Goal: Task Accomplishment & Management: Manage account settings

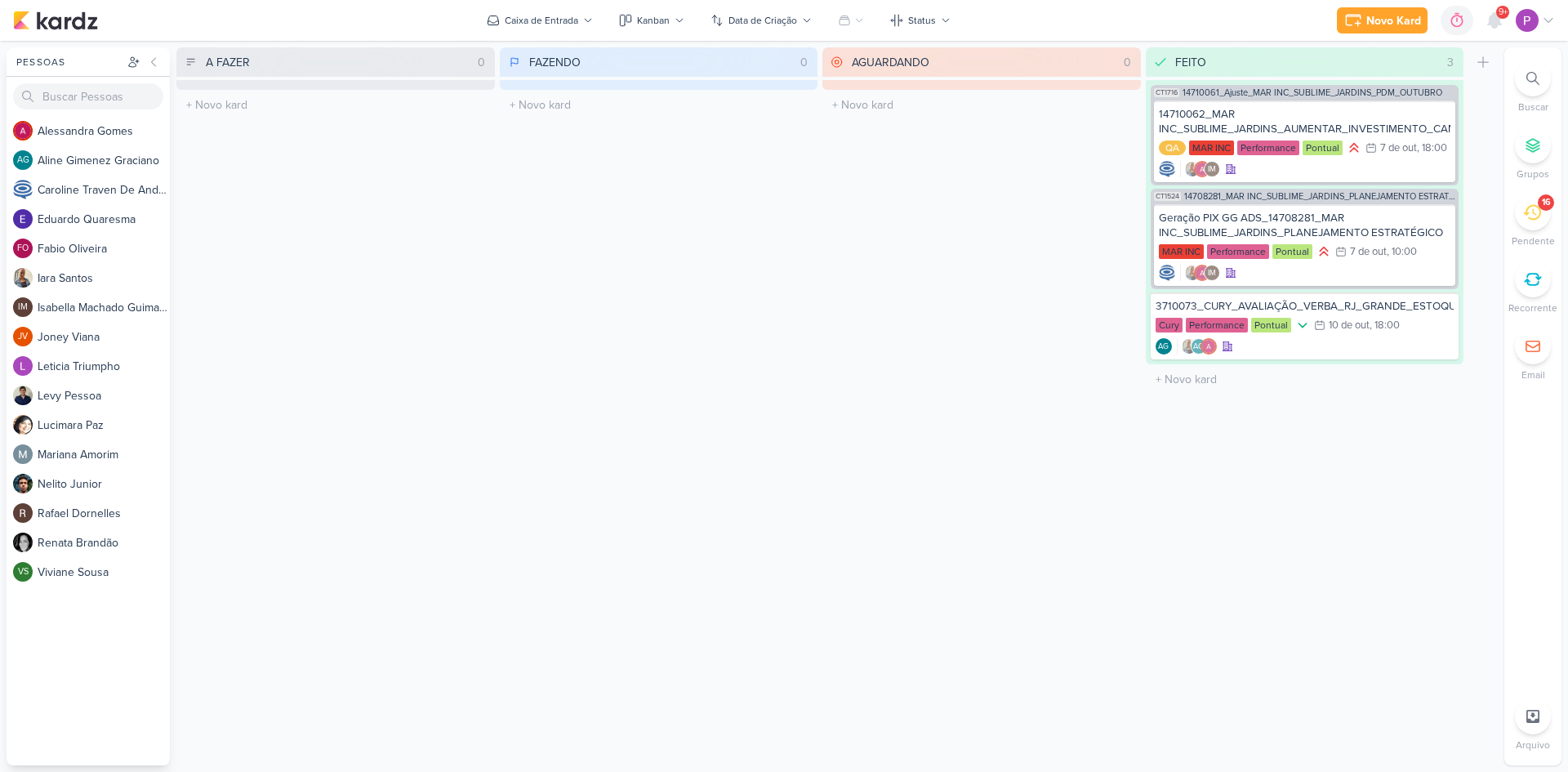
click at [1530, 213] on icon at bounding box center [1532, 212] width 18 height 18
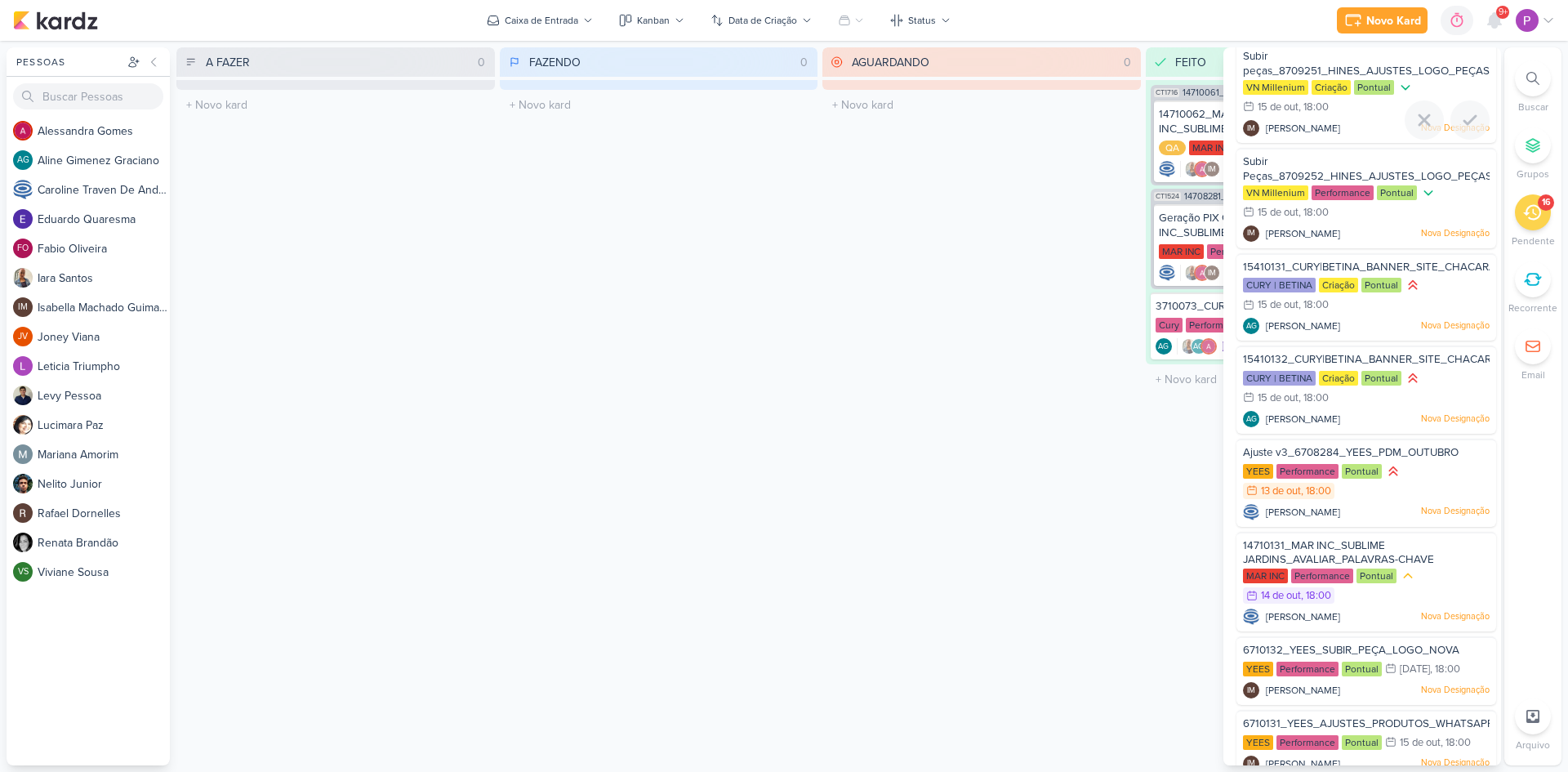
scroll to position [752, 0]
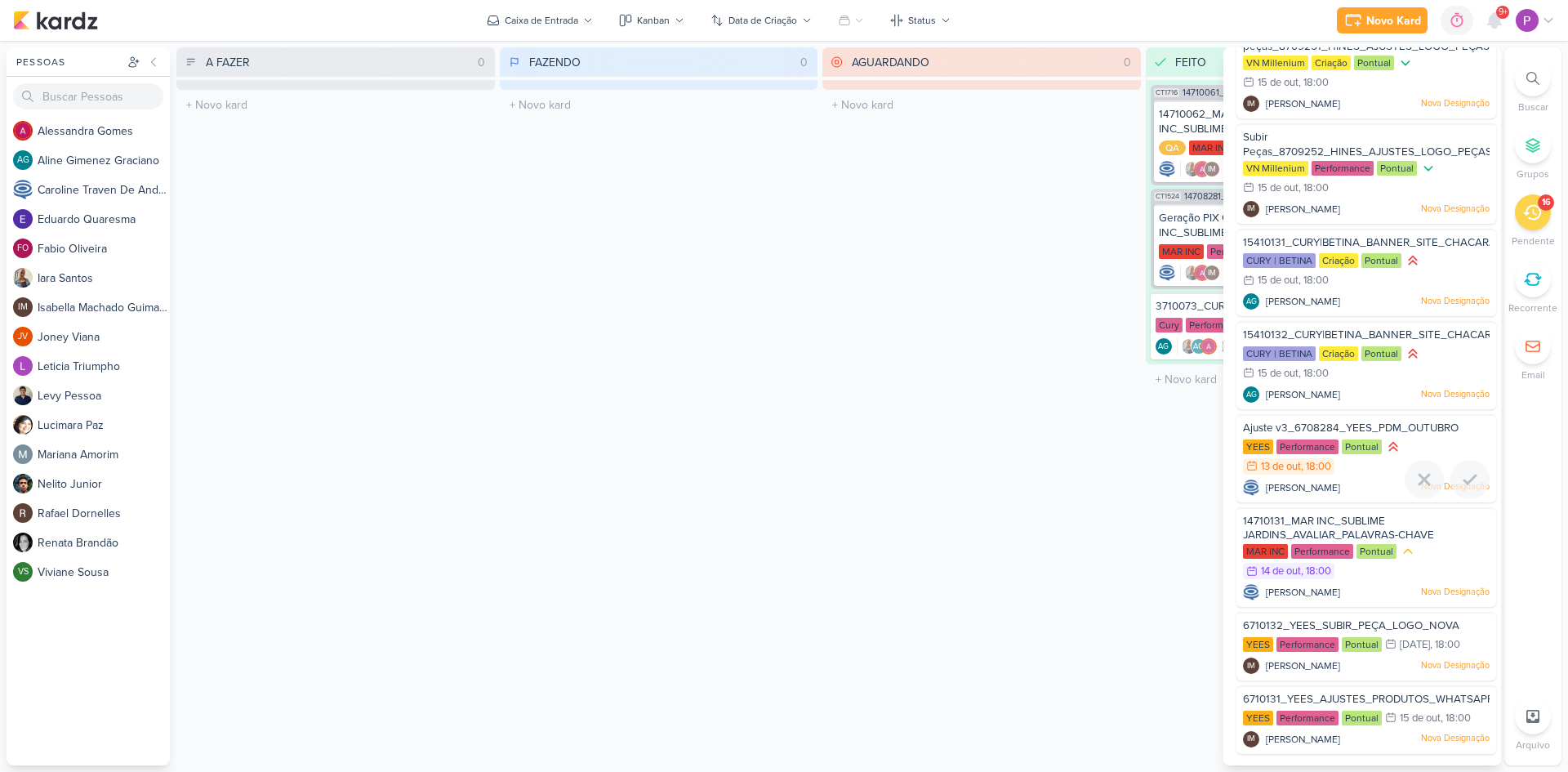
click at [1369, 473] on div "YEES Performance Pontual 13/10 [DATE] 18:00" at bounding box center [1366, 458] width 247 height 37
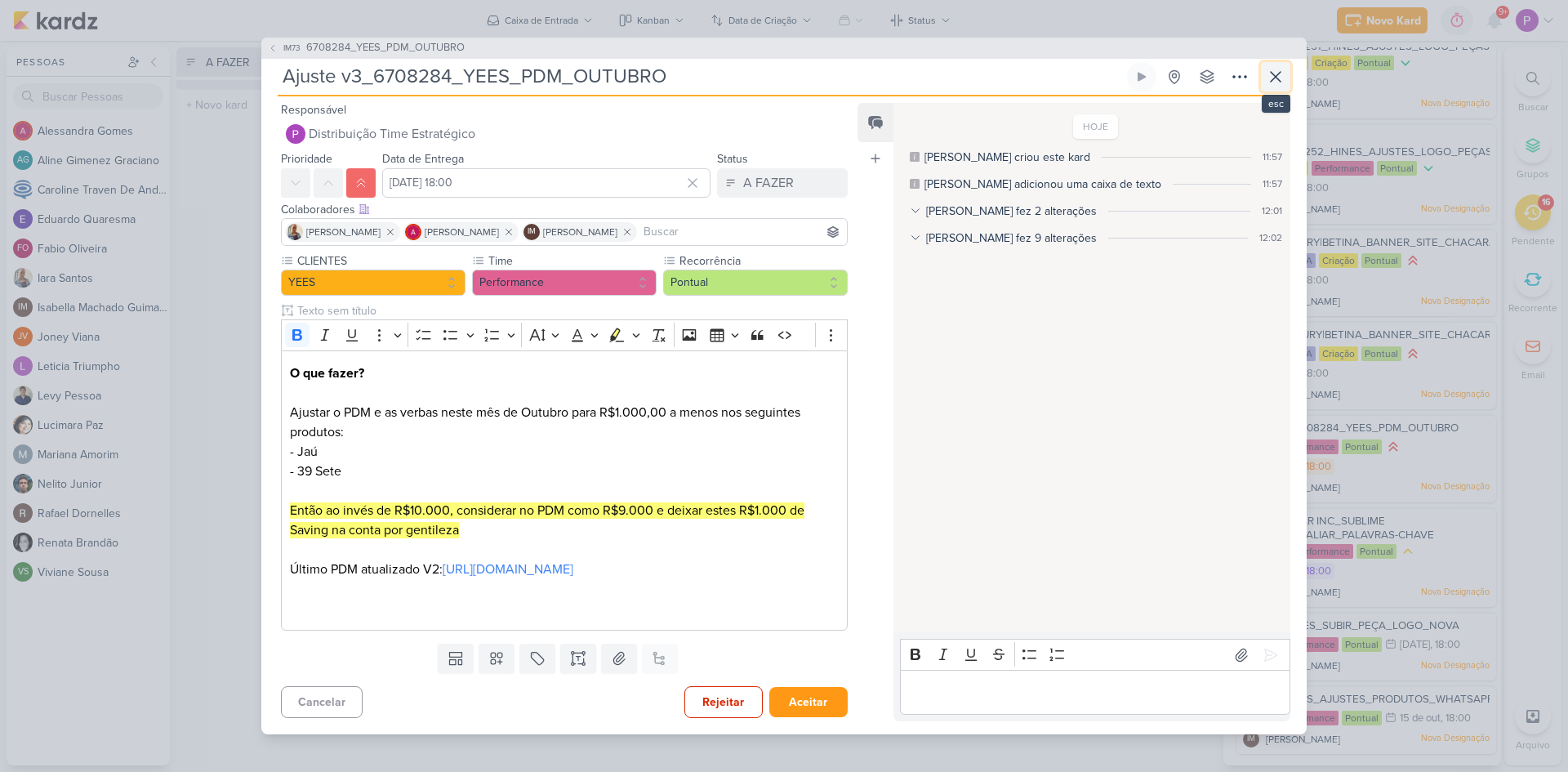
click at [1273, 67] on icon at bounding box center [1276, 77] width 20 height 20
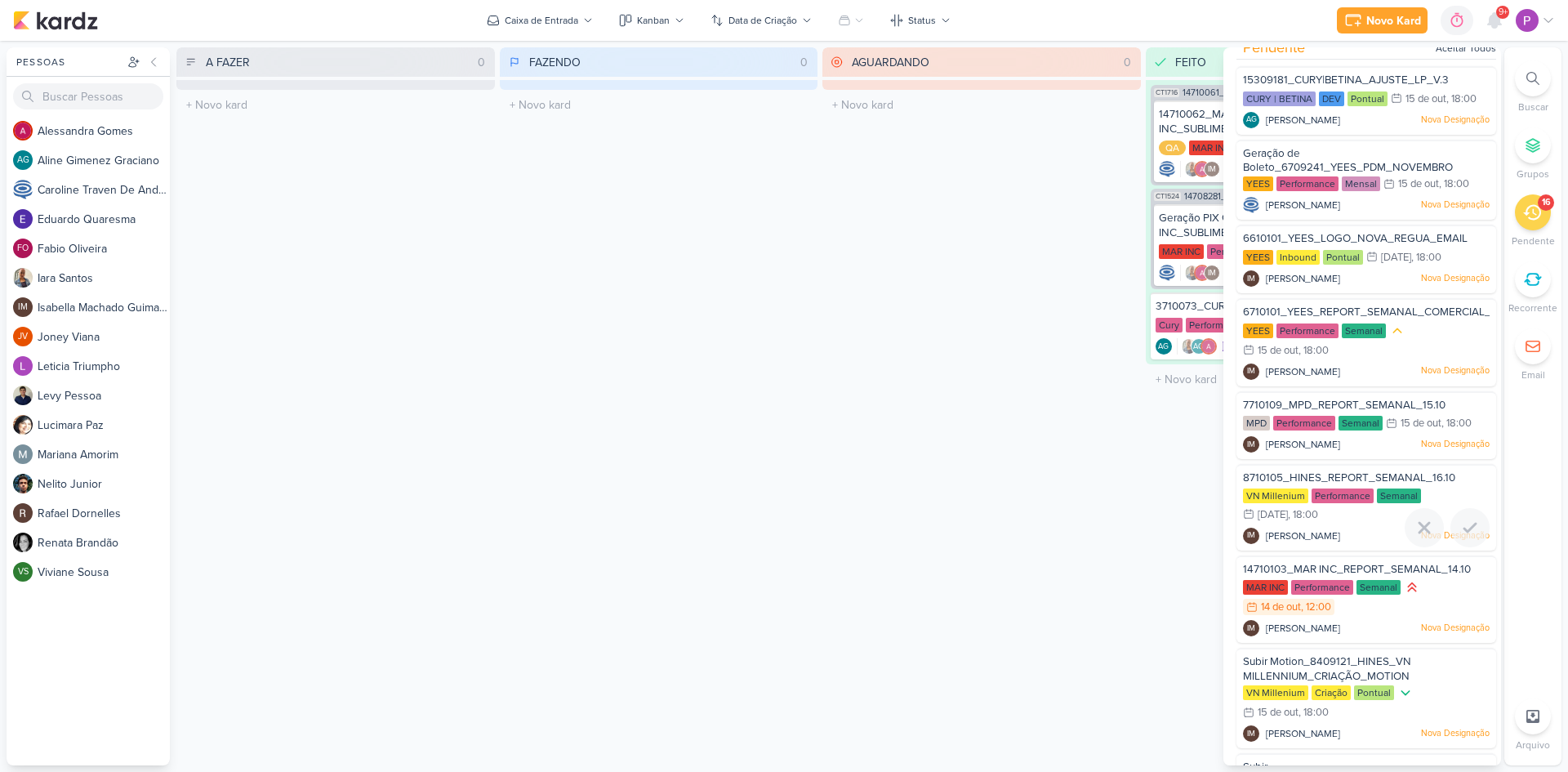
scroll to position [0, 0]
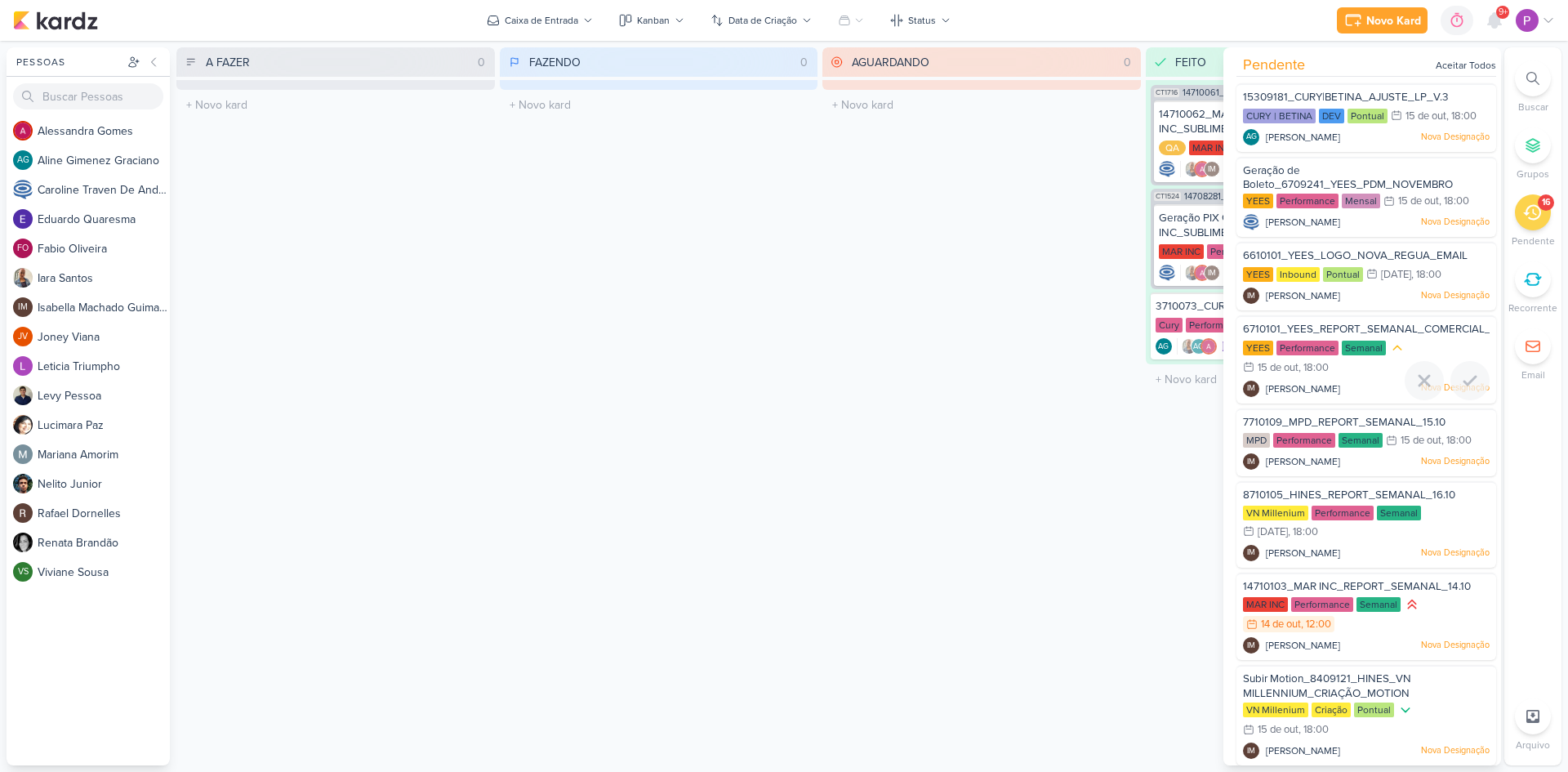
click at [1347, 324] on span "6710101_YEES_REPORT_SEMANAL_COMERCIAL_15.10" at bounding box center [1378, 329] width 272 height 13
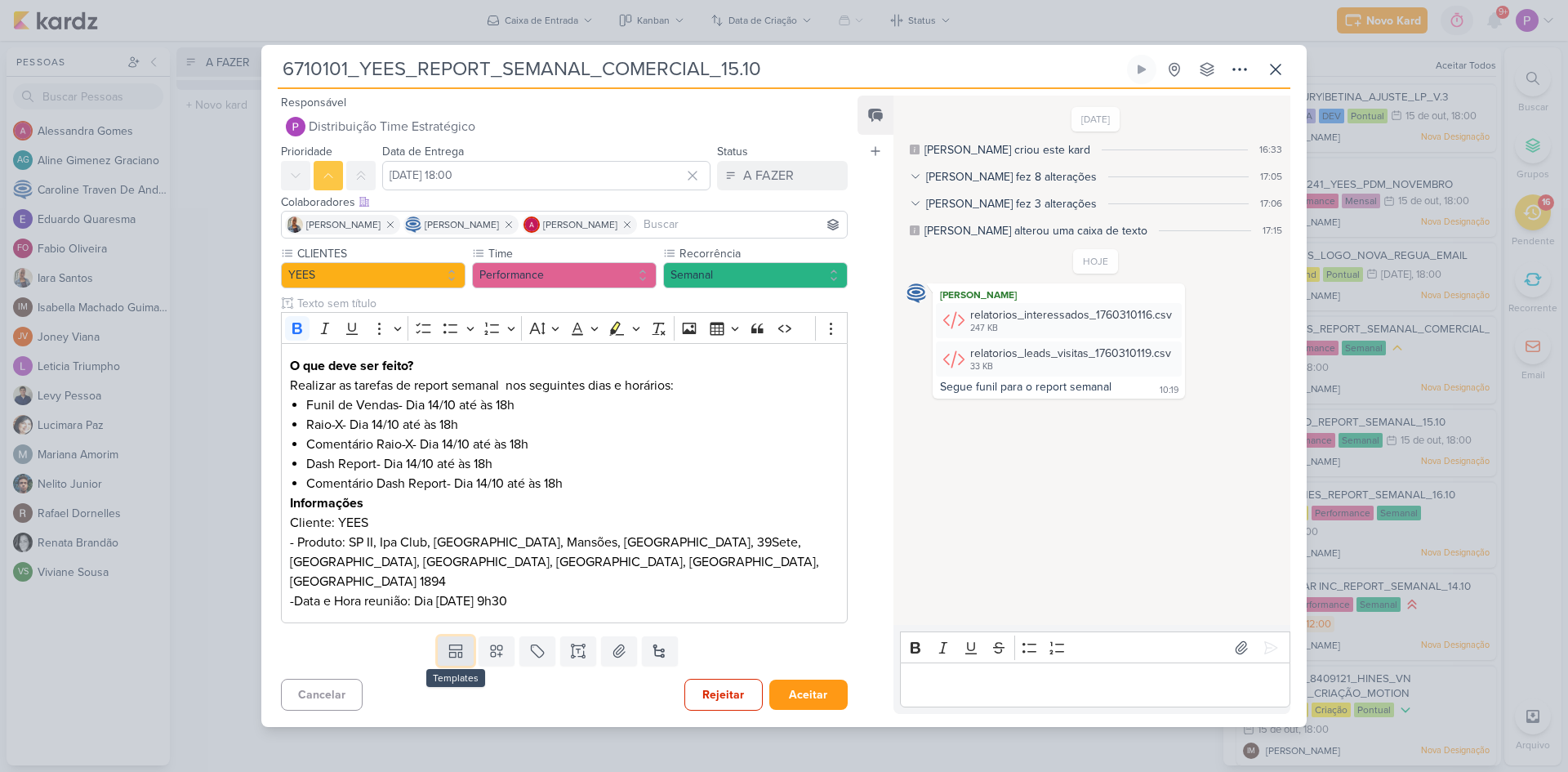
click at [452, 637] on button at bounding box center [456, 651] width 36 height 29
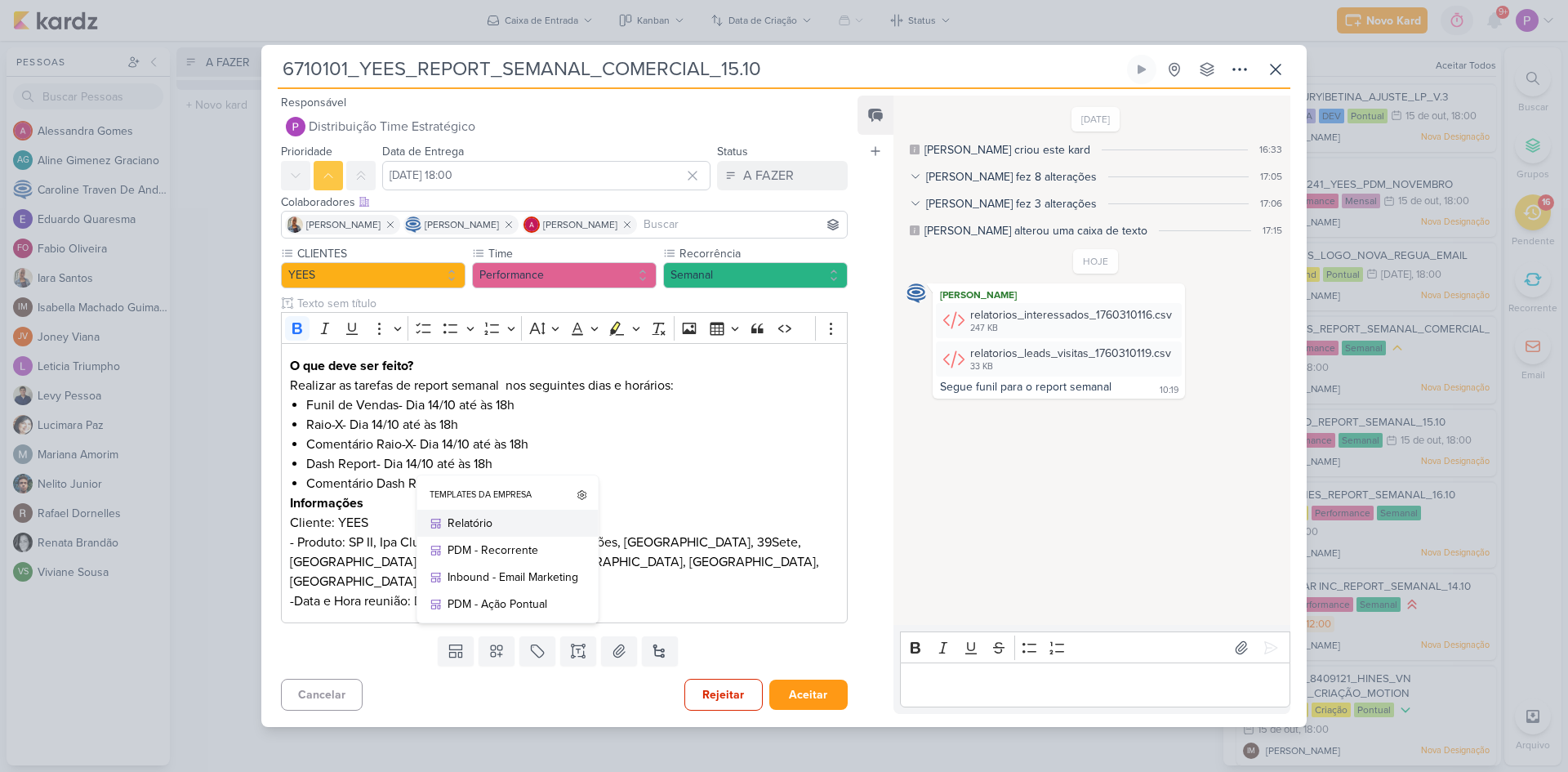
click at [515, 526] on div "Relatório" at bounding box center [513, 523] width 131 height 17
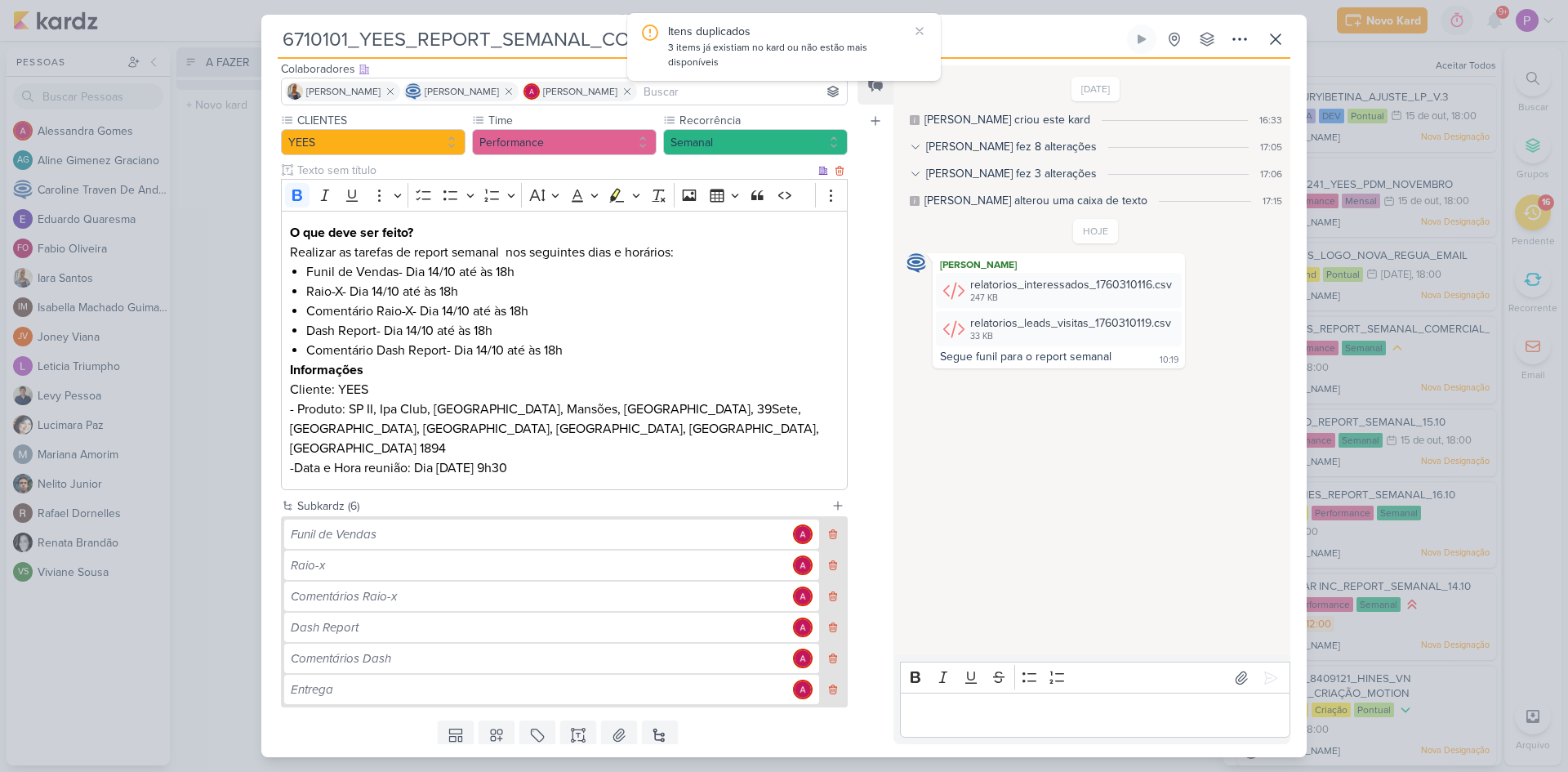
scroll to position [137, 0]
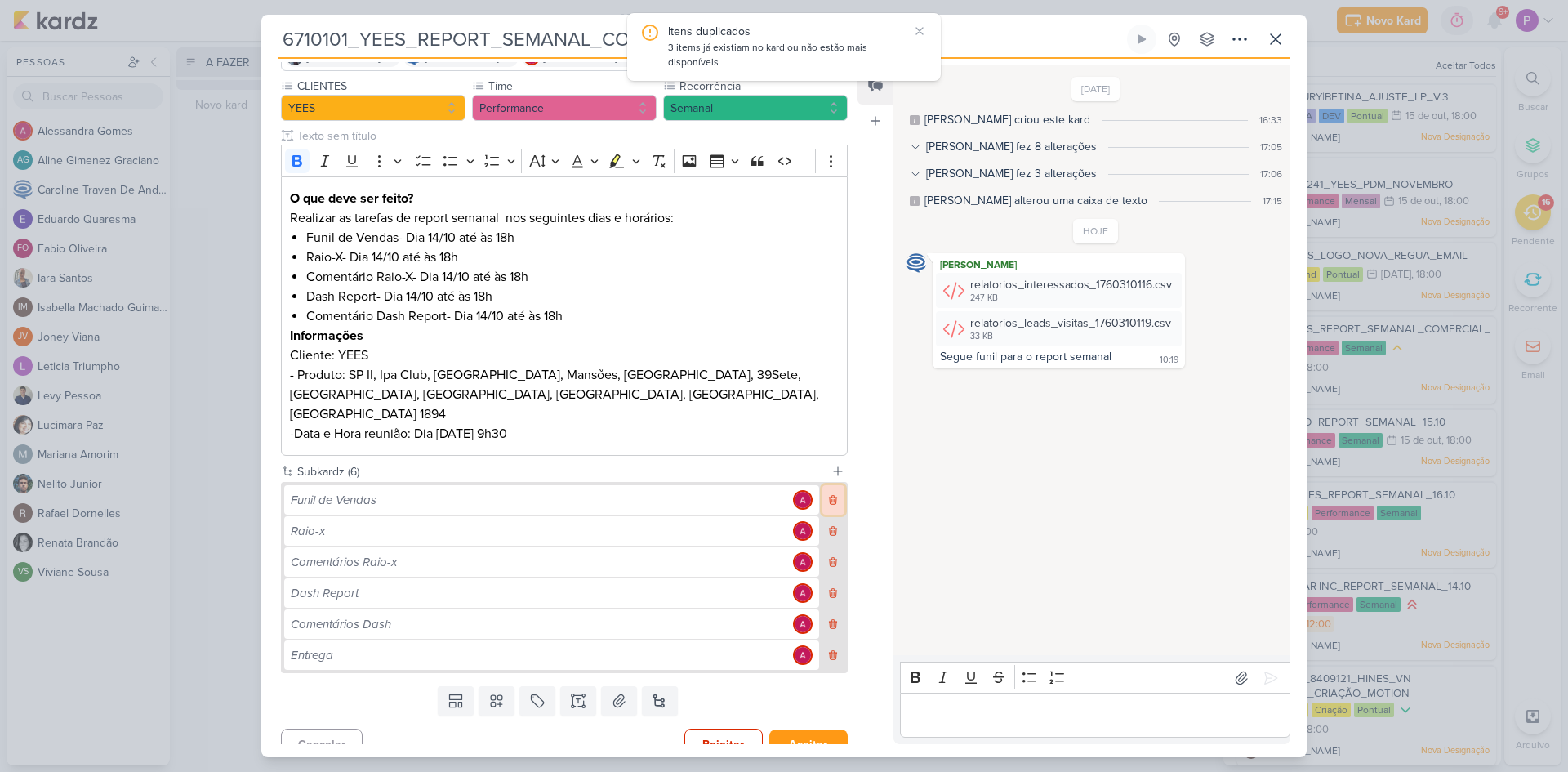
click at [827, 494] on icon at bounding box center [833, 500] width 12 height 12
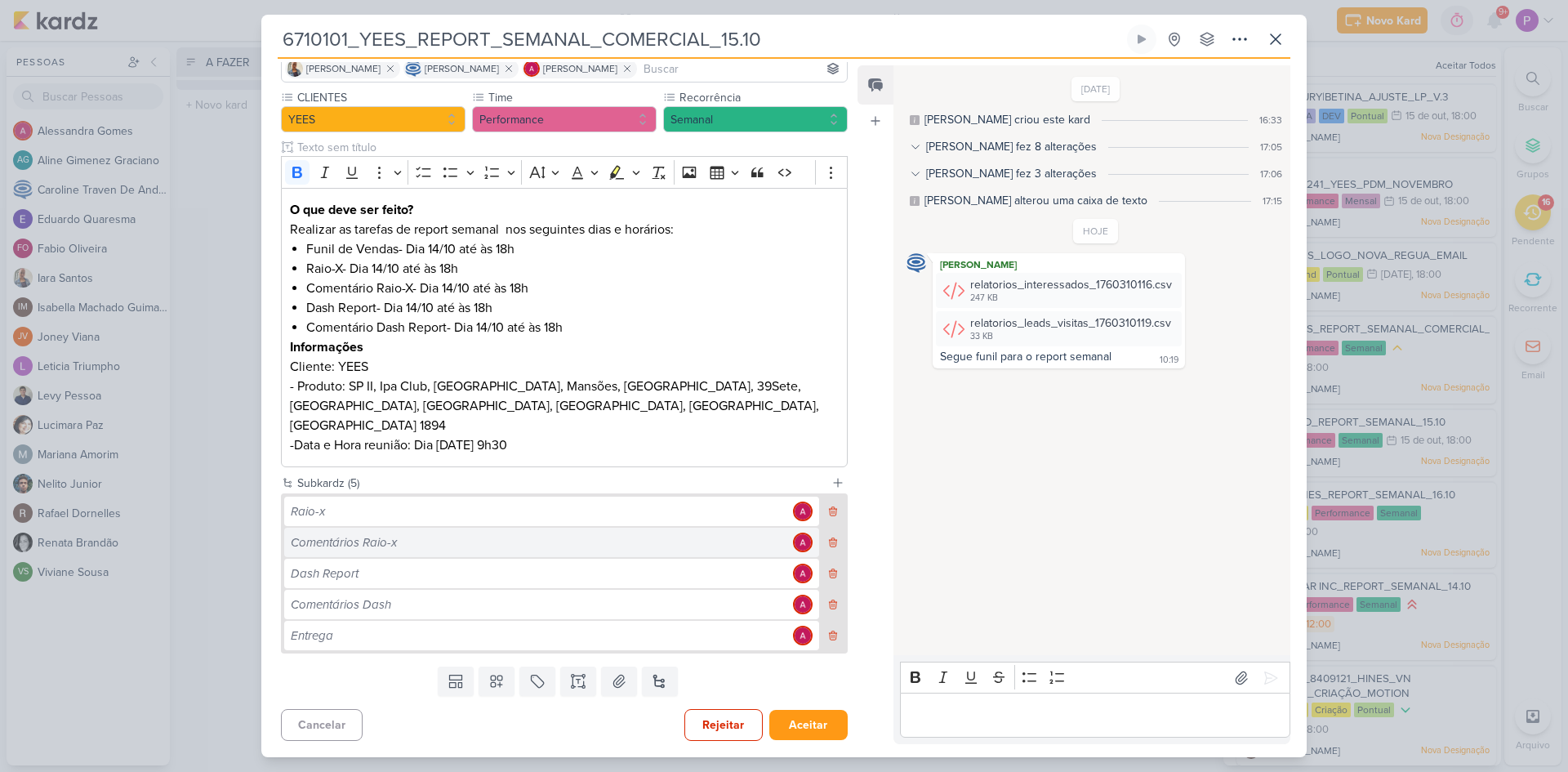
scroll to position [106, 0]
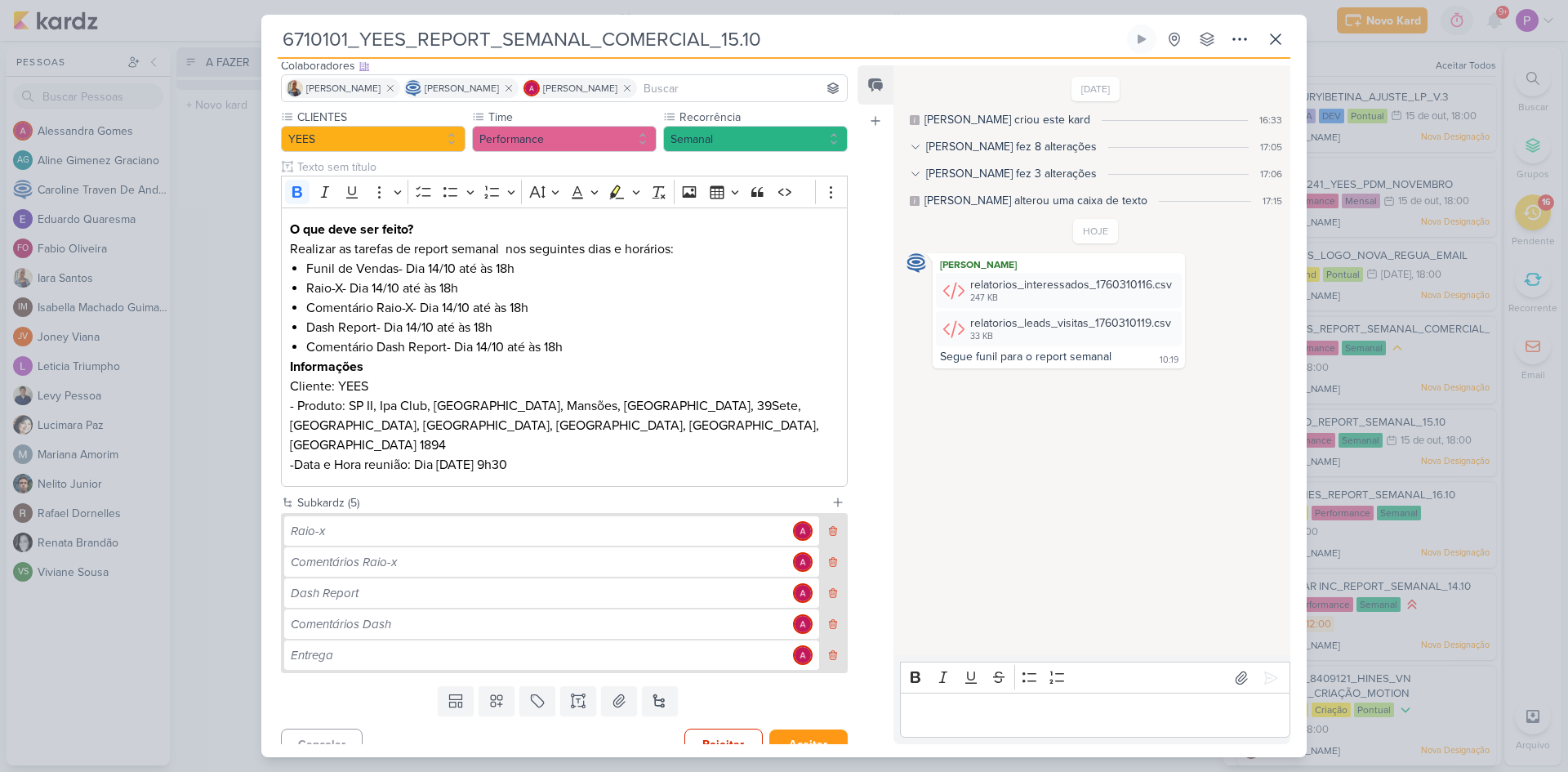
drag, startPoint x: 817, startPoint y: 29, endPoint x: 247, endPoint y: 60, distance: 570.8
click at [247, 60] on div "6710101_YEES_REPORT_SEMANAL_COMERCIAL_15.10" at bounding box center [784, 386] width 1568 height 772
click at [437, 522] on div "Raio-x" at bounding box center [540, 531] width 498 height 19
click at [796, 521] on img at bounding box center [803, 531] width 20 height 20
click at [692, 527] on div "Raio-x Comentários Raio-x Dash Report" at bounding box center [564, 593] width 560 height 153
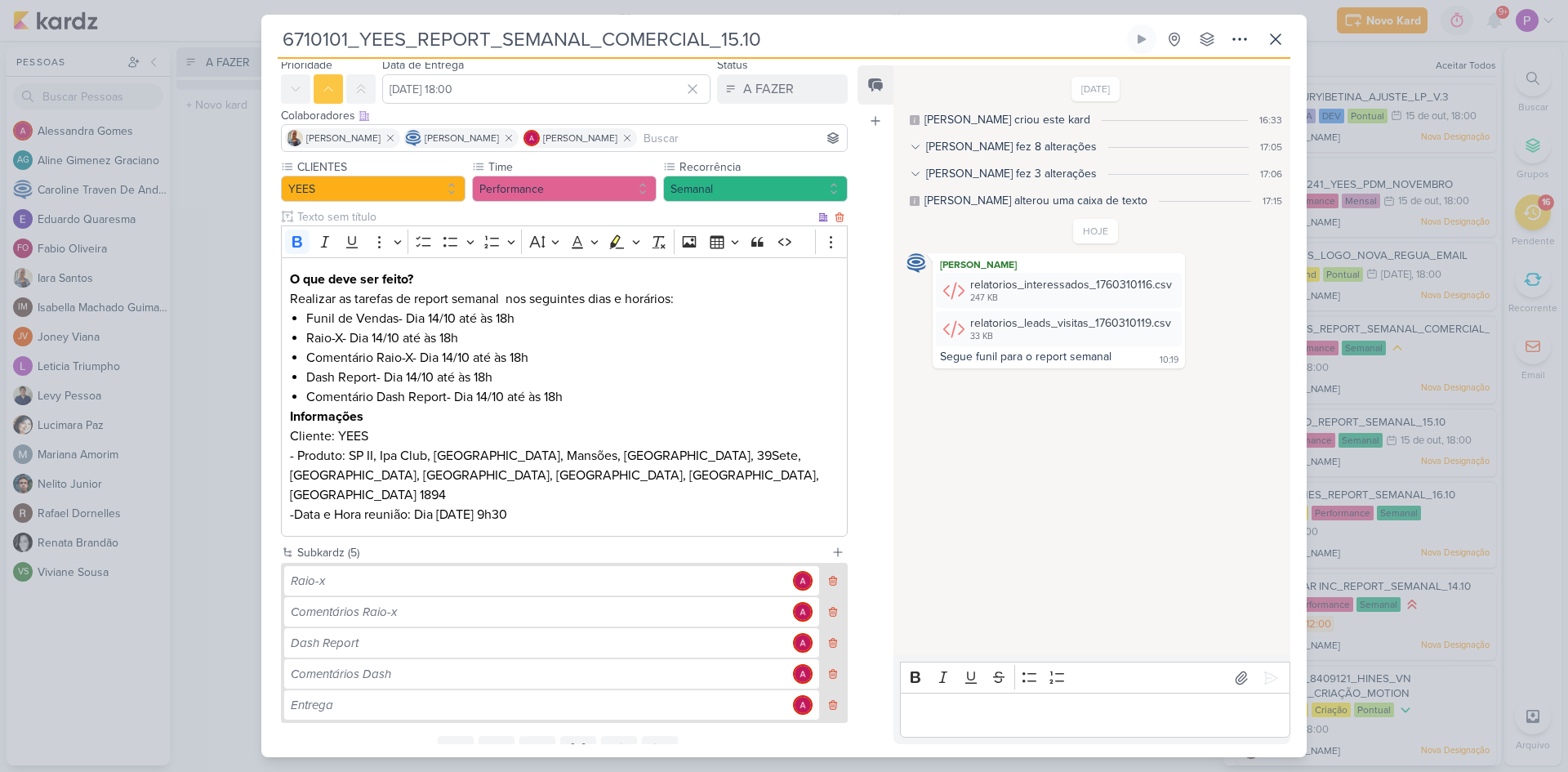
scroll to position [0, 0]
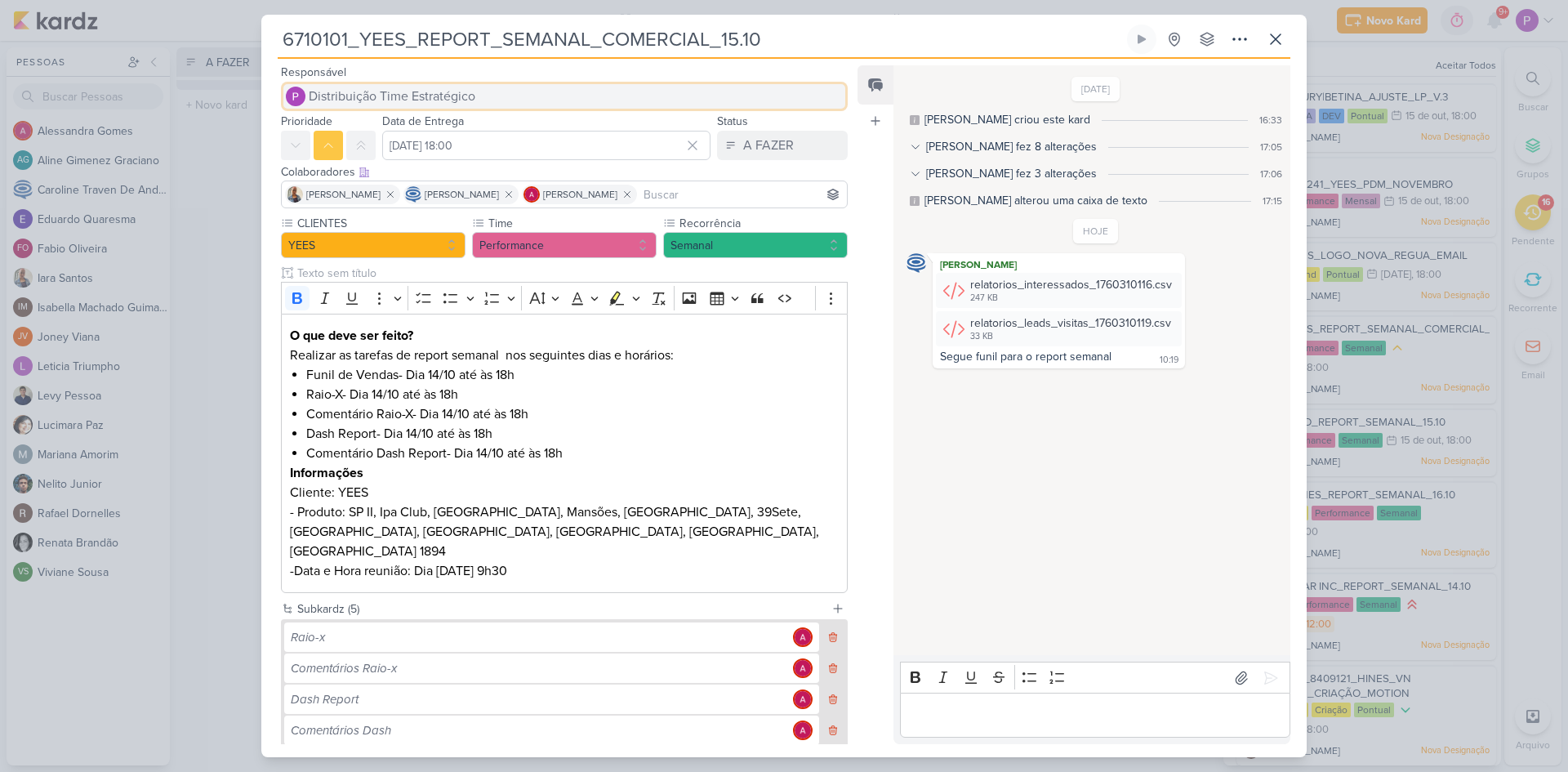
click at [430, 100] on span "Distribuição Time Estratégico" at bounding box center [392, 96] width 167 height 20
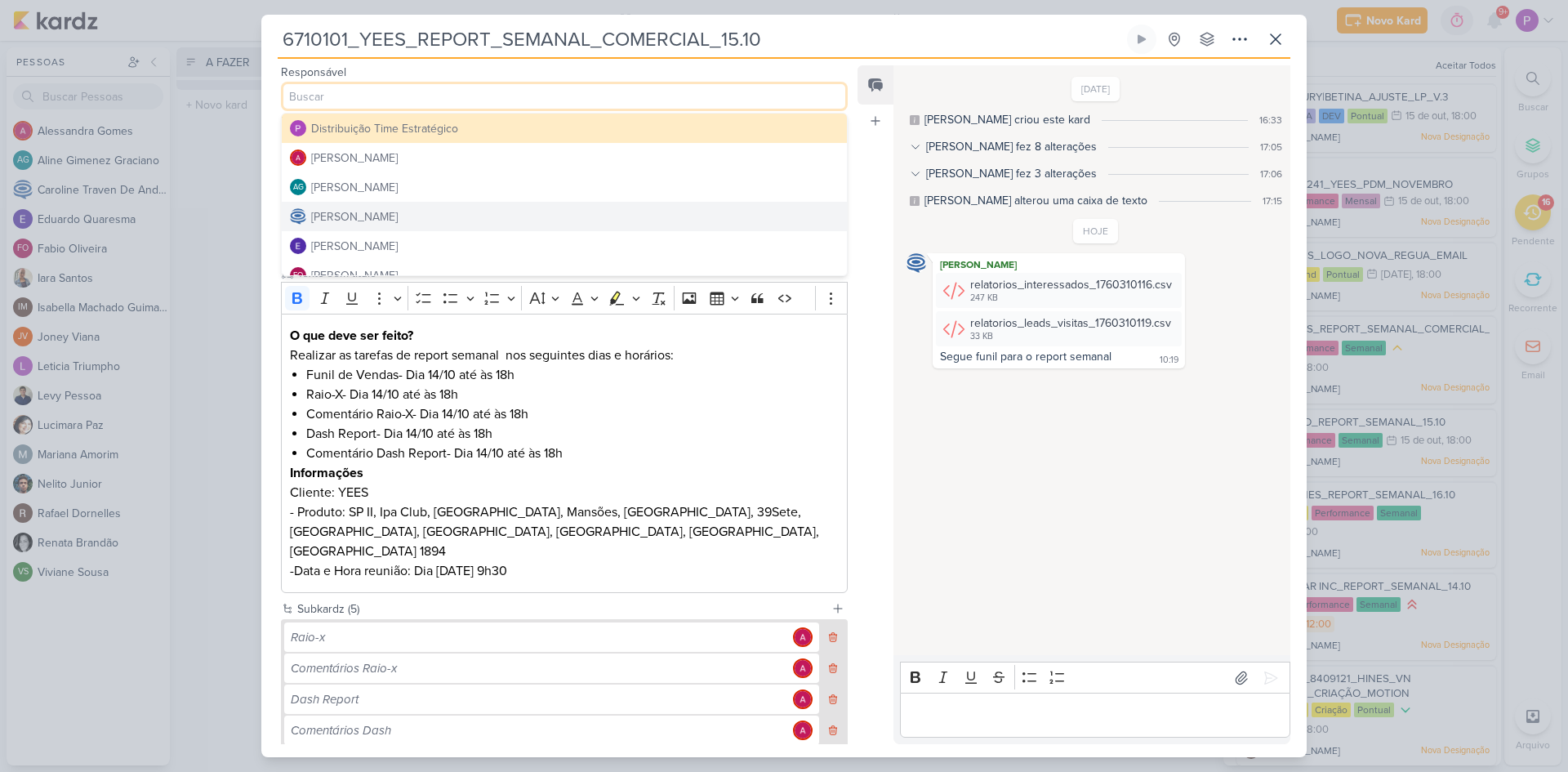
click at [398, 223] on div "[PERSON_NAME]" at bounding box center [354, 216] width 86 height 17
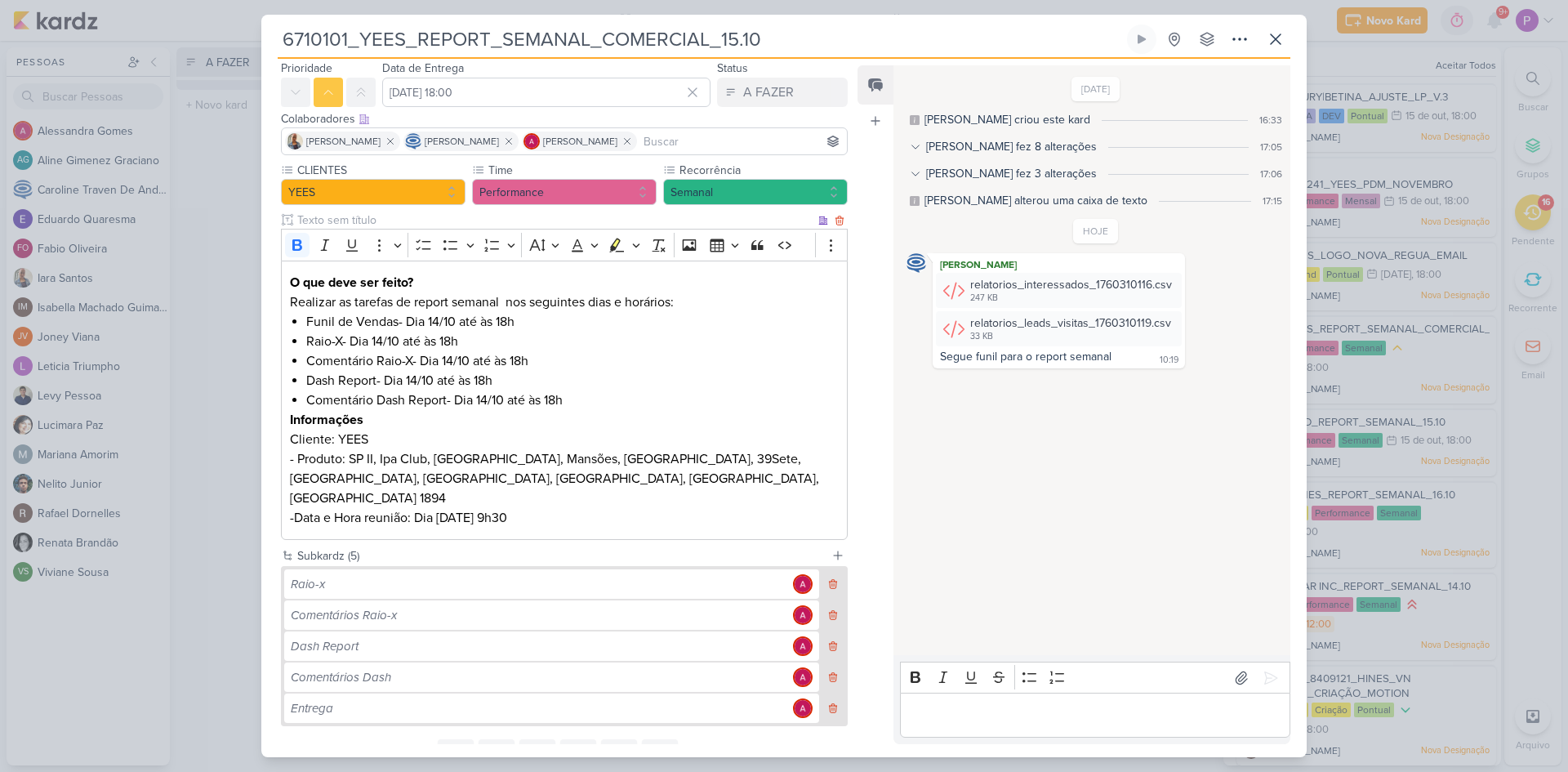
scroll to position [106, 0]
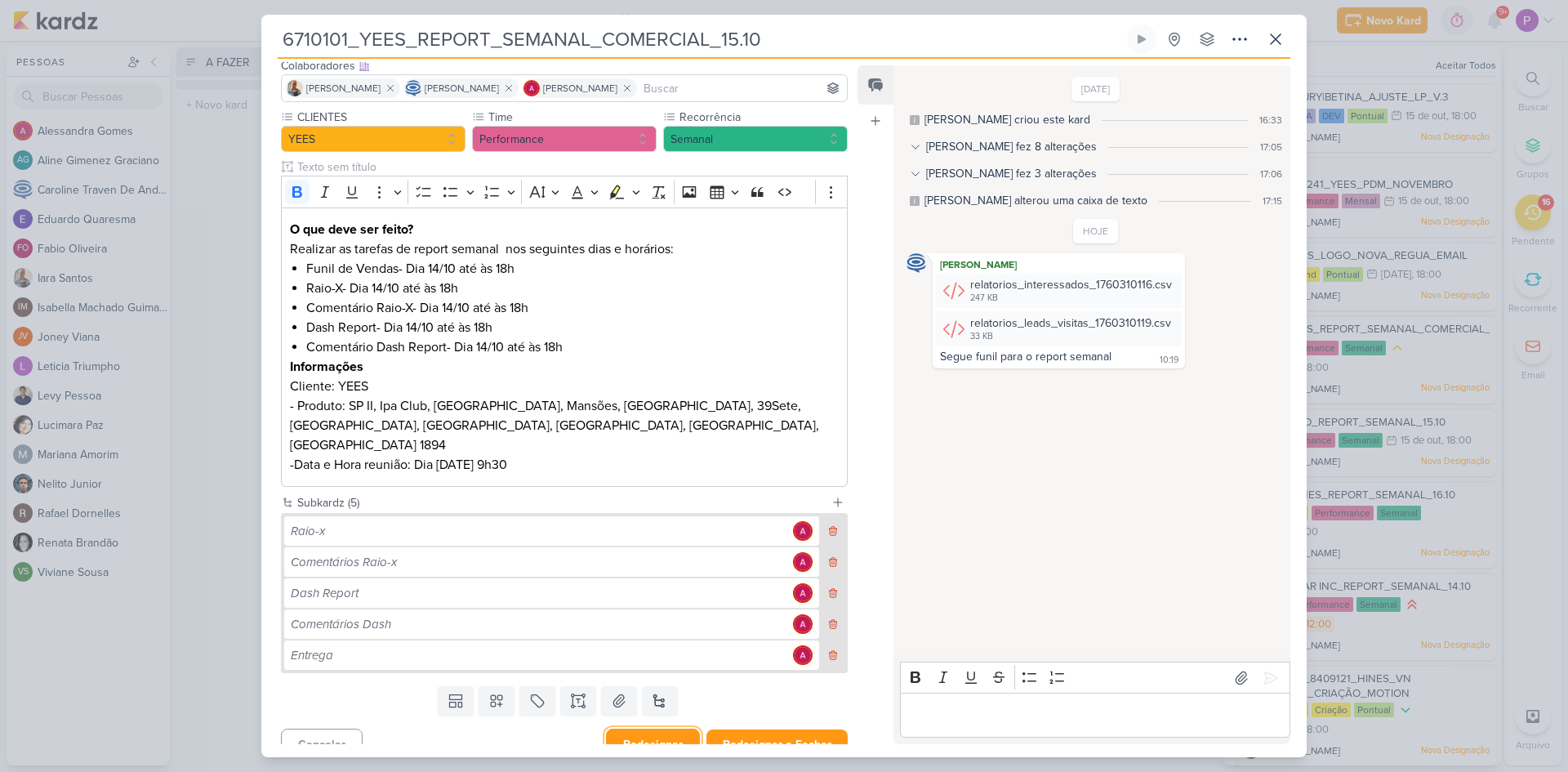
click at [678, 728] on button "Redesignar" at bounding box center [654, 744] width 94 height 32
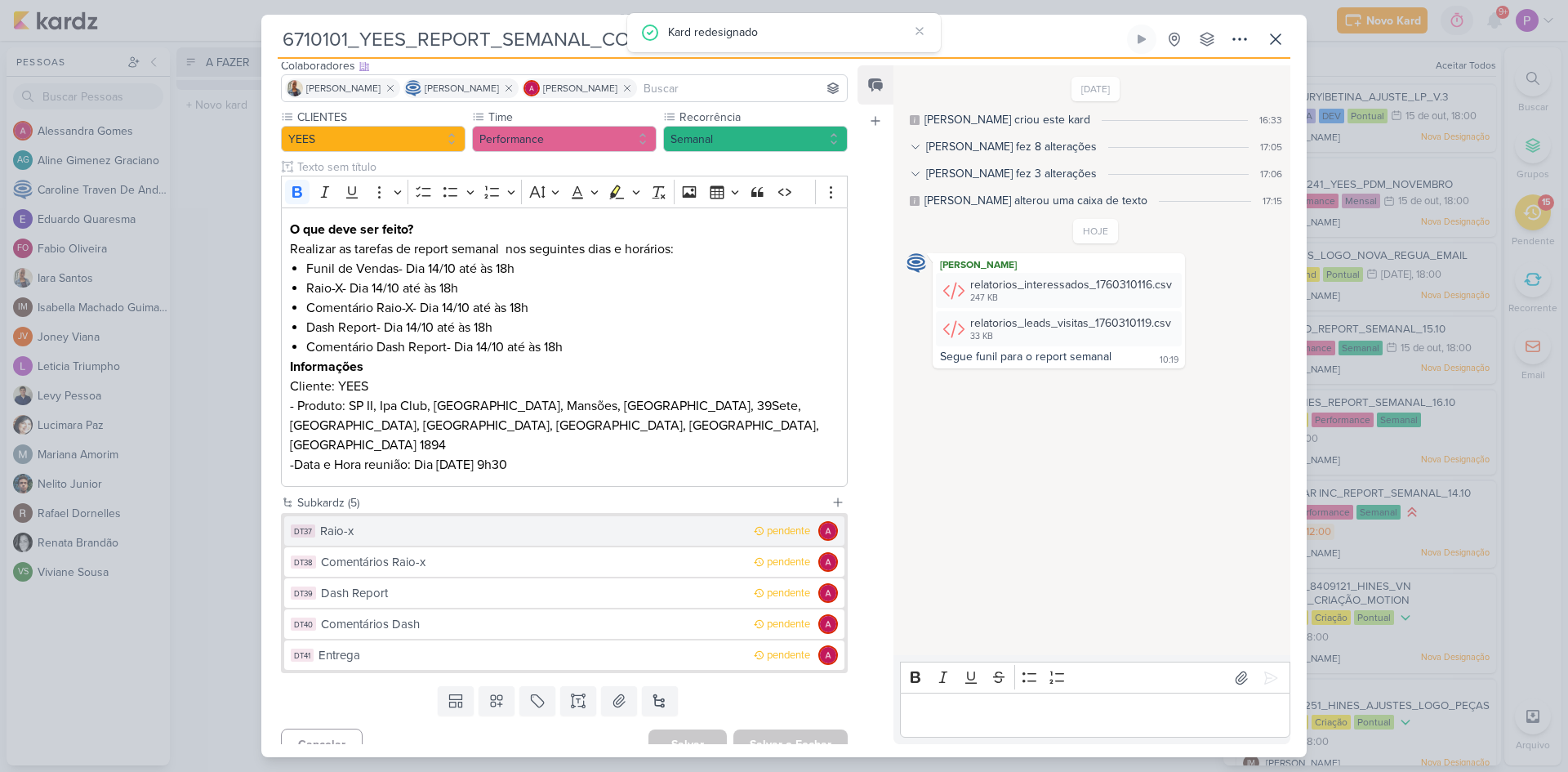
click at [701, 522] on div "Raio-x" at bounding box center [533, 531] width 426 height 19
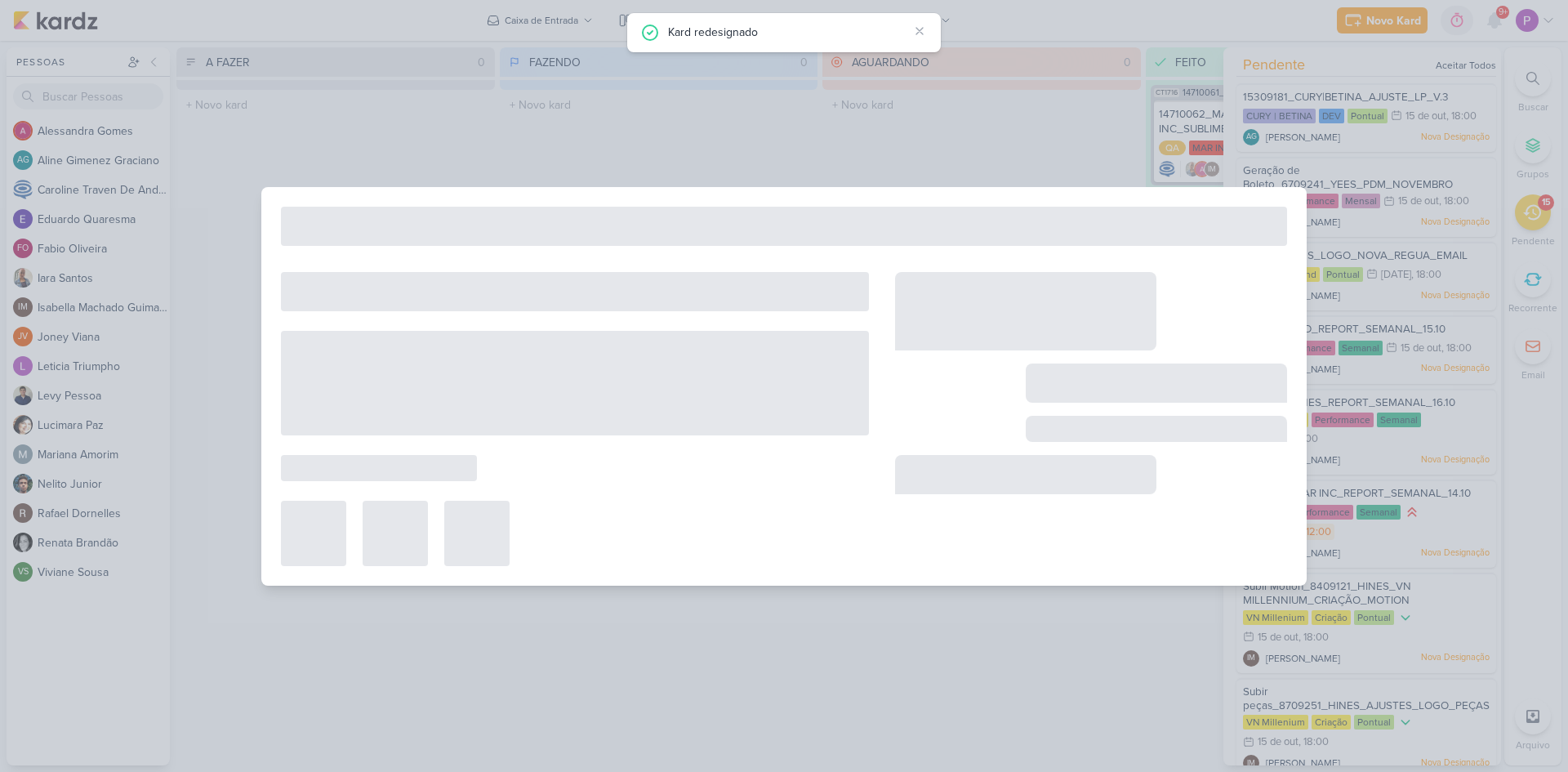
type input "Raio-x"
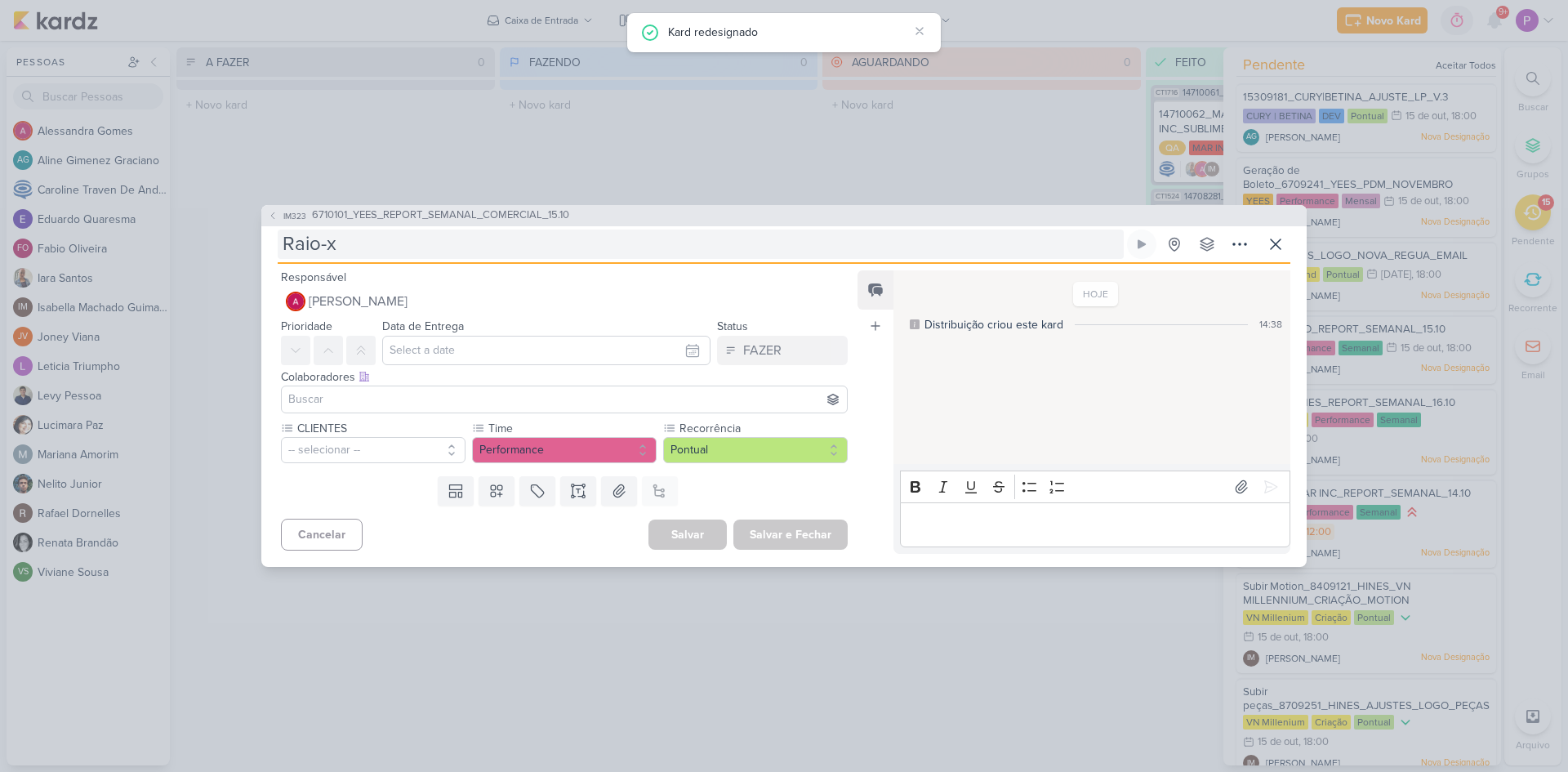
click at [436, 245] on input "Raio-x" at bounding box center [701, 244] width 846 height 29
paste input "6710101_YEES_REPORT_SEMANAL_COMERCIAL_15.10"
type input "Raio-x_6710101_YEES_REPORT_SEMANAL_COMERCIAL_15.10"
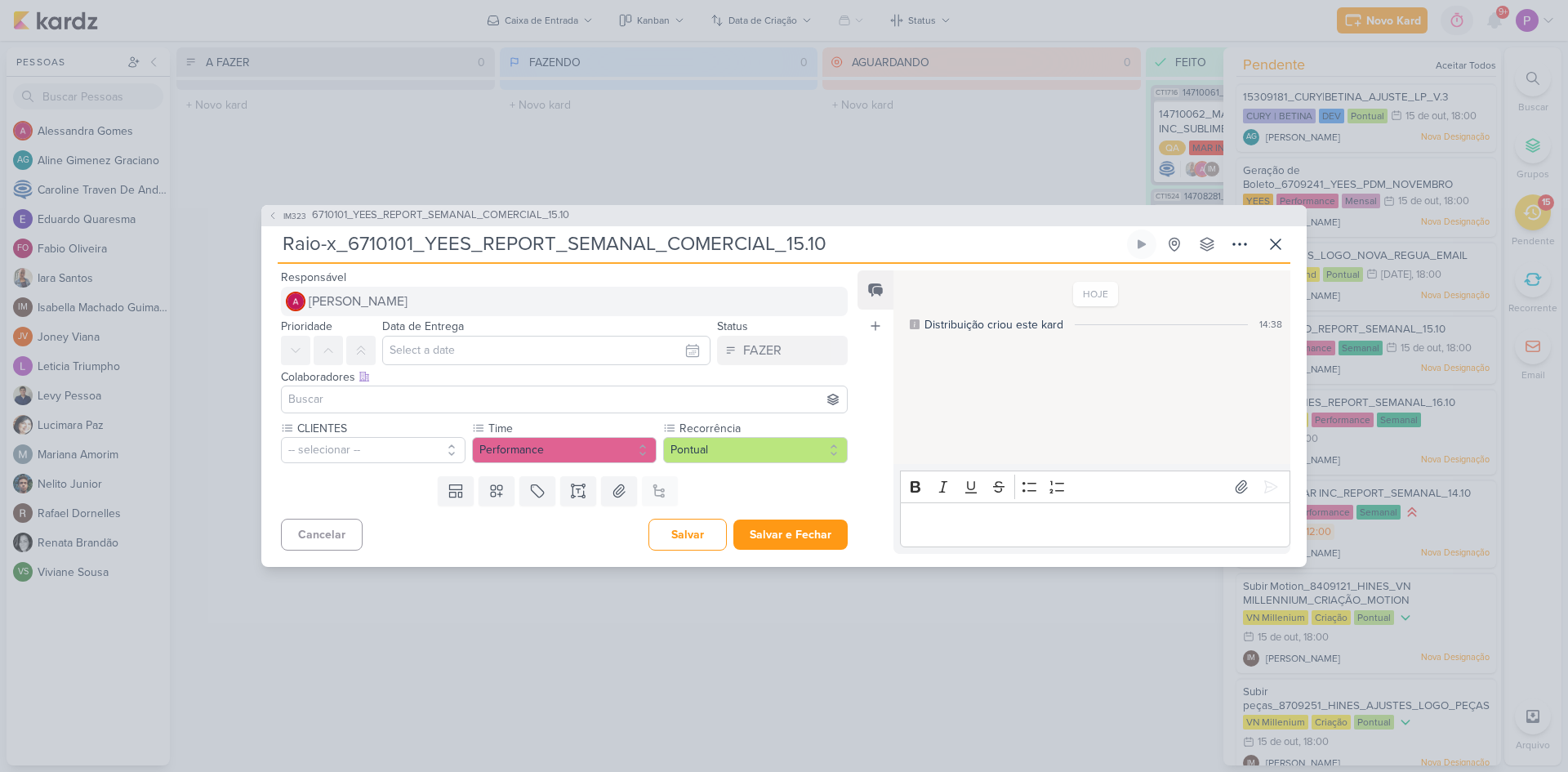
type input "Raio-x_6710101_YEES_REPORT_SEMANAL_COMERCIAL_15.10"
click at [408, 302] on span "[PERSON_NAME]" at bounding box center [358, 302] width 99 height 20
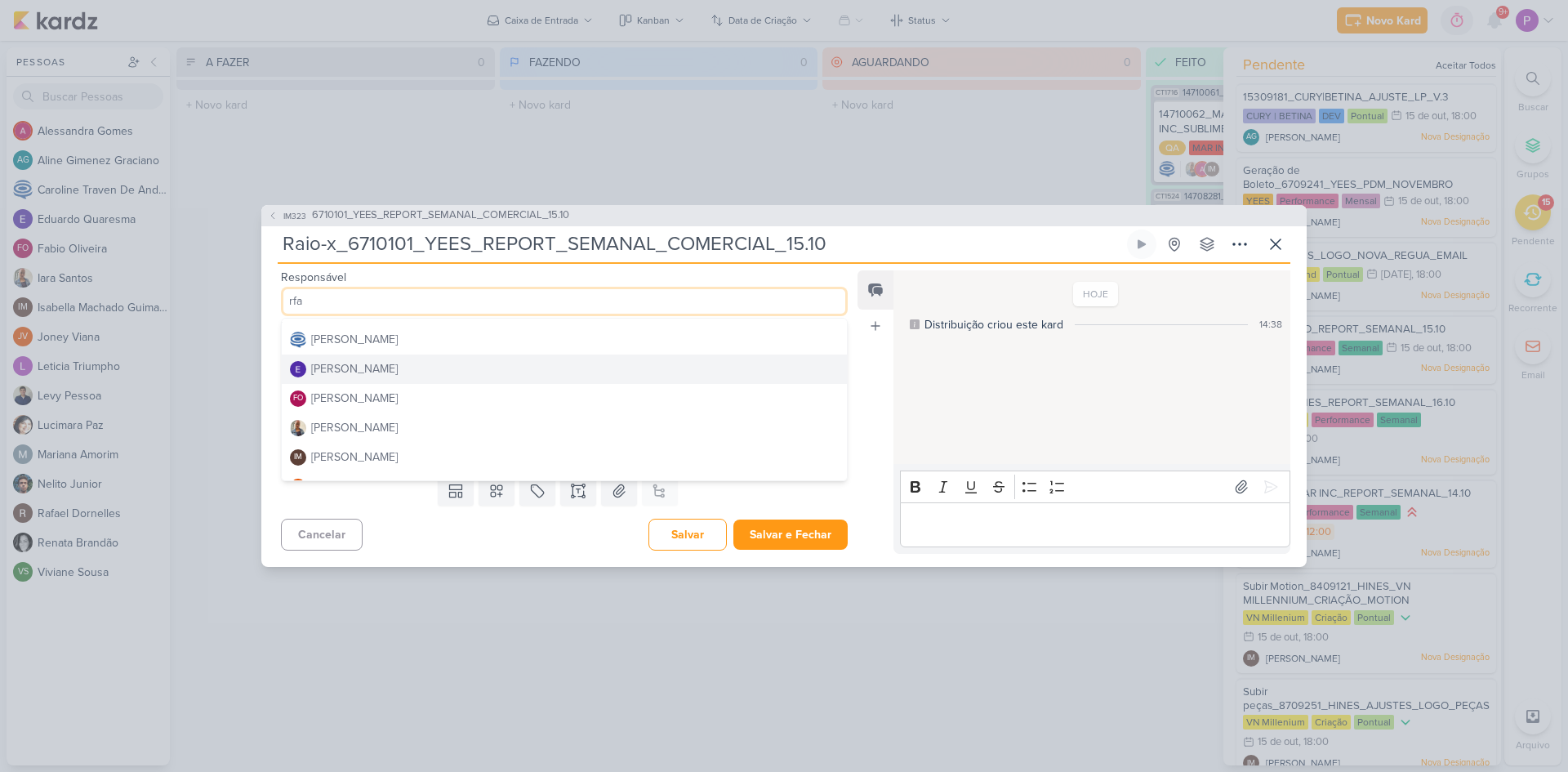
scroll to position [0, 0]
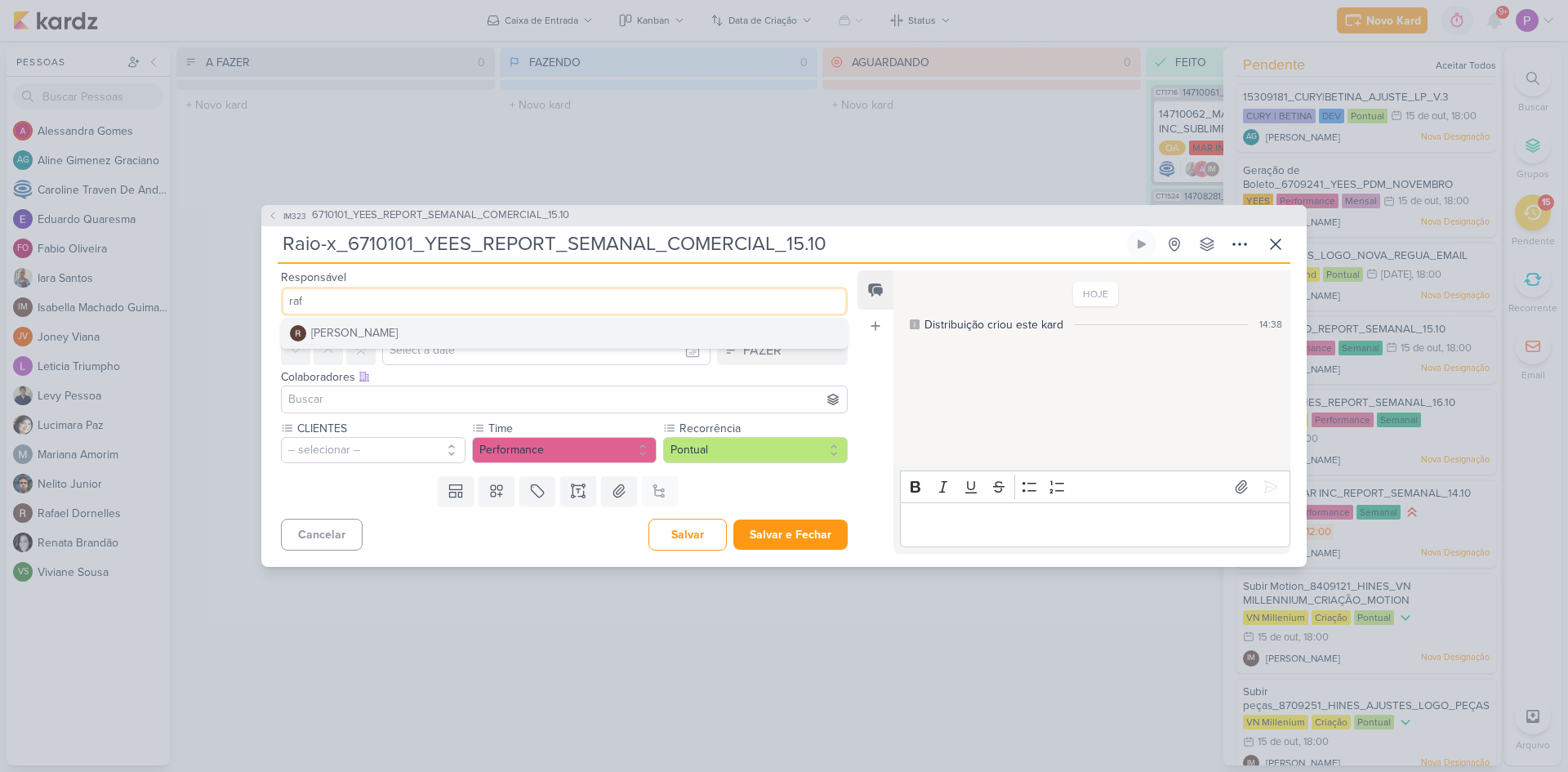
type input "raf"
click at [438, 339] on button "[PERSON_NAME]" at bounding box center [565, 333] width 565 height 29
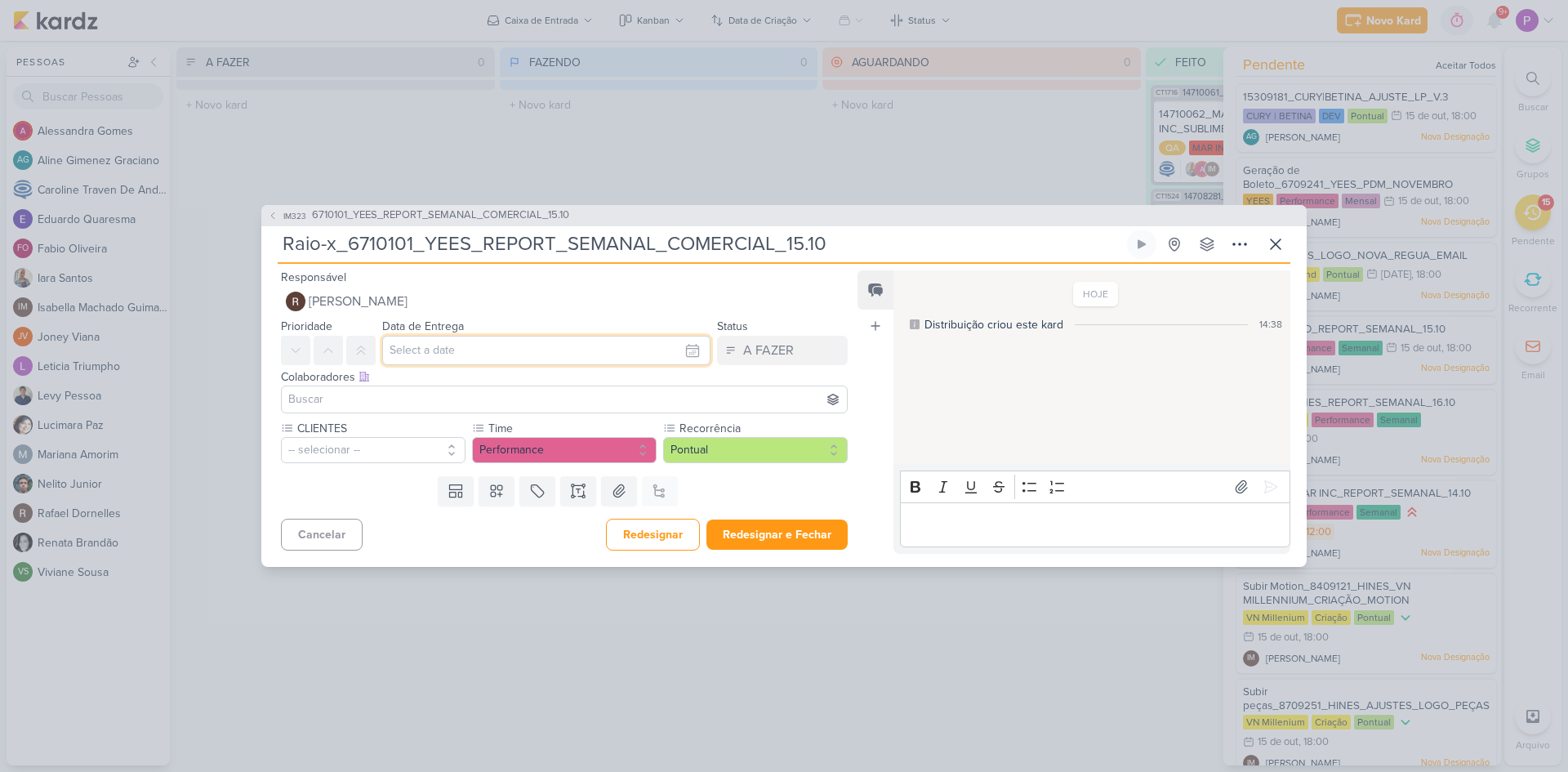
click at [448, 352] on input "text" at bounding box center [546, 350] width 329 height 29
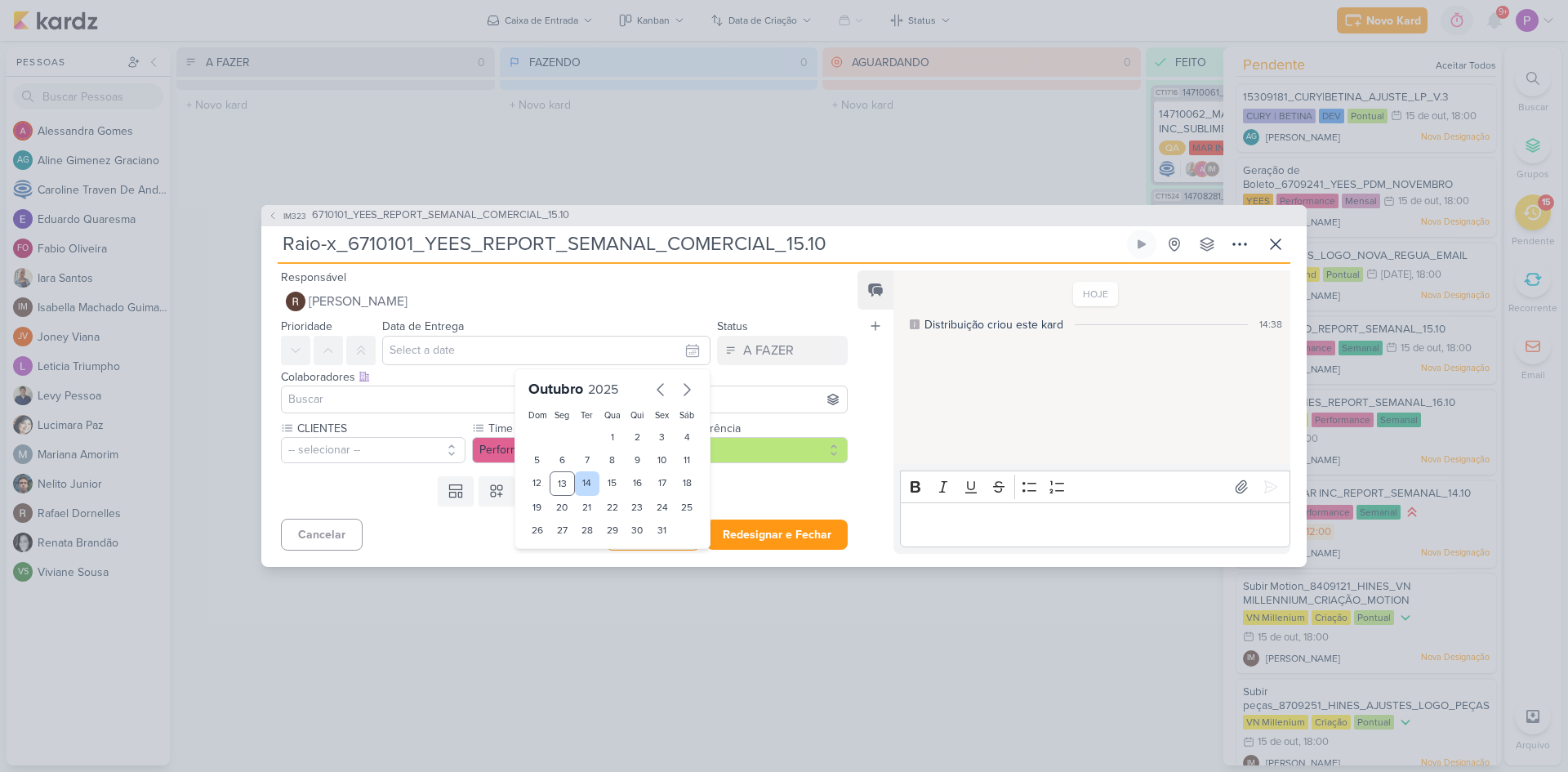
click at [577, 484] on div "14" at bounding box center [588, 484] width 25 height 25
type input "[DATE] 23:59"
click at [414, 543] on div "Cancelar Redesignar Redesignar e Fechar Ctrl + Enter" at bounding box center [558, 532] width 593 height 42
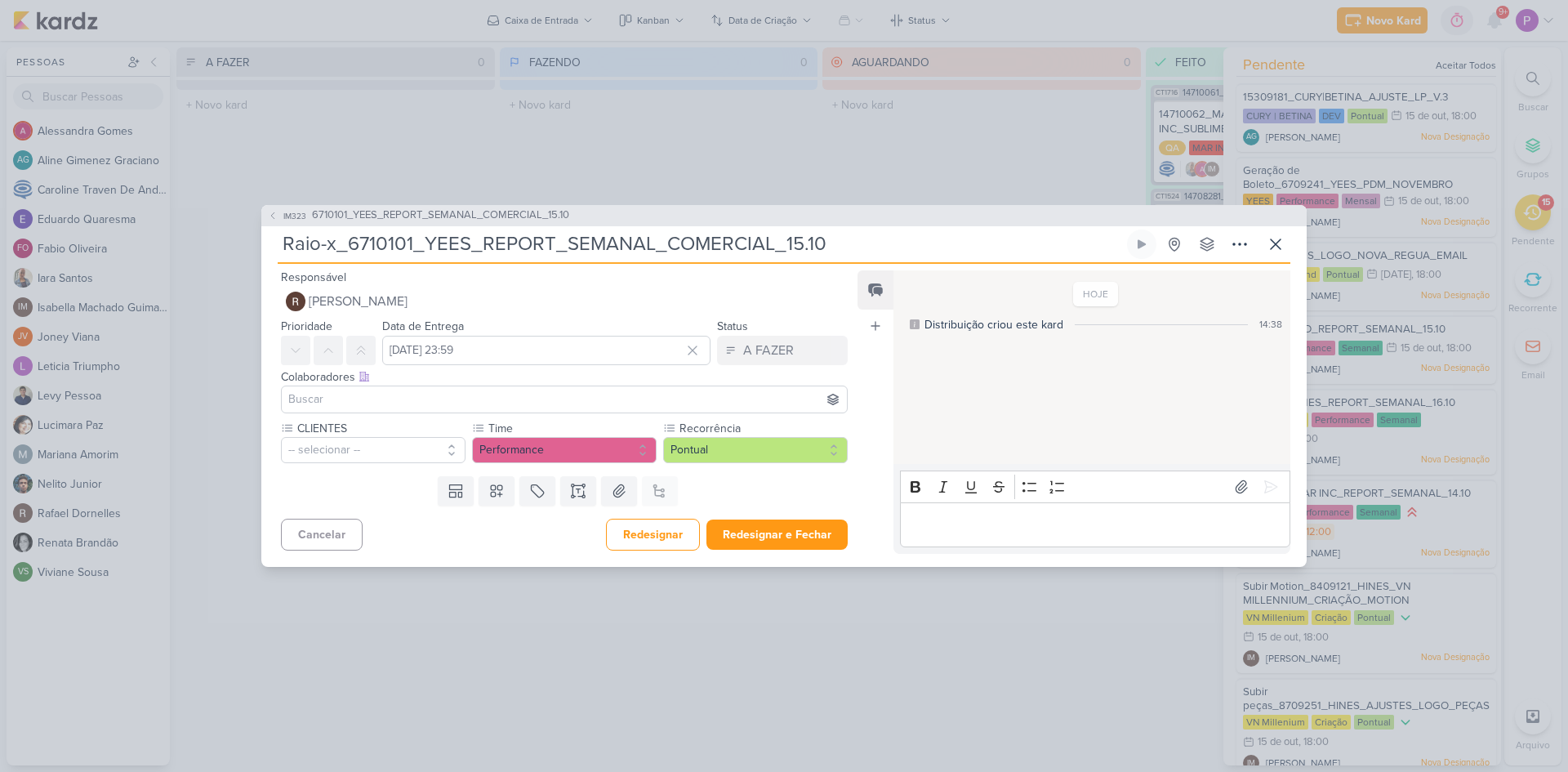
click at [422, 402] on input at bounding box center [564, 400] width 558 height 20
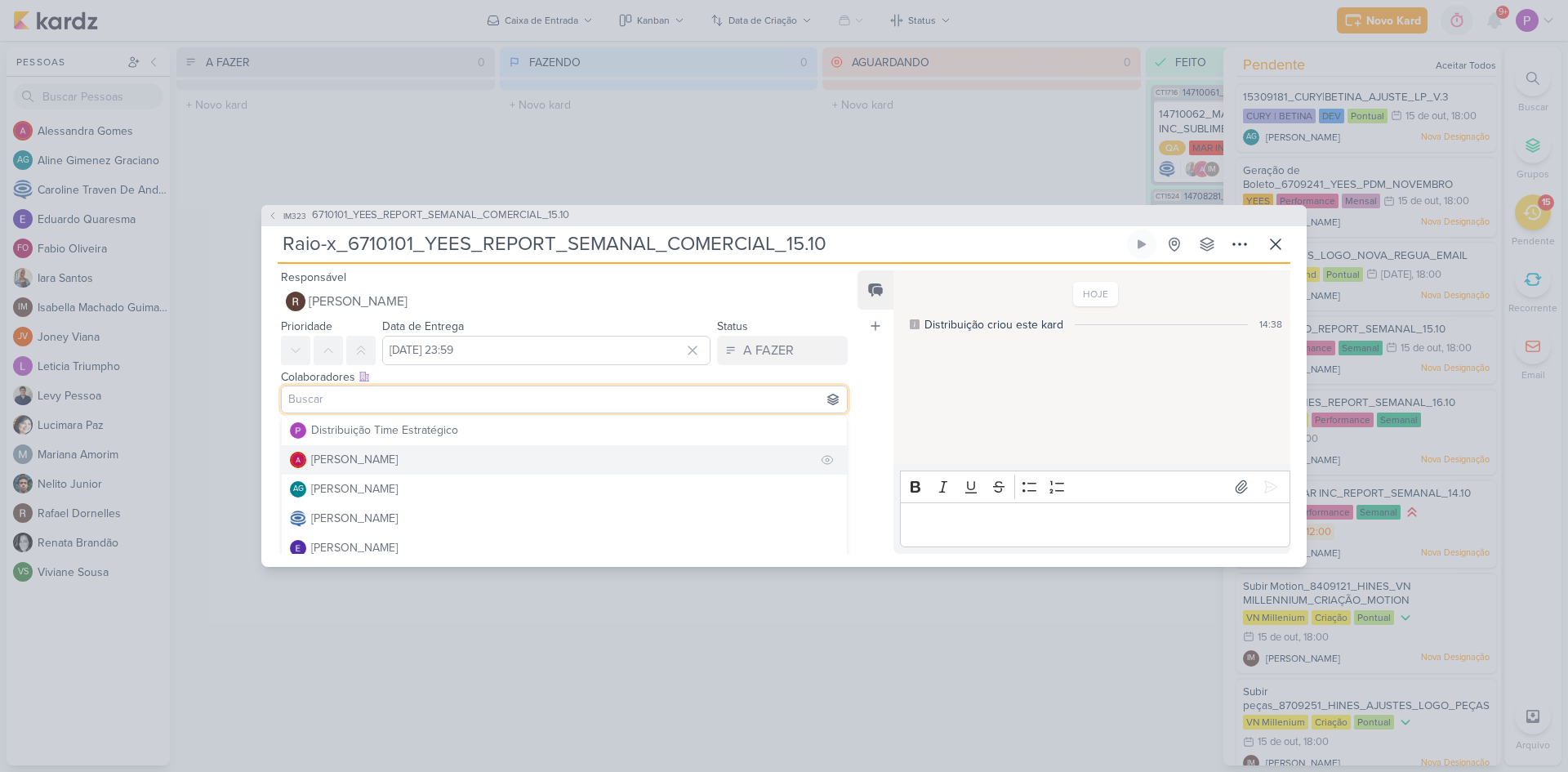
click at [384, 463] on div "[PERSON_NAME]" at bounding box center [354, 459] width 86 height 17
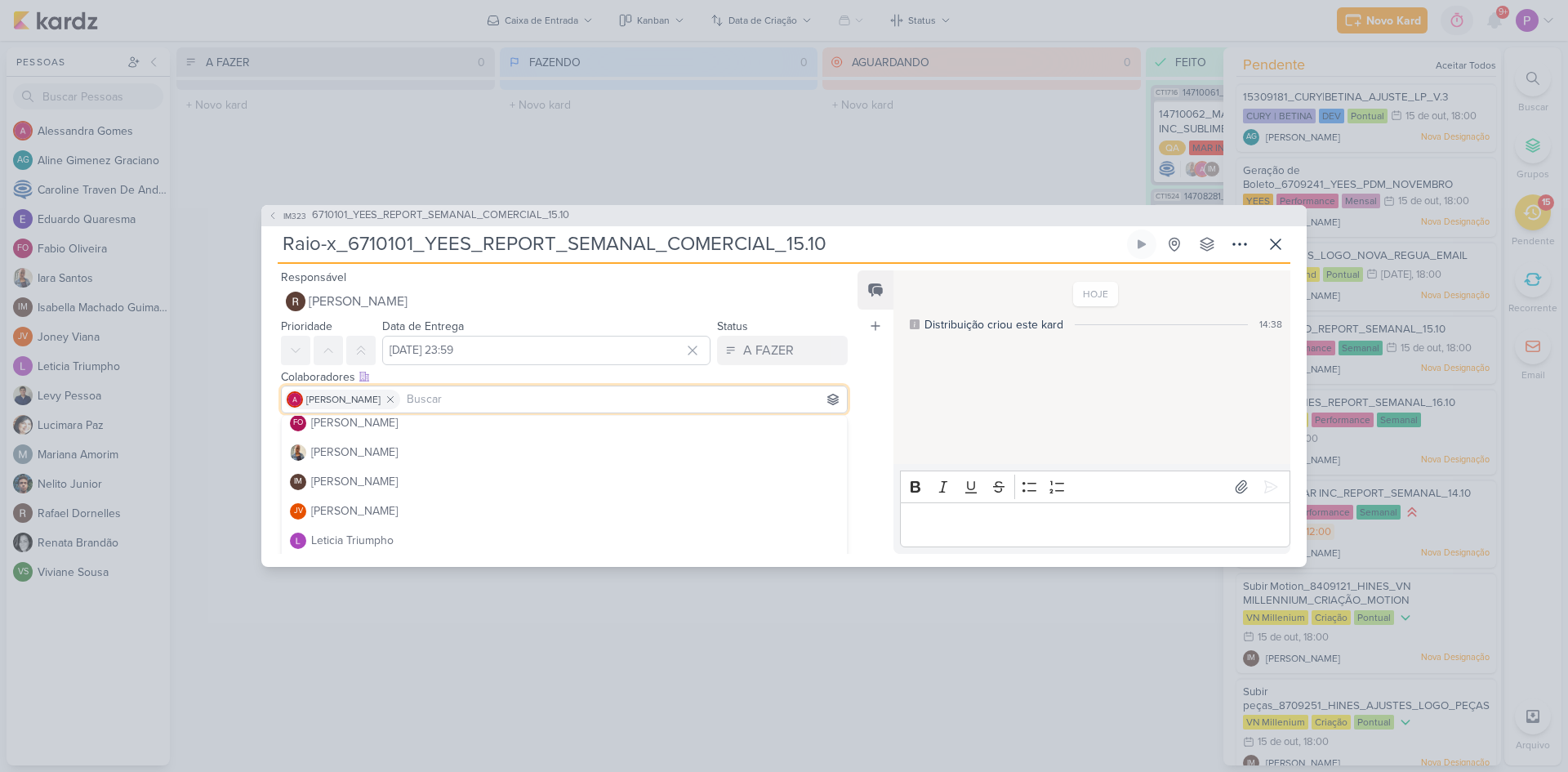
scroll to position [163, 0]
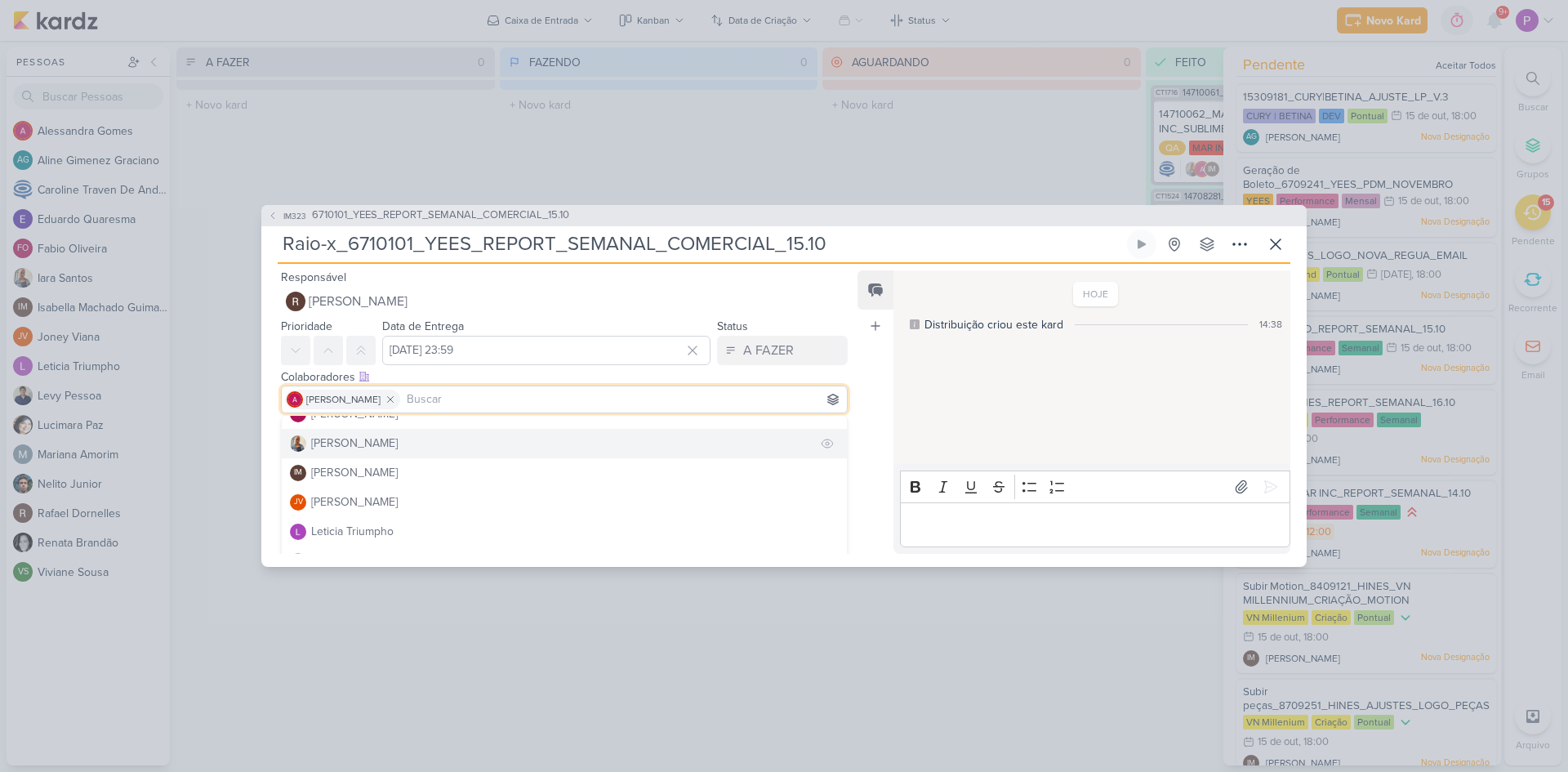
click at [347, 438] on div "[PERSON_NAME]" at bounding box center [354, 443] width 86 height 17
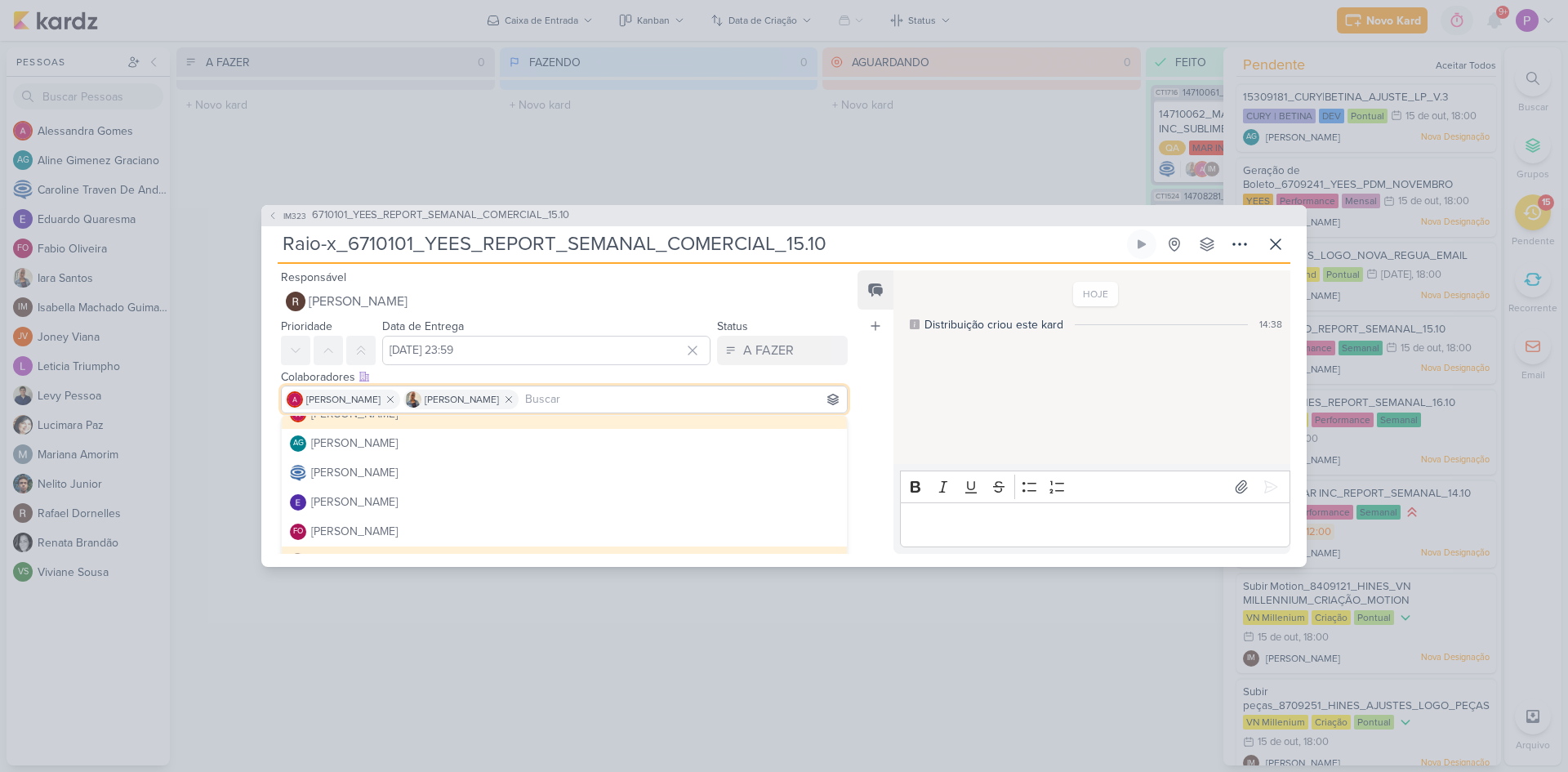
scroll to position [0, 0]
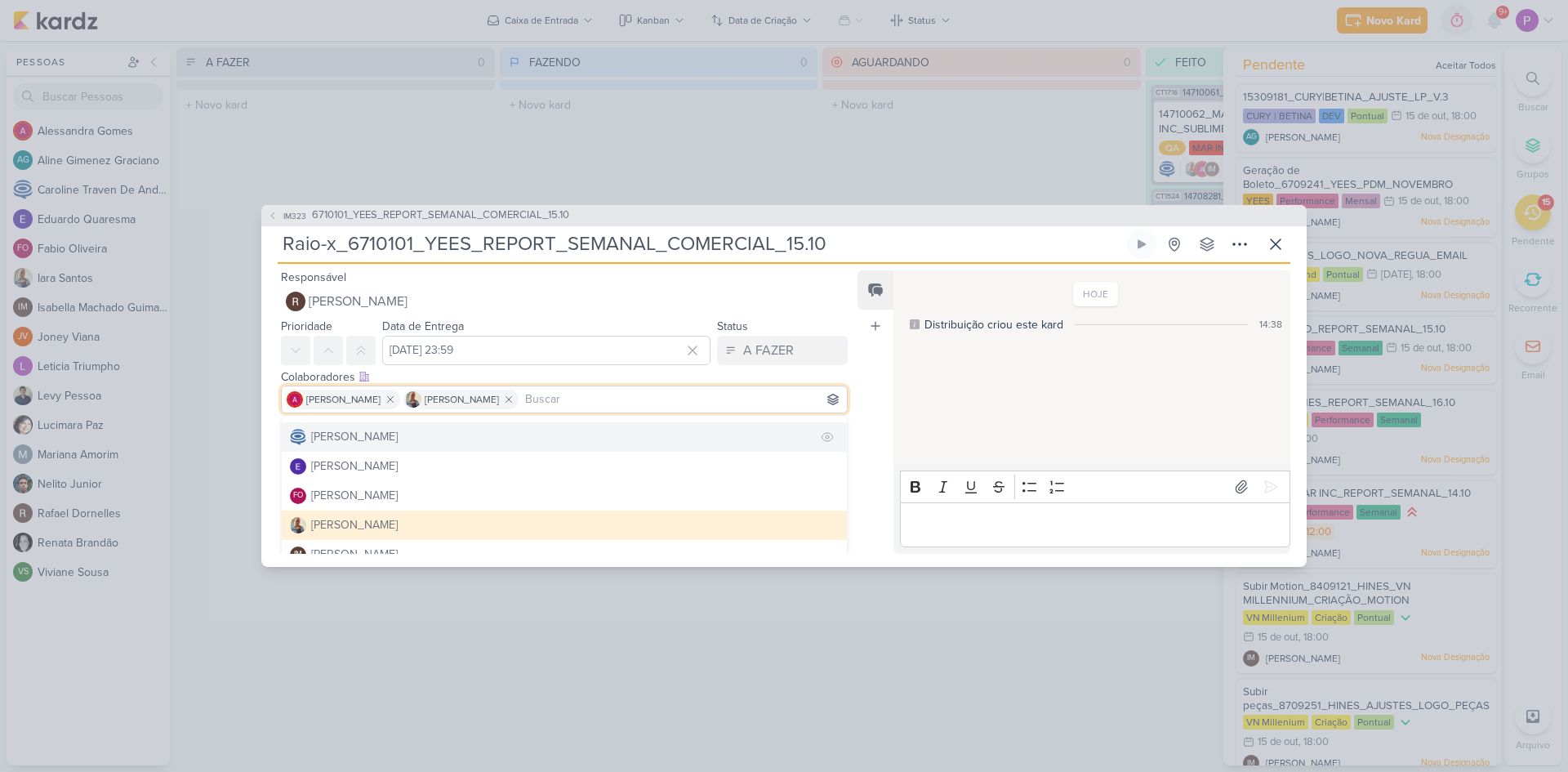
click at [398, 435] on div "[PERSON_NAME]" at bounding box center [354, 436] width 86 height 17
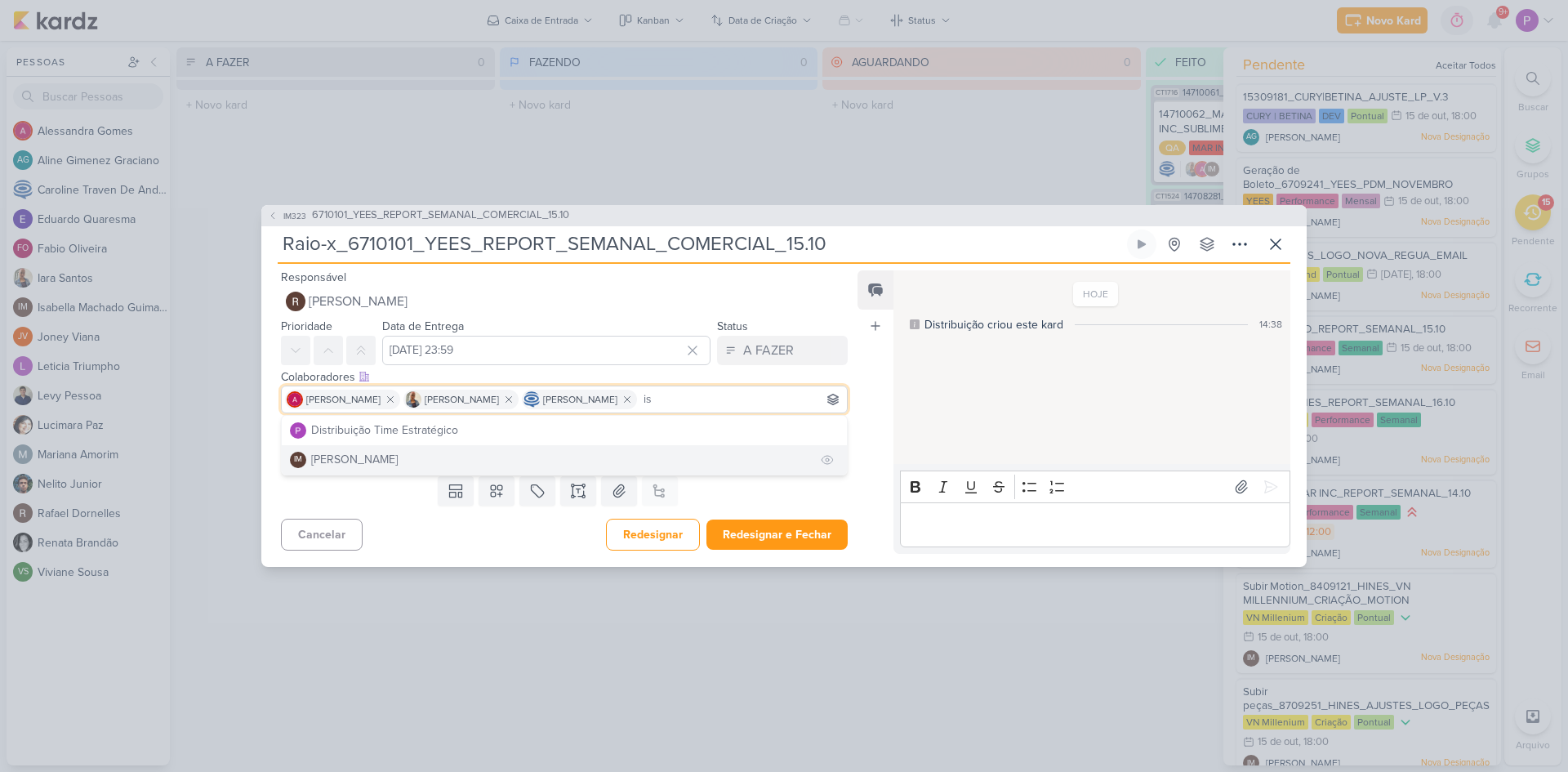
type input "is"
click at [398, 459] on div "[PERSON_NAME]" at bounding box center [354, 459] width 86 height 17
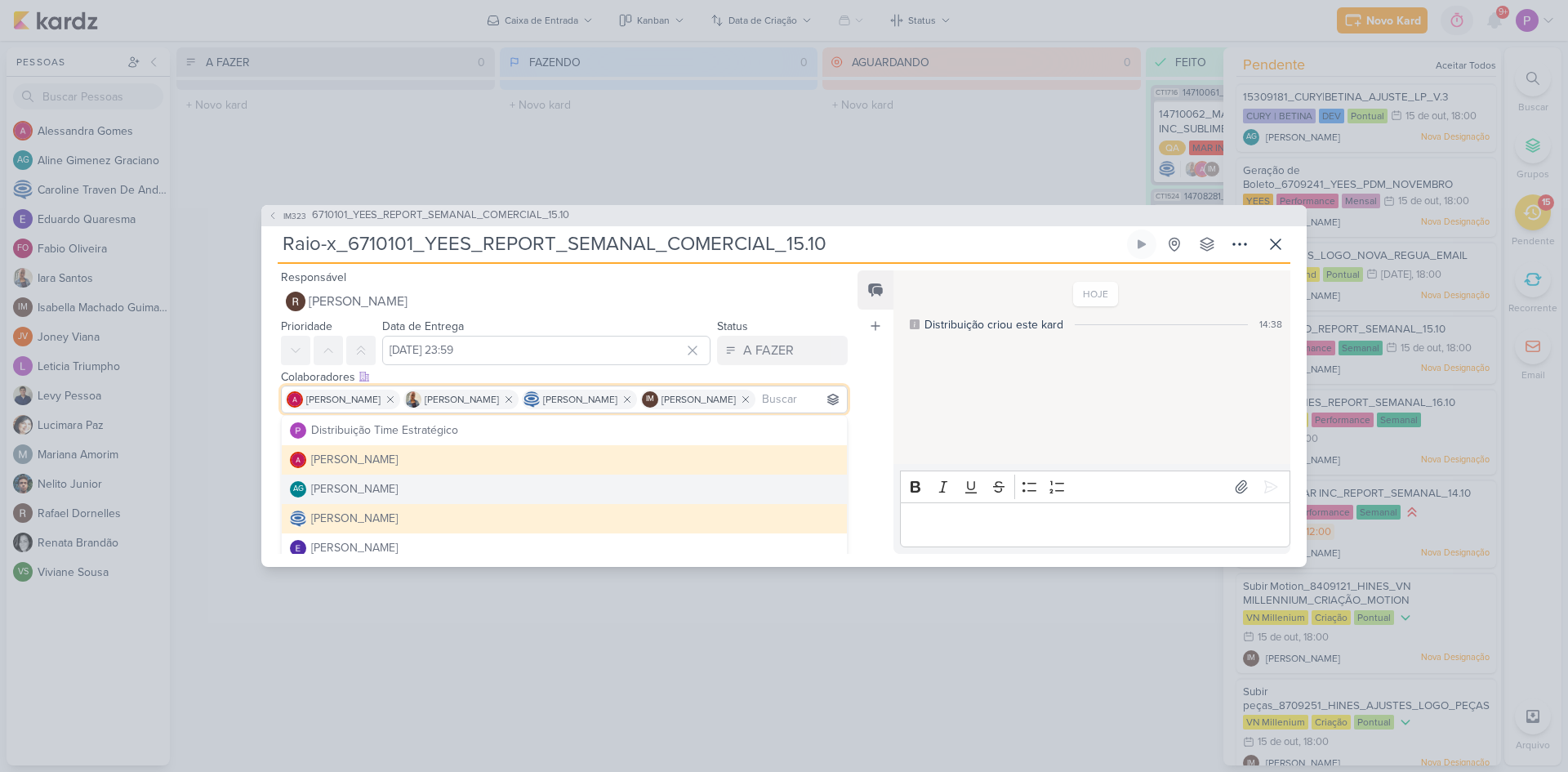
click at [865, 484] on div "Feed Atrelar email Solte o email para atrelar ao kard" at bounding box center [875, 412] width 36 height 283
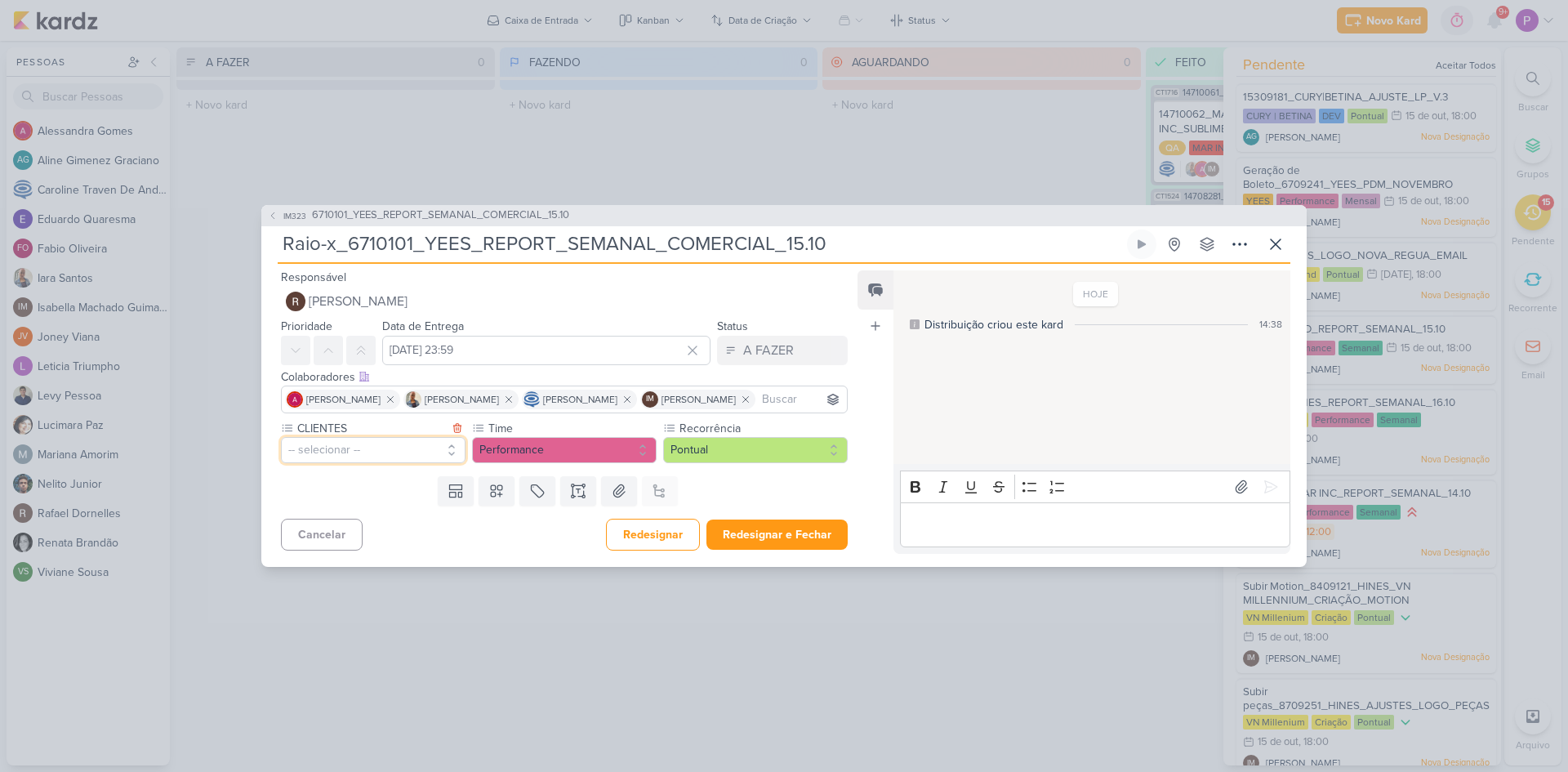
click at [405, 463] on button "-- selecionar --" at bounding box center [373, 450] width 184 height 26
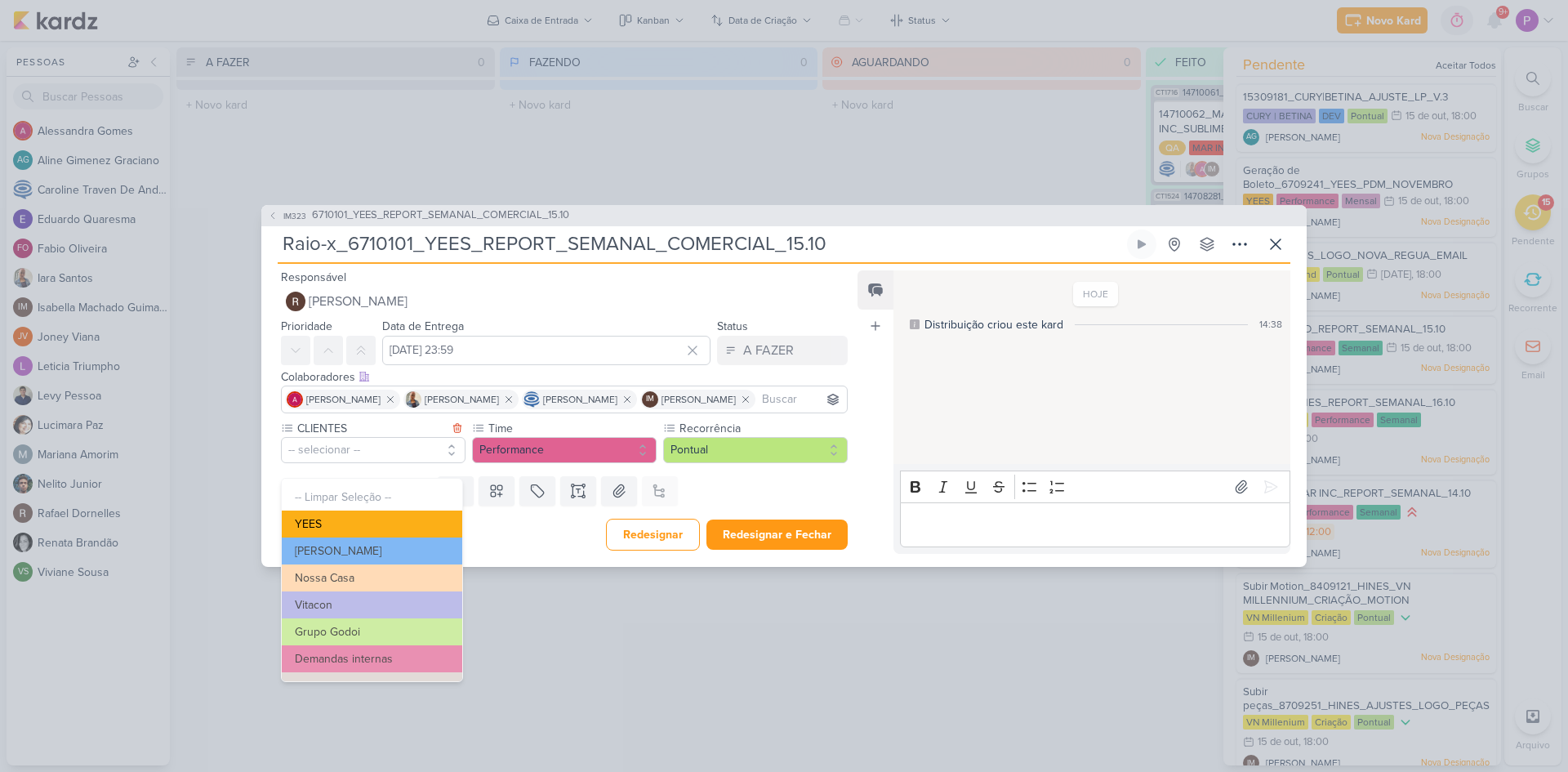
click at [330, 527] on button "YEES" at bounding box center [372, 524] width 181 height 27
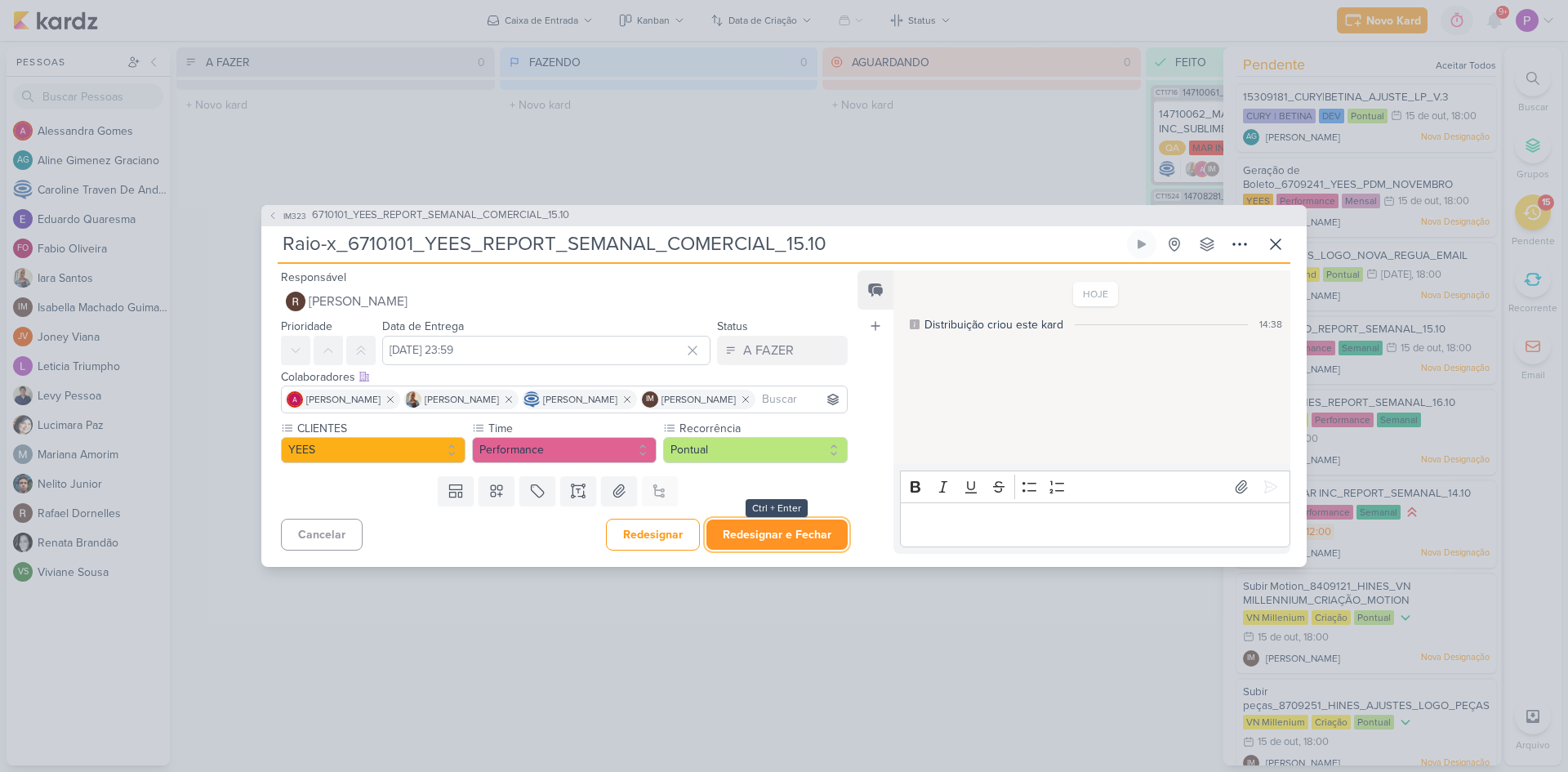
click at [770, 540] on button "Redesignar e Fechar" at bounding box center [777, 534] width 142 height 30
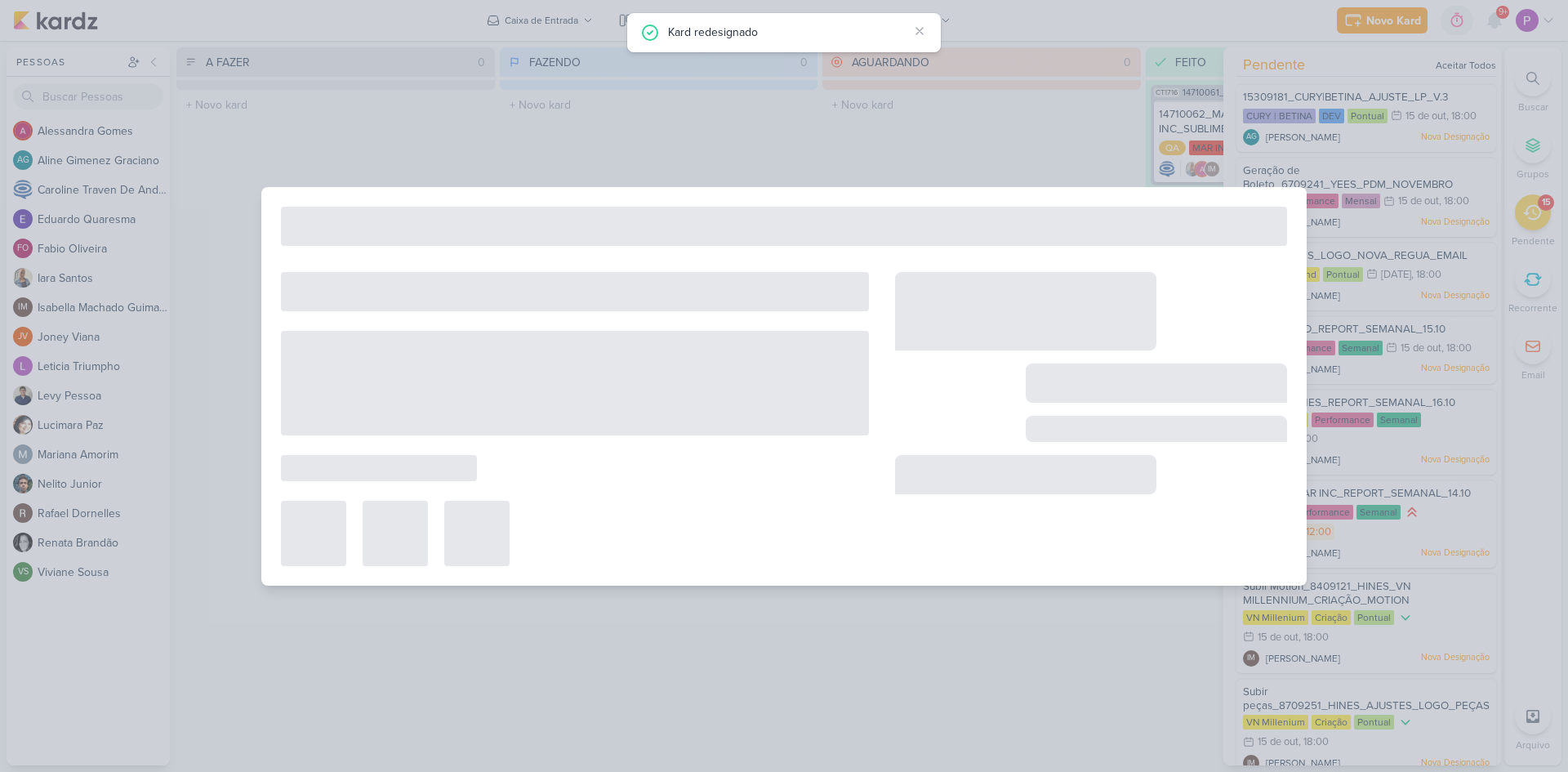
type input "6710101_YEES_REPORT_SEMANAL_COMERCIAL_15.10"
type input "[DATE] 18:00"
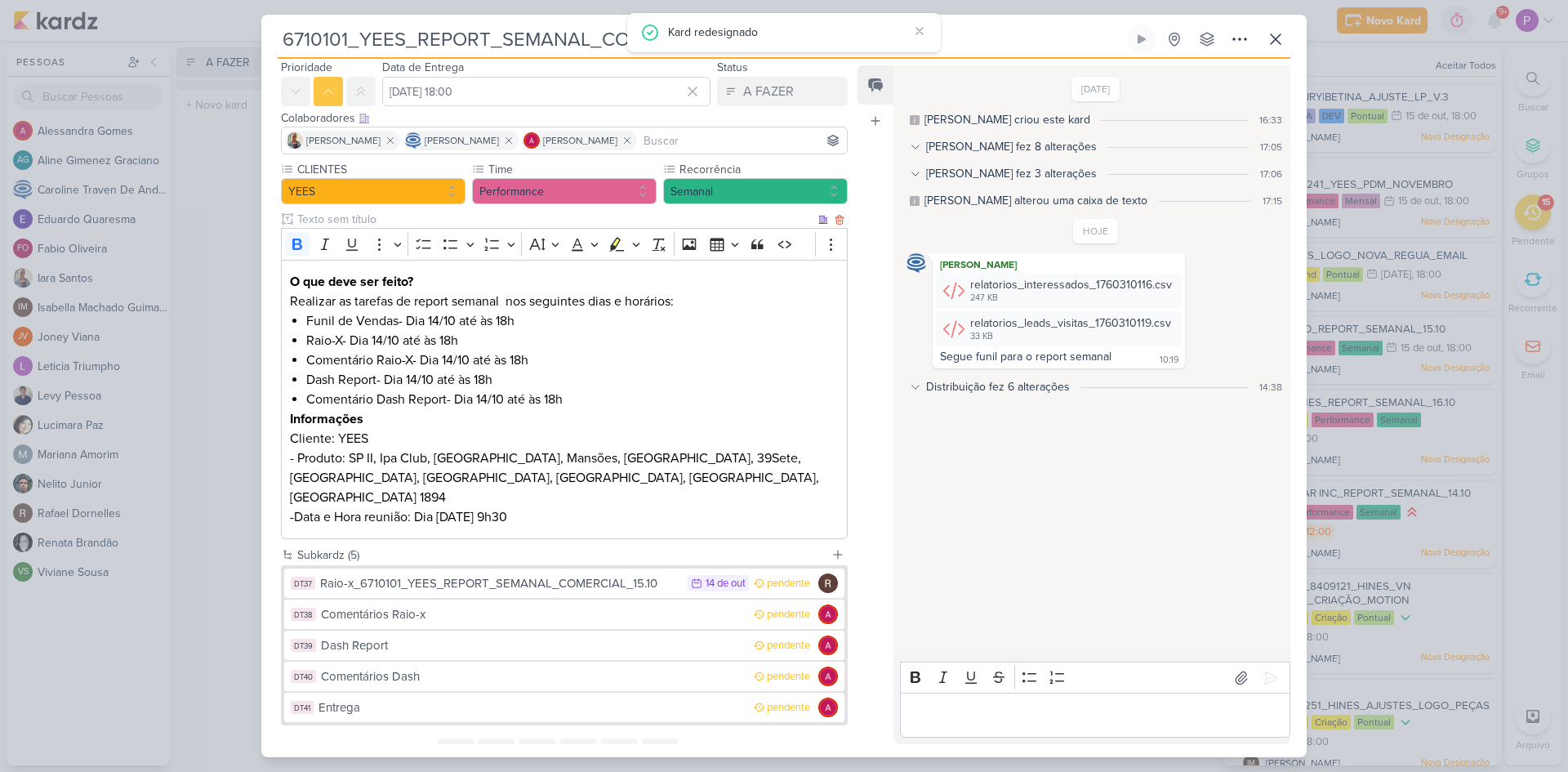
scroll to position [106, 0]
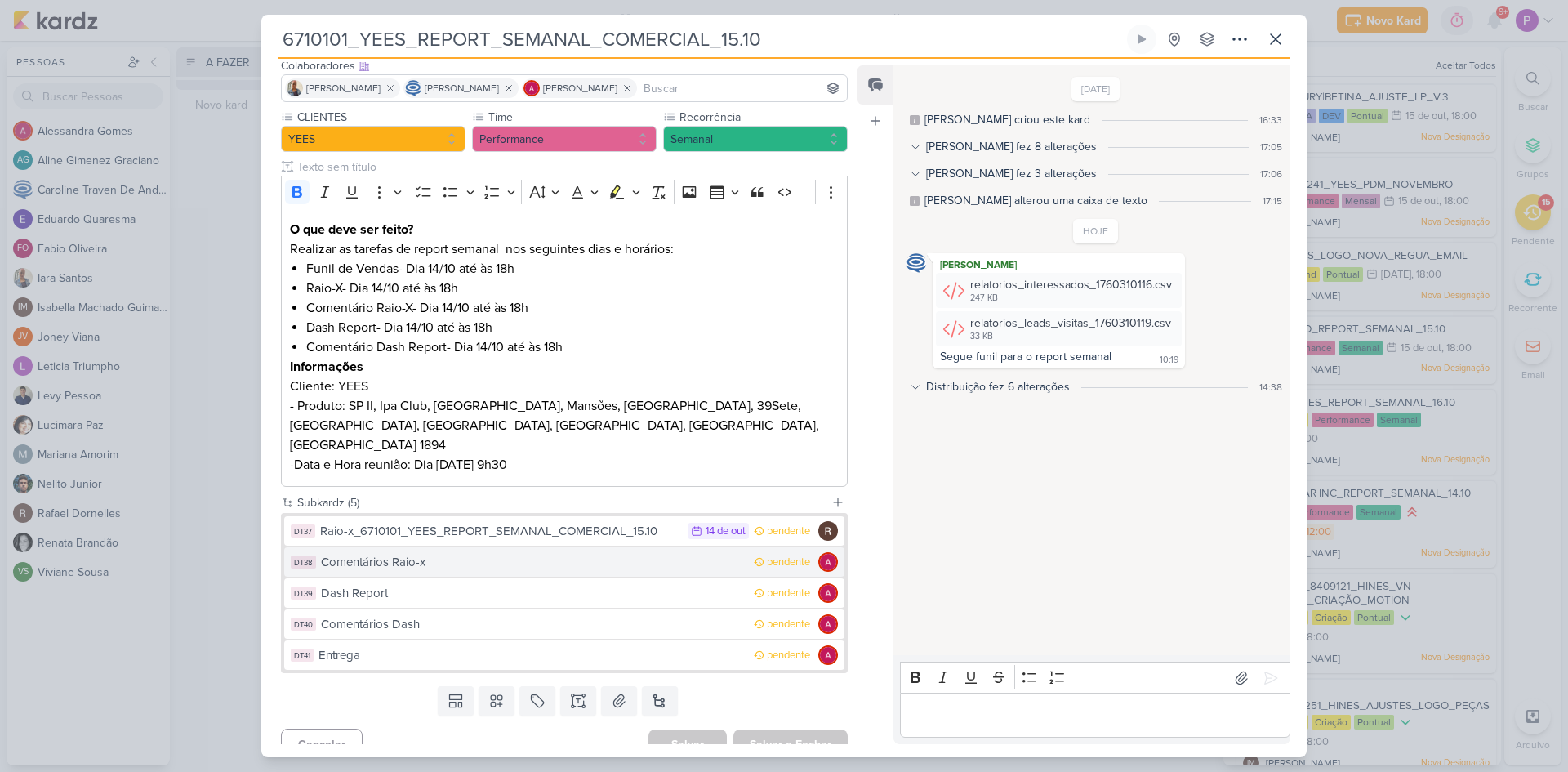
click at [455, 553] on div "Comentários Raio-x" at bounding box center [533, 562] width 425 height 19
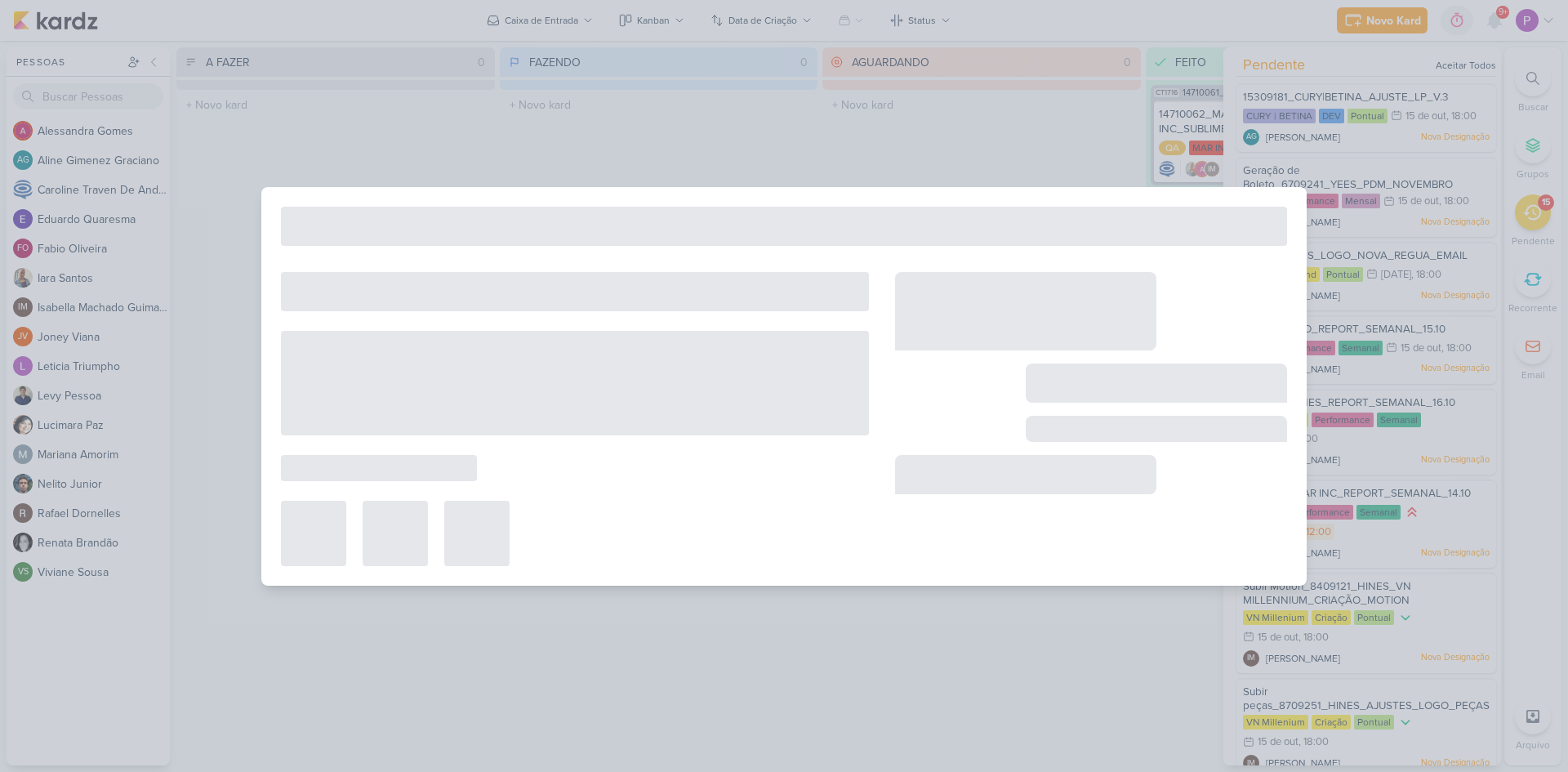
type input "Comentários Raio-x"
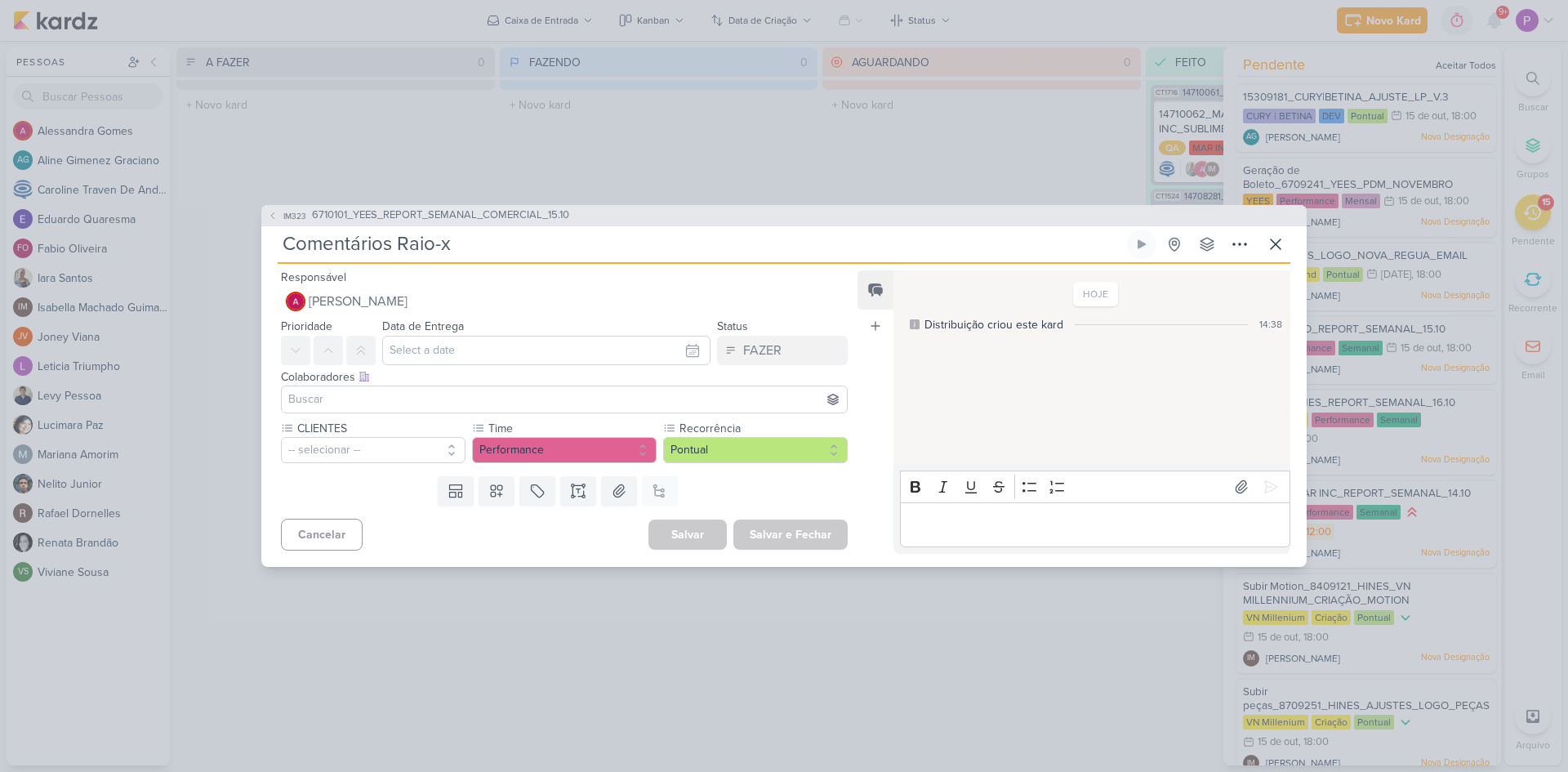
click at [496, 239] on input "Comentários Raio-x" at bounding box center [701, 244] width 846 height 29
paste input "6710101_YEES_REPORT_SEMANAL_COMERCIAL_15.10"
type input "Comentários Raio-x_6710101_YEES_REPORT_SEMANAL_COMERCIAL_15.10"
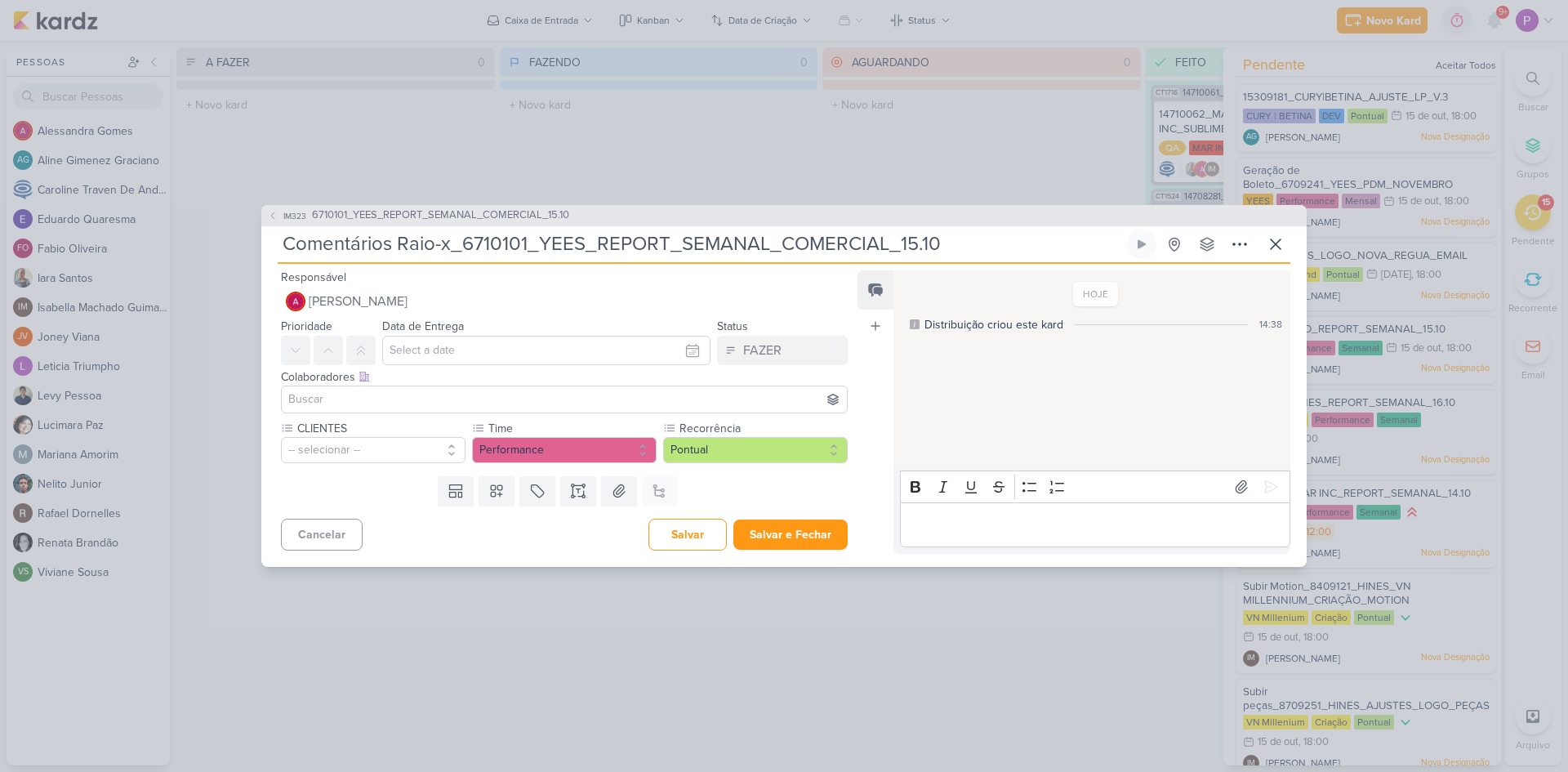
type input "Comentários Raio-x_6710101_YEES_REPORT_SEMANAL_COMERCIAL_15.10"
click at [475, 347] on input "text" at bounding box center [546, 350] width 329 height 29
click at [584, 483] on div "14" at bounding box center [588, 484] width 25 height 25
type input "[DATE] 23:59"
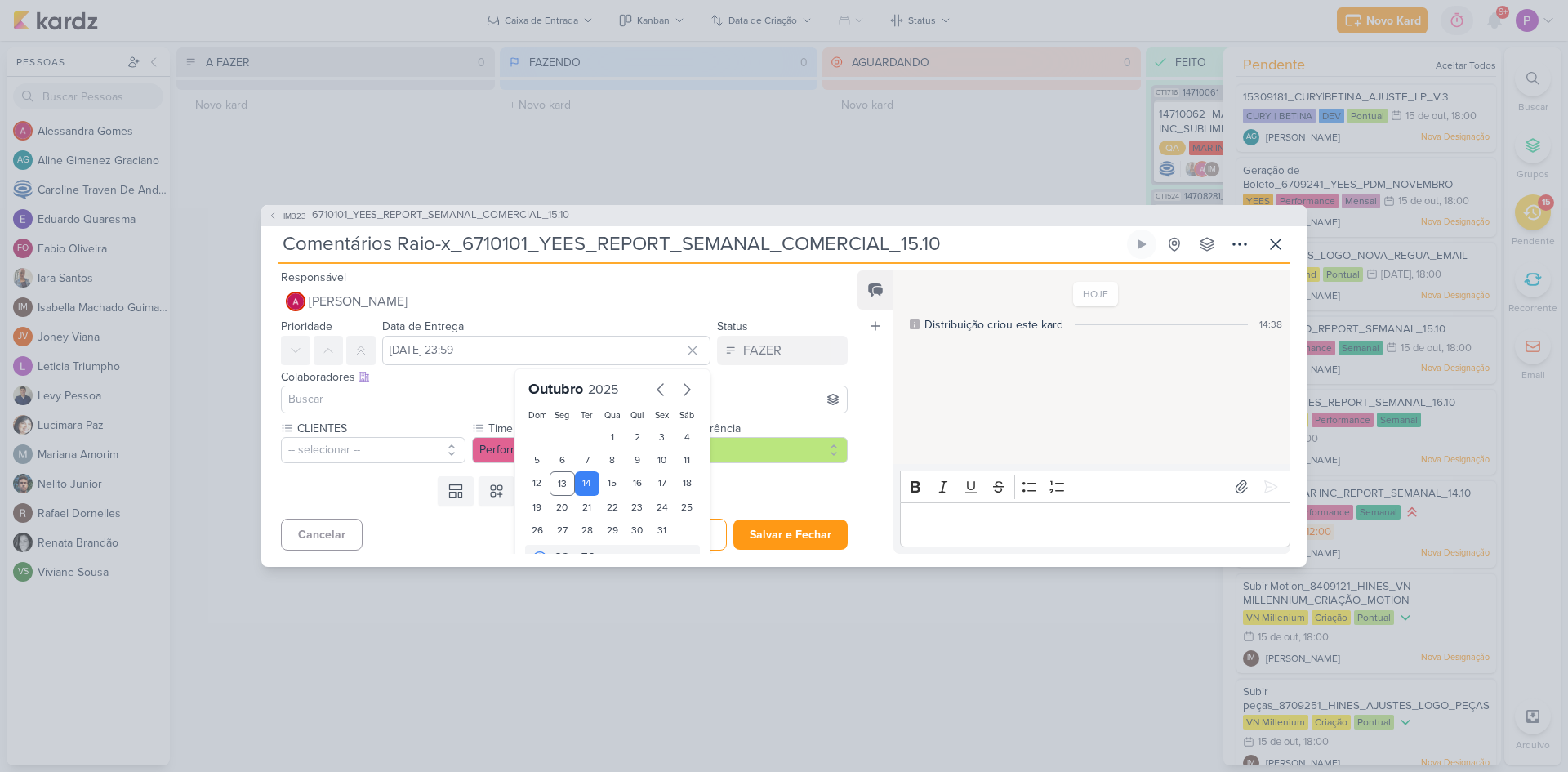
click at [370, 395] on input at bounding box center [564, 400] width 558 height 20
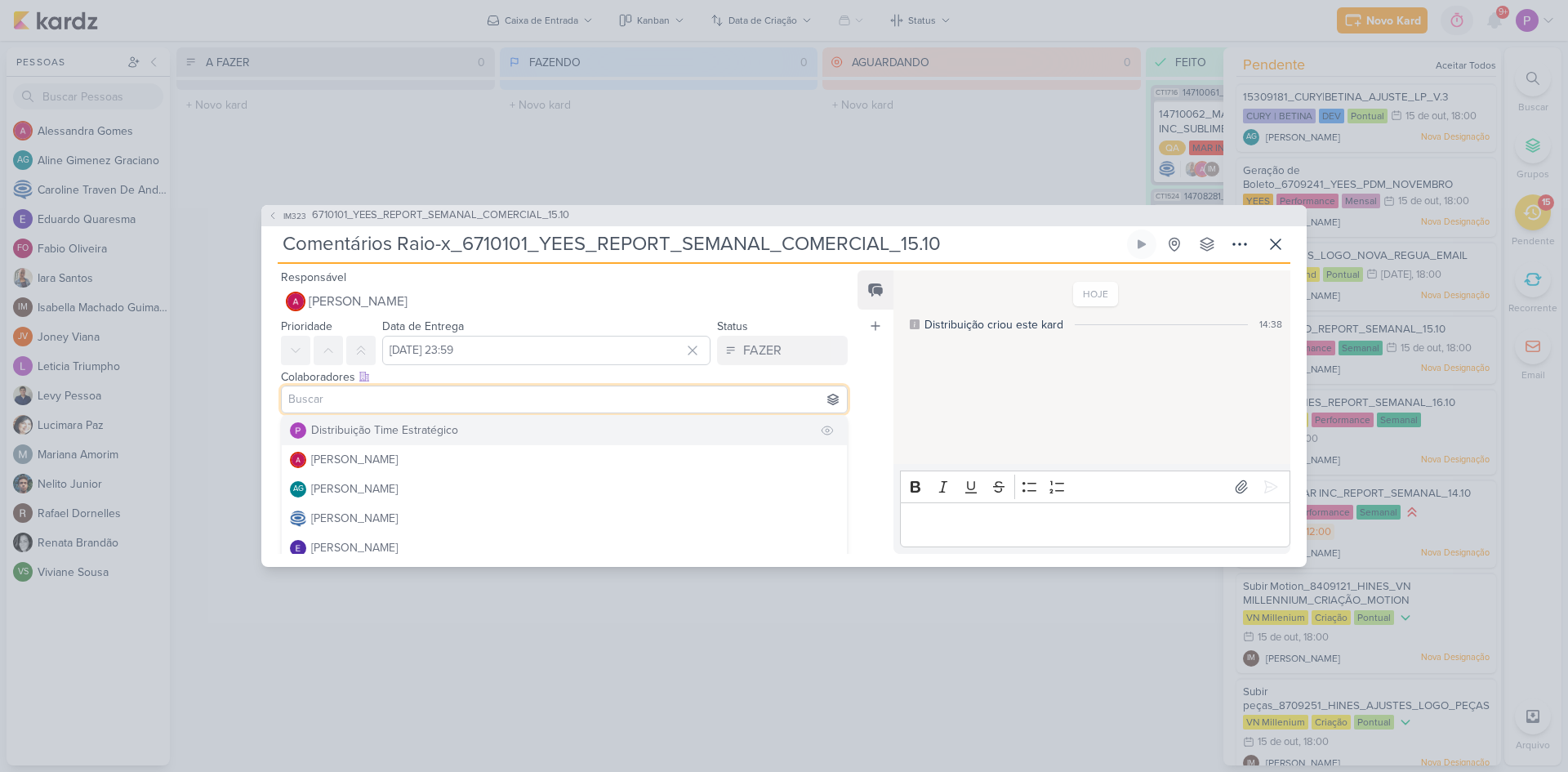
click at [388, 427] on div "Distribuição Time Estratégico" at bounding box center [385, 429] width 147 height 17
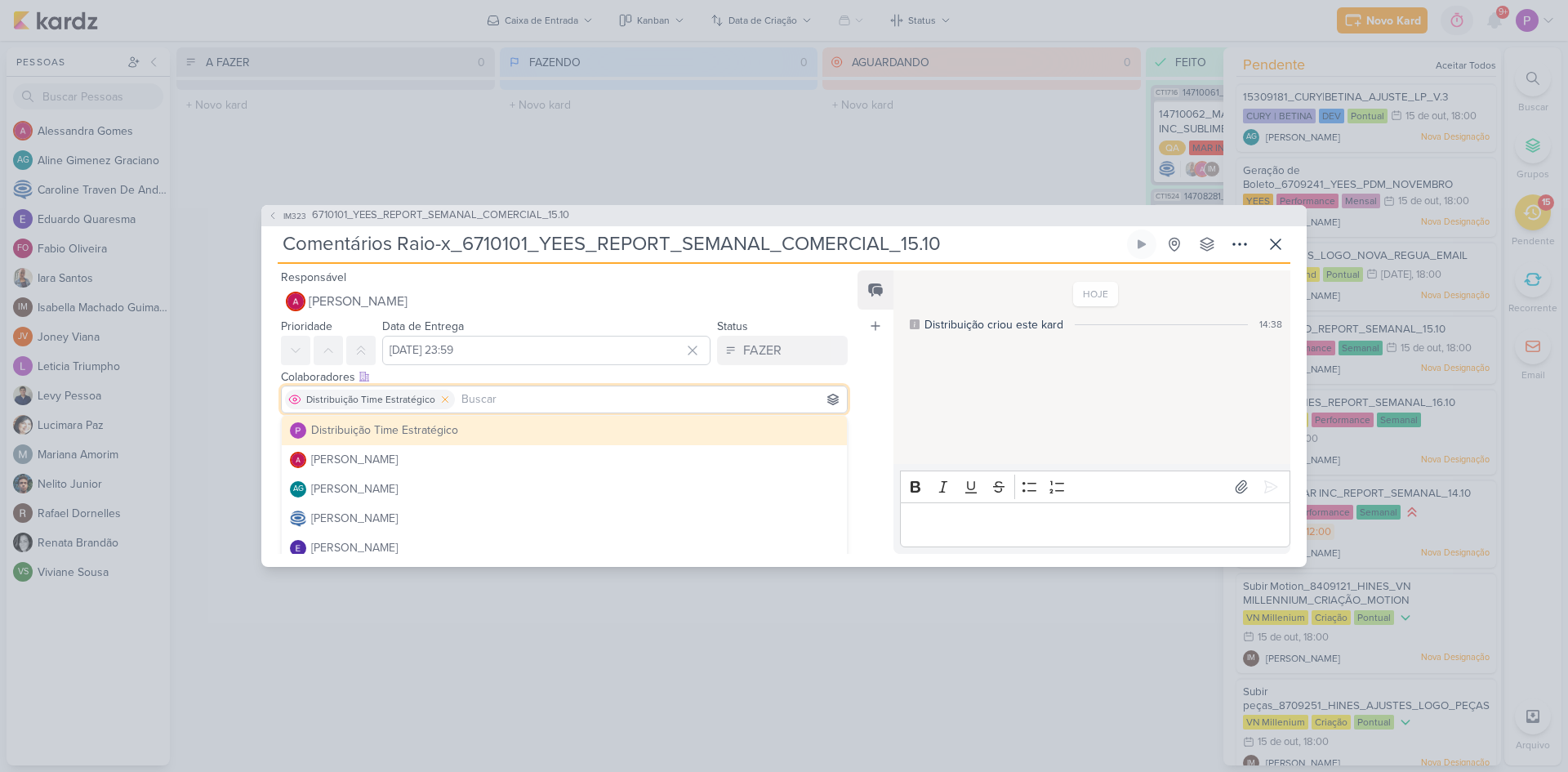
click at [443, 398] on icon at bounding box center [445, 399] width 5 height 5
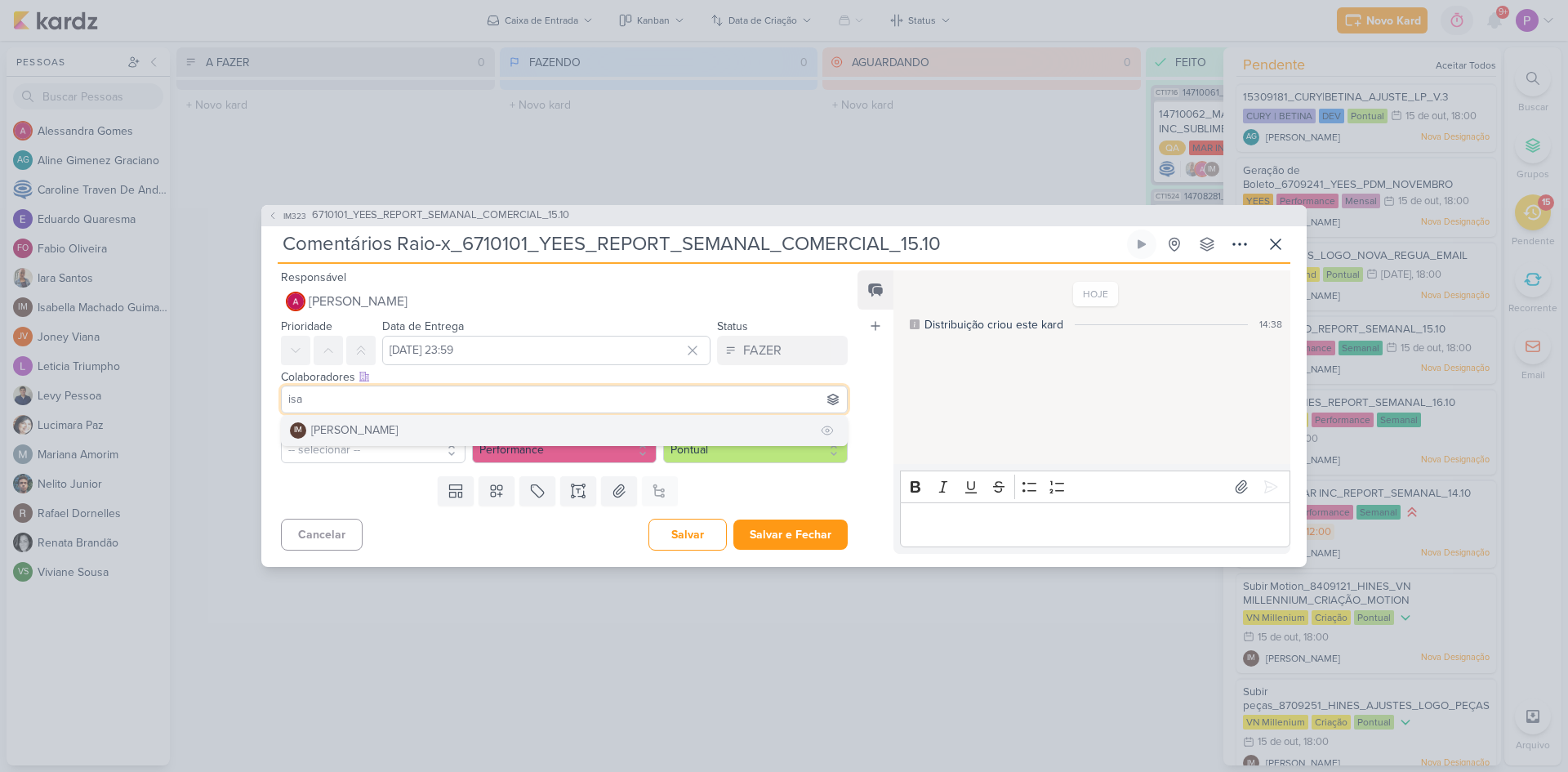
type input "isa"
click at [369, 429] on div "[PERSON_NAME]" at bounding box center [354, 429] width 86 height 17
type input "car"
click at [368, 431] on div "[PERSON_NAME]" at bounding box center [354, 429] width 86 height 17
type input "iar"
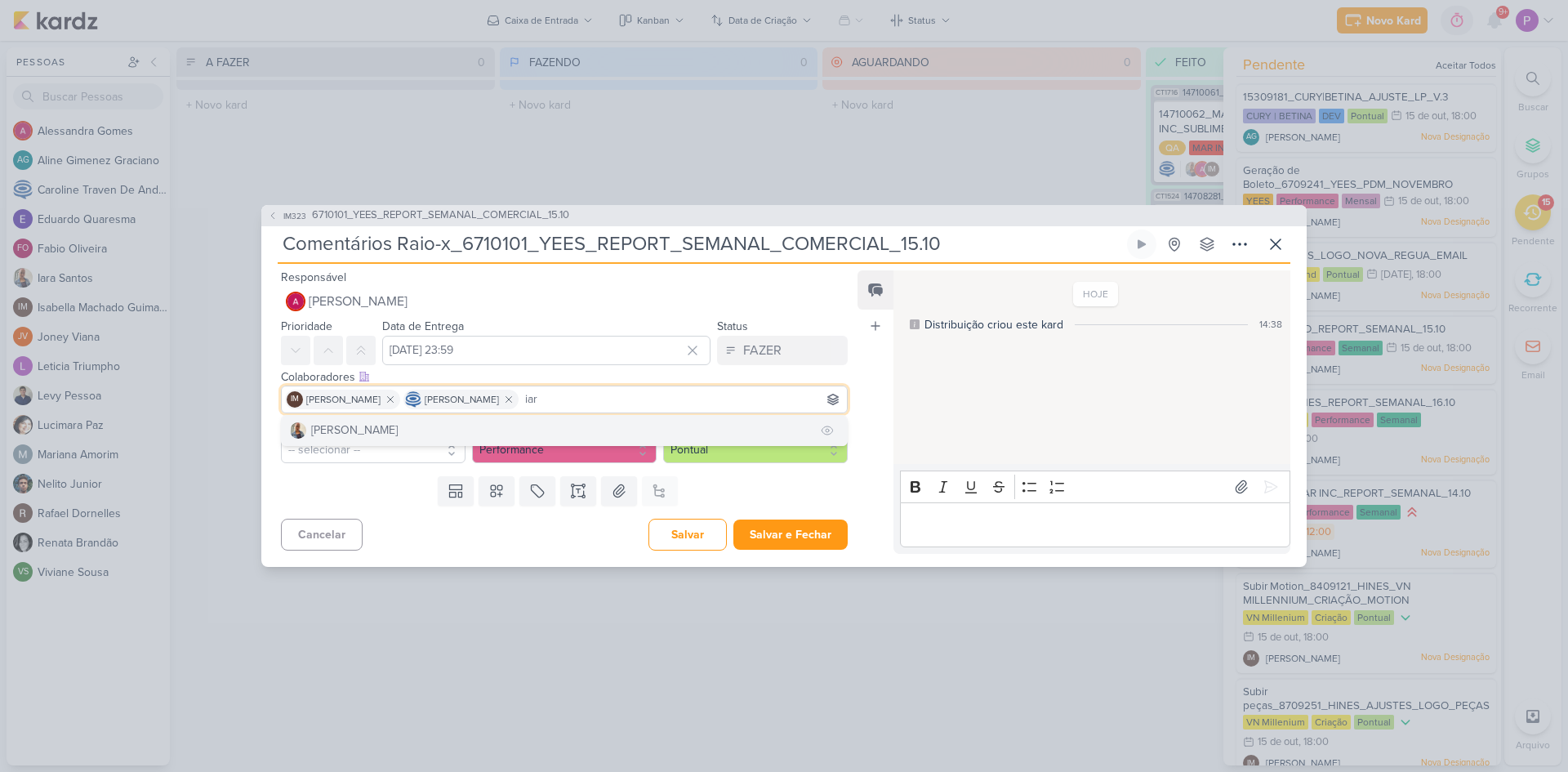
click at [391, 435] on button "[PERSON_NAME]" at bounding box center [565, 430] width 565 height 29
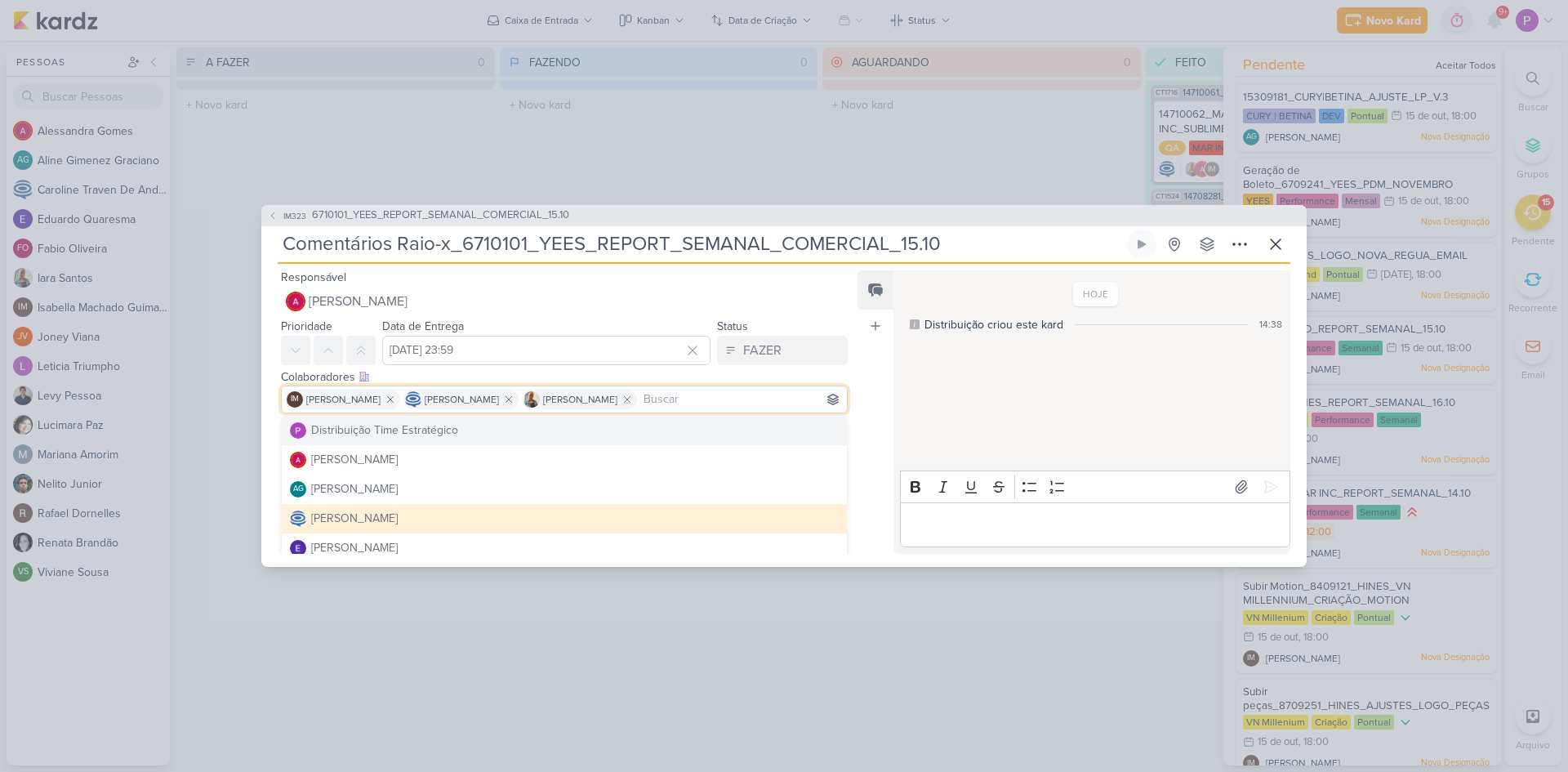
click at [924, 380] on div "HOJE Distribuição criou este kard 14:38" at bounding box center [1092, 368] width 395 height 193
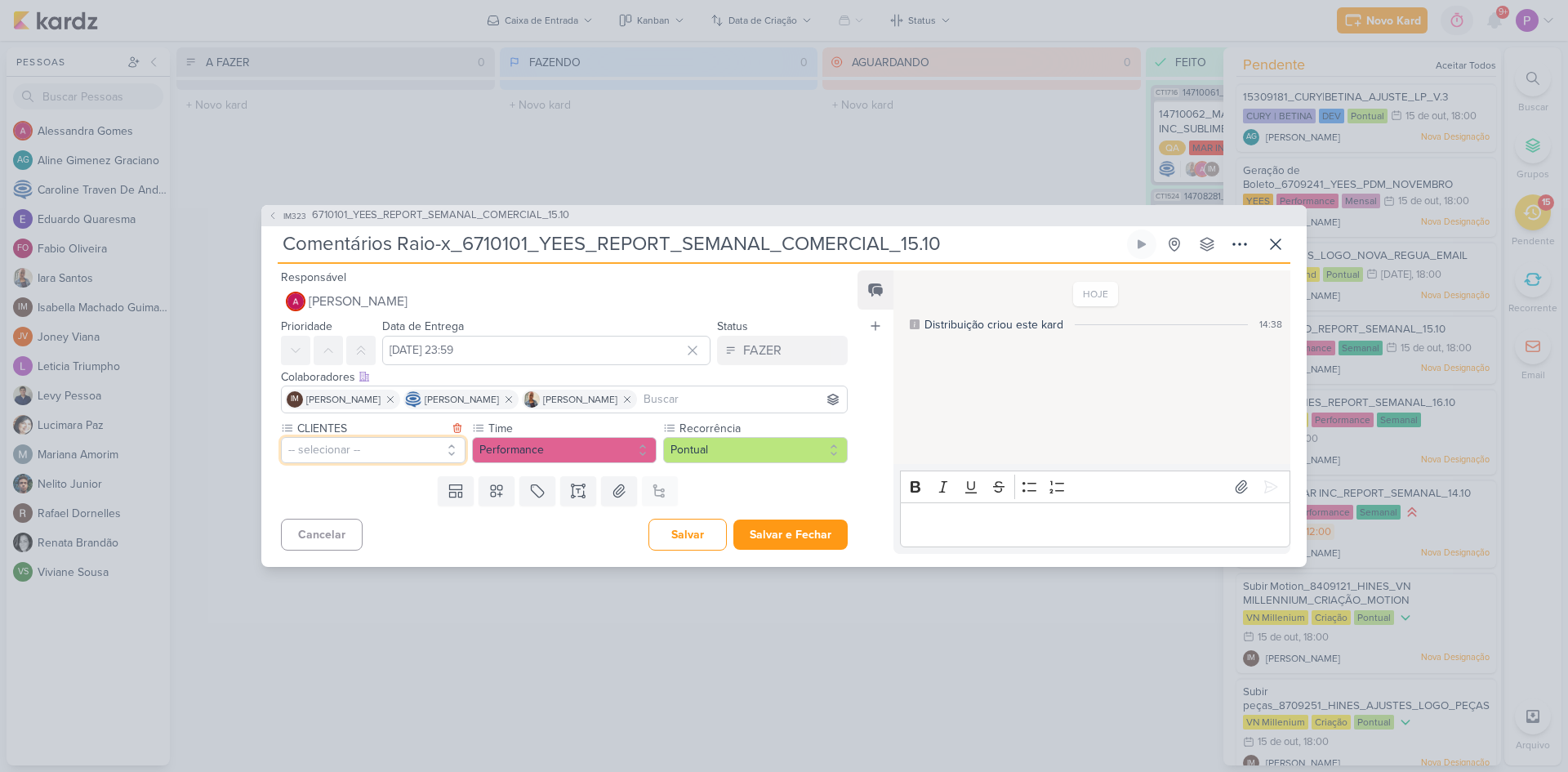
click at [352, 449] on button "-- selecionar --" at bounding box center [373, 450] width 184 height 26
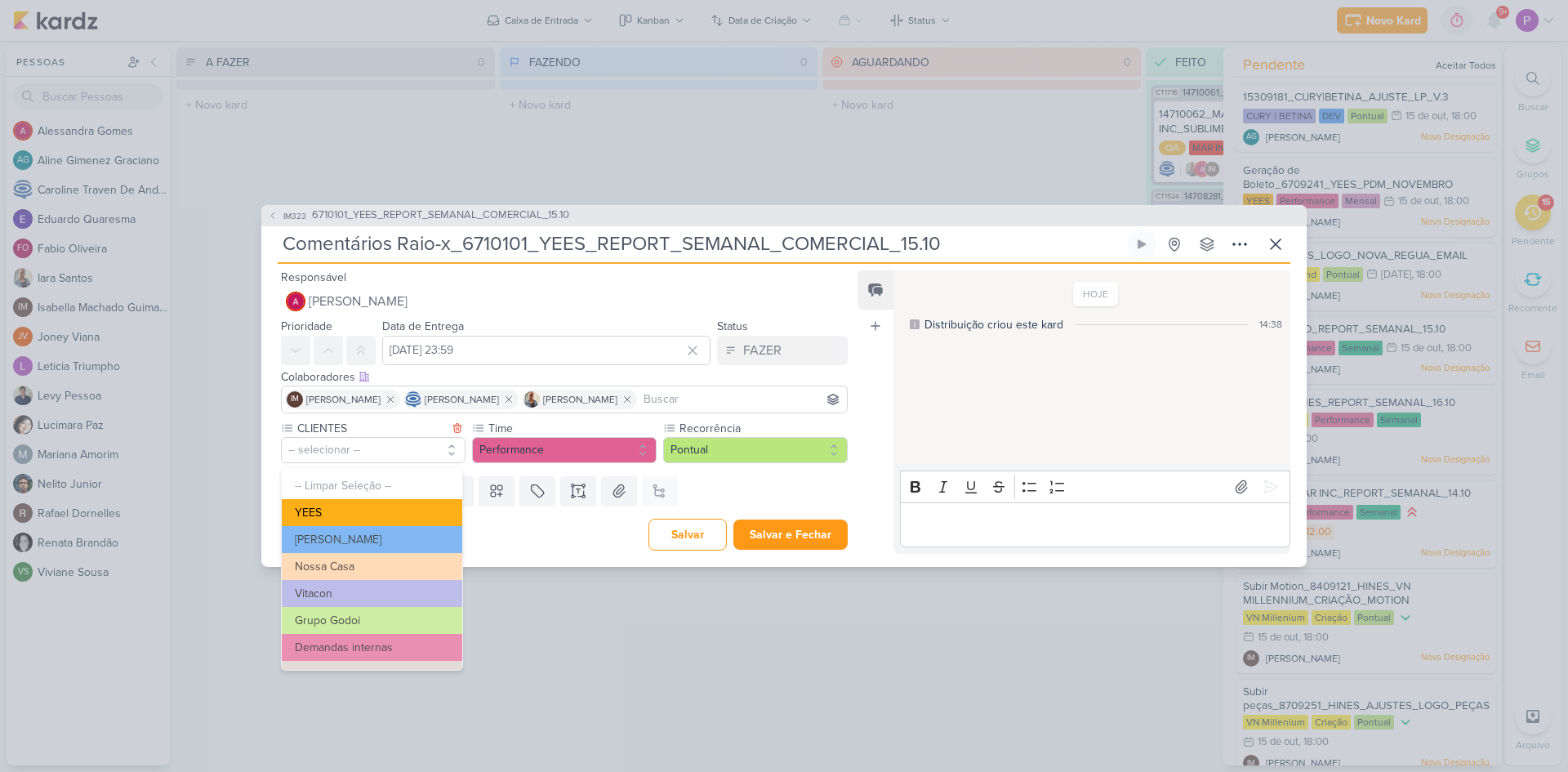
click at [348, 507] on button "YEES" at bounding box center [372, 513] width 181 height 27
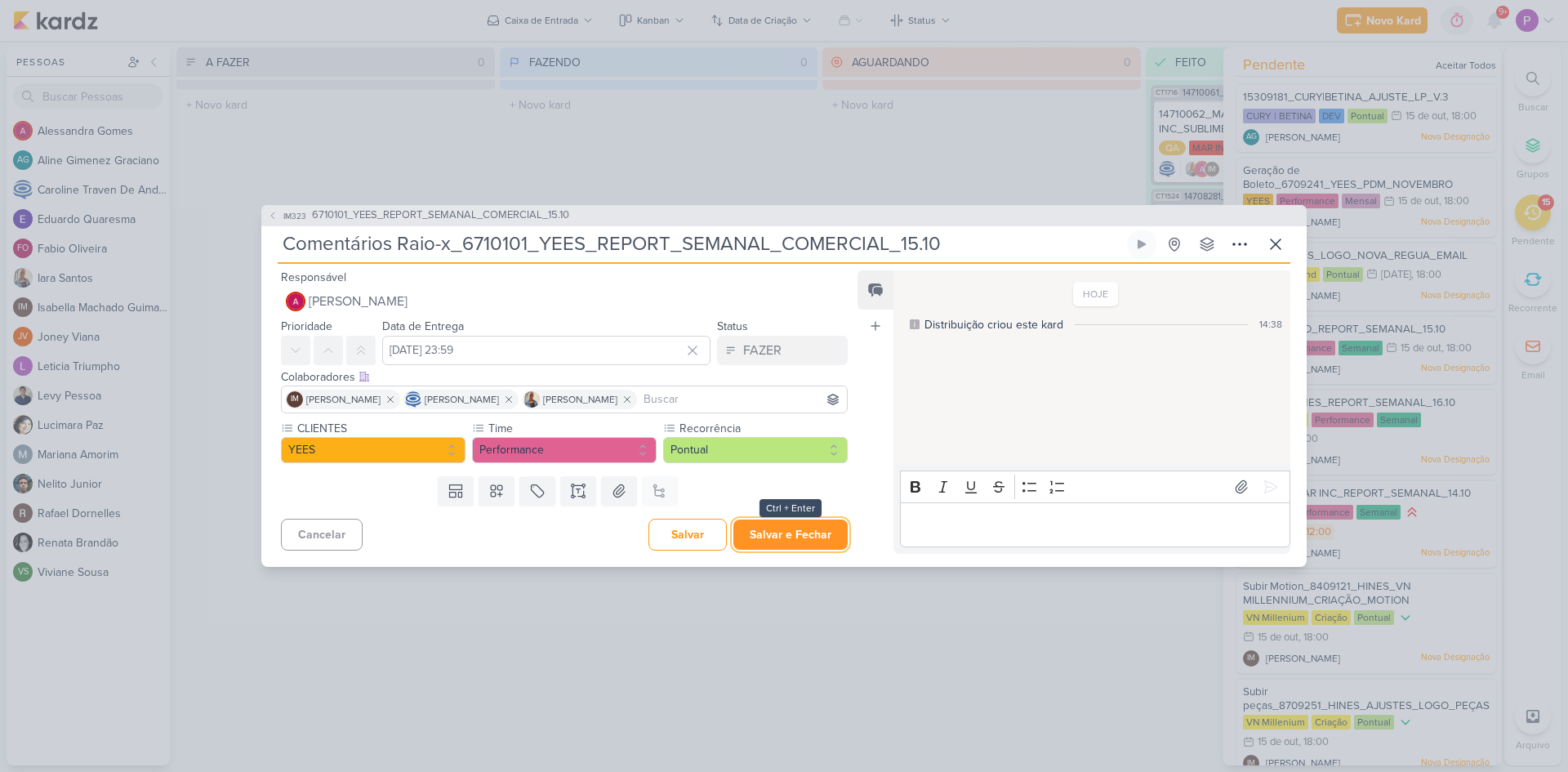
click at [816, 533] on button "Salvar e Fechar" at bounding box center [791, 534] width 114 height 30
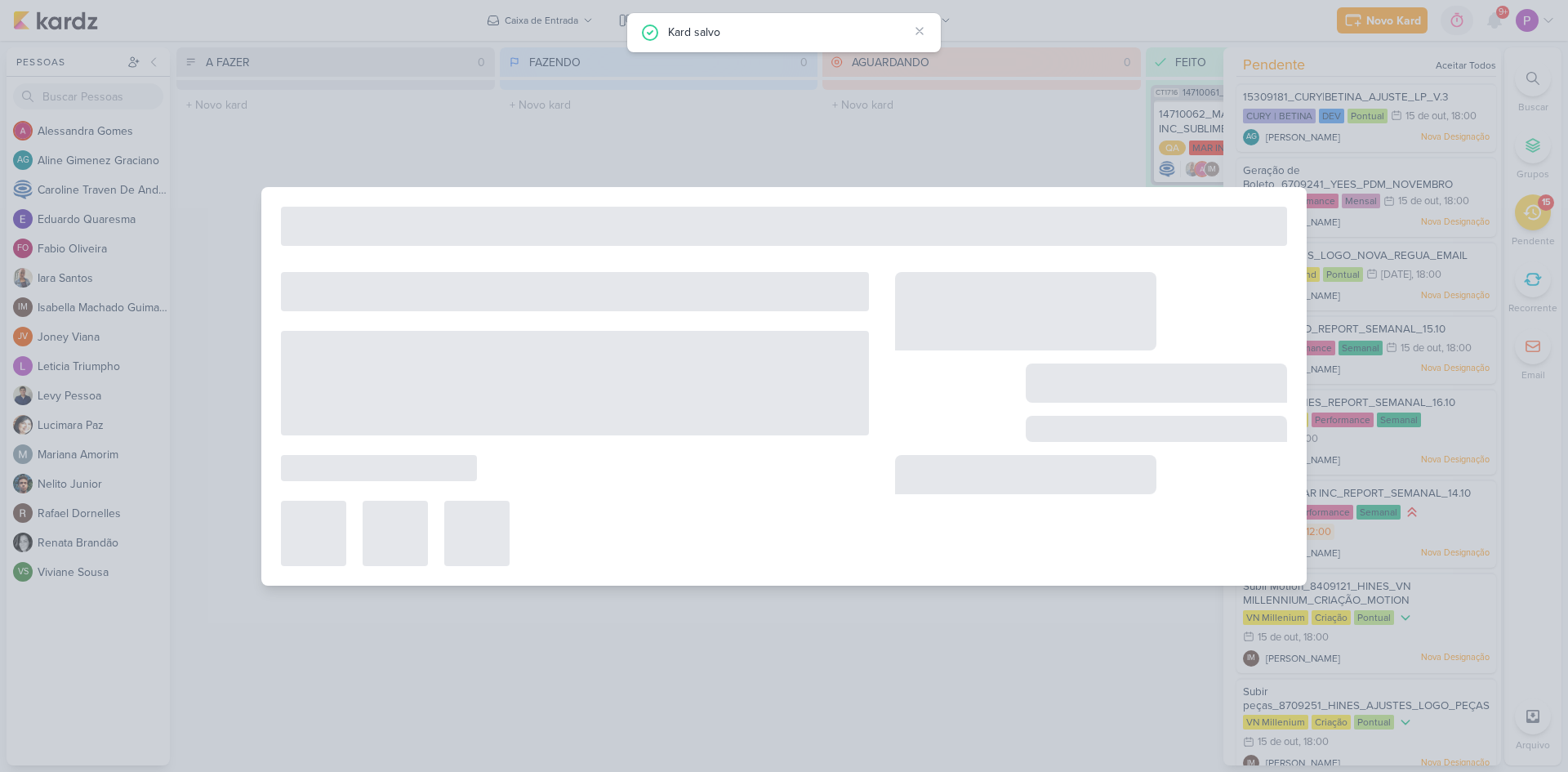
type input "6710101_YEES_REPORT_SEMANAL_COMERCIAL_15.10"
type input "[DATE] 18:00"
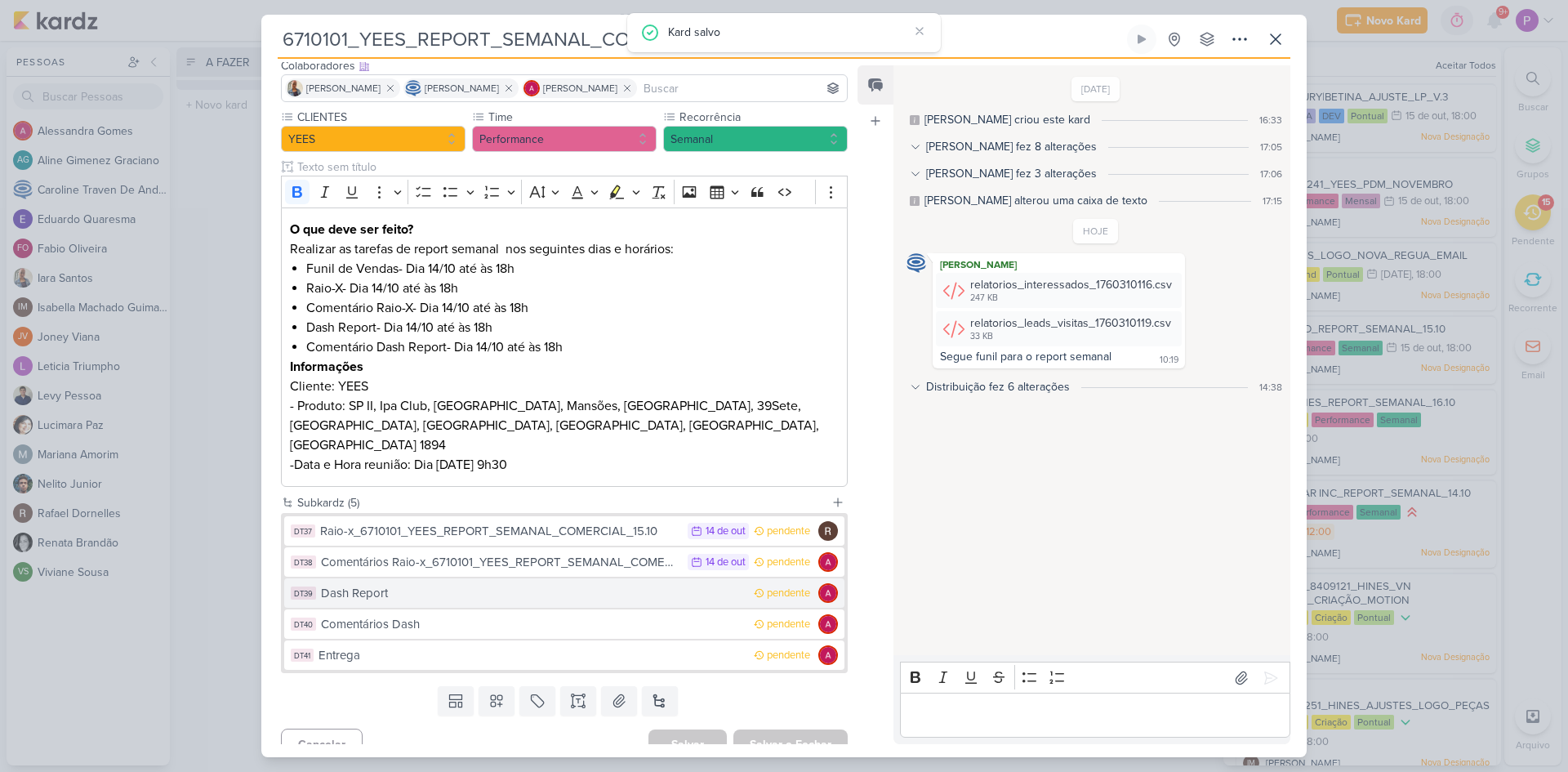
click at [419, 584] on div "Dash Report" at bounding box center [533, 593] width 425 height 19
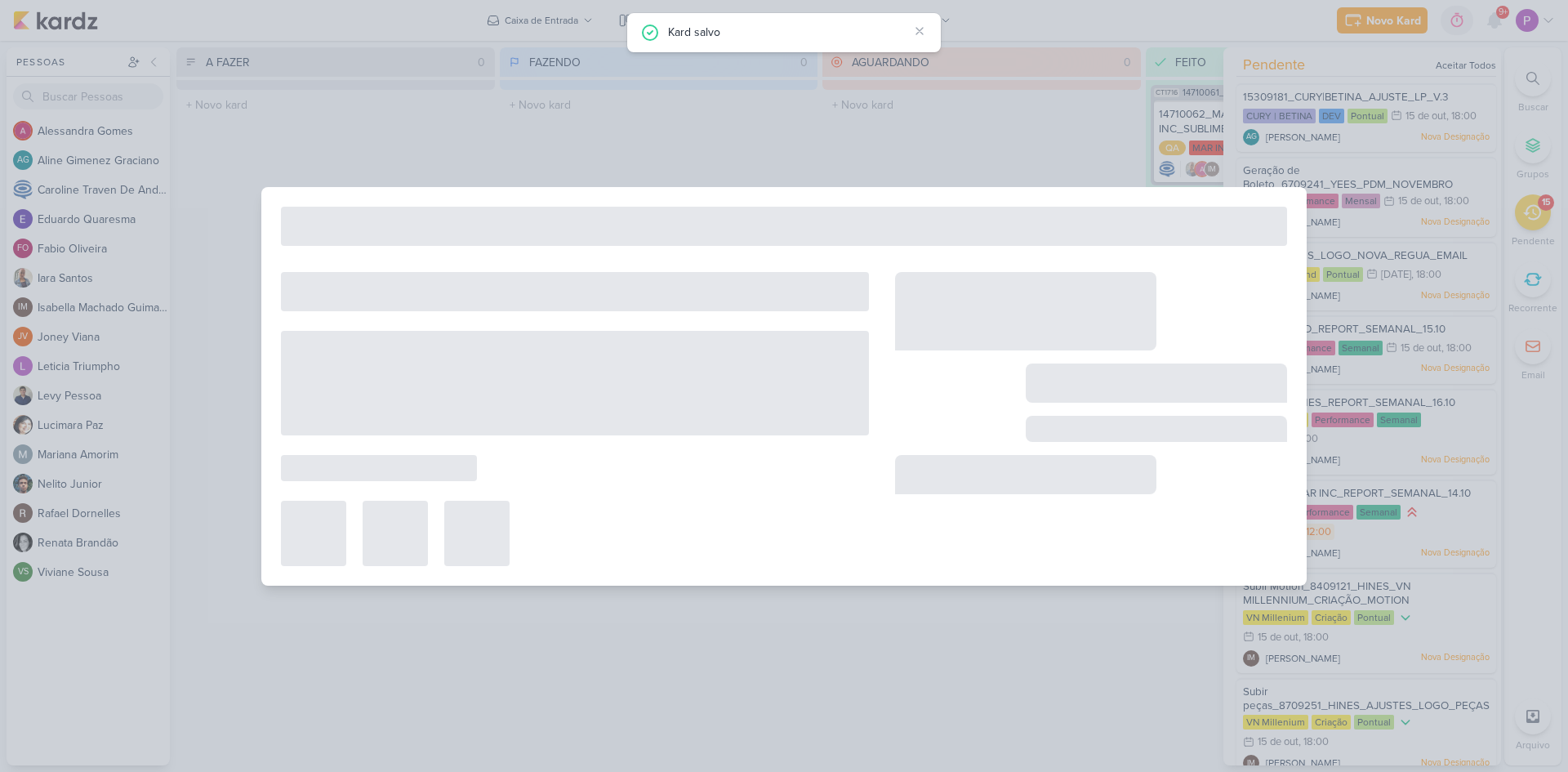
type input "Dash Report"
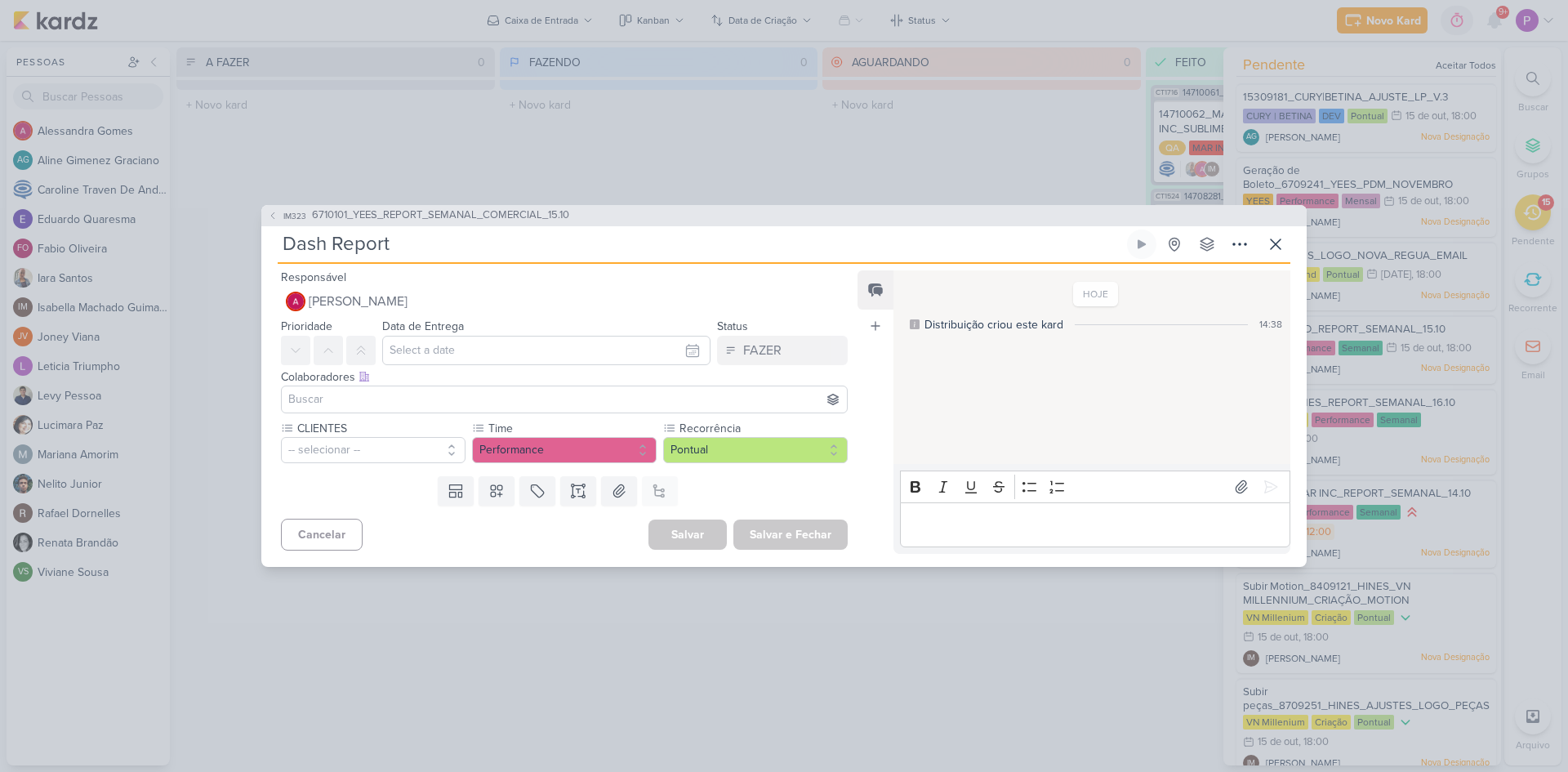
click at [410, 367] on div "Colaboradores Este kard pode ser visível a usuários da sua organização Este kar…" at bounding box center [558, 392] width 593 height 54
click at [418, 356] on input "text" at bounding box center [546, 350] width 329 height 29
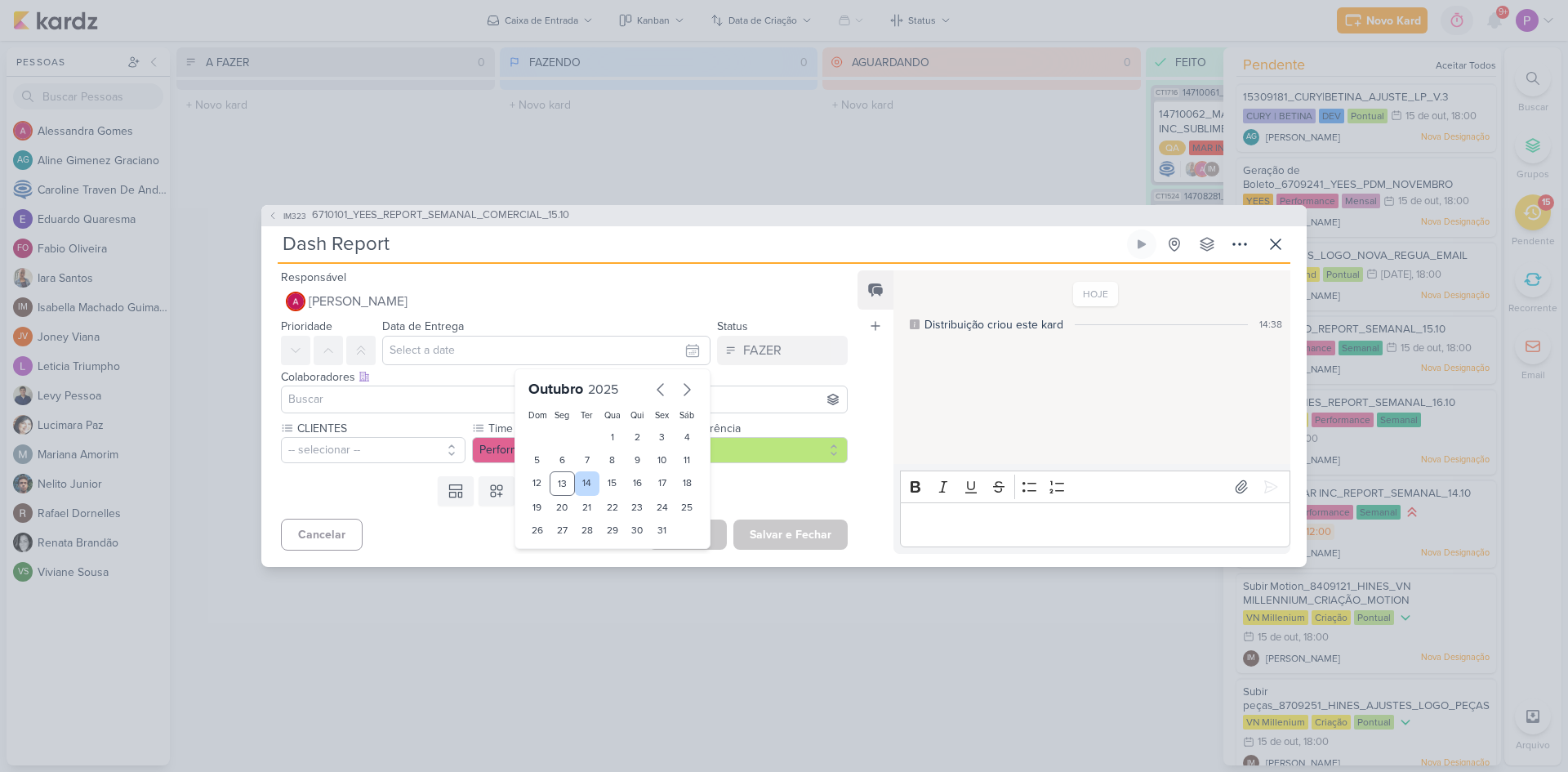
click at [589, 487] on div "14" at bounding box center [588, 484] width 25 height 25
type input "[DATE] 23:59"
click at [429, 397] on input at bounding box center [564, 400] width 558 height 20
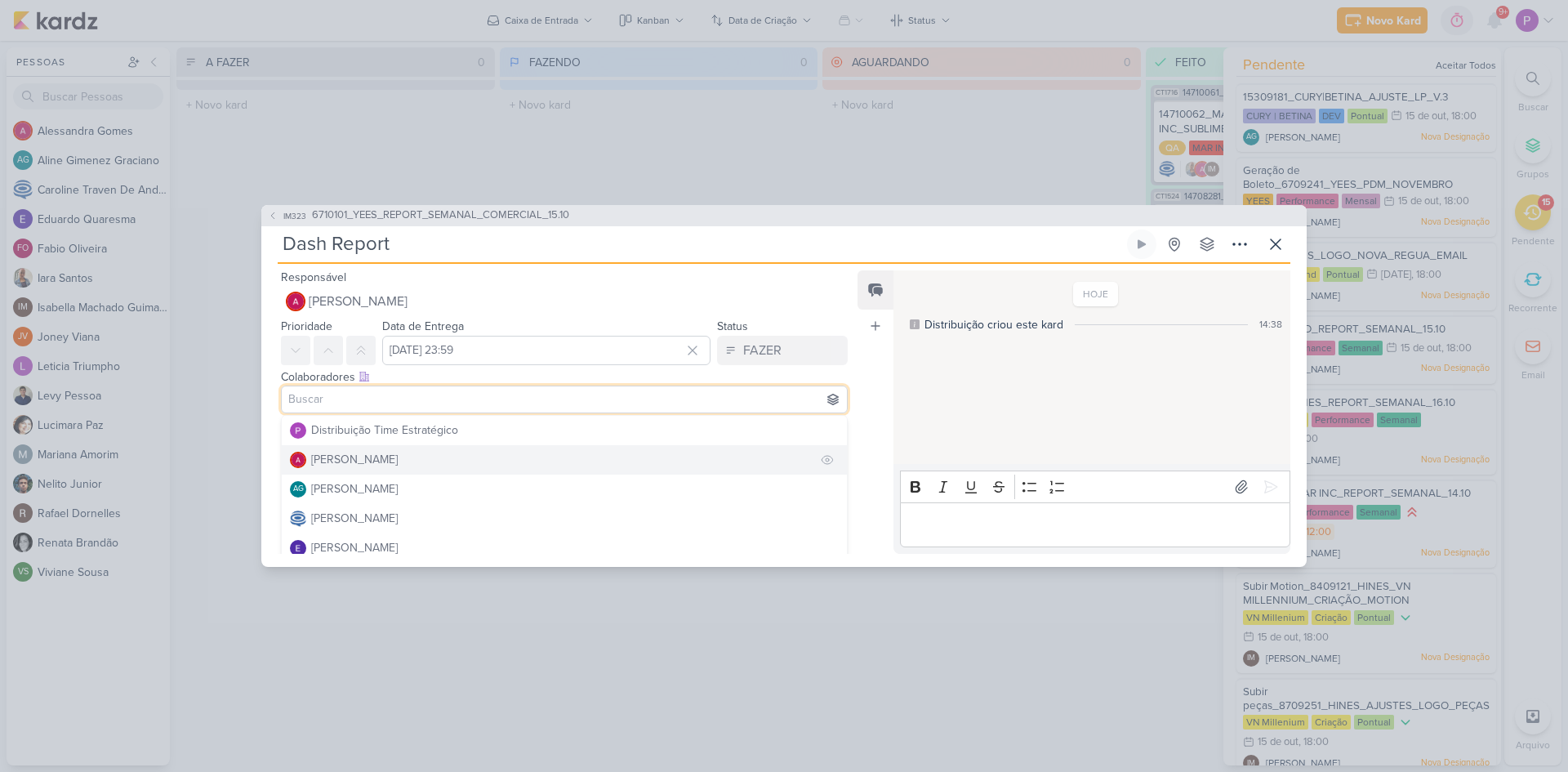
click at [362, 462] on div "[PERSON_NAME]" at bounding box center [354, 459] width 86 height 17
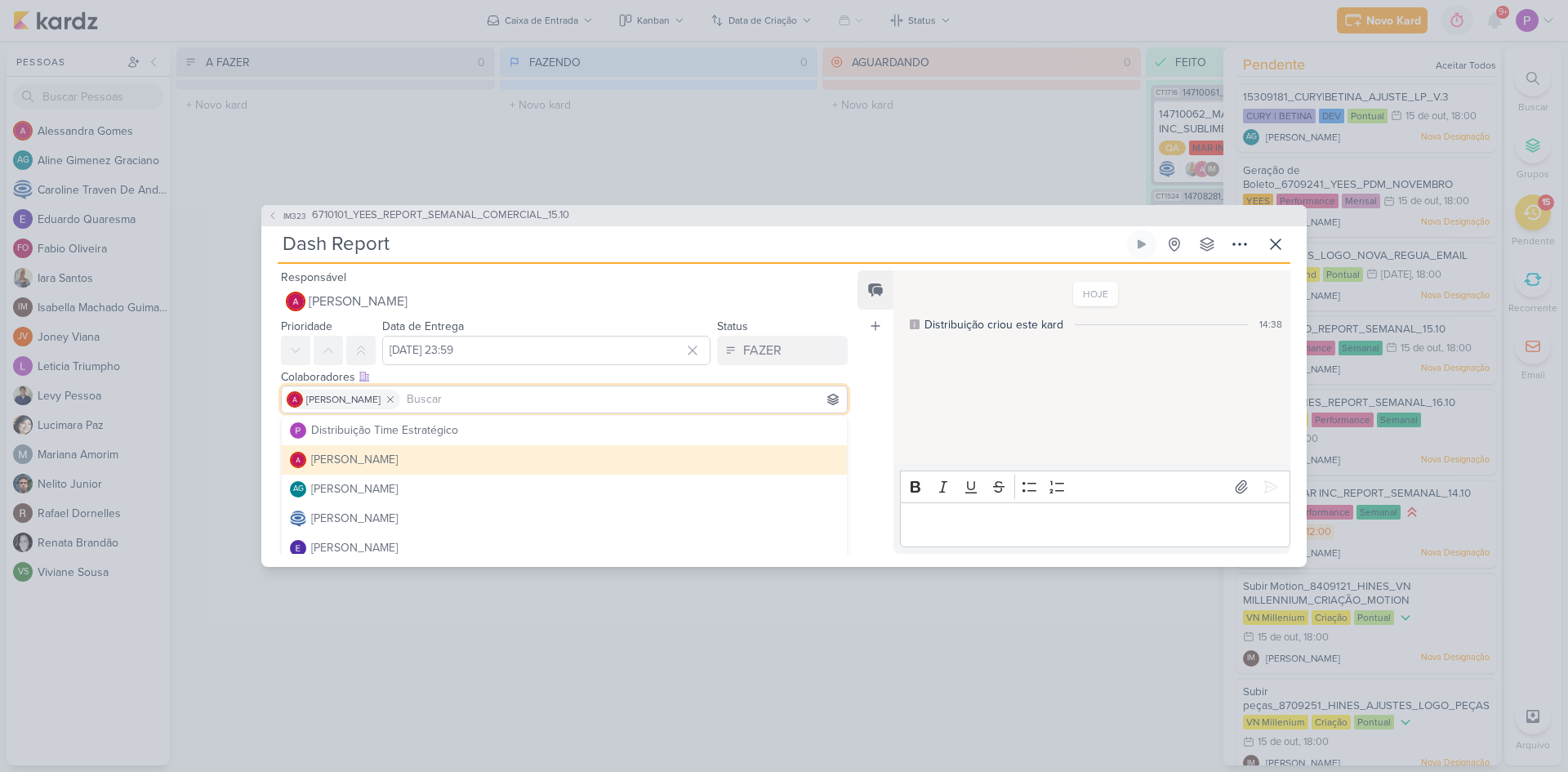
click at [386, 459] on div "[PERSON_NAME]" at bounding box center [354, 459] width 86 height 17
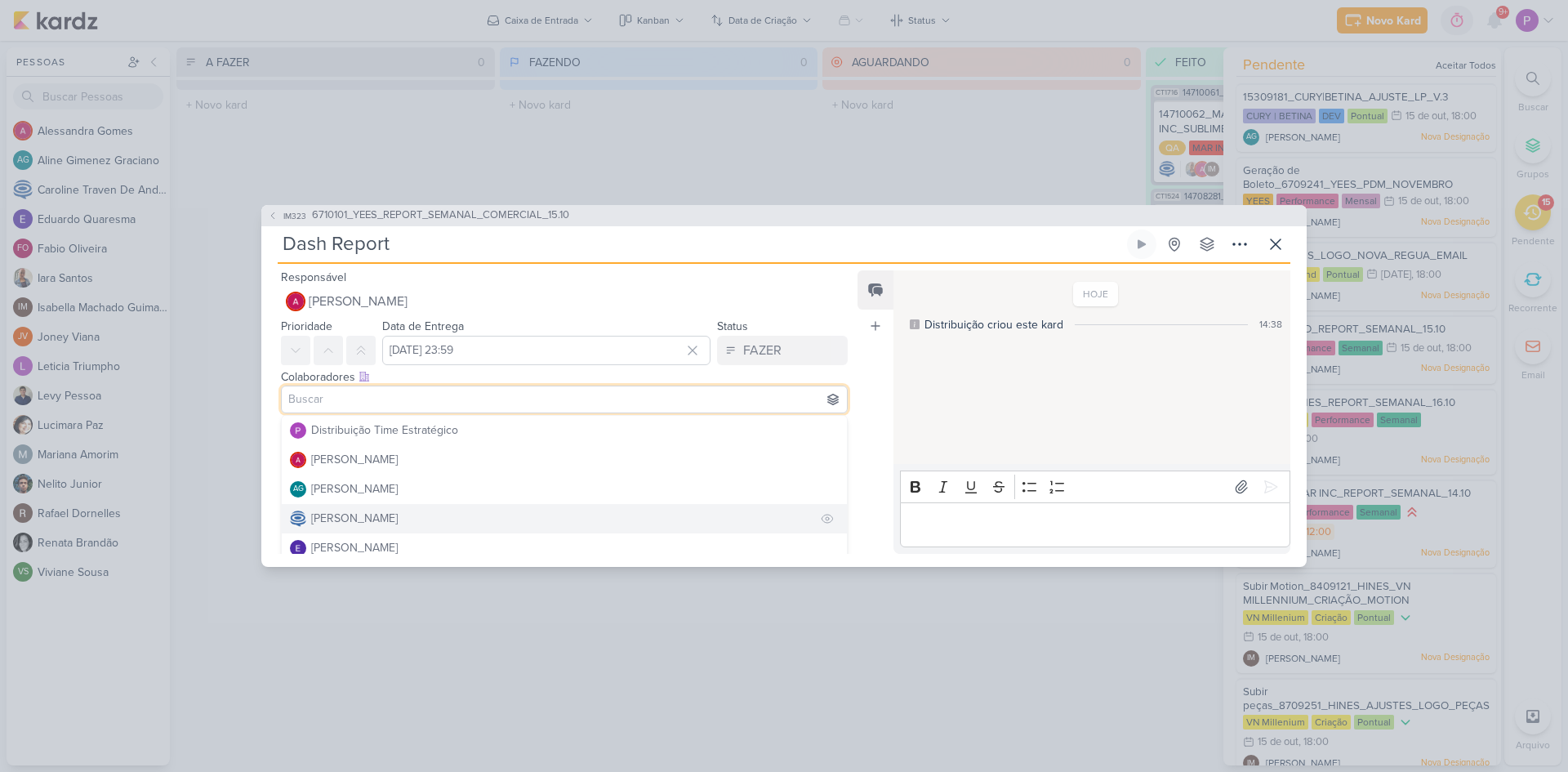
click at [378, 516] on div "[PERSON_NAME]" at bounding box center [354, 517] width 86 height 17
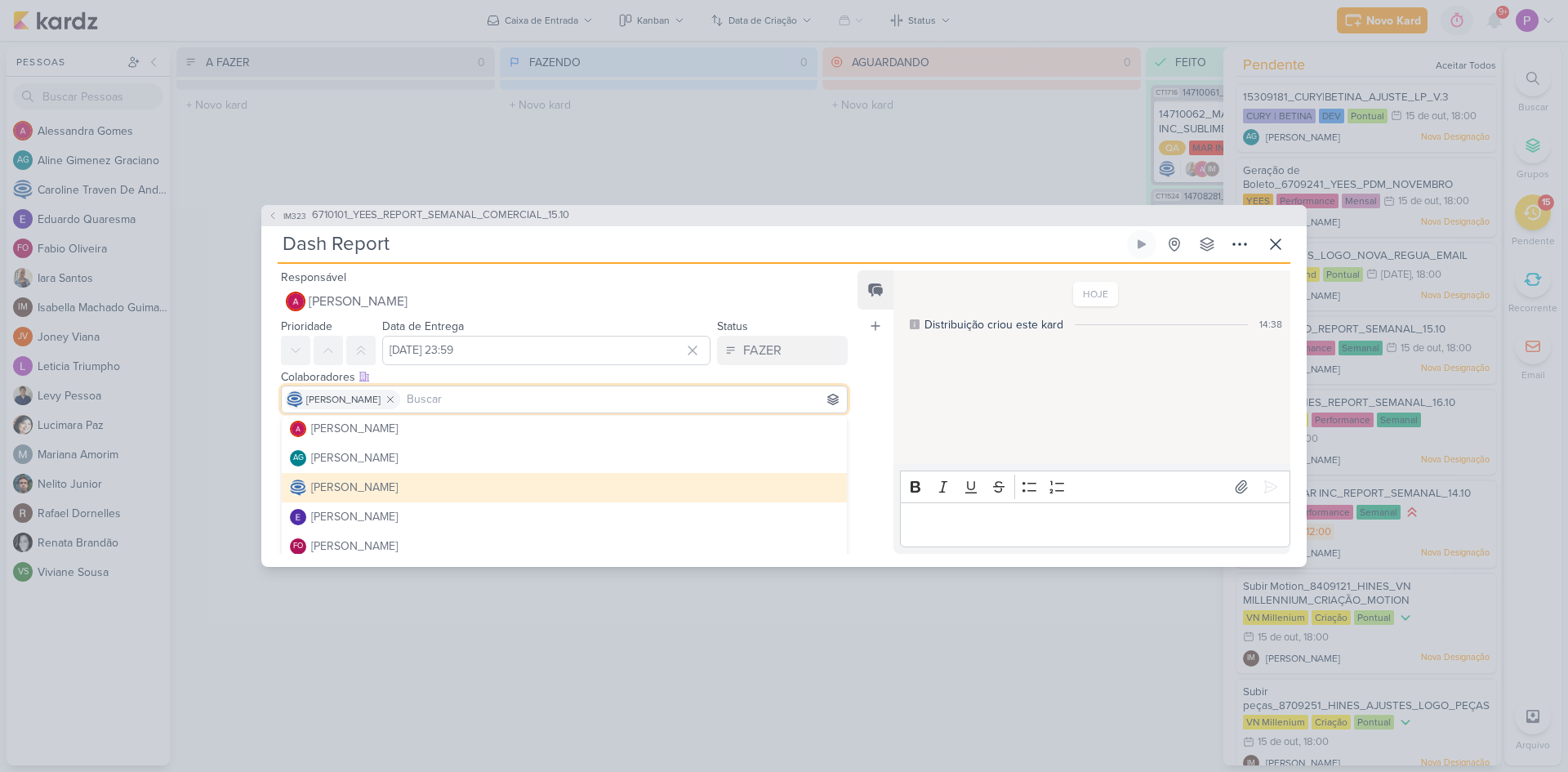
scroll to position [82, 0]
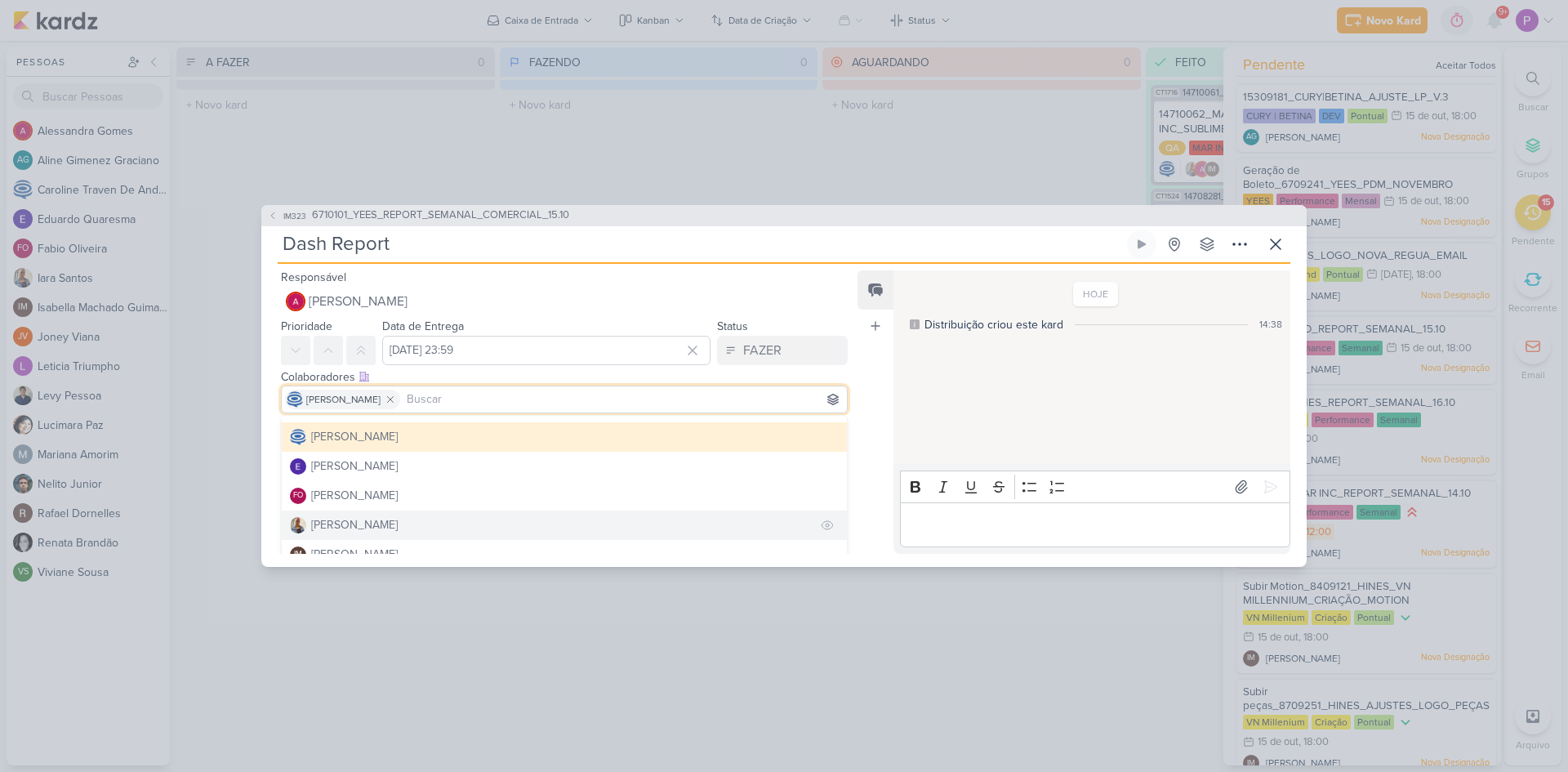
click at [350, 518] on div "[PERSON_NAME]" at bounding box center [354, 524] width 86 height 17
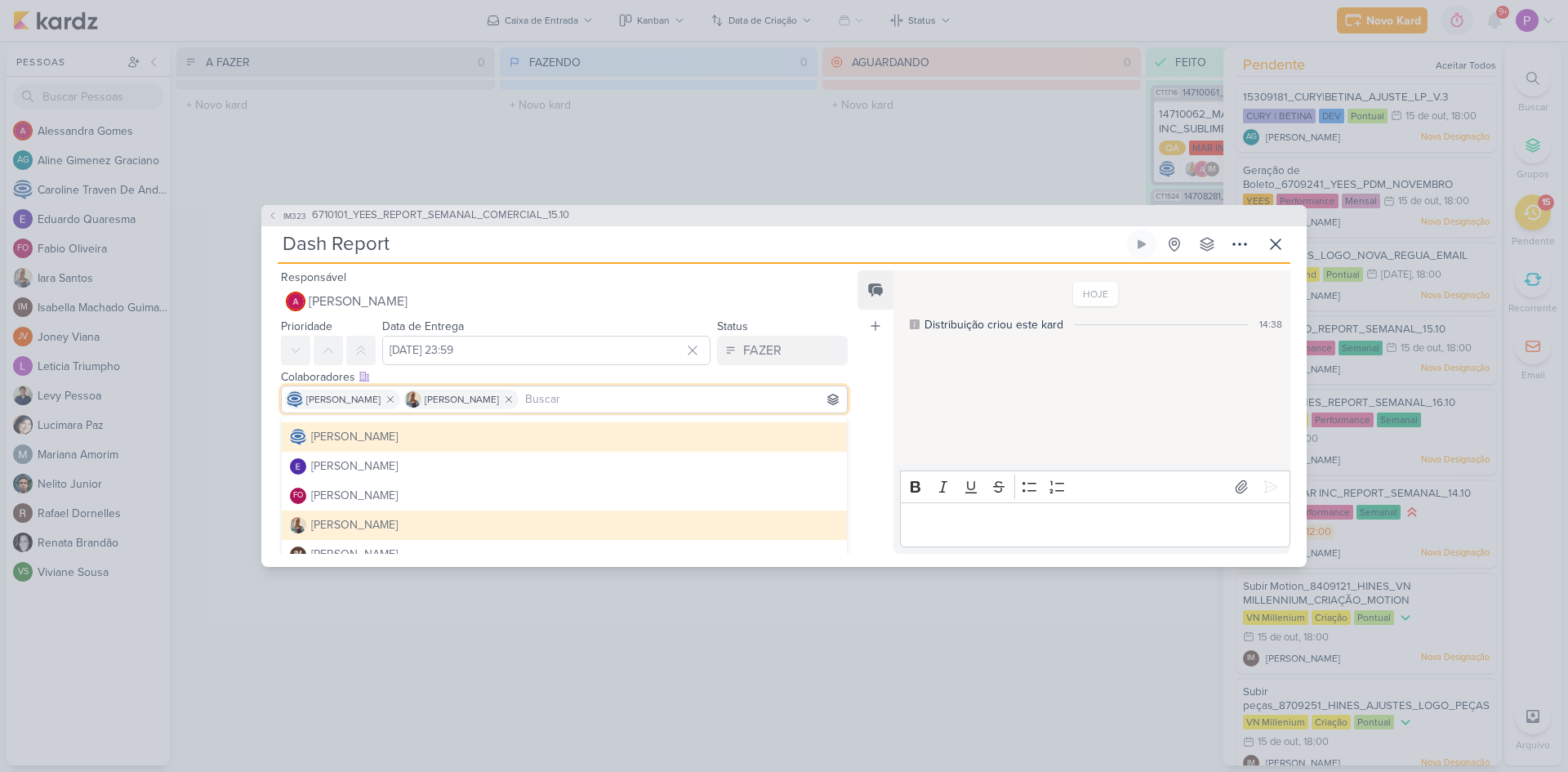
scroll to position [163, 0]
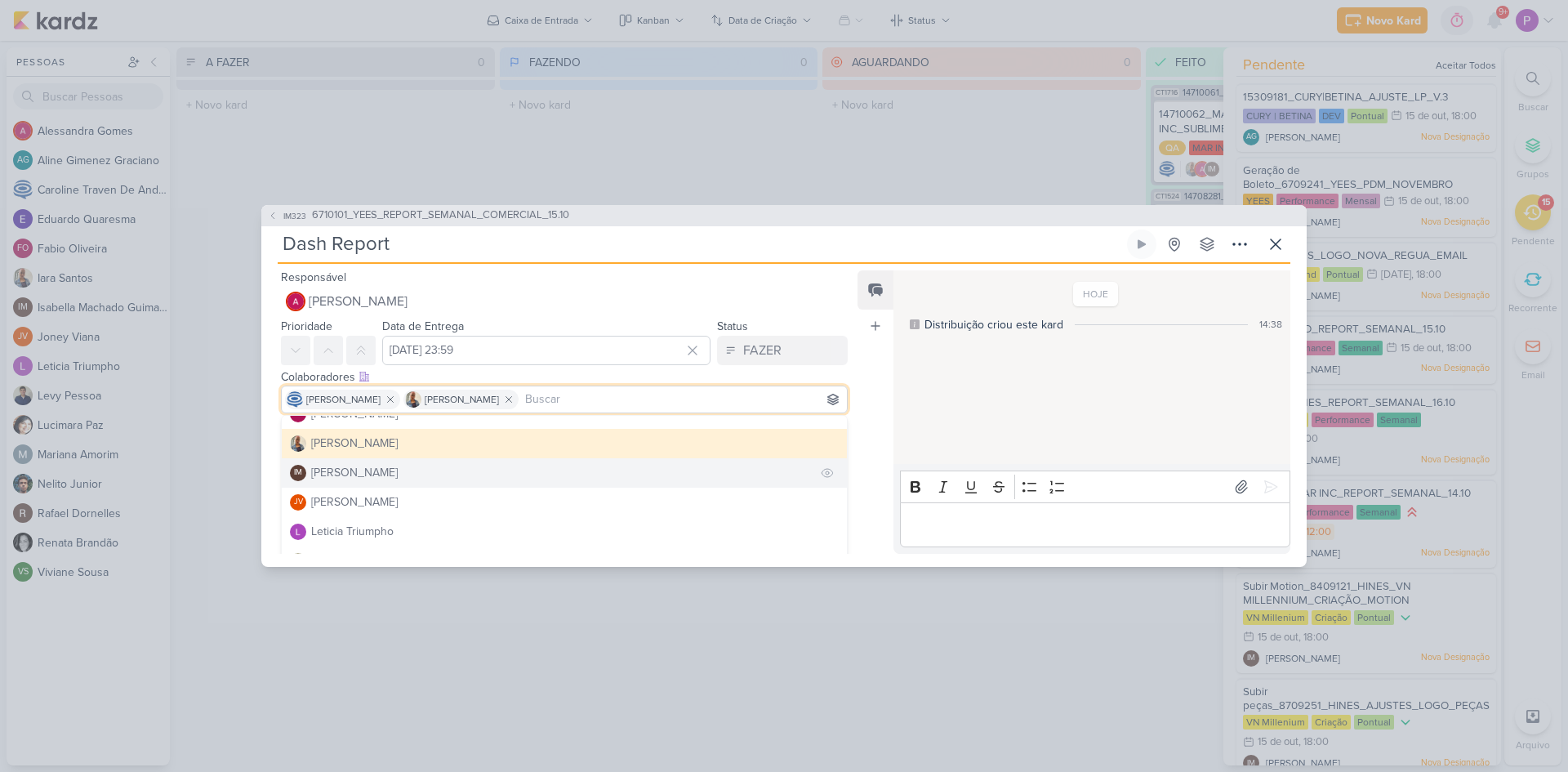
click at [374, 474] on div "[PERSON_NAME]" at bounding box center [354, 472] width 86 height 17
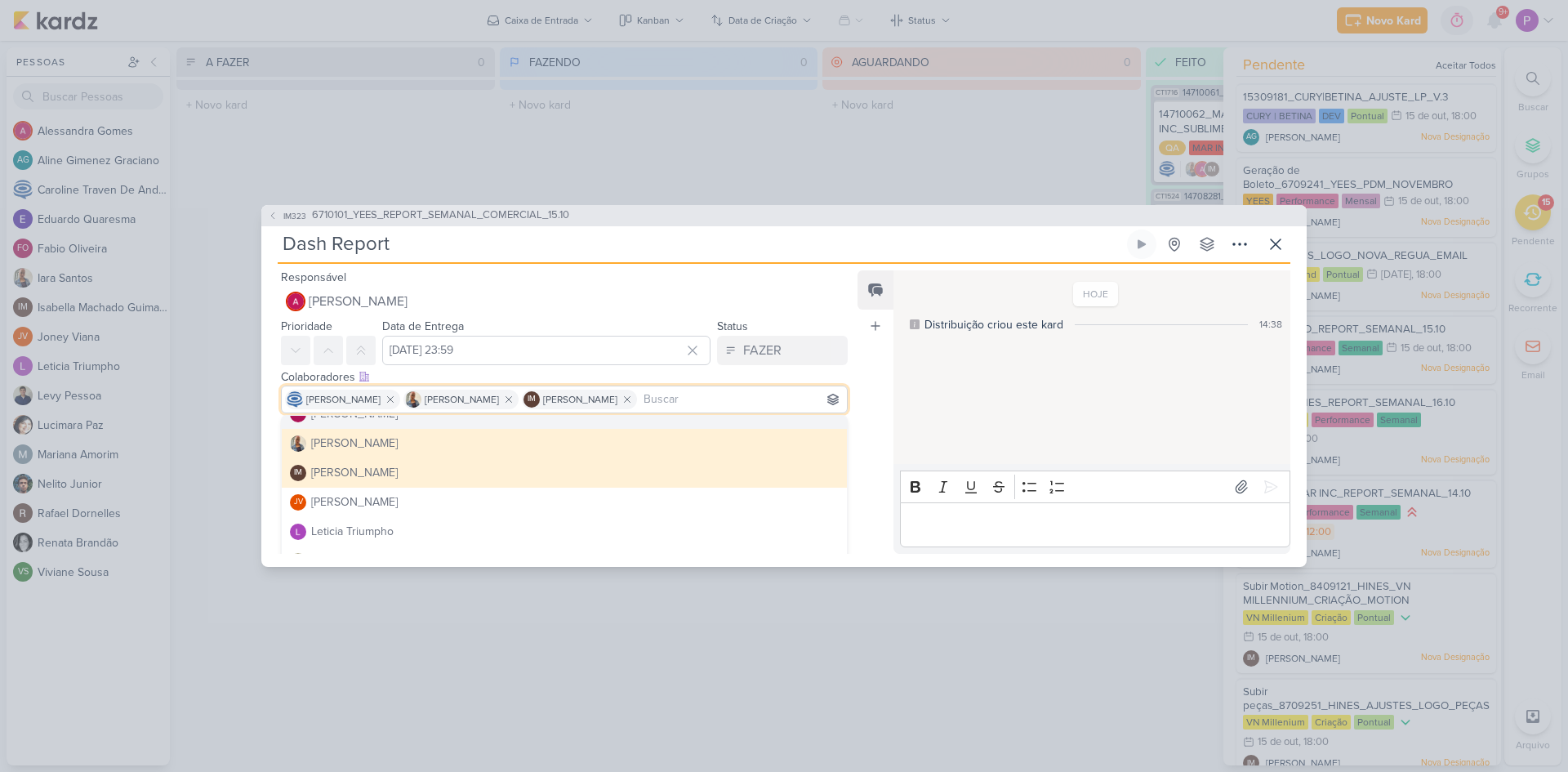
click at [870, 394] on div "Feed Atrelar email Solte o email para atrelar ao kard" at bounding box center [875, 412] width 36 height 283
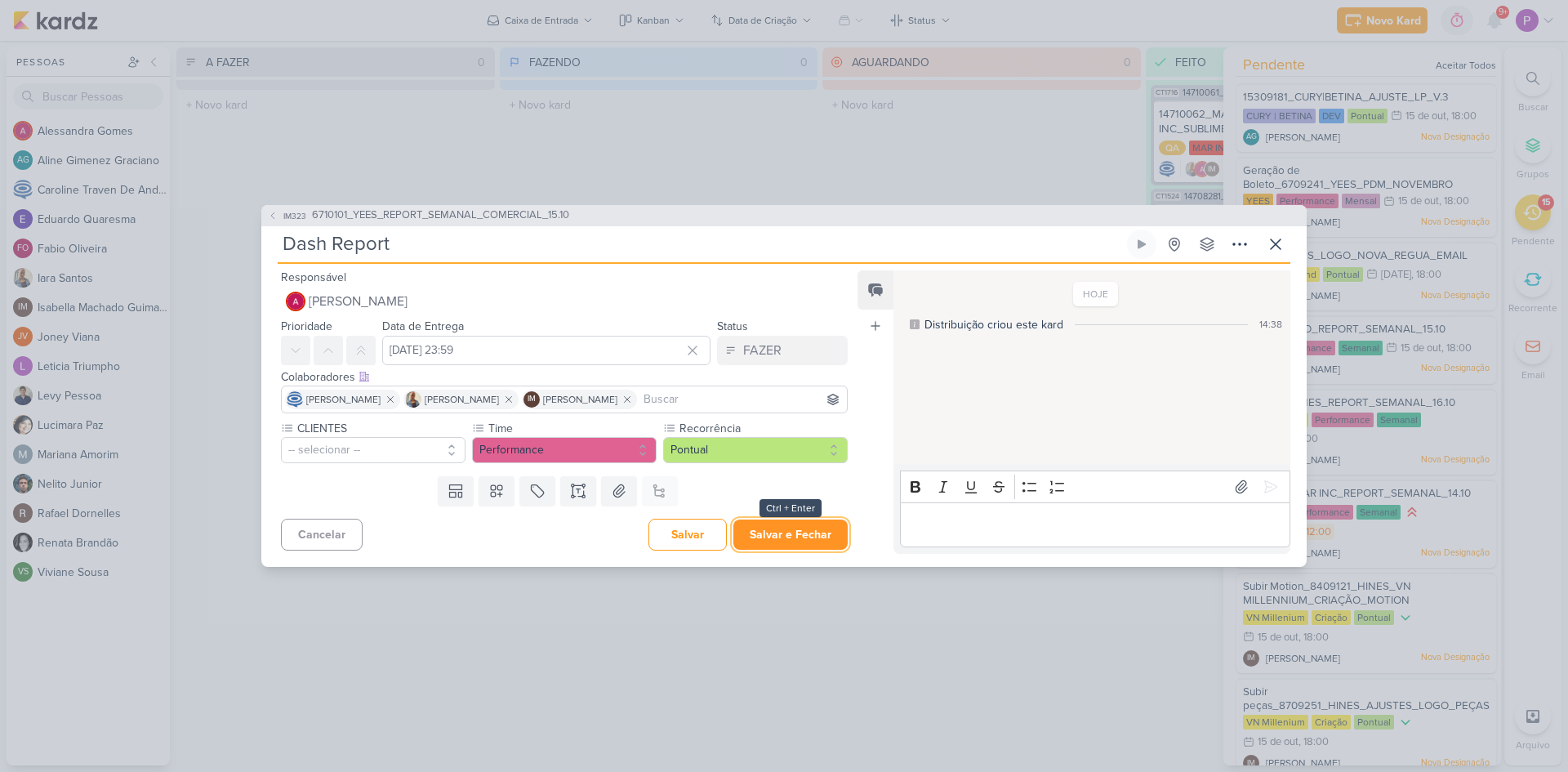
click at [775, 534] on button "Salvar e Fechar" at bounding box center [791, 534] width 114 height 30
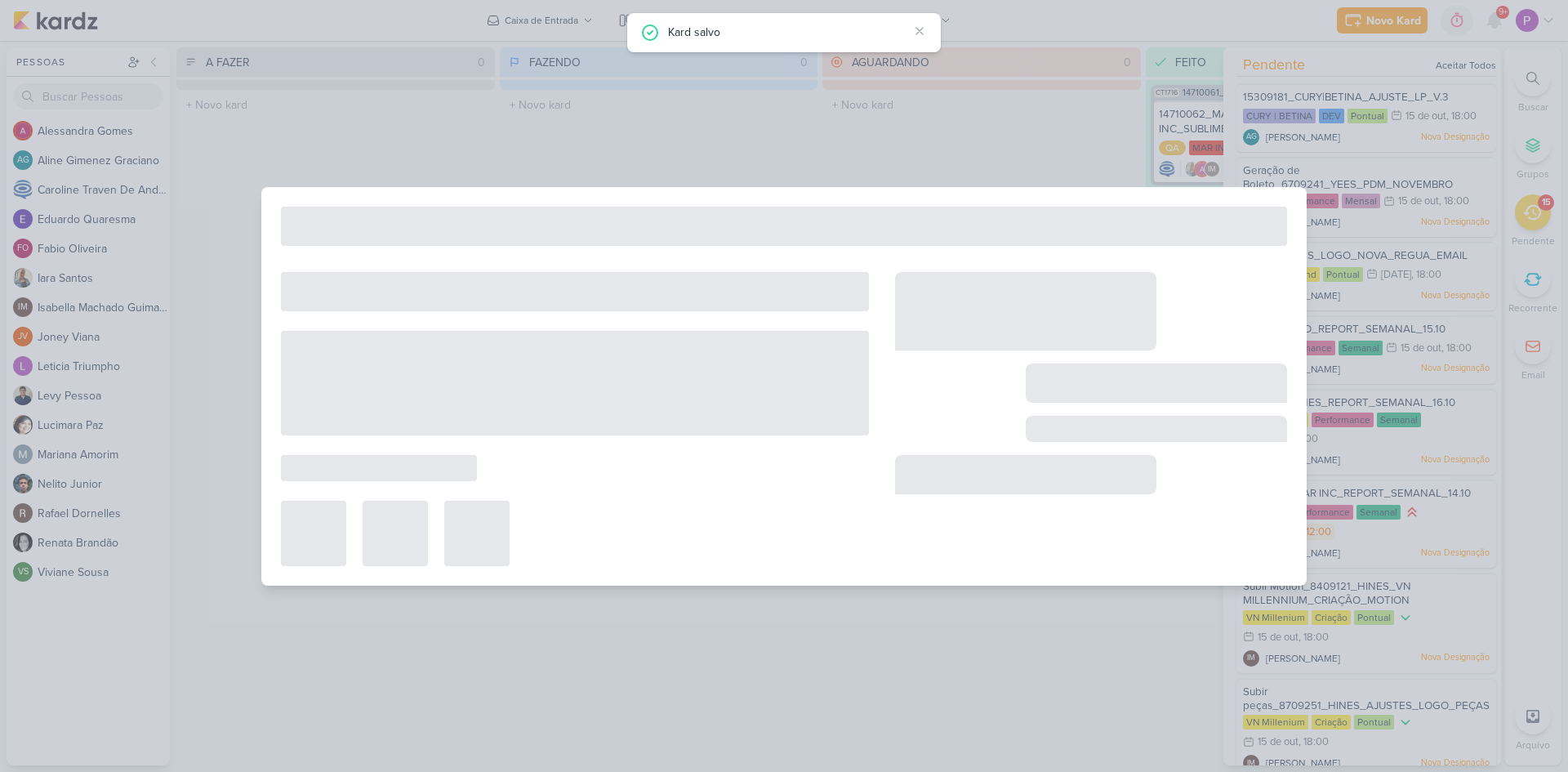
type input "6710101_YEES_REPORT_SEMANAL_COMERCIAL_15.10"
type input "[DATE] 18:00"
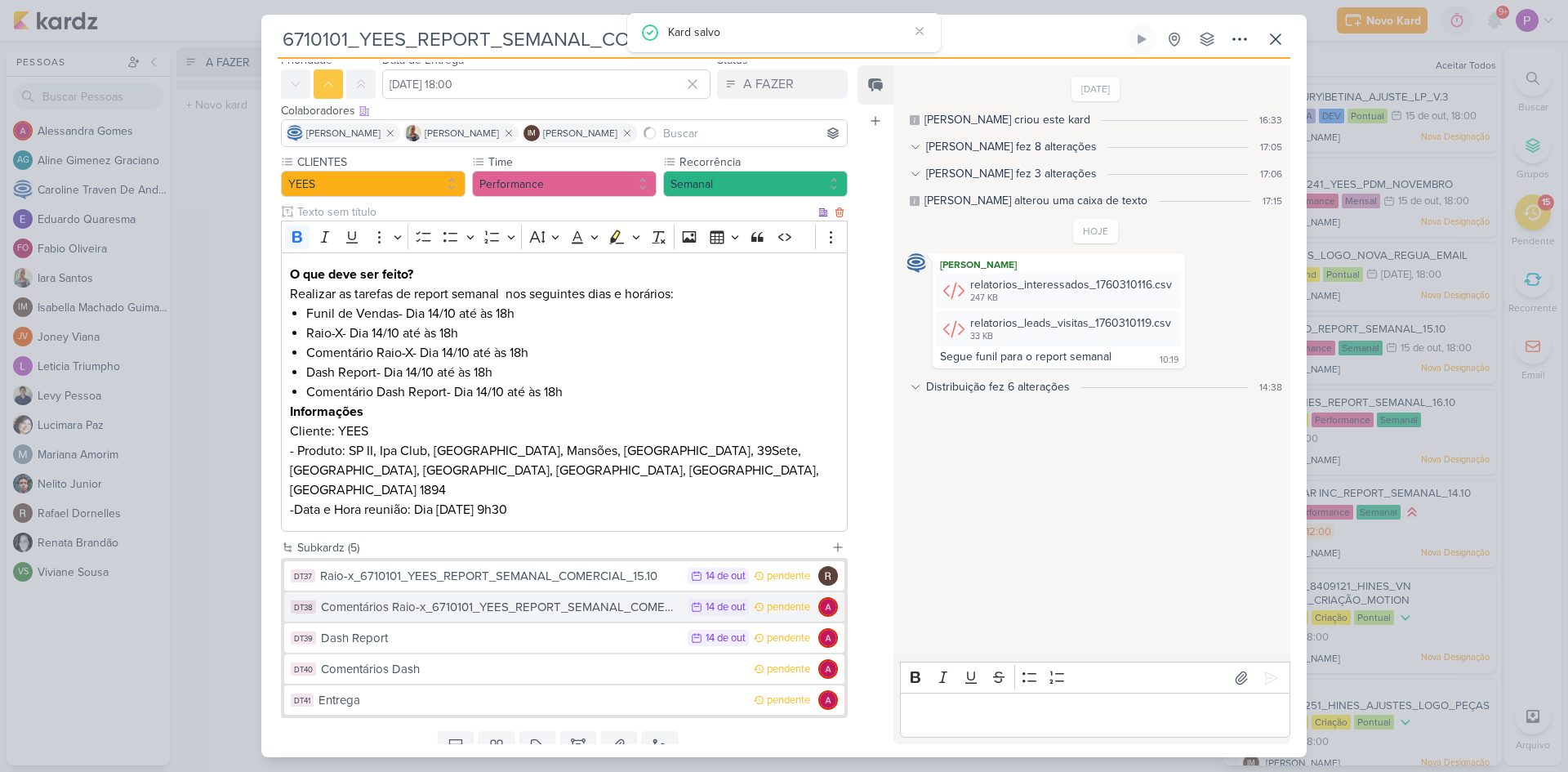
scroll to position [106, 0]
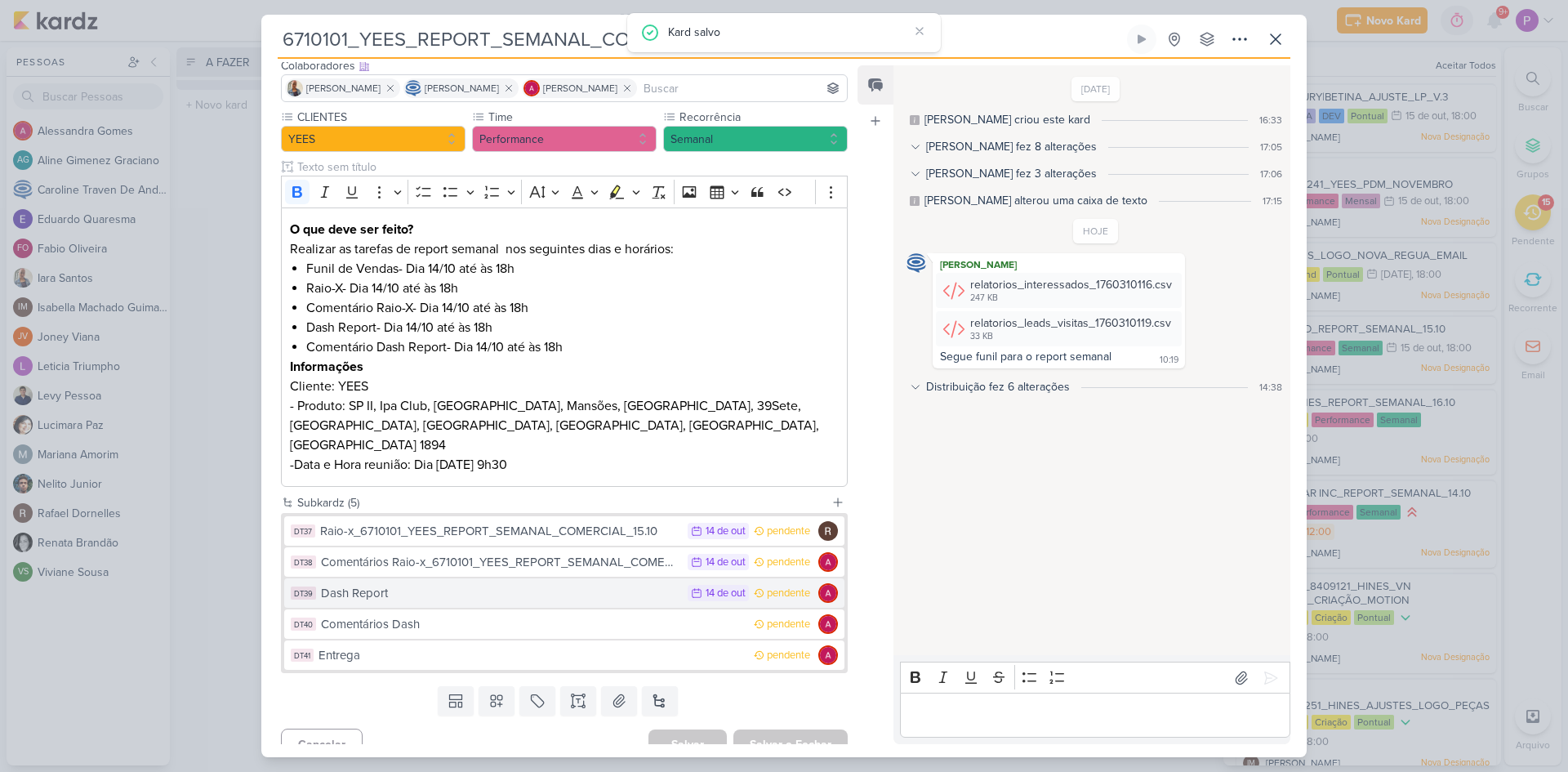
click at [531, 584] on div "Dash Report" at bounding box center [500, 593] width 359 height 19
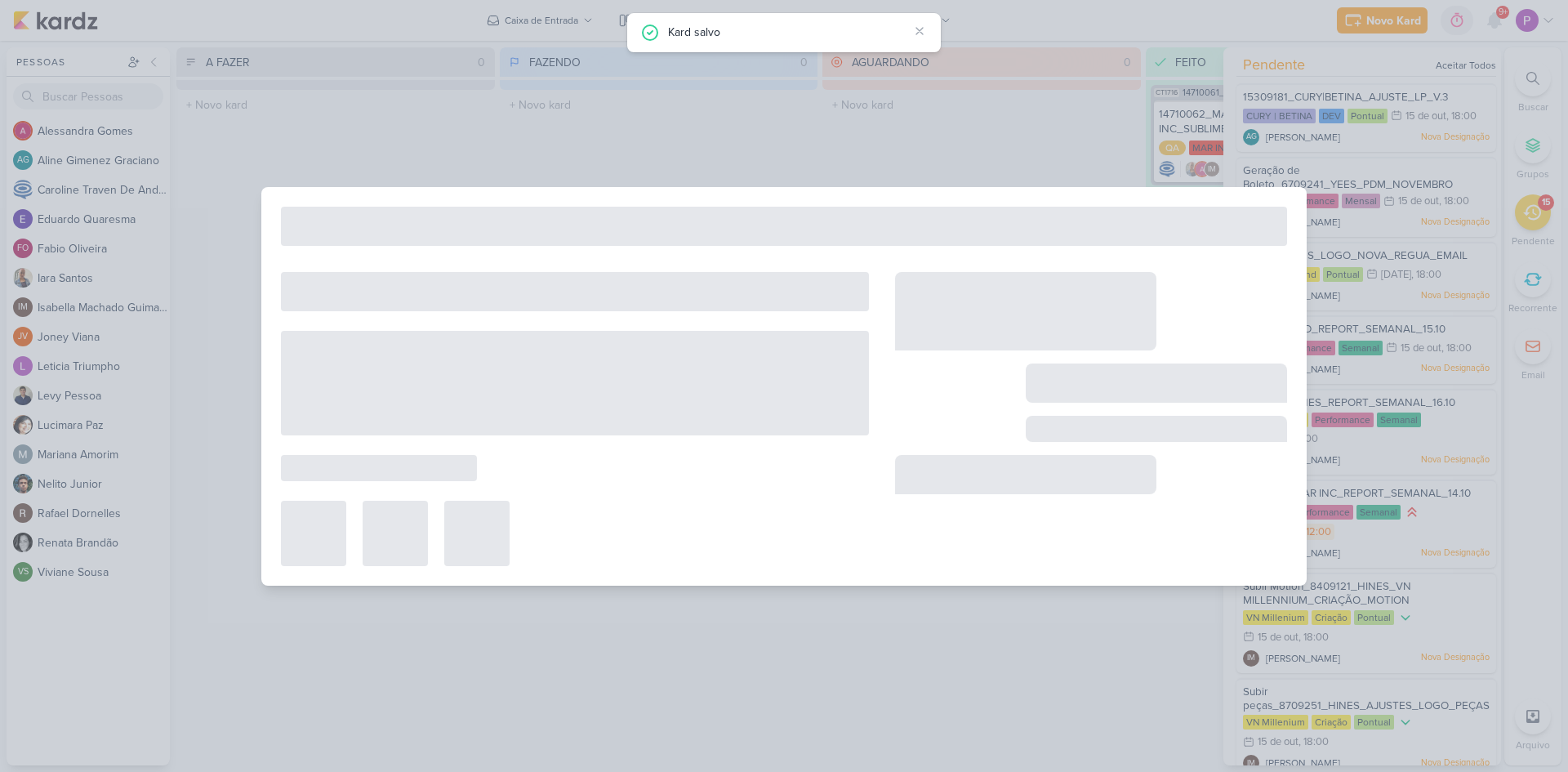
type input "Dash Report"
type input "[DATE] 23:59"
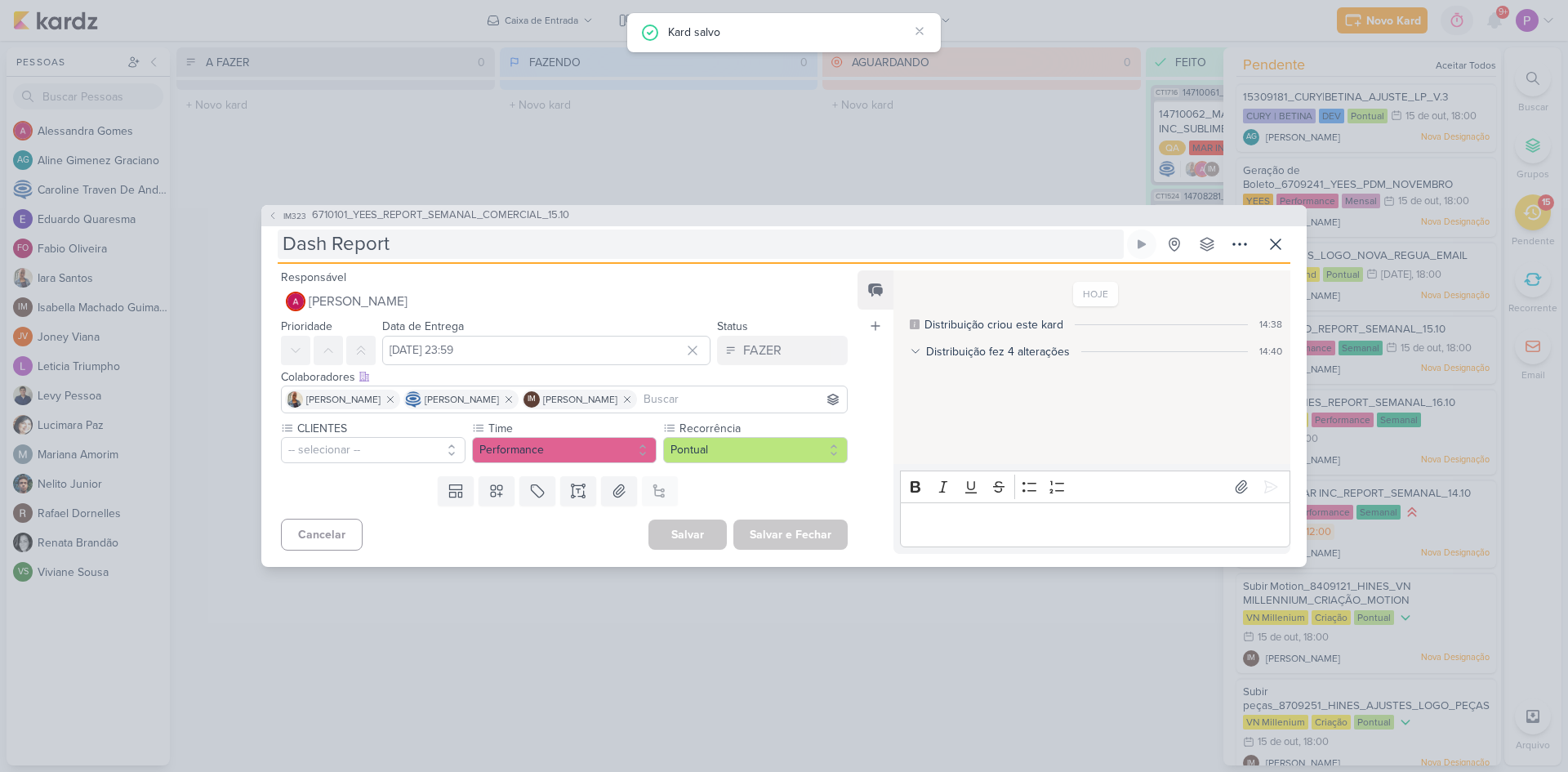
click at [500, 242] on input "Dash Report" at bounding box center [701, 244] width 846 height 29
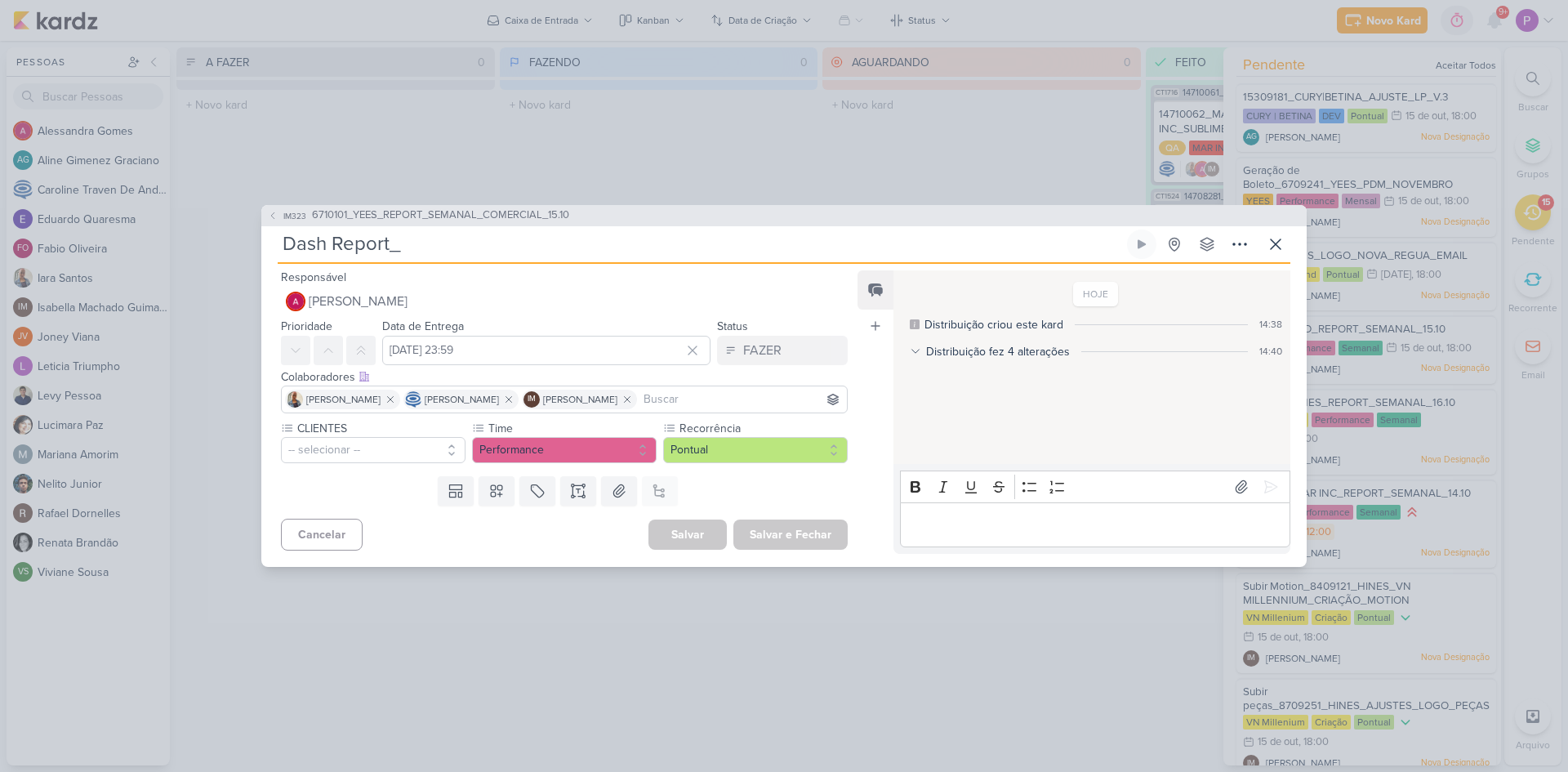
paste input "6710101_YEES_REPORT_SEMANAL_COMERCIAL_15.10"
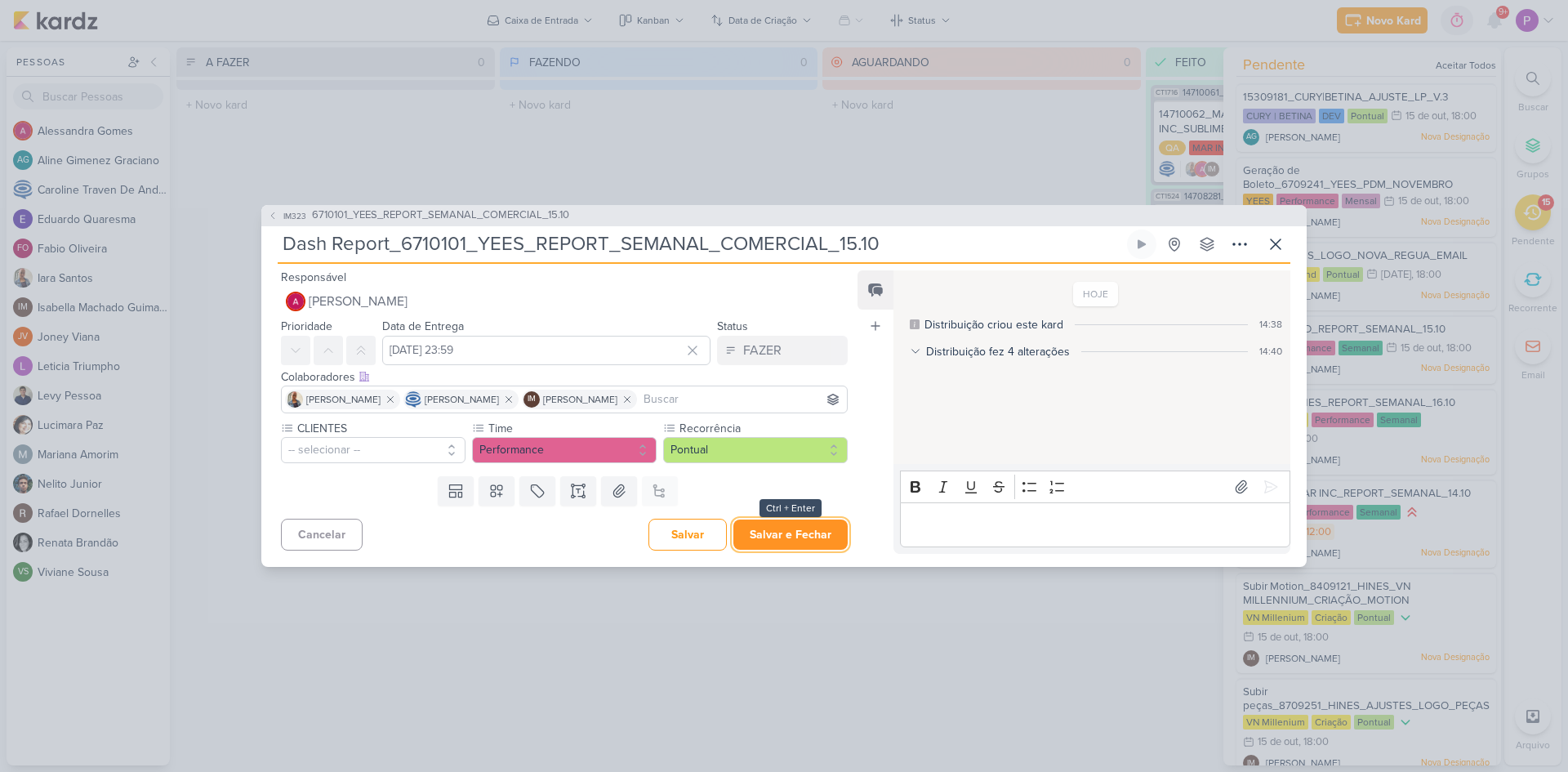
click at [786, 537] on button "Salvar e Fechar" at bounding box center [791, 534] width 114 height 30
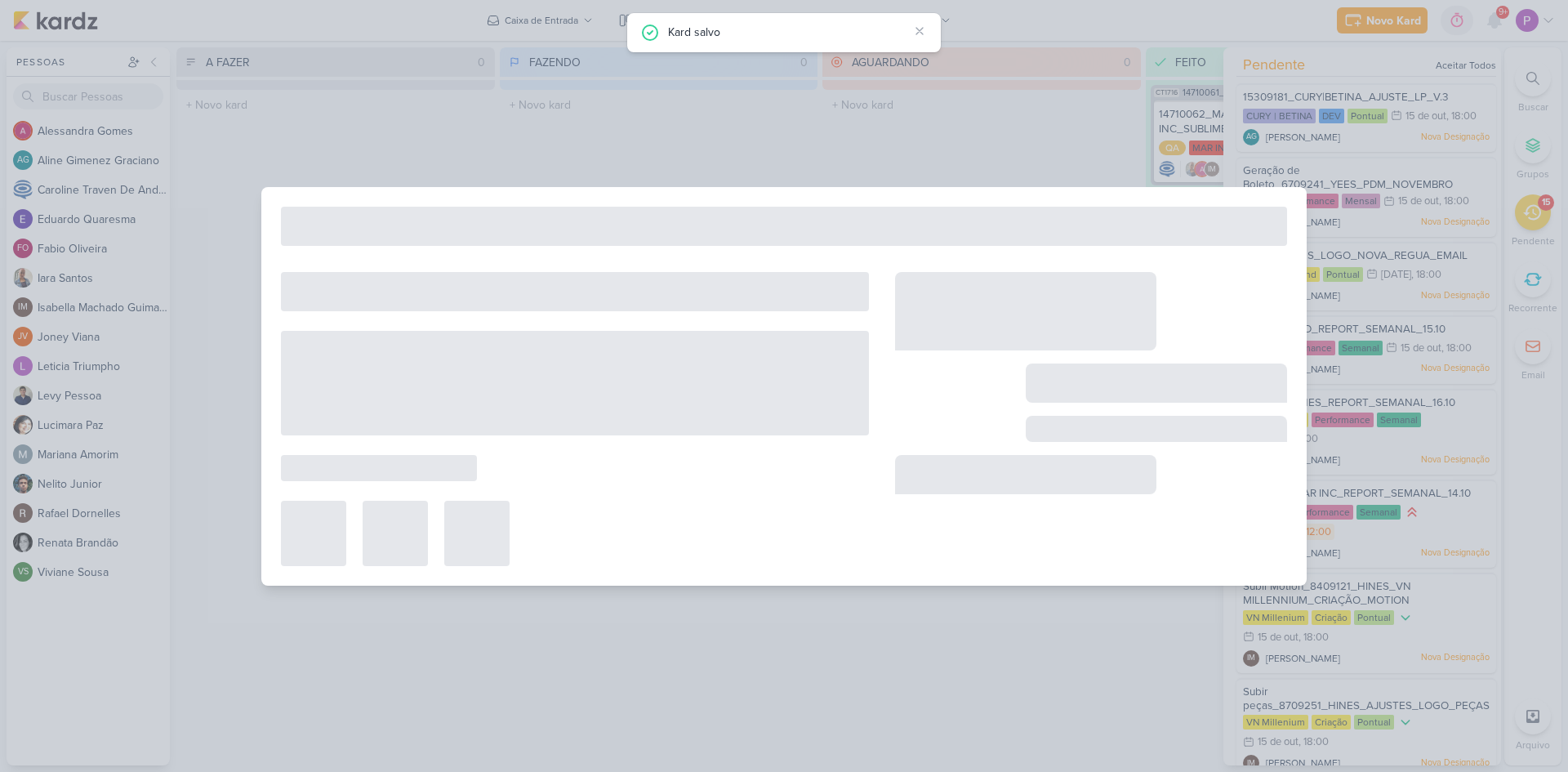
type input "6710101_YEES_REPORT_SEMANAL_COMERCIAL_15.10"
type input "[DATE] 18:00"
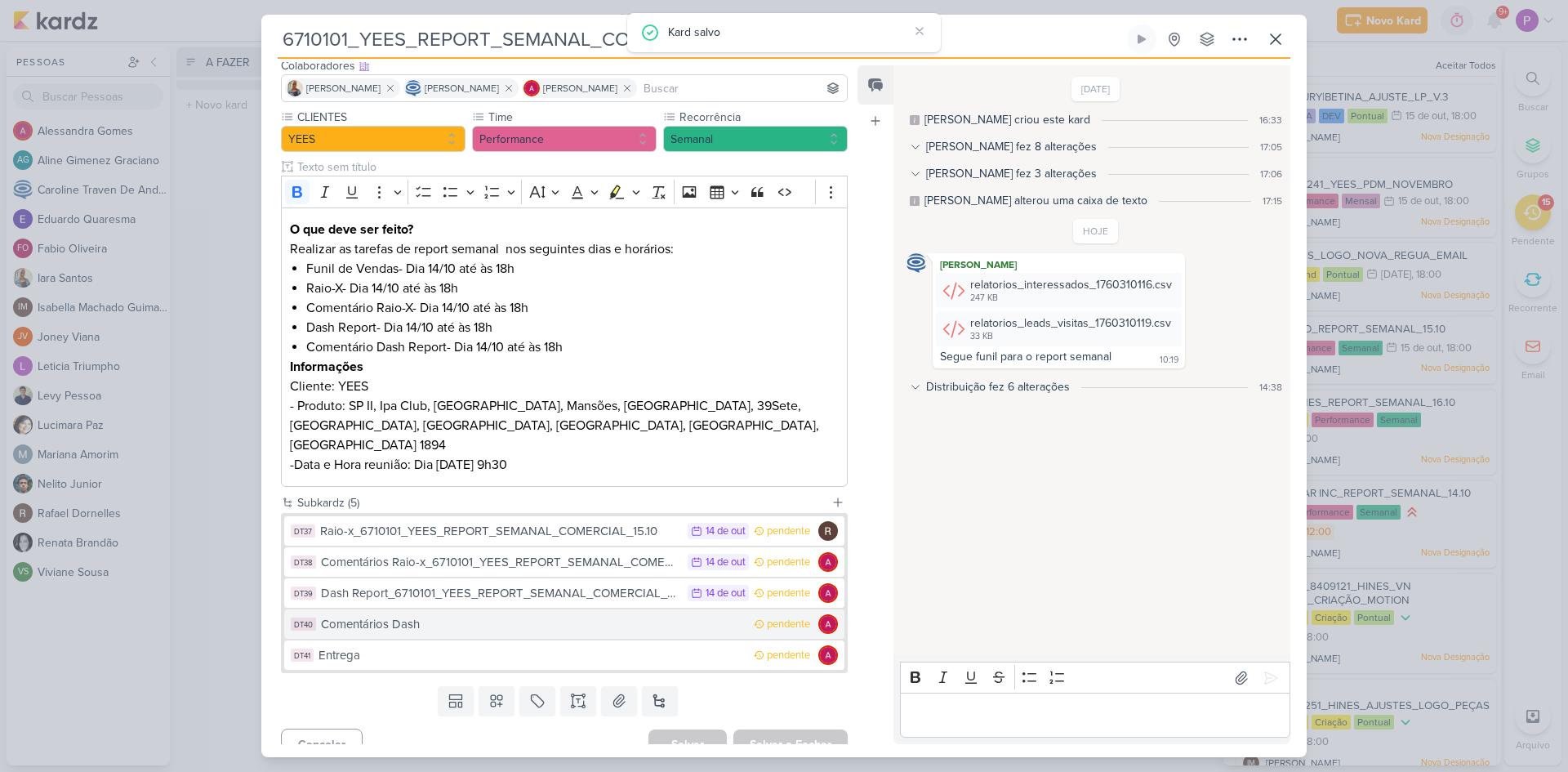
click at [546, 615] on div "Comentários Dash" at bounding box center [533, 624] width 425 height 19
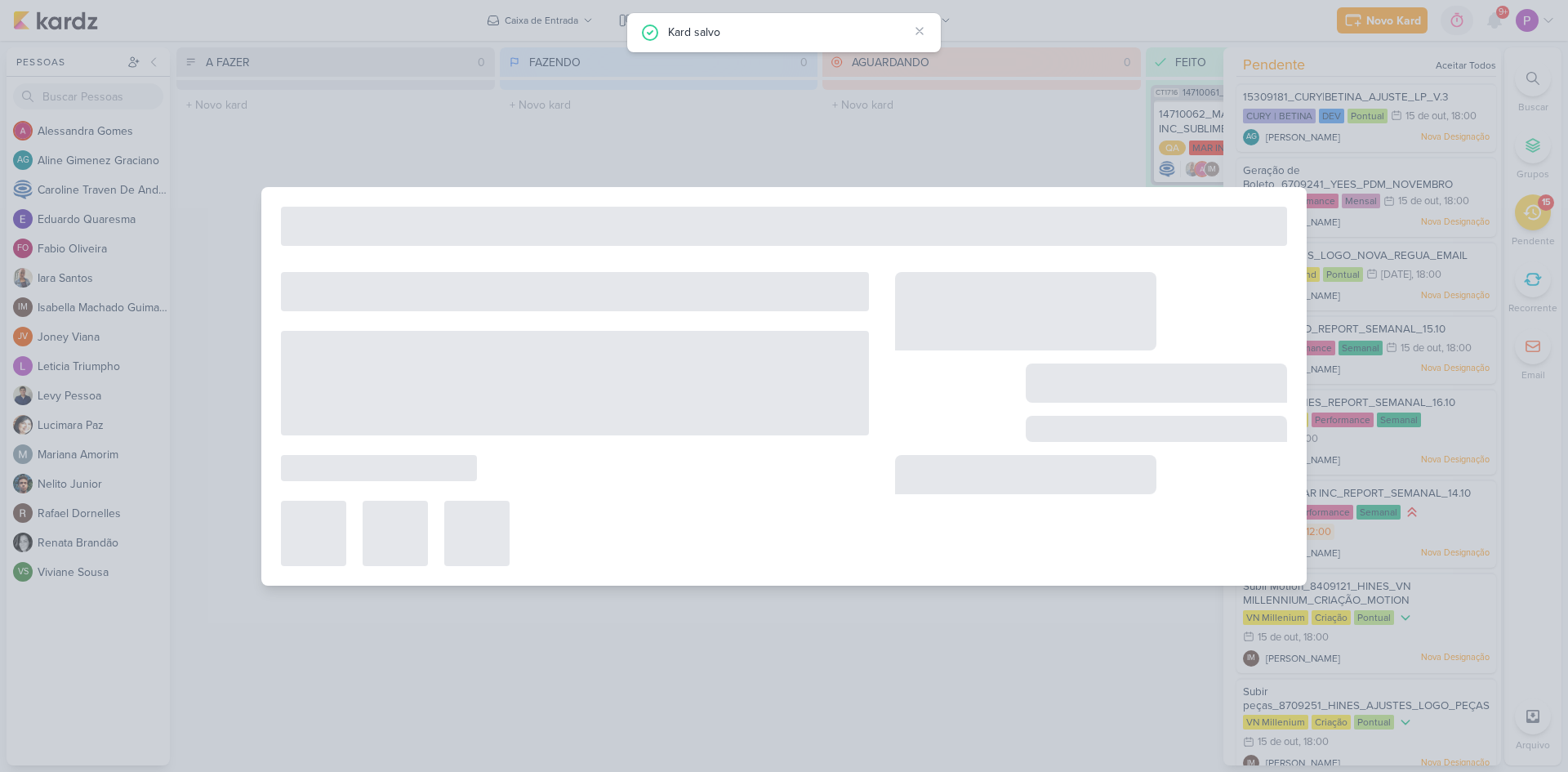
type input "Comentários Dash"
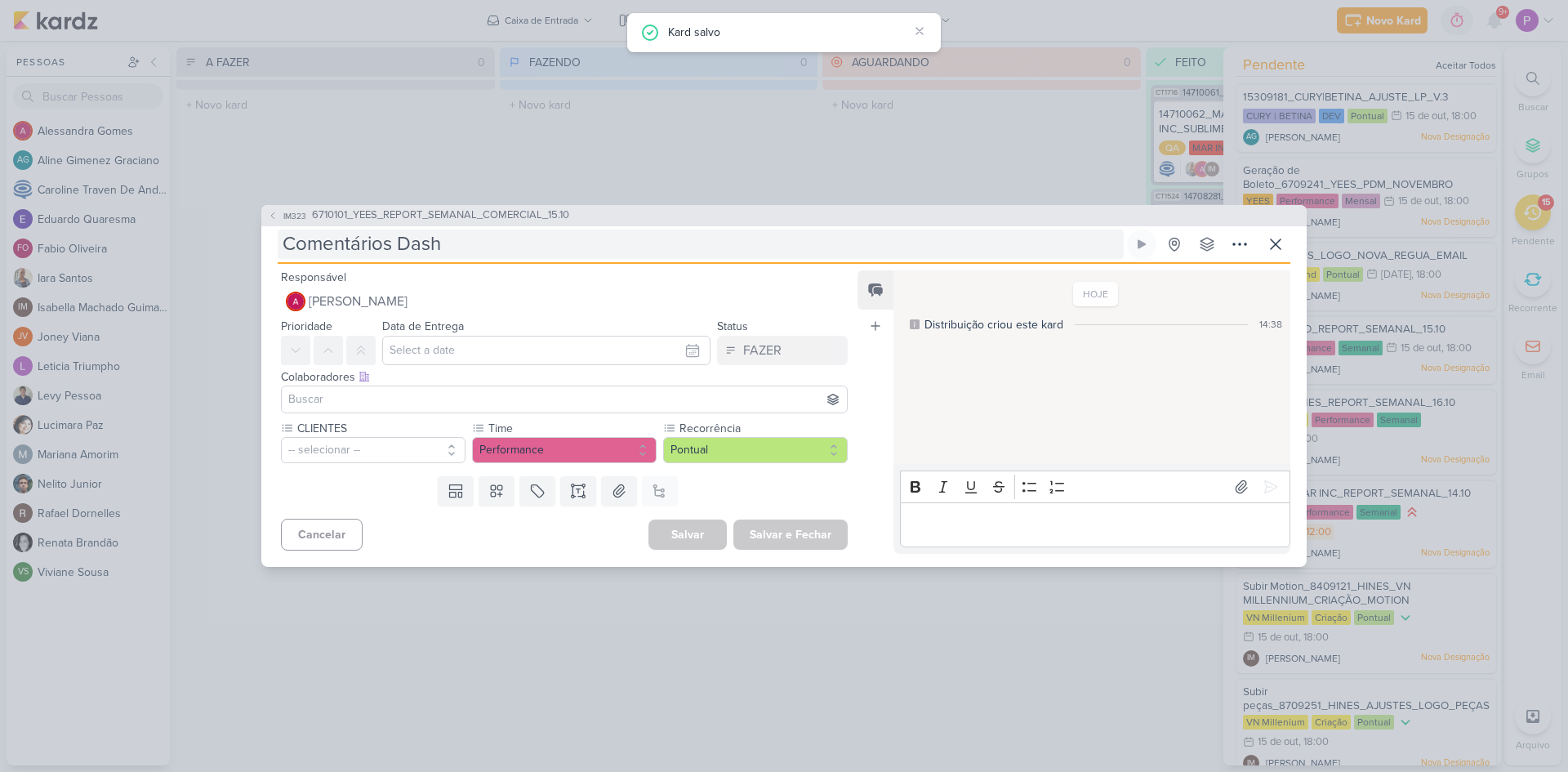
click at [562, 242] on input "Comentários Dash" at bounding box center [701, 244] width 846 height 29
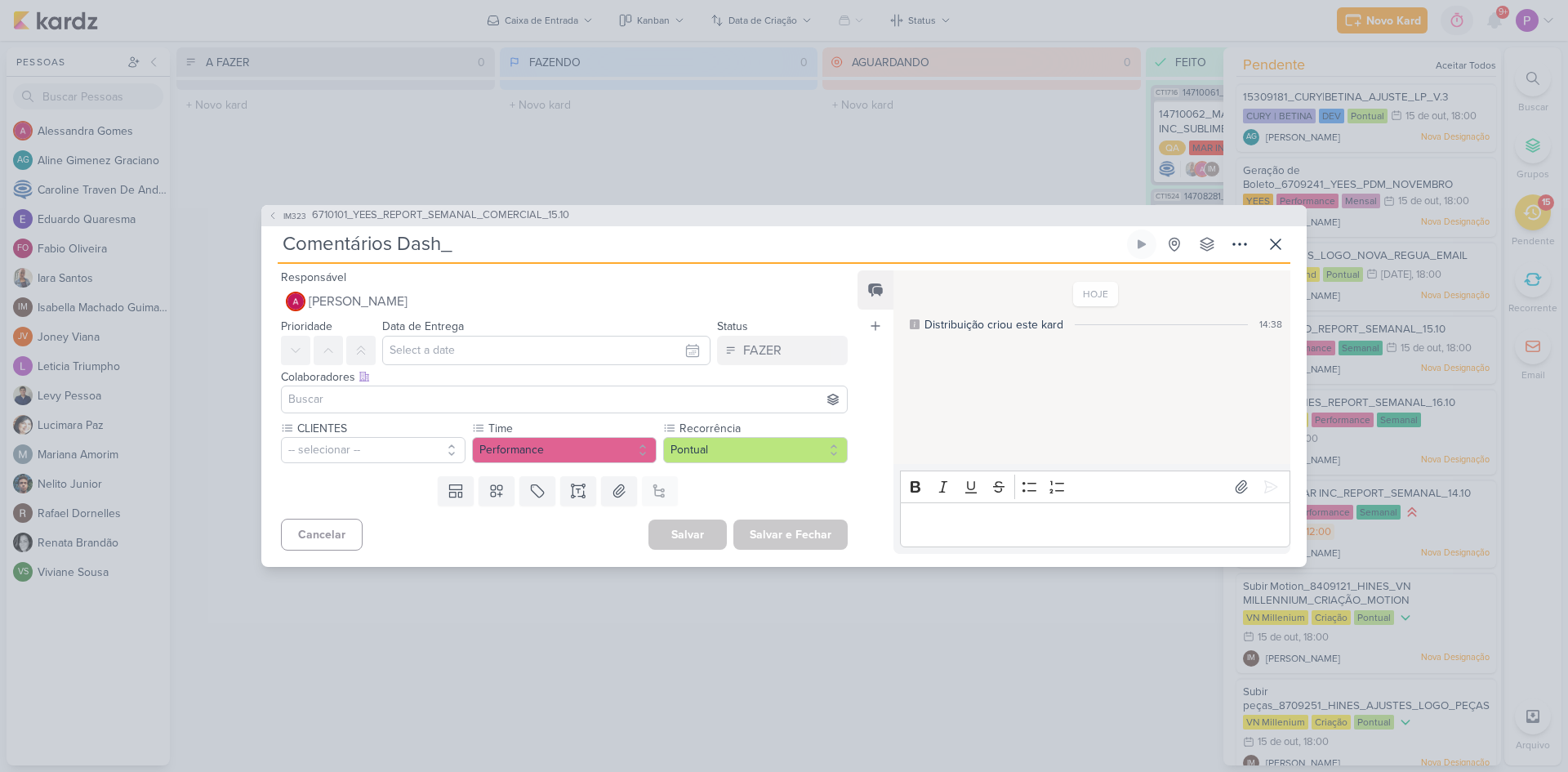
paste input "6710101_YEES_REPORT_SEMANAL_COMERCIAL_15.10"
type input "Comentários Dash_6710101_YEES_REPORT_SEMANAL_COMERCIAL_15.10"
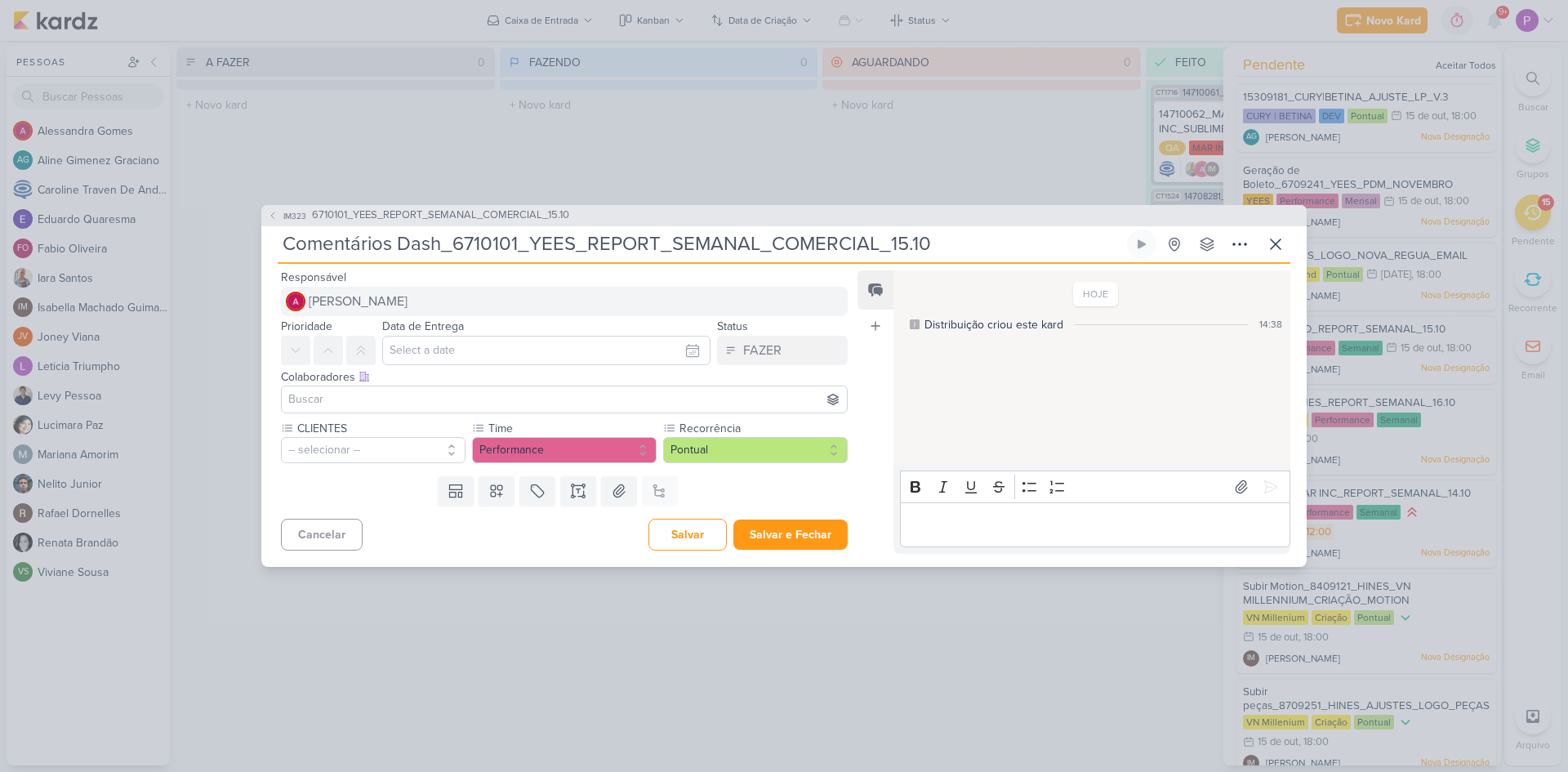
type input "Comentários Dash_6710101_YEES_REPORT_SEMANAL_COMERCIAL_15.10"
click at [401, 305] on span "[PERSON_NAME]" at bounding box center [358, 302] width 99 height 20
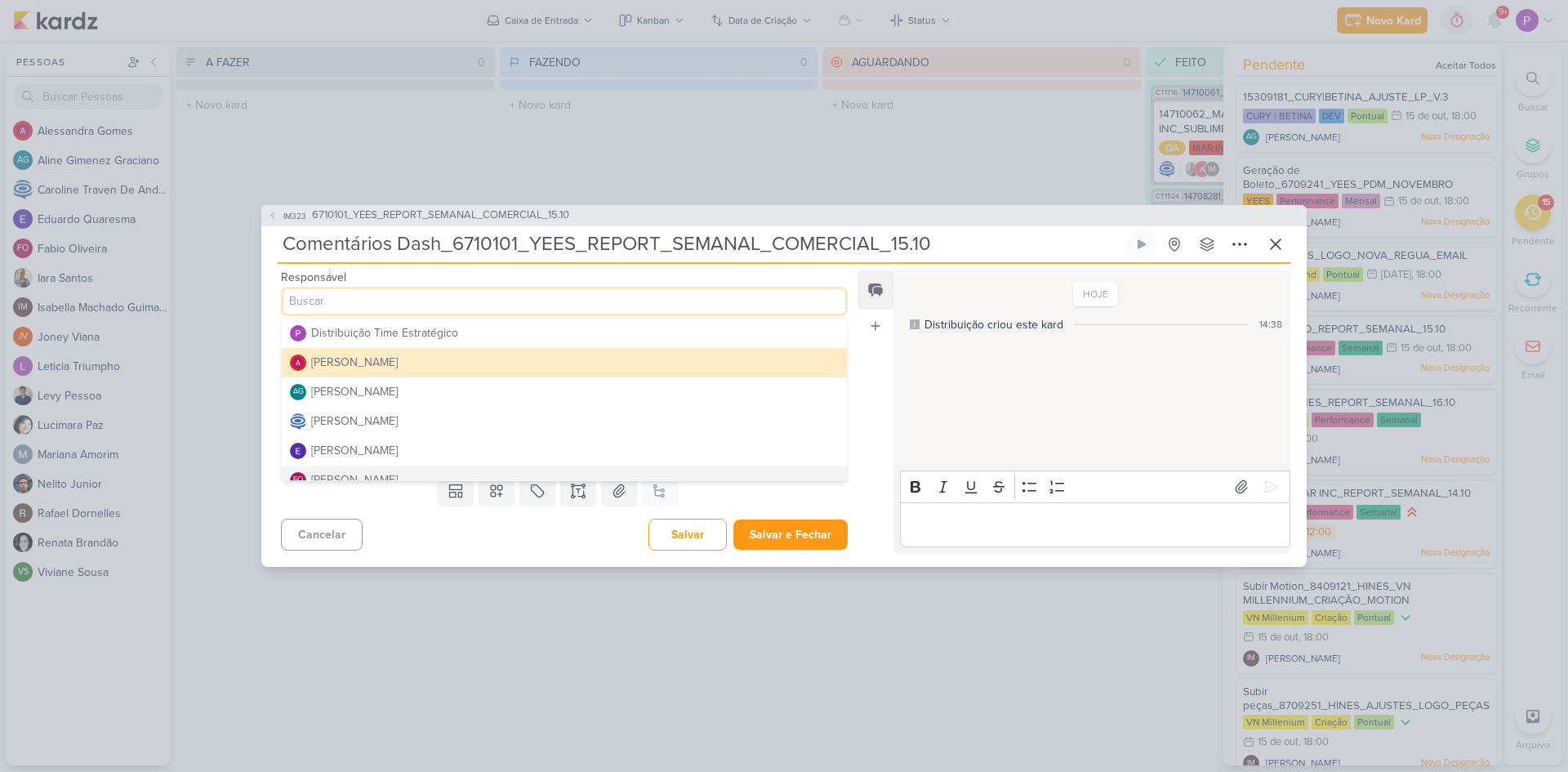
click at [403, 542] on div "Cancelar [GEOGRAPHIC_DATA] Salvar e Fechar Ctrl + Enter" at bounding box center [558, 532] width 593 height 42
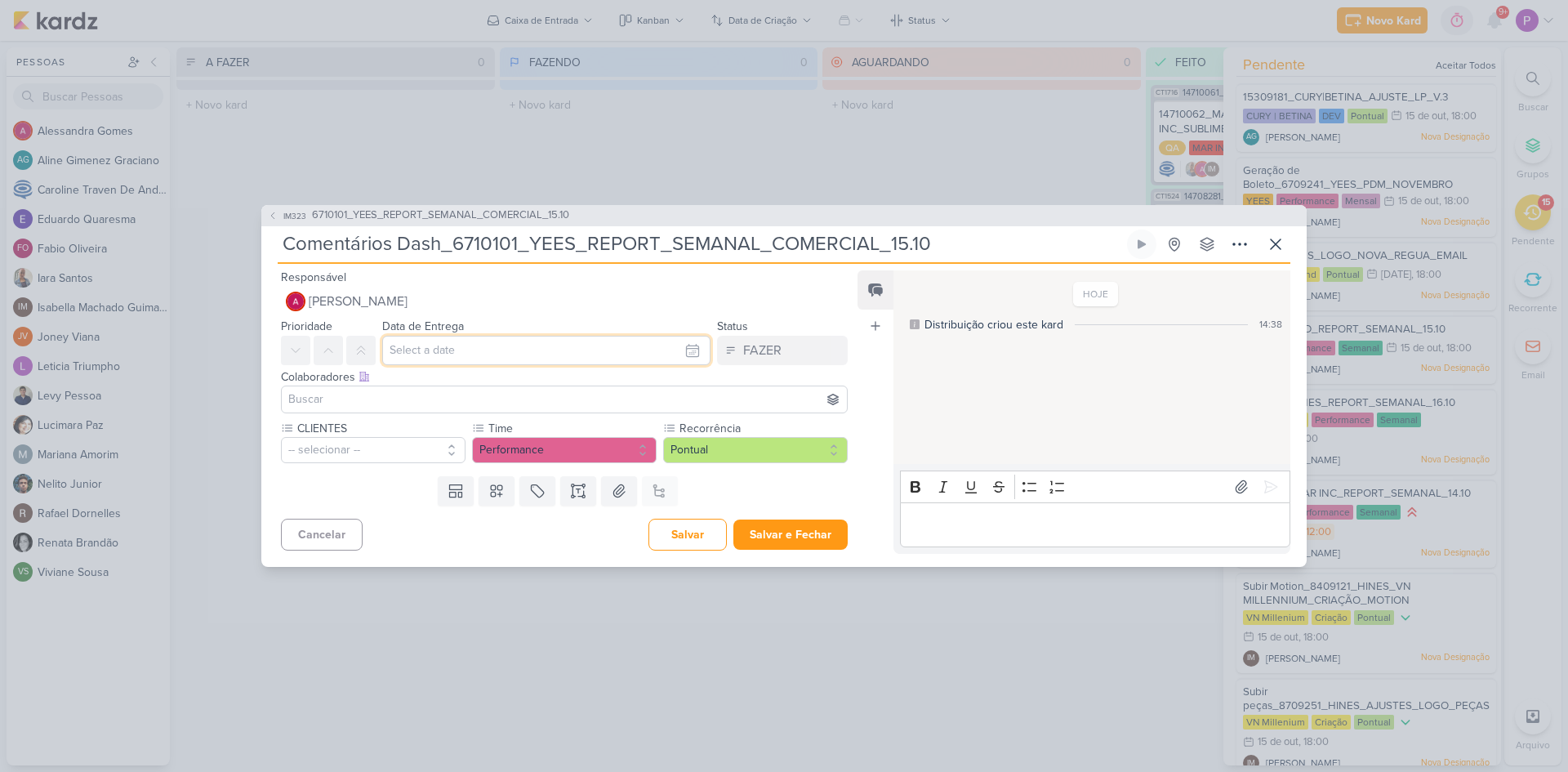
click at [459, 346] on input "text" at bounding box center [546, 350] width 329 height 29
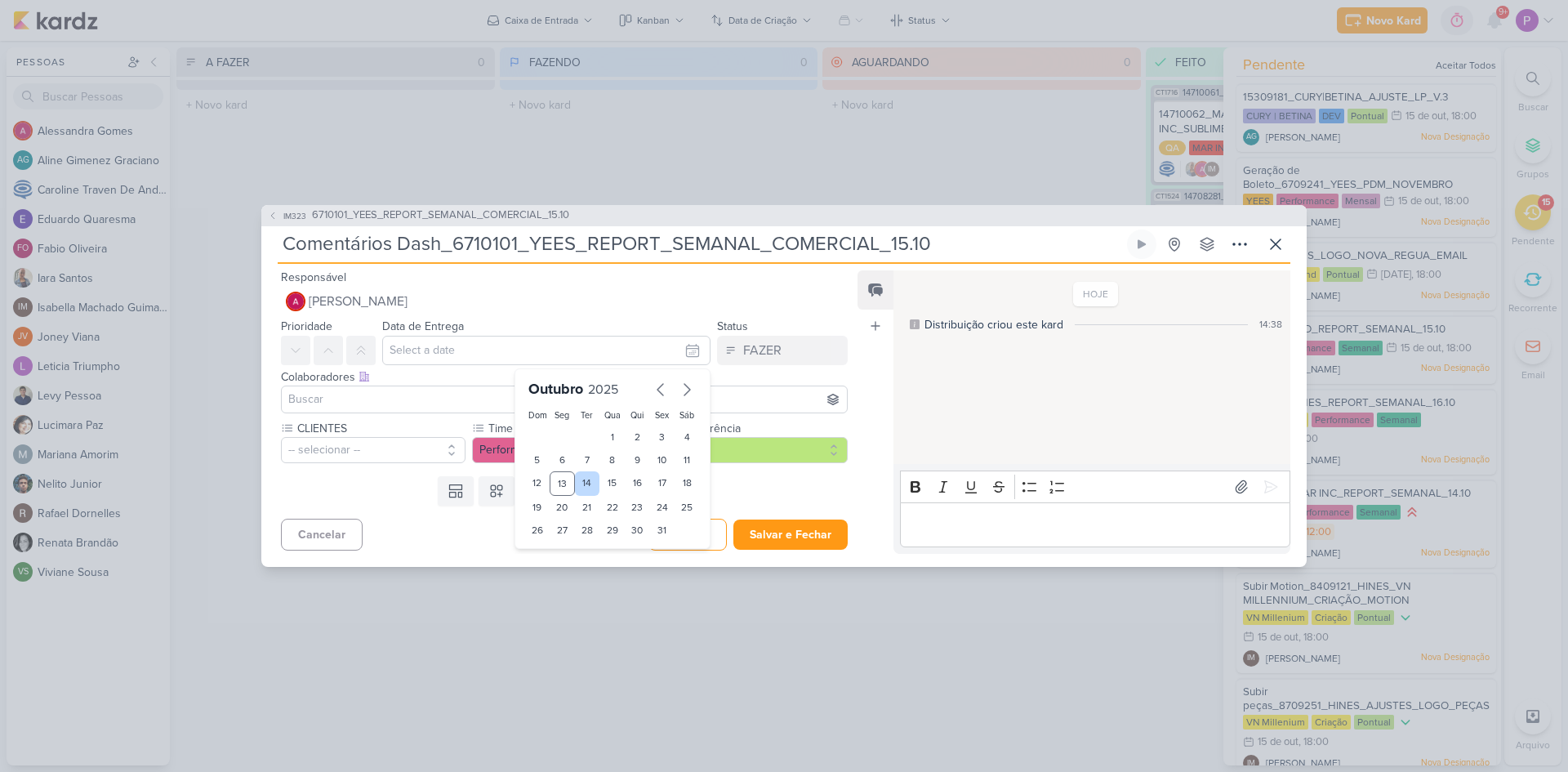
click at [584, 480] on div "14" at bounding box center [588, 484] width 25 height 25
type input "[DATE] 23:59"
click at [401, 388] on div at bounding box center [565, 399] width 567 height 28
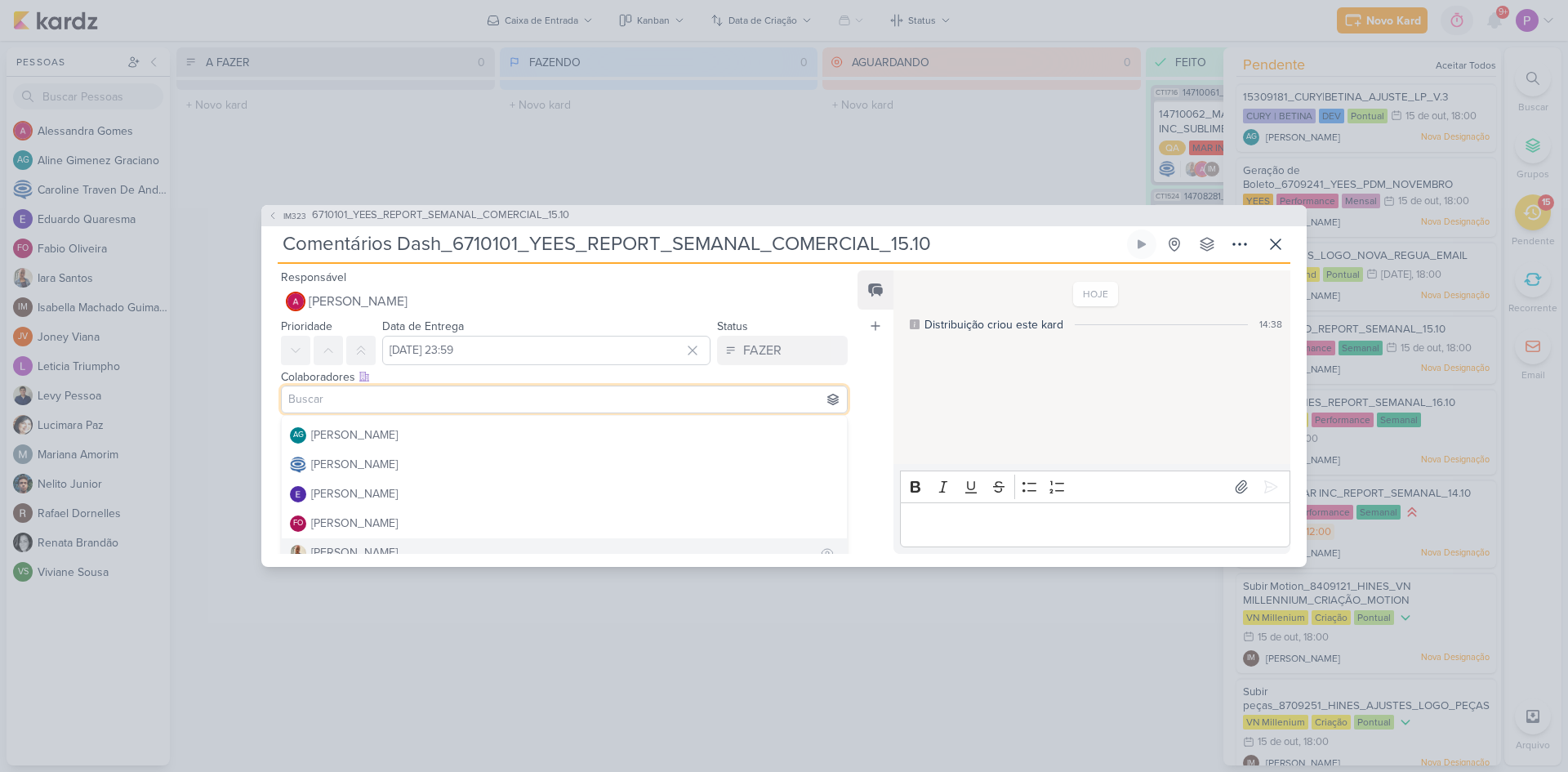
scroll to position [82, 0]
click at [368, 440] on div "[PERSON_NAME]" at bounding box center [354, 436] width 86 height 17
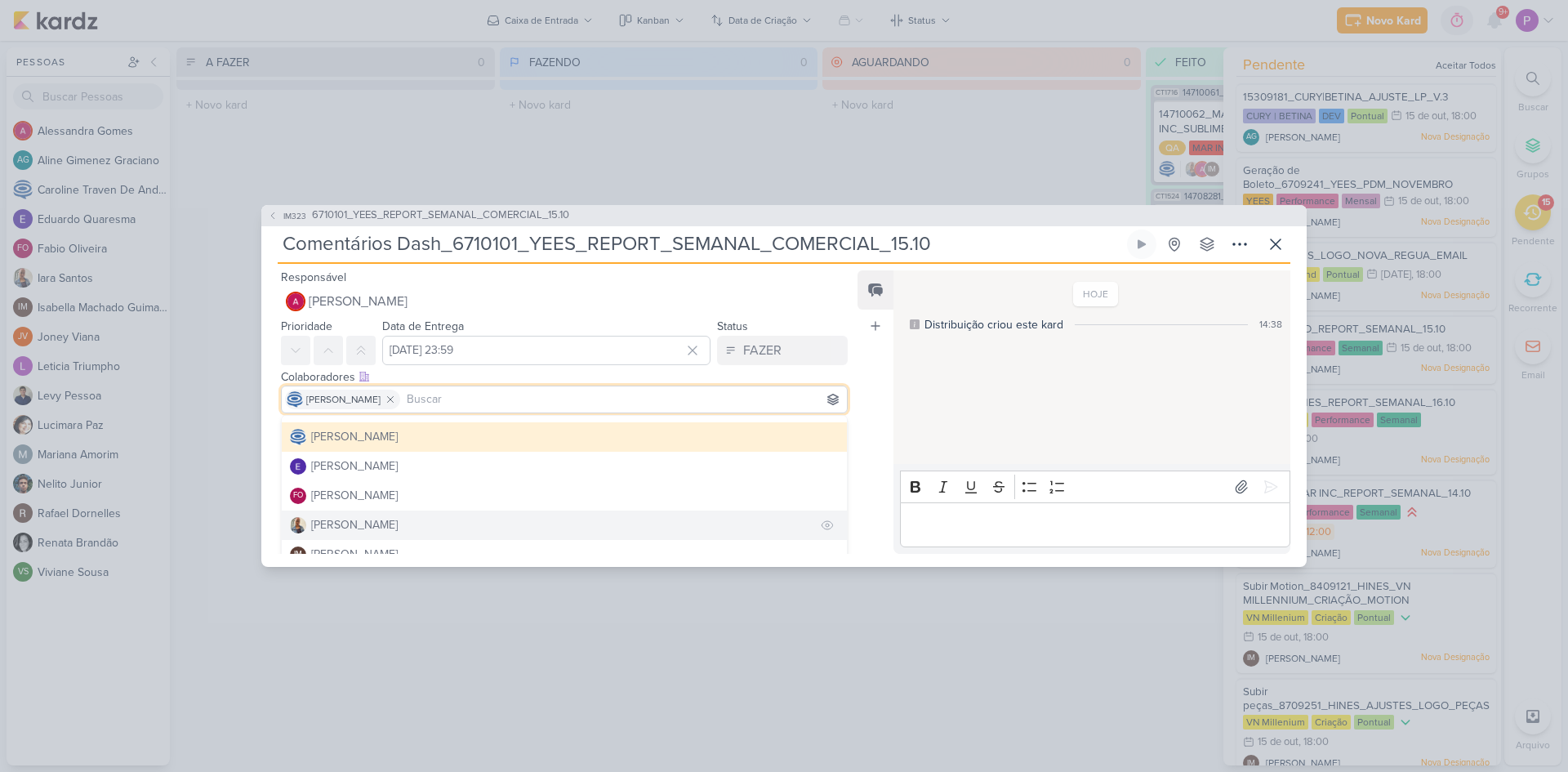
click at [345, 530] on div "[PERSON_NAME]" at bounding box center [354, 524] width 86 height 17
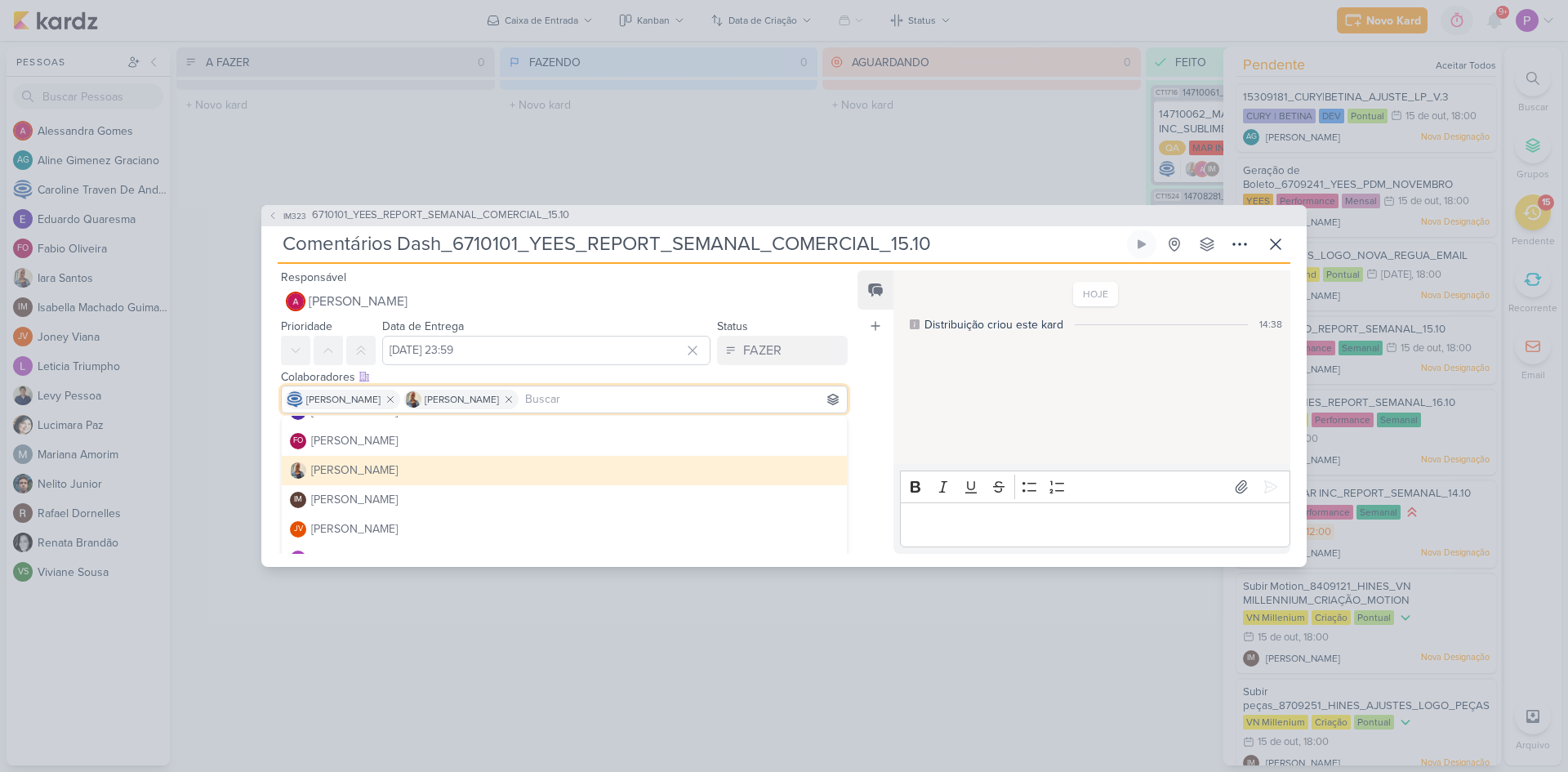
scroll to position [163, 0]
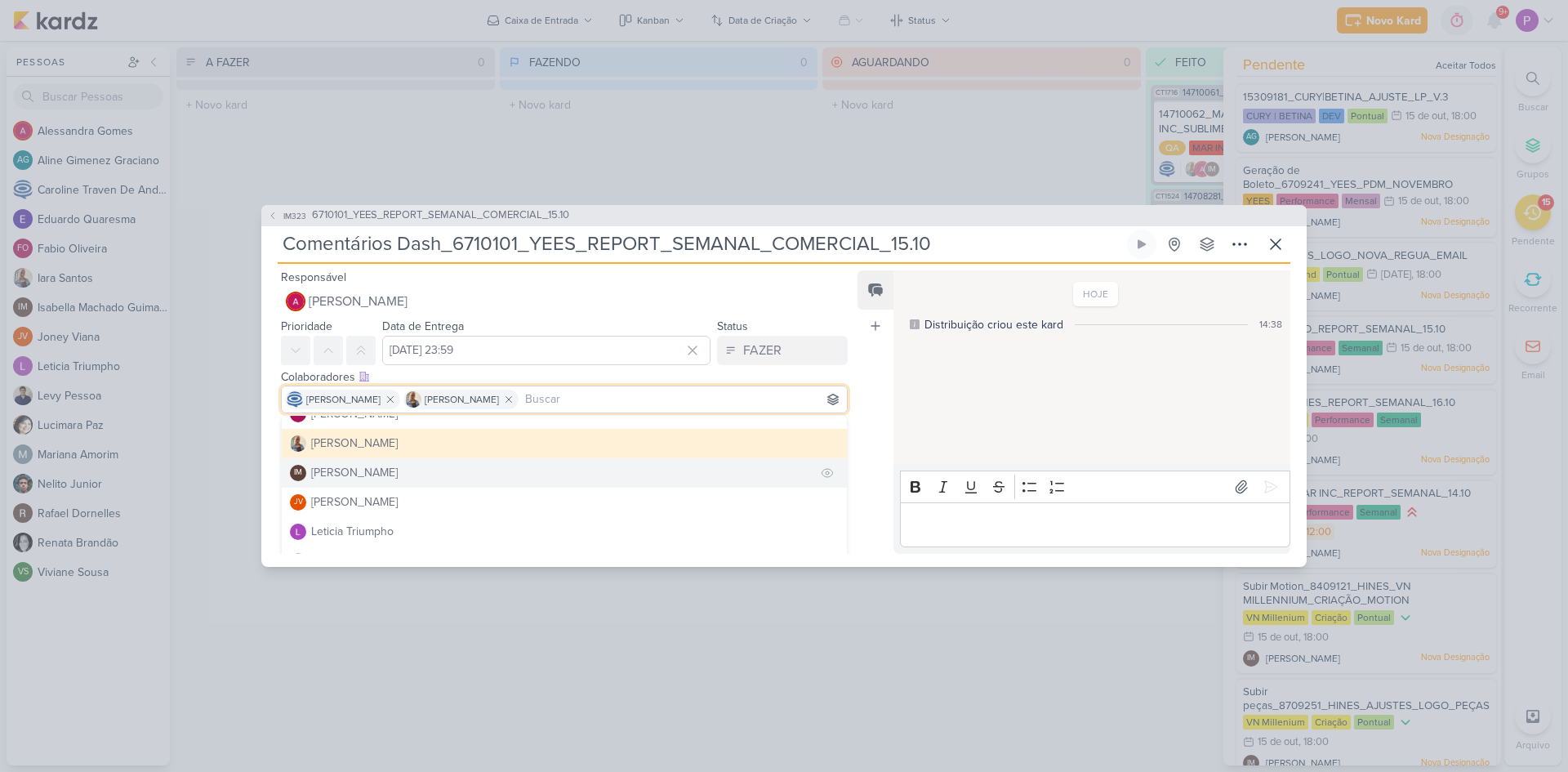
click at [365, 480] on div "[PERSON_NAME]" at bounding box center [354, 472] width 86 height 17
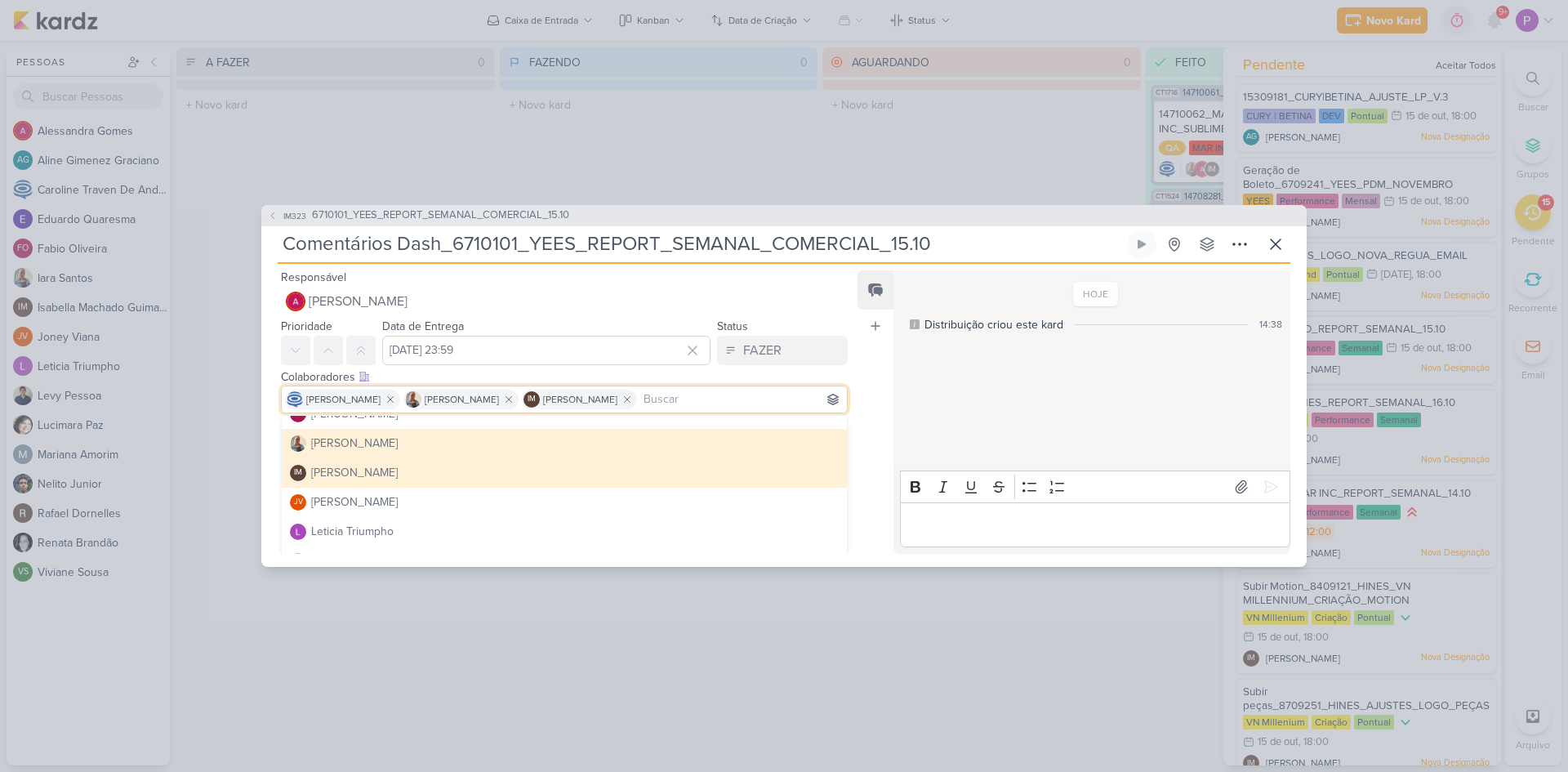
click at [865, 427] on div "Feed Atrelar email Solte o email para atrelar ao kard" at bounding box center [875, 412] width 36 height 283
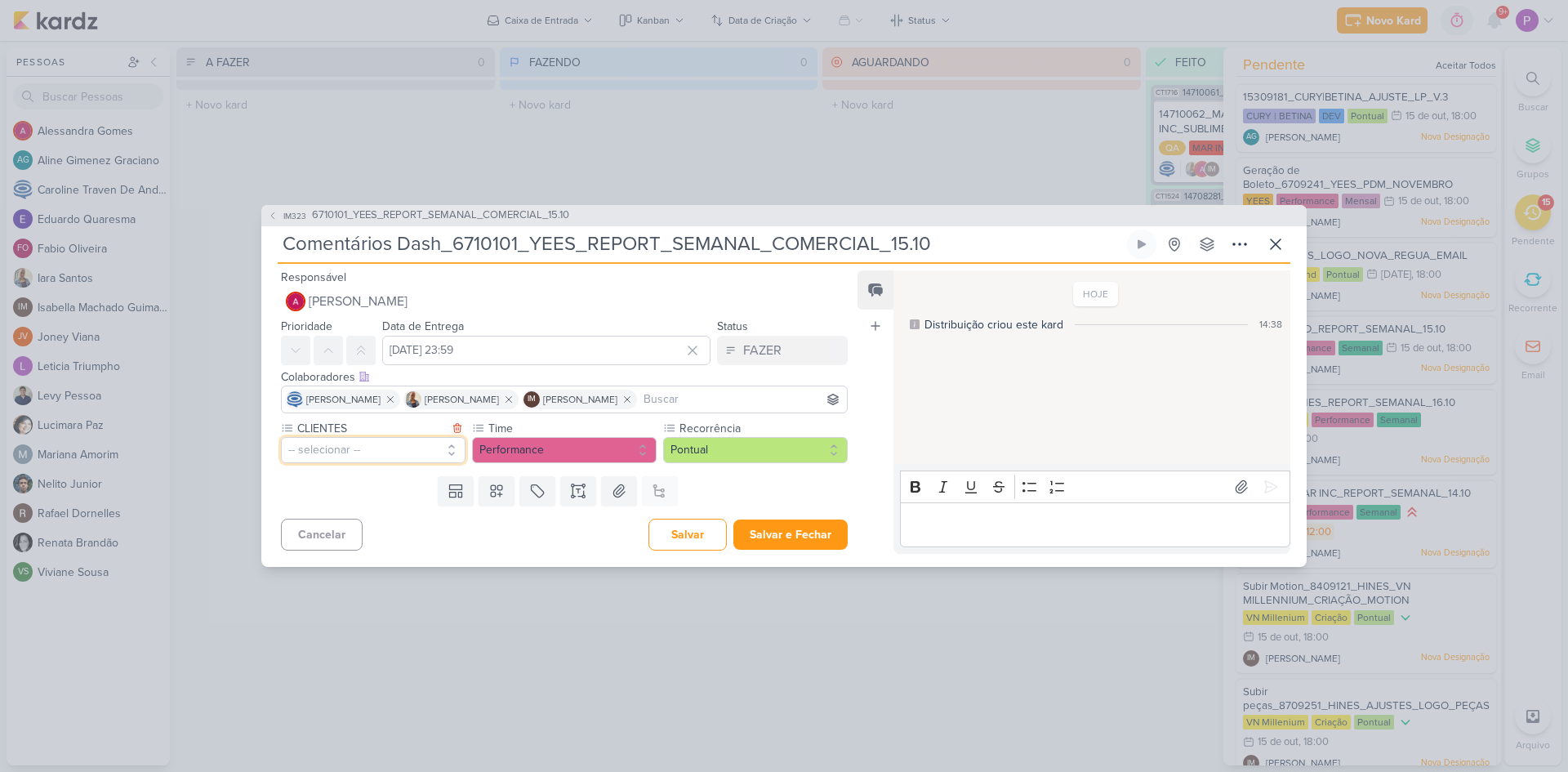
click at [389, 447] on button "-- selecionar --" at bounding box center [373, 450] width 184 height 26
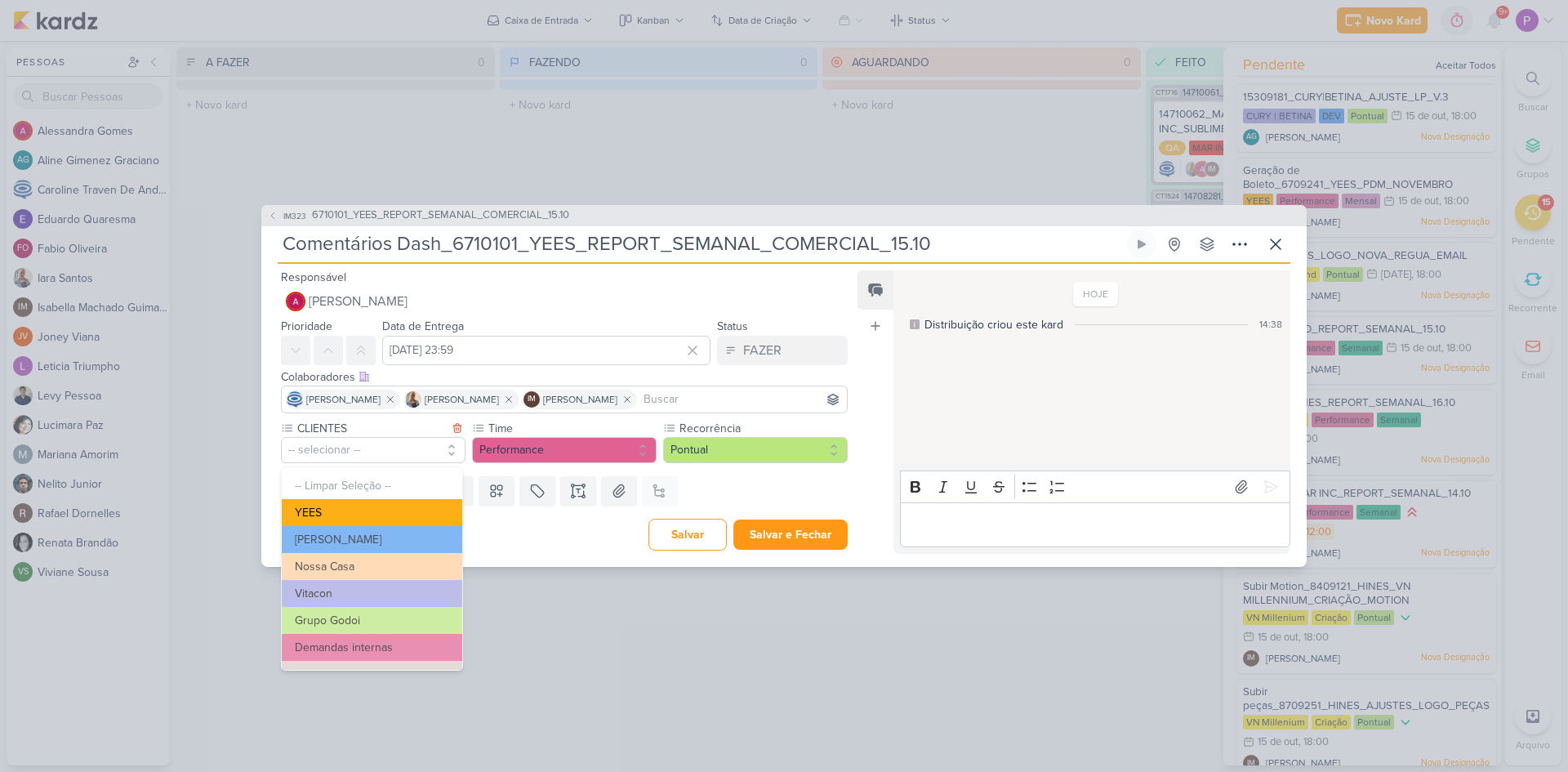
click at [341, 513] on button "YEES" at bounding box center [372, 513] width 181 height 27
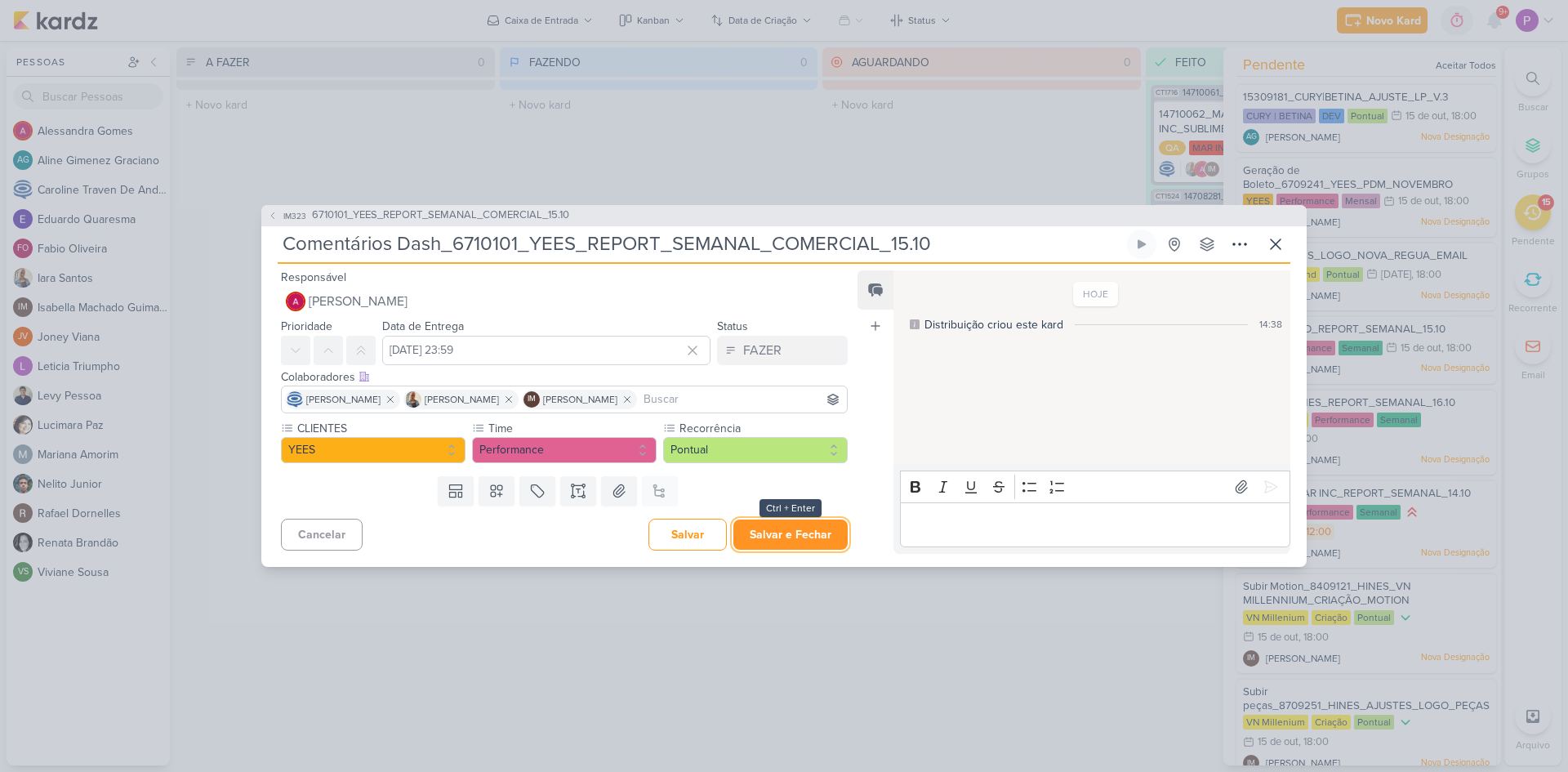
click at [770, 536] on button "Salvar e Fechar" at bounding box center [791, 534] width 114 height 30
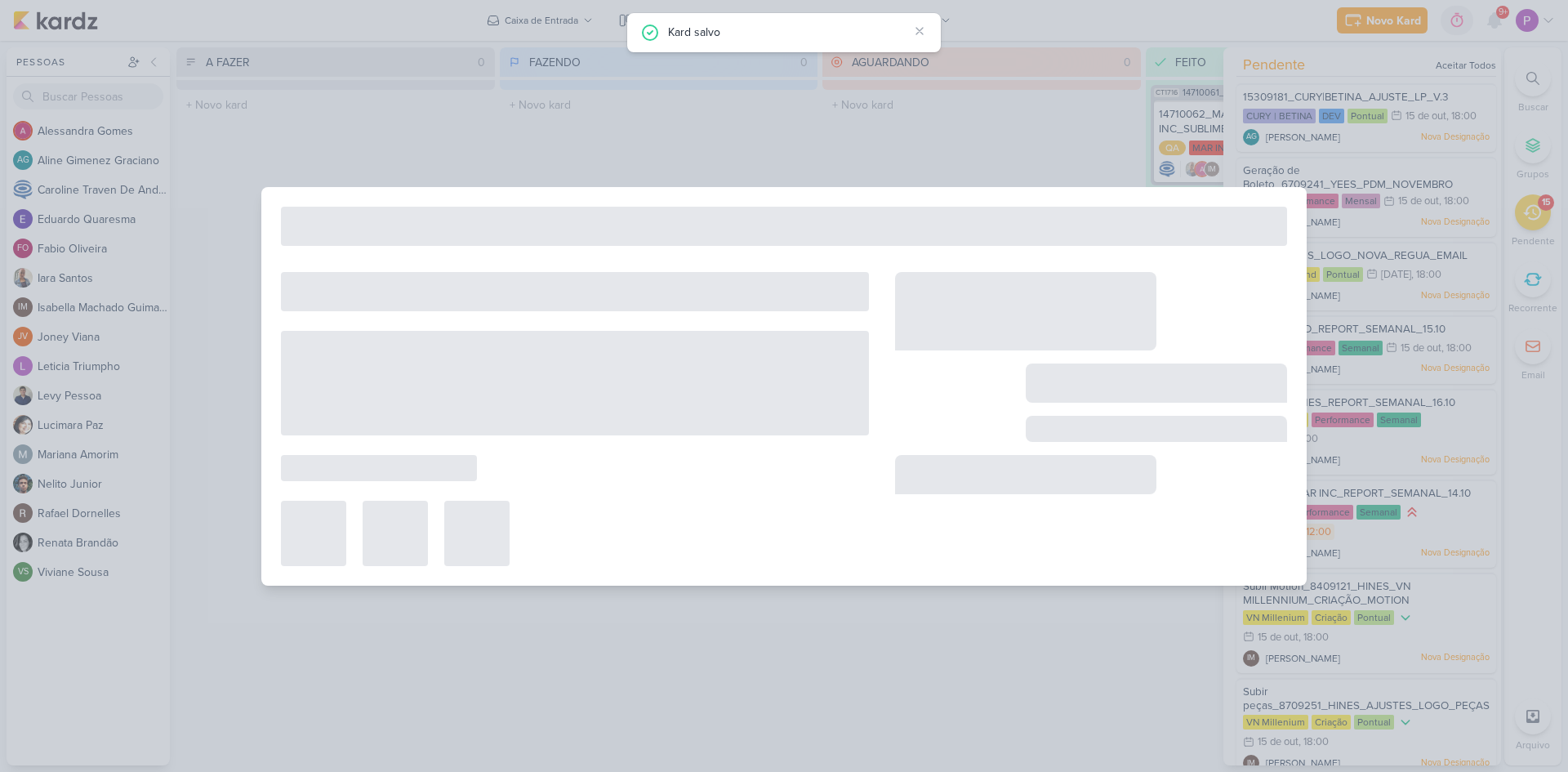
type input "6710101_YEES_REPORT_SEMANAL_COMERCIAL_15.10"
type input "[DATE] 18:00"
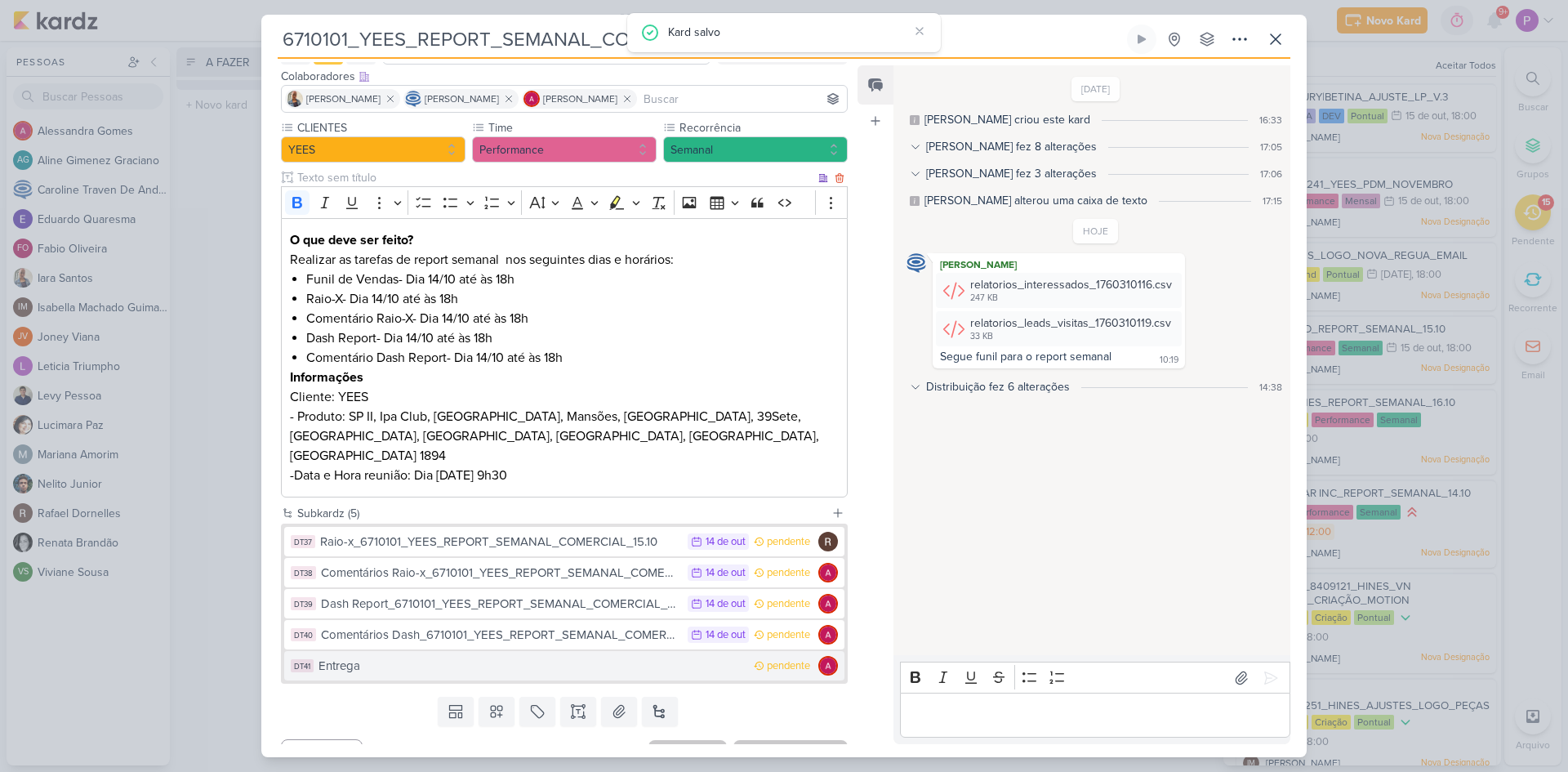
scroll to position [106, 0]
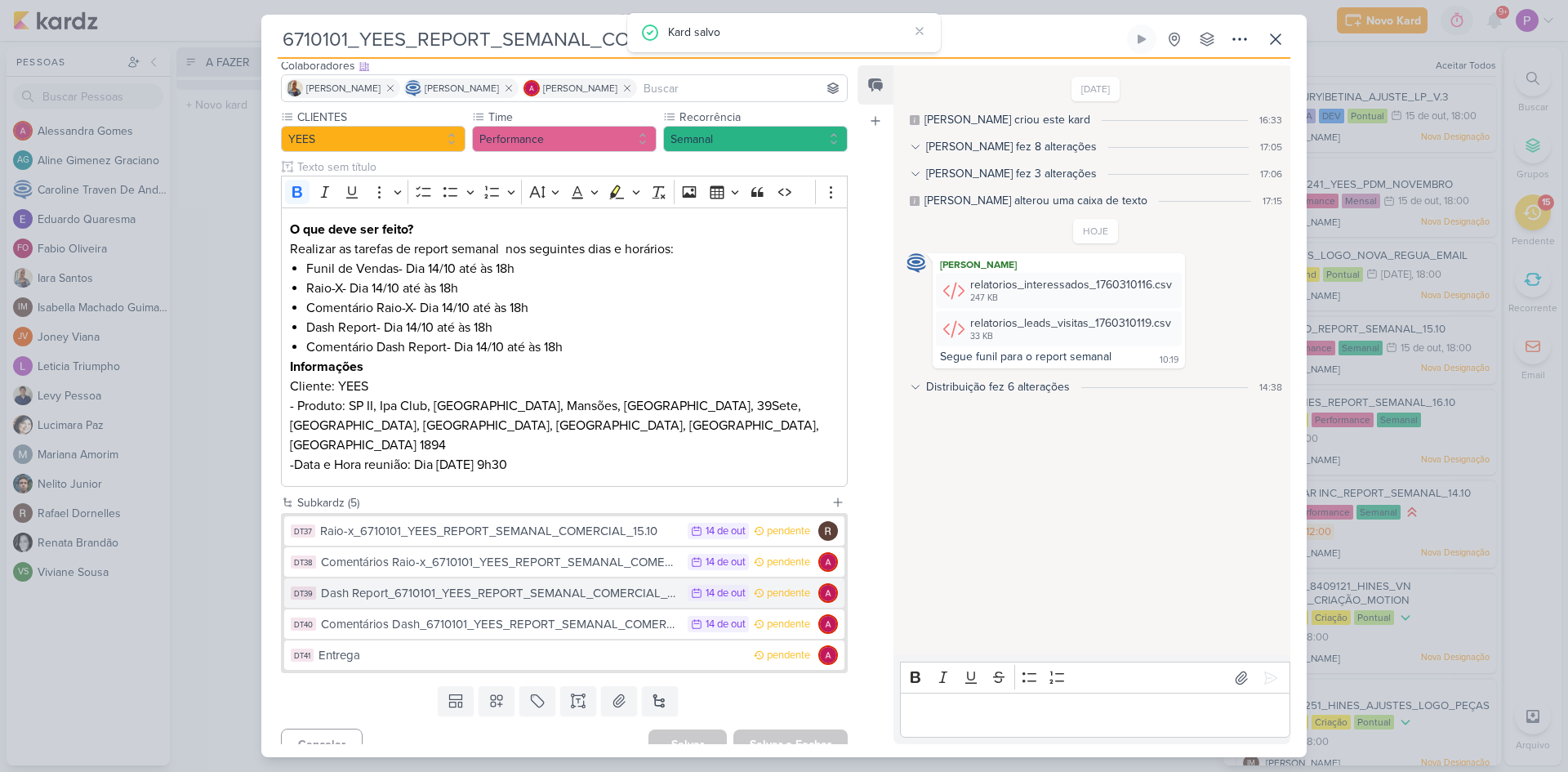
click at [473, 584] on div "Dash Report_6710101_YEES_REPORT_SEMANAL_COMERCIAL_15.10" at bounding box center [500, 593] width 359 height 19
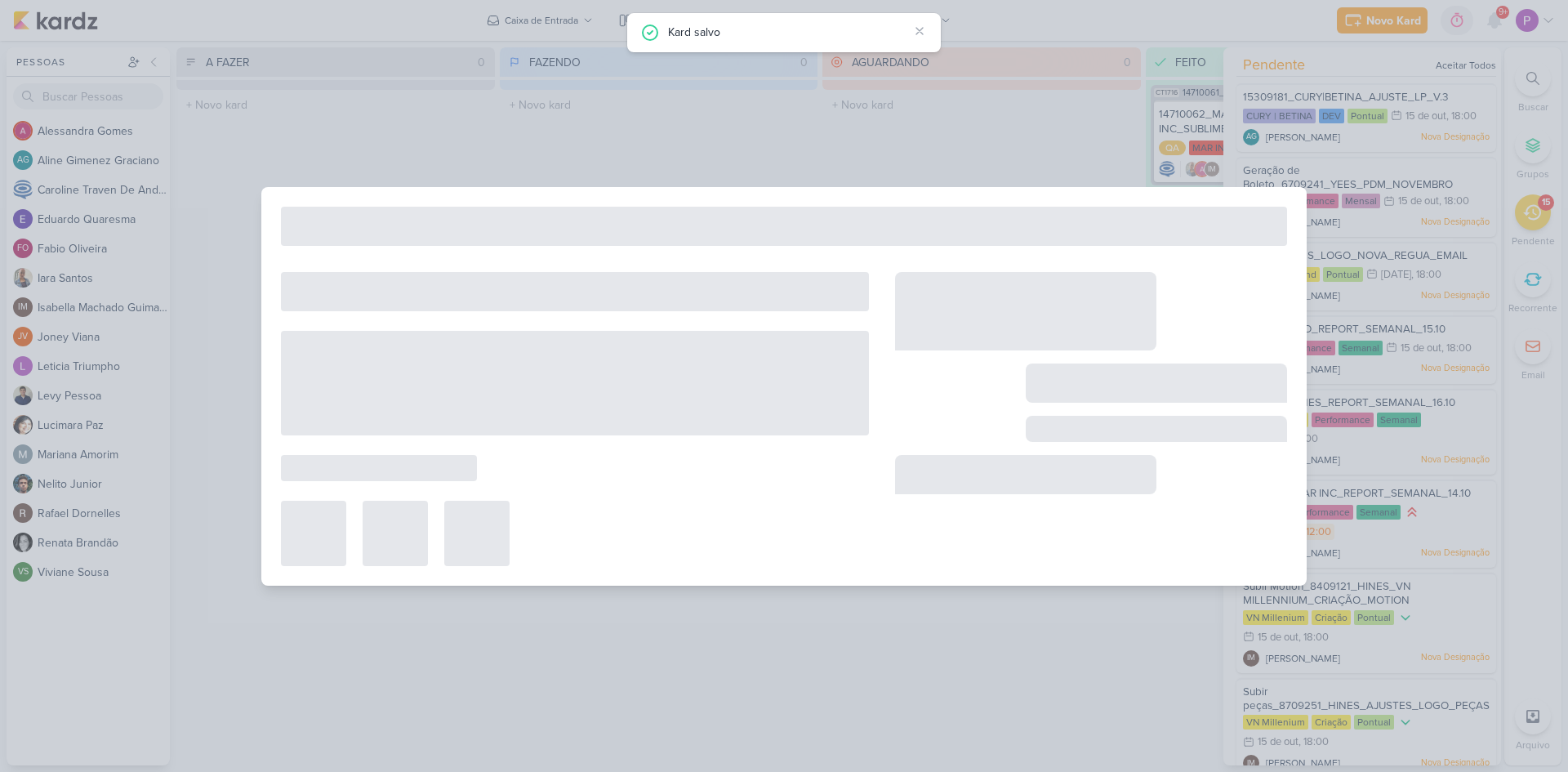
type input "Dash Report_6710101_YEES_REPORT_SEMANAL_COMERCIAL_15.10"
type input "[DATE] 23:59"
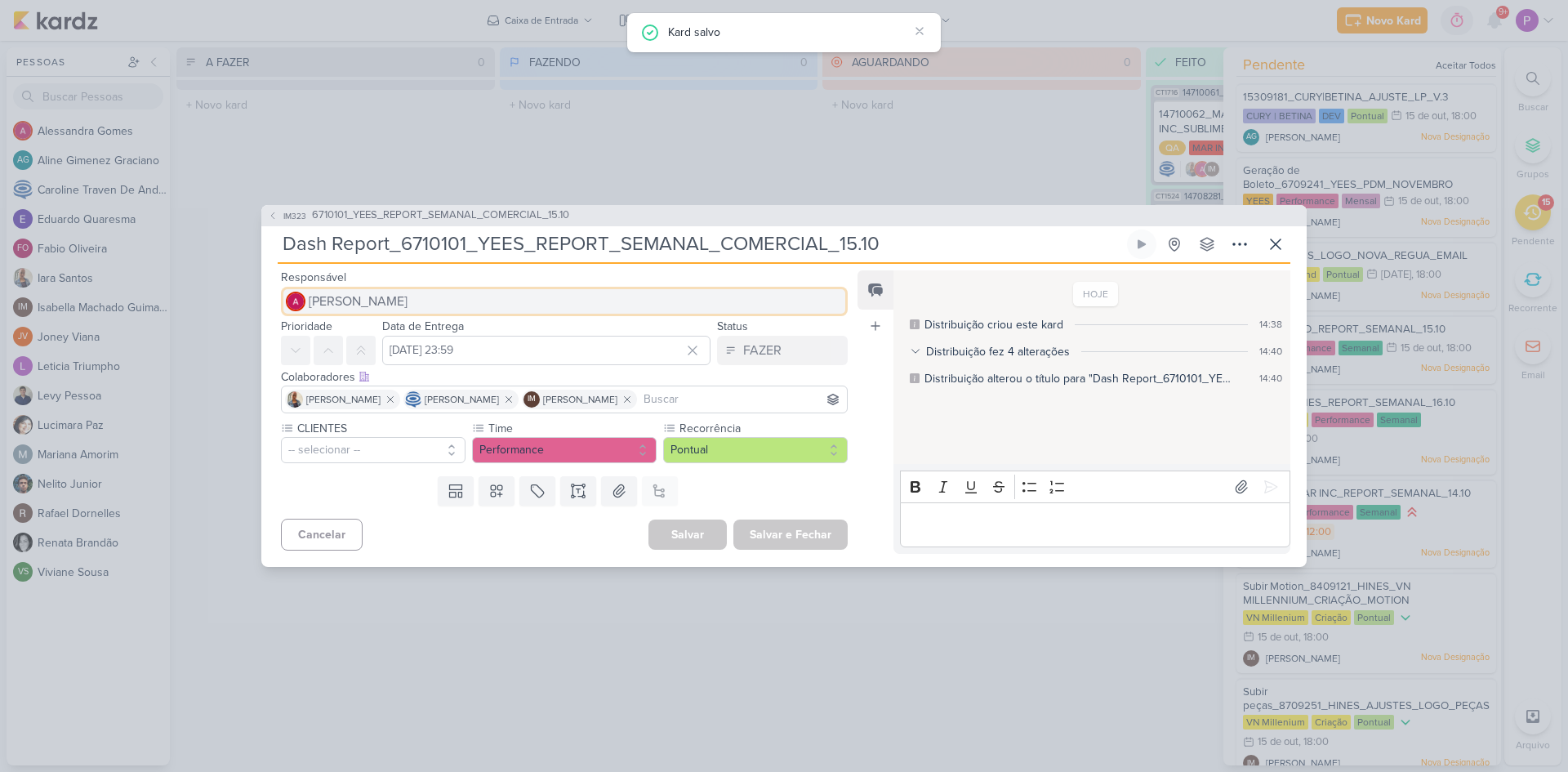
click at [337, 304] on span "[PERSON_NAME]" at bounding box center [358, 302] width 99 height 20
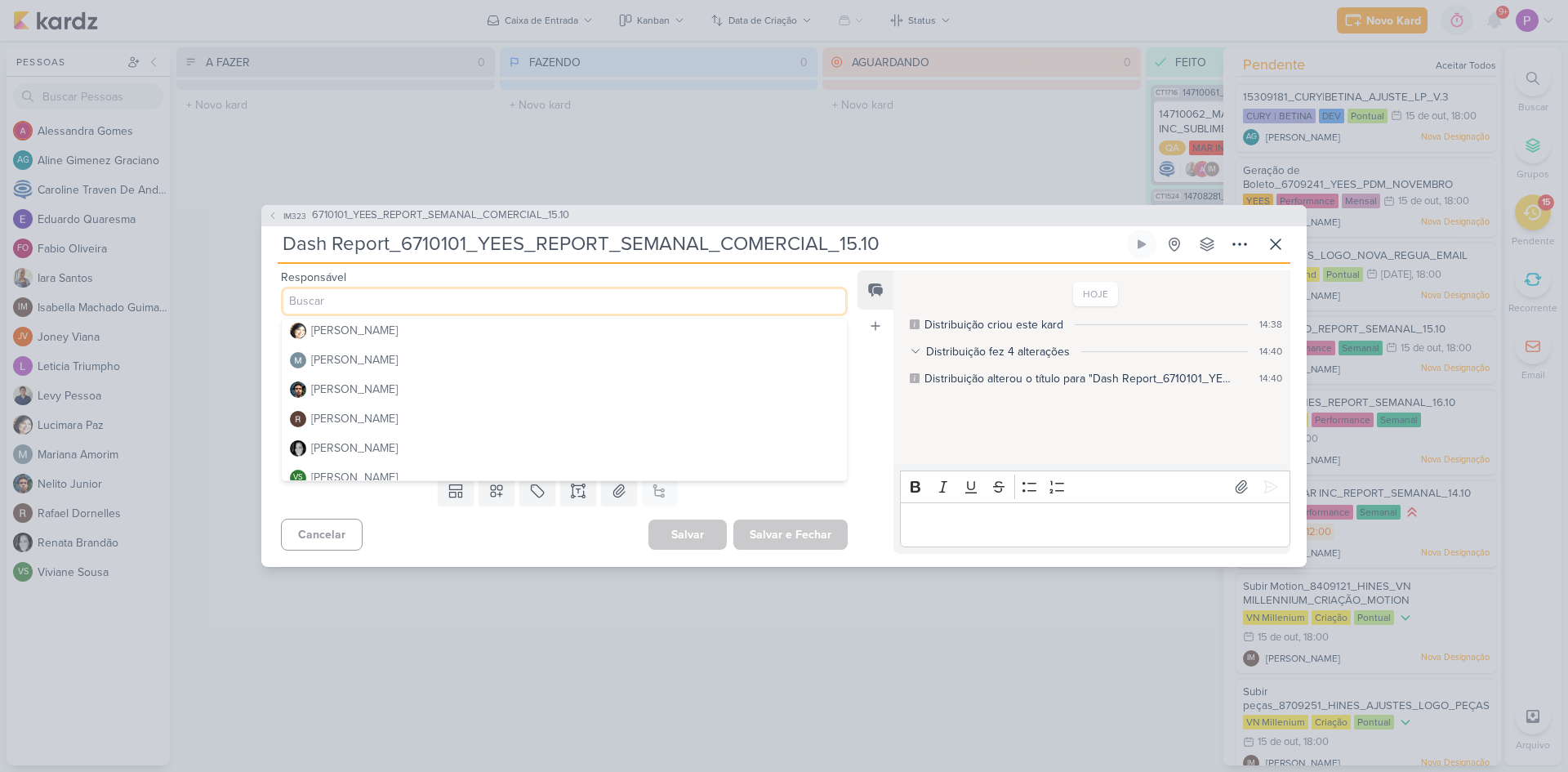
scroll to position [327, 0]
click at [354, 420] on div "[PERSON_NAME]" at bounding box center [354, 418] width 86 height 17
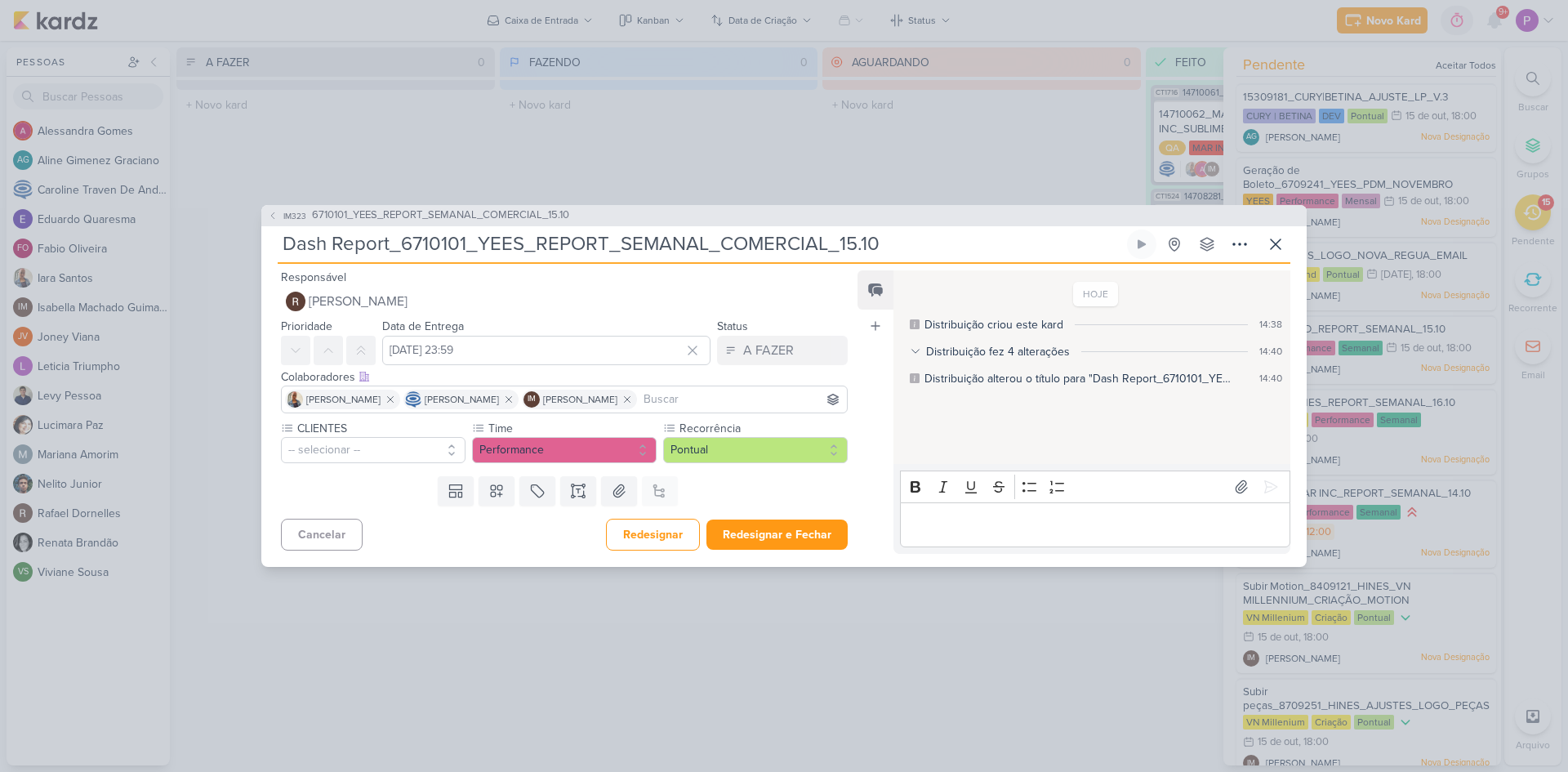
click at [768, 400] on input at bounding box center [742, 400] width 203 height 20
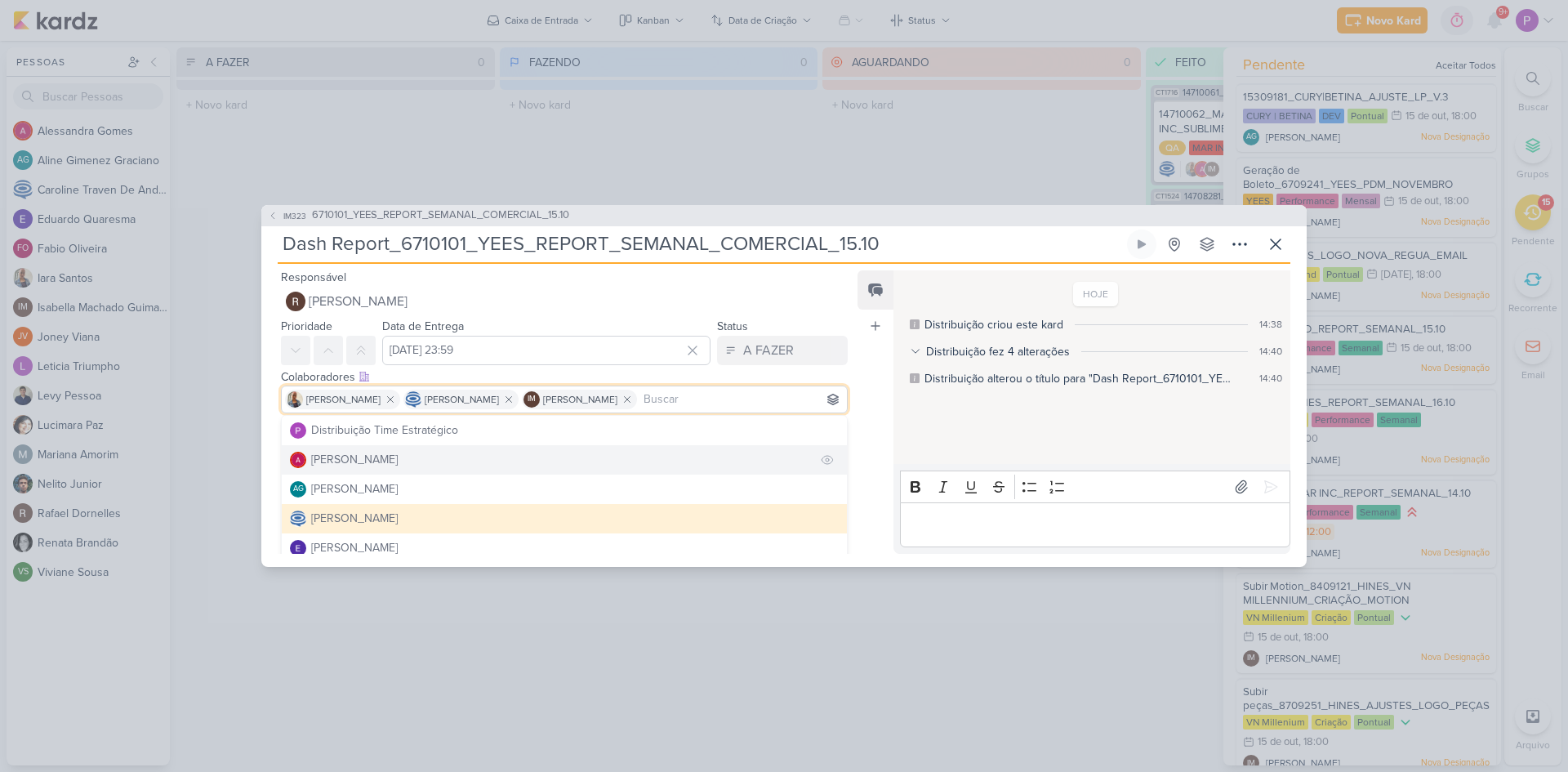
click at [409, 469] on button "[PERSON_NAME]" at bounding box center [565, 459] width 565 height 29
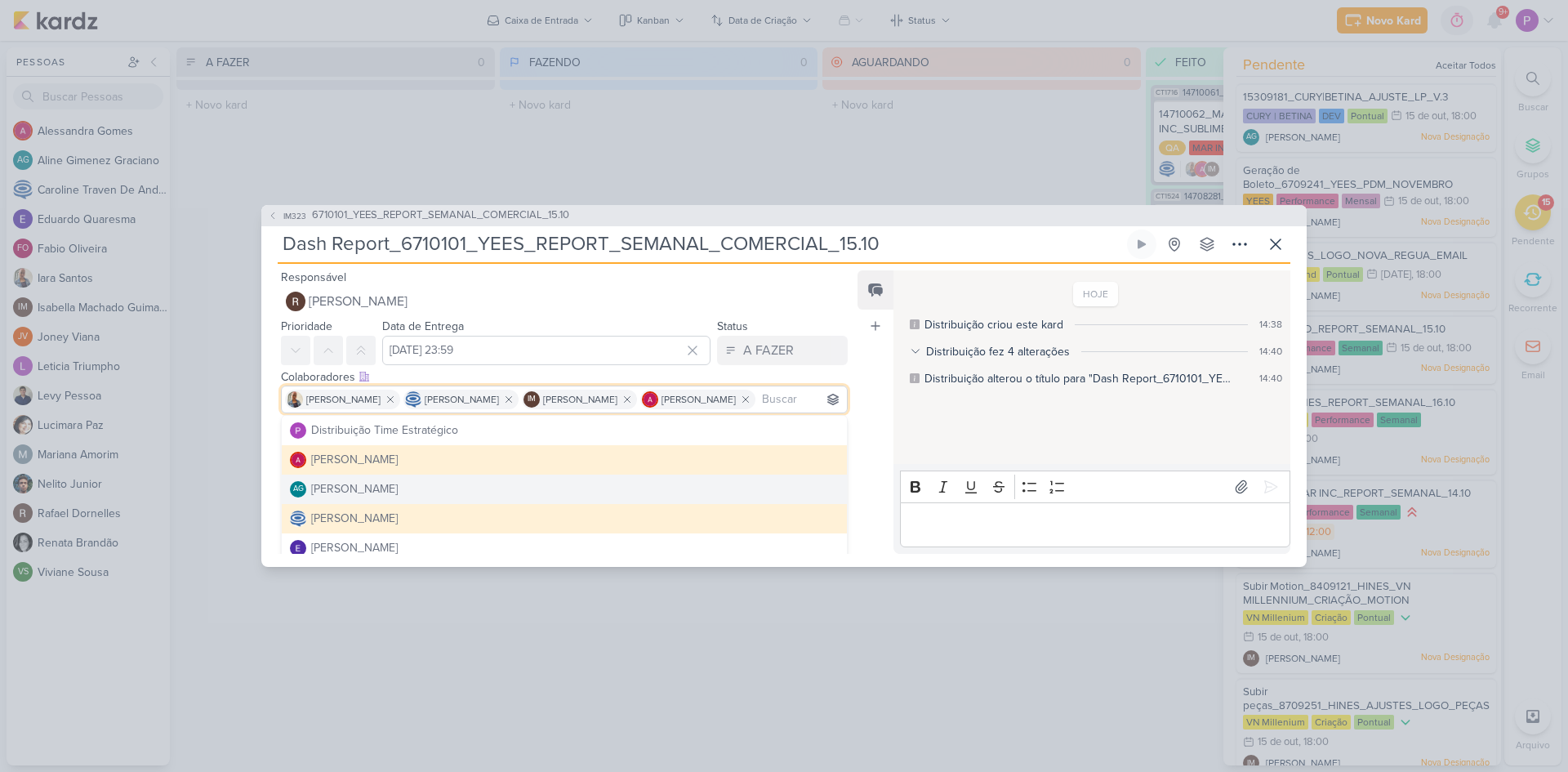
click at [880, 441] on div "Feed Atrelar email Solte o email para atrelar ao kard" at bounding box center [875, 412] width 36 height 283
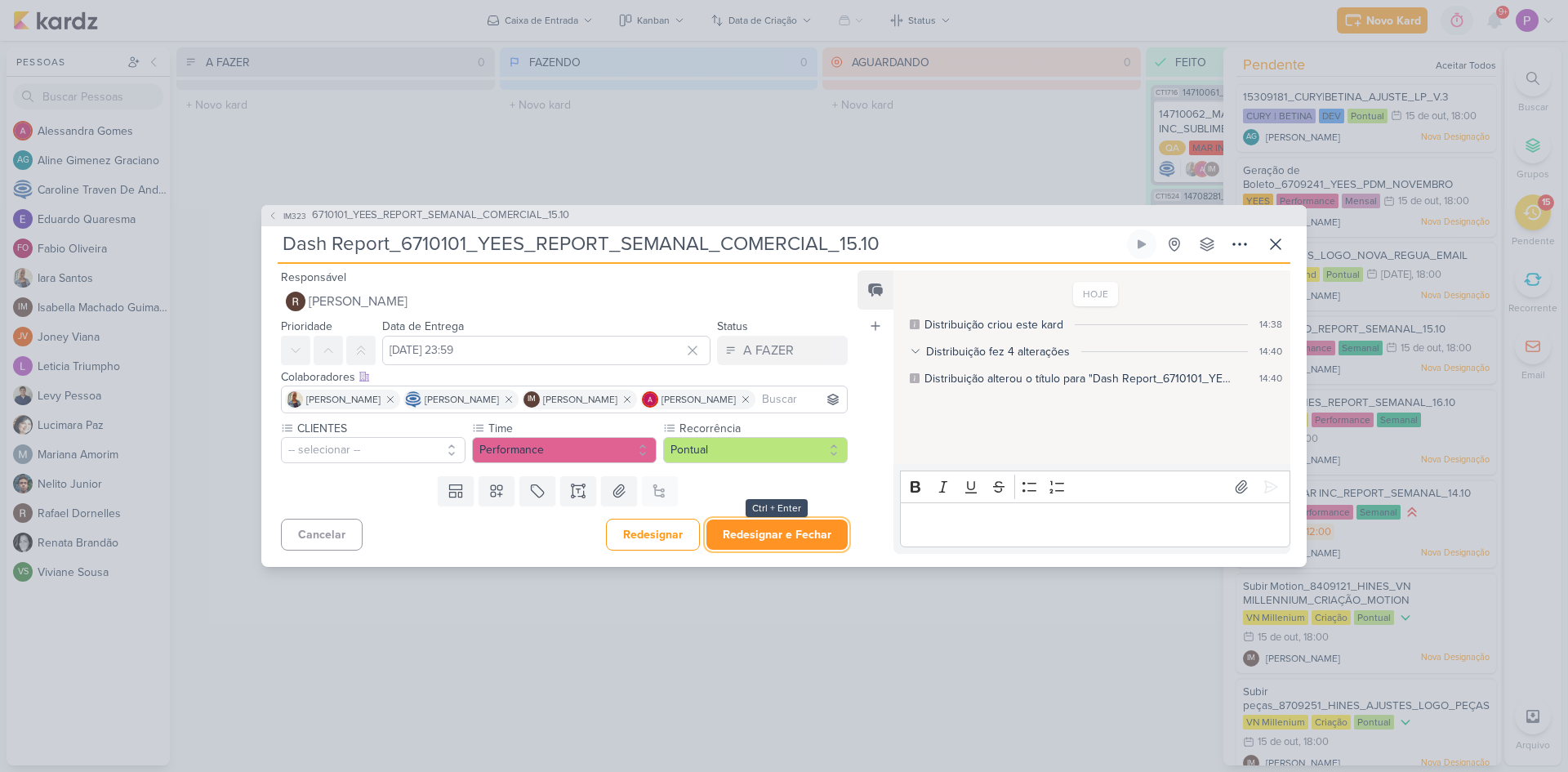
click at [776, 541] on button "Redesignar e Fechar" at bounding box center [777, 534] width 142 height 30
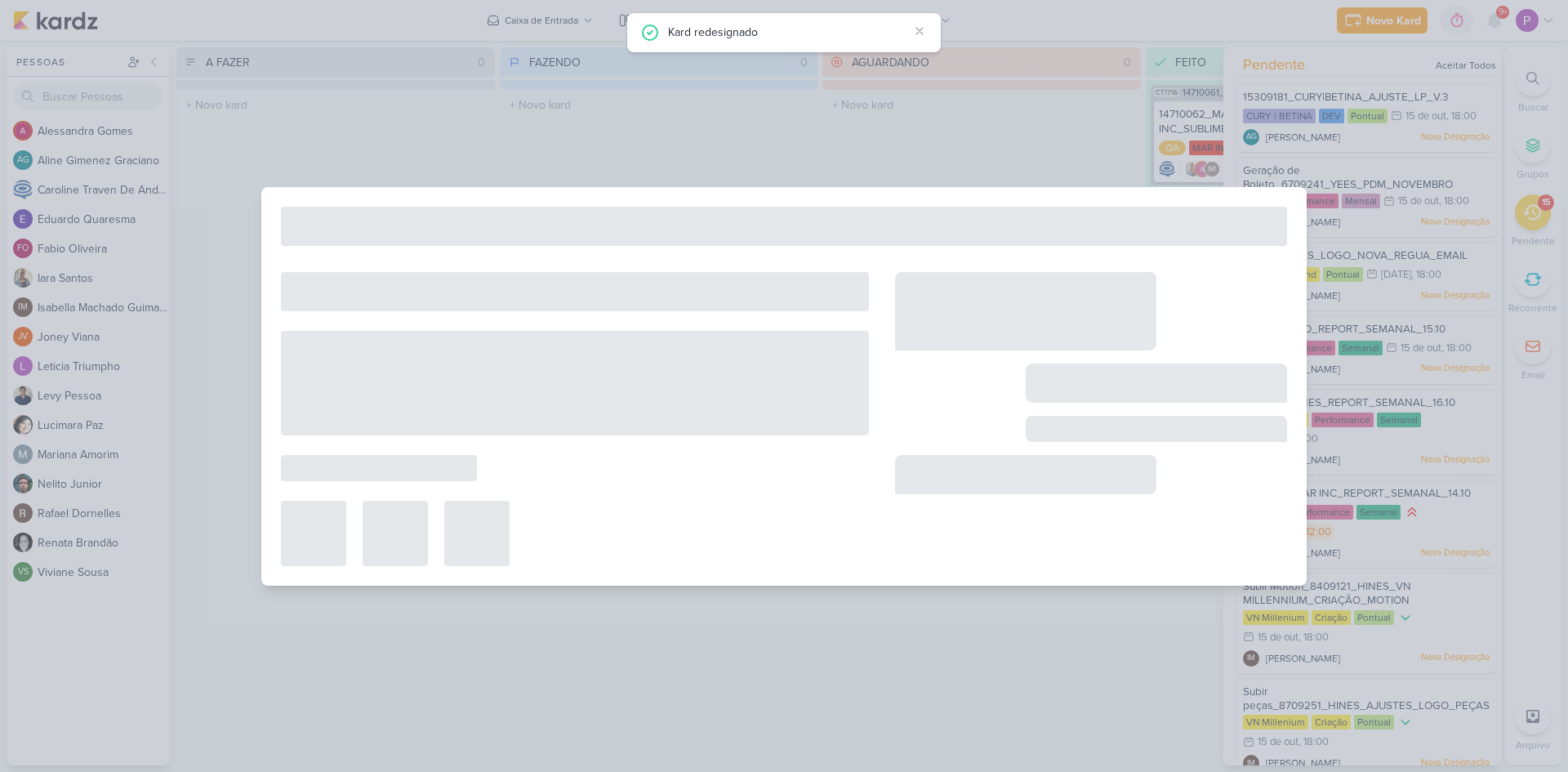
type input "6710101_YEES_REPORT_SEMANAL_COMERCIAL_15.10"
type input "[DATE] 18:00"
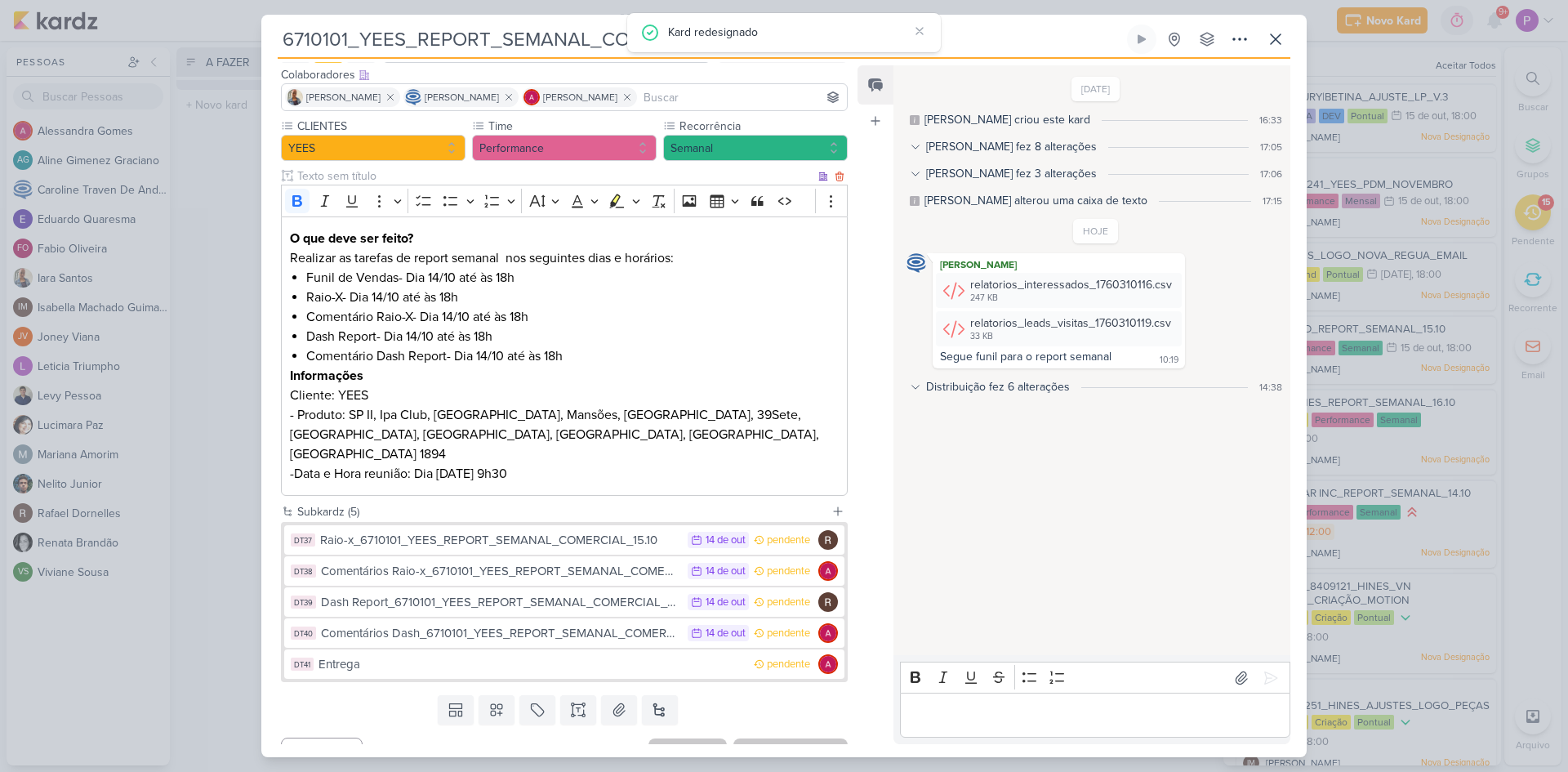
scroll to position [106, 0]
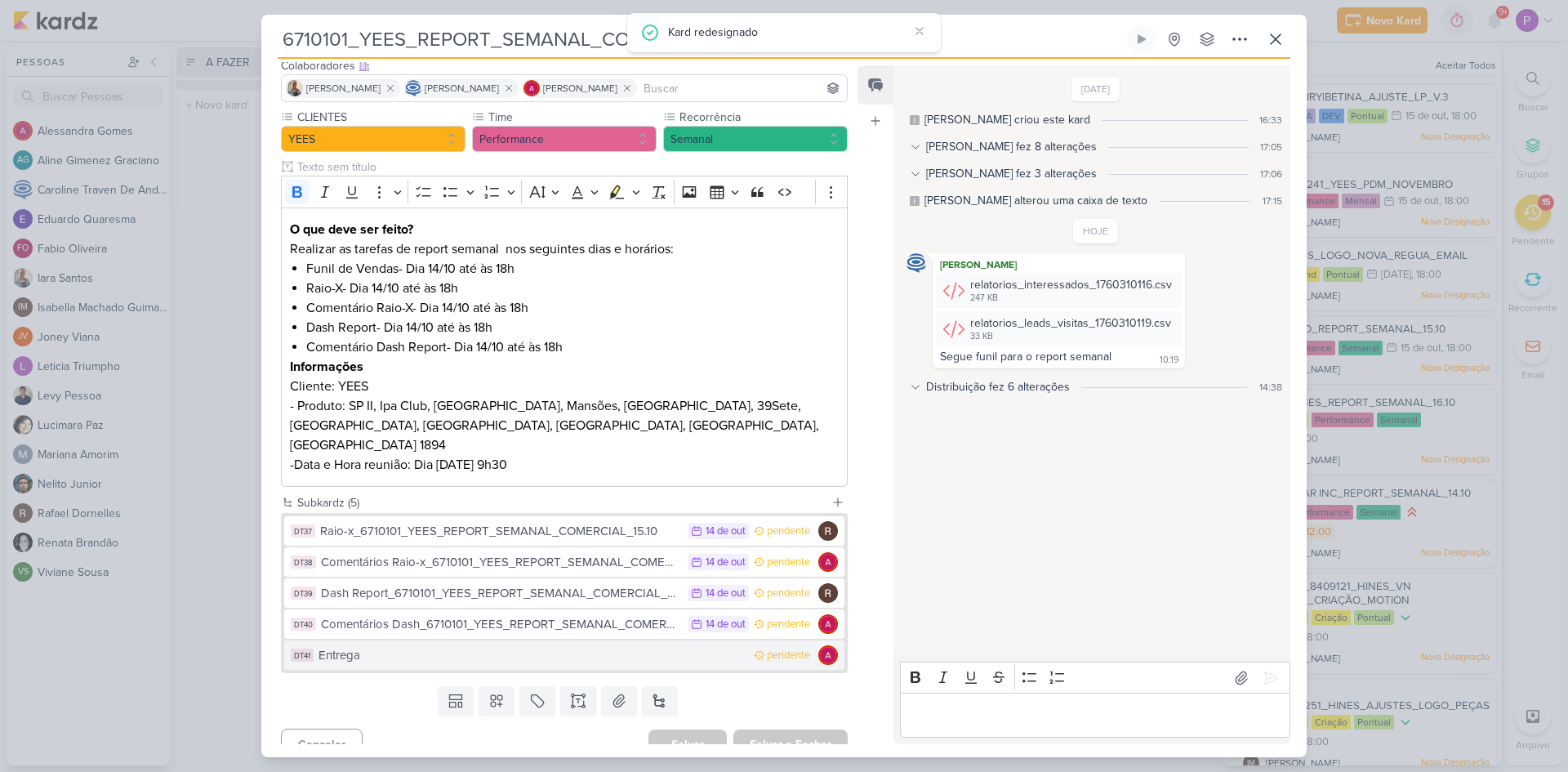
click at [459, 646] on div "Entrega" at bounding box center [532, 655] width 427 height 19
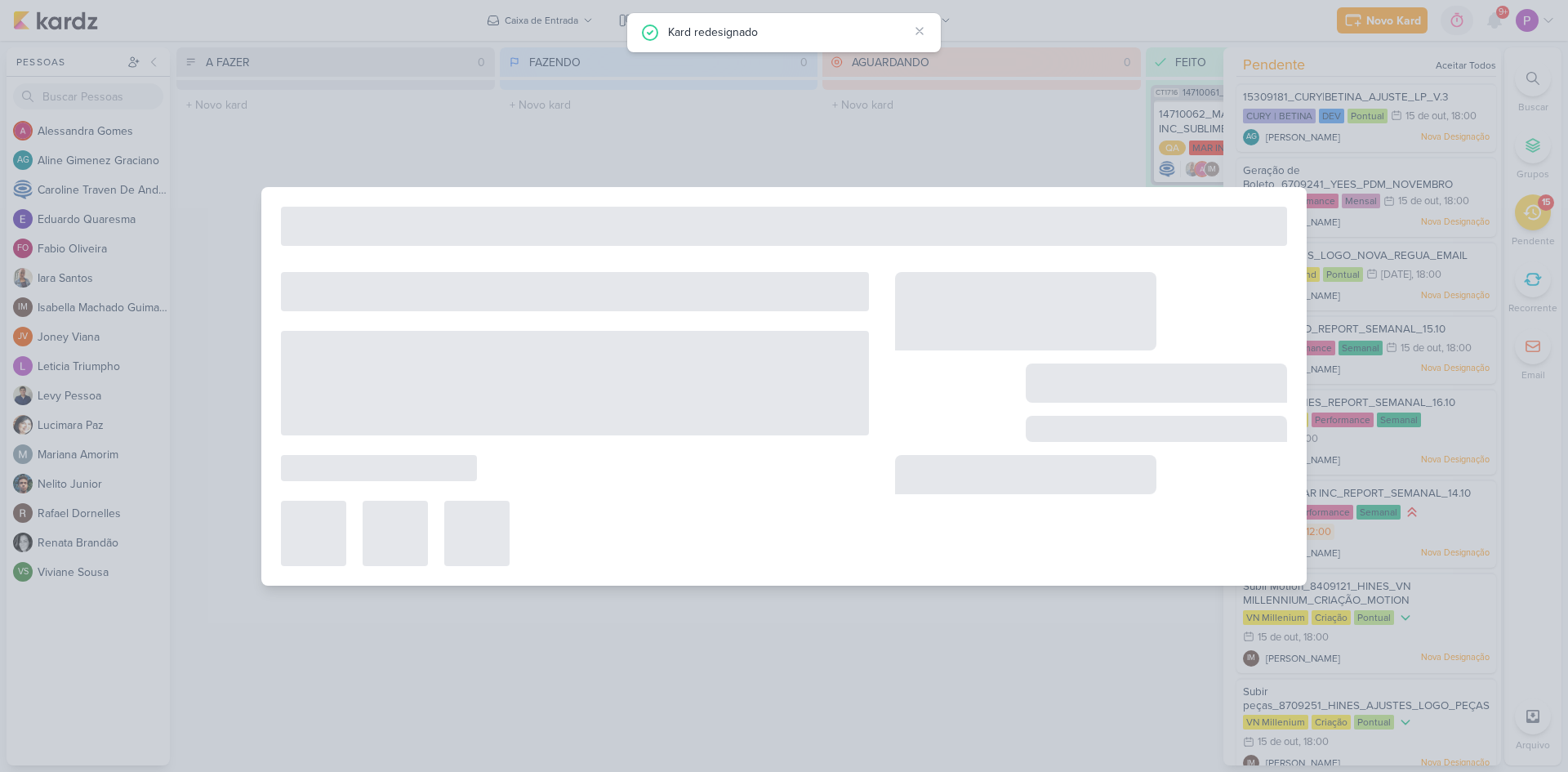
type input "Entrega"
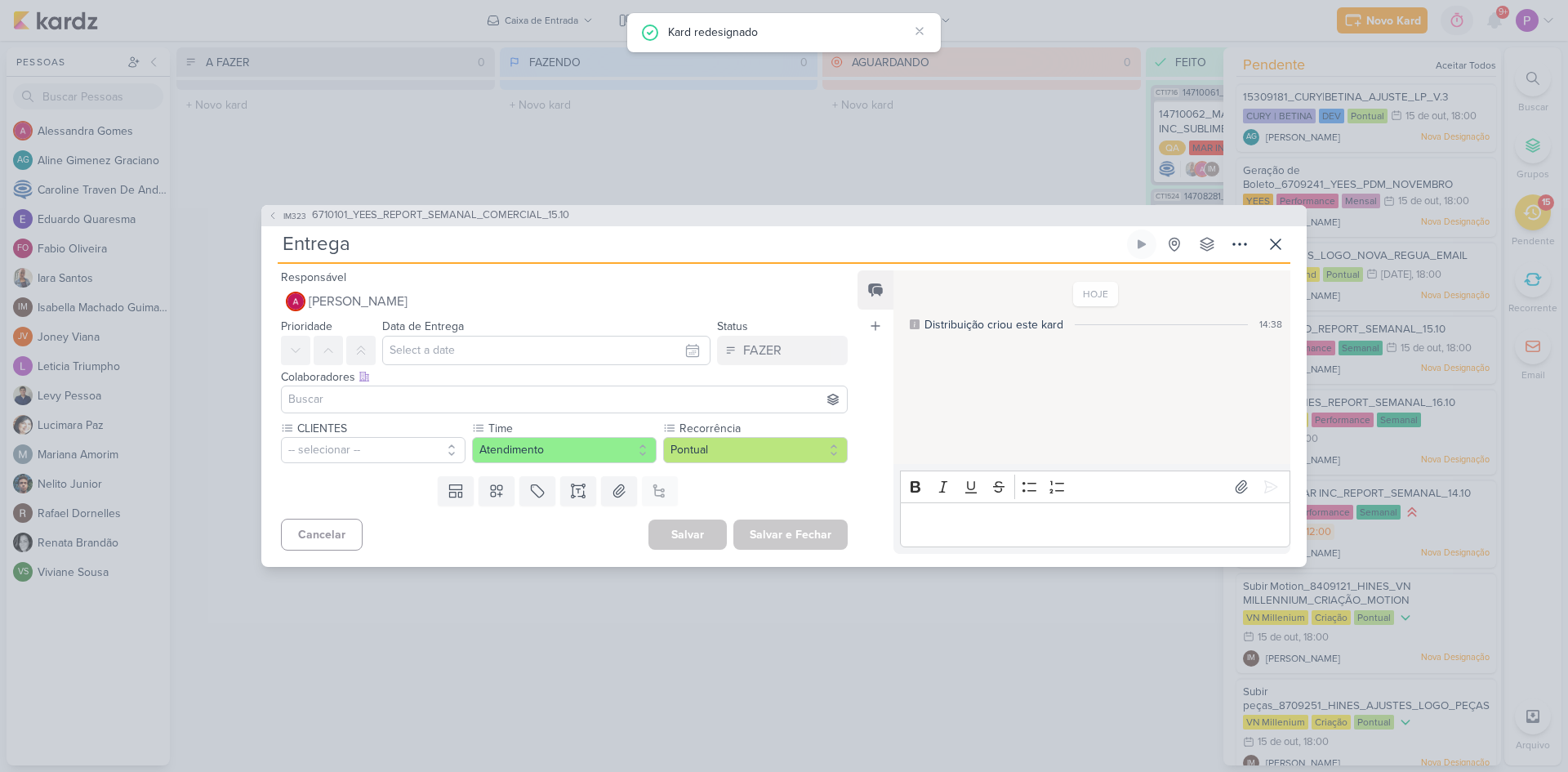
click at [466, 242] on input "Entrega" at bounding box center [701, 244] width 846 height 29
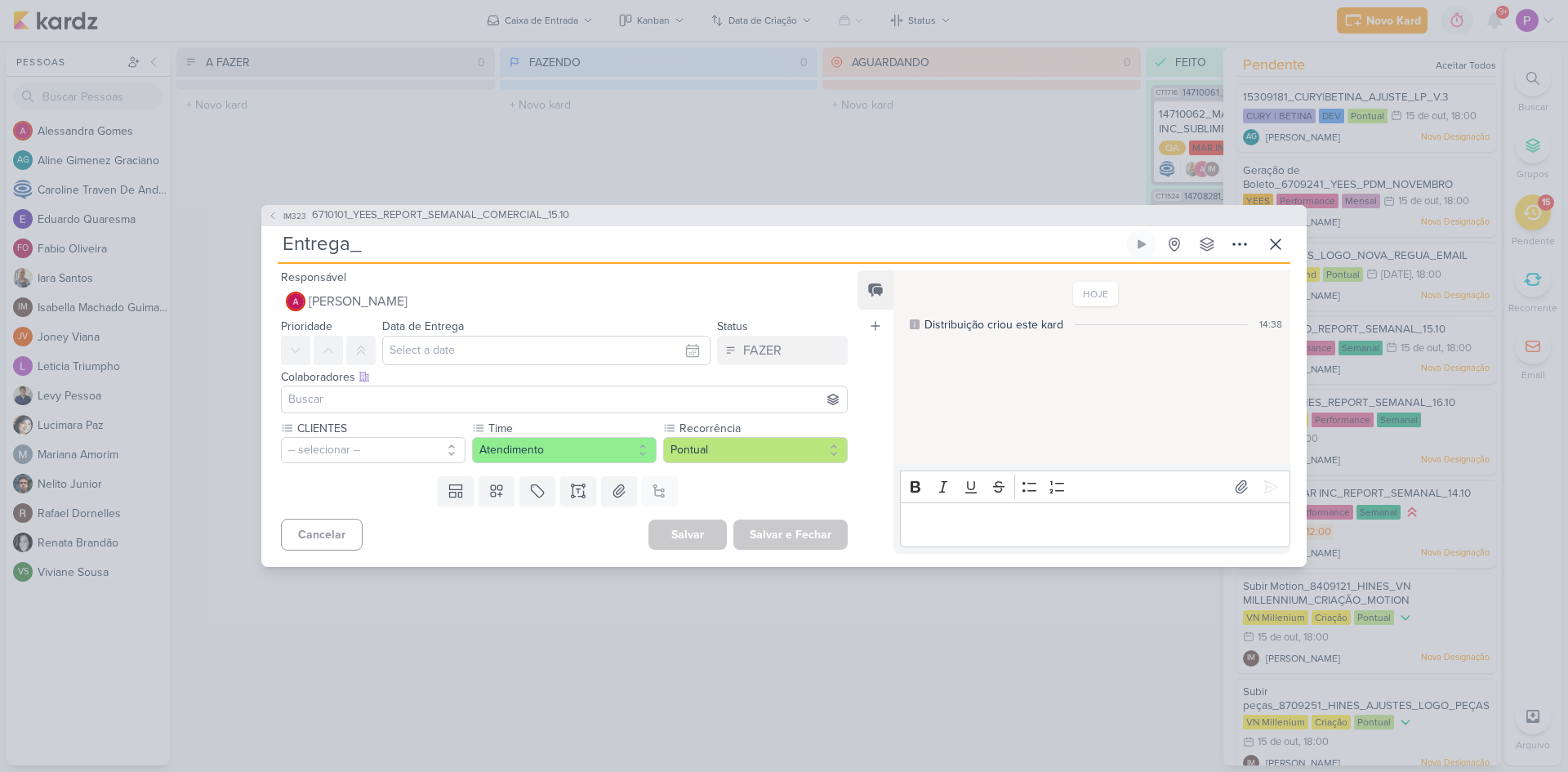
paste input "6710101_YEES_REPORT_SEMANAL_COMERCIAL_15.10"
type input "Entrega_6710101_YEES_REPORT_SEMANAL_COMERCIAL_15.10"
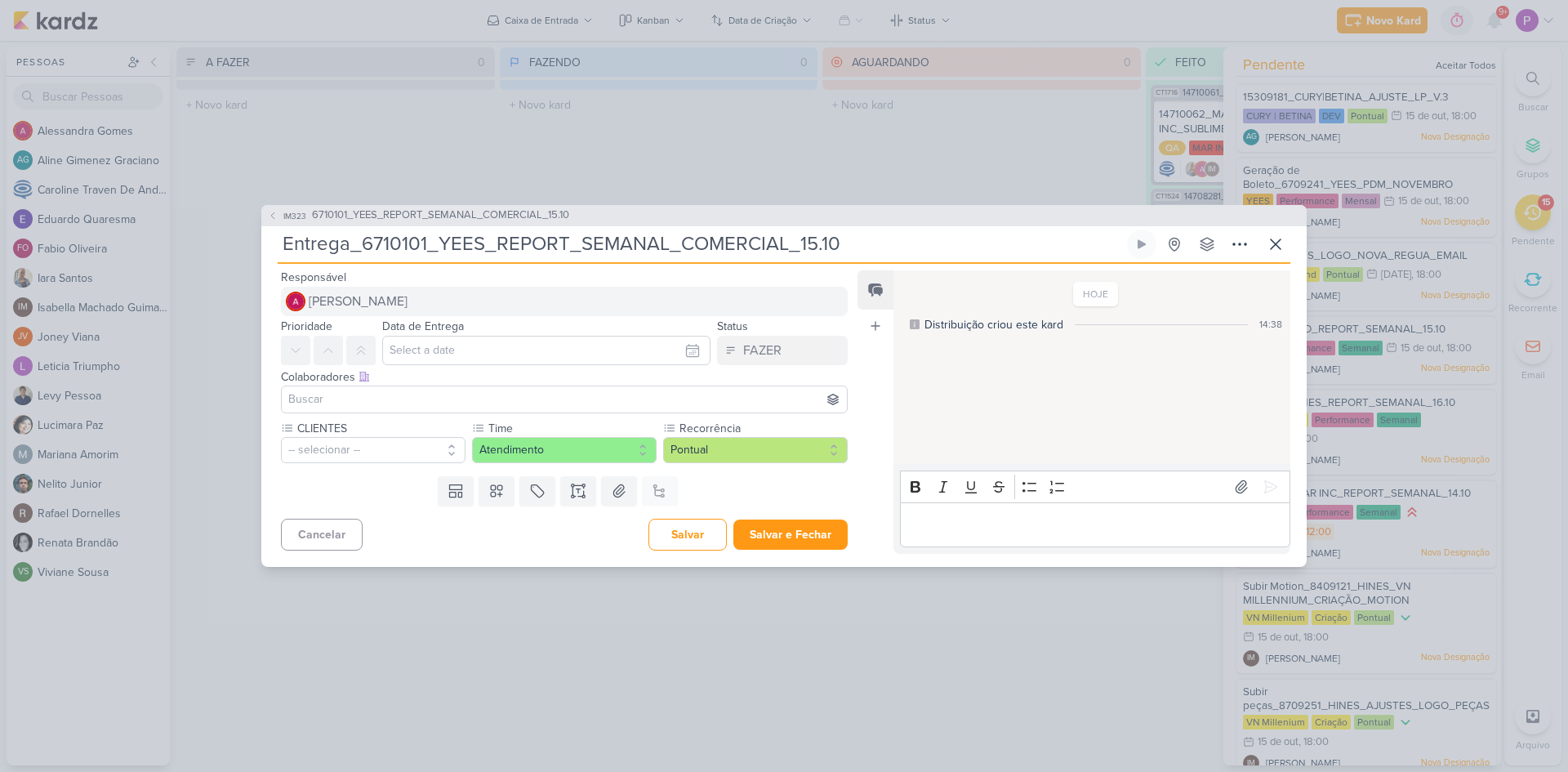
type input "Entrega_6710101_YEES_REPORT_SEMANAL_COMERCIAL_15.10"
click at [339, 294] on span "[PERSON_NAME]" at bounding box center [358, 302] width 99 height 20
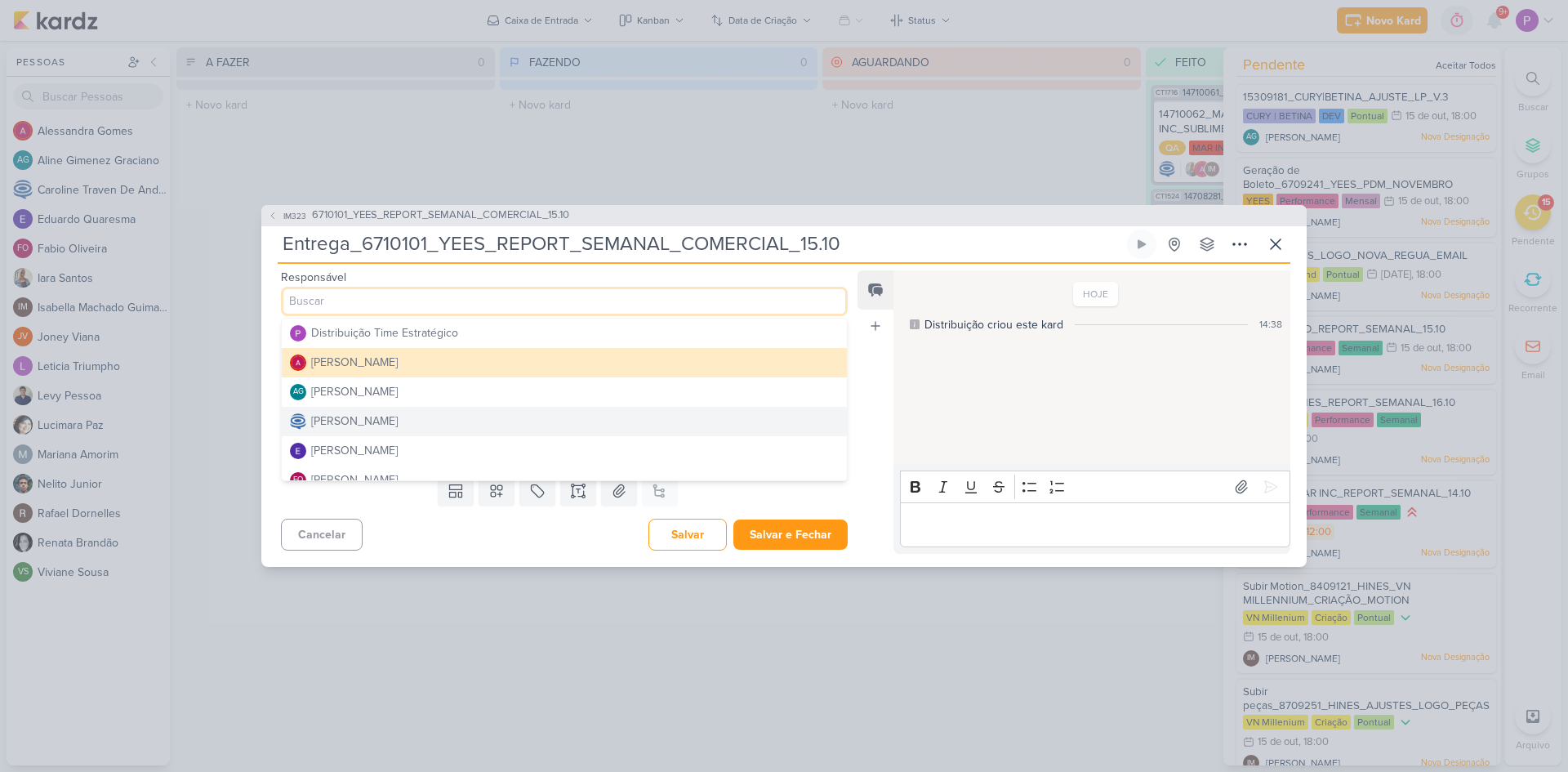
click at [379, 413] on div "[PERSON_NAME]" at bounding box center [354, 420] width 86 height 17
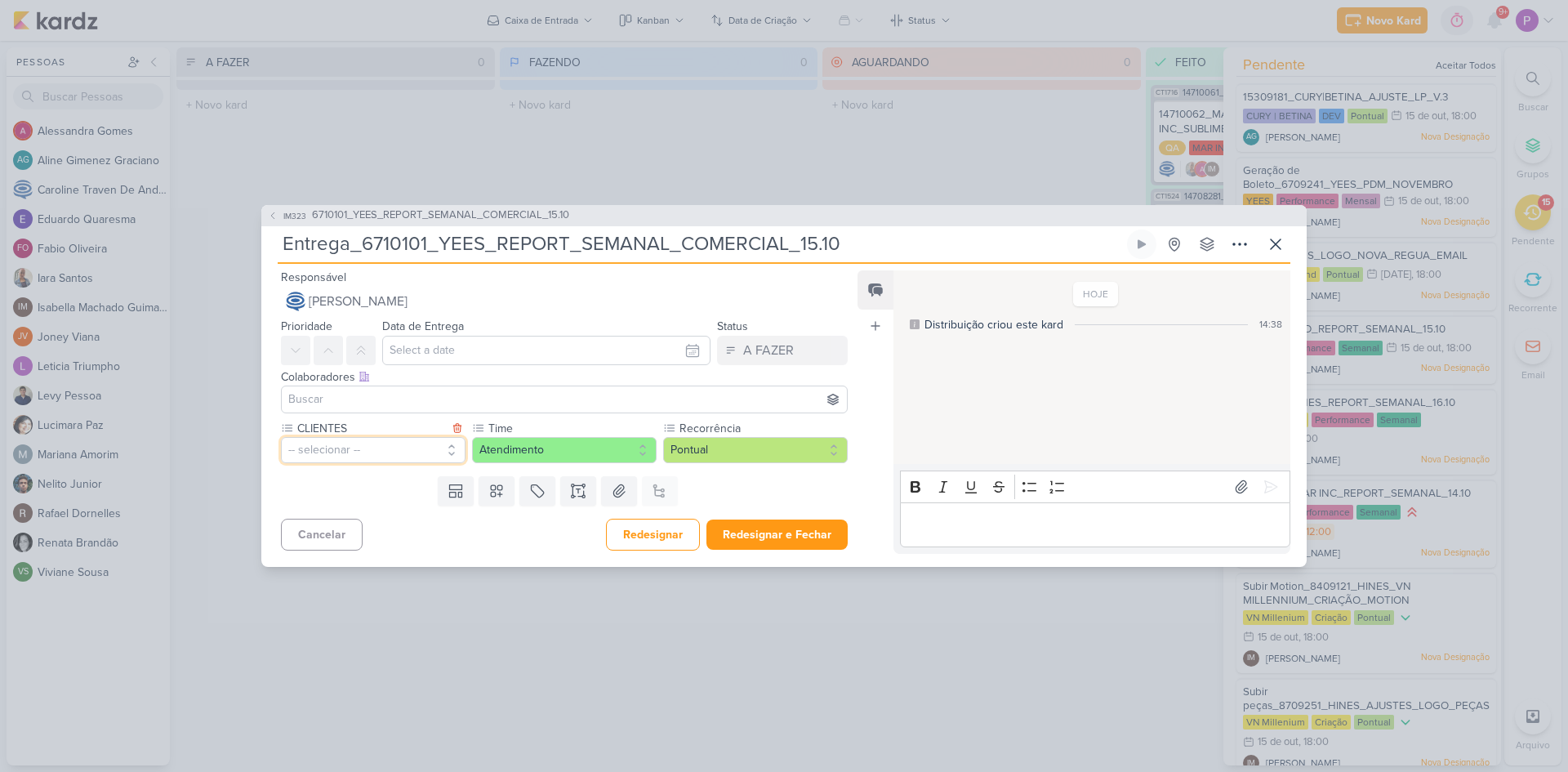
click at [363, 459] on button "-- selecionar --" at bounding box center [373, 450] width 184 height 26
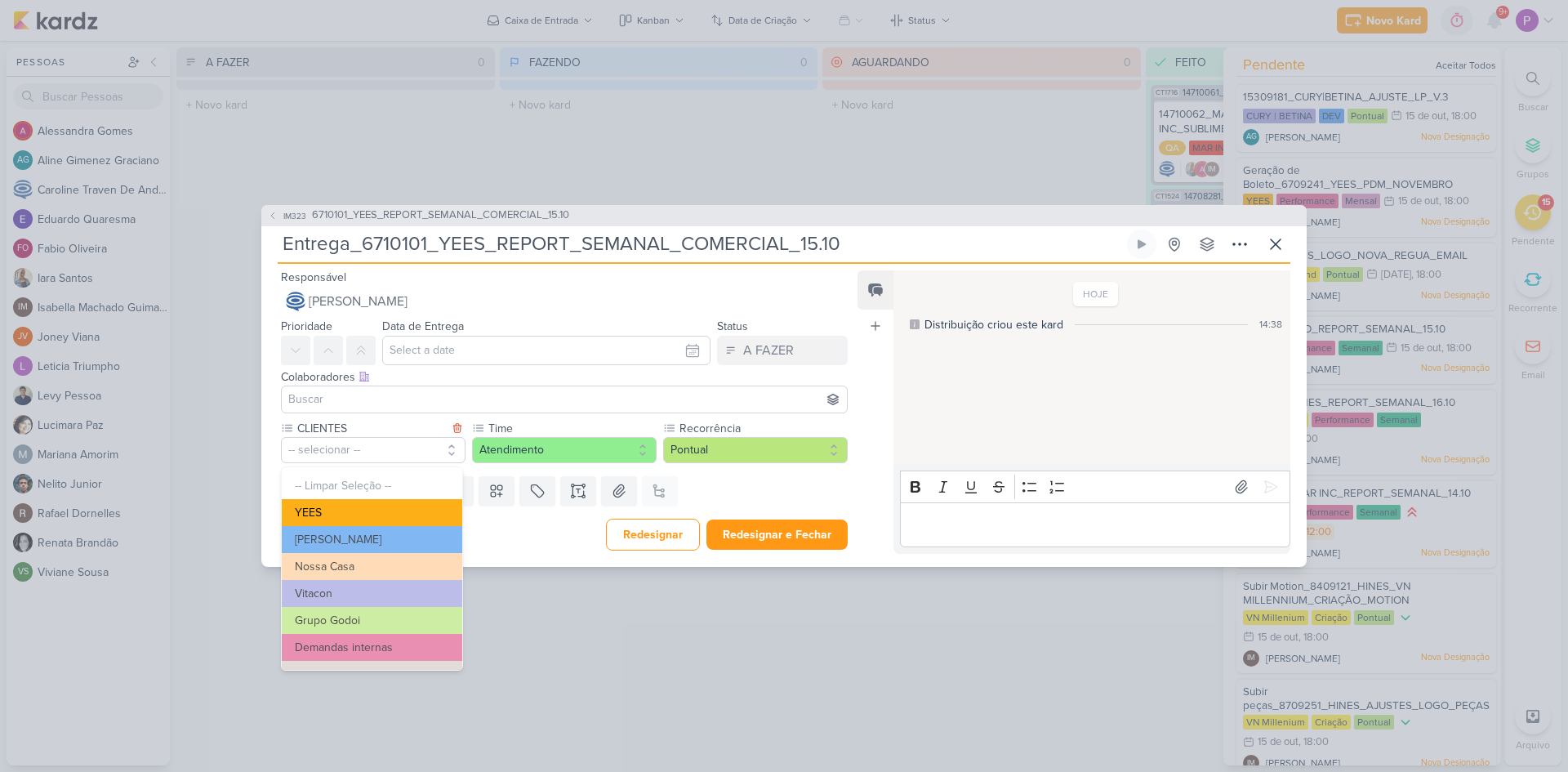
click at [359, 511] on button "YEES" at bounding box center [372, 513] width 181 height 27
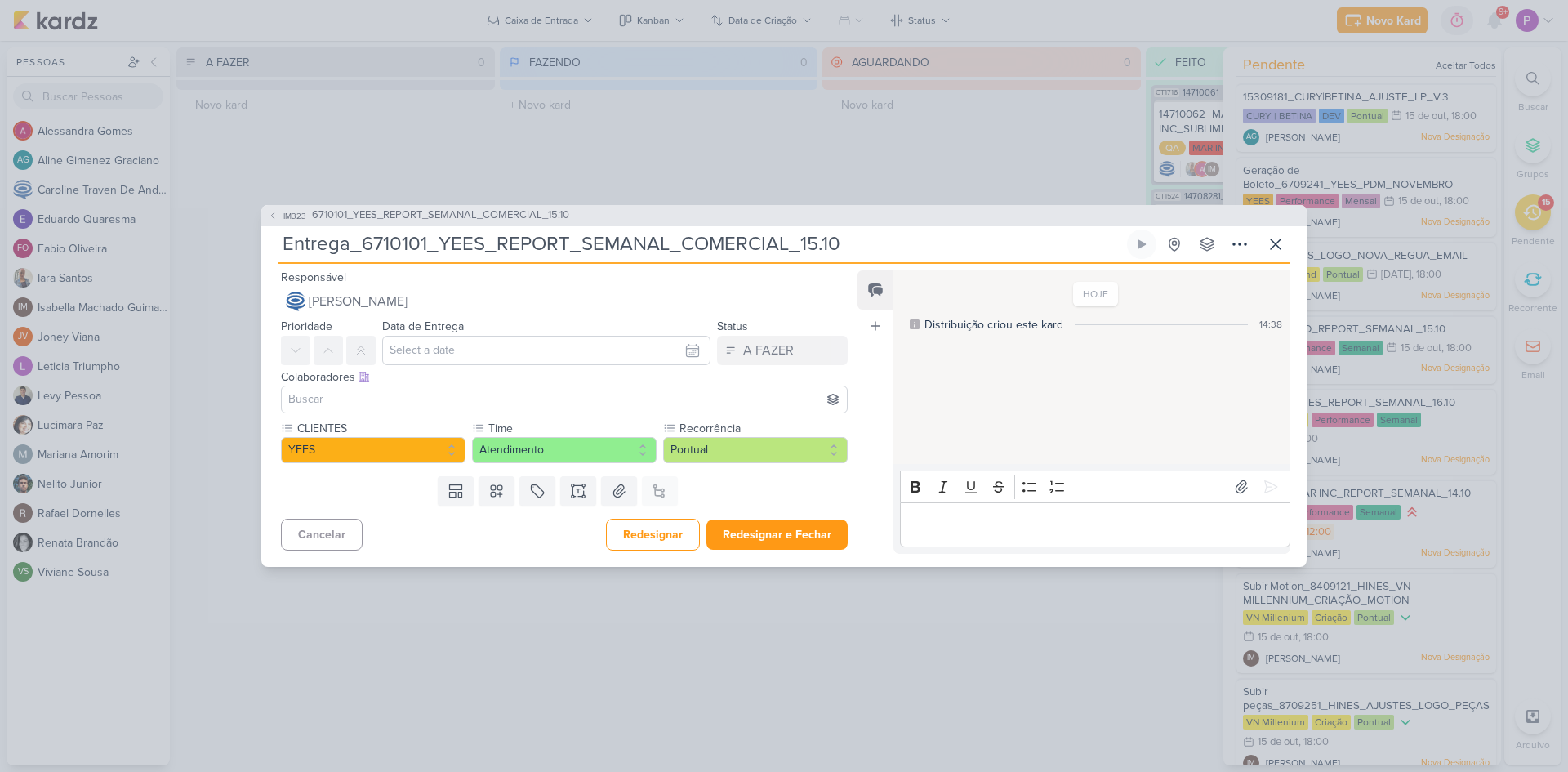
click at [378, 398] on input at bounding box center [564, 400] width 558 height 20
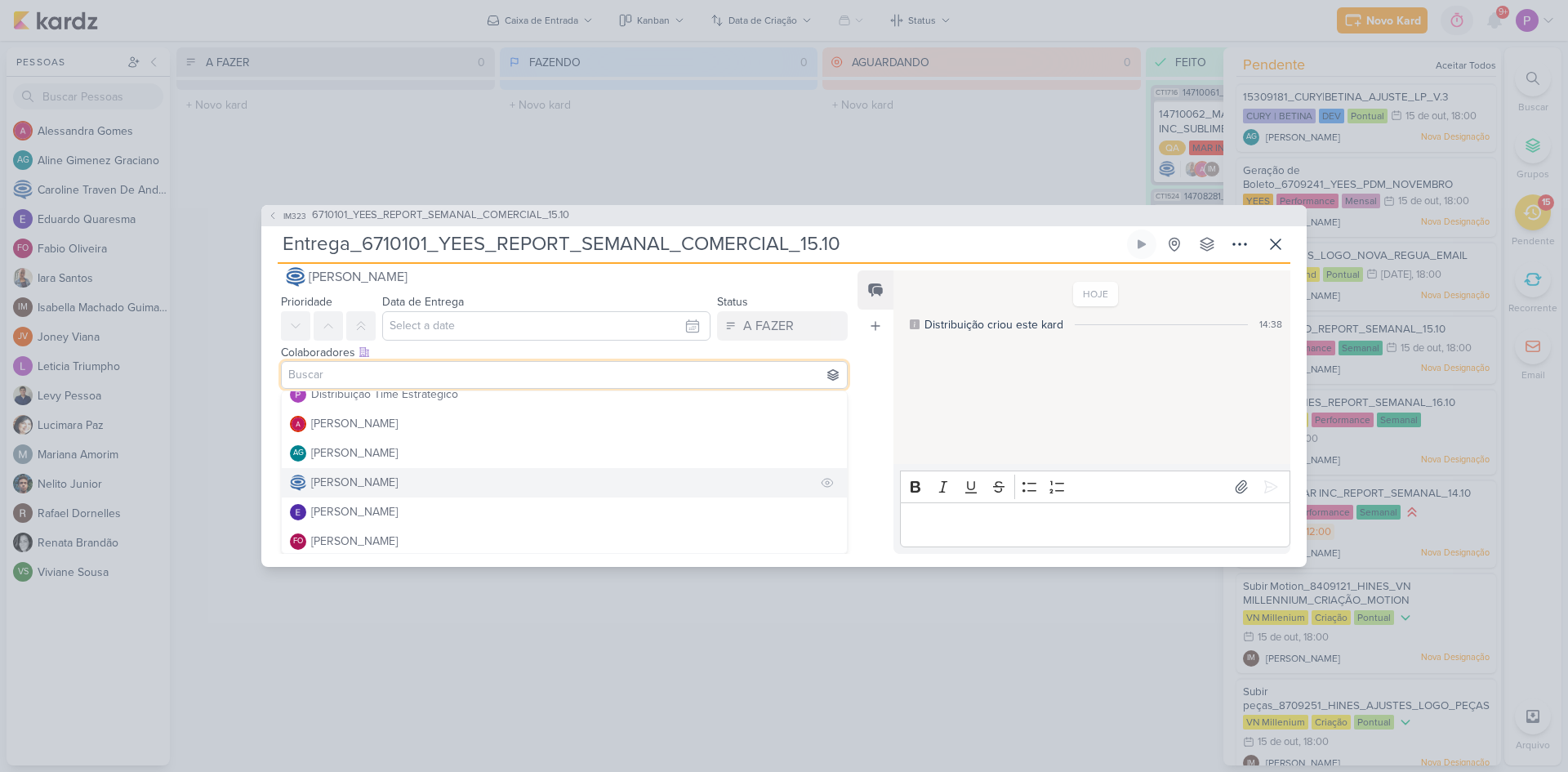
scroll to position [0, 0]
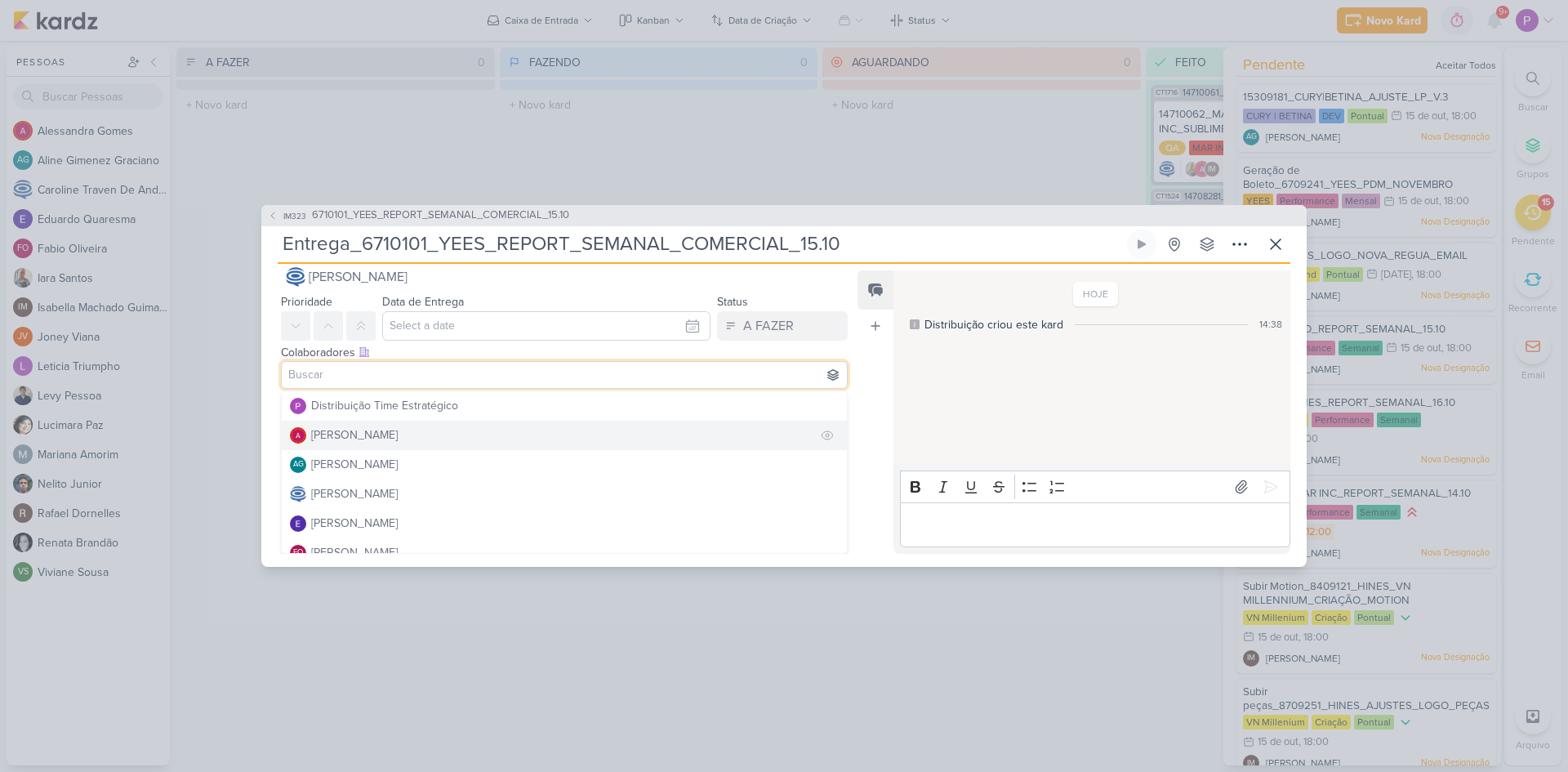
click at [371, 440] on div "[PERSON_NAME]" at bounding box center [354, 435] width 86 height 17
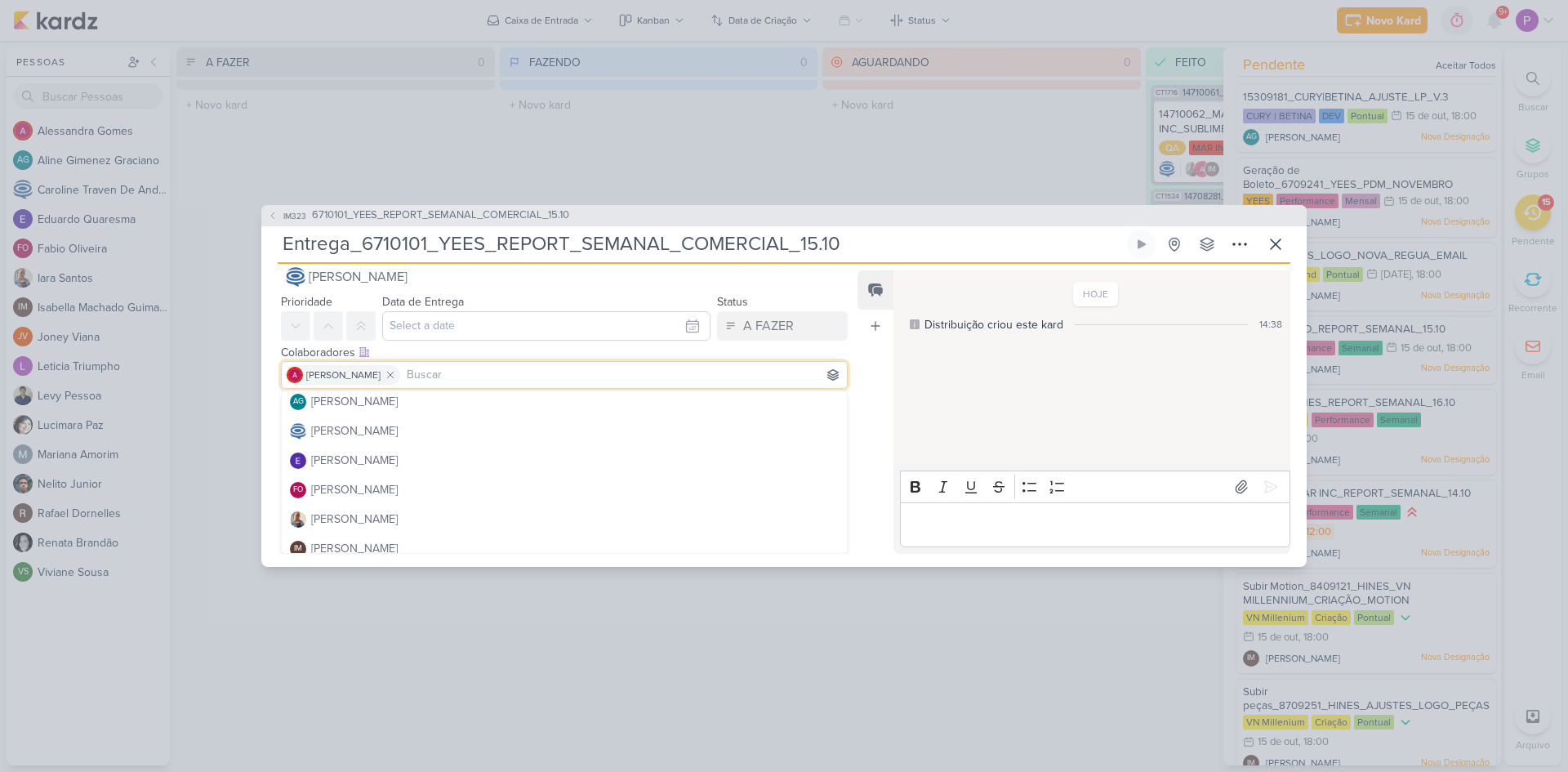
scroll to position [82, 0]
click at [328, 499] on div "[PERSON_NAME]" at bounding box center [354, 500] width 86 height 17
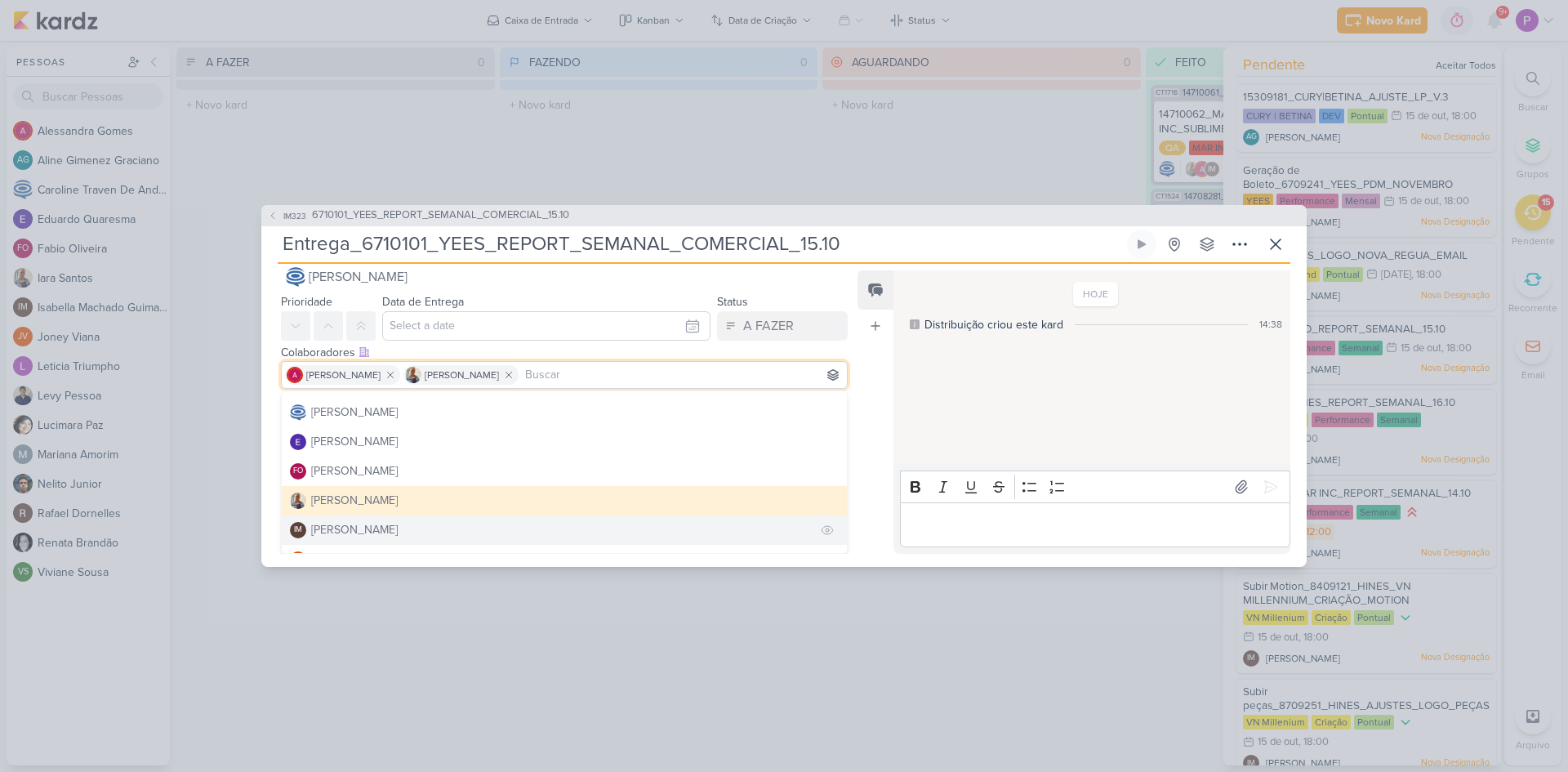
click at [341, 530] on div "[PERSON_NAME]" at bounding box center [354, 529] width 86 height 17
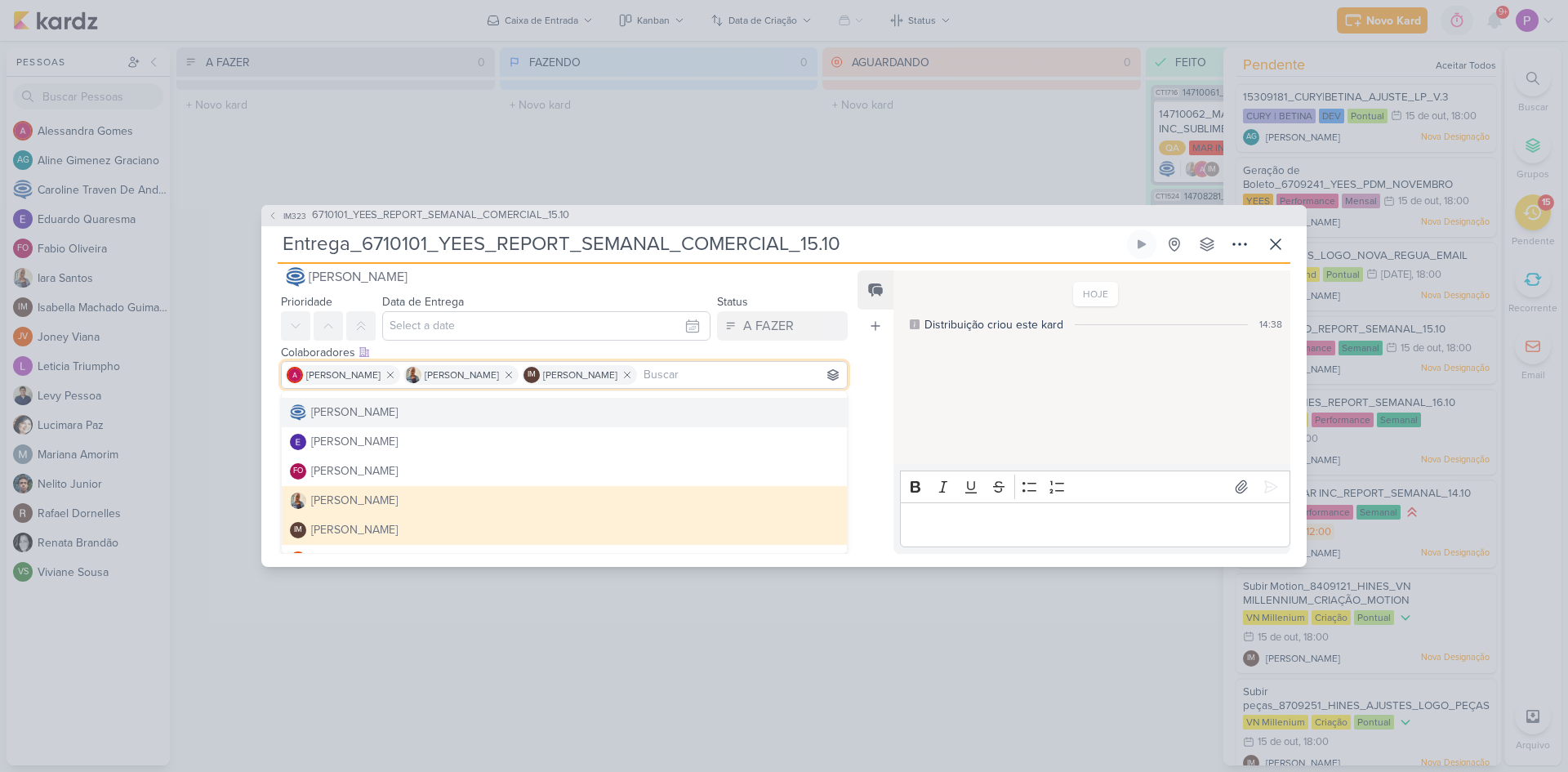
click at [877, 375] on div "Feed Atrelar email Solte o email para atrelar ao kard" at bounding box center [875, 412] width 36 height 283
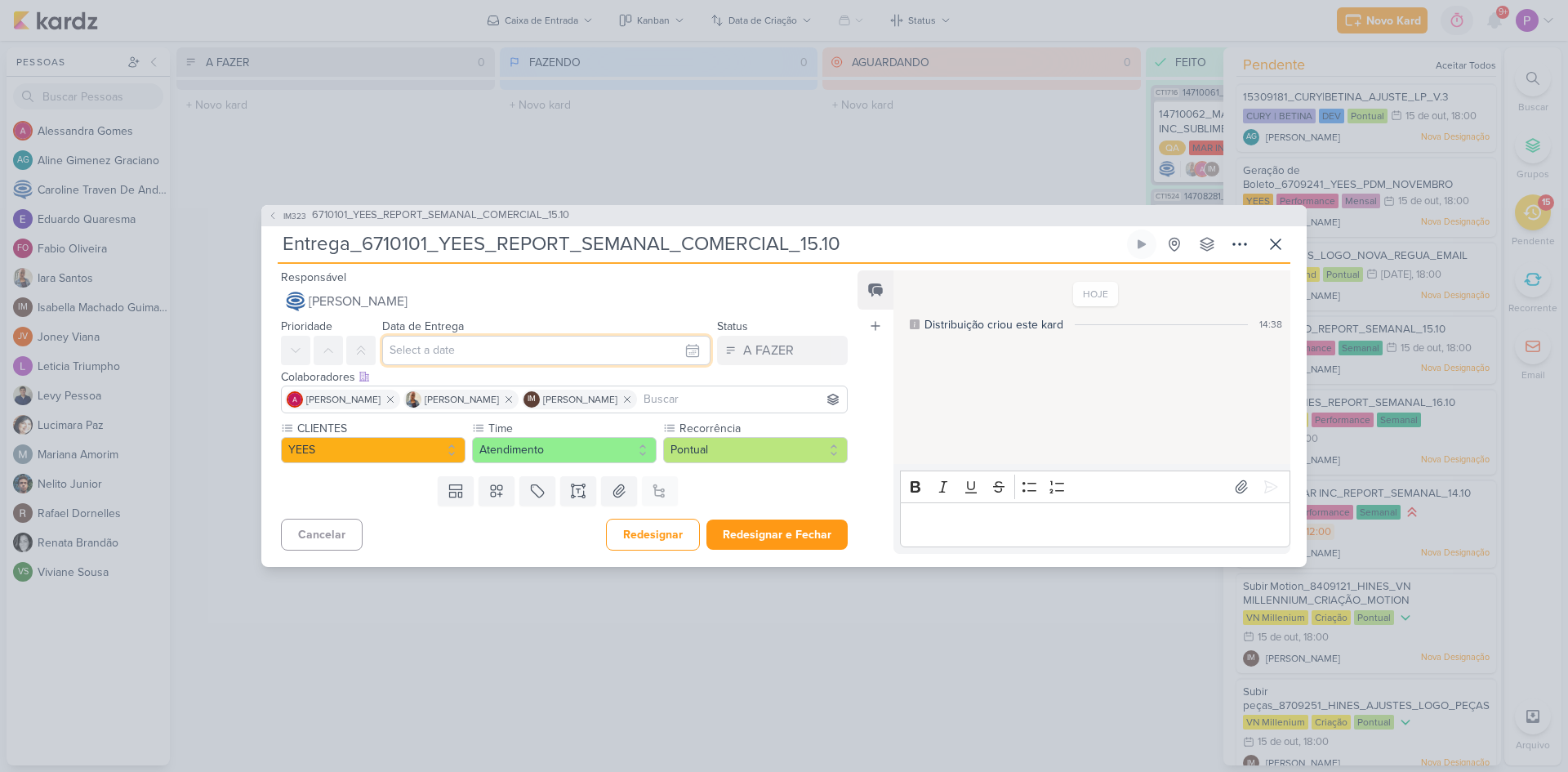
click at [467, 351] on input "text" at bounding box center [546, 350] width 329 height 29
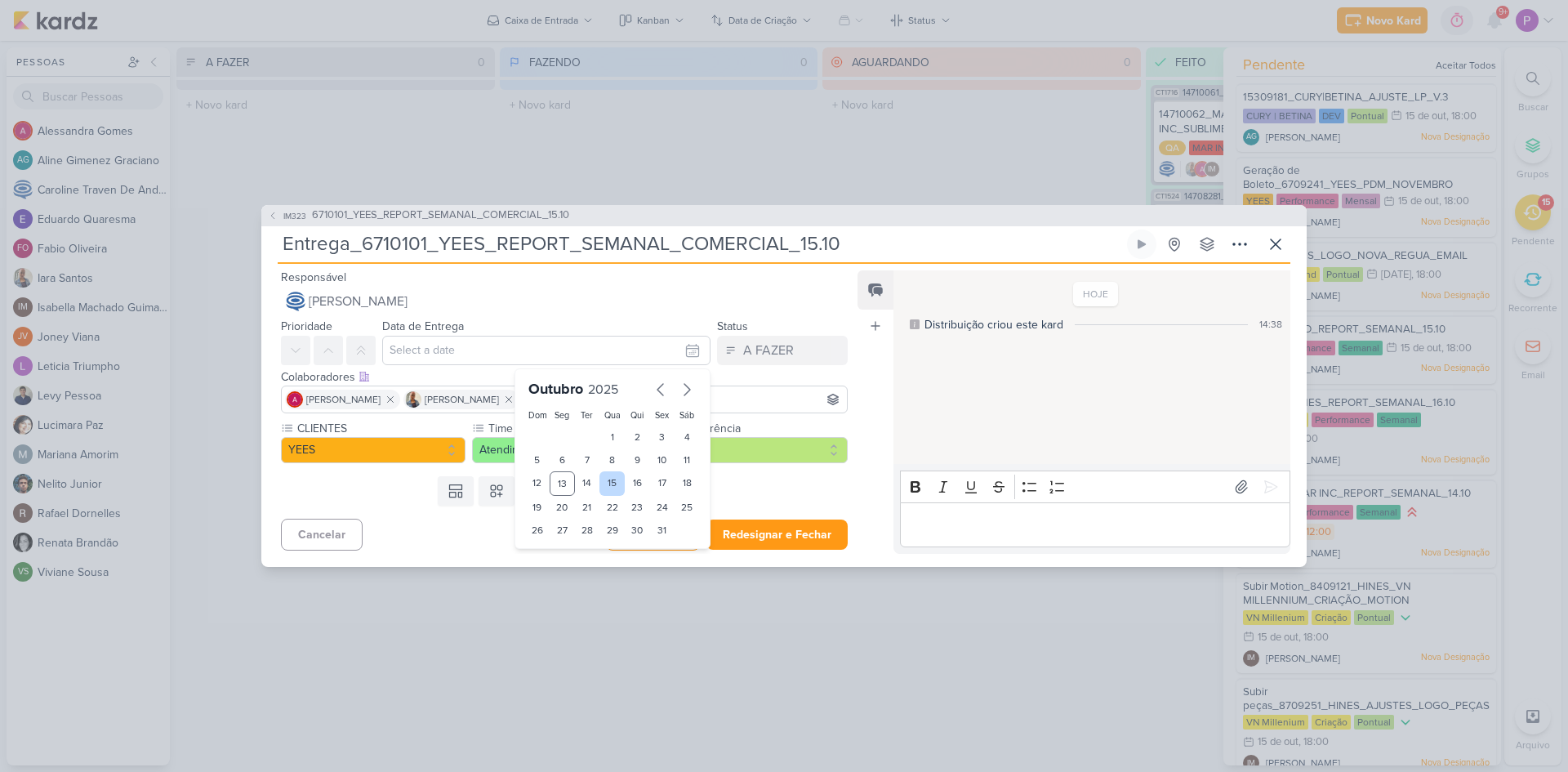
click at [605, 486] on div "15" at bounding box center [612, 484] width 25 height 25
type input "15 de outubro de 2025 às 23:59"
click at [798, 525] on button "Redesignar e Fechar" at bounding box center [777, 534] width 142 height 30
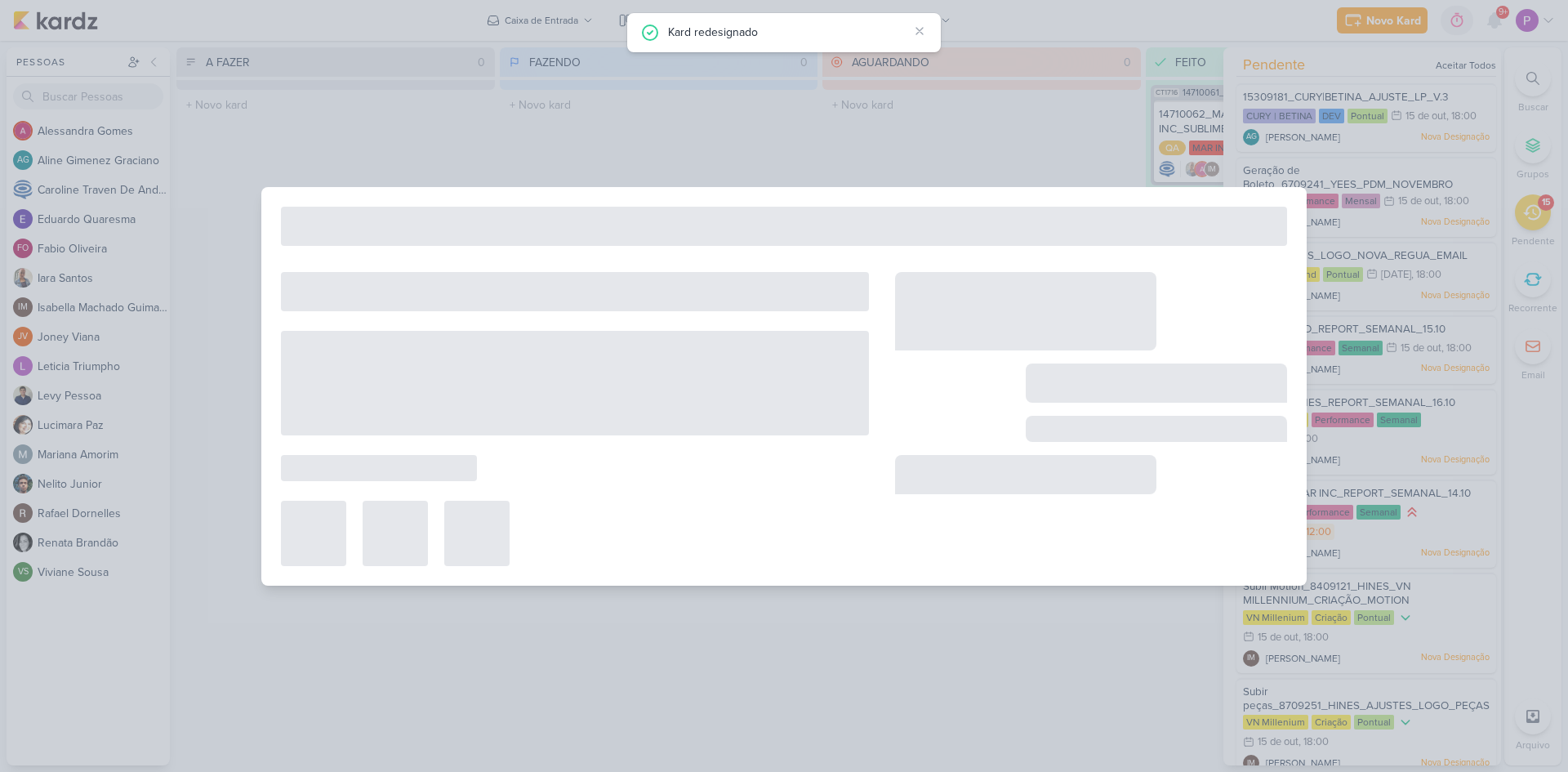
type input "6710101_YEES_REPORT_SEMANAL_COMERCIAL_15.10"
type input "[DATE] 18:00"
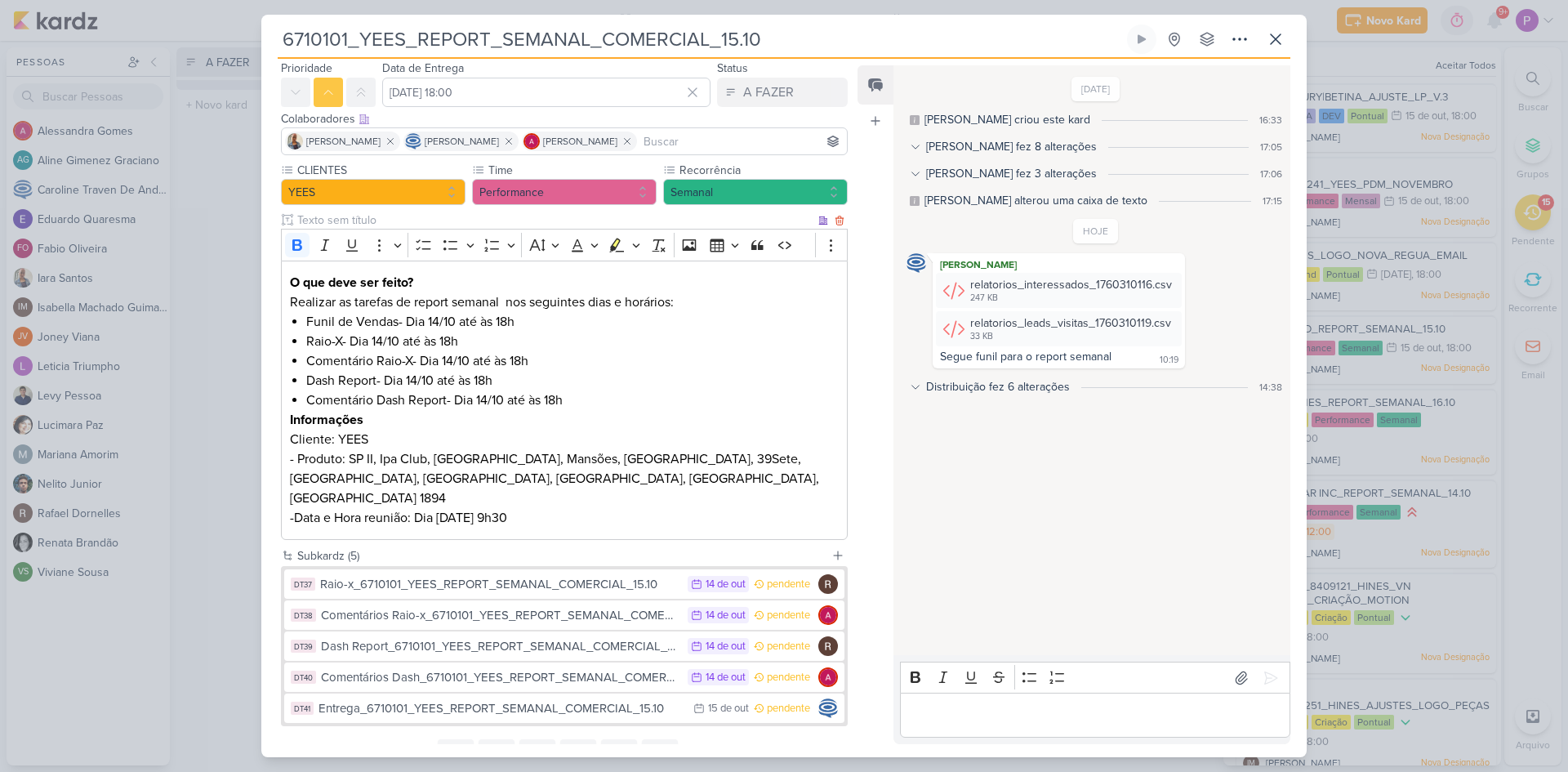
scroll to position [106, 0]
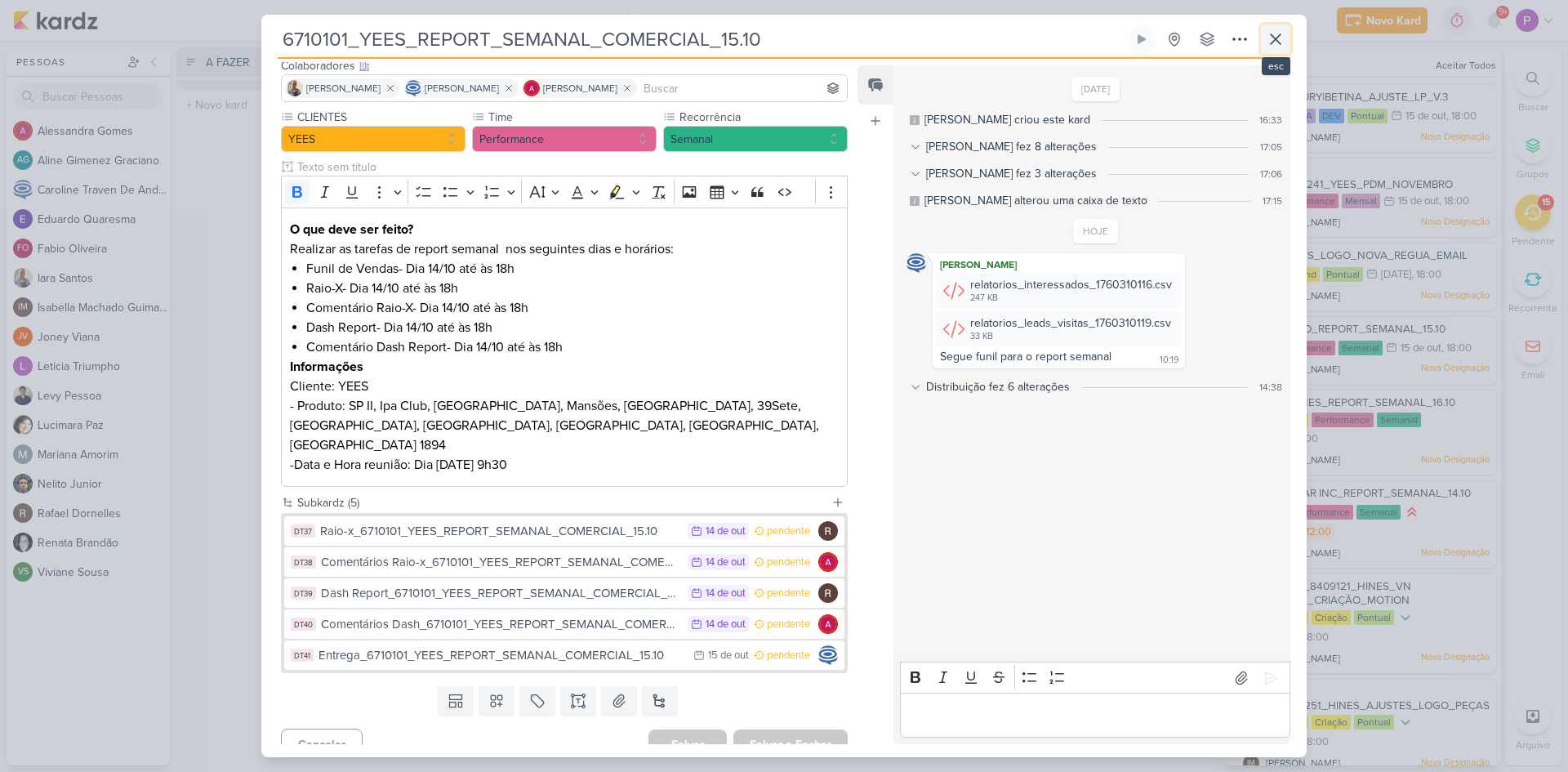
click at [1276, 44] on icon at bounding box center [1276, 39] width 20 height 20
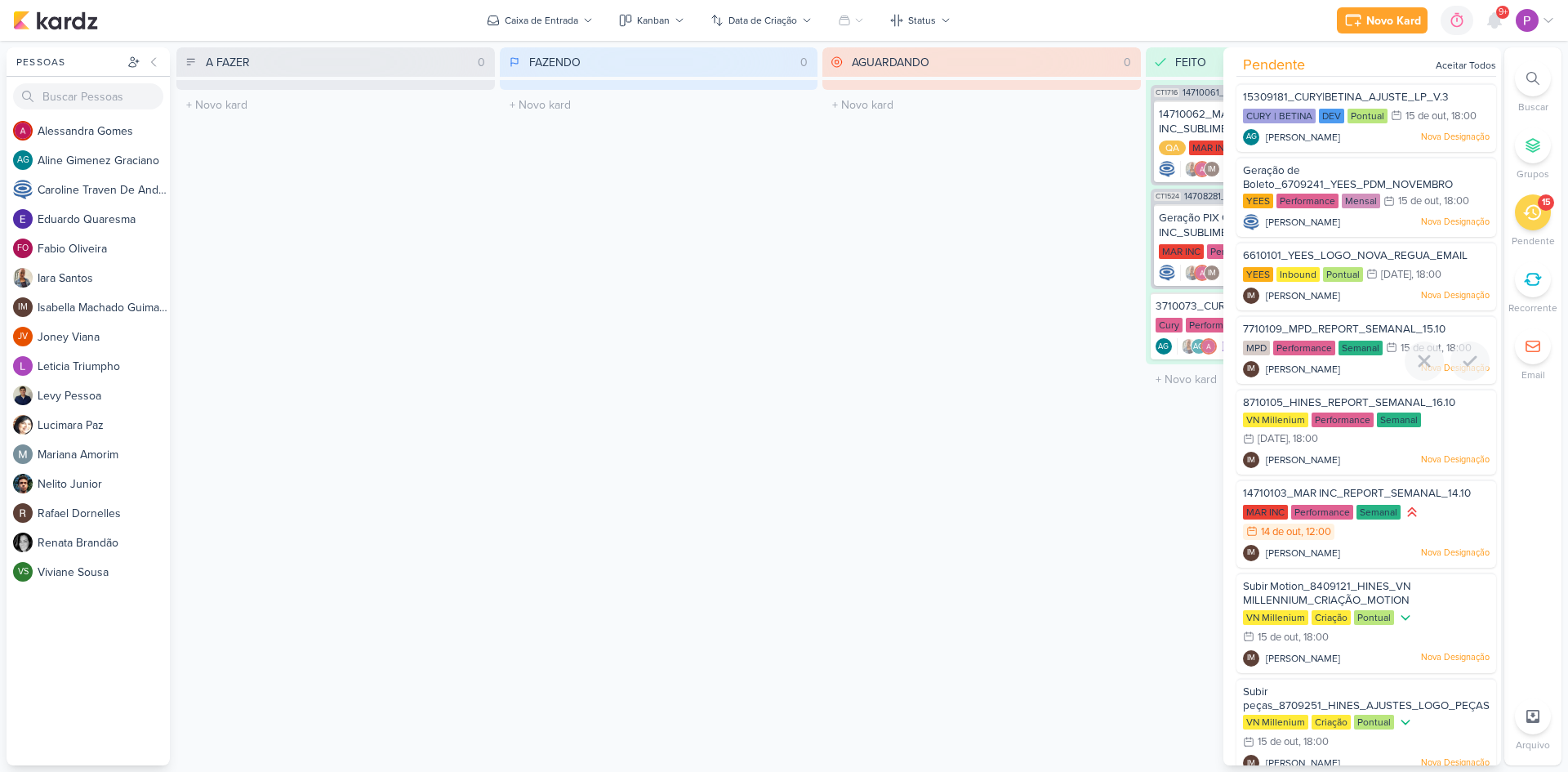
click at [1309, 328] on span "7710109_MPD_REPORT_SEMANAL_15.10" at bounding box center [1345, 329] width 203 height 13
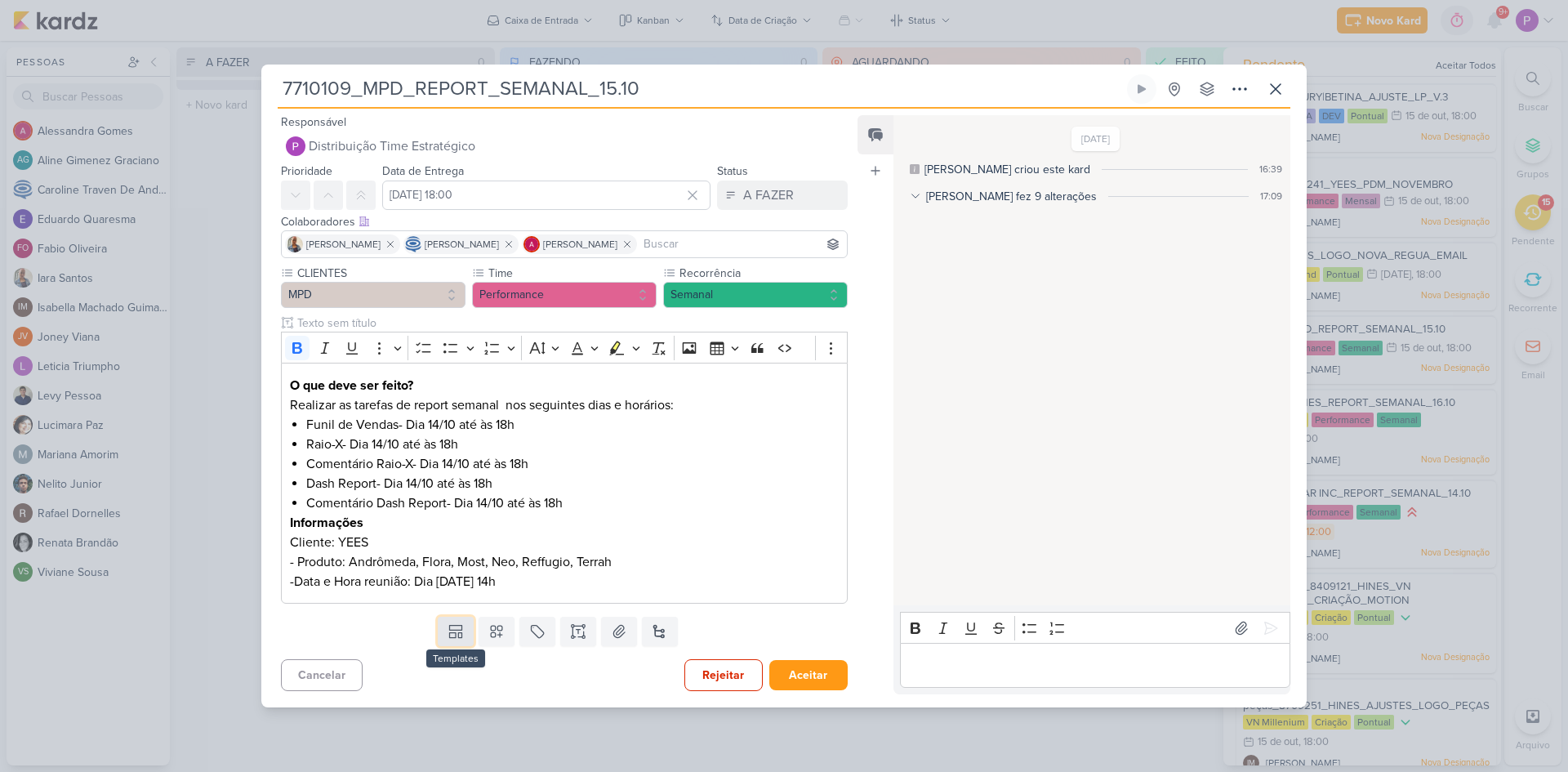
click at [460, 640] on button at bounding box center [456, 631] width 36 height 29
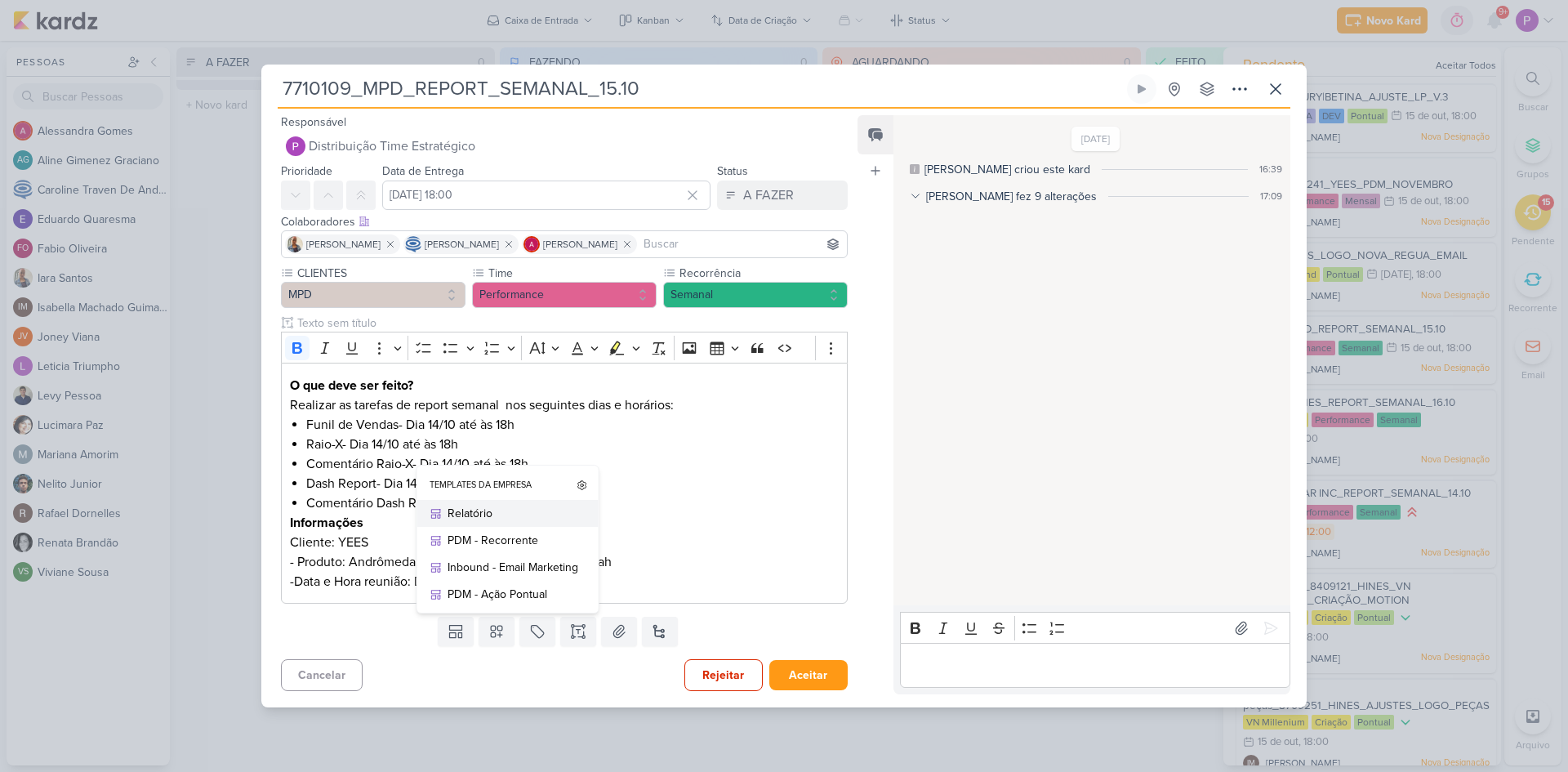
click at [508, 519] on div "Relatório" at bounding box center [513, 513] width 131 height 17
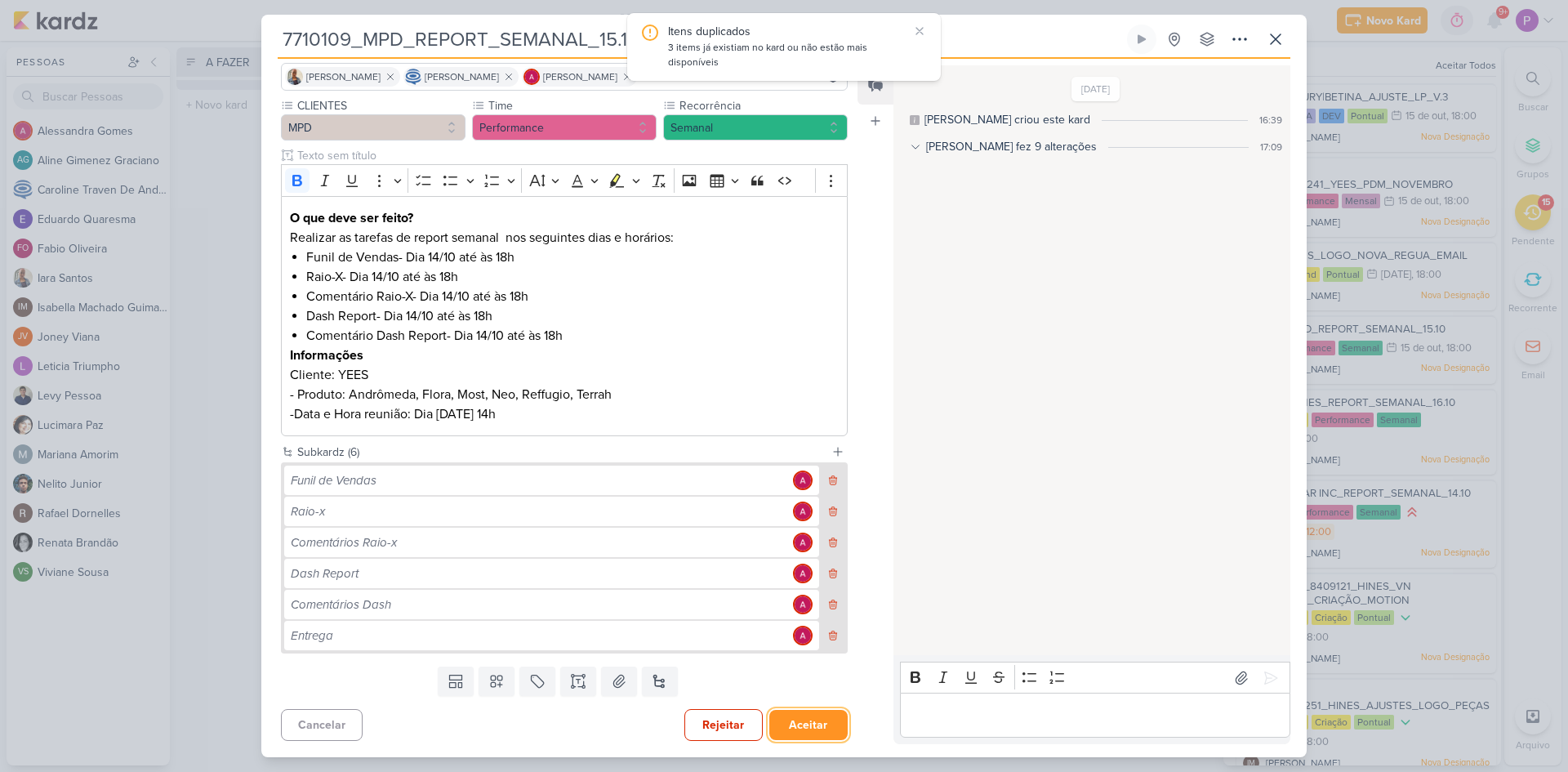
click at [809, 734] on button "Aceitar" at bounding box center [808, 725] width 78 height 30
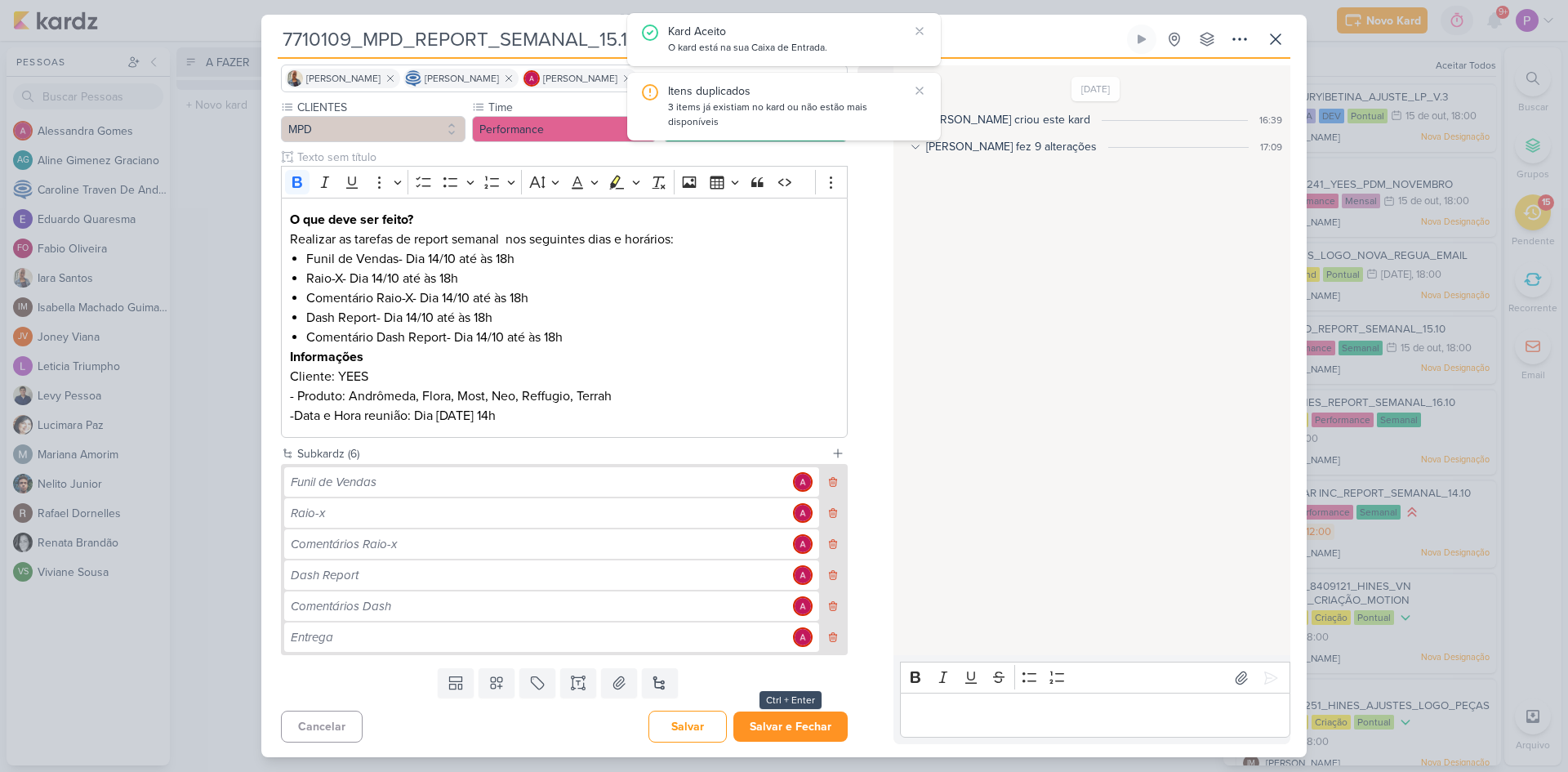
scroll to position [118, 0]
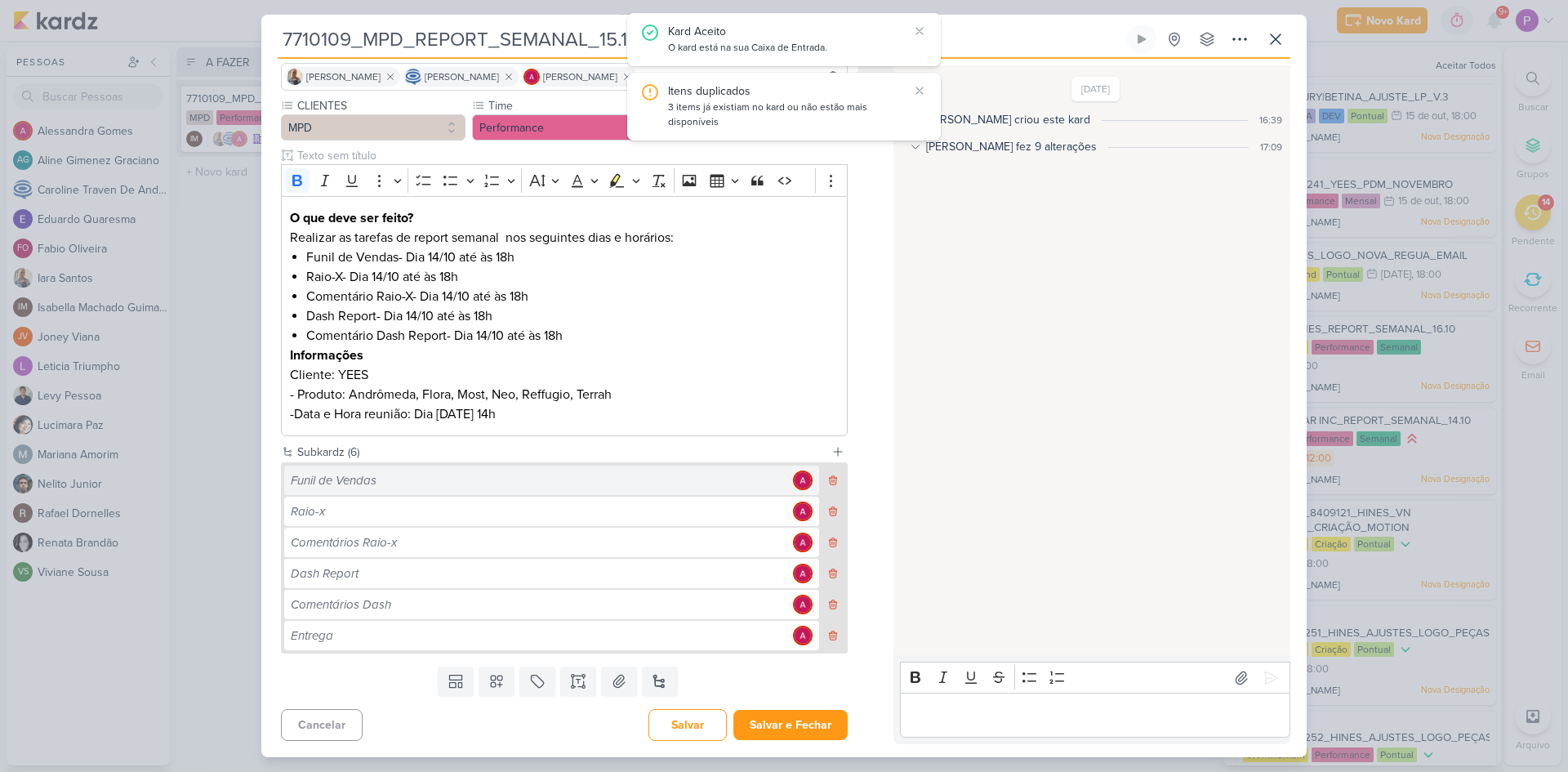
click at [544, 480] on div "Funil de Vendas" at bounding box center [540, 480] width 498 height 19
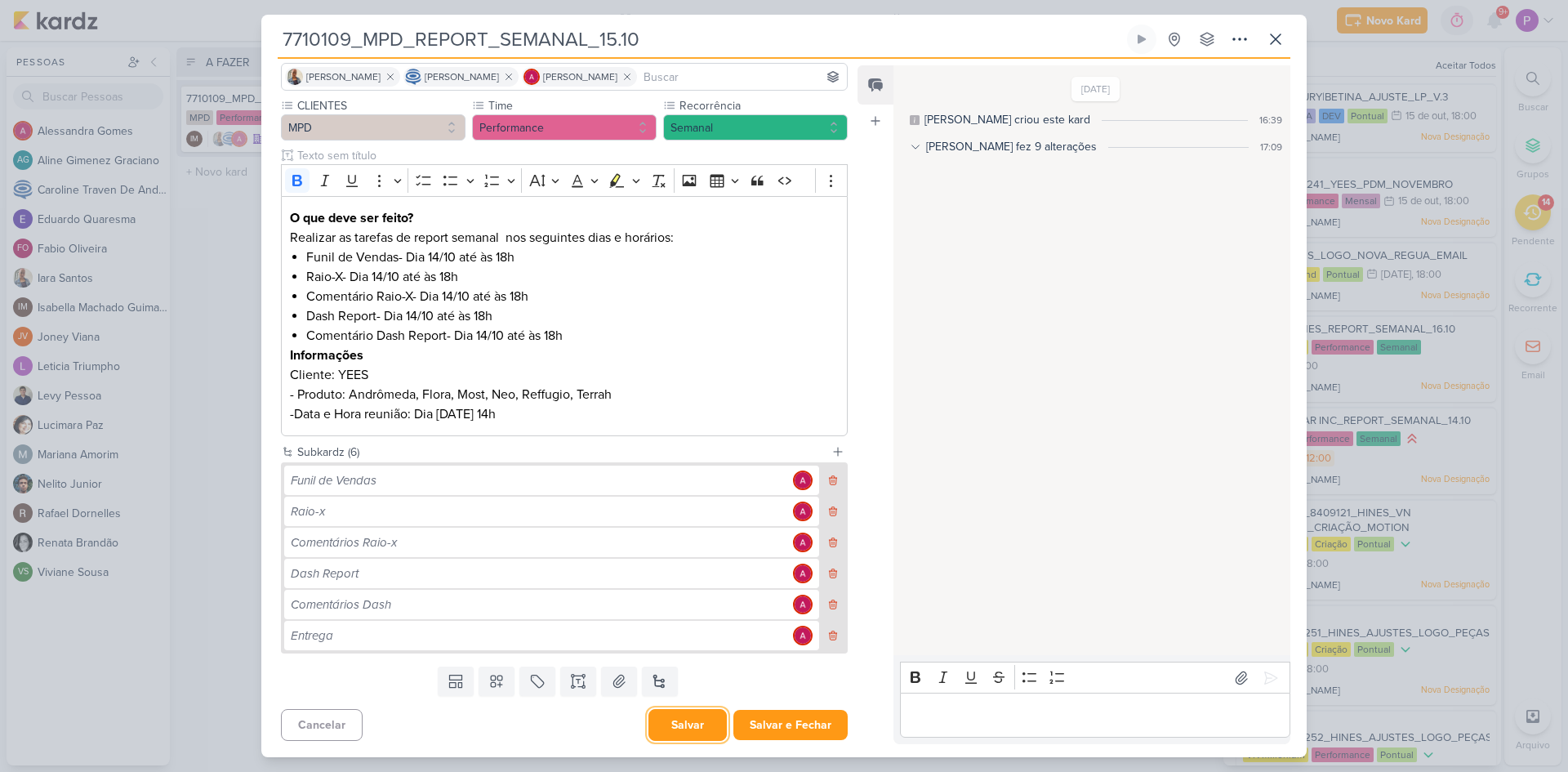
click at [678, 731] on button "Salvar" at bounding box center [687, 725] width 78 height 32
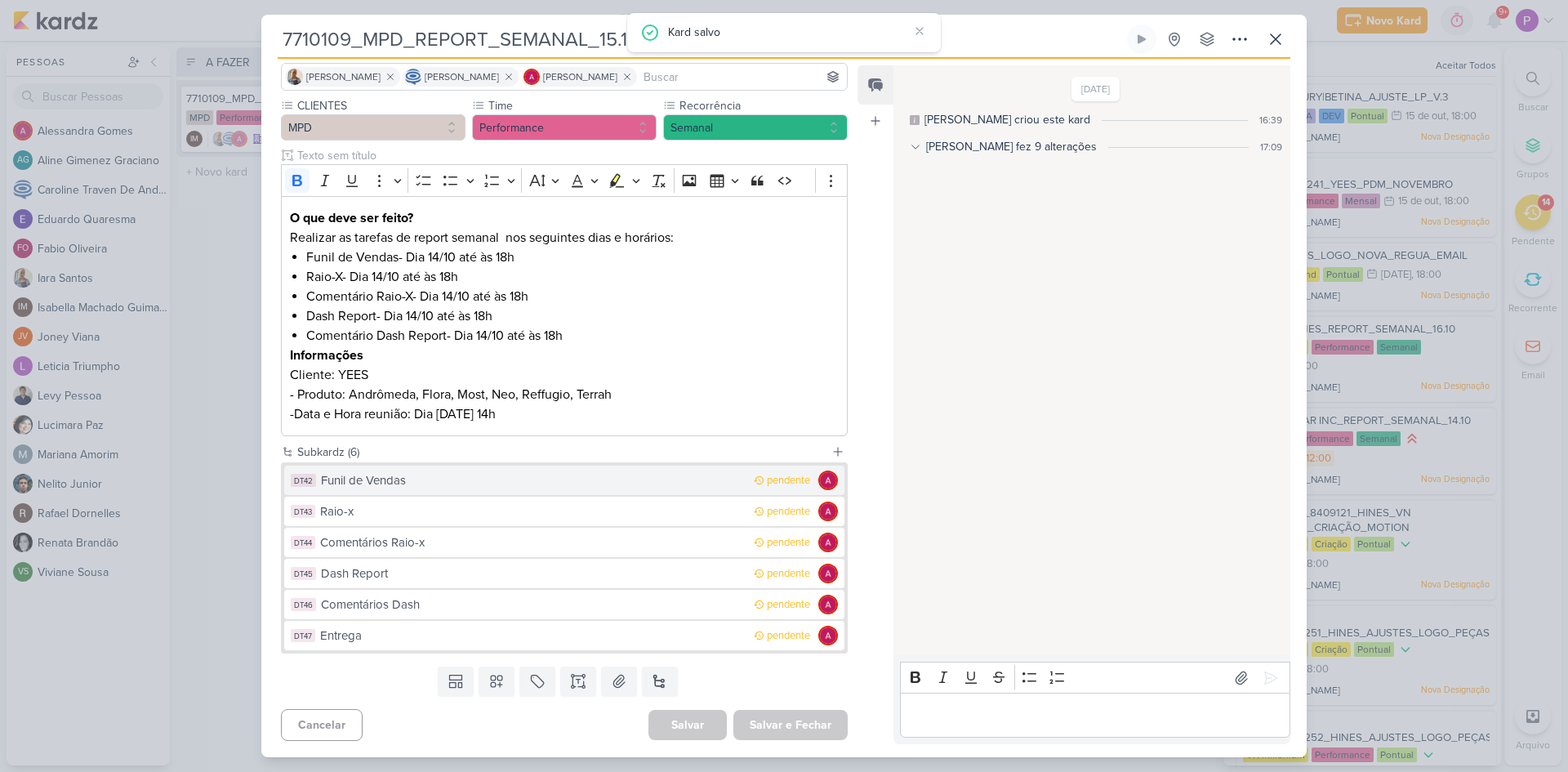
click at [438, 478] on div "Funil de Vendas" at bounding box center [533, 480] width 425 height 19
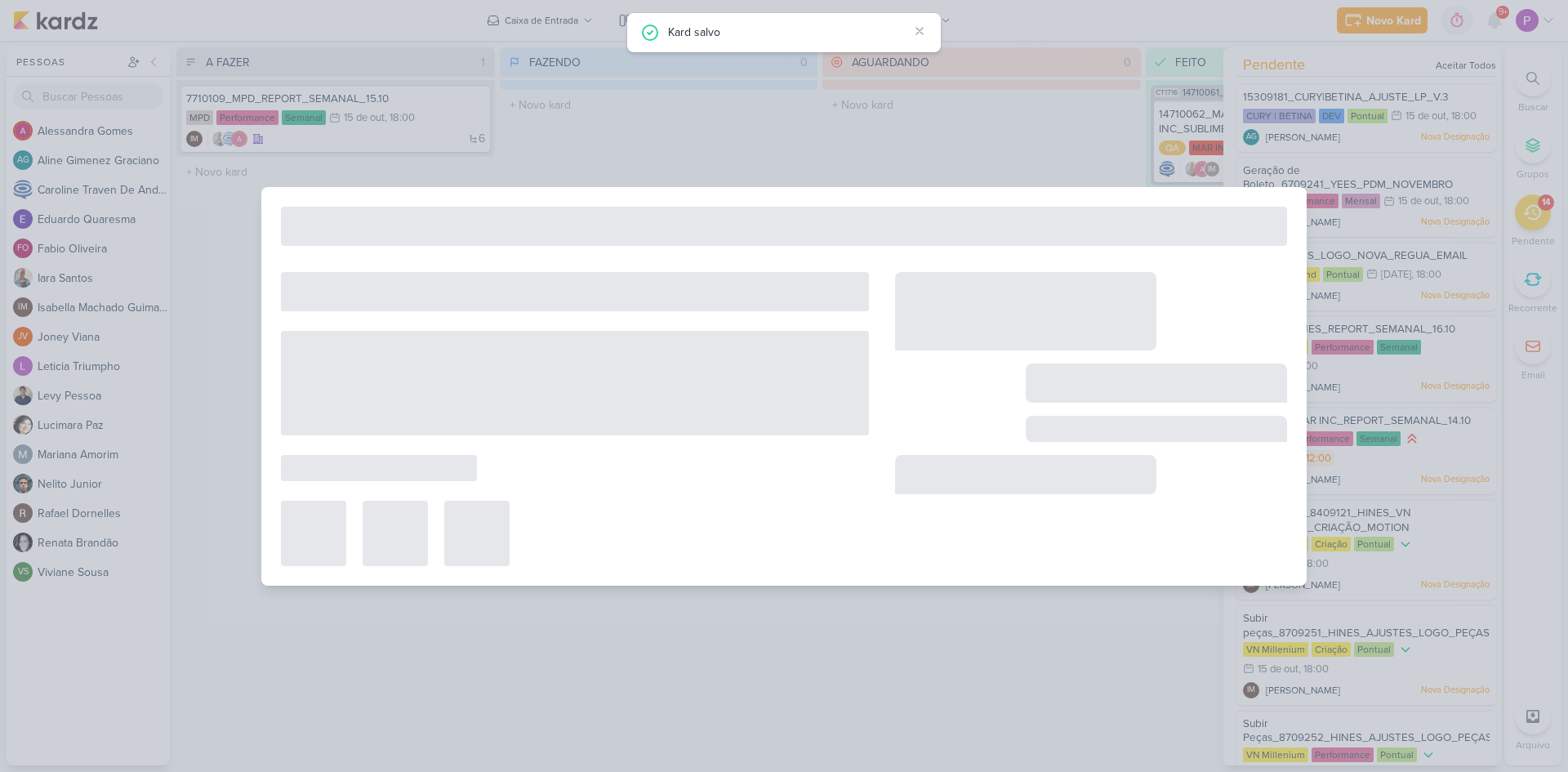
type input "Funil de Vendas"
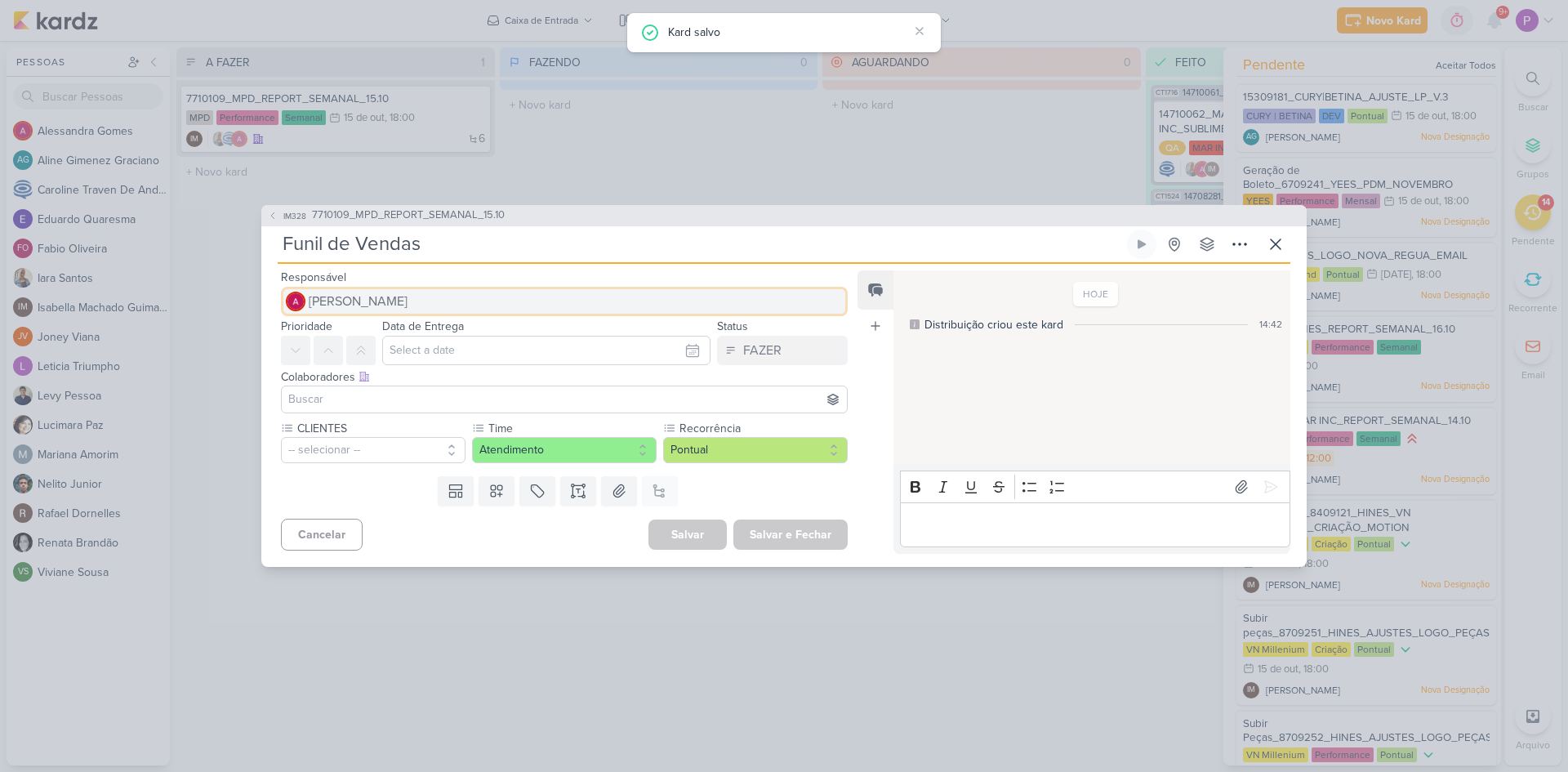
click at [400, 295] on span "[PERSON_NAME]" at bounding box center [358, 302] width 99 height 20
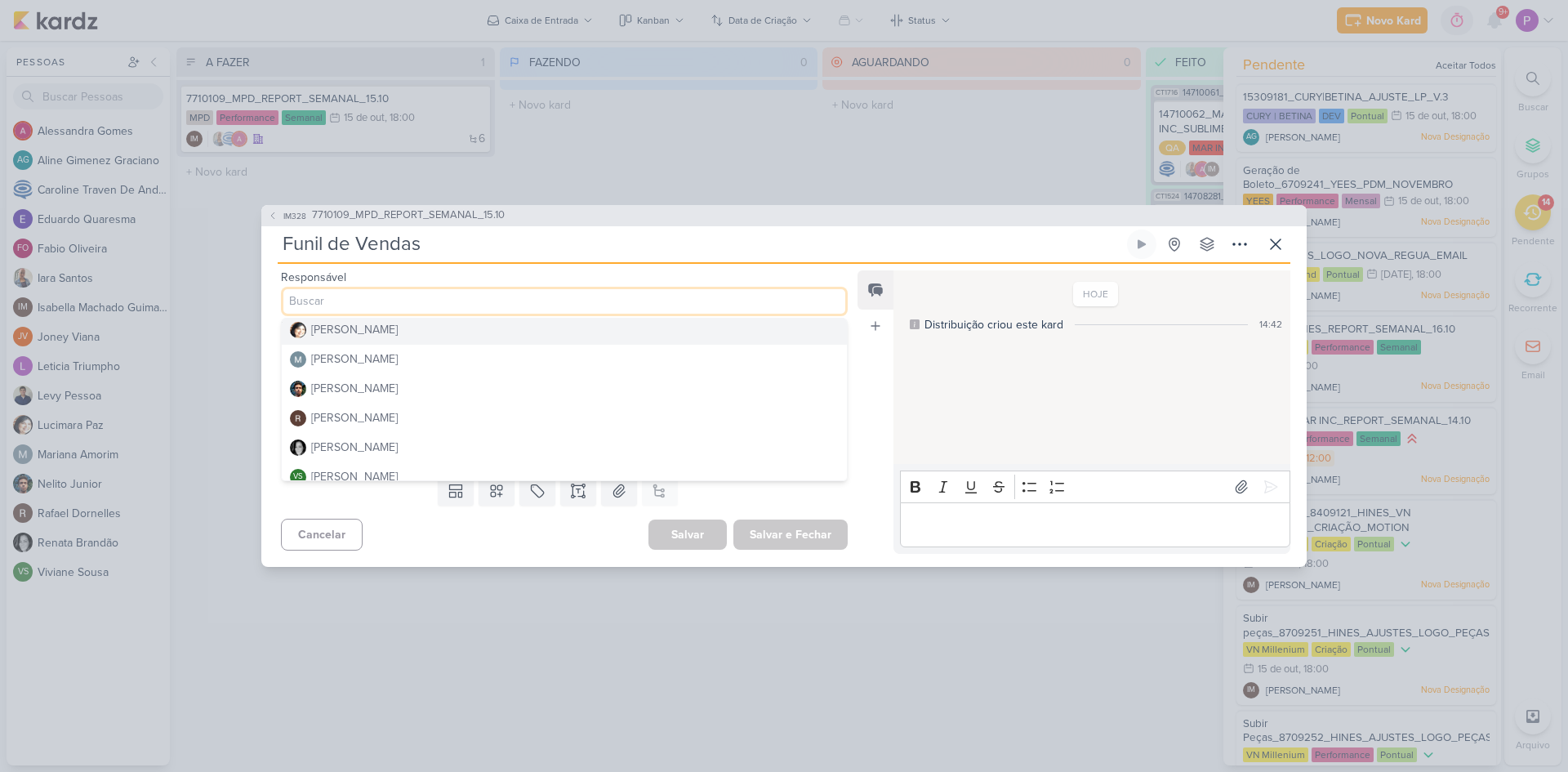
scroll to position [338, 0]
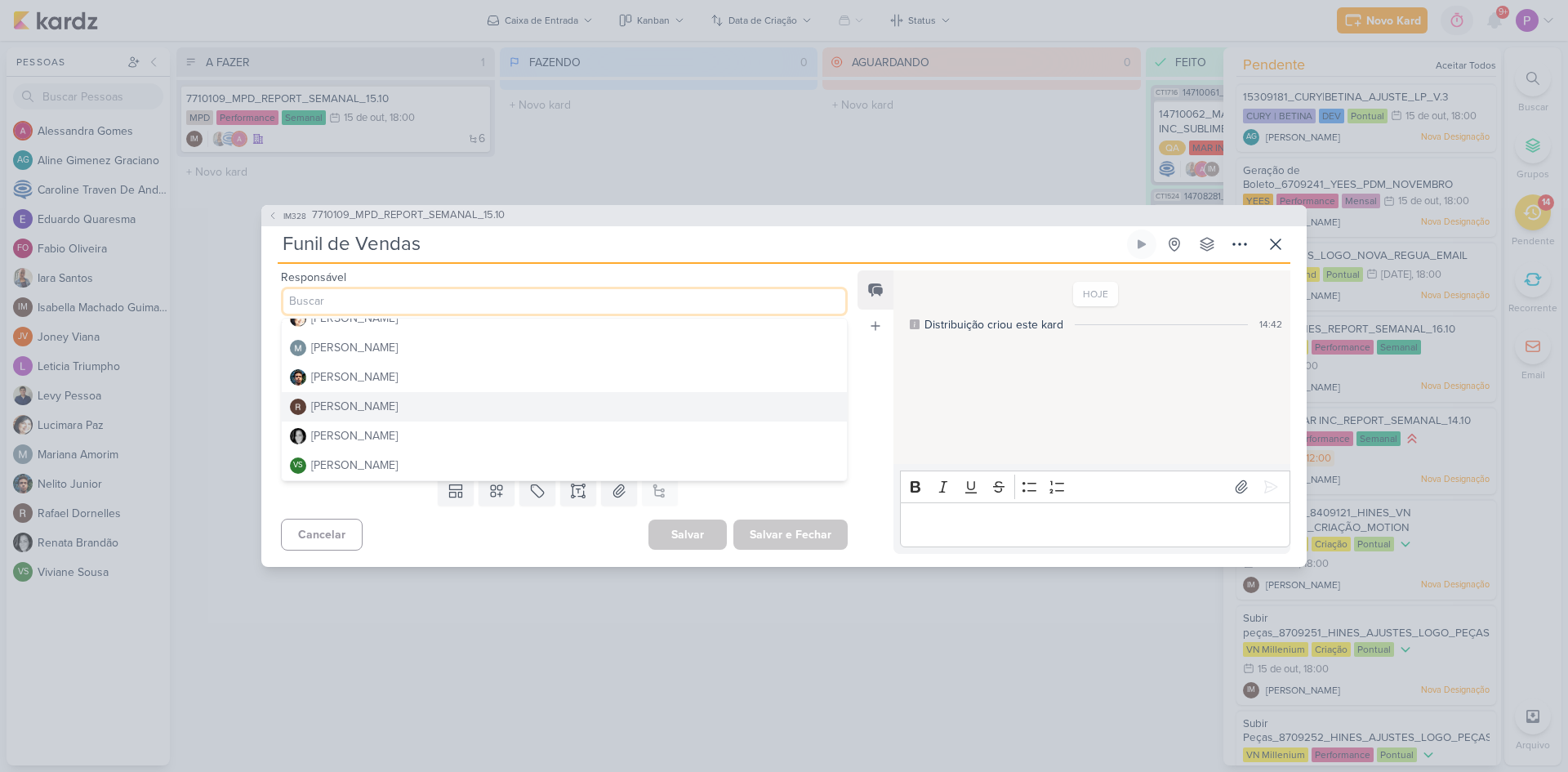
click at [374, 406] on div "[PERSON_NAME]" at bounding box center [354, 406] width 86 height 17
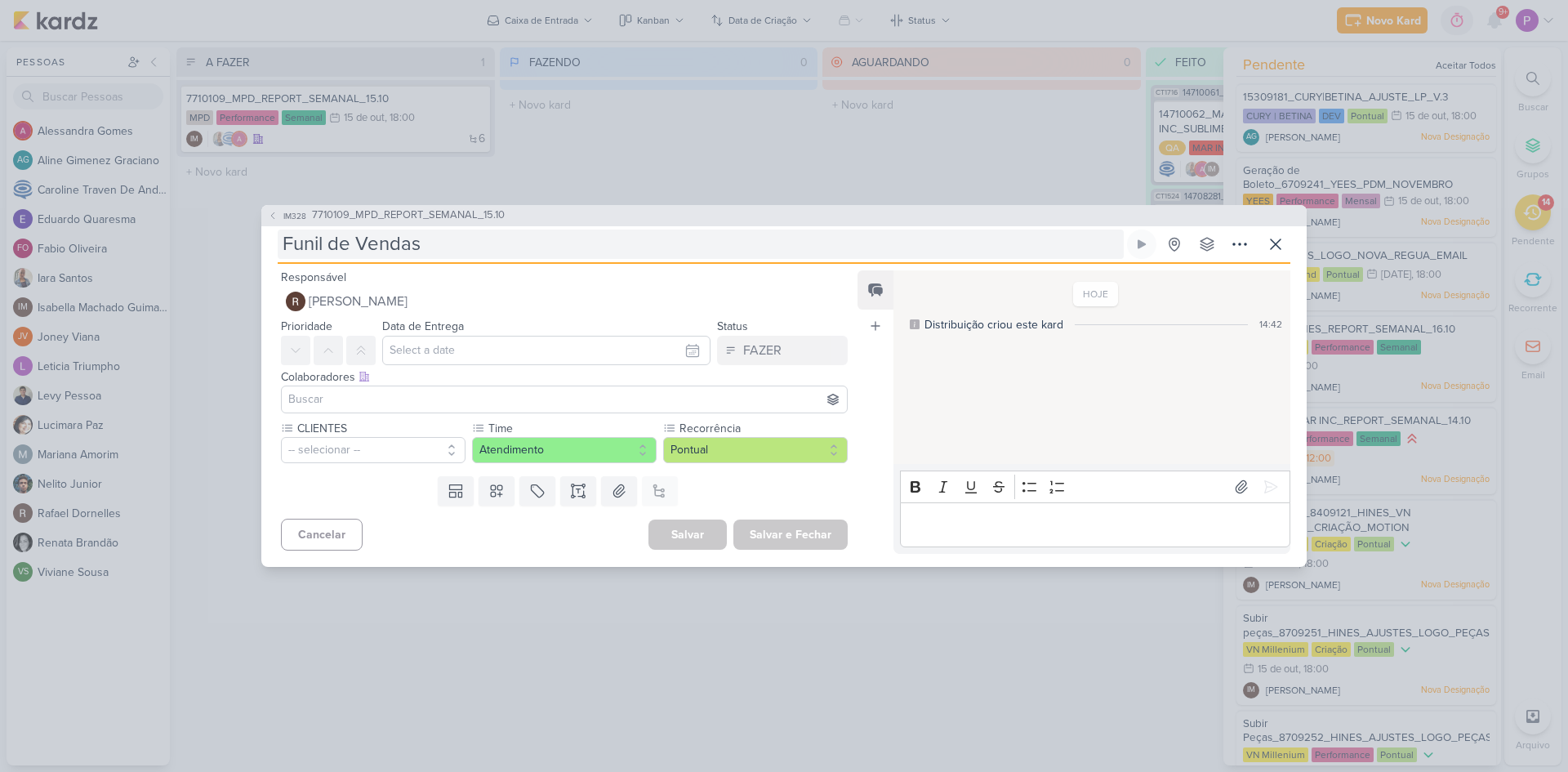
click at [468, 252] on input "Funil de Vendas" at bounding box center [701, 244] width 846 height 29
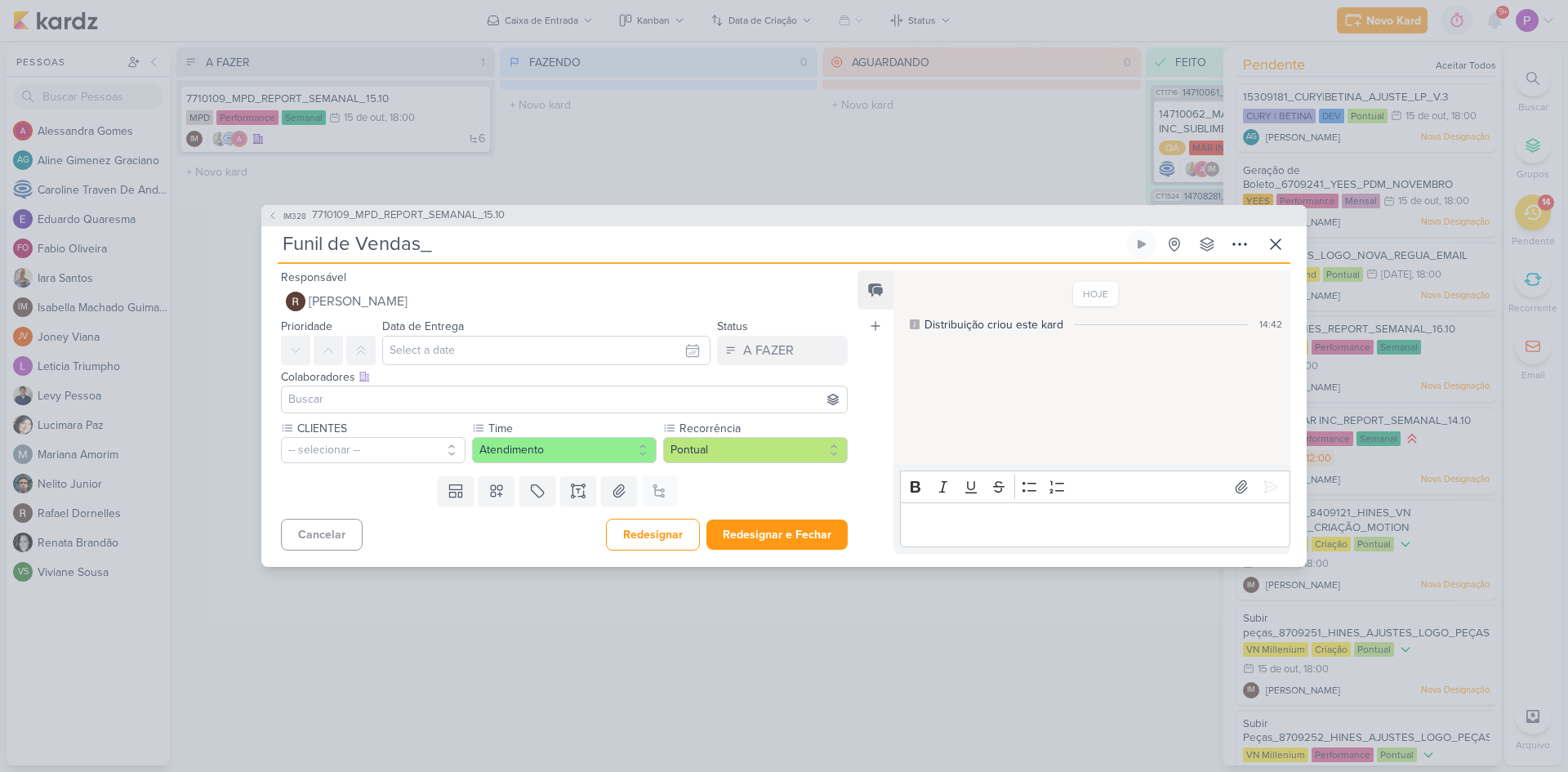
paste input "6710101_YEES_REPORT_SEMANAL_COMERCIAL_15.10"
type input "Funil de Vendas_6710101_YEES_REPORT_SEMANAL_COMERCIAL_15.10"
click at [453, 341] on input "text" at bounding box center [546, 350] width 329 height 29
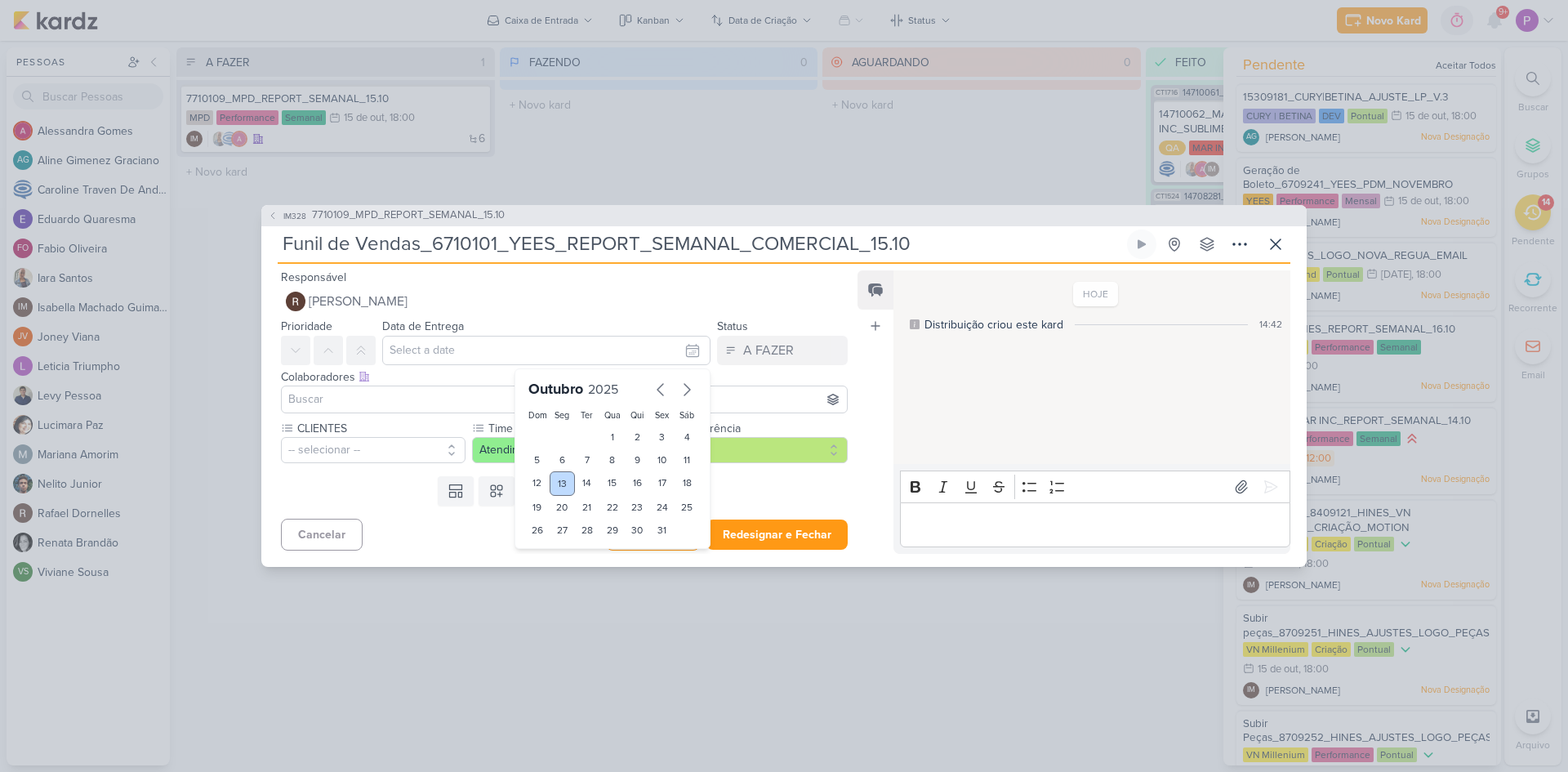
click at [551, 485] on div "13" at bounding box center [562, 484] width 25 height 25
type input "13 de outubro de 2025 às 23:59"
click at [365, 403] on input at bounding box center [564, 400] width 558 height 20
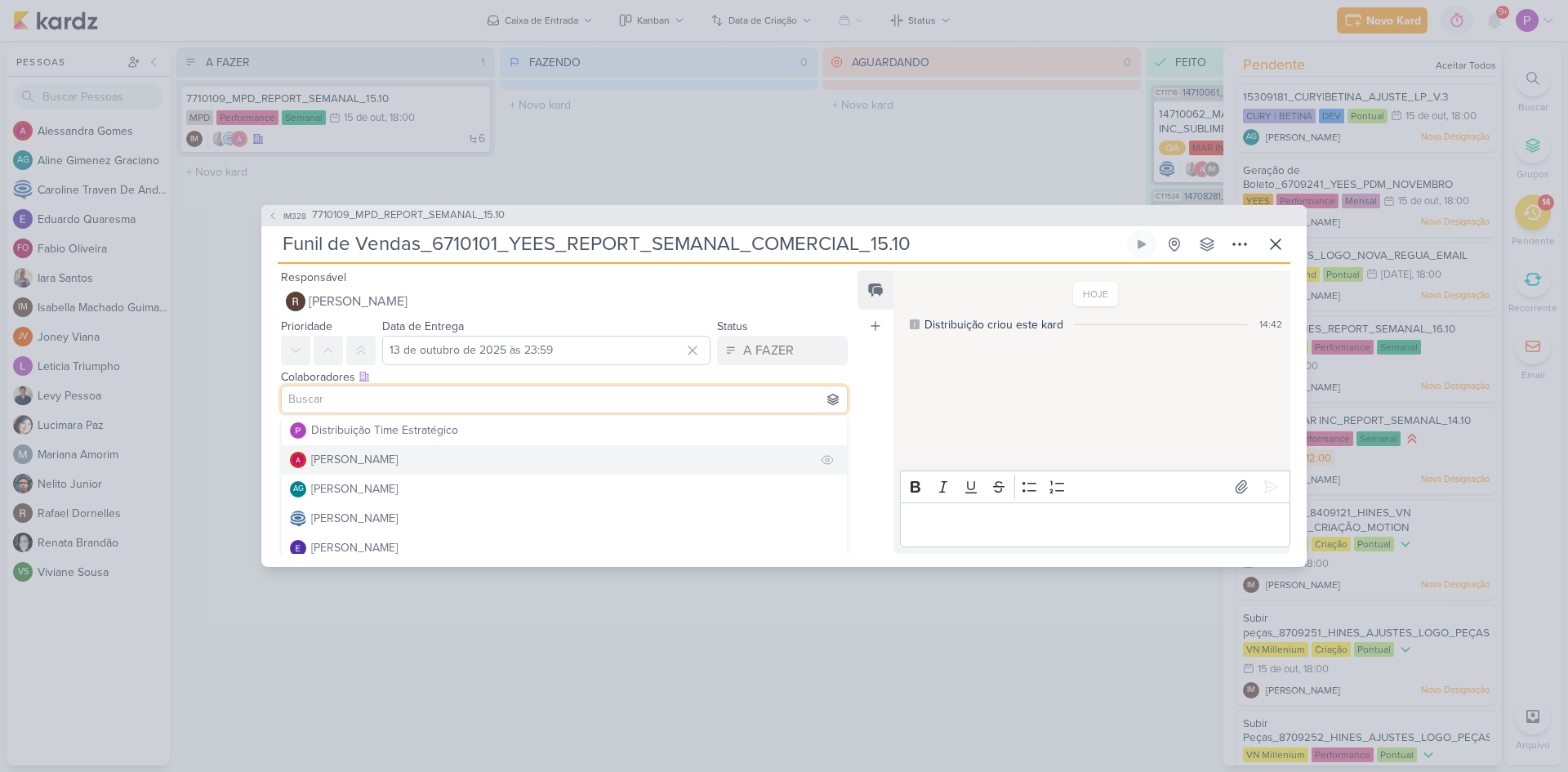
click at [376, 455] on div "[PERSON_NAME]" at bounding box center [354, 459] width 86 height 17
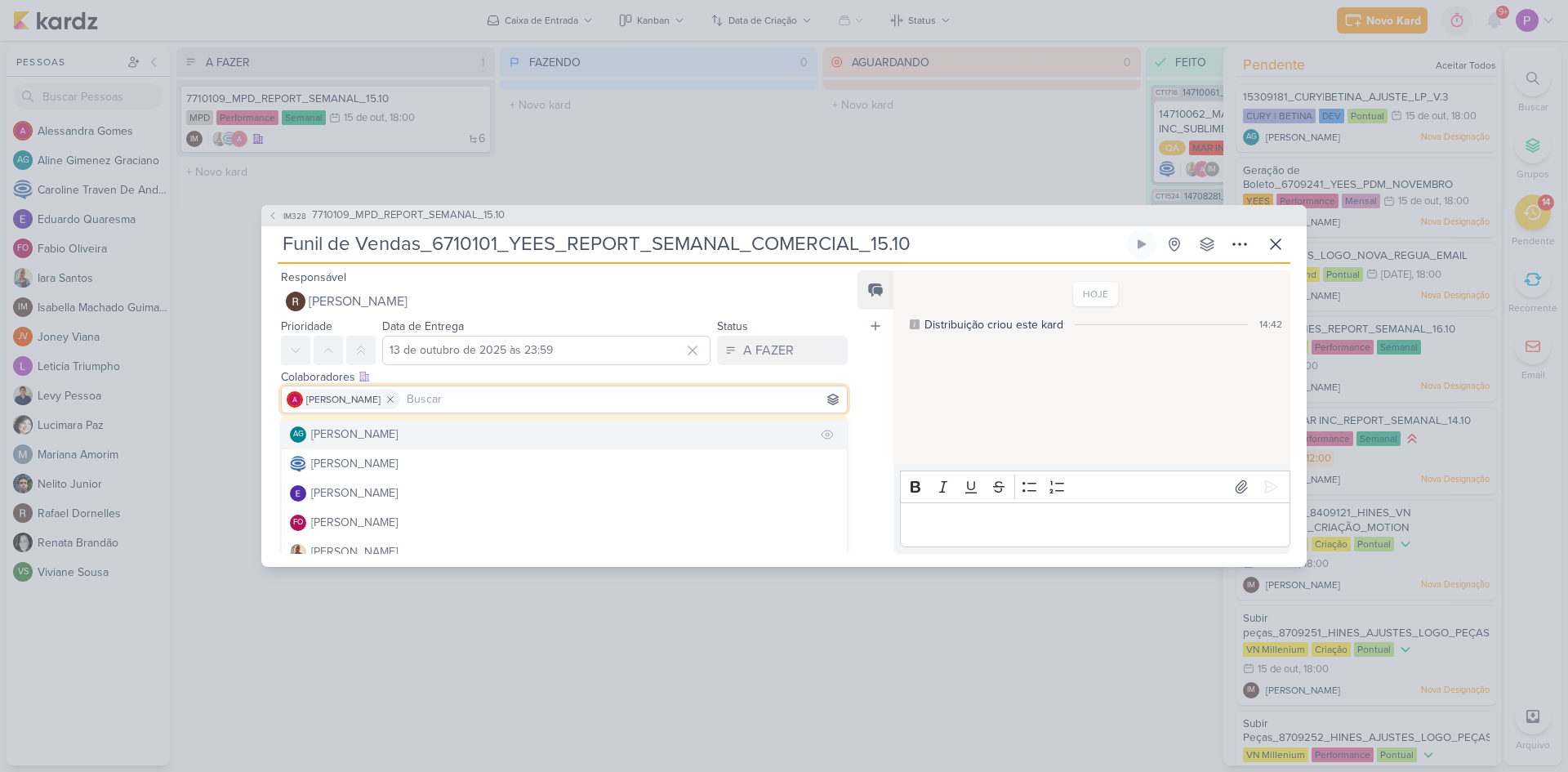
scroll to position [82, 0]
click at [378, 439] on div "[PERSON_NAME]" at bounding box center [354, 436] width 86 height 17
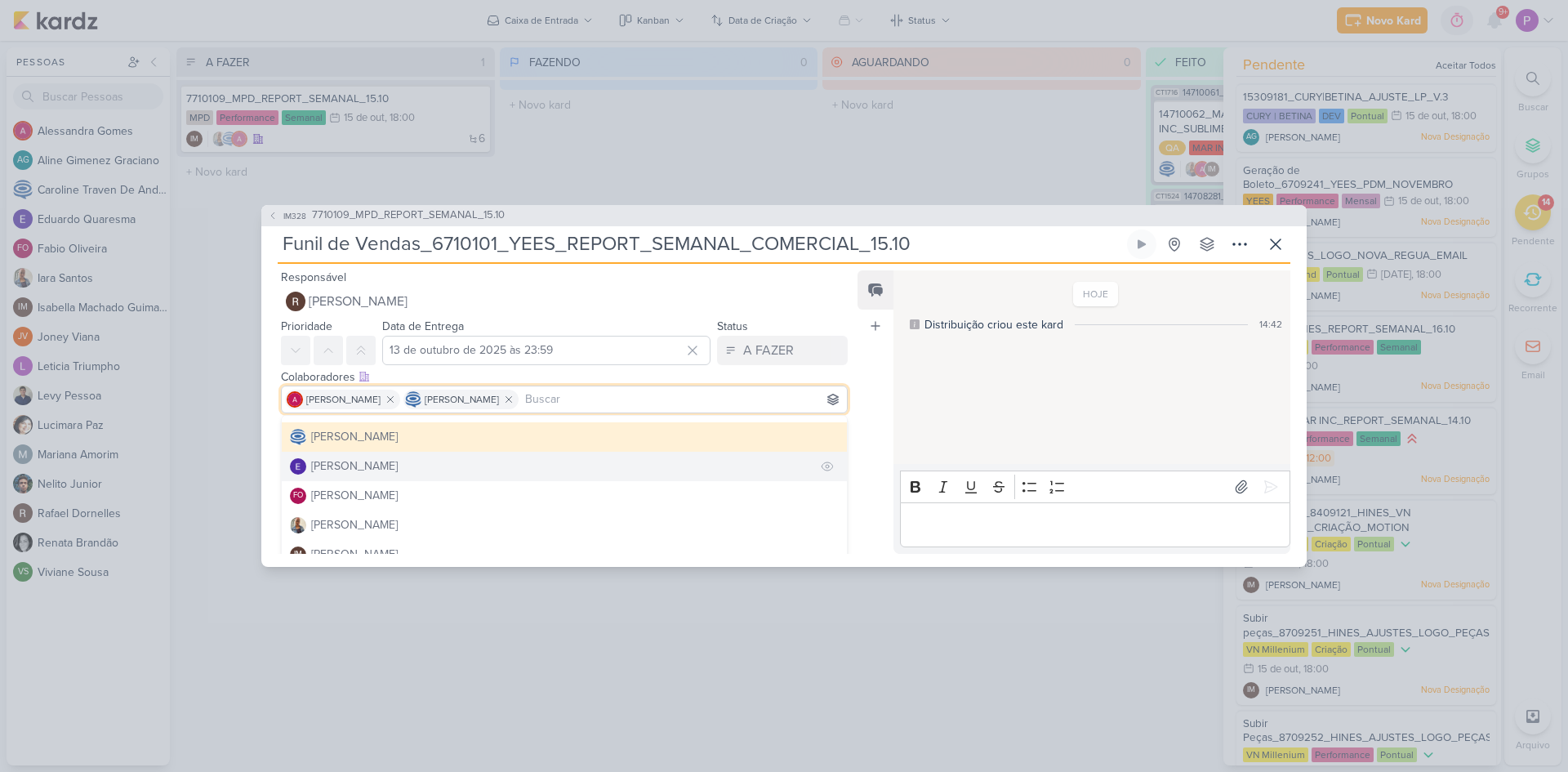
scroll to position [163, 0]
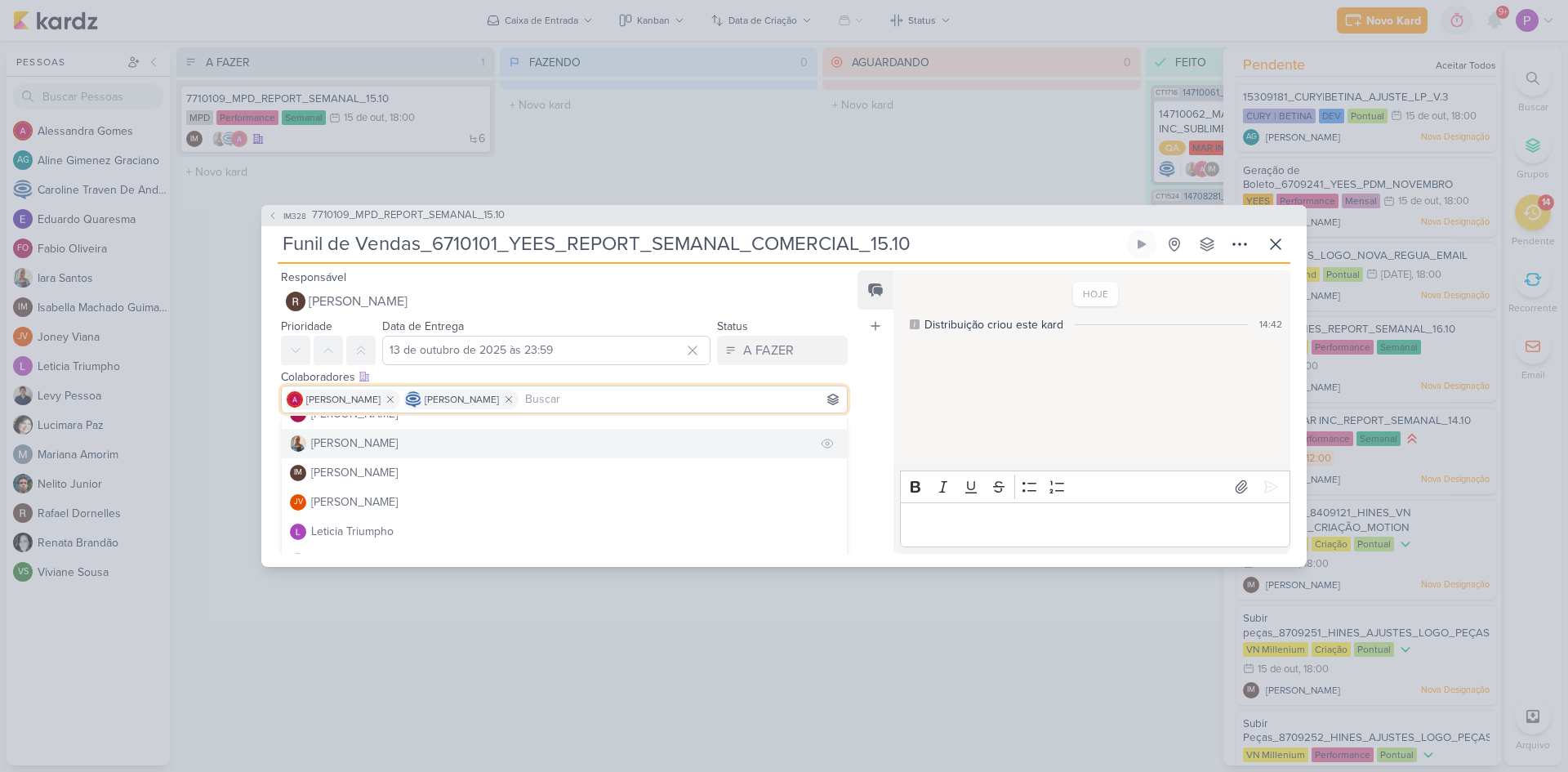
click at [360, 451] on div "[PERSON_NAME]" at bounding box center [354, 443] width 86 height 17
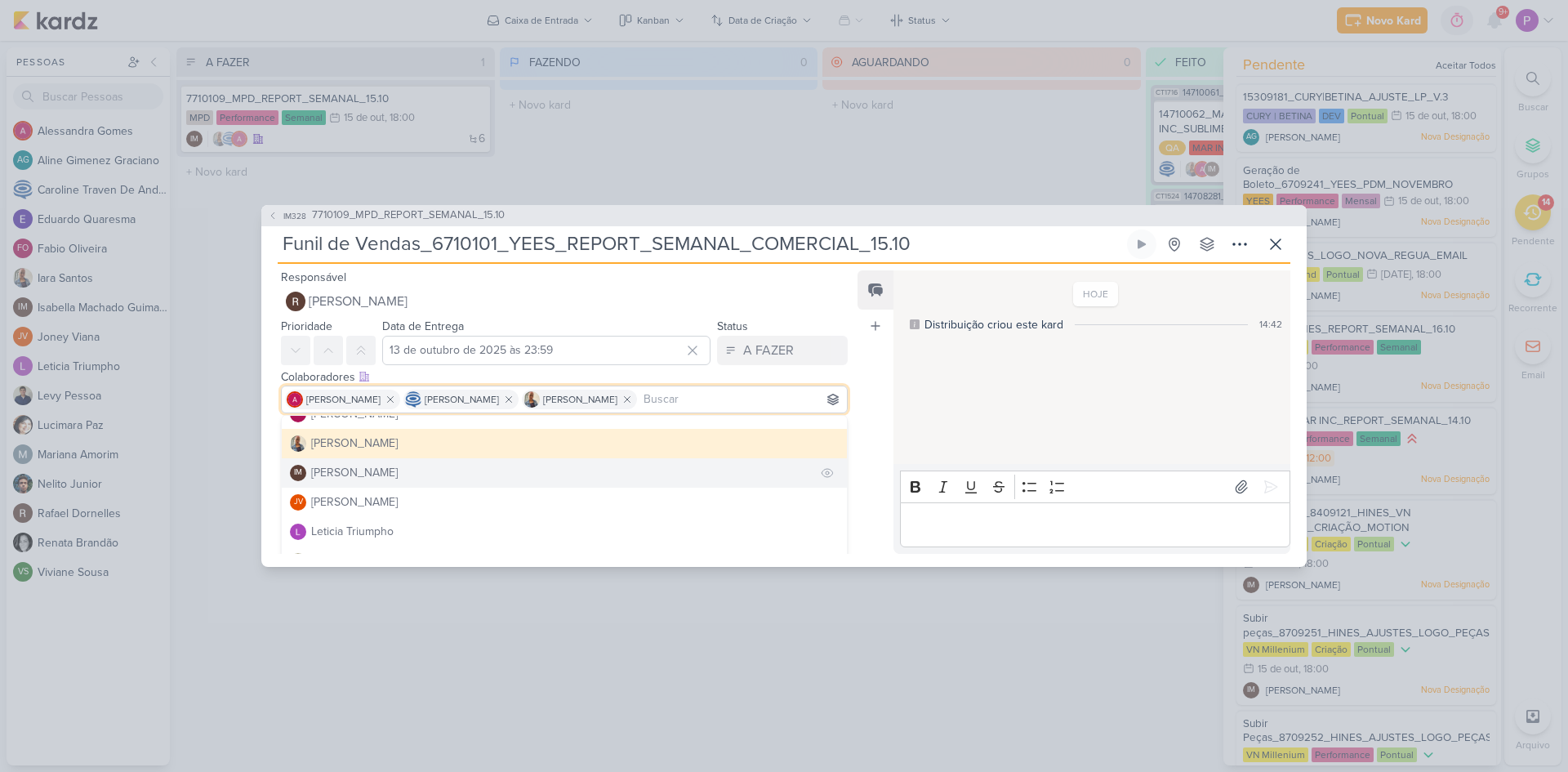
click at [386, 470] on div "[PERSON_NAME]" at bounding box center [354, 472] width 86 height 17
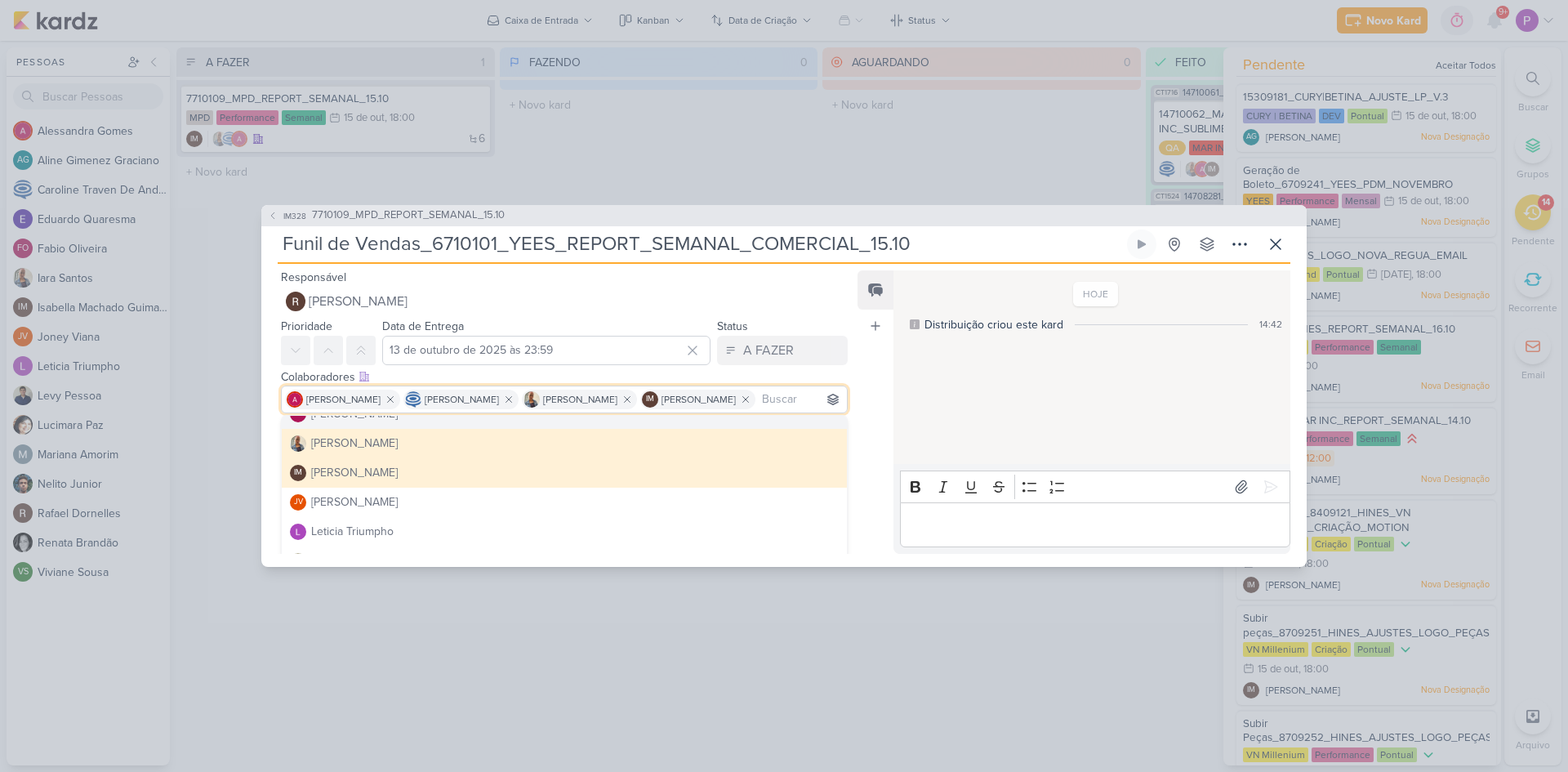
click at [855, 410] on div "Responsável [PERSON_NAME] Distribuição Time Estratégico [PERSON_NAME] AG [PERSO…" at bounding box center [784, 415] width 1045 height 303
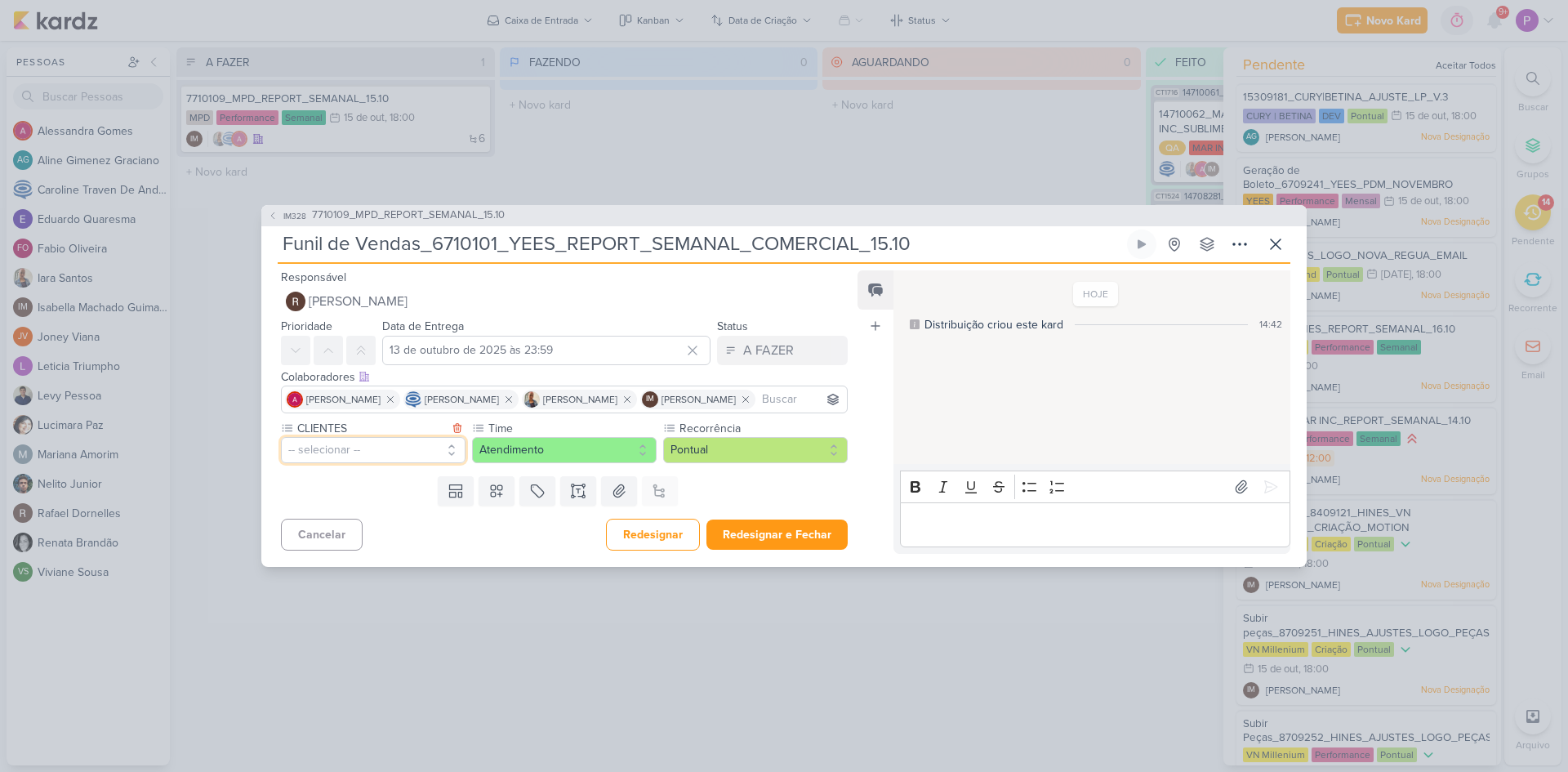
click at [352, 463] on button "-- selecionar --" at bounding box center [373, 450] width 184 height 26
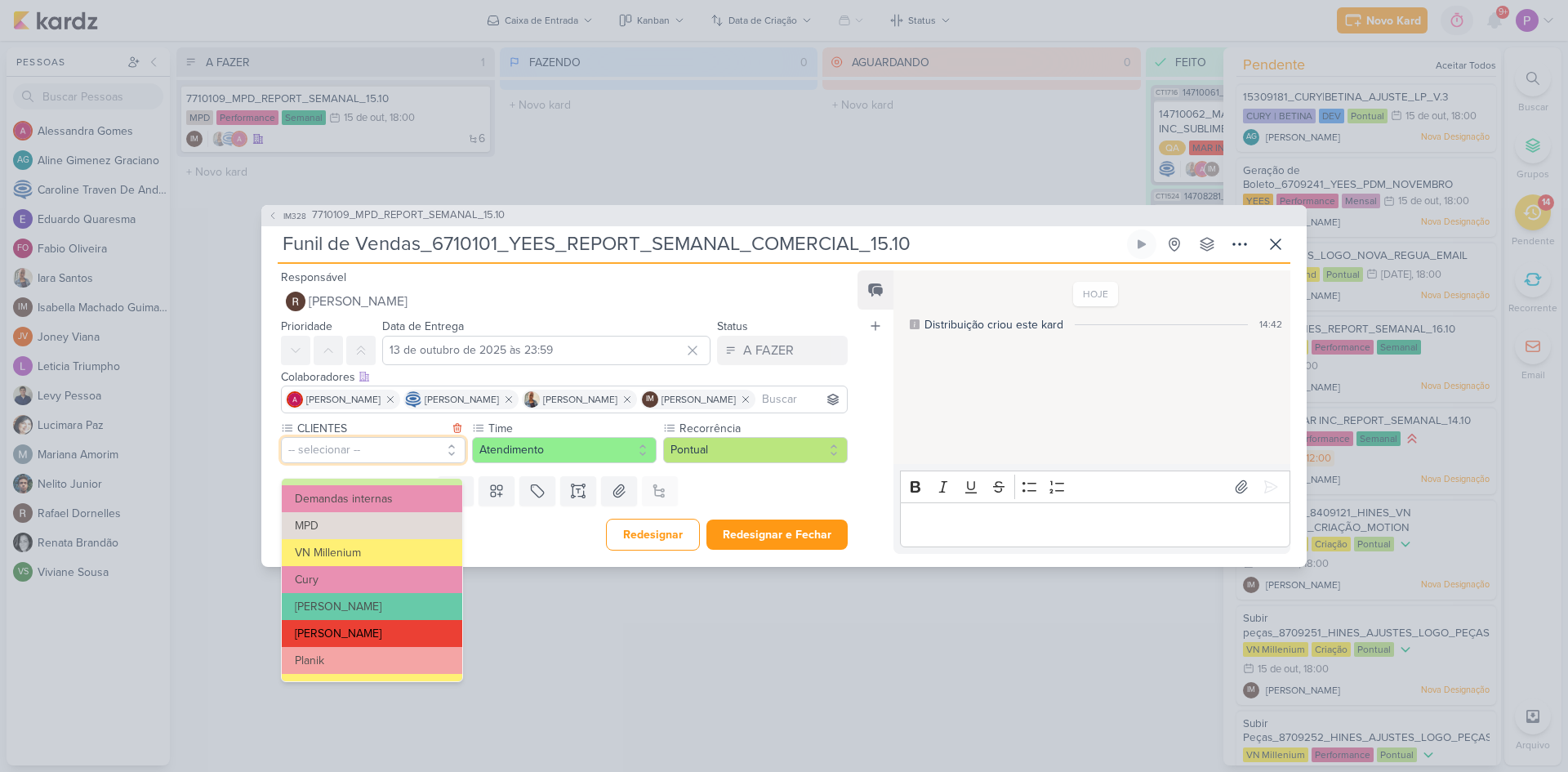
scroll to position [156, 0]
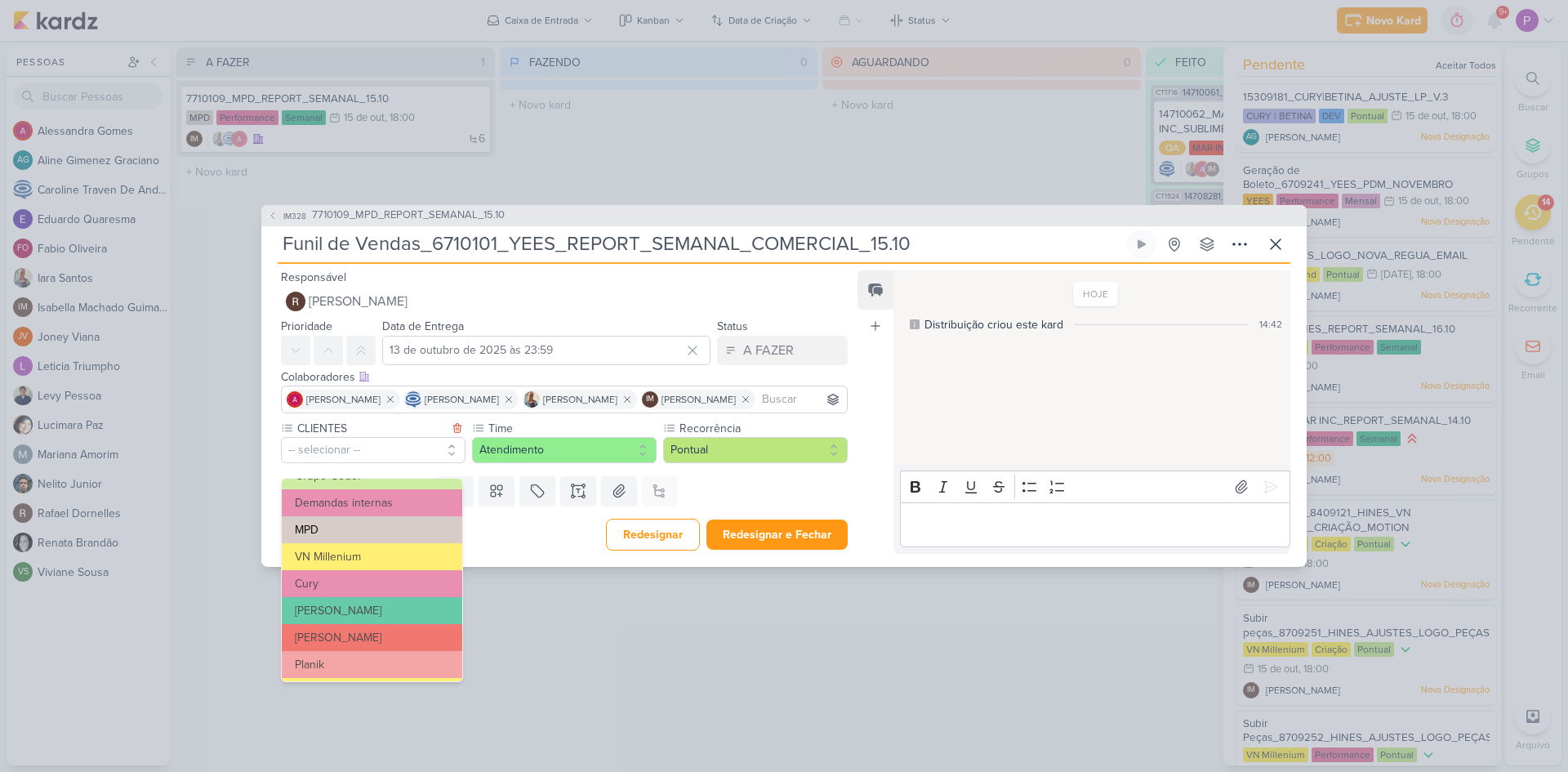
click at [353, 532] on button "MPD" at bounding box center [372, 530] width 181 height 27
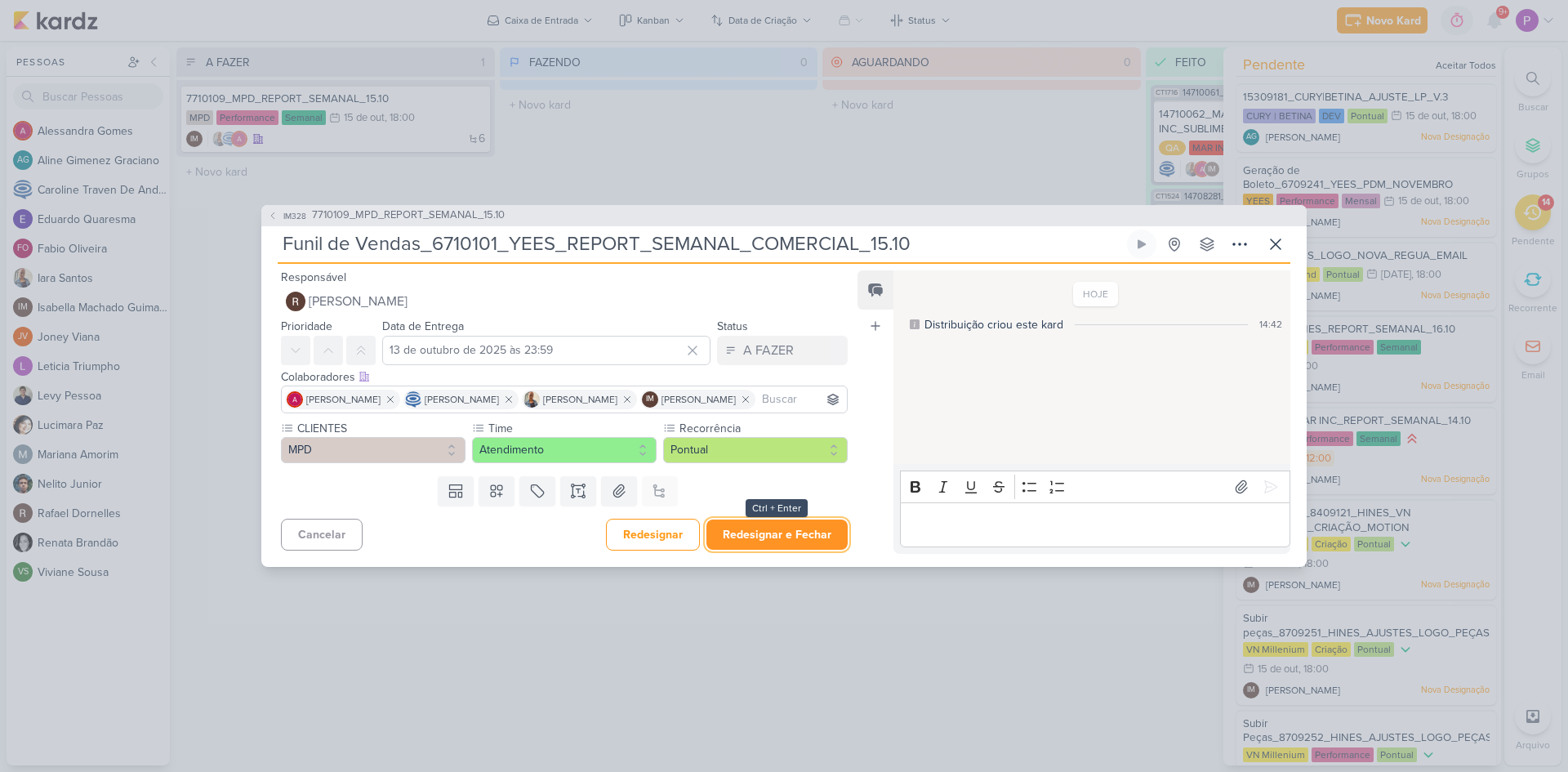
click at [784, 545] on button "Redesignar e Fechar" at bounding box center [777, 534] width 142 height 30
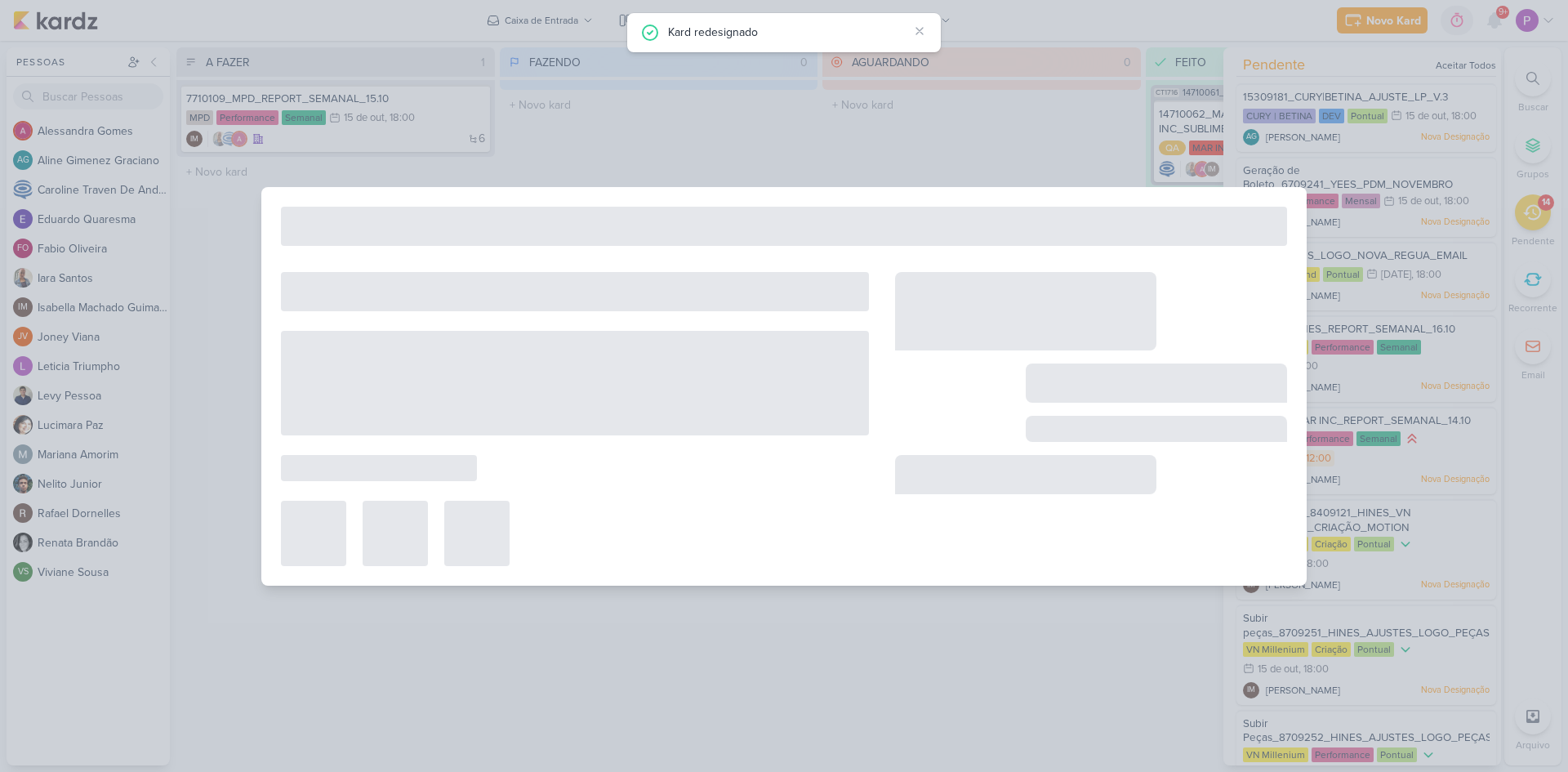
type input "7710109_MPD_REPORT_SEMANAL_15.10"
type input "[DATE] 18:00"
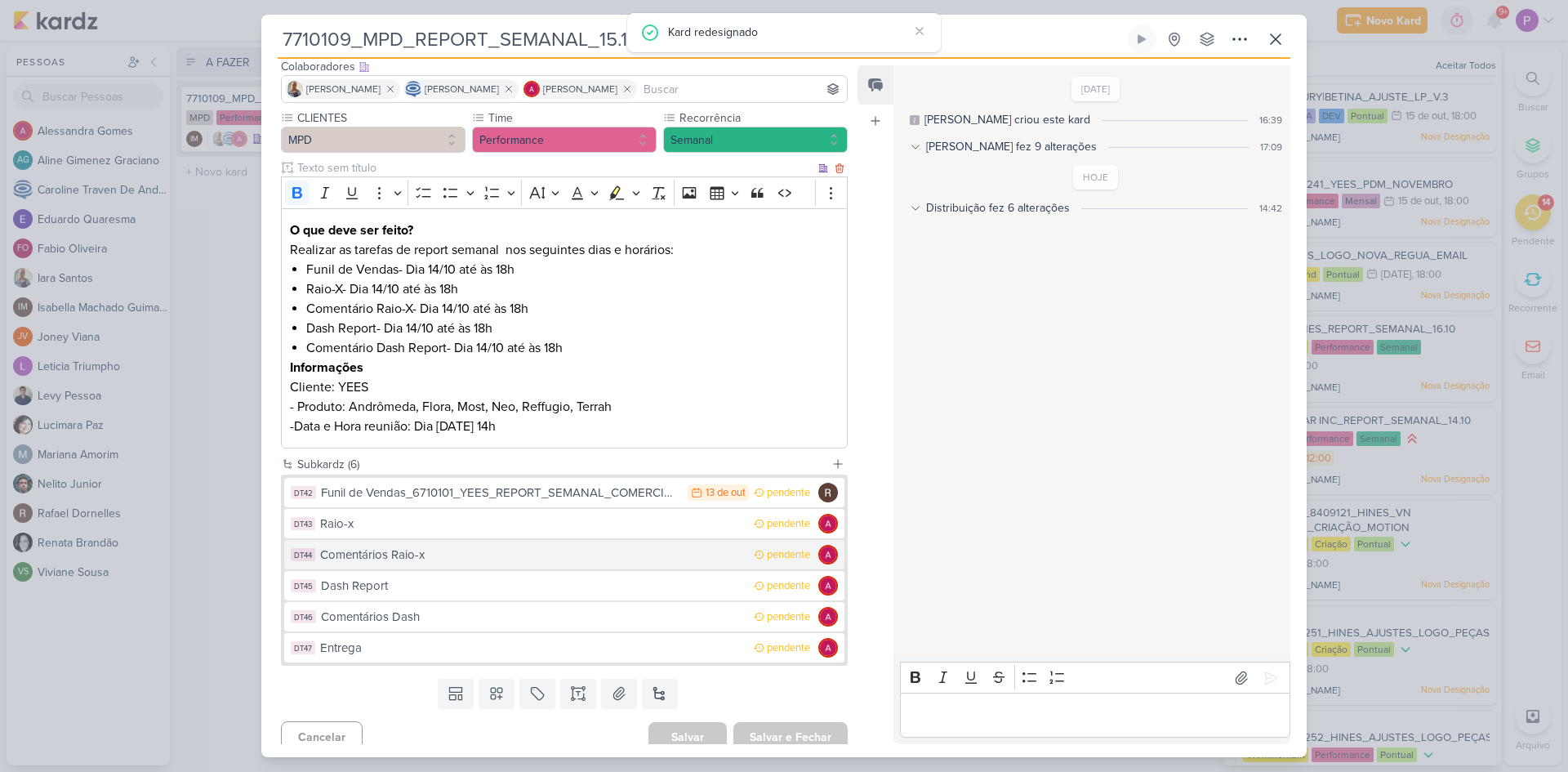
scroll to position [118, 0]
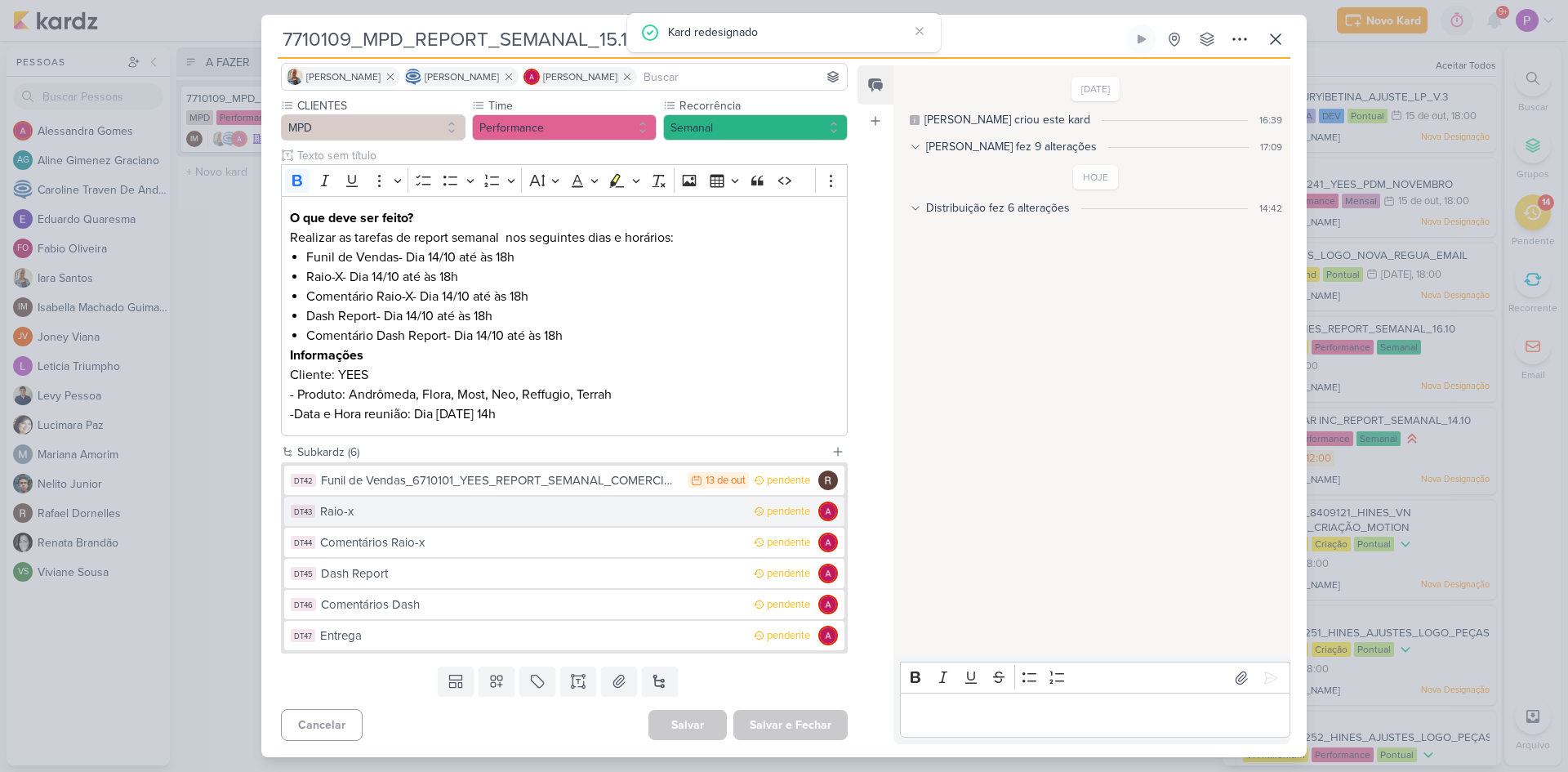
click at [423, 513] on div "Raio-x" at bounding box center [533, 511] width 426 height 19
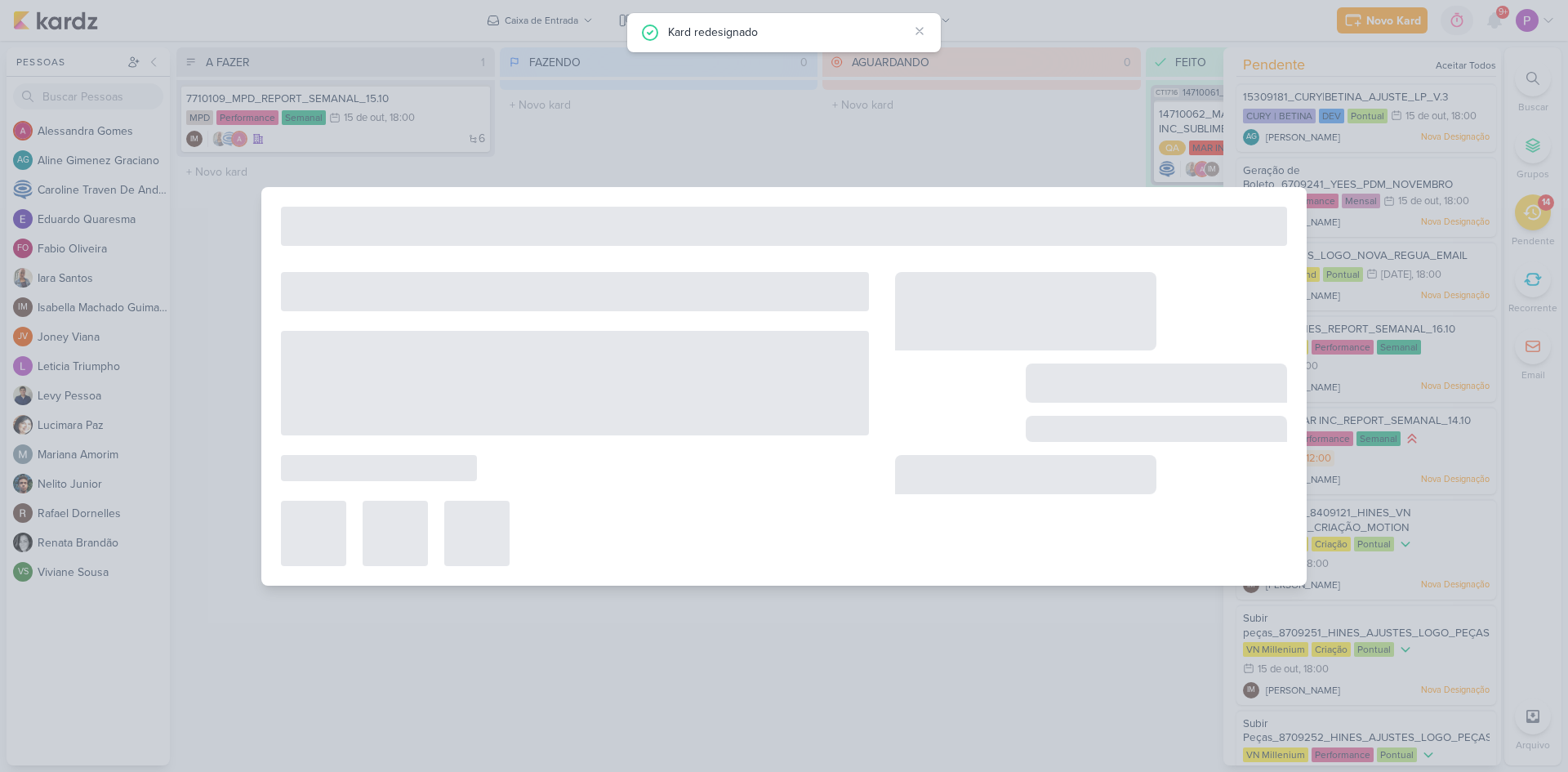
type input "Raio-x"
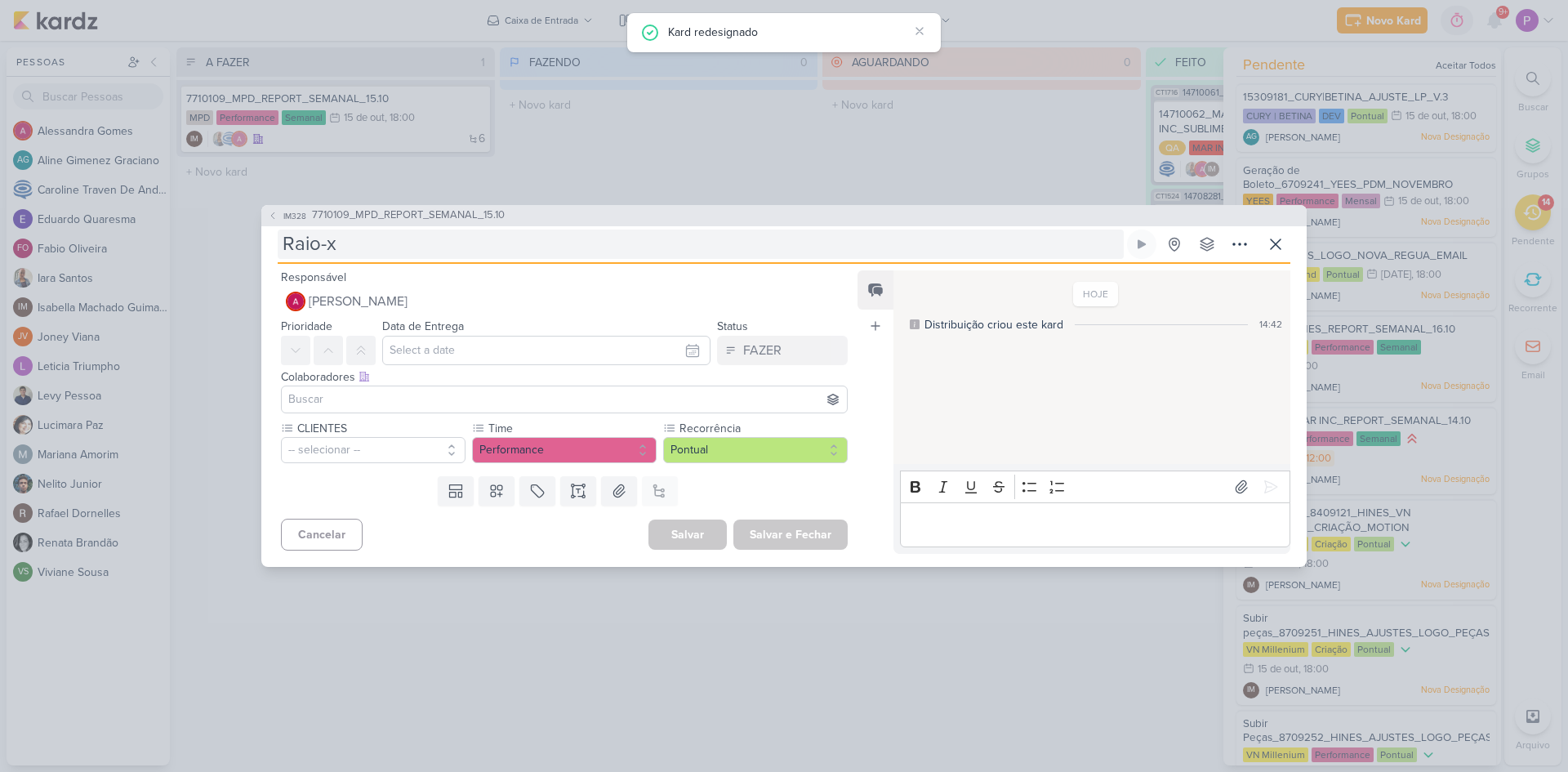
click at [443, 243] on input "Raio-x" at bounding box center [701, 244] width 846 height 29
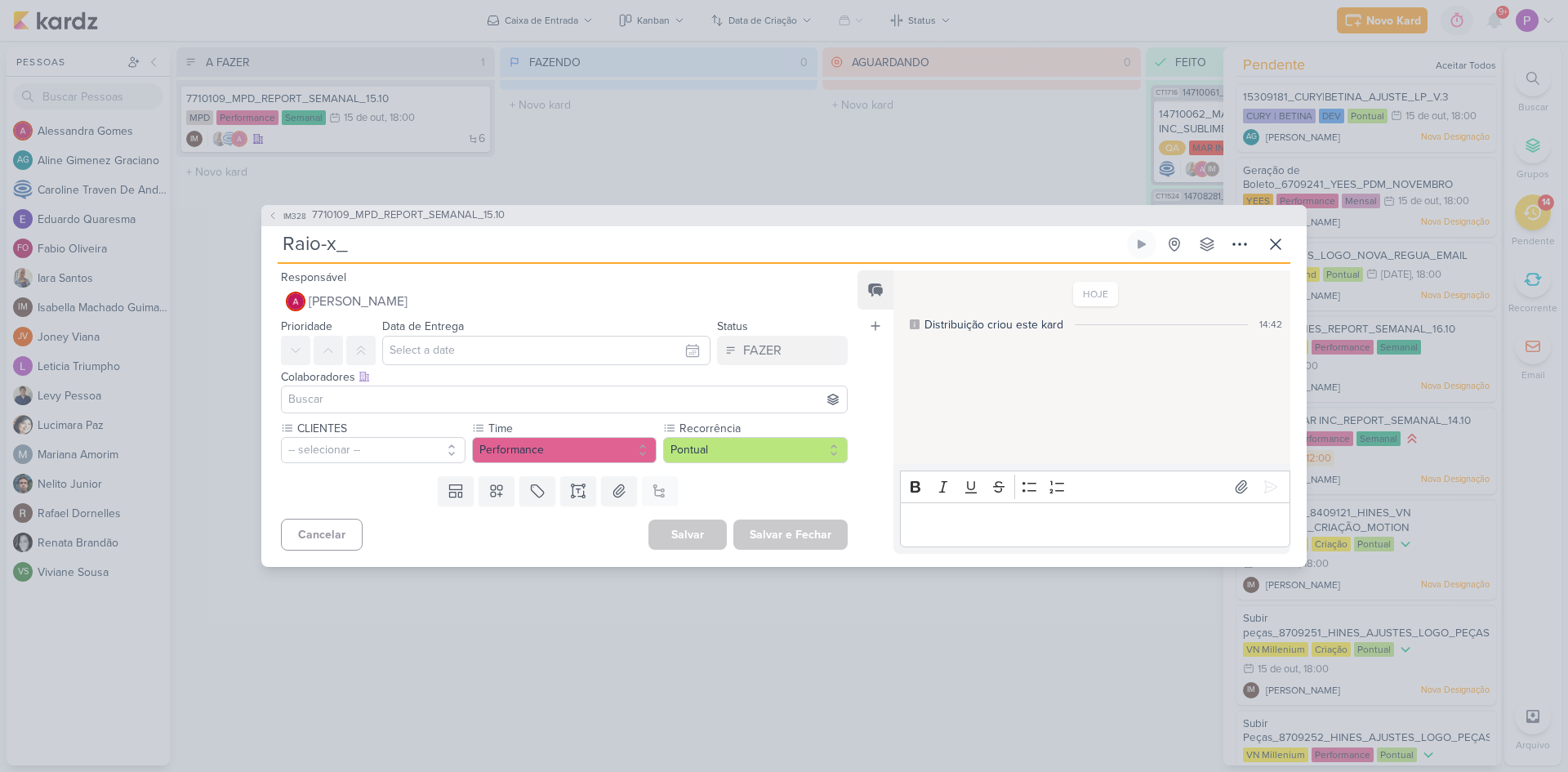
paste input "6710101_YEES_REPORT_SEMANAL_COMERCIAL_15.10"
type input "Raio-x_6710101_YEES_REPORT_SEMANAL_COMERCIAL_15.10"
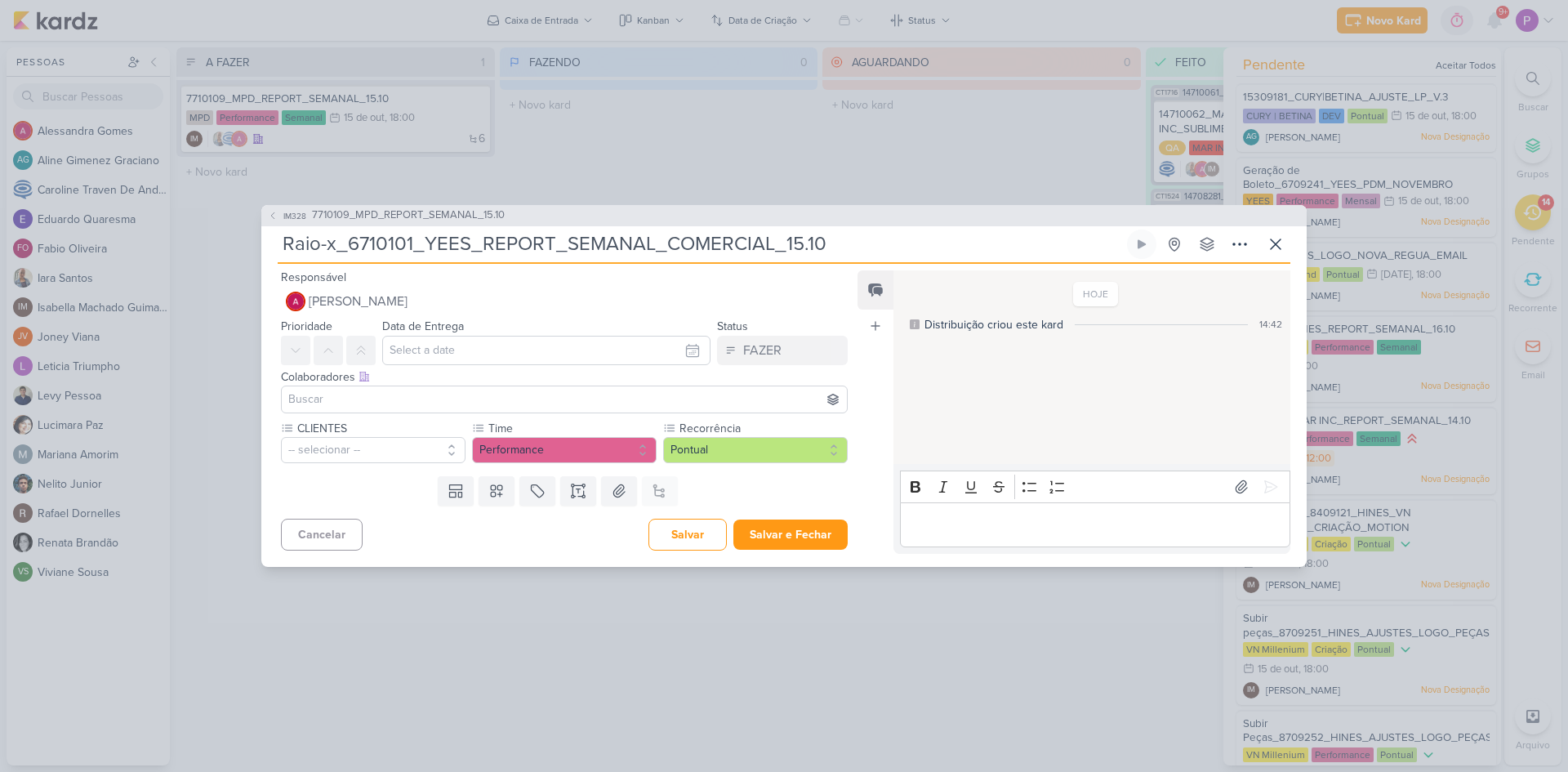
type input "Raio-x_6710101_YEES_REPORT_SEMANAL_COMERCIAL_15.10"
click at [472, 351] on input "text" at bounding box center [546, 350] width 329 height 29
click at [576, 483] on div "14" at bounding box center [588, 484] width 25 height 25
type input "[DATE] 23:59"
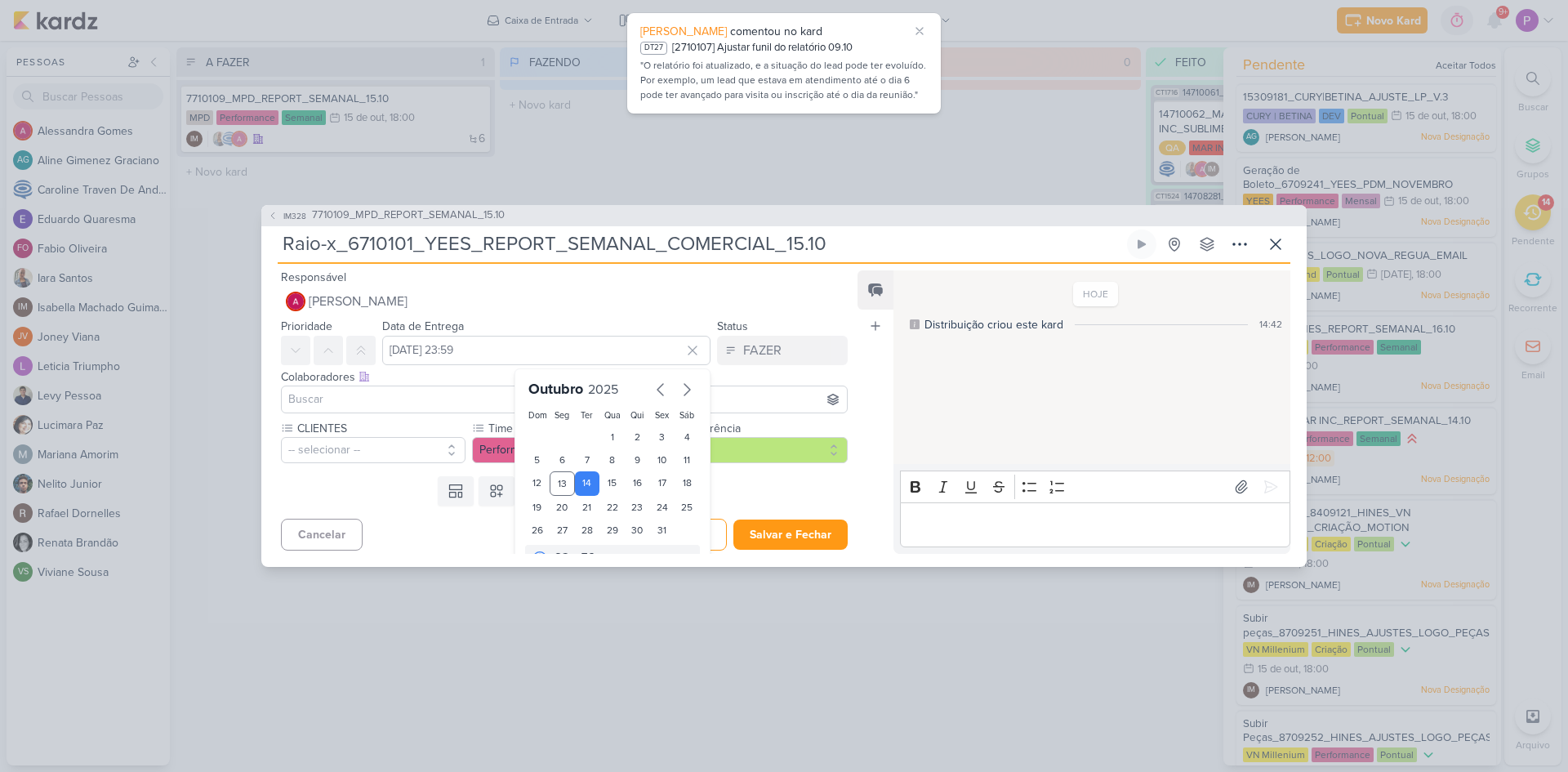
click at [347, 402] on input at bounding box center [564, 400] width 558 height 20
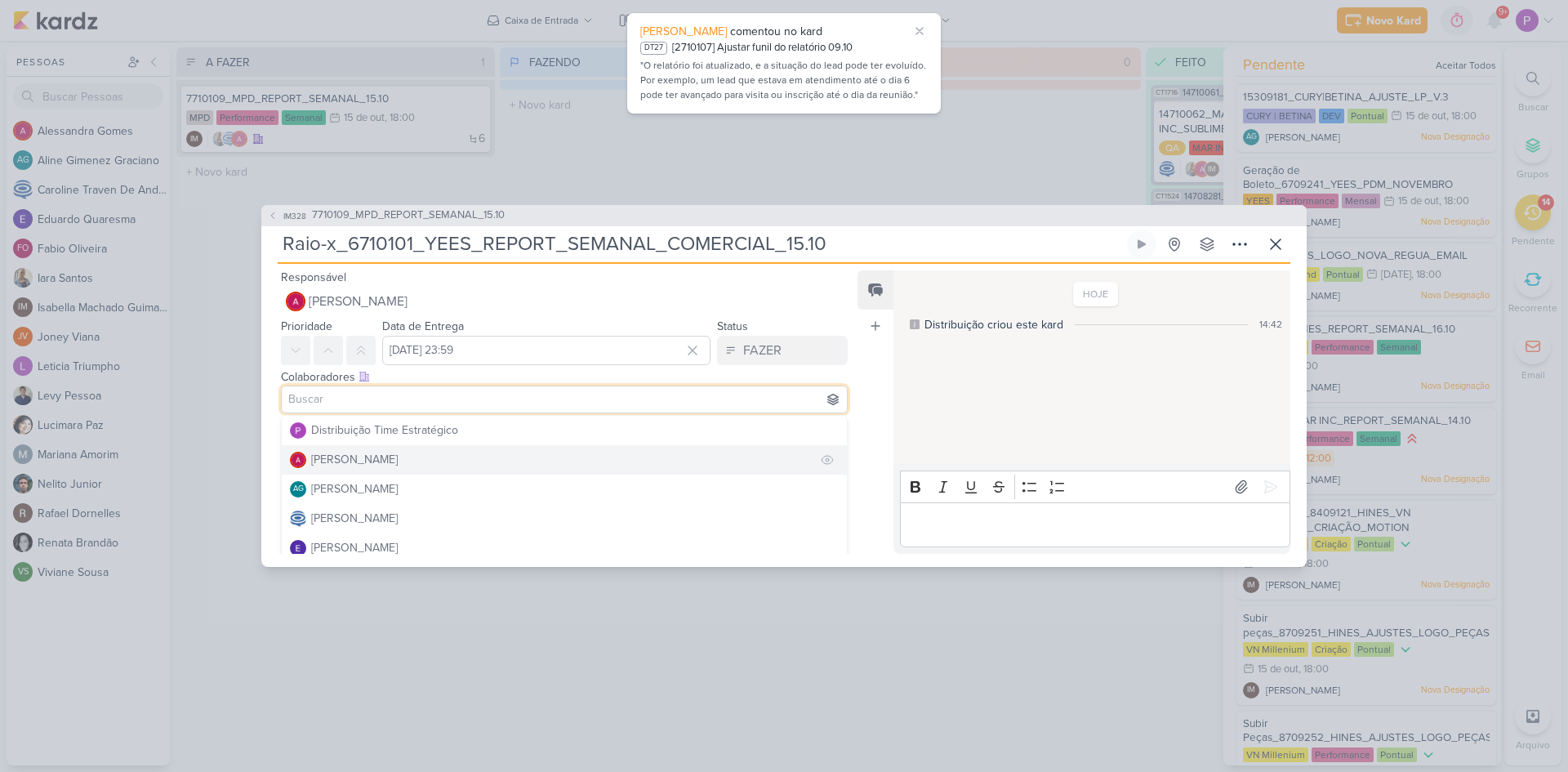
click at [349, 459] on div "[PERSON_NAME]" at bounding box center [354, 459] width 86 height 17
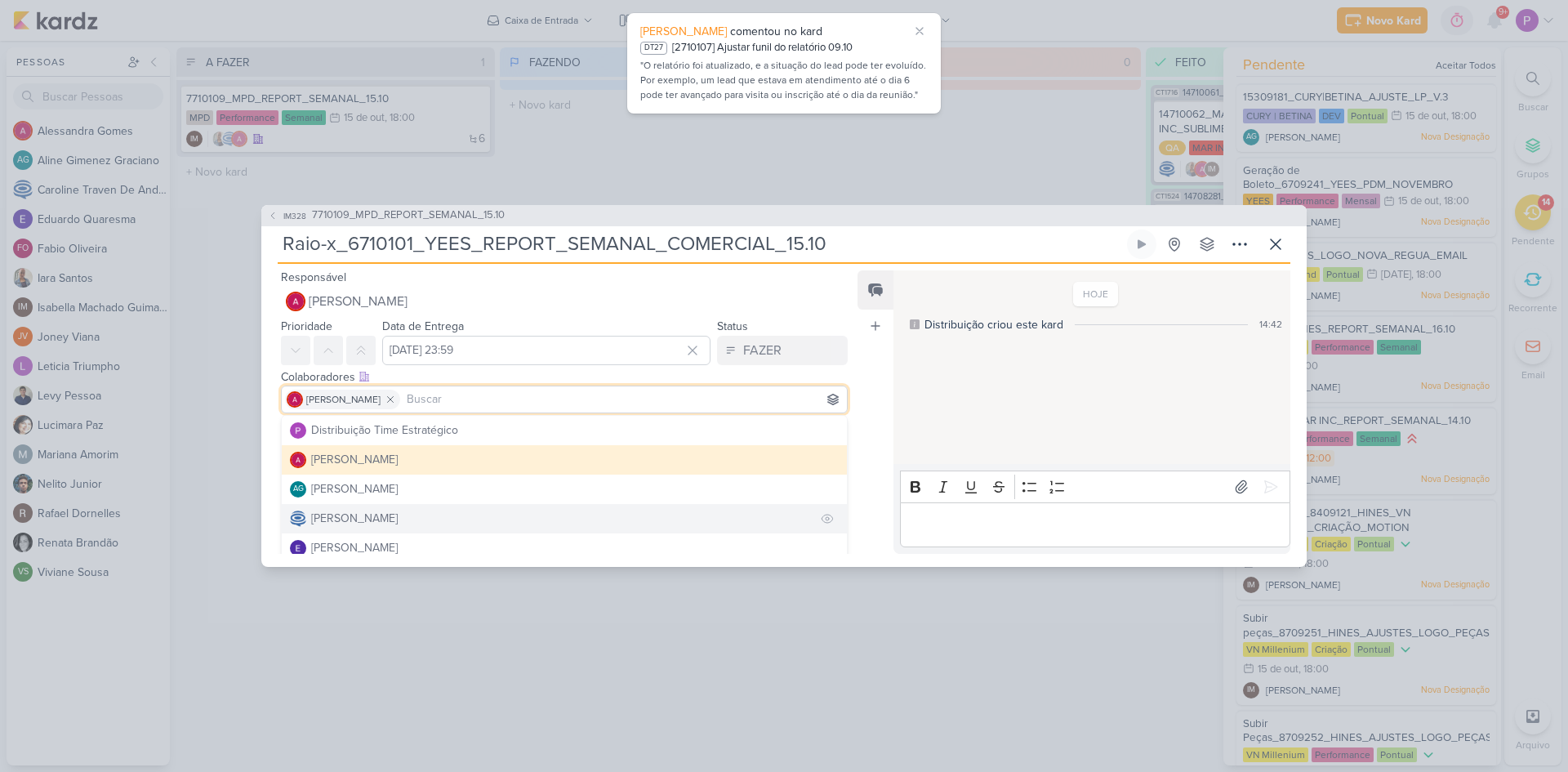
click at [357, 513] on div "[PERSON_NAME]" at bounding box center [354, 517] width 86 height 17
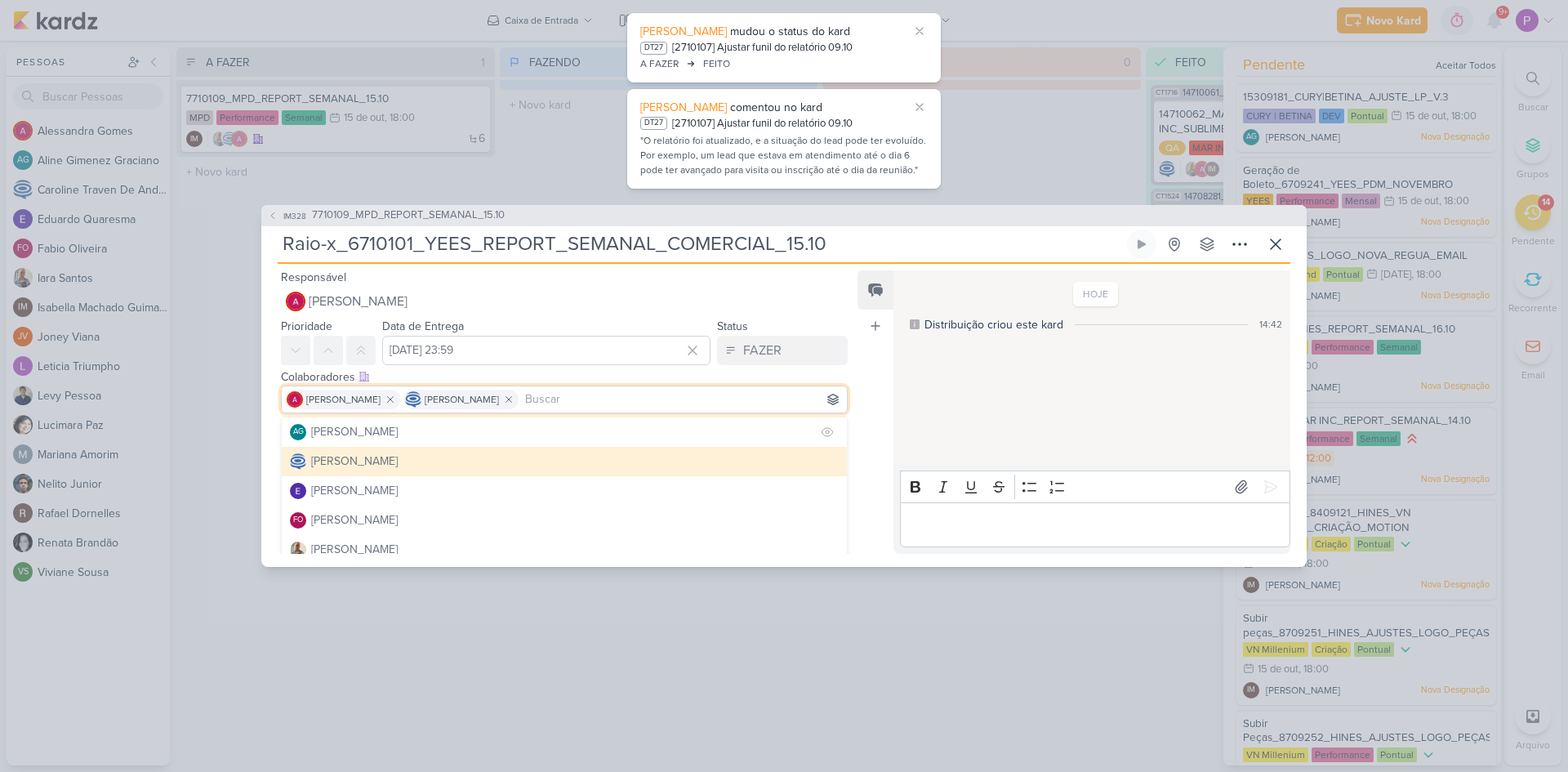
scroll to position [82, 0]
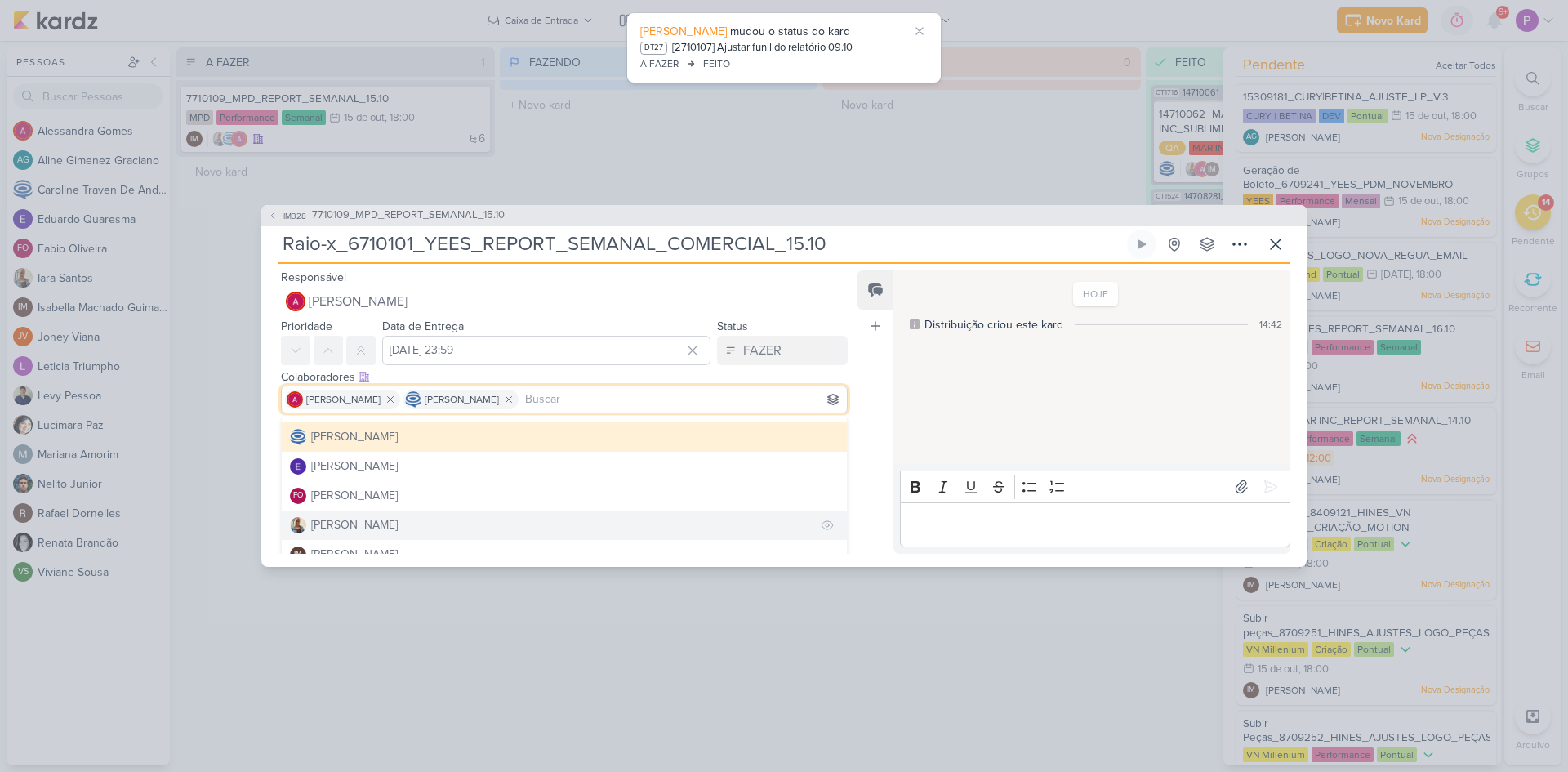
click at [340, 520] on div "[PERSON_NAME]" at bounding box center [354, 524] width 86 height 17
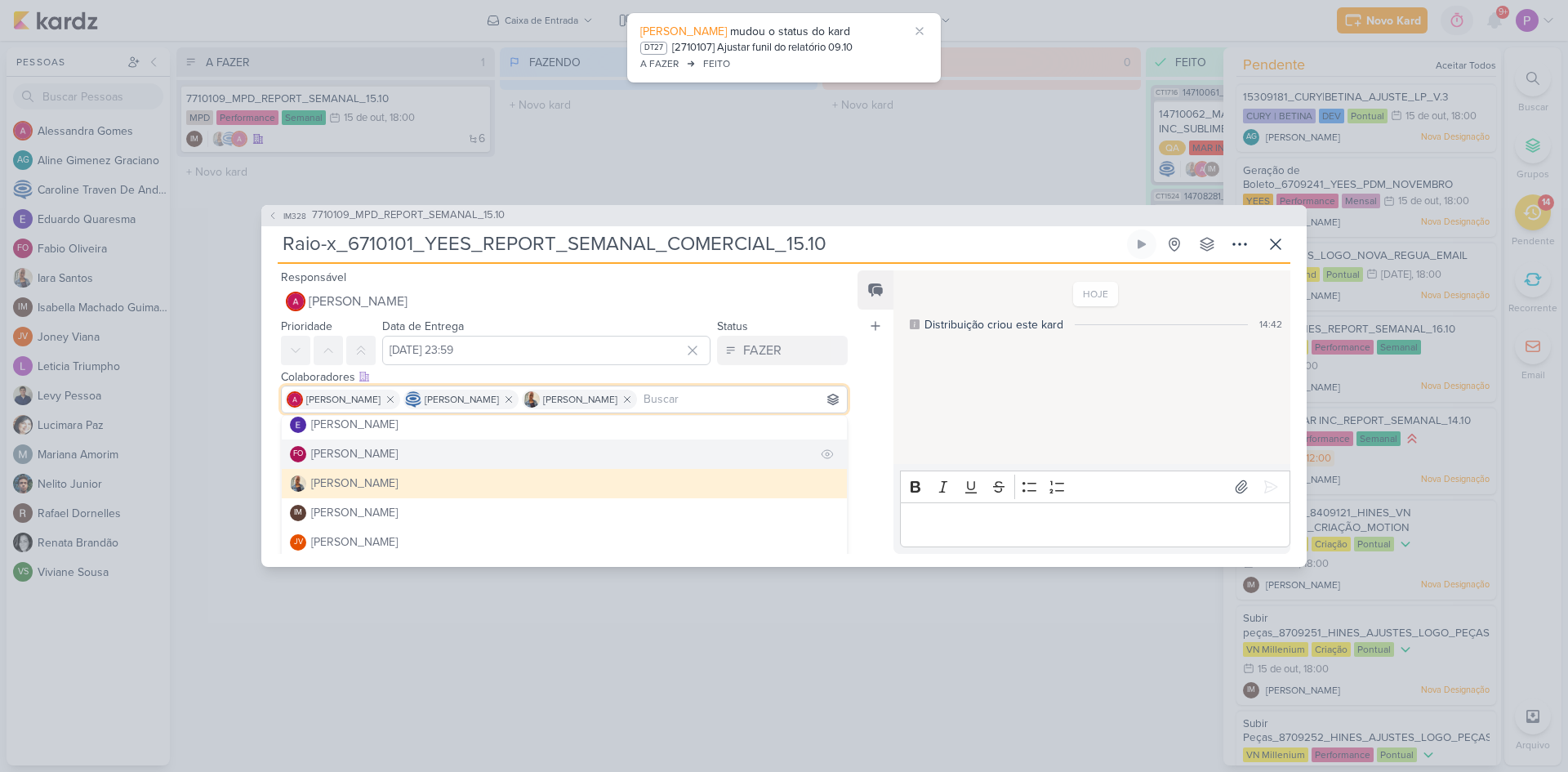
scroll to position [163, 0]
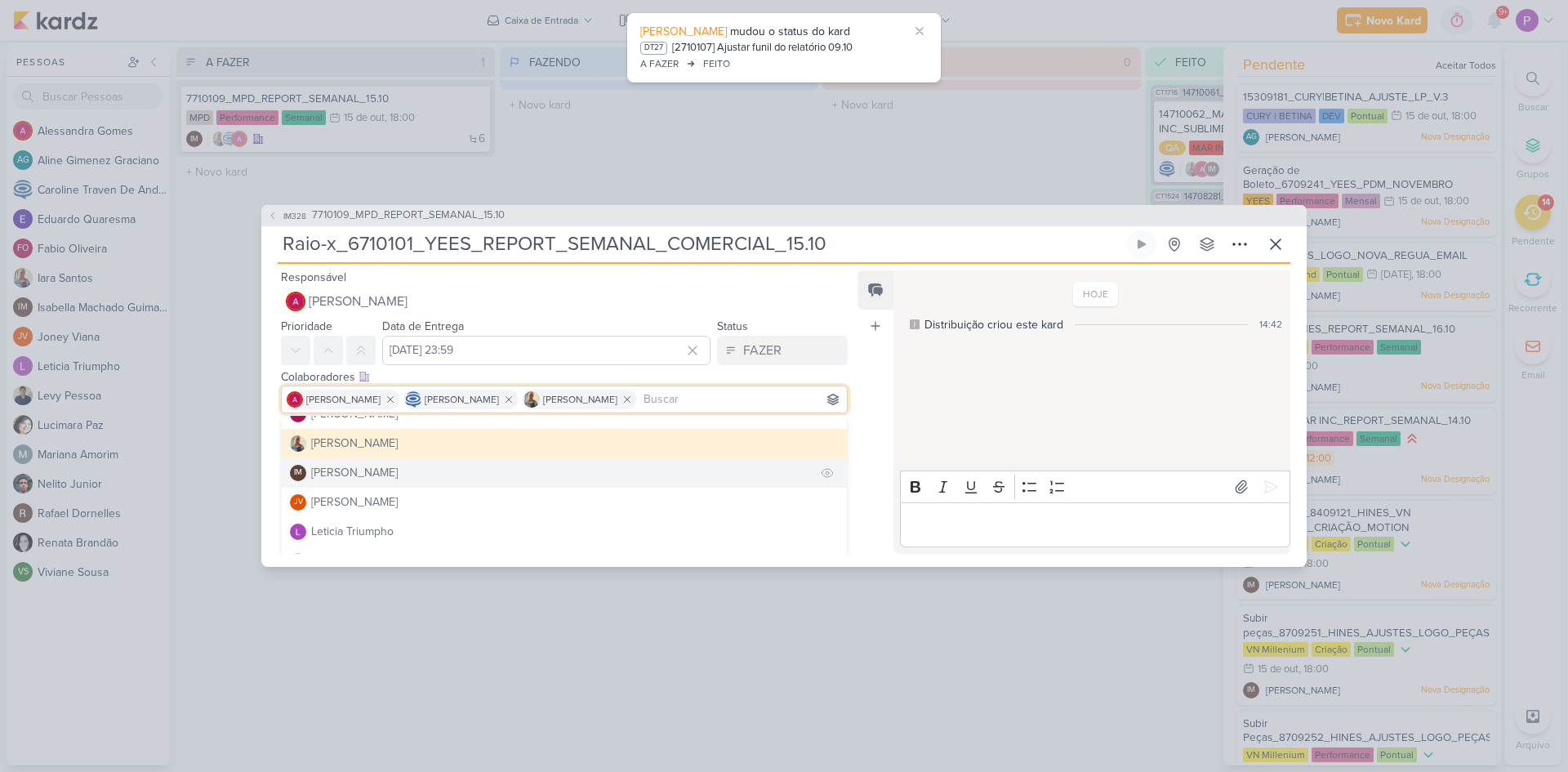
click at [382, 478] on div "[PERSON_NAME]" at bounding box center [354, 472] width 86 height 17
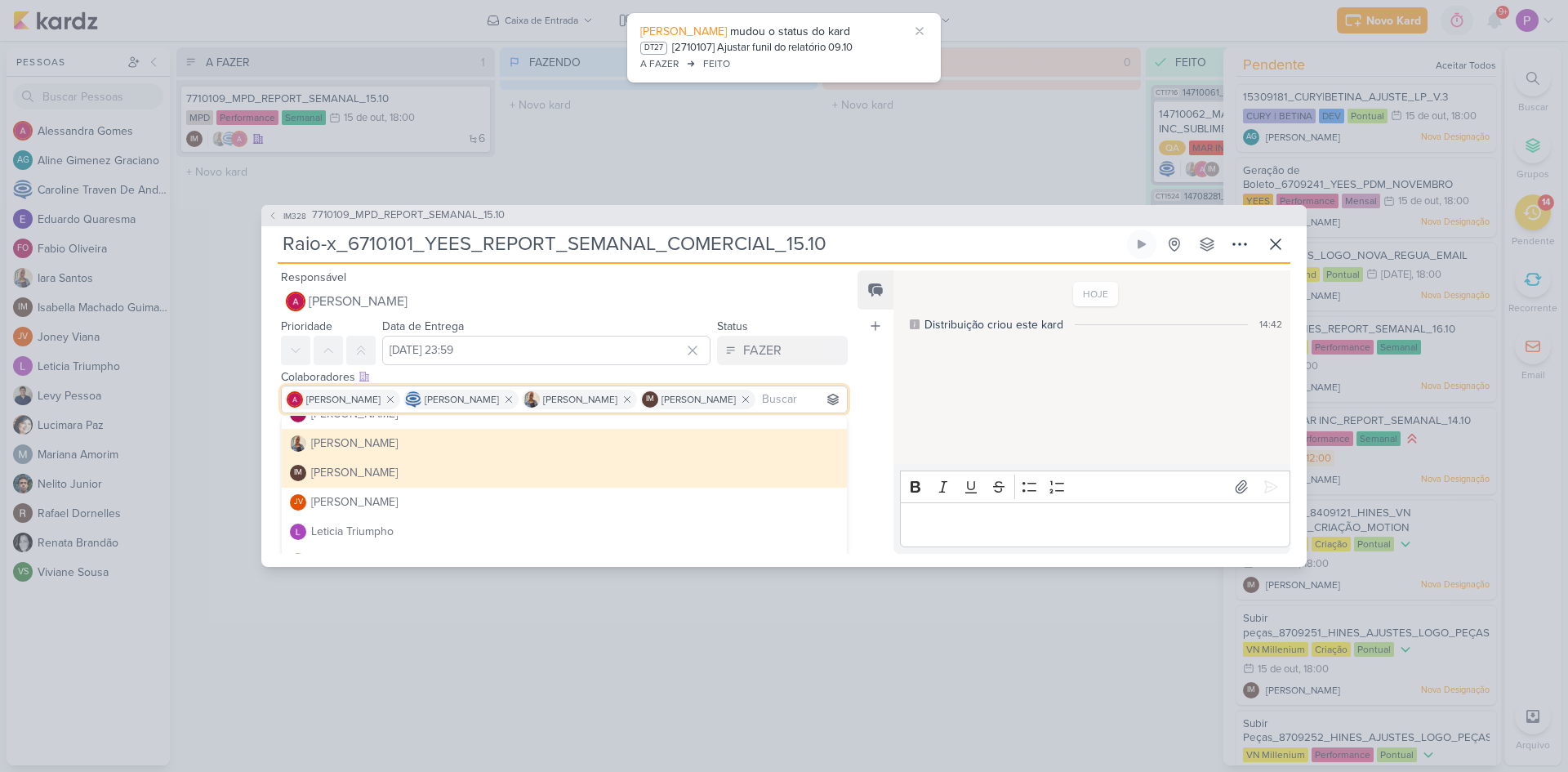
click at [877, 419] on div "Feed Atrelar email Solte o email para atrelar ao kard" at bounding box center [875, 412] width 36 height 283
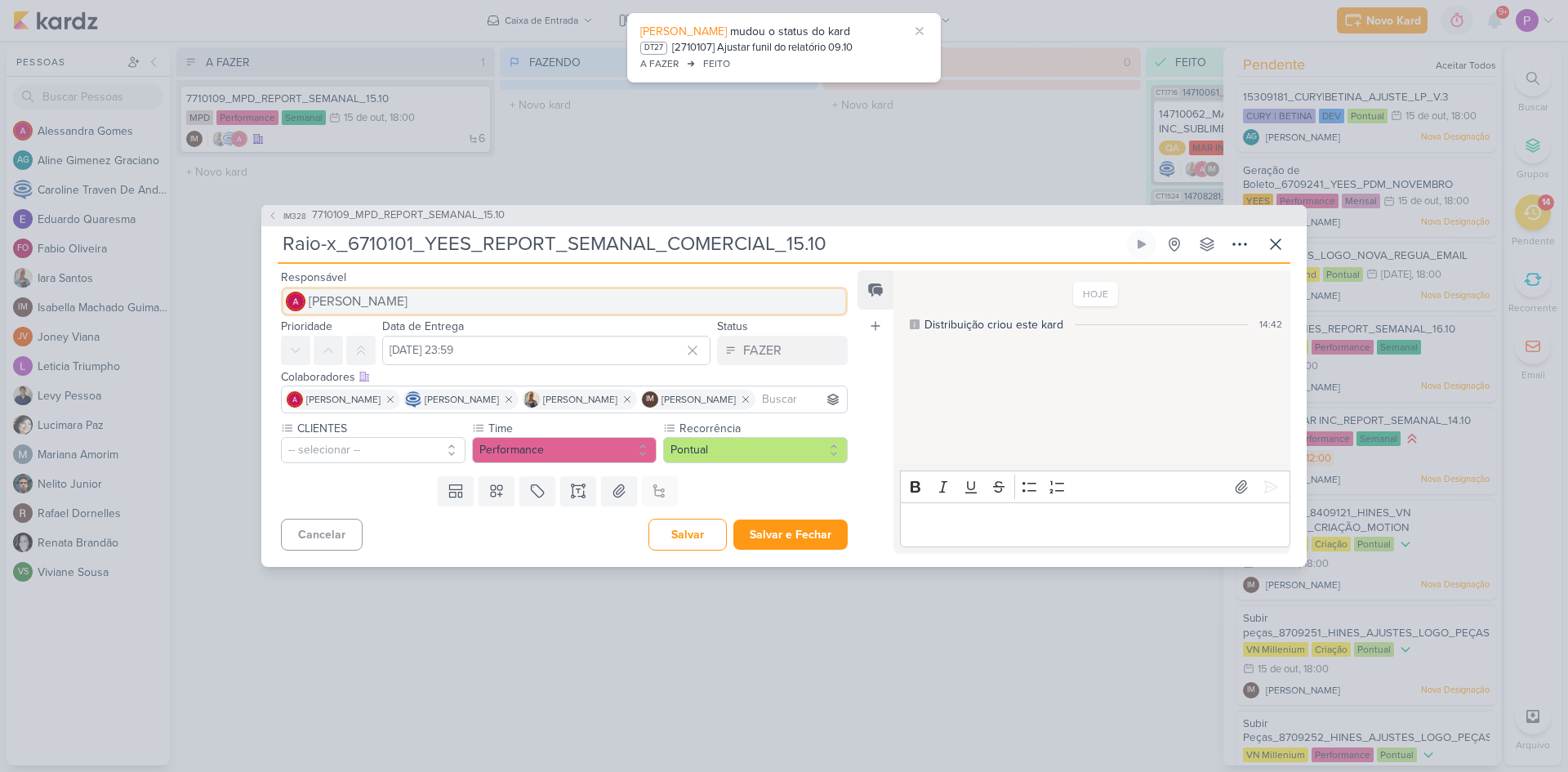
click at [335, 293] on span "[PERSON_NAME]" at bounding box center [358, 302] width 99 height 20
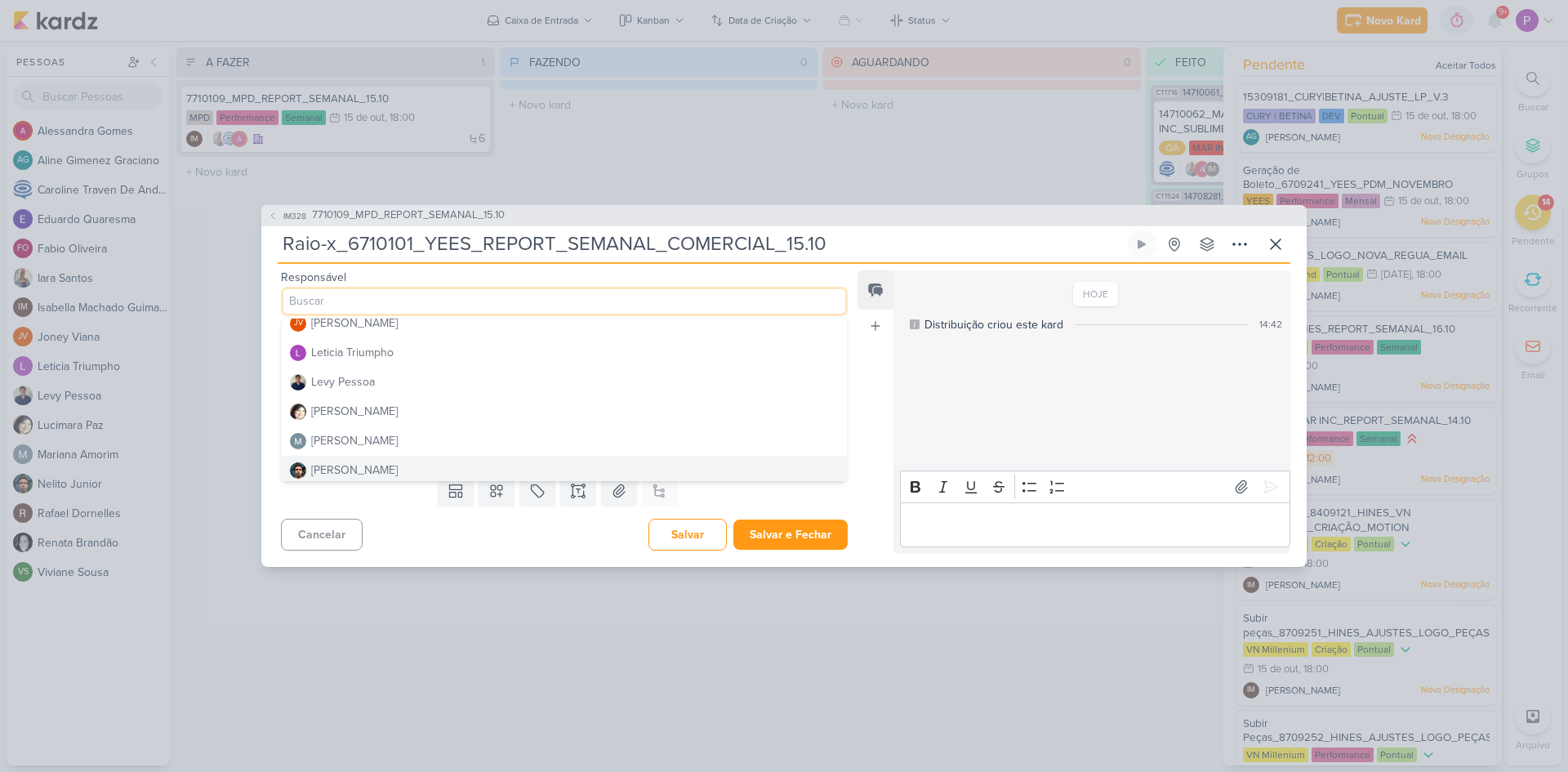
scroll to position [327, 0]
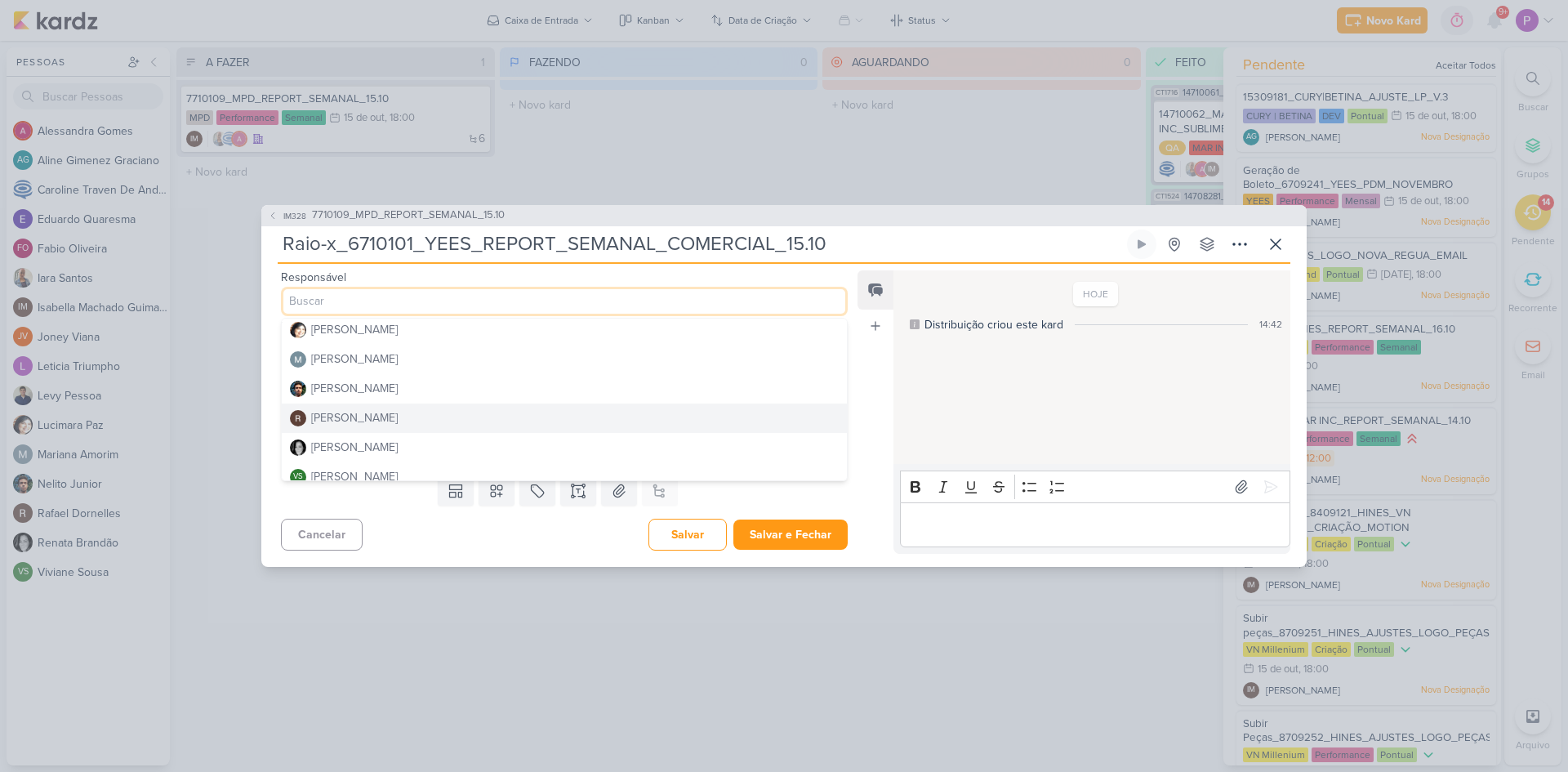
click at [348, 412] on div "[PERSON_NAME]" at bounding box center [354, 418] width 86 height 17
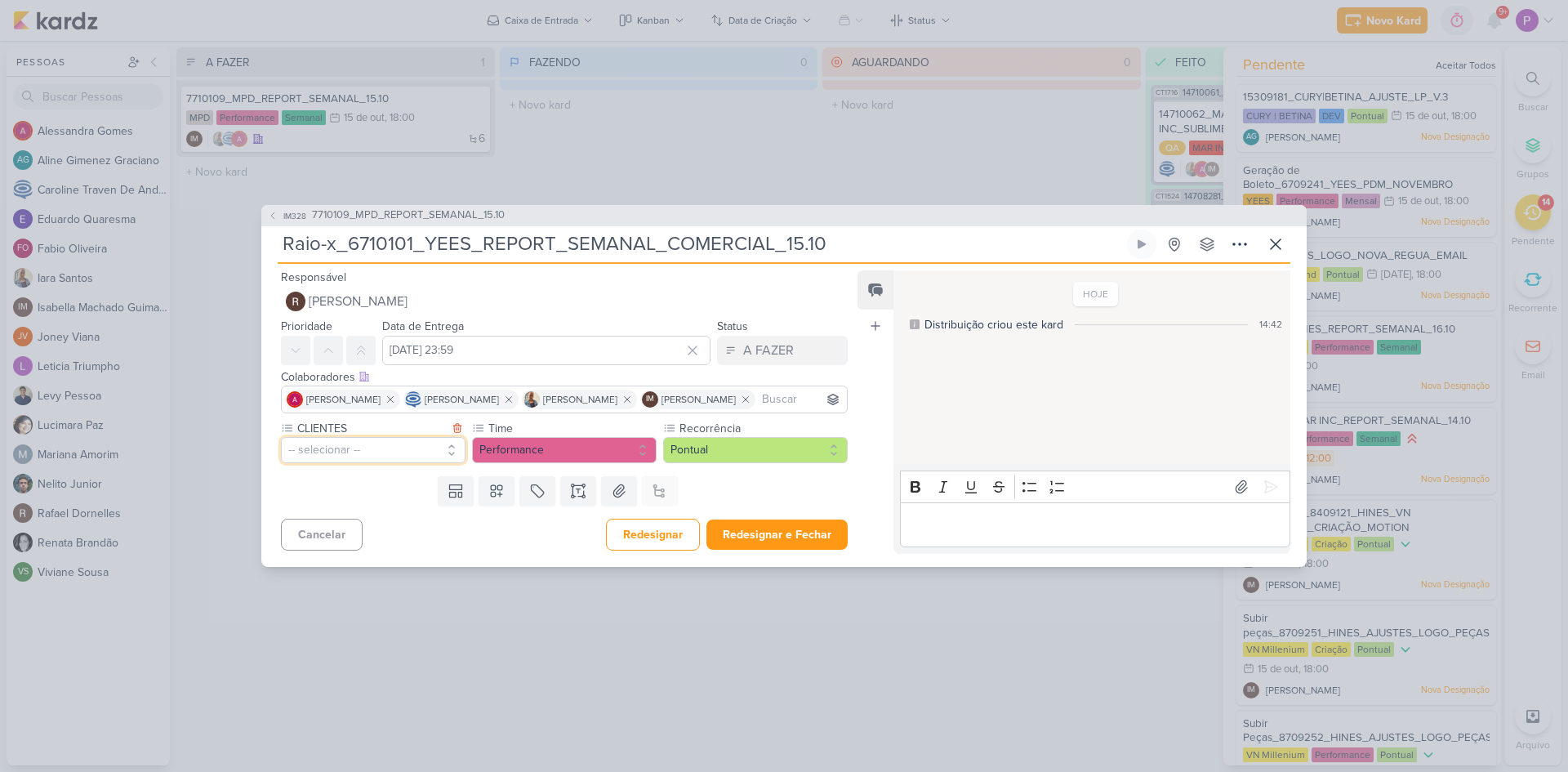
click at [361, 463] on button "-- selecionar --" at bounding box center [373, 450] width 184 height 26
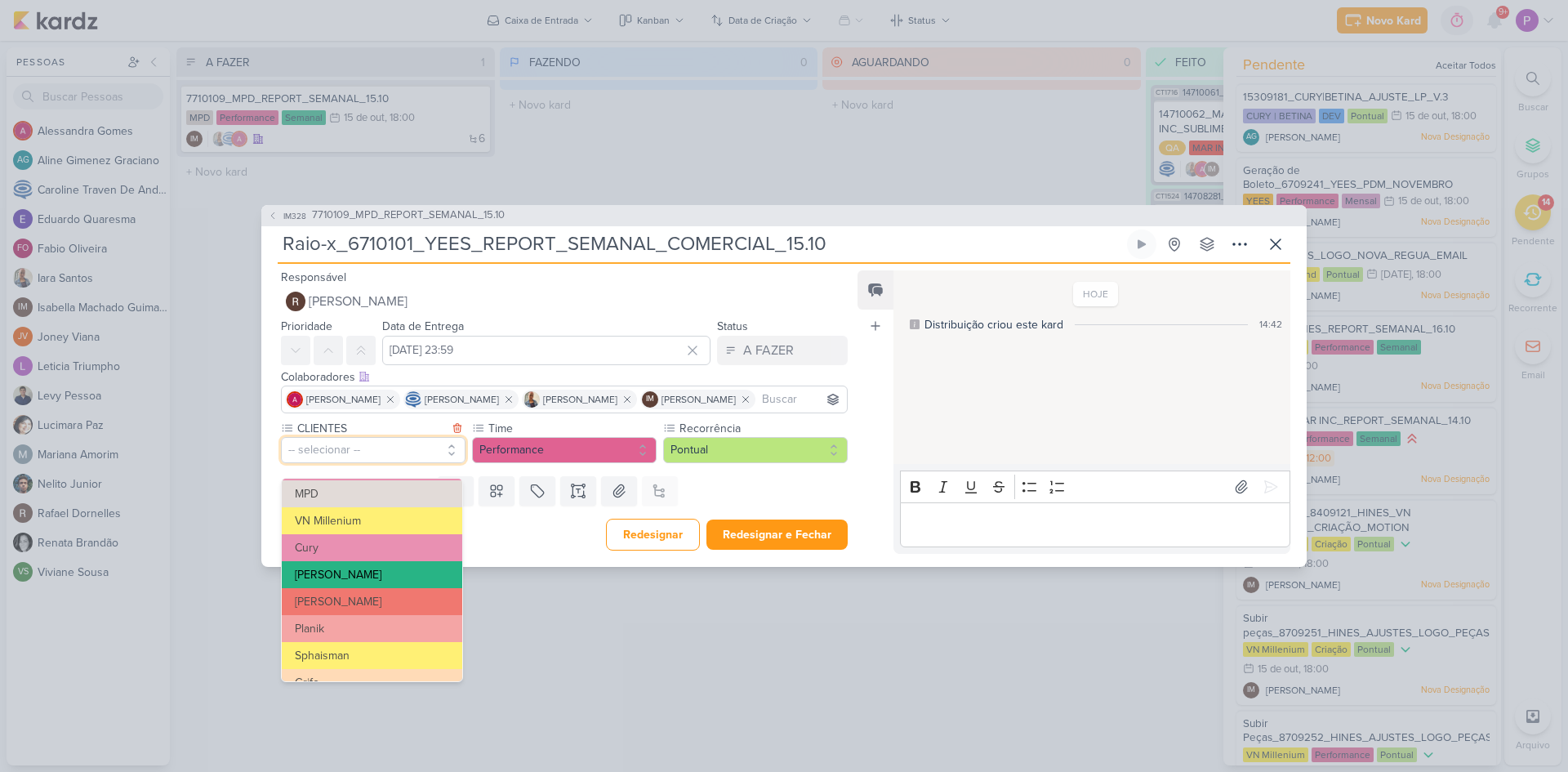
scroll to position [163, 0]
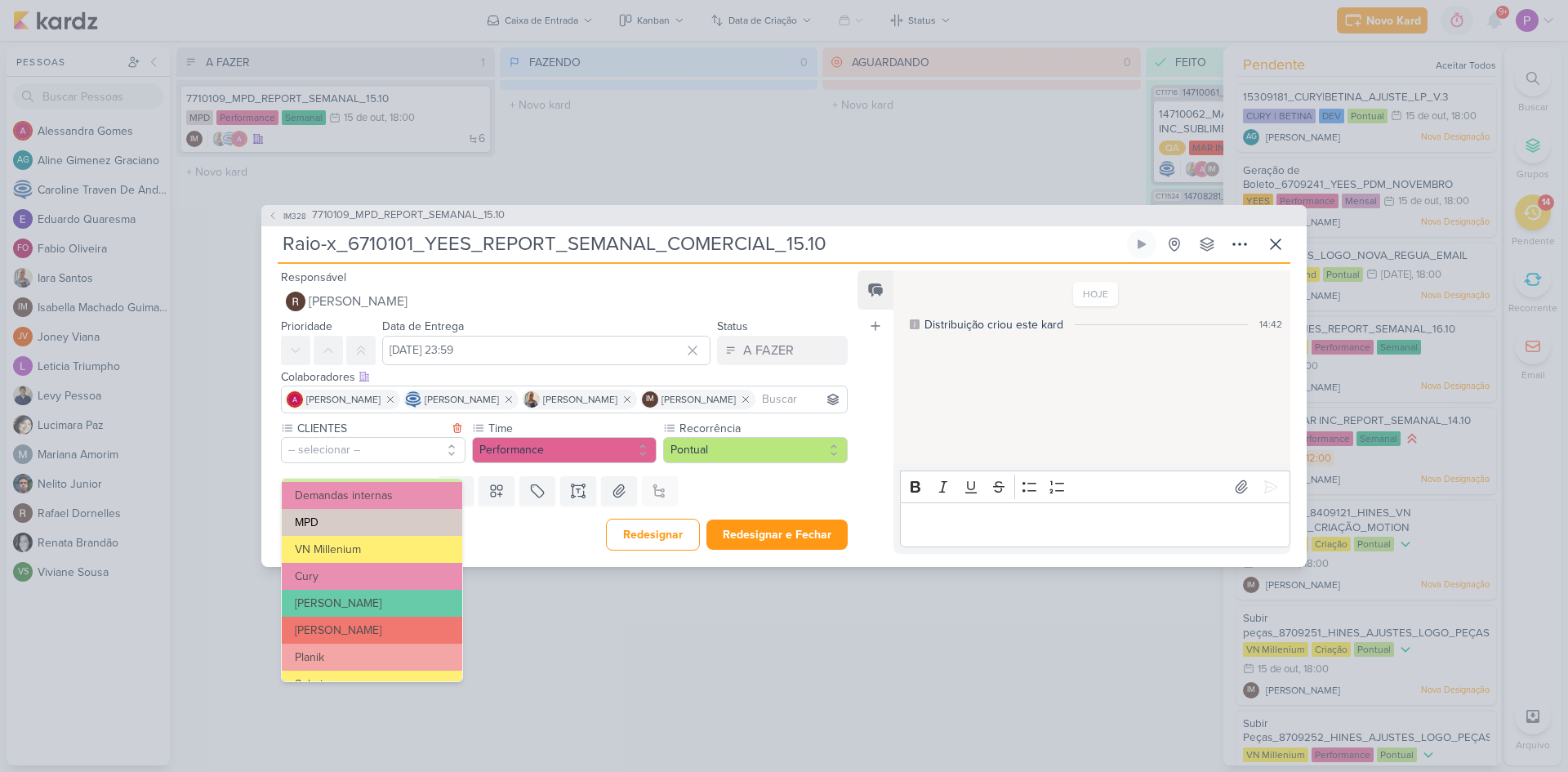
click at [353, 522] on button "MPD" at bounding box center [372, 523] width 181 height 27
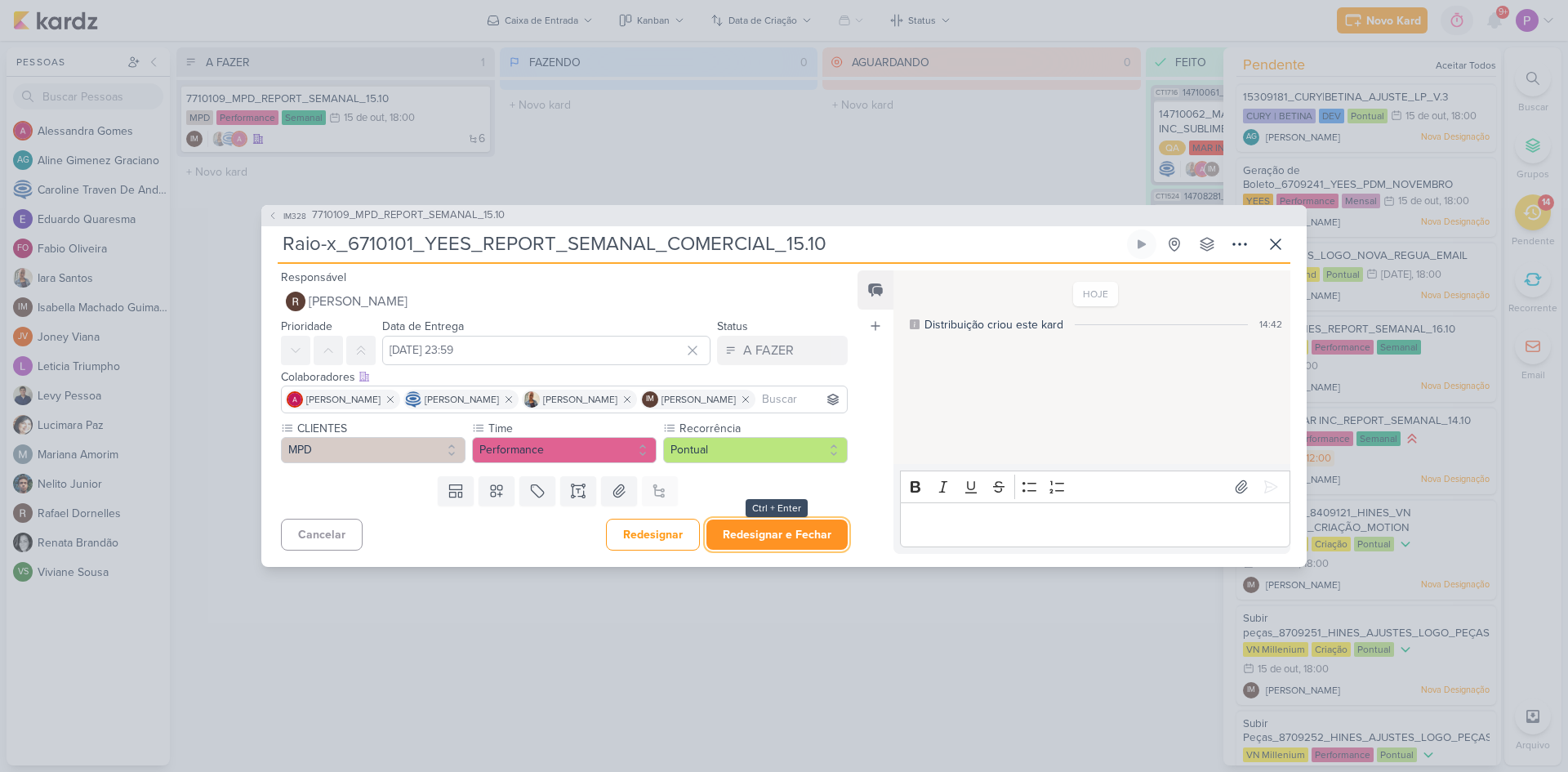
click at [776, 549] on button "Redesignar e Fechar" at bounding box center [777, 534] width 142 height 30
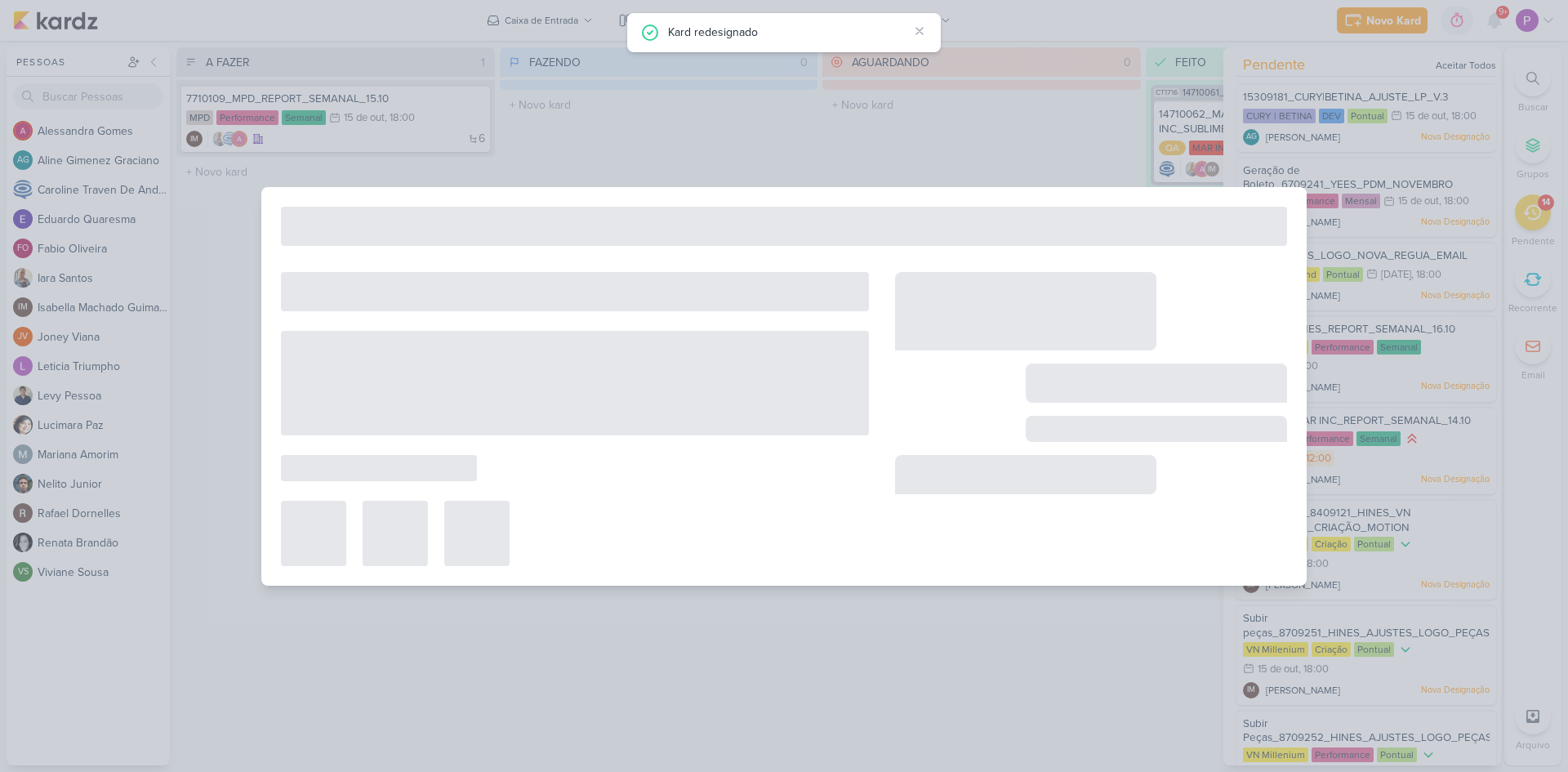
type input "7710109_MPD_REPORT_SEMANAL_15.10"
type input "[DATE] 18:00"
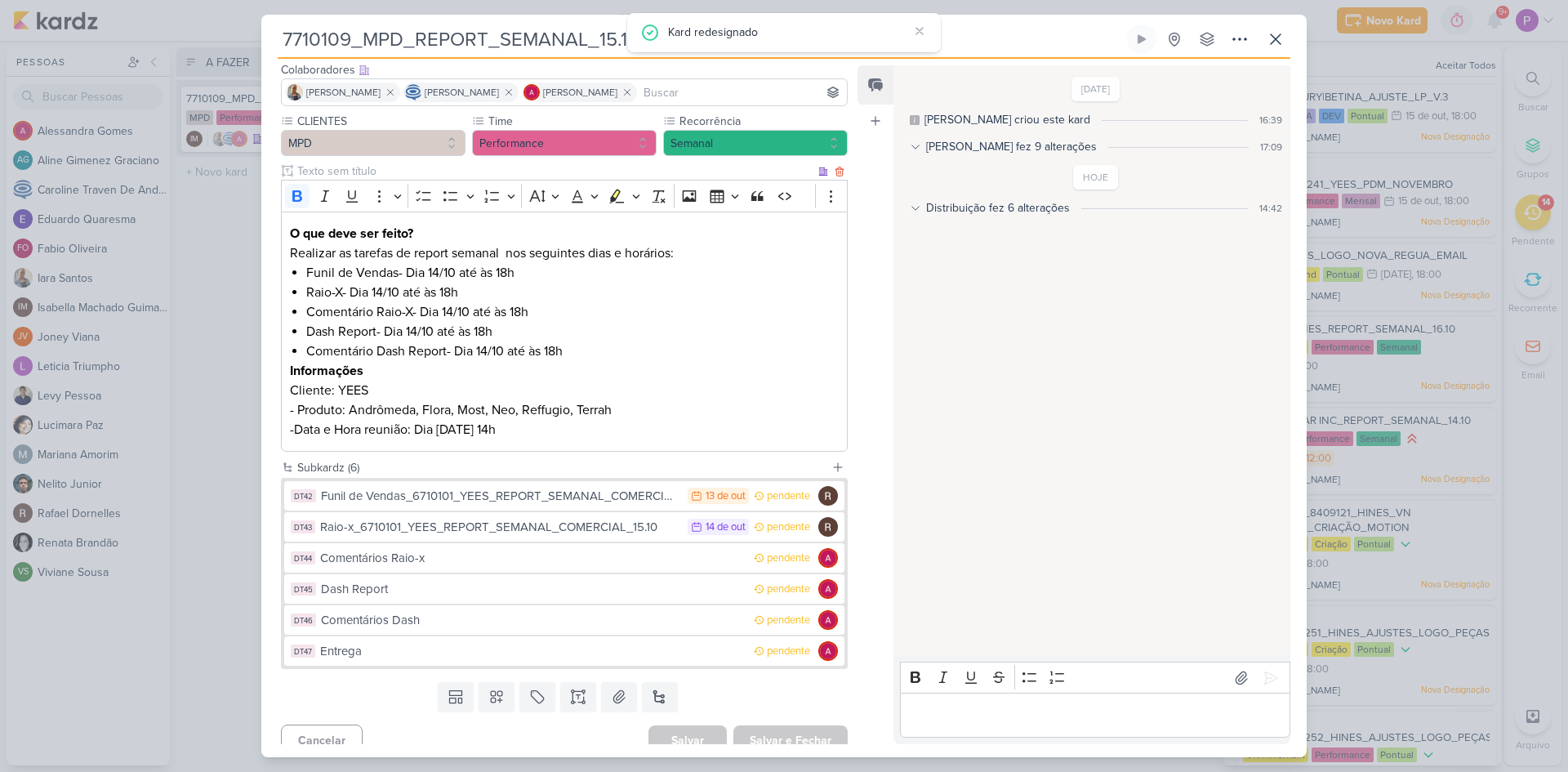
scroll to position [118, 0]
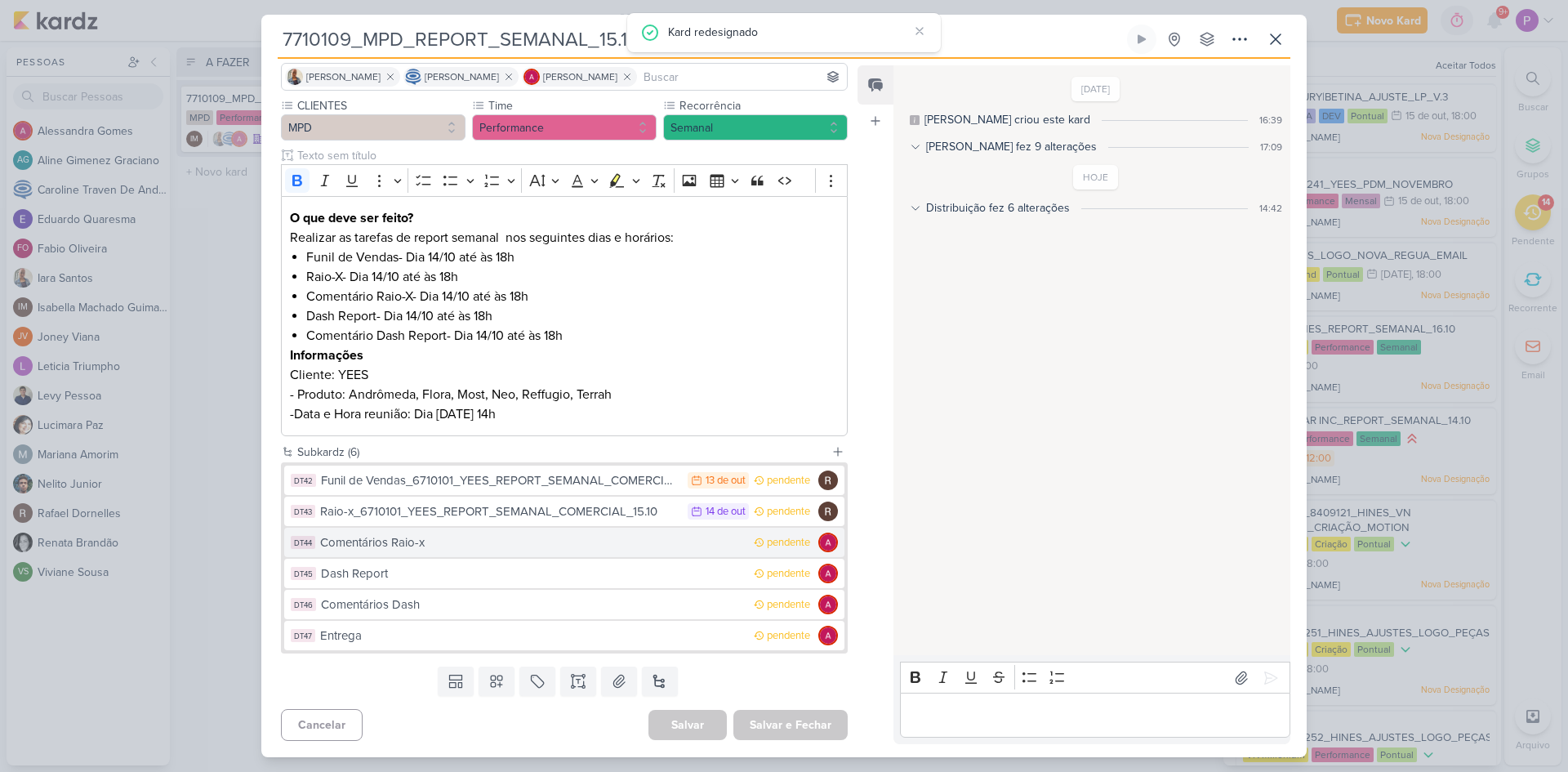
click at [447, 543] on div "Comentários Raio-x" at bounding box center [533, 542] width 426 height 19
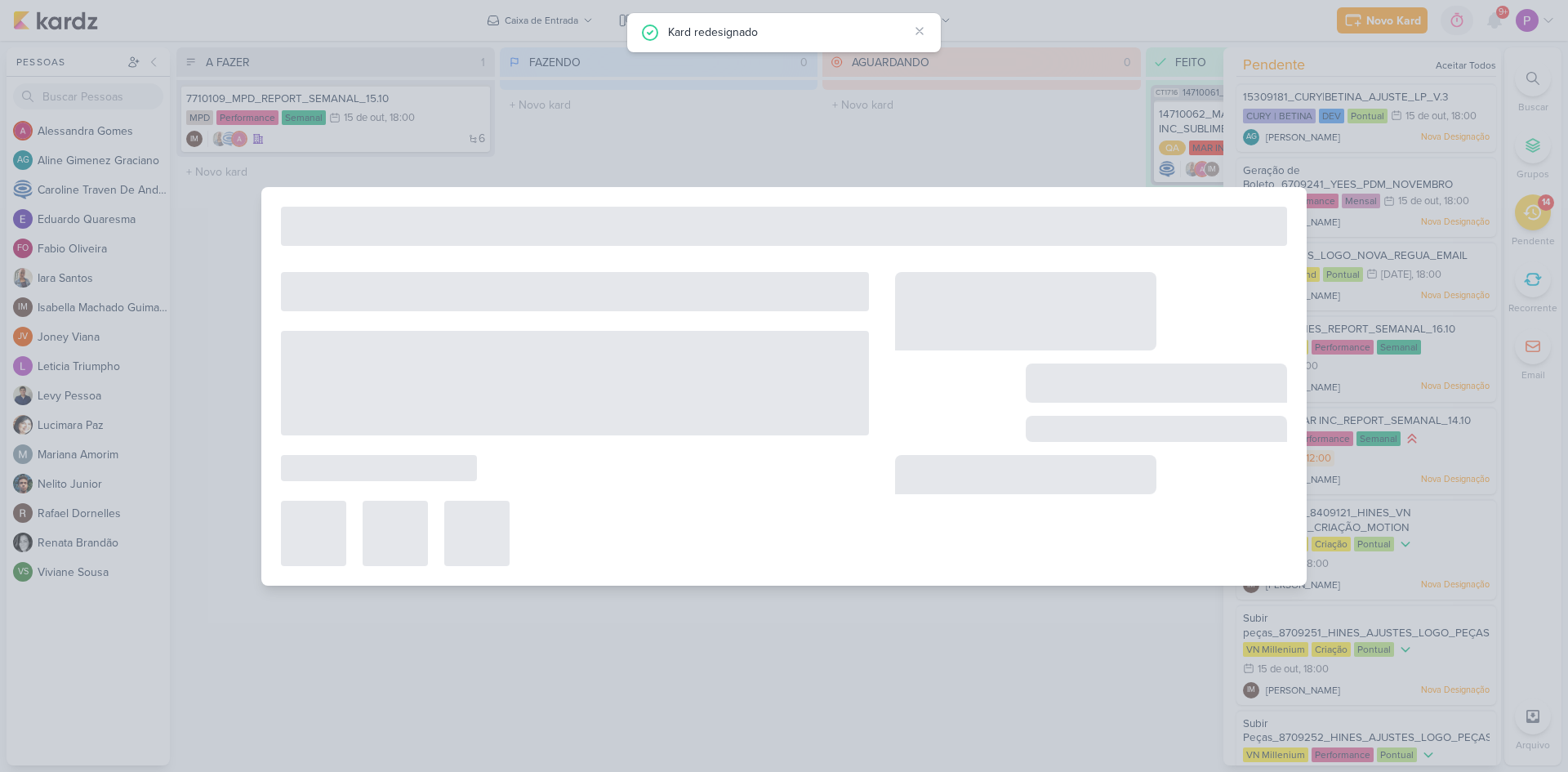
type input "Comentários Raio-x"
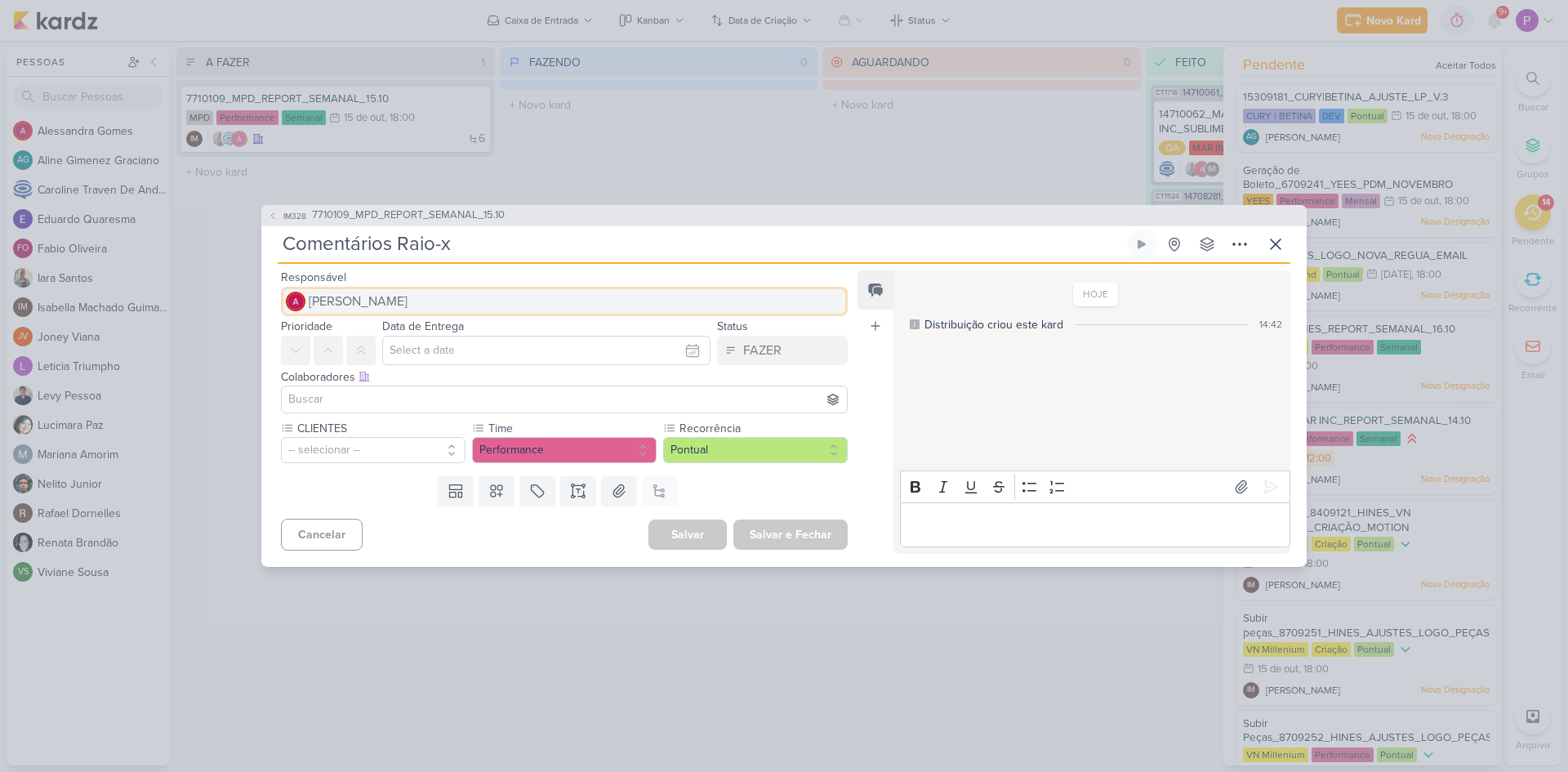
click at [378, 306] on span "[PERSON_NAME]" at bounding box center [358, 302] width 99 height 20
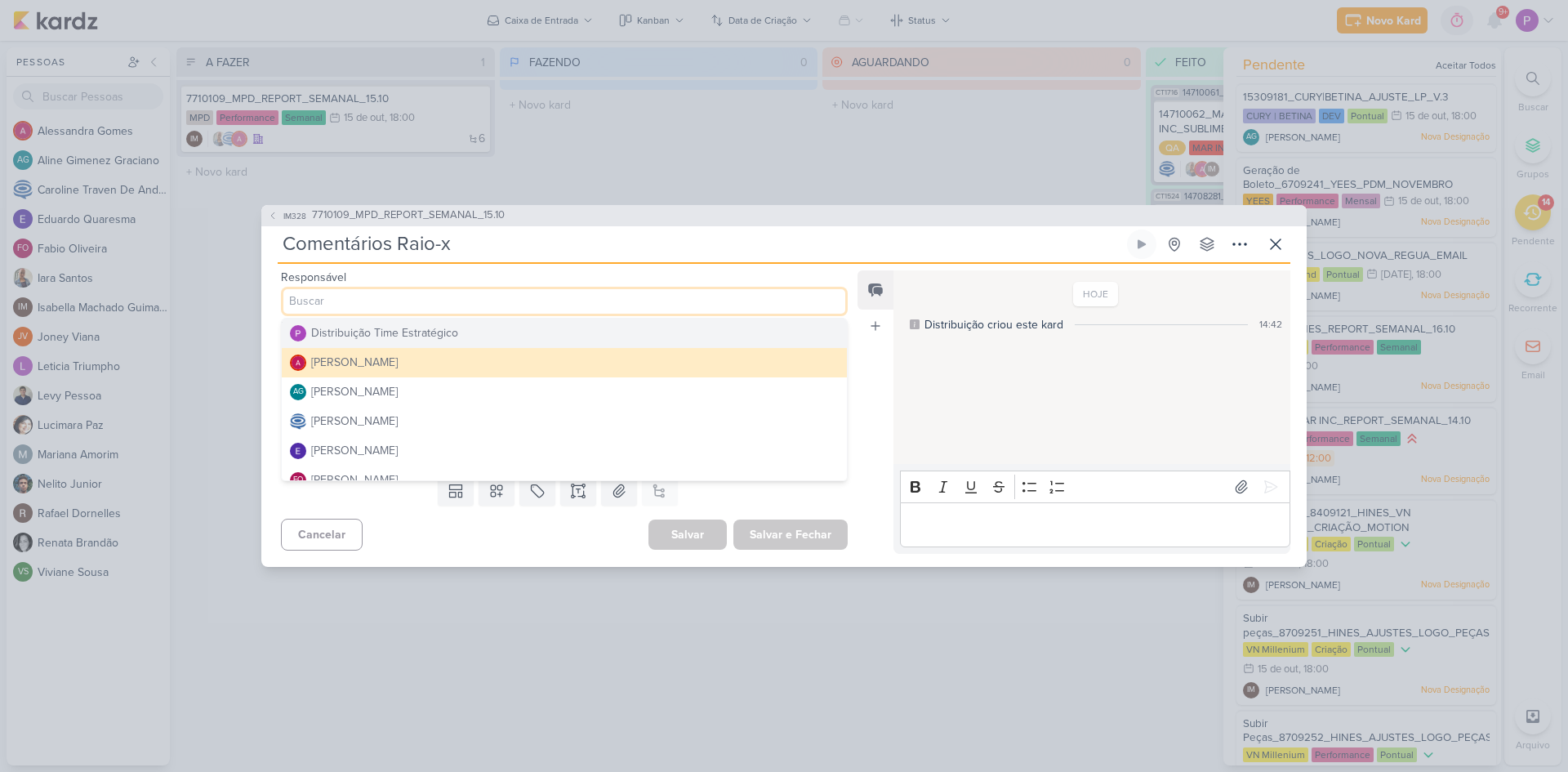
click at [555, 248] on input "Comentários Raio-x" at bounding box center [701, 244] width 846 height 29
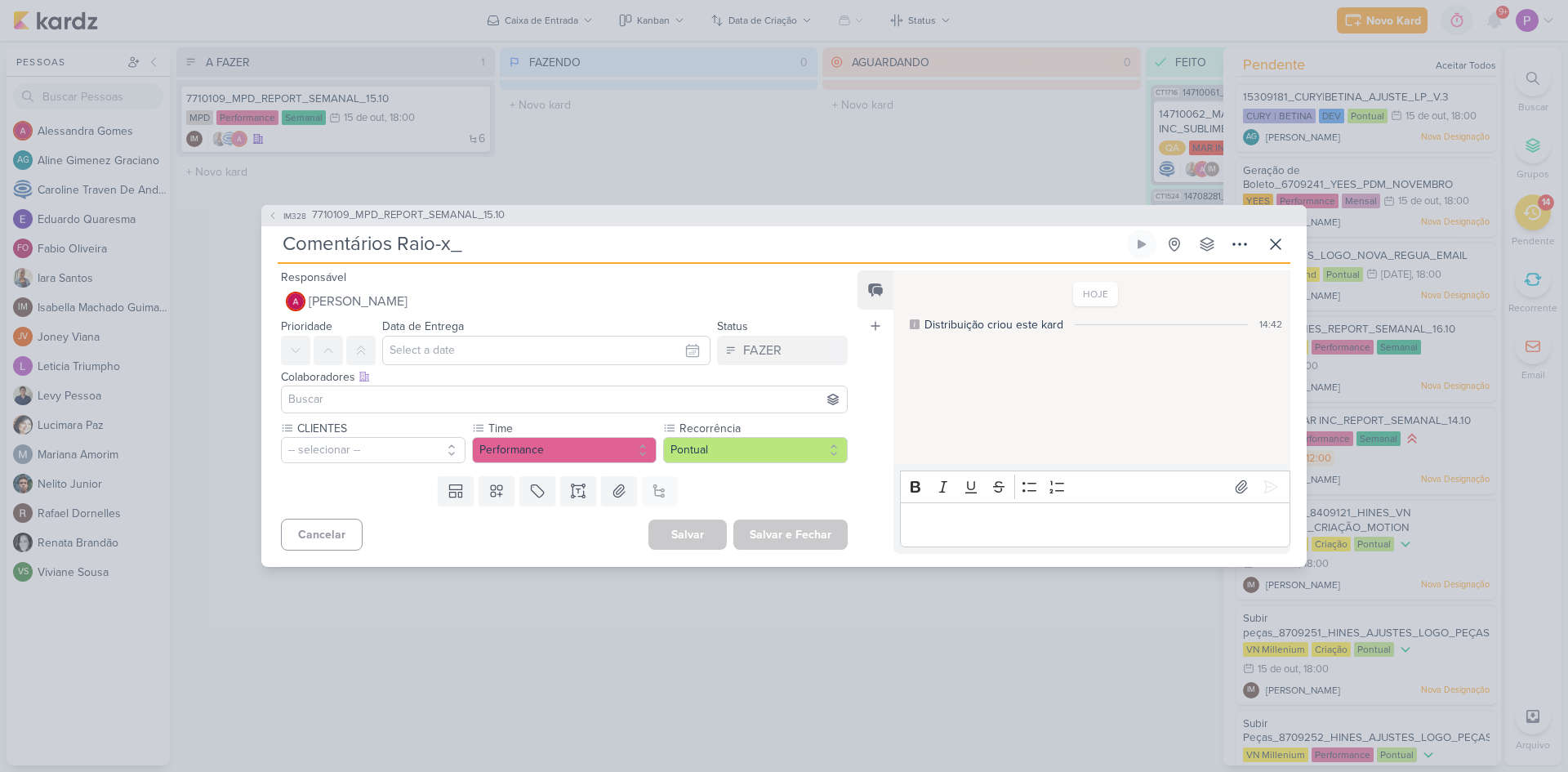
paste input "6710101_YEES_REPORT_SEMANAL_COMERCIAL_15.10"
type input "Comentários Raio-x_6710101_YEES_REPORT_SEMANAL_COMERCIAL_15.10"
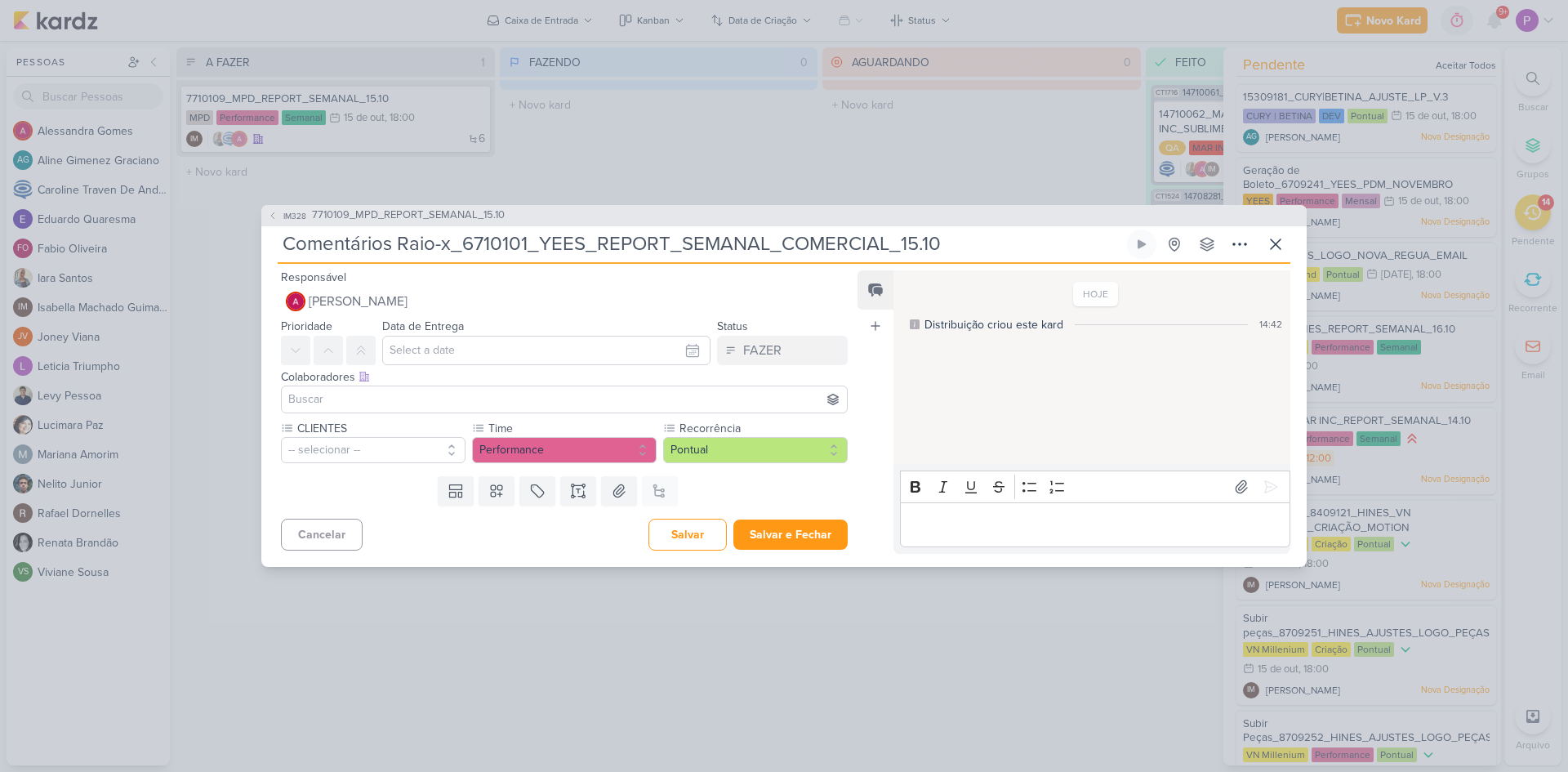
type input "Comentários Raio-x_6710101_YEES_REPORT_SEMANAL_COMERCIAL_15.10"
click at [409, 345] on input "text" at bounding box center [546, 350] width 329 height 29
drag, startPoint x: 578, startPoint y: 483, endPoint x: 491, endPoint y: 456, distance: 91.1
click at [577, 483] on div "14" at bounding box center [588, 484] width 25 height 25
type input "[DATE] 23:59"
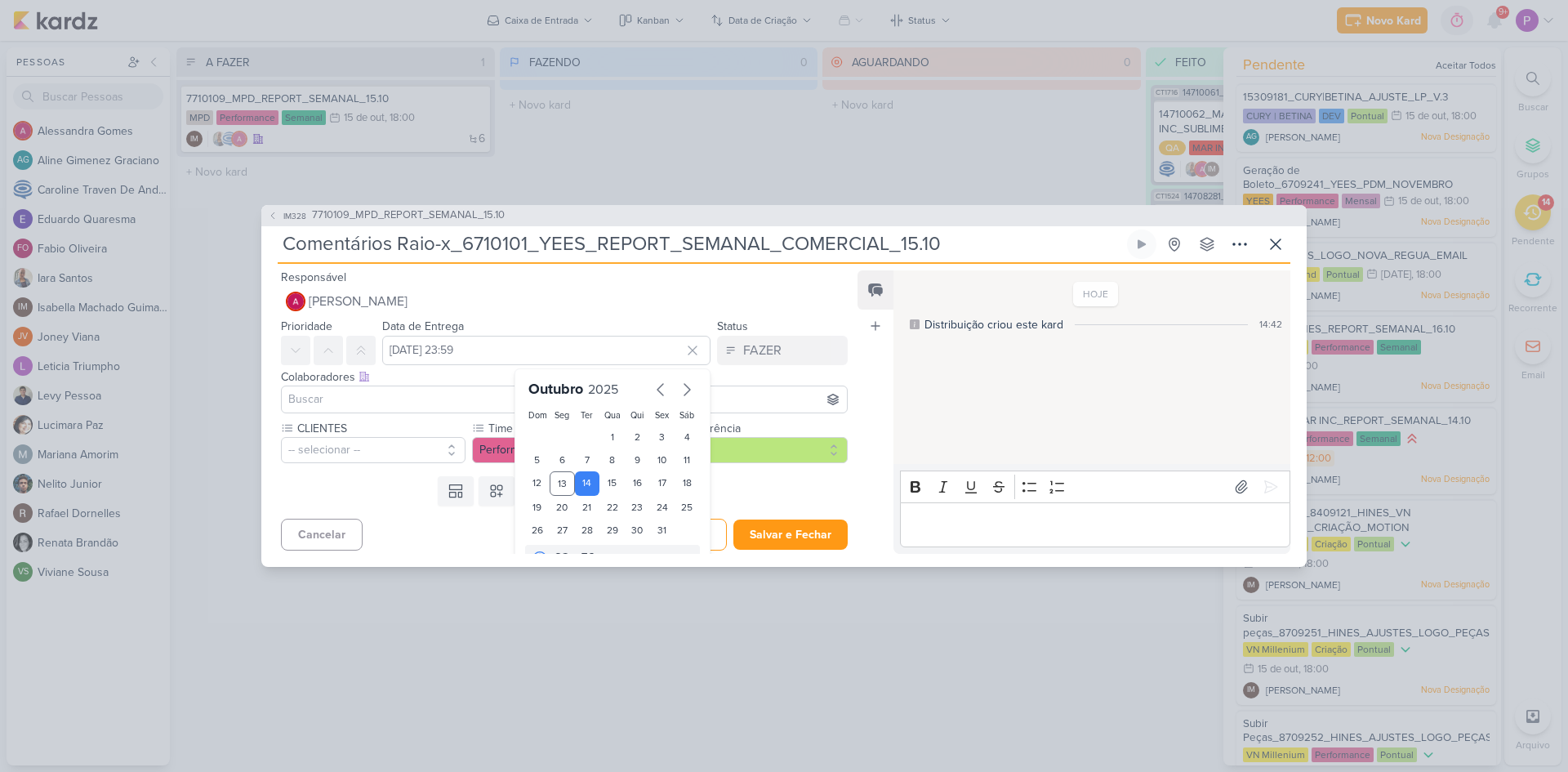
click at [425, 403] on input at bounding box center [564, 400] width 558 height 20
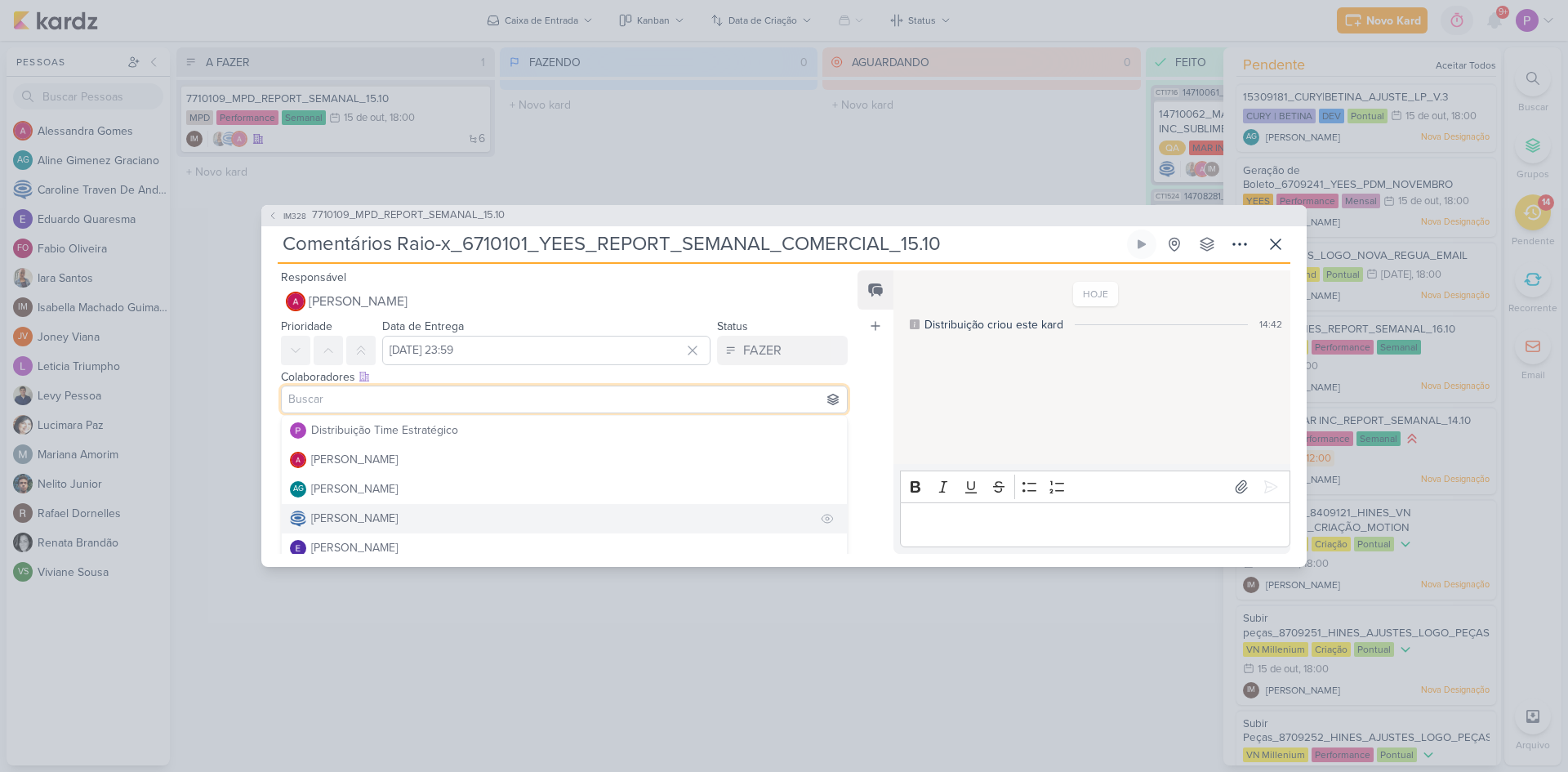
click at [361, 521] on div "[PERSON_NAME]" at bounding box center [354, 517] width 86 height 17
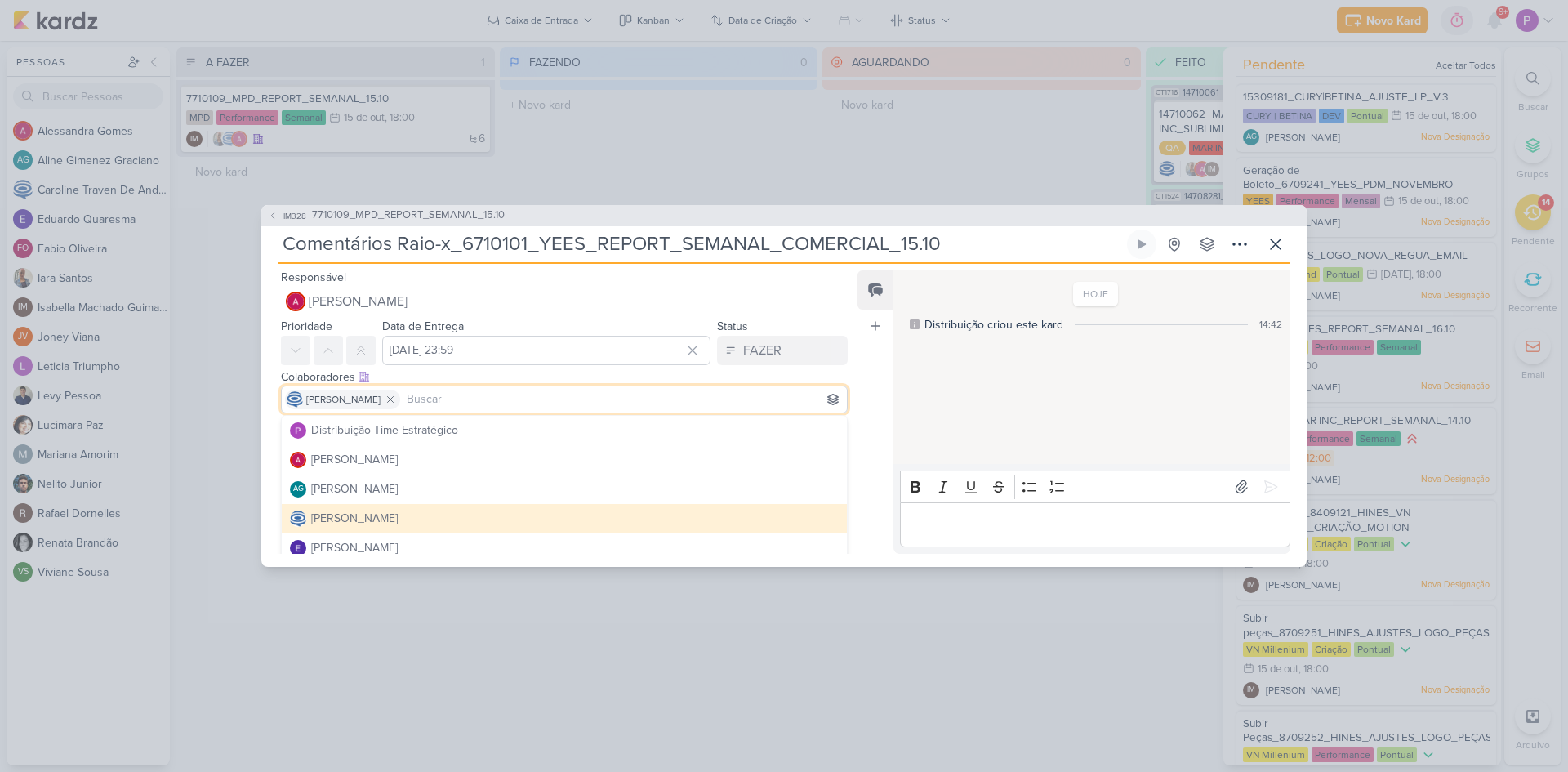
scroll to position [82, 0]
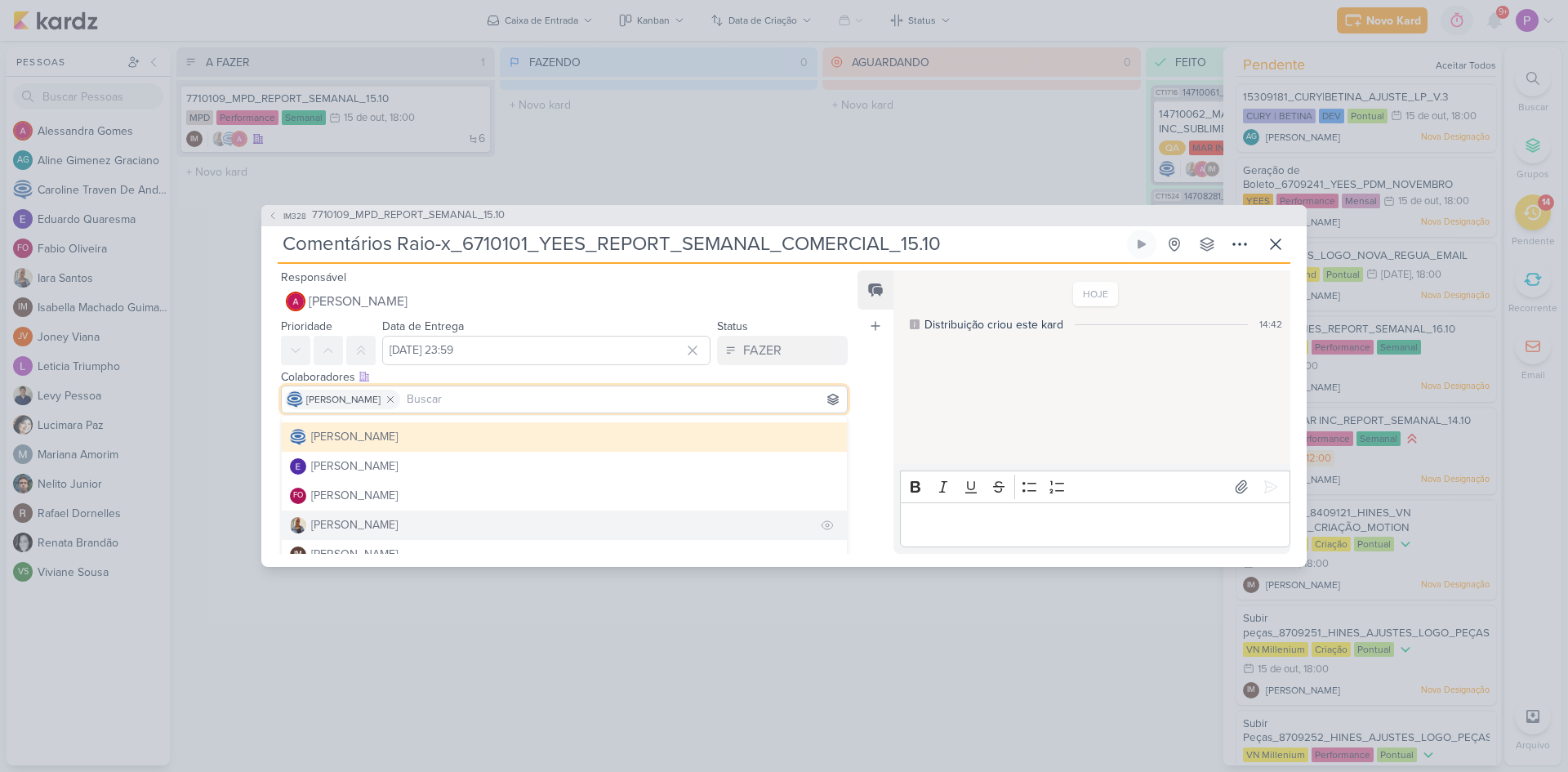
click at [331, 524] on div "[PERSON_NAME]" at bounding box center [354, 524] width 86 height 17
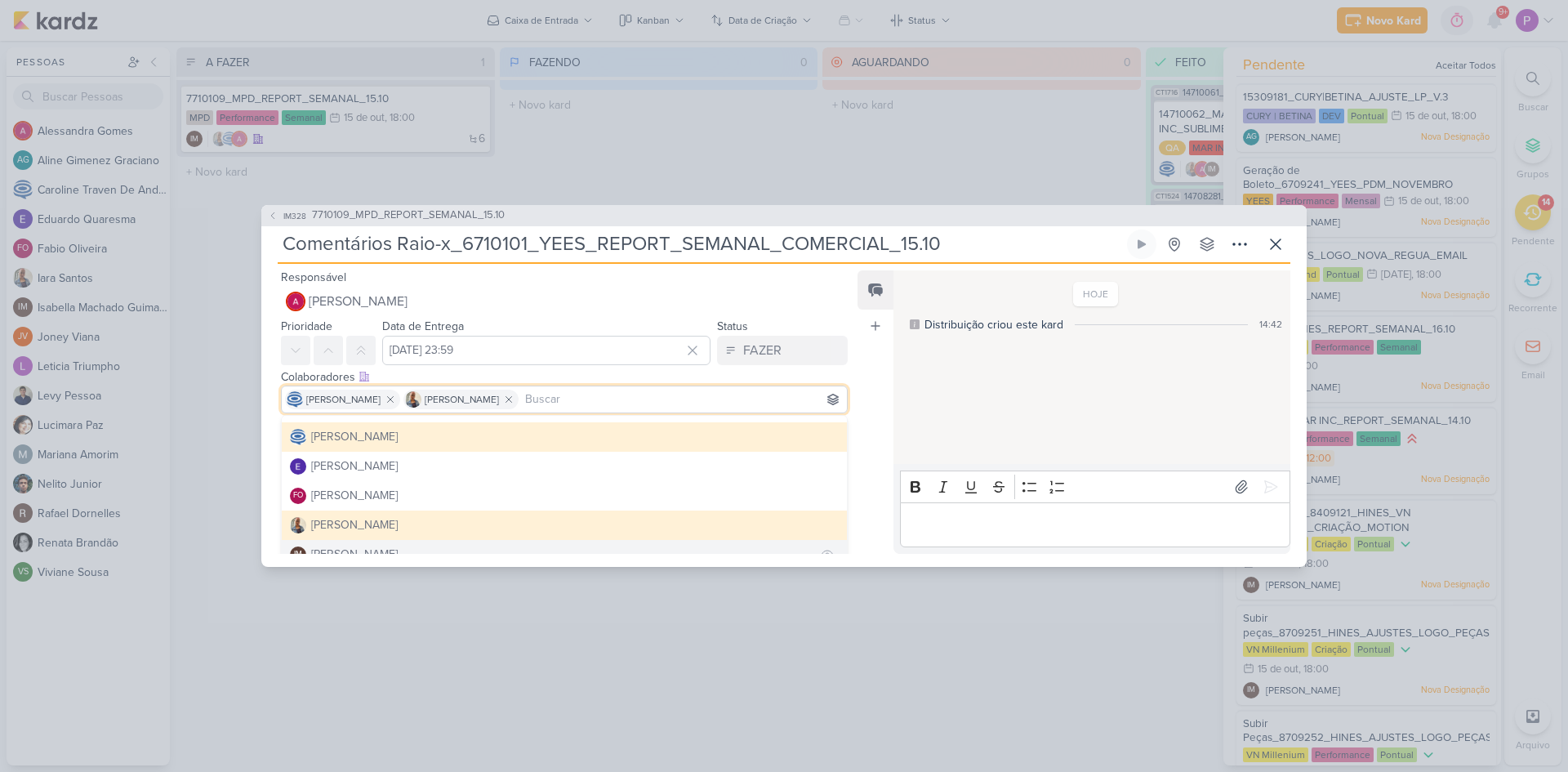
click at [335, 546] on div "[PERSON_NAME]" at bounding box center [354, 554] width 86 height 17
click at [856, 390] on div "Responsável [PERSON_NAME] Distribuição Time Estratégico [PERSON_NAME] AG [PERSO…" at bounding box center [784, 415] width 1045 height 303
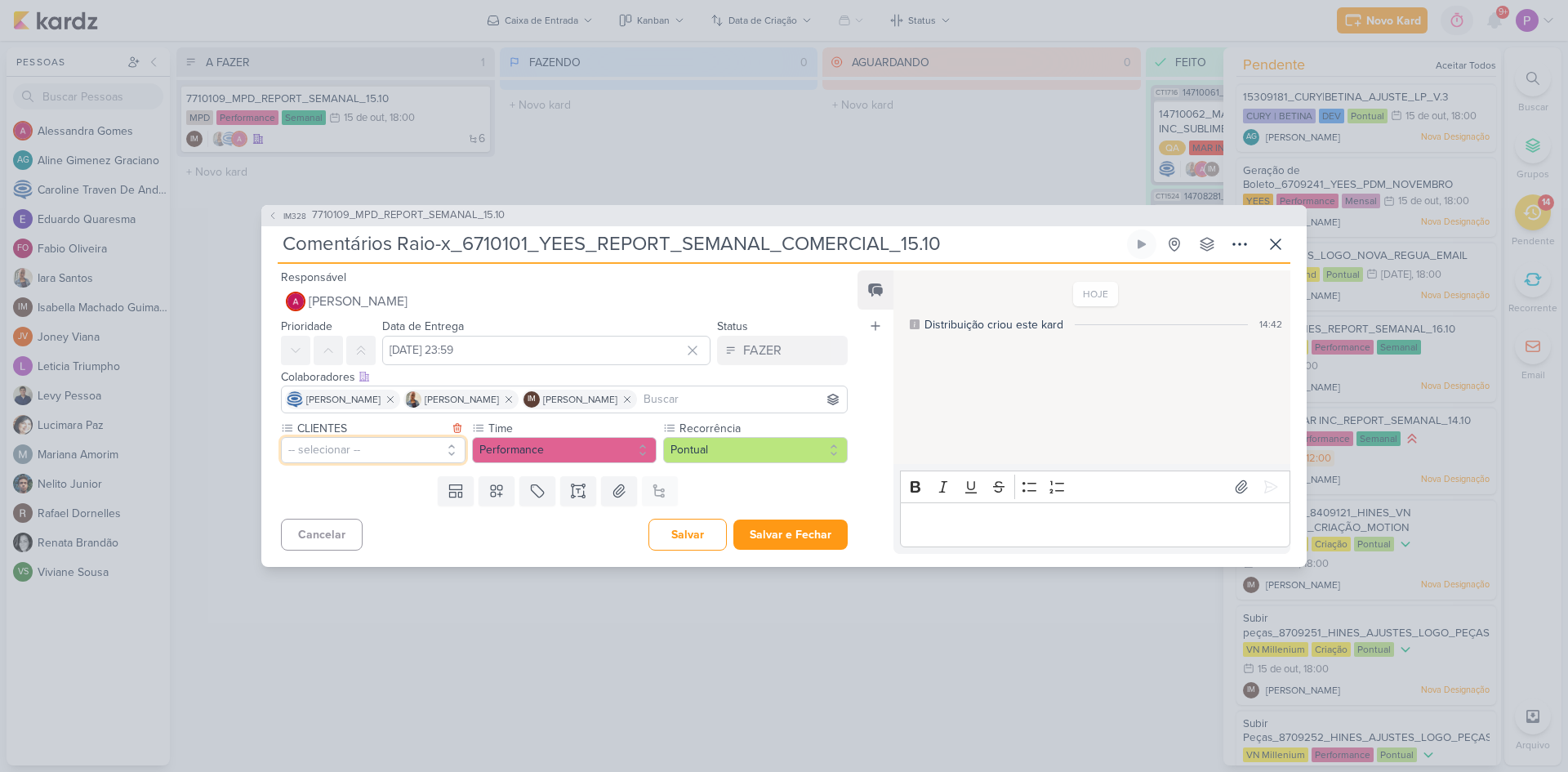
click at [345, 454] on button "-- selecionar --" at bounding box center [373, 450] width 184 height 26
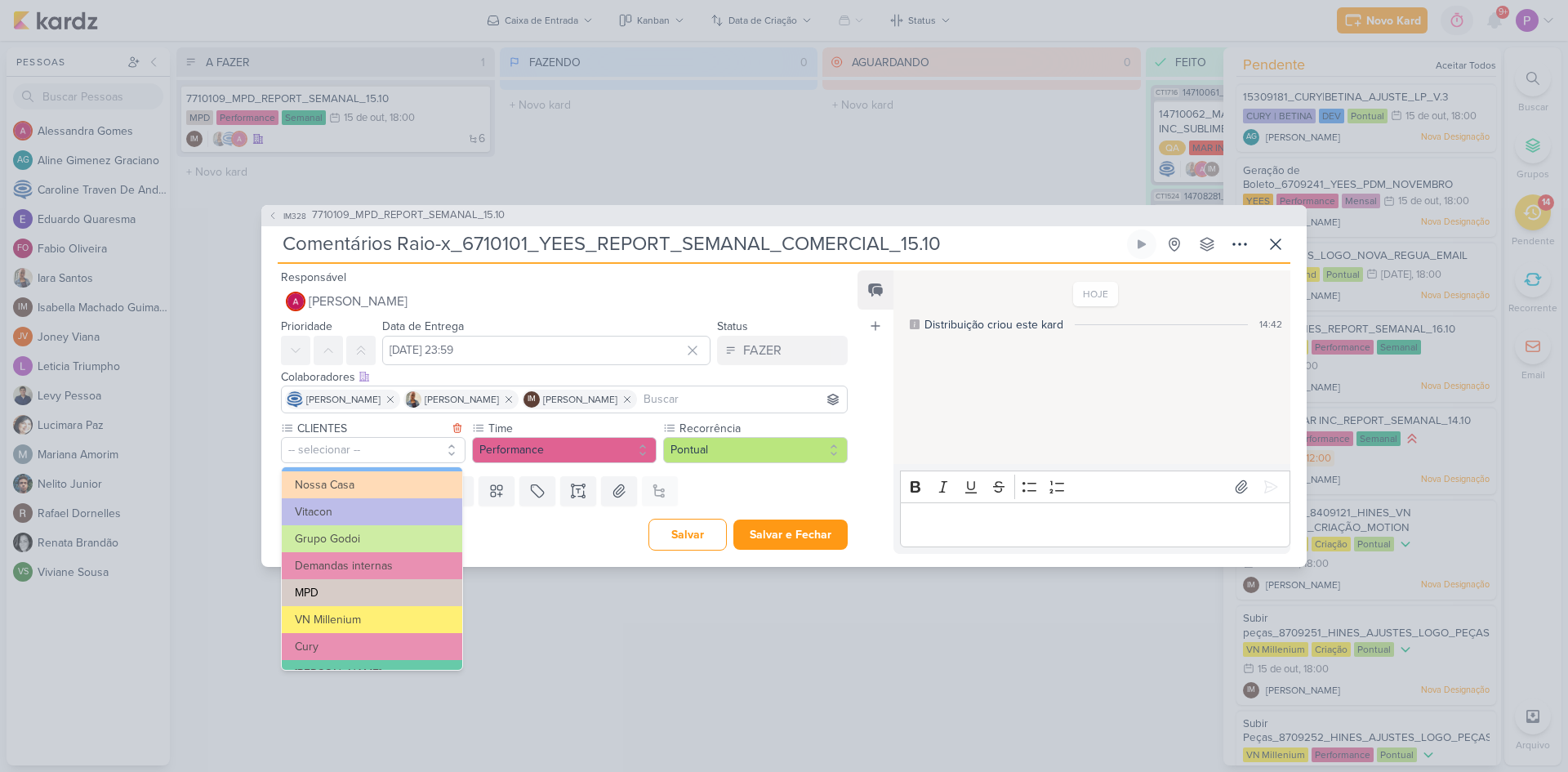
click at [319, 587] on button "MPD" at bounding box center [372, 592] width 181 height 27
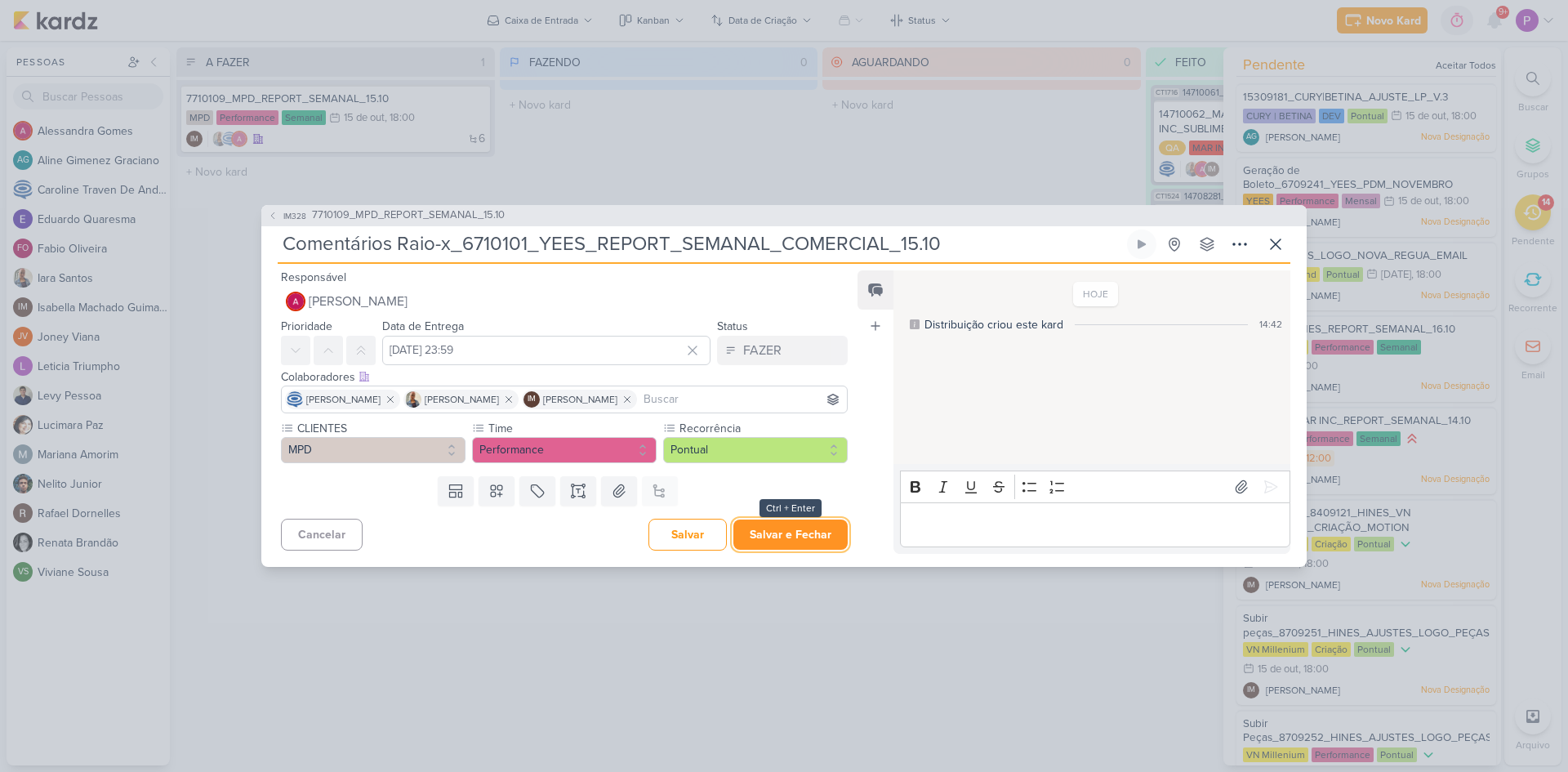
click at [791, 536] on button "Salvar e Fechar" at bounding box center [791, 534] width 114 height 30
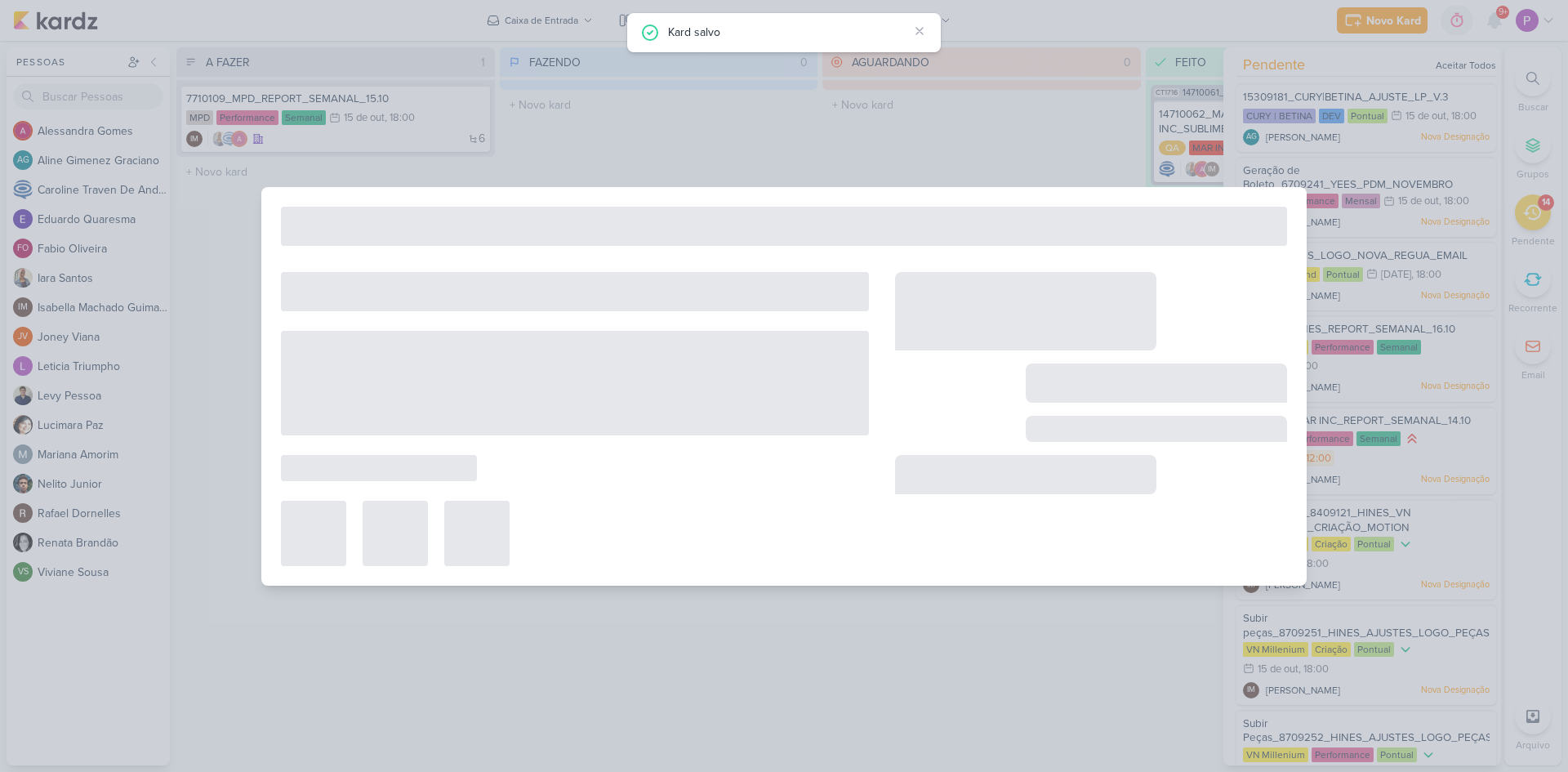
type input "7710109_MPD_REPORT_SEMANAL_15.10"
type input "[DATE] 18:00"
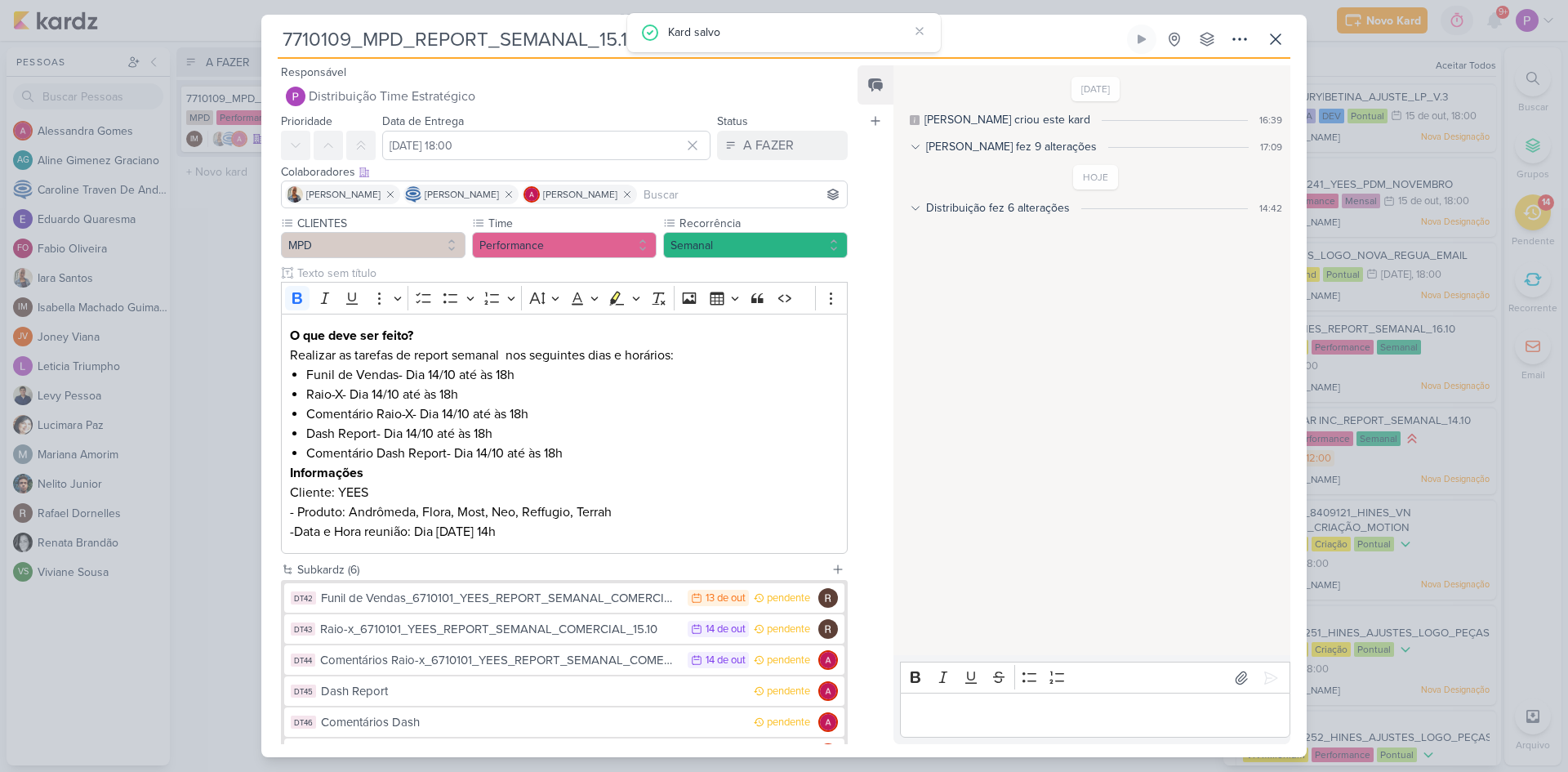
scroll to position [118, 0]
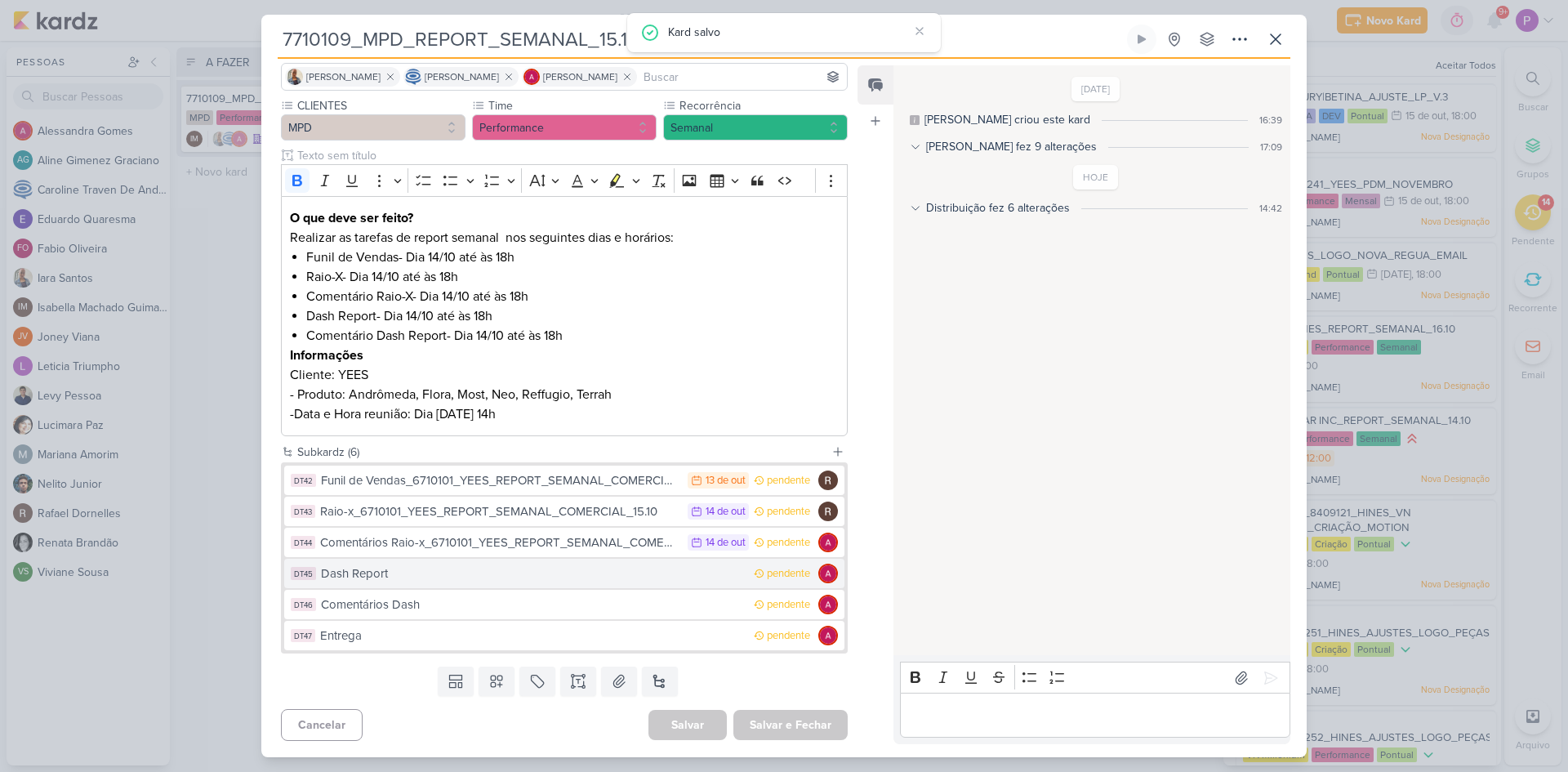
click at [451, 584] on button "DT45 Dash Report pendente" at bounding box center [564, 573] width 560 height 29
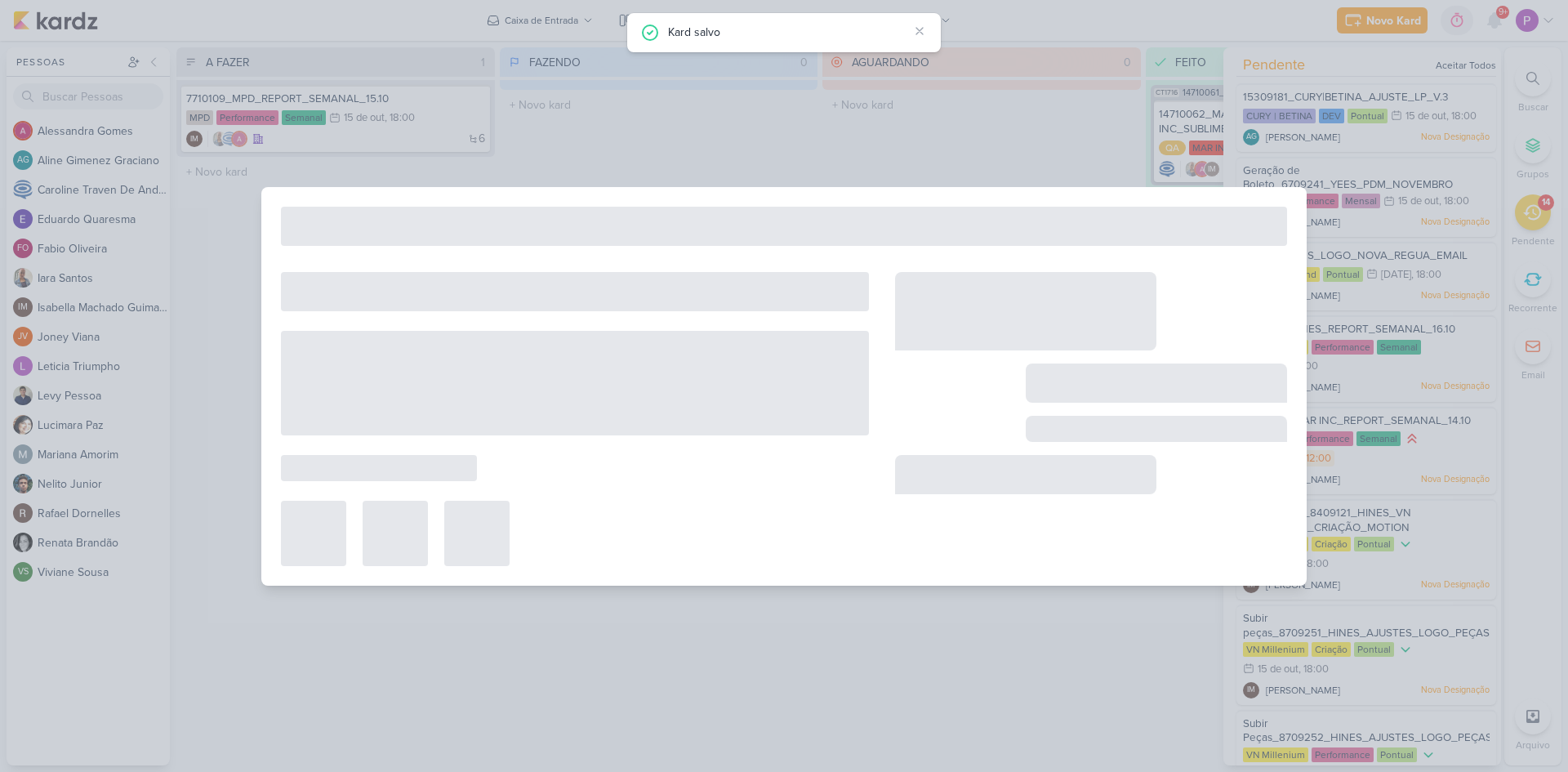
type input "Dash Report"
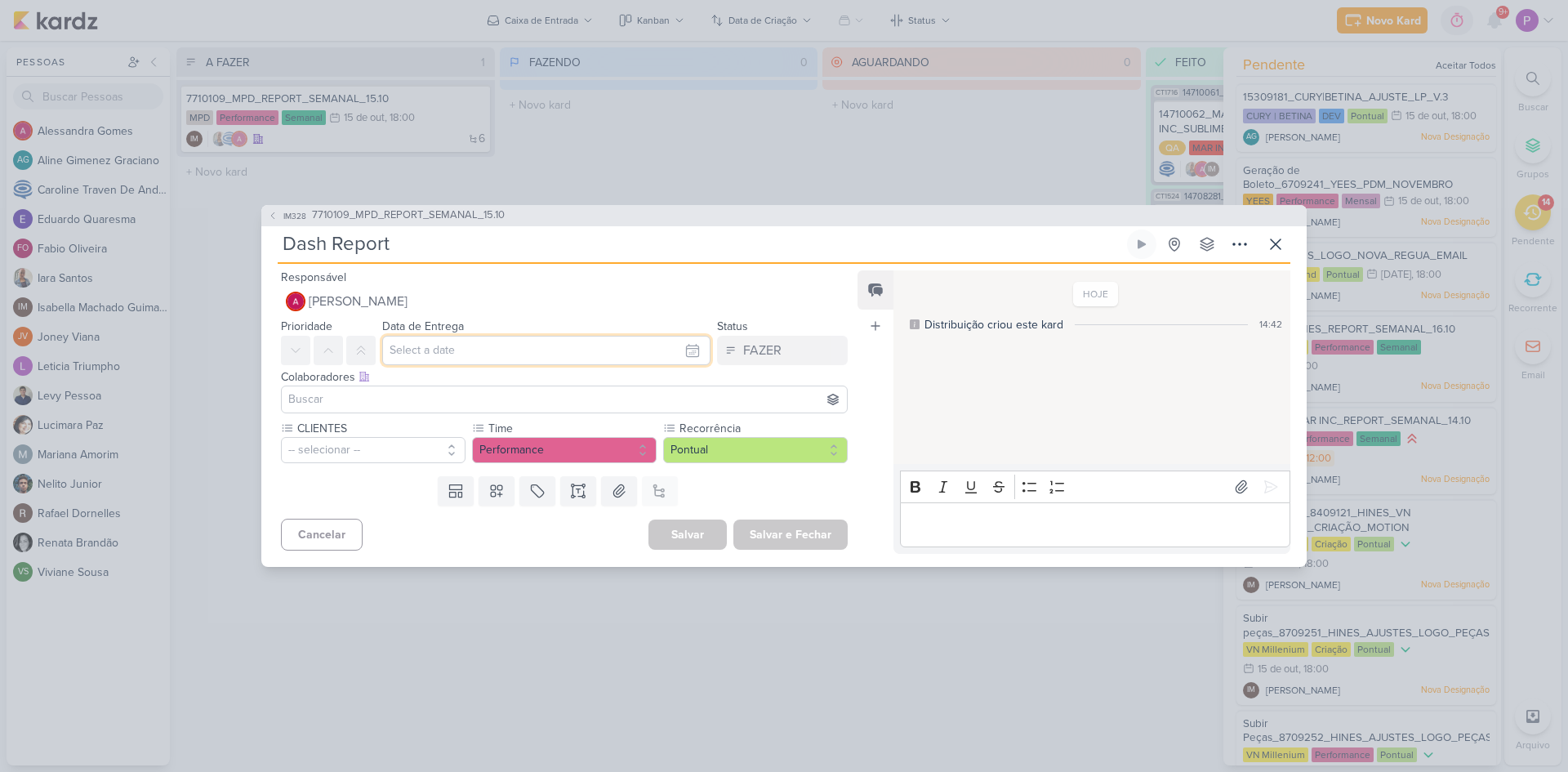
click at [421, 360] on input "text" at bounding box center [546, 350] width 329 height 29
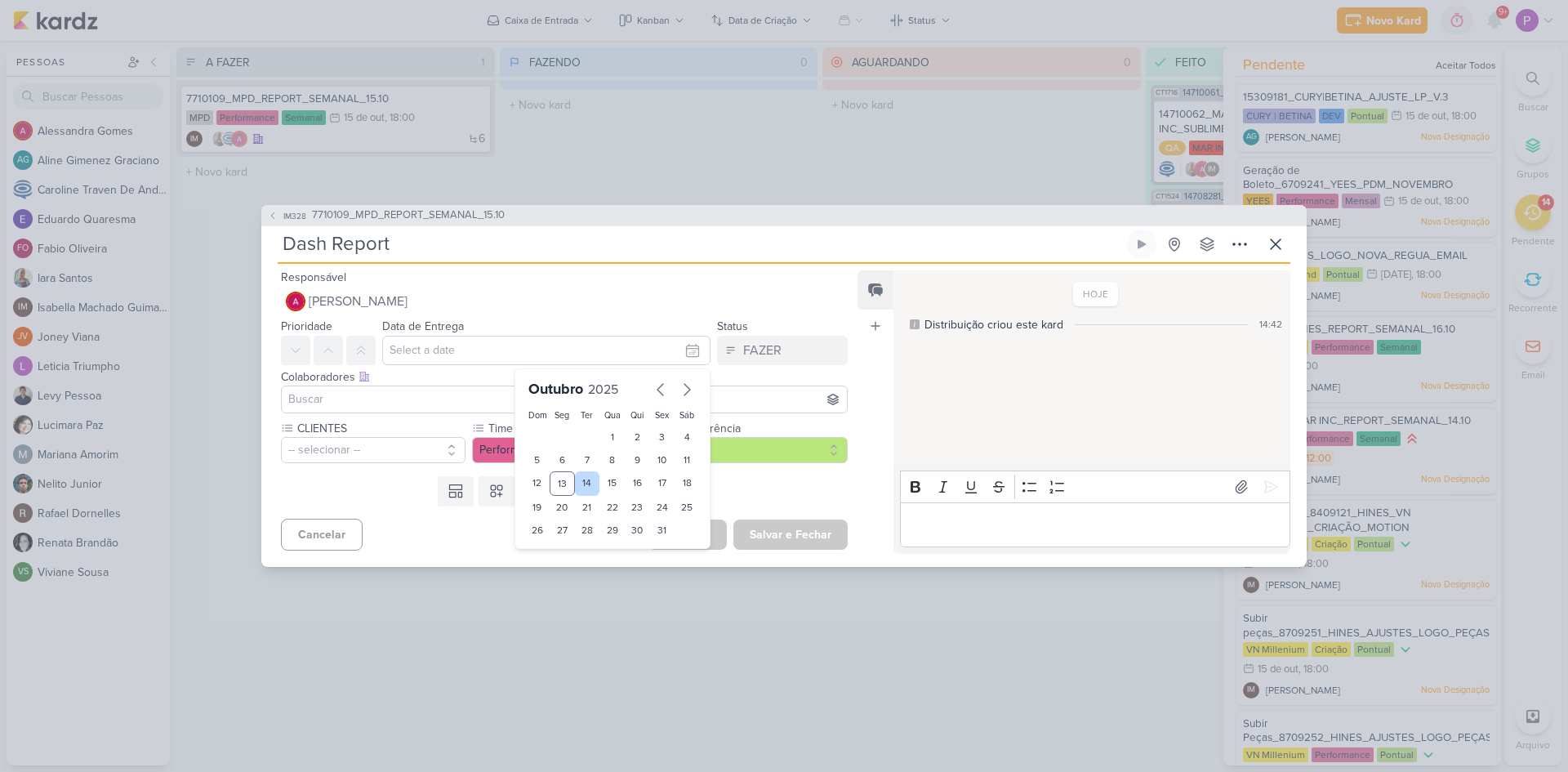
click at [581, 488] on div "14" at bounding box center [588, 484] width 25 height 25
type input "[DATE] 23:59"
click at [350, 395] on input at bounding box center [564, 400] width 558 height 20
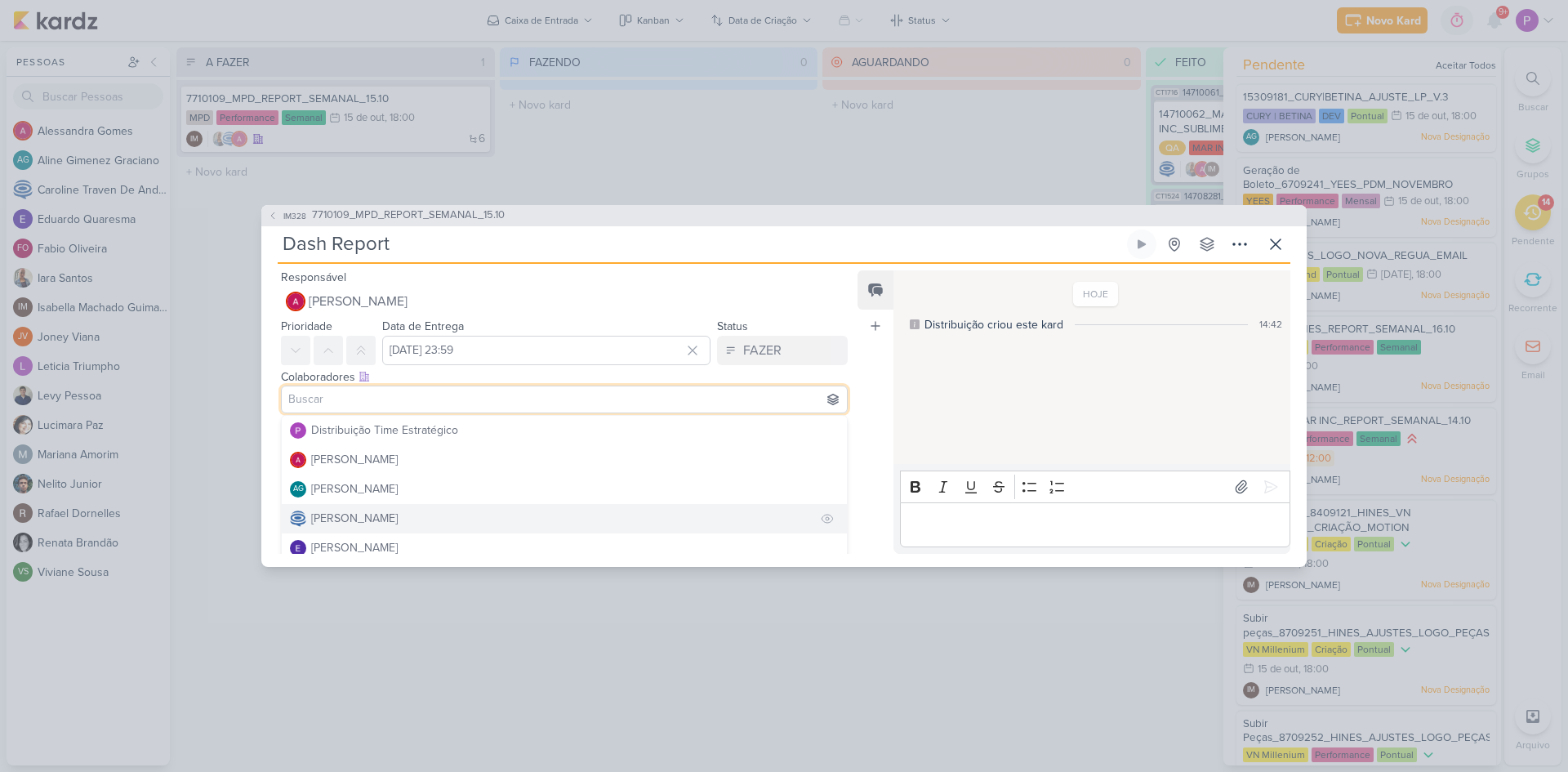
click at [368, 519] on div "[PERSON_NAME]" at bounding box center [354, 517] width 86 height 17
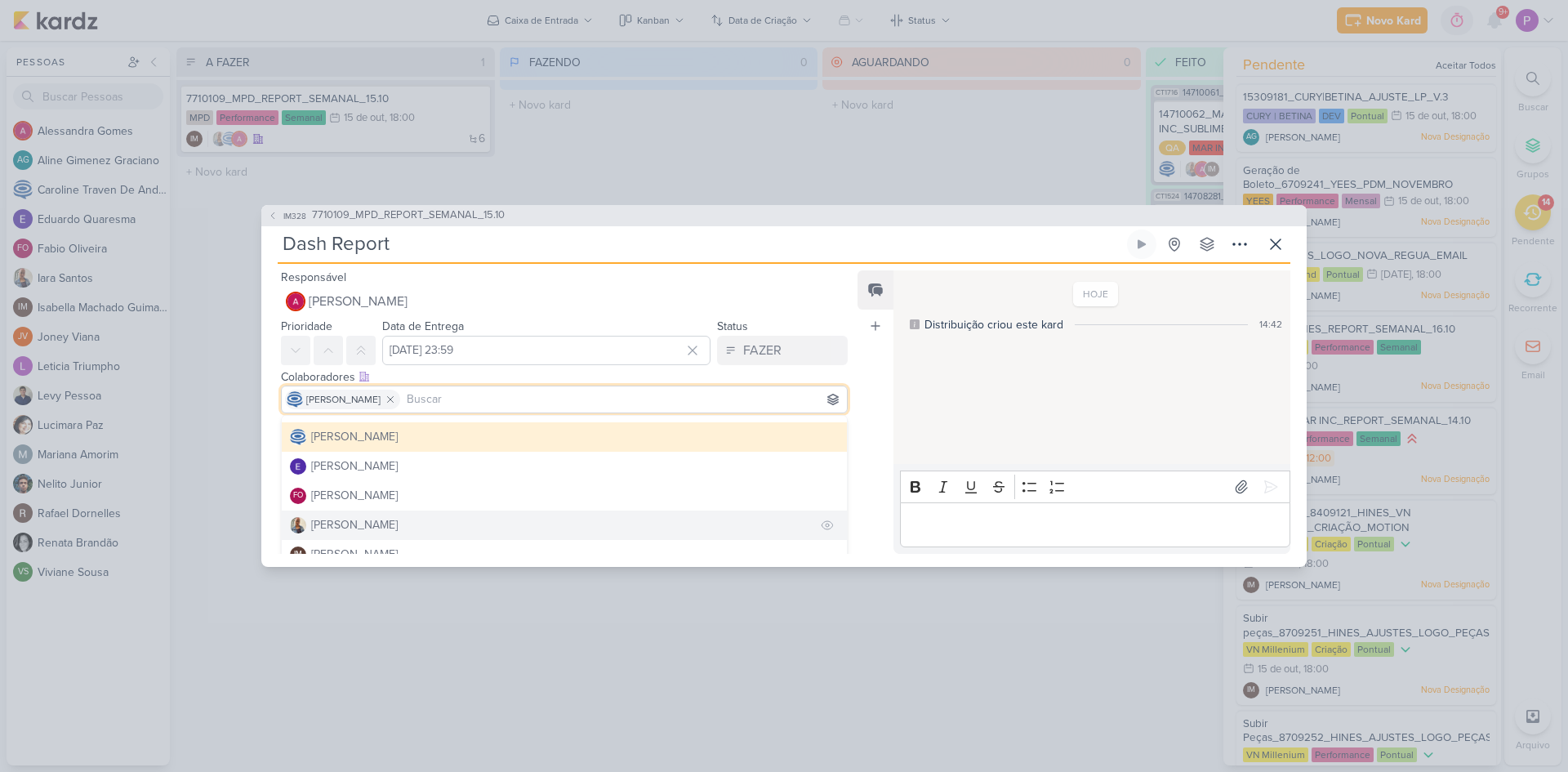
click at [345, 521] on div "[PERSON_NAME]" at bounding box center [354, 524] width 86 height 17
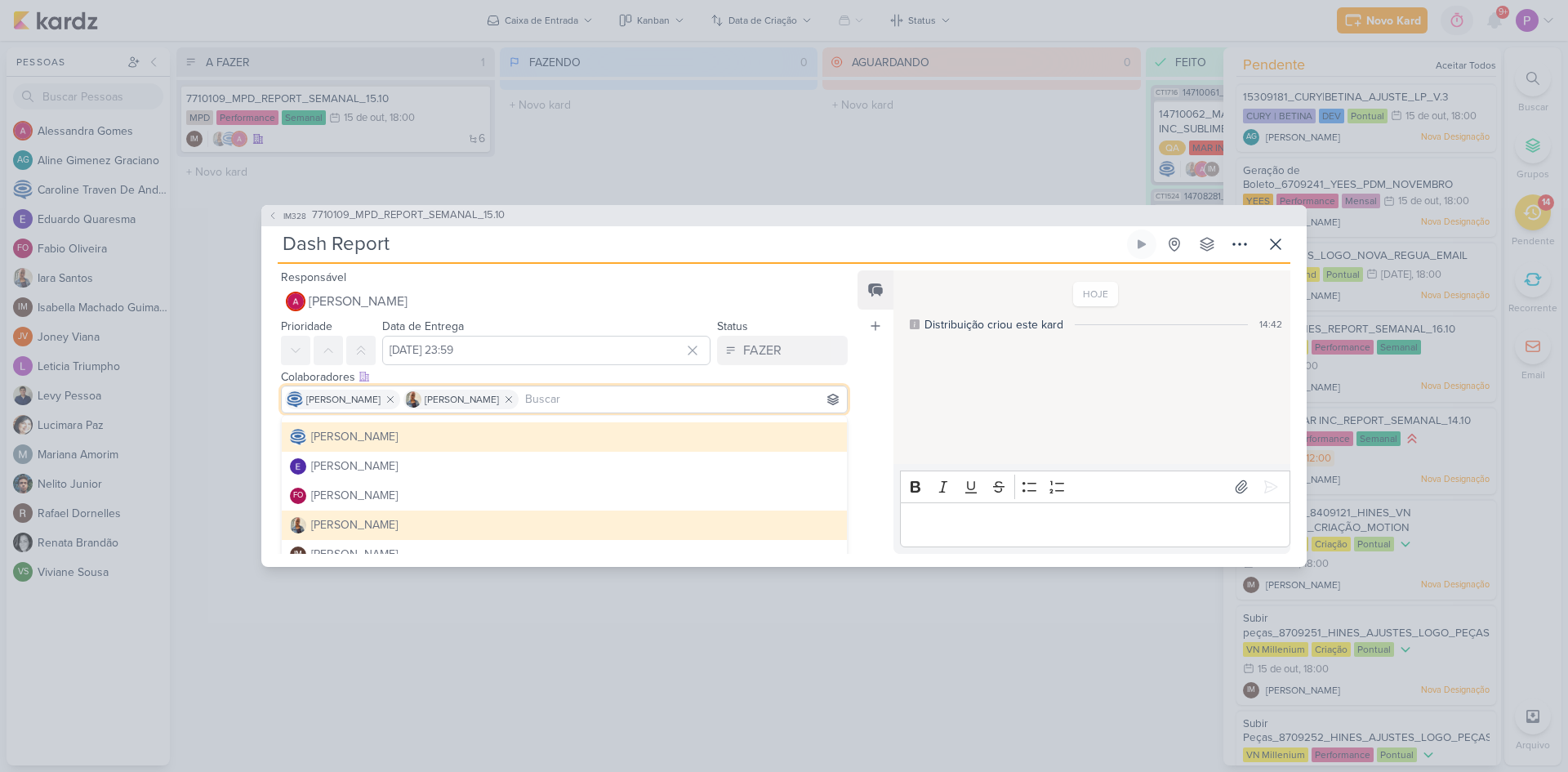
scroll to position [163, 0]
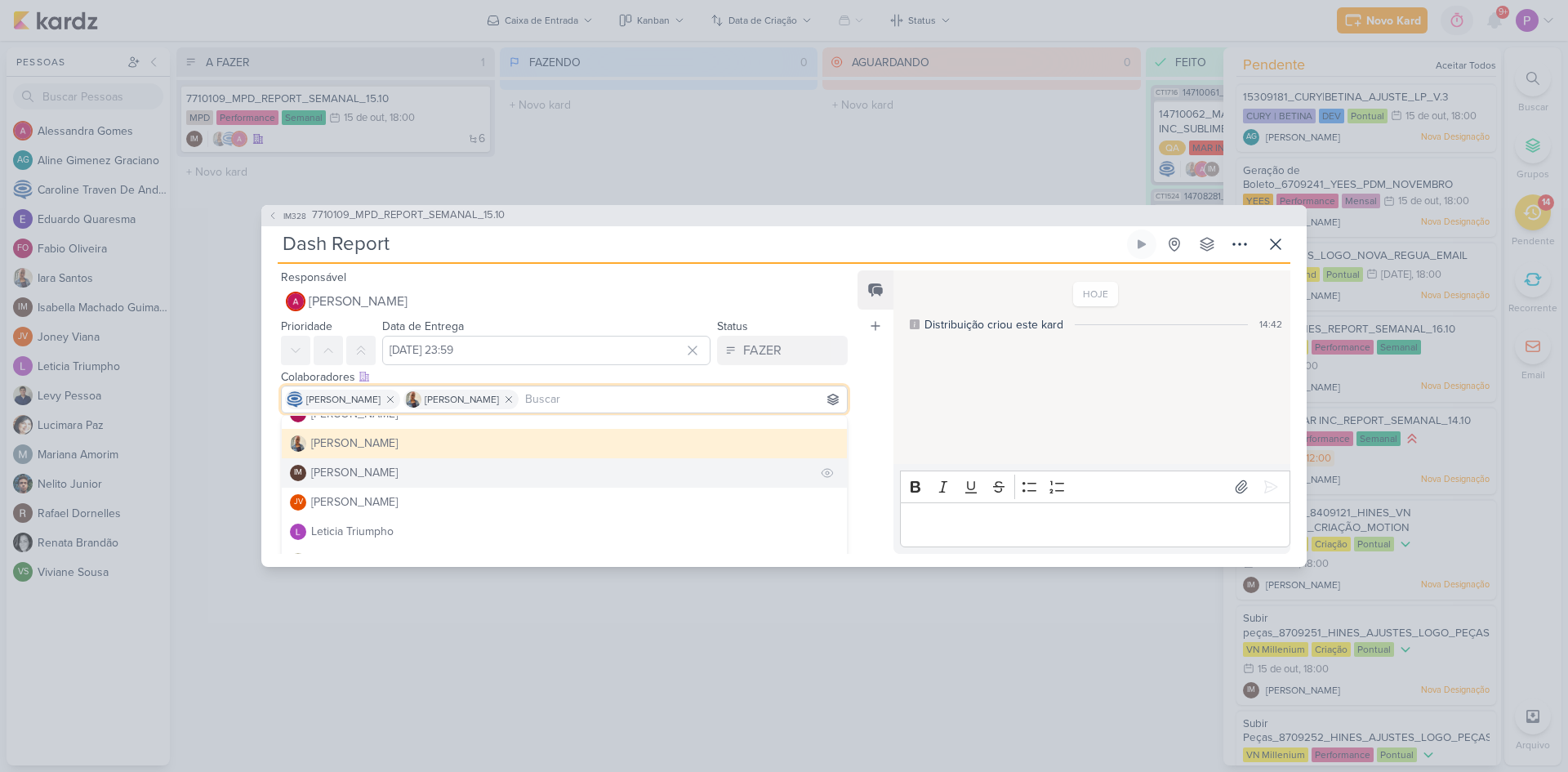
click at [362, 470] on div "[PERSON_NAME]" at bounding box center [354, 472] width 86 height 17
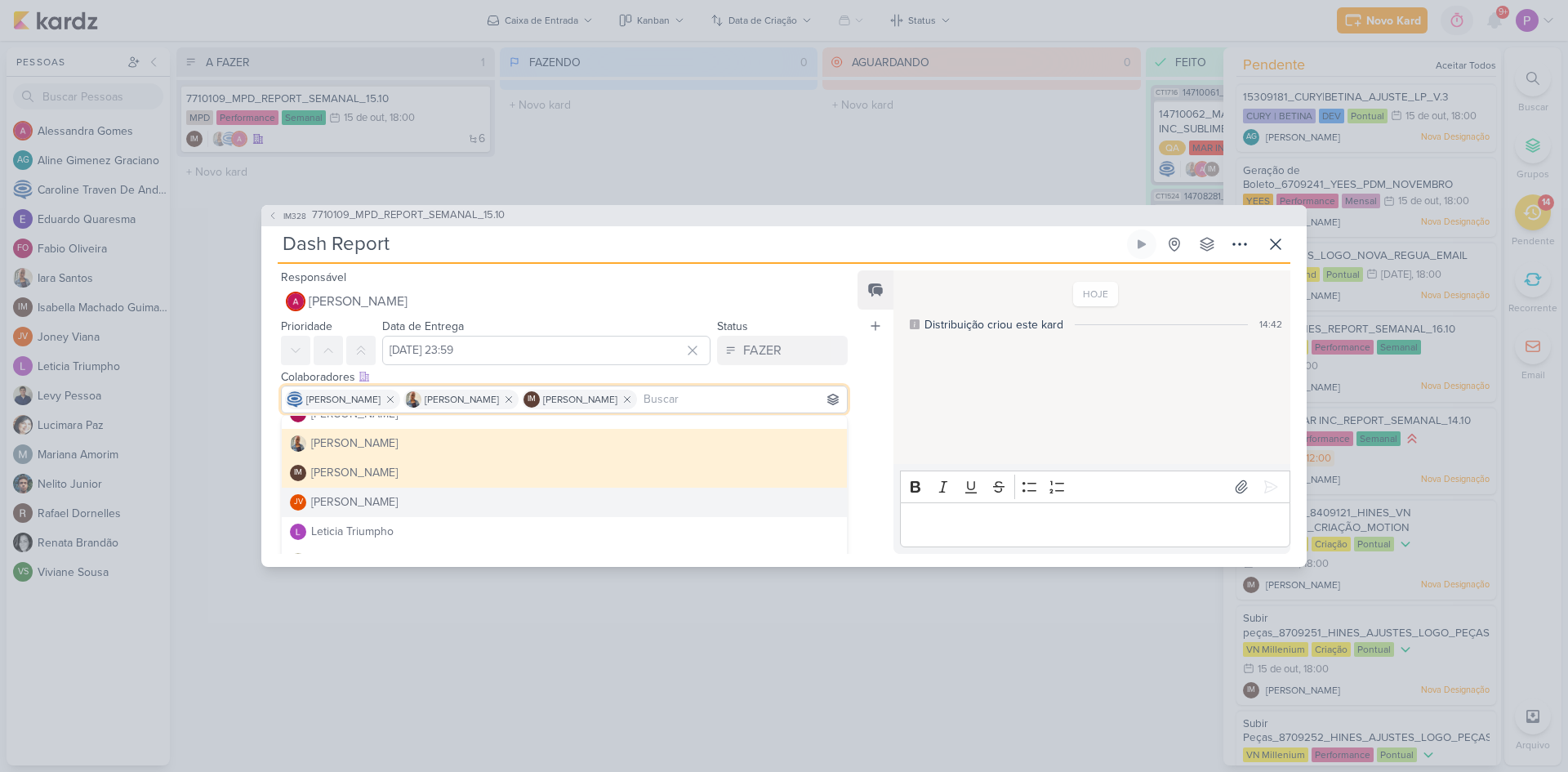
click at [878, 451] on div "Feed Atrelar email Solte o email para atrelar ao kard" at bounding box center [875, 412] width 36 height 283
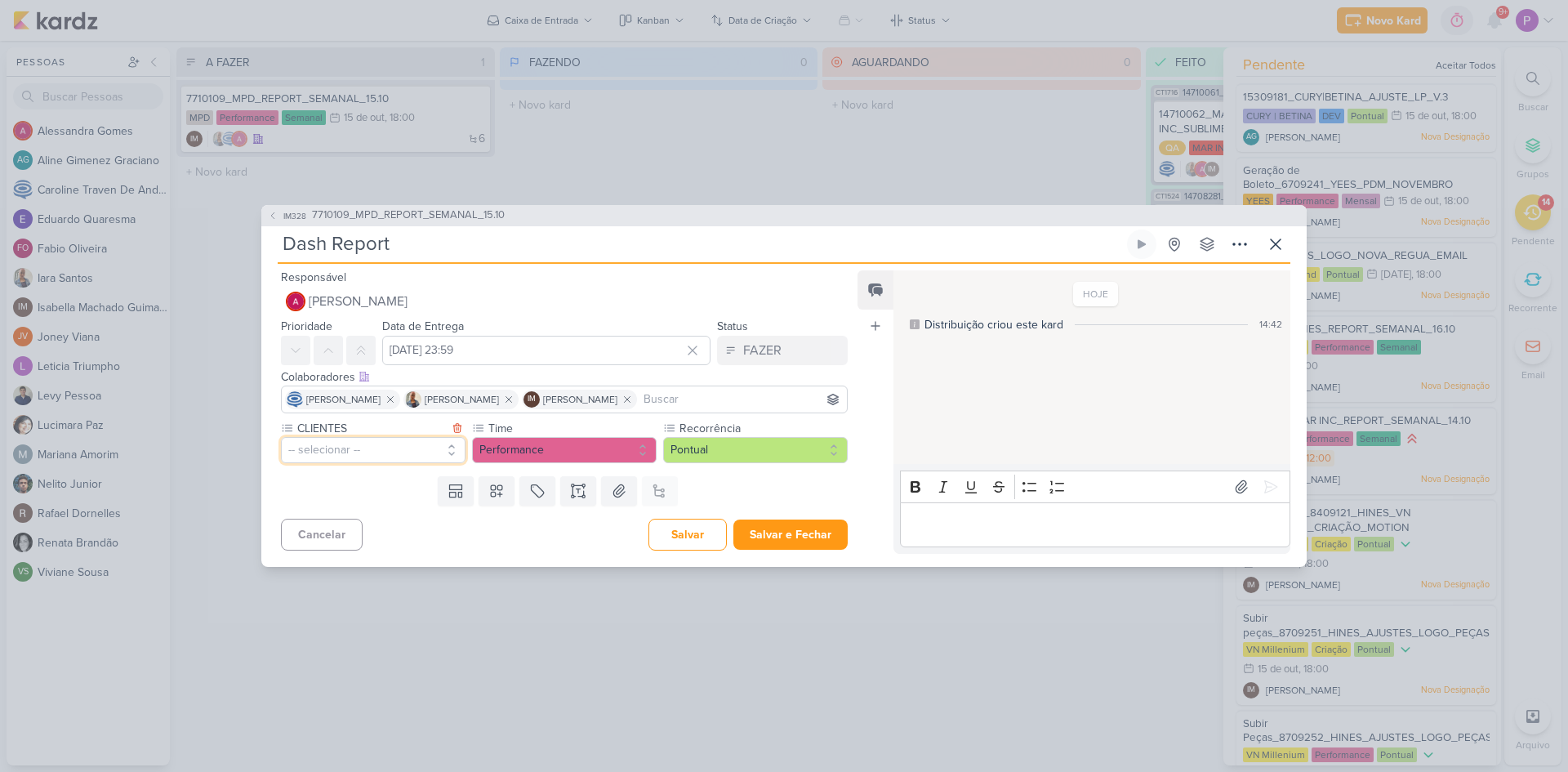
click at [418, 448] on button "-- selecionar --" at bounding box center [373, 450] width 184 height 26
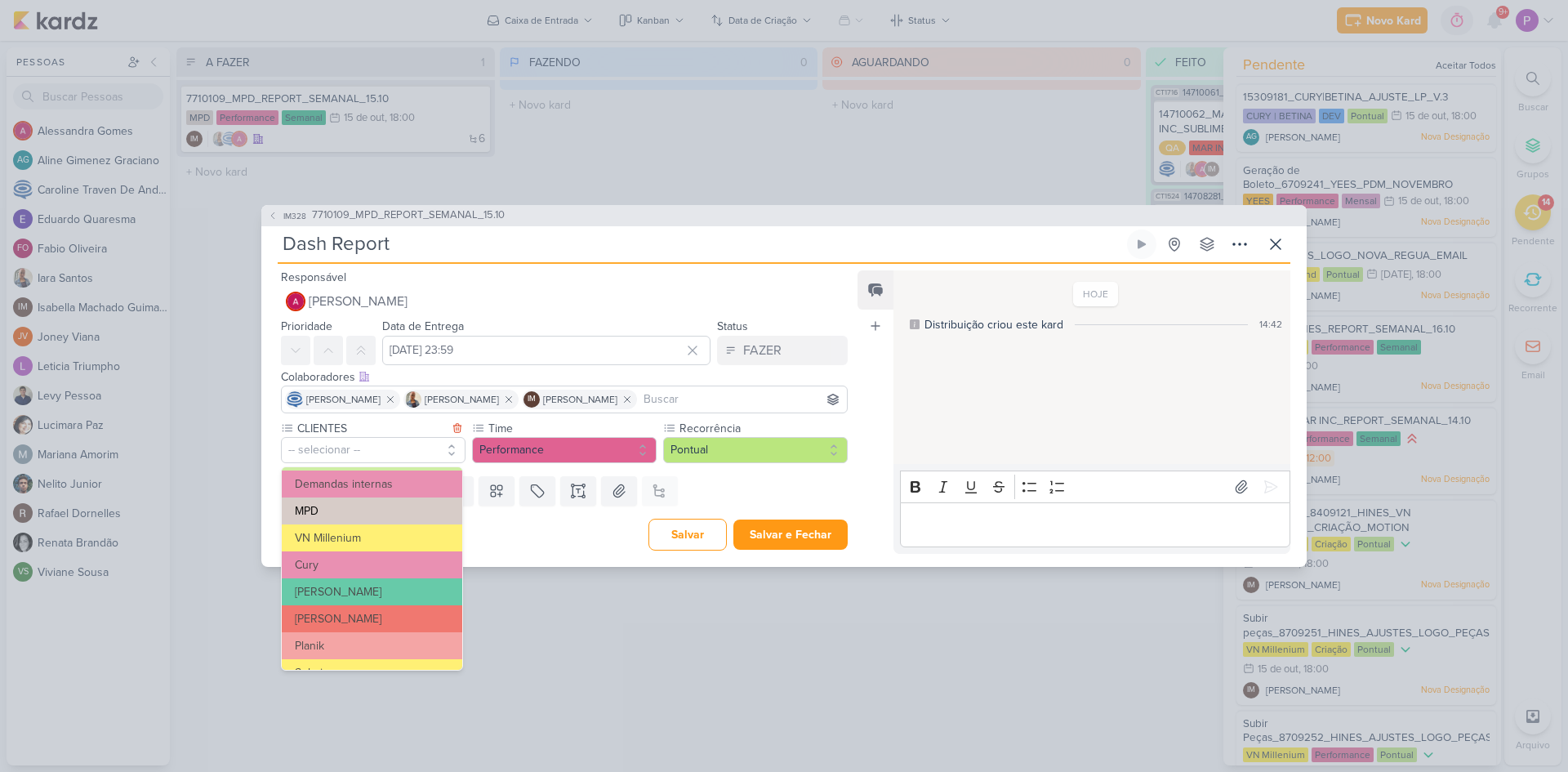
click at [361, 509] on button "MPD" at bounding box center [372, 511] width 181 height 27
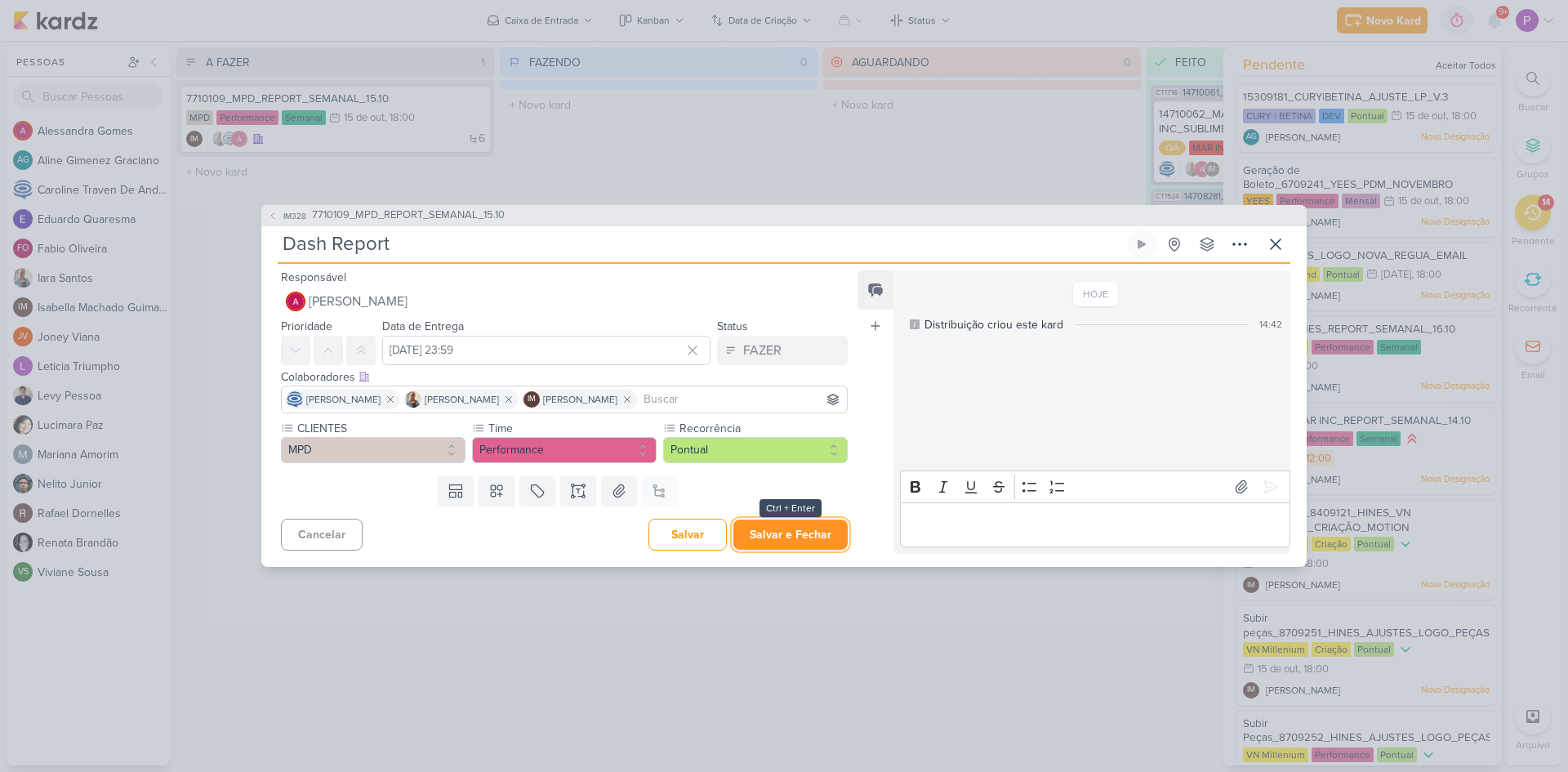
click at [761, 531] on button "Salvar e Fechar" at bounding box center [791, 534] width 114 height 30
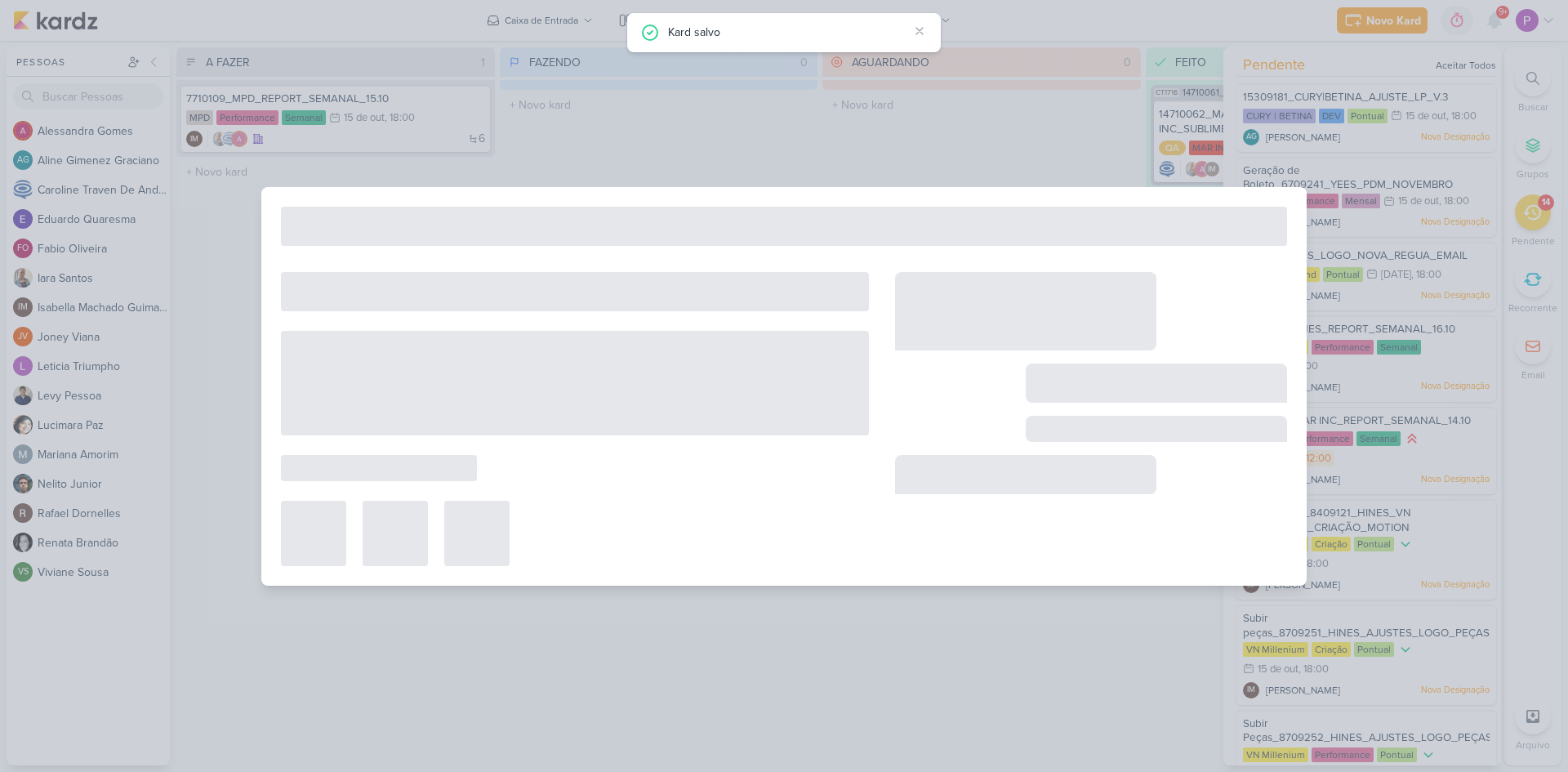
type input "7710109_MPD_REPORT_SEMANAL_15.10"
type input "[DATE] 18:00"
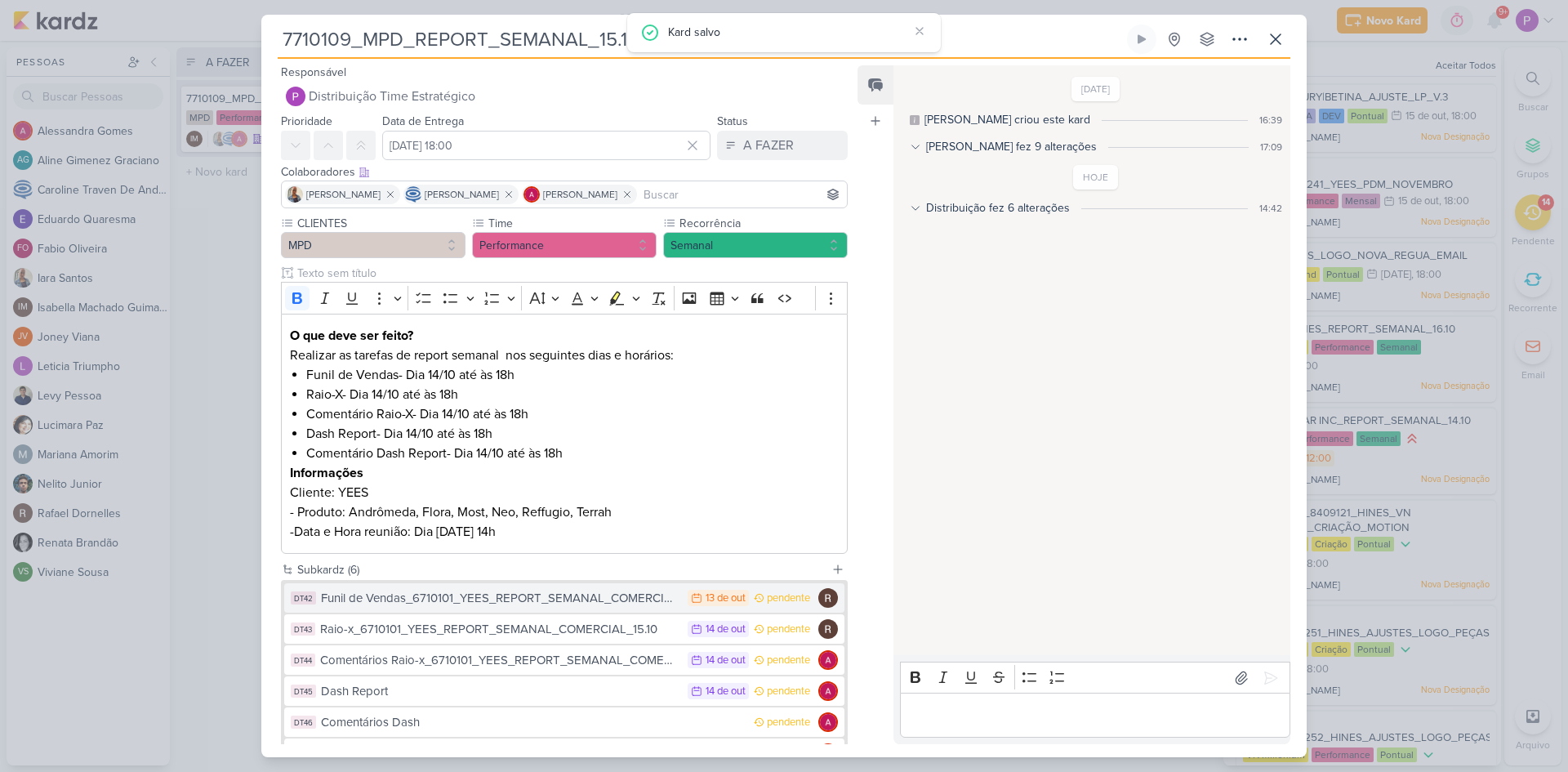
click at [576, 590] on div "Funil de Vendas_6710101_YEES_REPORT_SEMANAL_COMERCIAL_15.10" at bounding box center [500, 597] width 359 height 19
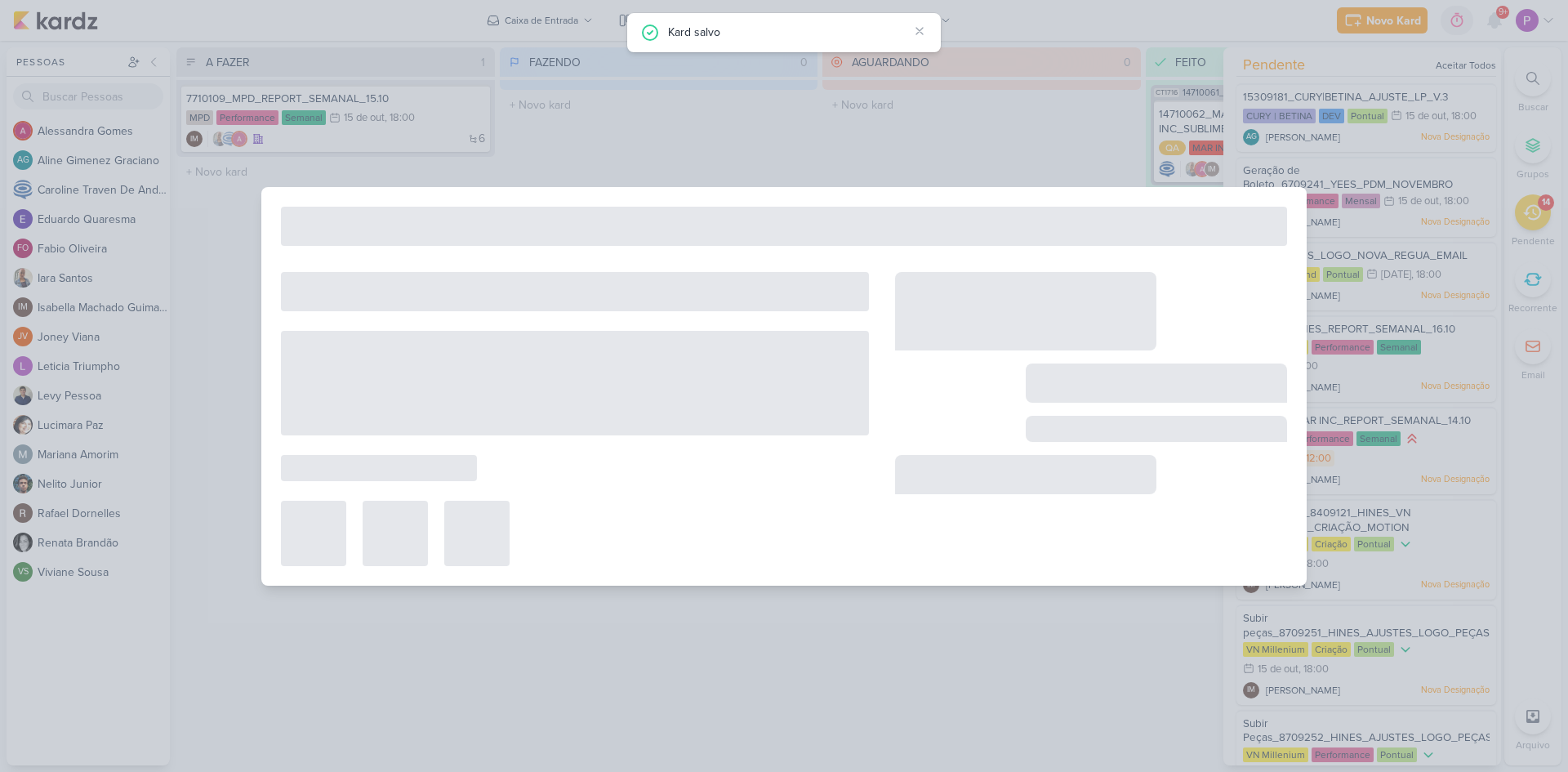
type input "Funil de Vendas_6710101_YEES_REPORT_SEMANAL_COMERCIAL_15.10"
type input "13 de outubro de 2025 às 23:59"
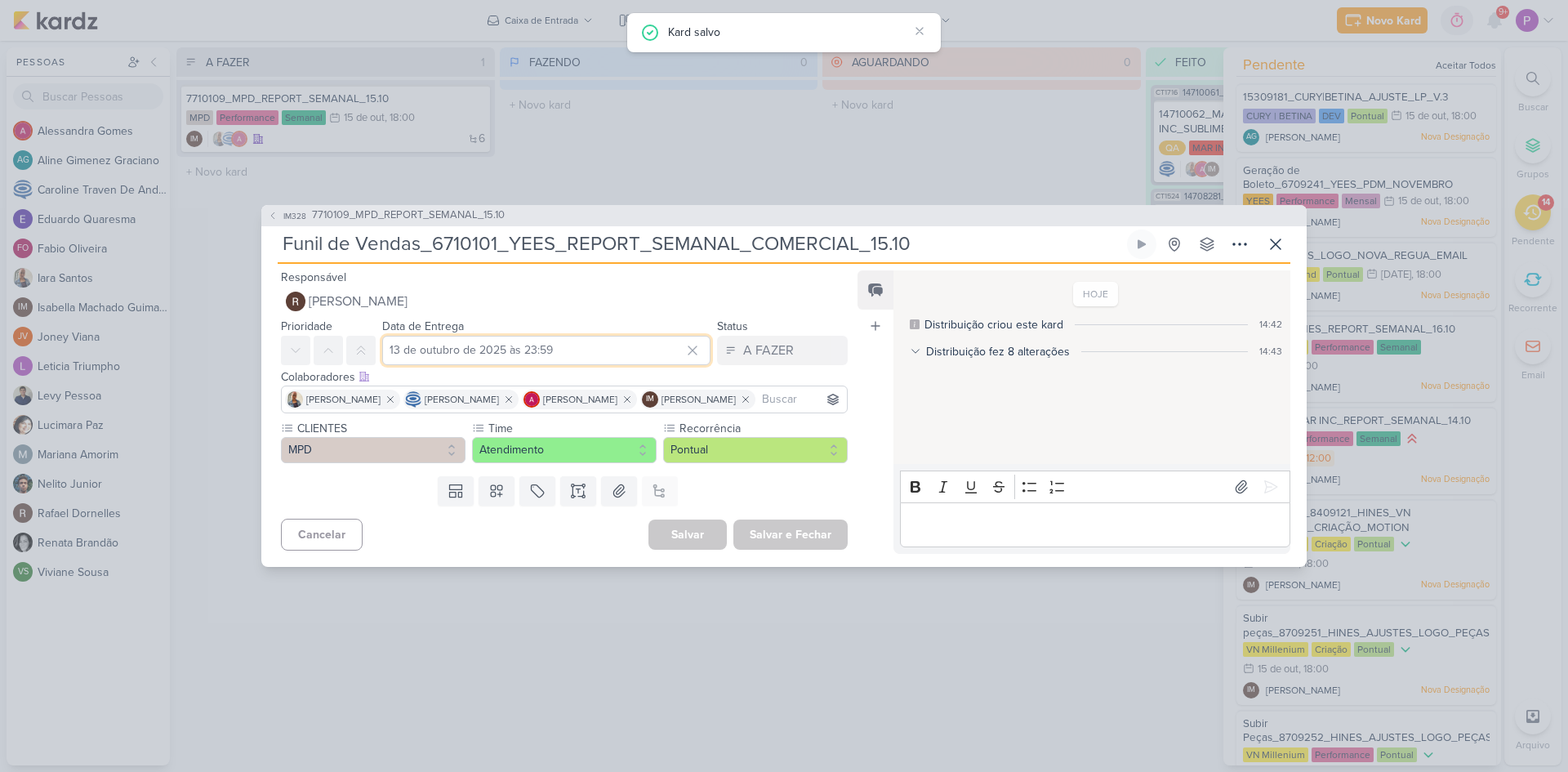
click at [447, 351] on input "13 de outubro de 2025 às 23:59" at bounding box center [546, 350] width 329 height 29
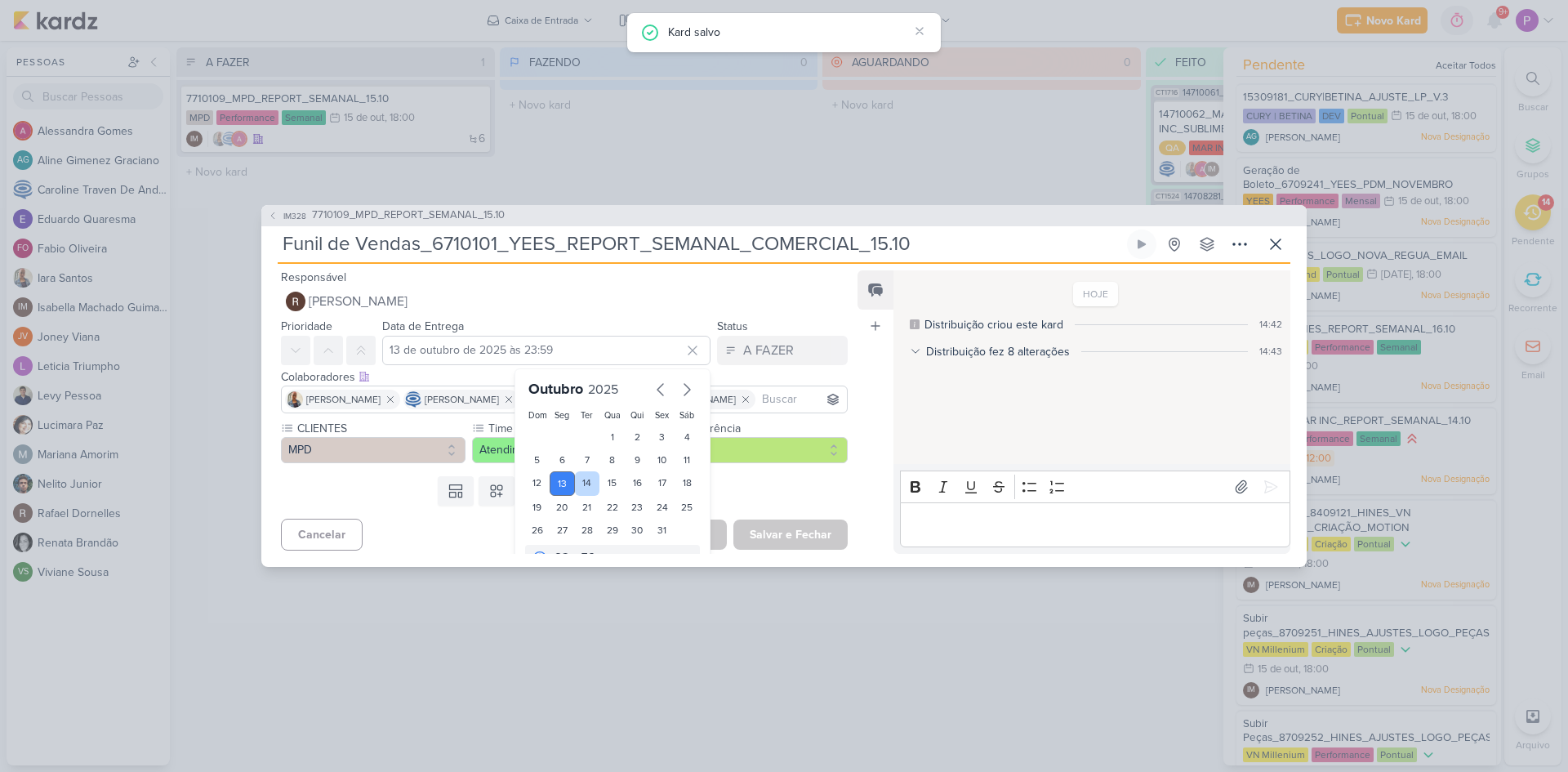
click at [581, 476] on div "14" at bounding box center [588, 484] width 25 height 25
type input "[DATE] 23:59"
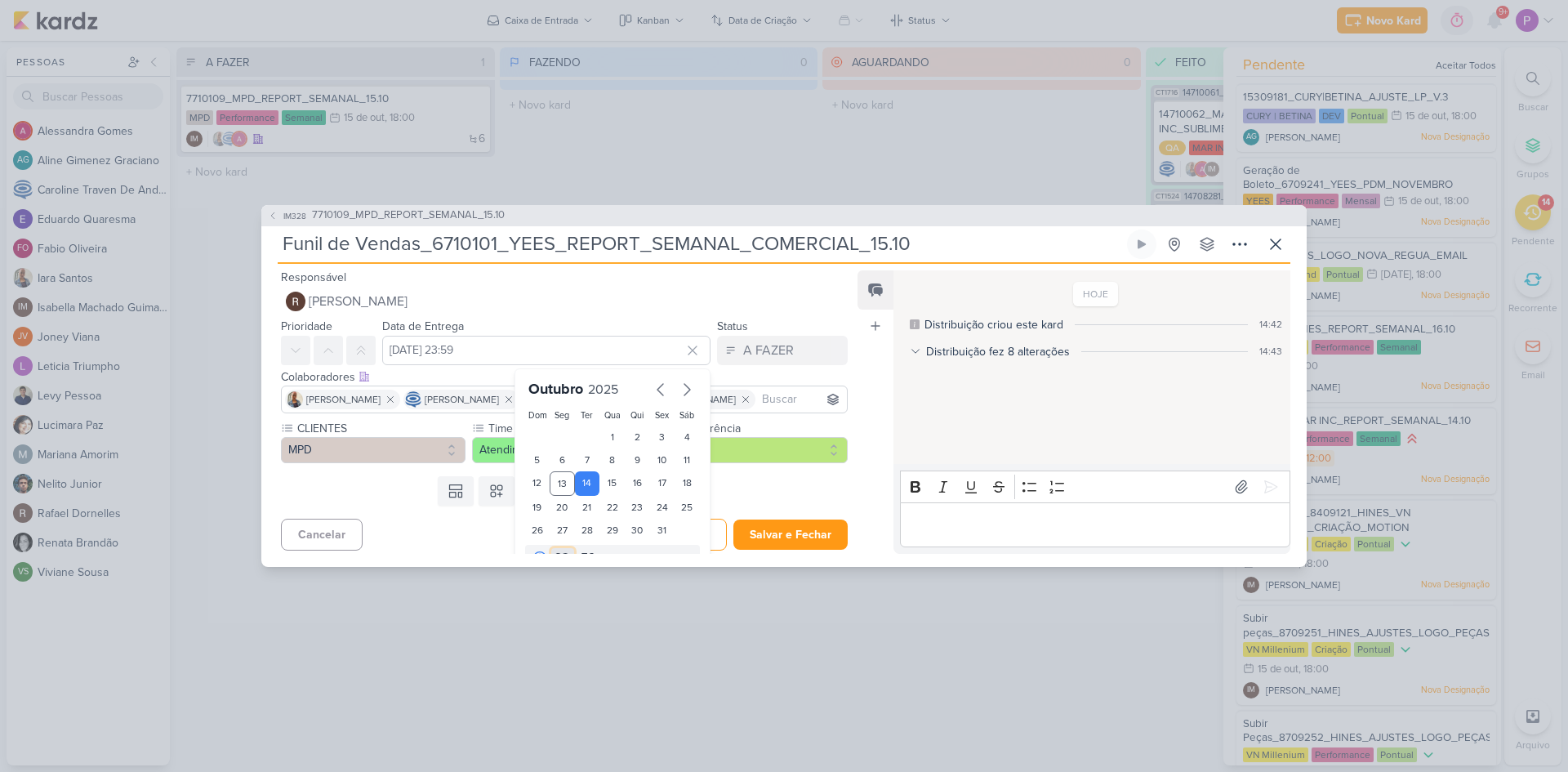
click at [557, 557] on select "00 01 02 03 04 05 06 07 08 09 10 11 12 13 14 15 16 17 18 19 20 21 22 23" at bounding box center [563, 558] width 23 height 20
select select "10"
click at [551, 549] on select "00 01 02 03 04 05 06 07 08 09 10 11 12 13 14 15 16 17 18 19 20 21 22 23" at bounding box center [563, 558] width 23 height 20
type input "[DATE] 10:59"
click at [578, 549] on select "00 05 10 15 20 25 30 35 40 45 50 55 59" at bounding box center [589, 558] width 23 height 20
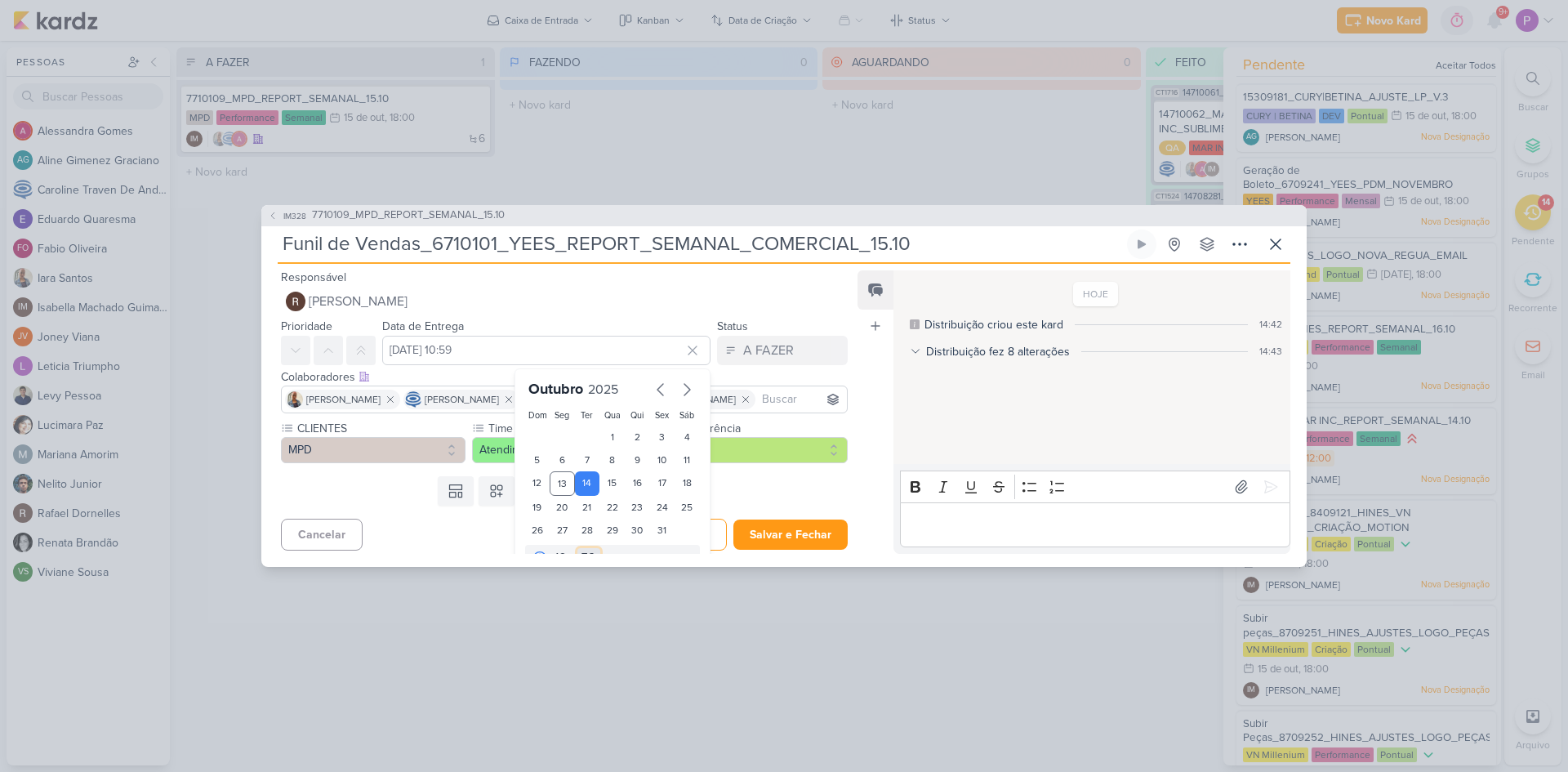
select select "0"
click at [578, 549] on select "00 05 10 15 20 25 30 35 40 45 50 55 59" at bounding box center [589, 558] width 23 height 20
type input "[DATE] 10:00"
click at [763, 549] on button "Salvar e Fechar" at bounding box center [791, 534] width 114 height 30
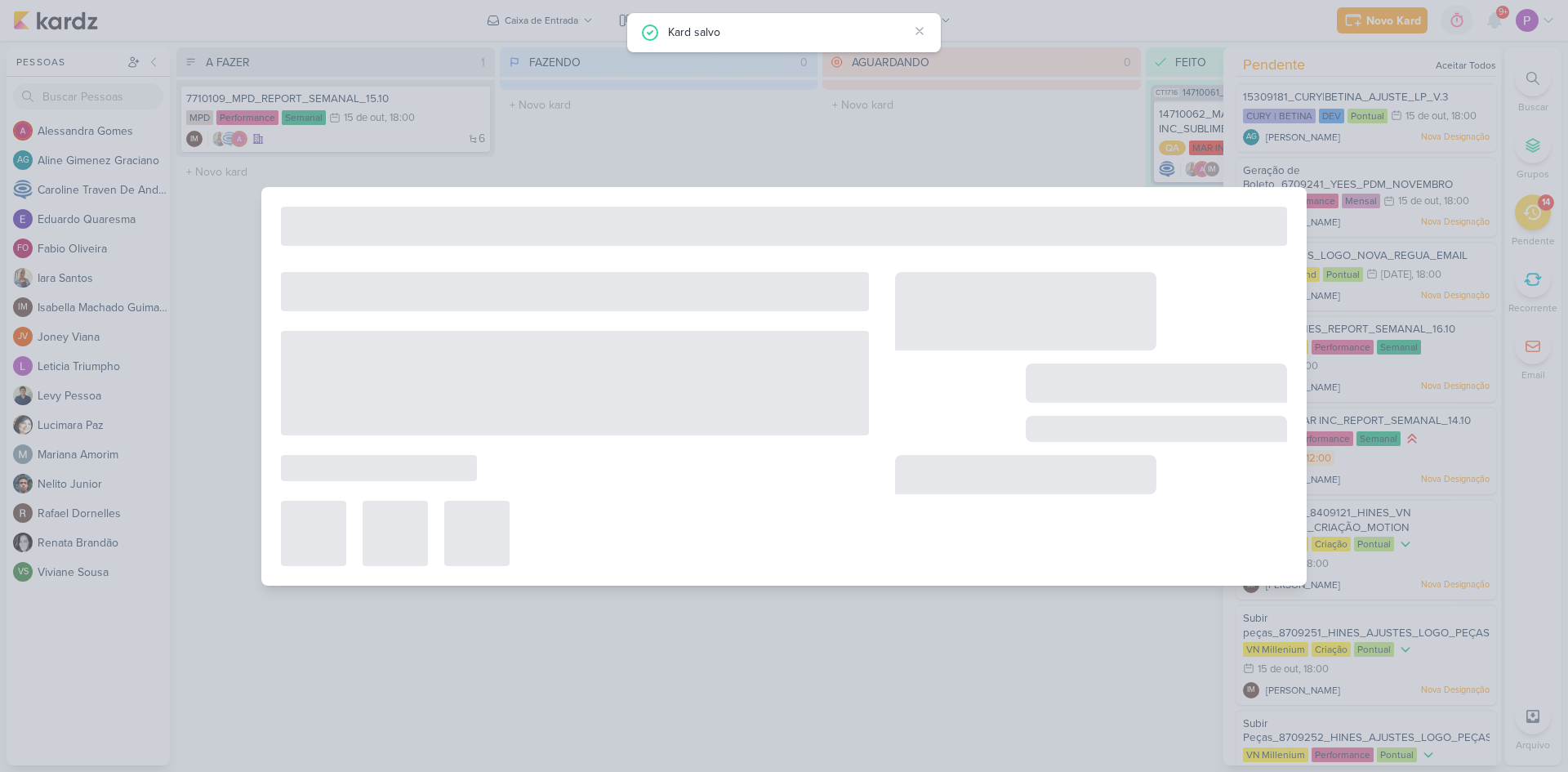
type input "7710109_MPD_REPORT_SEMANAL_15.10"
type input "[DATE] 18:00"
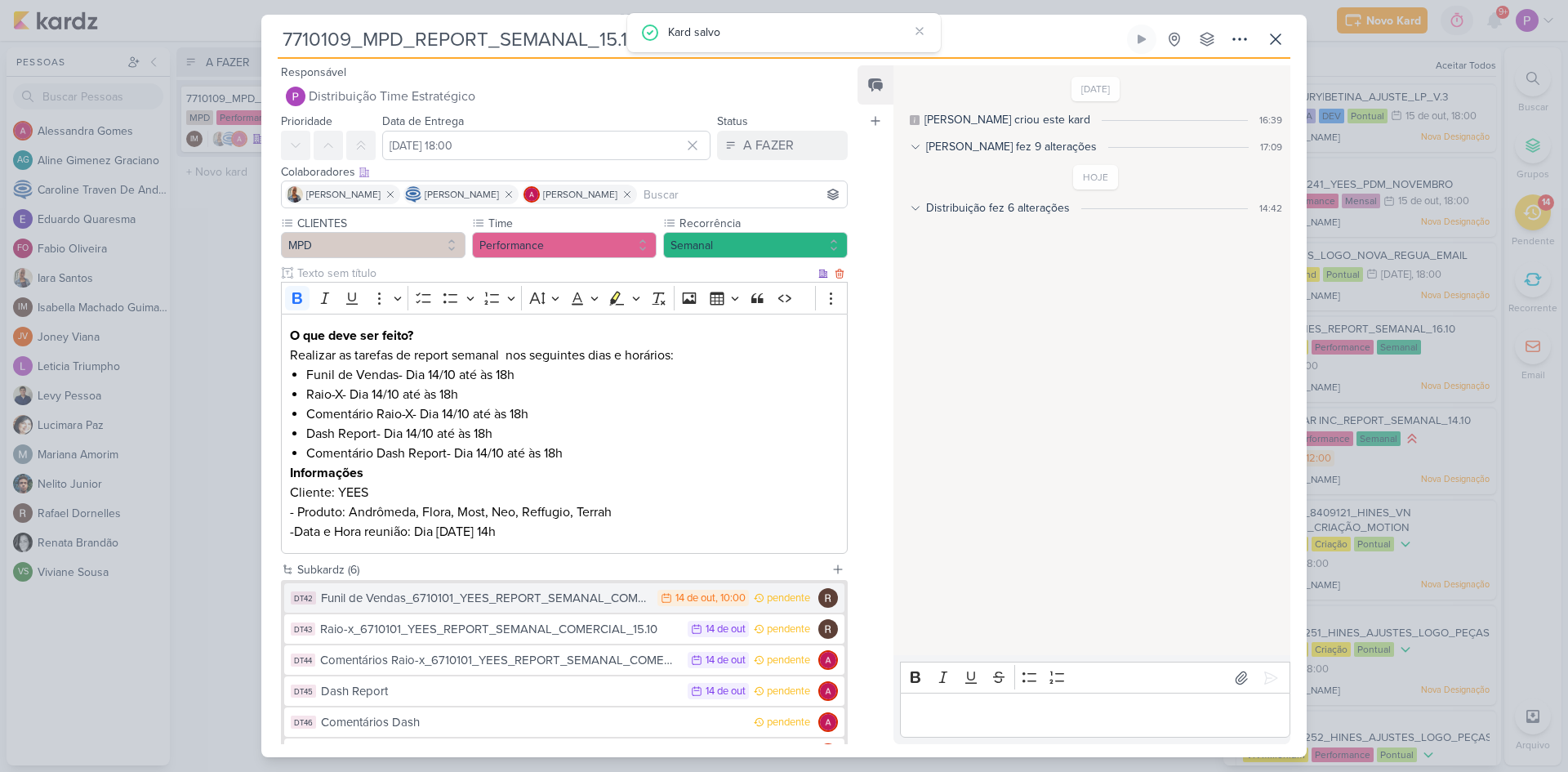
scroll to position [118, 0]
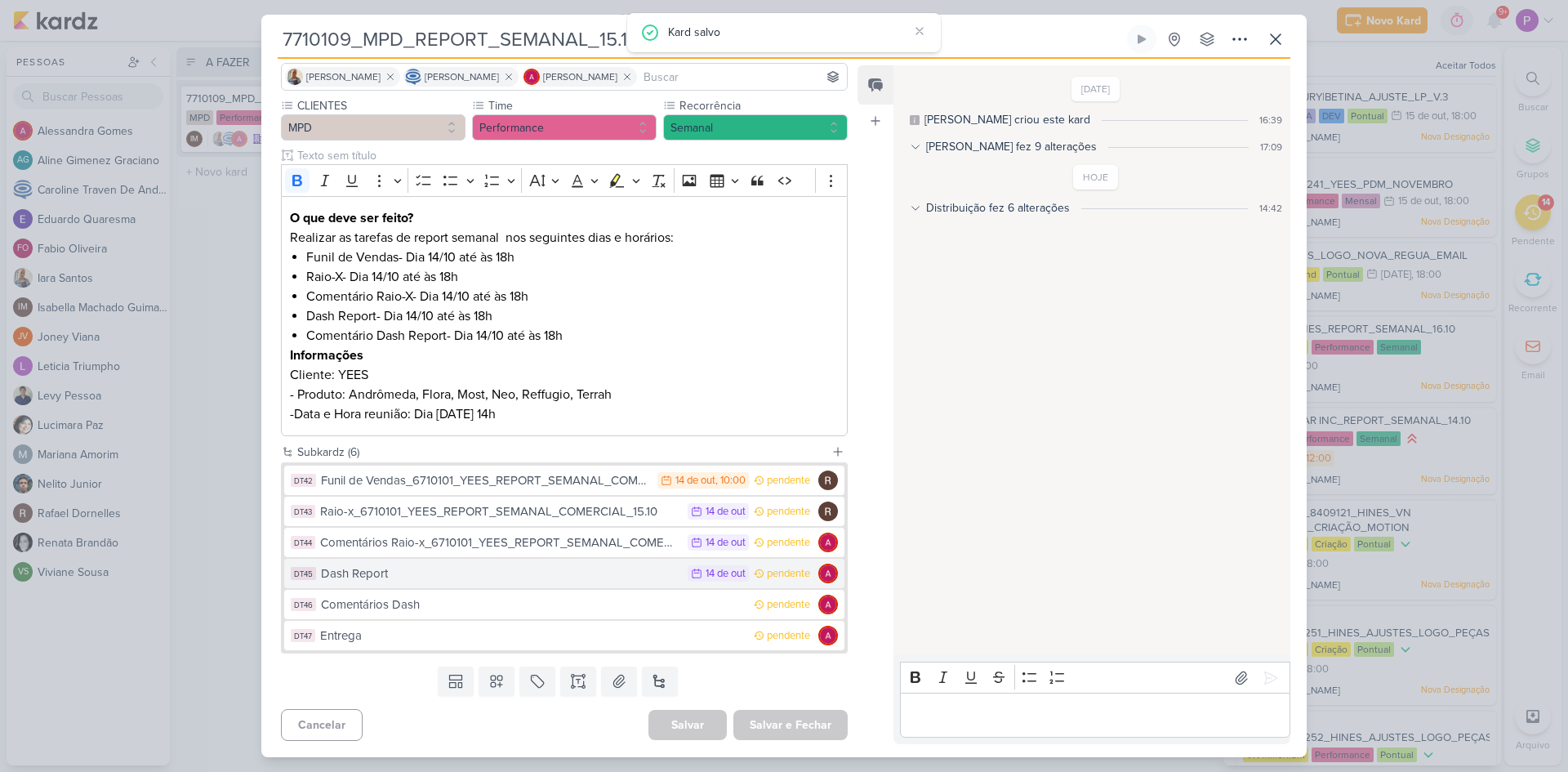
click at [496, 573] on div "Dash Report" at bounding box center [500, 573] width 359 height 19
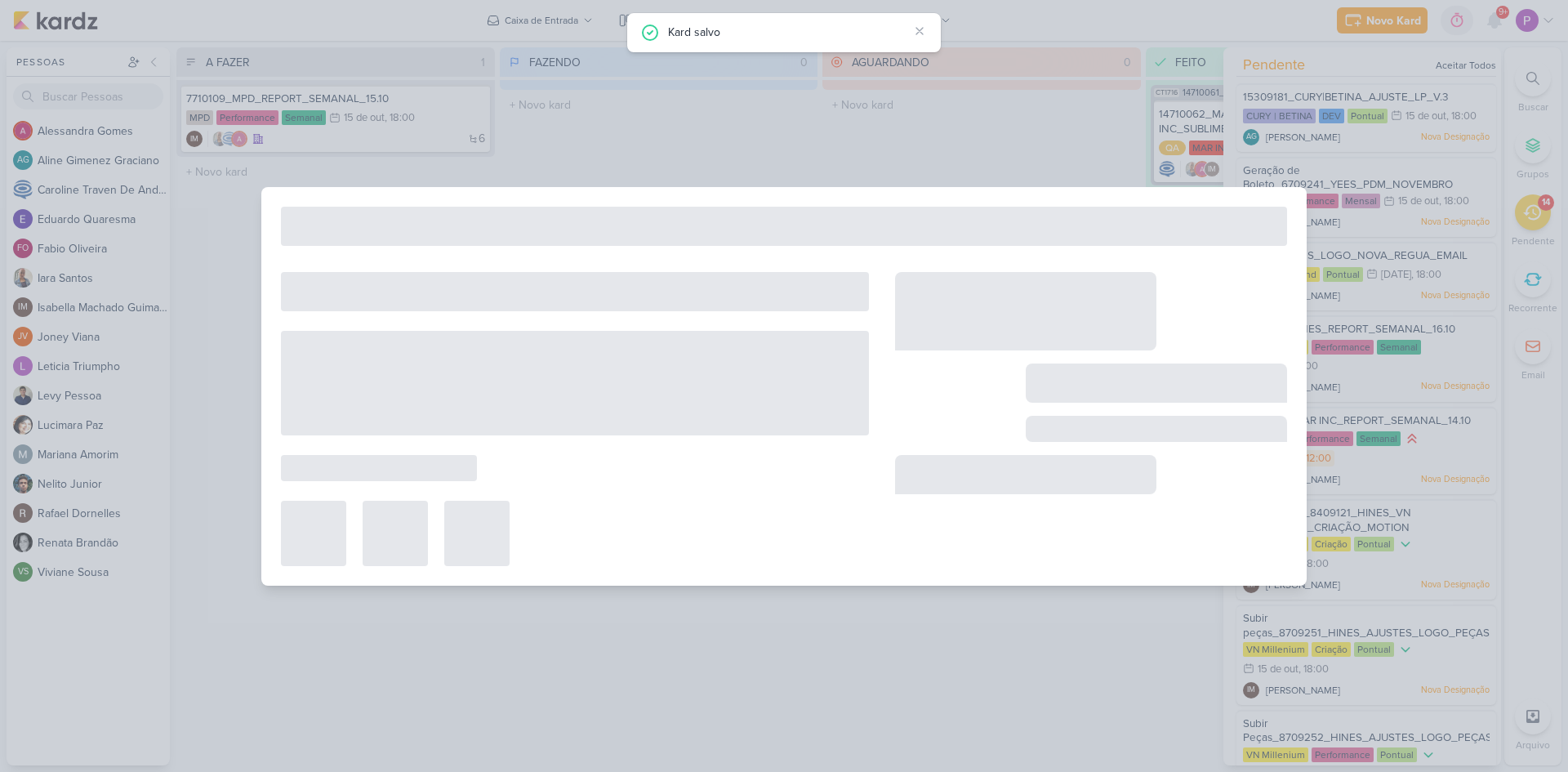
type input "Dash Report"
type input "[DATE] 23:59"
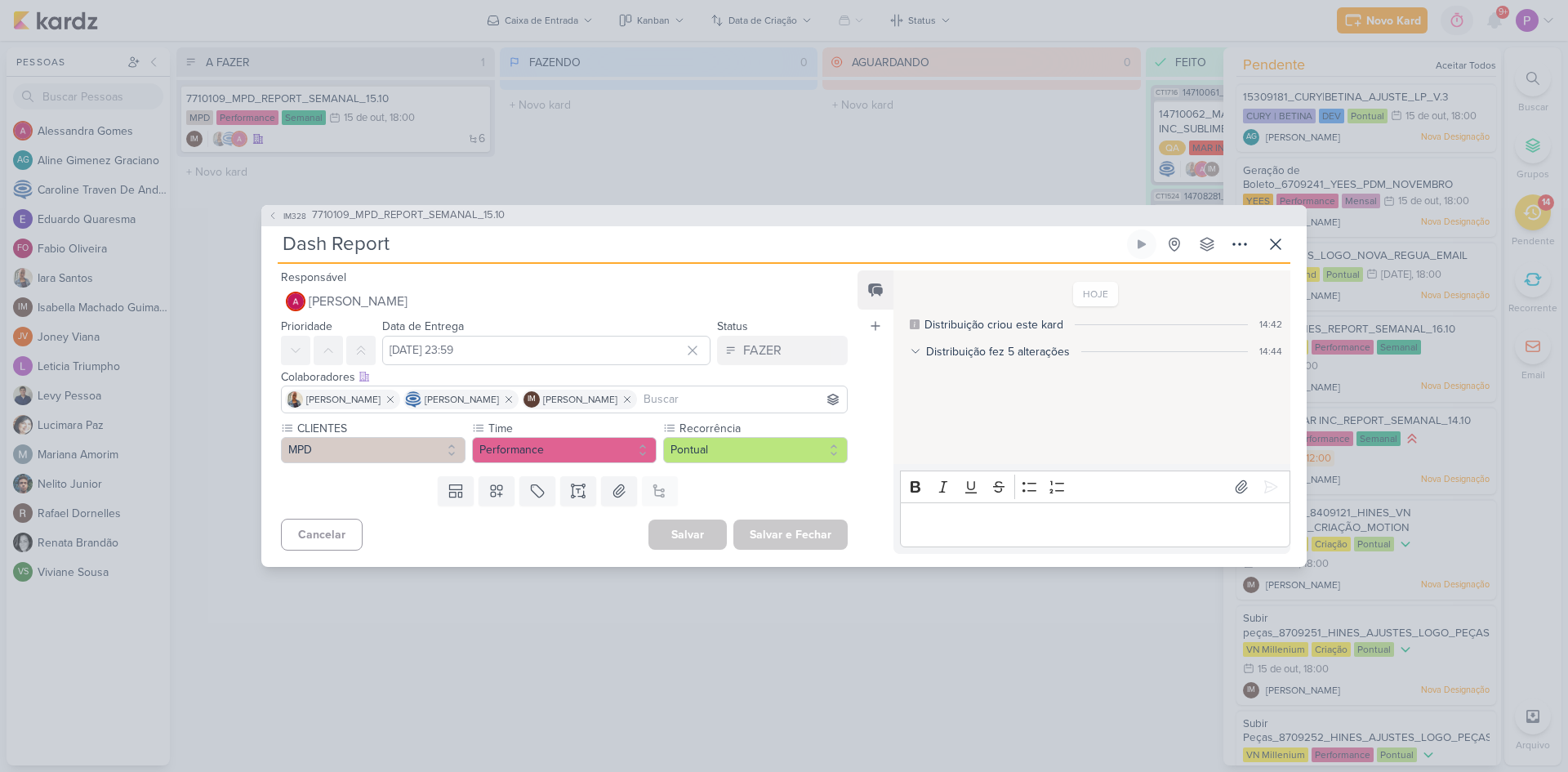
click at [565, 235] on input "Dash Report" at bounding box center [701, 244] width 846 height 29
paste input "6710101_YEES_REPORT_SEMANAL_COMERCIAL_15.10"
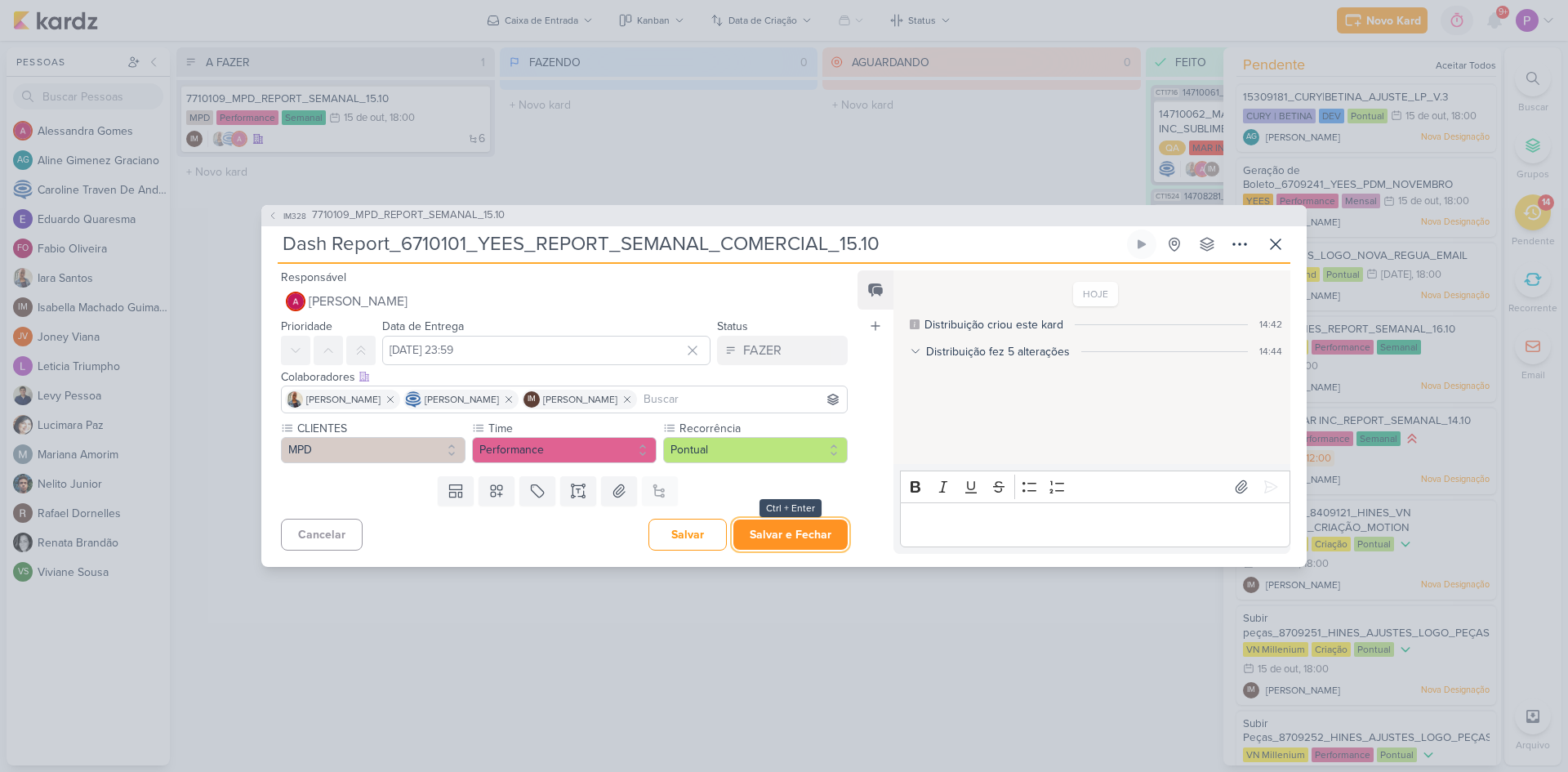
click at [752, 533] on button "Salvar e Fechar" at bounding box center [791, 534] width 114 height 30
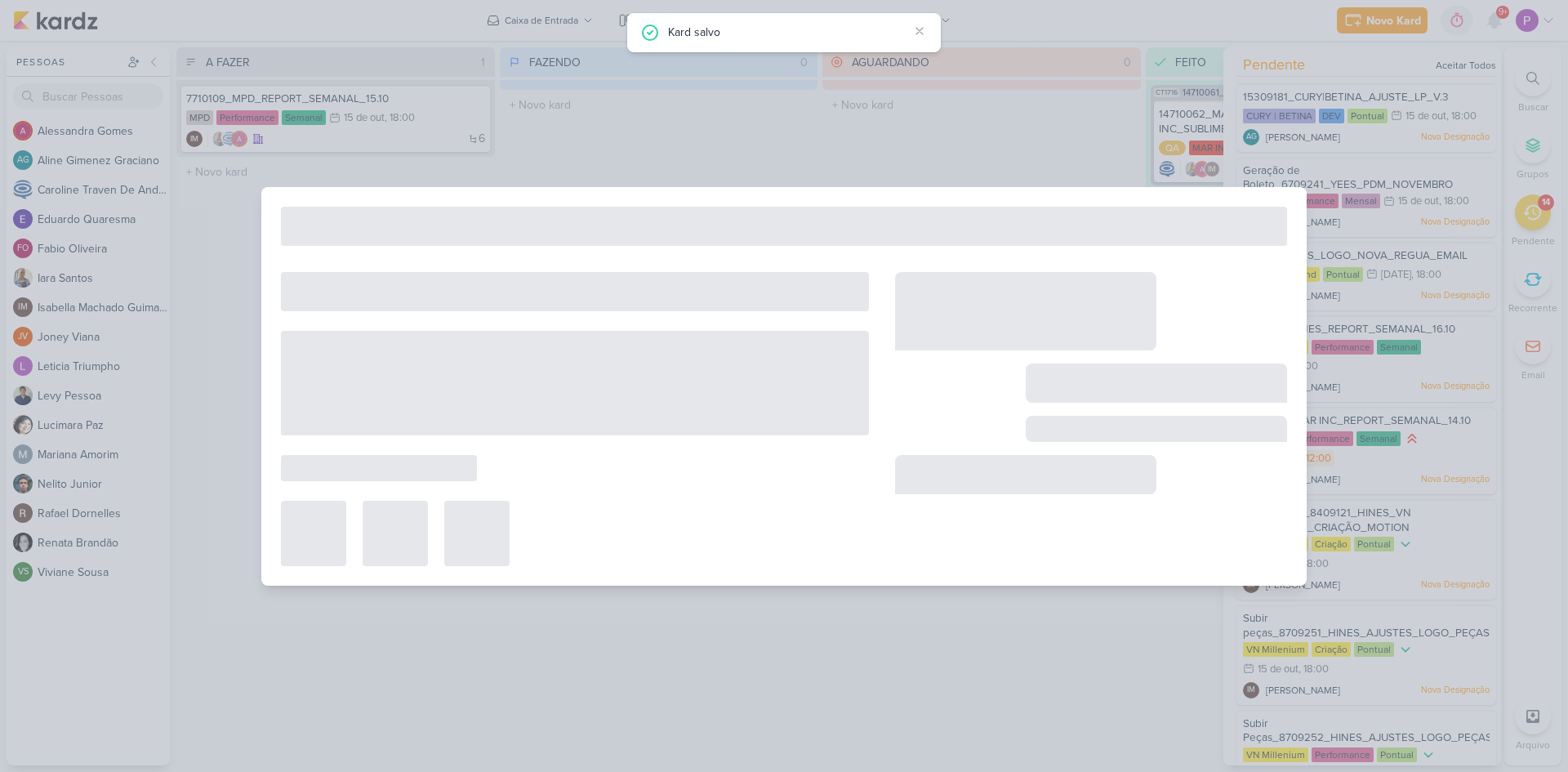
type input "7710109_MPD_REPORT_SEMANAL_15.10"
type input "[DATE] 18:00"
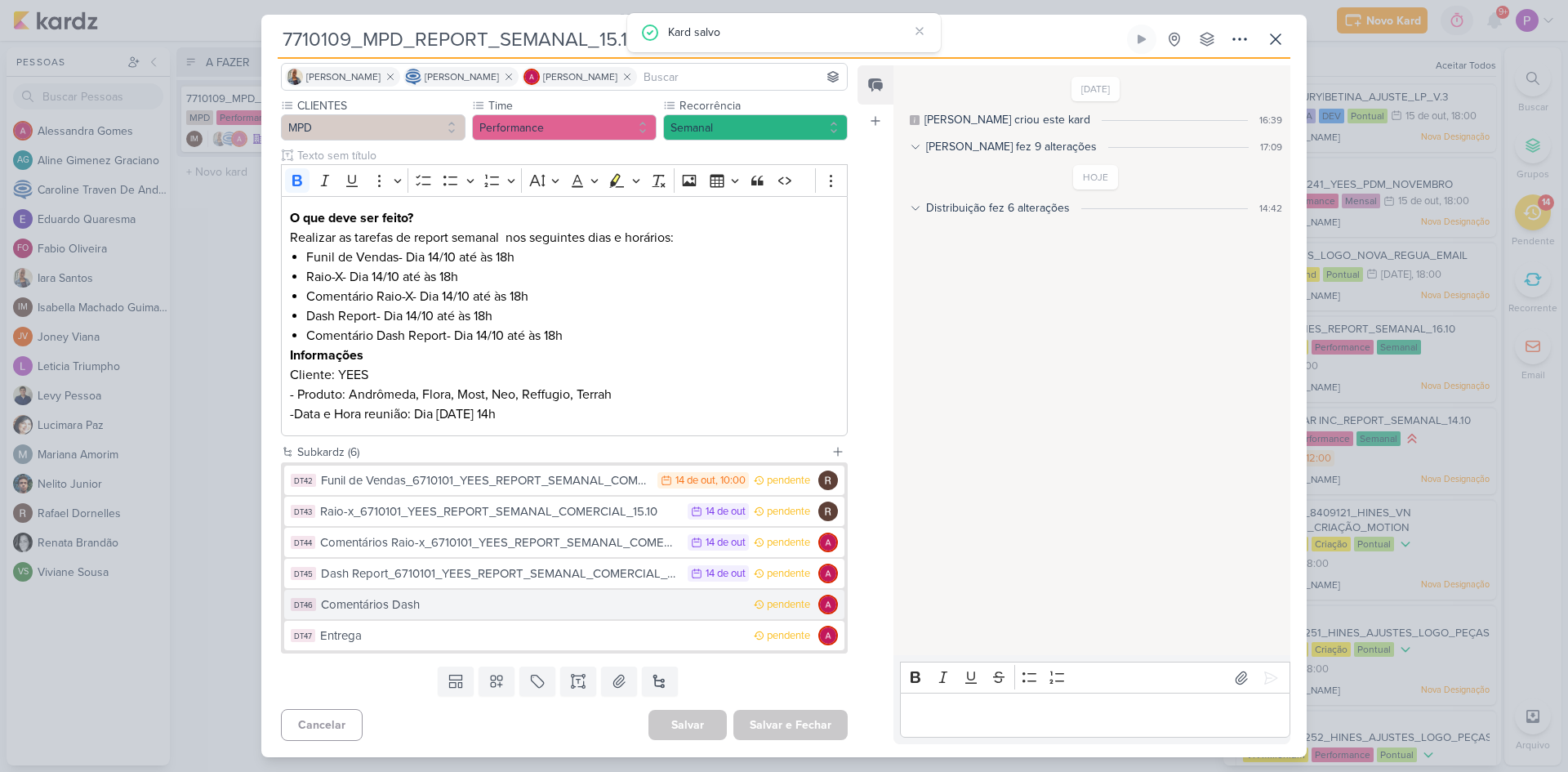
click at [532, 613] on div "Comentários Dash" at bounding box center [533, 605] width 425 height 19
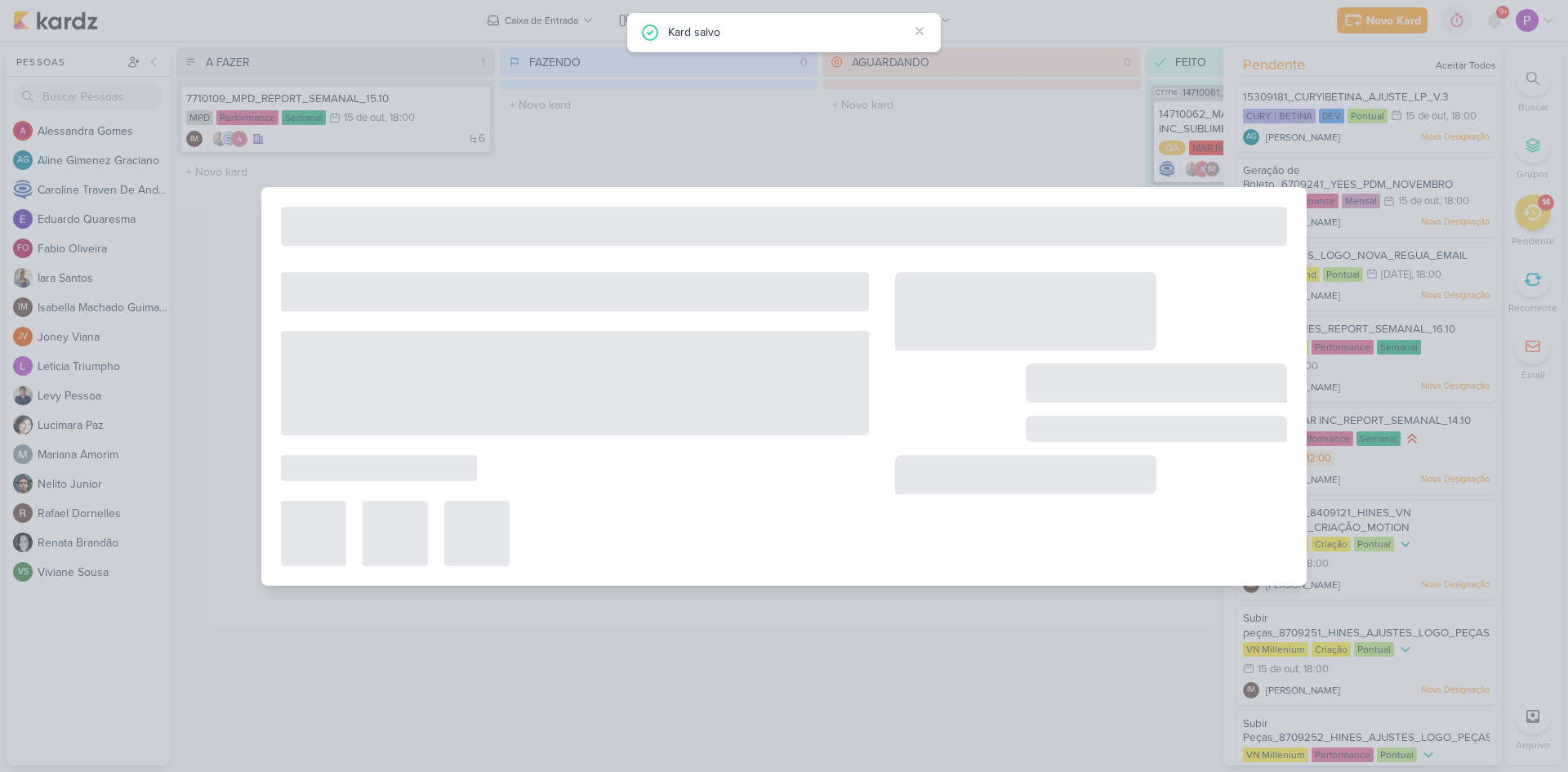
type input "Comentários Dash"
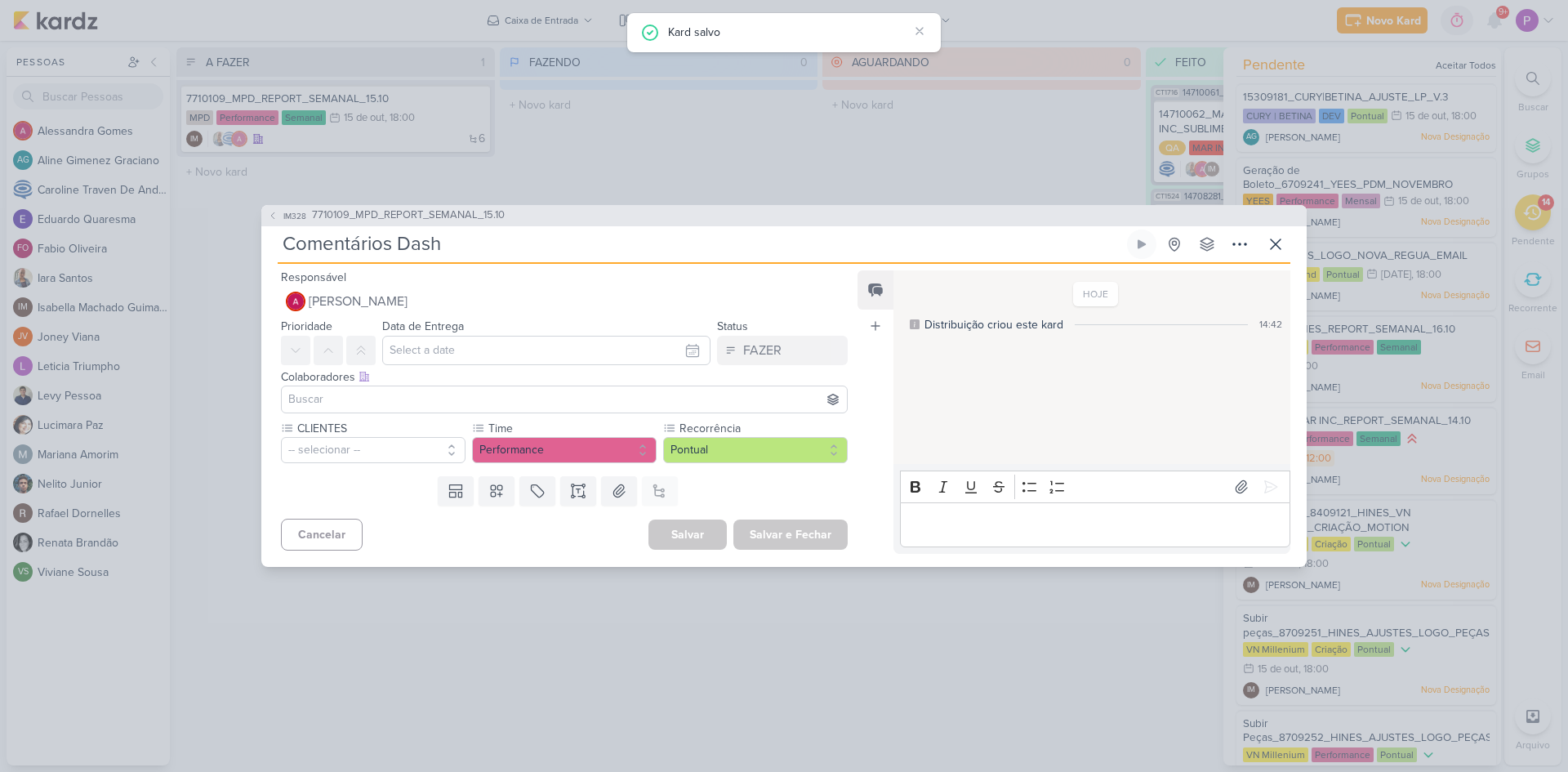
click at [514, 237] on input "Comentários Dash" at bounding box center [701, 244] width 846 height 29
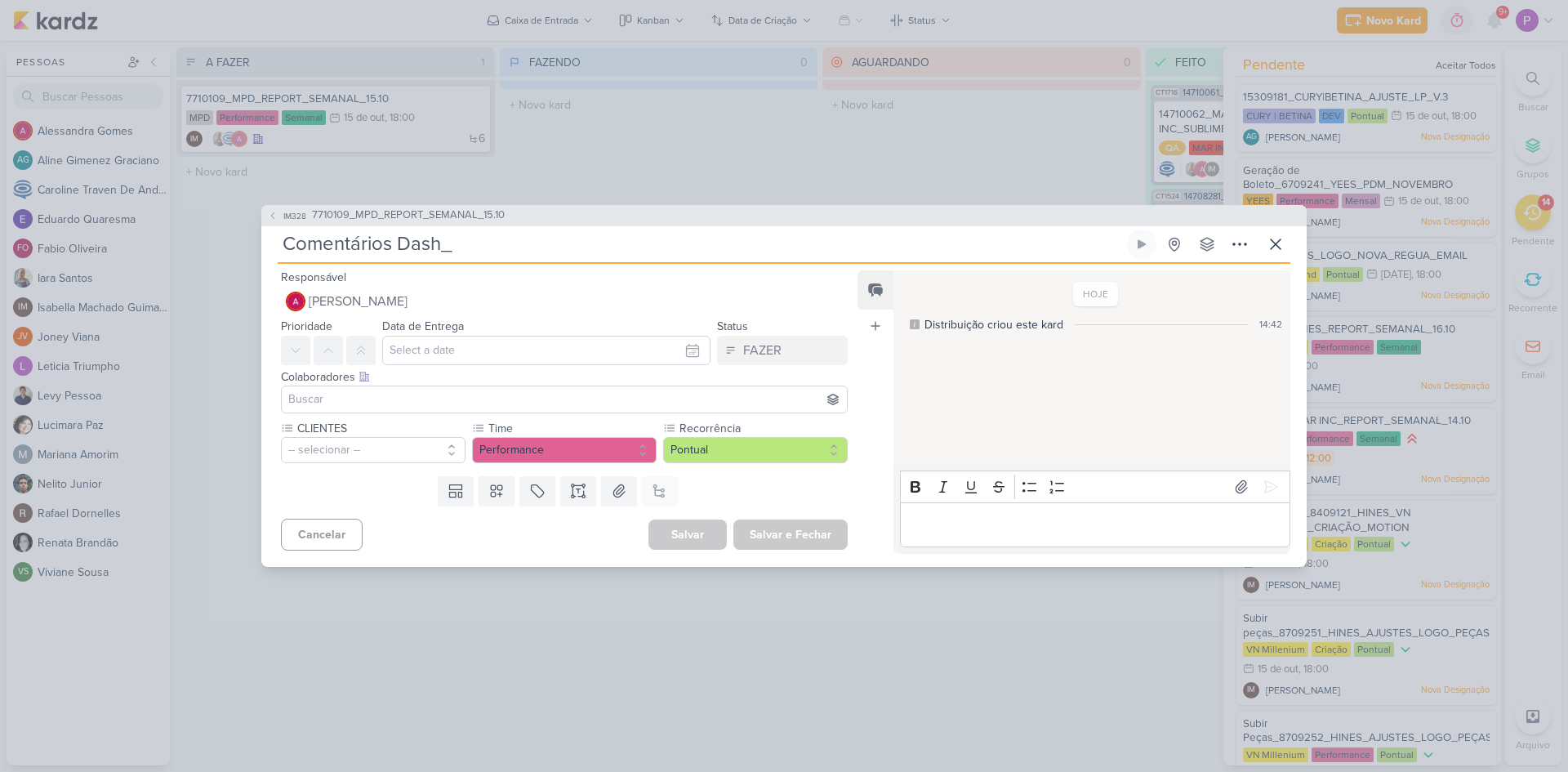
paste input "6710101_YEES_REPORT_SEMANAL_COMERCIAL_15.10"
type input "Comentários Dash_6710101_YEES_REPORT_SEMANAL_COMERCIAL_15.10"
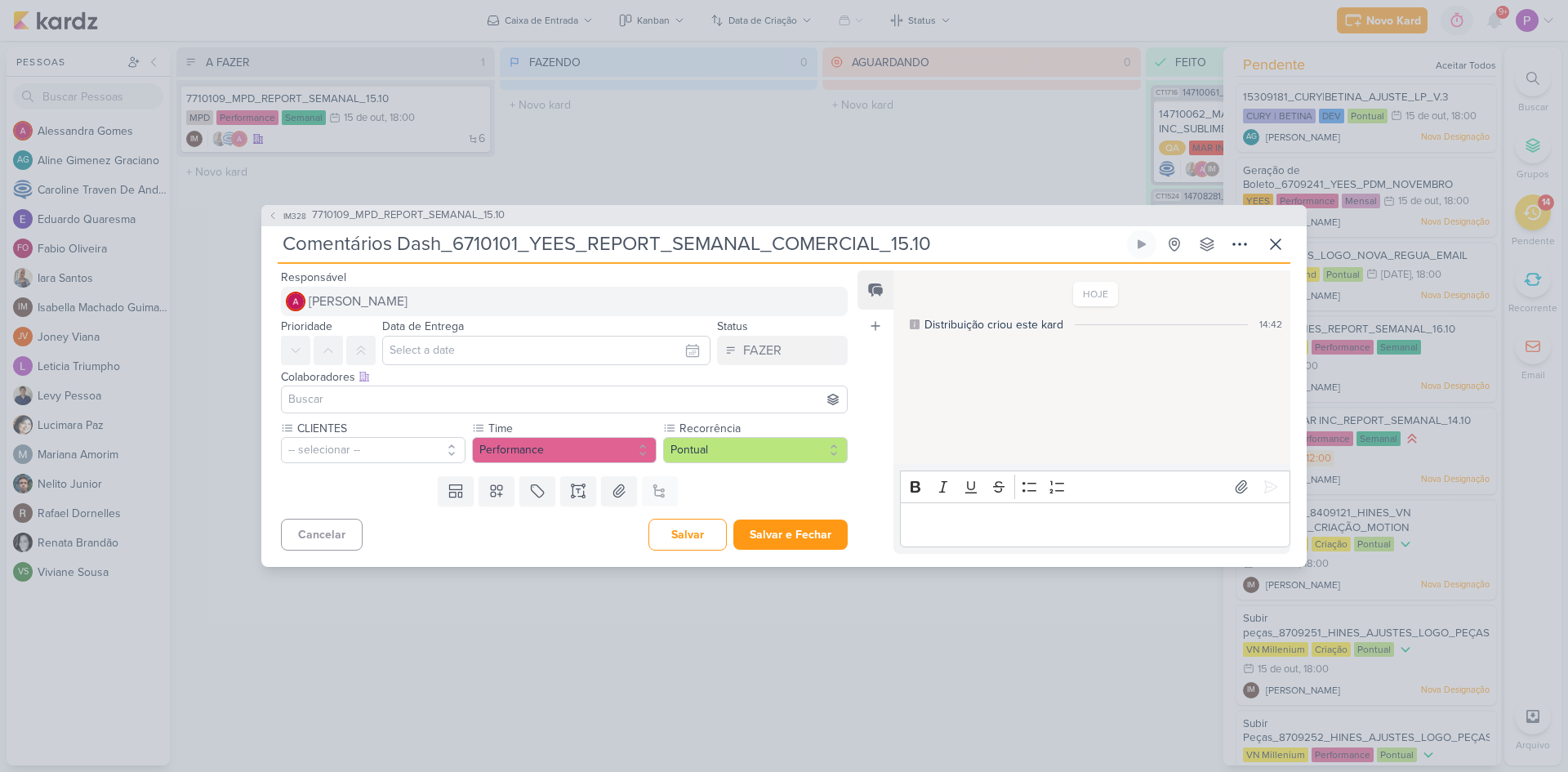
type input "Comentários Dash_6710101_YEES_REPORT_SEMANAL_COMERCIAL_15.10"
click at [370, 298] on span "[PERSON_NAME]" at bounding box center [358, 302] width 99 height 20
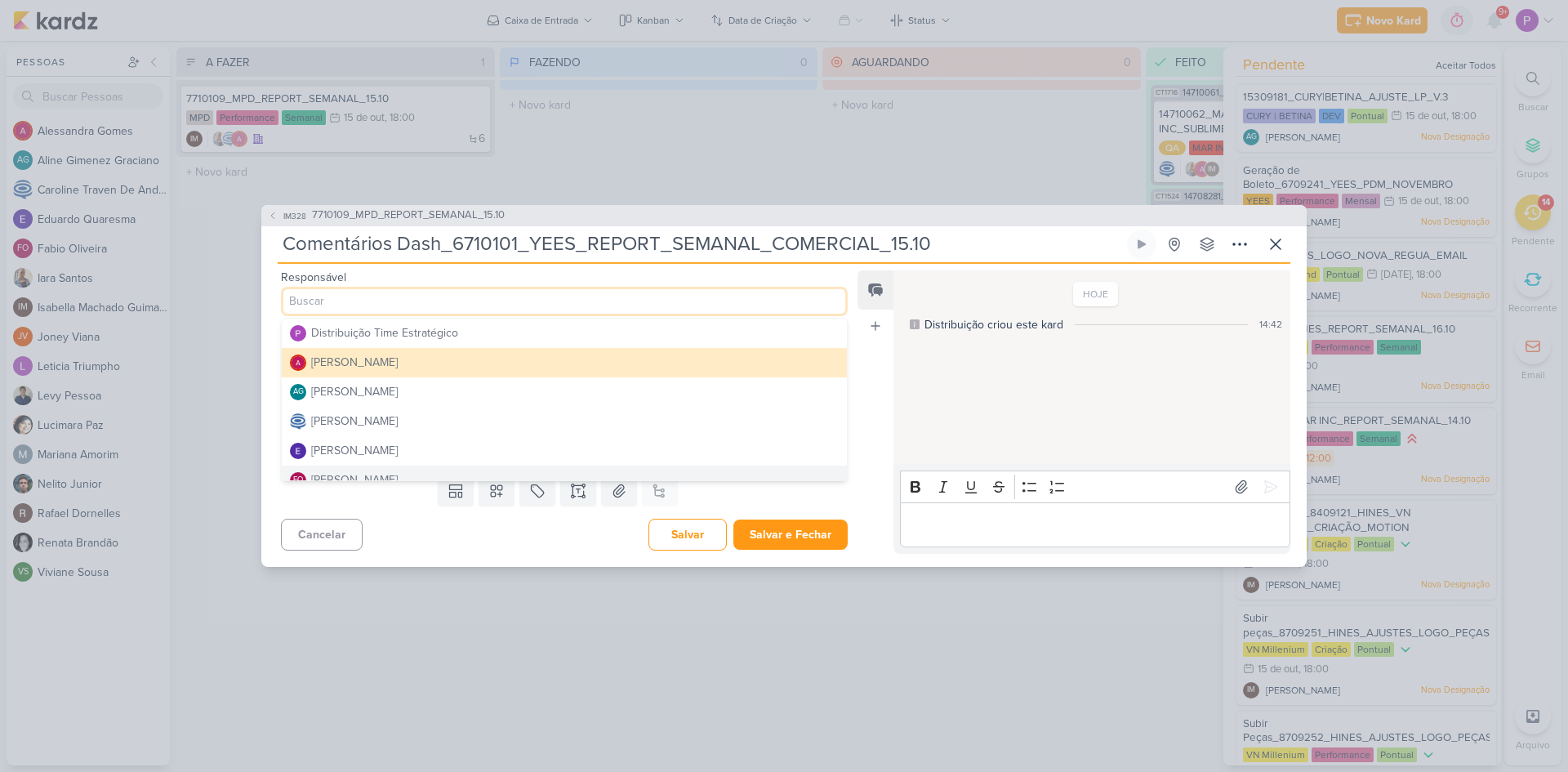
drag, startPoint x: 458, startPoint y: 553, endPoint x: 399, endPoint y: 452, distance: 117.0
click at [456, 551] on div "Cancelar [GEOGRAPHIC_DATA] Salvar e Fechar Ctrl + Enter" at bounding box center [558, 532] width 593 height 42
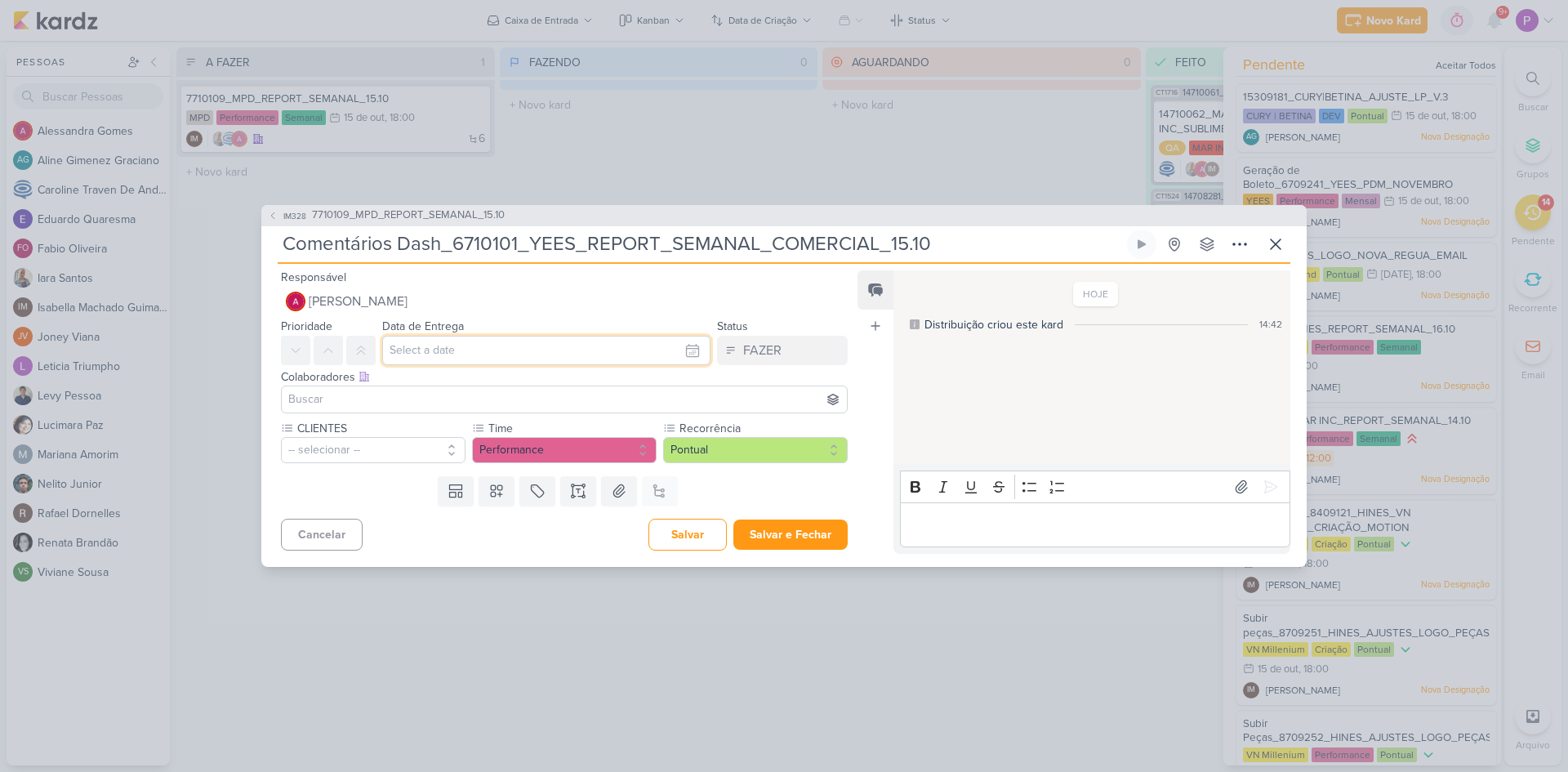
click at [427, 349] on input "text" at bounding box center [546, 350] width 329 height 29
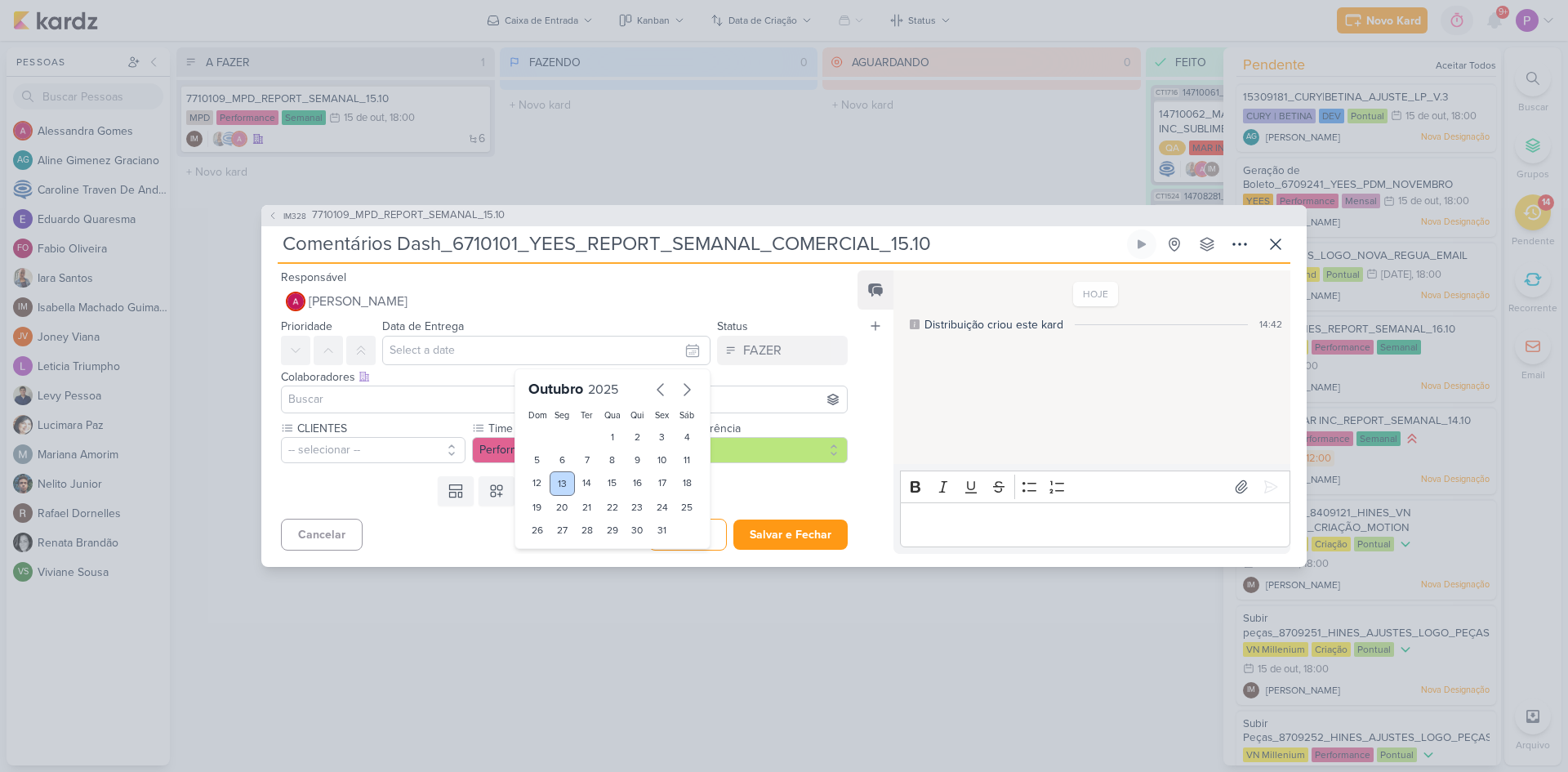
drag, startPoint x: 583, startPoint y: 483, endPoint x: 557, endPoint y: 475, distance: 27.2
click at [580, 481] on div "14" at bounding box center [588, 484] width 25 height 25
type input "[DATE] 23:59"
click at [359, 390] on input at bounding box center [564, 400] width 558 height 20
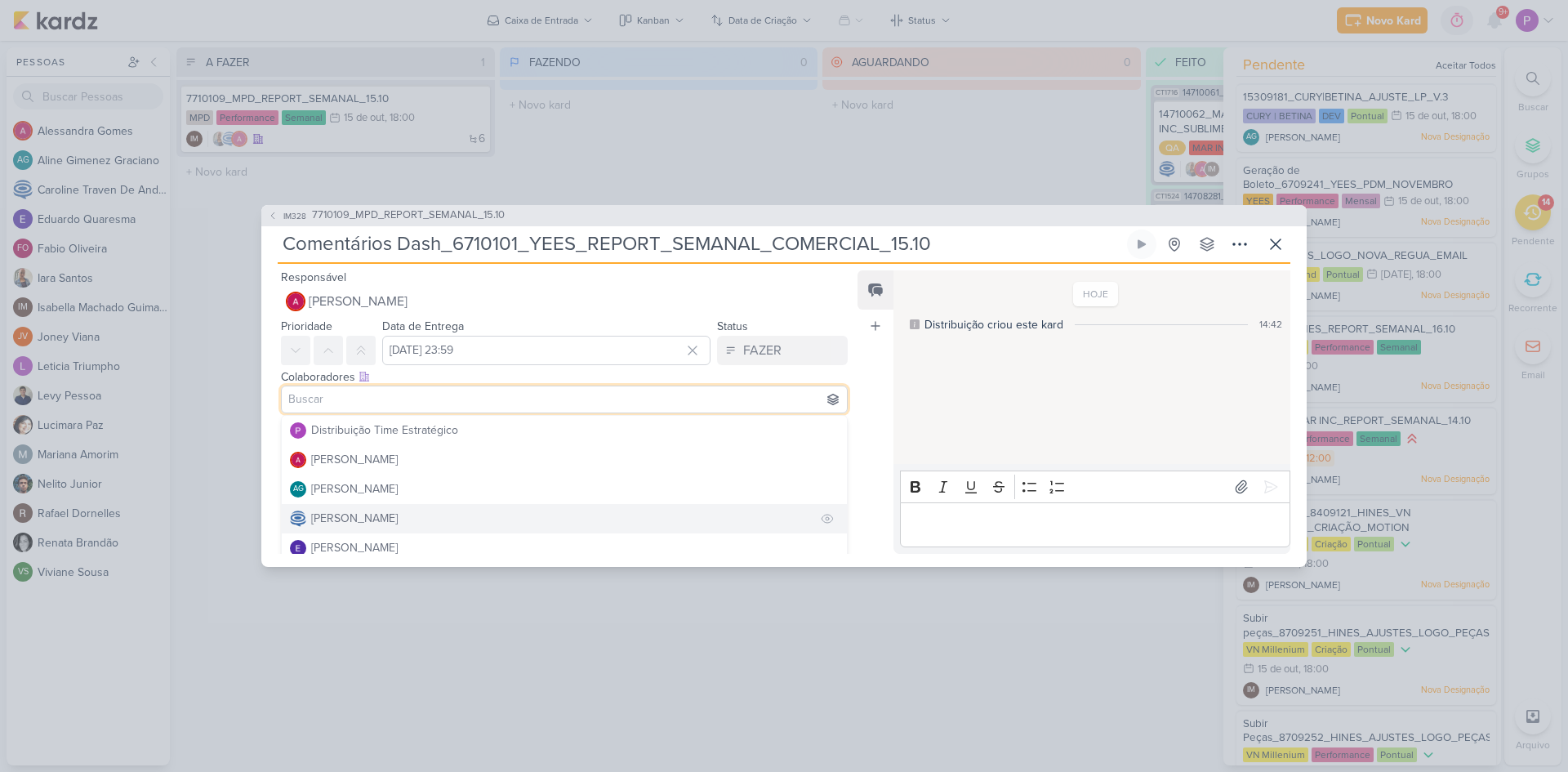
click at [385, 519] on div "[PERSON_NAME]" at bounding box center [354, 517] width 86 height 17
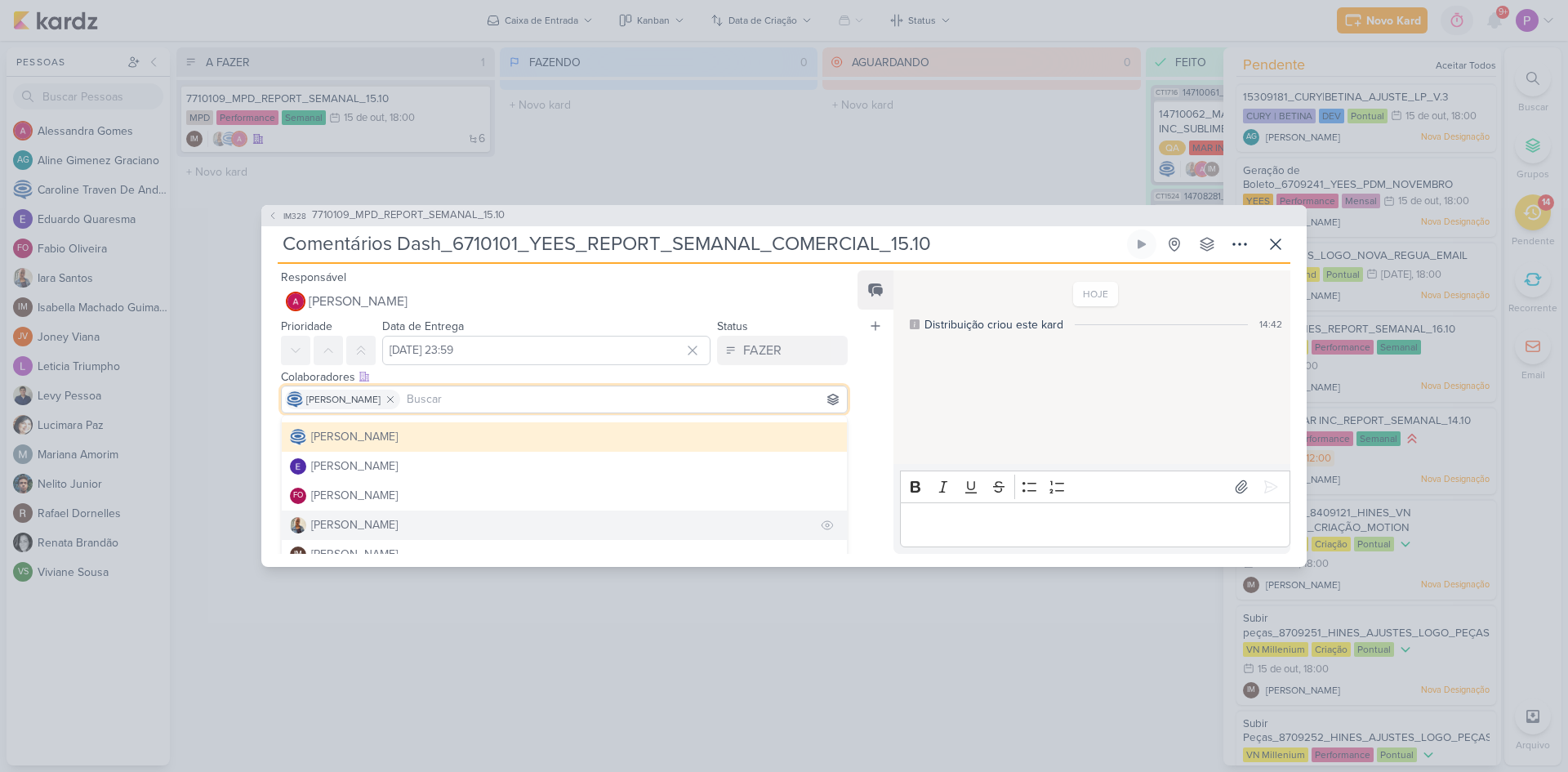
click at [345, 527] on div "[PERSON_NAME]" at bounding box center [354, 524] width 86 height 17
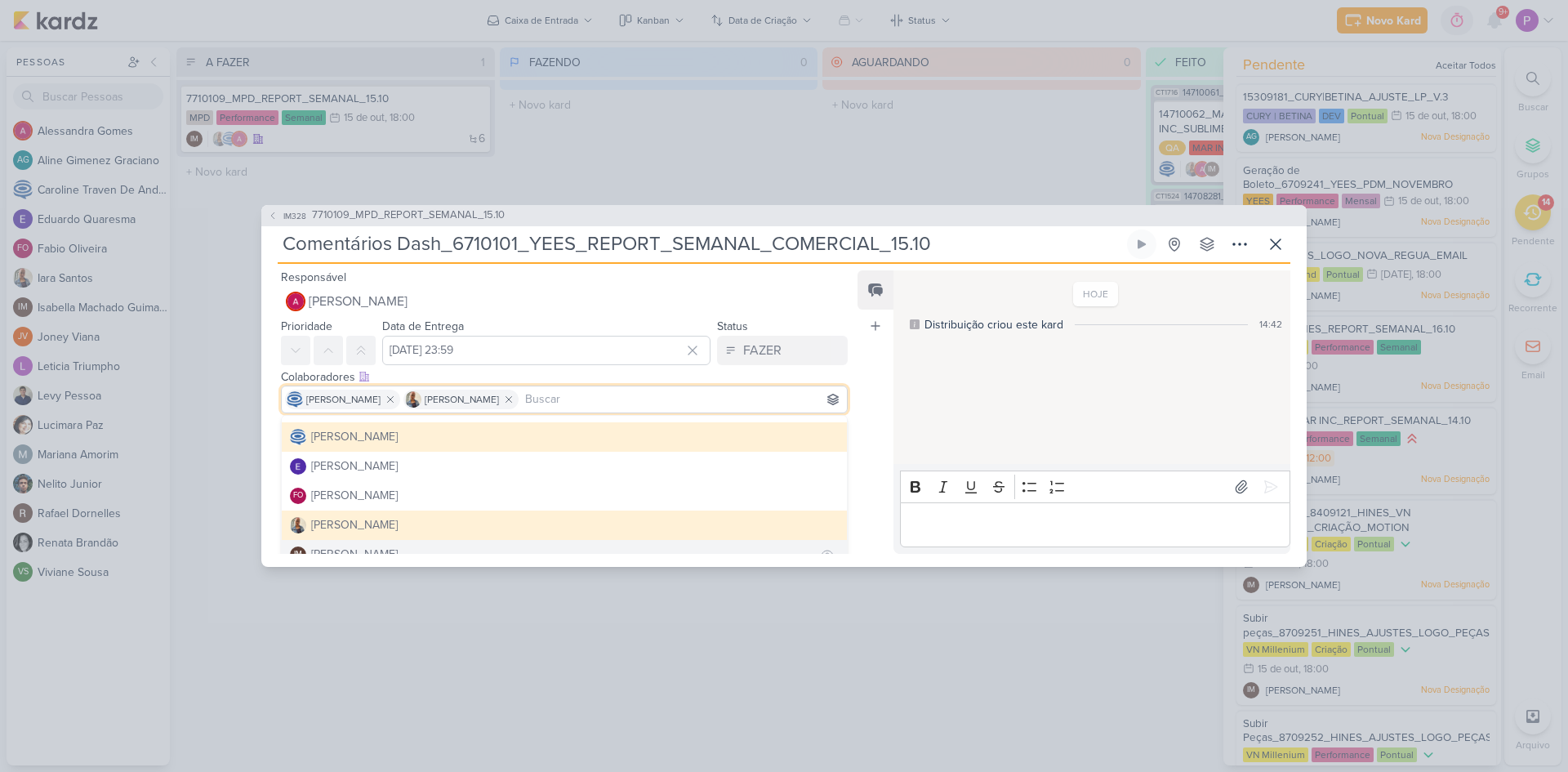
click at [353, 549] on div "[PERSON_NAME]" at bounding box center [354, 554] width 86 height 17
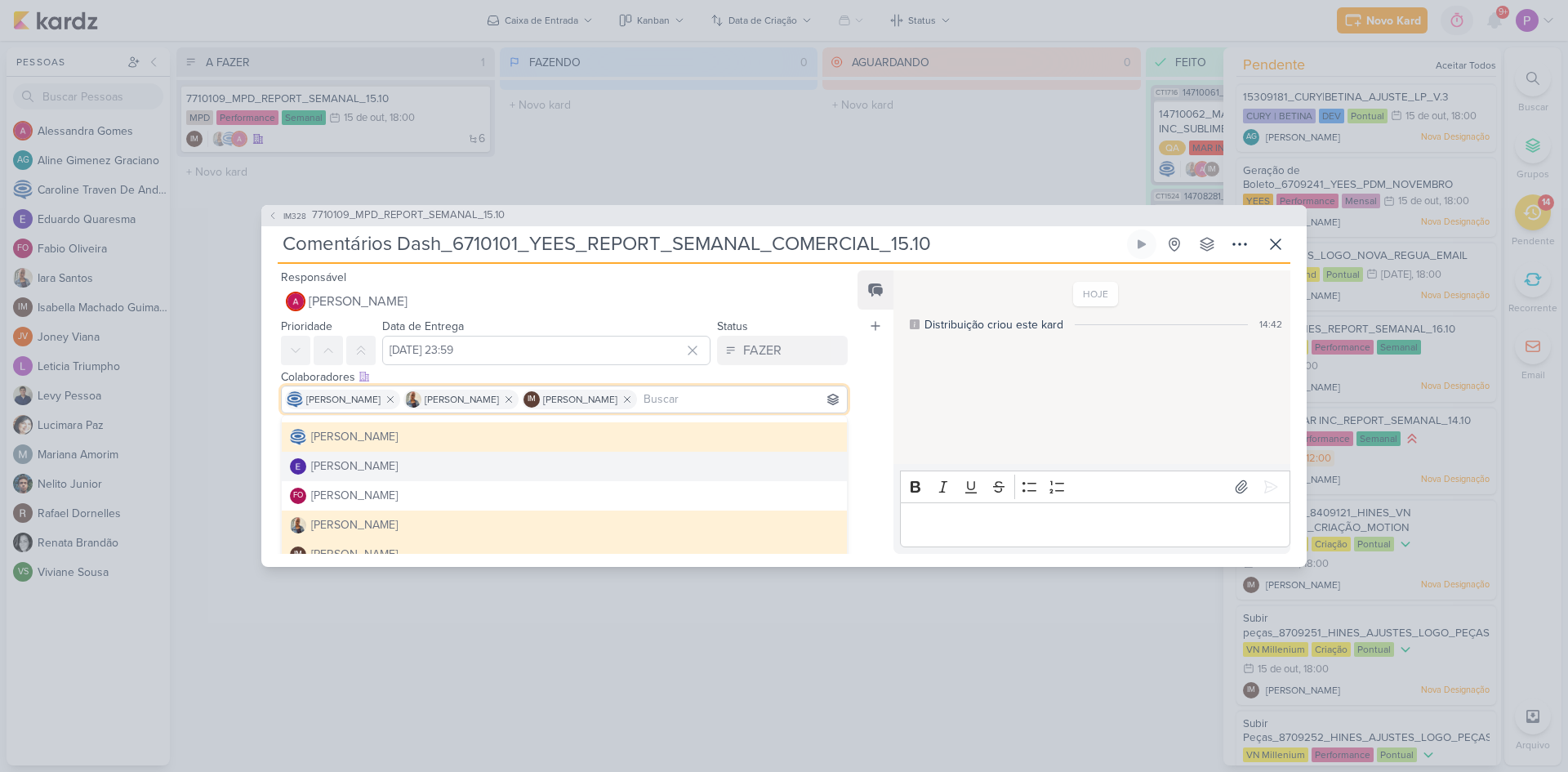
click at [873, 417] on div "Feed Atrelar email Solte o email para atrelar ao kard" at bounding box center [875, 412] width 36 height 283
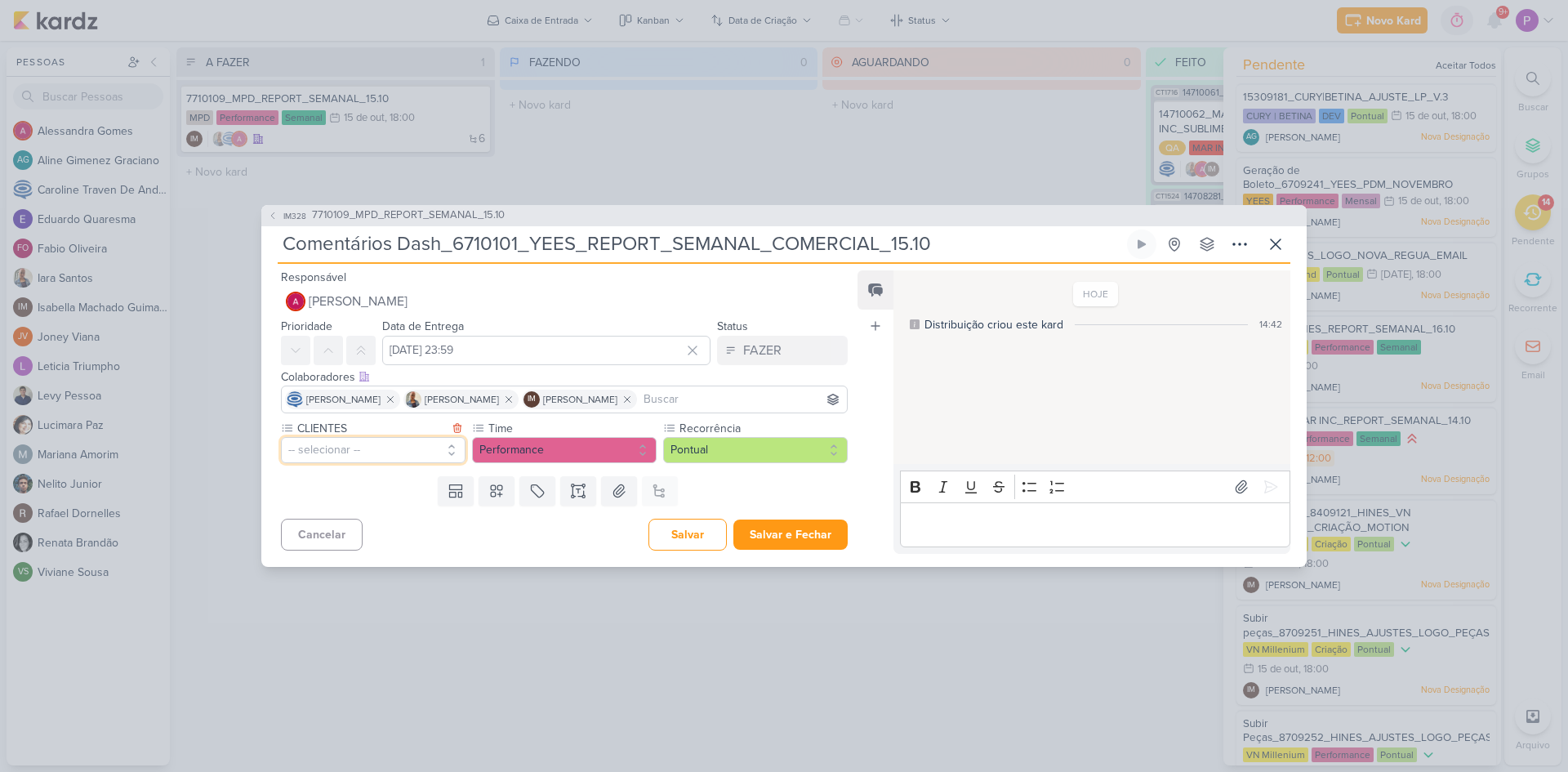
click at [354, 455] on button "-- selecionar --" at bounding box center [373, 450] width 184 height 26
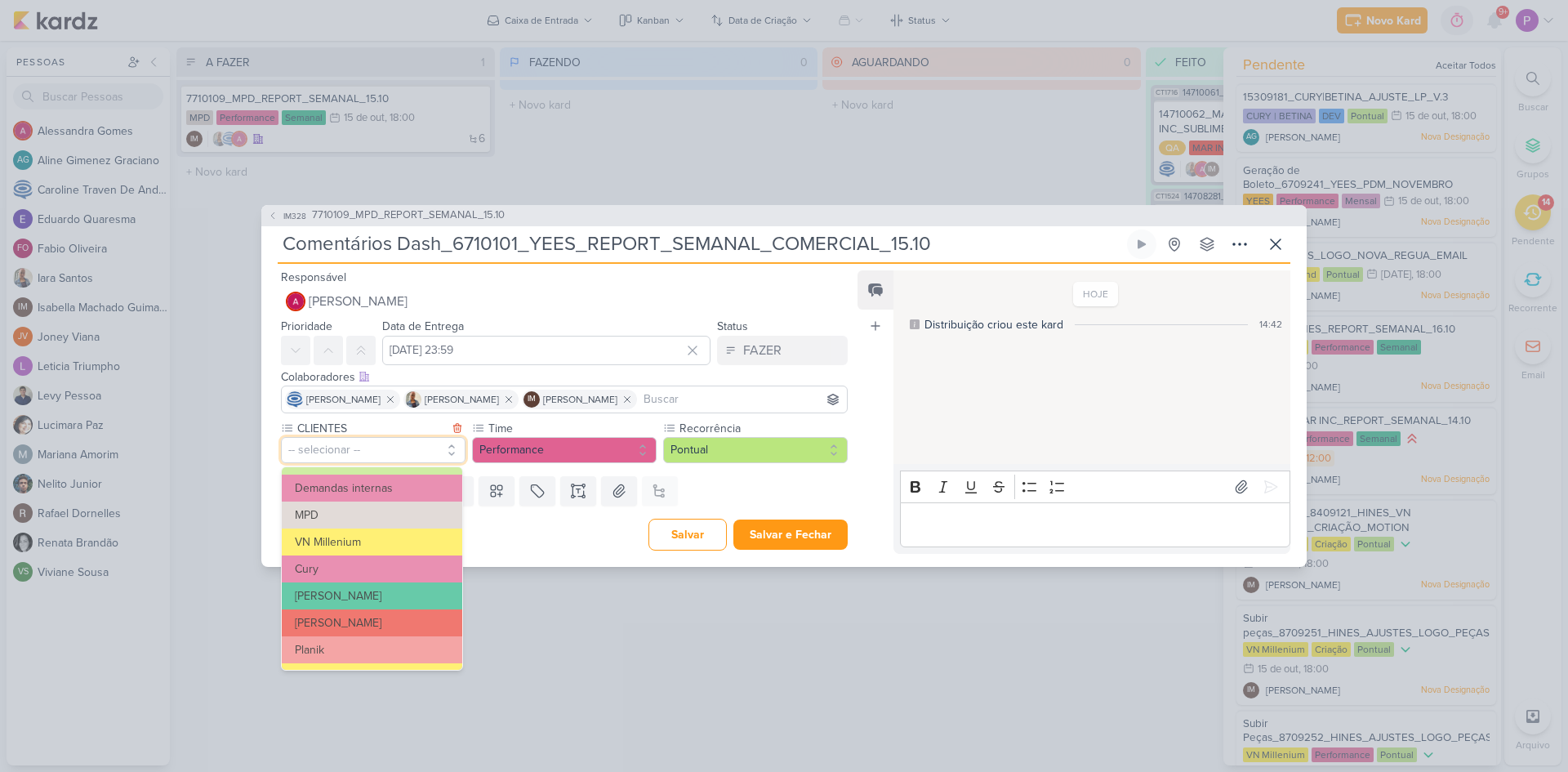
scroll to position [163, 0]
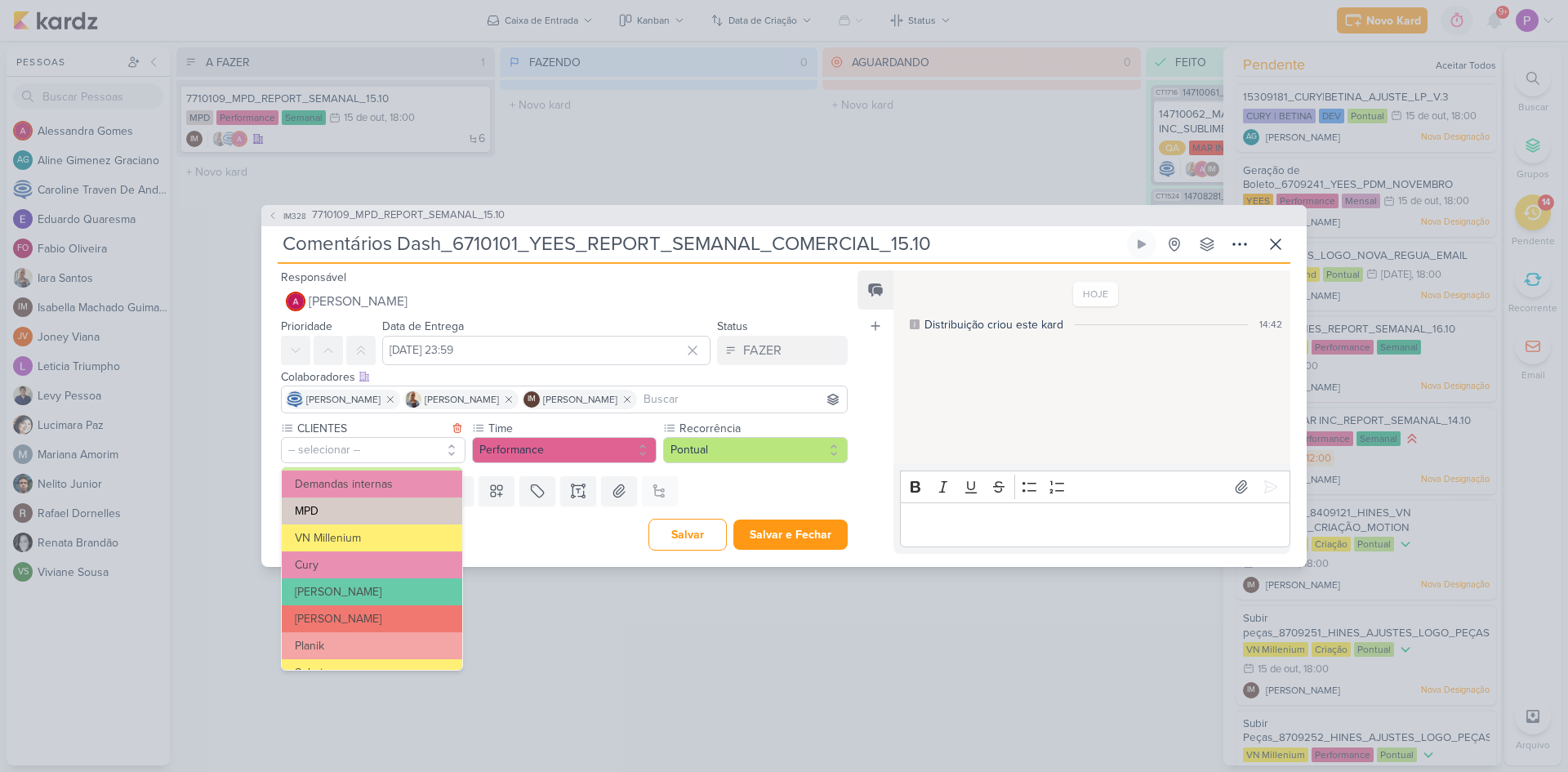
click at [337, 505] on button "MPD" at bounding box center [372, 511] width 181 height 27
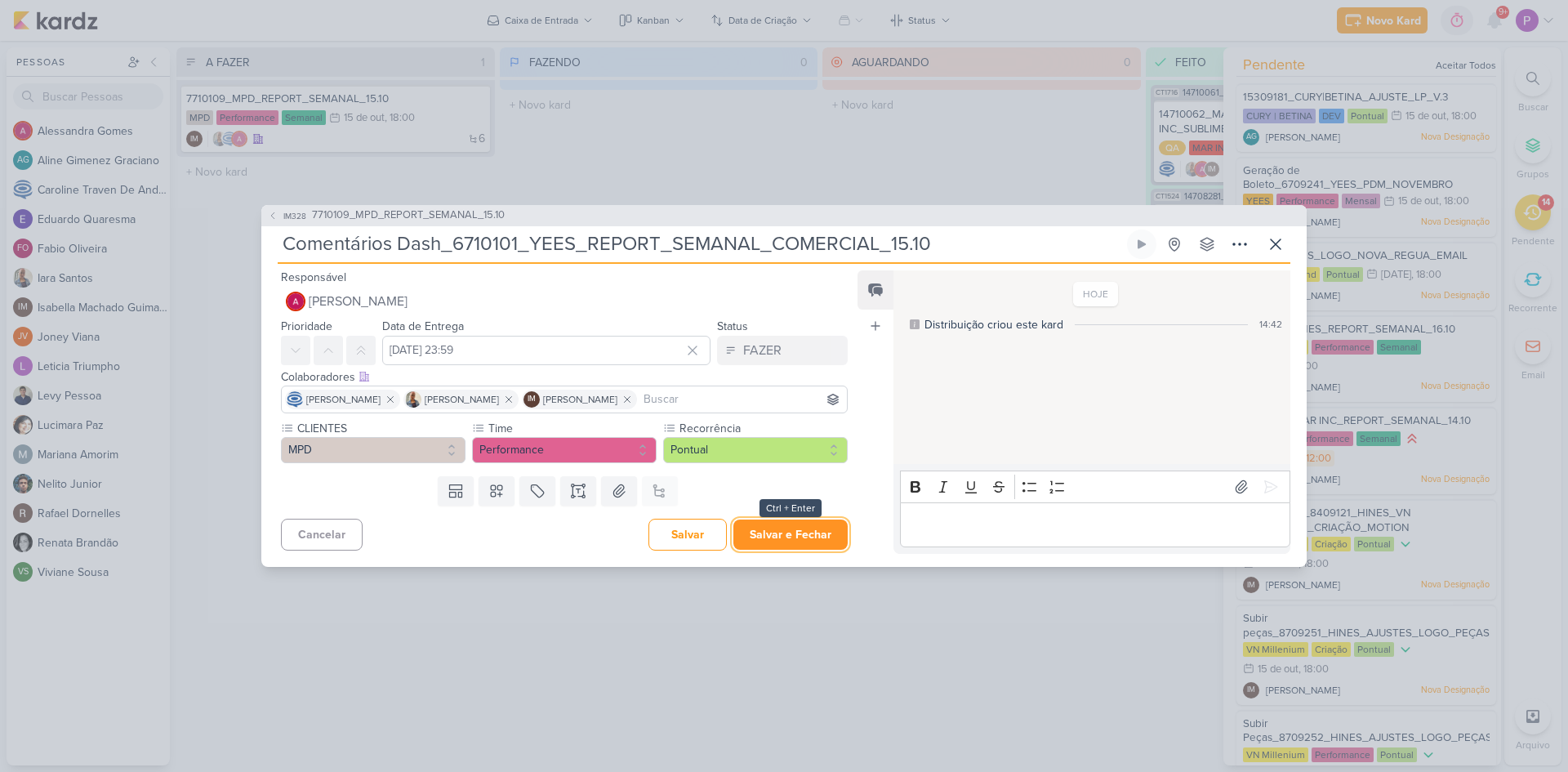
click at [779, 534] on button "Salvar e Fechar" at bounding box center [791, 534] width 114 height 30
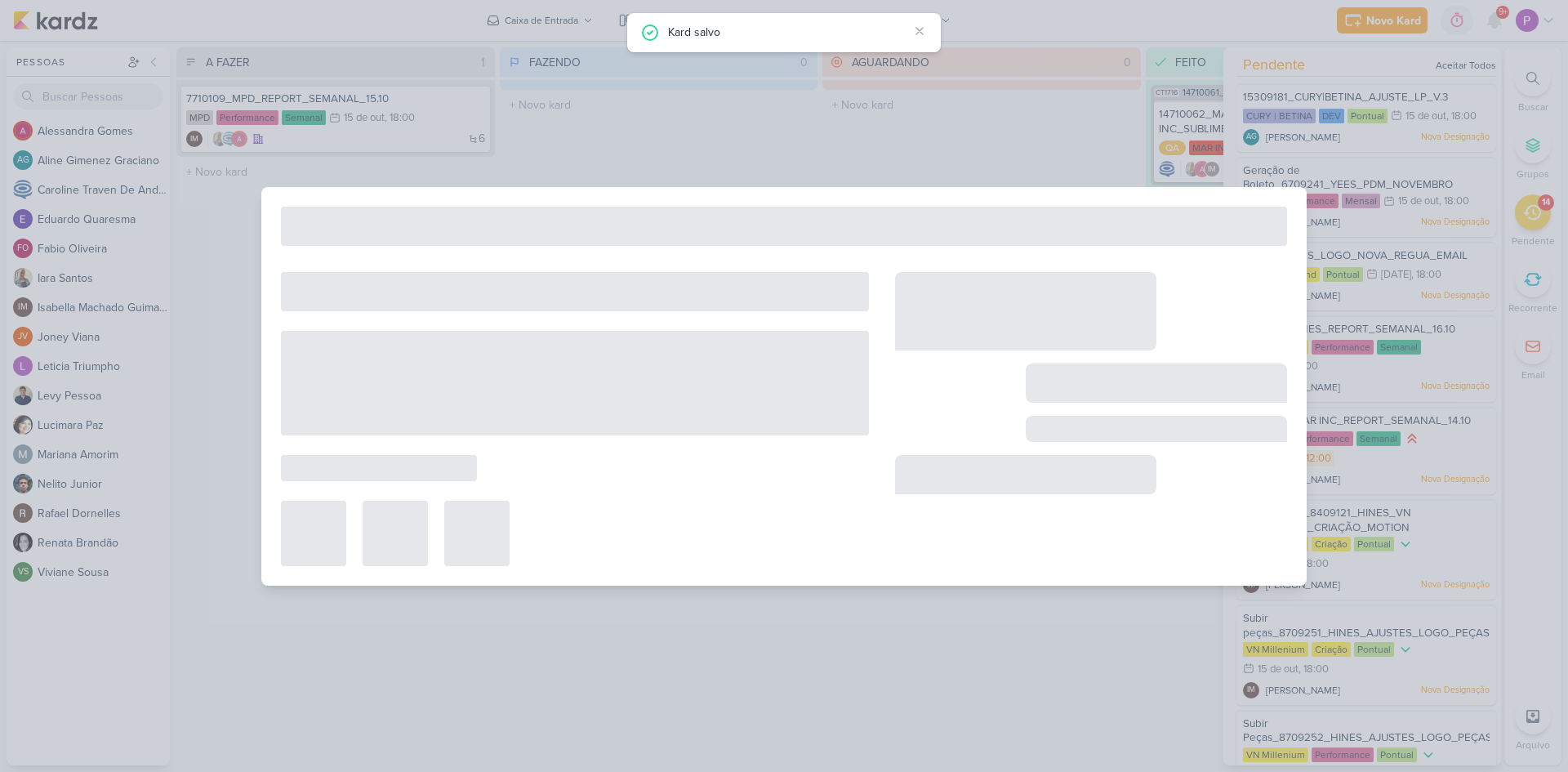
type input "7710109_MPD_REPORT_SEMANAL_15.10"
type input "[DATE] 18:00"
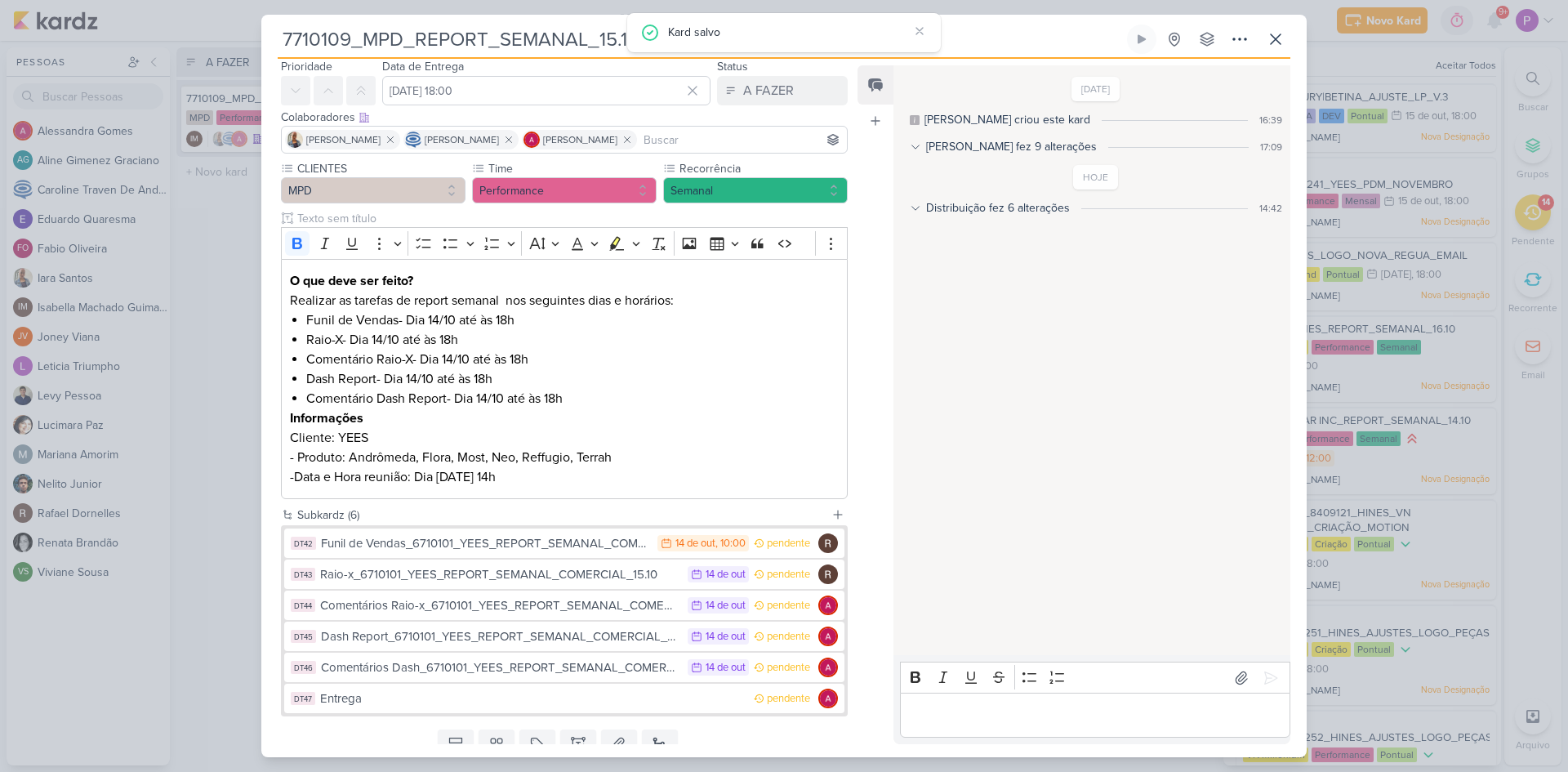
scroll to position [118, 0]
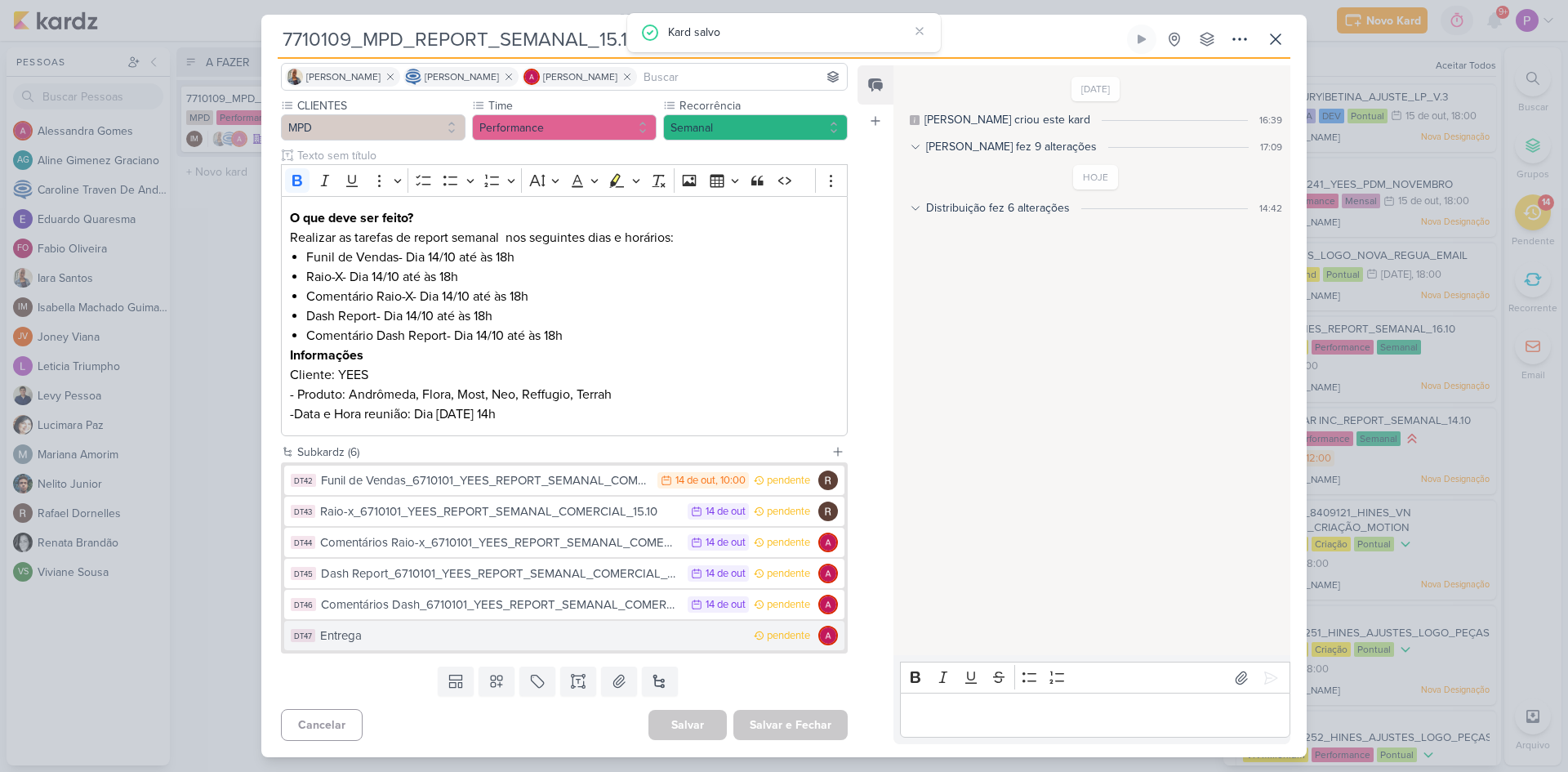
click at [487, 638] on div "Entrega" at bounding box center [533, 636] width 426 height 19
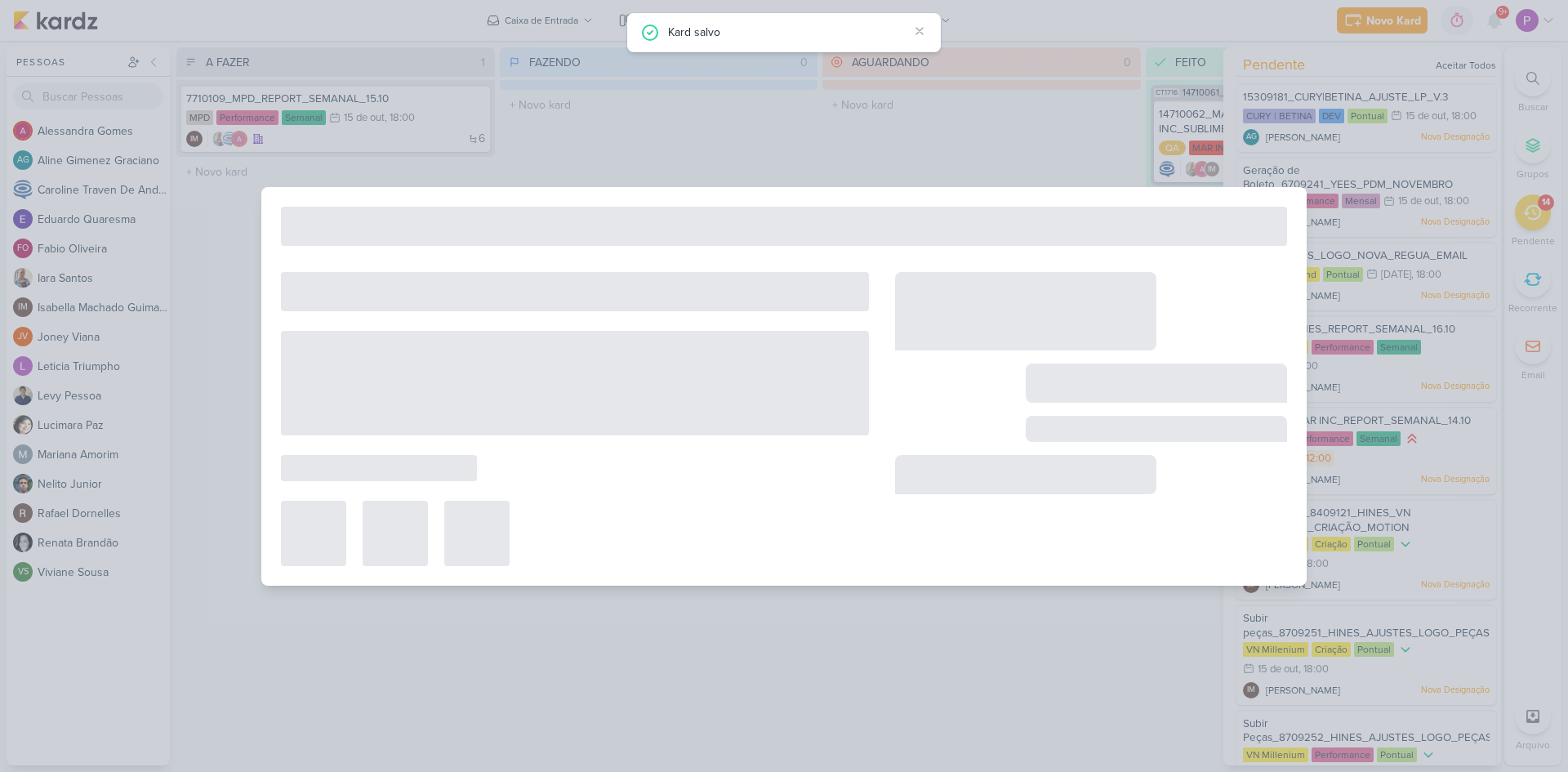
type input "Entrega"
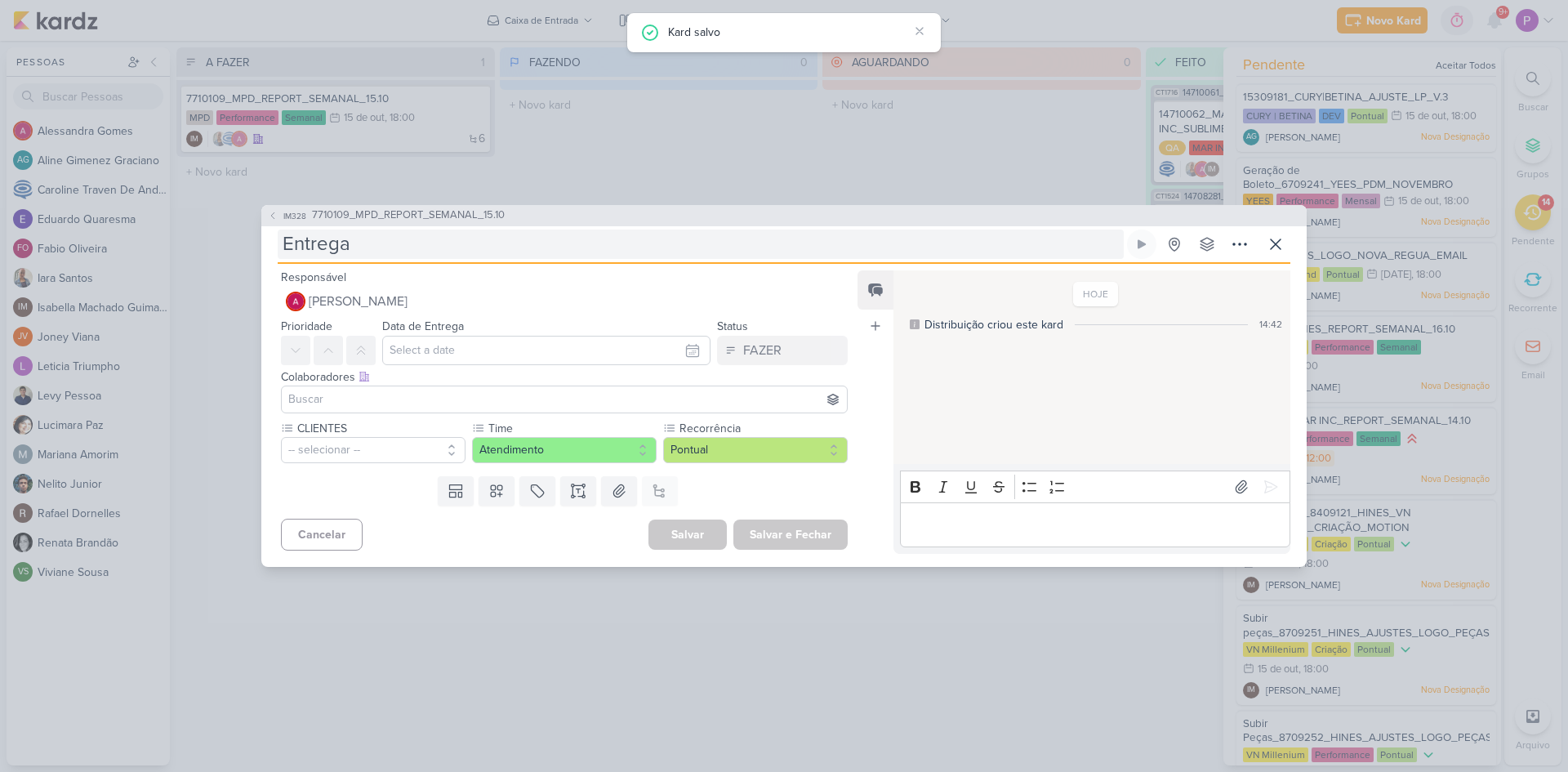
click at [444, 246] on input "Entrega" at bounding box center [701, 244] width 846 height 29
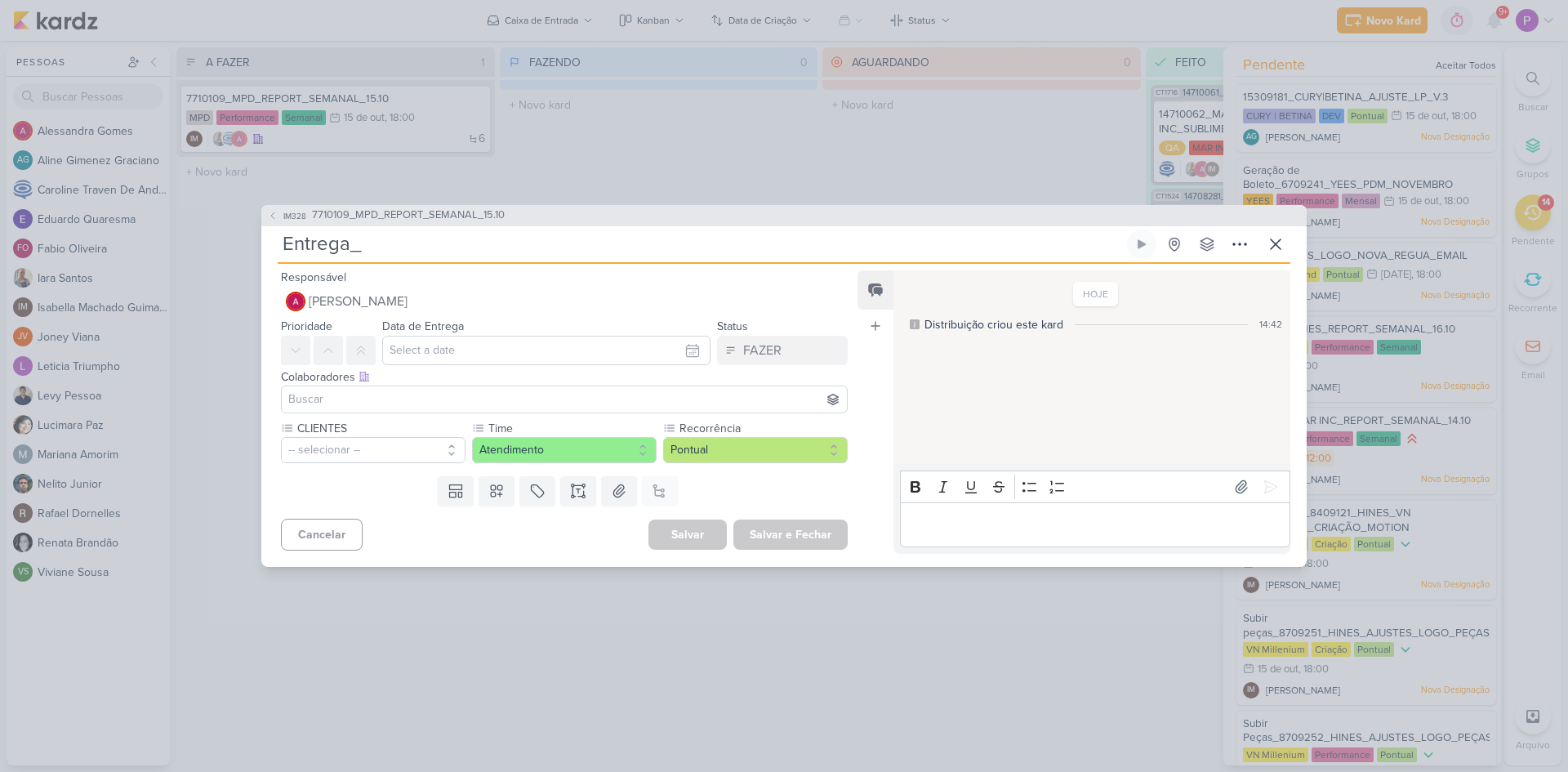
paste input "6710101_YEES_REPORT_SEMANAL_COMERCIAL_15.10"
type input "Entrega_6710101_YEES_REPORT_SEMANAL_COMERCIAL_15.10"
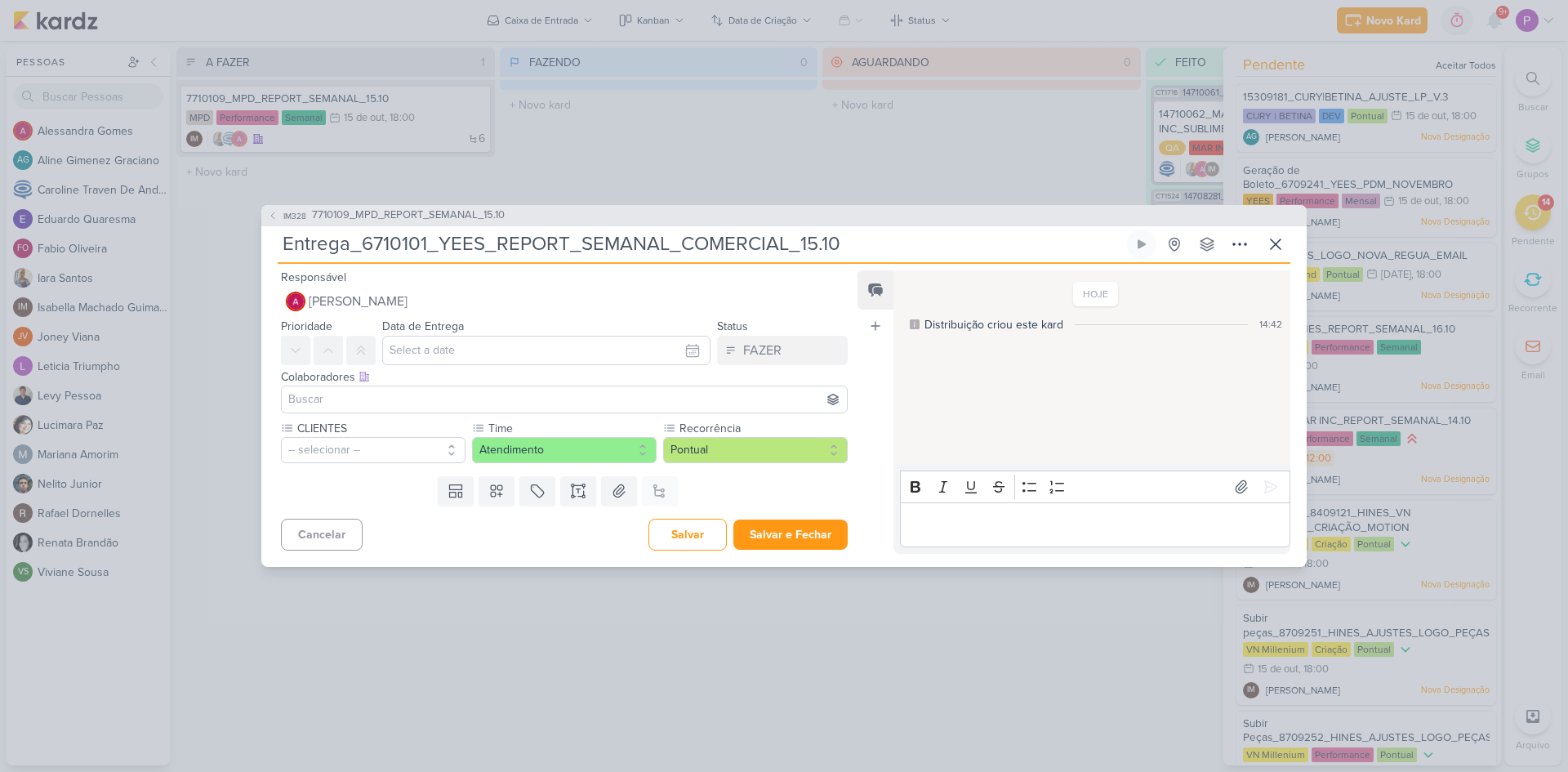
type input "Entrega_6710101_YEES_REPORT_SEMANAL_COMERCIAL_15.10"
click at [444, 349] on input "text" at bounding box center [546, 350] width 329 height 29
click at [575, 485] on div "14" at bounding box center [588, 484] width 25 height 25
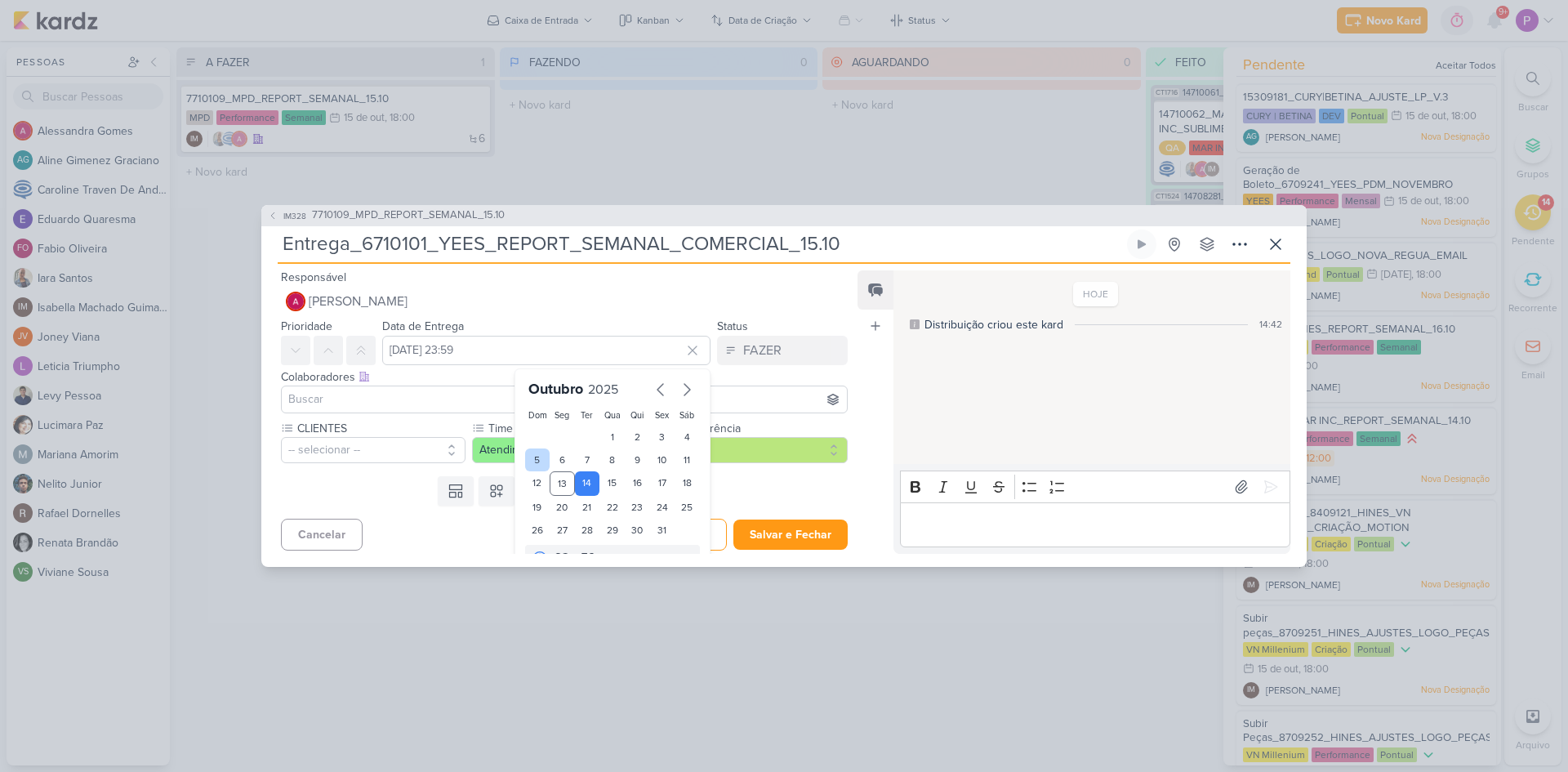
drag, startPoint x: 600, startPoint y: 487, endPoint x: 528, endPoint y: 464, distance: 75.6
click at [600, 486] on div "15" at bounding box center [612, 484] width 25 height 25
type input "15 de outubro de 2025 às 23:59"
click at [347, 394] on input at bounding box center [564, 400] width 558 height 20
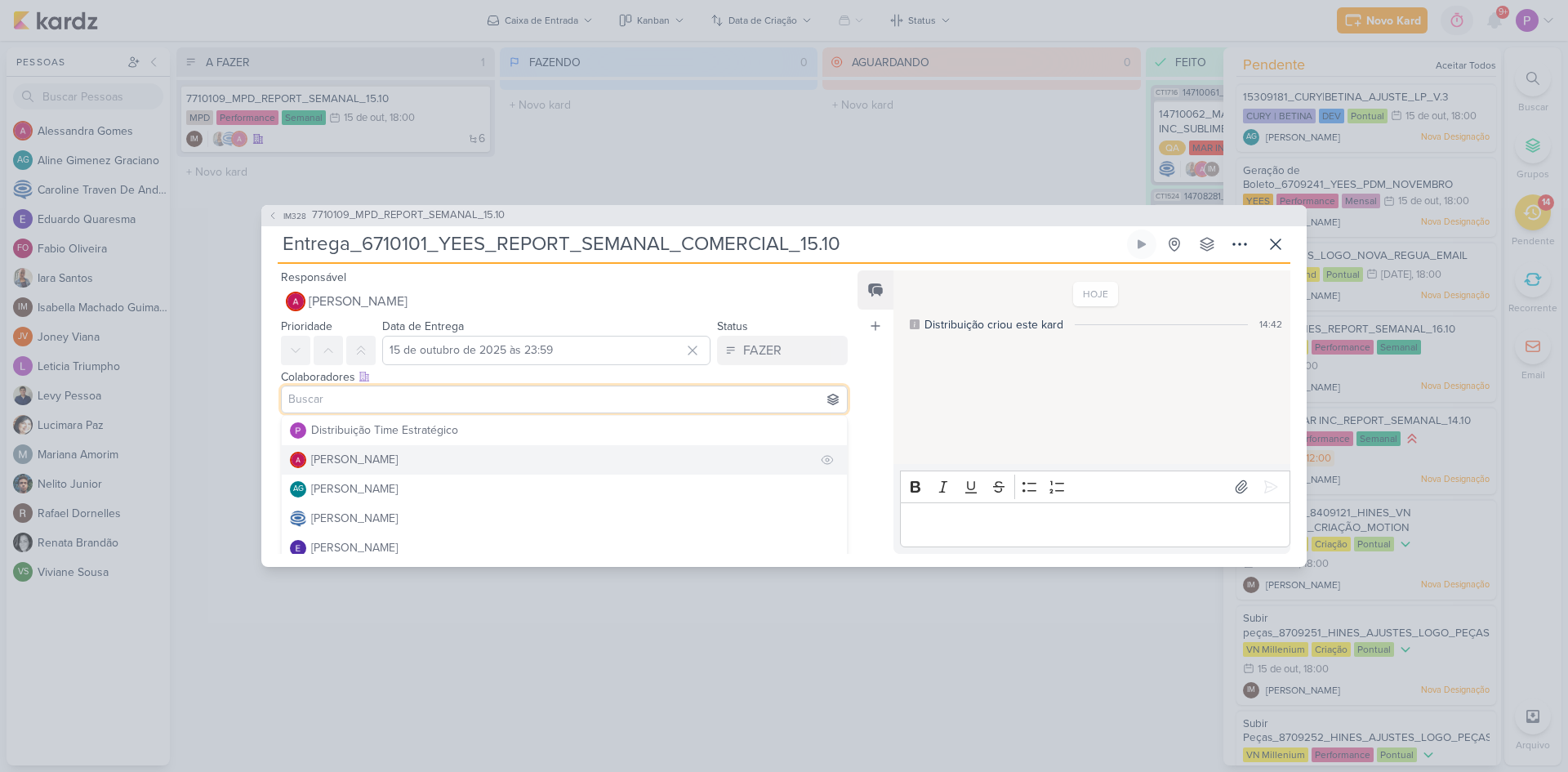
click at [365, 457] on div "[PERSON_NAME]" at bounding box center [354, 459] width 86 height 17
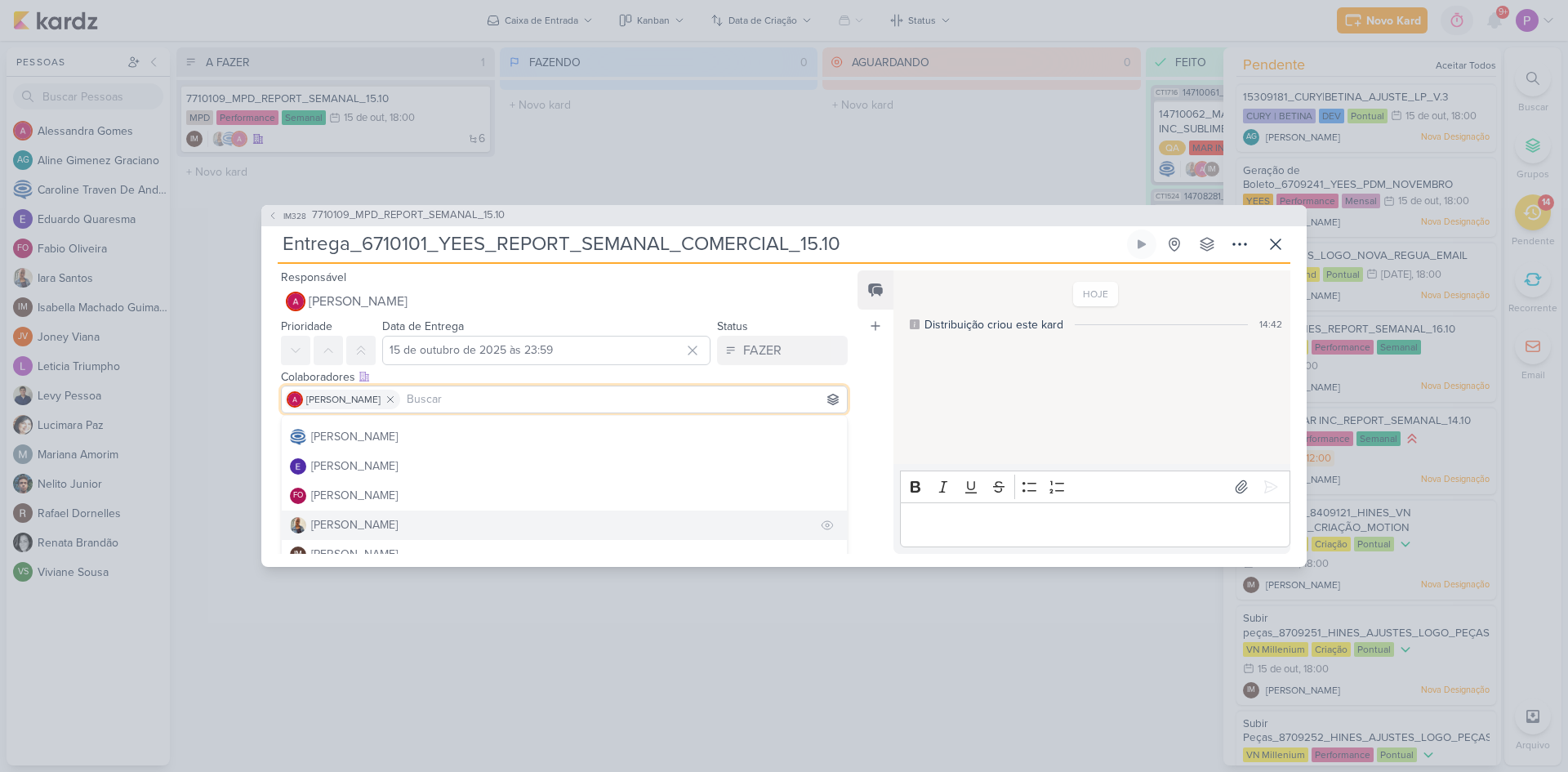
click at [350, 519] on div "[PERSON_NAME]" at bounding box center [354, 524] width 86 height 17
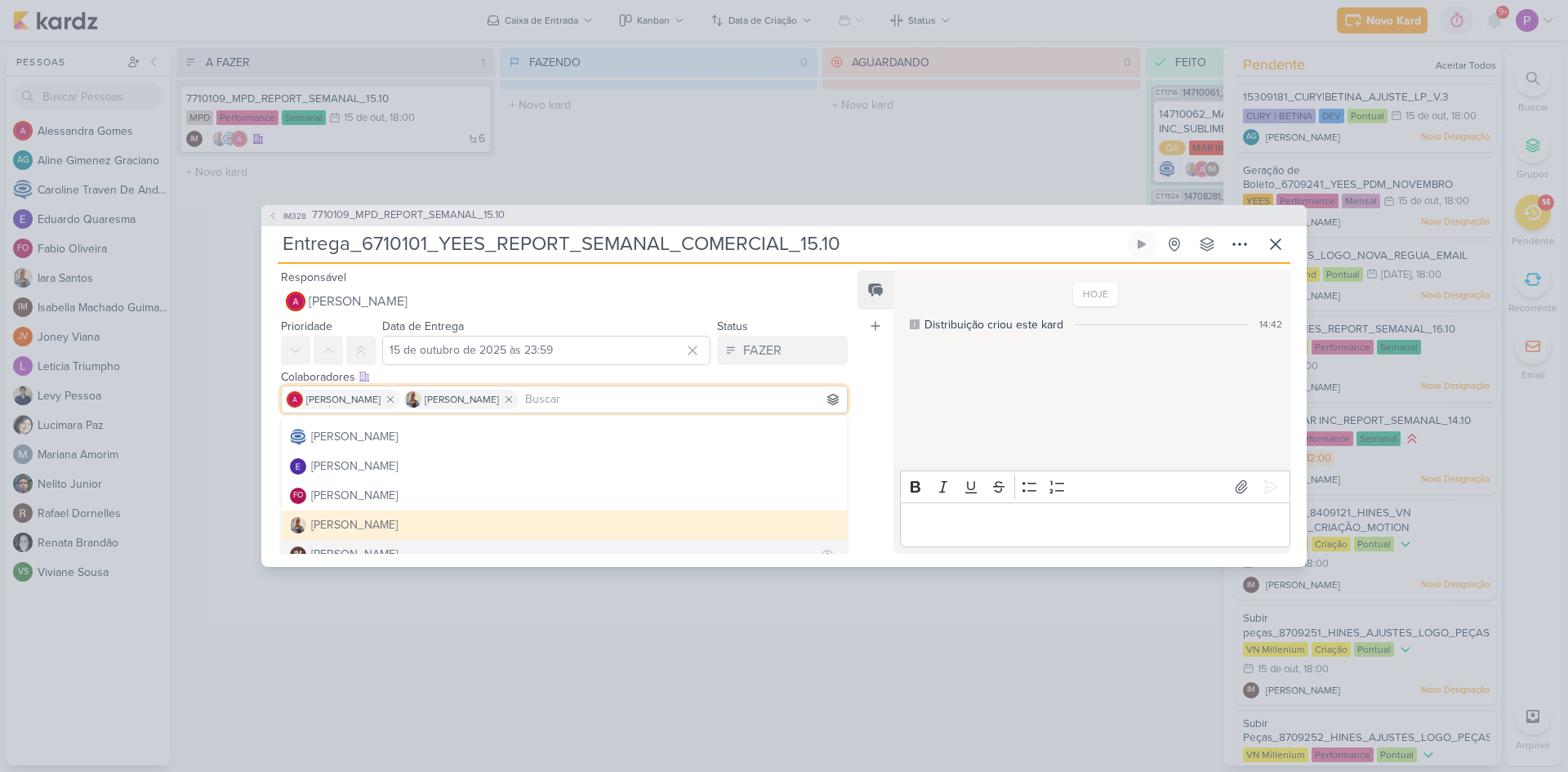
click at [370, 546] on div "[PERSON_NAME]" at bounding box center [354, 554] width 86 height 17
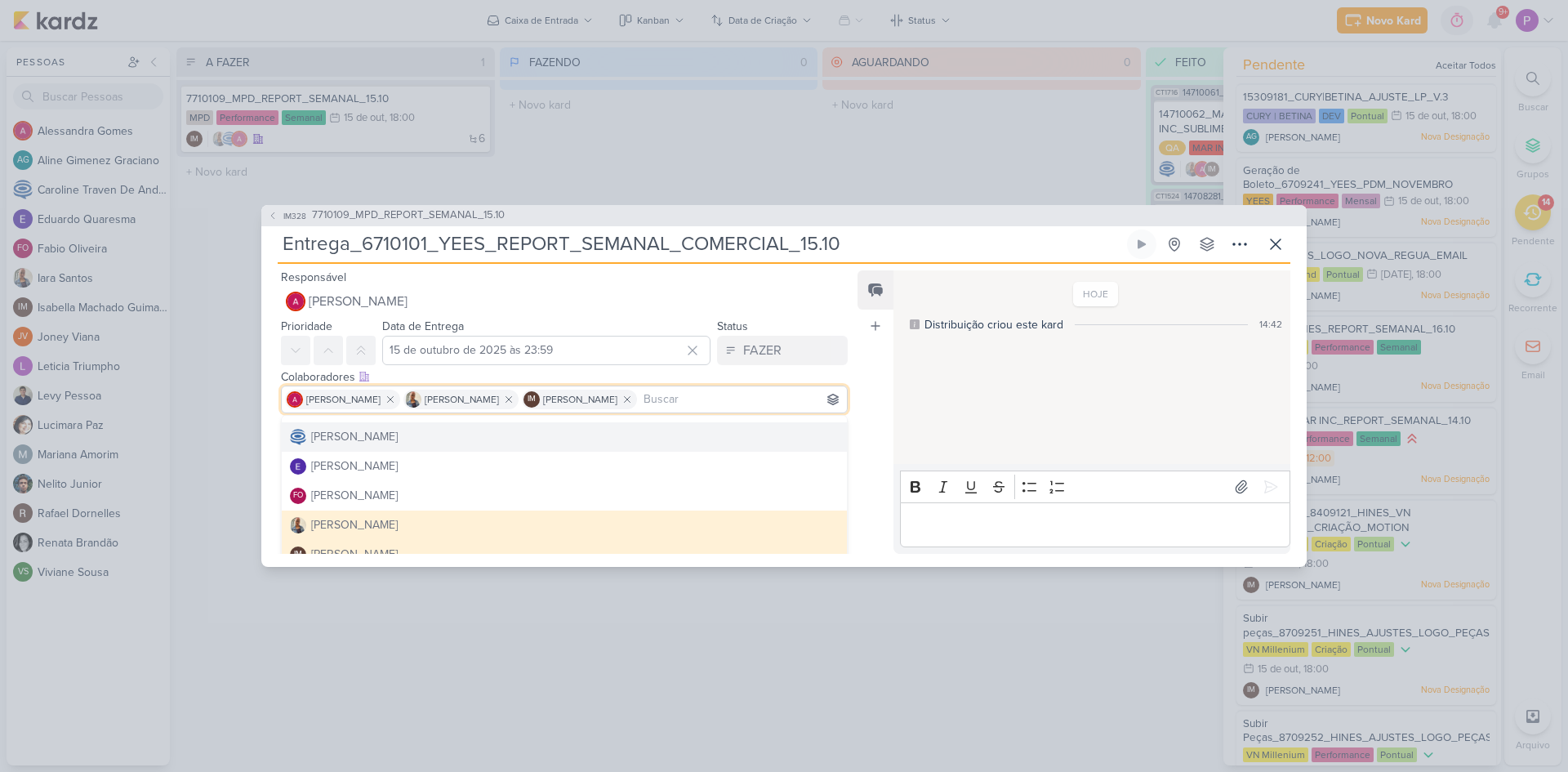
click at [865, 416] on div "Feed Atrelar email Solte o email para atrelar ao kard" at bounding box center [875, 412] width 36 height 283
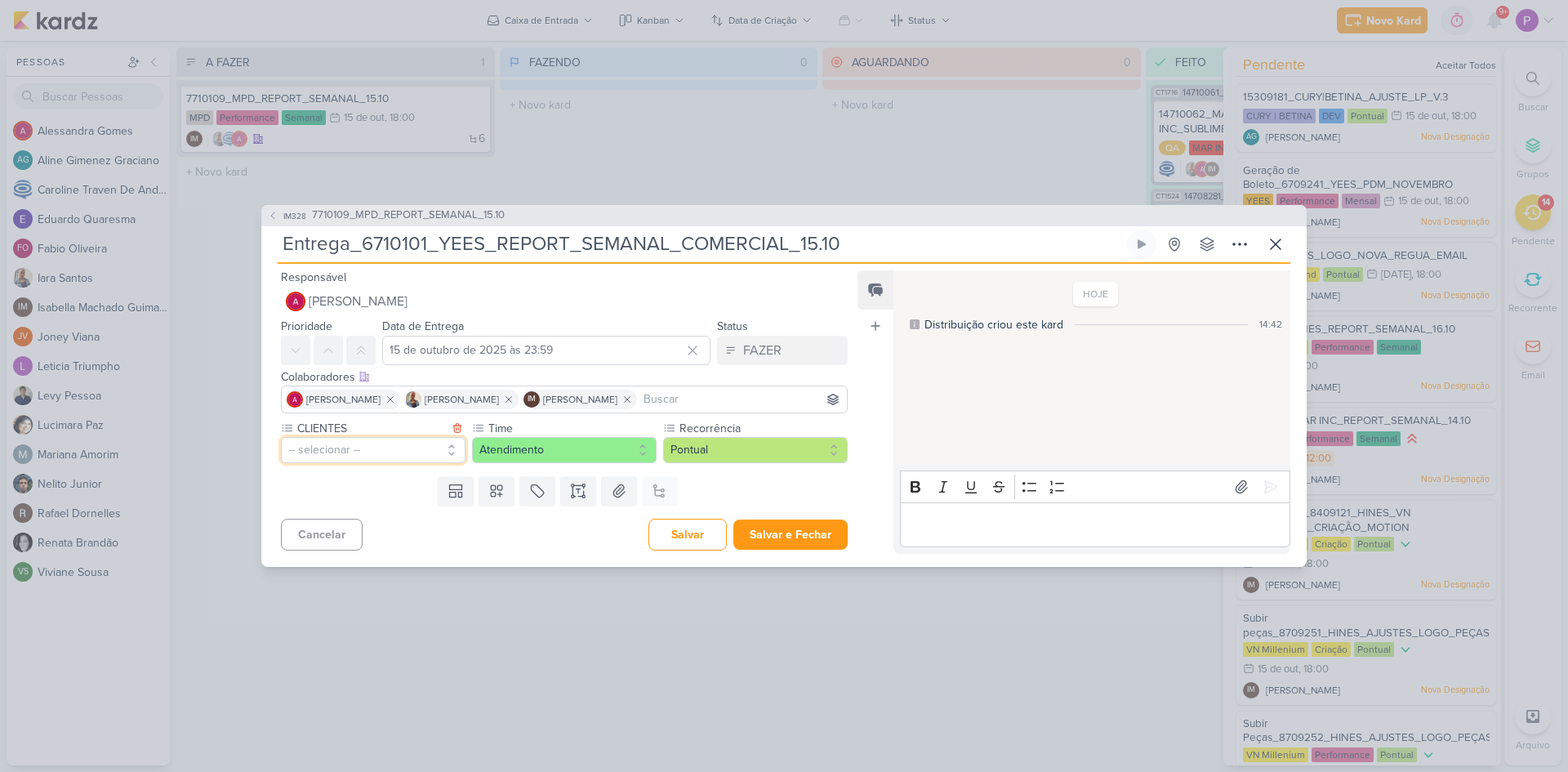
click at [381, 455] on button "-- selecionar --" at bounding box center [373, 450] width 184 height 26
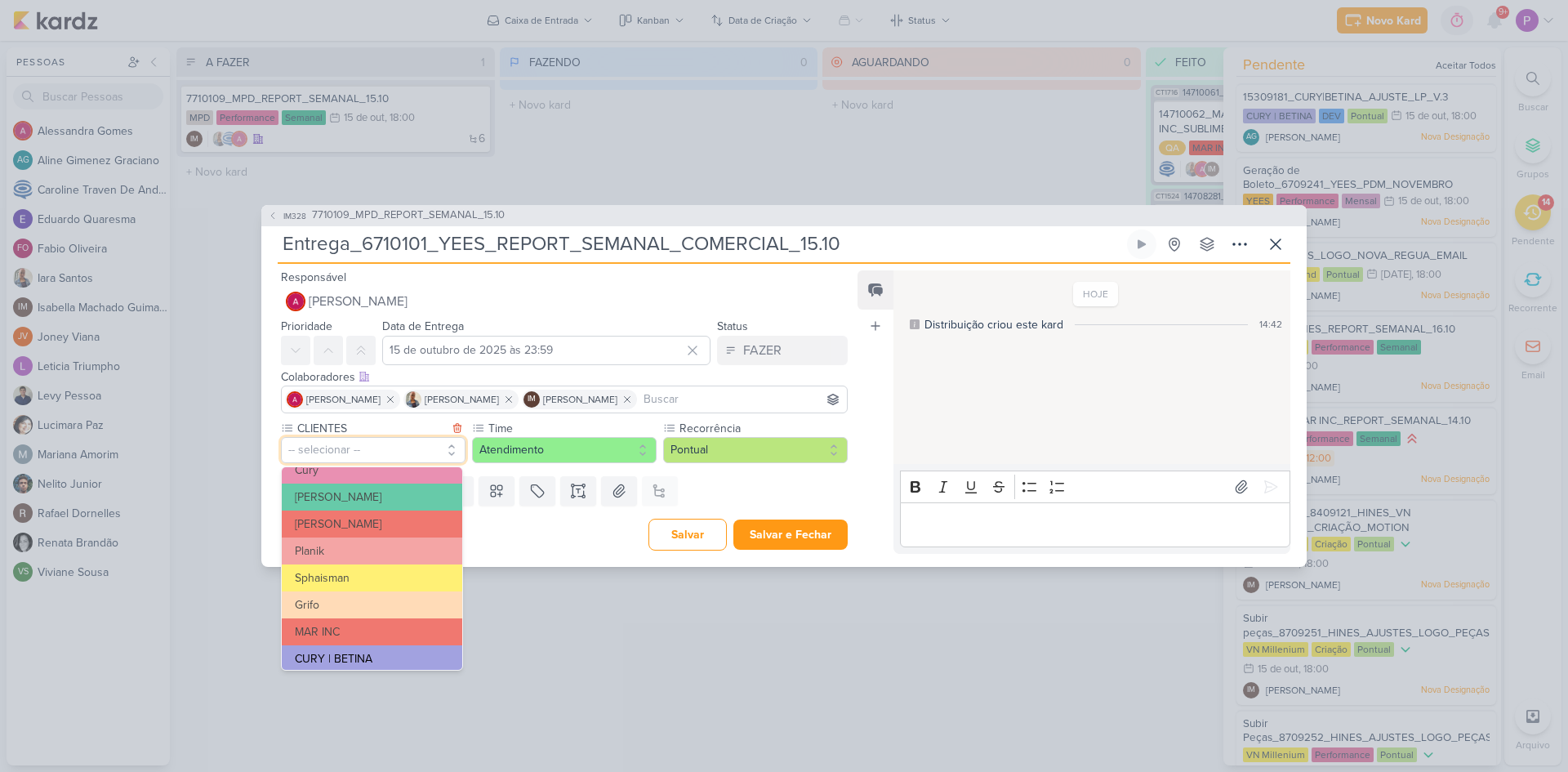
scroll to position [156, 0]
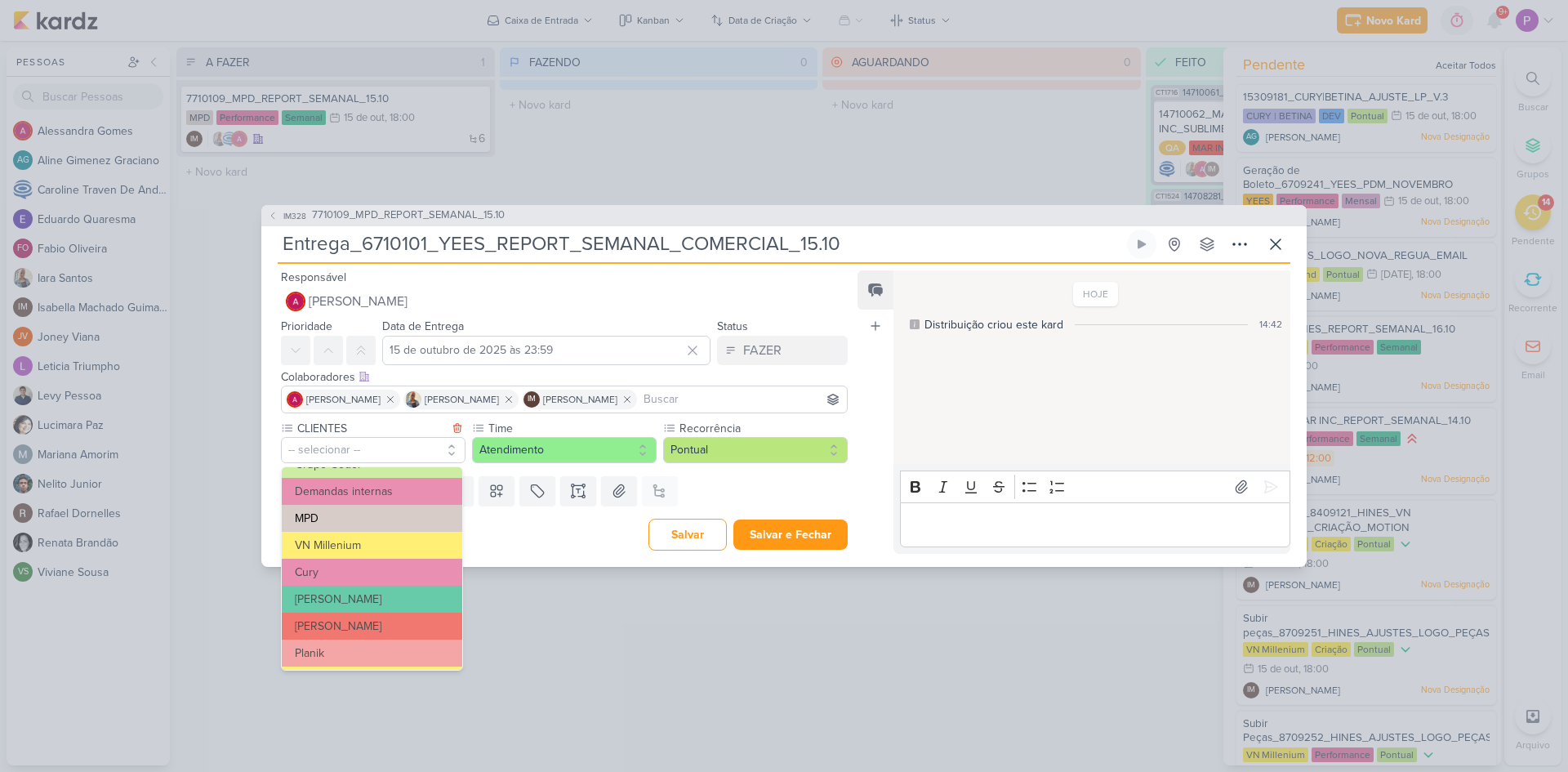
click at [320, 520] on button "MPD" at bounding box center [372, 518] width 181 height 27
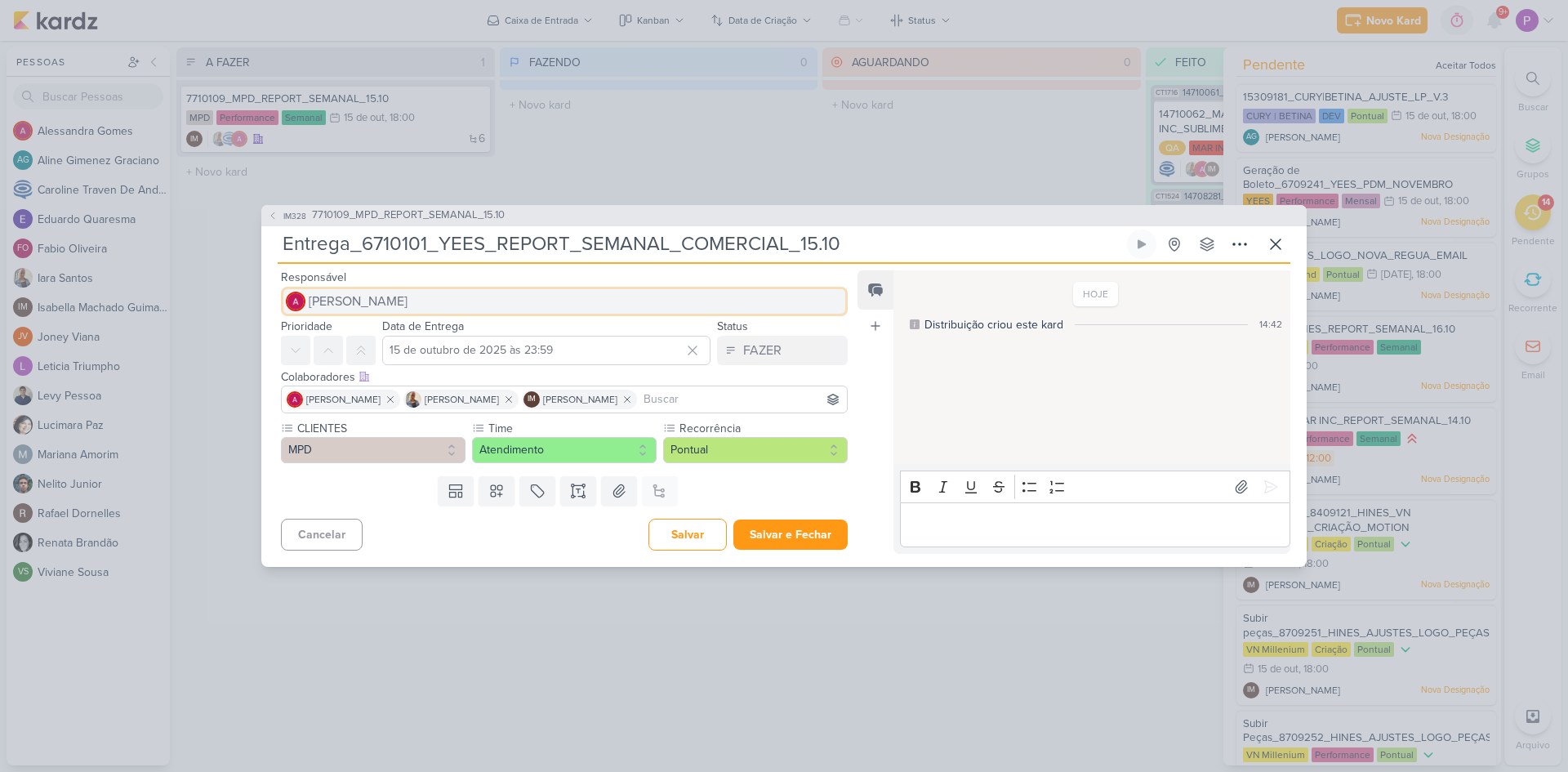
click at [360, 296] on span "[PERSON_NAME]" at bounding box center [358, 302] width 99 height 20
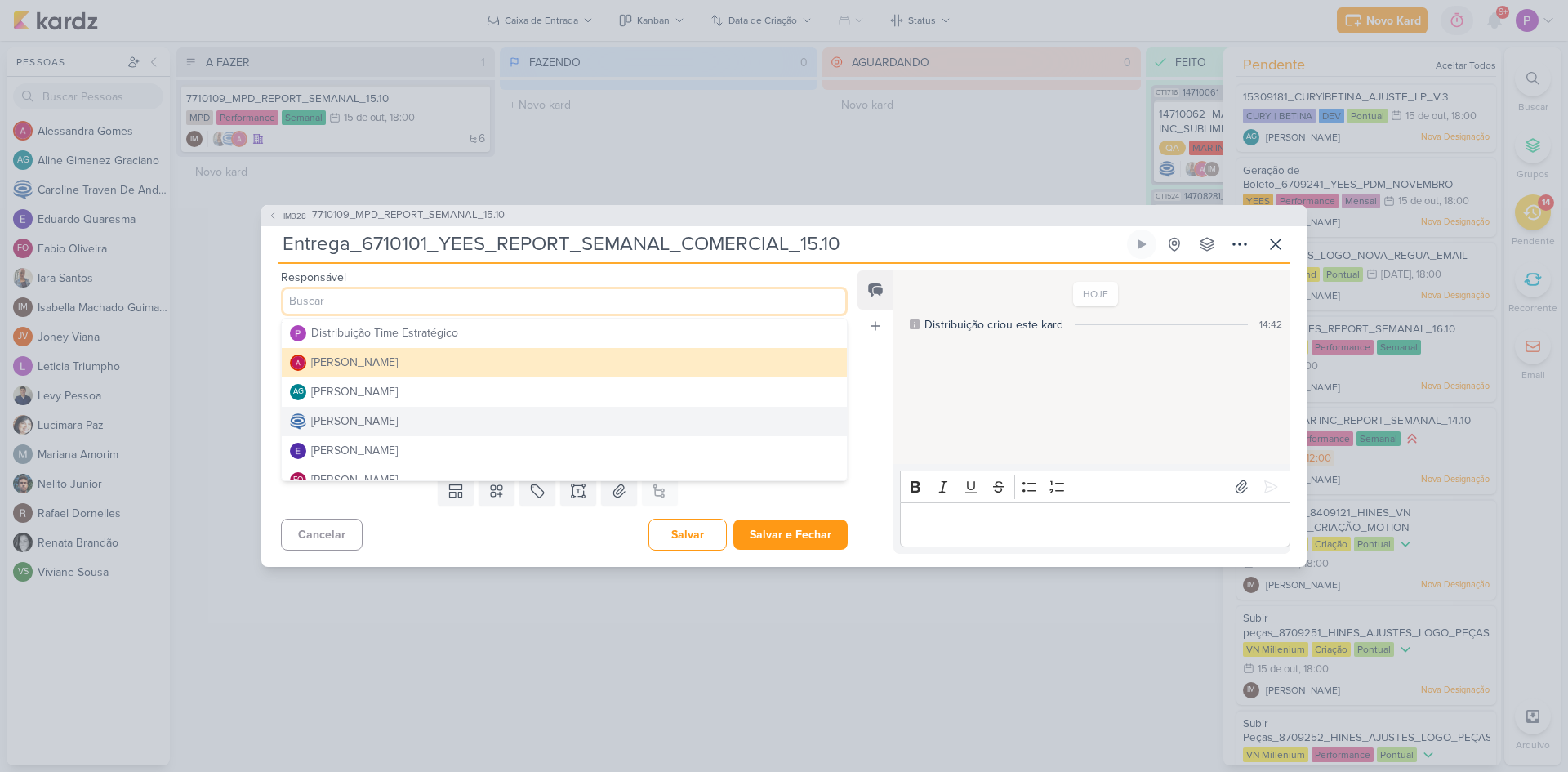
click at [351, 427] on div "[PERSON_NAME]" at bounding box center [354, 420] width 86 height 17
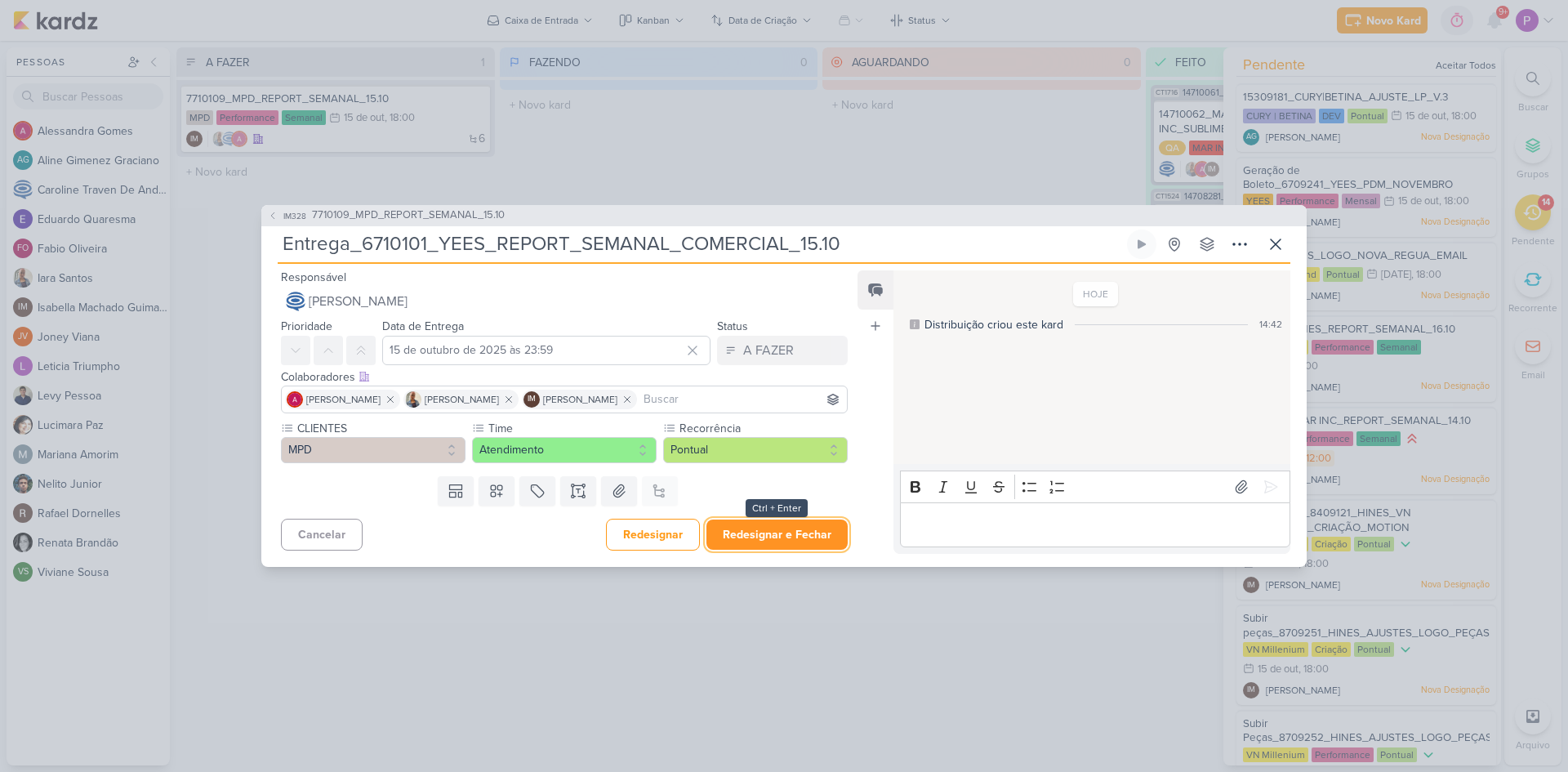
click at [759, 534] on button "Redesignar e Fechar" at bounding box center [777, 534] width 142 height 30
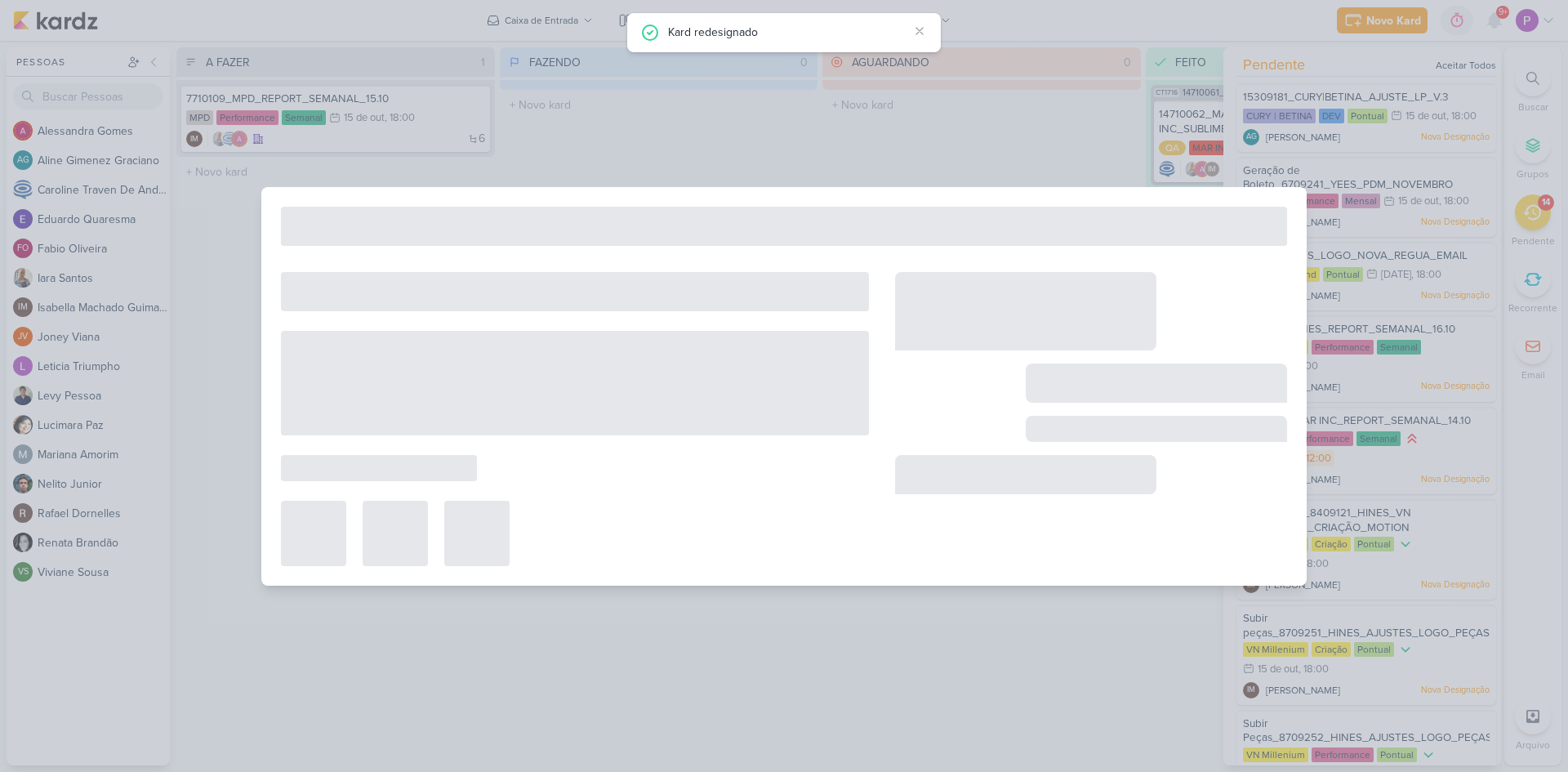
type input "7710109_MPD_REPORT_SEMANAL_15.10"
type input "[DATE] 18:00"
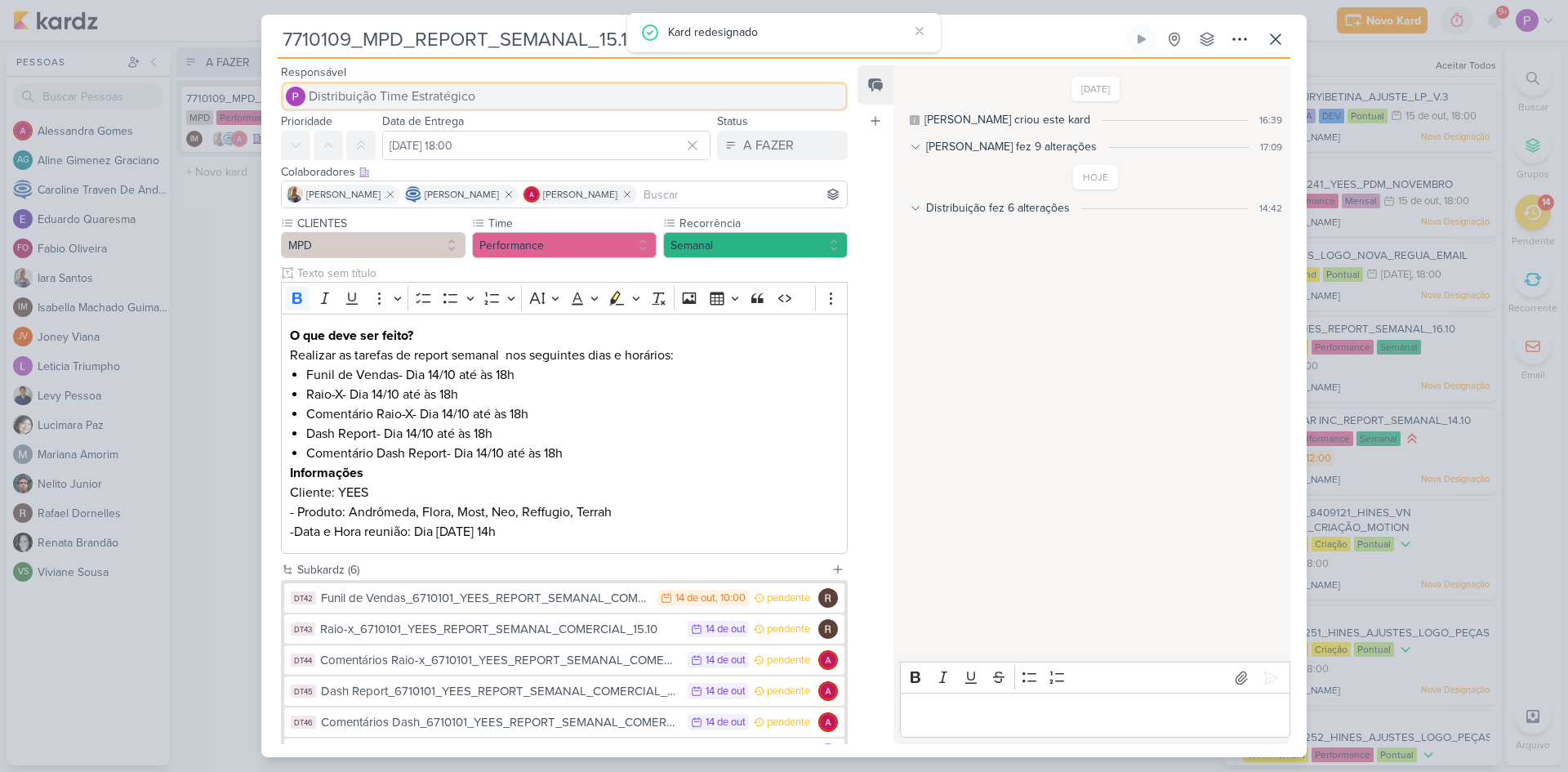
click at [402, 94] on span "Distribuição Time Estratégico" at bounding box center [392, 96] width 167 height 20
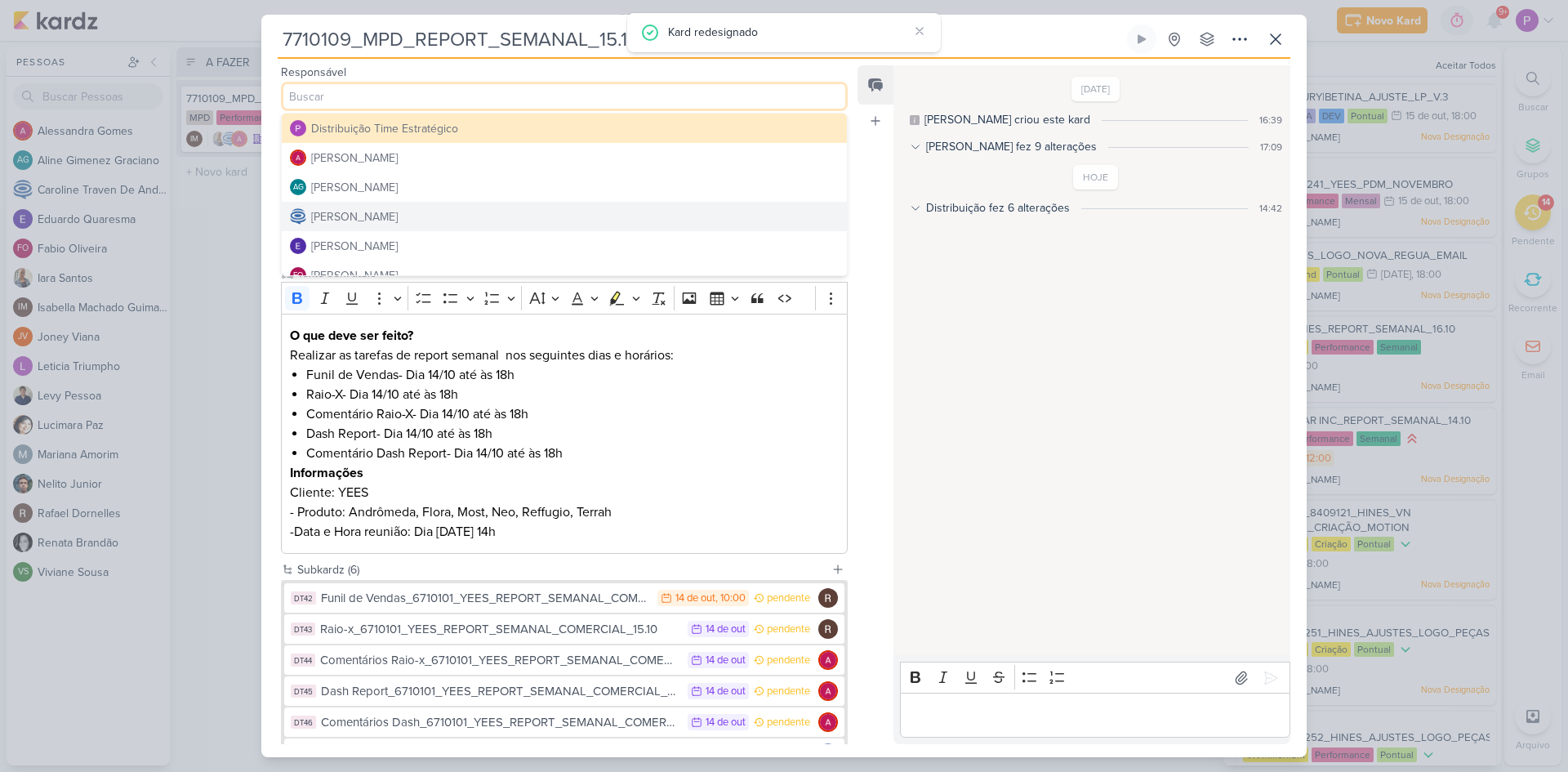
click at [364, 223] on div "[PERSON_NAME]" at bounding box center [354, 216] width 86 height 17
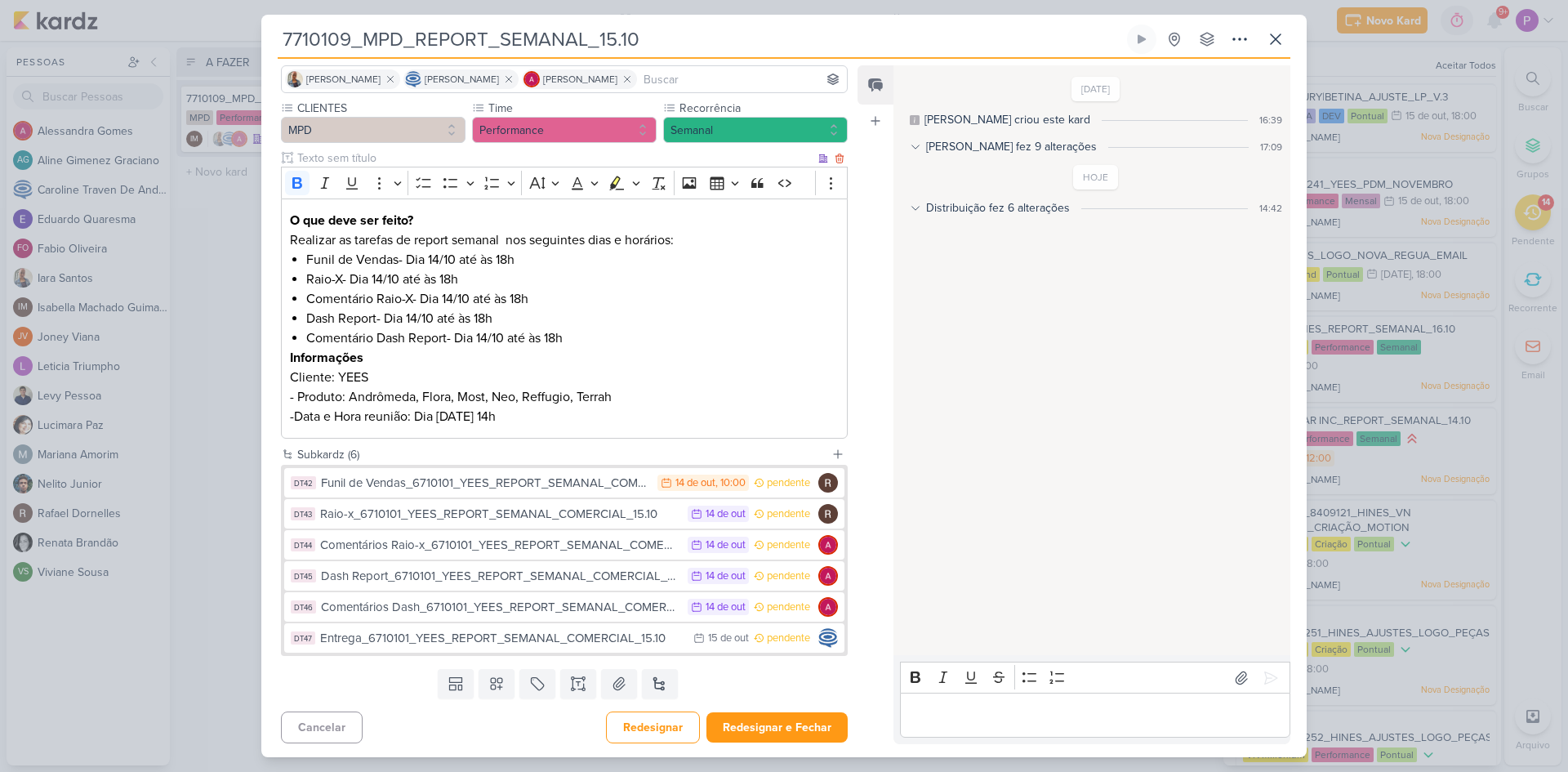
scroll to position [118, 0]
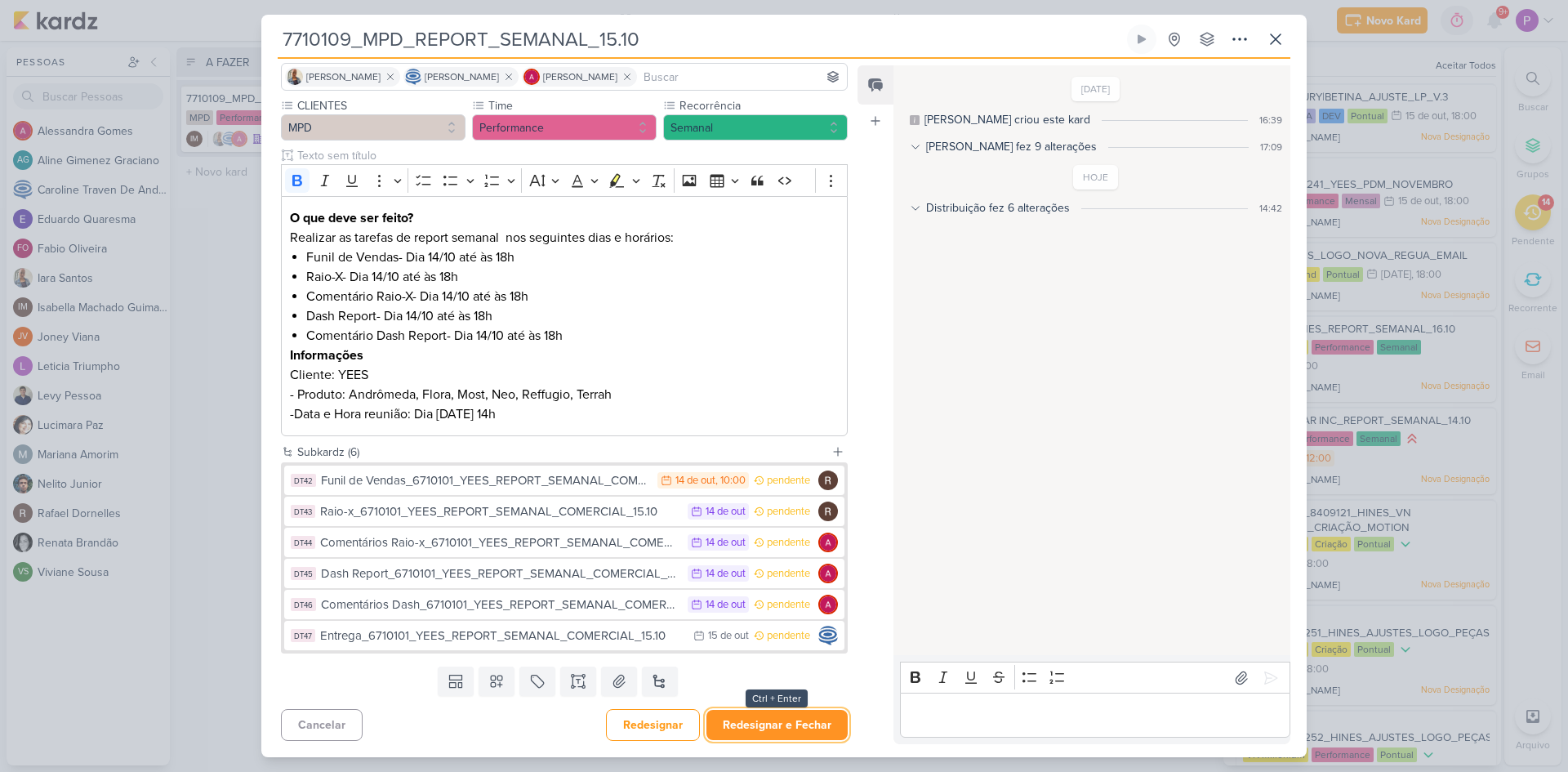
click at [793, 722] on button "Redesignar e Fechar" at bounding box center [777, 725] width 142 height 30
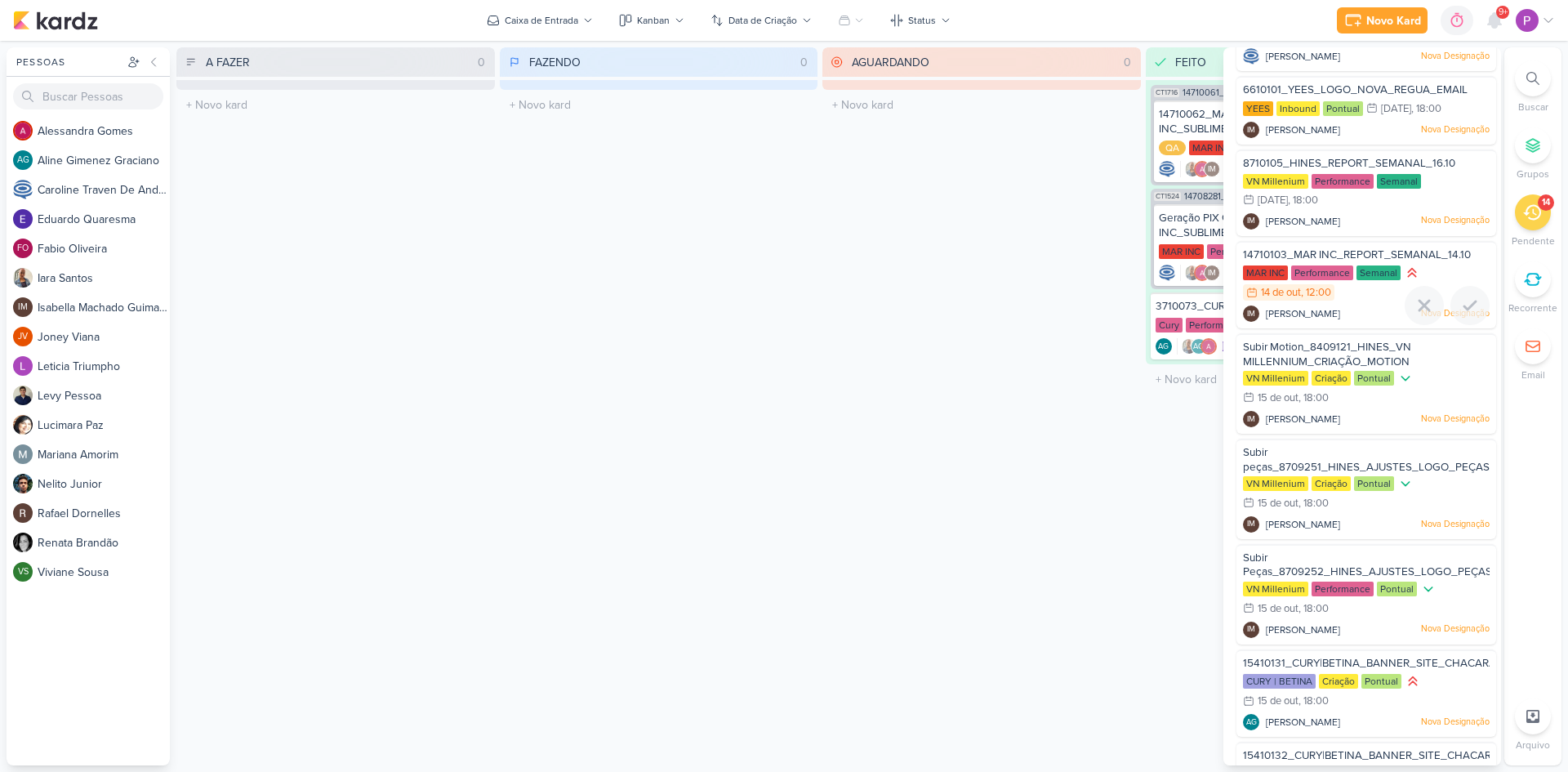
scroll to position [163, 0]
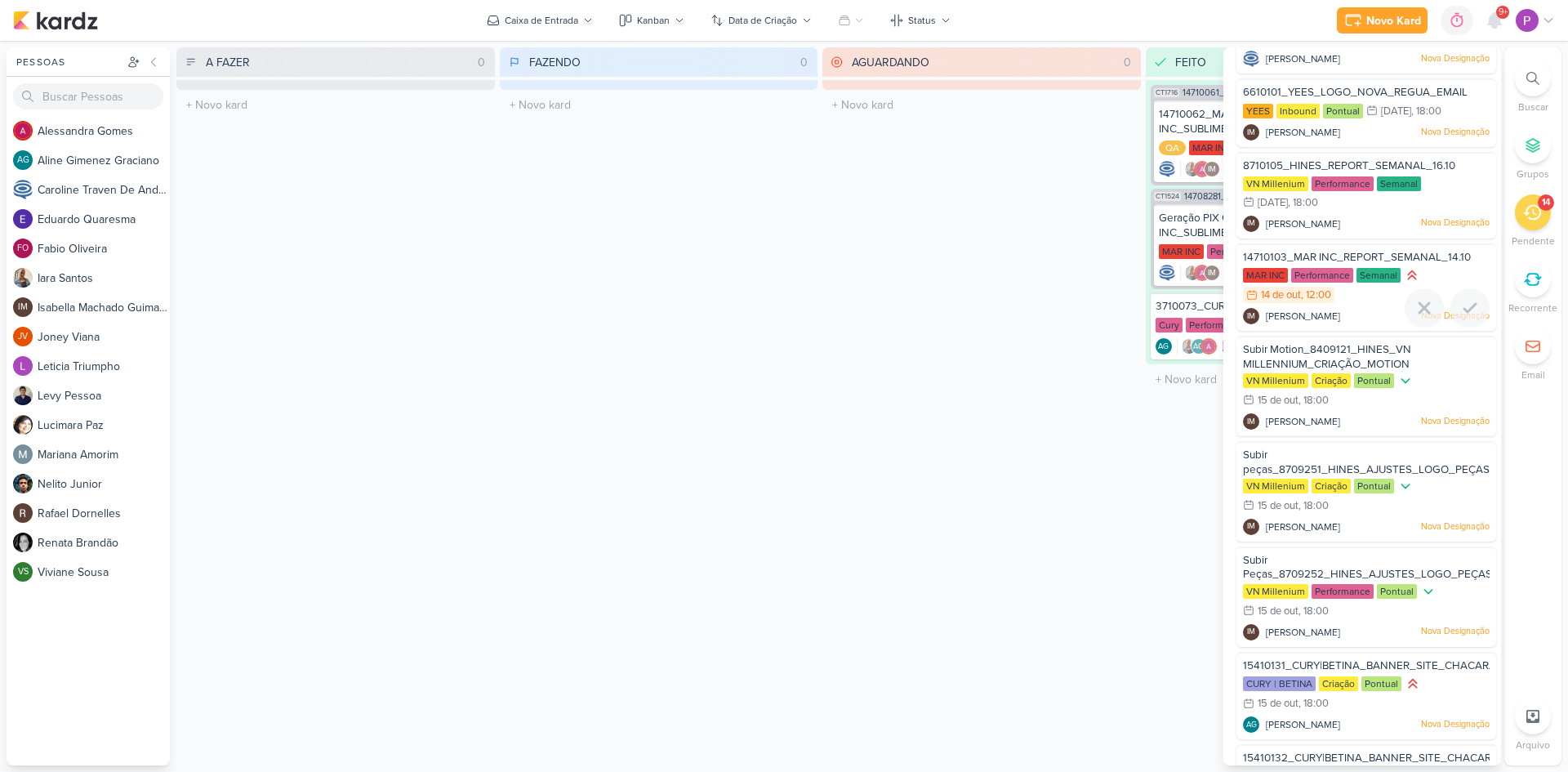
click at [1310, 256] on span "14710103_MAR INC_REPORT_SEMANAL_14.10" at bounding box center [1357, 257] width 228 height 13
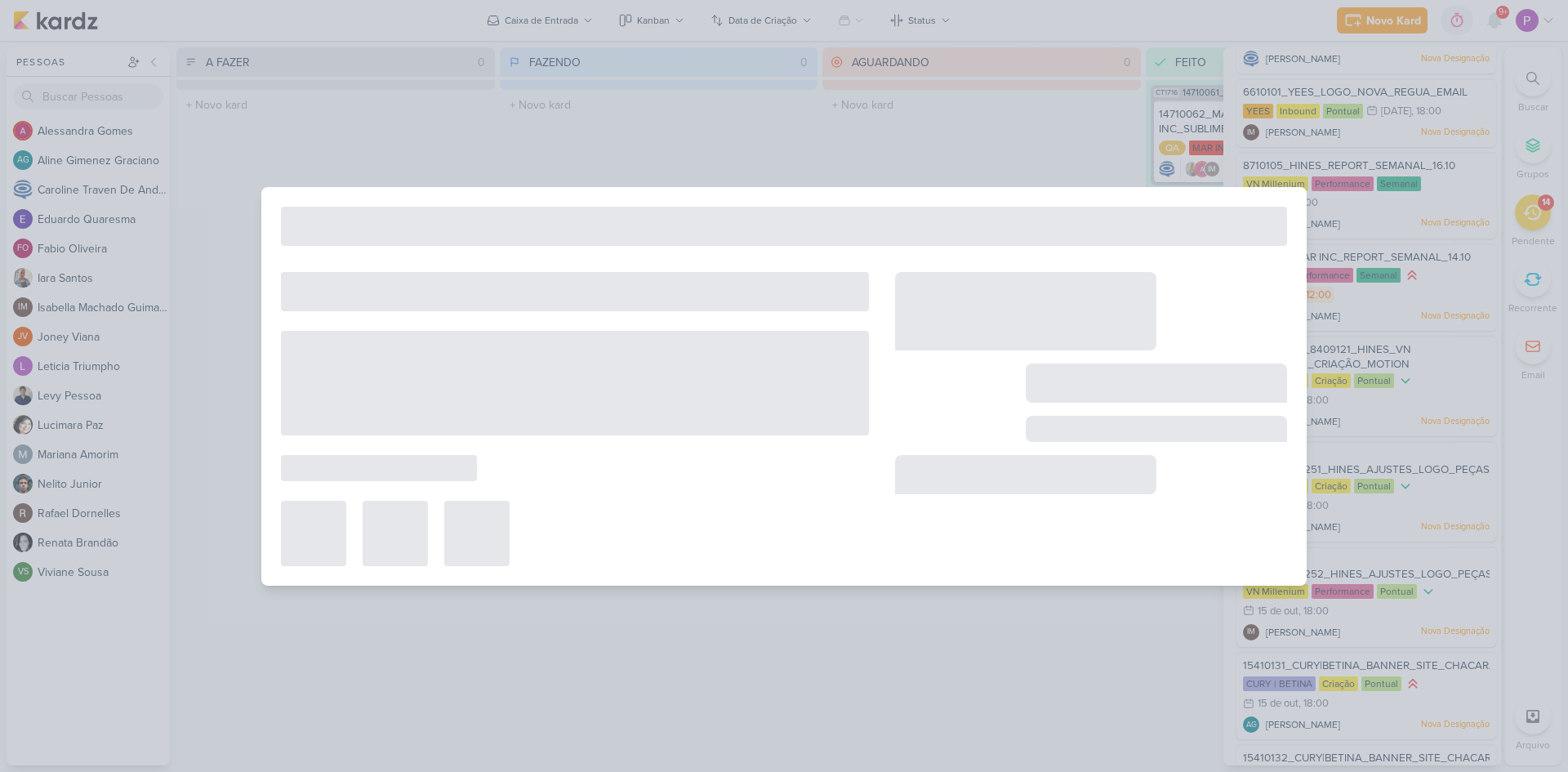
type input "14710103_MAR INC_REPORT_SEMANAL_14.10"
type input "[DATE] 12:00"
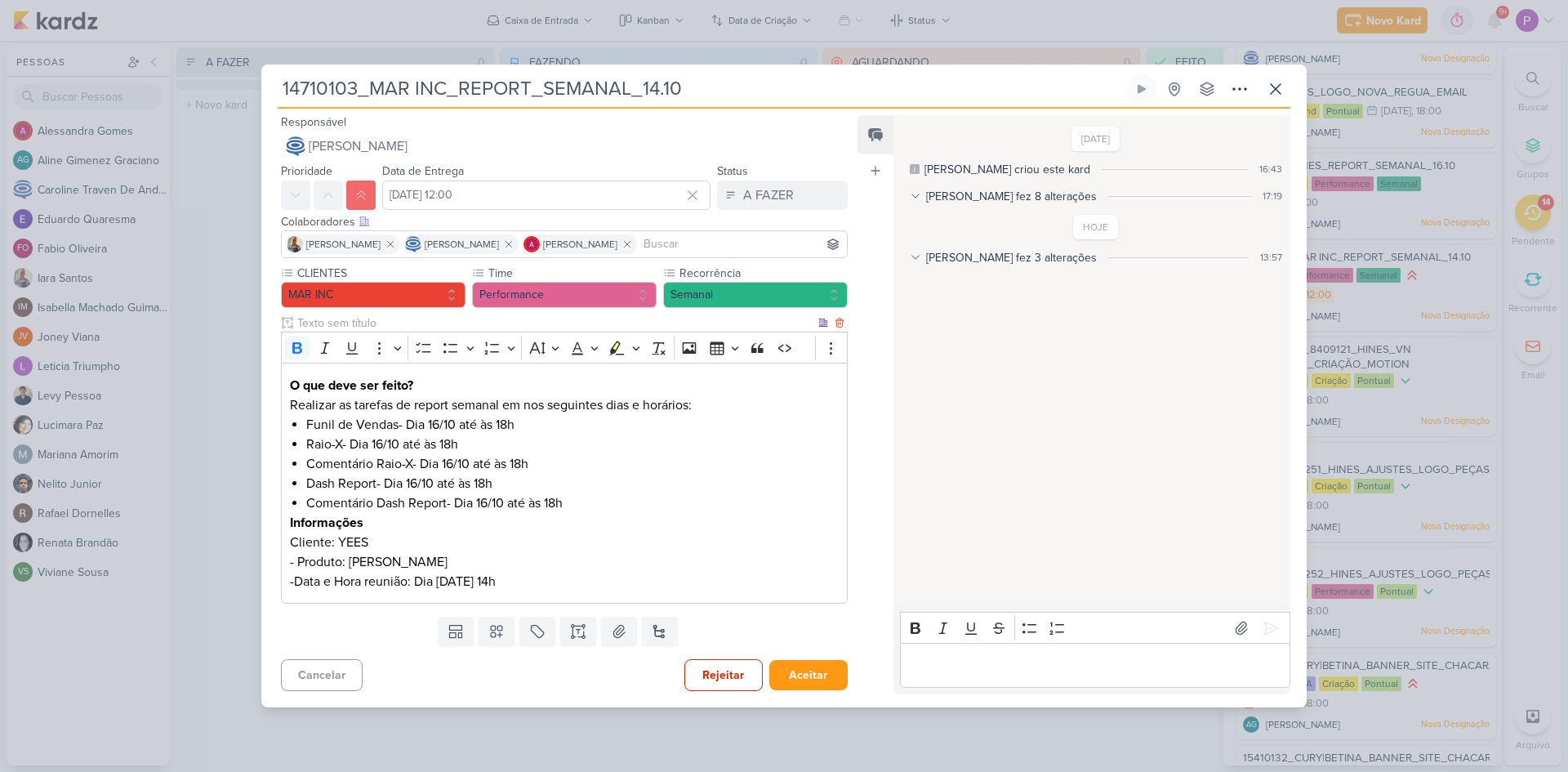
scroll to position [0, 0]
click at [1275, 92] on icon at bounding box center [1276, 89] width 20 height 20
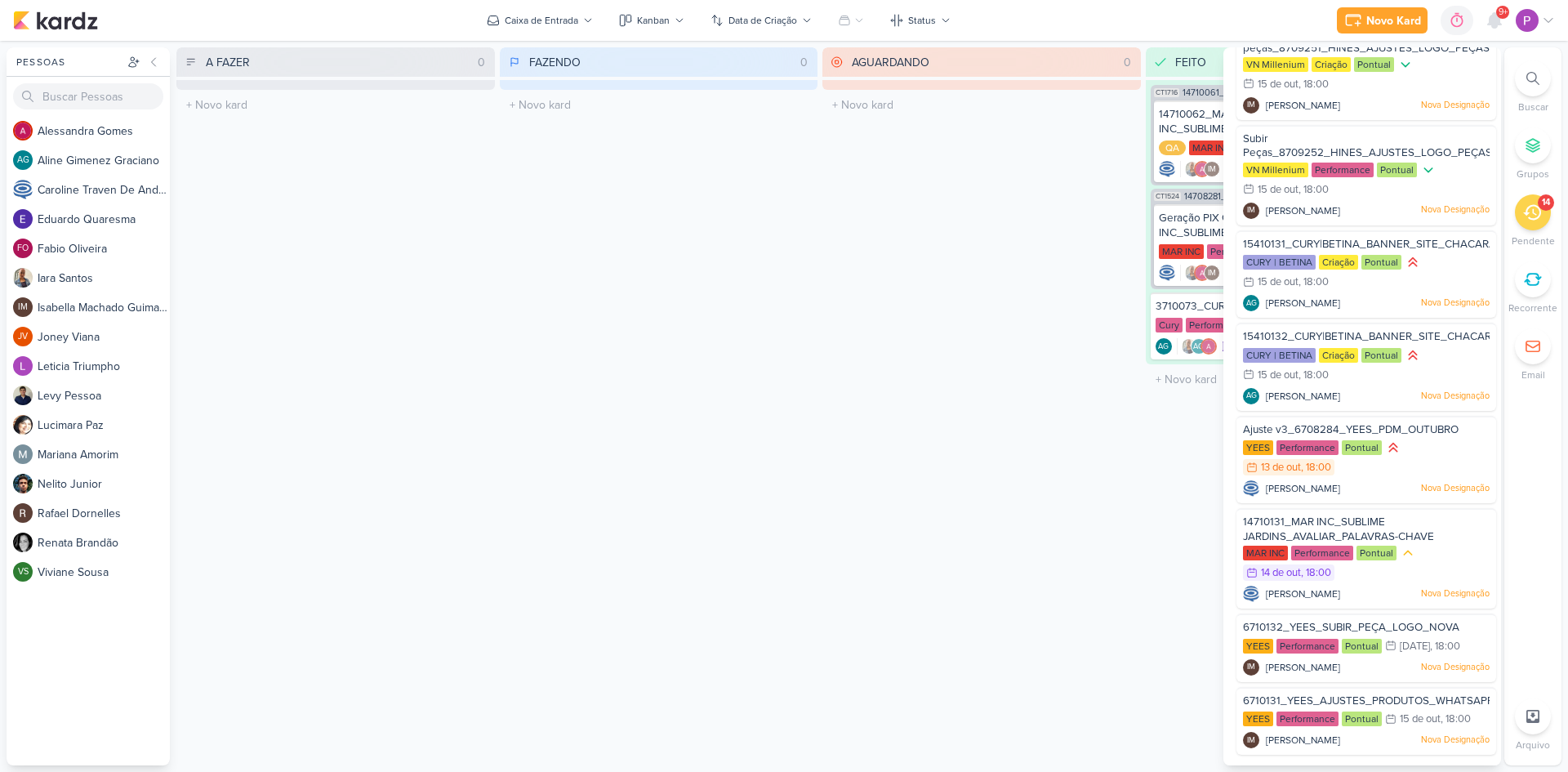
scroll to position [586, 0]
click at [1310, 426] on span "Ajuste v3_6708284_YEES_PDM_OUTUBRO" at bounding box center [1351, 428] width 215 height 13
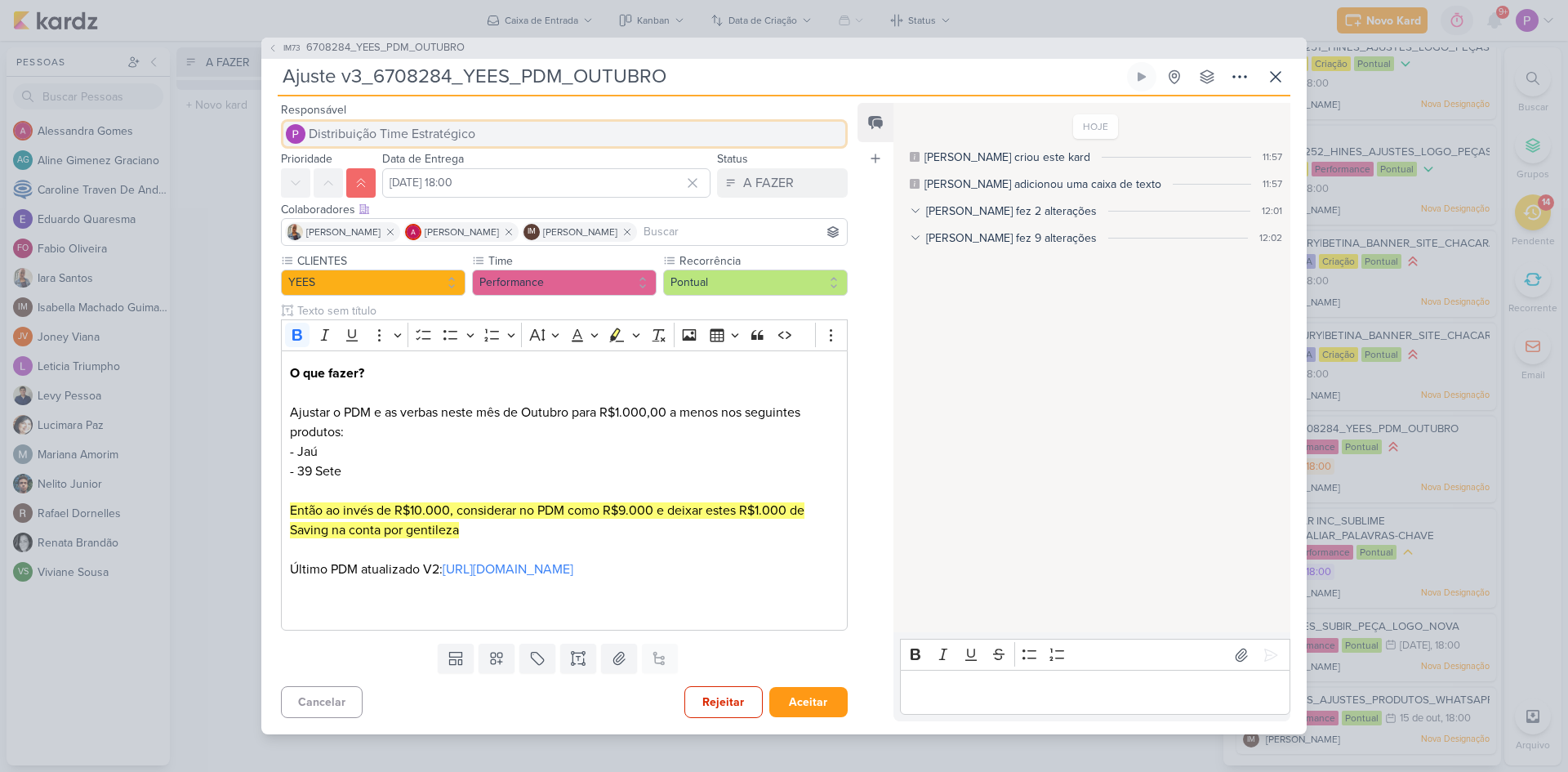
click at [410, 124] on span "Distribuição Time Estratégico" at bounding box center [392, 134] width 167 height 20
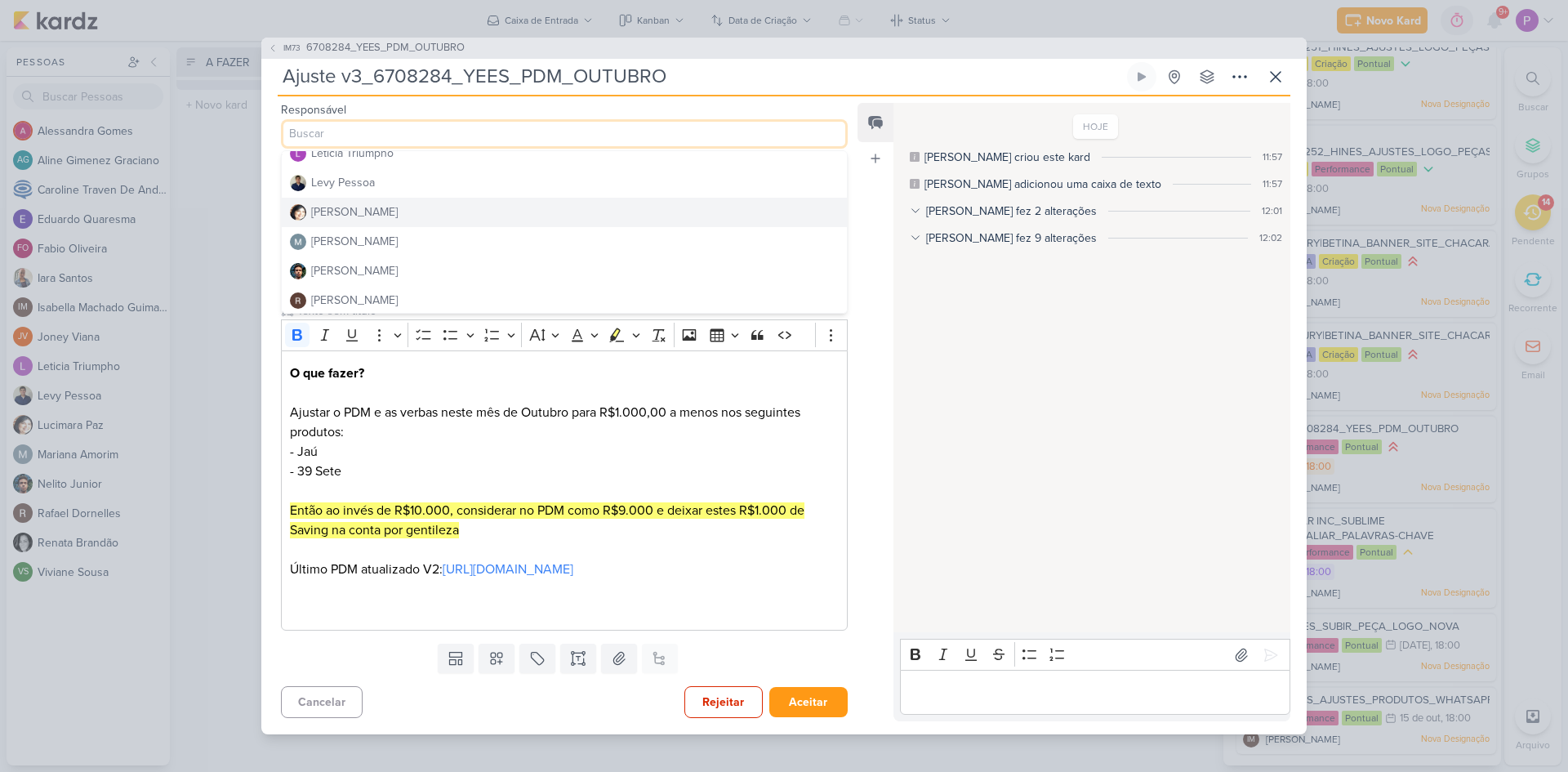
scroll to position [327, 0]
click at [342, 213] on div "[PERSON_NAME]" at bounding box center [354, 221] width 86 height 17
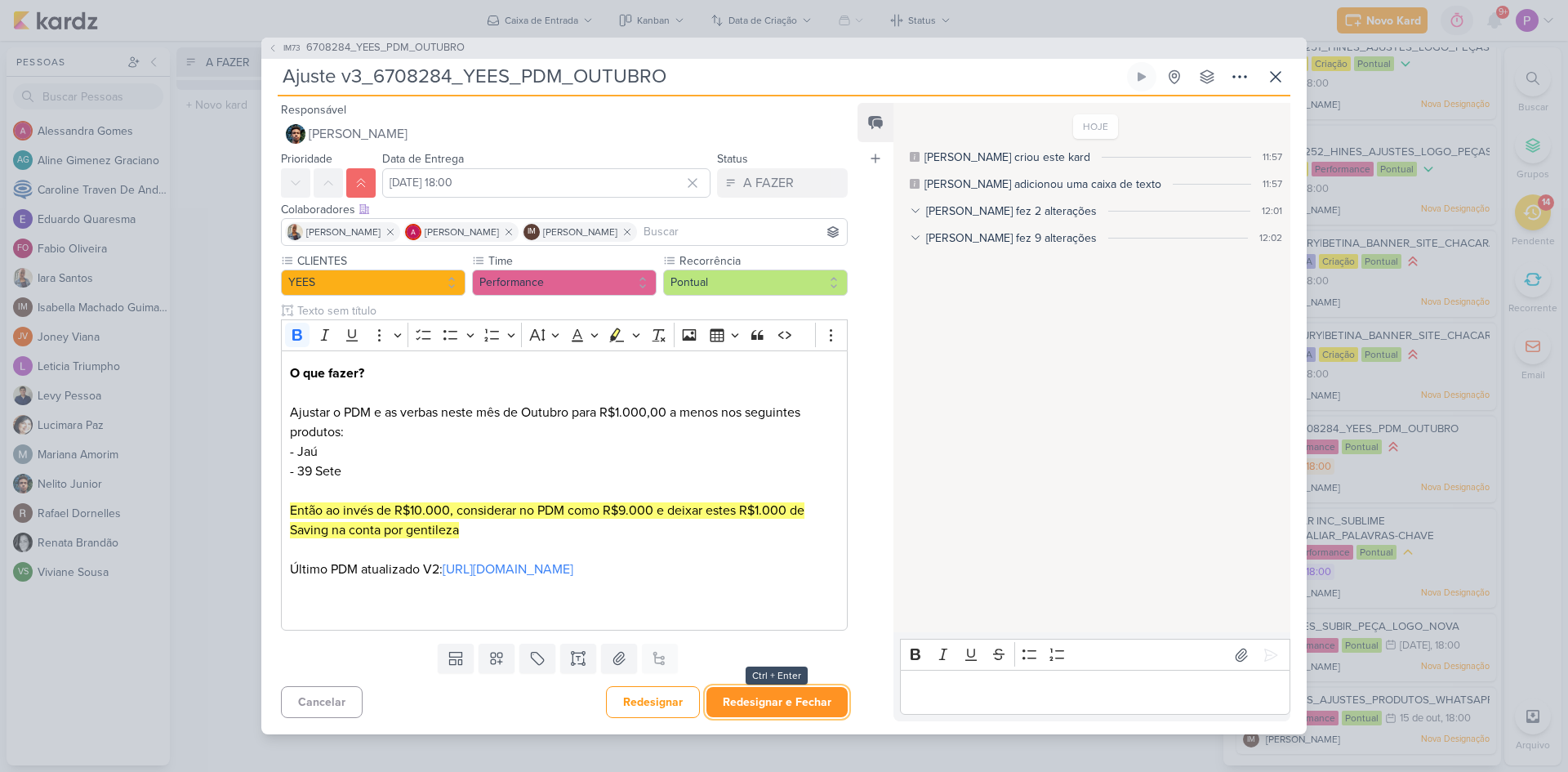
click at [745, 717] on button "Redesignar e Fechar" at bounding box center [777, 703] width 142 height 30
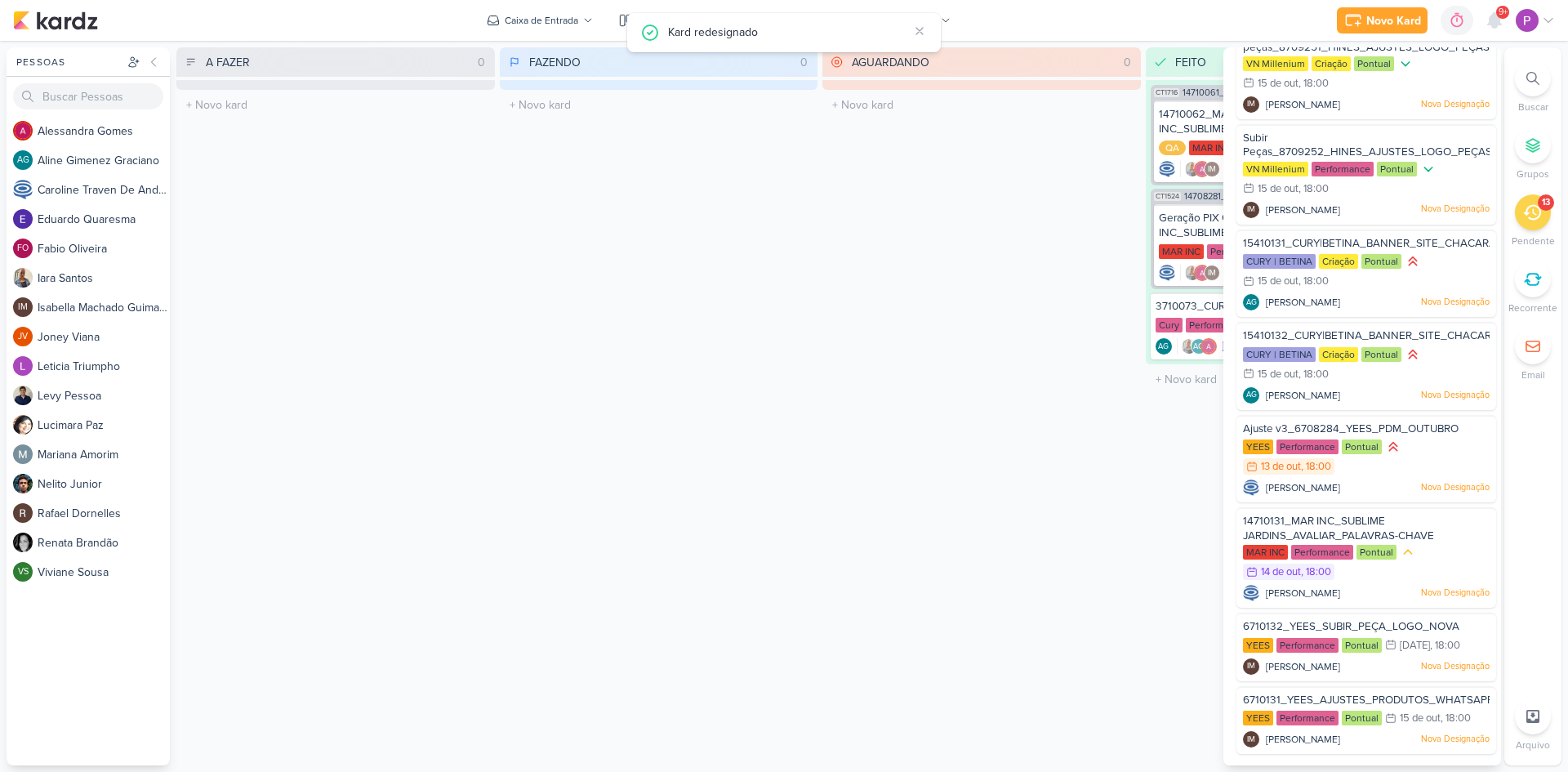
scroll to position [493, 0]
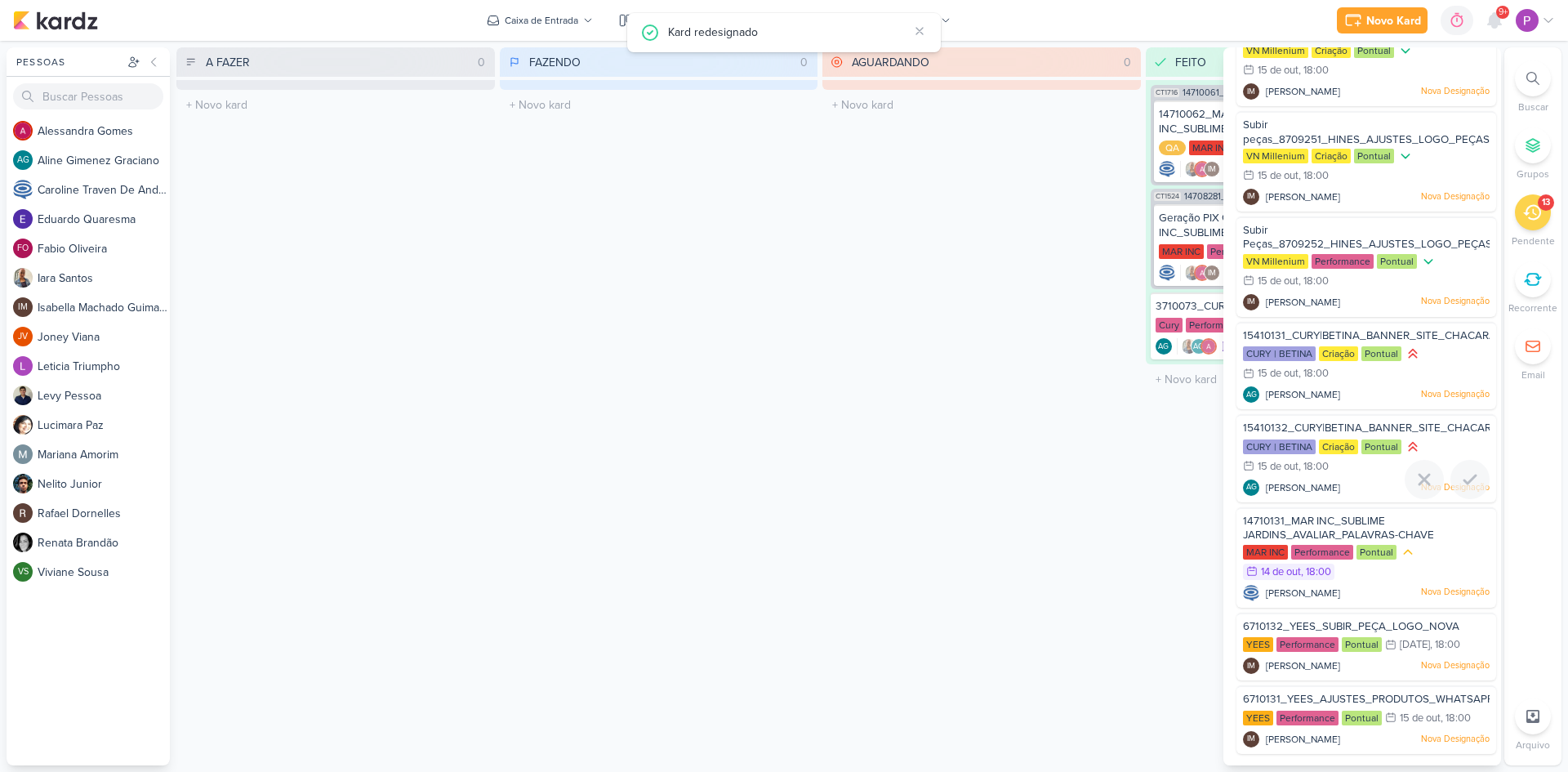
click at [1426, 432] on span "15410132_CURY|BETINA_BANNER_SITE_CHACARA_BARRA_FUNDA" at bounding box center [1412, 427] width 339 height 13
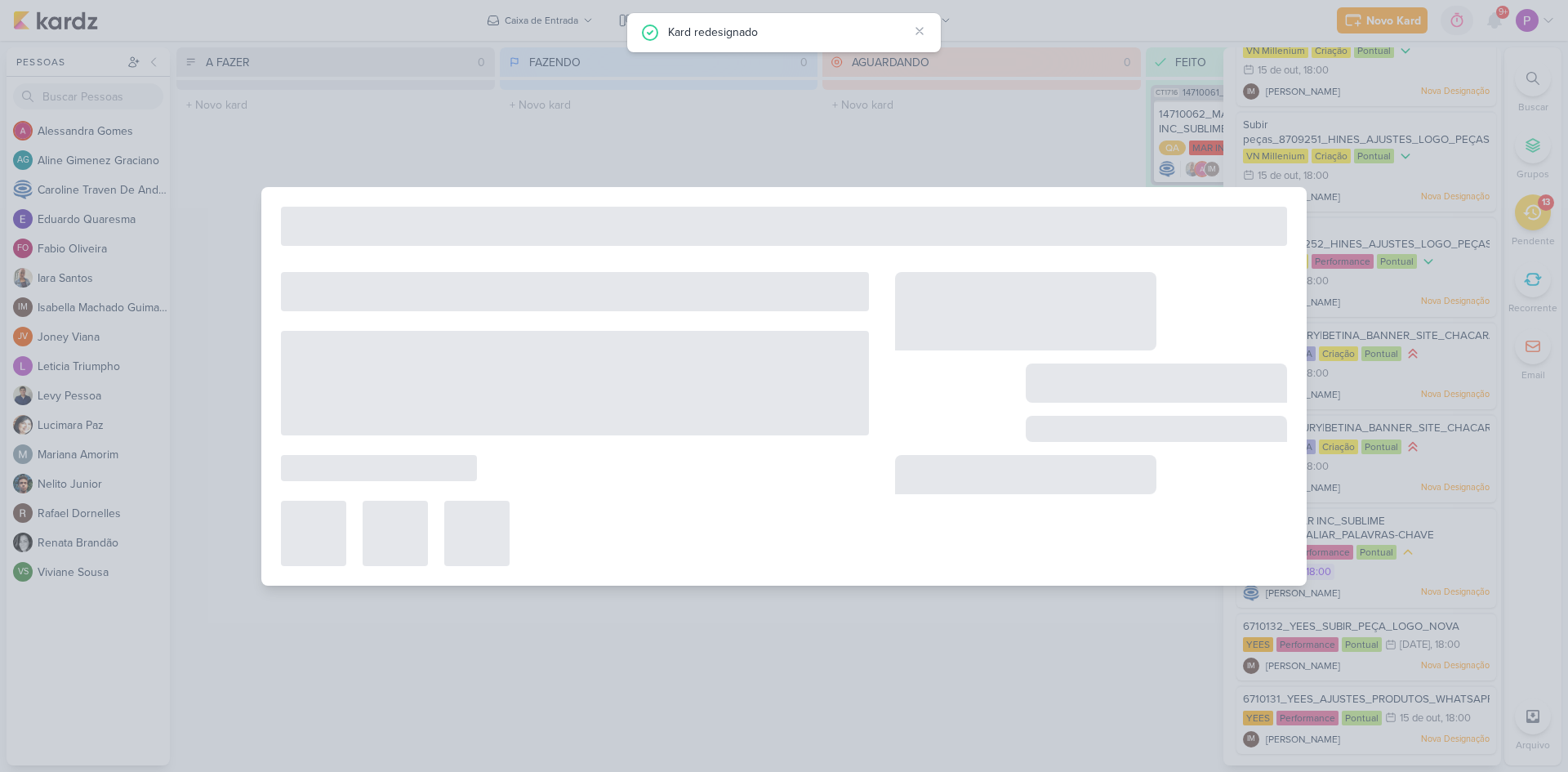
type input "15410132_CURY|BETINA_BANNER_SITE_CHACARA_BARRA_FUNDA"
type input "[DATE] 18:00"
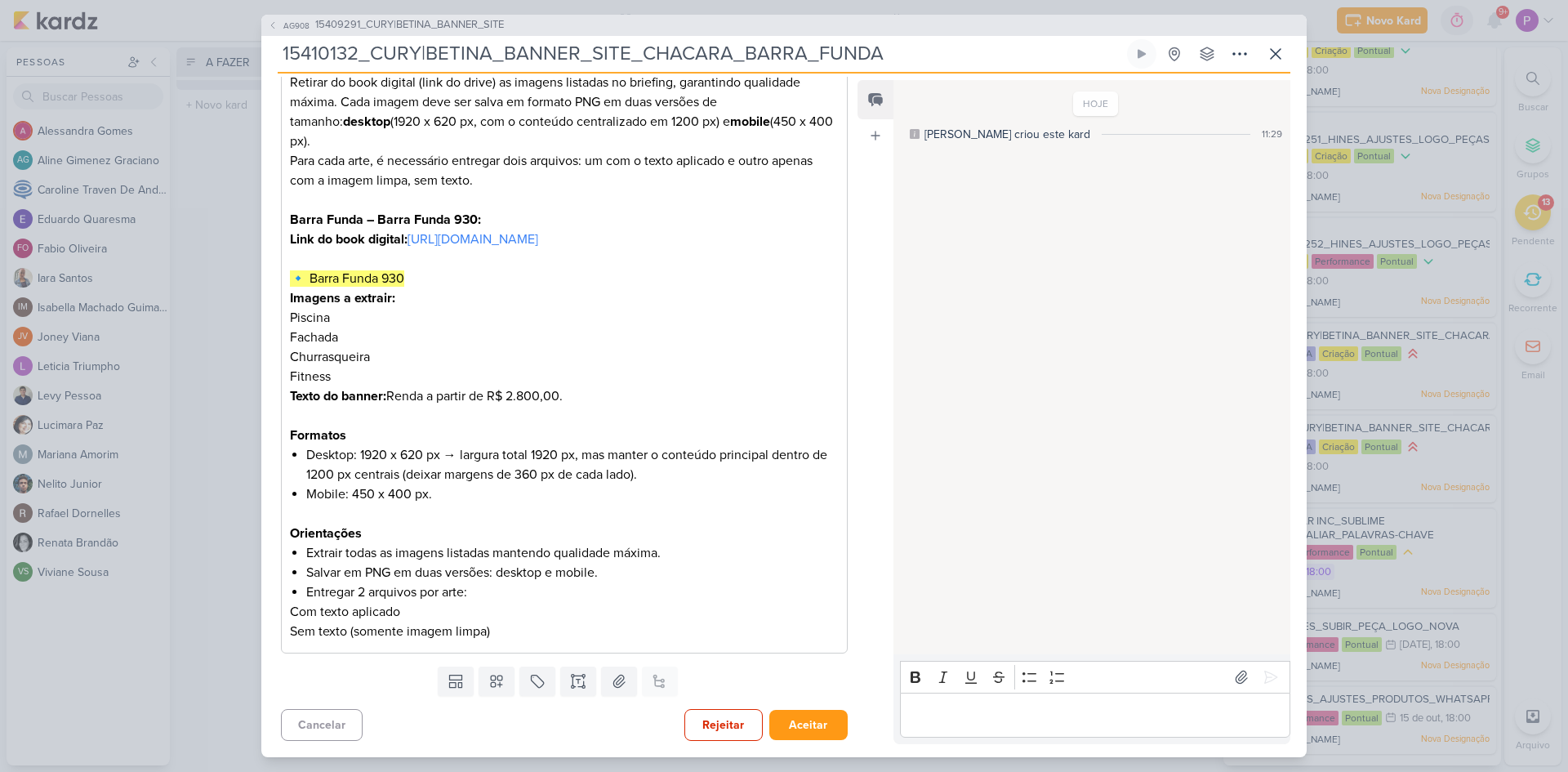
scroll to position [0, 0]
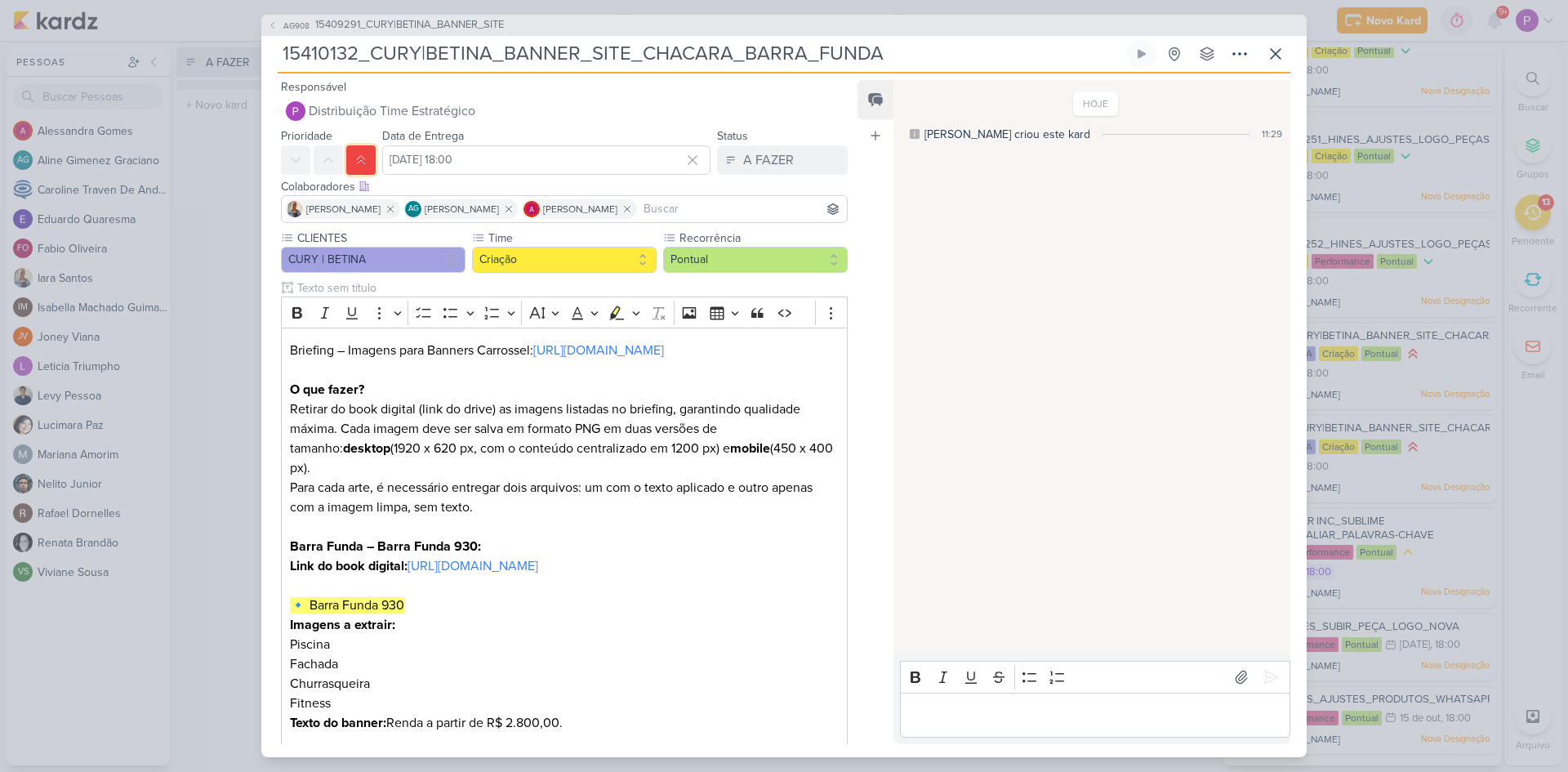
click at [370, 158] on button at bounding box center [361, 159] width 29 height 29
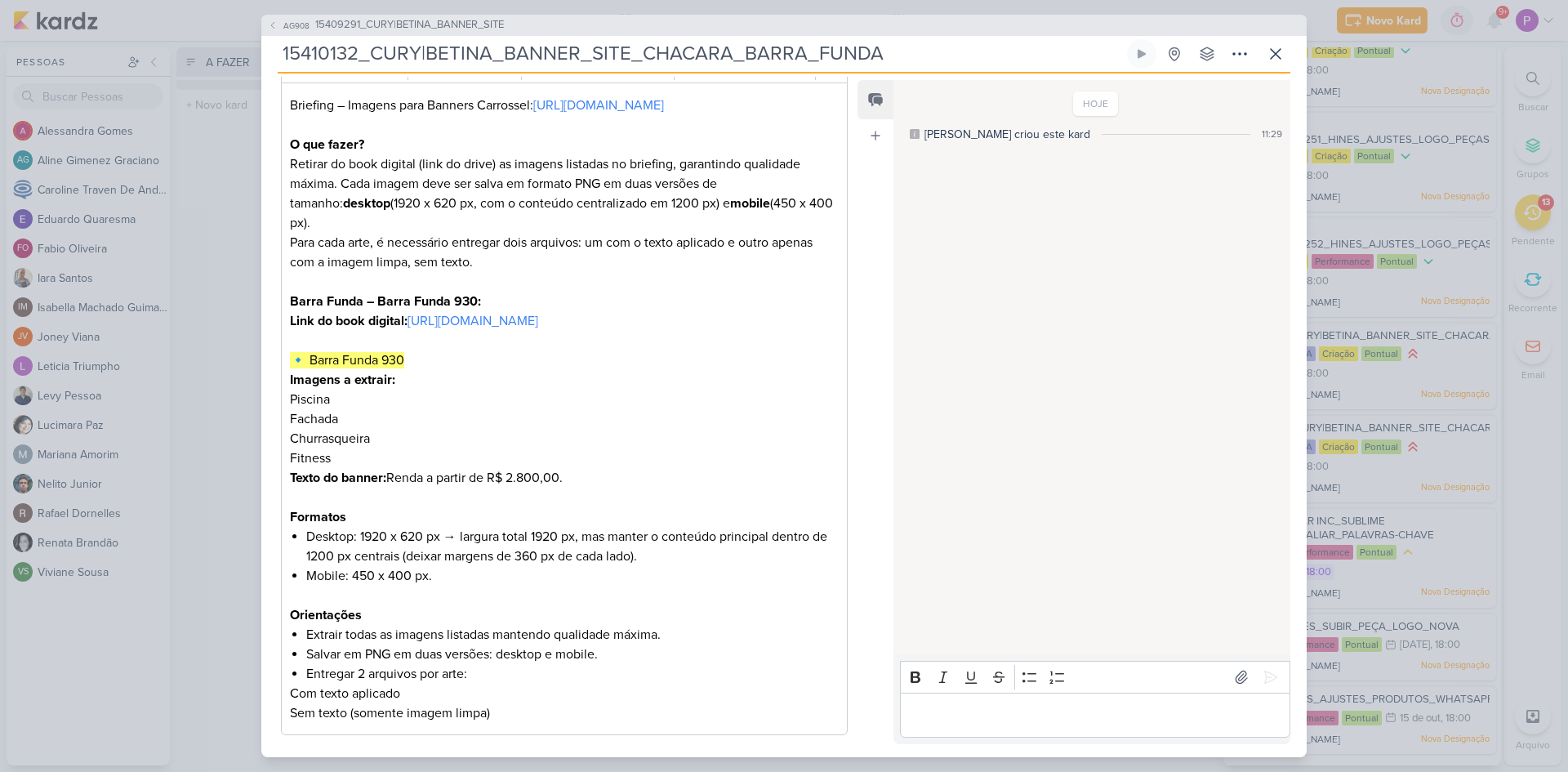
scroll to position [327, 0]
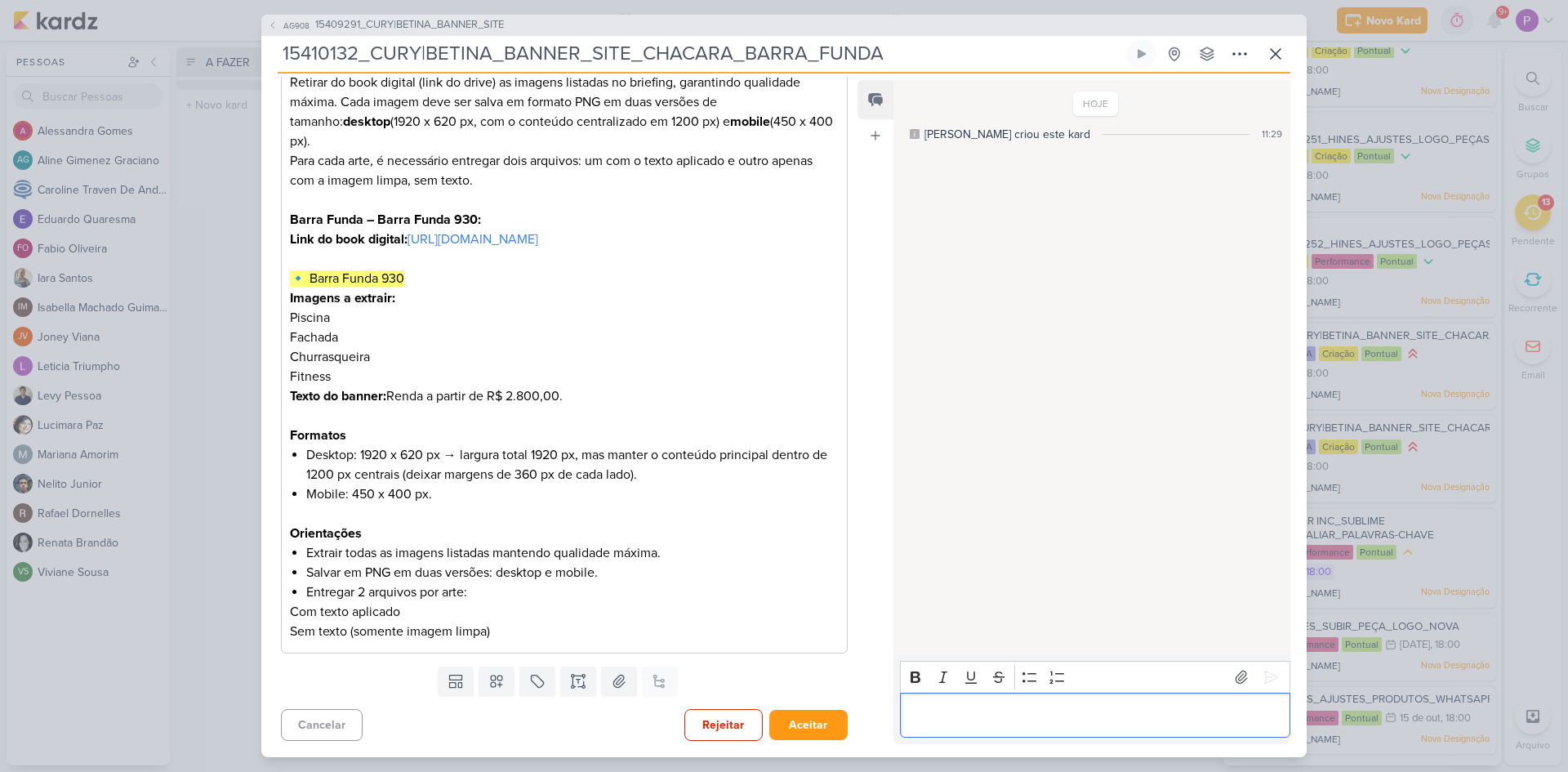
click at [912, 711] on p "Editor editing area: main" at bounding box center [1094, 715] width 373 height 20
click at [1062, 710] on p "Qual o texto a ser aplicado?" at bounding box center [1094, 715] width 373 height 20
click at [1264, 675] on icon at bounding box center [1271, 677] width 16 height 16
click at [719, 723] on button "Rejeitar" at bounding box center [724, 725] width 78 height 32
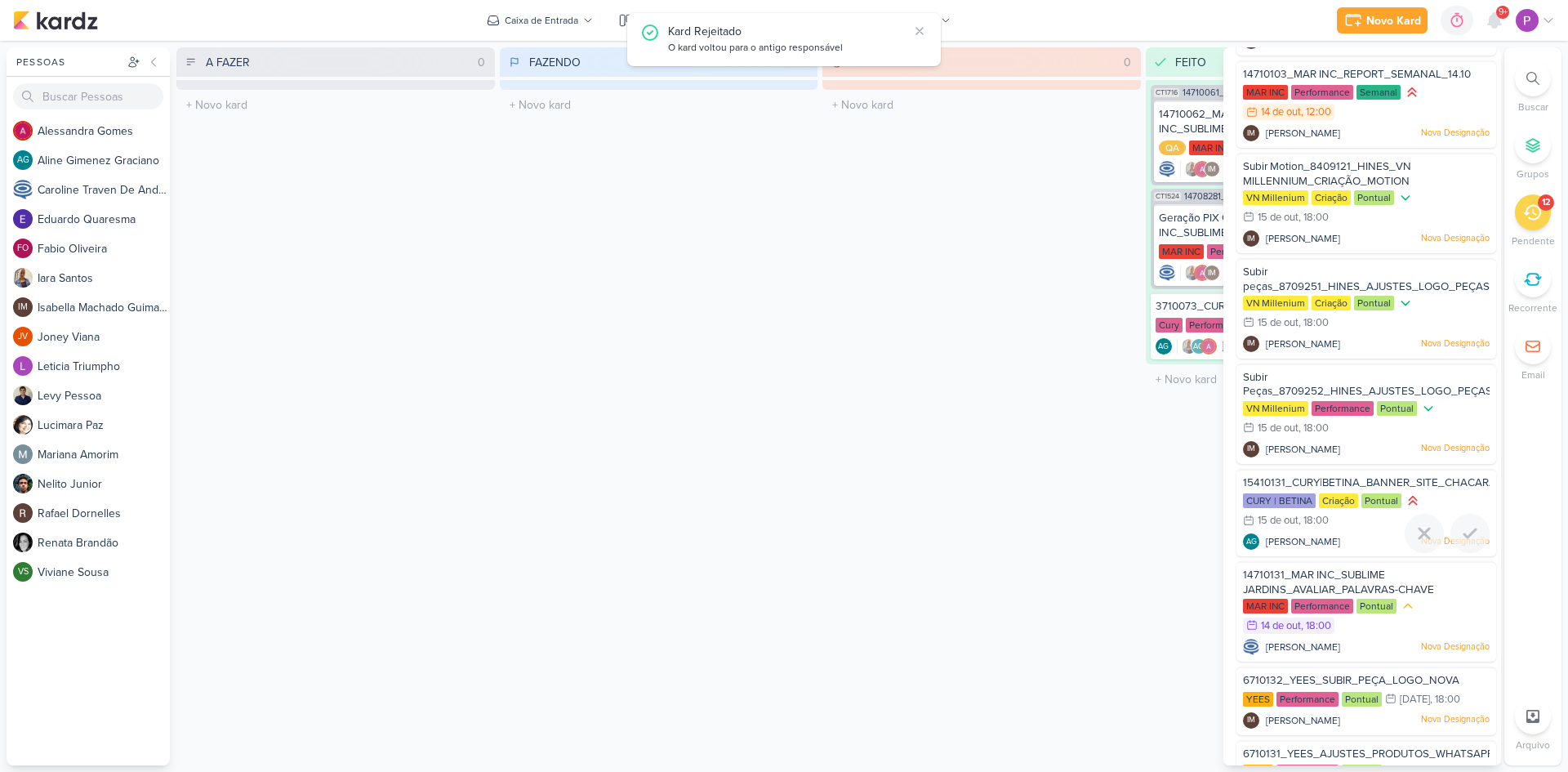
scroll to position [319, 0]
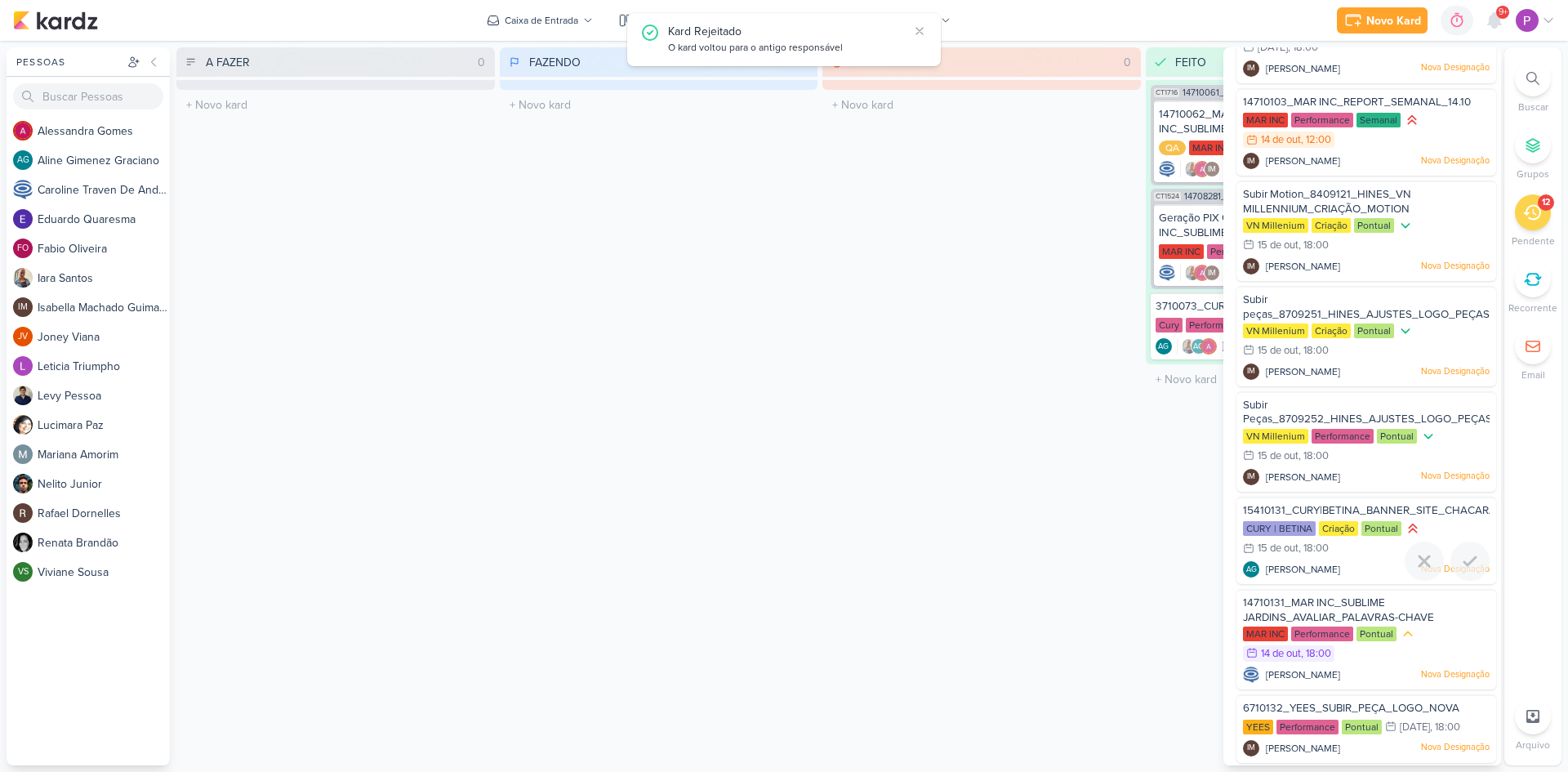
click at [1327, 507] on span "15410131_CURY|BETINA_BANNER_SITE_CHACARA_SANTO_ANTONIO" at bounding box center [1418, 510] width 352 height 13
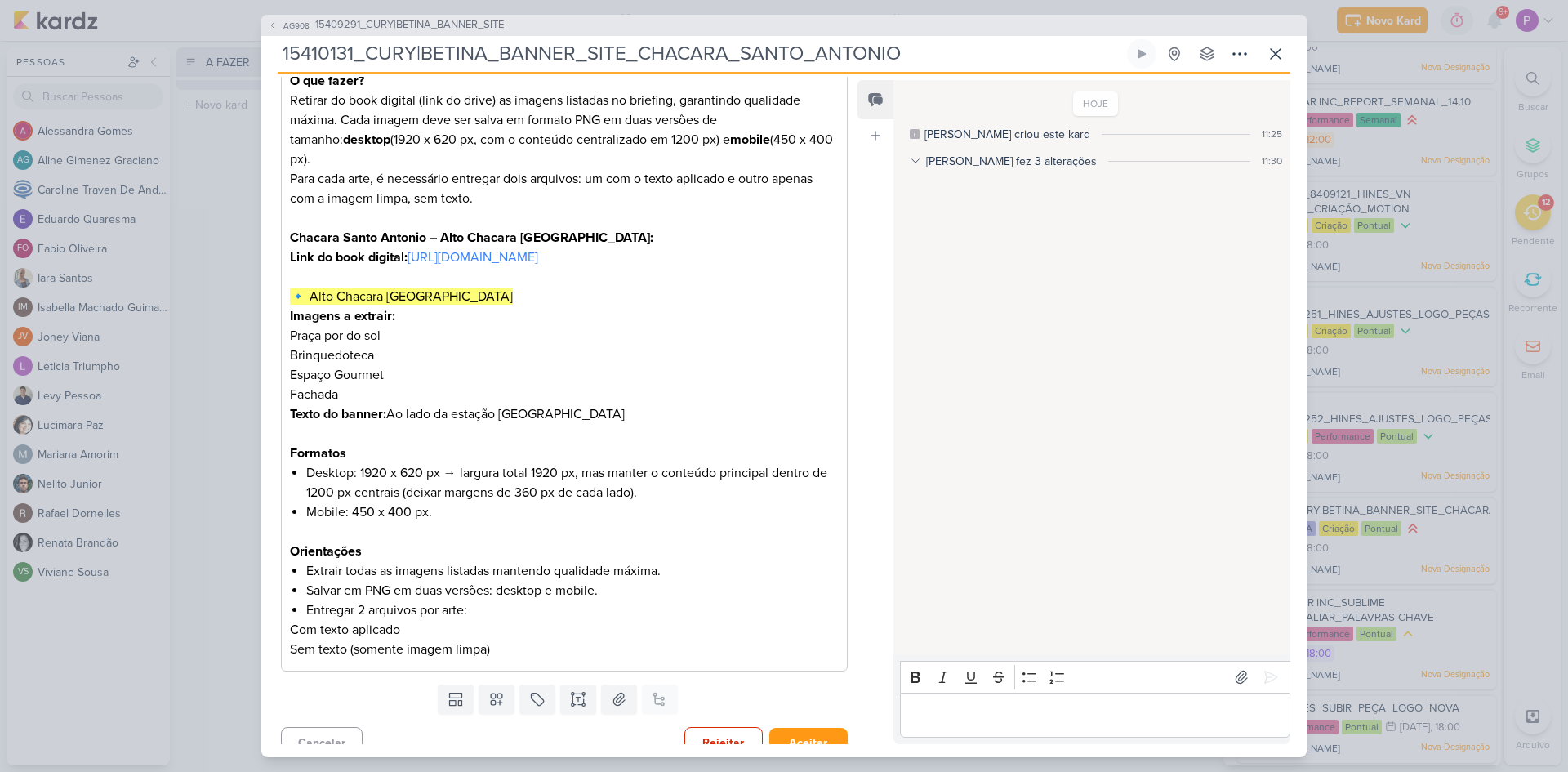
scroll to position [327, 0]
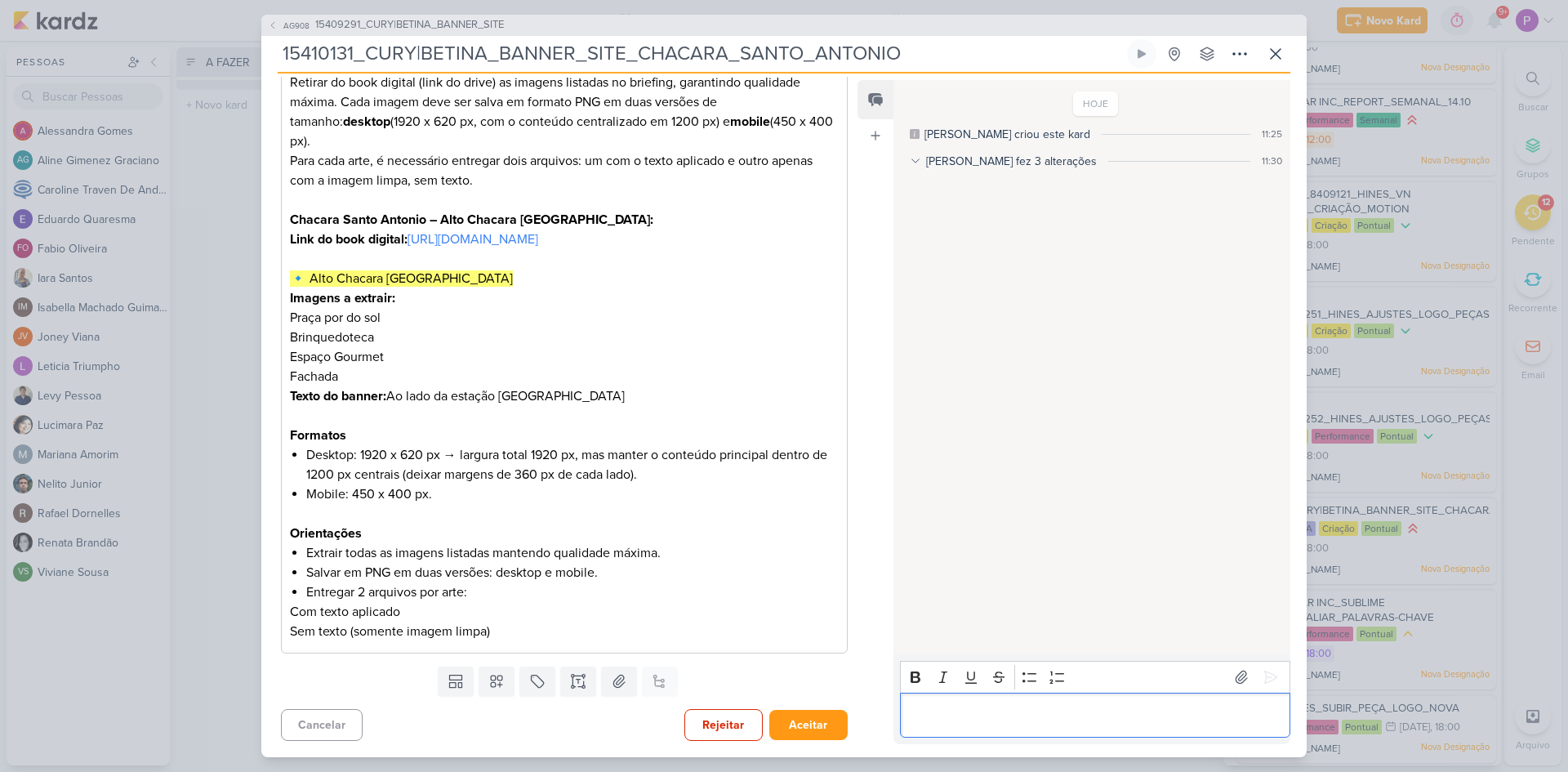
click at [1066, 711] on p "Editor editing area: main" at bounding box center [1094, 715] width 373 height 20
drag, startPoint x: 1265, startPoint y: 680, endPoint x: 918, endPoint y: 712, distance: 348.5
click at [1249, 678] on div "Enter" at bounding box center [1256, 677] width 55 height 26
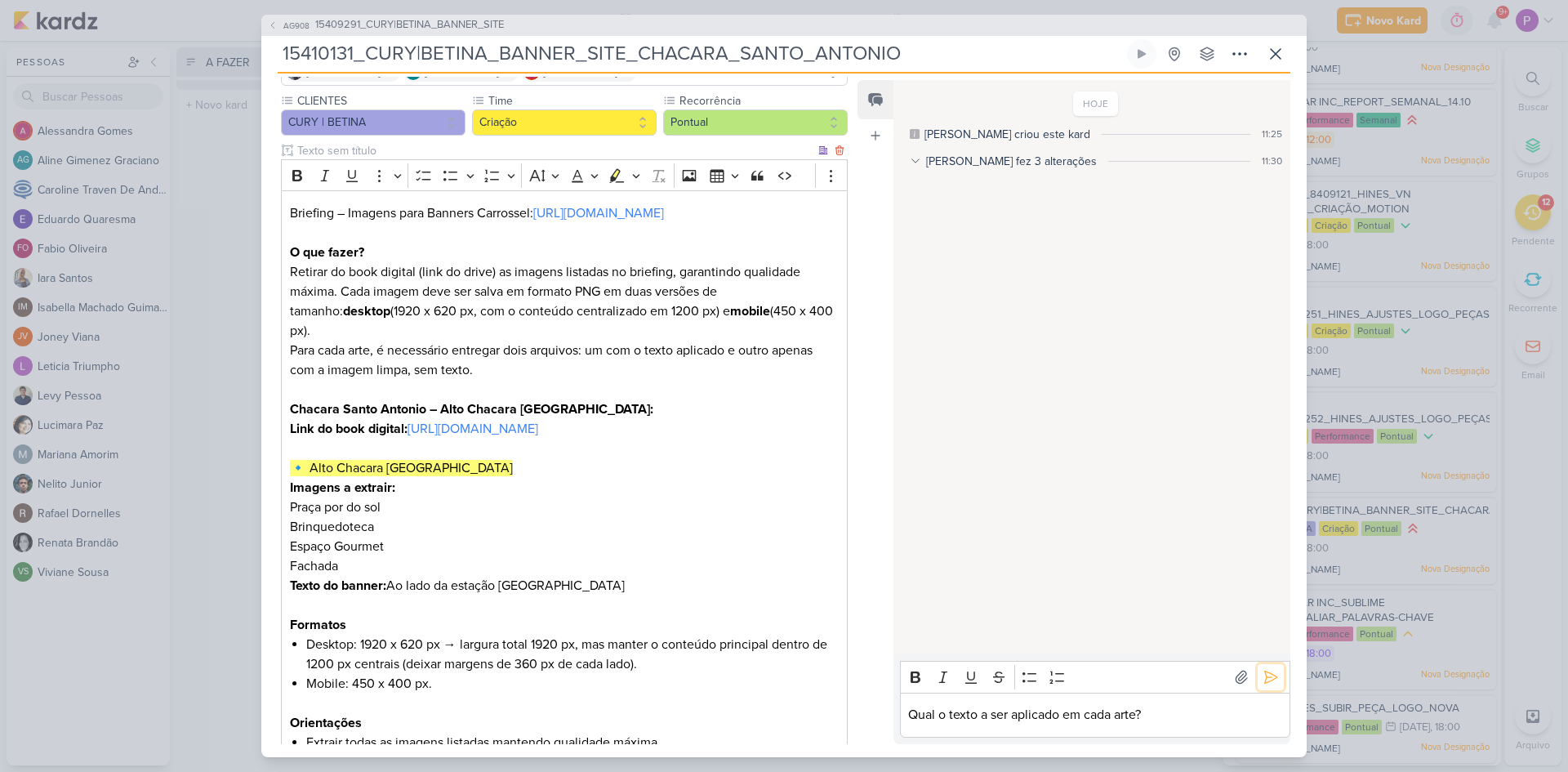
scroll to position [0, 0]
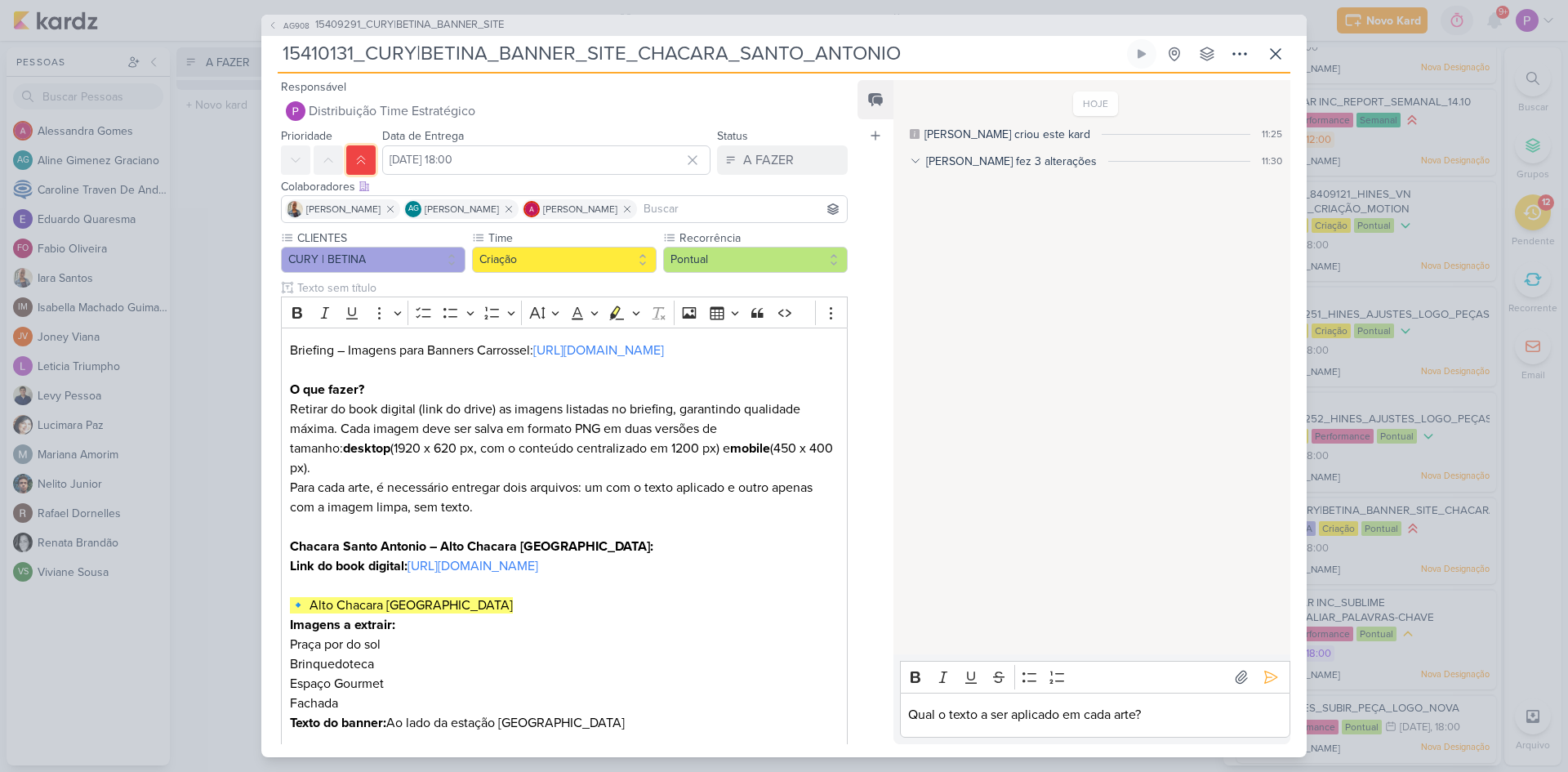
click at [369, 158] on button at bounding box center [361, 159] width 29 height 29
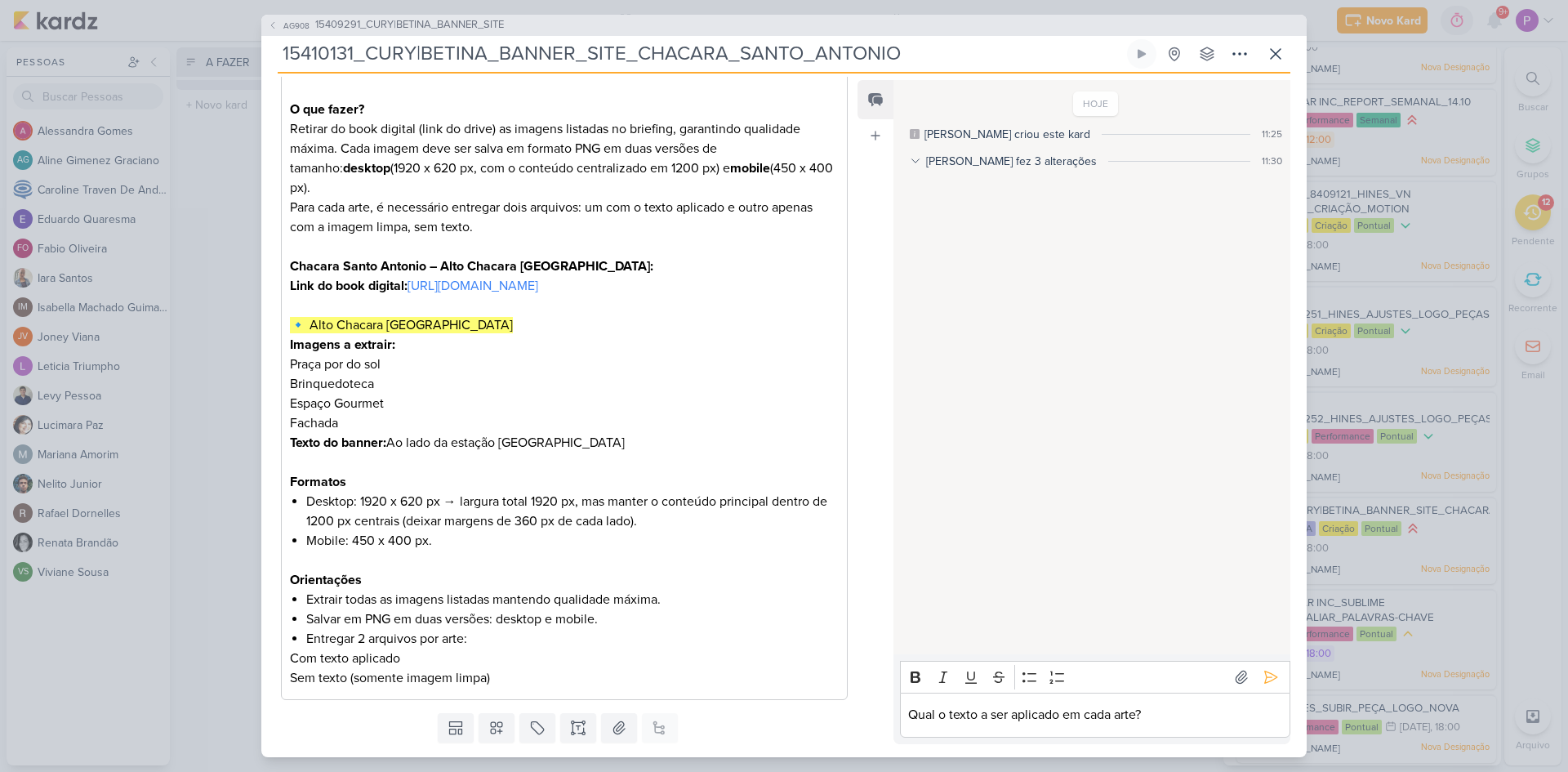
scroll to position [327, 0]
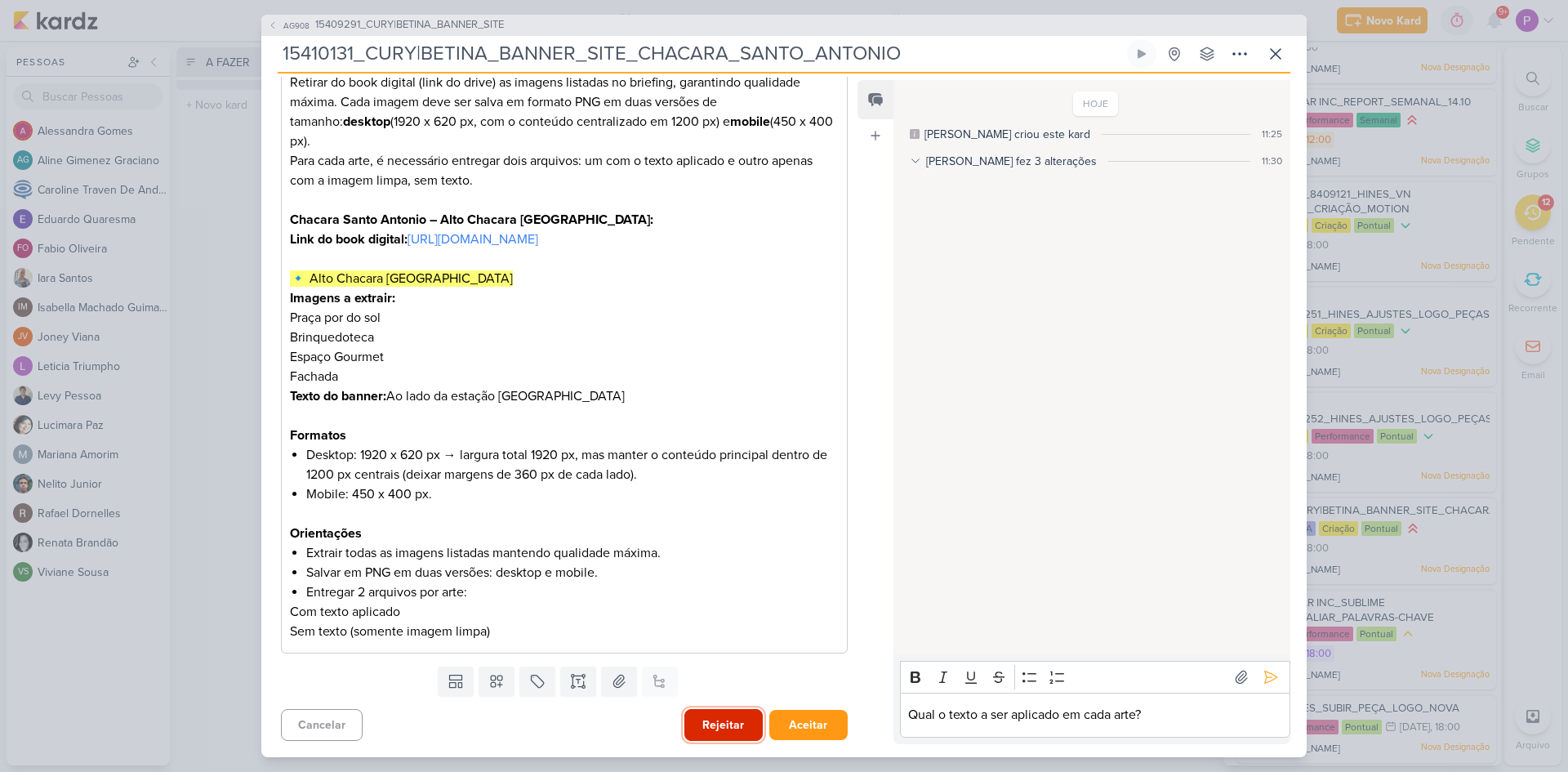
click at [697, 718] on button "Rejeitar" at bounding box center [724, 725] width 78 height 32
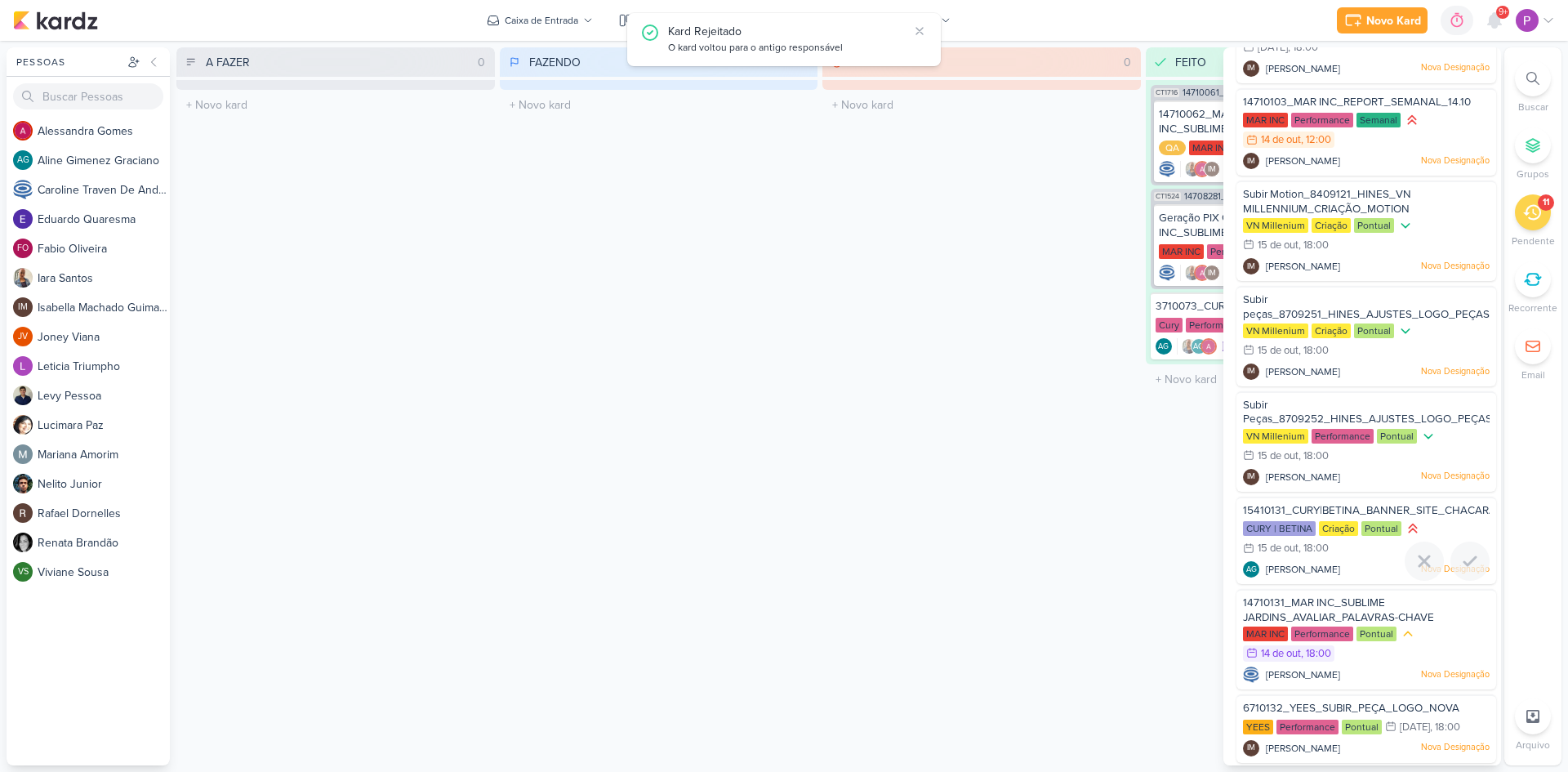
scroll to position [308, 0]
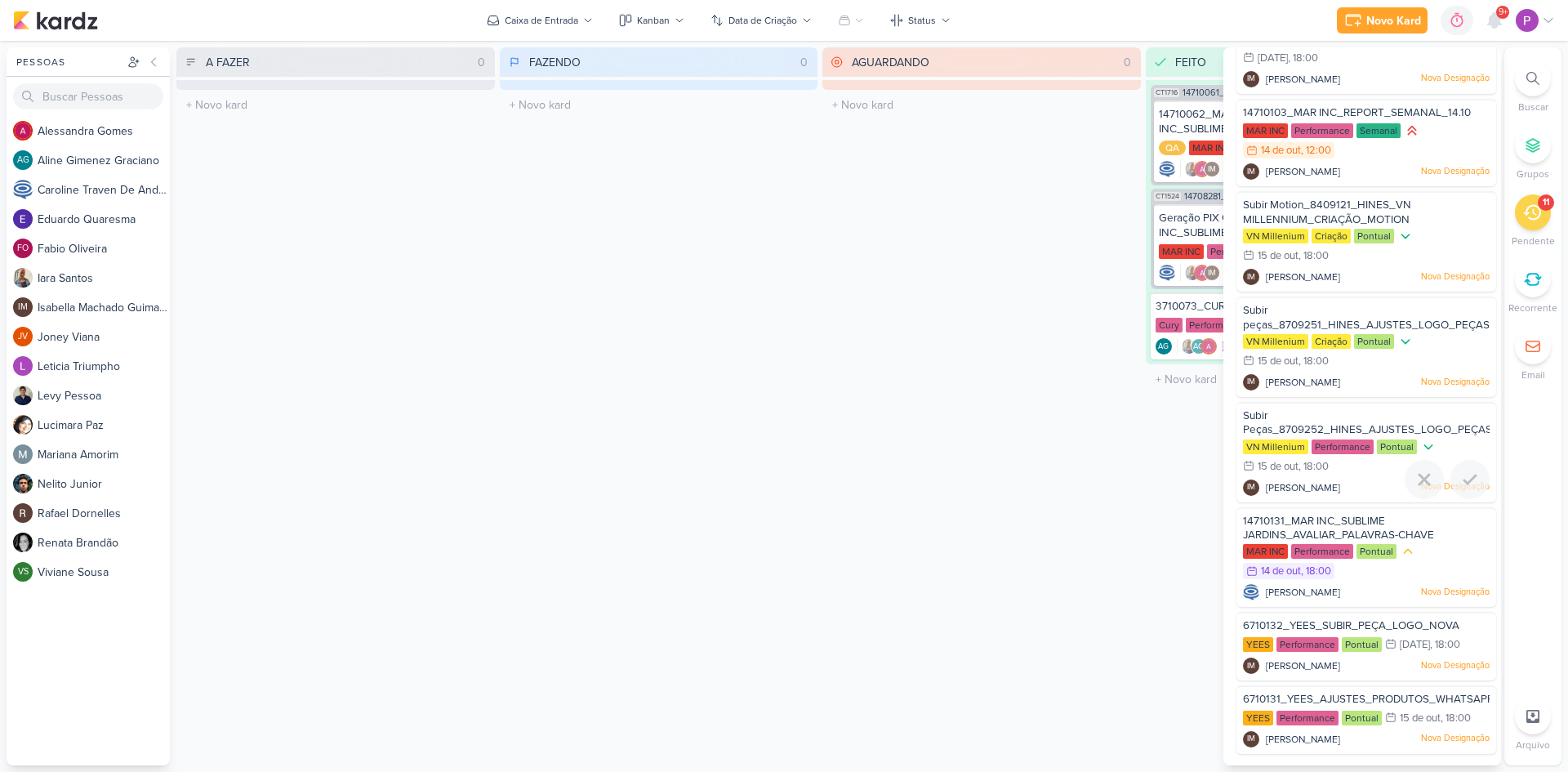
click at [1326, 416] on div "Subir Peças_8709252_HINES_AJUSTES_LOGO_PEÇAS_CARROSSEL" at bounding box center [1366, 424] width 247 height 30
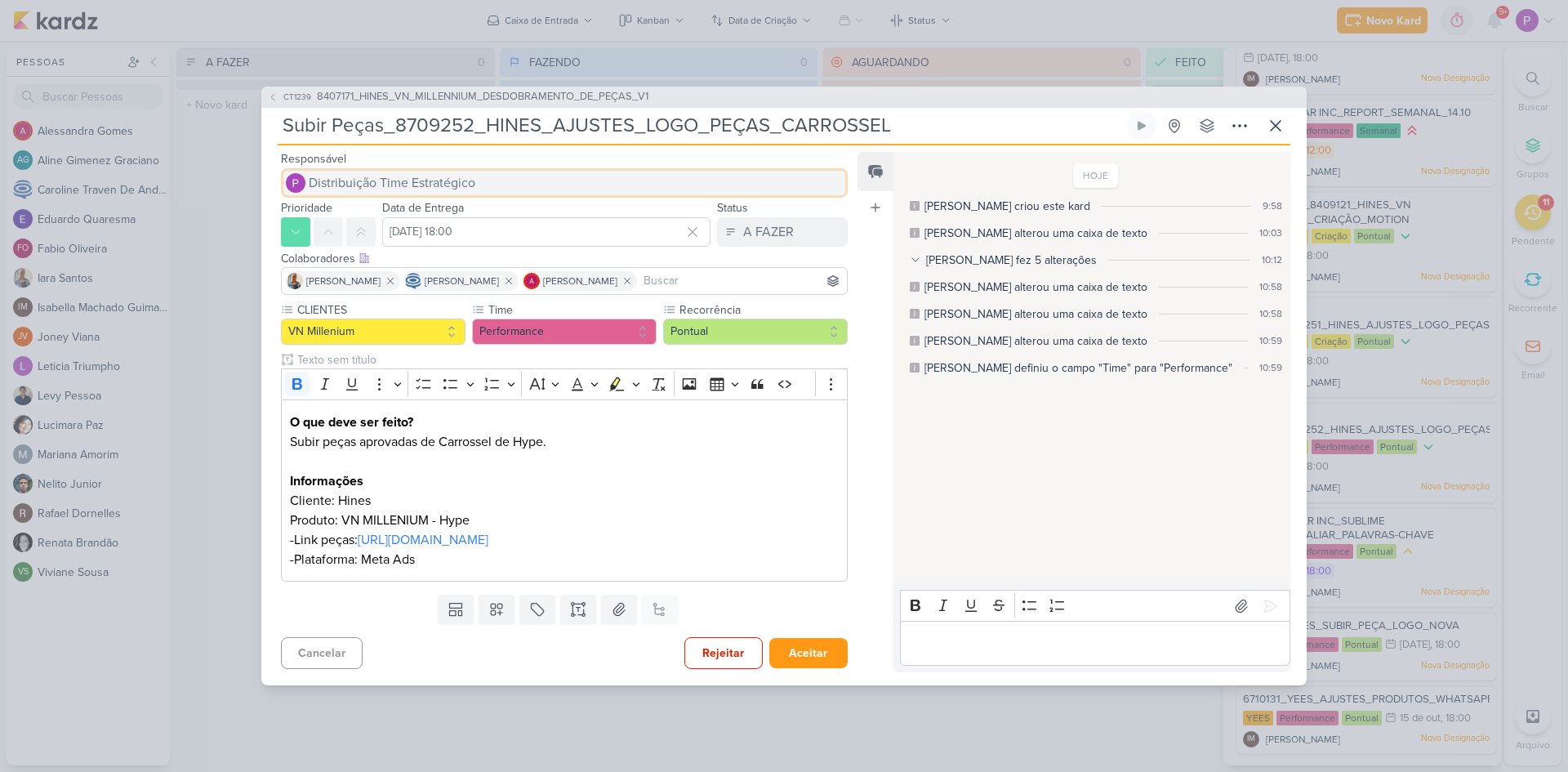
click at [361, 175] on span "Distribuição Time Estratégico" at bounding box center [392, 183] width 167 height 20
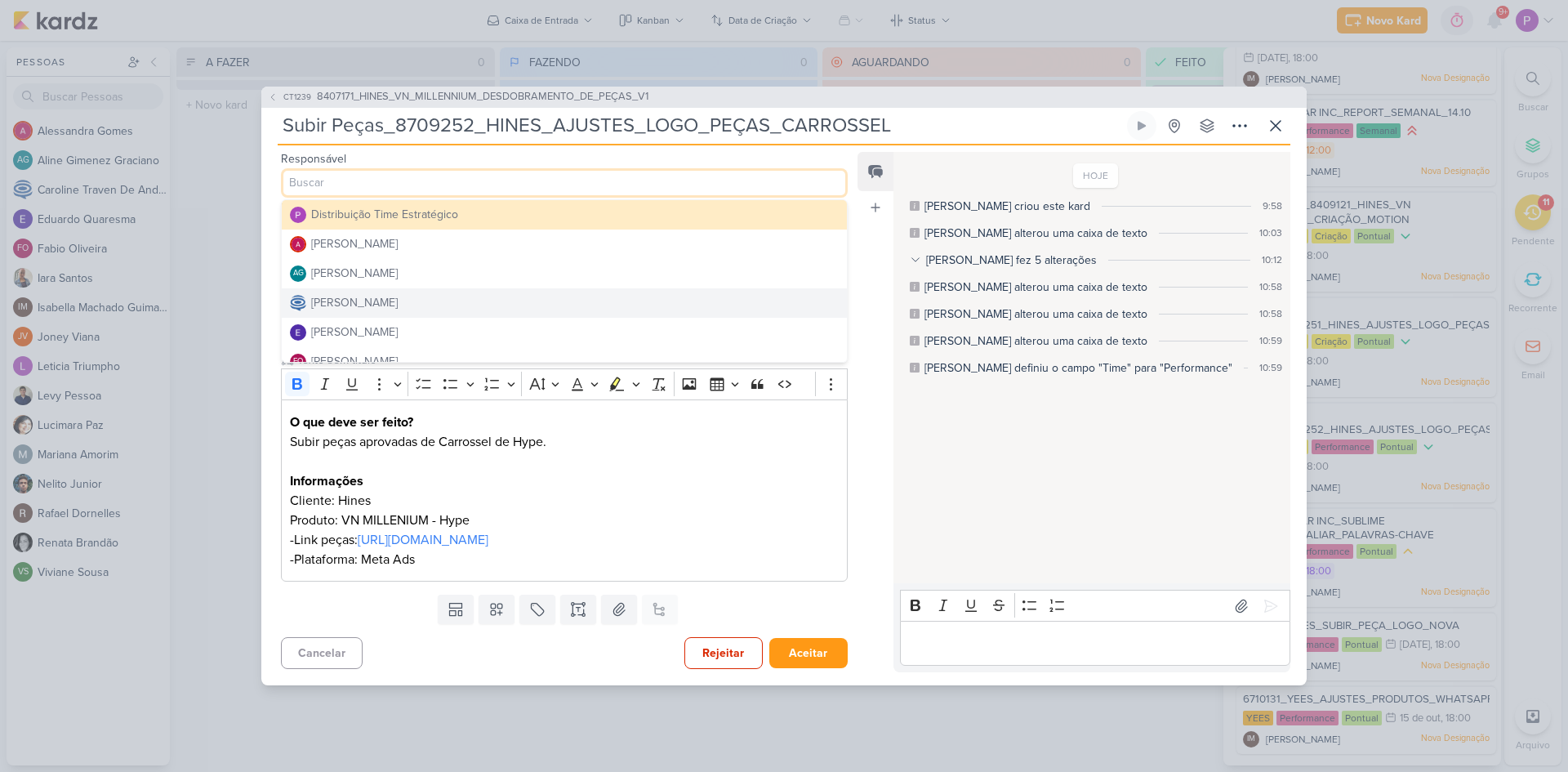
click at [349, 294] on div "[PERSON_NAME]" at bounding box center [354, 302] width 86 height 17
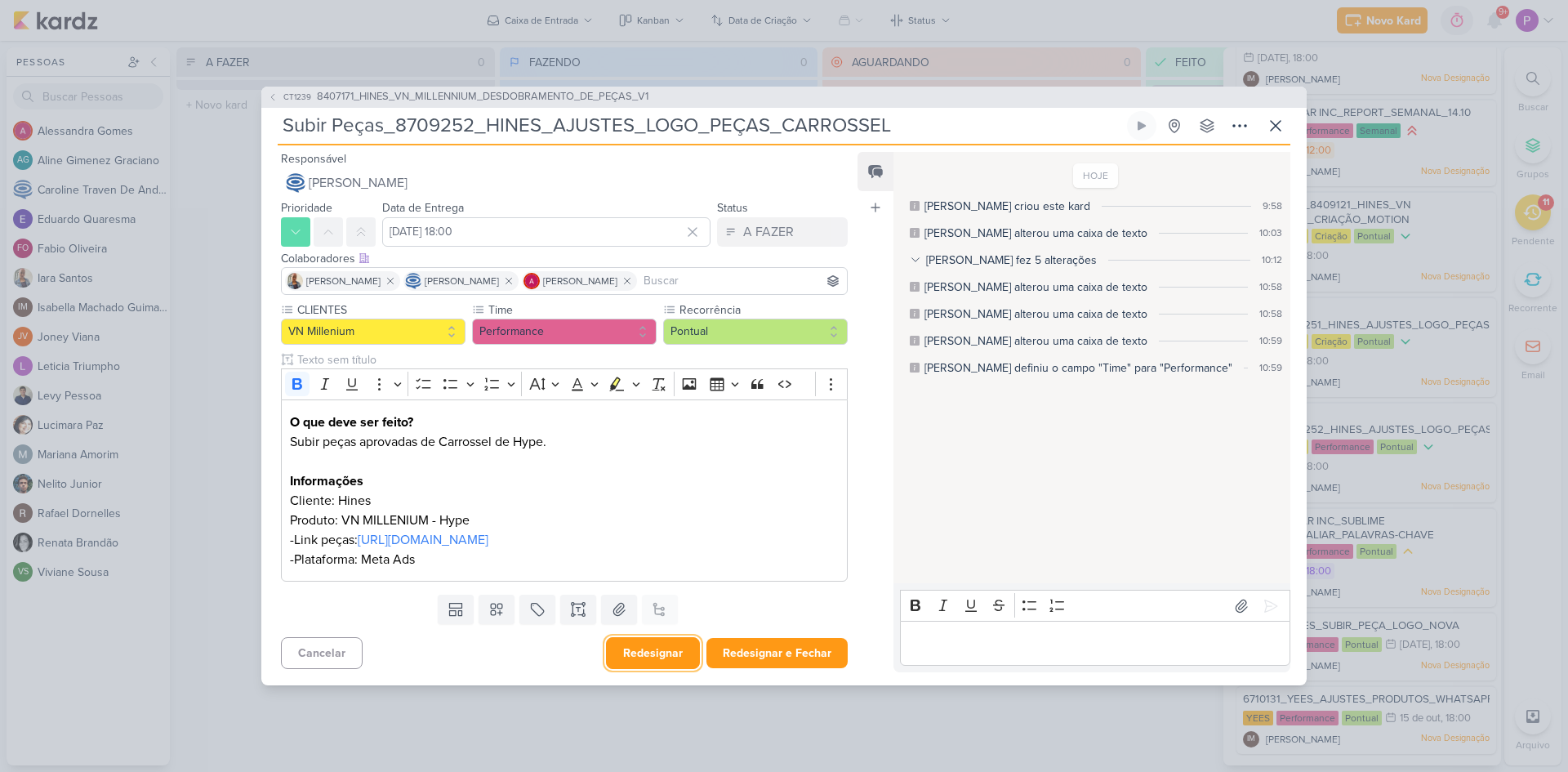
click at [670, 662] on button "Redesignar" at bounding box center [654, 654] width 94 height 32
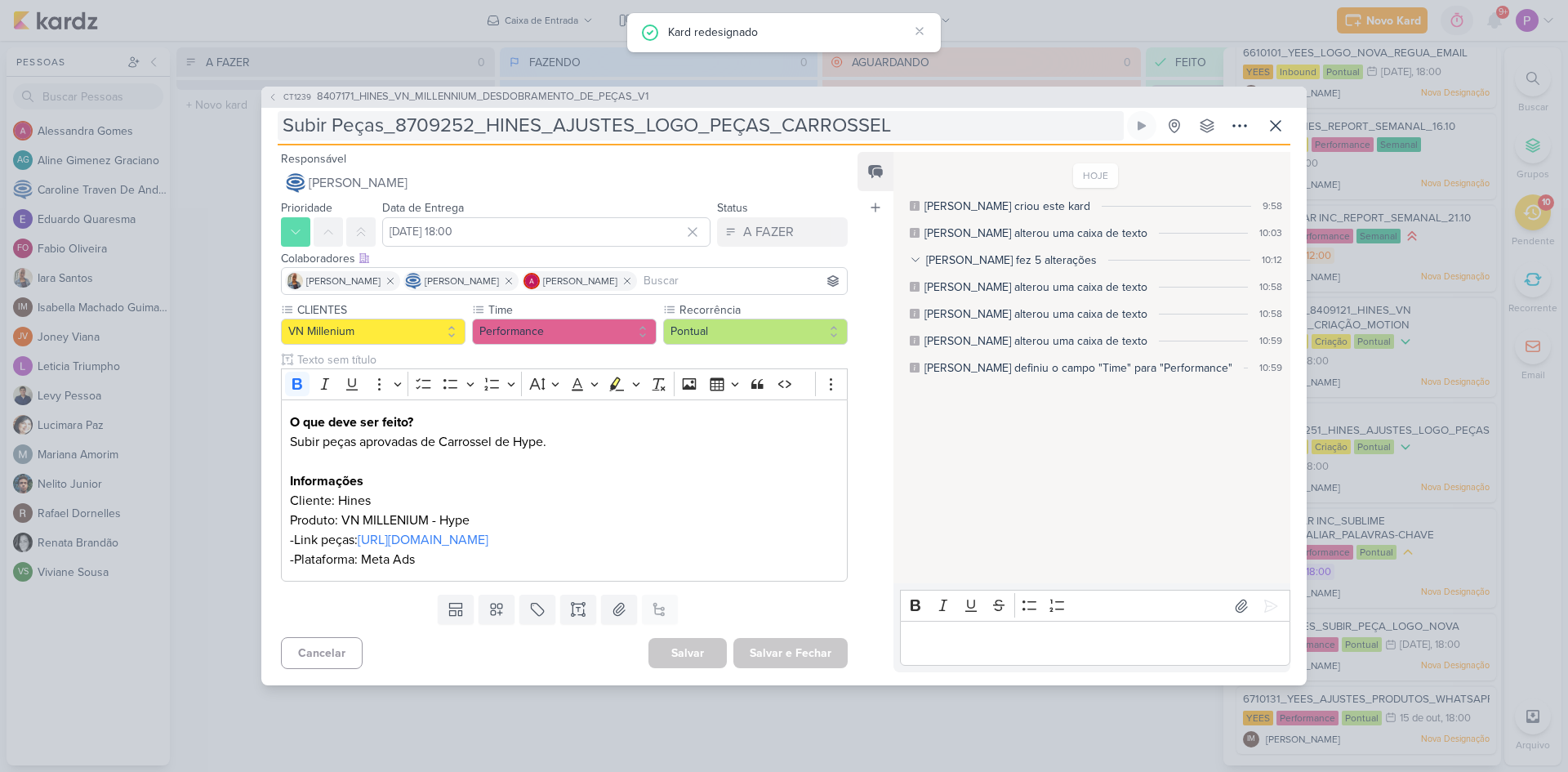
scroll to position [203, 0]
drag, startPoint x: 282, startPoint y: 115, endPoint x: 927, endPoint y: 112, distance: 645.0
click at [927, 112] on input "Subir Peças_8709252_HINES_AJUSTES_LOGO_PEÇAS_CARROSSEL" at bounding box center [701, 126] width 846 height 29
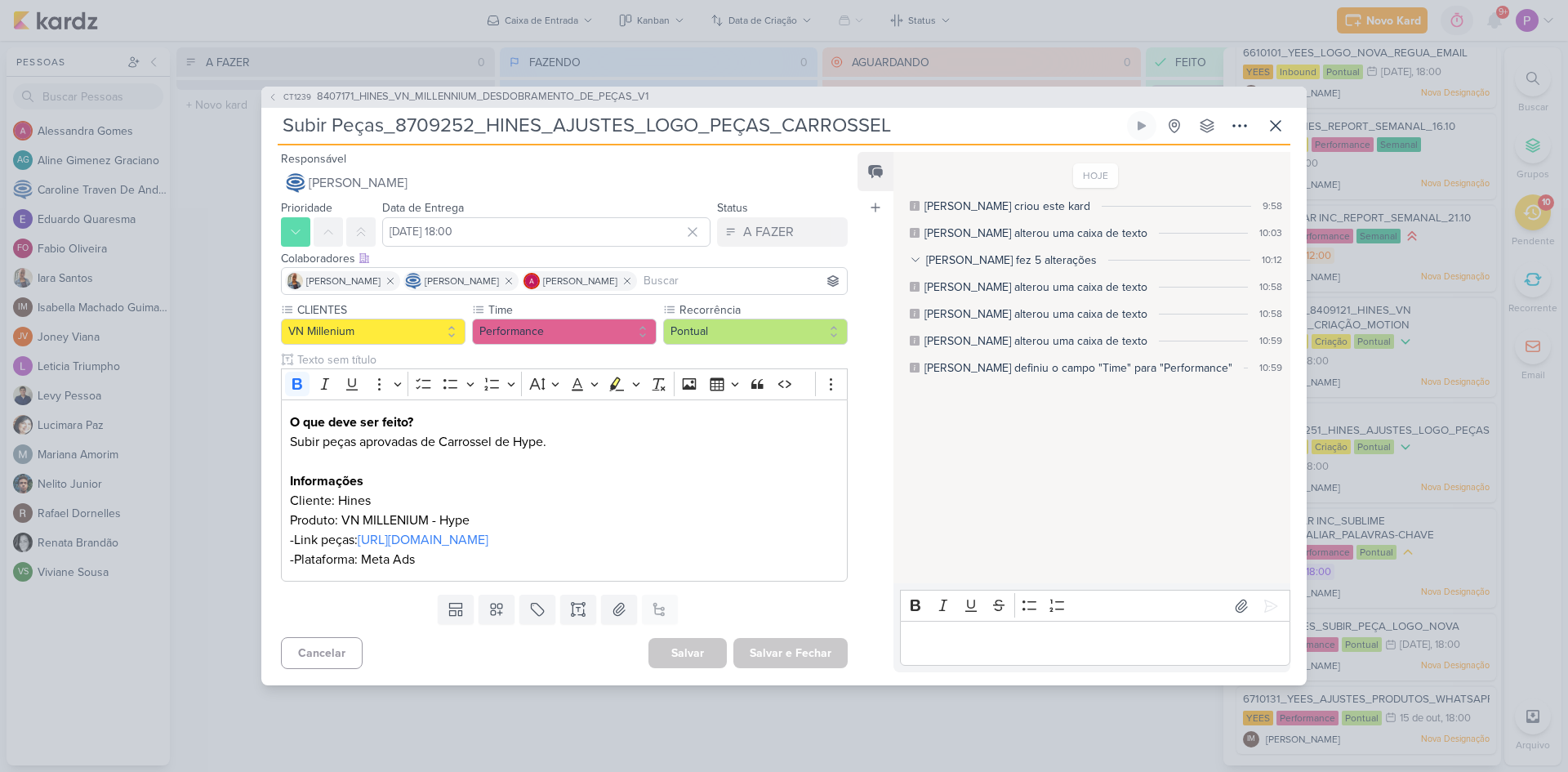
click at [277, 118] on div "CT1239 8407171_HINES_VN_MILLENNIUM_DESDOBRAMENTO_DE_PEÇAS_V1 Subir Peças_870925…" at bounding box center [784, 386] width 1045 height 598
click at [288, 115] on input "Subir Peças_8709252_HINES_AJUSTES_LOGO_PEÇAS_CARROSSEL" at bounding box center [701, 126] width 846 height 29
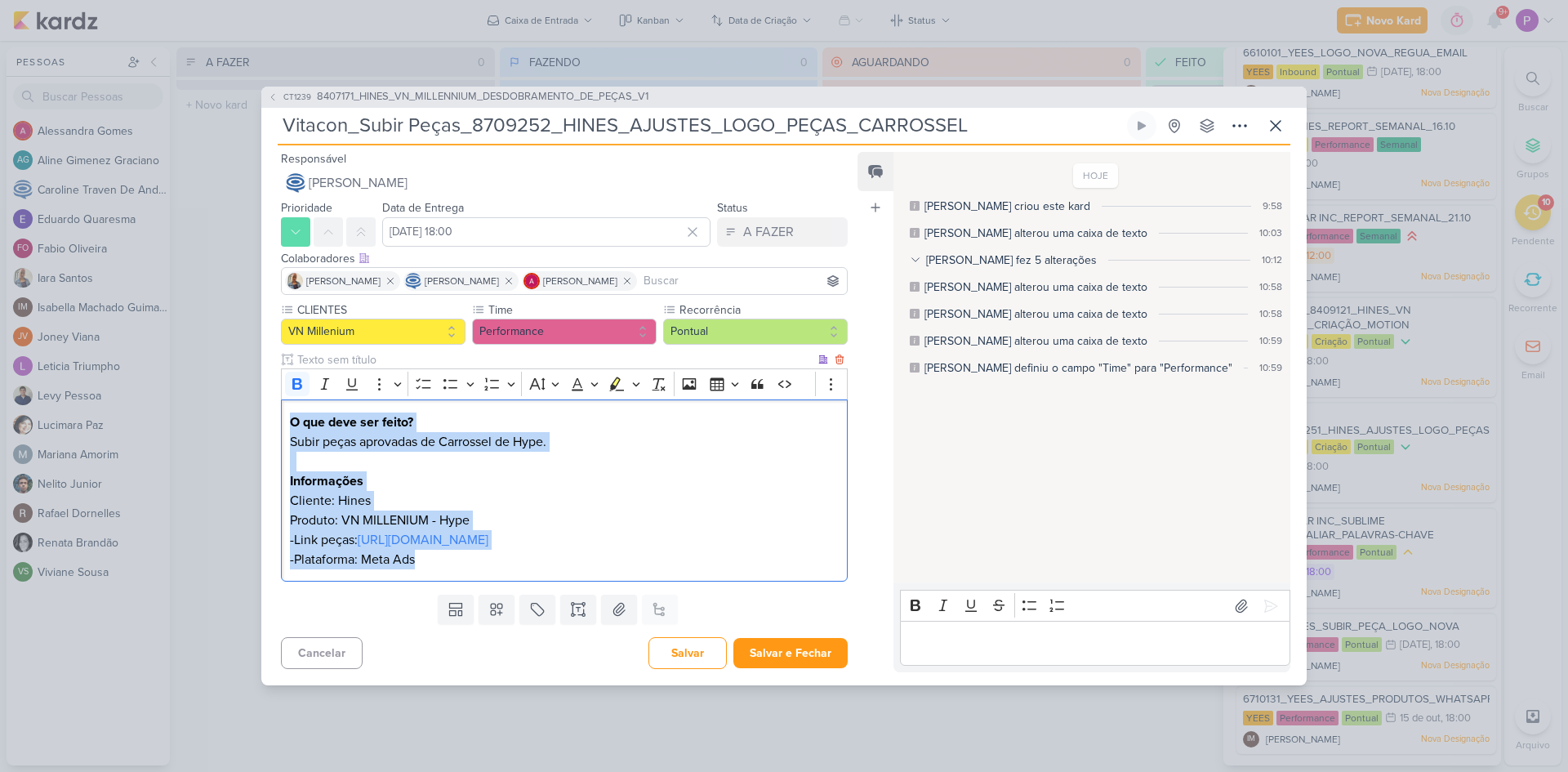
drag, startPoint x: 423, startPoint y: 573, endPoint x: 285, endPoint y: 415, distance: 209.8
click at [285, 415] on div "O que deve ser feito? Subir peças aprovadas de Carrossel de Hype. Informações C…" at bounding box center [565, 491] width 567 height 183
copy div "O que deve ser feito? Subir peças aprovadas de Carrossel de Hype. Informações C…"
click at [451, 569] on p "-Plataforma: Meta Ads" at bounding box center [565, 559] width 548 height 20
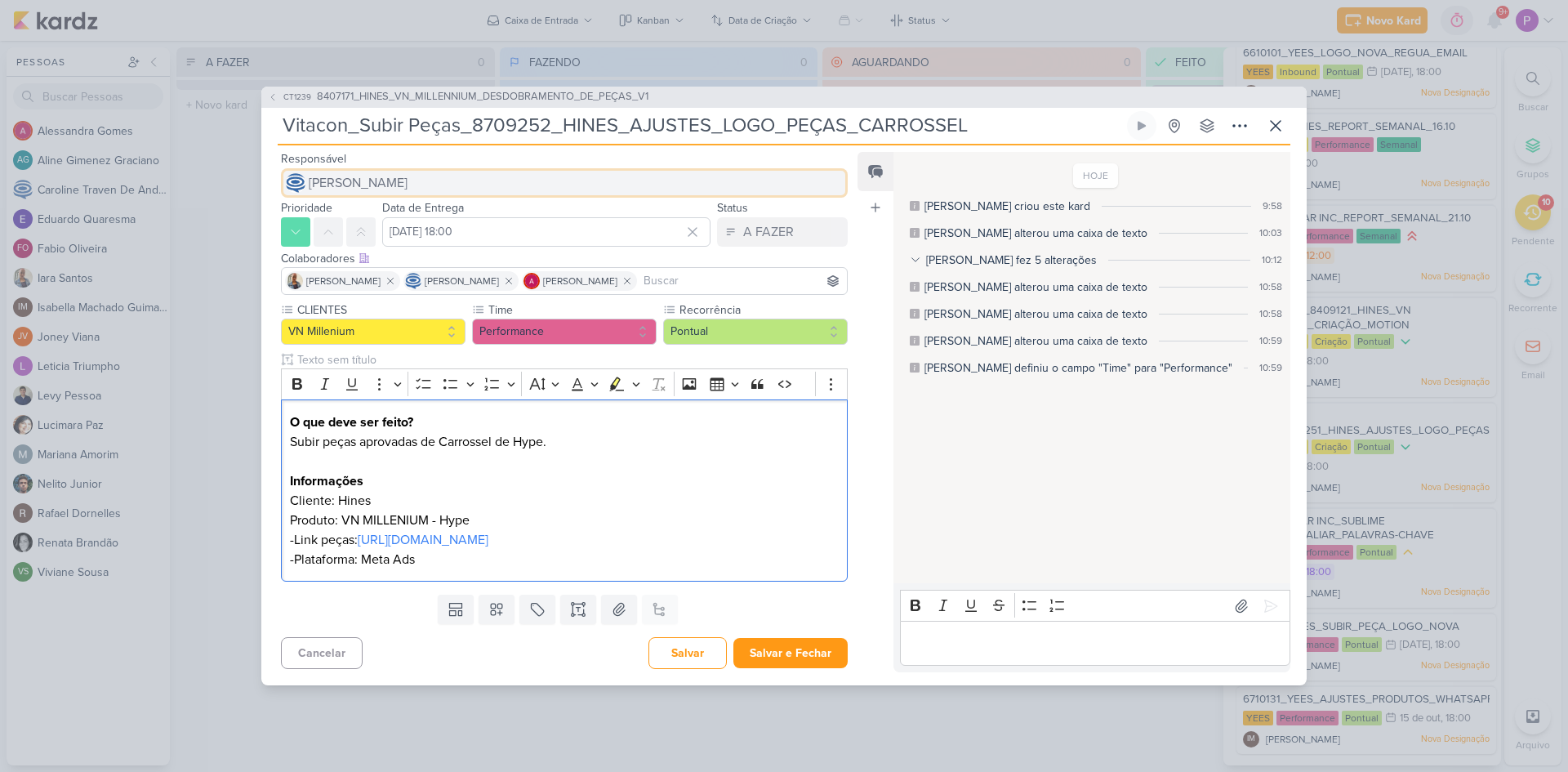
click at [408, 180] on span "[PERSON_NAME]" at bounding box center [358, 183] width 99 height 20
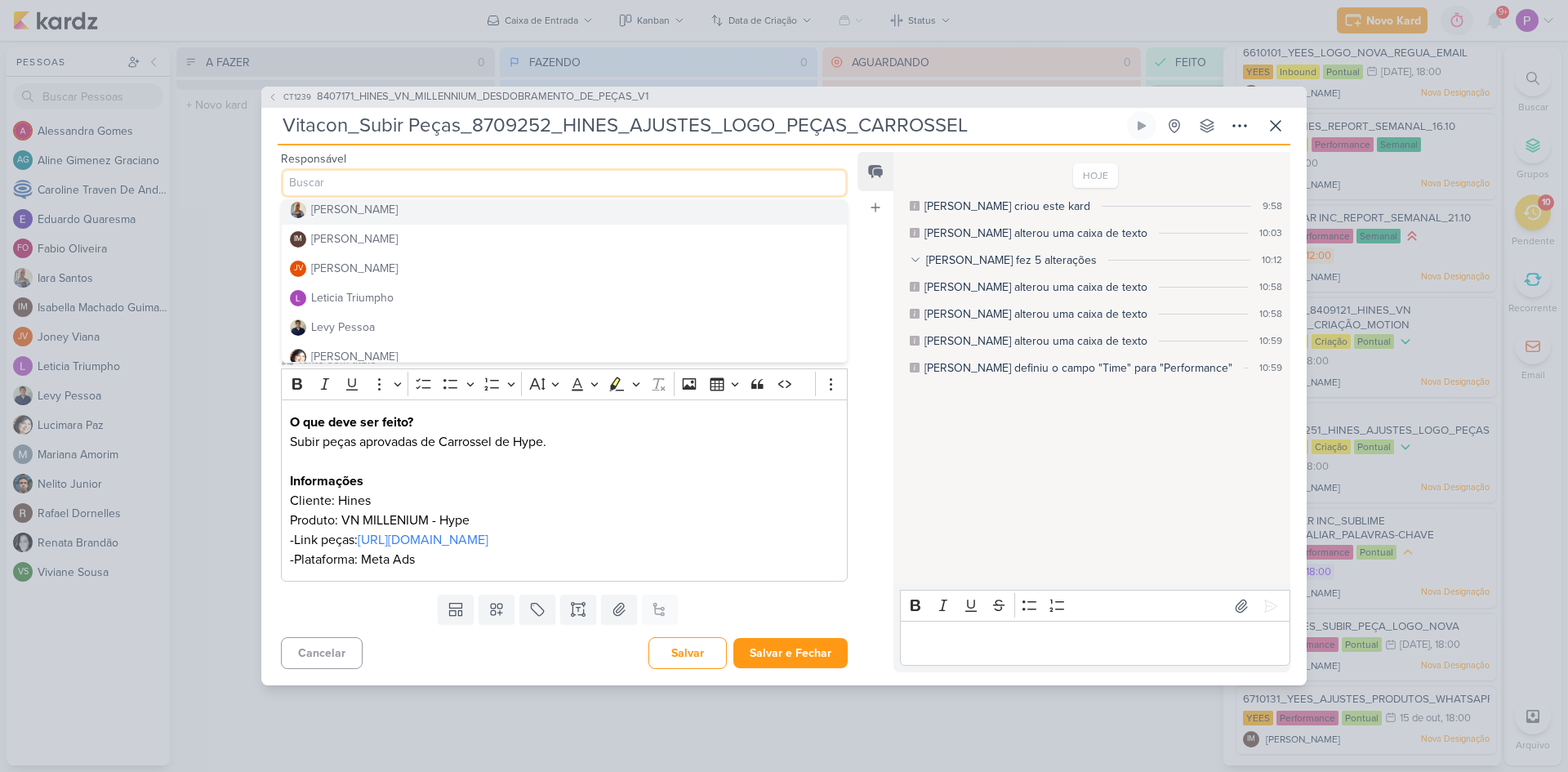
scroll to position [163, 0]
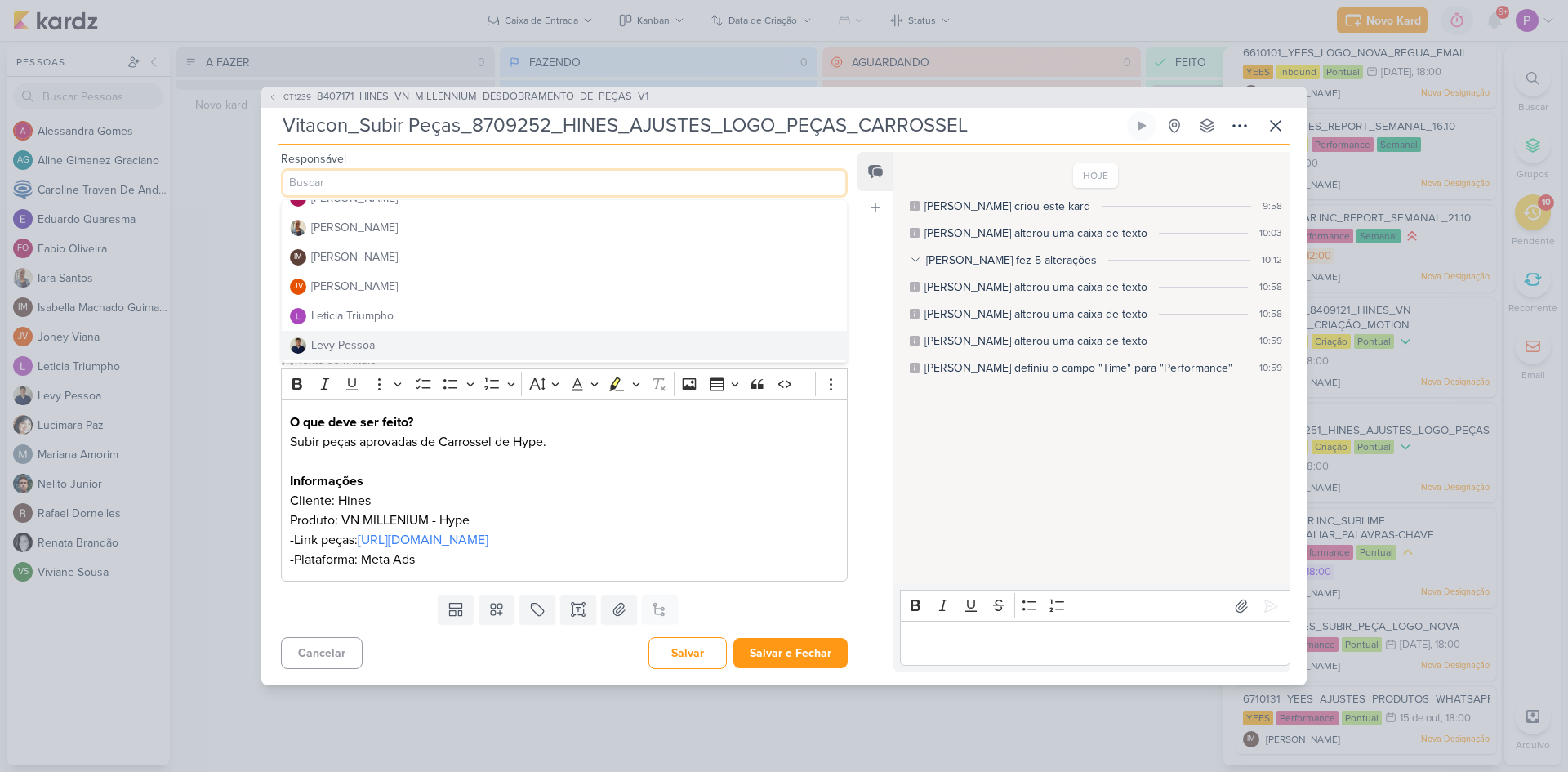
click at [358, 339] on div "Levy Pessoa" at bounding box center [344, 345] width 64 height 17
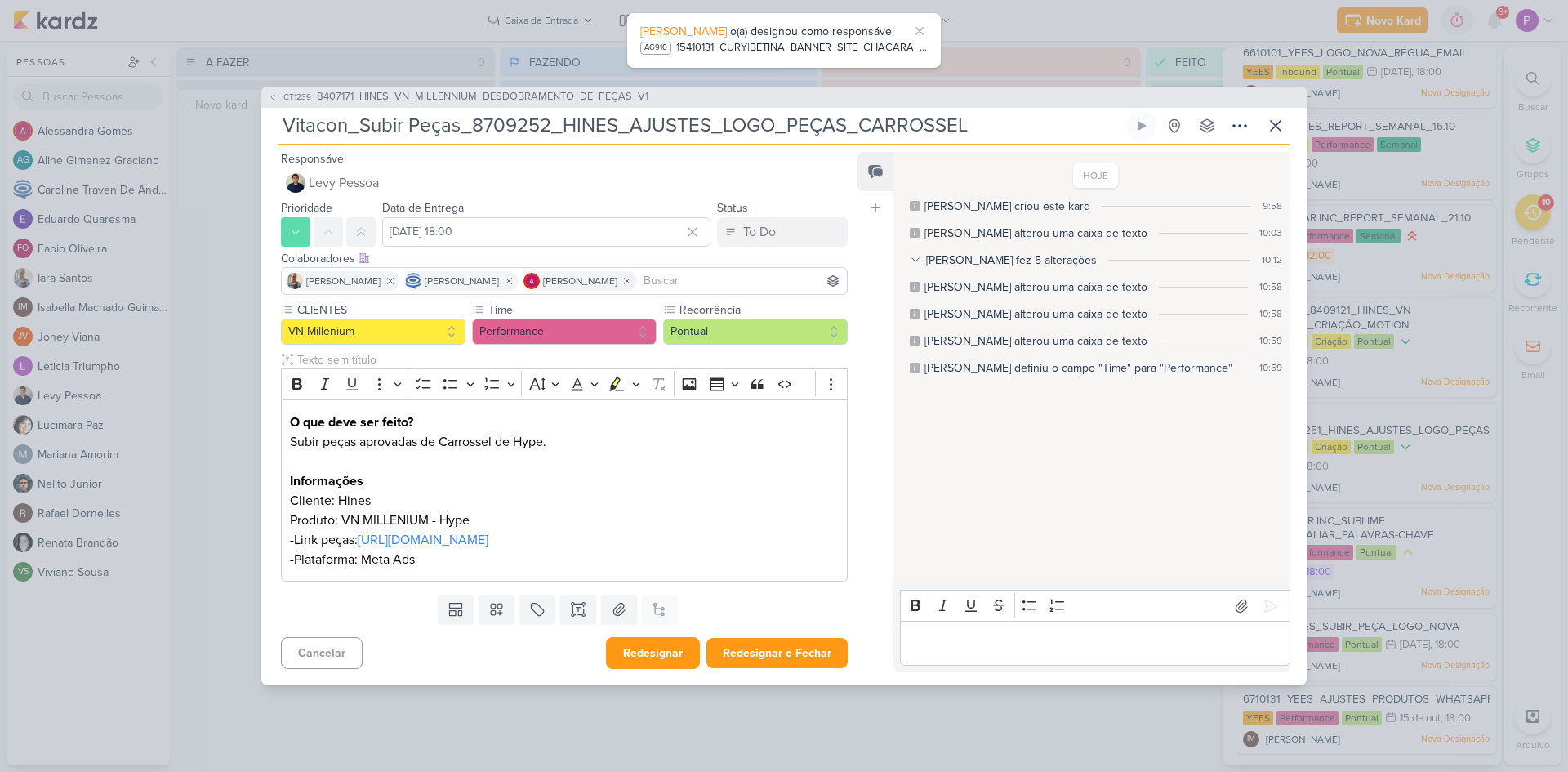
scroll to position [295, 0]
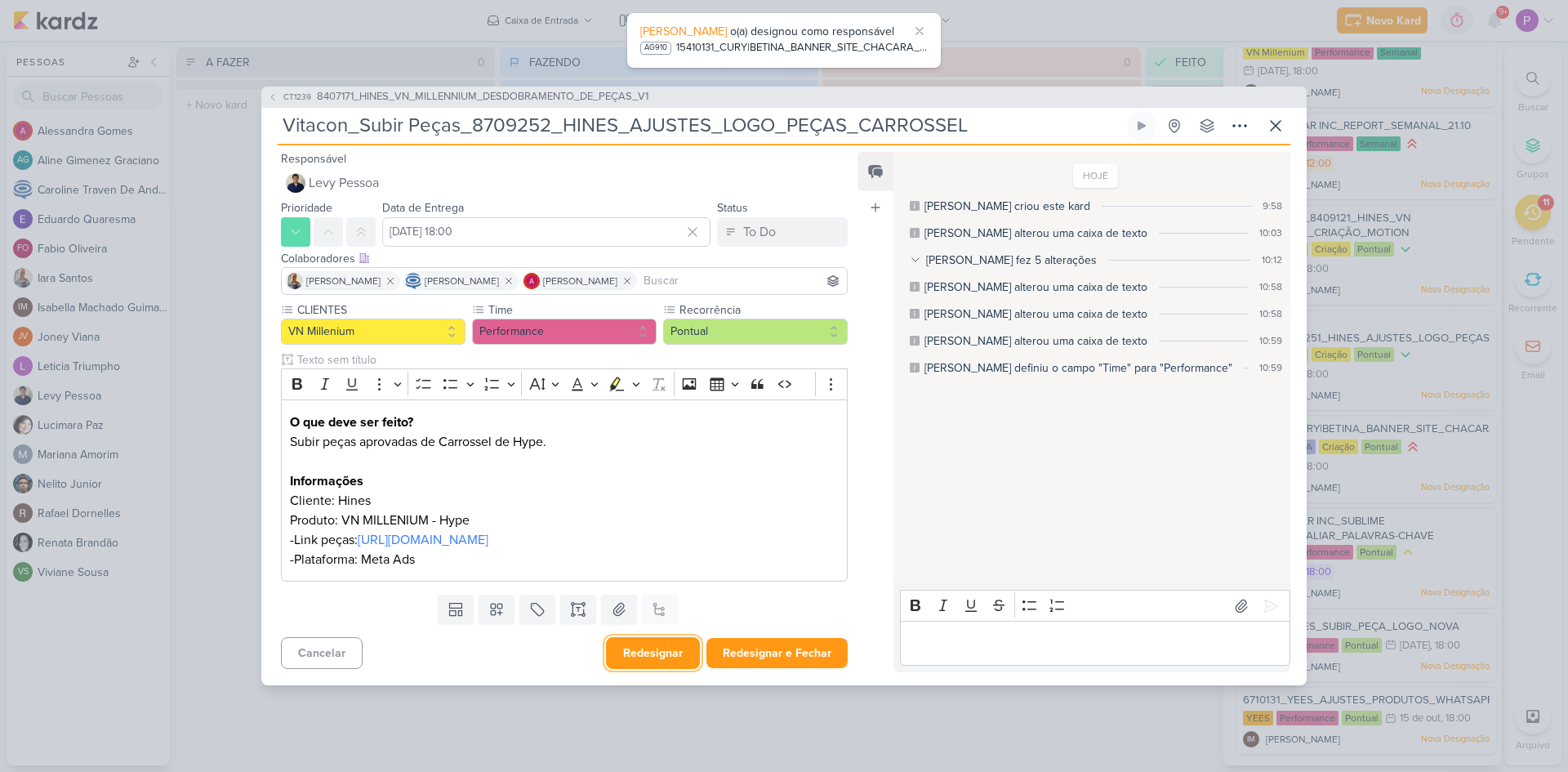
click at [664, 662] on button "Redesignar" at bounding box center [654, 654] width 94 height 32
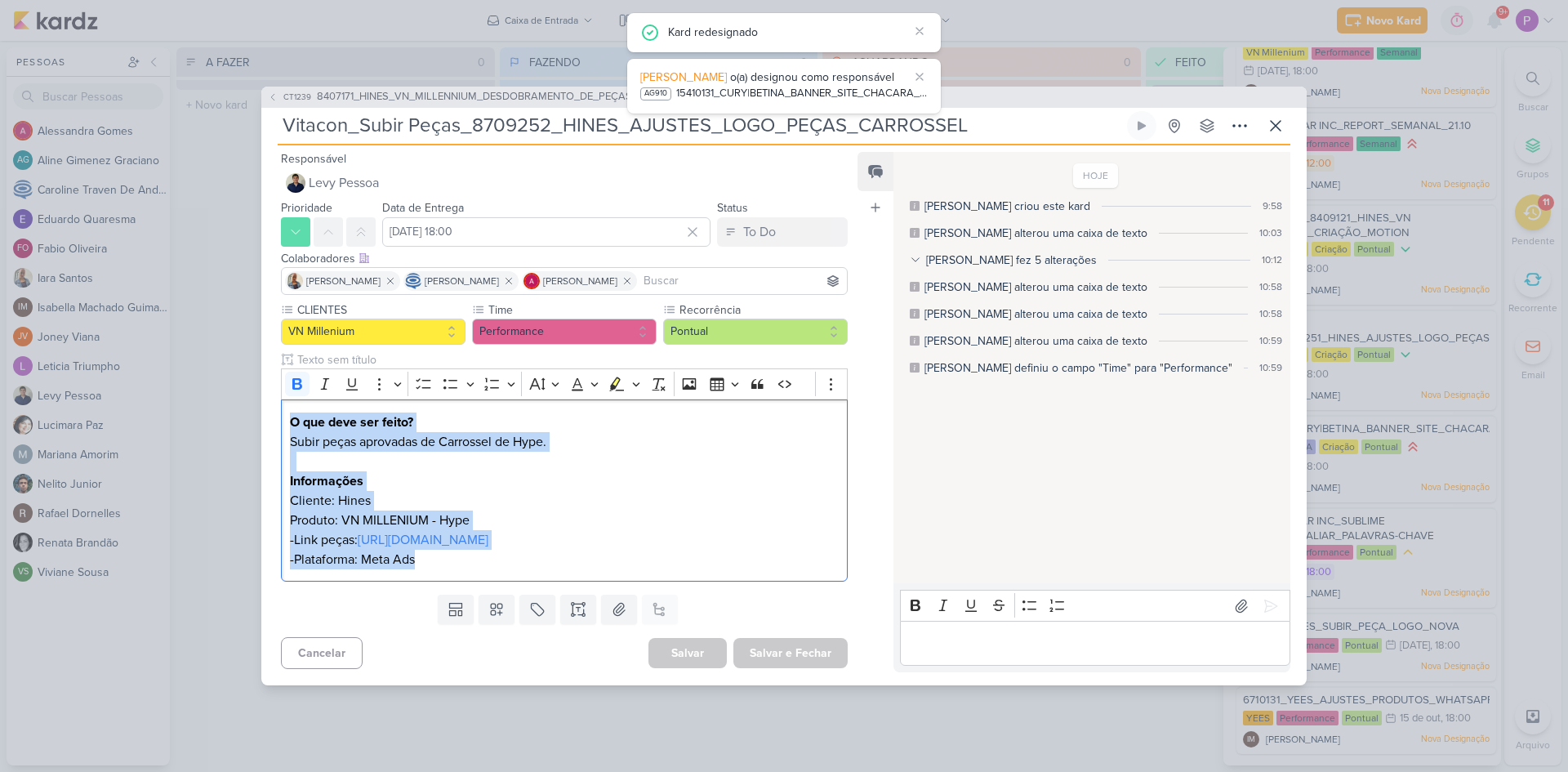
drag, startPoint x: 420, startPoint y: 570, endPoint x: 262, endPoint y: 403, distance: 229.9
click at [262, 403] on div "CLIENTES VN Millenium Time" at bounding box center [558, 445] width 593 height 287
copy div "O que deve ser feito? Subir peças aprovadas de Carrossel de Hype. Informações C…"
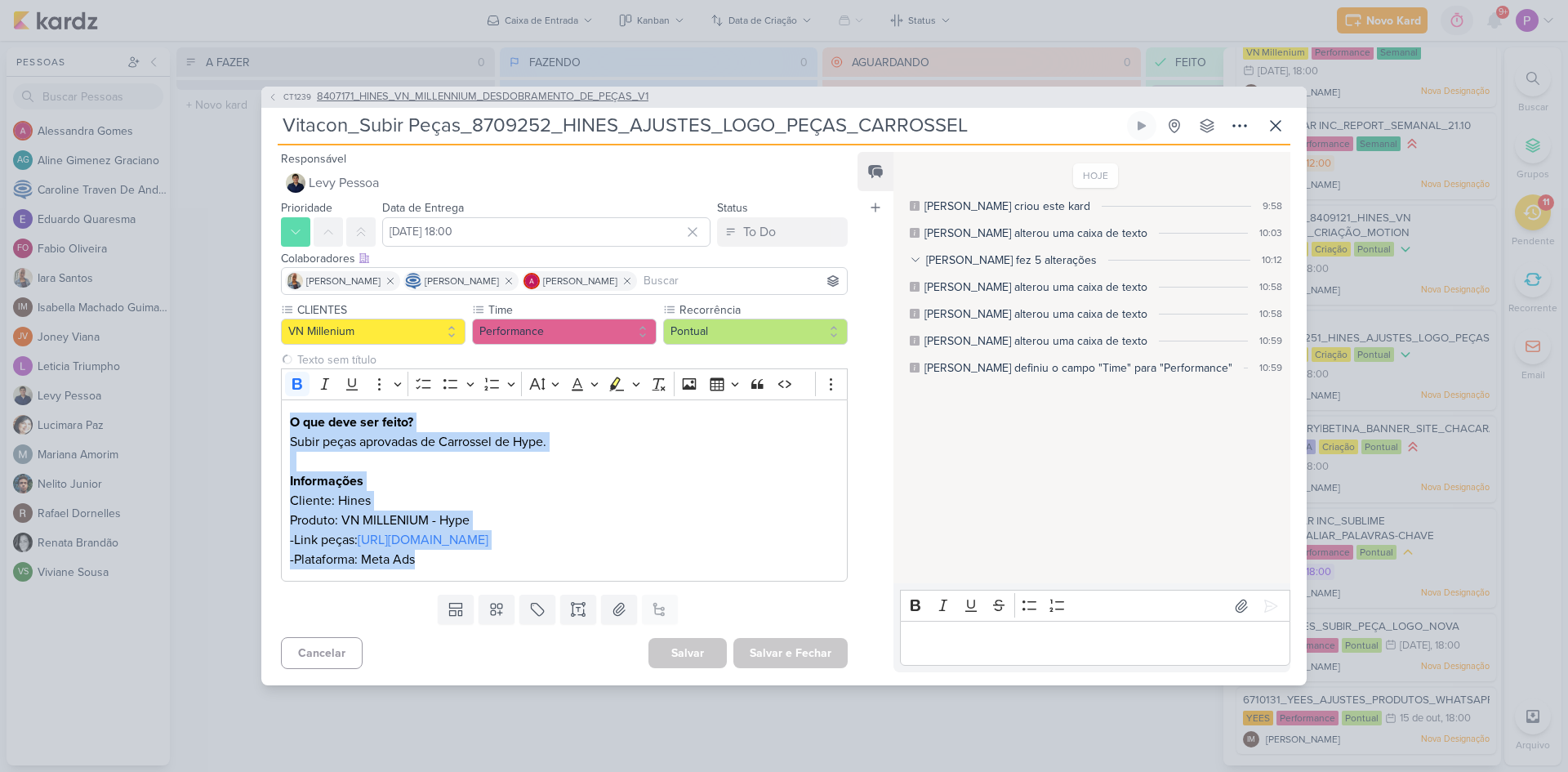
click at [290, 92] on span "CT1239" at bounding box center [297, 97] width 33 height 12
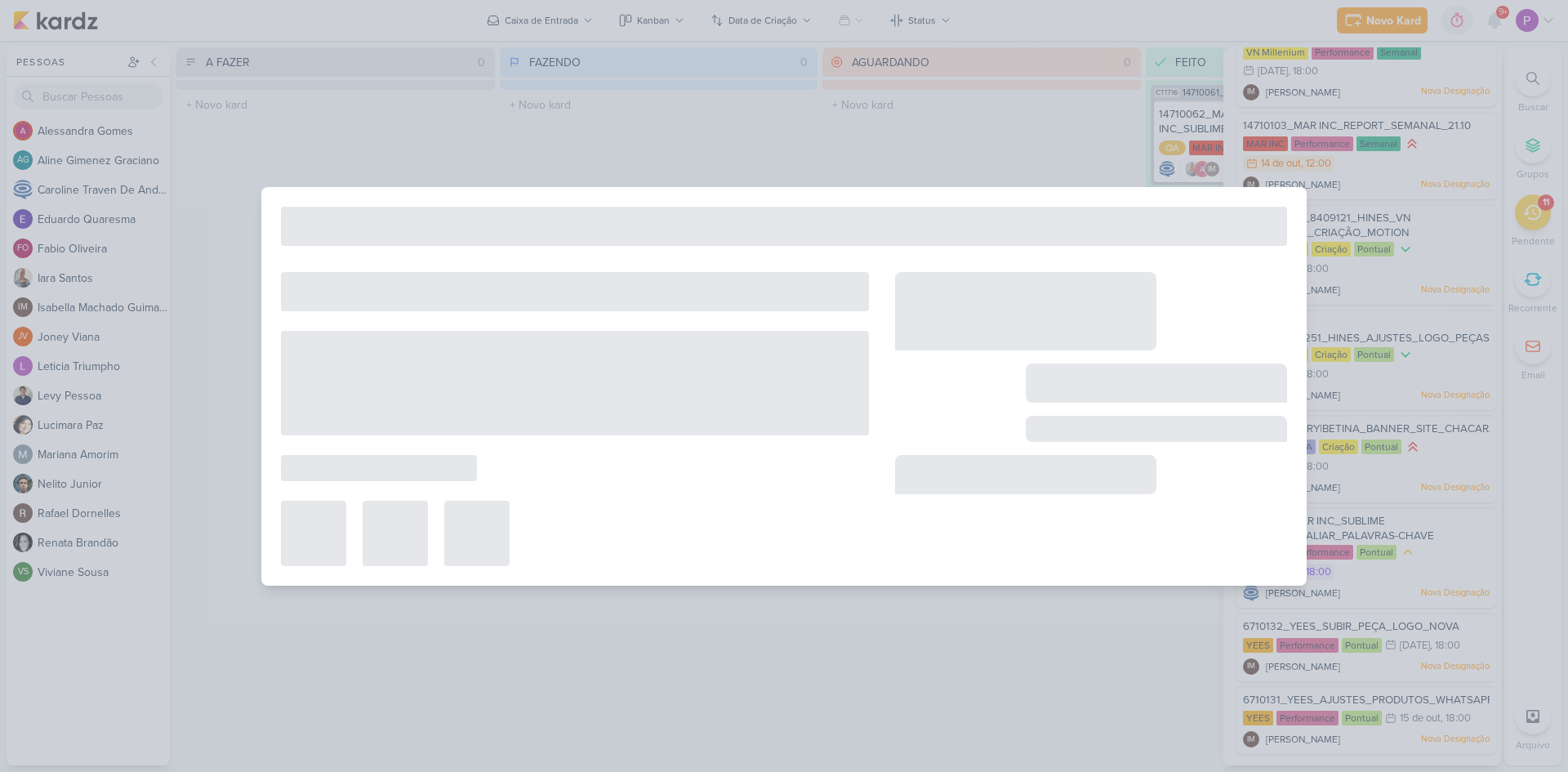
type input "8407171_HINES_VN_MILLENNIUM_DESDOBRAMENTO_DE_PEÇAS_V1"
type input "[DATE] 18:00"
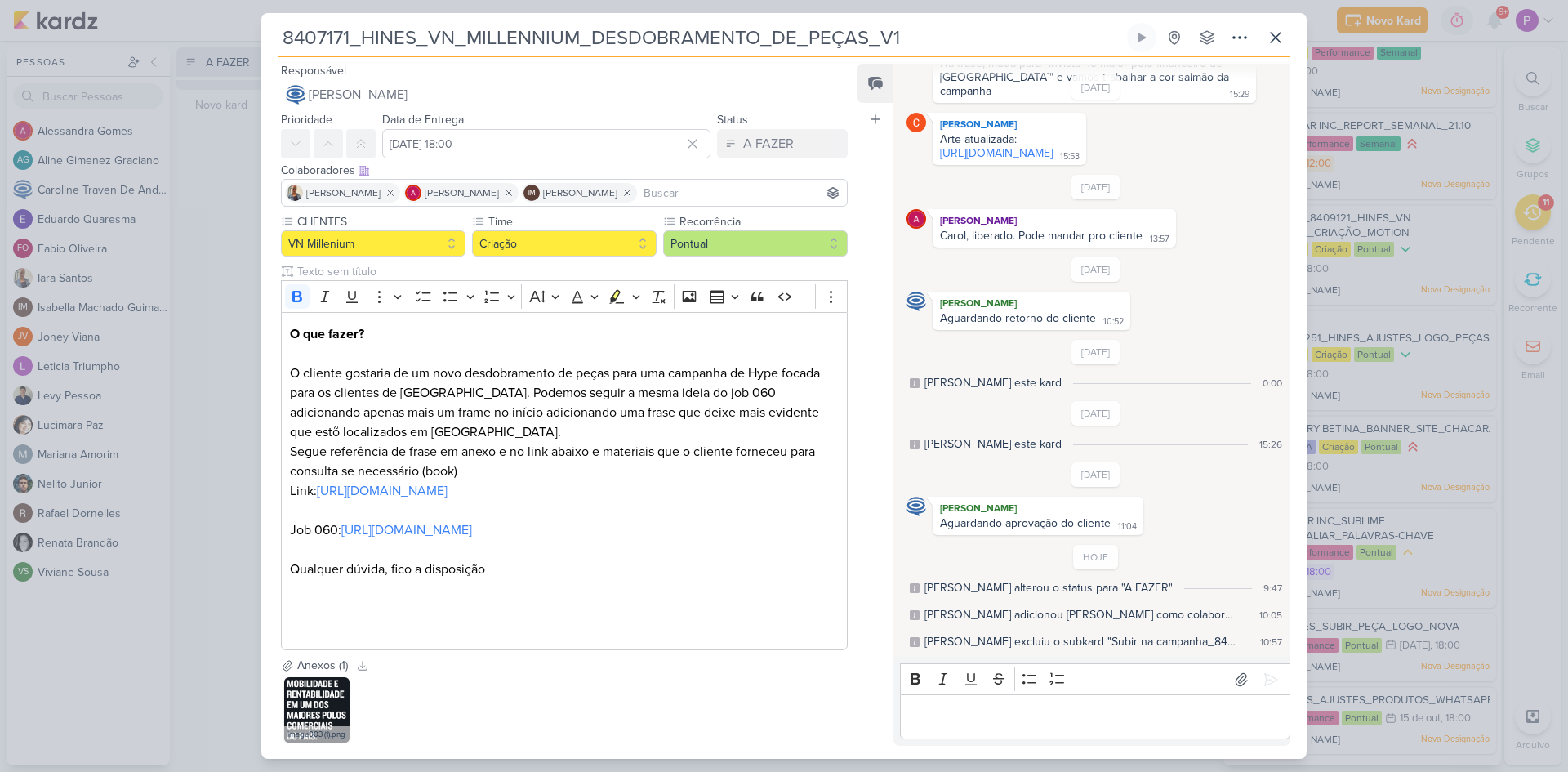
scroll to position [56, 0]
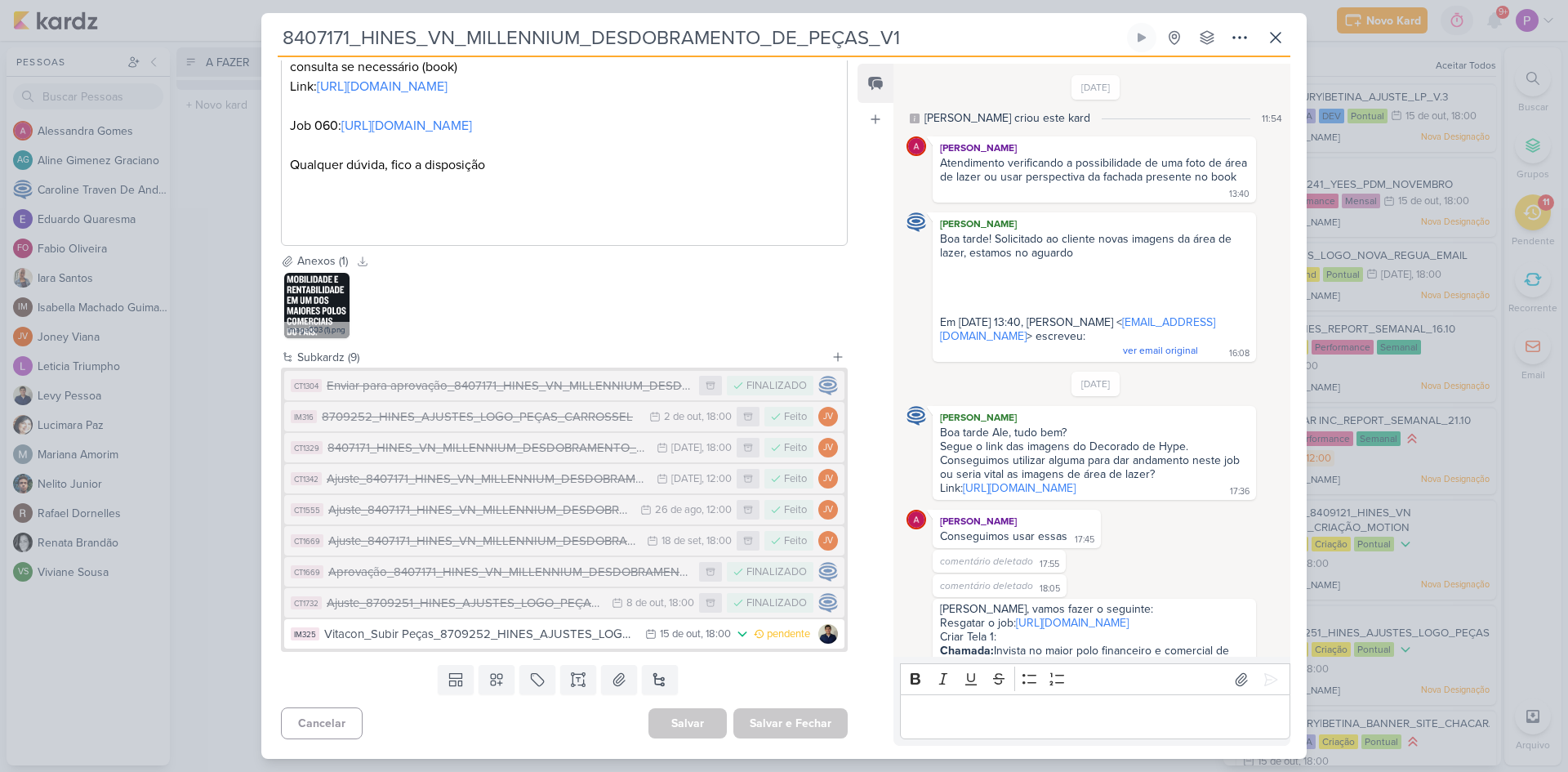
scroll to position [295, 0]
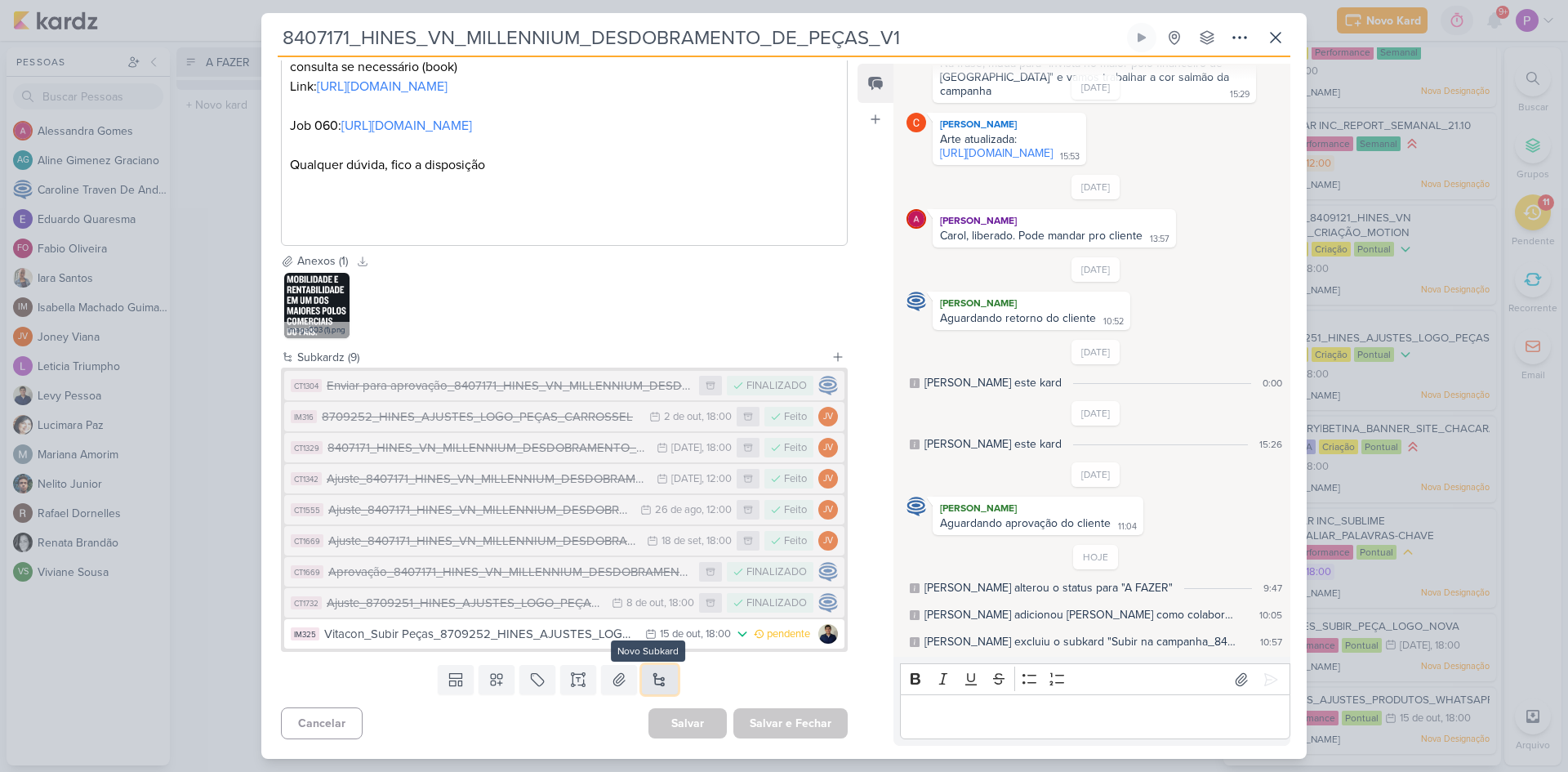
click at [662, 677] on button at bounding box center [660, 679] width 36 height 29
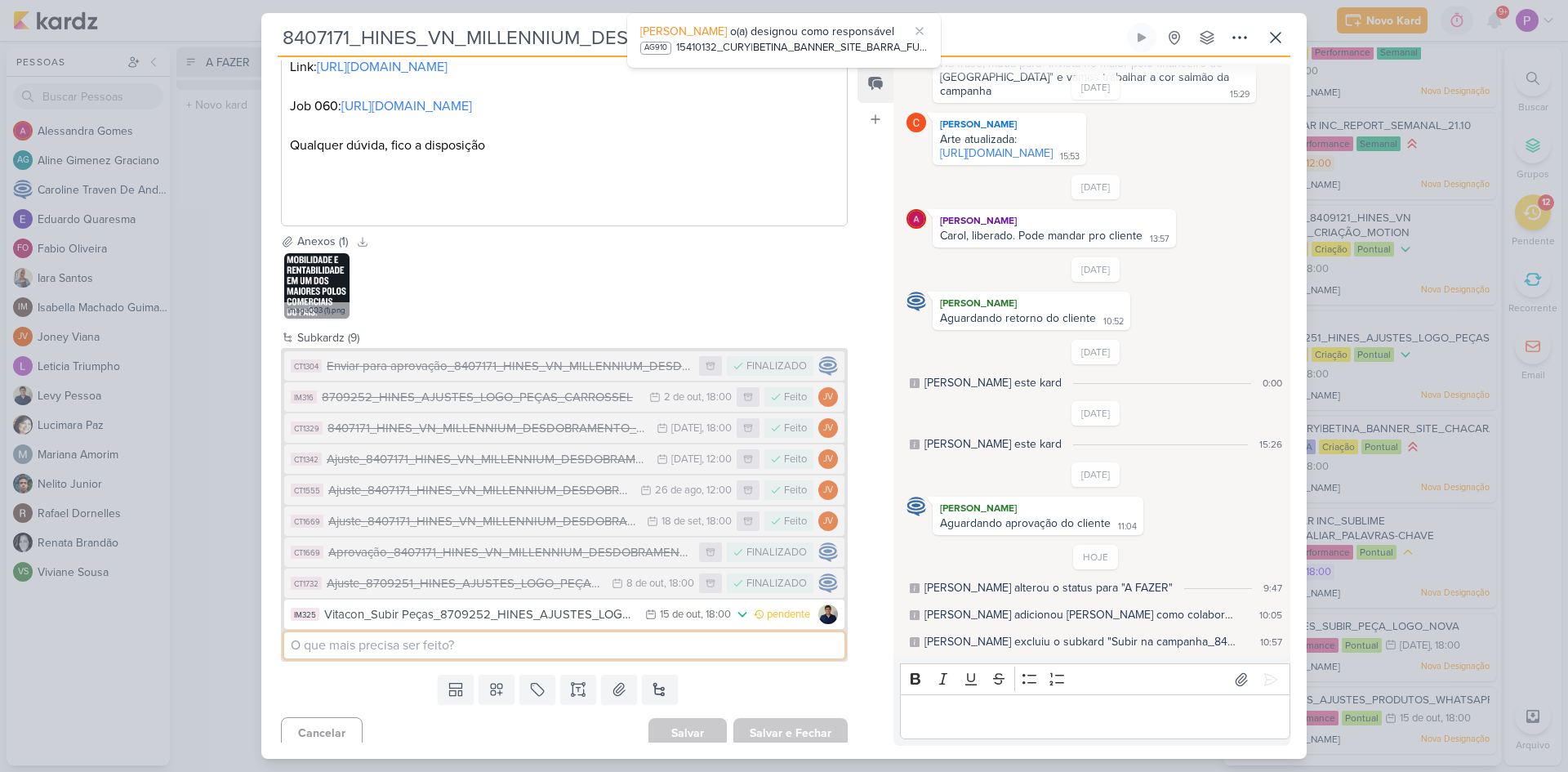
scroll to position [319, 0]
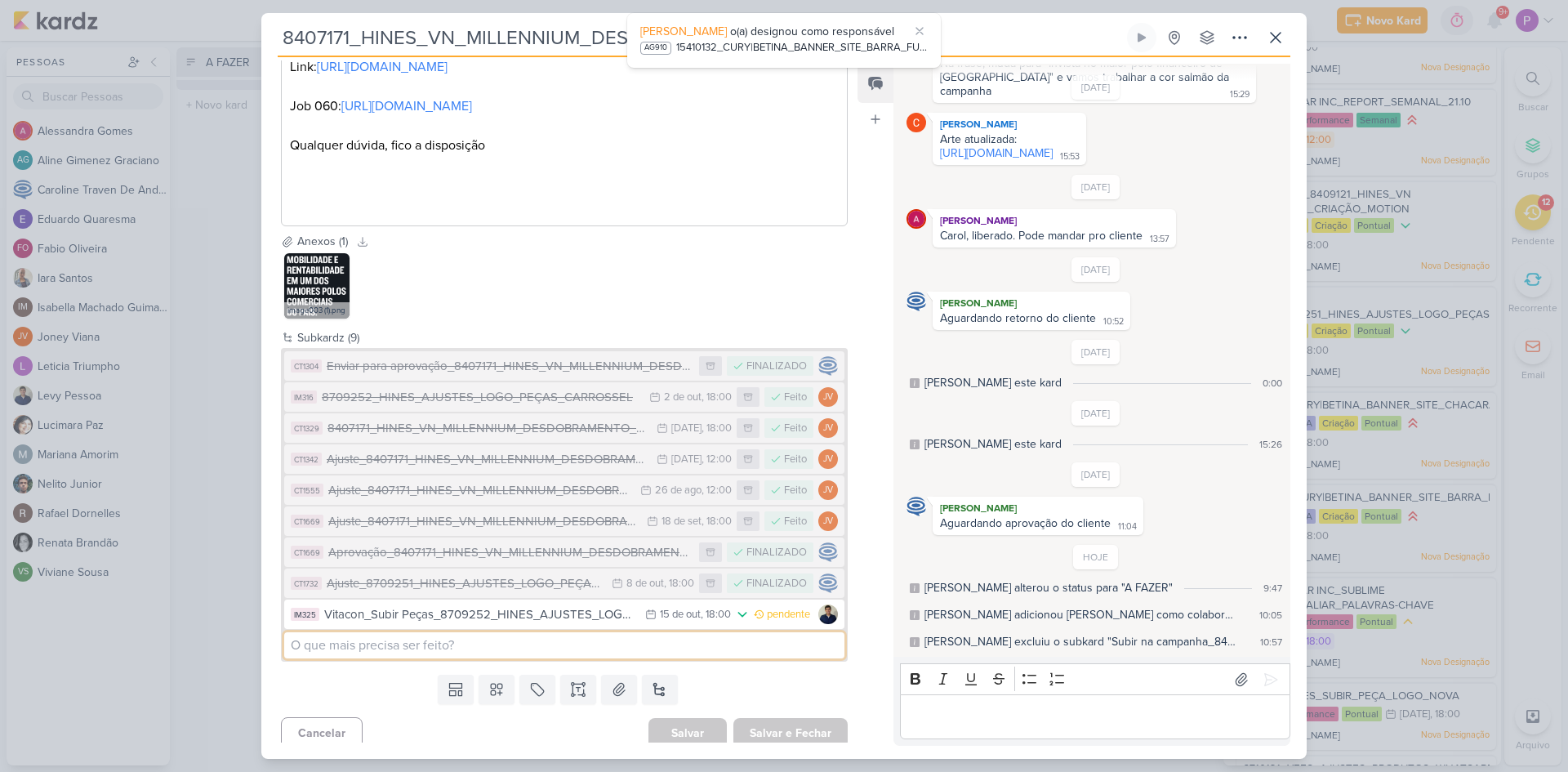
type input "S"
type input "Houste_Subir Peças_"
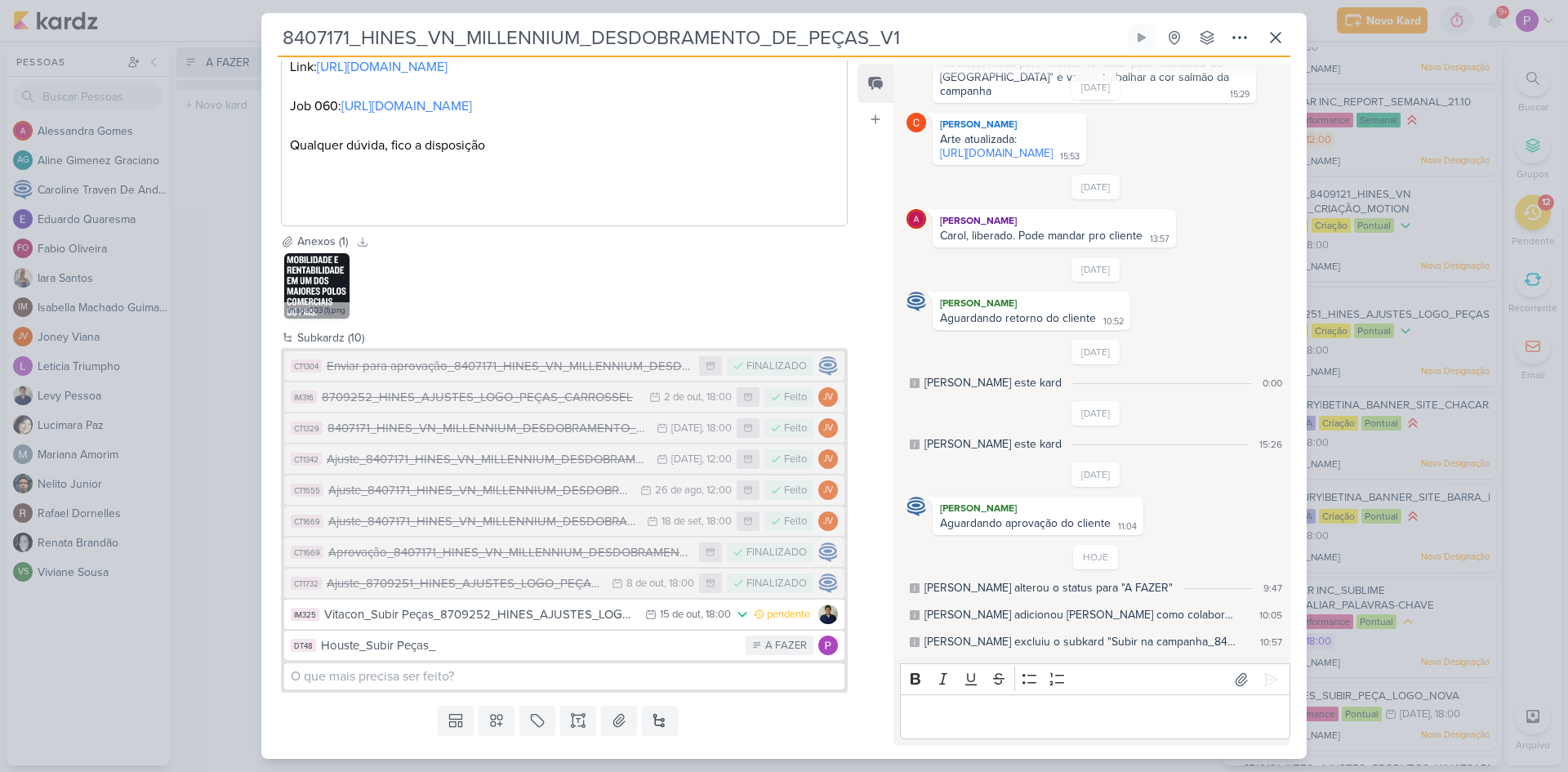
click at [589, 655] on div "Houste_Subir Peças_" at bounding box center [530, 646] width 417 height 19
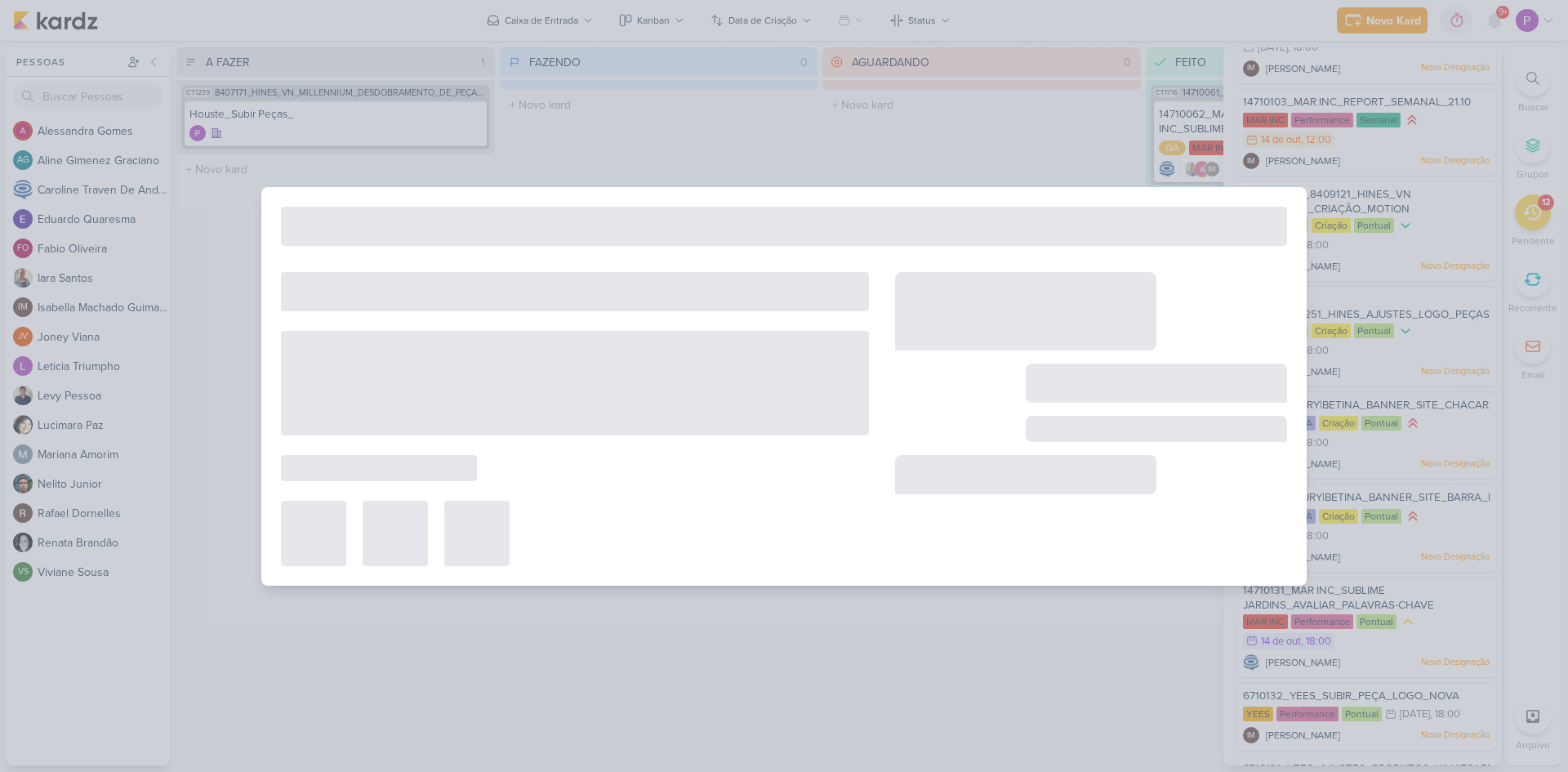
type input "Houste_Subir Peças_"
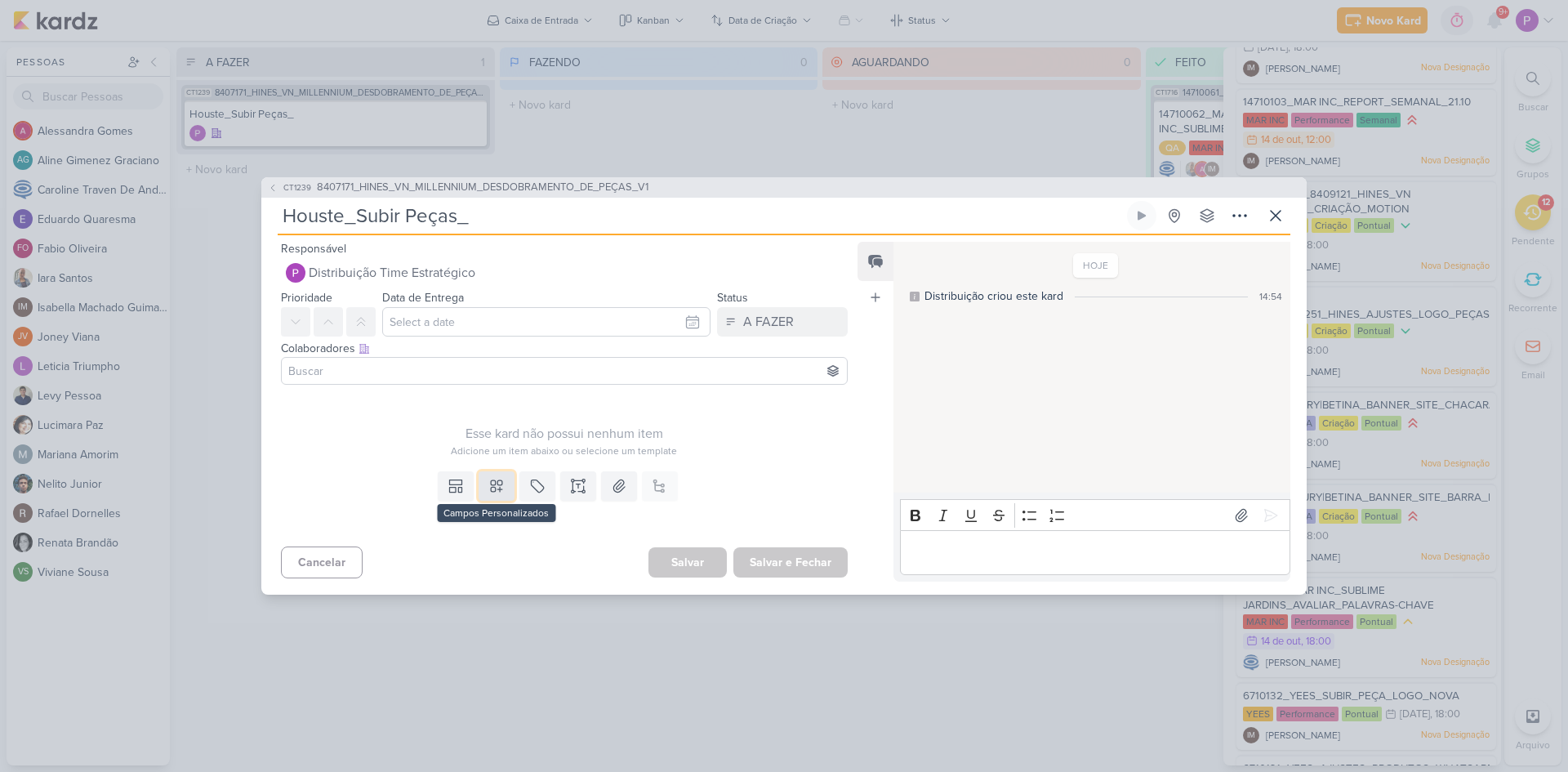
click at [494, 484] on icon at bounding box center [496, 485] width 12 height 12
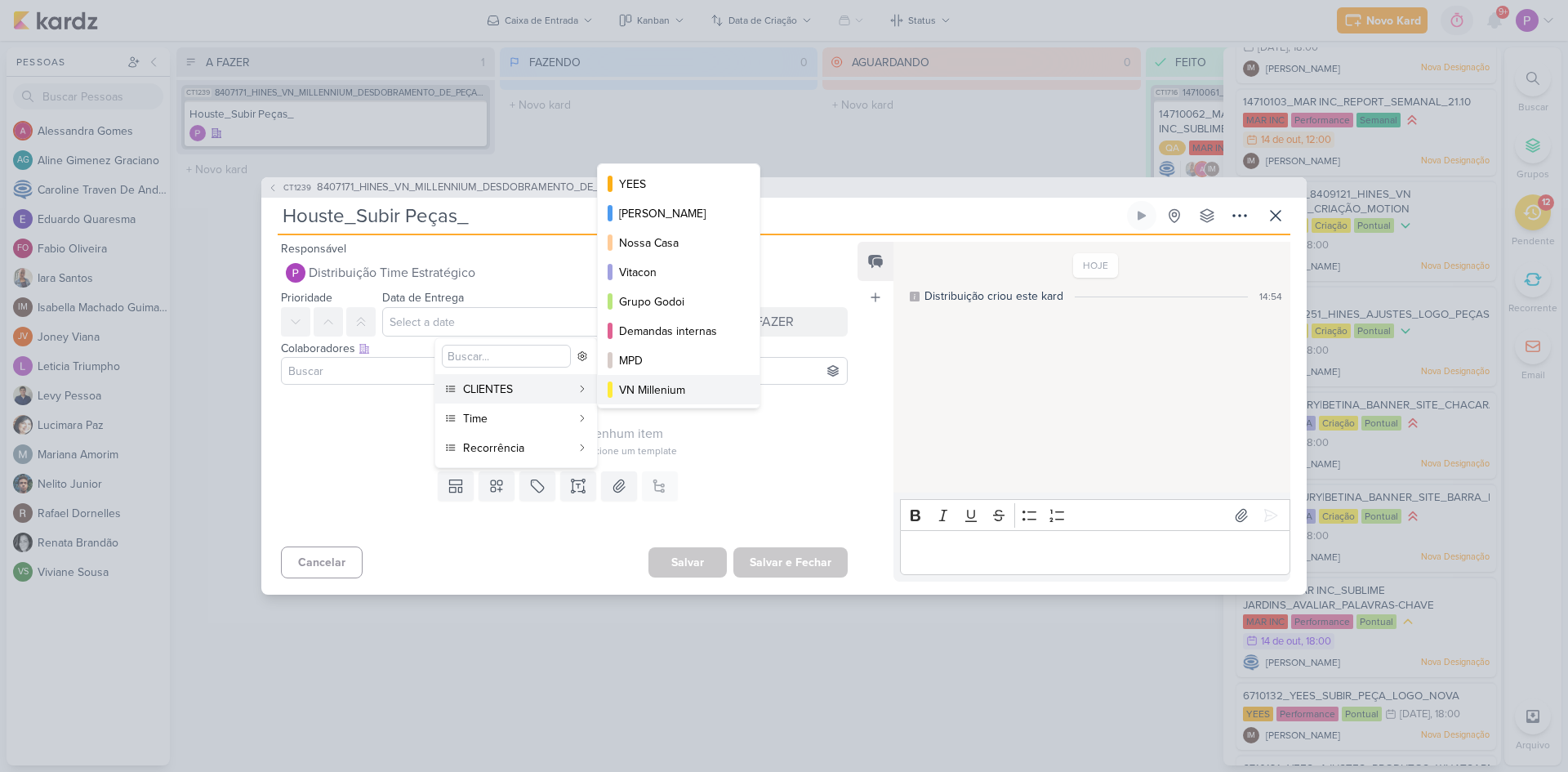
drag, startPoint x: 675, startPoint y: 397, endPoint x: 542, endPoint y: 420, distance: 135.0
click at [668, 398] on div "VN Millenium" at bounding box center [679, 389] width 121 height 17
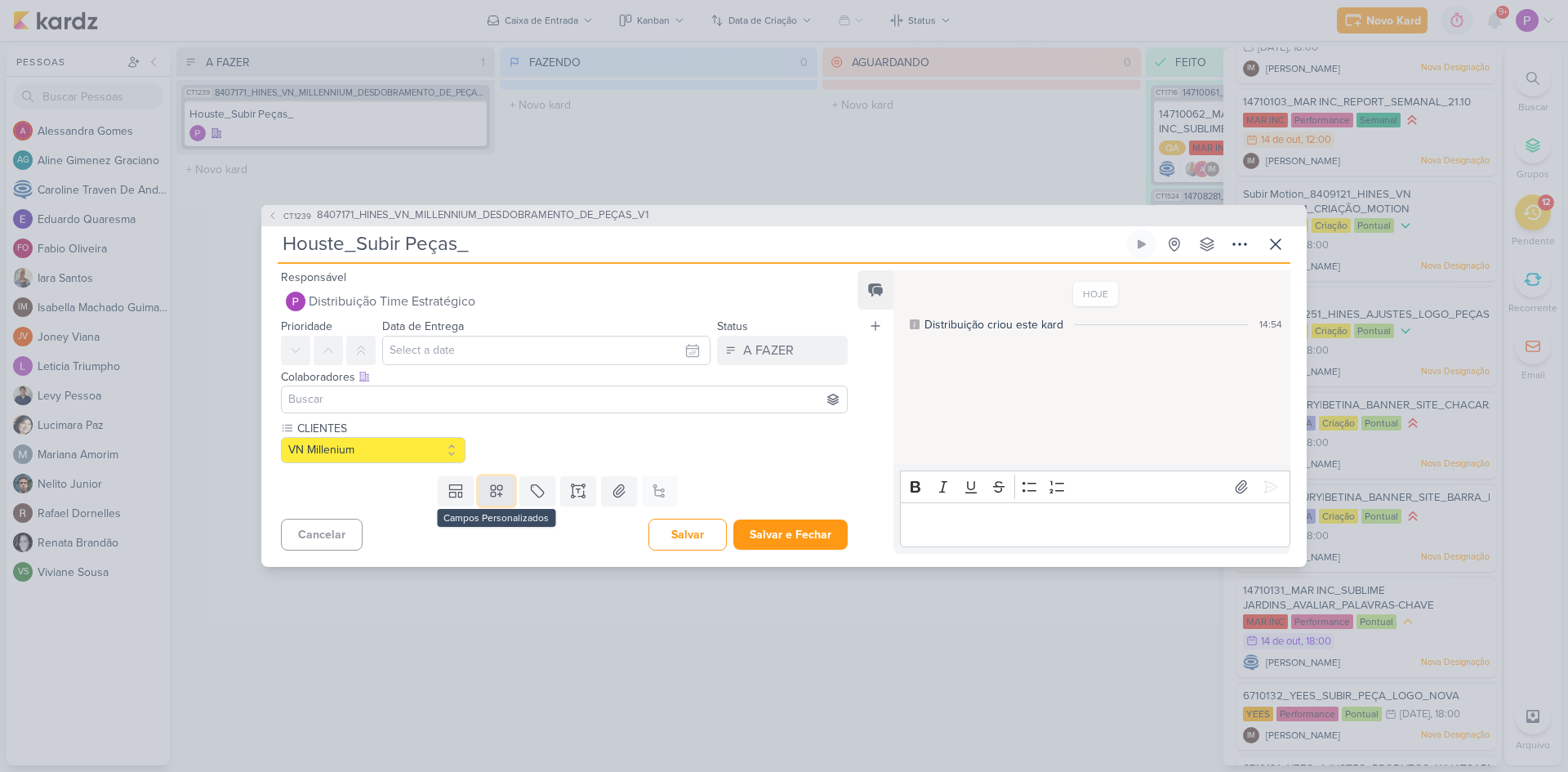
click at [481, 485] on button at bounding box center [497, 491] width 36 height 29
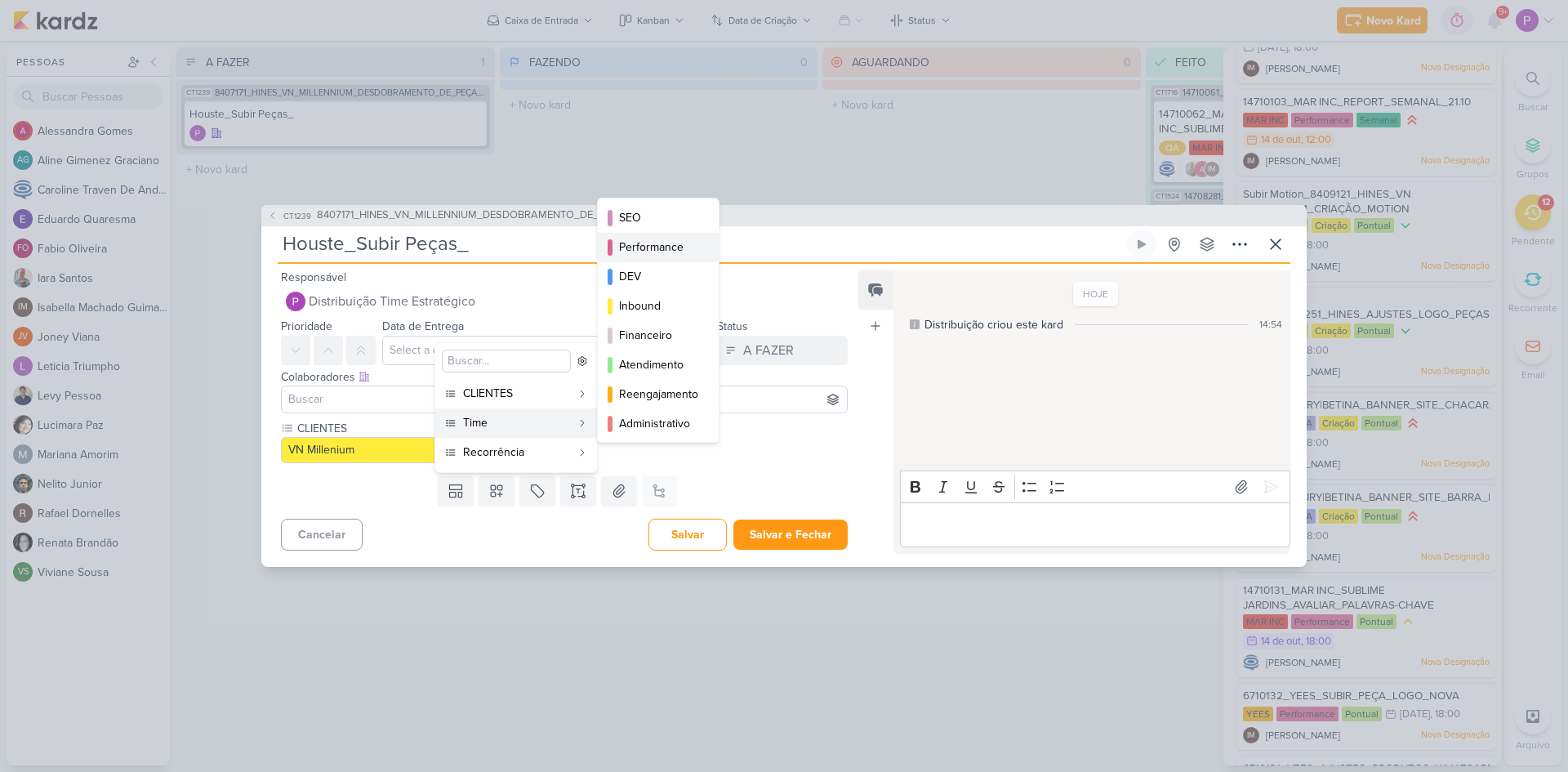
click at [656, 257] on button "Performance" at bounding box center [659, 247] width 121 height 29
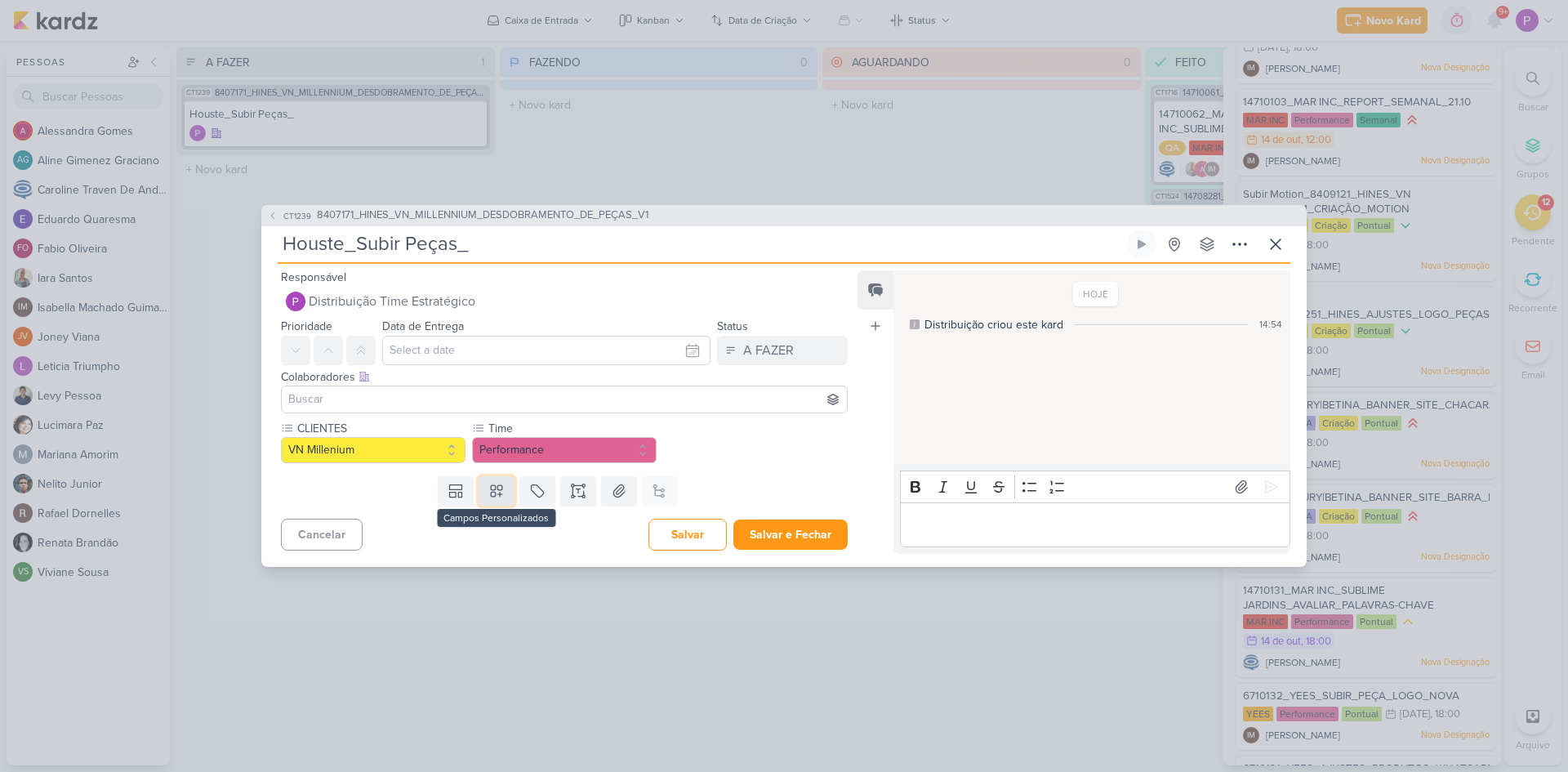
click at [489, 495] on icon at bounding box center [497, 491] width 16 height 16
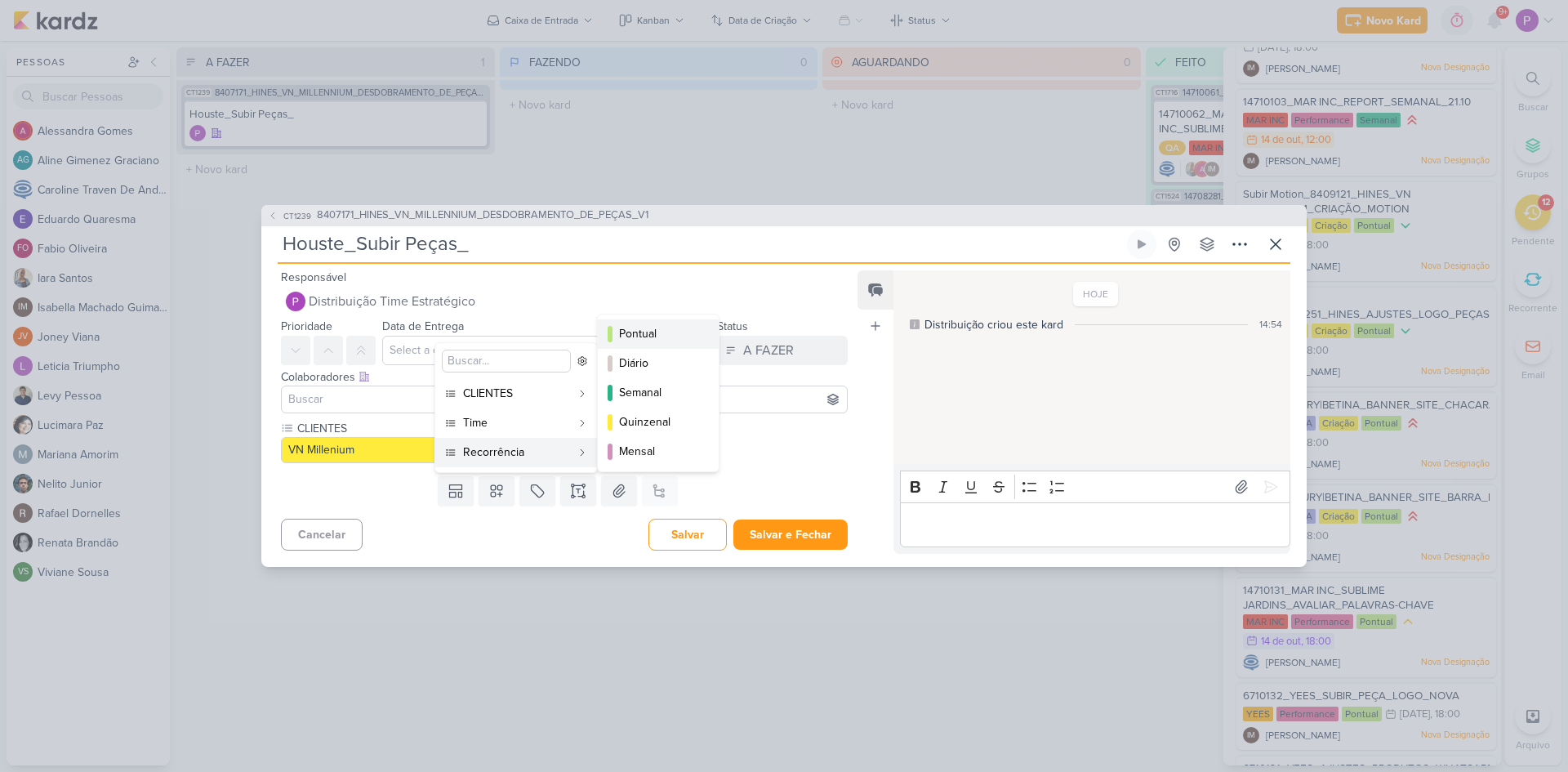
click at [654, 328] on div "Pontual" at bounding box center [659, 333] width 80 height 17
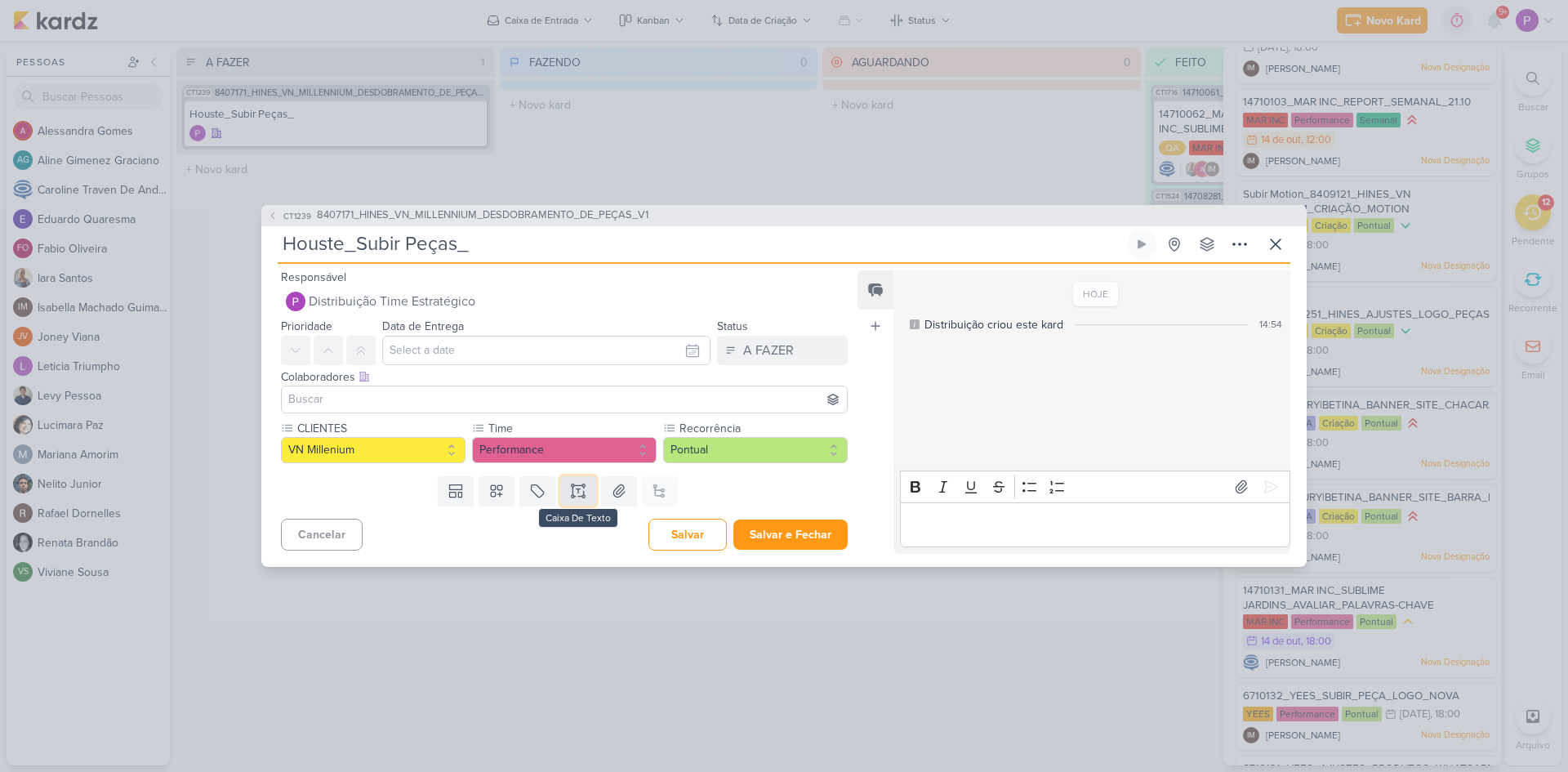
click at [570, 498] on icon at bounding box center [578, 491] width 16 height 16
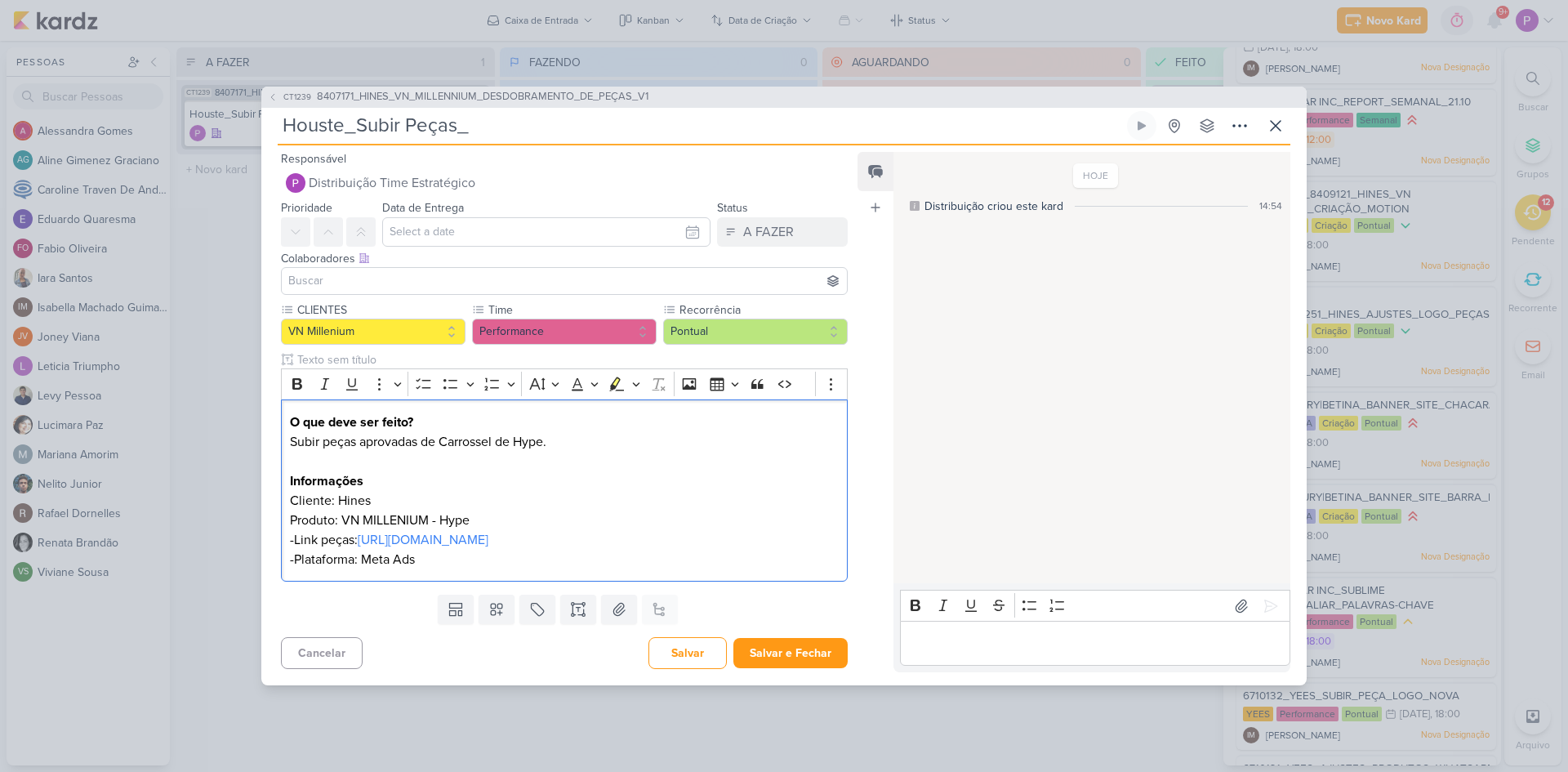
click at [370, 274] on input at bounding box center [564, 281] width 558 height 20
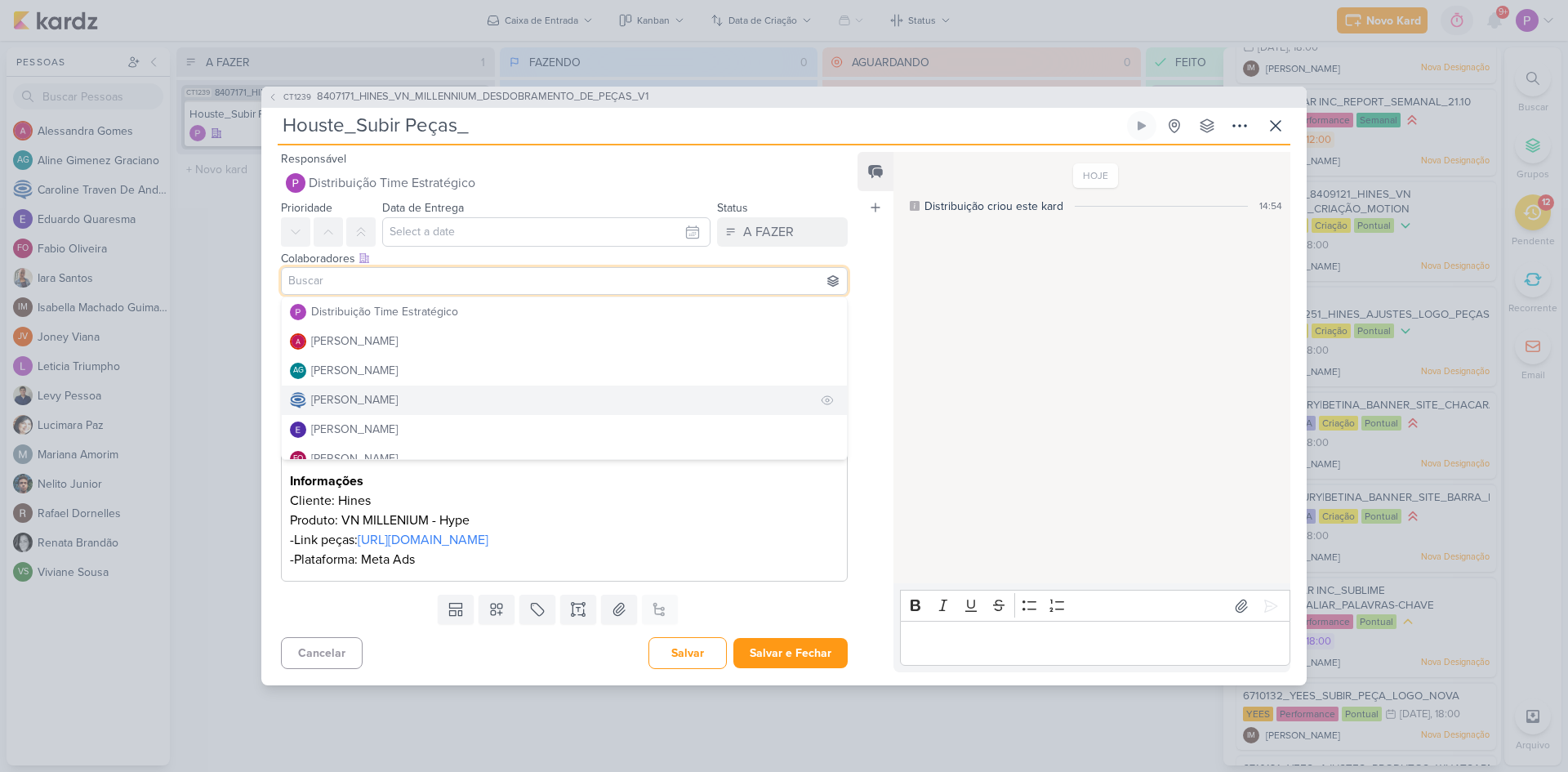
click at [370, 391] on div "[PERSON_NAME]" at bounding box center [354, 399] width 86 height 17
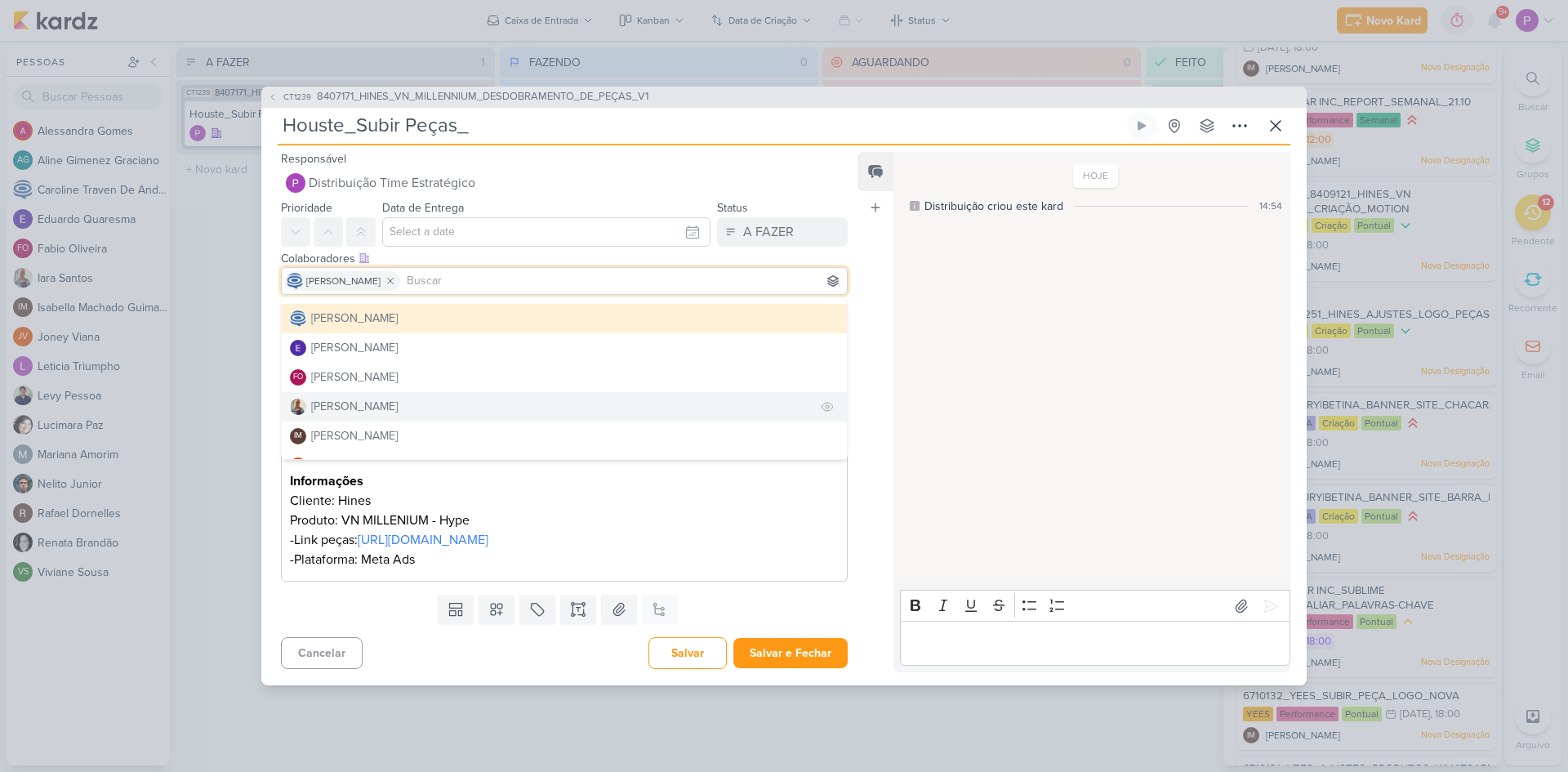
click at [358, 398] on div "[PERSON_NAME]" at bounding box center [354, 406] width 86 height 17
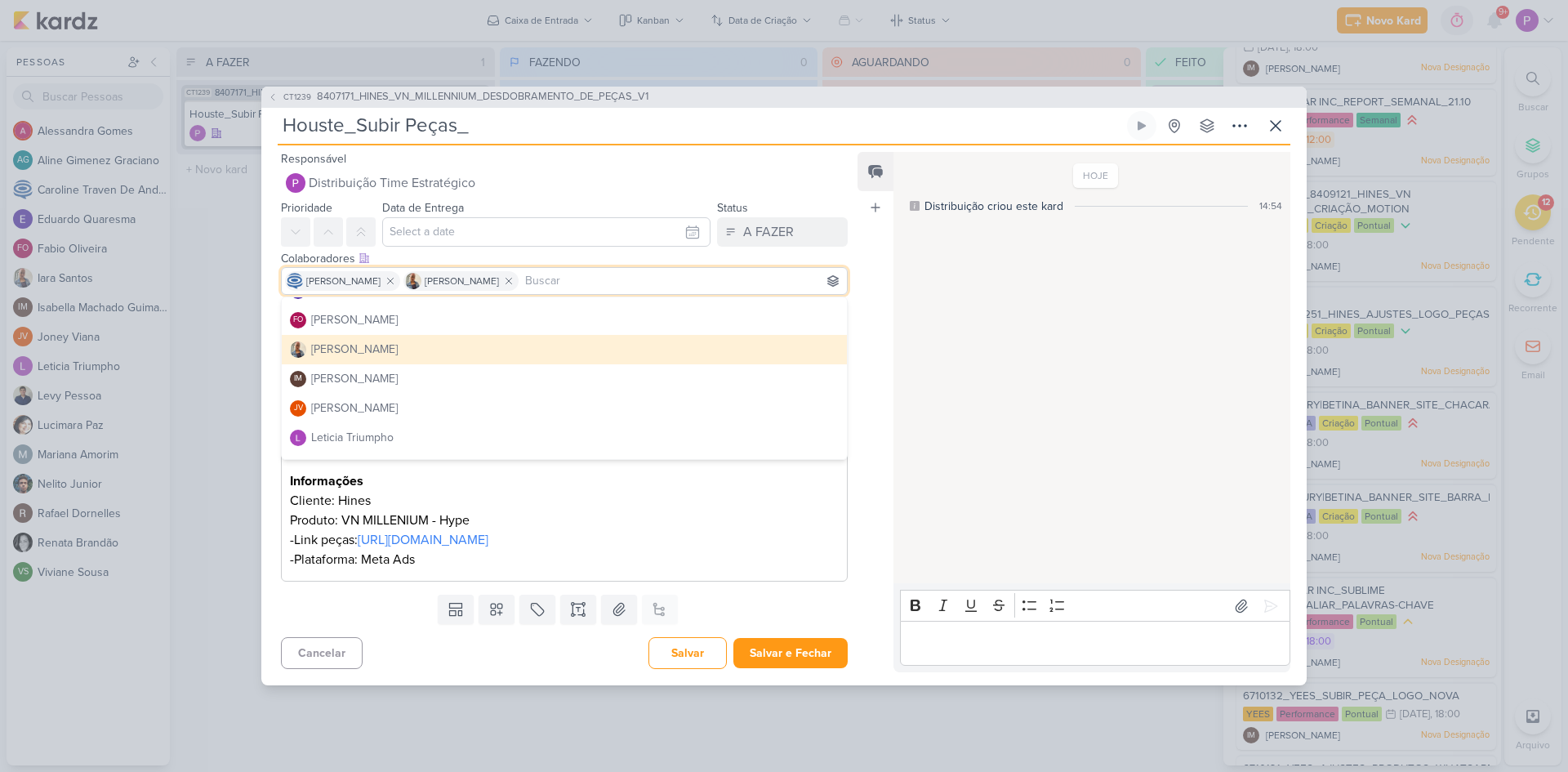
scroll to position [82, 0]
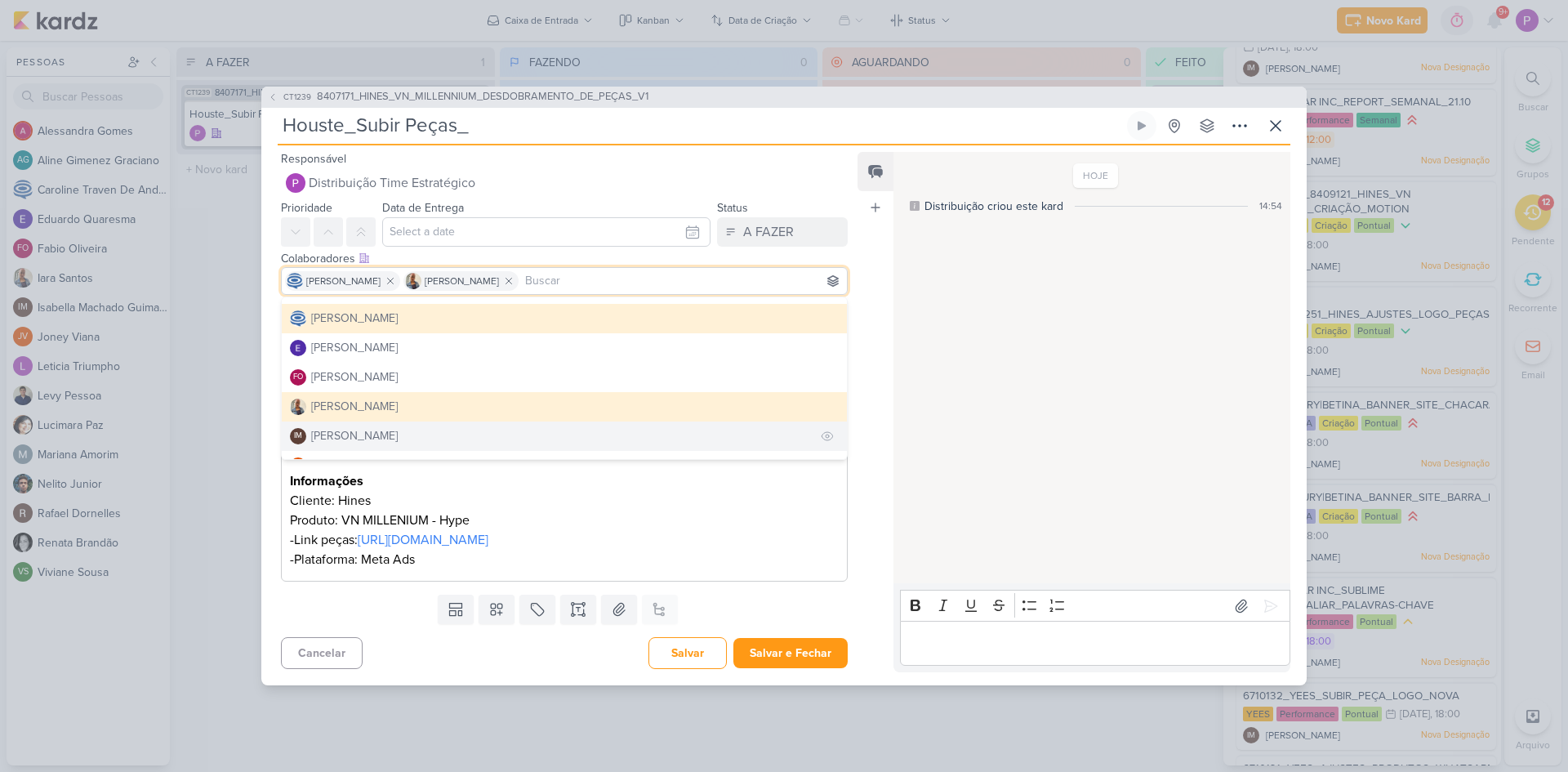
click at [361, 428] on div "[PERSON_NAME]" at bounding box center [354, 435] width 86 height 17
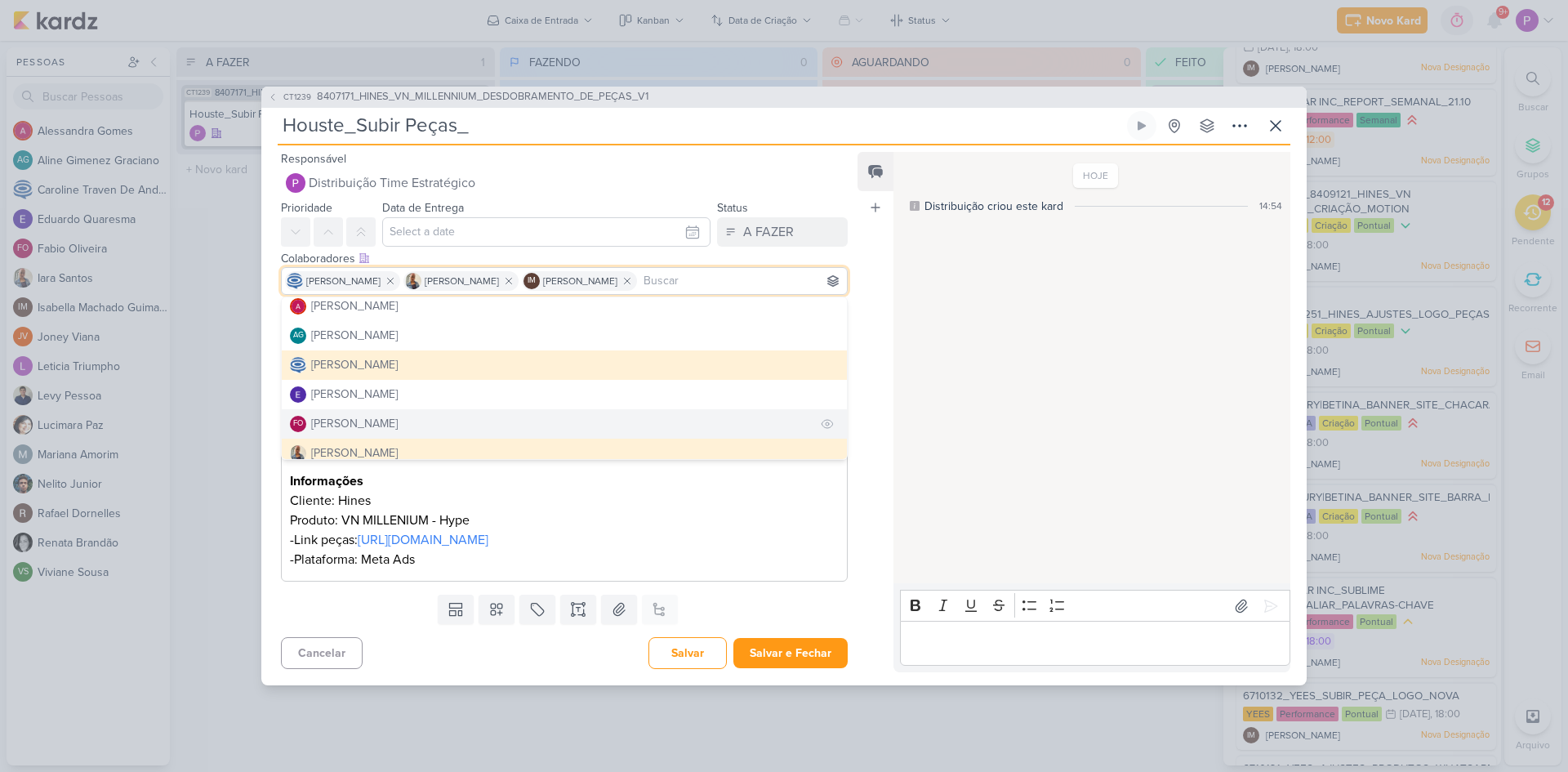
scroll to position [0, 0]
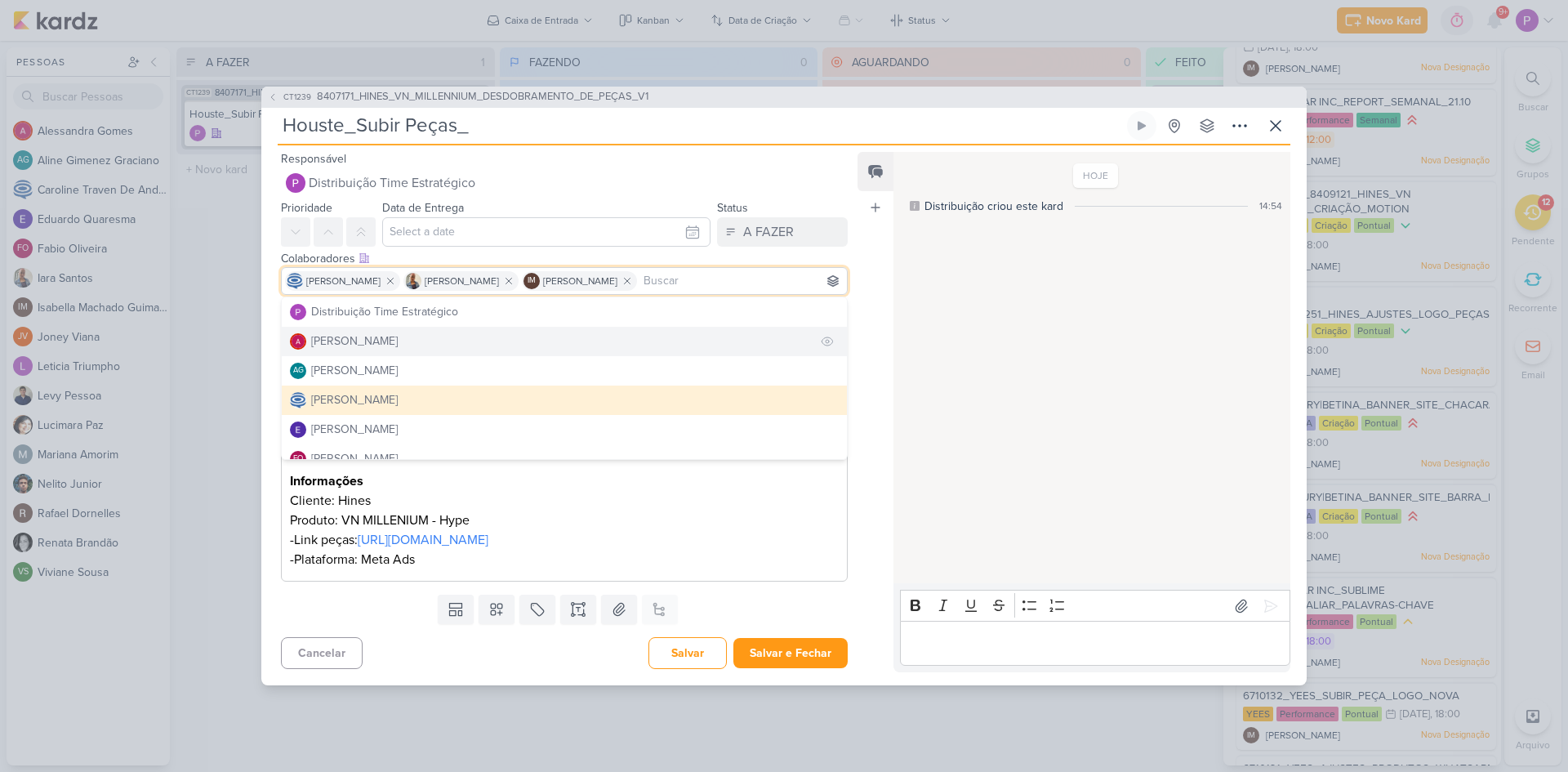
click at [390, 332] on div "[PERSON_NAME]" at bounding box center [354, 340] width 86 height 17
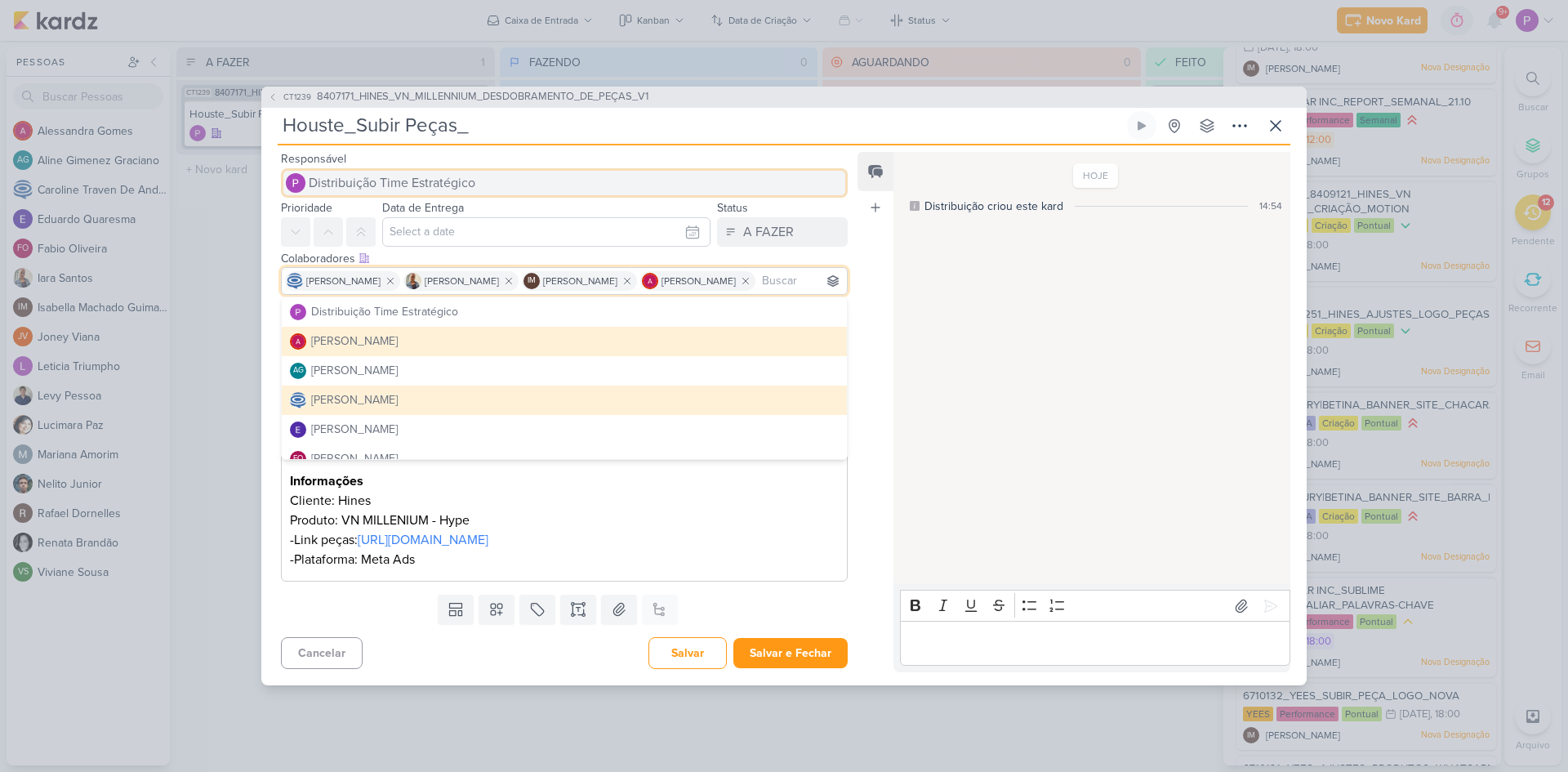
click at [454, 173] on span "Distribuição Time Estratégico" at bounding box center [392, 183] width 167 height 20
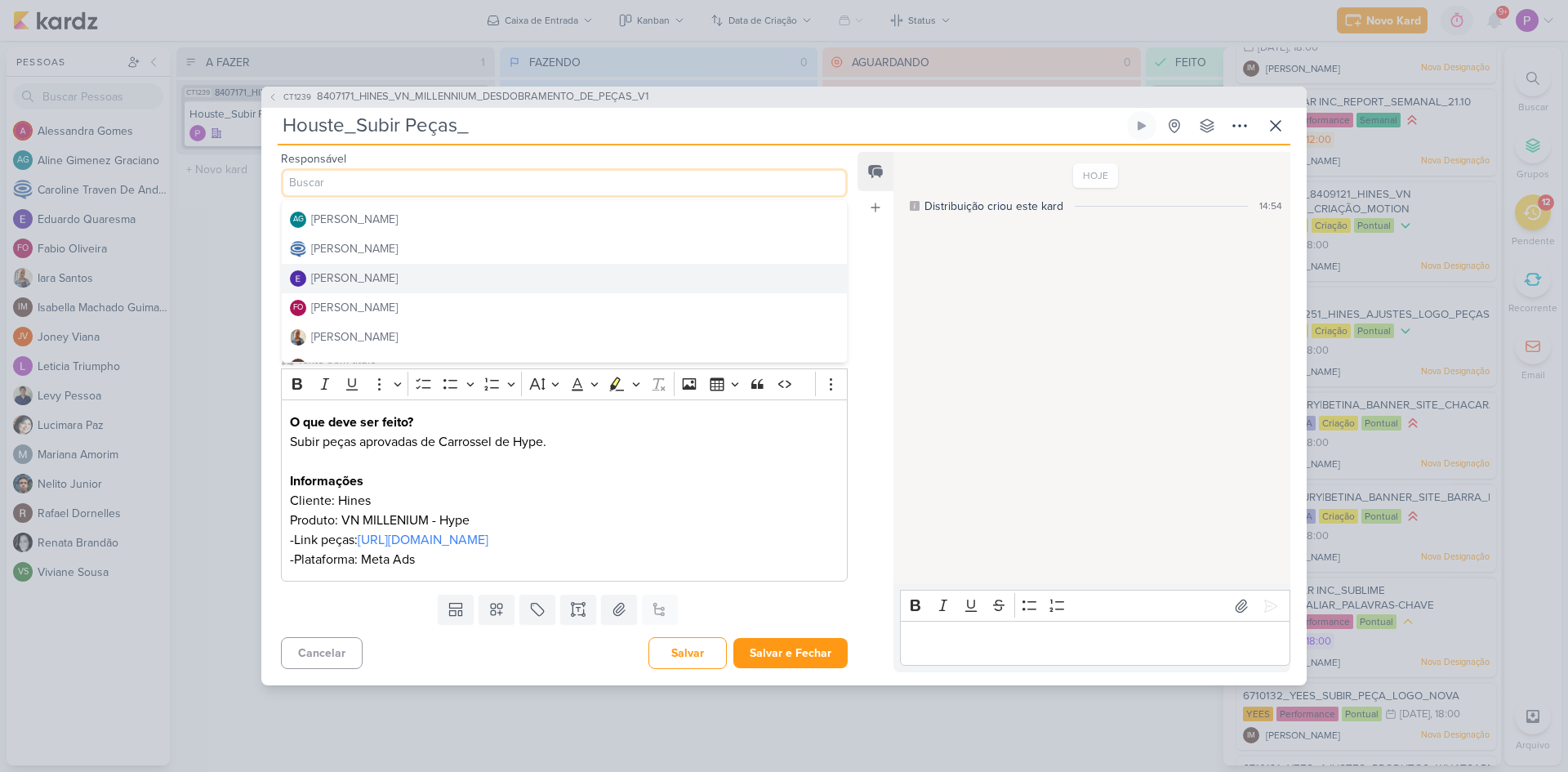
scroll to position [82, 0]
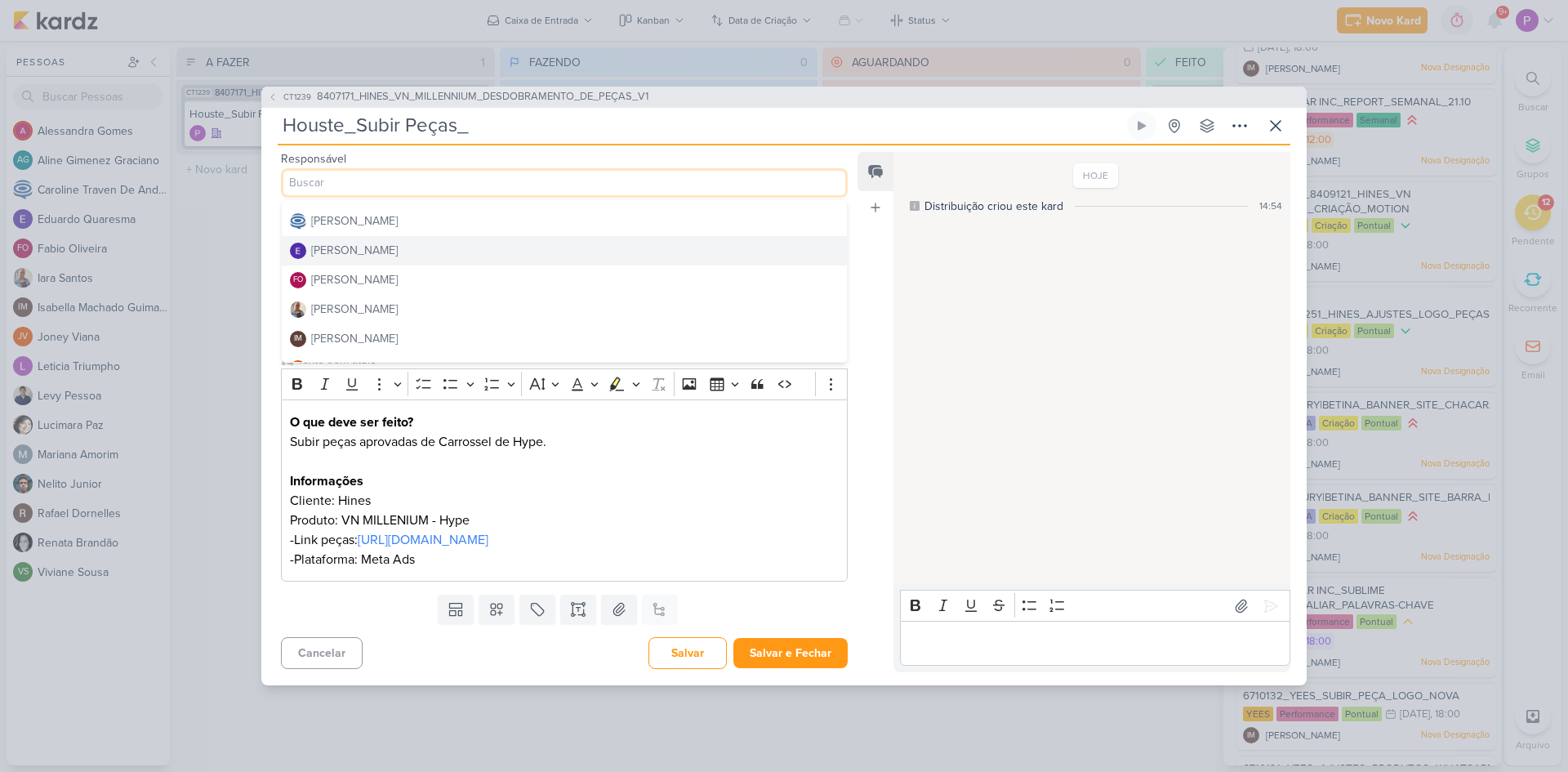
click at [375, 242] on div "[PERSON_NAME]" at bounding box center [354, 250] width 86 height 17
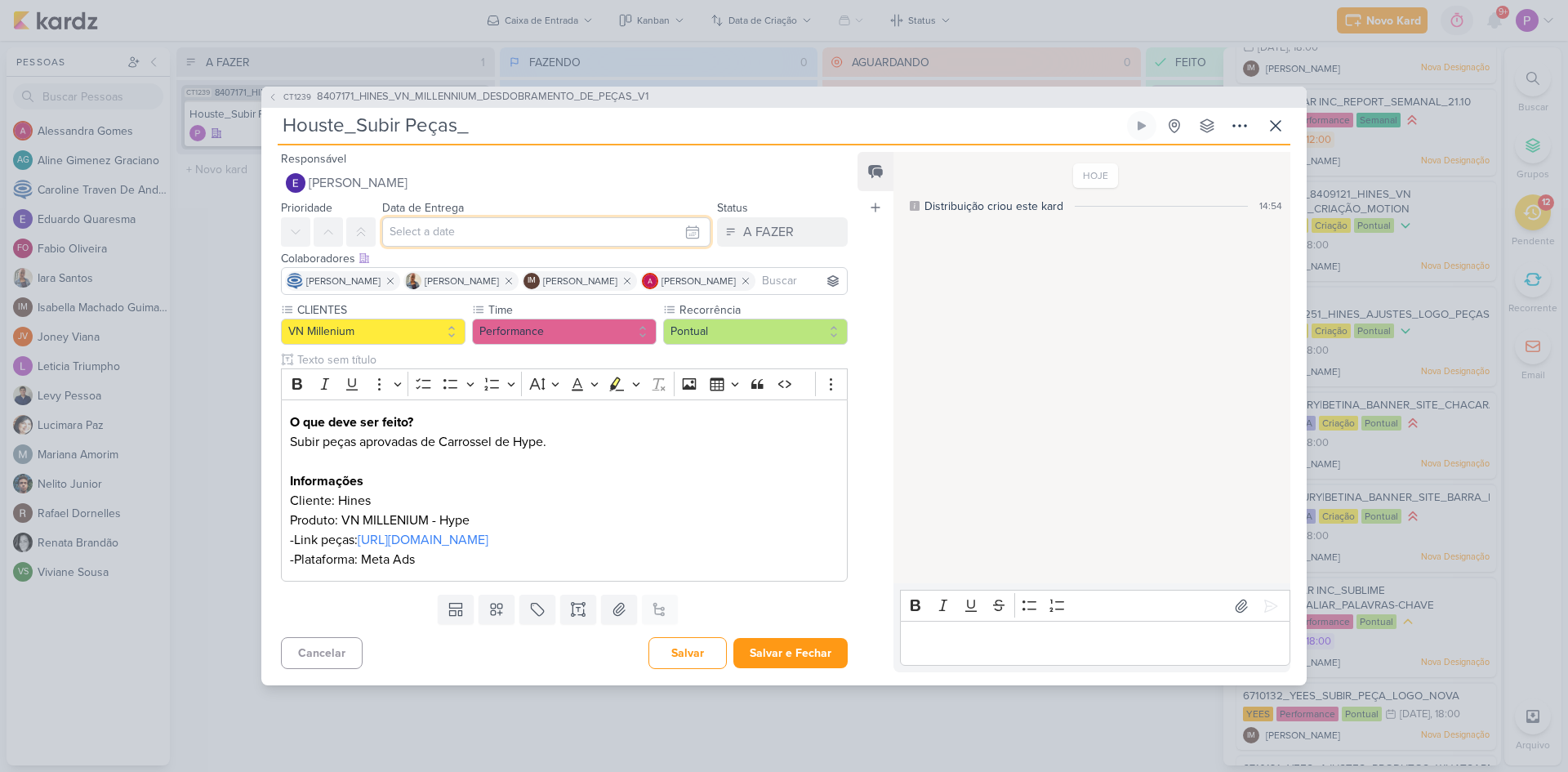
click at [420, 217] on input "text" at bounding box center [546, 232] width 329 height 29
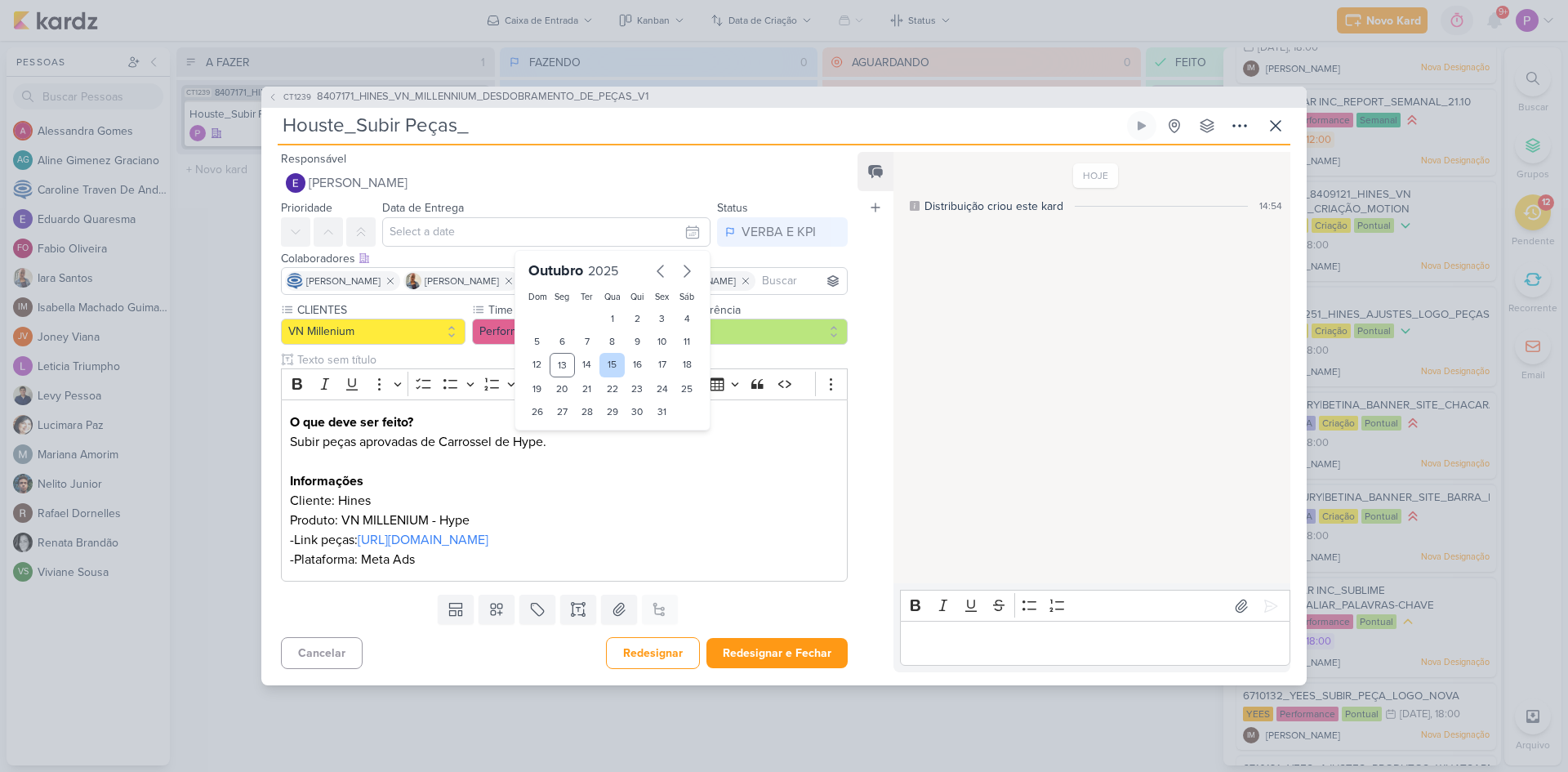
drag, startPoint x: 604, startPoint y: 346, endPoint x: 597, endPoint y: 339, distance: 9.9
click at [604, 353] on div "15" at bounding box center [612, 365] width 25 height 25
type input "15 de outubro de 2025 às 23:59"
click at [293, 225] on icon at bounding box center [296, 232] width 13 height 13
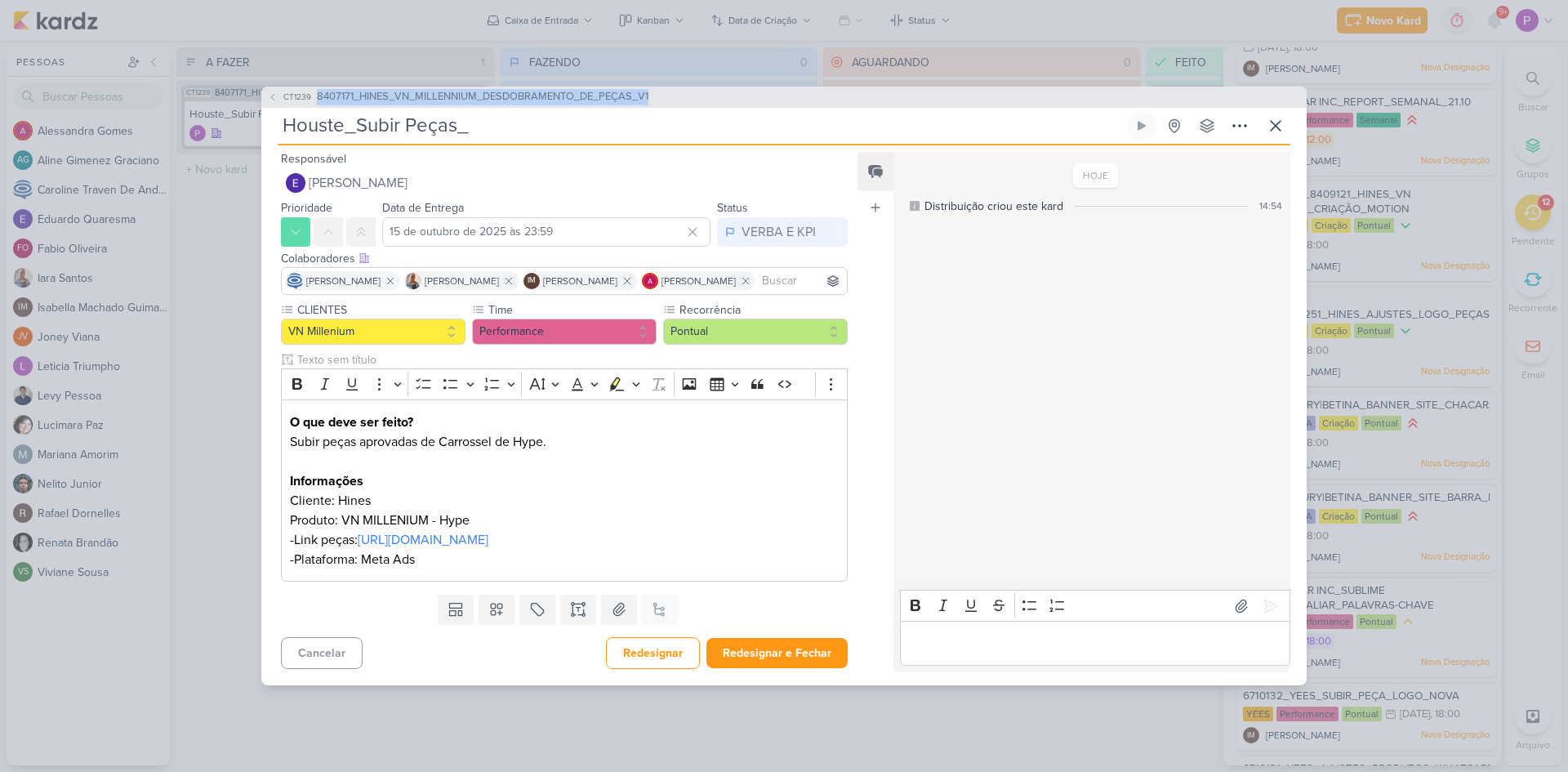
drag, startPoint x: 665, startPoint y: 74, endPoint x: 309, endPoint y: 65, distance: 356.1
click at [309, 86] on div "CT1239 8407171_HINES_VN_MILLENNIUM_DESDOBRAMENTO_DE_PEÇAS_V1" at bounding box center [784, 97] width 1045 height 21
copy button "8407171_HINES_VN_MILLENNIUM_DESDOBRAMENTO_DE_PEÇAS_V1"
click at [524, 111] on input "Houste_Subir Peças_" at bounding box center [701, 126] width 846 height 29
paste input "8407171_HINES_VN_MILLENNIUM_DESDOBRAMENTO_DE_PEÇAS_V1"
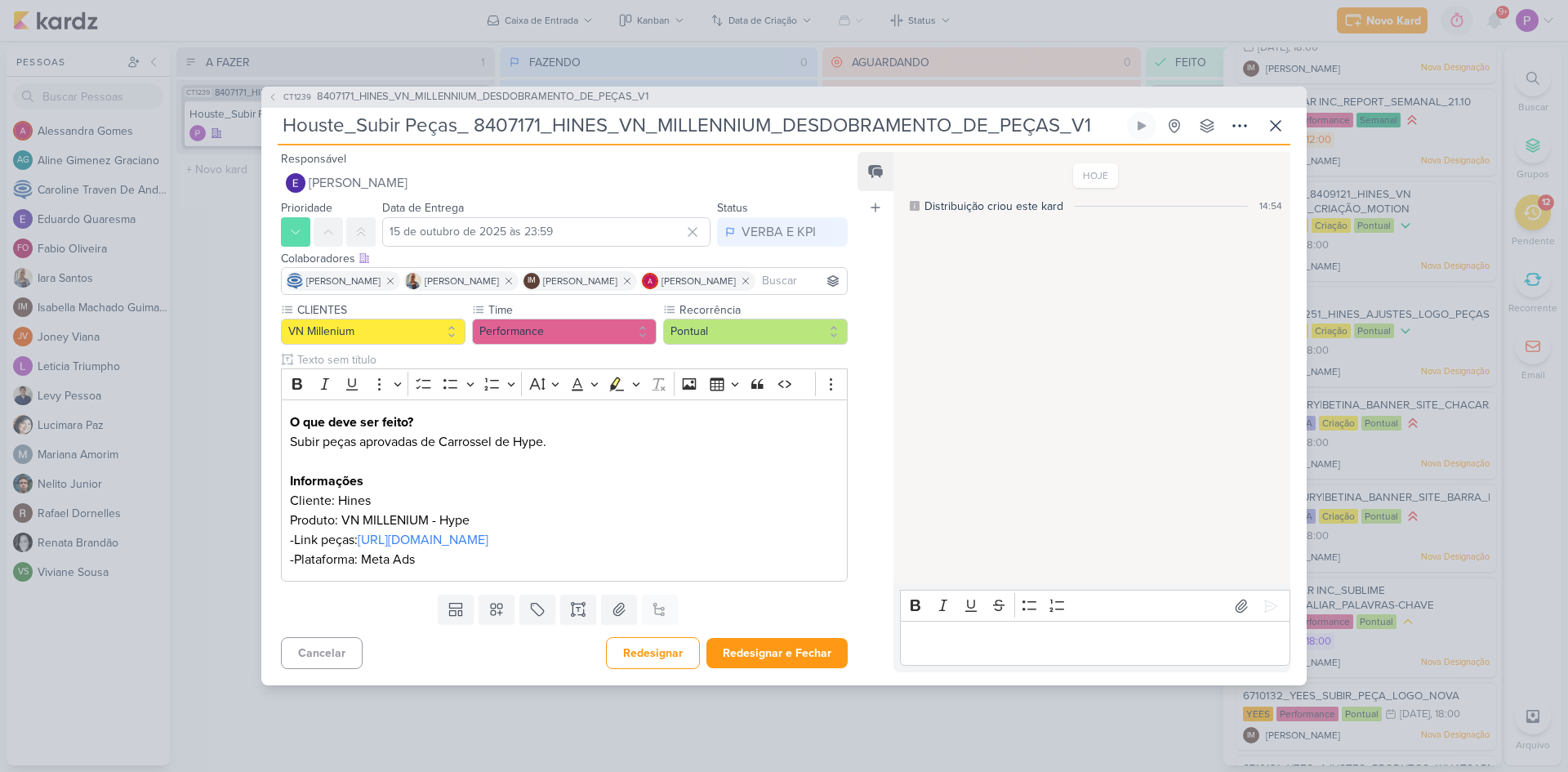
drag, startPoint x: 1054, startPoint y: 106, endPoint x: 1097, endPoint y: 110, distance: 43.2
click at [1097, 111] on input "Houste_Subir Peças_ 8407171_HINES_VN_MILLENNIUM_DESDOBRAMENTO_DE_PEÇAS_V1" at bounding box center [701, 126] width 846 height 29
click at [784, 668] on button "Redesignar e Fechar" at bounding box center [777, 653] width 142 height 30
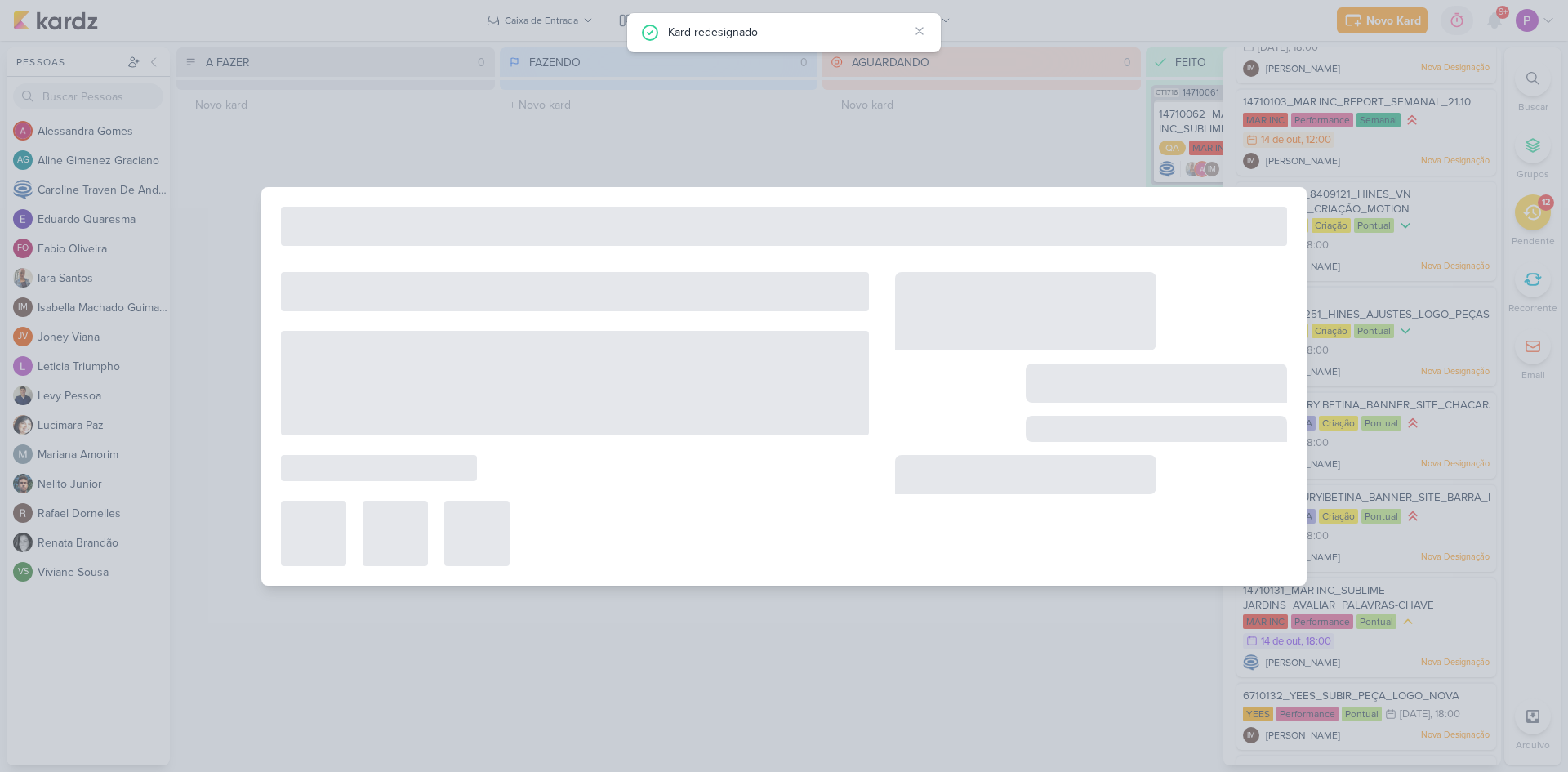
type input "8407171_HINES_VN_MILLENNIUM_DESDOBRAMENTO_DE_PEÇAS_V1"
type input "[DATE] 18:00"
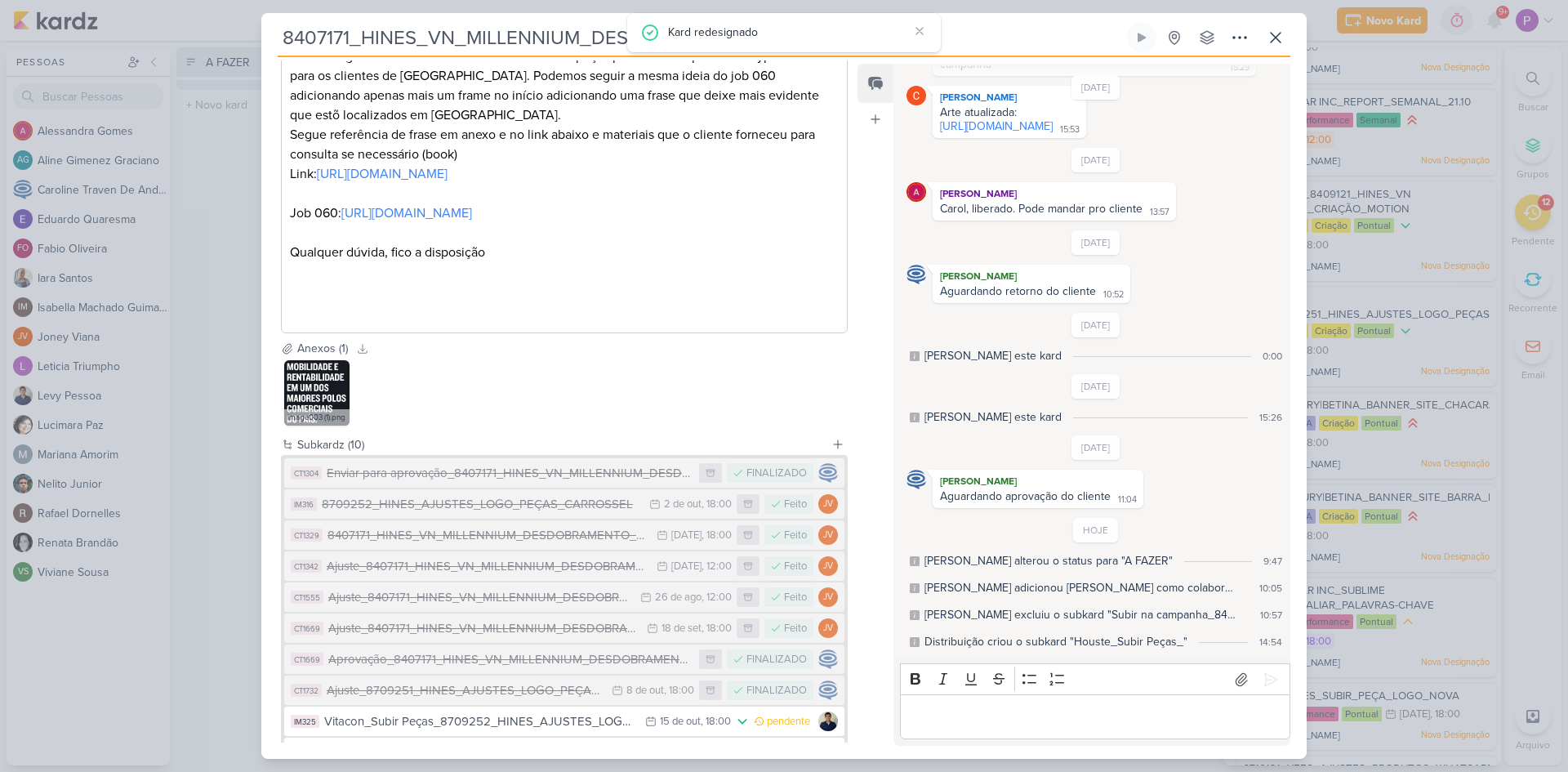
scroll to position [455, 0]
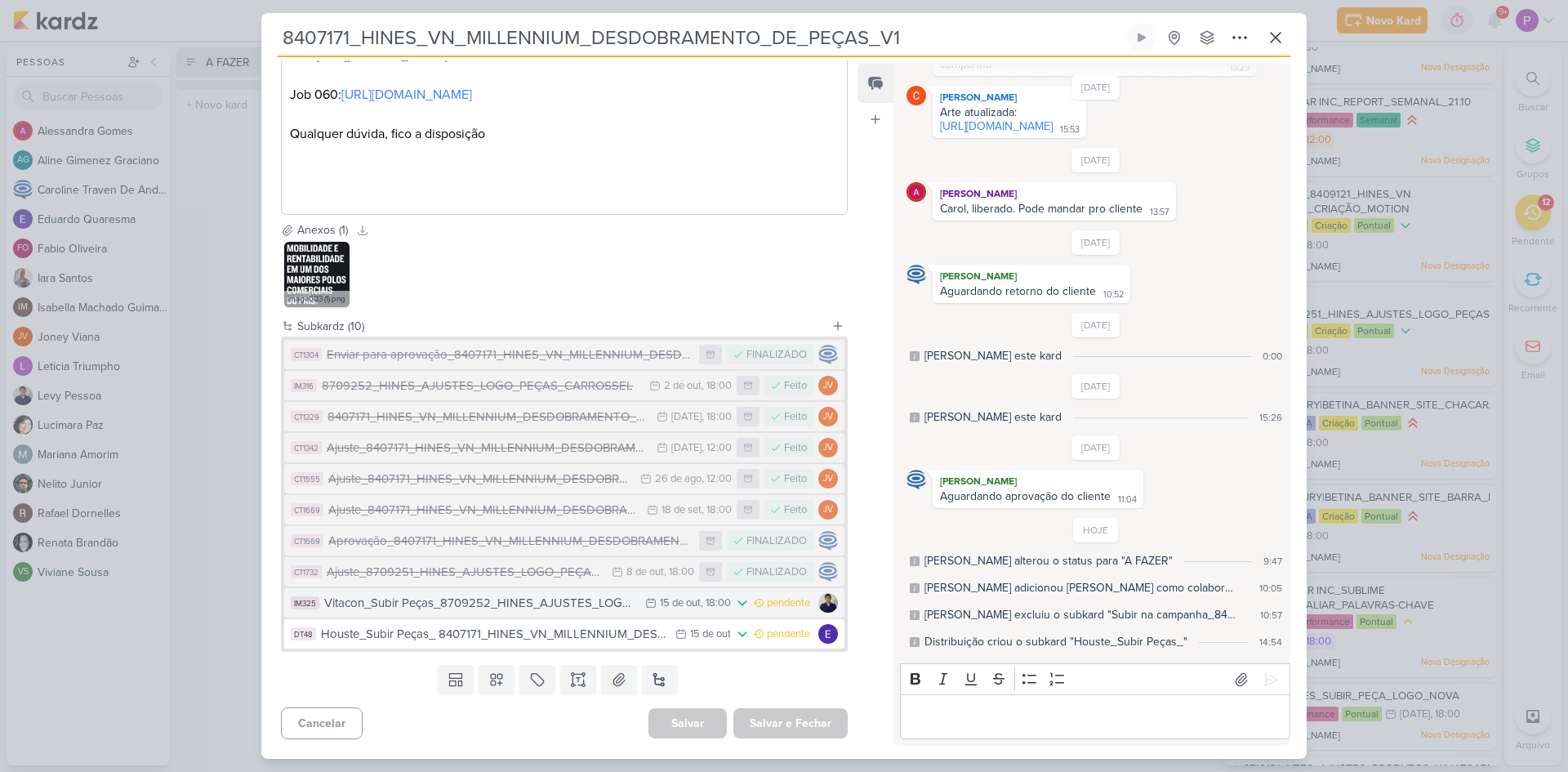
click at [516, 605] on div "Vitacon_Subir Peças_8709252_HINES_AJUSTES_LOGO_PEÇAS_CARROSSEL" at bounding box center [480, 603] width 313 height 19
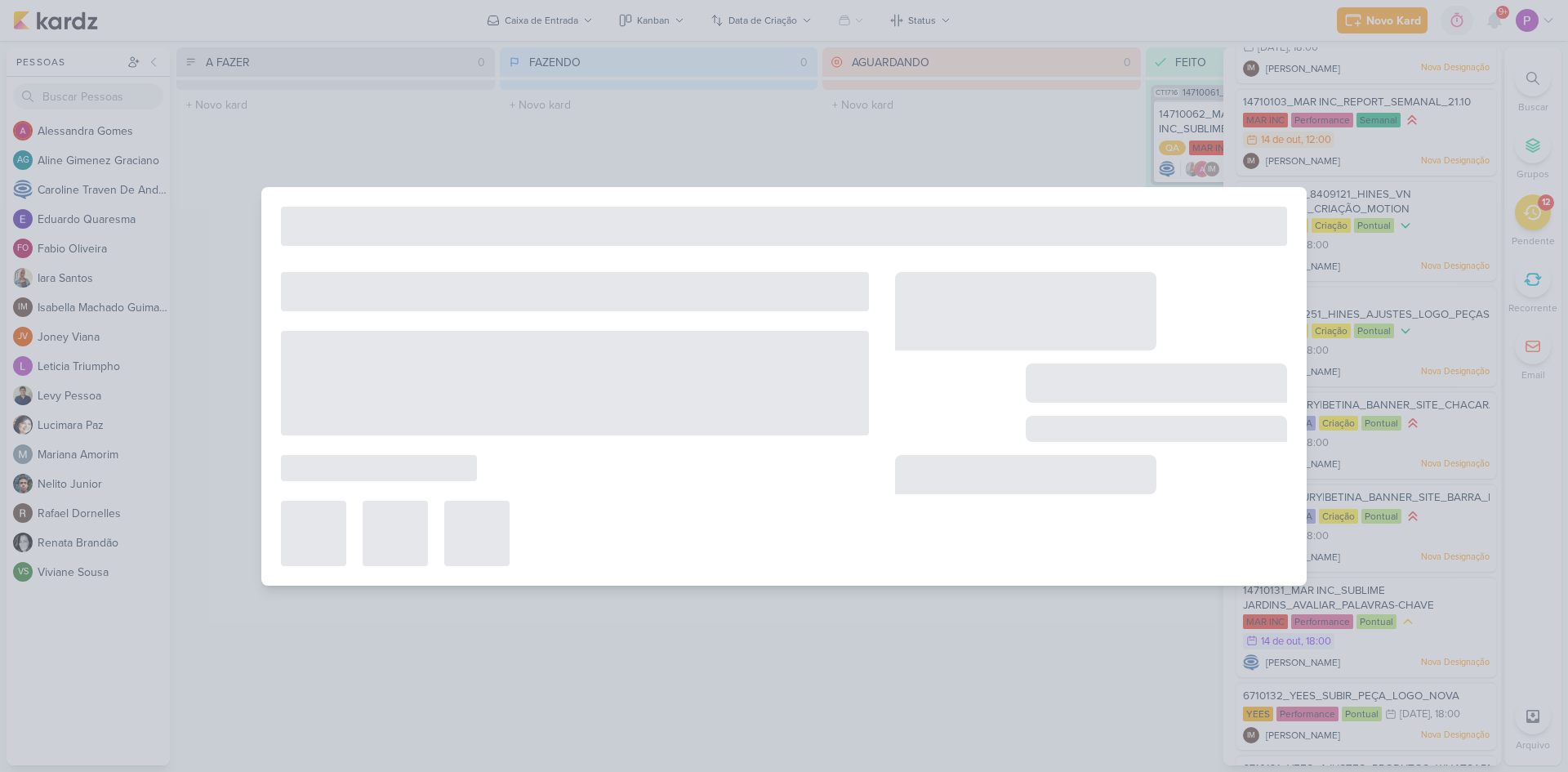
type input "Vitacon_Subir Peças_8709252_HINES_AJUSTES_LOGO_PEÇAS_CARROSSEL"
type input "[DATE] 18:00"
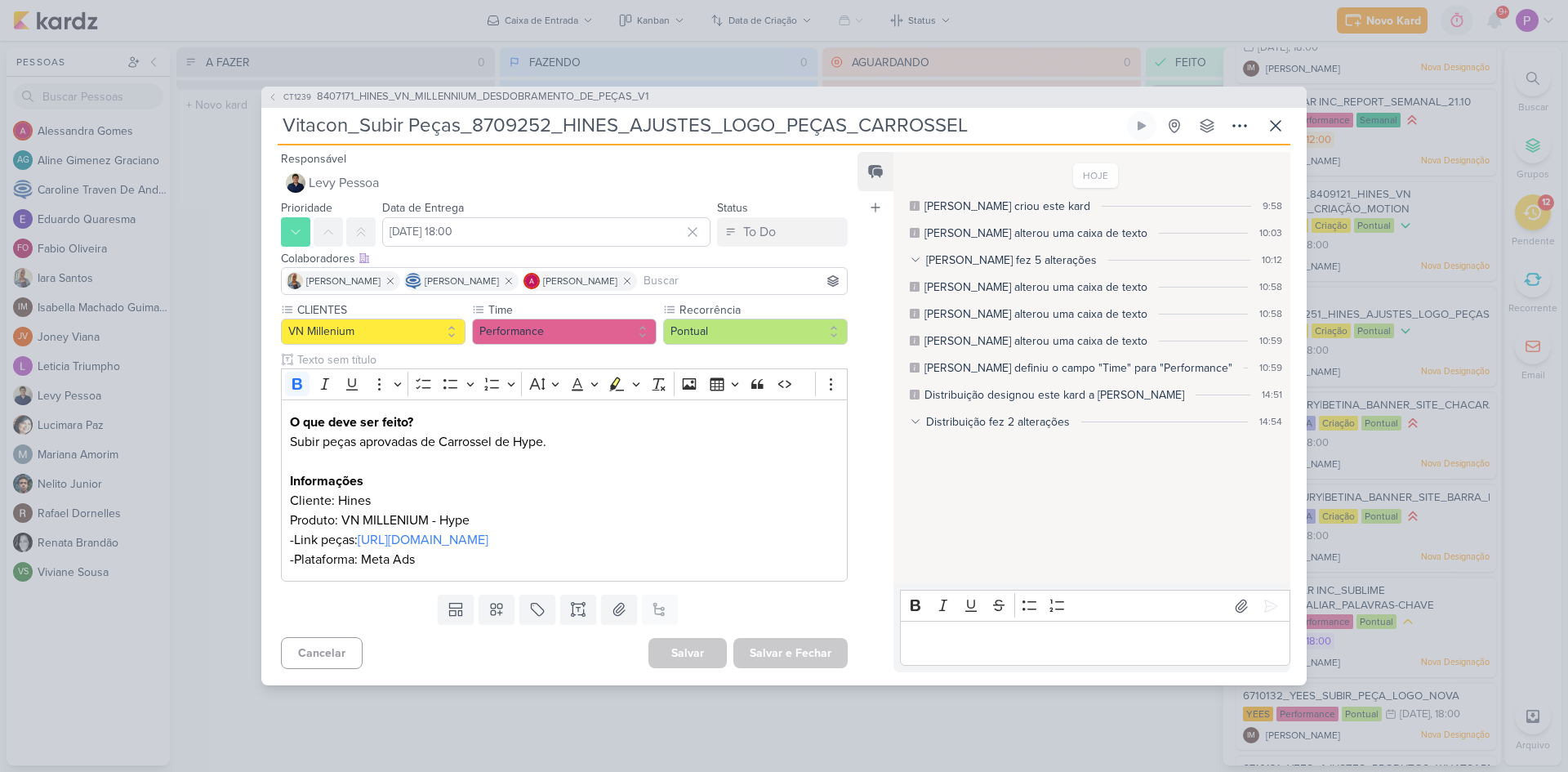
drag, startPoint x: 361, startPoint y: 113, endPoint x: 1022, endPoint y: 96, distance: 661.2
click at [1022, 96] on div "CT1239 8407171_HINES_VN_MILLENNIUM_DESDOBRAMENTO_DE_PEÇAS_V1 Vitacon_Subir Peça…" at bounding box center [784, 386] width 1045 height 598
click at [274, 93] on icon at bounding box center [272, 97] width 10 height 10
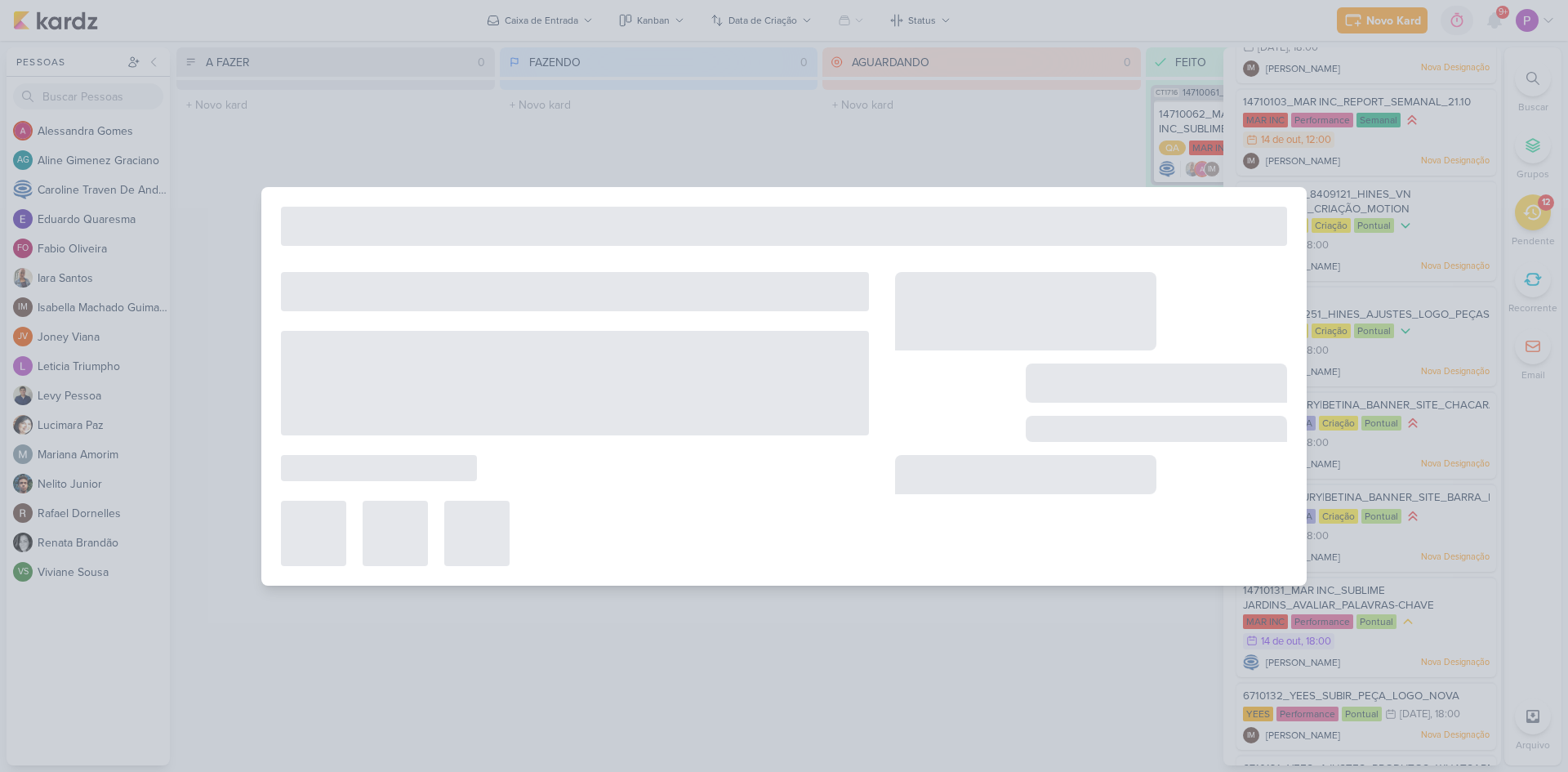
type input "8407171_HINES_VN_MILLENNIUM_DESDOBRAMENTO_DE_PEÇAS_V1"
type input "[DATE] 18:00"
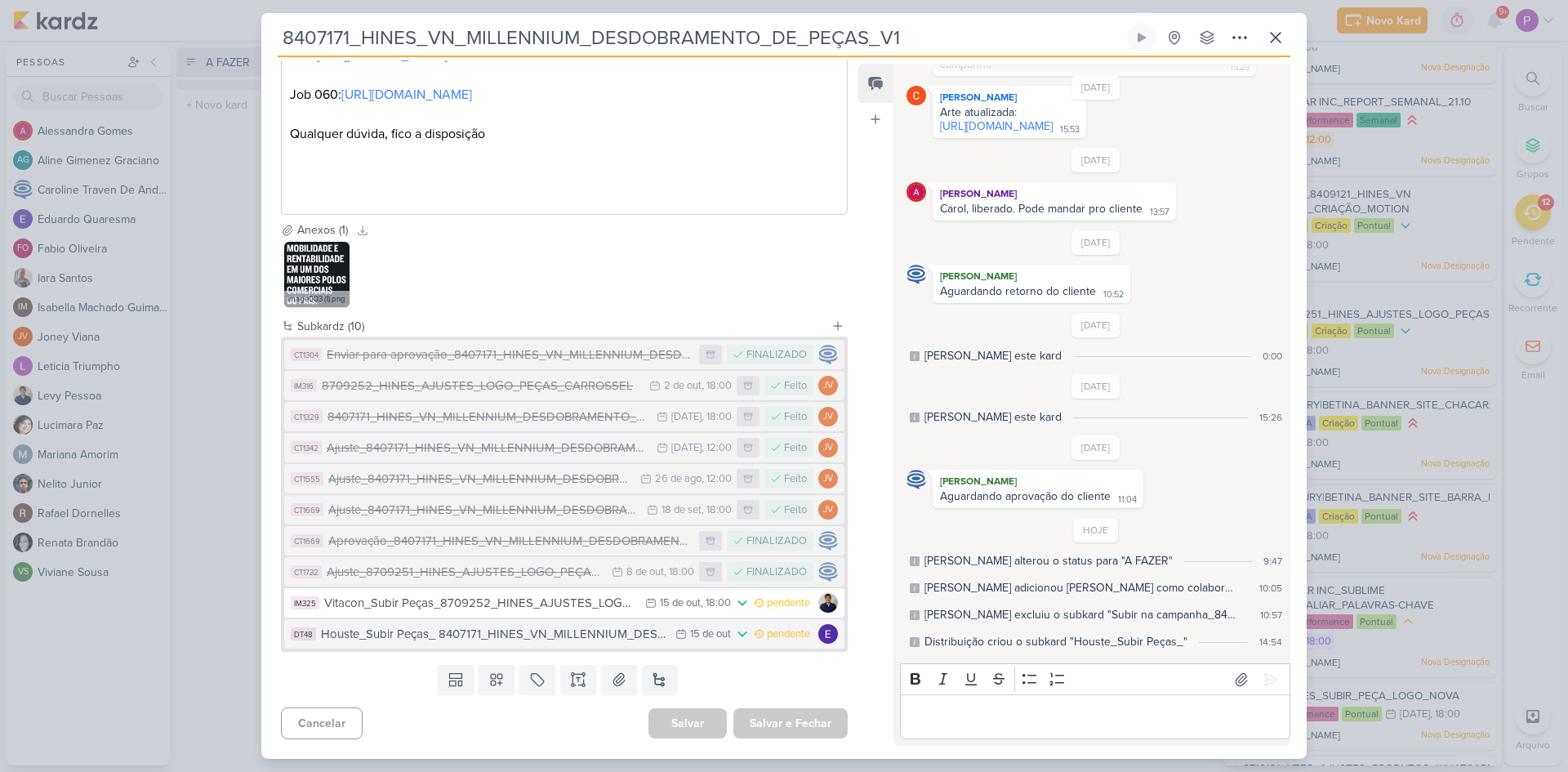
click at [579, 638] on div "Houste_Subir Peças_ 8407171_HINES_VN_MILLENNIUM_DESDOBRAMENTO_DE_PEÇAS" at bounding box center [494, 634] width 346 height 19
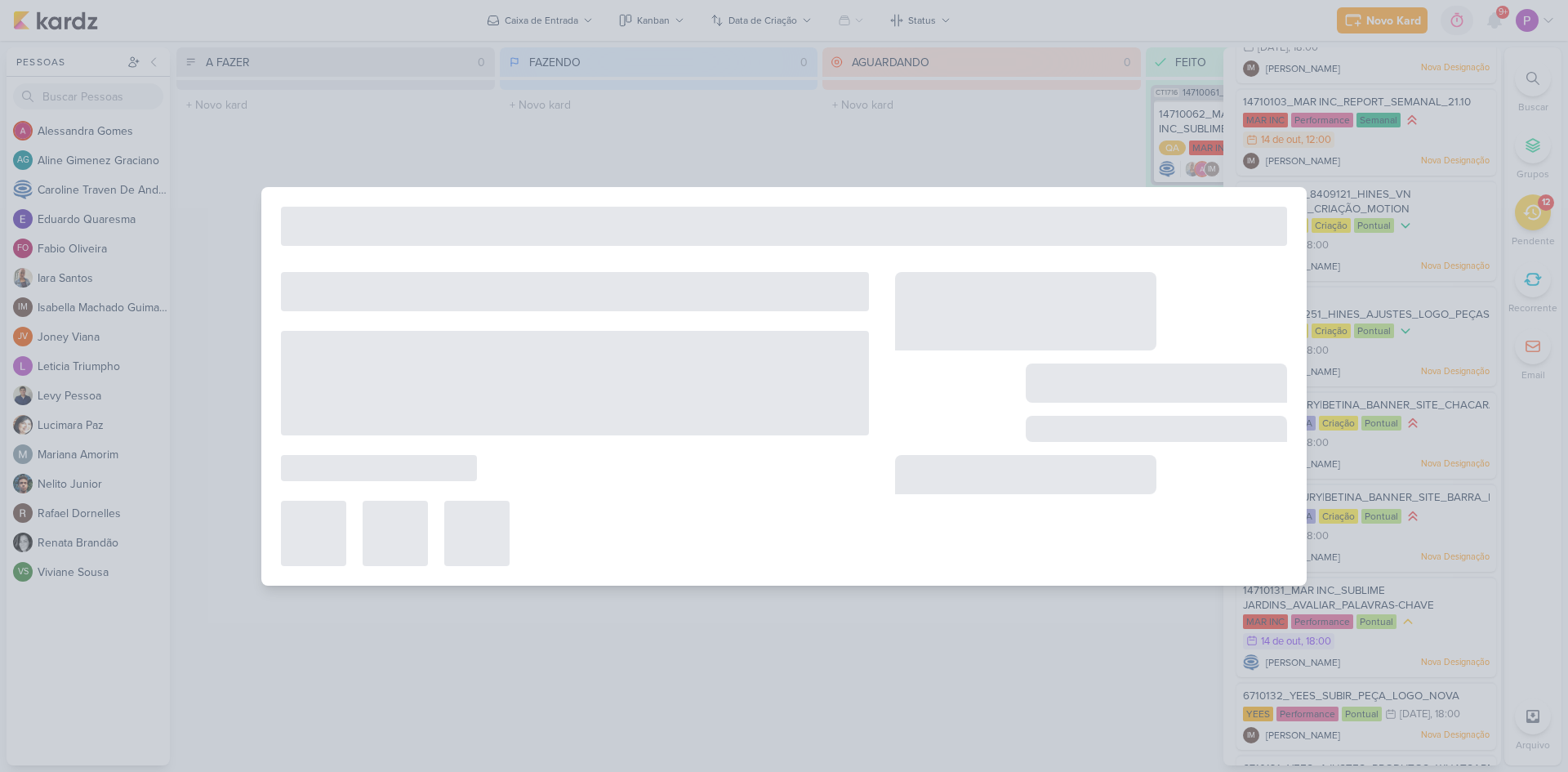
type input "Houste_Subir Peças_ 8407171_HINES_VN_MILLENNIUM_DESDOBRAMENTO_DE_PEÇAS"
type input "15 de outubro de 2025 às 23:59"
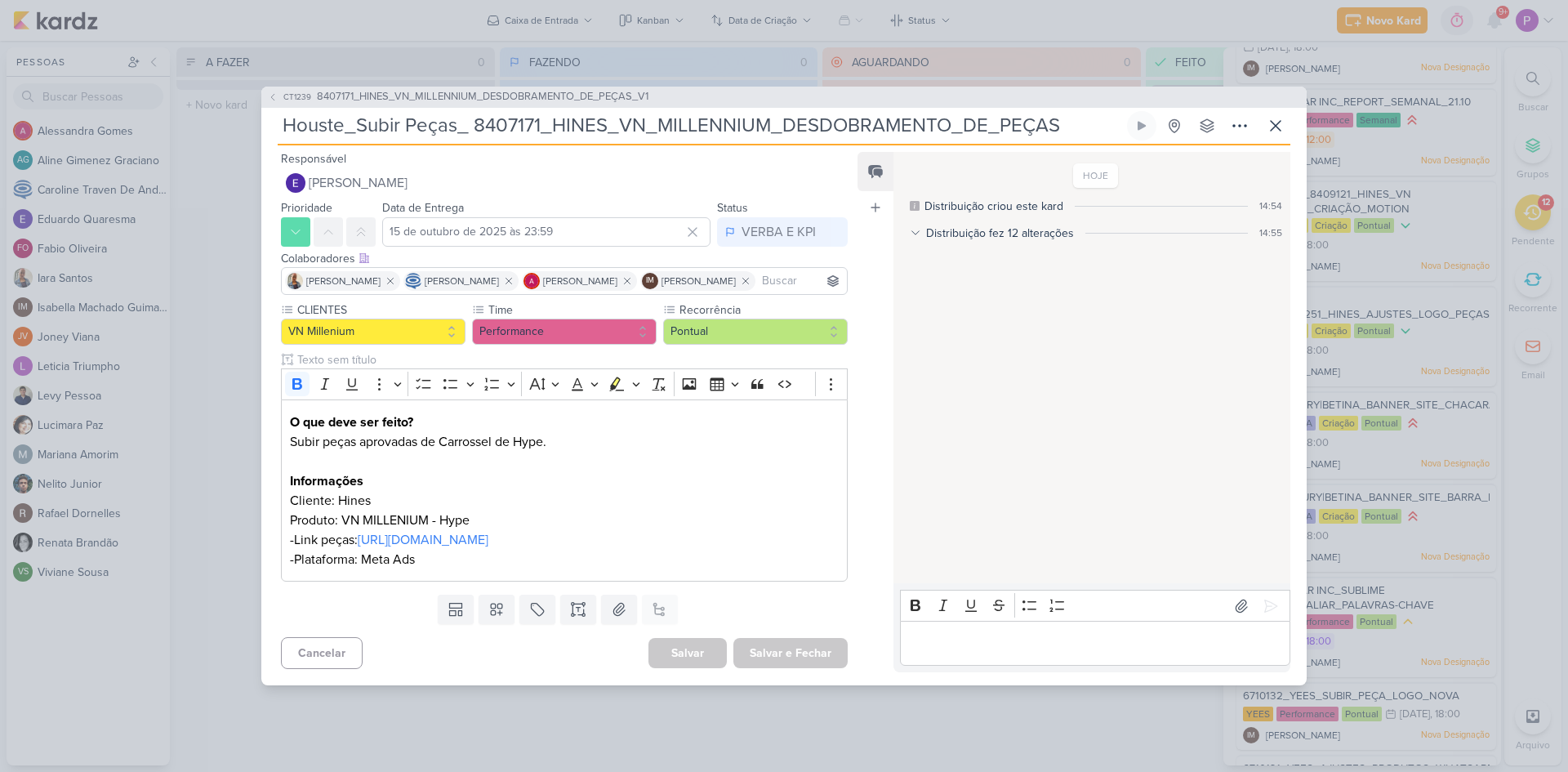
drag, startPoint x: 357, startPoint y: 105, endPoint x: 1221, endPoint y: 121, distance: 864.1
click at [1221, 121] on div "Houste_Subir Peças_ 8407171_HINES_VN_MILLENNIUM_DESDOBRAMENTO_DE_PEÇAS Criado p…" at bounding box center [784, 128] width 1013 height 35
paste input "8709252_HINES_AJUSTES_LOGO_PEÇAS_CARROSSEL"
click at [797, 668] on button "Salvar e Fechar" at bounding box center [791, 653] width 114 height 30
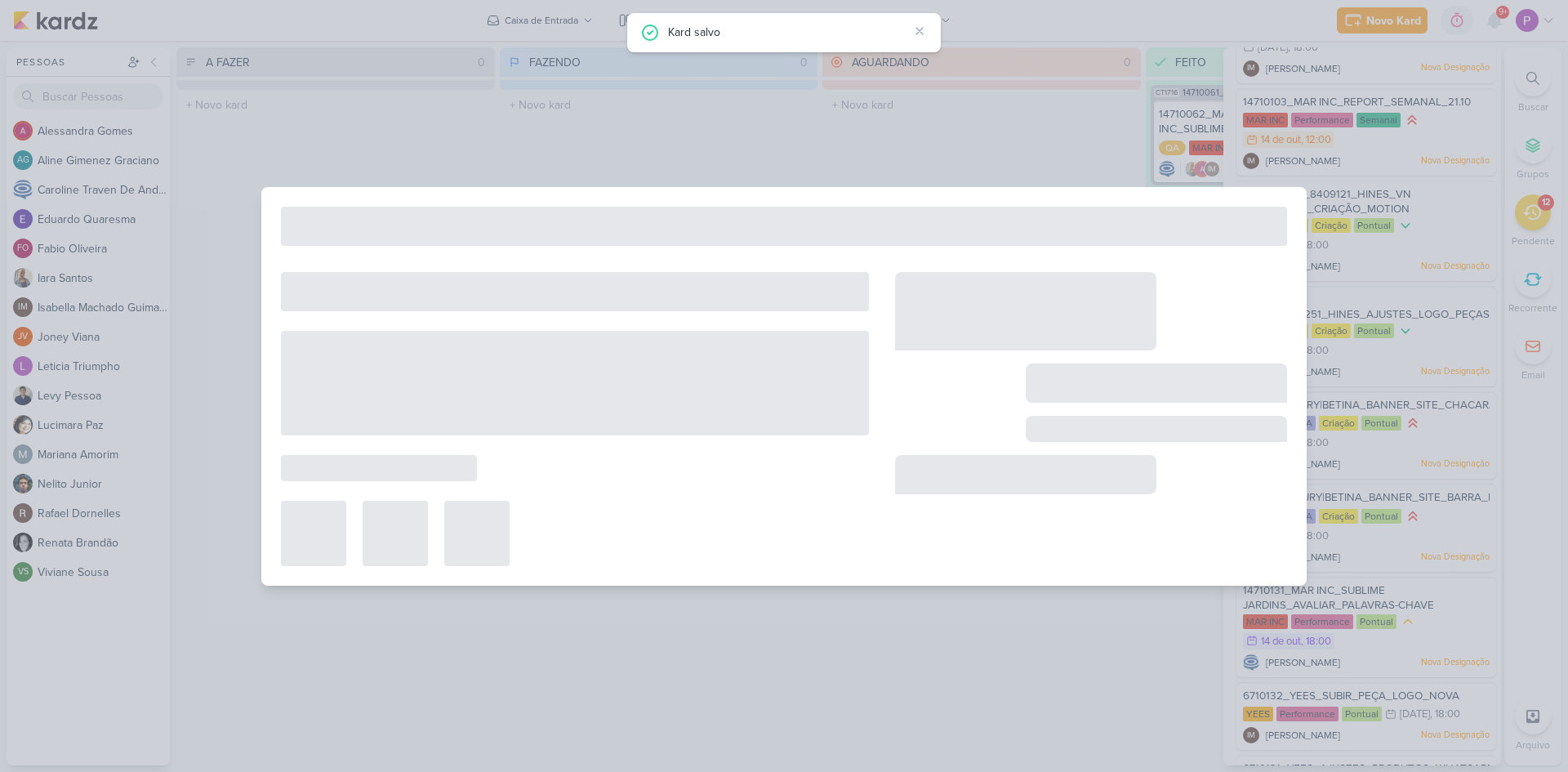
type input "8407171_HINES_VN_MILLENNIUM_DESDOBRAMENTO_DE_PEÇAS_V1"
type input "[DATE] 18:00"
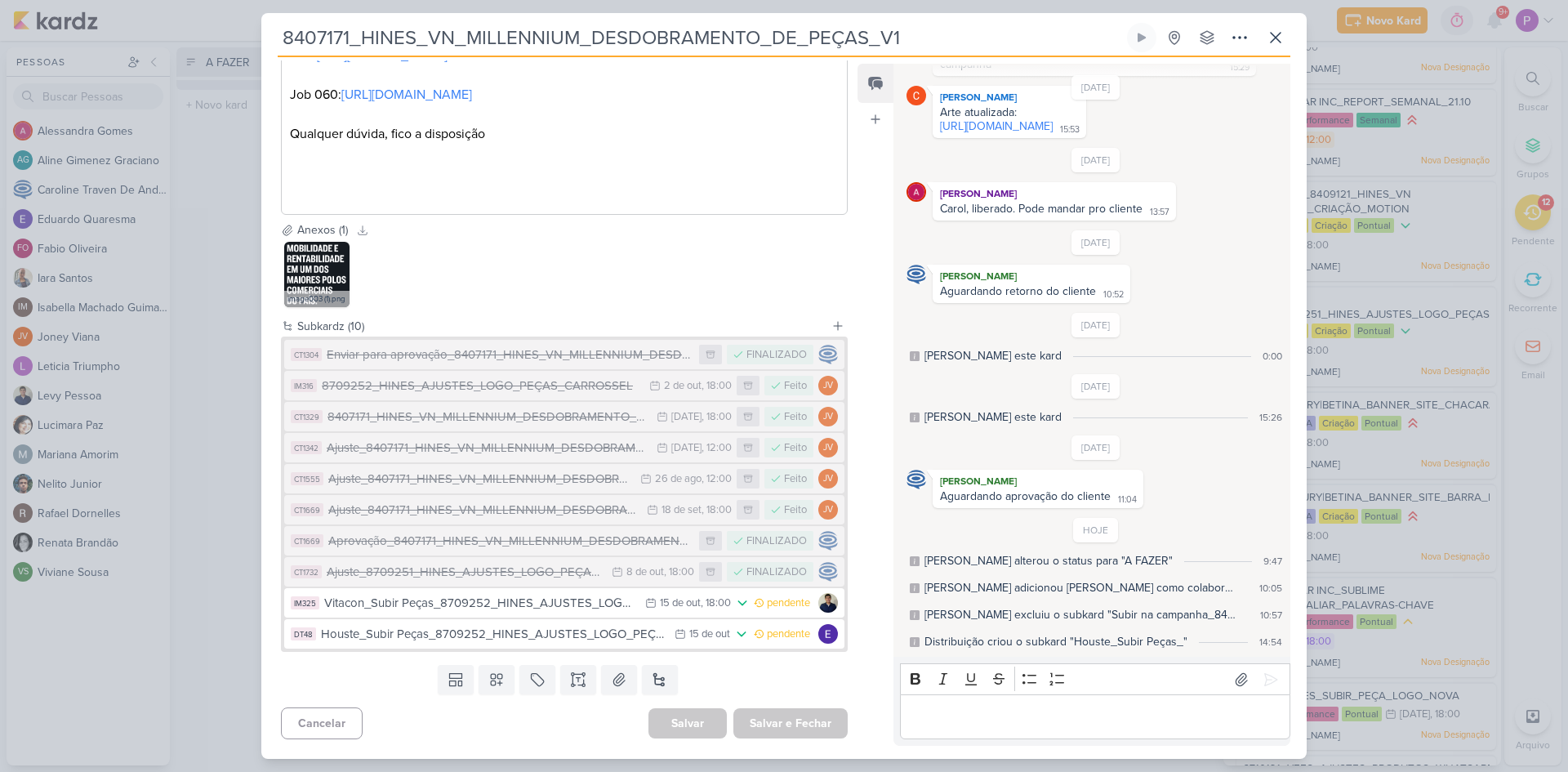
click at [875, 600] on div "Feed Atrelar email Solte o email para atrelar ao kard" at bounding box center [875, 405] width 36 height 682
click at [1280, 35] on icon at bounding box center [1276, 37] width 20 height 20
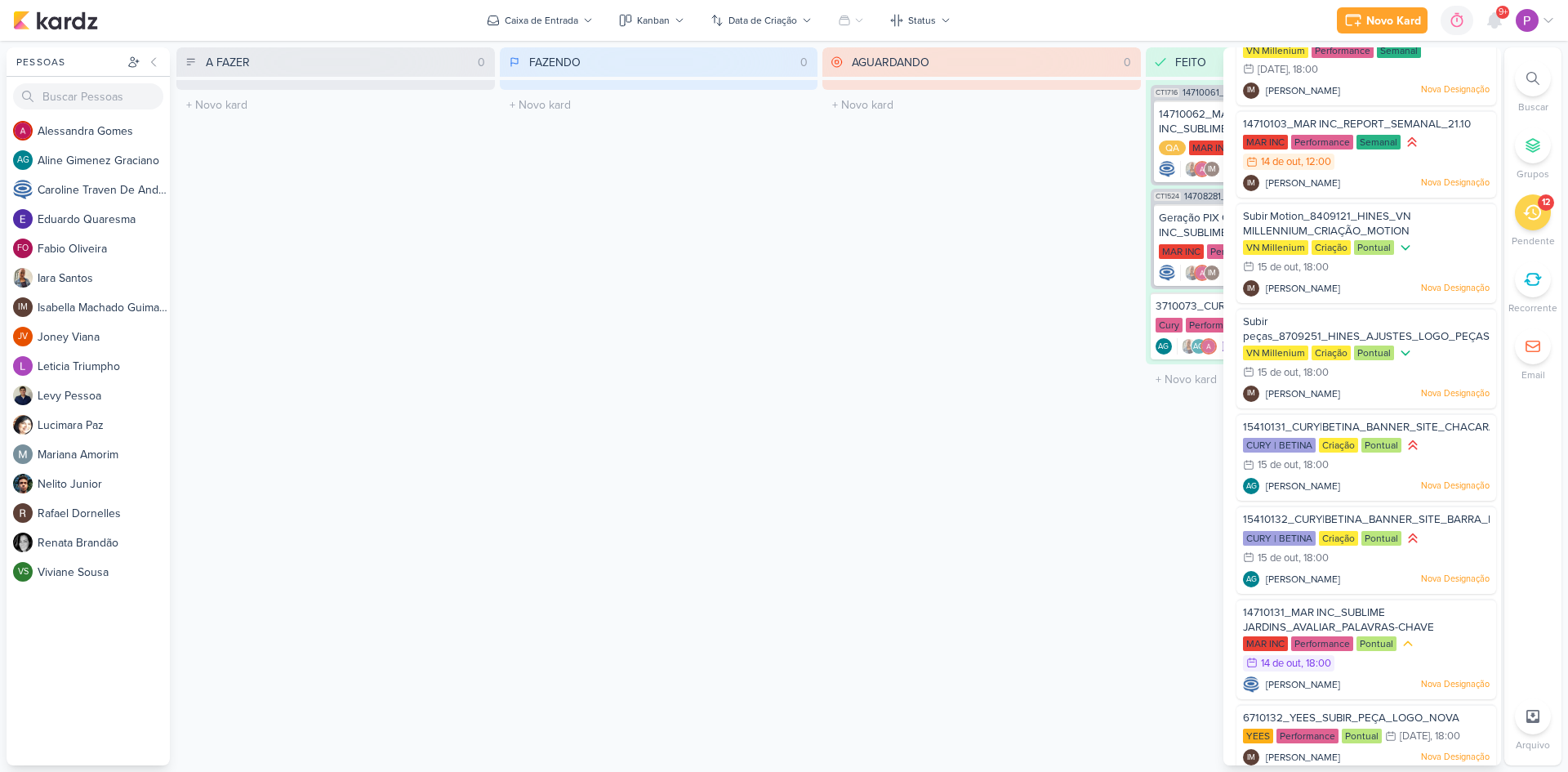
scroll to position [388, 0]
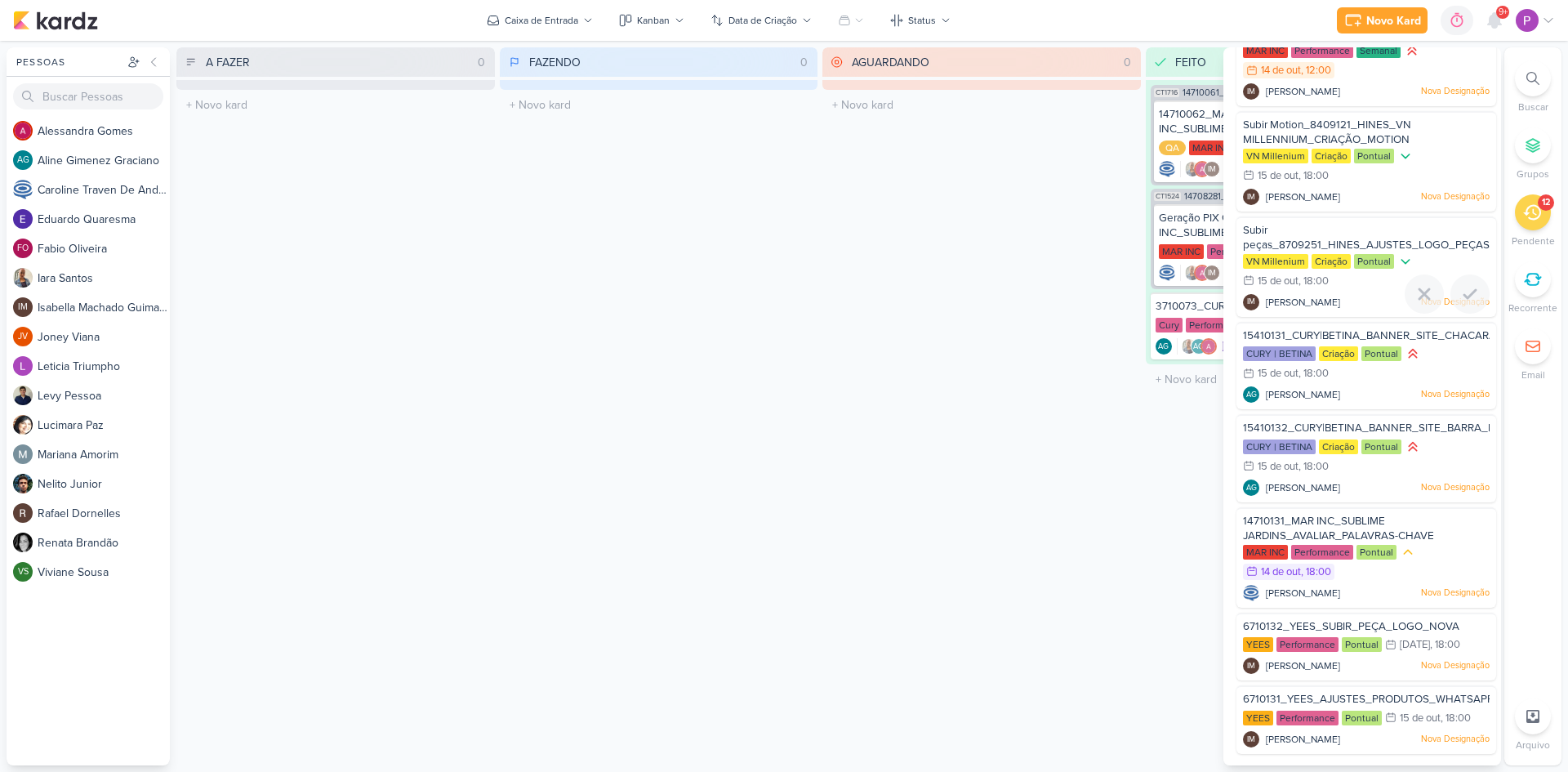
click at [1303, 238] on span "Subir peças_8709251_HINES_AJUSTES_LOGO_PEÇAS_ESTÁTICO" at bounding box center [1394, 237] width 303 height 28
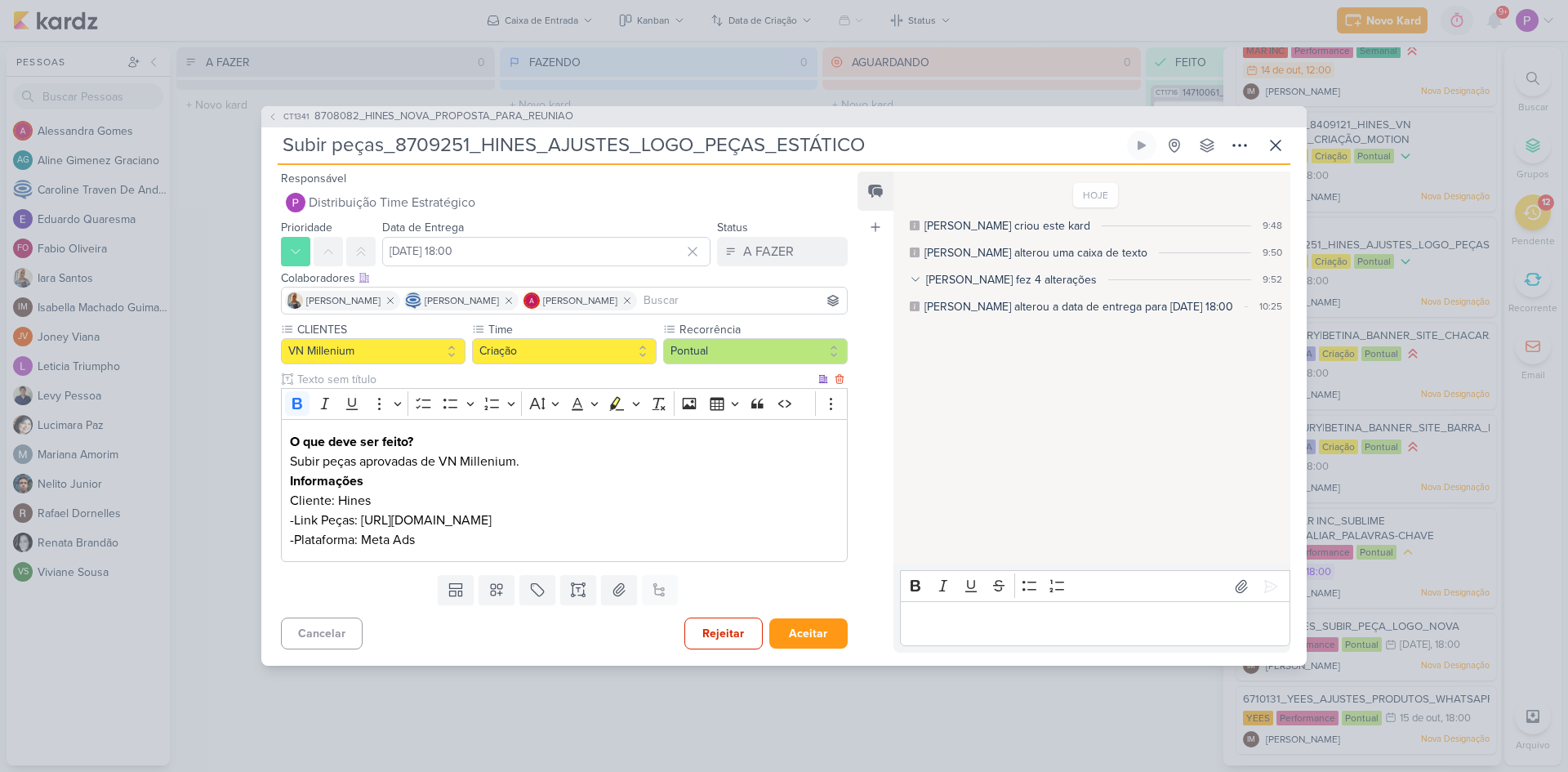
click at [816, 524] on p "-Link Peças: https://drive.google.com/drive/folders/1jmKSdyj0-UdO4t3qQ5mV-Ig3-Z…" at bounding box center [565, 520] width 548 height 20
click at [489, 518] on link "https://drive.google.com/drive/folders/1jmKSdyj0-UdO4t3qQ5mV-Ig3-ZCOXcoo" at bounding box center [423, 520] width 131 height 16
click at [446, 495] on p "Cliente: Hines" at bounding box center [565, 500] width 548 height 20
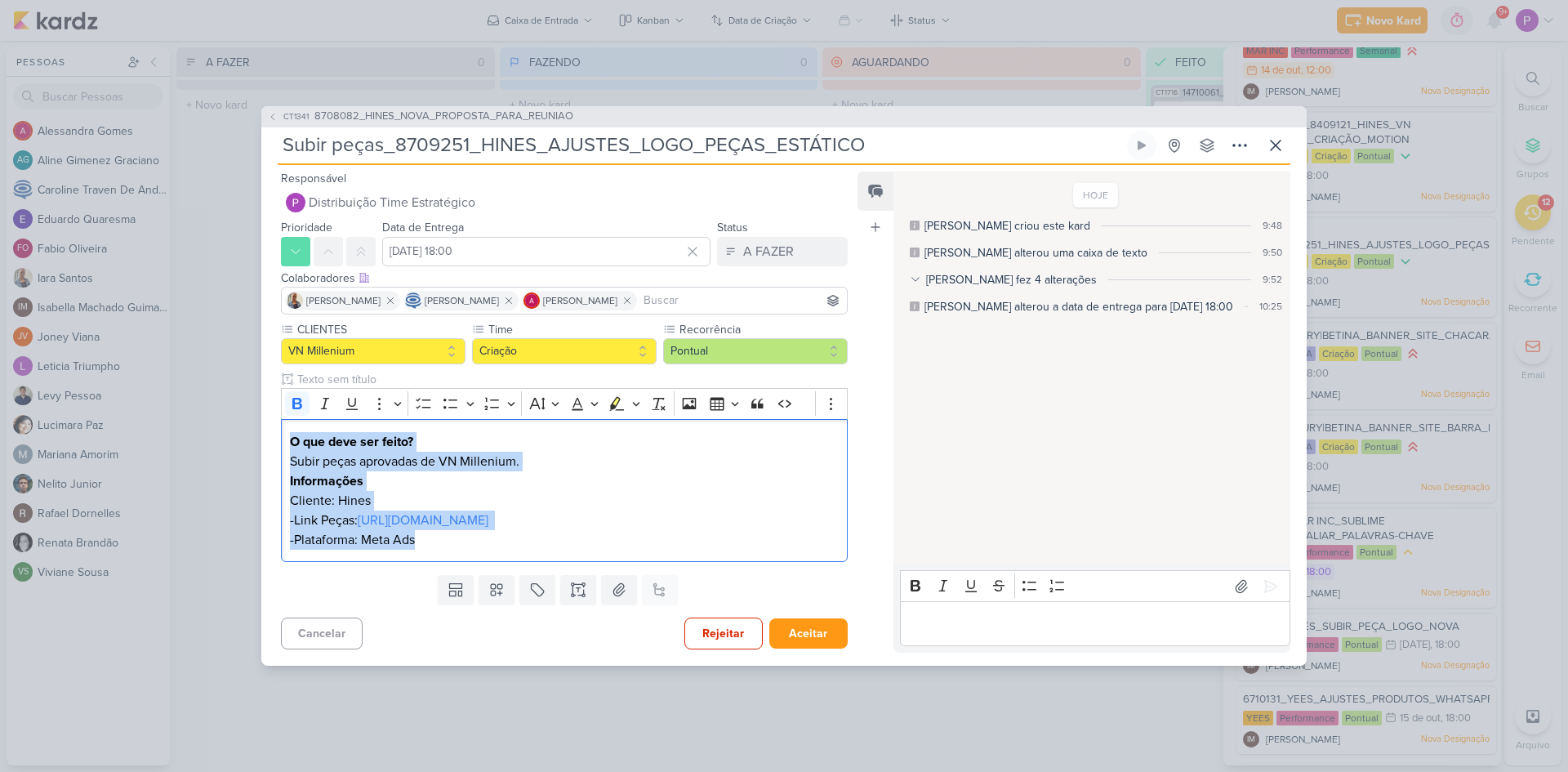
drag, startPoint x: 427, startPoint y: 547, endPoint x: 245, endPoint y: 419, distance: 222.5
click at [245, 419] on div "CT1341 8708082_HINES_NOVA_PROPOSTA_PARA_REUNIAO Subir peças_8709251_HINES_AJUST…" at bounding box center [784, 386] width 1568 height 772
copy div "O que deve ser feito? Subir peças aprovadas de VN Millenium. Informações Client…"
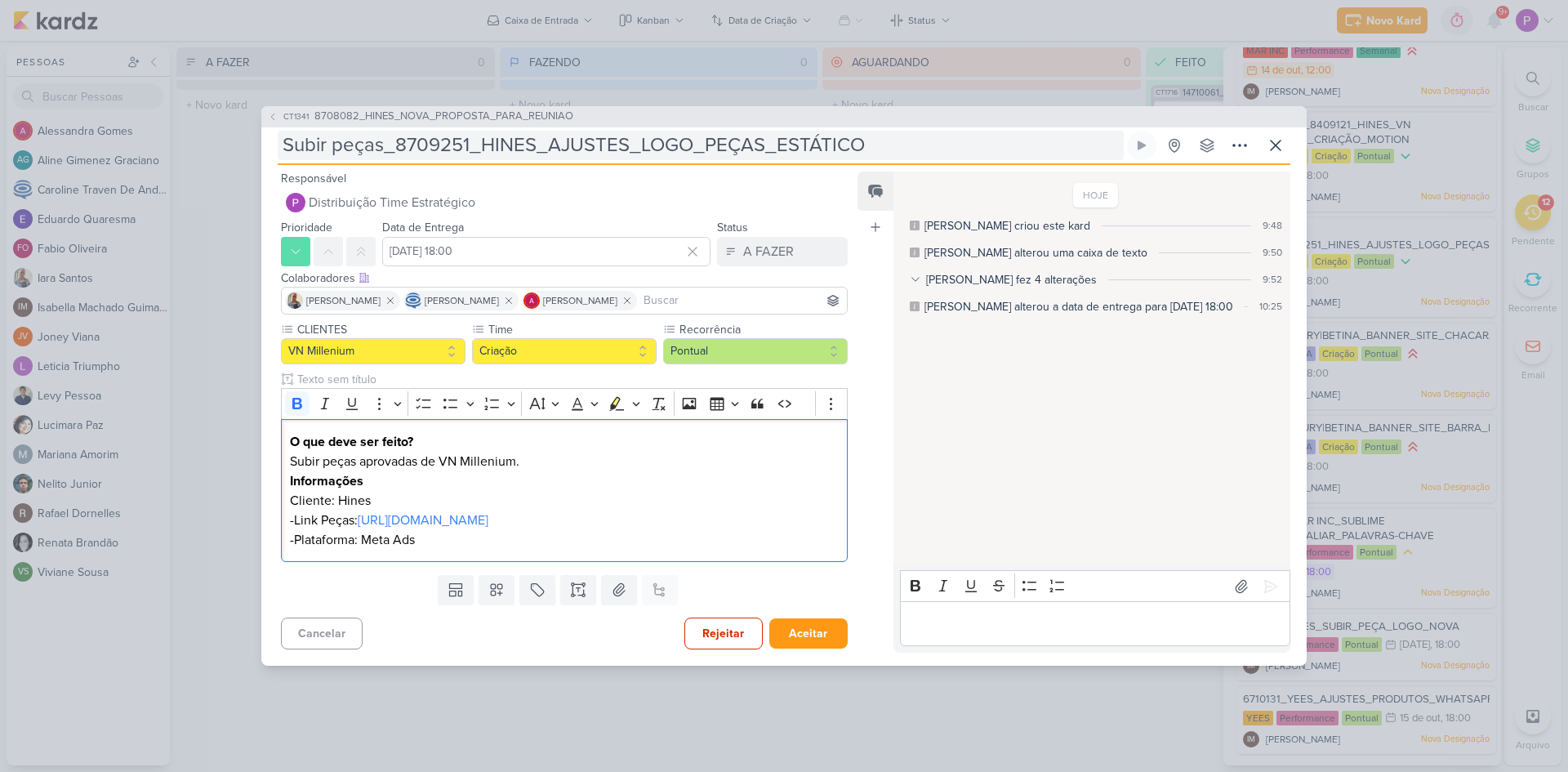
click at [282, 145] on input "Subir peças_8709251_HINES_AJUSTES_LOGO_PEÇAS_ESTÁTICO" at bounding box center [701, 145] width 846 height 29
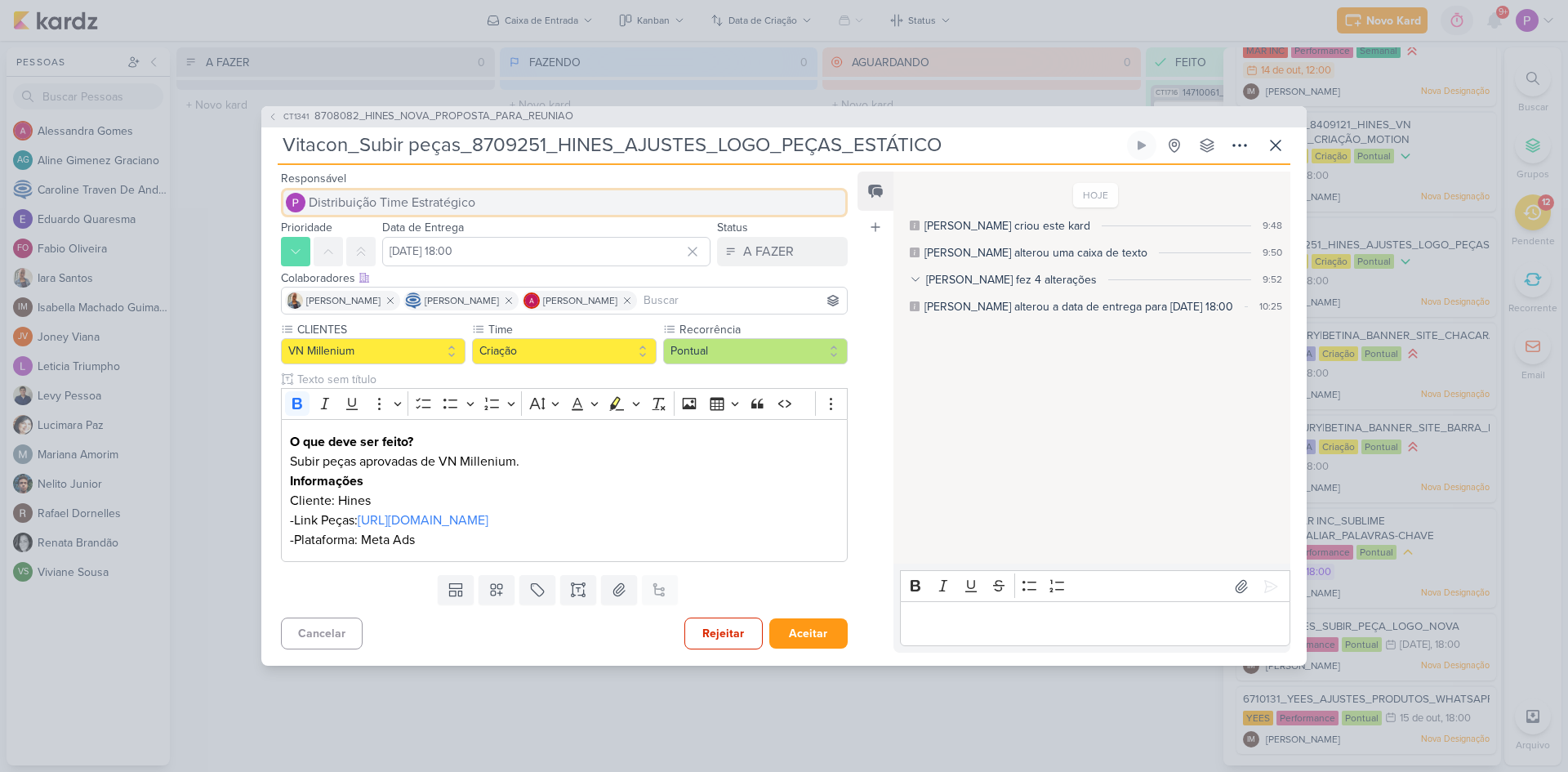
click at [404, 195] on span "Distribuição Time Estratégico" at bounding box center [392, 203] width 167 height 20
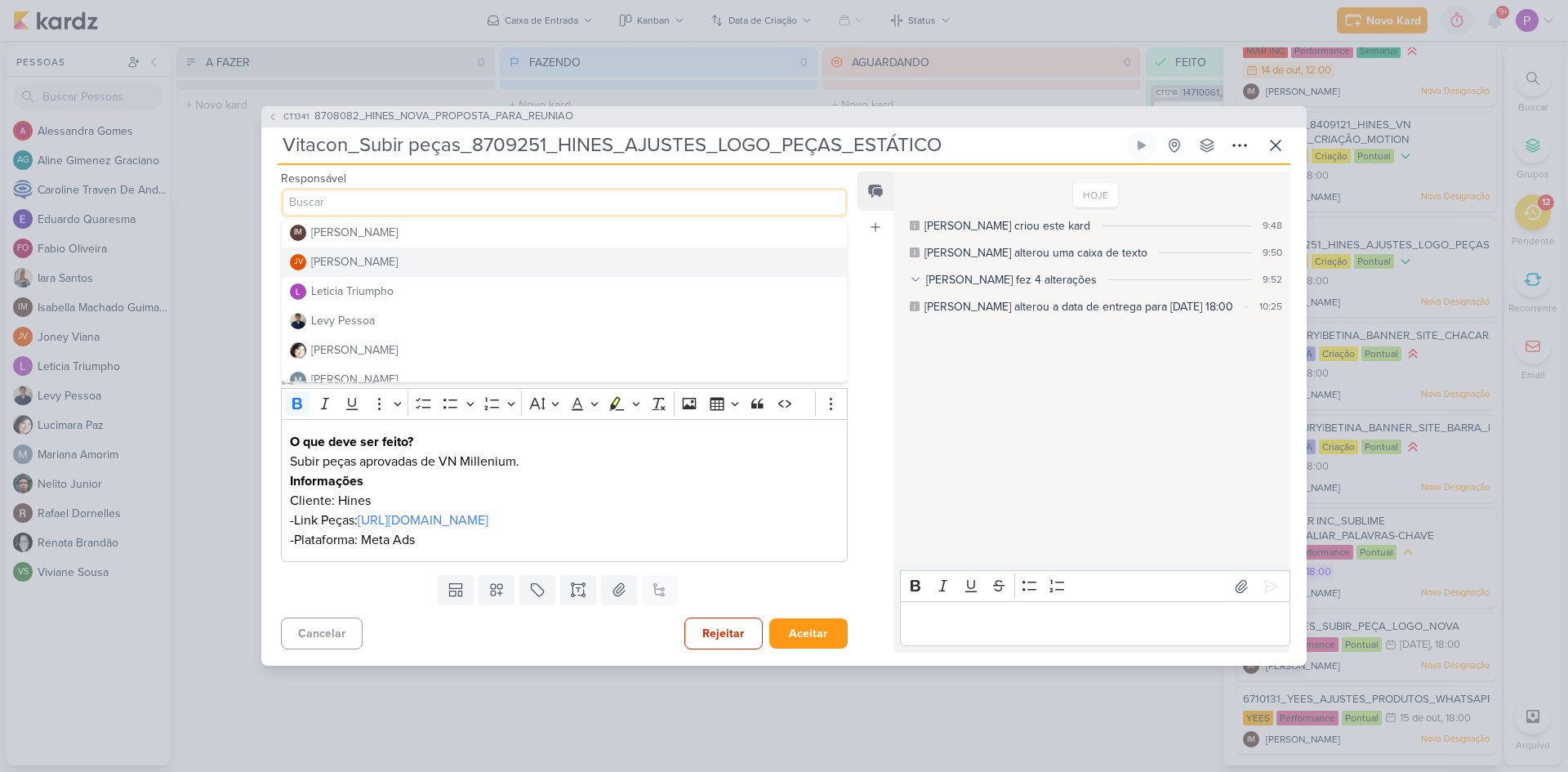
scroll to position [245, 0]
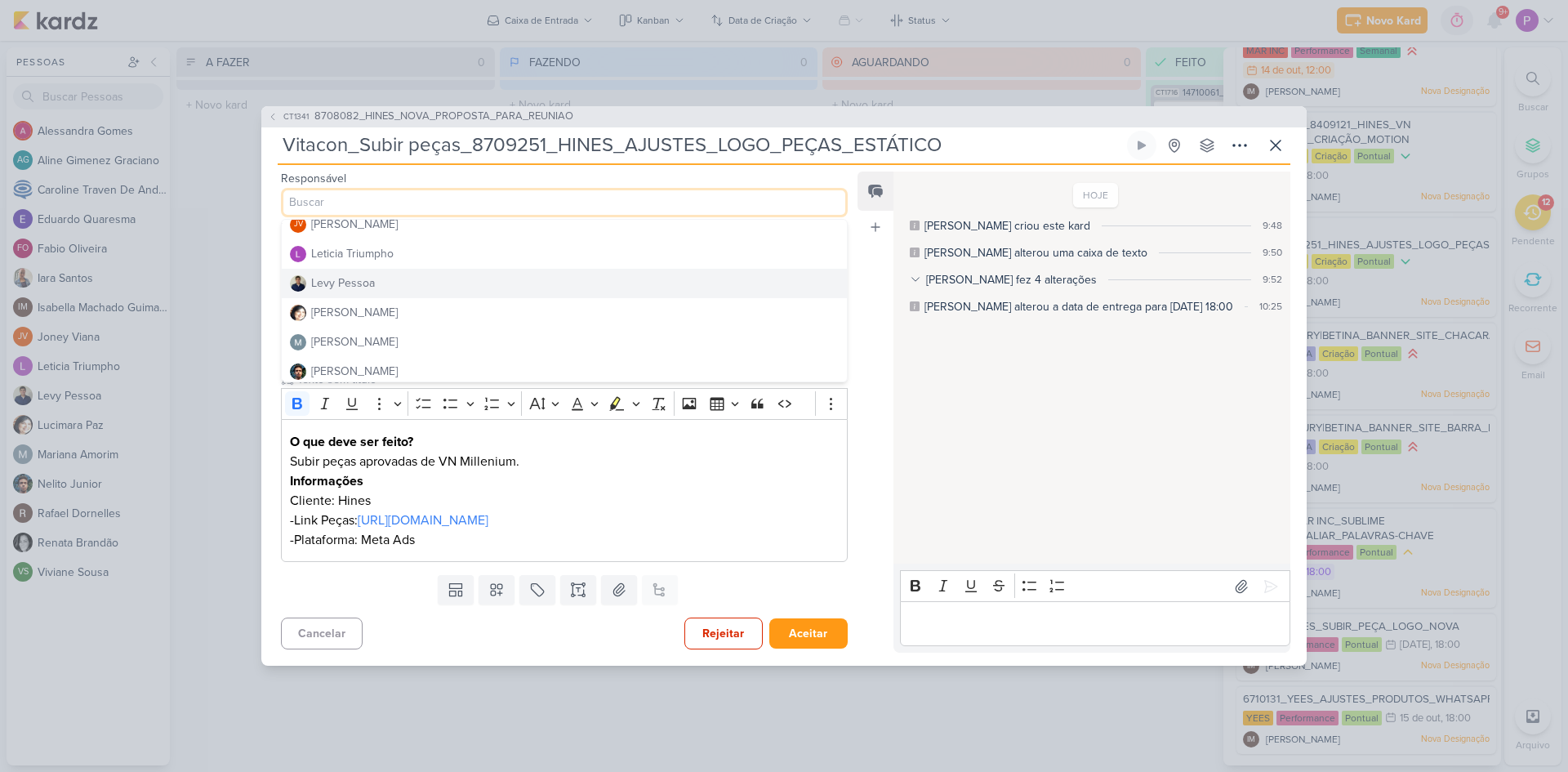
click at [368, 288] on div "Levy Pessoa" at bounding box center [344, 282] width 64 height 17
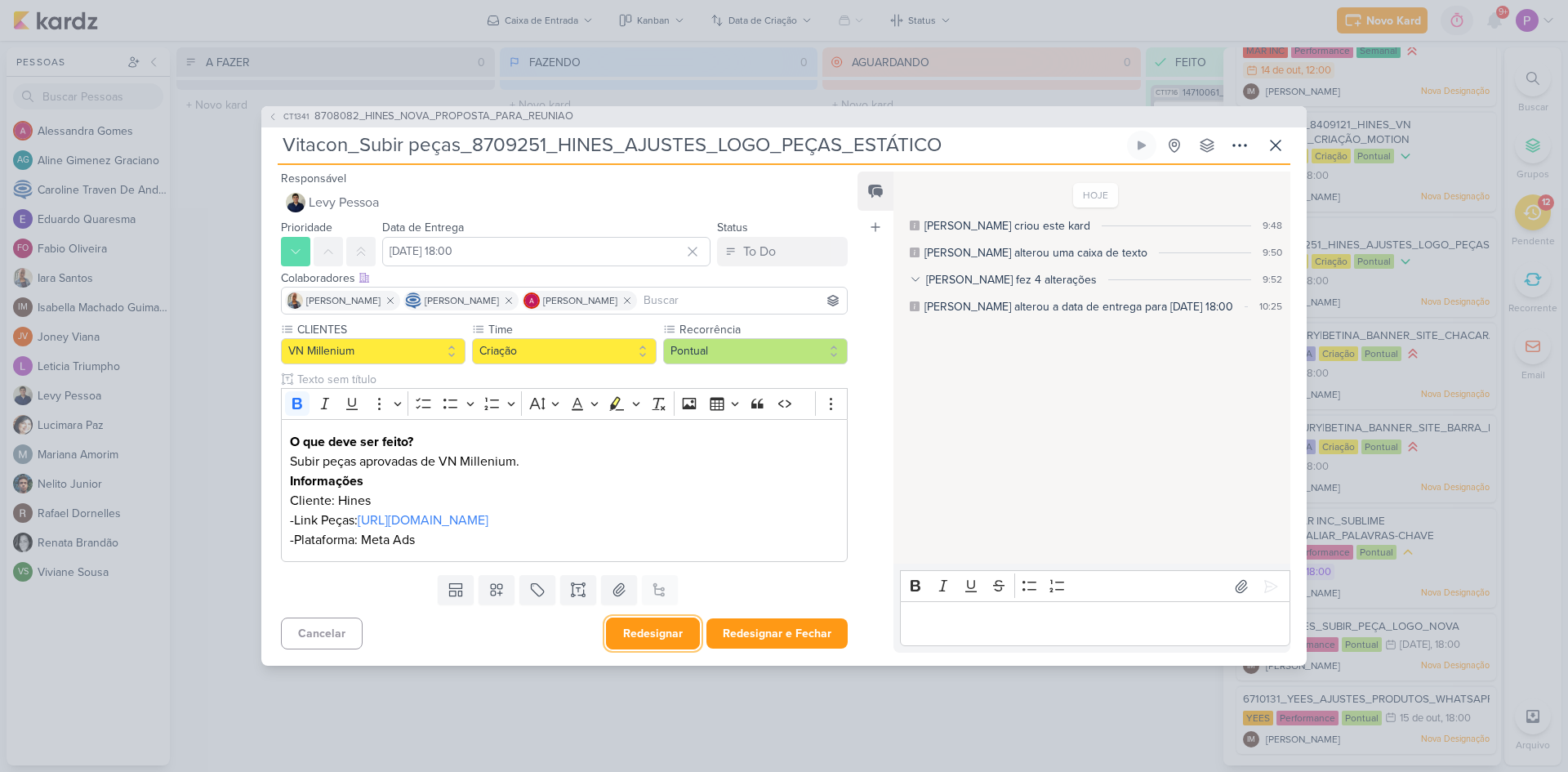
click at [642, 633] on button "Redesignar" at bounding box center [654, 634] width 94 height 32
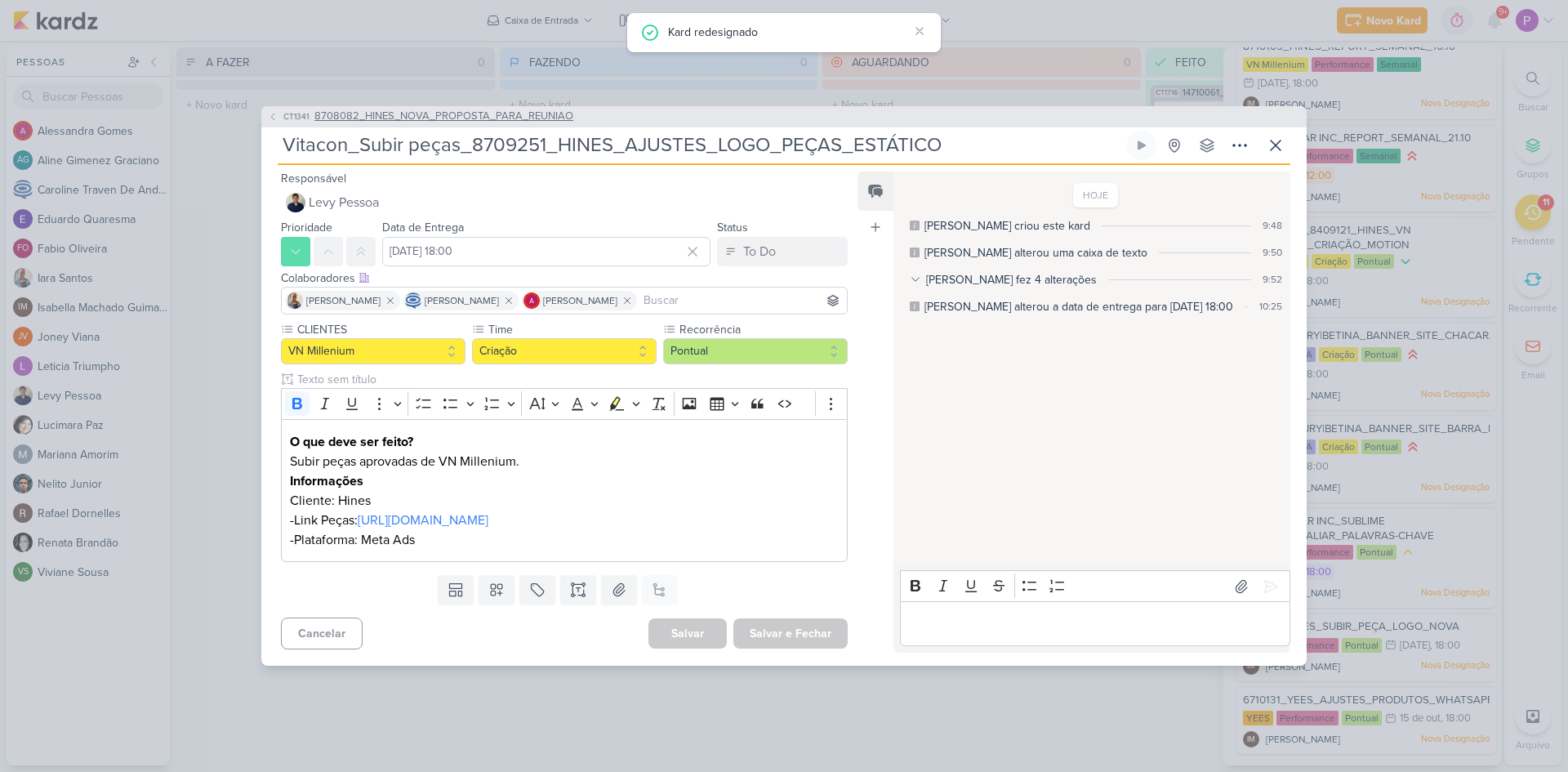
scroll to position [282, 0]
click at [515, 116] on span "8708082_HINES_NOVA_PROPOSTA_PARA_REUNIAO" at bounding box center [443, 117] width 259 height 16
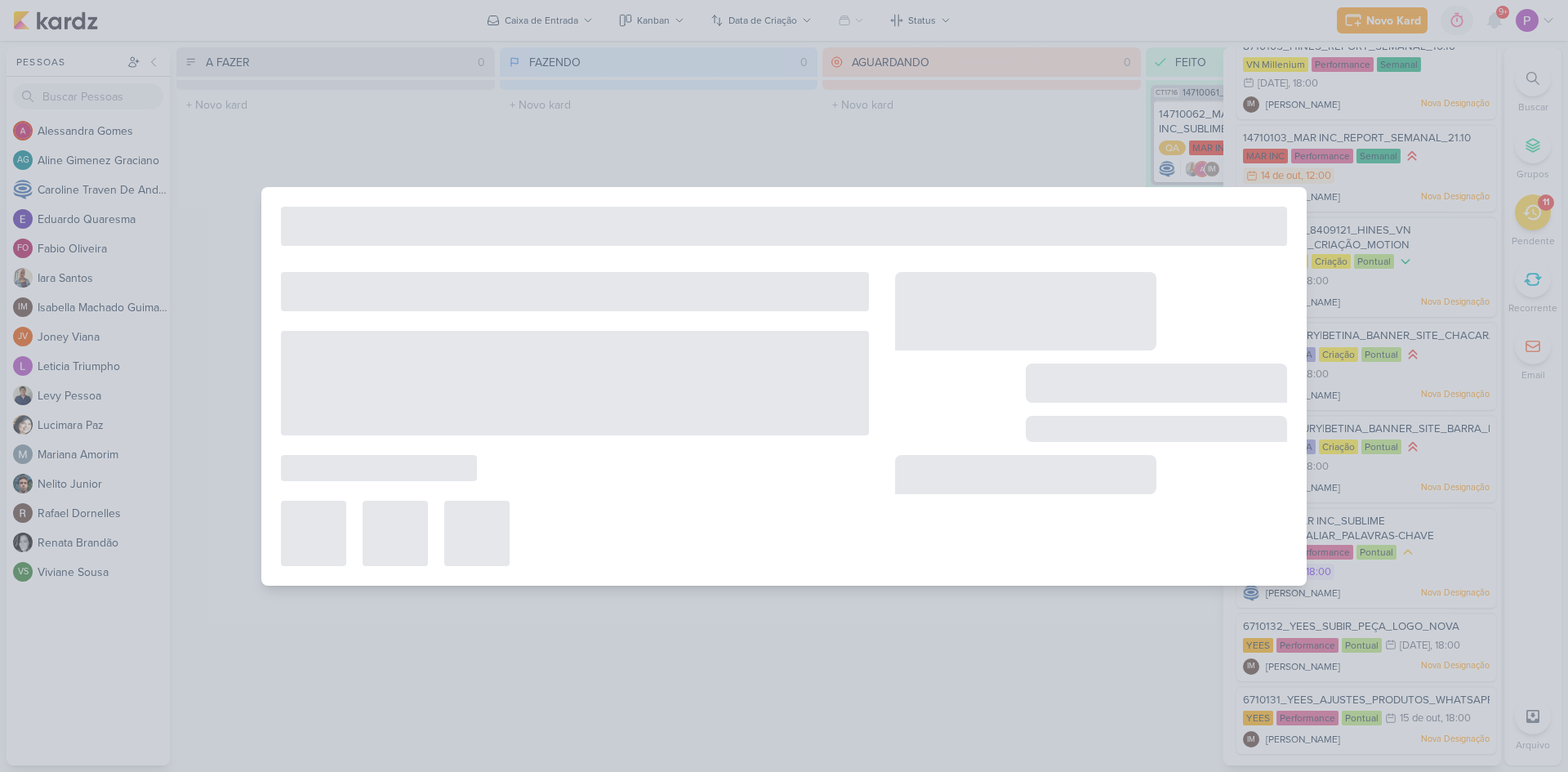
type input "8708082_HINES_NOVA_PROPOSTA_PARA_REUNIAO"
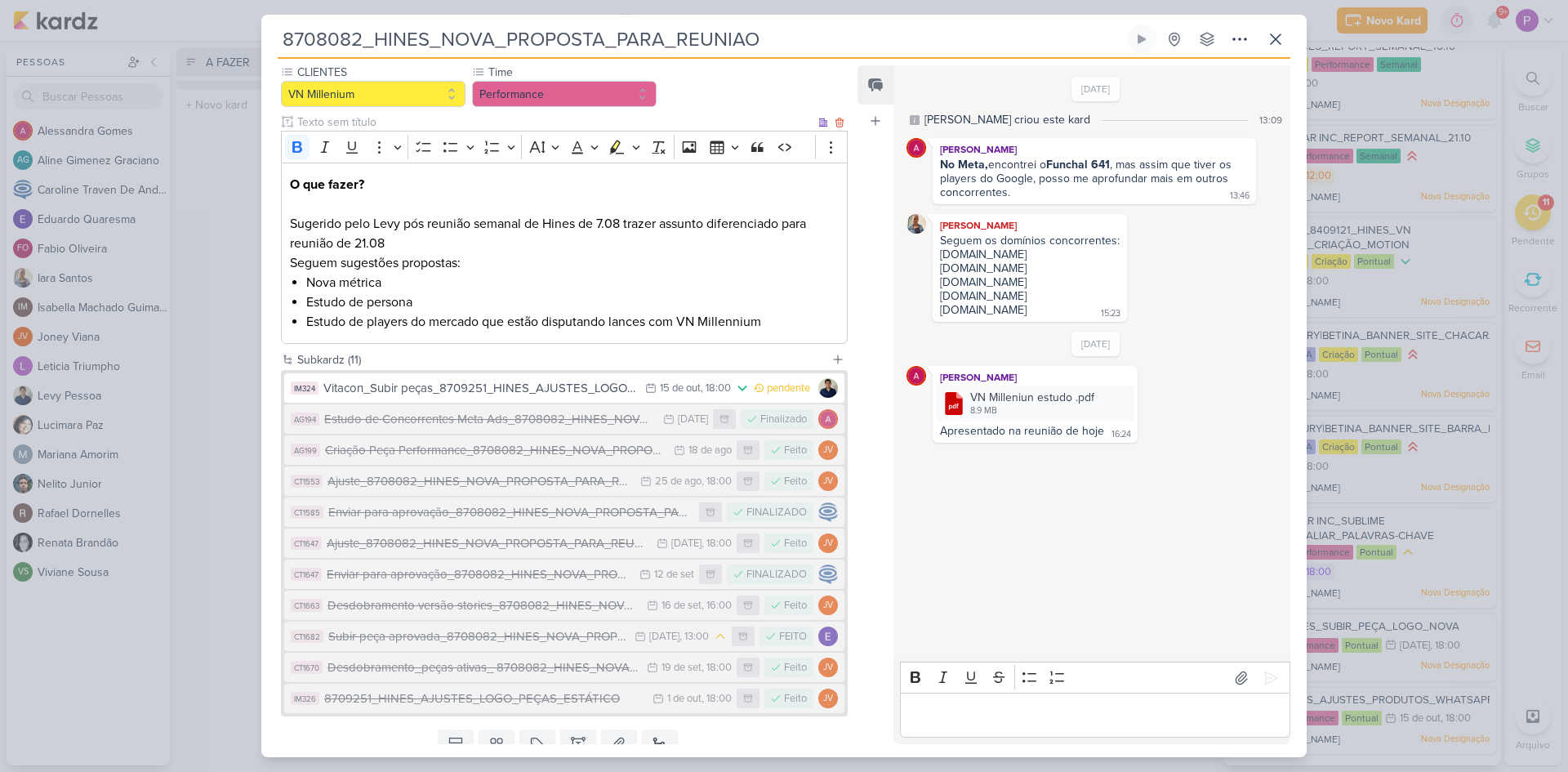
scroll to position [237, 0]
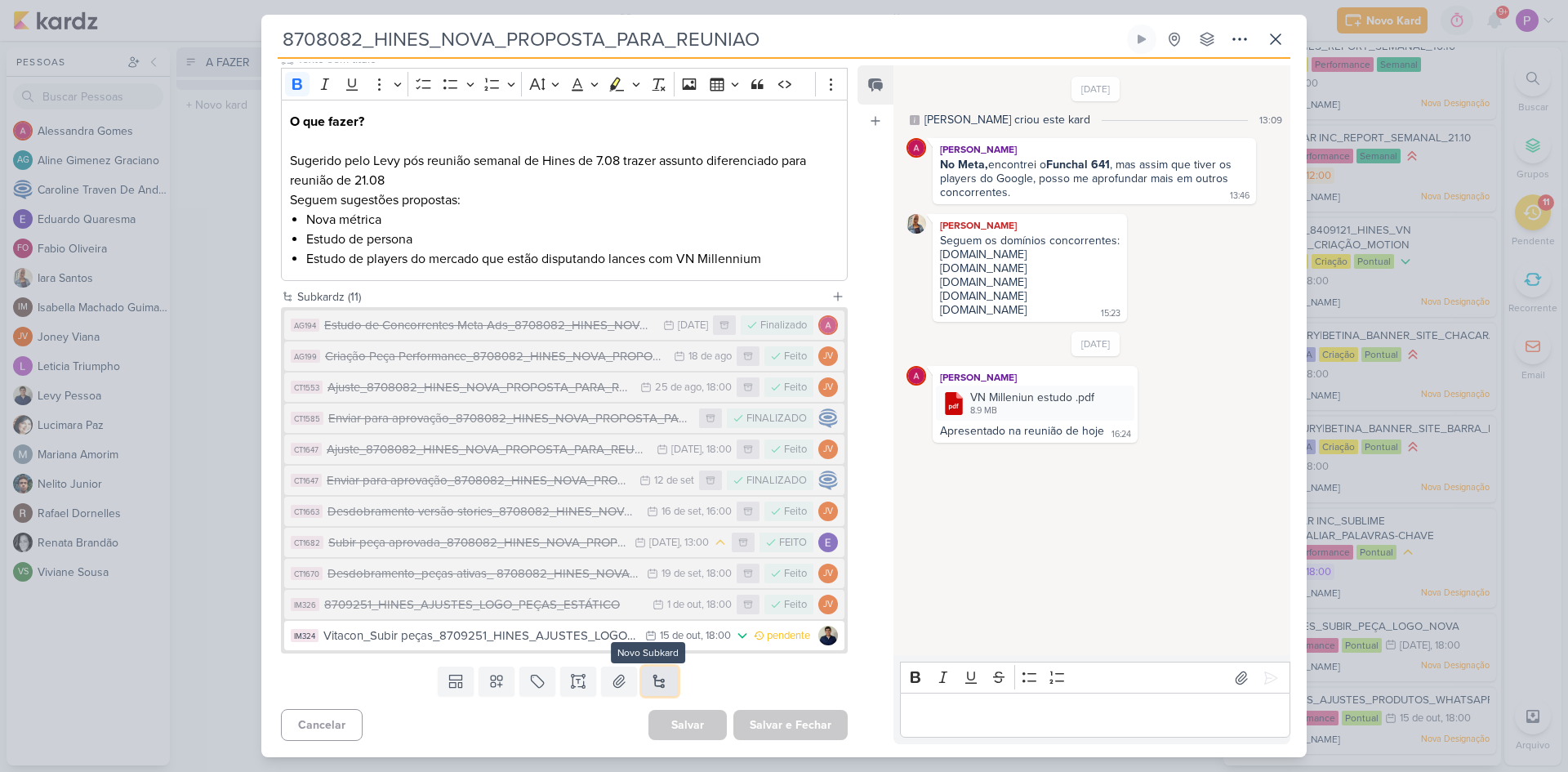
click at [664, 685] on button at bounding box center [660, 681] width 36 height 29
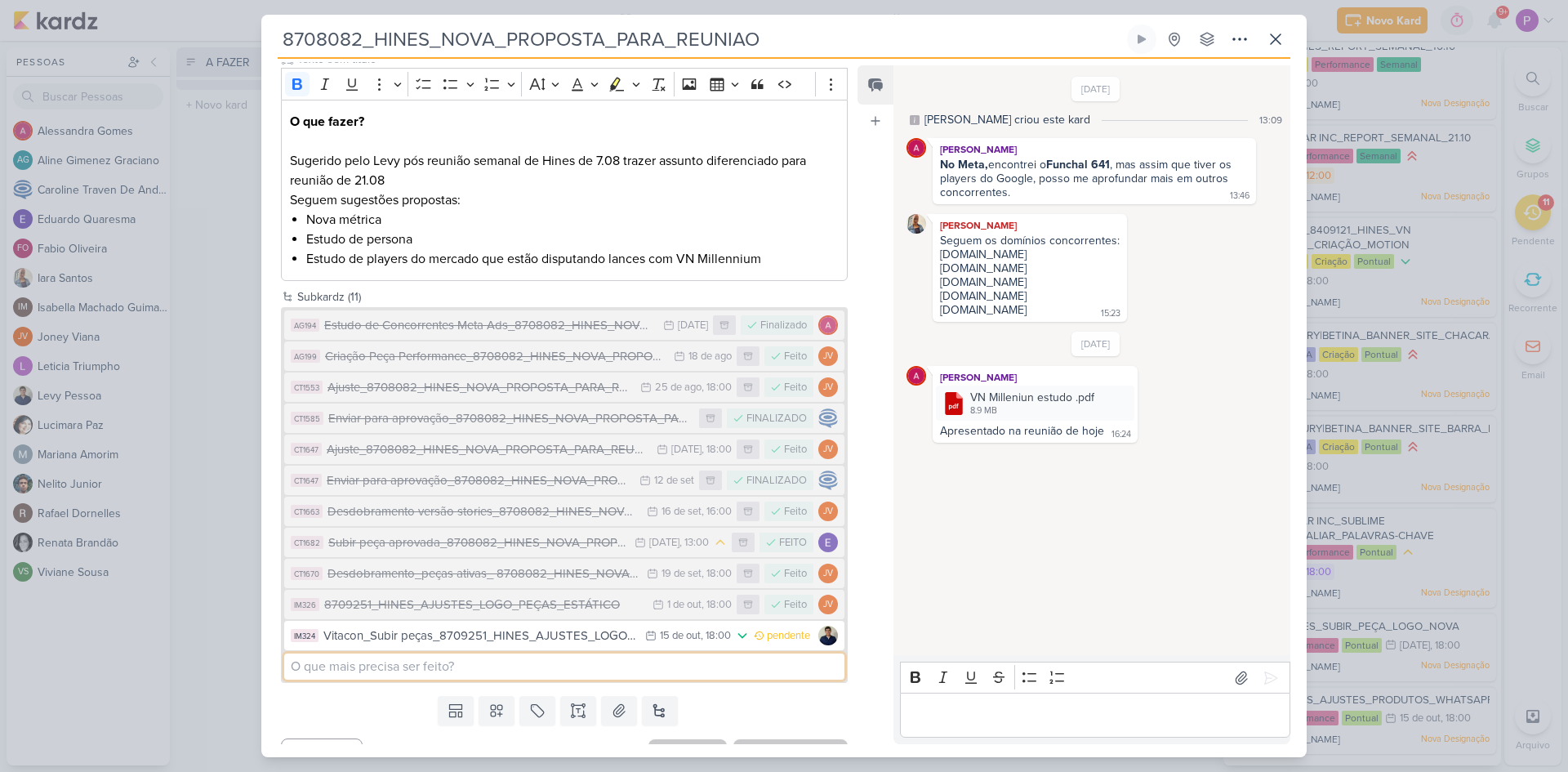
click at [553, 663] on input at bounding box center [564, 666] width 560 height 26
type input "Houste_Subir peças"
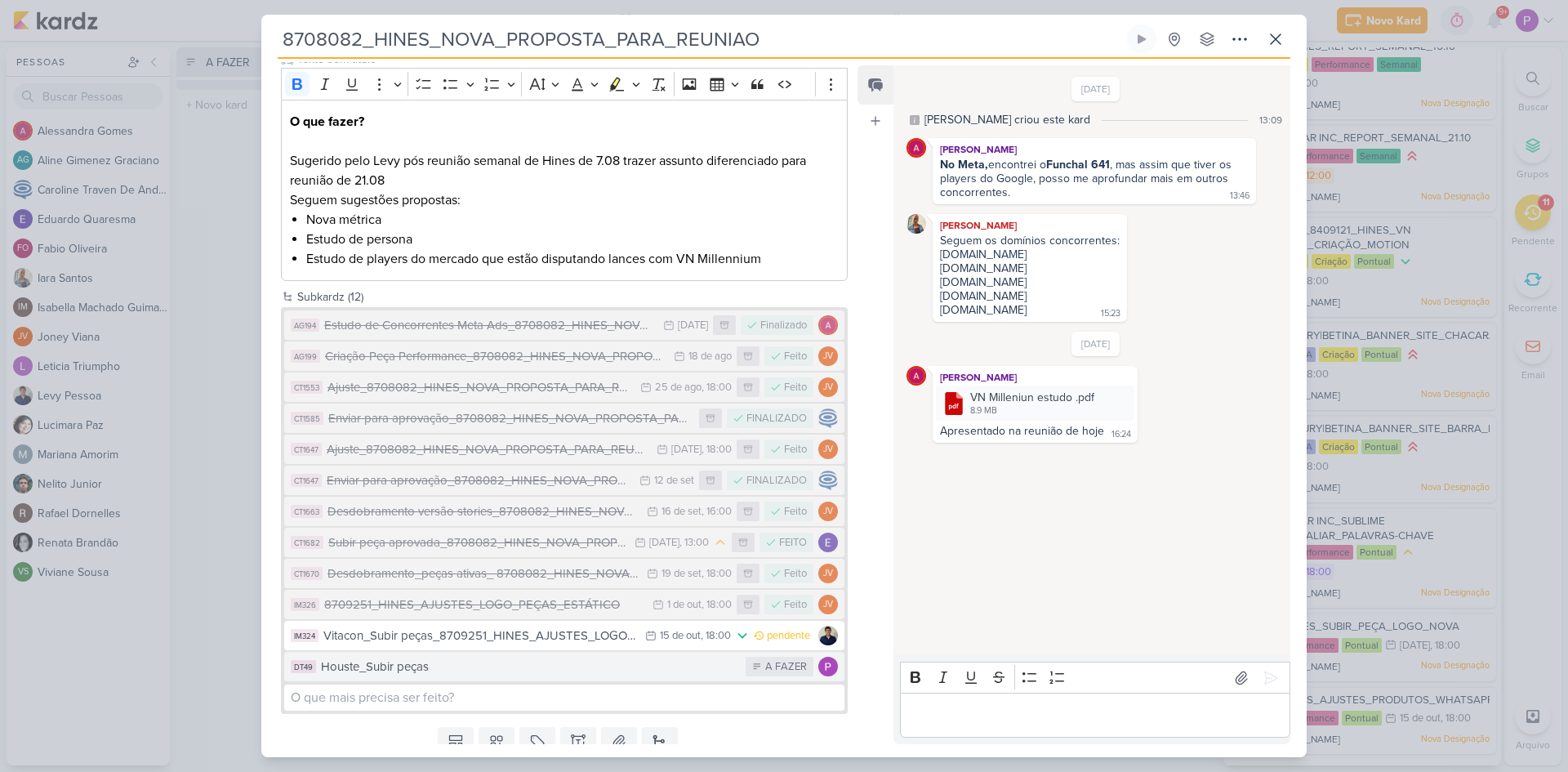
click at [549, 677] on button "DT49 Houste_Subir peças A FAZER" at bounding box center [564, 666] width 560 height 29
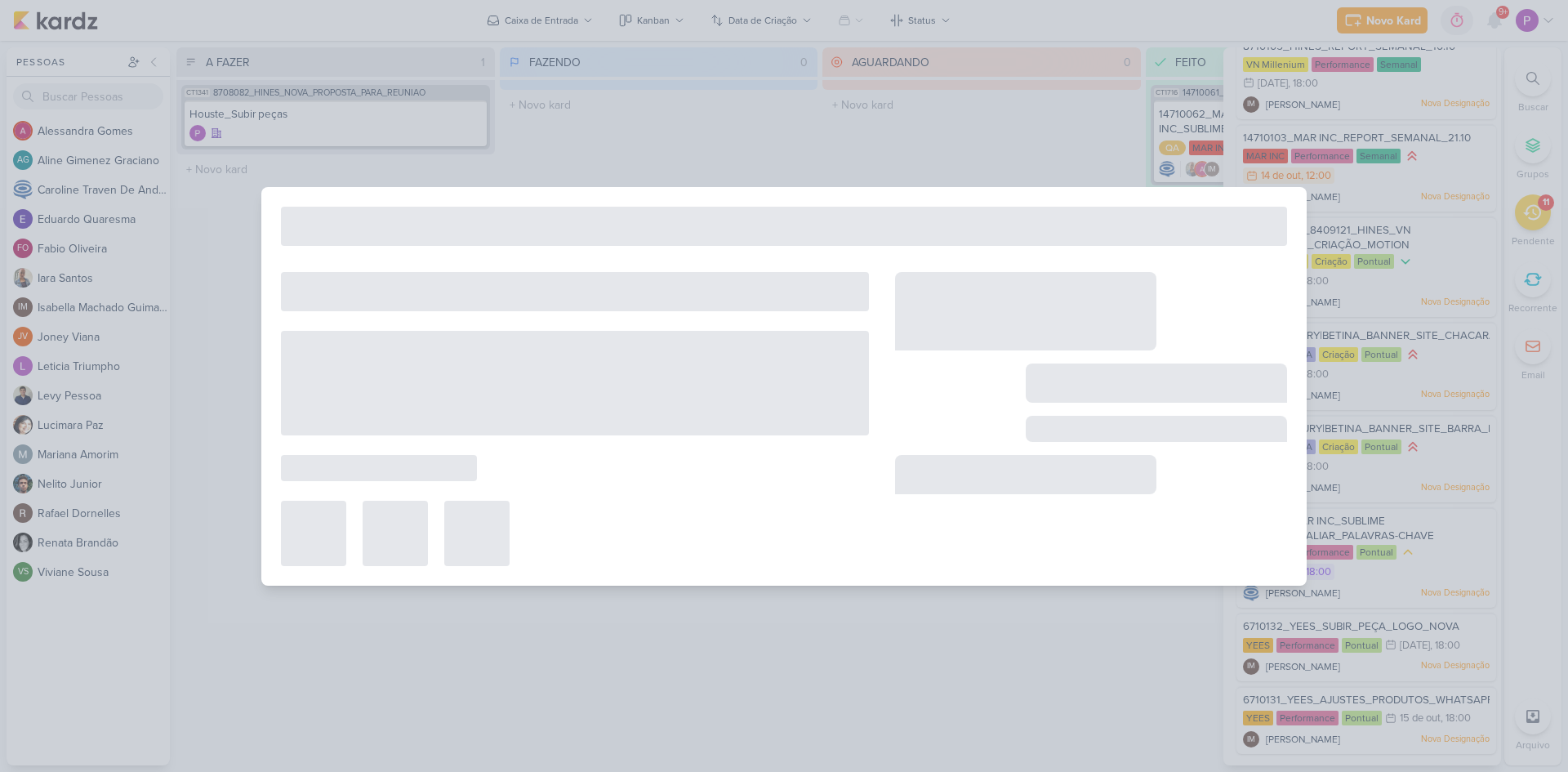
type input "Houste_Subir peças"
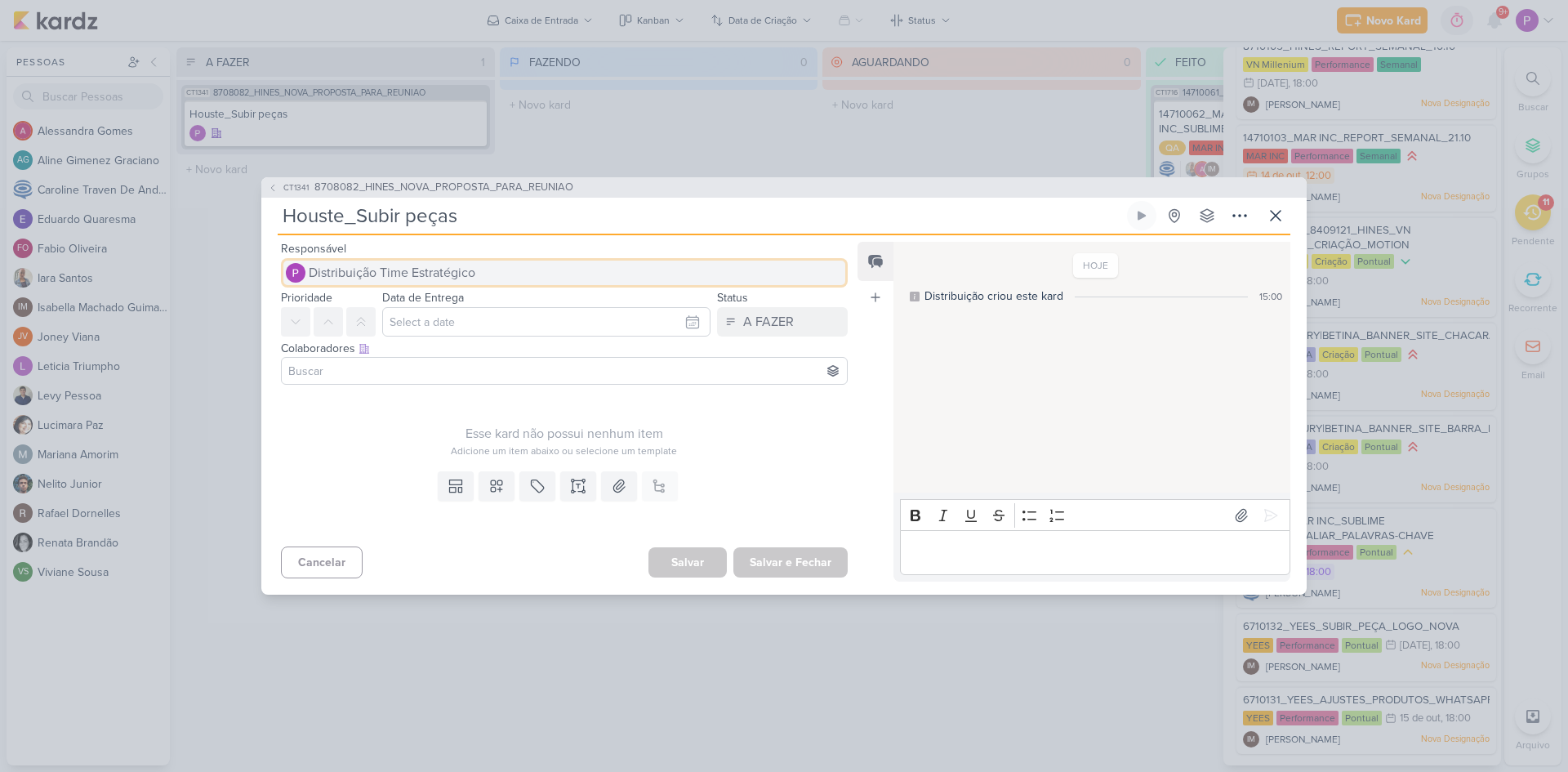
click at [411, 271] on span "Distribuição Time Estratégico" at bounding box center [392, 272] width 167 height 20
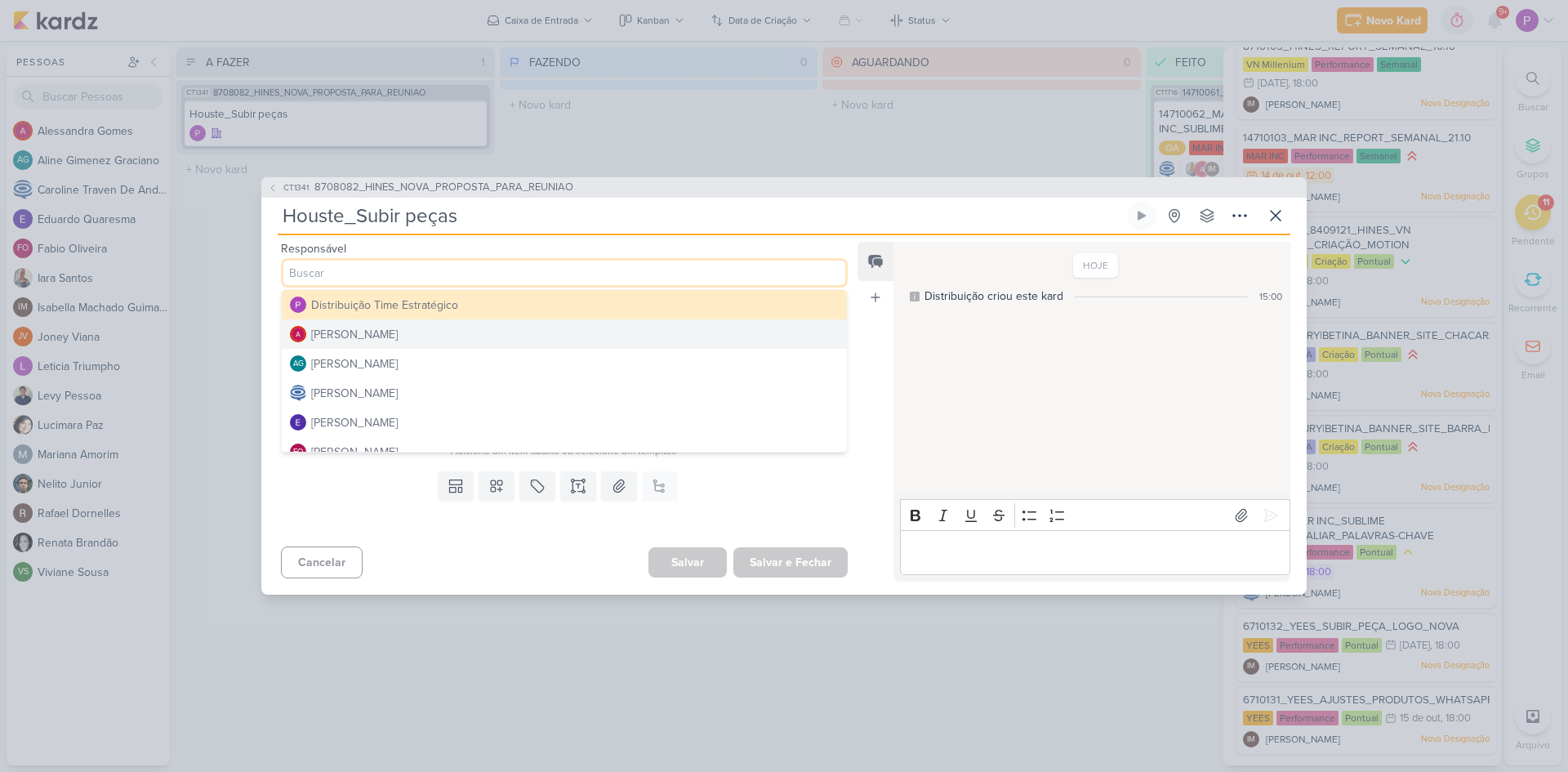
scroll to position [82, 0]
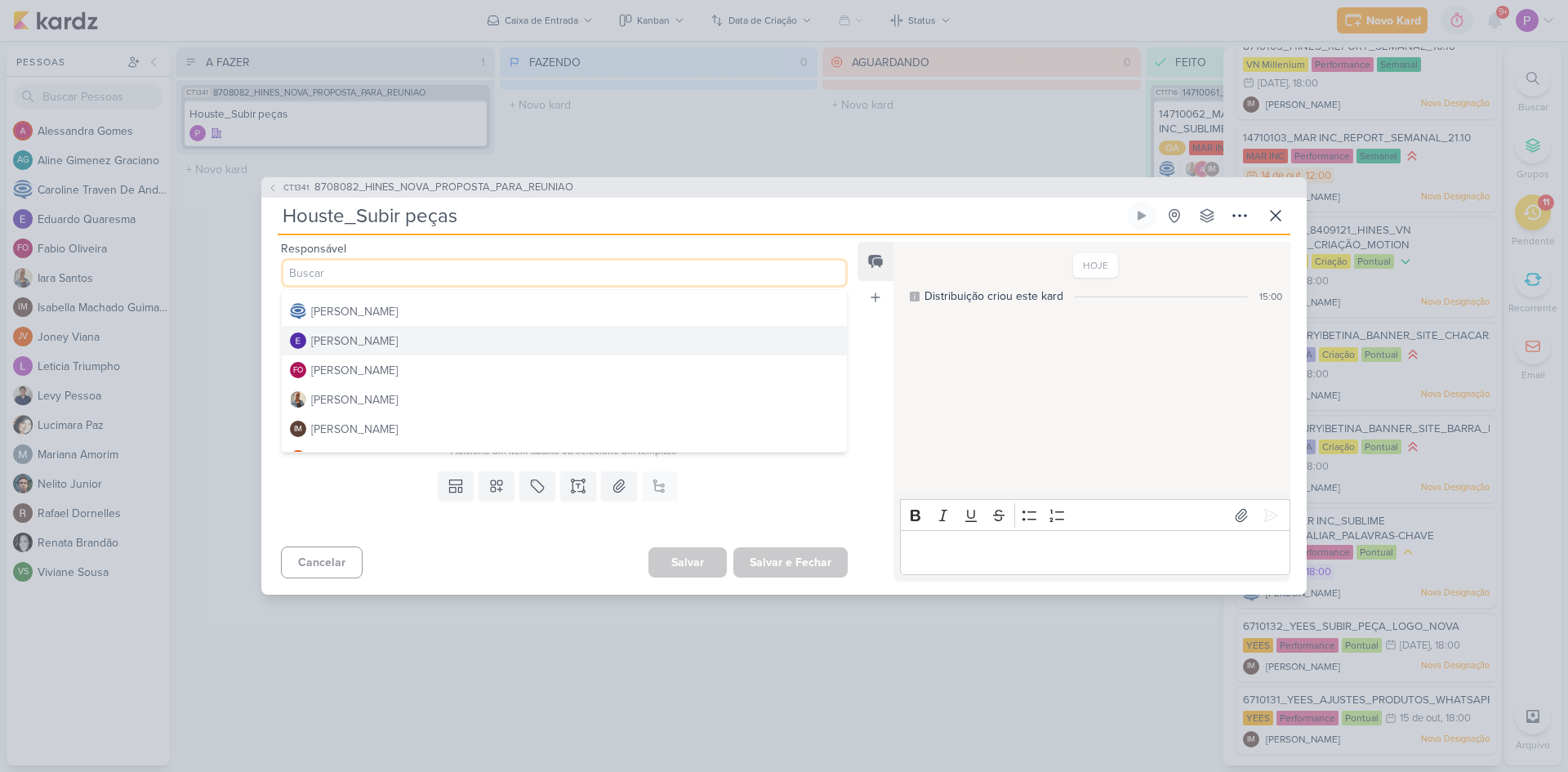
click at [359, 338] on div "[PERSON_NAME]" at bounding box center [354, 340] width 86 height 17
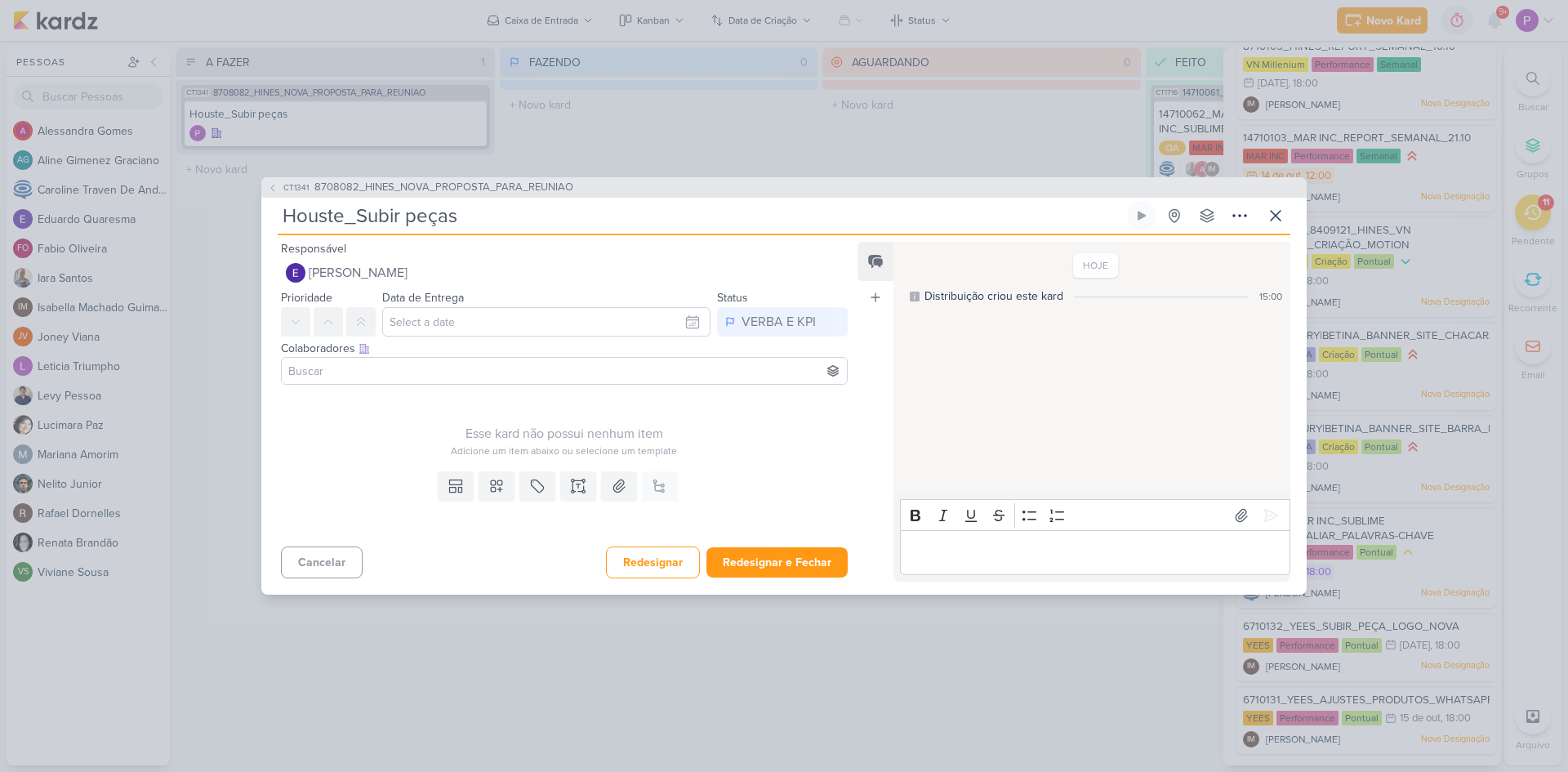
click at [377, 364] on input at bounding box center [564, 370] width 558 height 20
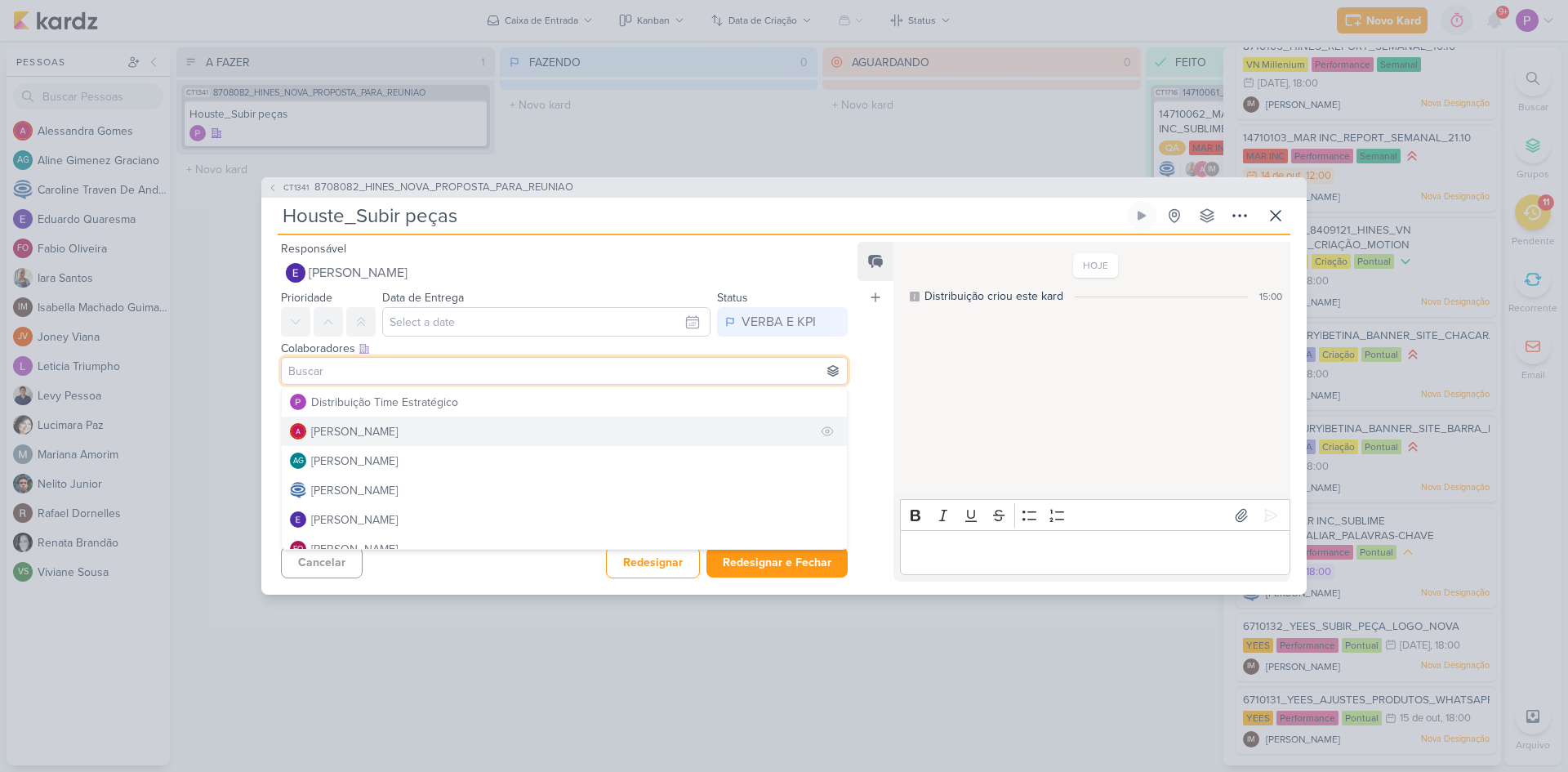
click at [384, 434] on div "[PERSON_NAME]" at bounding box center [354, 431] width 86 height 17
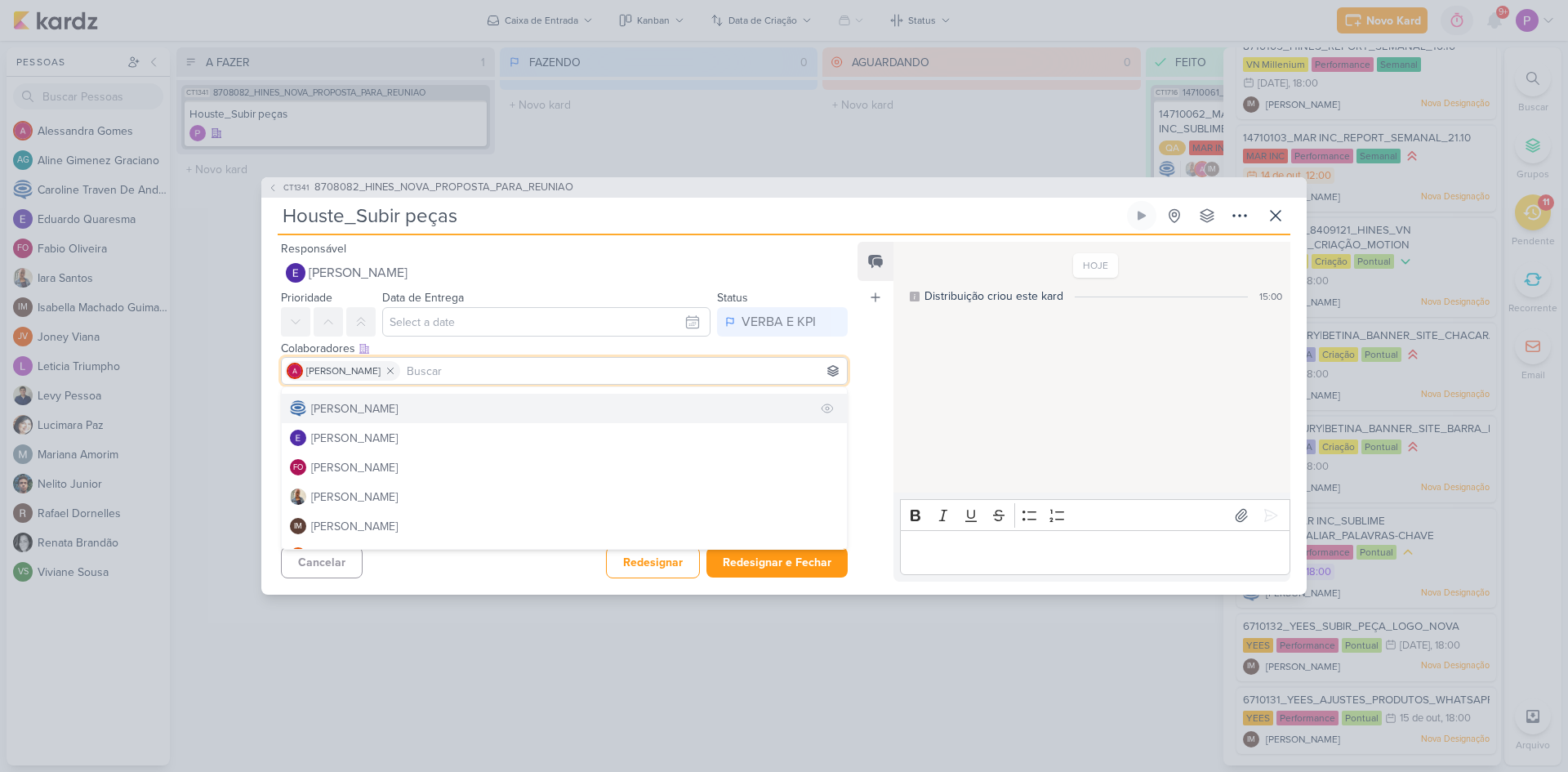
click at [381, 421] on button "[PERSON_NAME]" at bounding box center [565, 408] width 565 height 29
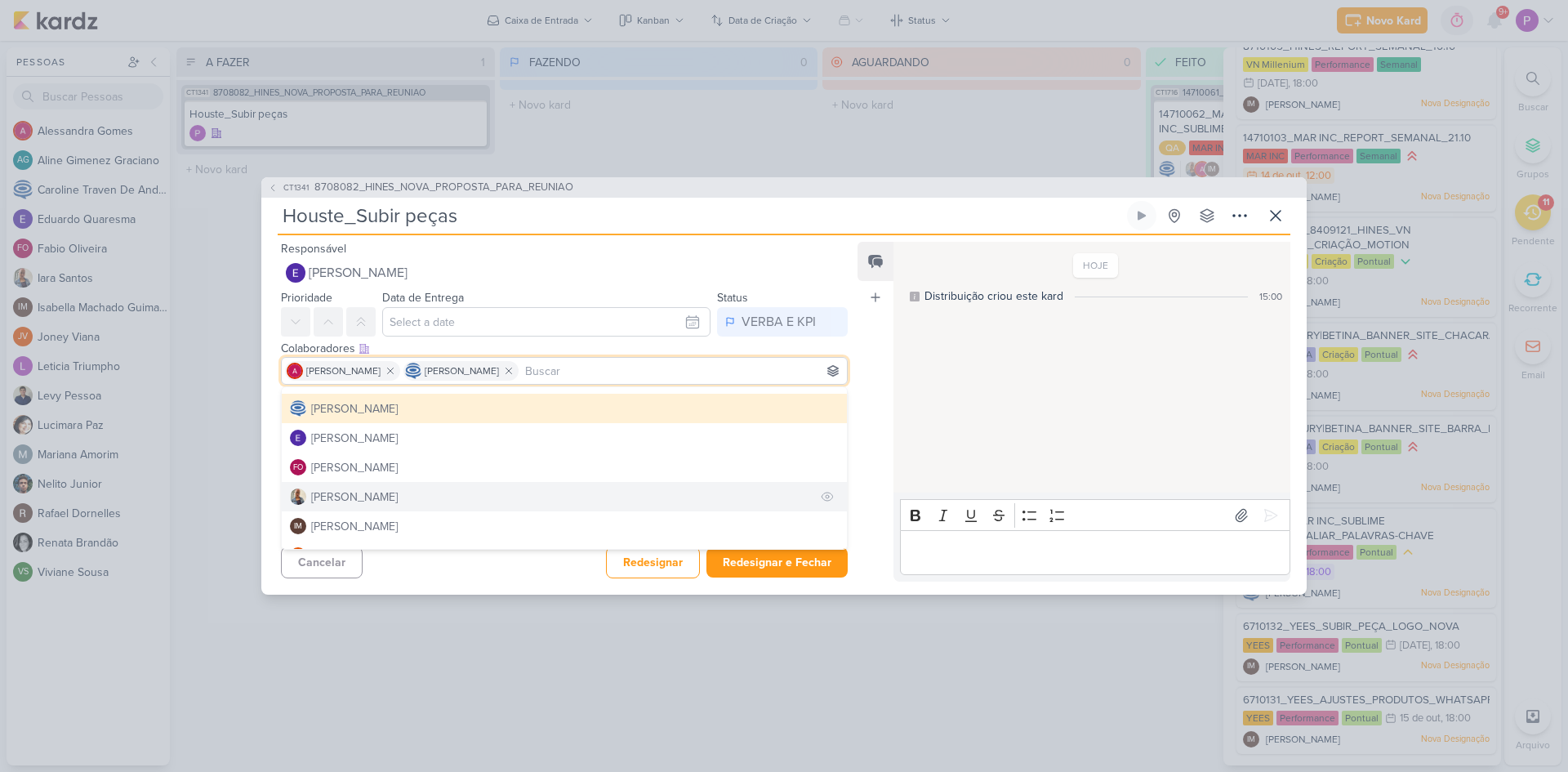
click at [365, 495] on div "[PERSON_NAME]" at bounding box center [354, 497] width 86 height 17
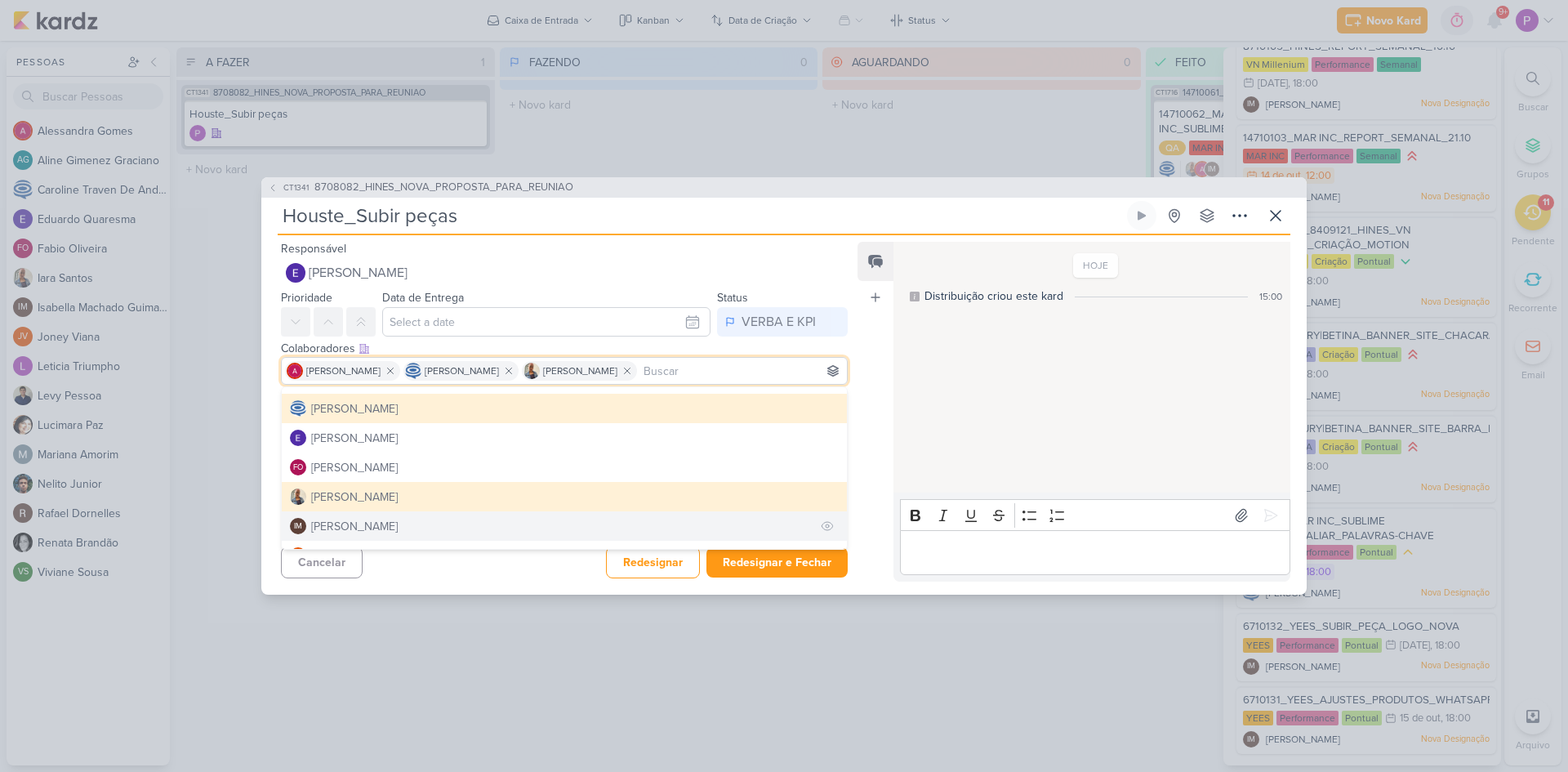
click at [371, 524] on div "[PERSON_NAME]" at bounding box center [354, 526] width 86 height 17
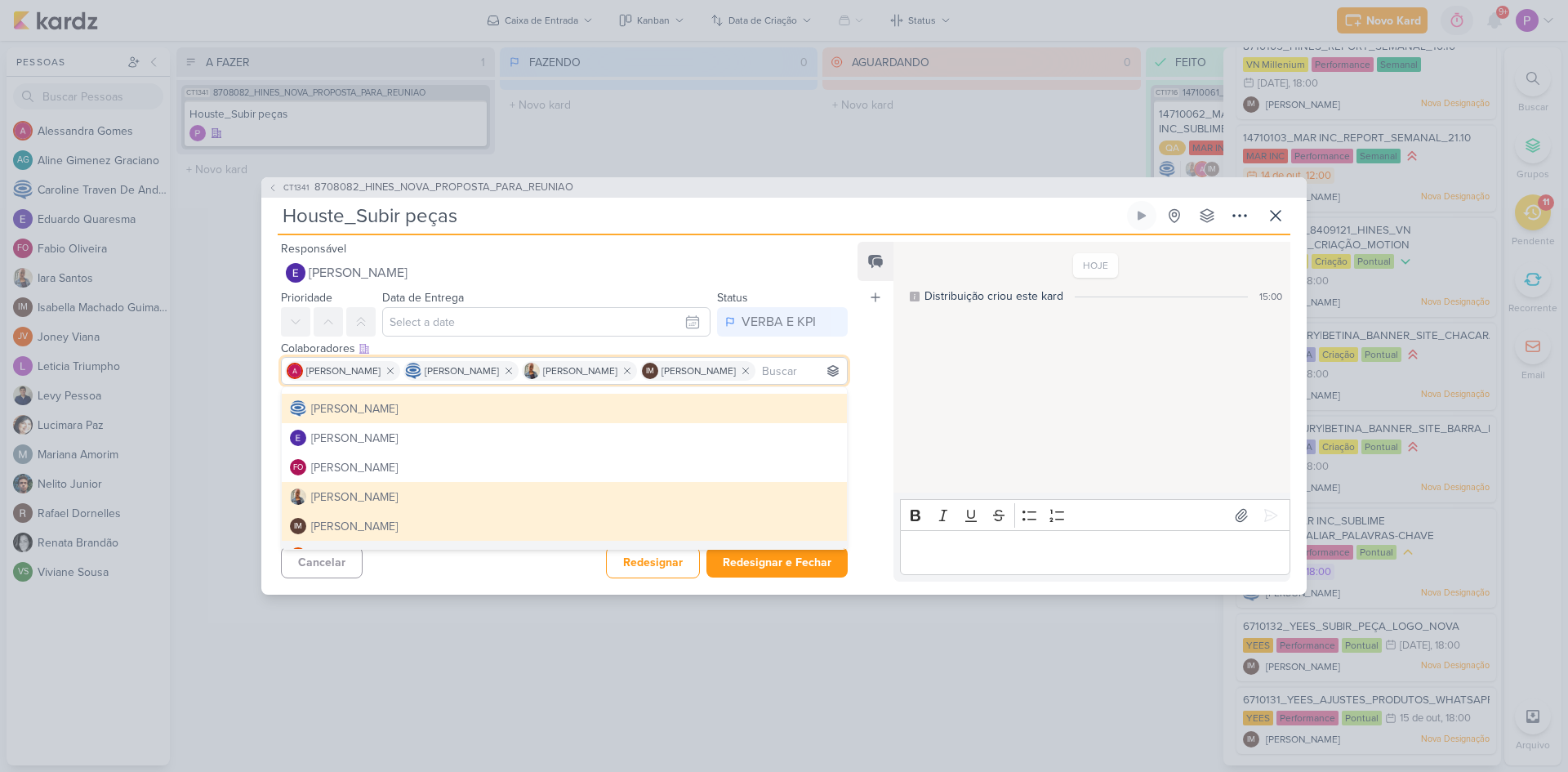
click at [518, 581] on div "Cancelar Redesignar Redesignar e Fechar Ctrl + Enter" at bounding box center [558, 560] width 593 height 42
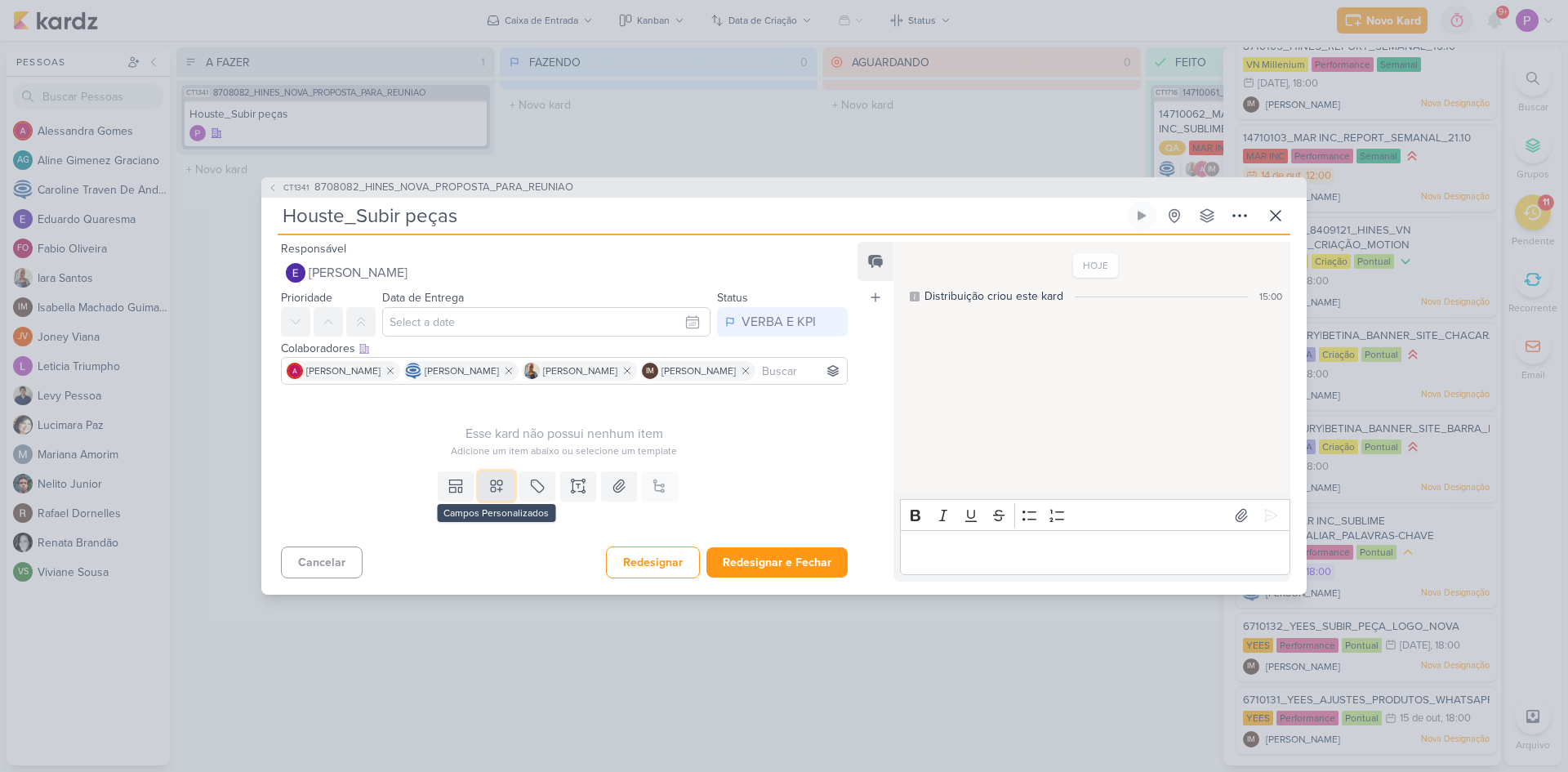
click at [500, 494] on icon at bounding box center [497, 486] width 16 height 16
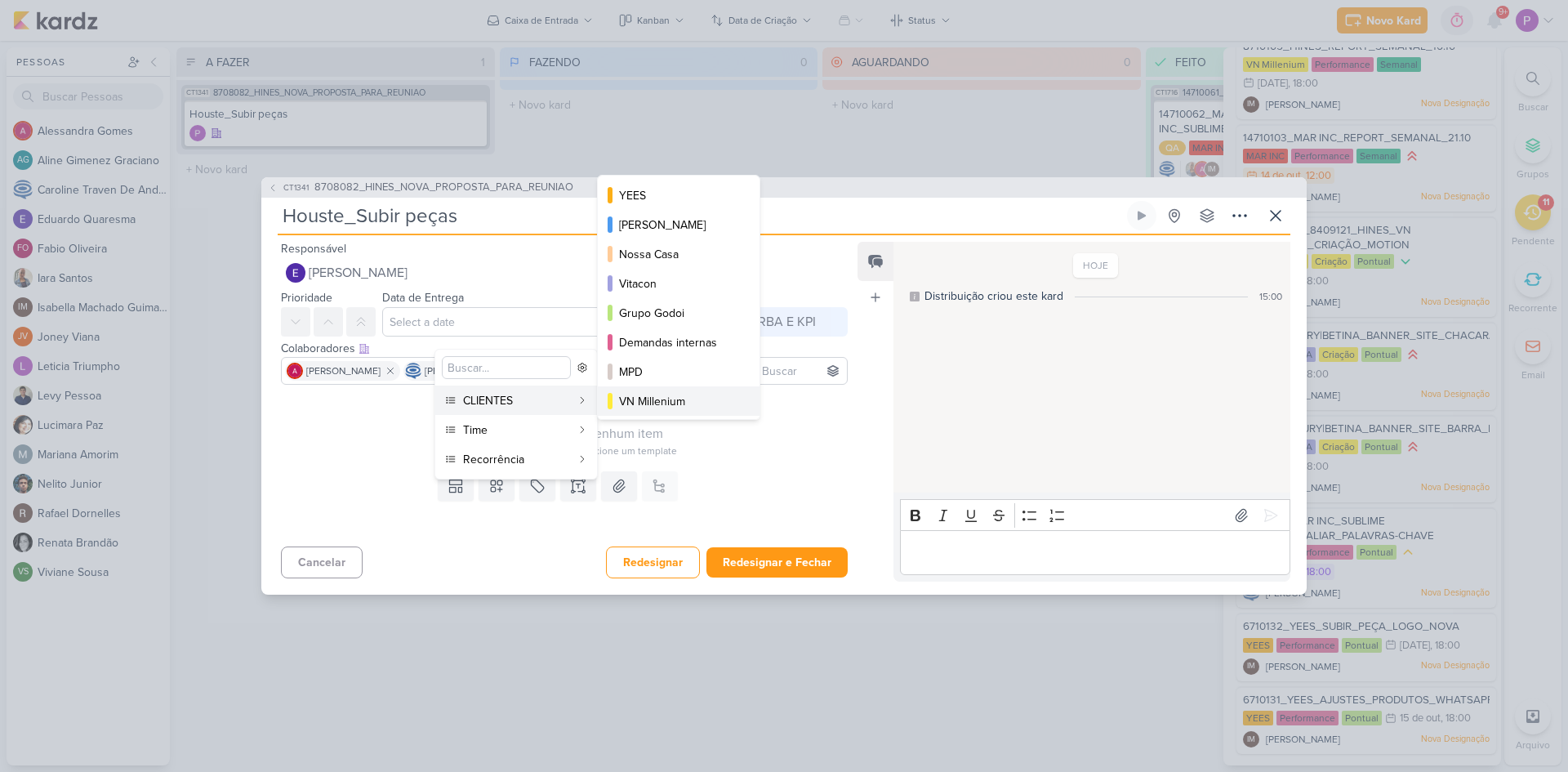
click at [665, 401] on div "VN Millenium" at bounding box center [679, 401] width 121 height 17
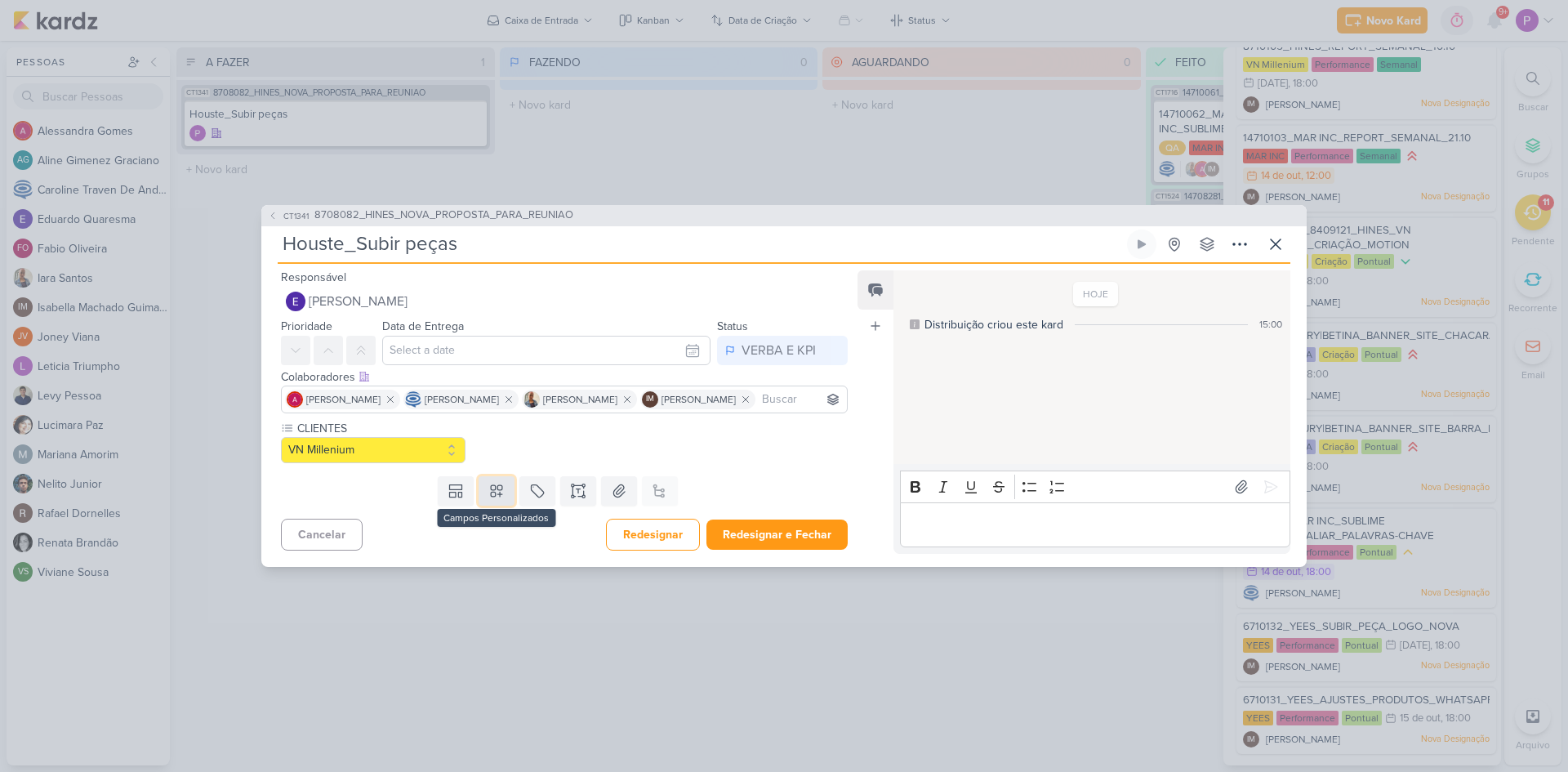
click at [489, 500] on icon at bounding box center [497, 491] width 16 height 16
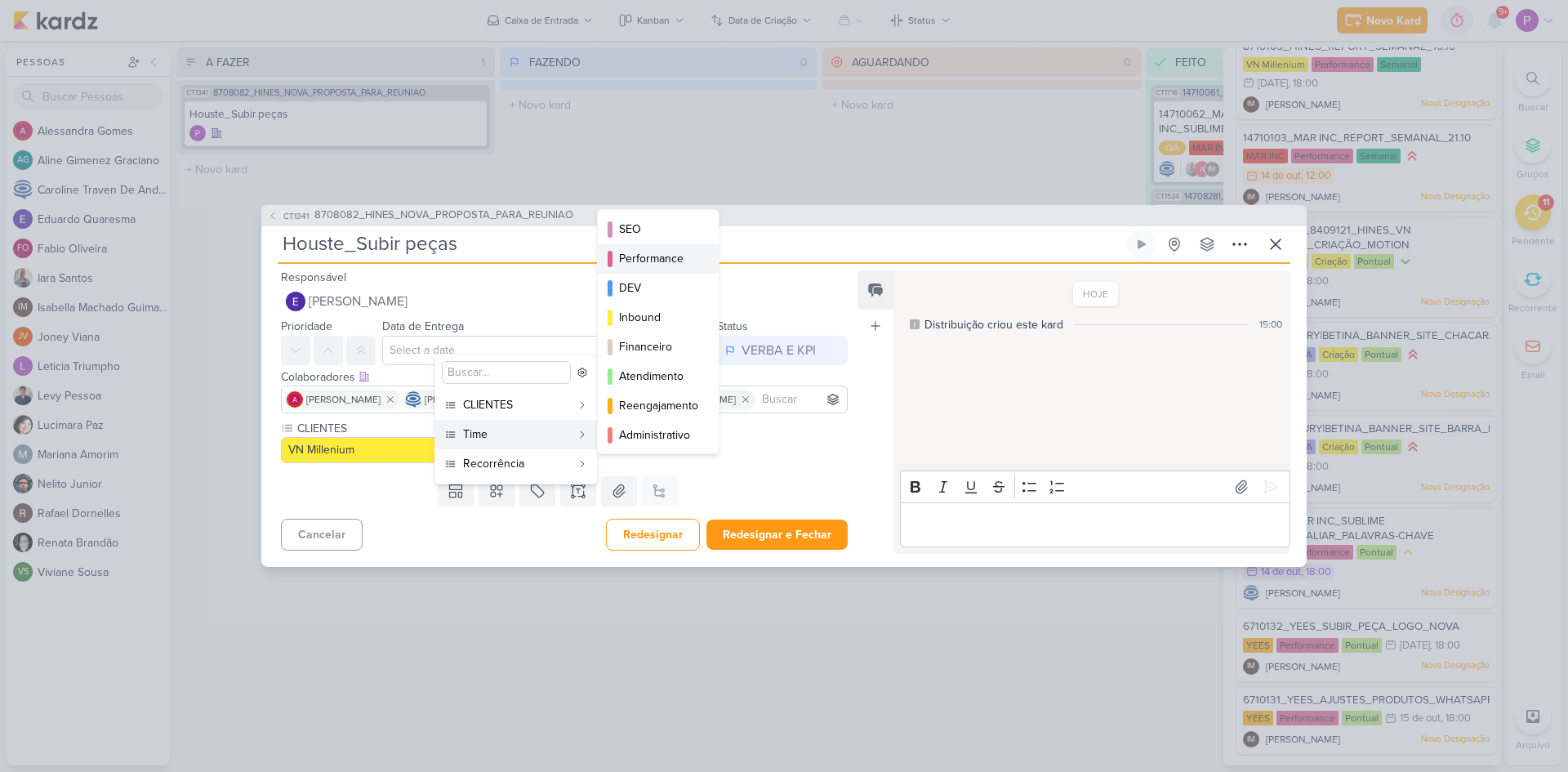
click at [646, 245] on button "Performance" at bounding box center [659, 258] width 121 height 29
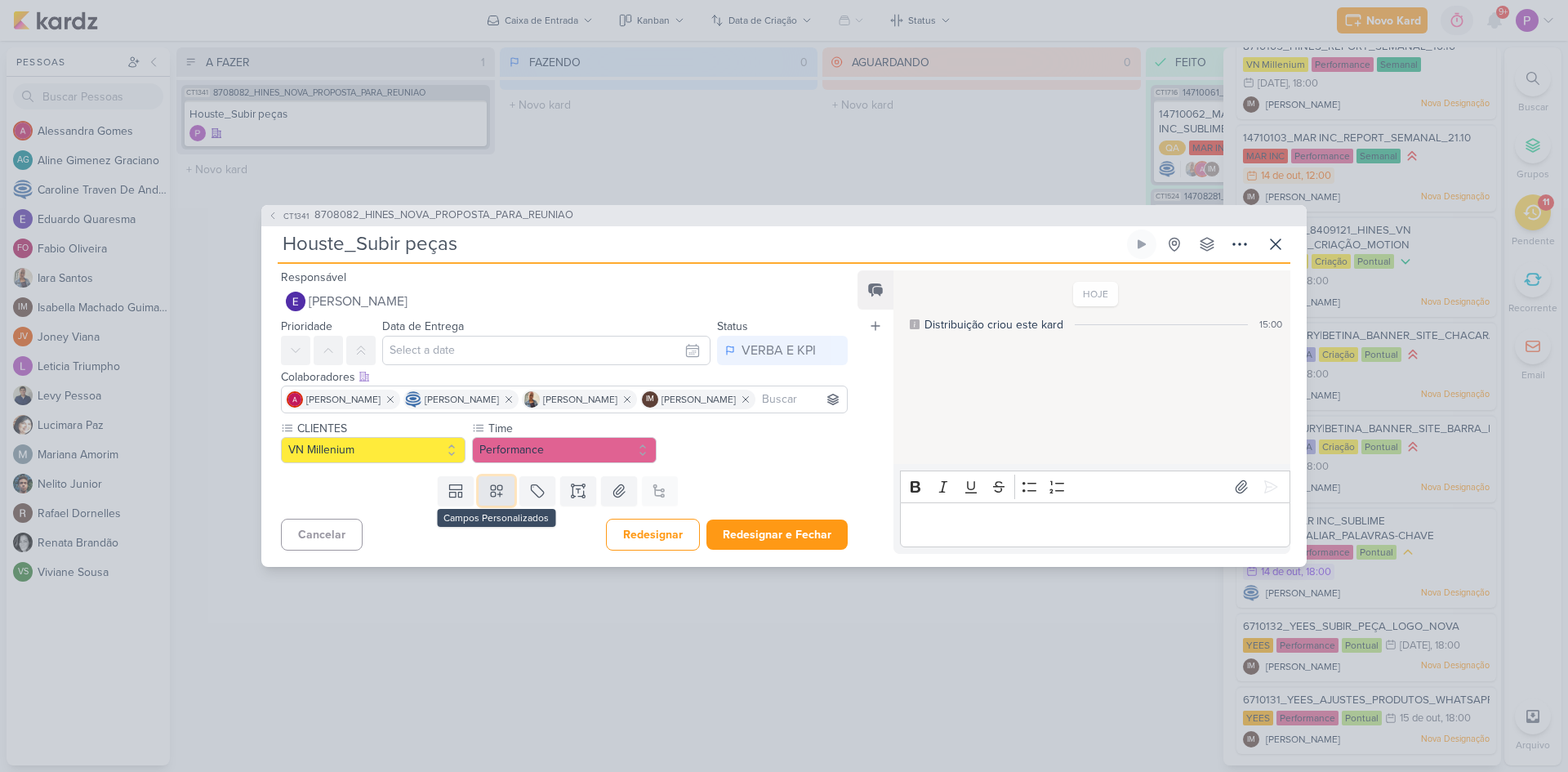
click at [483, 506] on button at bounding box center [497, 491] width 36 height 29
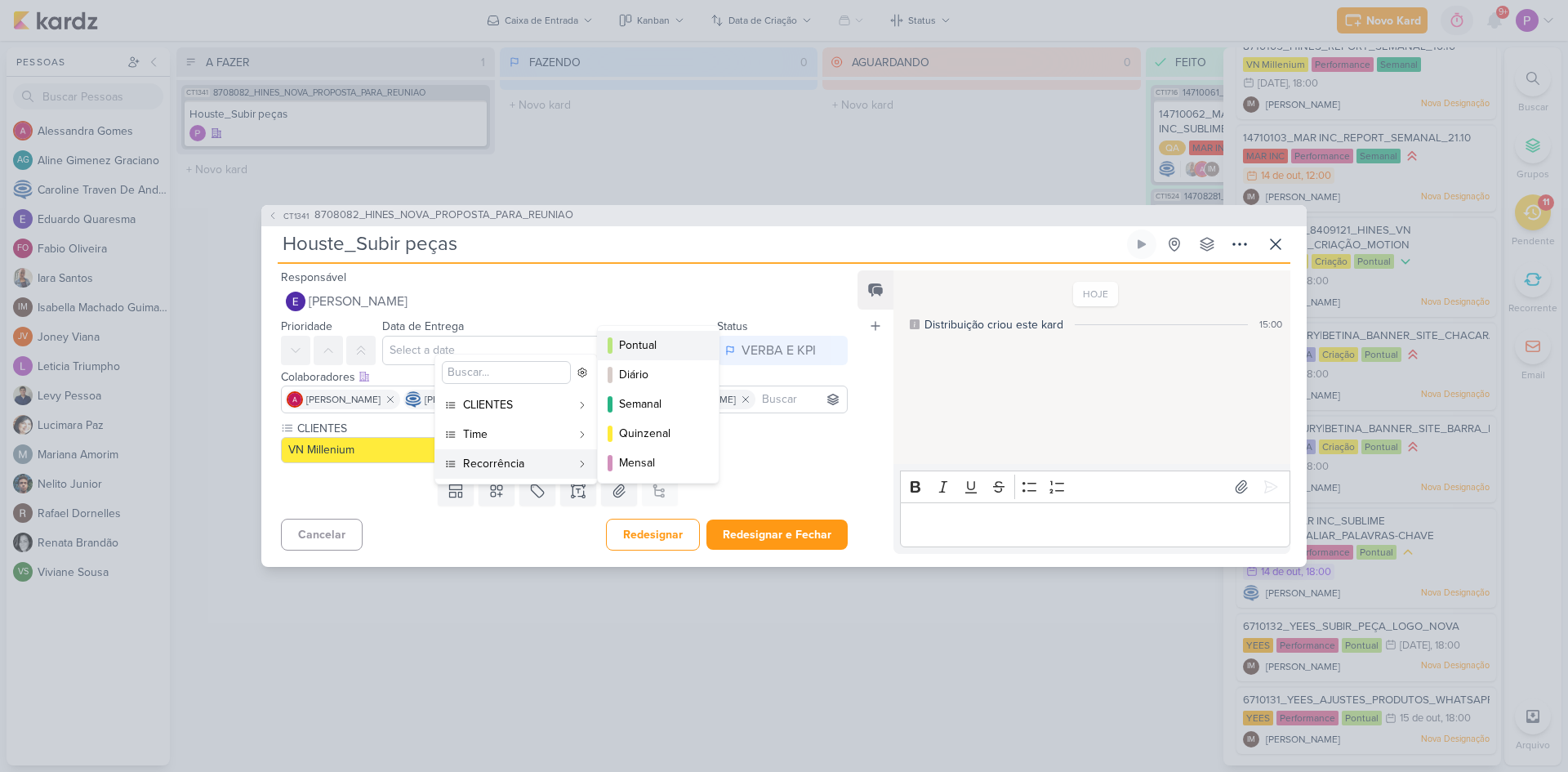
click at [662, 348] on div "Pontual" at bounding box center [659, 345] width 80 height 17
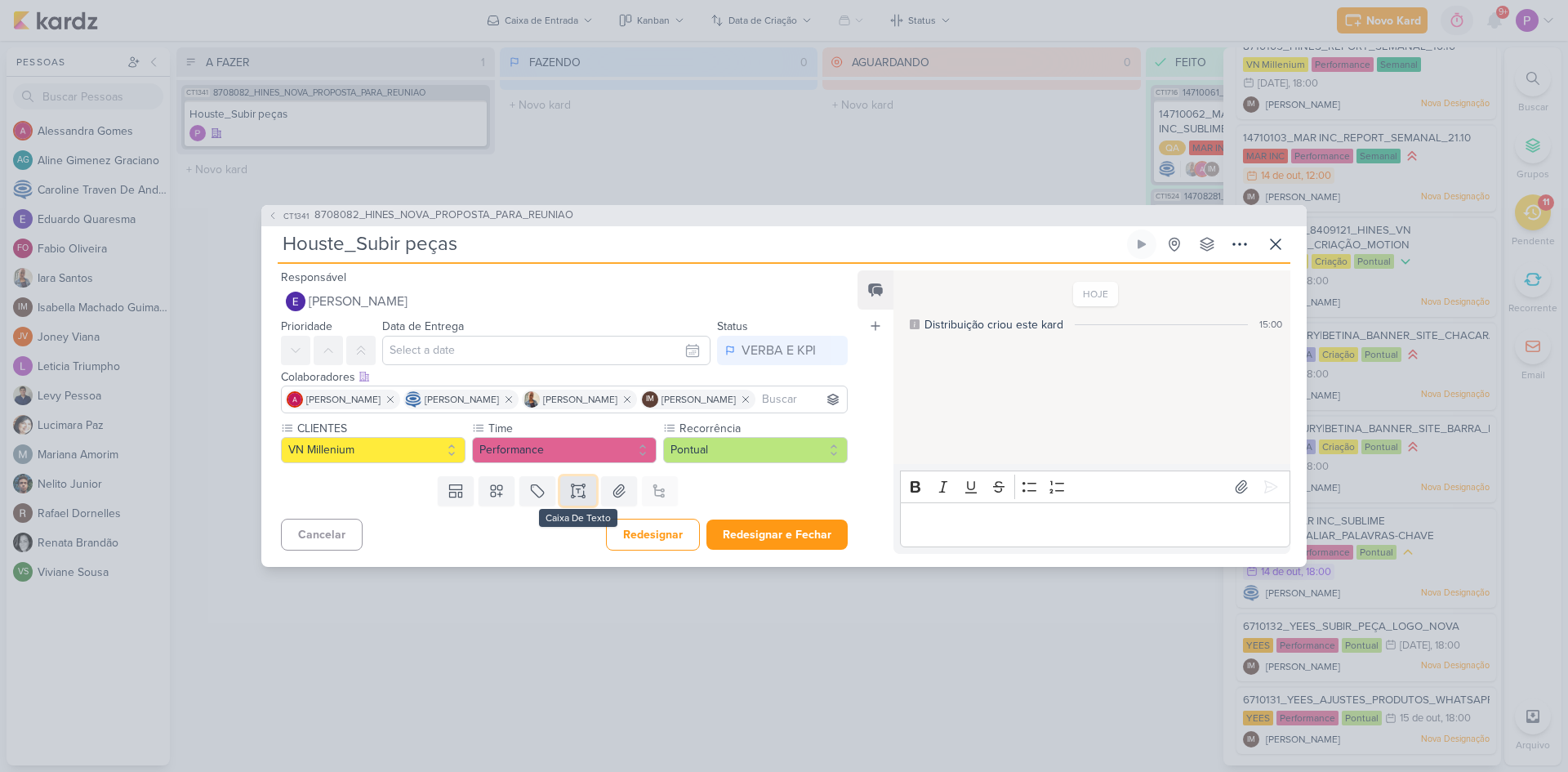
click at [574, 500] on icon at bounding box center [578, 491] width 16 height 16
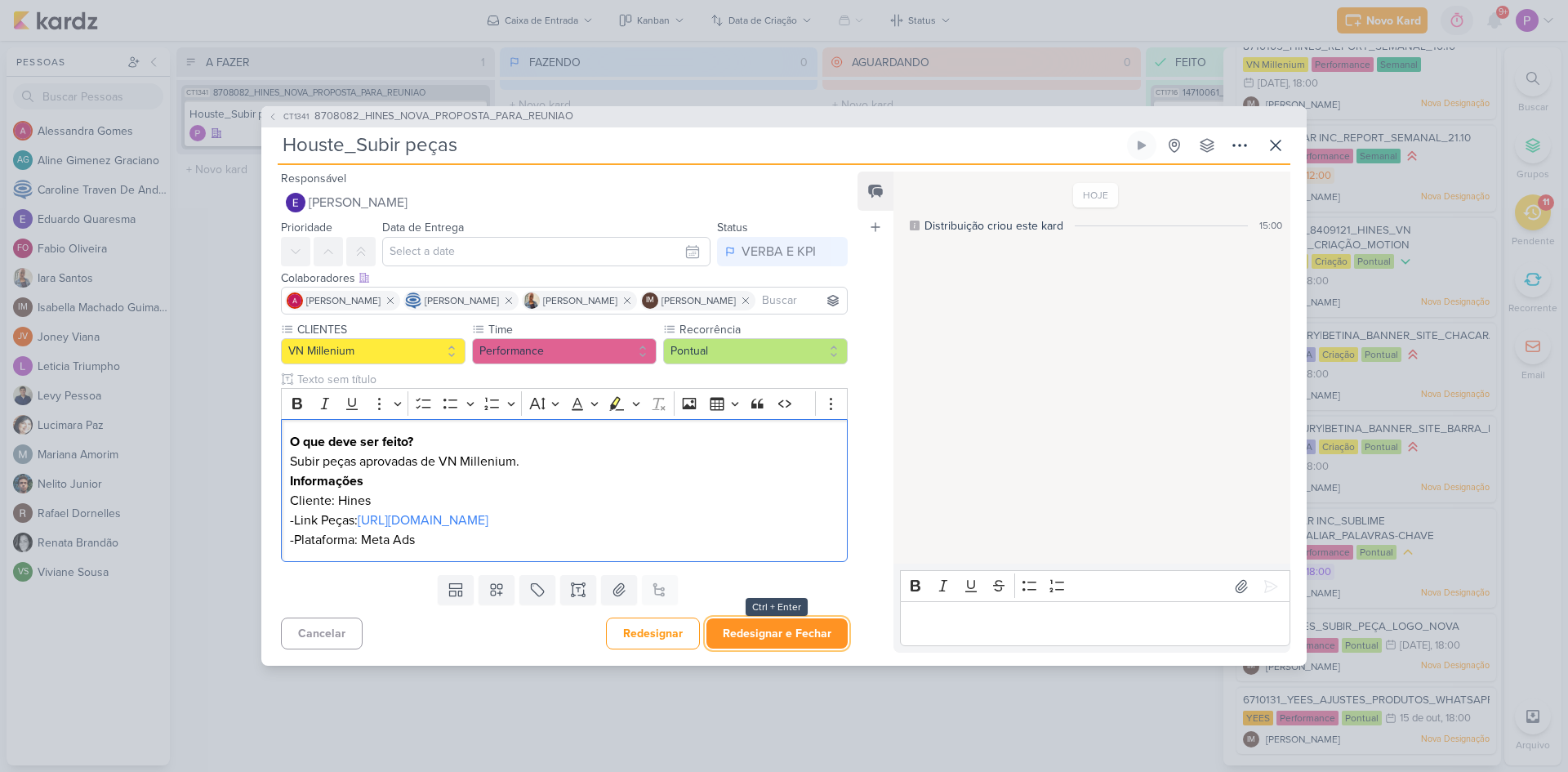
click at [766, 638] on button "Redesignar e Fechar" at bounding box center [777, 633] width 142 height 30
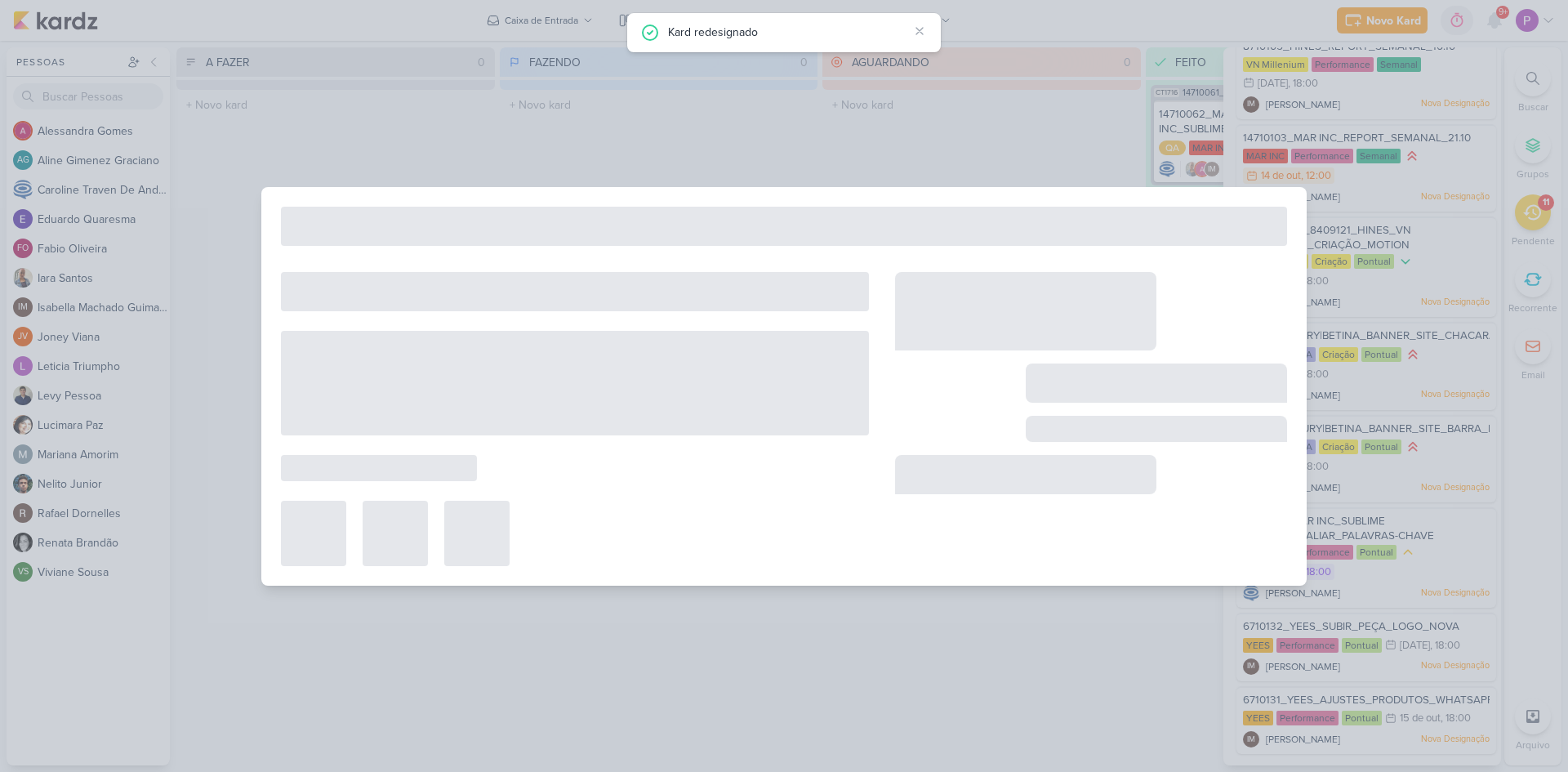
type input "8708082_HINES_NOVA_PROPOSTA_PARA_REUNIAO"
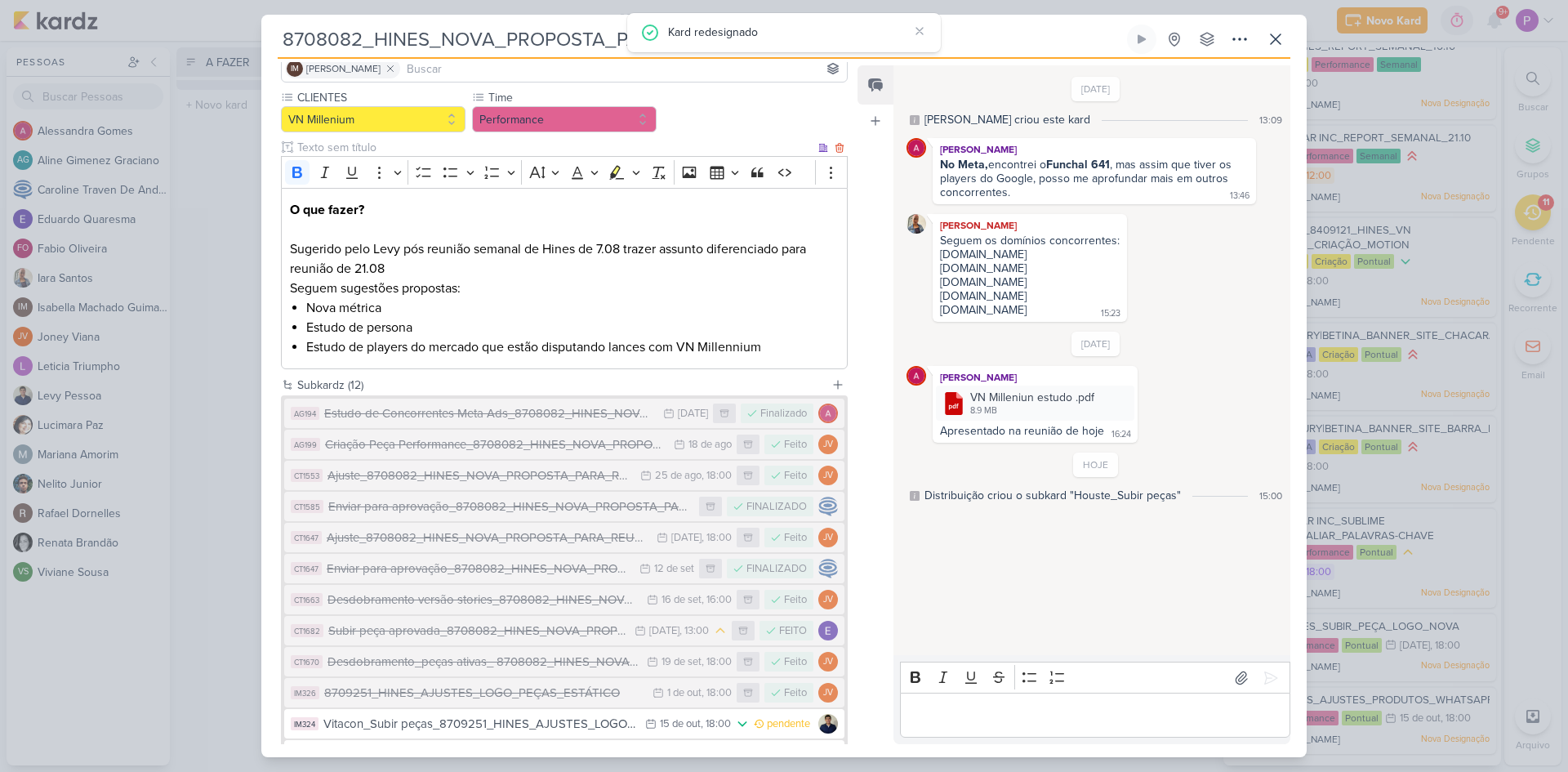
scroll to position [268, 0]
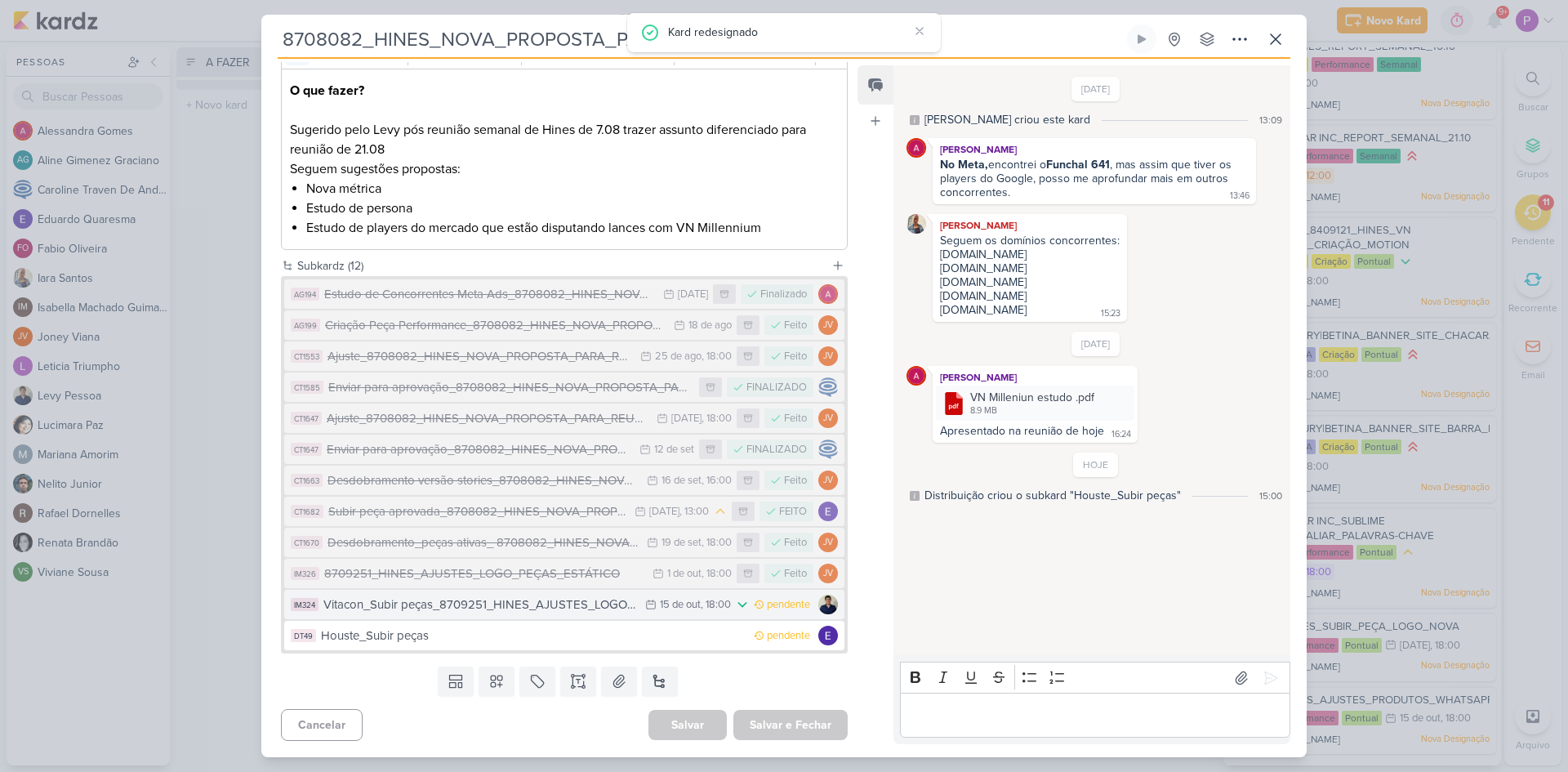
click at [544, 608] on div "Vitacon_Subir peças_8709251_HINES_AJUSTES_LOGO_PEÇAS_ESTÁTICO" at bounding box center [480, 605] width 313 height 19
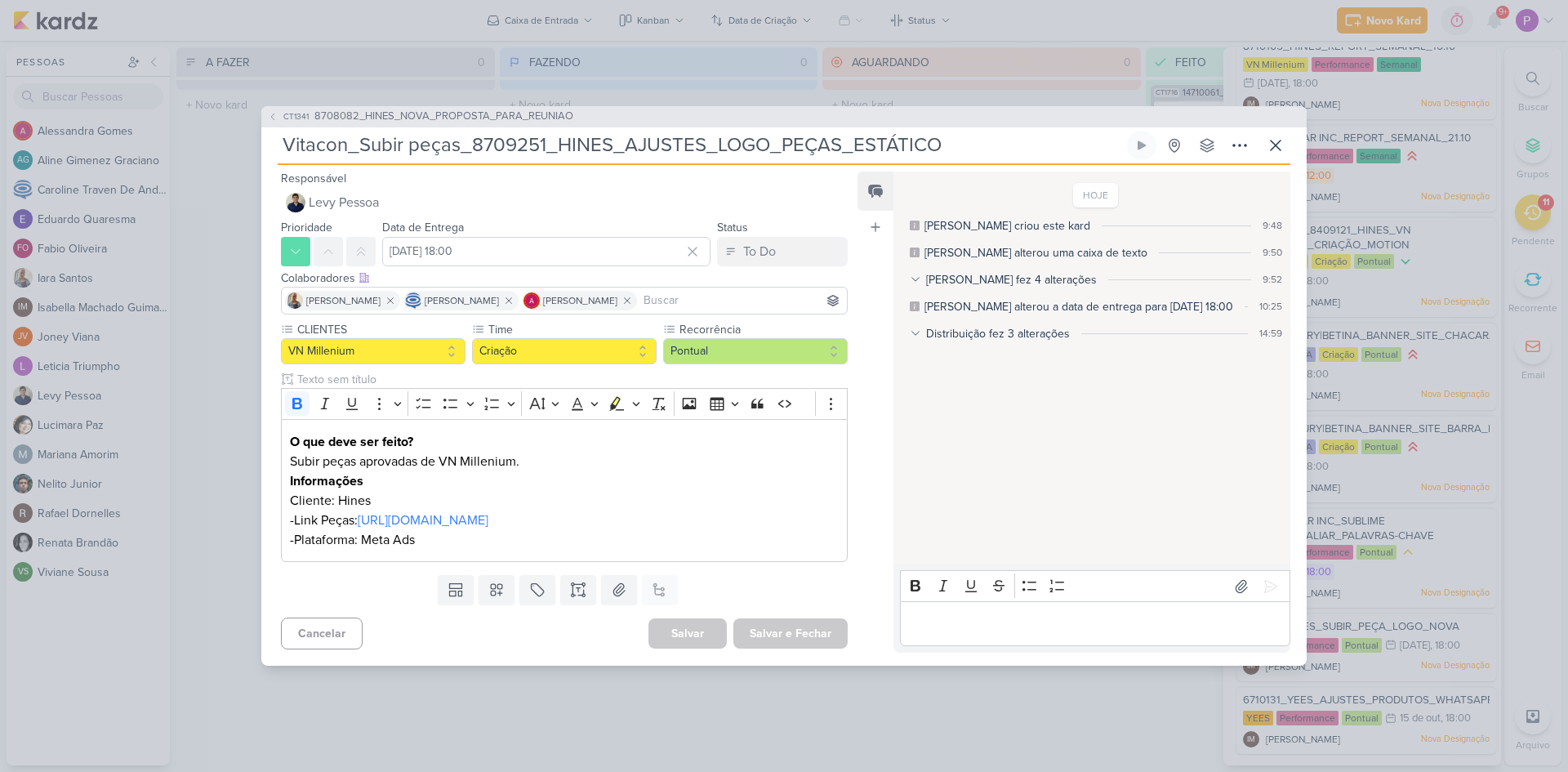
drag, startPoint x: 957, startPoint y: 147, endPoint x: 345, endPoint y: 150, distance: 612.0
click at [345, 150] on input "Vitacon_Subir peças_8709251_HINES_AJUSTES_LOGO_PEÇAS_ESTÁTICO" at bounding box center [701, 145] width 846 height 29
click at [278, 119] on button "CT1341 8708082_HINES_NOVA_PROPOSTA_PARA_REUNIAO" at bounding box center [420, 117] width 305 height 16
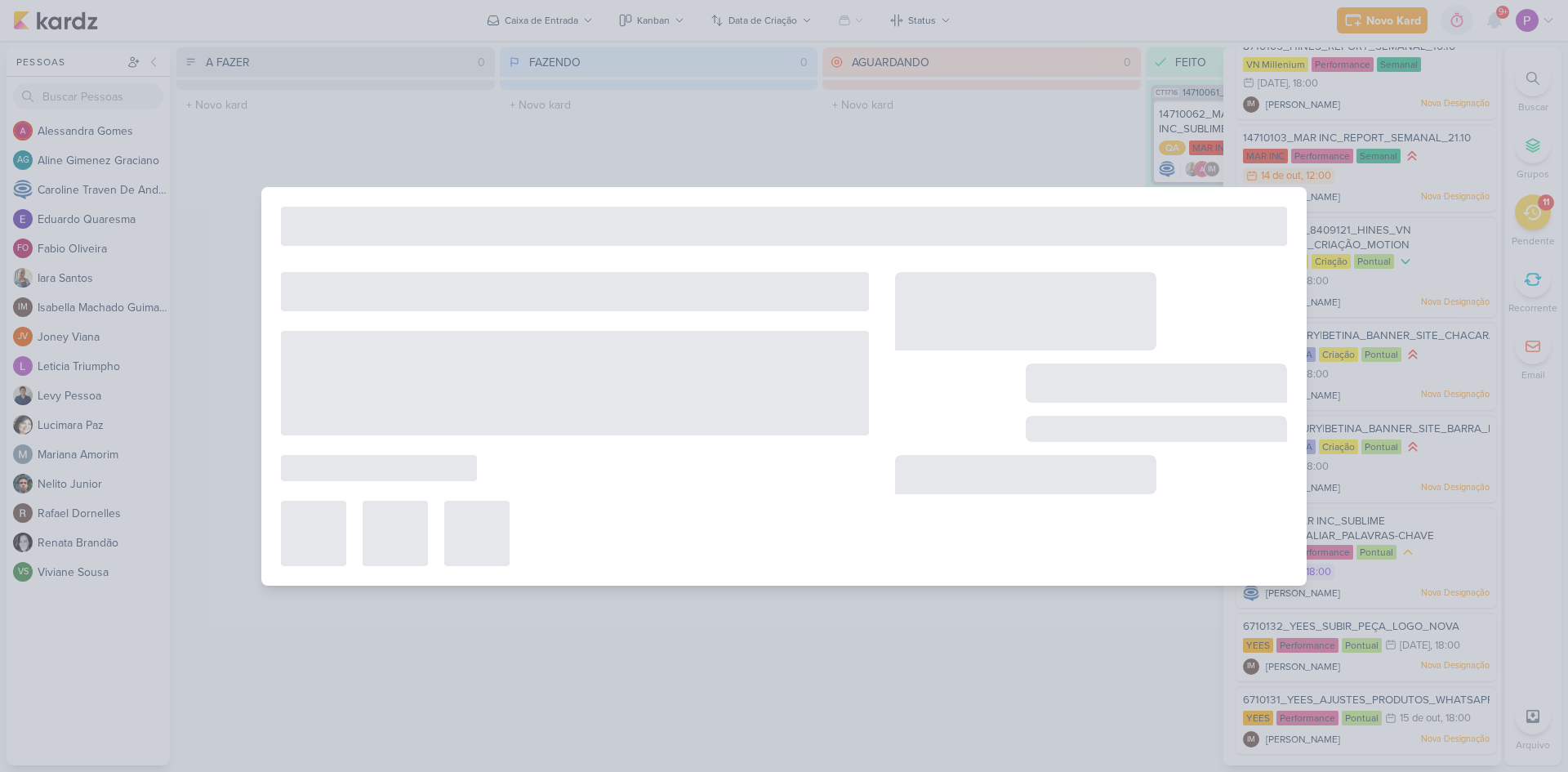
type input "8708082_HINES_NOVA_PROPOSTA_PARA_REUNIAO"
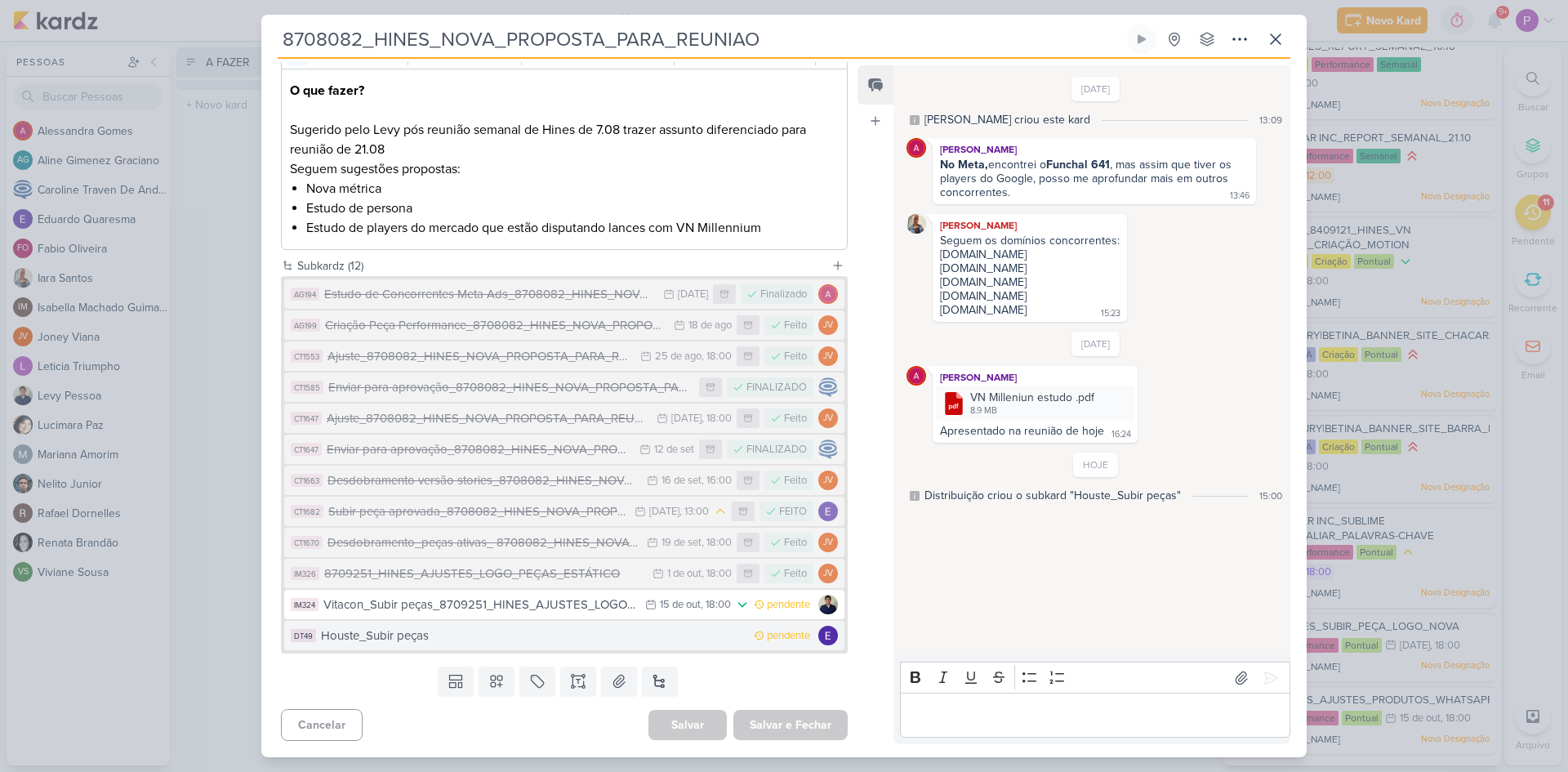
click at [509, 640] on div "Houste_Subir peças" at bounding box center [533, 636] width 425 height 19
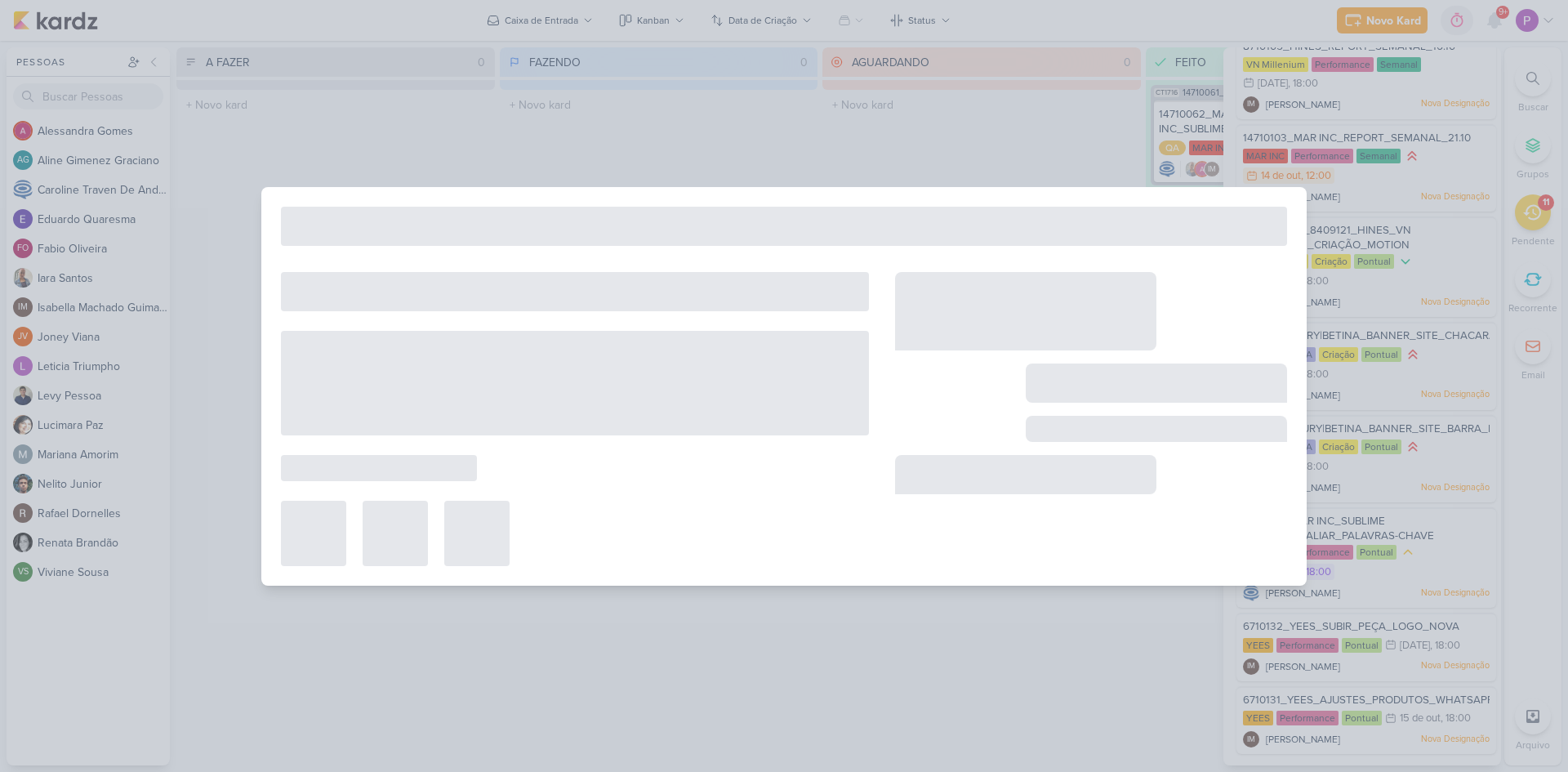
type input "Houste_Subir peças"
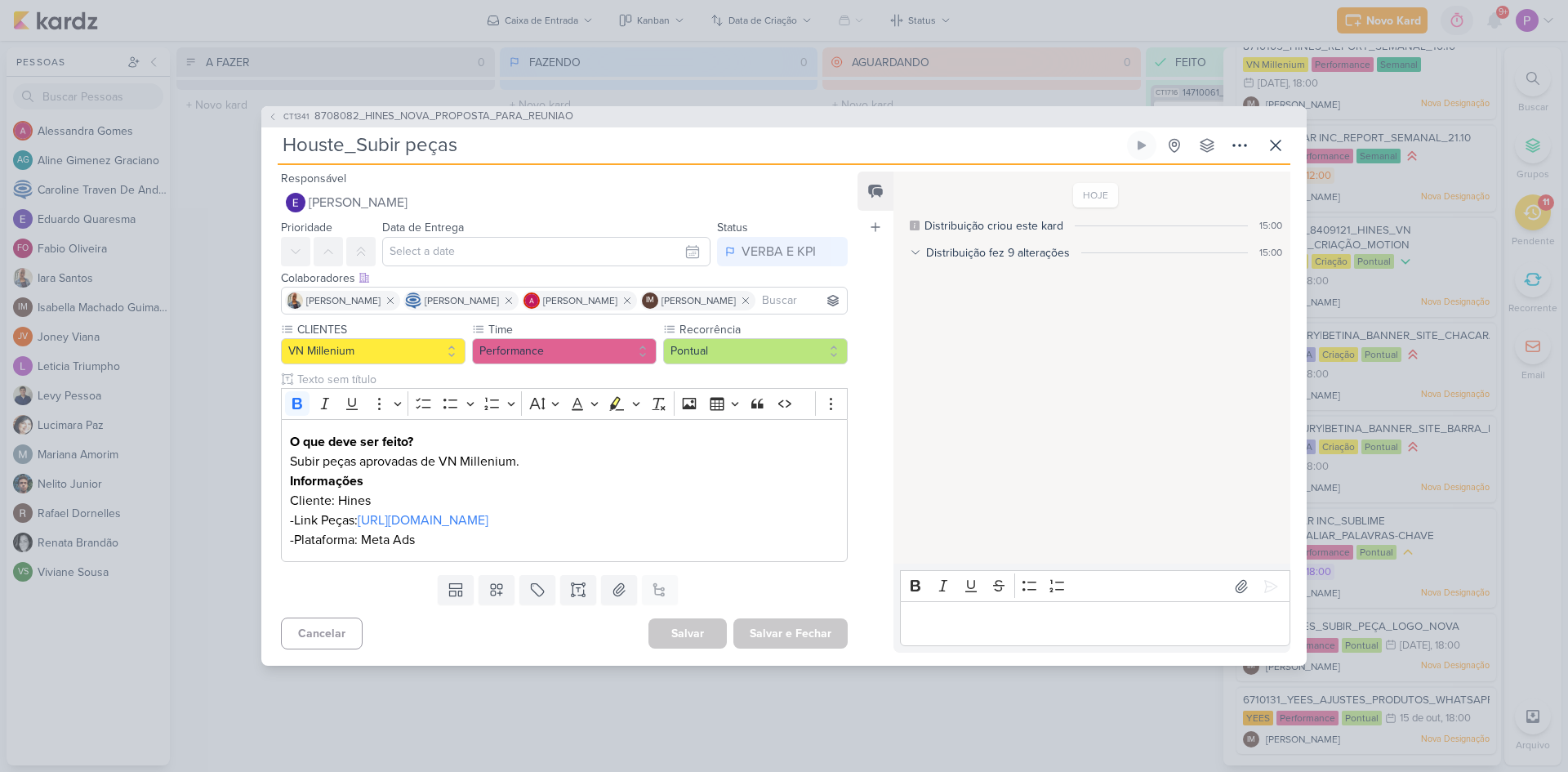
click at [474, 138] on input "Houste_Subir peças" at bounding box center [701, 145] width 846 height 29
paste input "_Subir peças_8709251_HINES_AJUSTES_LOGO_PEÇAS_ESTÁTICO"
type input "Houste_Subir peças_Subir peças_8709251_HINES_AJUSTES_LOGO_PEÇAS_ESTÁTICO"
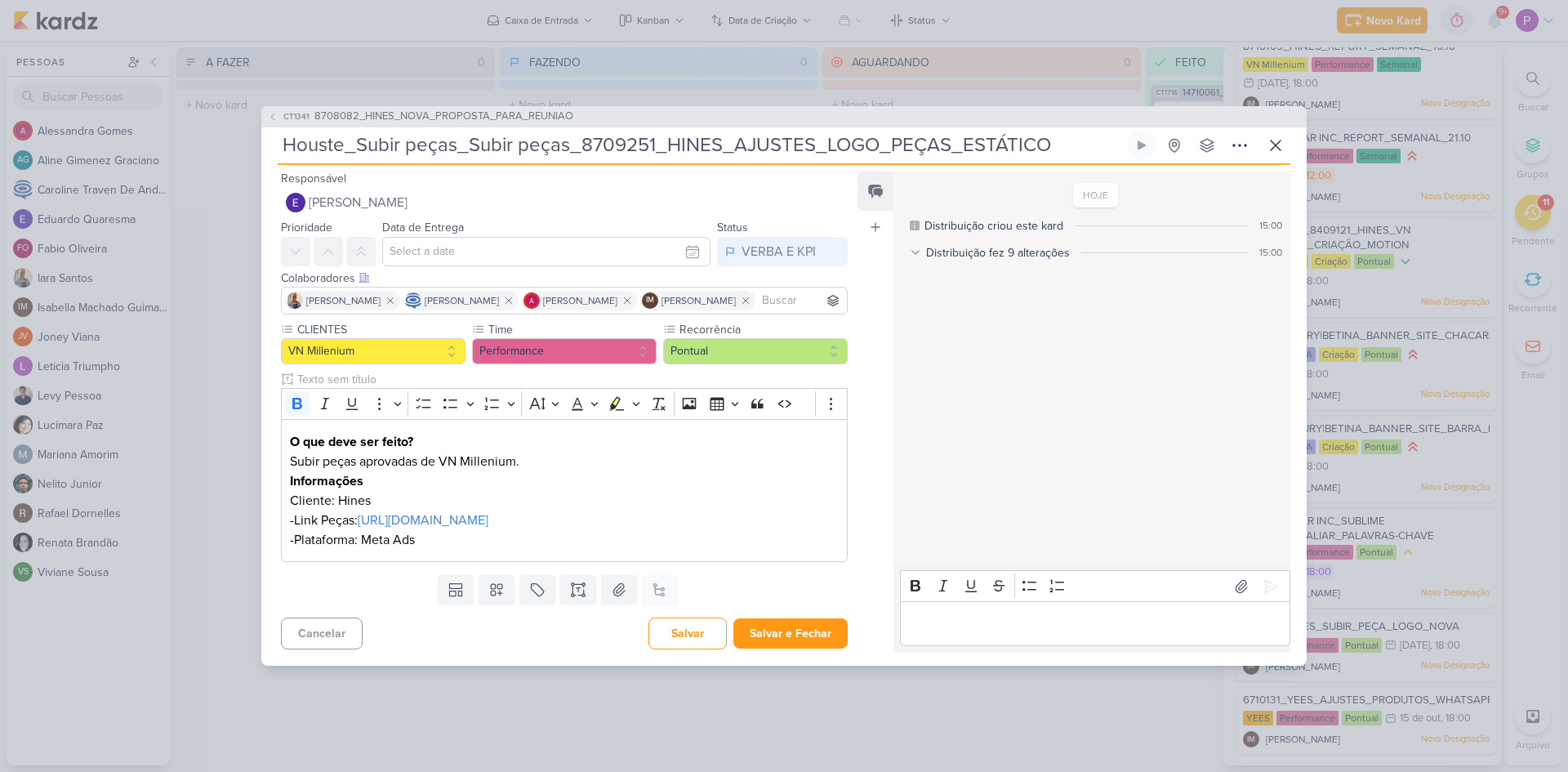
type input "Houste_Subir peças_Subir peças_8709251_HINES_AJUSTES_LOGO_PEÇAS_ESTÁTICO"
click at [464, 240] on input "text" at bounding box center [546, 251] width 329 height 29
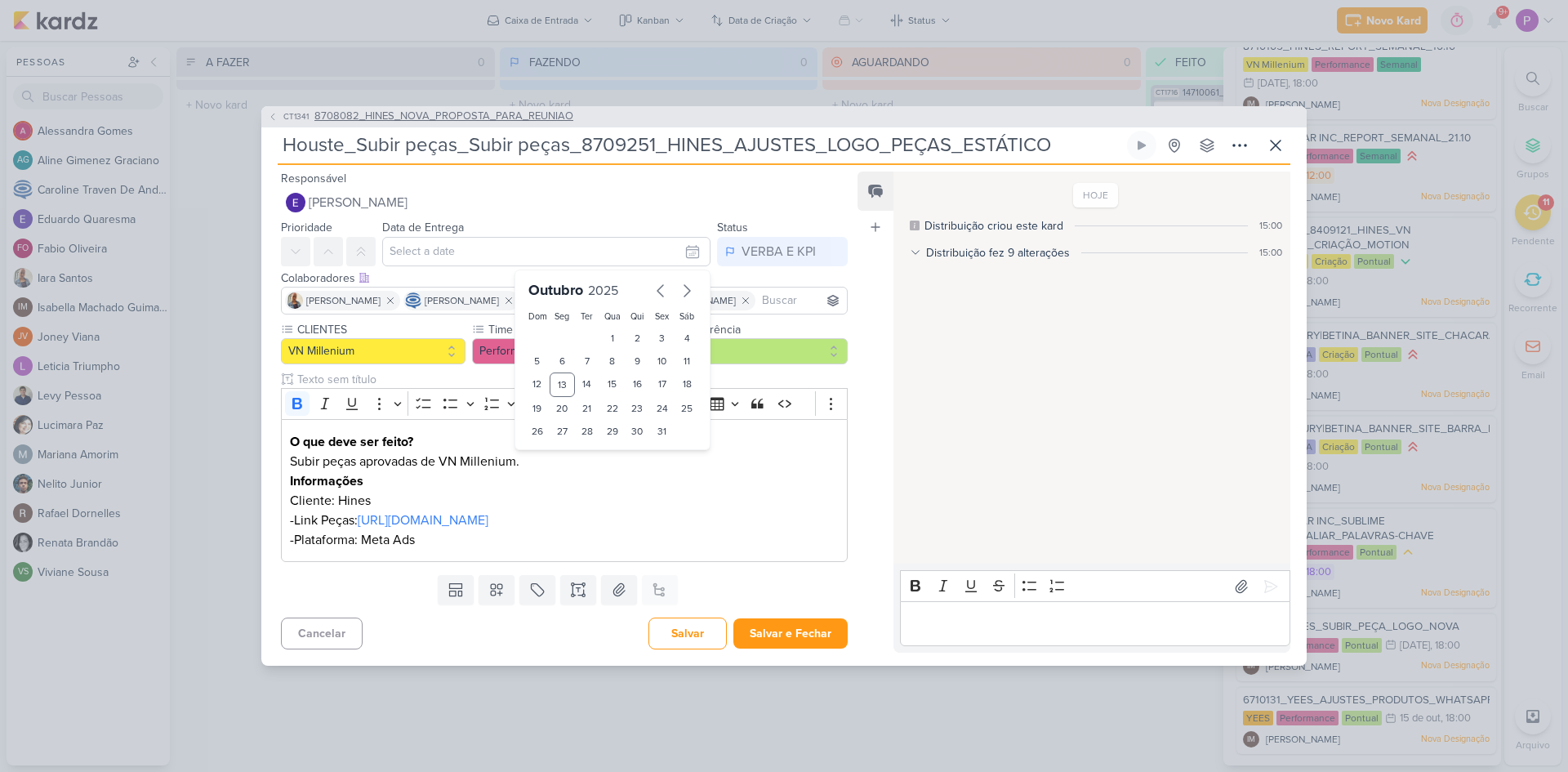
click at [287, 110] on span "CT1341" at bounding box center [297, 117] width 30 height 12
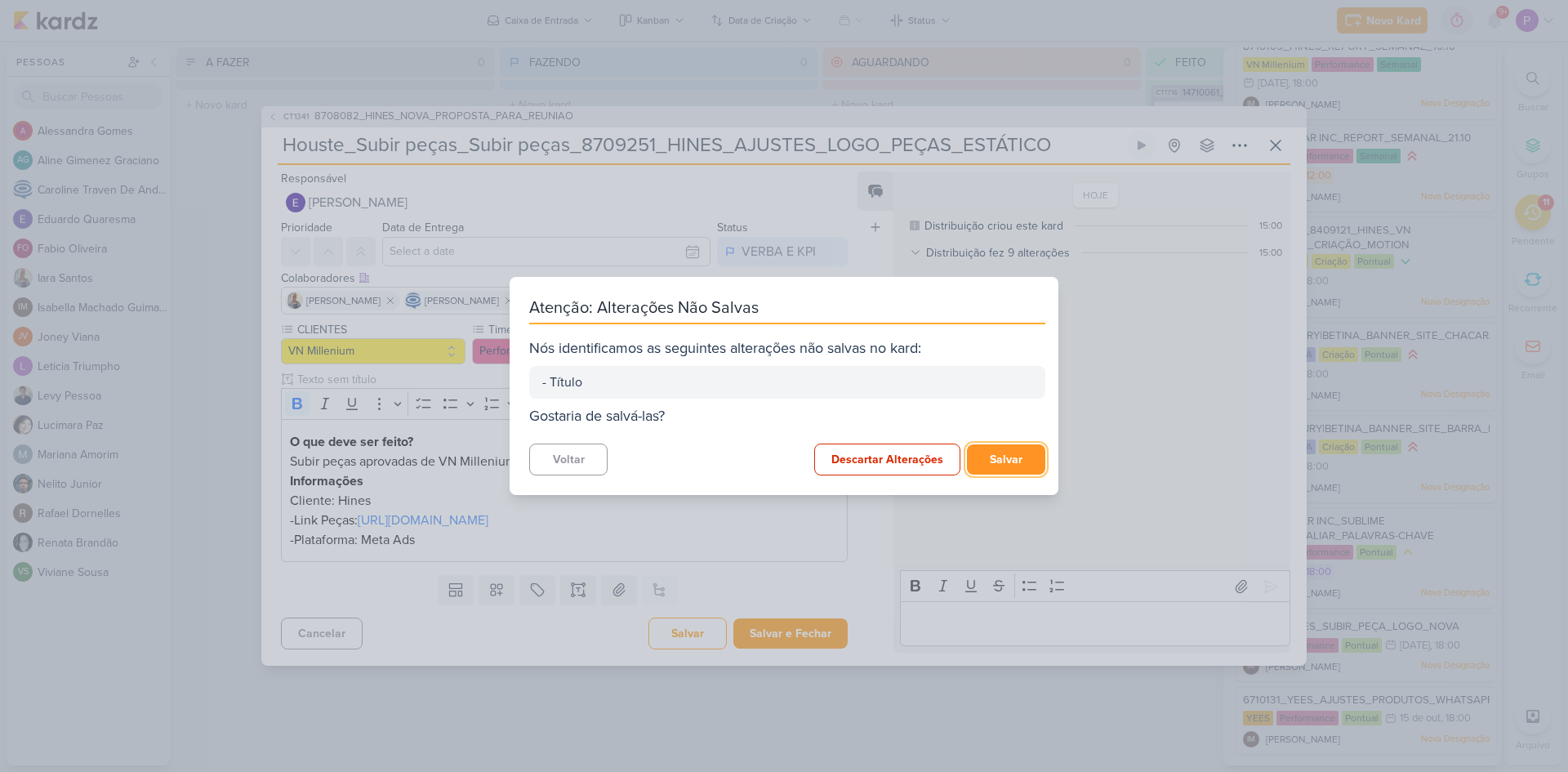
click at [990, 460] on button "Salvar" at bounding box center [1006, 459] width 78 height 30
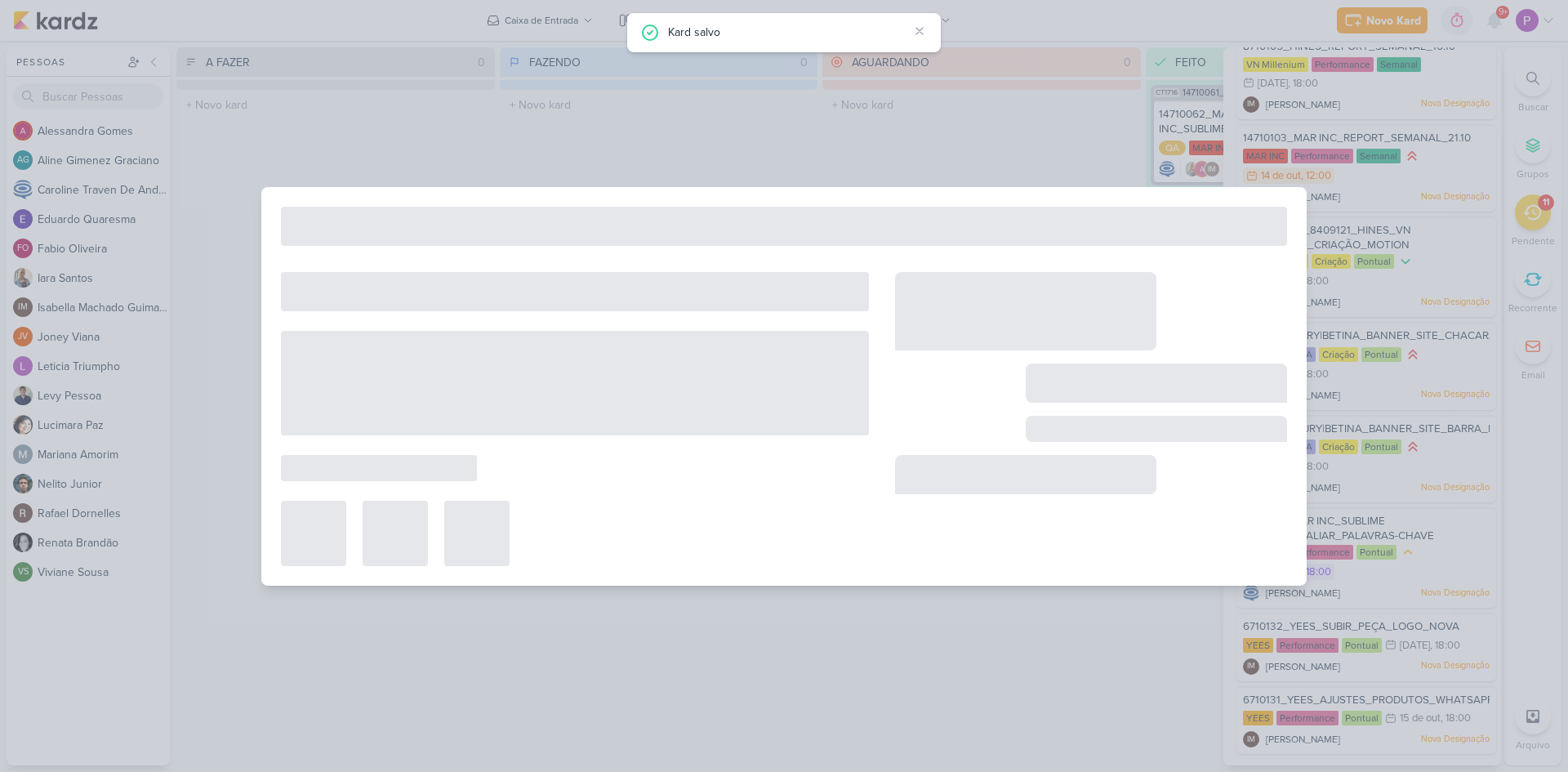
type input "8708082_HINES_NOVA_PROPOSTA_PARA_REUNIAO"
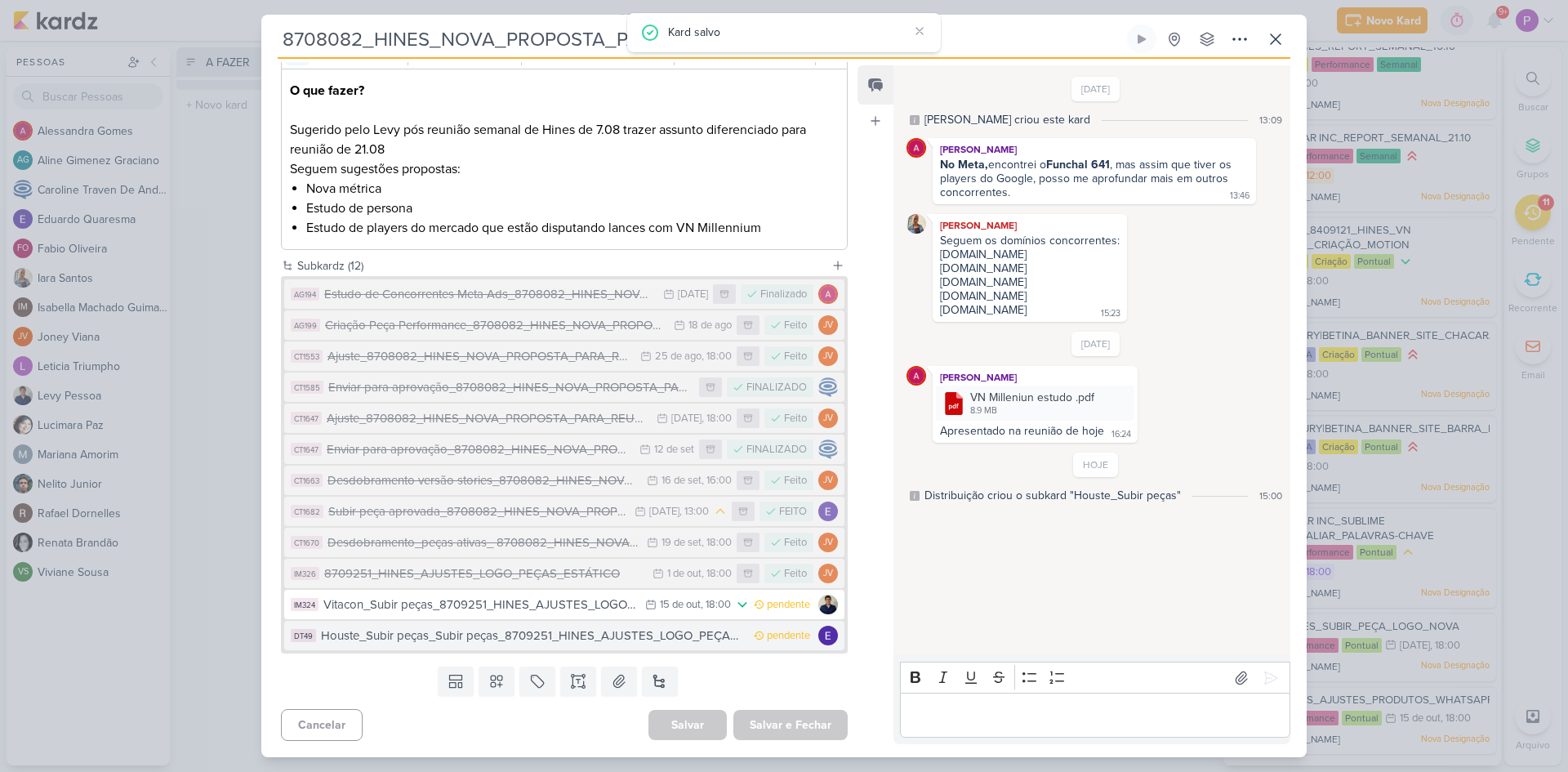
click at [585, 633] on div "Houste_Subir peças_Subir peças_8709251_HINES_AJUSTES_LOGO_PEÇAS_ESTÁTICO" at bounding box center [533, 636] width 425 height 19
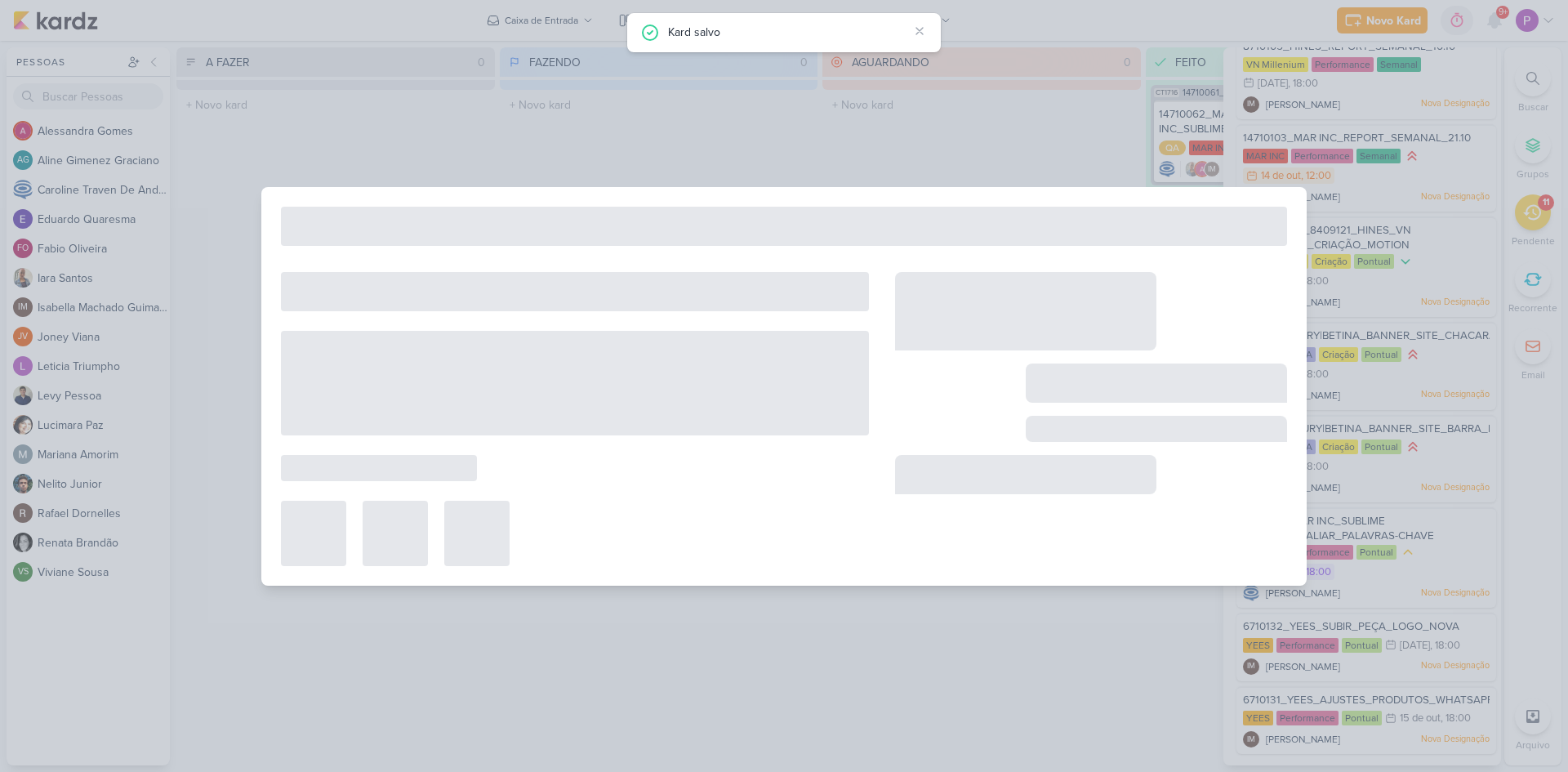
type input "Houste_Subir peças_Subir peças_8709251_HINES_AJUSTES_LOGO_PEÇAS_ESTÁTICO"
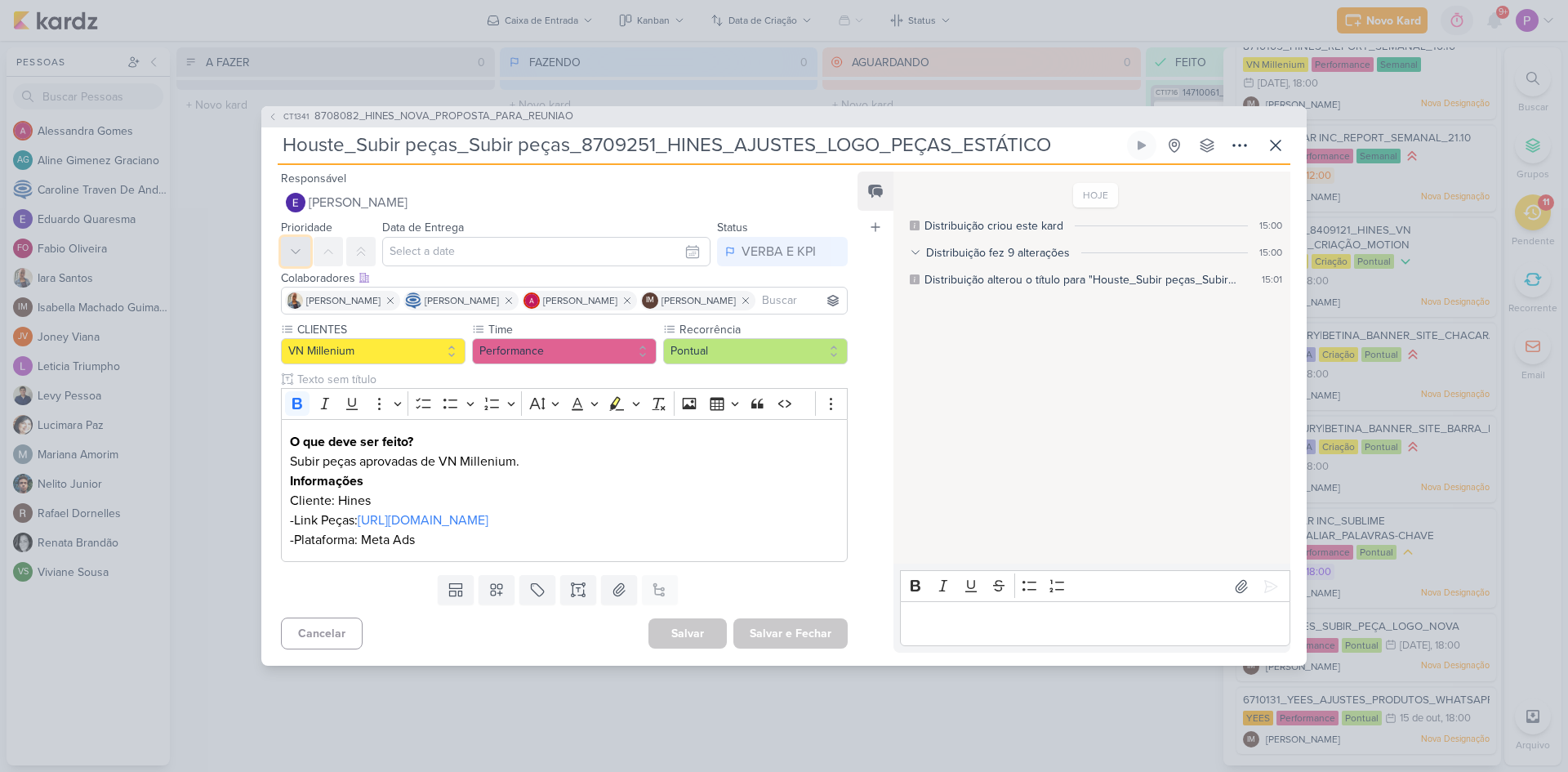
click at [288, 246] on button at bounding box center [296, 251] width 29 height 29
click at [430, 248] on input "text" at bounding box center [546, 251] width 329 height 29
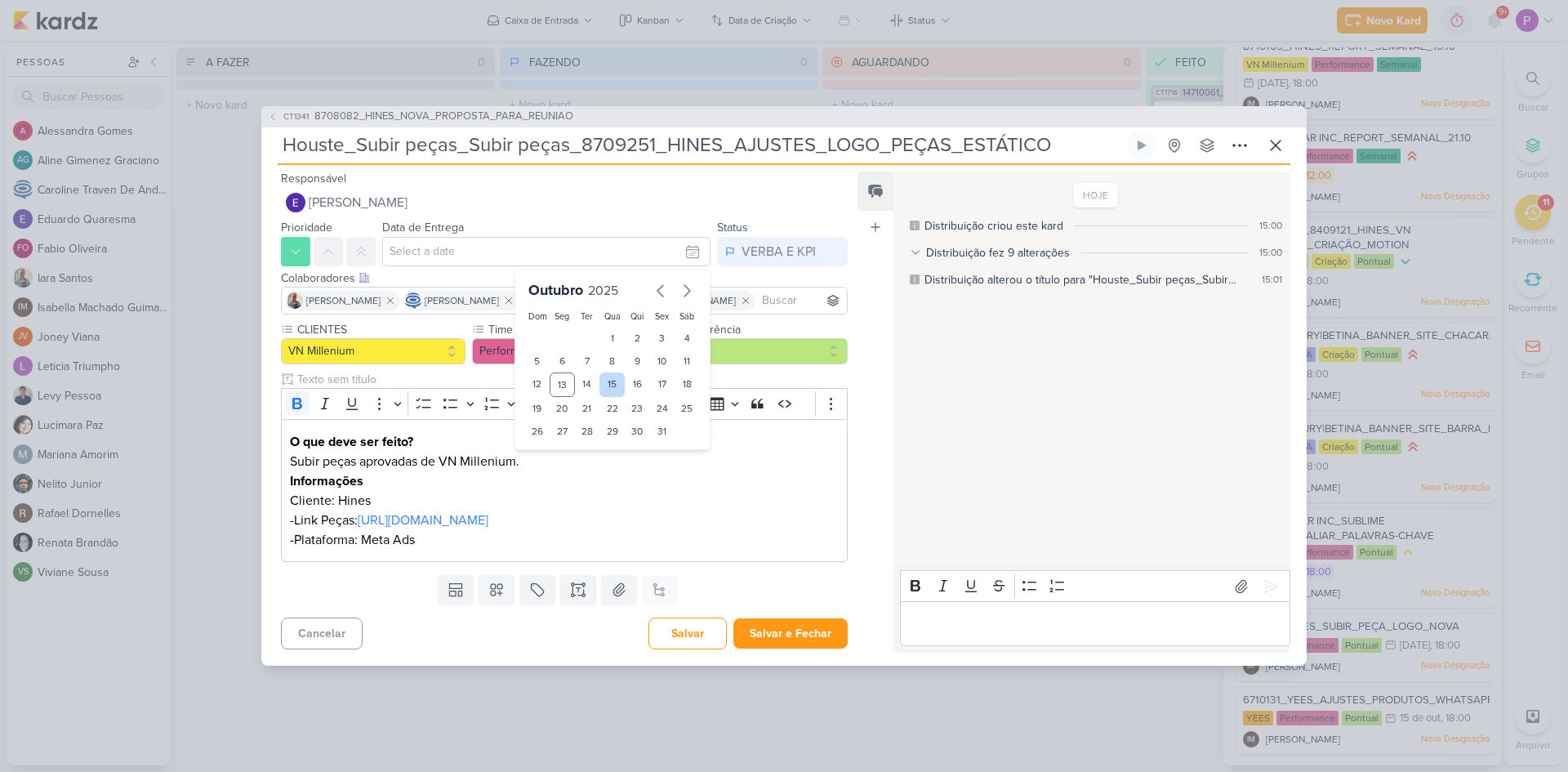
click at [604, 372] on div "15" at bounding box center [612, 385] width 25 height 25
type input "15 de outubro de 2025 às 23:59"
click at [802, 647] on button "Salvar e Fechar" at bounding box center [791, 633] width 114 height 30
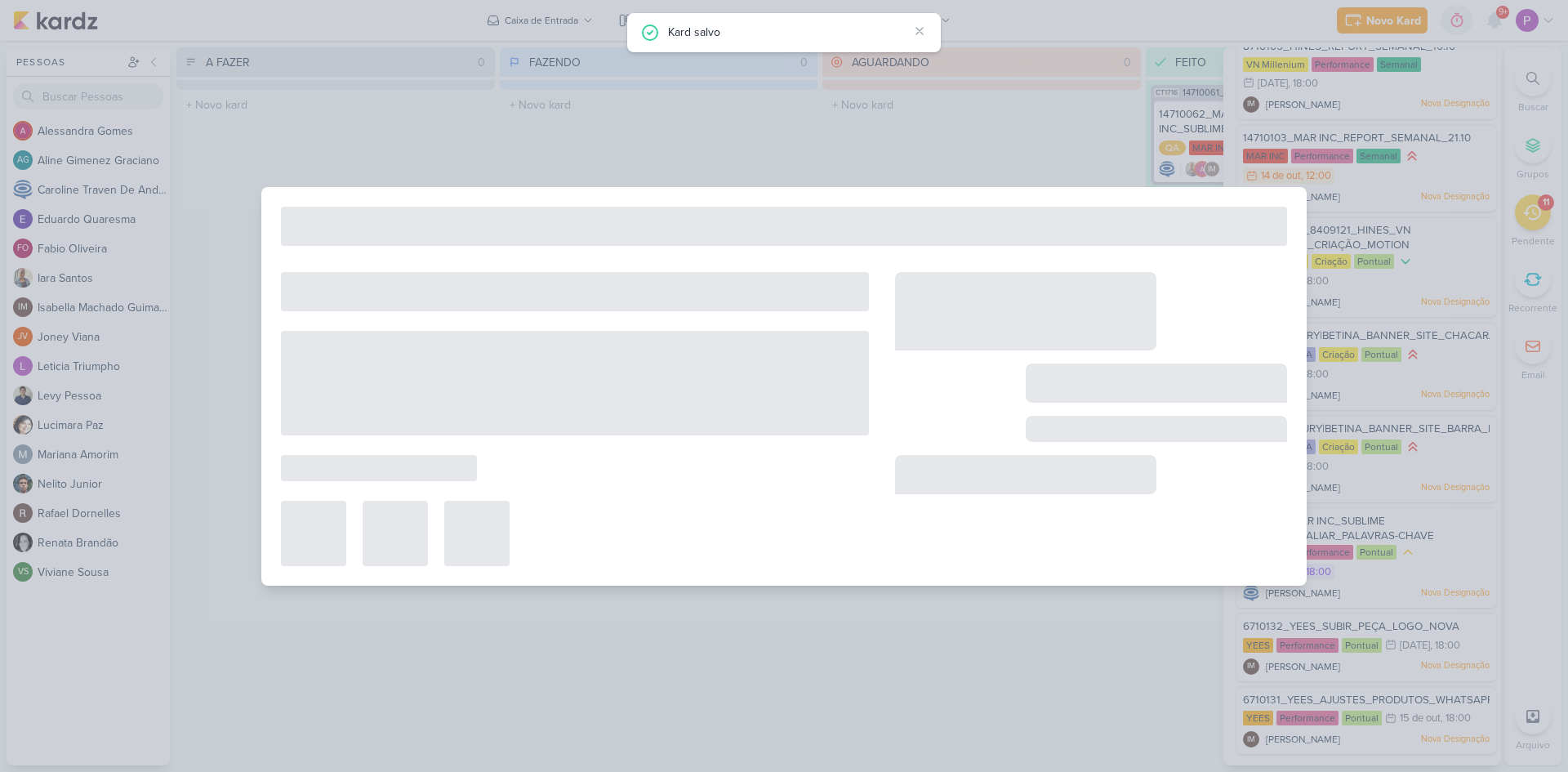
type input "8708082_HINES_NOVA_PROPOSTA_PARA_REUNIAO"
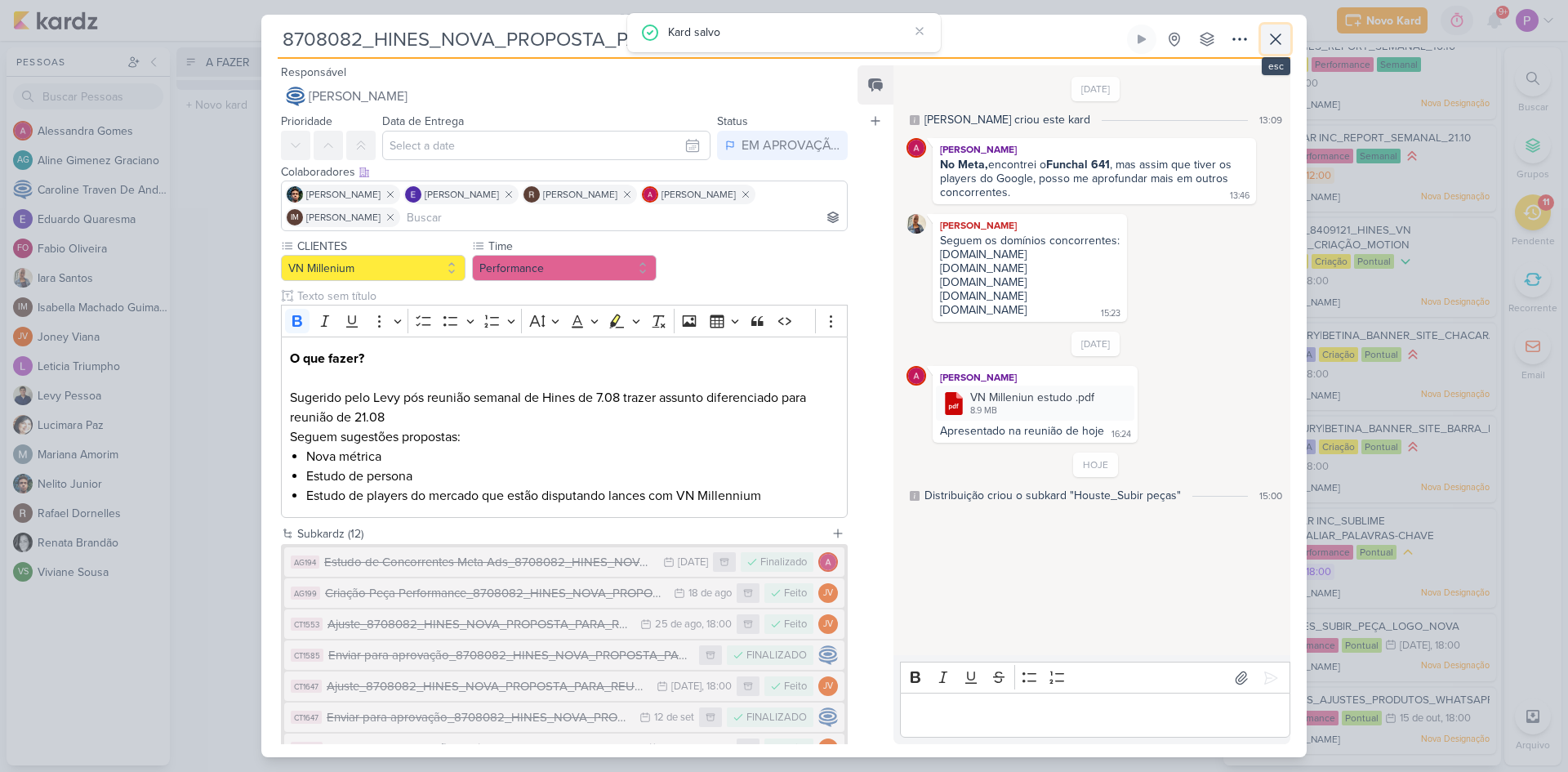
click at [1280, 43] on icon at bounding box center [1275, 39] width 10 height 10
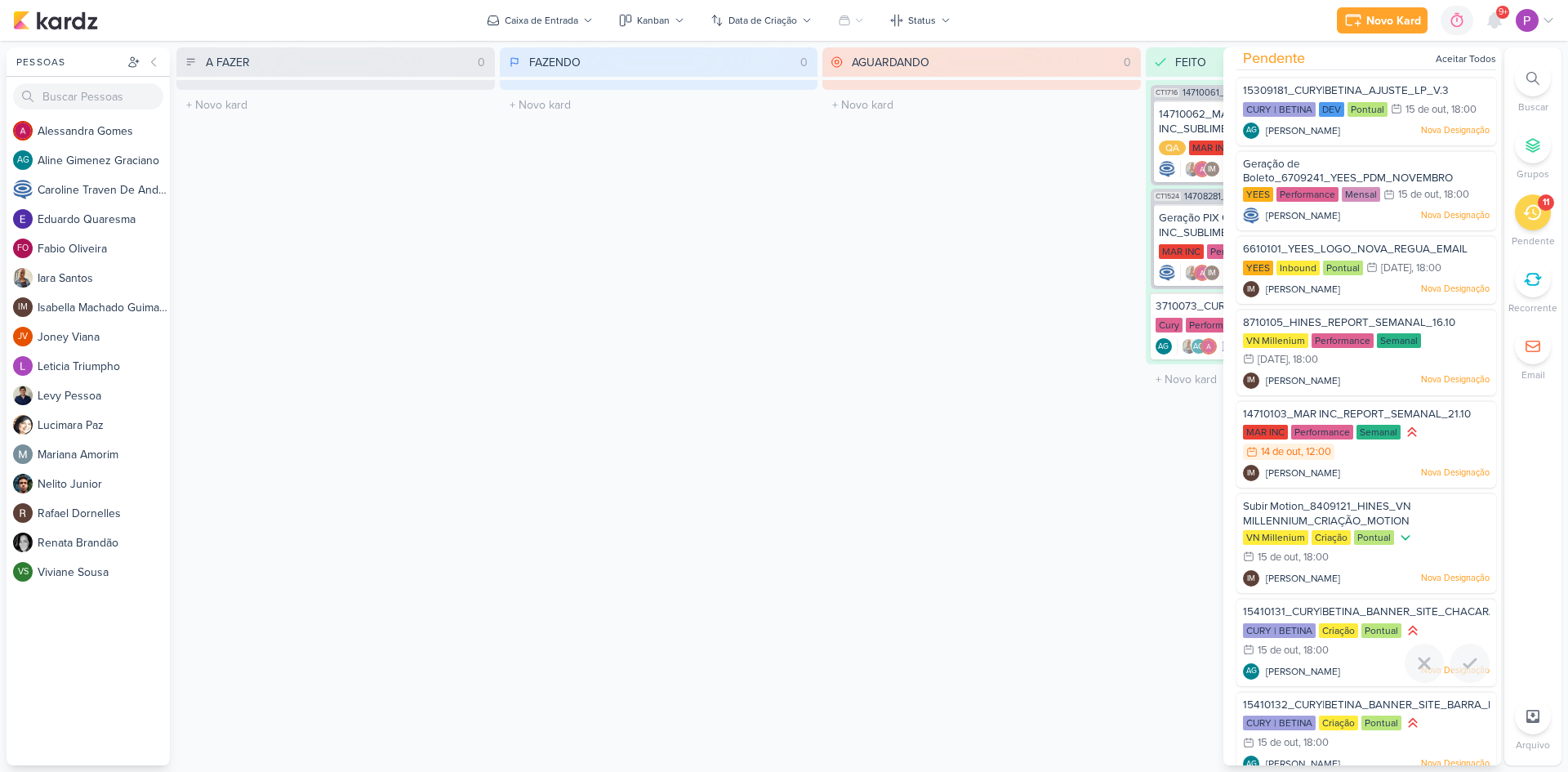
scroll to position [0, 0]
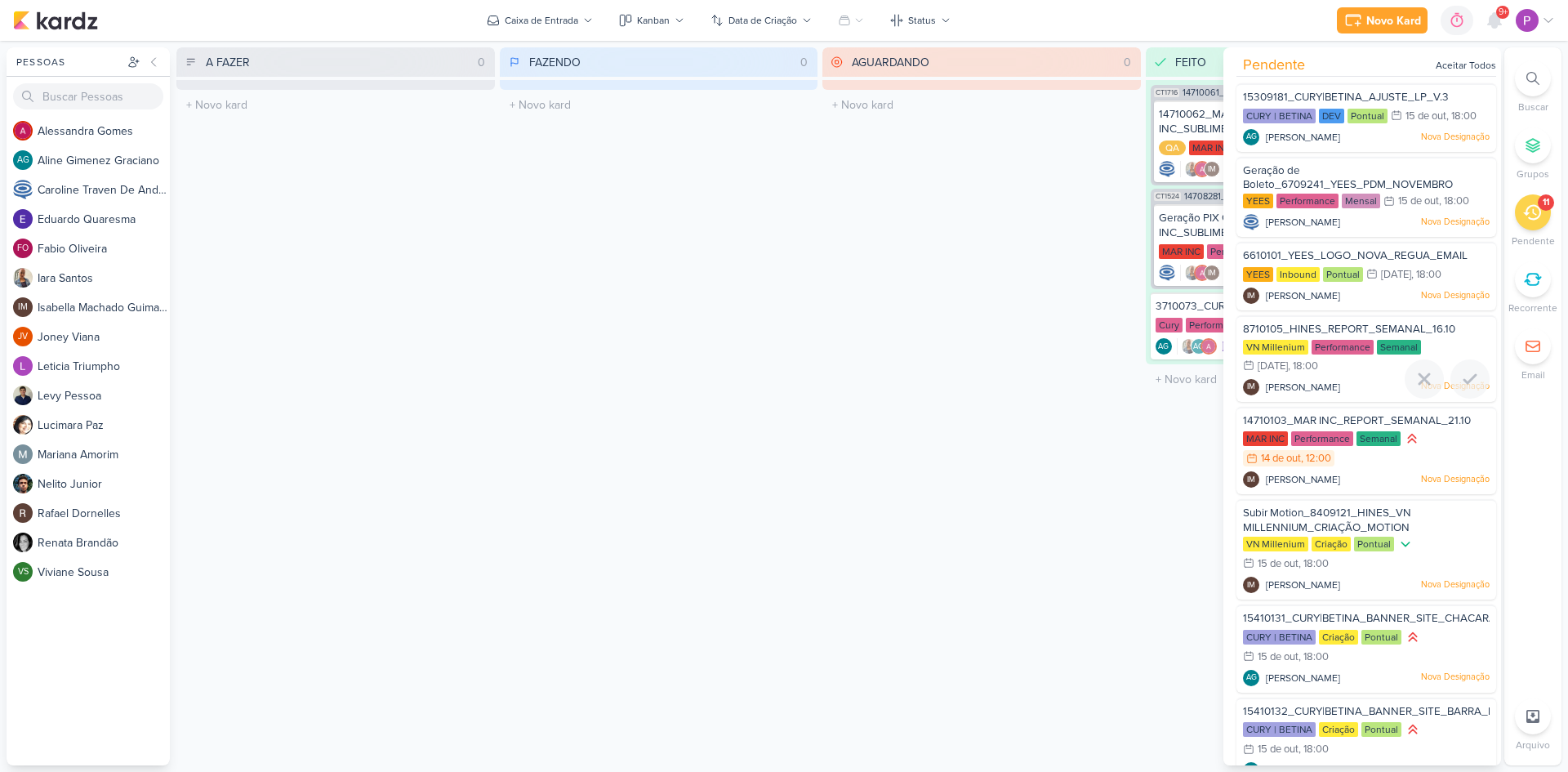
click at [1294, 323] on span "8710105_HINES_REPORT_SEMANAL_16.10" at bounding box center [1349, 329] width 213 height 13
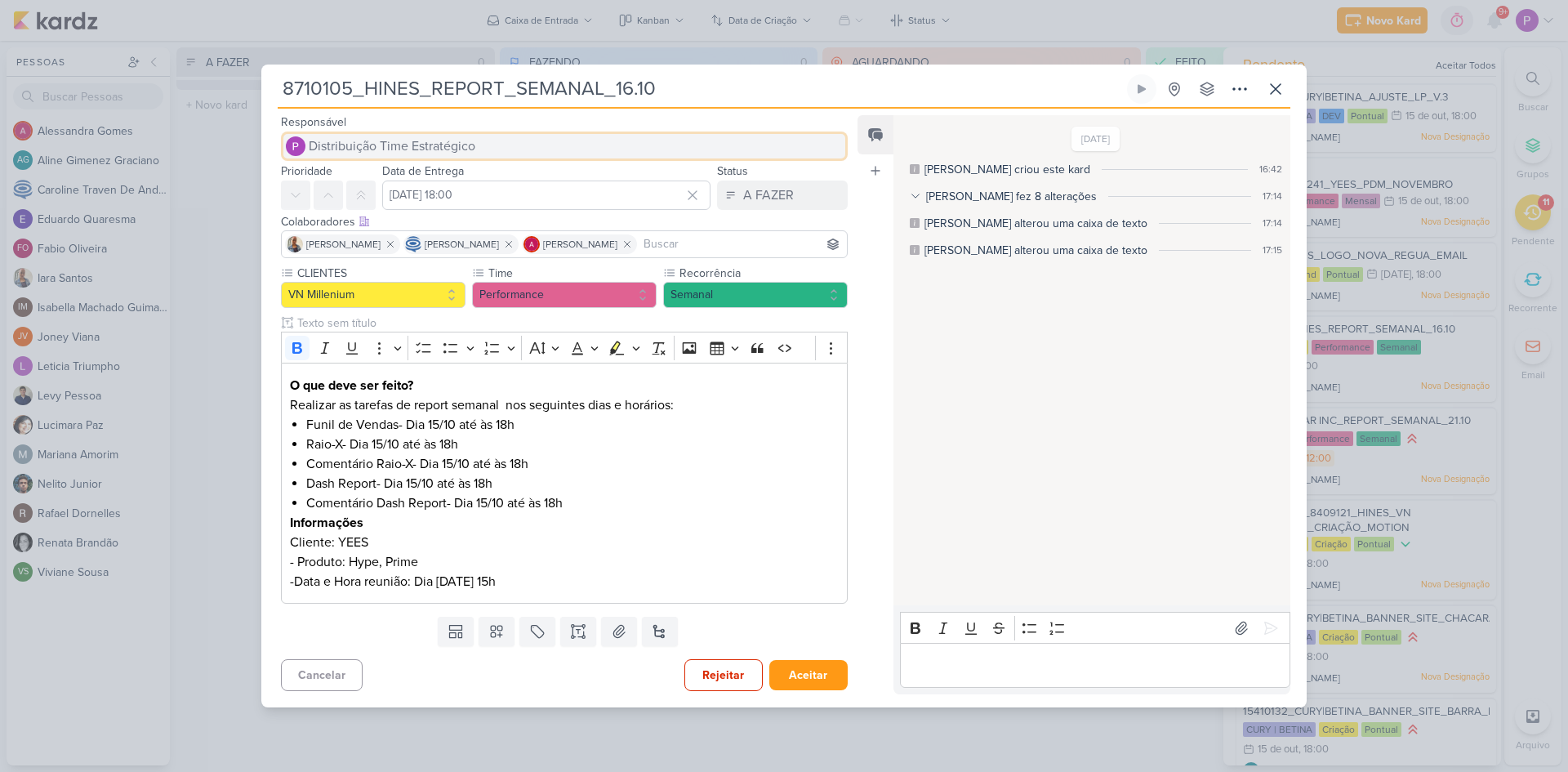
click at [443, 150] on span "Distribuição Time Estratégico" at bounding box center [392, 146] width 167 height 20
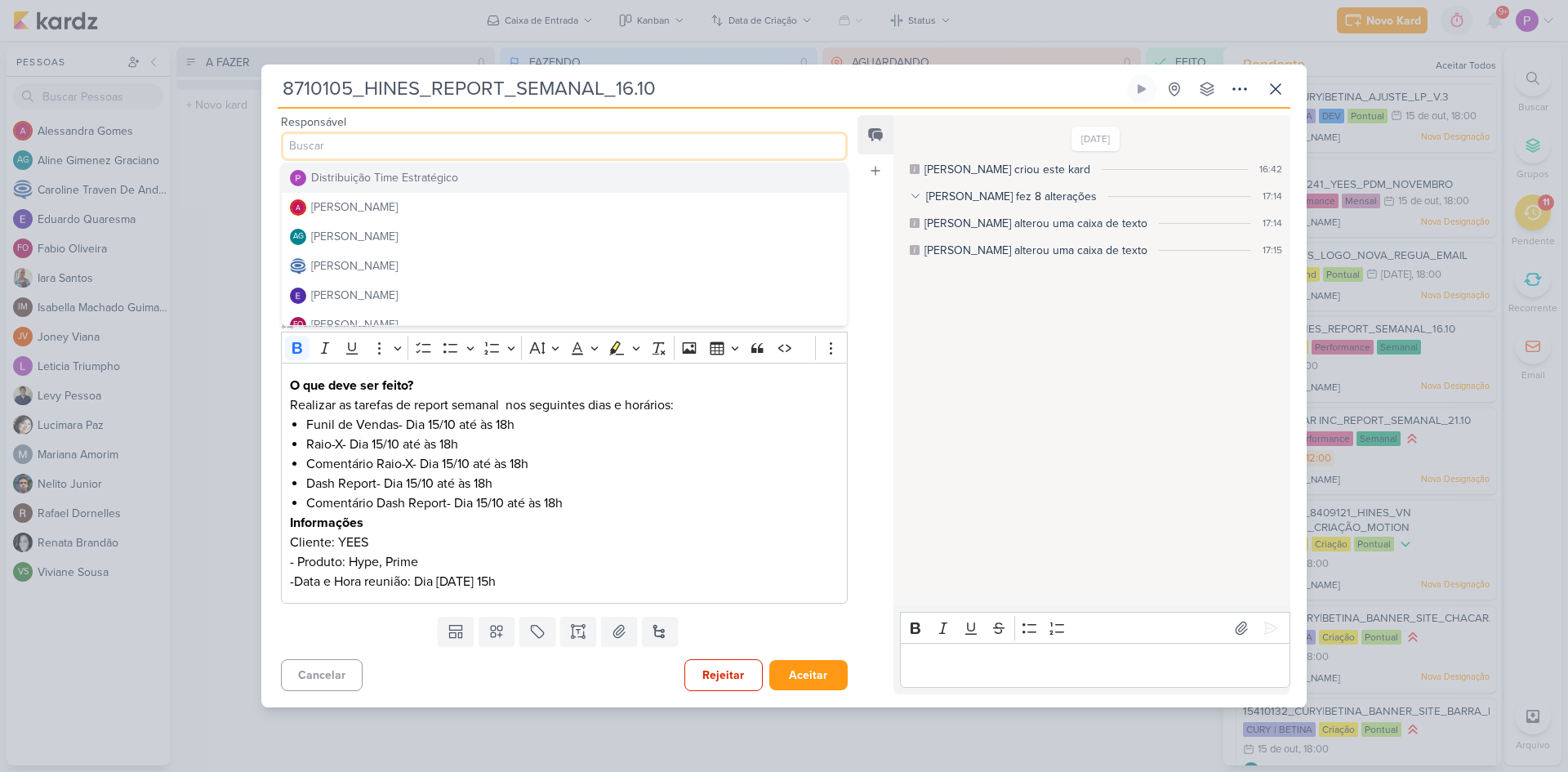
click at [443, 150] on input at bounding box center [565, 146] width 567 height 29
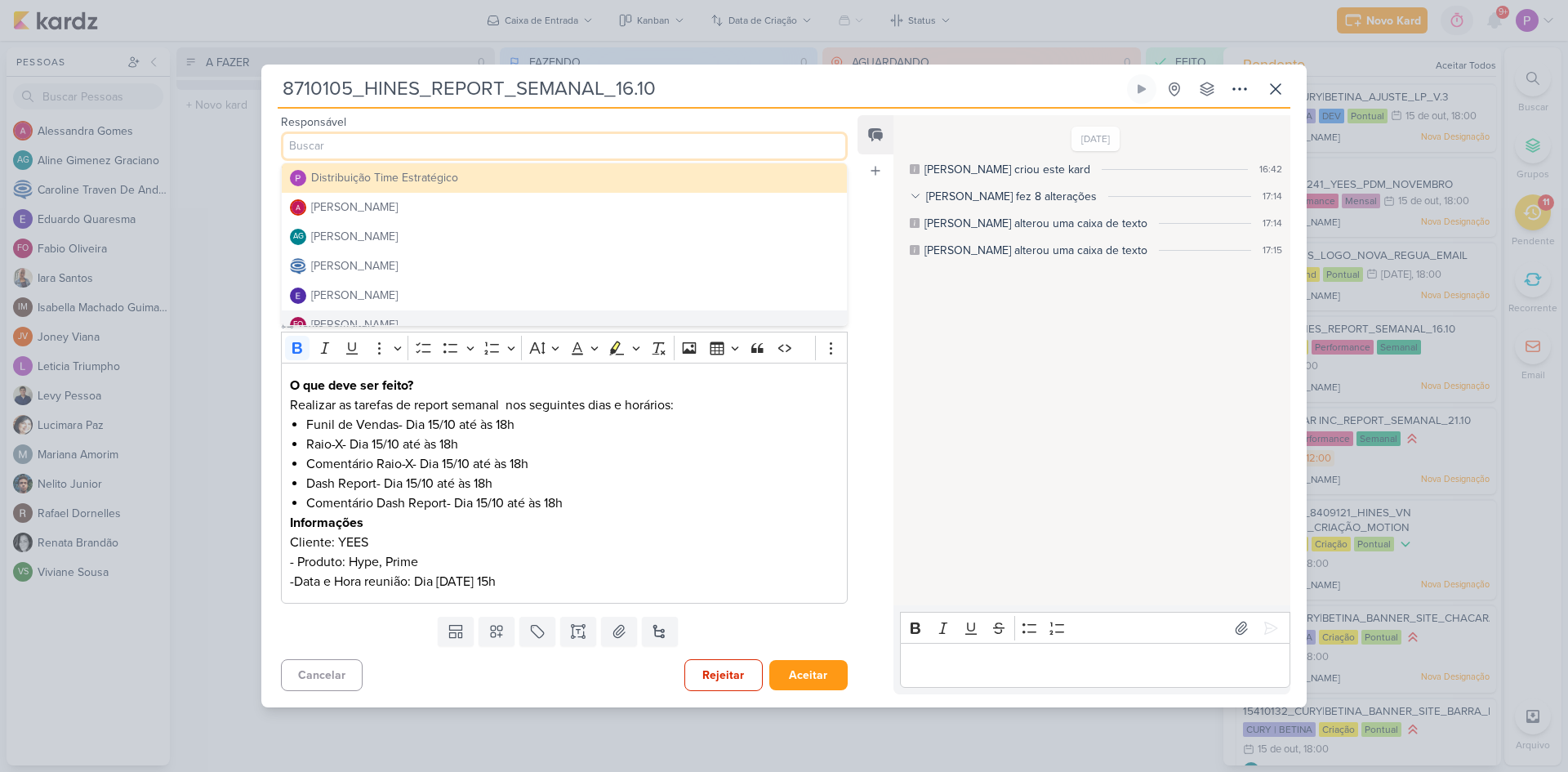
click at [602, 678] on div "Cancelar Rejeitar Aceitar" at bounding box center [558, 673] width 593 height 42
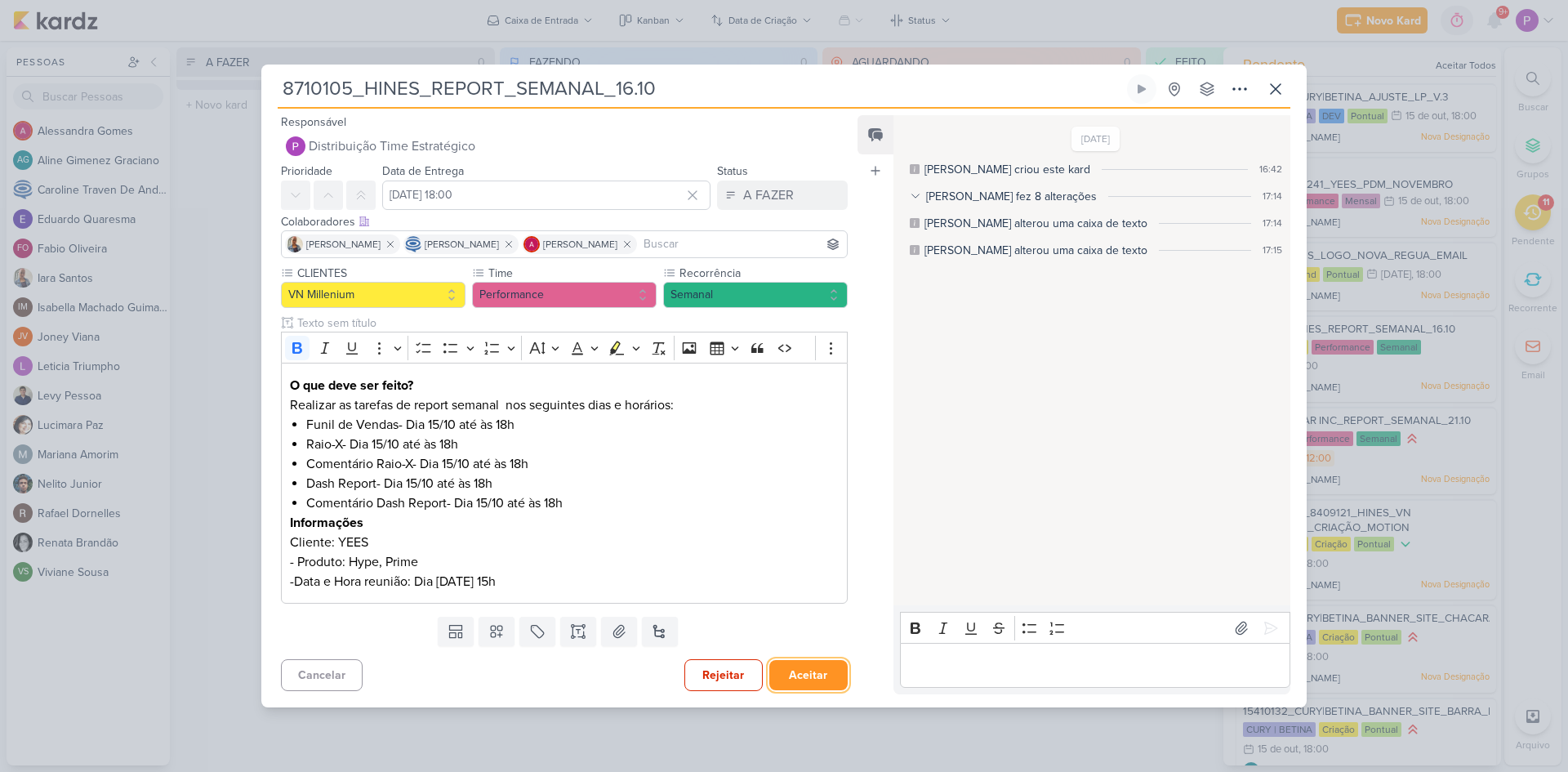
click at [795, 675] on button "Aceitar" at bounding box center [808, 675] width 78 height 30
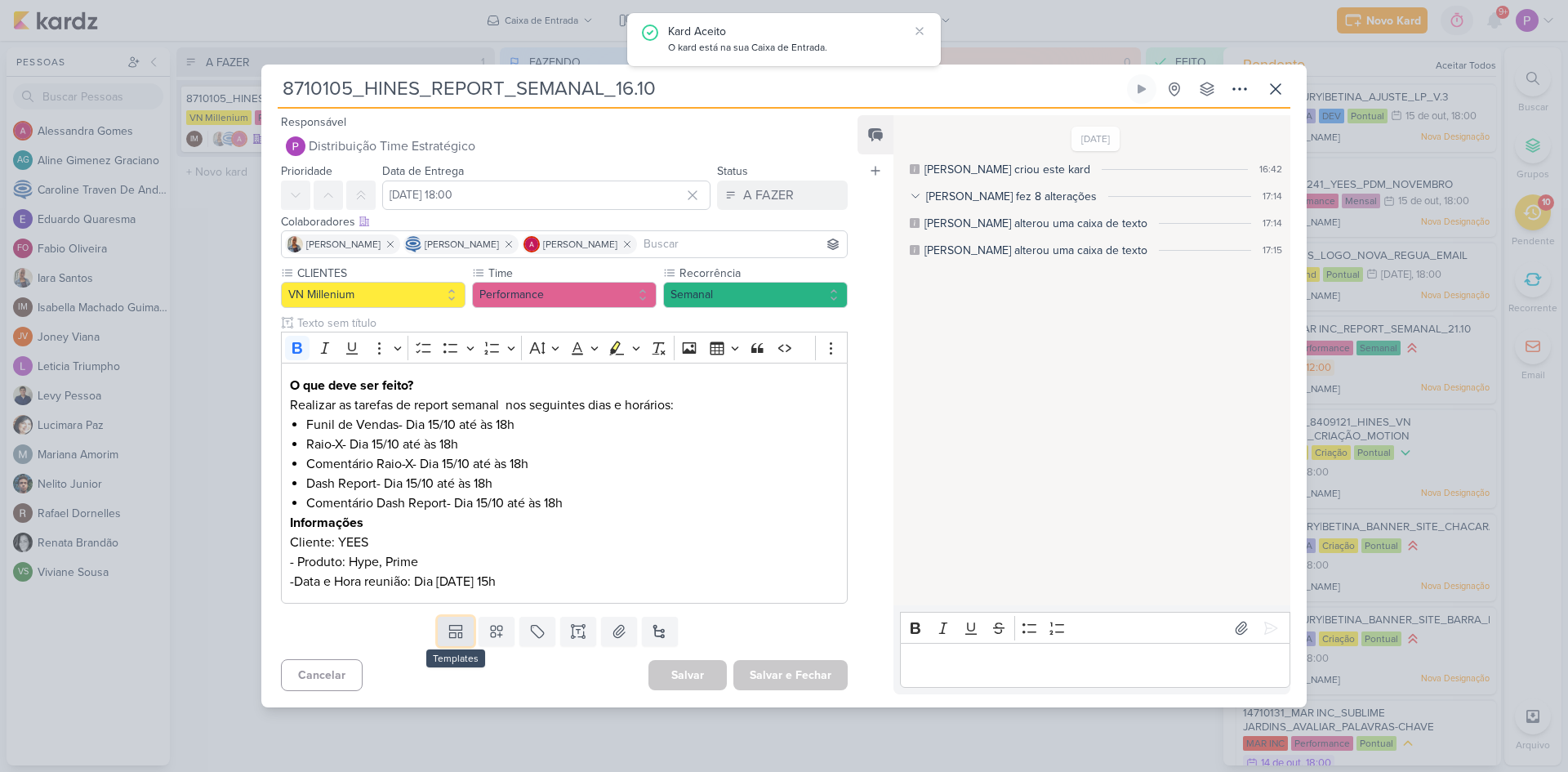
click at [443, 634] on button at bounding box center [456, 631] width 36 height 29
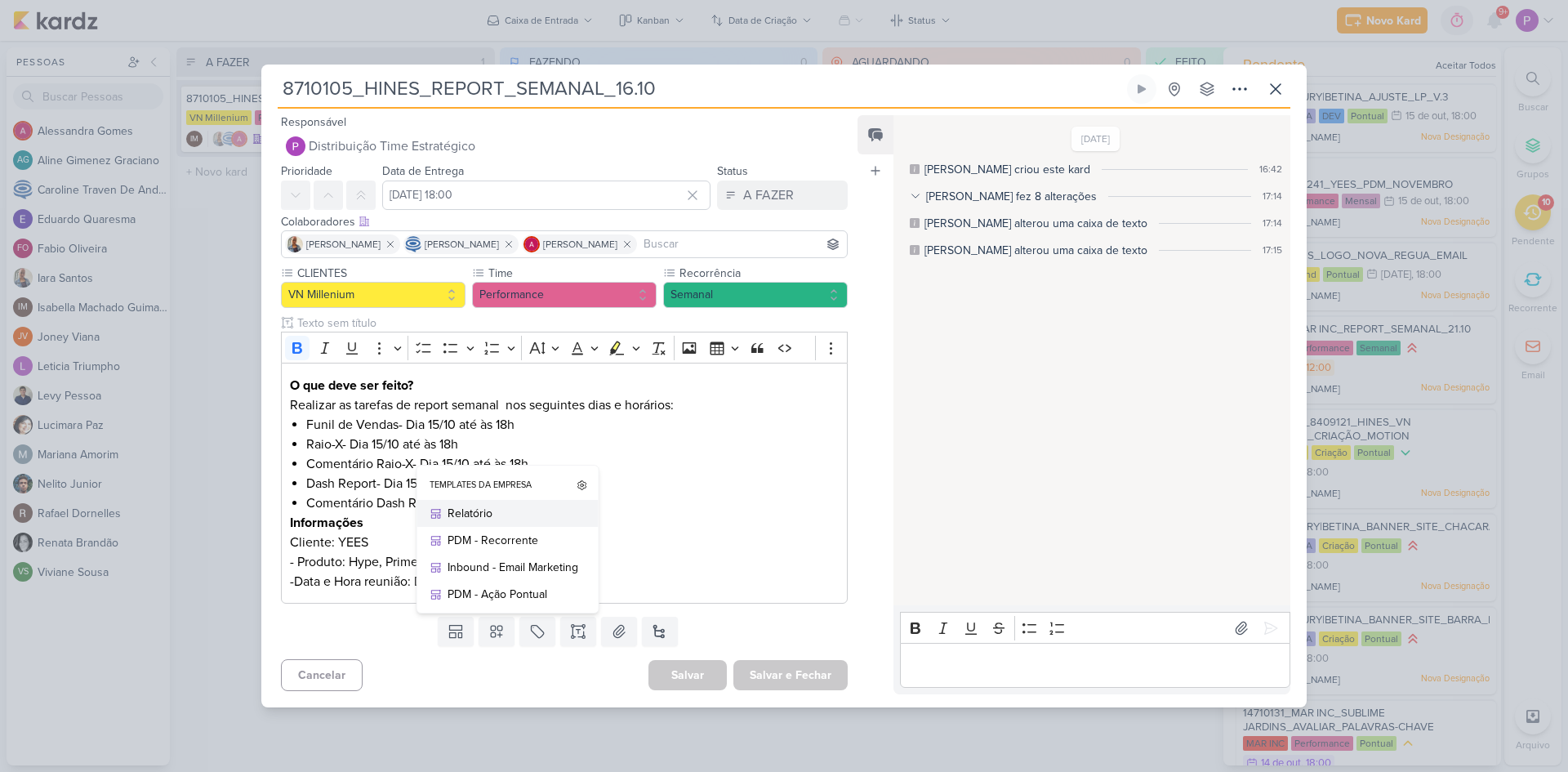
click at [503, 516] on div "Relatório" at bounding box center [513, 513] width 131 height 17
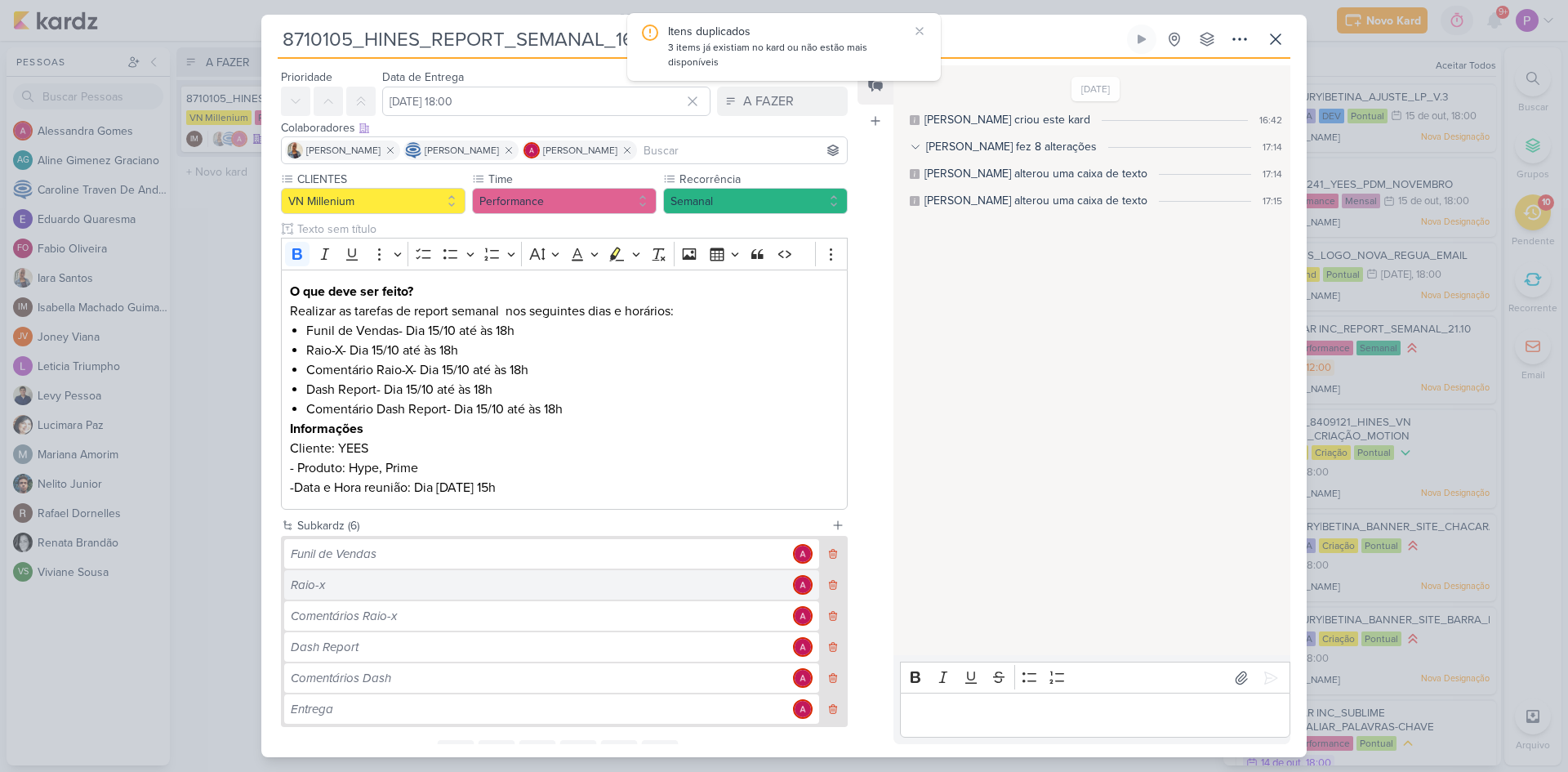
scroll to position [118, 0]
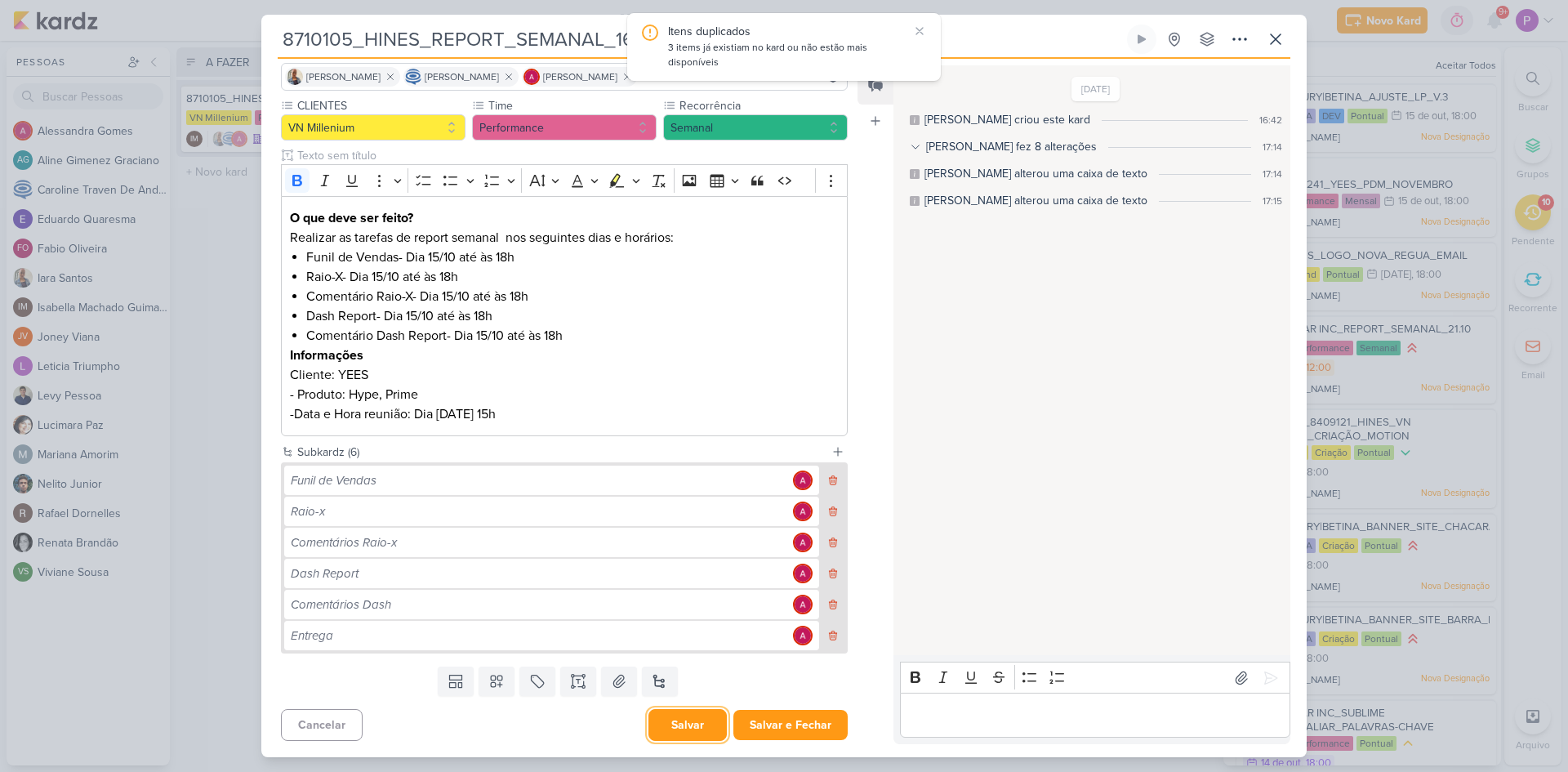
click at [666, 729] on button "Salvar" at bounding box center [687, 725] width 78 height 32
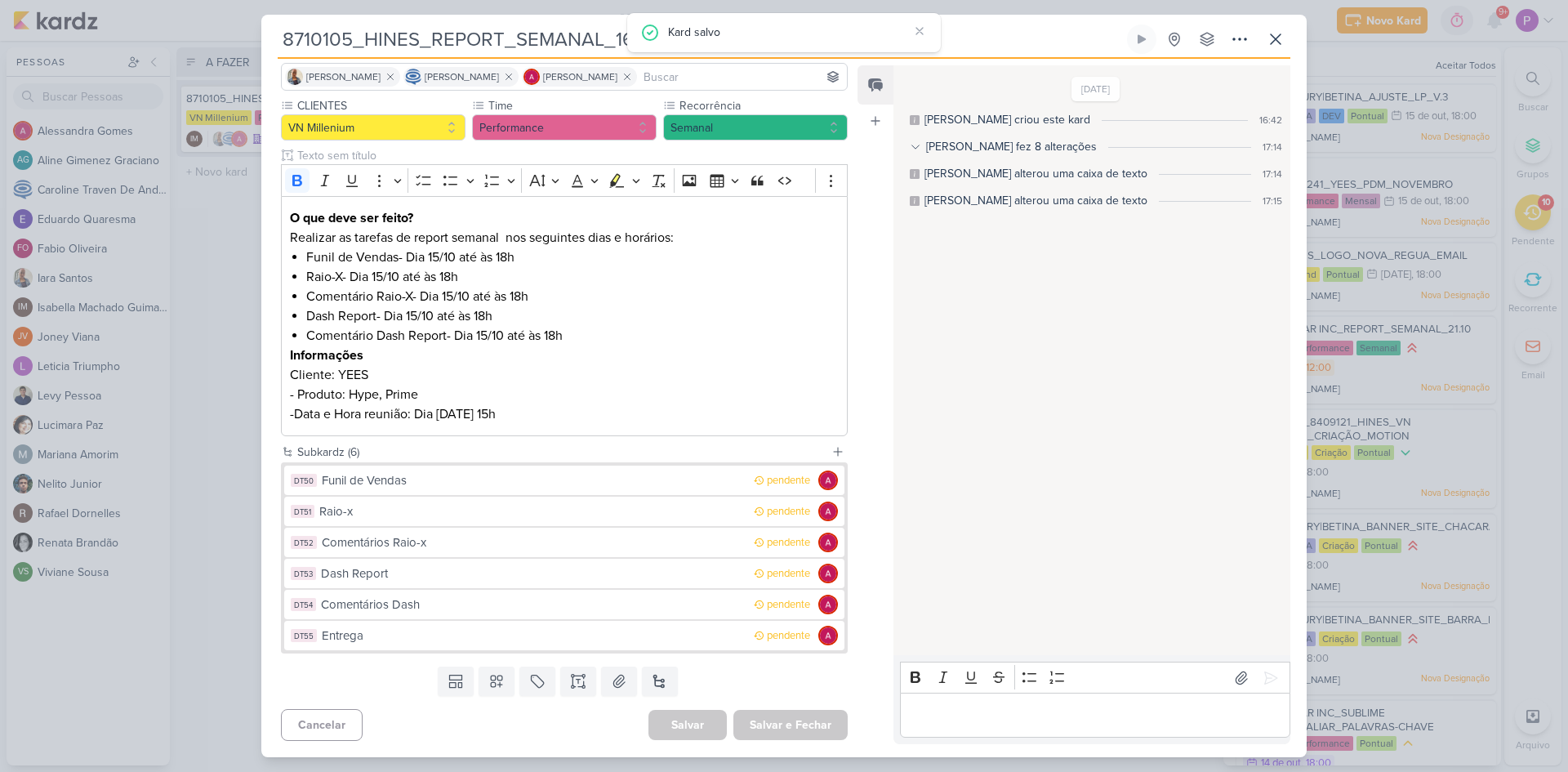
drag, startPoint x: 285, startPoint y: 37, endPoint x: 743, endPoint y: 80, distance: 460.0
click at [743, 80] on div "8710105_HINES_REPORT_SEMANAL_16.10 Criado por Isabella nenhum grupo disponível" at bounding box center [784, 391] width 1045 height 733
click at [426, 485] on div "Funil de Vendas" at bounding box center [533, 480] width 424 height 19
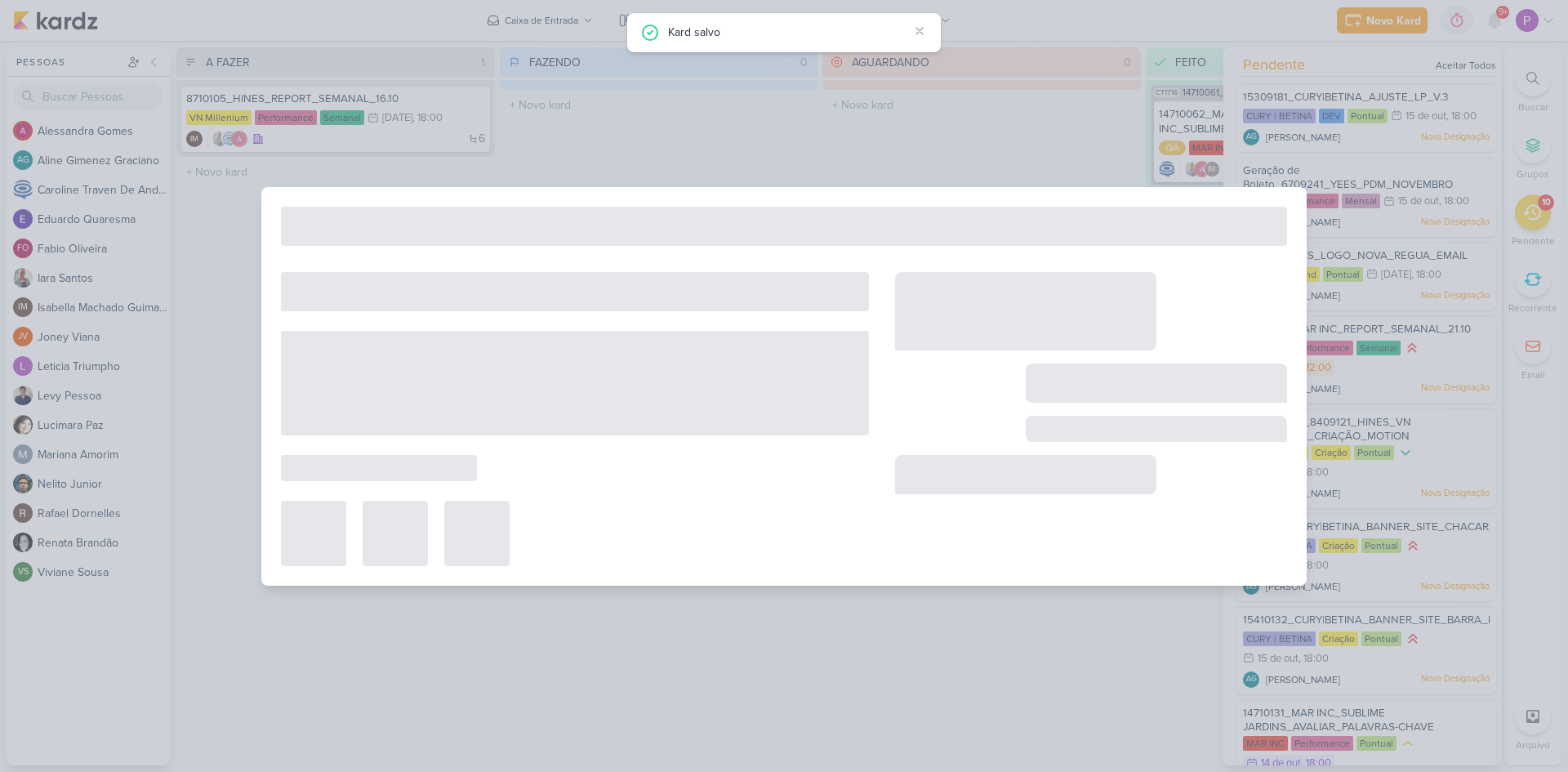
type input "Funil de Vendas"
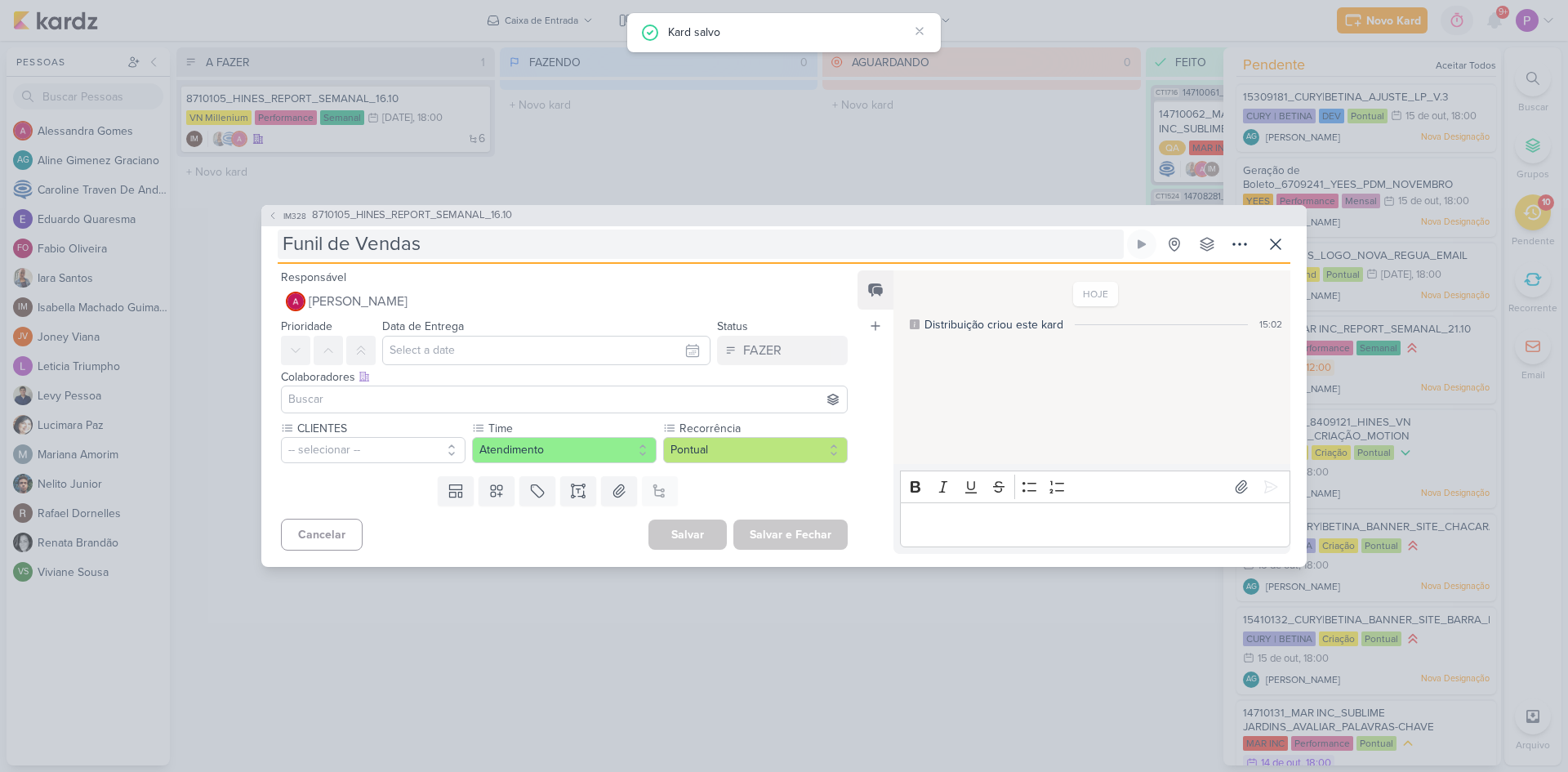
click at [483, 236] on input "Funil de Vendas" at bounding box center [701, 244] width 846 height 29
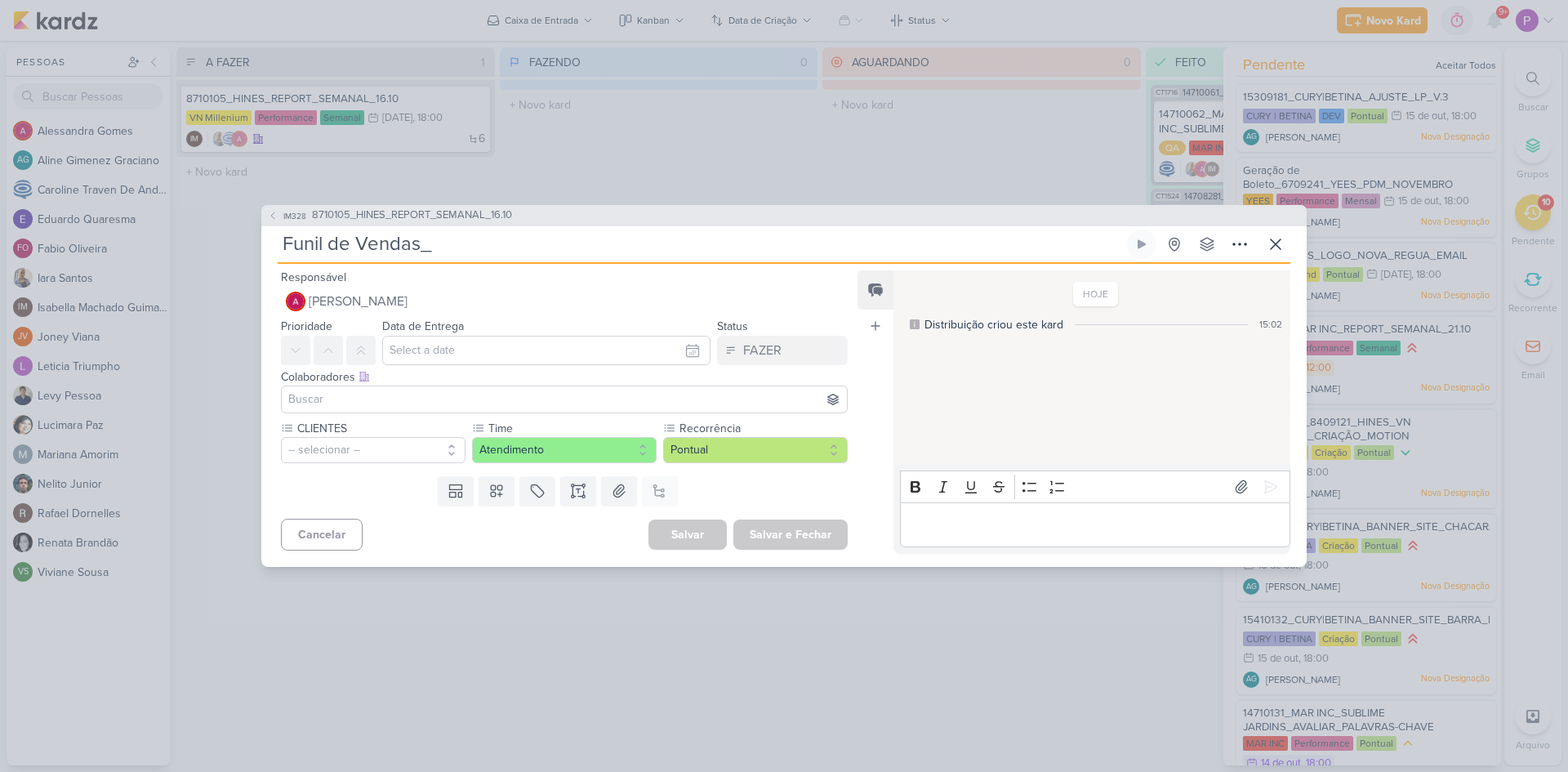
paste input "8710105_HINES_REPORT_SEMANAL_16.10"
type input "Funil de Vendas_8710105_HINES_REPORT_SEMANAL_16.10"
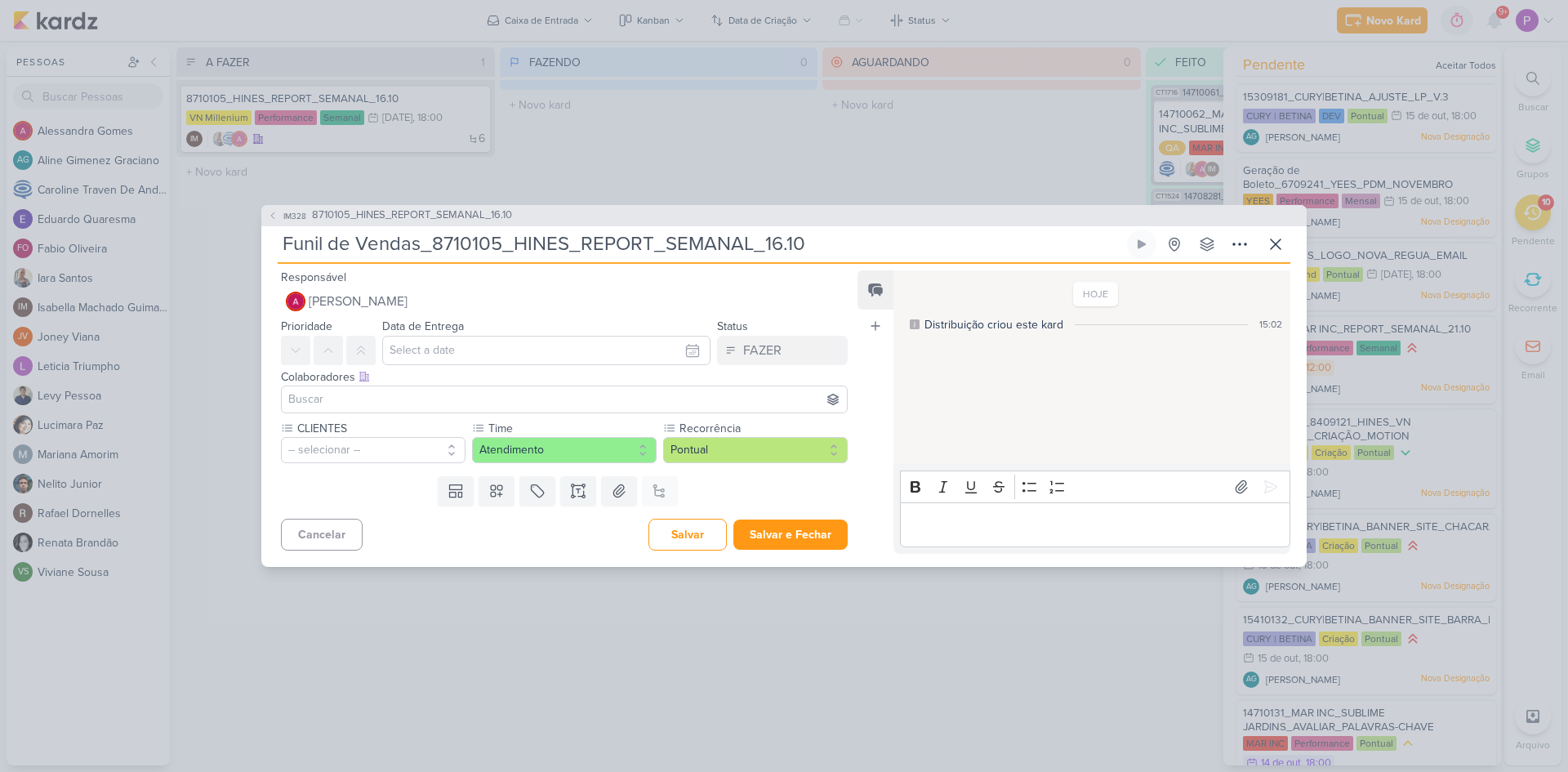
type input "Funil de Vendas_8710105_HINES_REPORT_SEMANAL_16.10"
click at [434, 353] on input "text" at bounding box center [546, 350] width 329 height 29
click at [599, 481] on div "15" at bounding box center [612, 484] width 25 height 25
type input "15 de outubro de 2025 às 23:59"
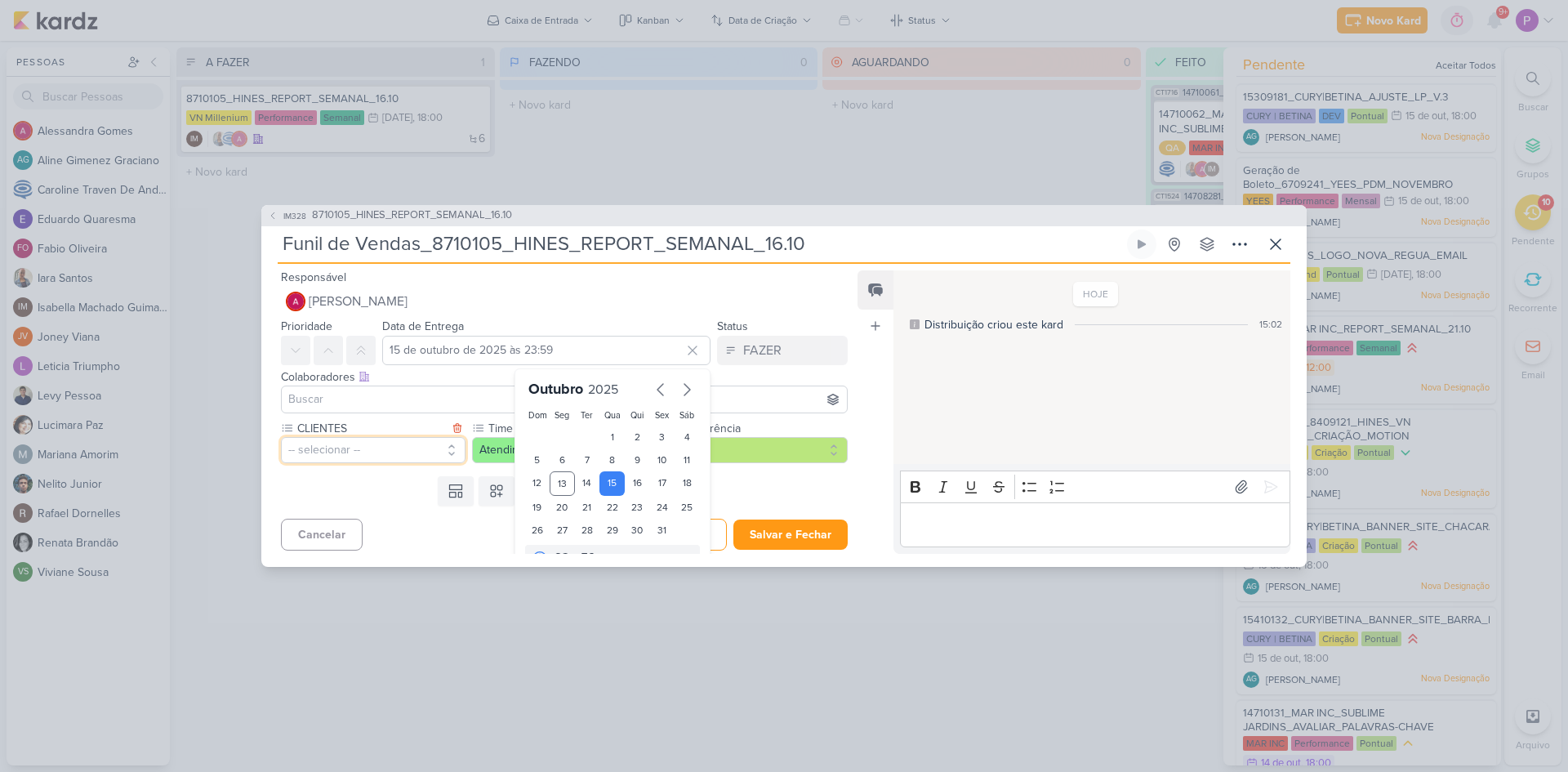
click at [402, 460] on button "-- selecionar --" at bounding box center [373, 450] width 184 height 26
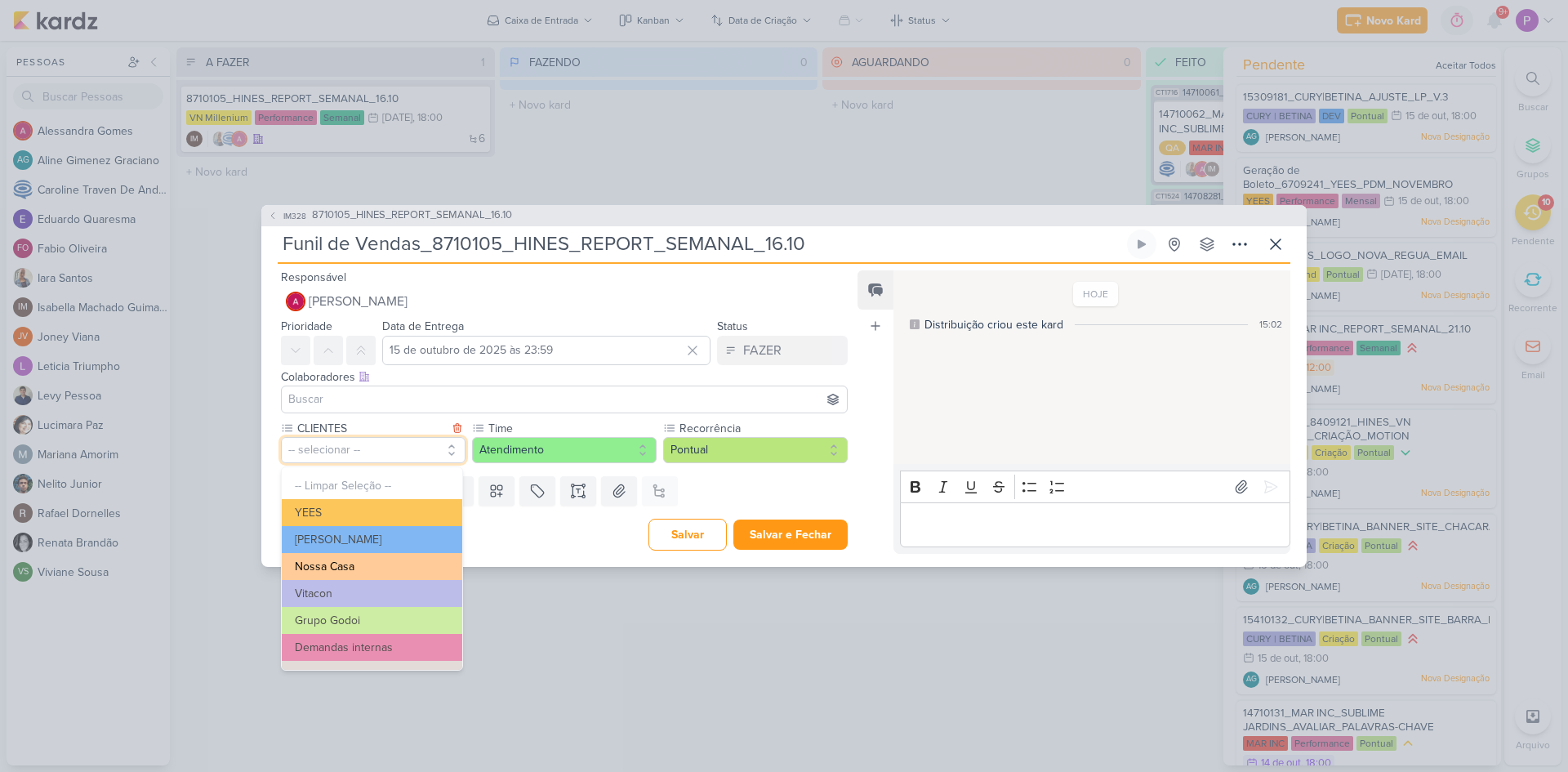
scroll to position [82, 0]
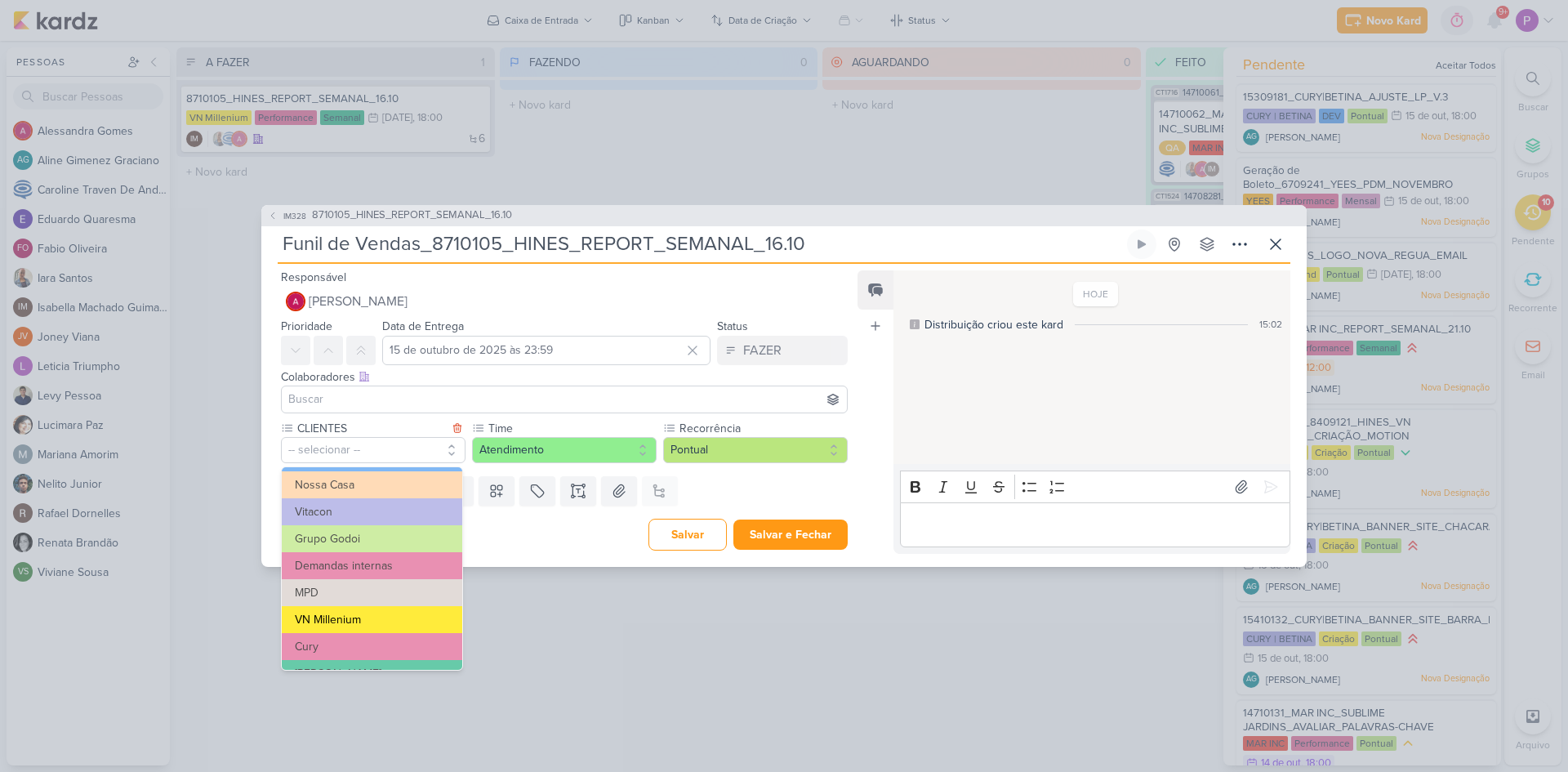
click at [353, 624] on button "VN Millenium" at bounding box center [372, 620] width 181 height 27
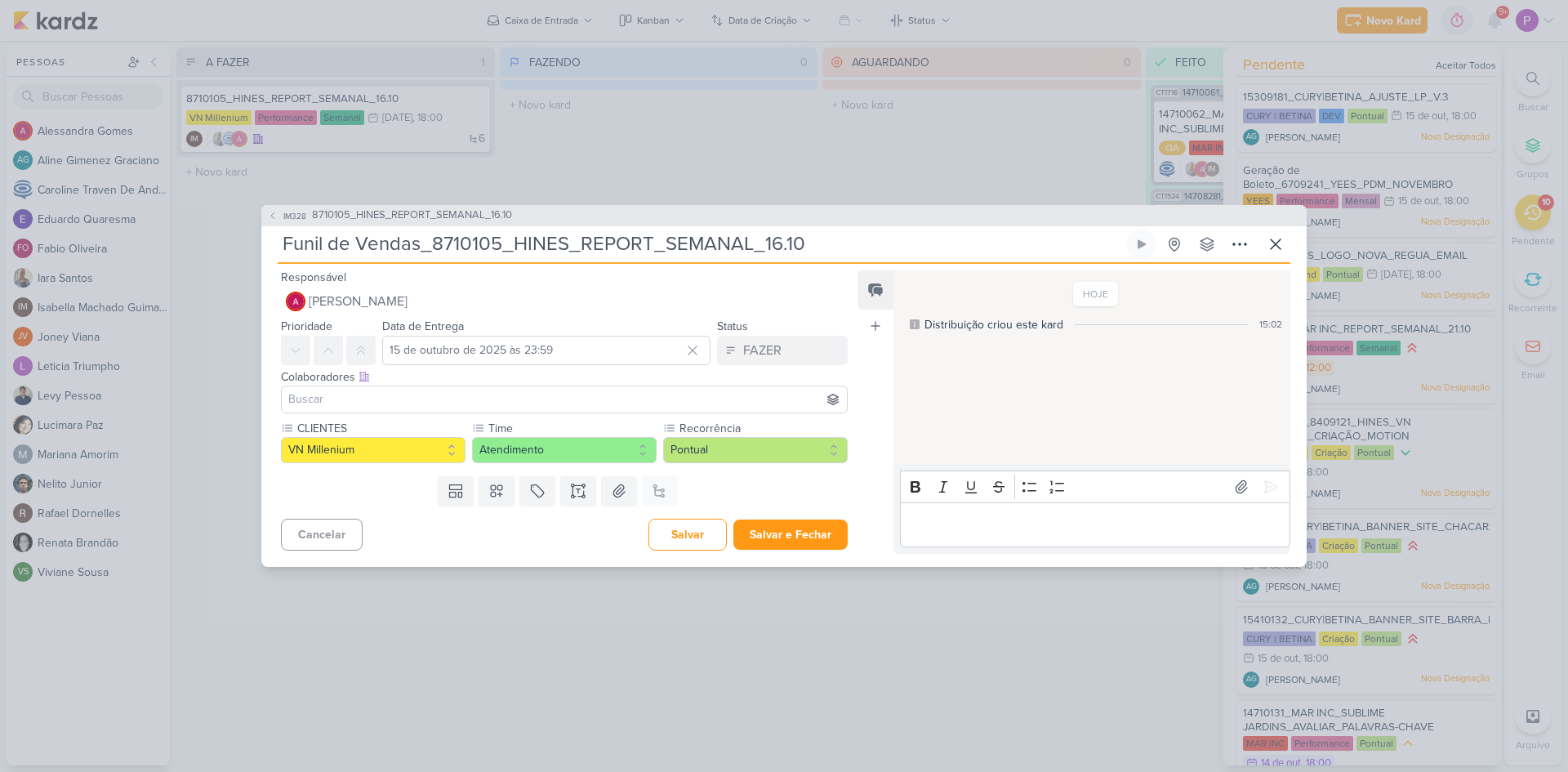
click at [371, 399] on input at bounding box center [564, 400] width 558 height 20
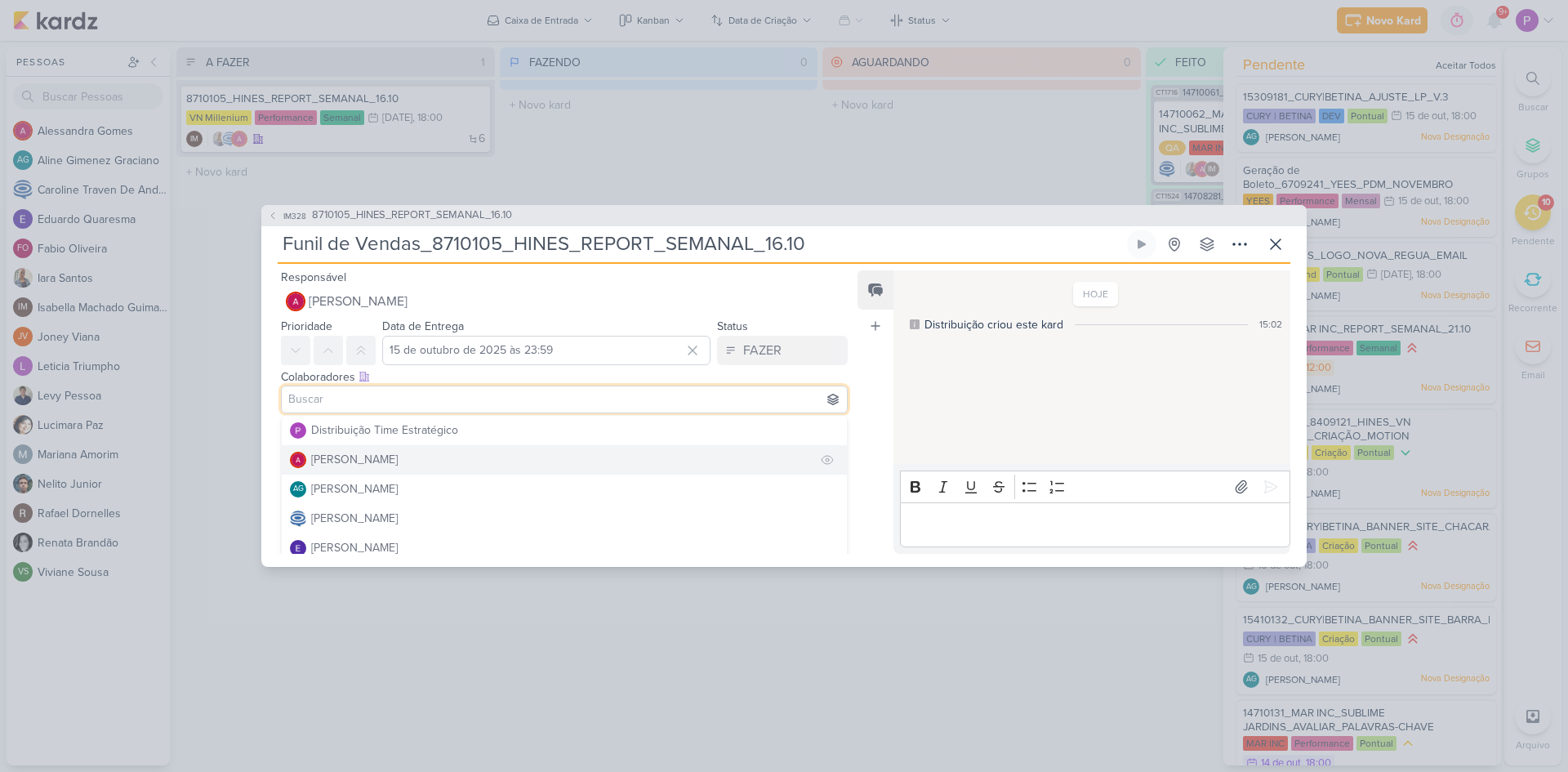
click at [387, 454] on div "[PERSON_NAME]" at bounding box center [354, 459] width 86 height 17
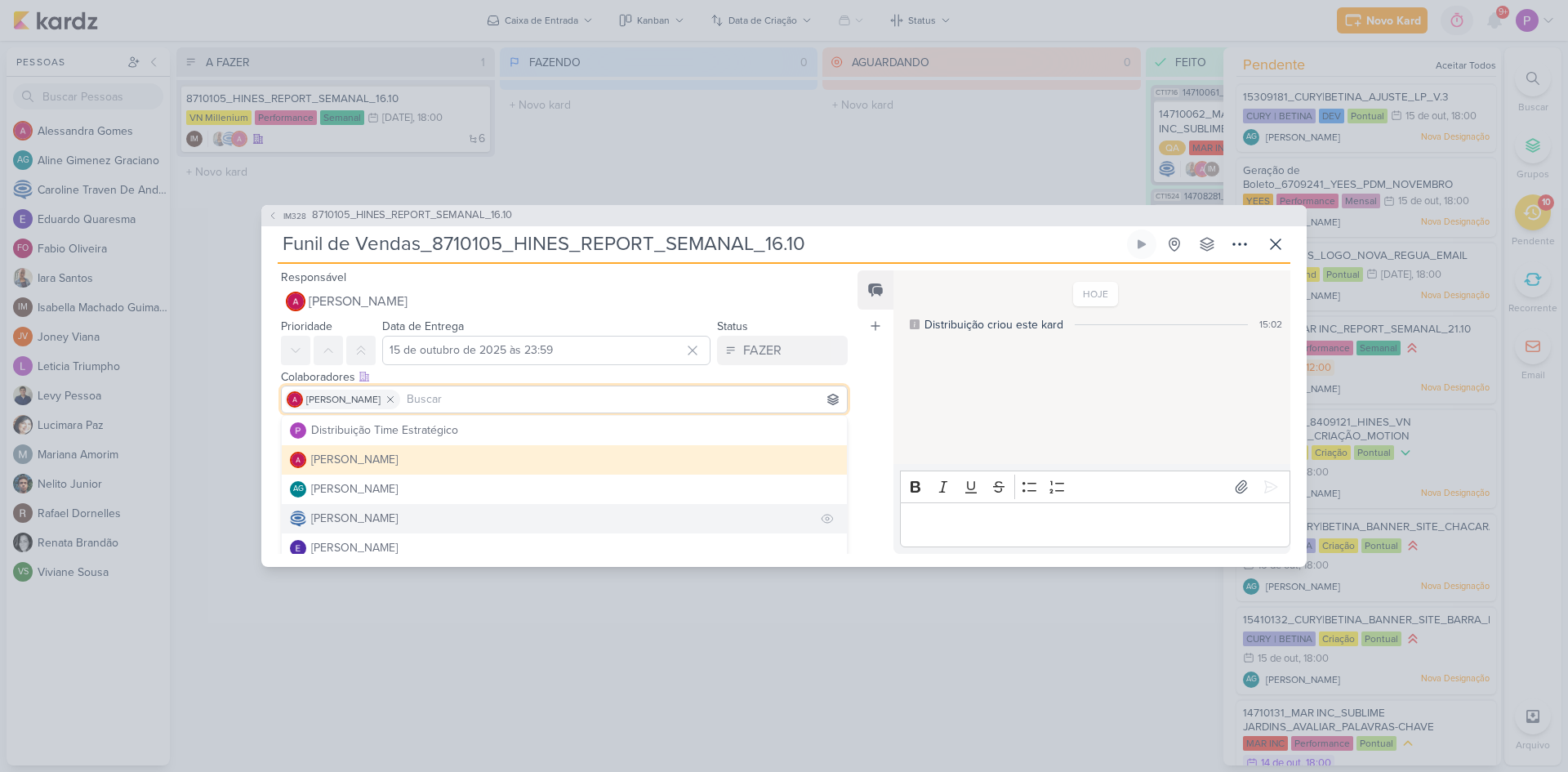
click at [373, 512] on div "[PERSON_NAME]" at bounding box center [354, 517] width 86 height 17
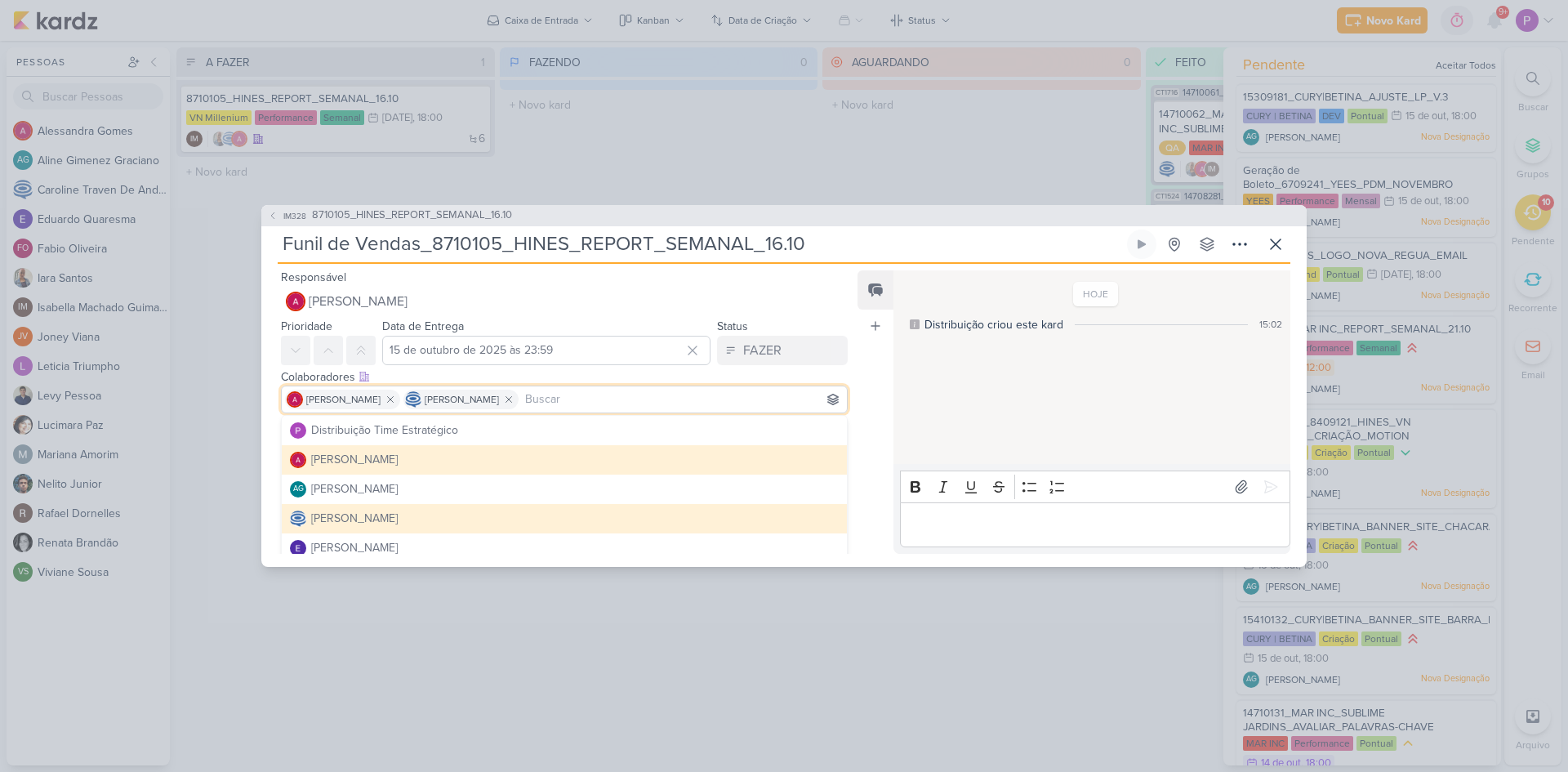
click at [373, 512] on div "[PERSON_NAME]" at bounding box center [354, 517] width 86 height 17
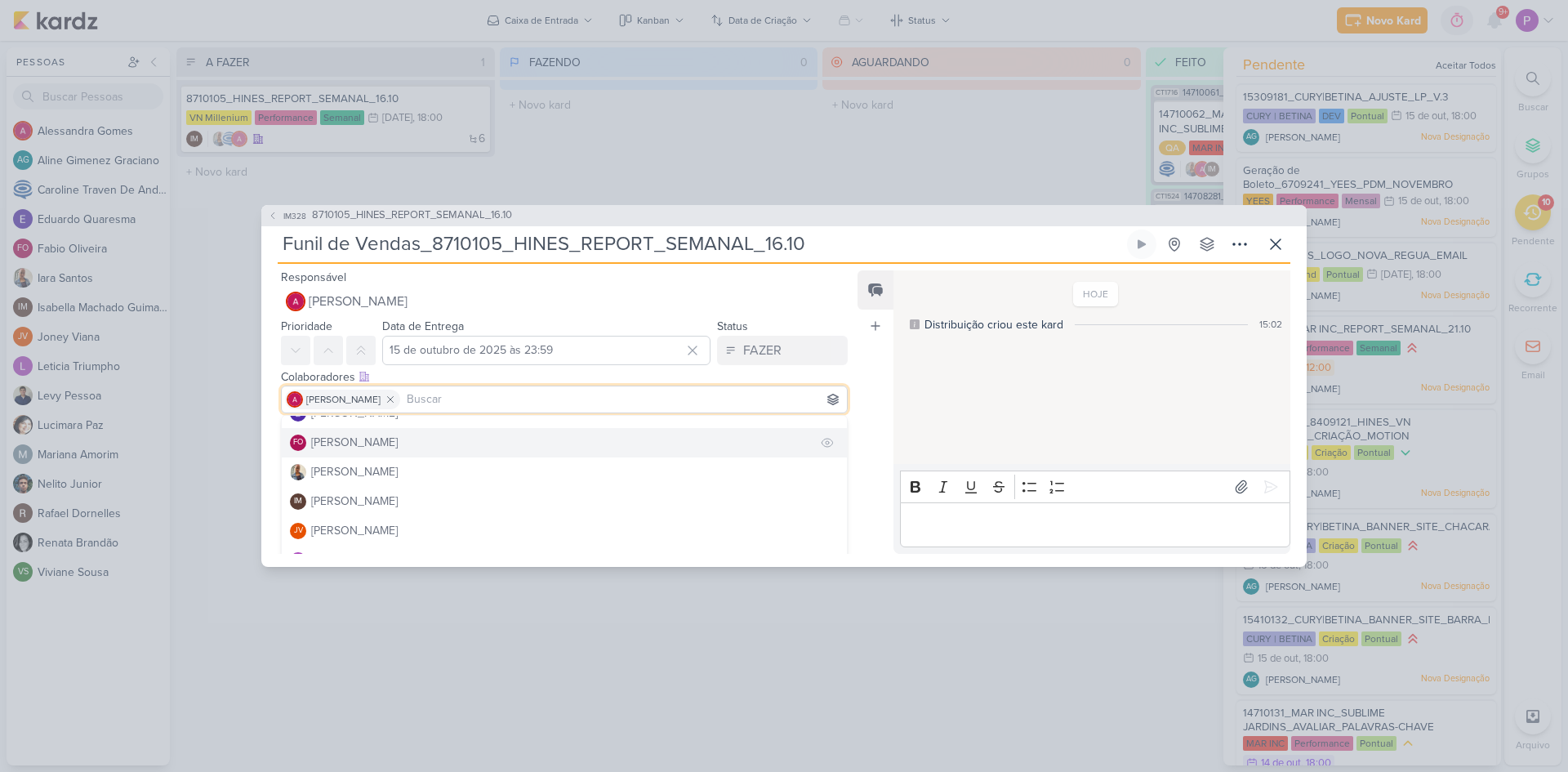
scroll to position [163, 0]
click at [353, 450] on div "[PERSON_NAME]" at bounding box center [354, 443] width 86 height 17
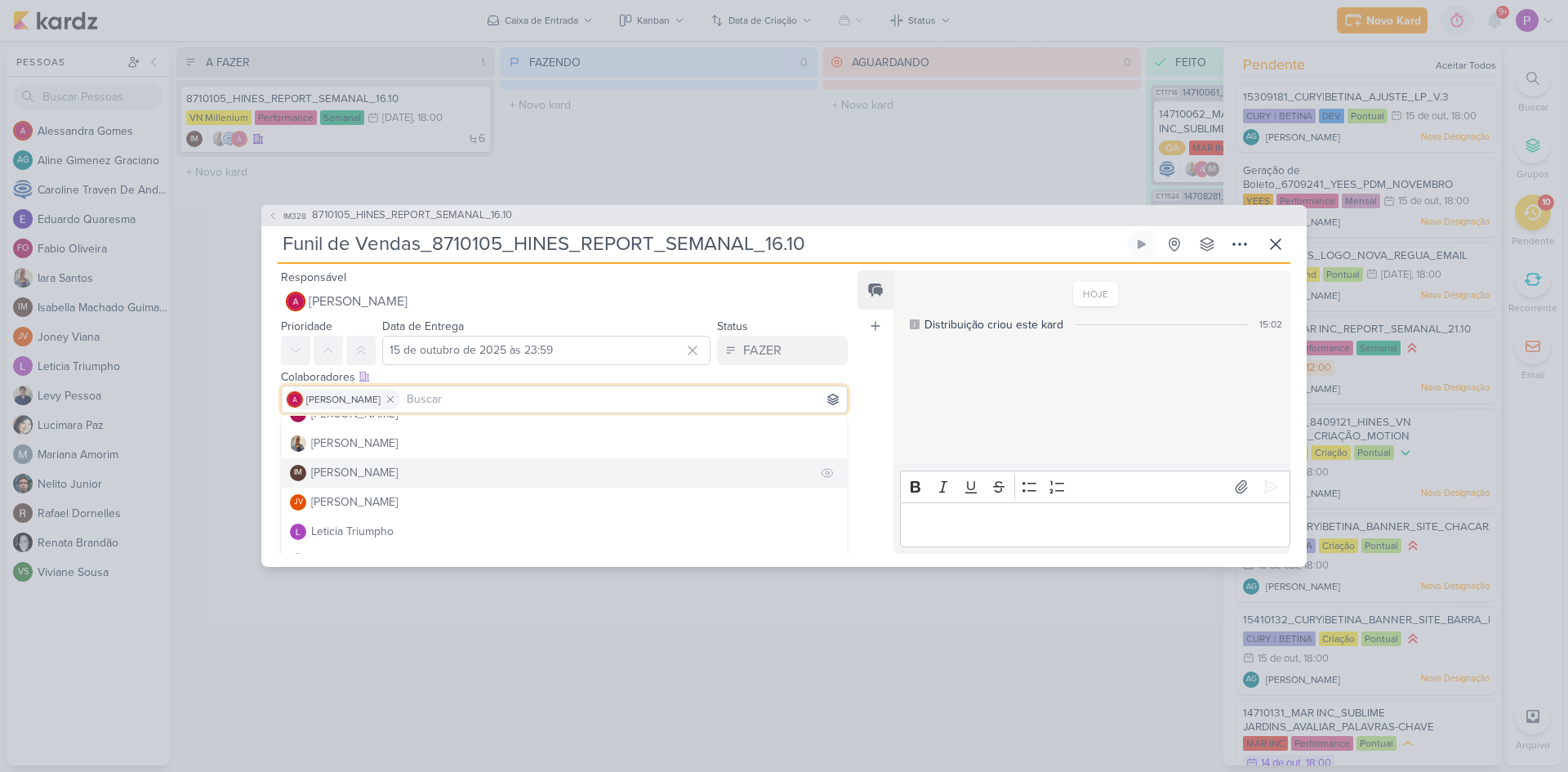
click at [356, 480] on div "[PERSON_NAME]" at bounding box center [354, 472] width 86 height 17
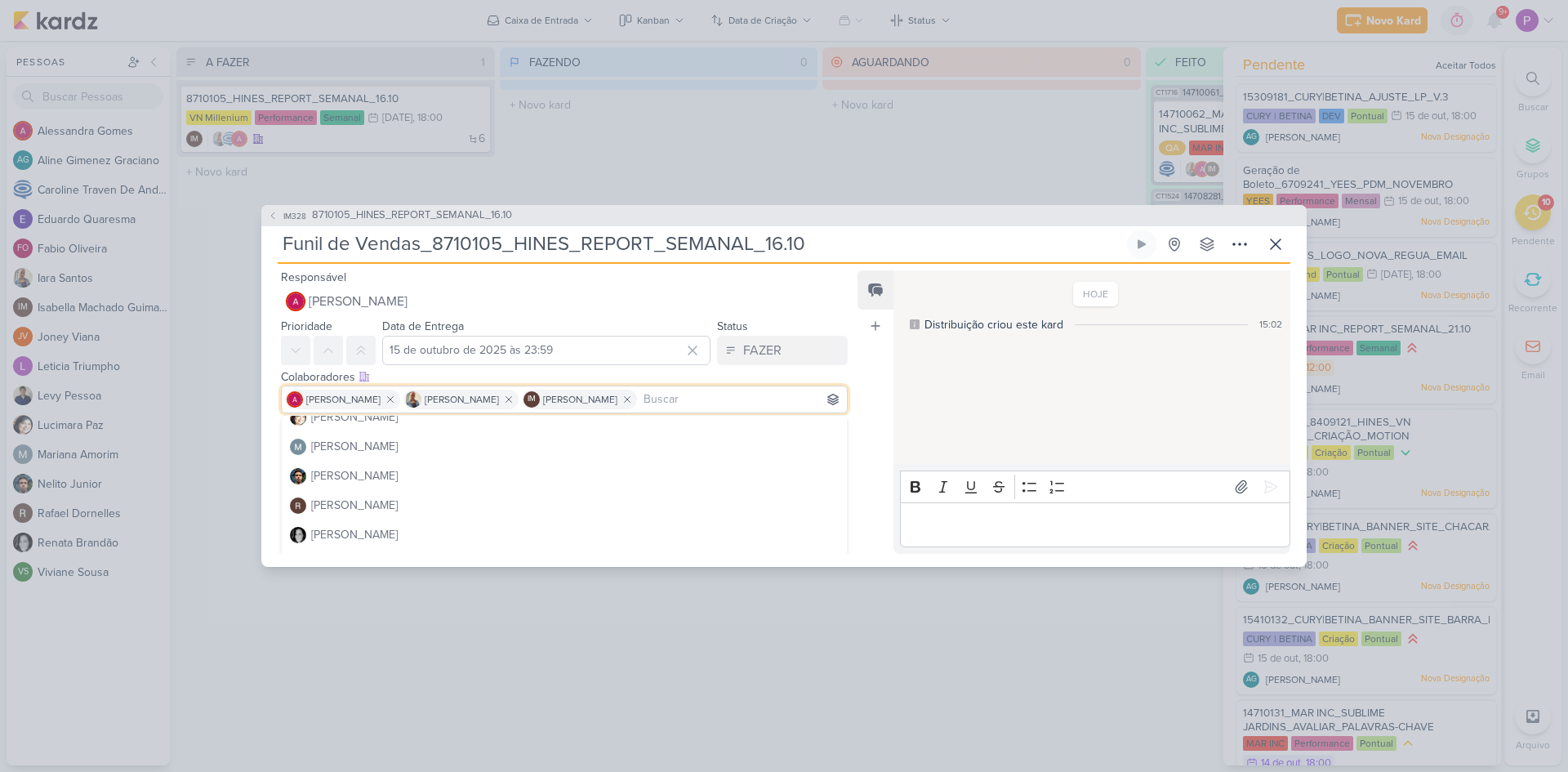
scroll to position [338, 0]
click at [358, 503] on div "[PERSON_NAME]" at bounding box center [354, 503] width 86 height 17
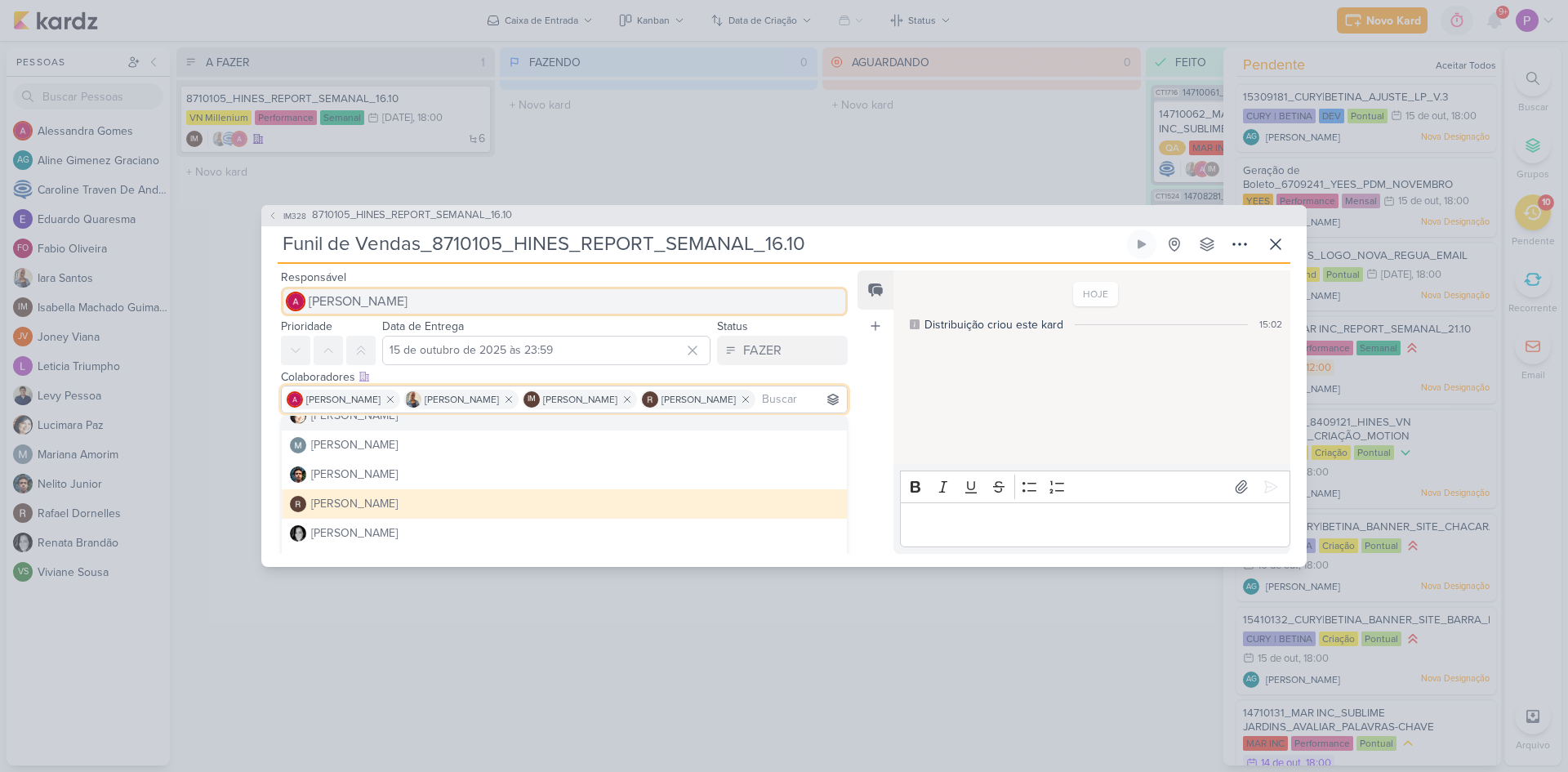
click at [381, 290] on button "[PERSON_NAME]" at bounding box center [565, 301] width 567 height 29
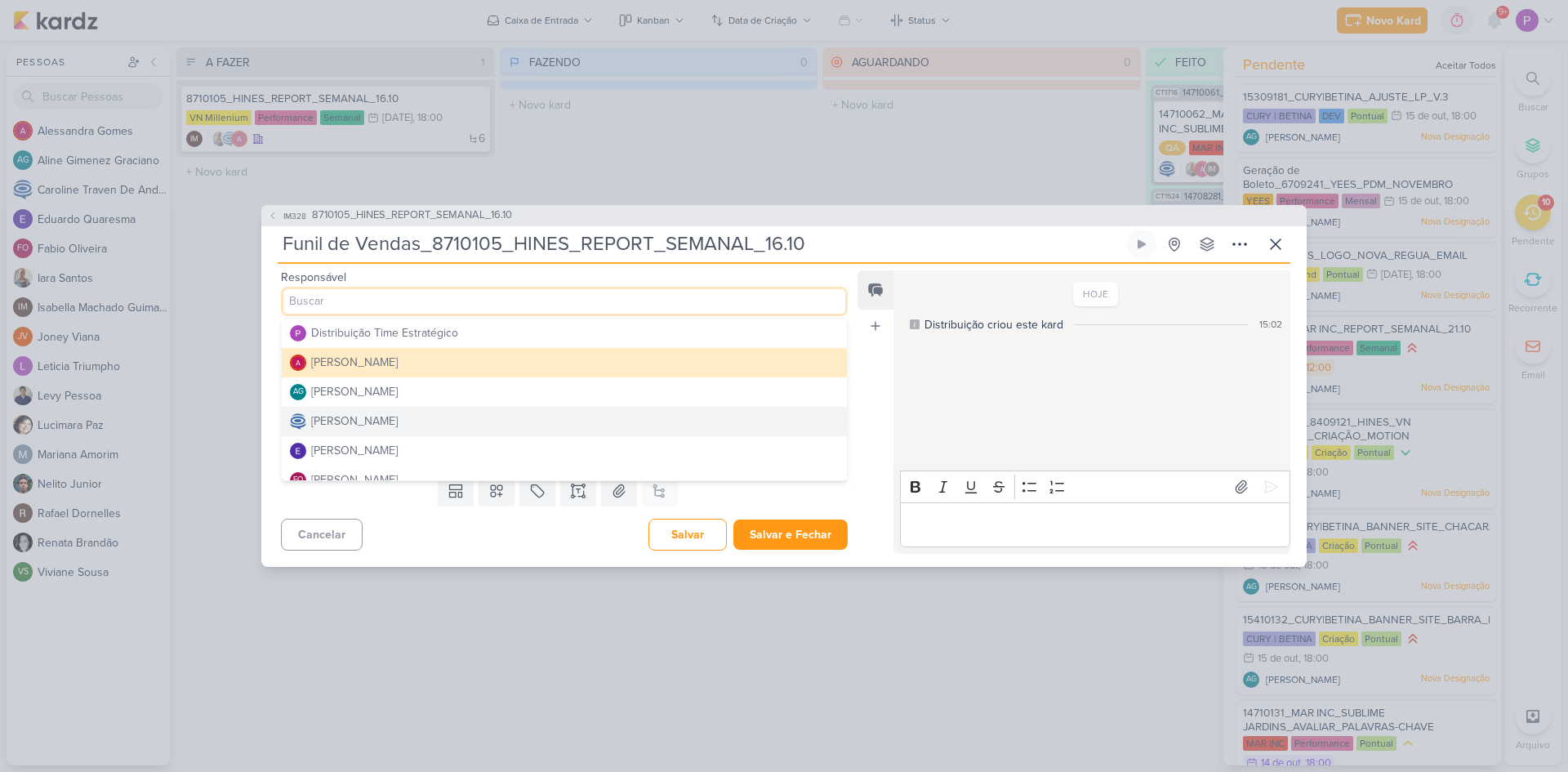
click at [392, 411] on button "[PERSON_NAME]" at bounding box center [565, 421] width 565 height 29
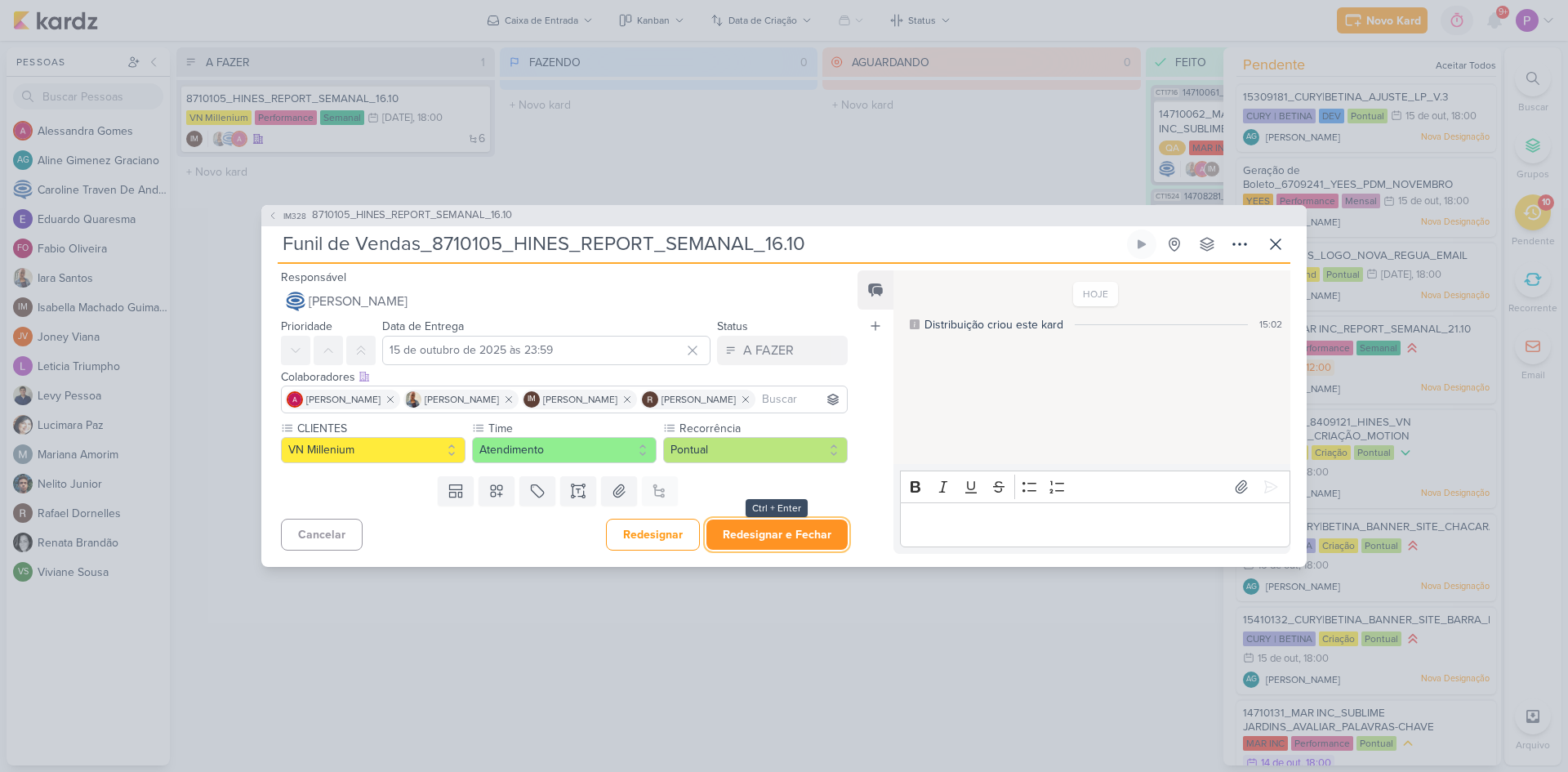
click at [776, 531] on button "Redesignar e Fechar" at bounding box center [777, 534] width 142 height 30
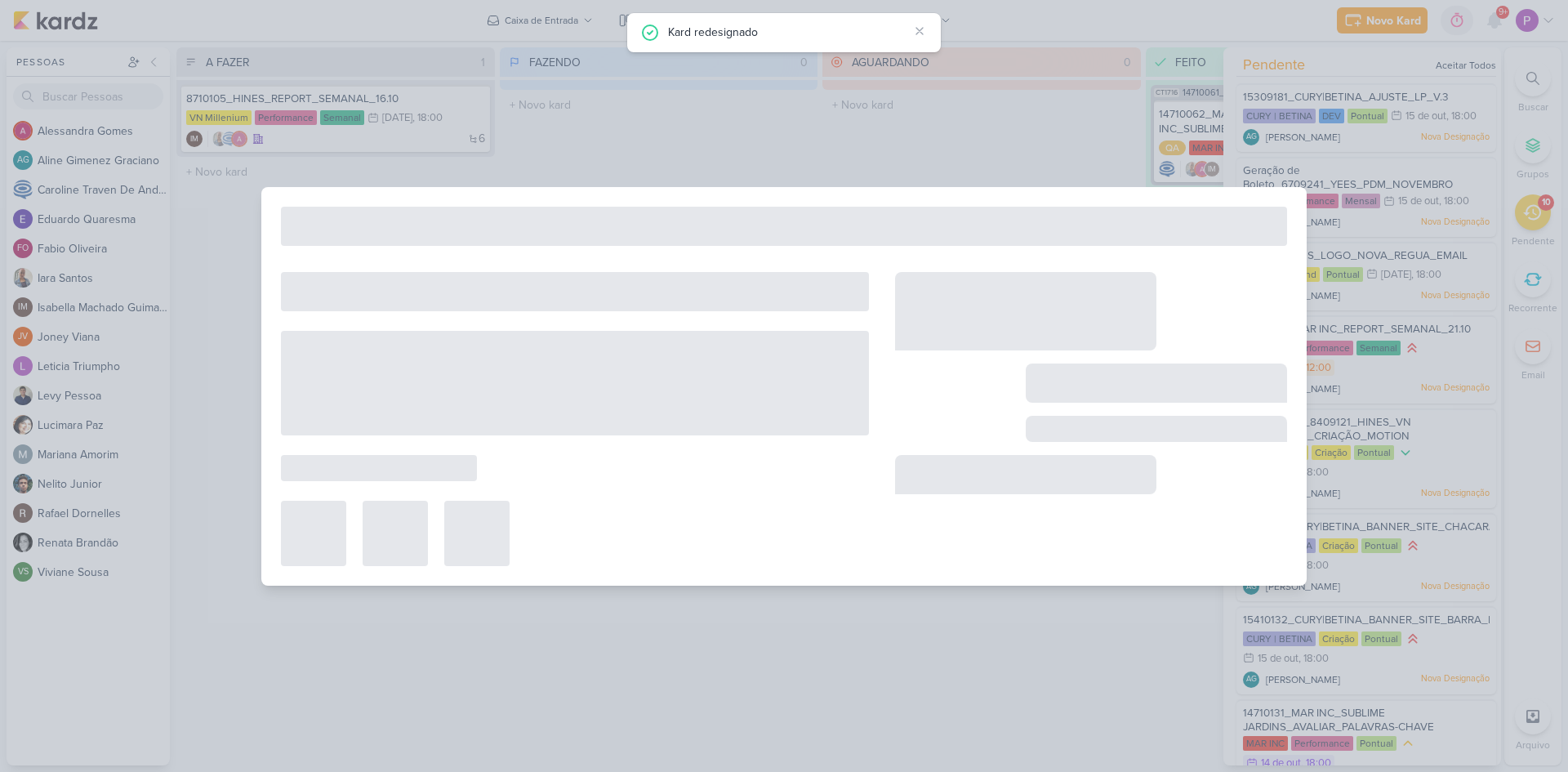
type input "8710105_HINES_REPORT_SEMANAL_16.10"
type input "16 de outubro de 2025 às 18:00"
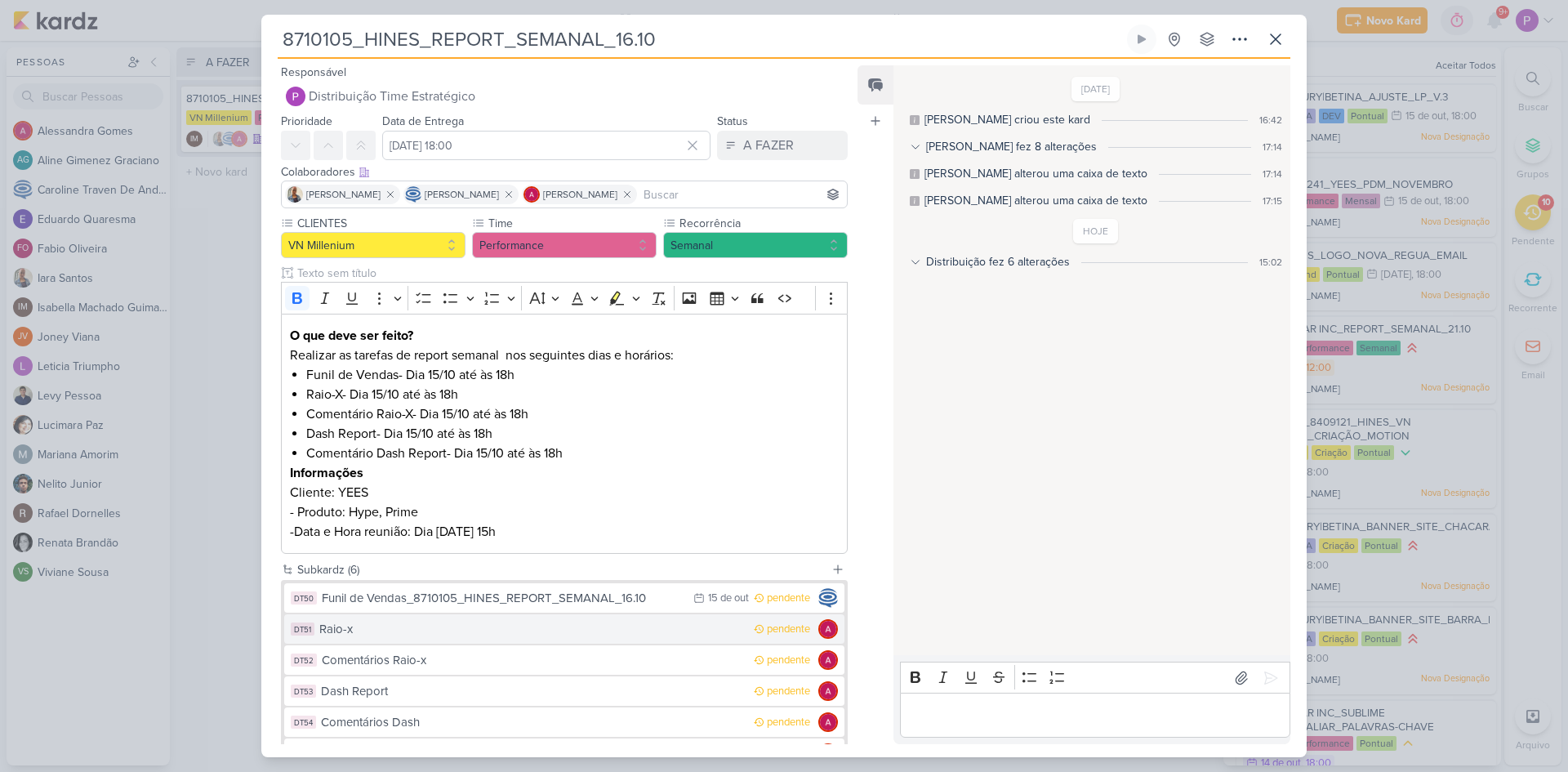
click at [495, 630] on div "Raio-x" at bounding box center [532, 629] width 427 height 19
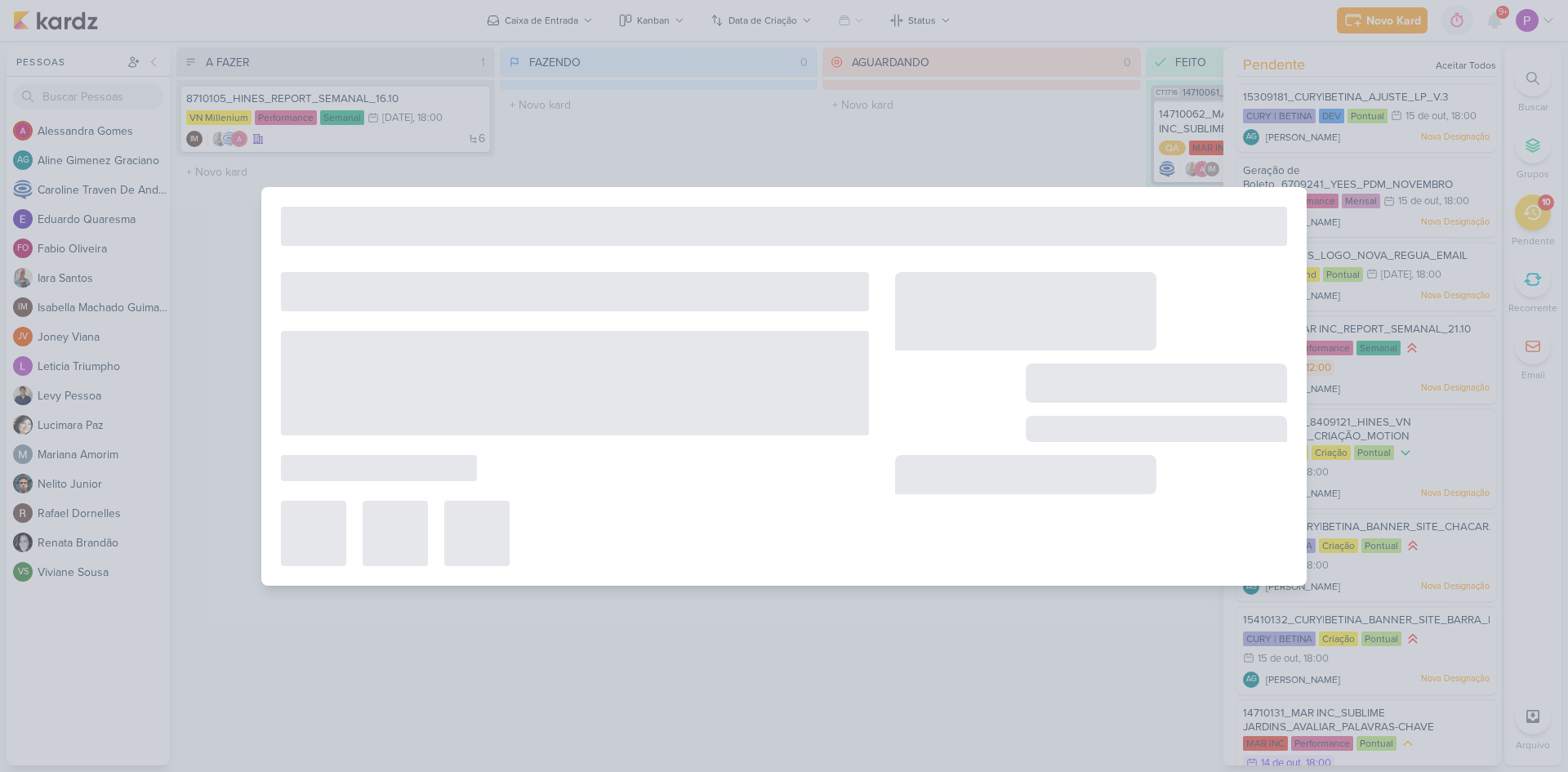
type input "Raio-x"
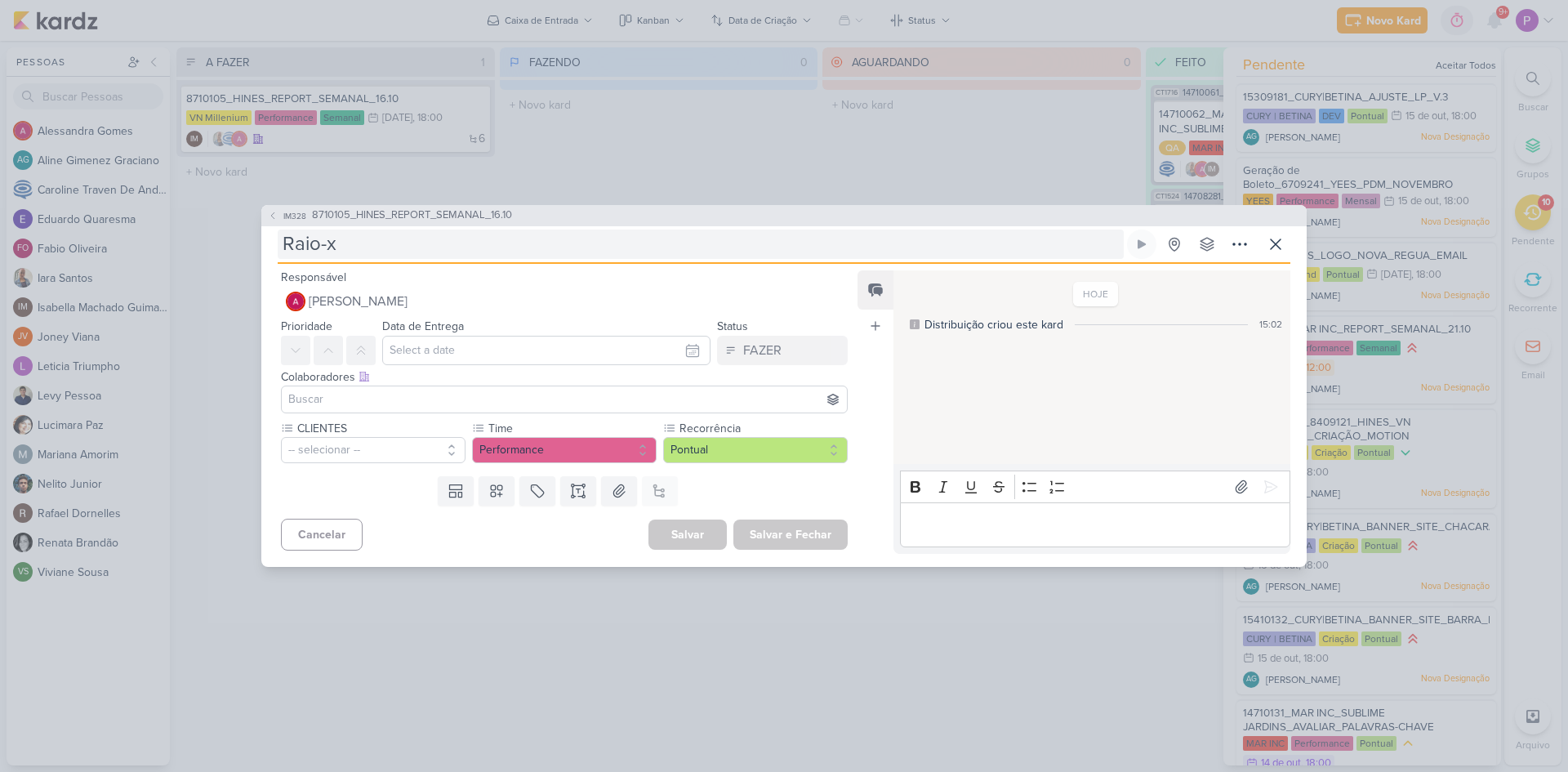
click at [375, 241] on input "Raio-x" at bounding box center [701, 244] width 846 height 29
paste input "8710105_HINES_REPORT_SEMANAL_16.10"
type input "Raio-x-8710105_HINES_REPORT_SEMANAL_16.10"
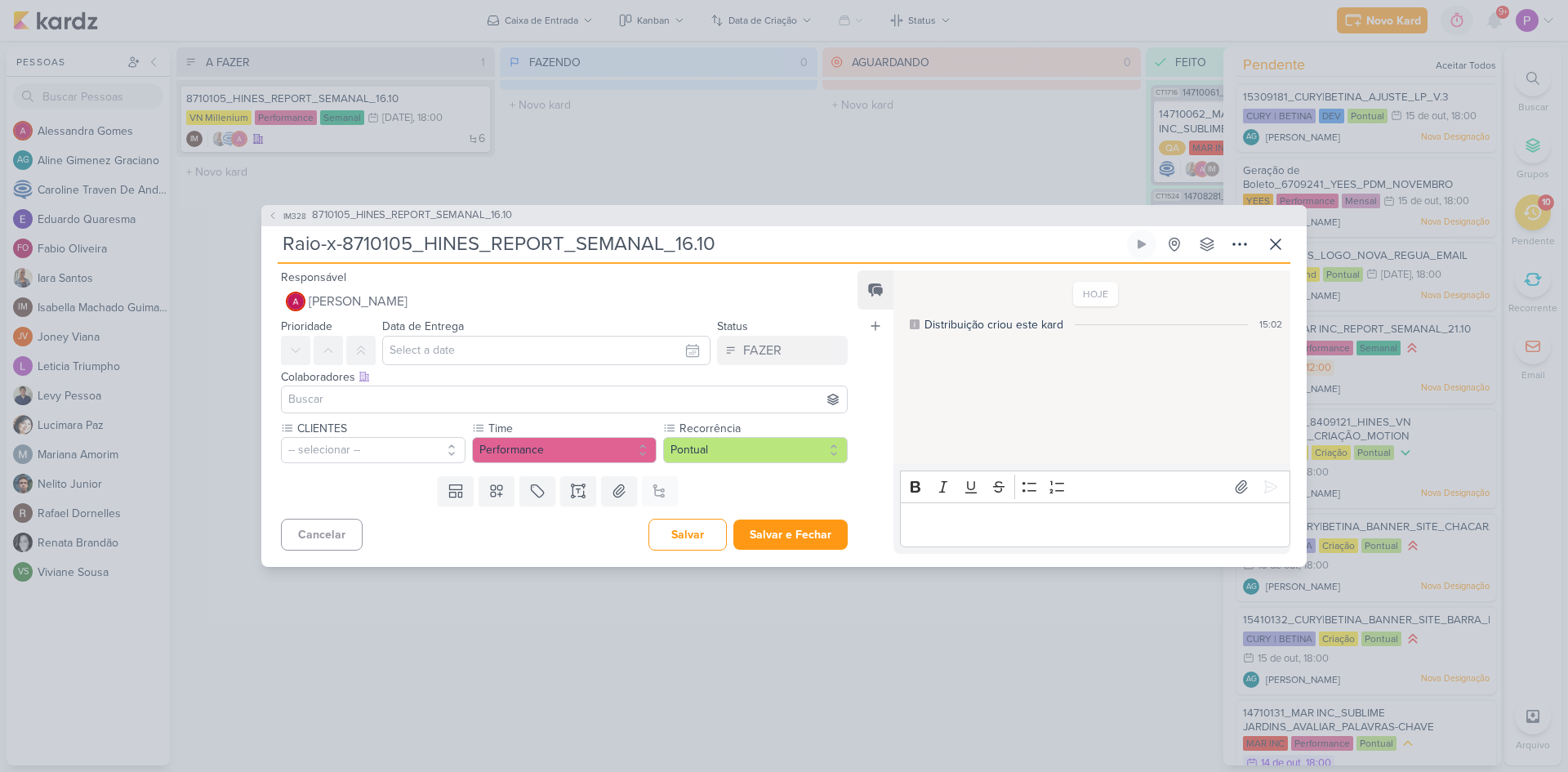
click at [337, 246] on input "Raio-x-8710105_HINES_REPORT_SEMANAL_16.10" at bounding box center [701, 244] width 846 height 29
type input "Raio-x_8710105_HINES_REPORT_SEMANAL_16.10"
click at [418, 440] on button "-- selecionar --" at bounding box center [373, 450] width 184 height 26
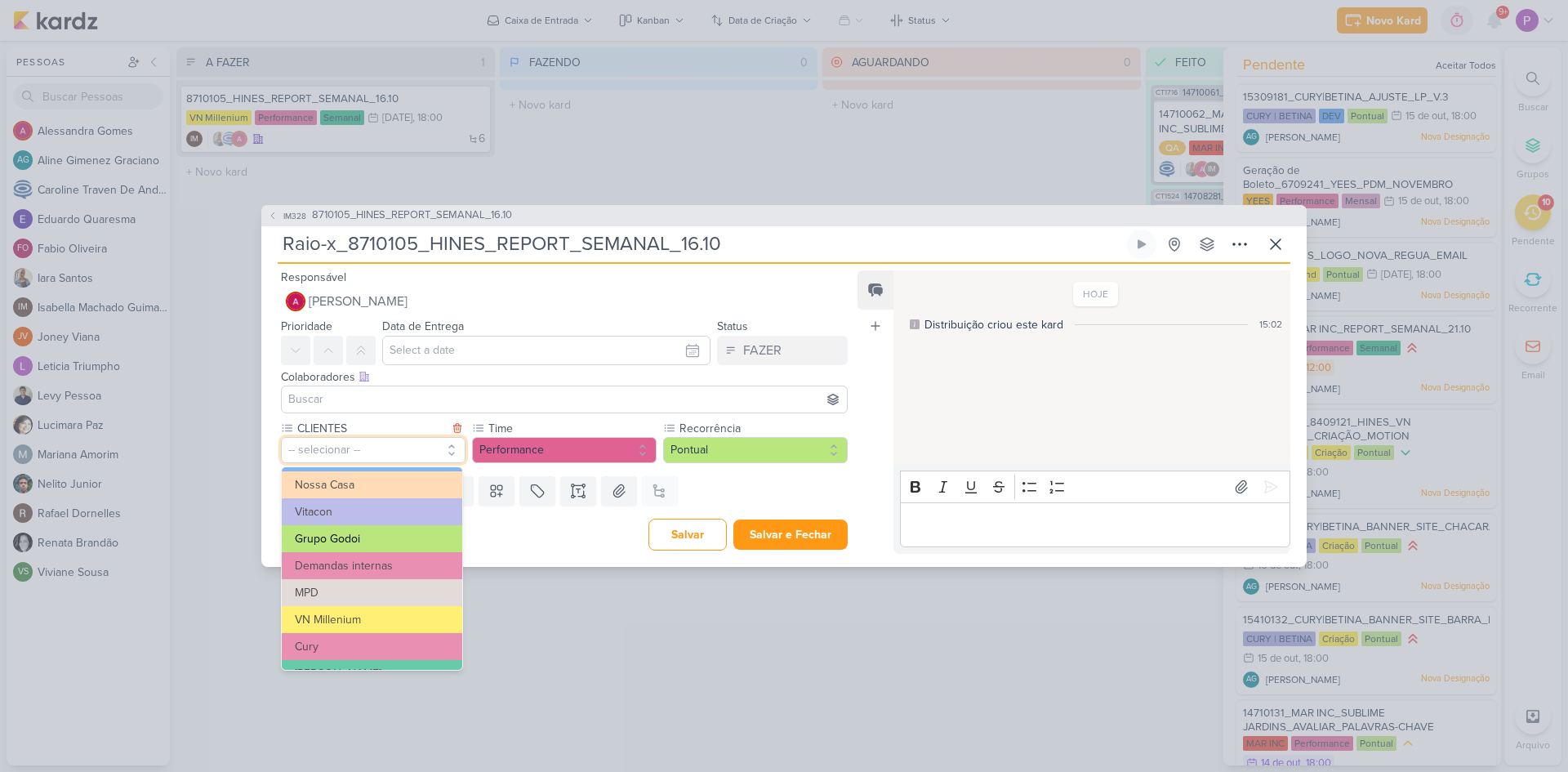
scroll to position [163, 0]
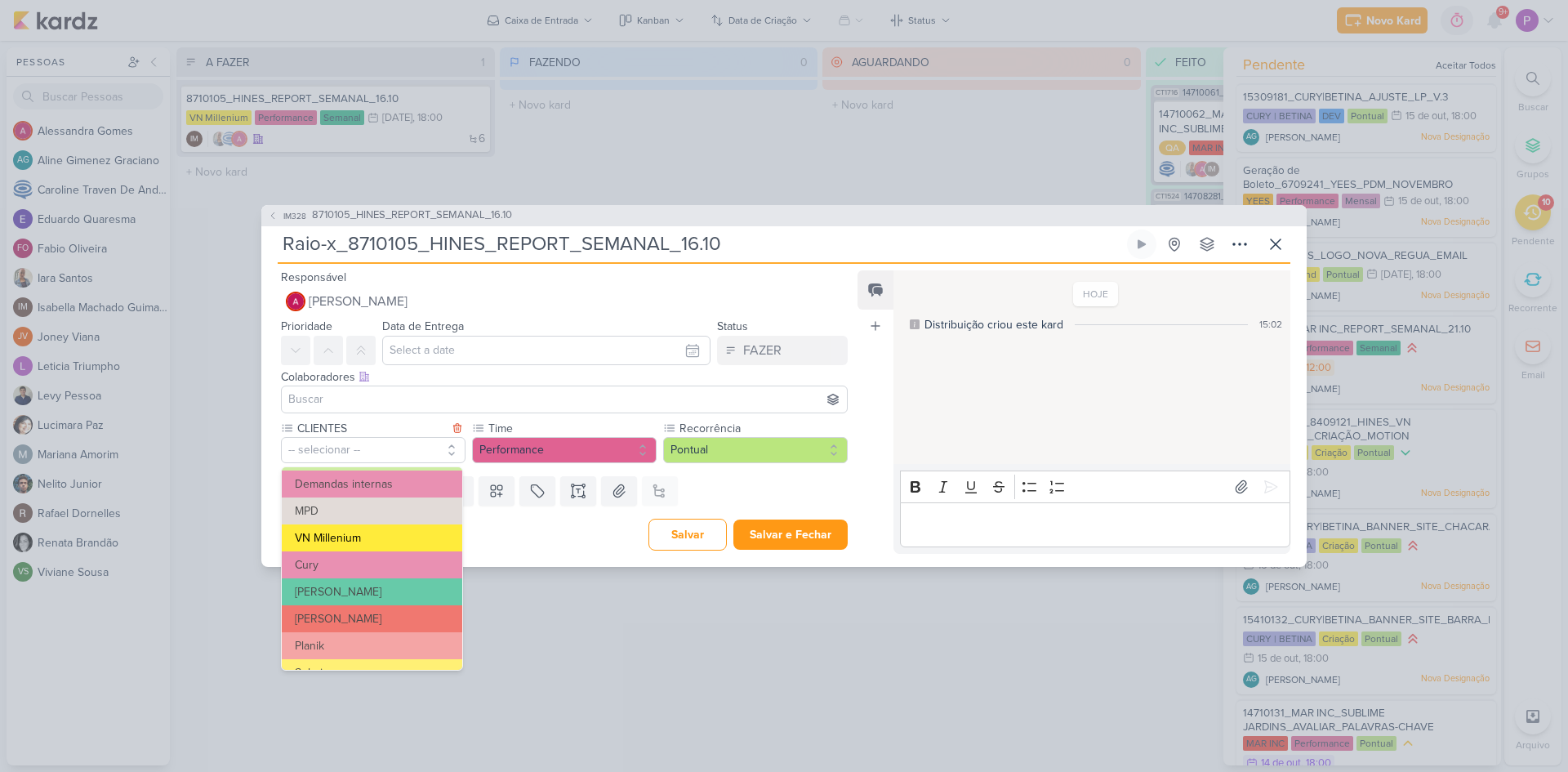
click at [351, 539] on button "VN Millenium" at bounding box center [372, 538] width 181 height 27
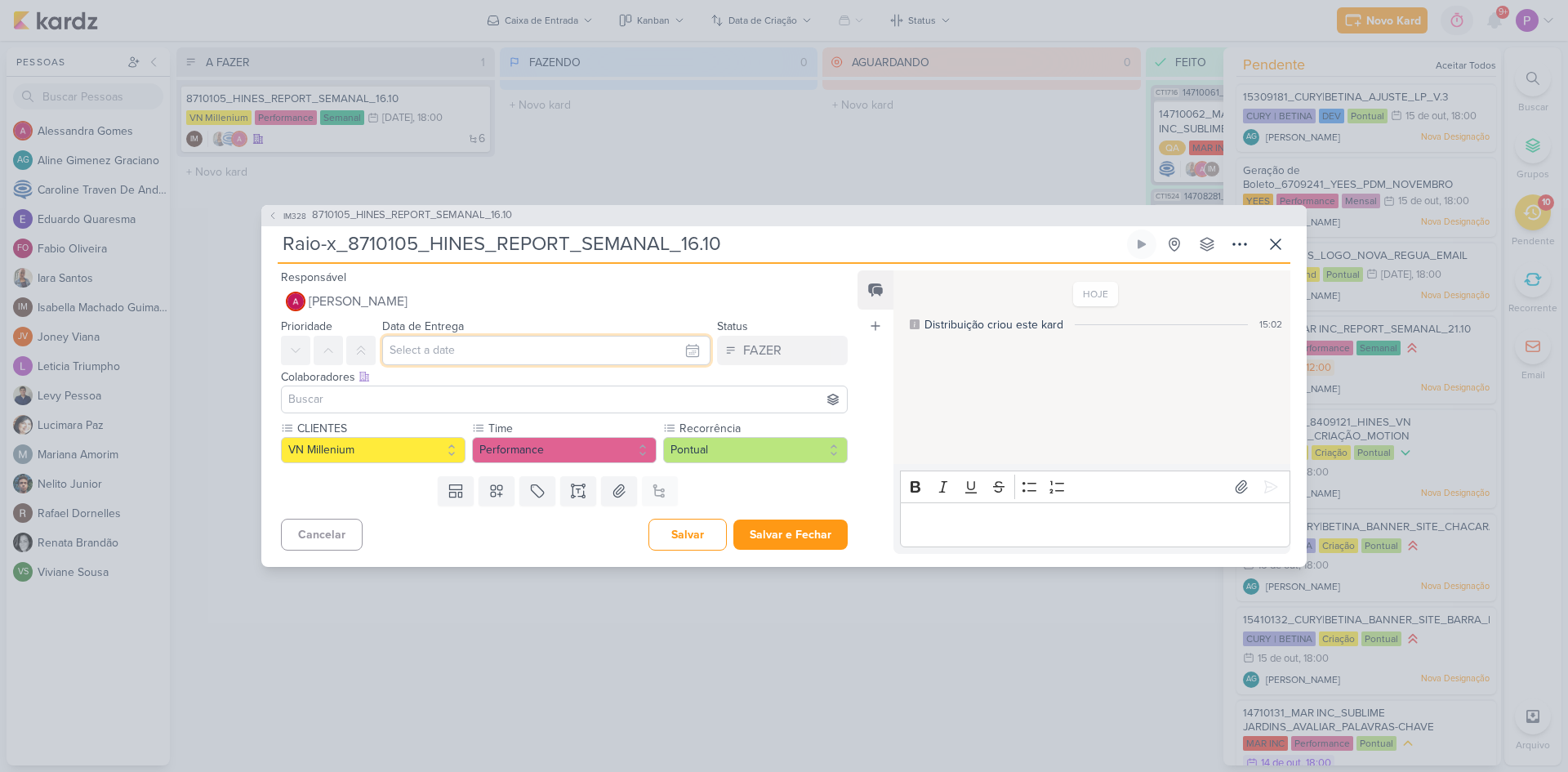
click at [430, 350] on input "text" at bounding box center [546, 350] width 329 height 29
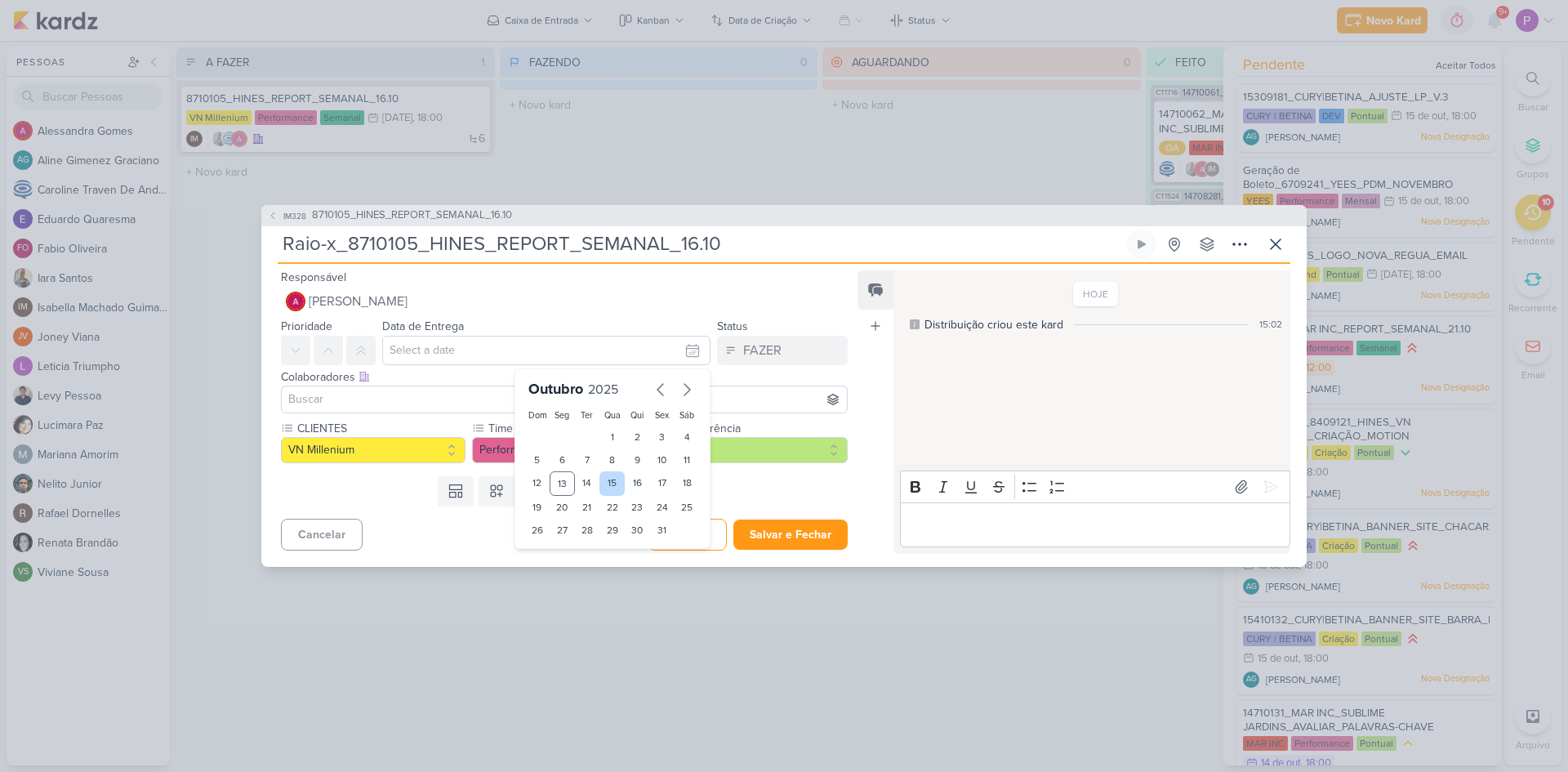
click at [606, 485] on div "15" at bounding box center [612, 484] width 25 height 25
type input "15 de outubro de 2025 às 23:59"
click at [367, 397] on input at bounding box center [564, 400] width 558 height 20
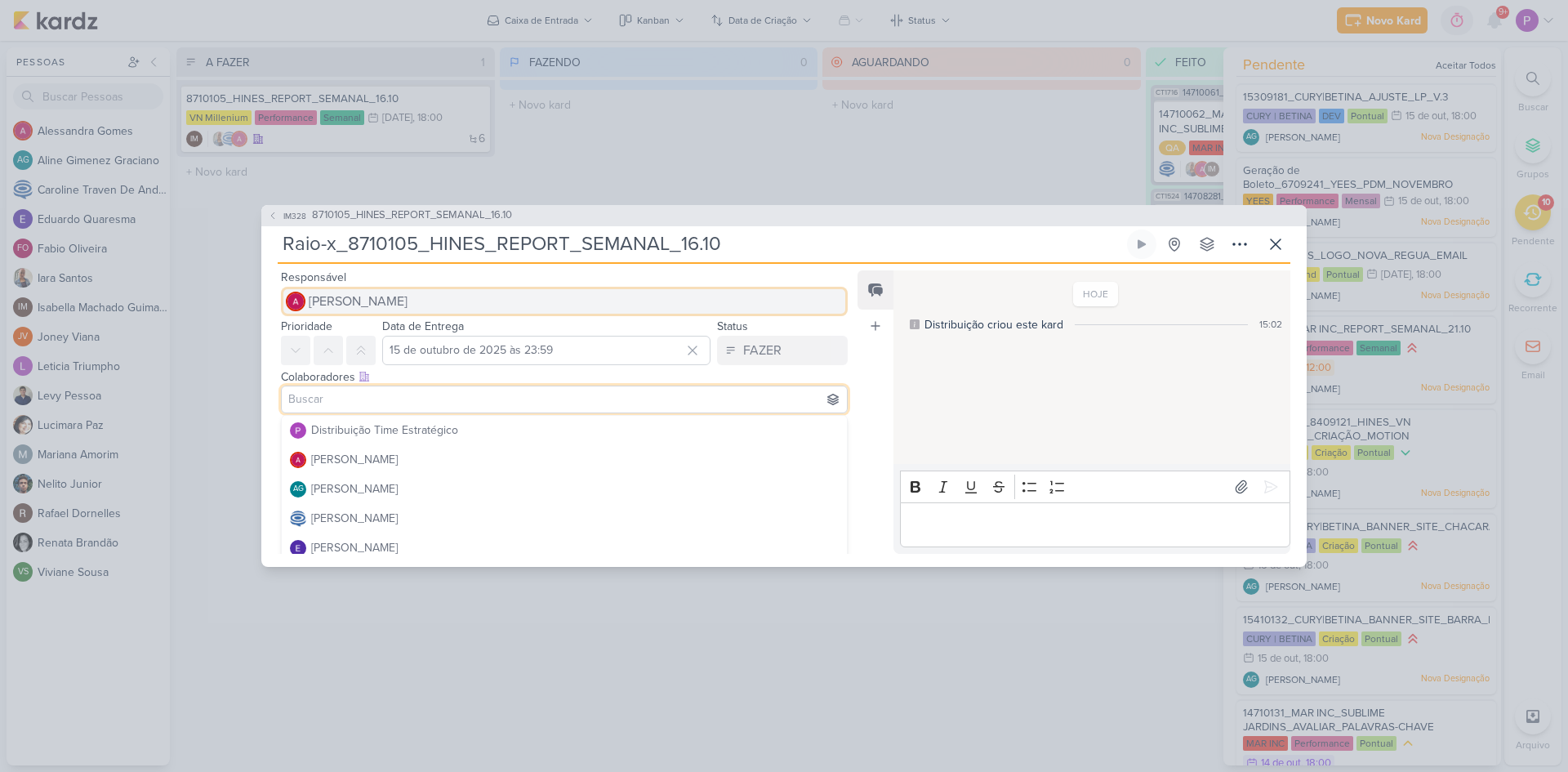
click at [350, 292] on span "[PERSON_NAME]" at bounding box center [358, 302] width 99 height 20
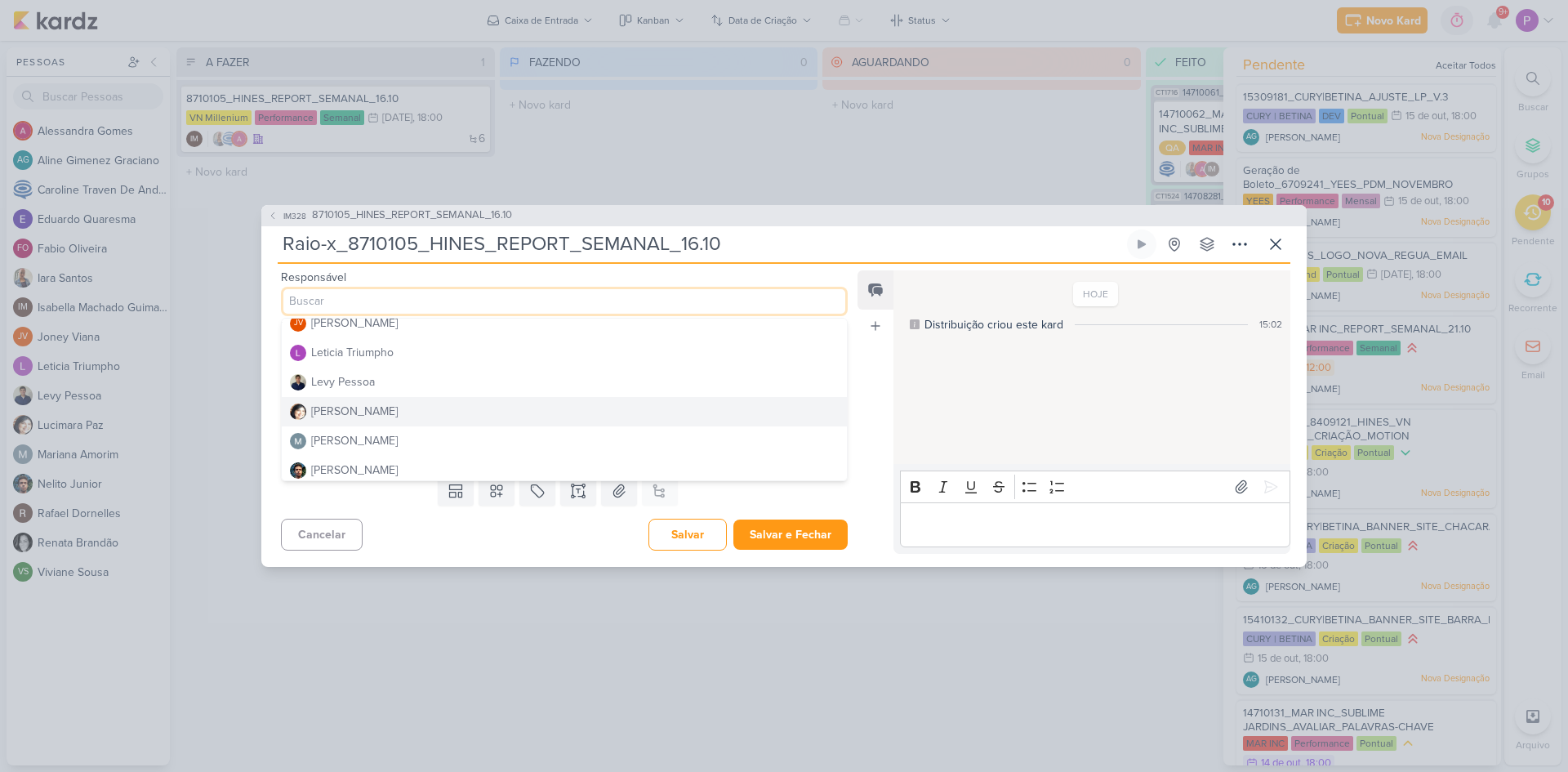
scroll to position [327, 0]
click at [380, 420] on div "[PERSON_NAME]" at bounding box center [354, 418] width 86 height 17
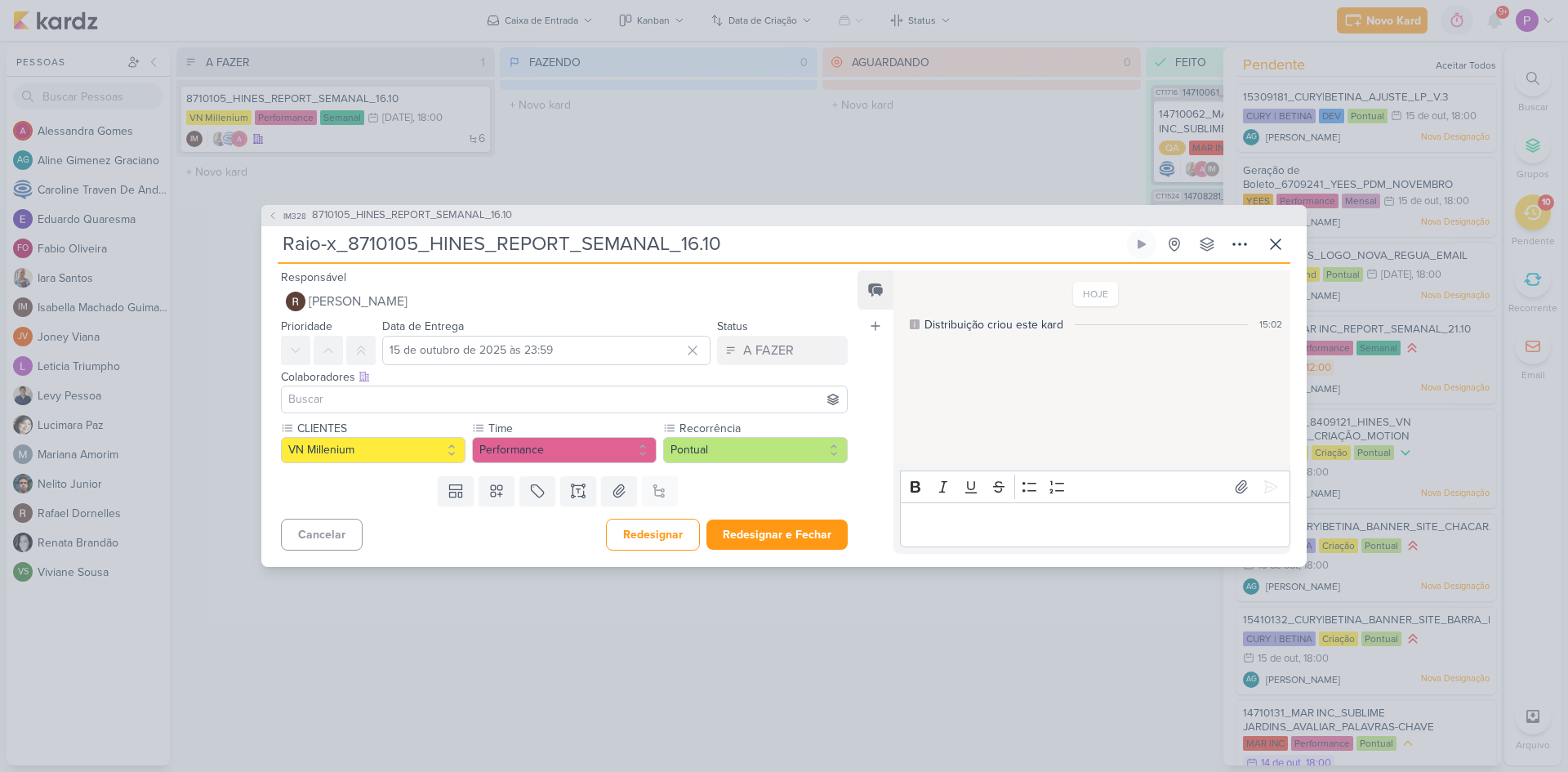
click at [381, 403] on input at bounding box center [564, 400] width 558 height 20
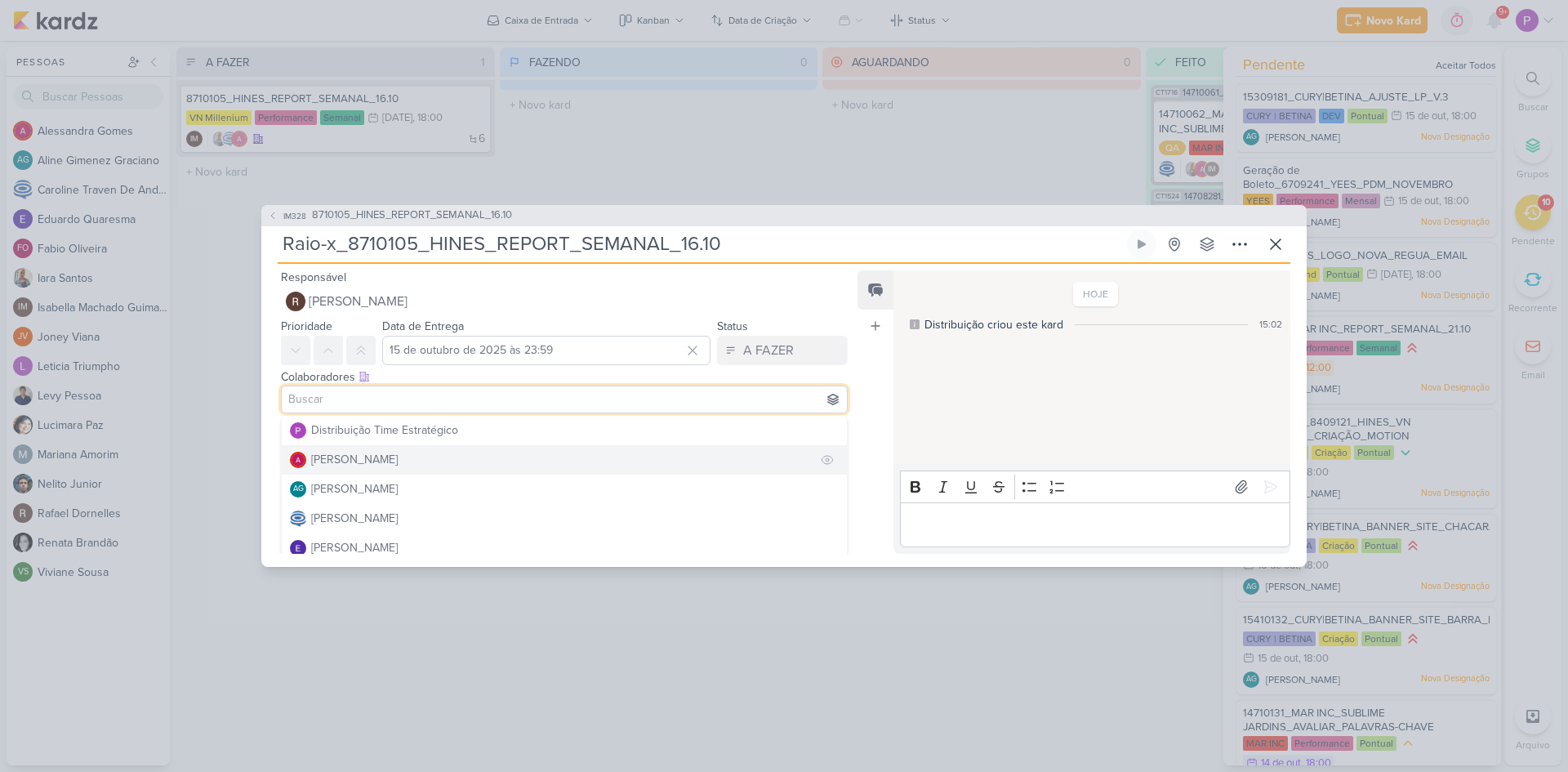
click at [376, 454] on div "[PERSON_NAME]" at bounding box center [354, 459] width 86 height 17
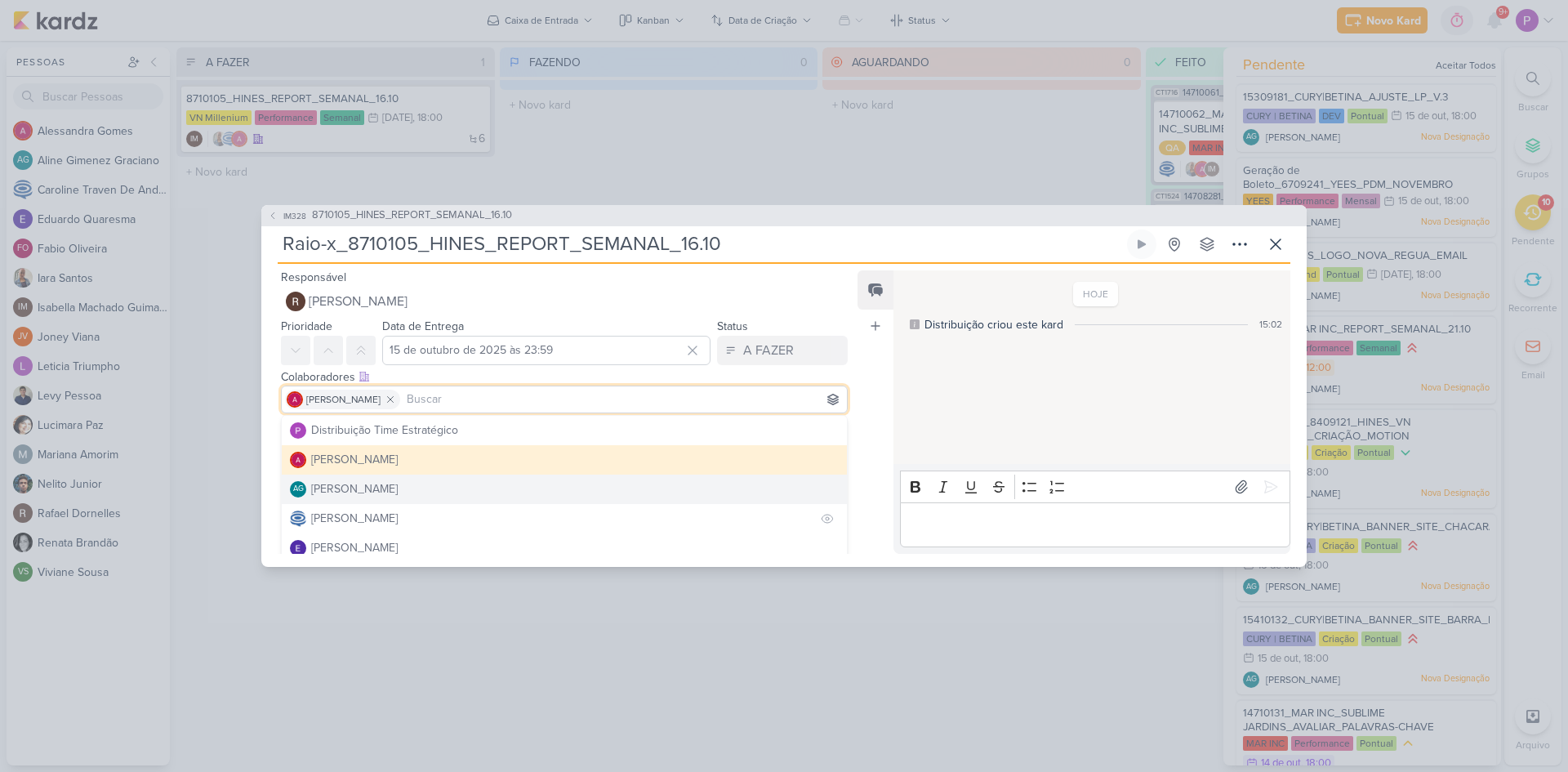
scroll to position [82, 0]
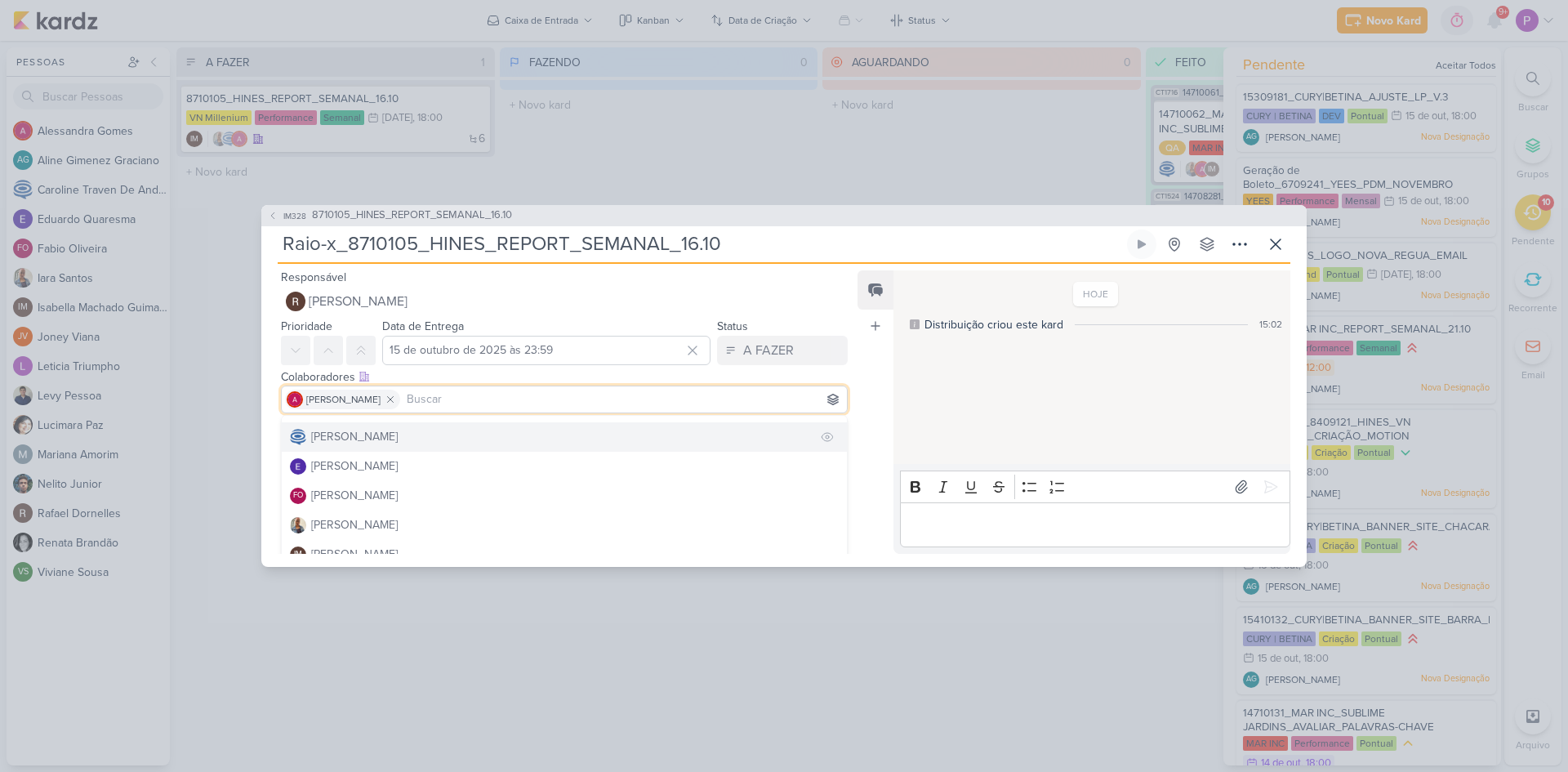
click at [398, 433] on div "[PERSON_NAME]" at bounding box center [354, 436] width 86 height 17
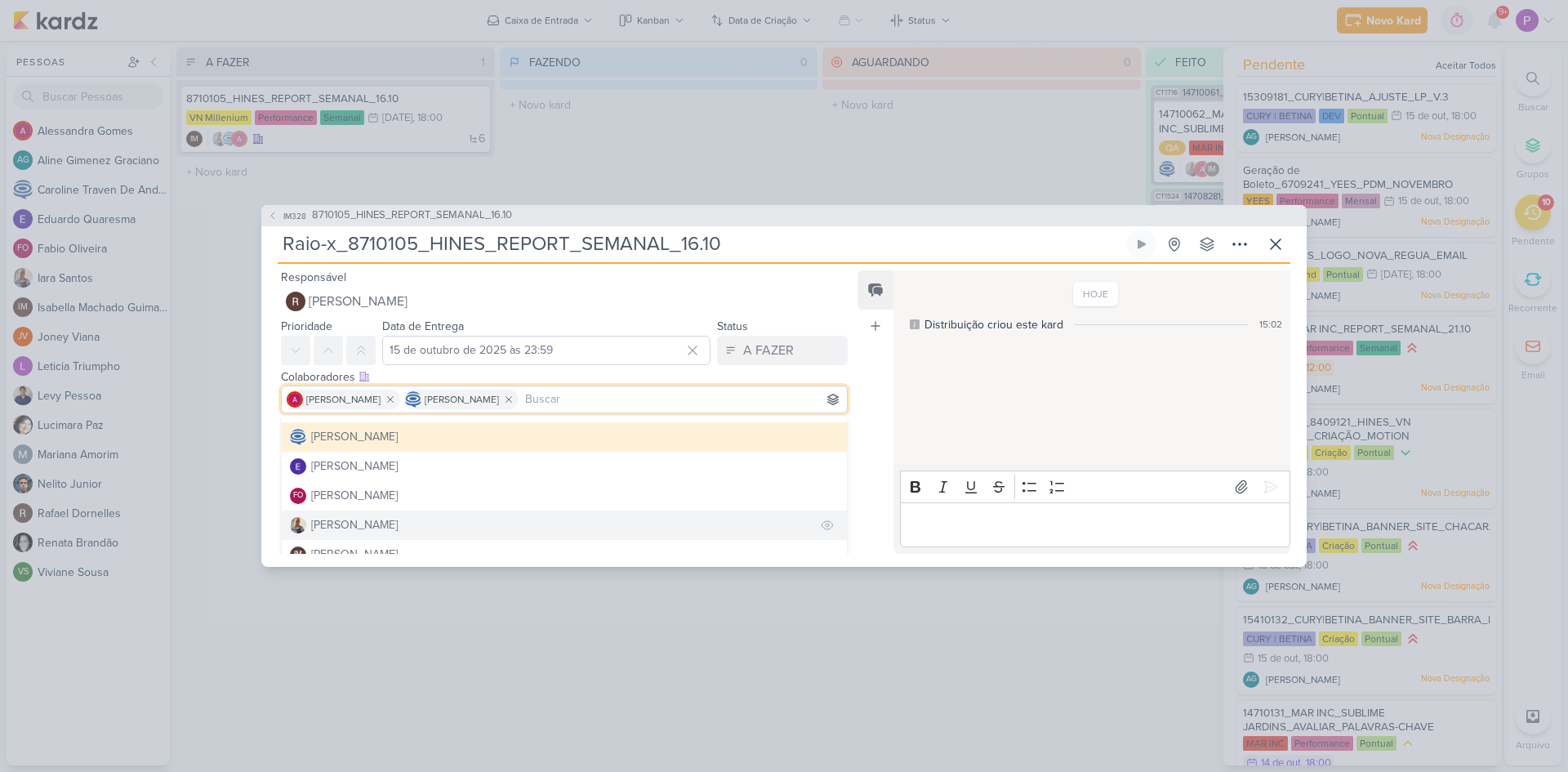
click at [351, 527] on div "[PERSON_NAME]" at bounding box center [354, 524] width 86 height 17
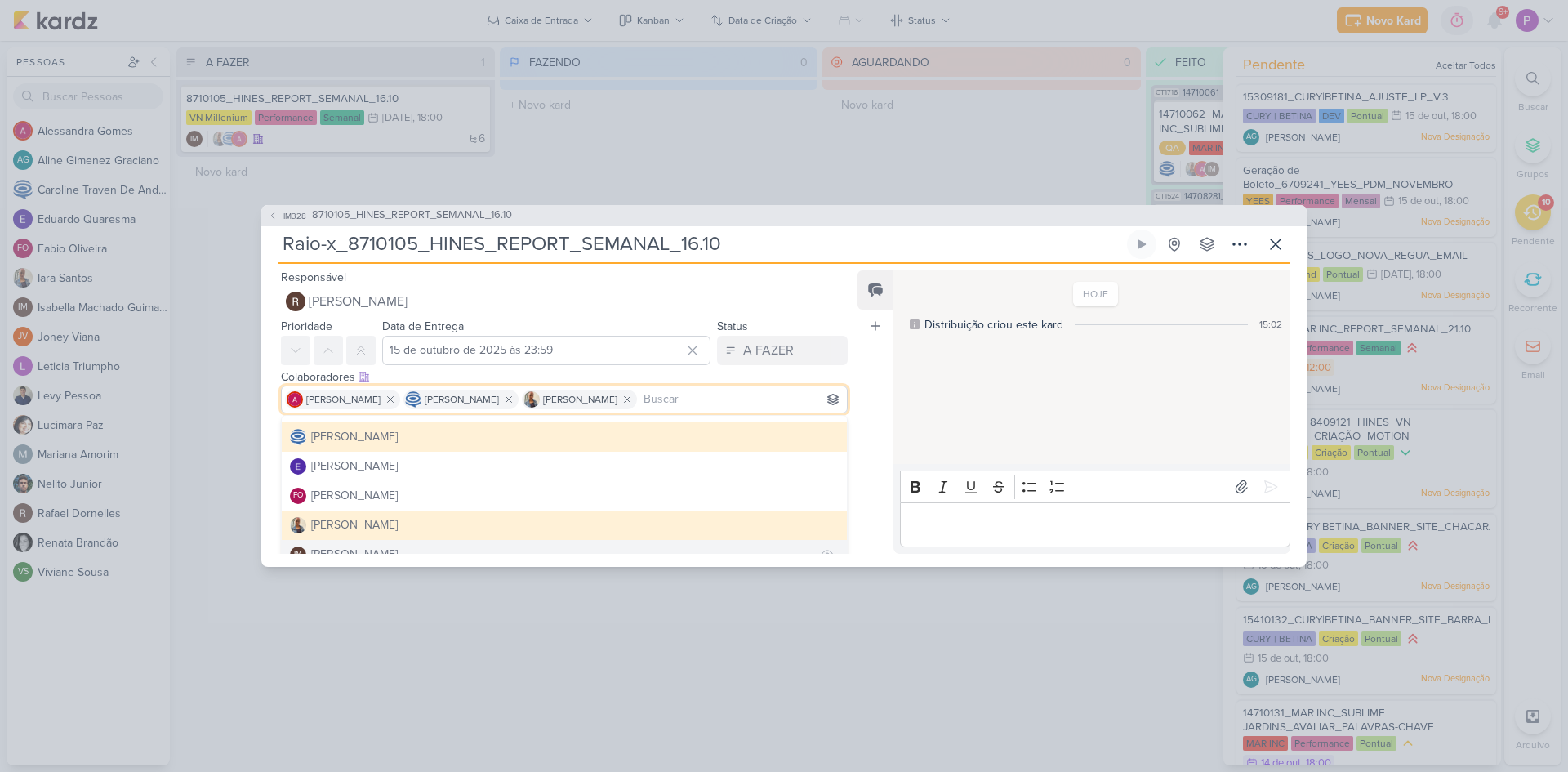
click at [355, 549] on div "[PERSON_NAME]" at bounding box center [354, 554] width 86 height 17
click at [867, 374] on div "Feed Atrelar email Solte o email para atrelar ao kard" at bounding box center [875, 412] width 36 height 283
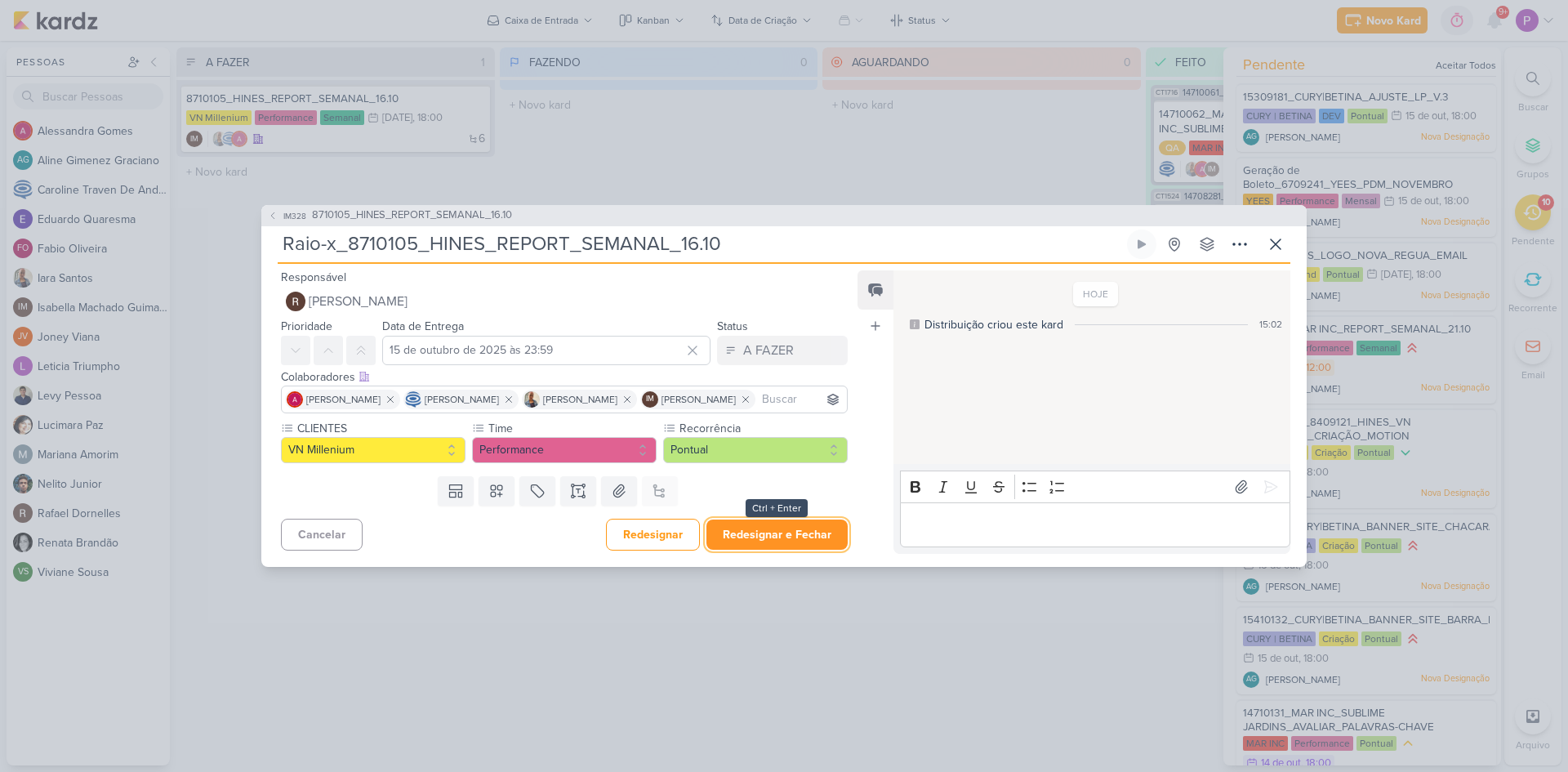
click at [773, 549] on button "Redesignar e Fechar" at bounding box center [777, 534] width 142 height 30
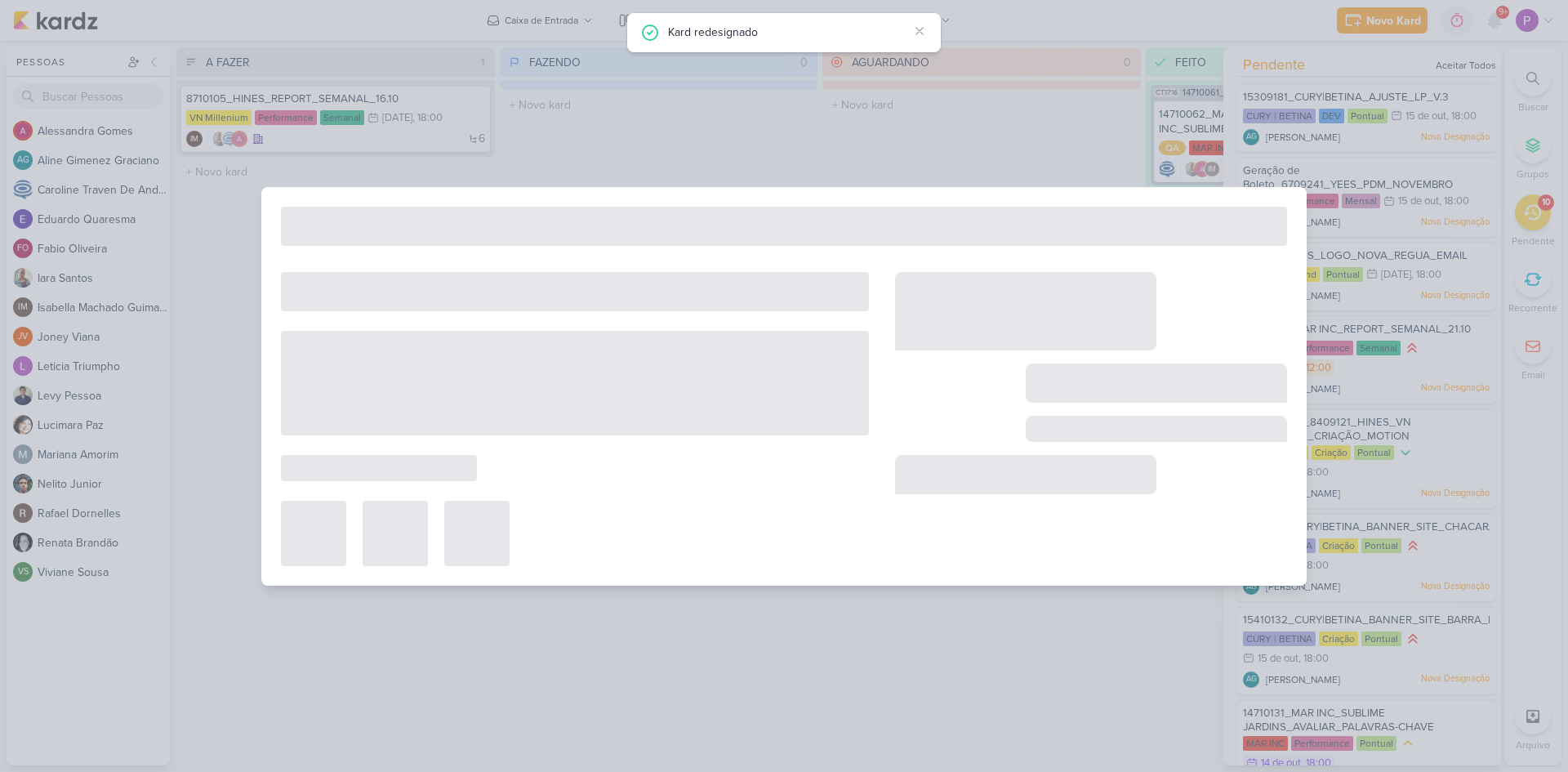
type input "8710105_HINES_REPORT_SEMANAL_16.10"
type input "16 de outubro de 2025 às 18:00"
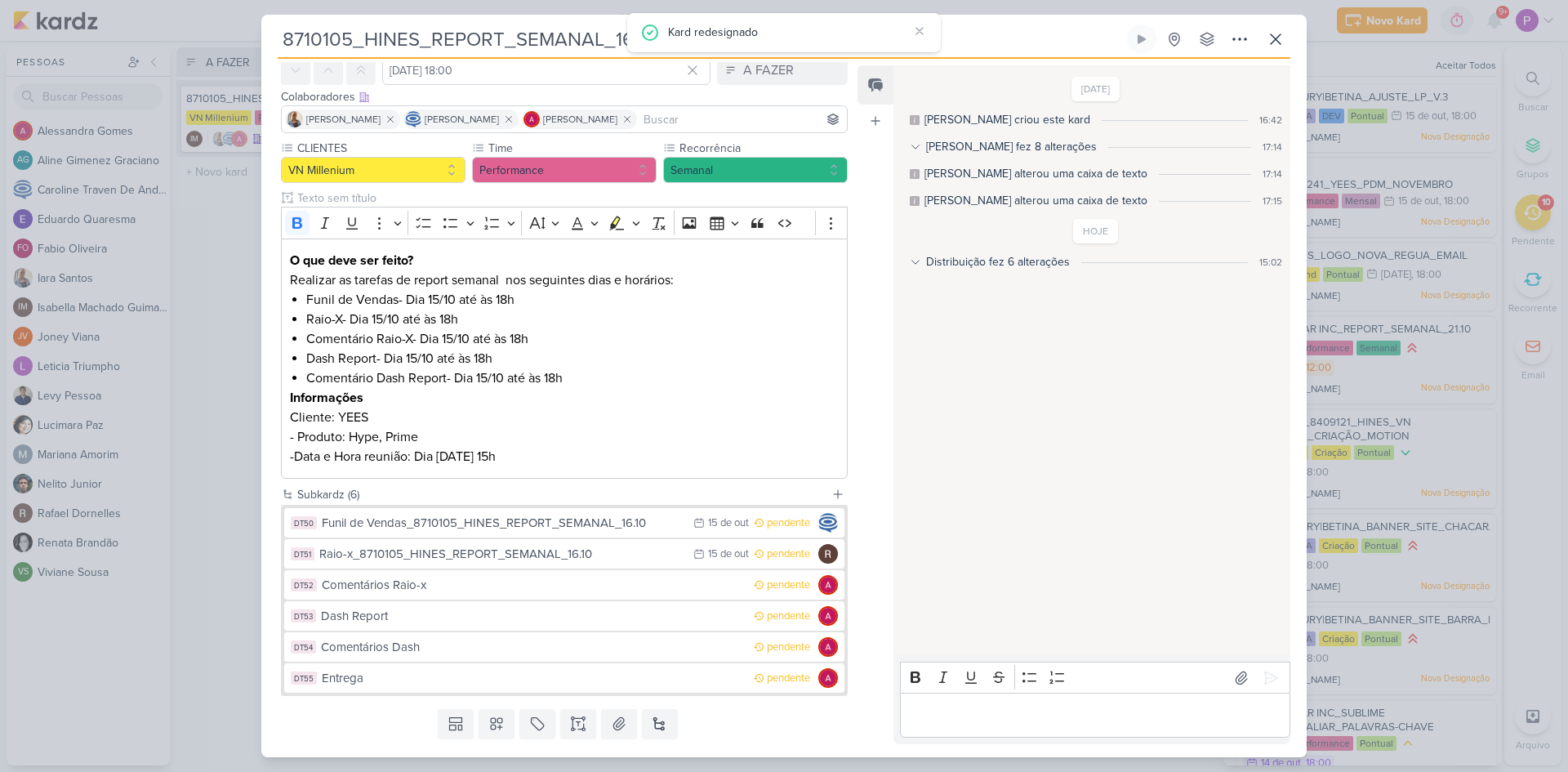
scroll to position [118, 0]
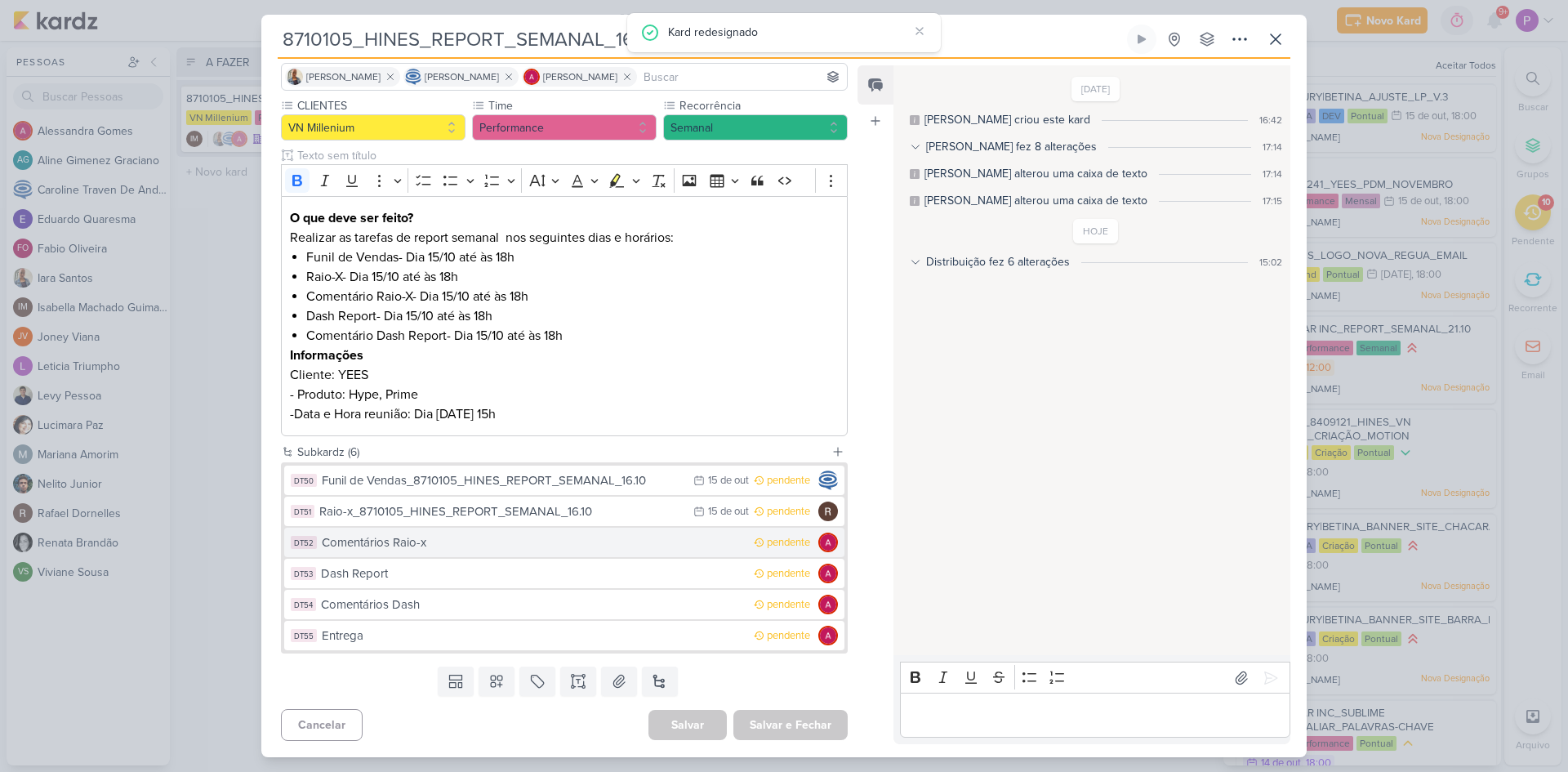
click at [455, 553] on button "DT52 Comentários Raio-x pendente" at bounding box center [564, 542] width 560 height 29
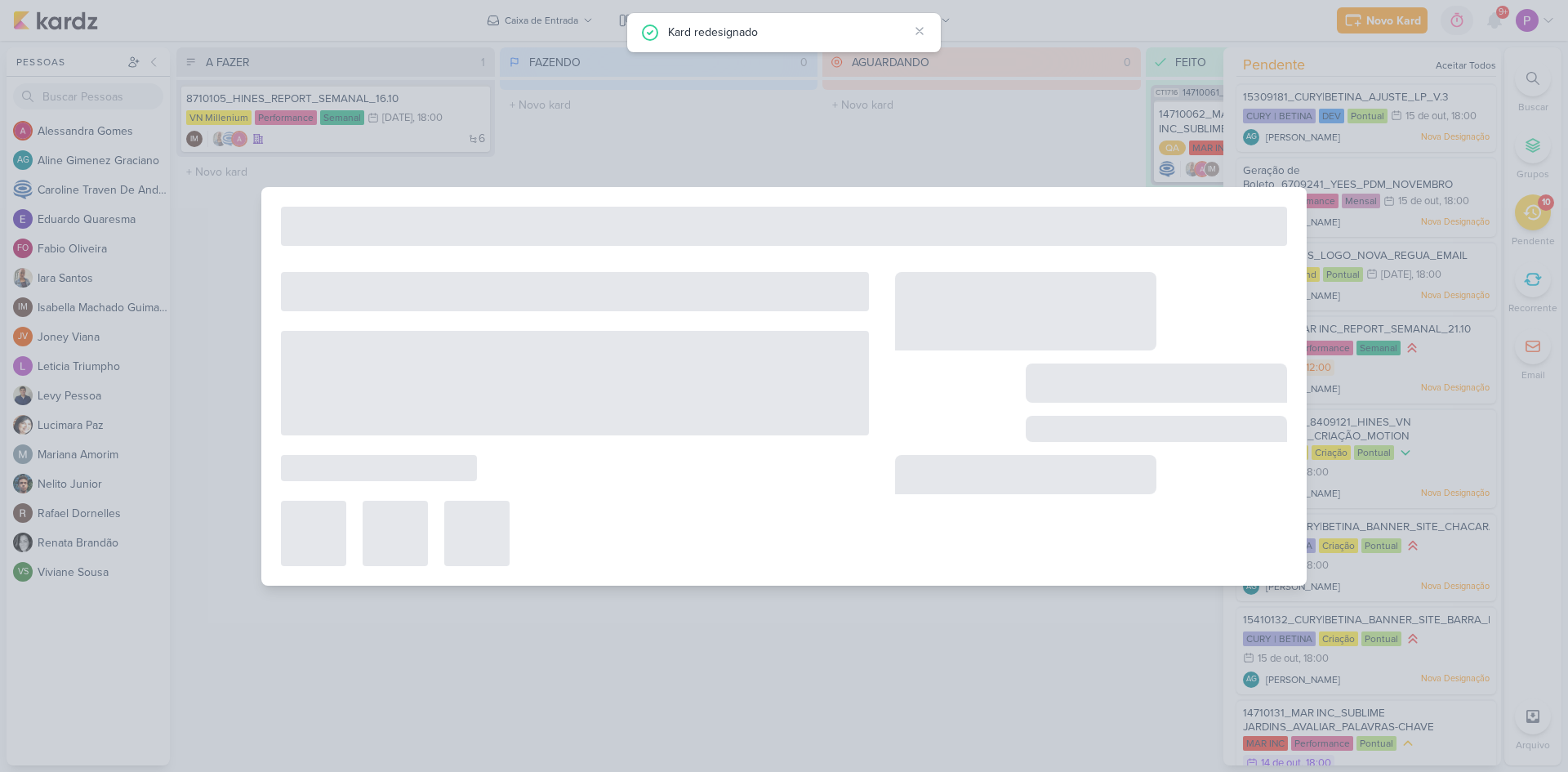
type input "Comentários Raio-x"
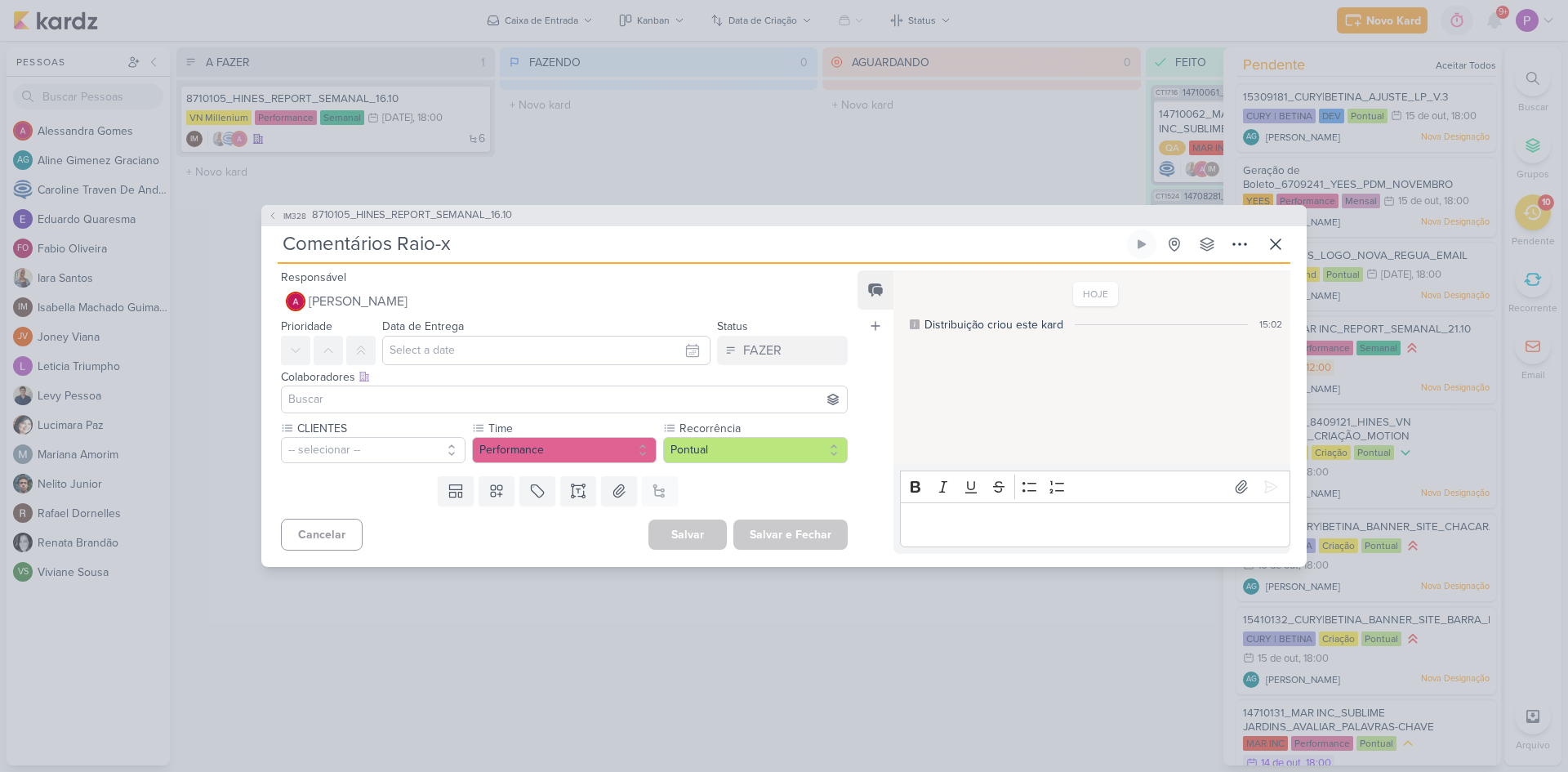
click at [518, 256] on input "Comentários Raio-x" at bounding box center [701, 244] width 846 height 29
paste input "8710105_HINES_REPORT_SEMANAL_16.10"
type input "Comentários Raio-x_8710105_HINES_REPORT_SEMANAL_16.10"
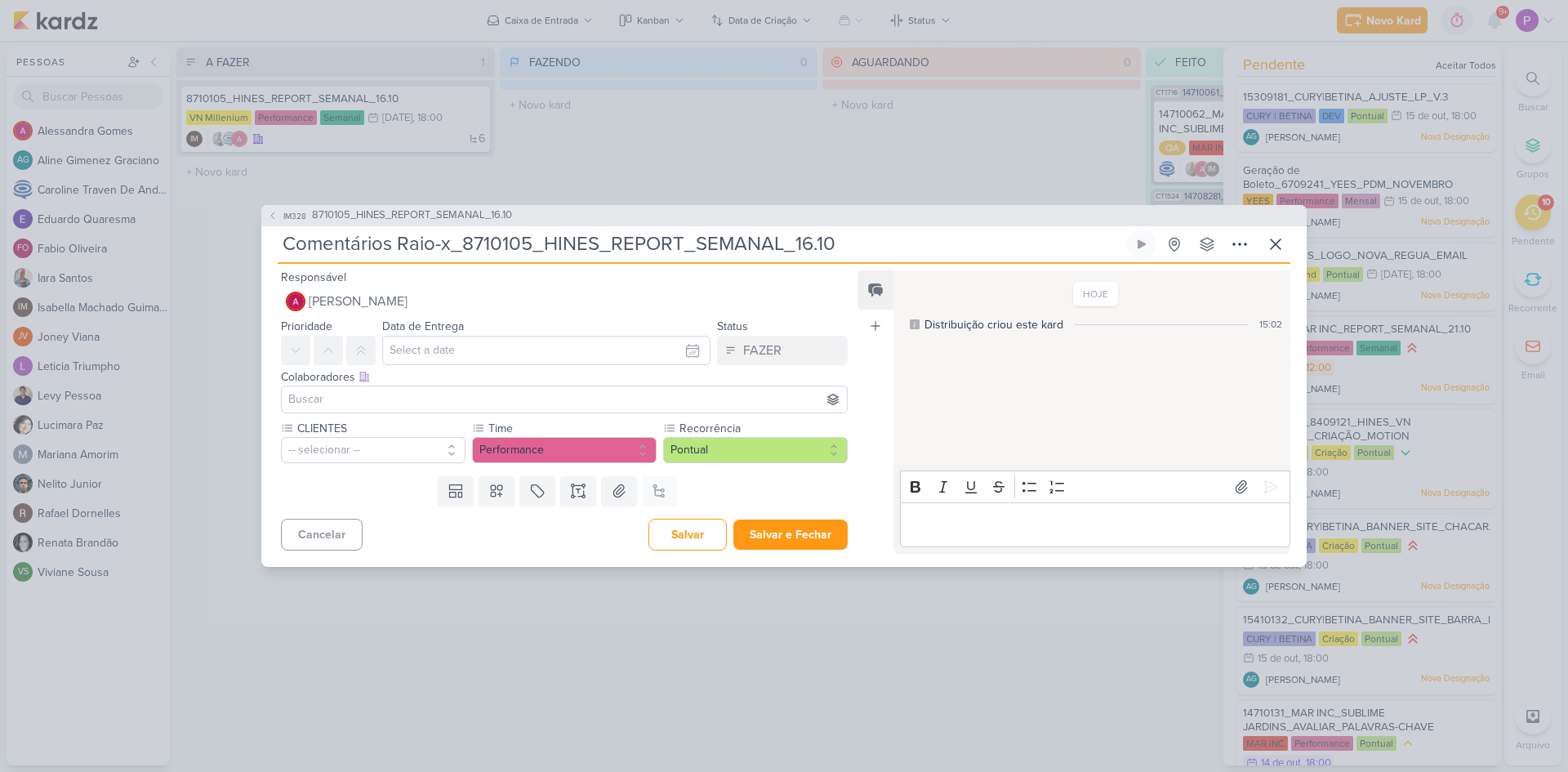
type input "Comentários Raio-x_8710105_HINES_REPORT_SEMANAL_16.10"
click at [456, 357] on input "text" at bounding box center [546, 350] width 329 height 29
click at [599, 487] on div "15" at bounding box center [612, 484] width 25 height 25
type input "15 de outubro de 2025 às 23:59"
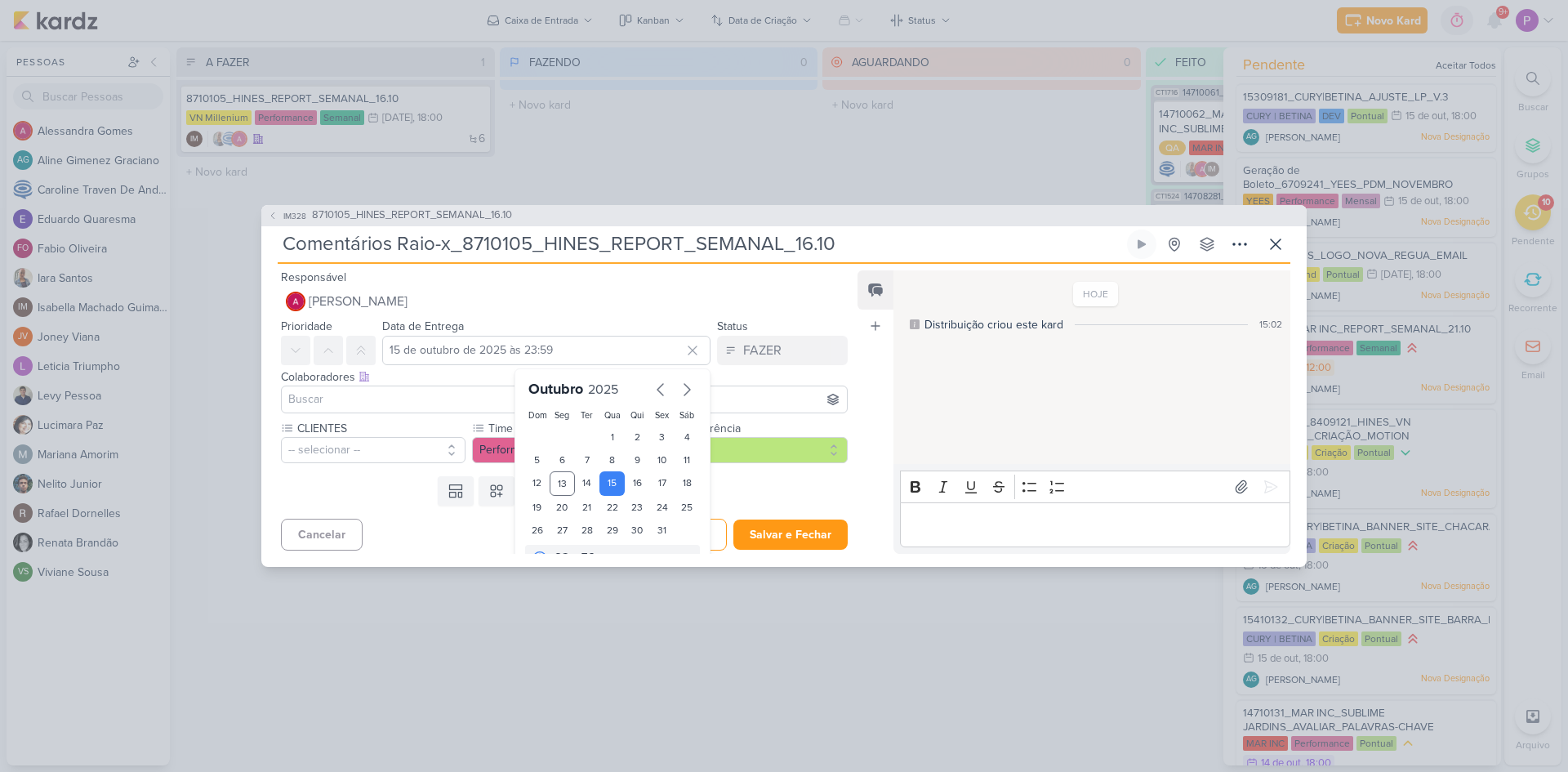
click at [349, 400] on input at bounding box center [564, 400] width 558 height 20
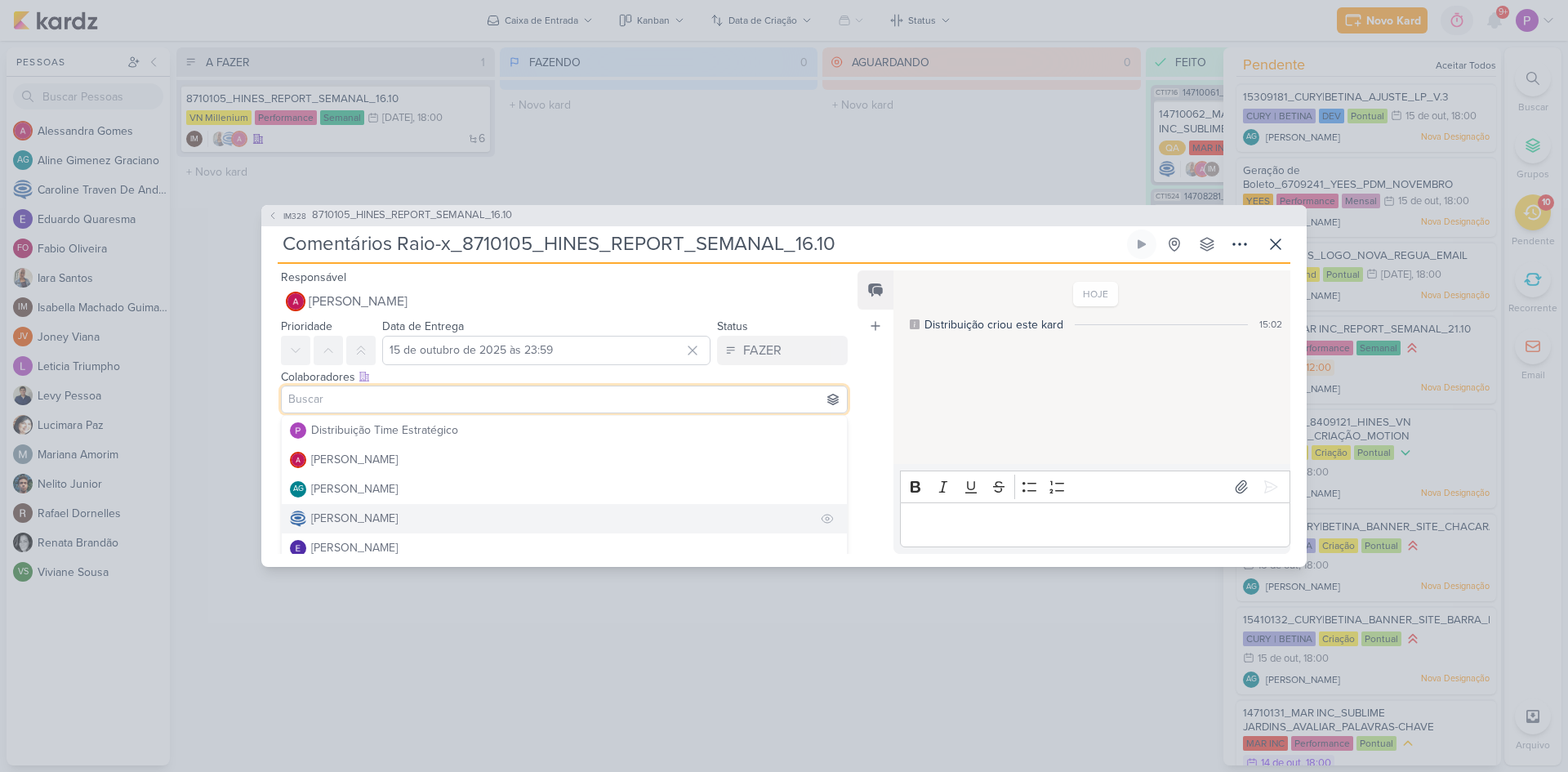
click at [373, 520] on div "[PERSON_NAME]" at bounding box center [354, 517] width 86 height 17
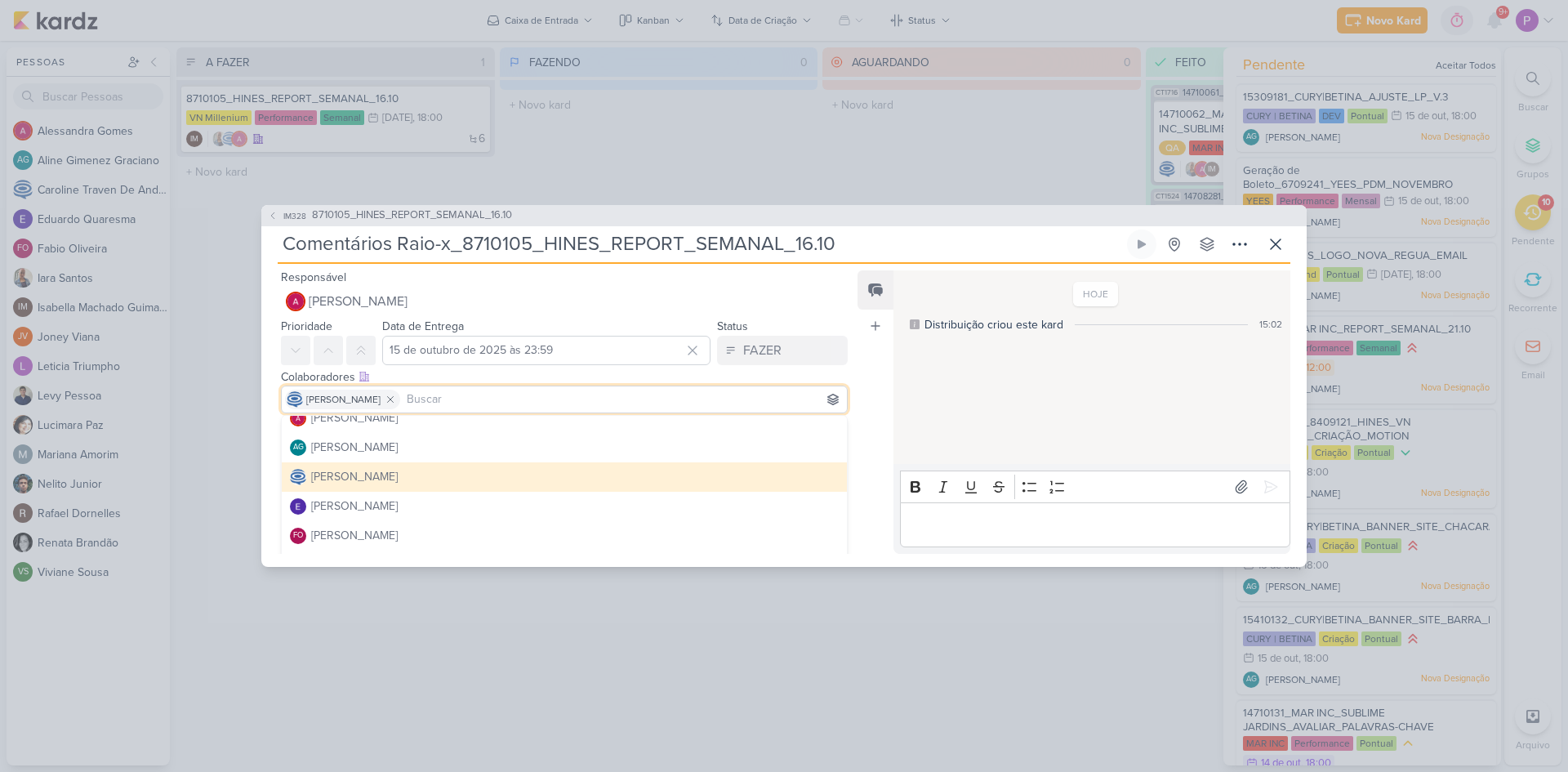
scroll to position [82, 0]
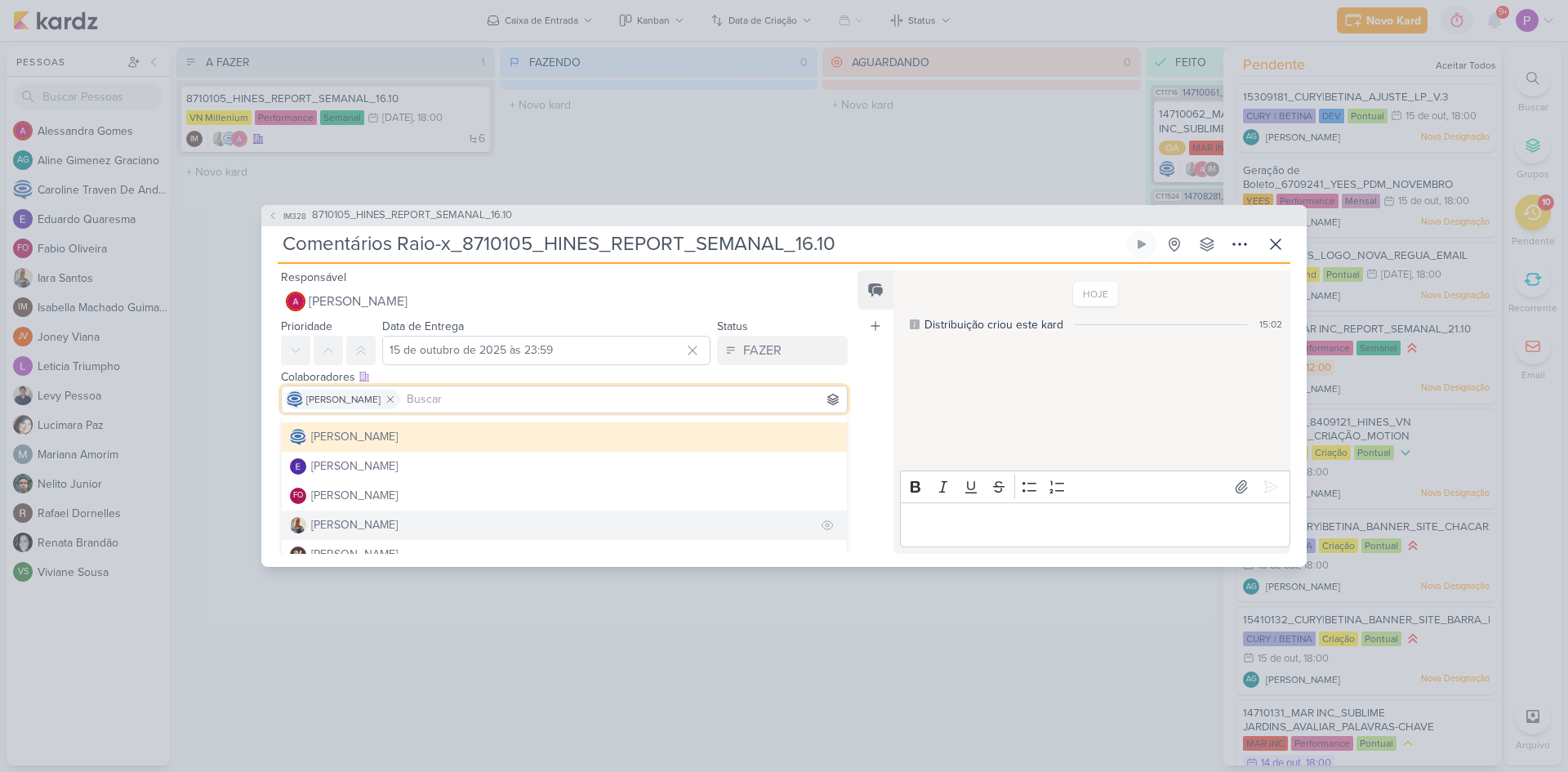
click at [373, 521] on button "[PERSON_NAME]" at bounding box center [565, 524] width 565 height 29
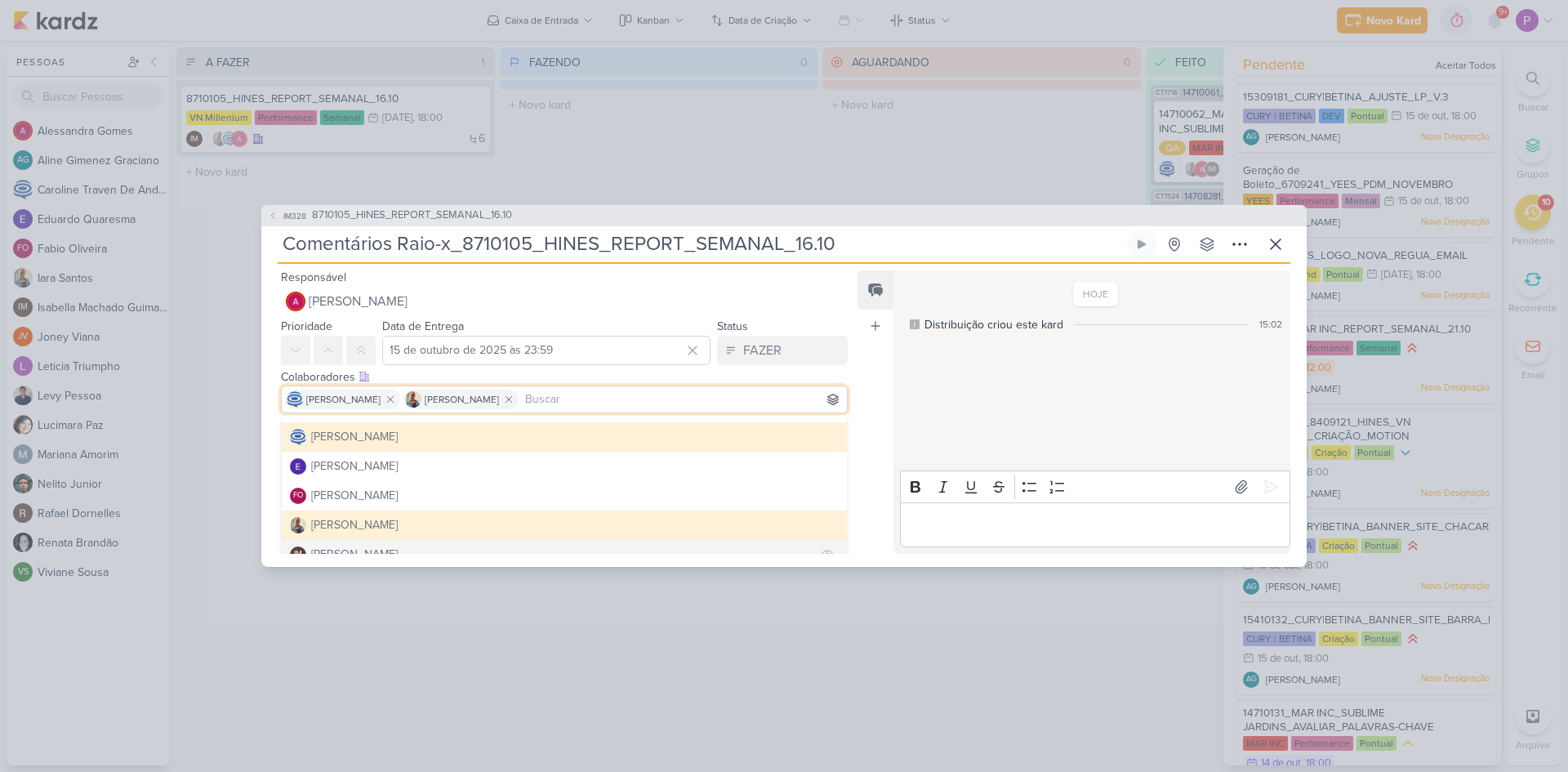
click at [381, 549] on div "[PERSON_NAME]" at bounding box center [354, 554] width 86 height 17
click at [864, 387] on div "Feed Atrelar email Solte o email para atrelar ao kard" at bounding box center [875, 412] width 36 height 283
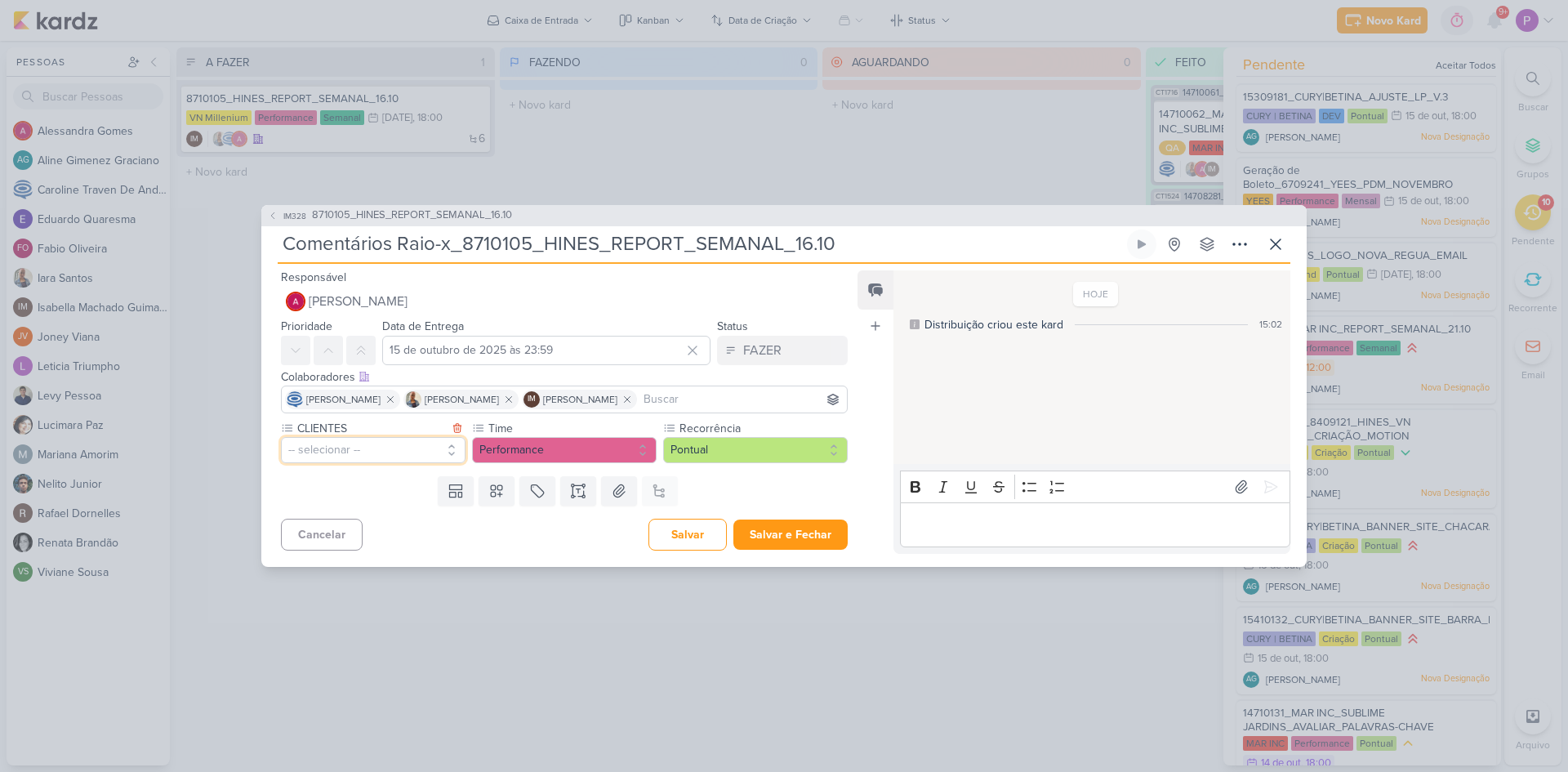
click at [392, 449] on button "-- selecionar --" at bounding box center [373, 450] width 184 height 26
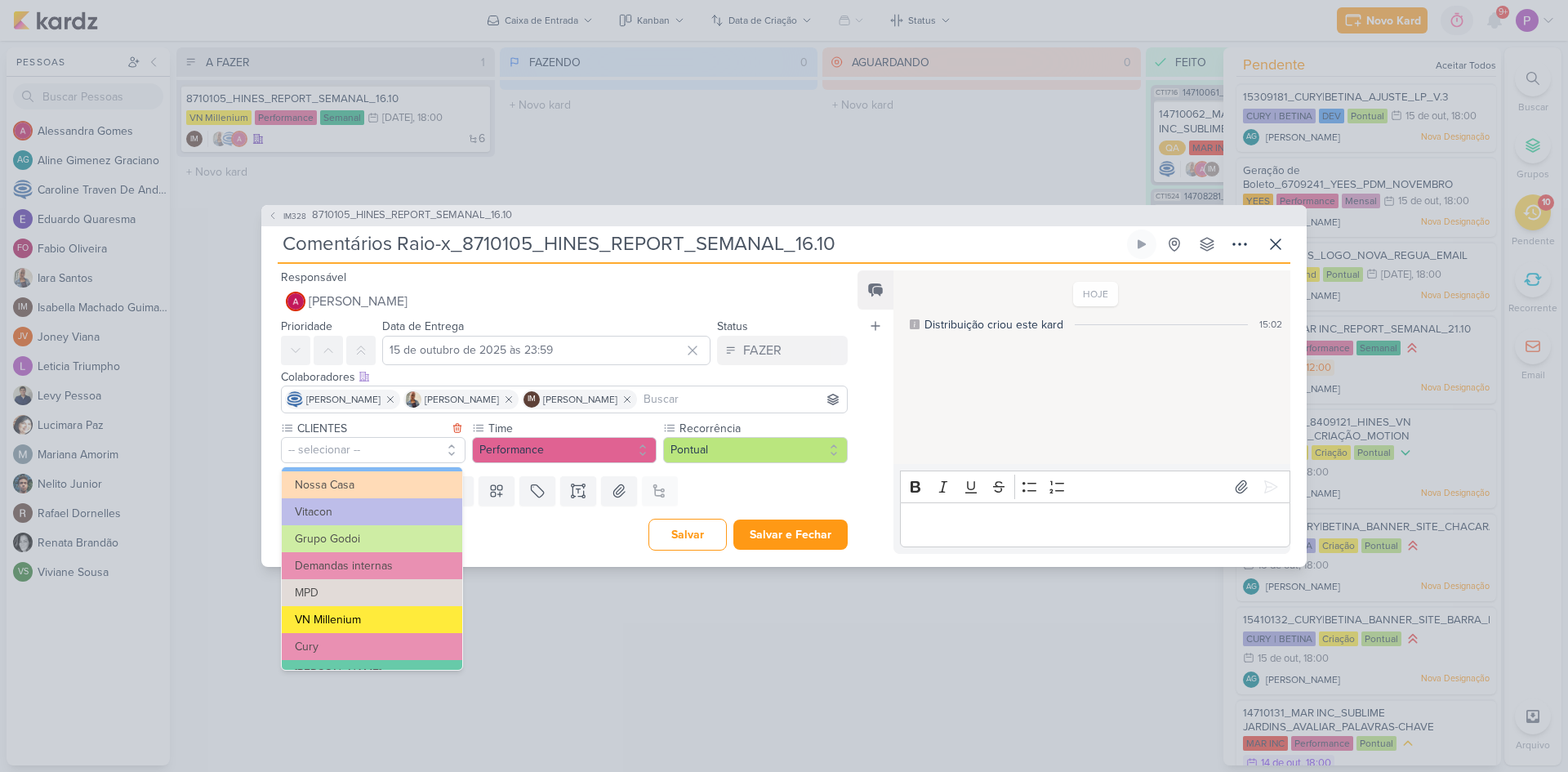
click at [370, 615] on button "VN Millenium" at bounding box center [372, 620] width 181 height 27
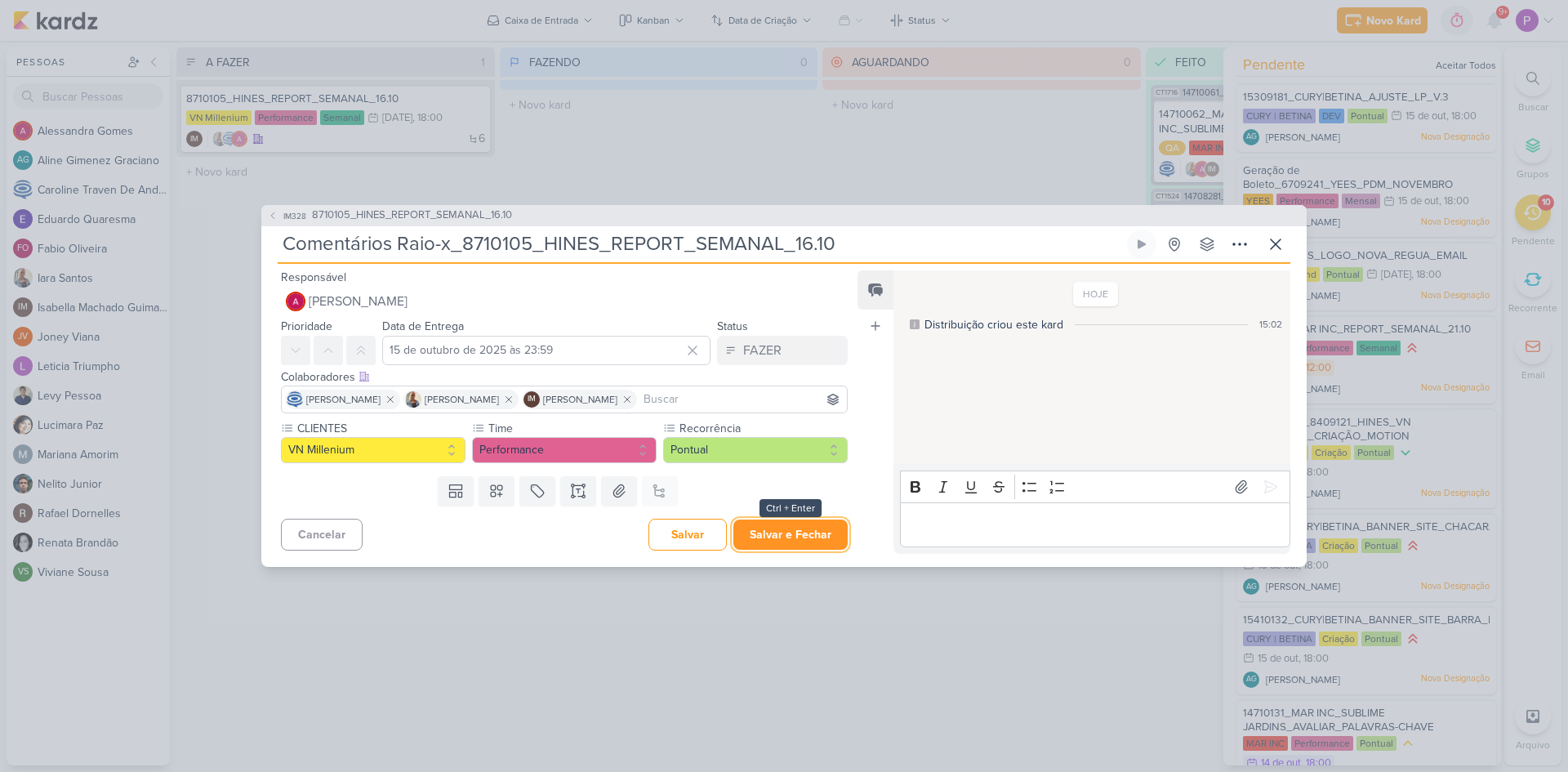
click at [810, 529] on button "Salvar e Fechar" at bounding box center [791, 534] width 114 height 30
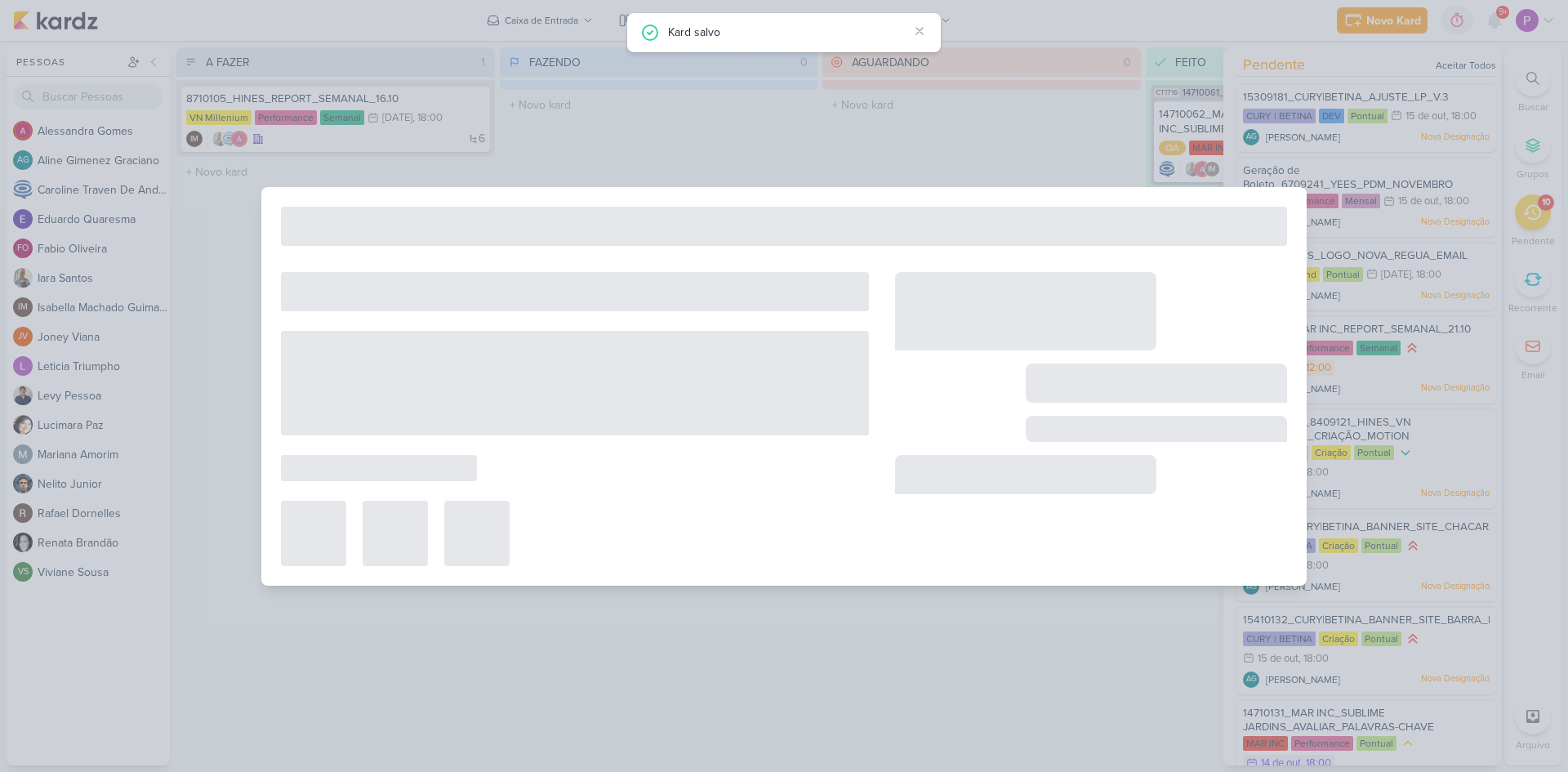
type input "8710105_HINES_REPORT_SEMANAL_16.10"
type input "16 de outubro de 2025 às 18:00"
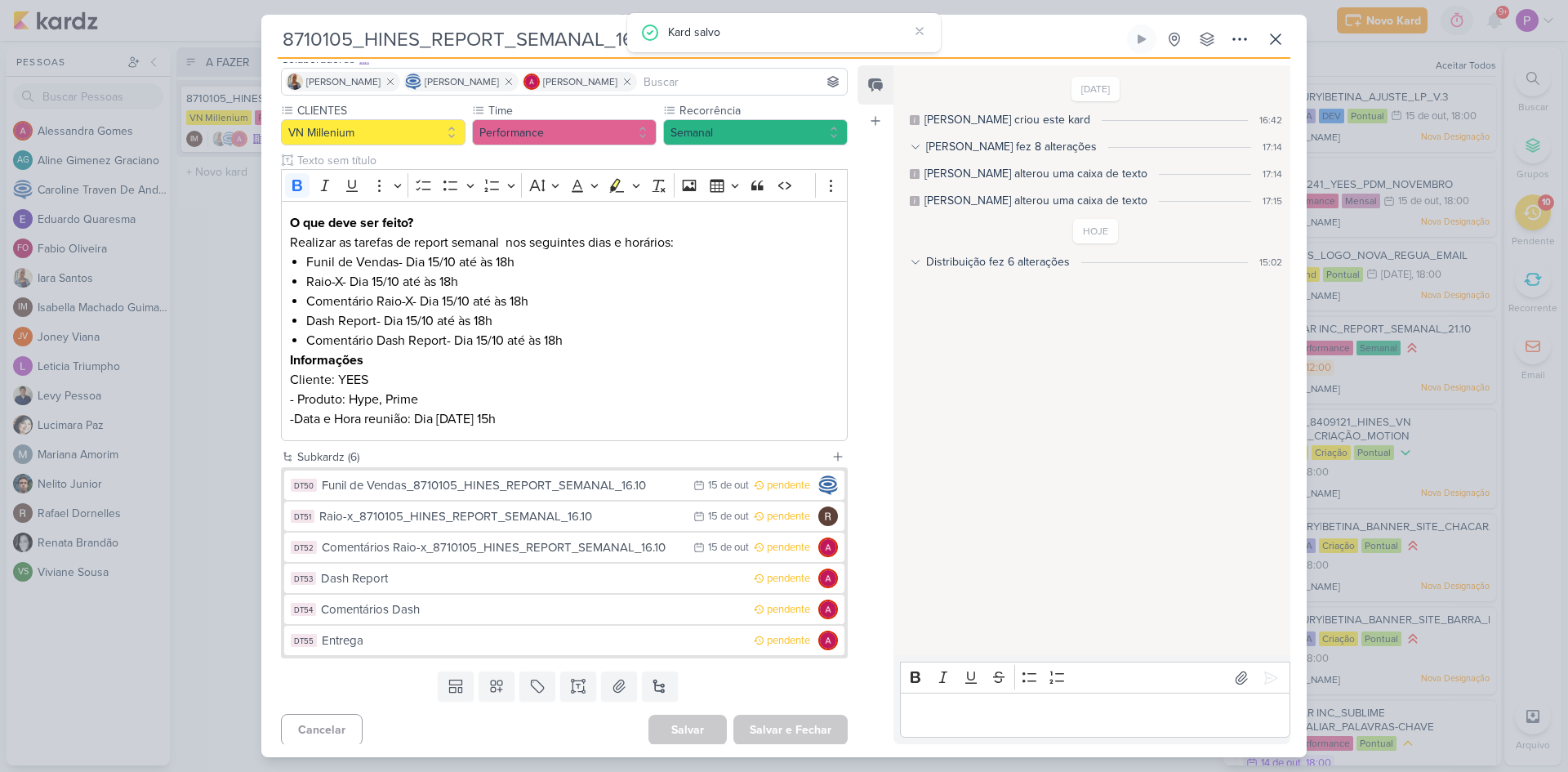
scroll to position [118, 0]
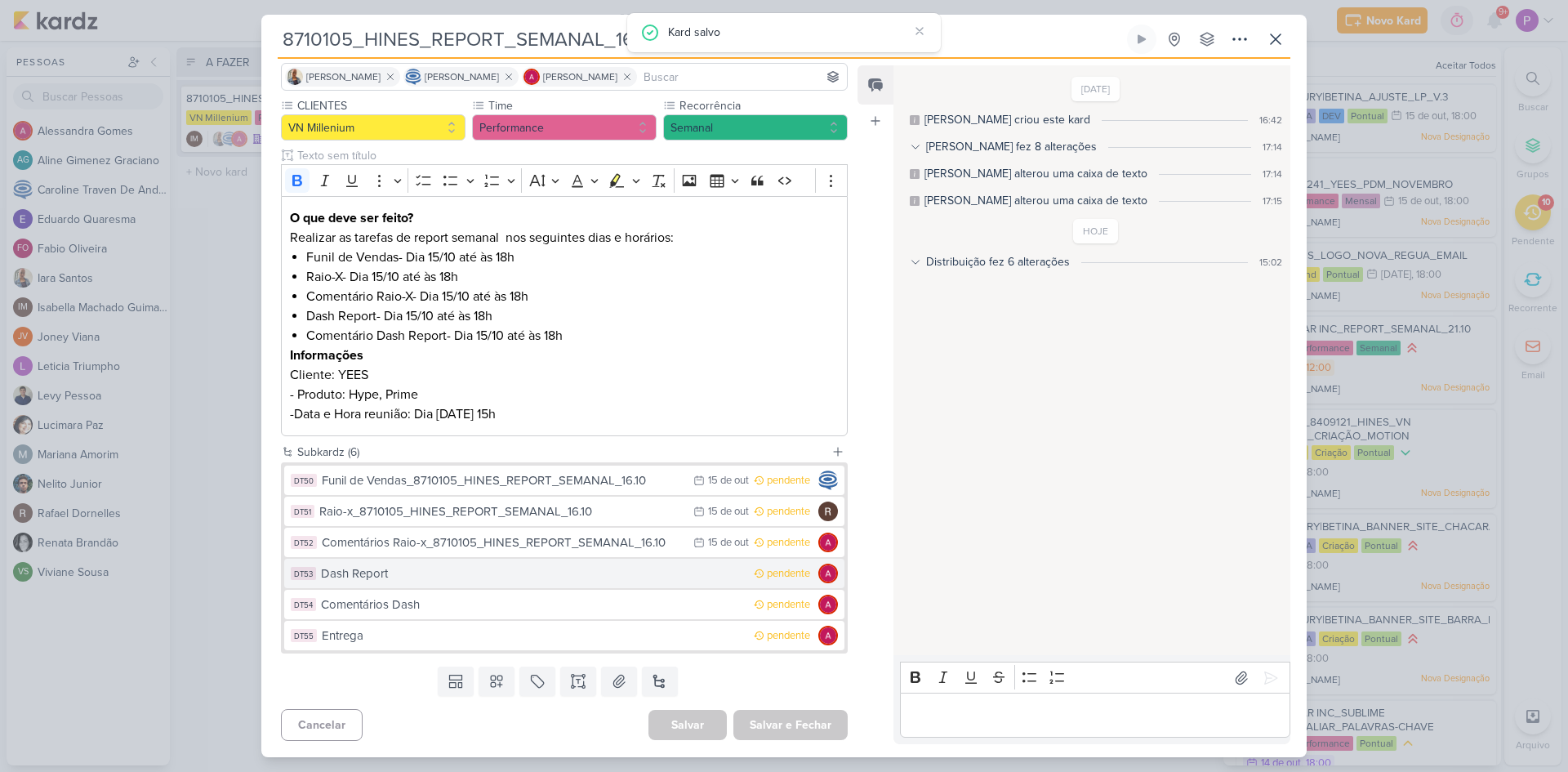
click at [447, 581] on div "Dash Report" at bounding box center [533, 573] width 425 height 19
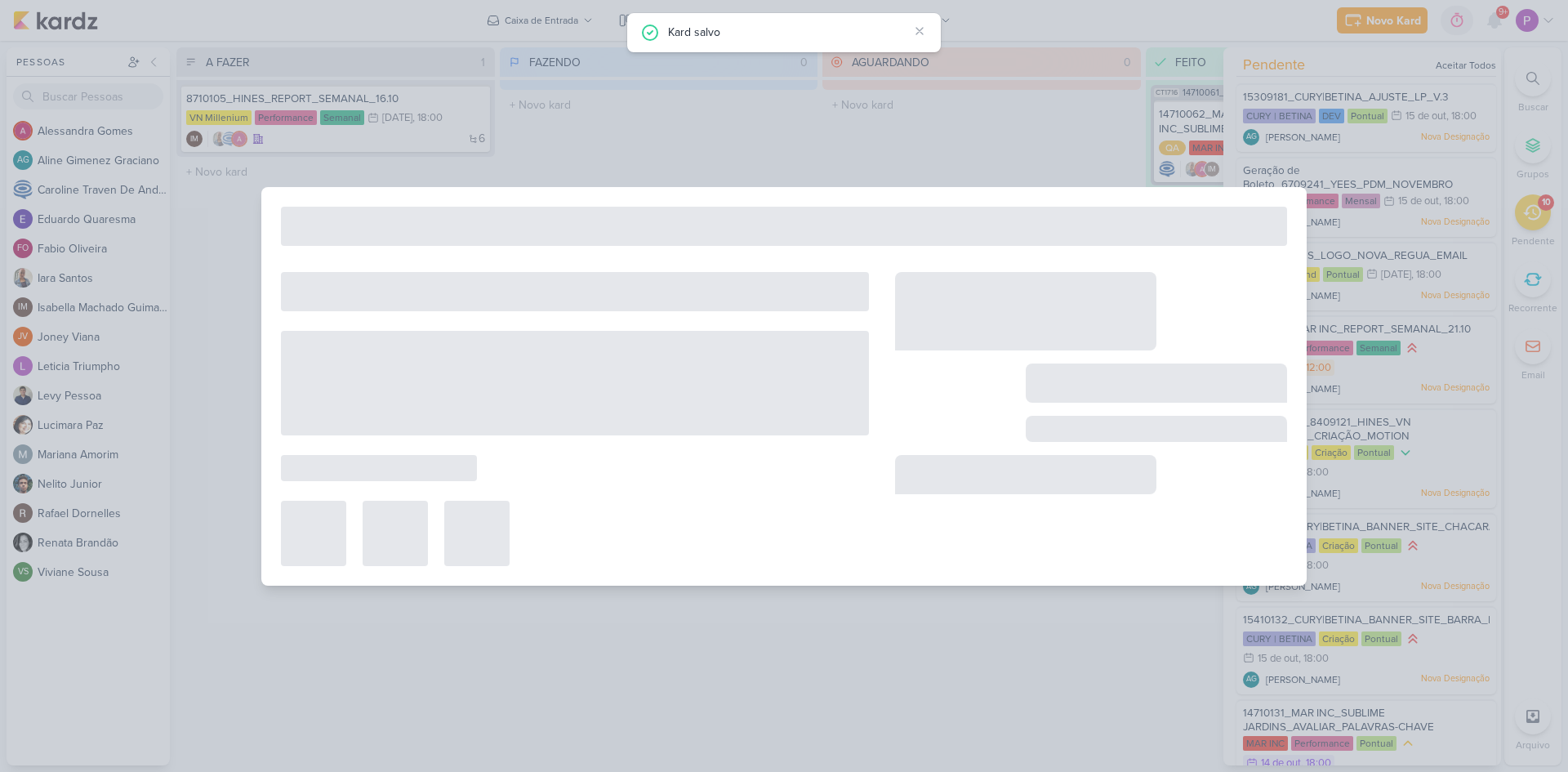
type input "Dash Report"
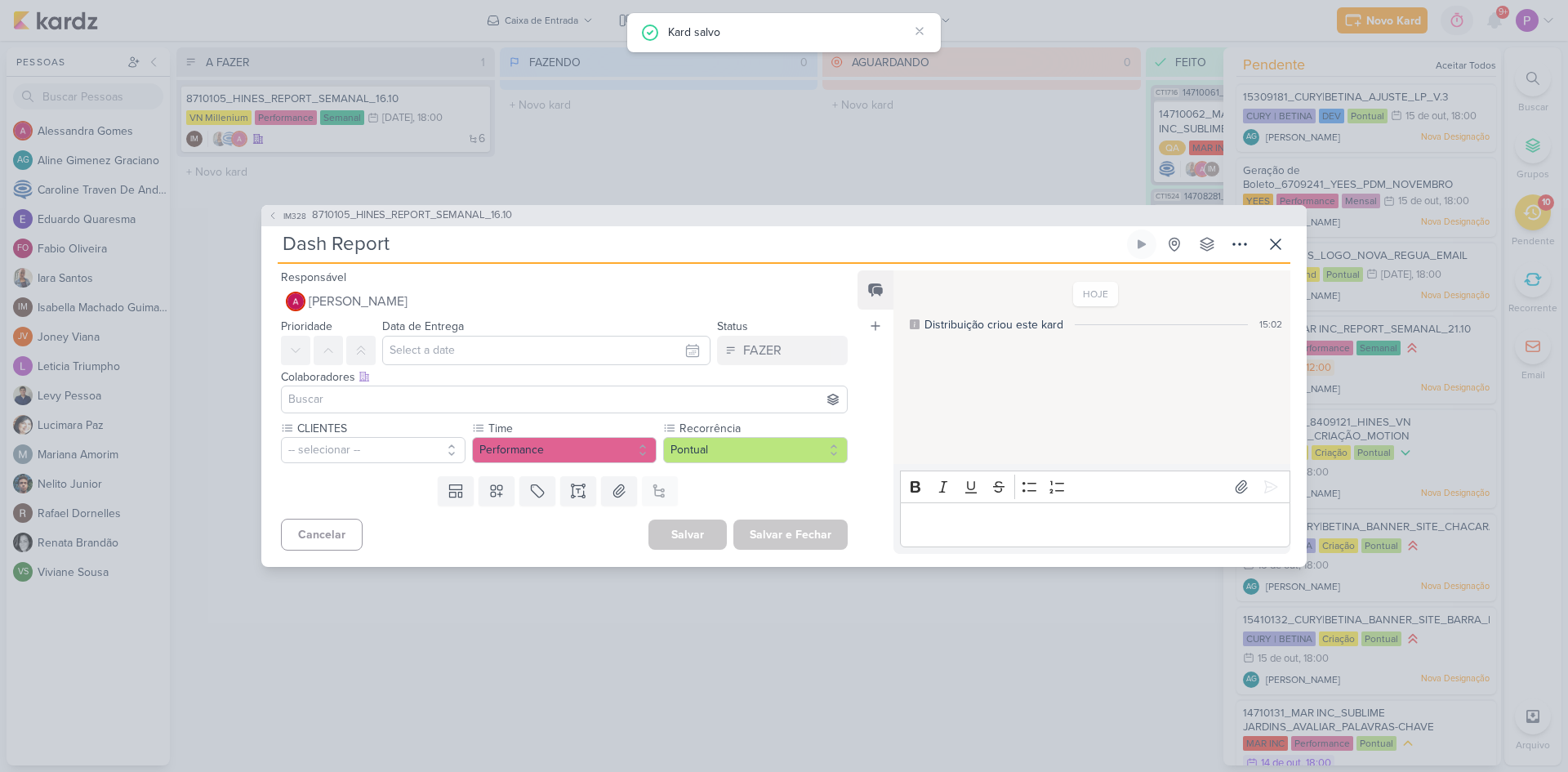
click at [490, 246] on input "Dash Report" at bounding box center [701, 244] width 846 height 29
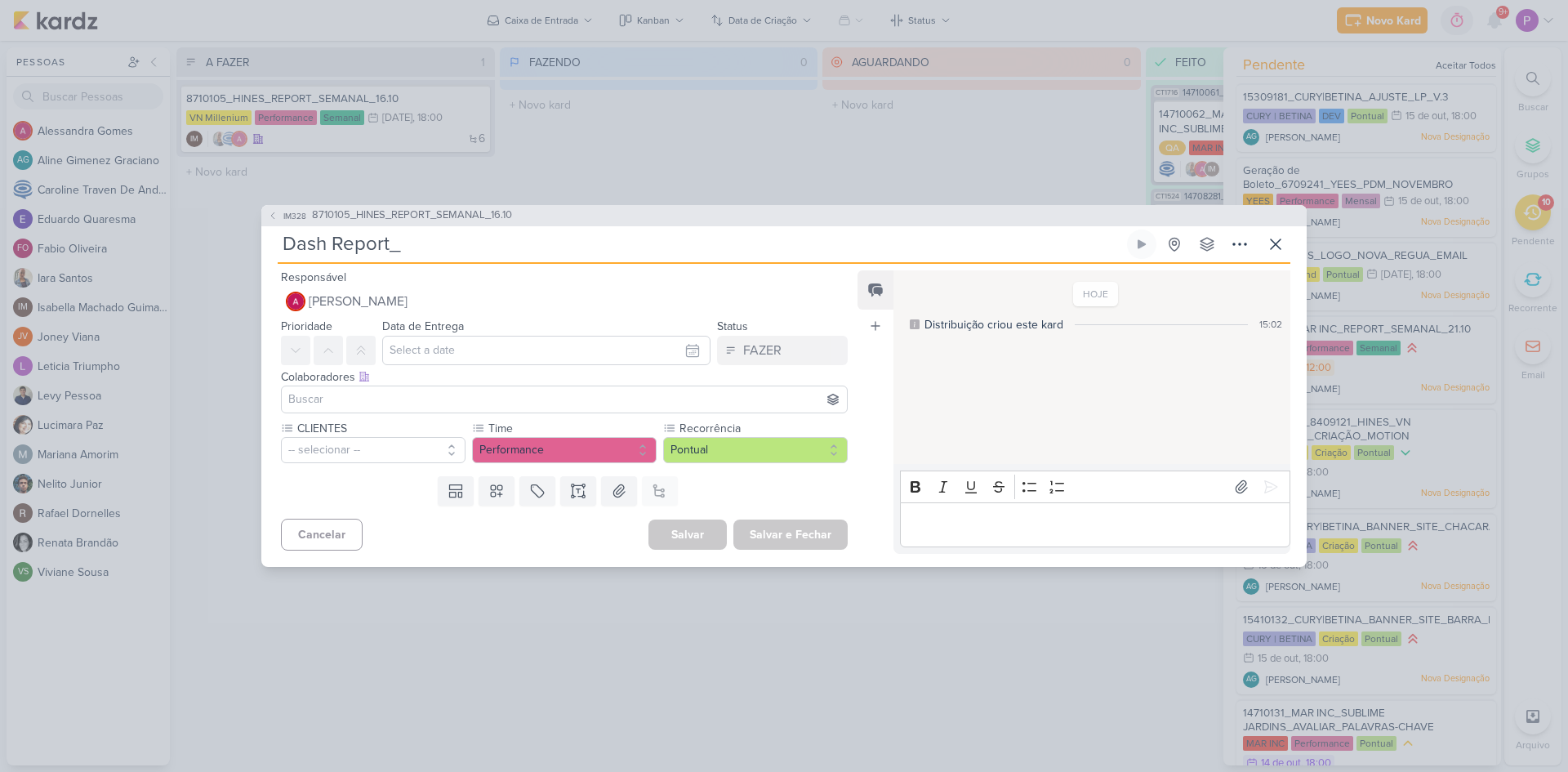
paste input "8710105_HINES_REPORT_SEMANAL_16.10"
type input "Dash Report_8710105_HINES_REPORT_SEMANAL_16.10"
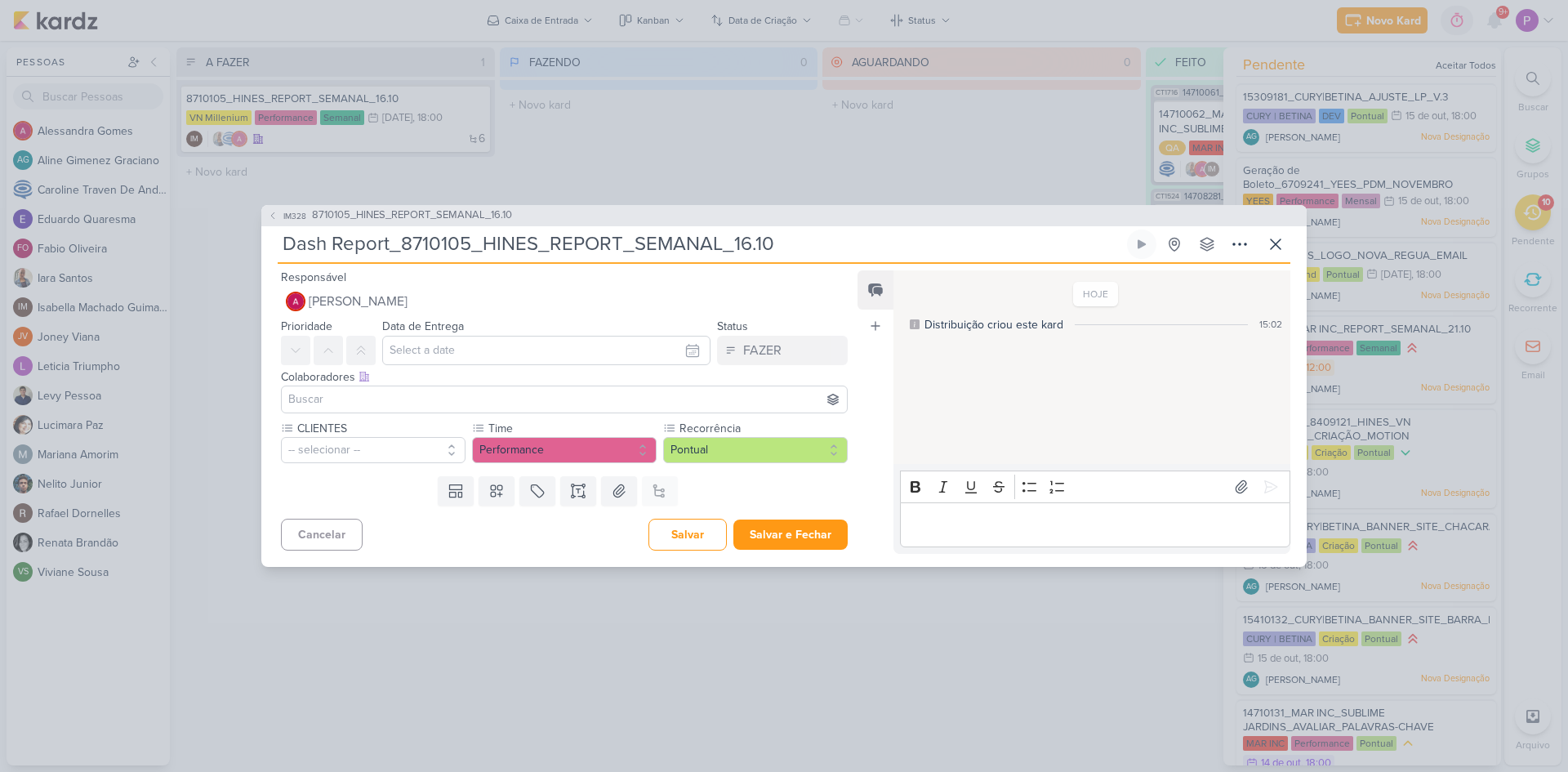
type input "Dash Report_8710105_HINES_REPORT_SEMANAL_16.10"
click at [413, 354] on input "text" at bounding box center [546, 350] width 329 height 29
click at [602, 486] on div "15" at bounding box center [612, 484] width 25 height 25
type input "15 de outubro de 2025 às 23:59"
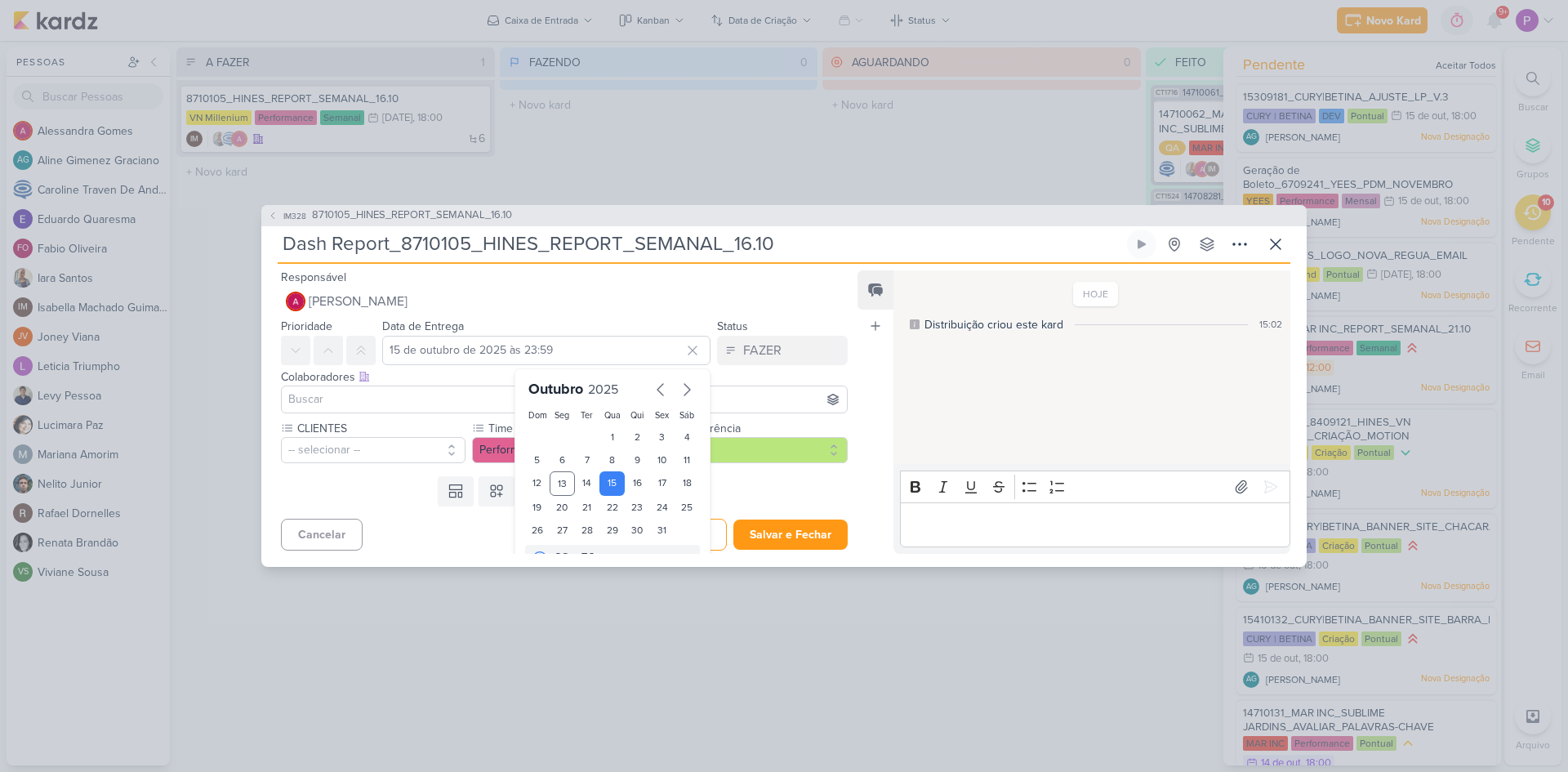
click at [391, 401] on input at bounding box center [564, 400] width 558 height 20
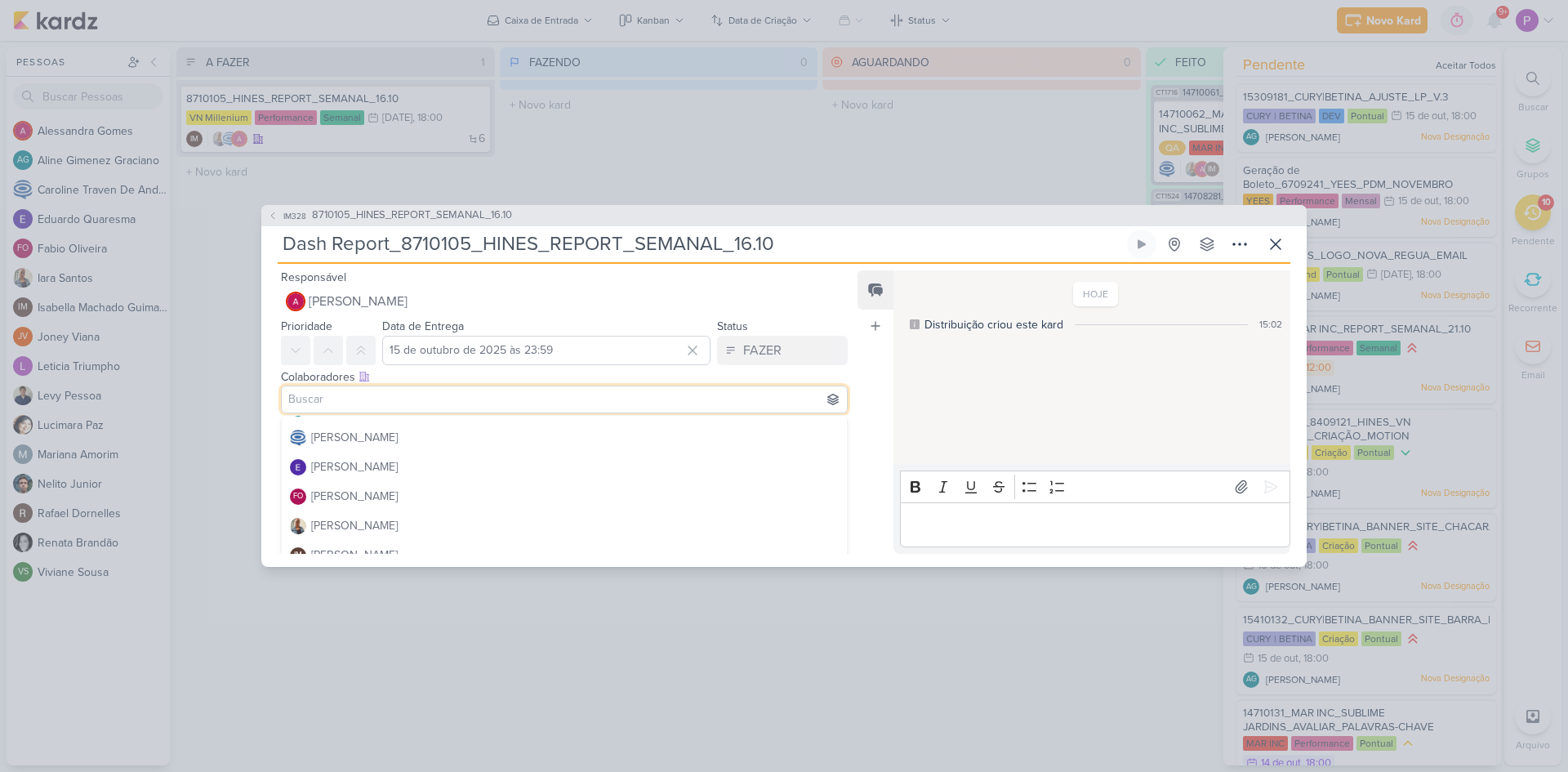
scroll to position [82, 0]
click at [398, 440] on div "[PERSON_NAME]" at bounding box center [354, 436] width 86 height 17
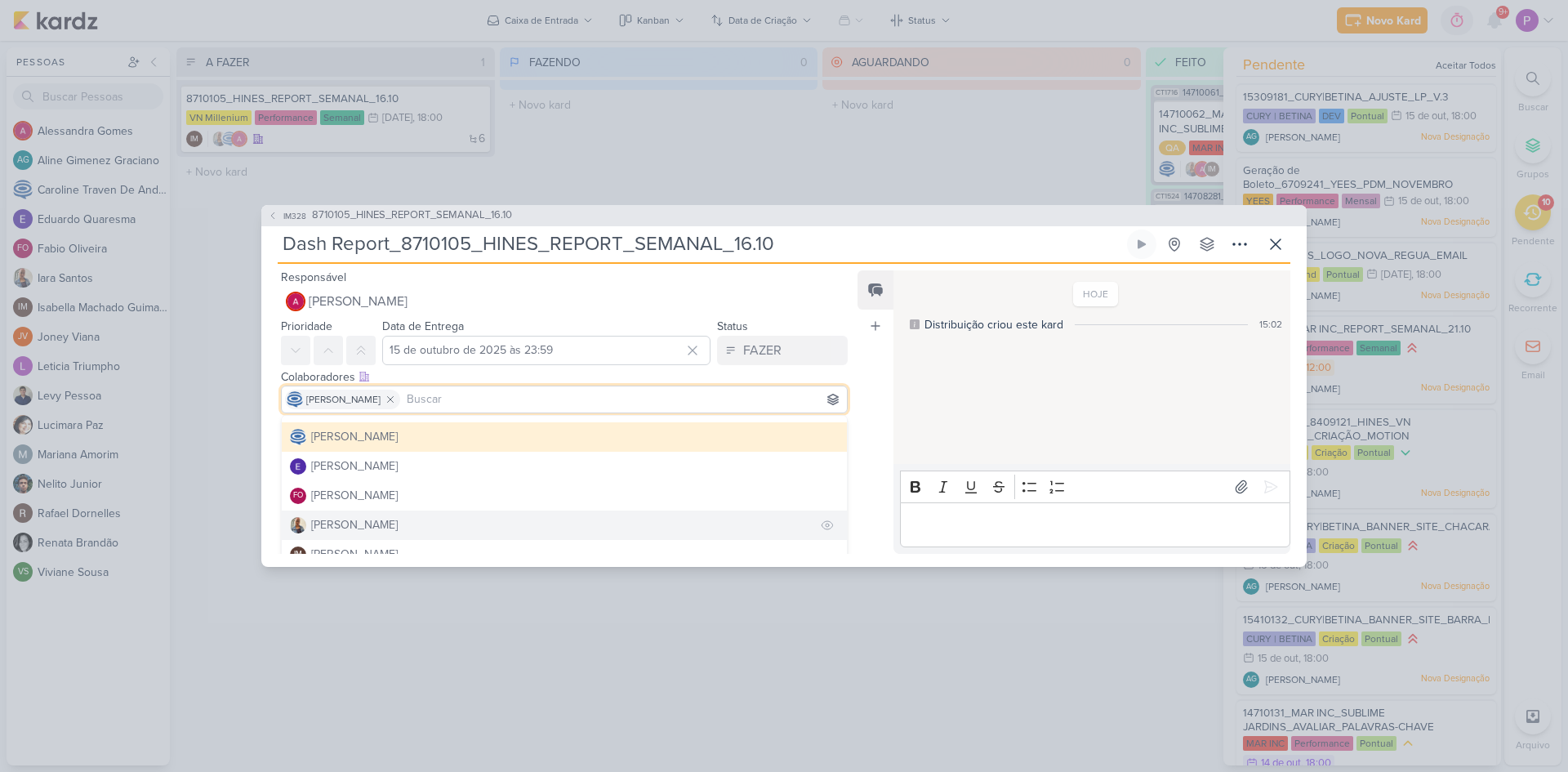
click at [353, 524] on div "[PERSON_NAME]" at bounding box center [354, 524] width 86 height 17
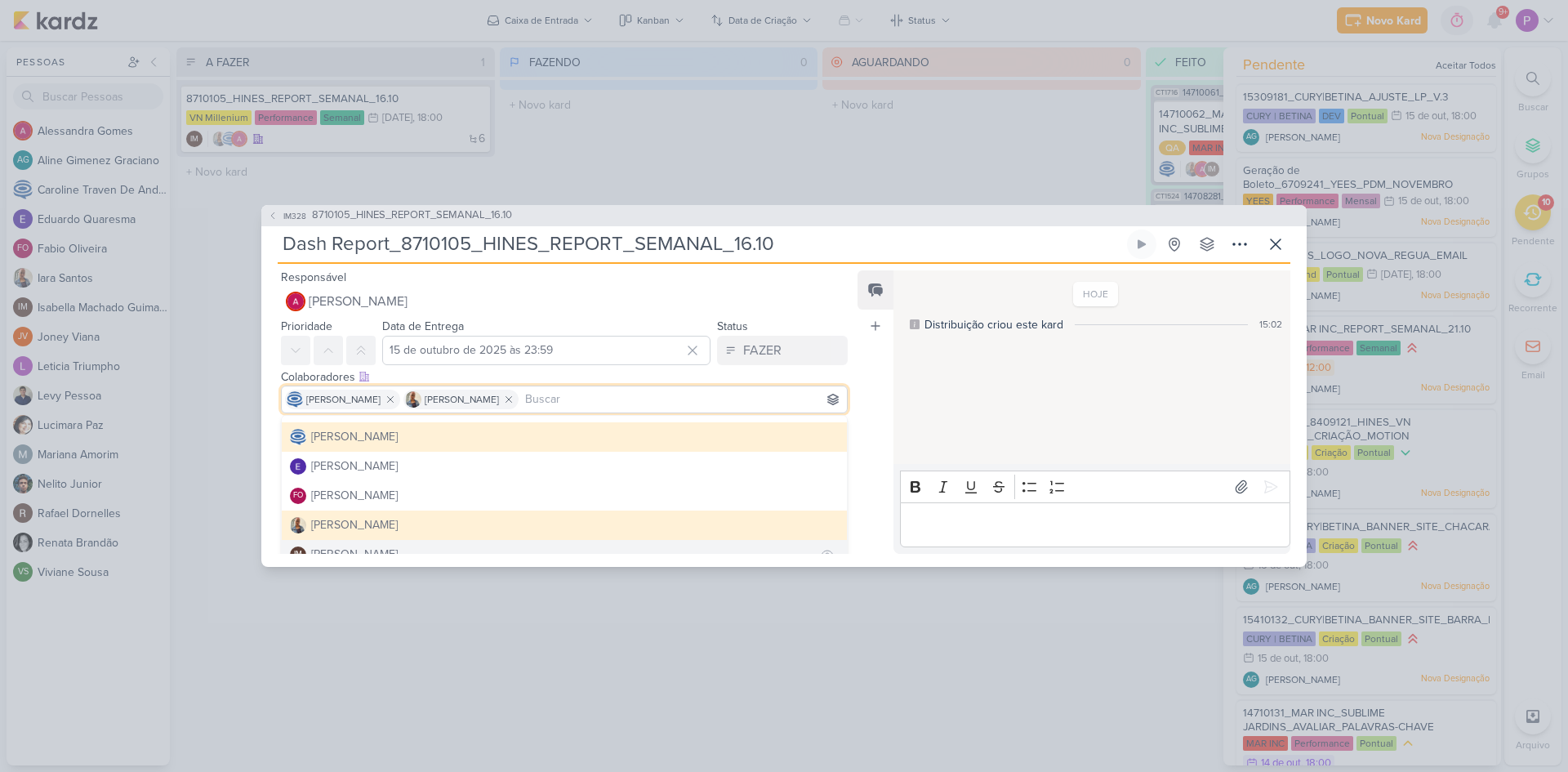
click at [360, 553] on div "[PERSON_NAME]" at bounding box center [354, 554] width 86 height 17
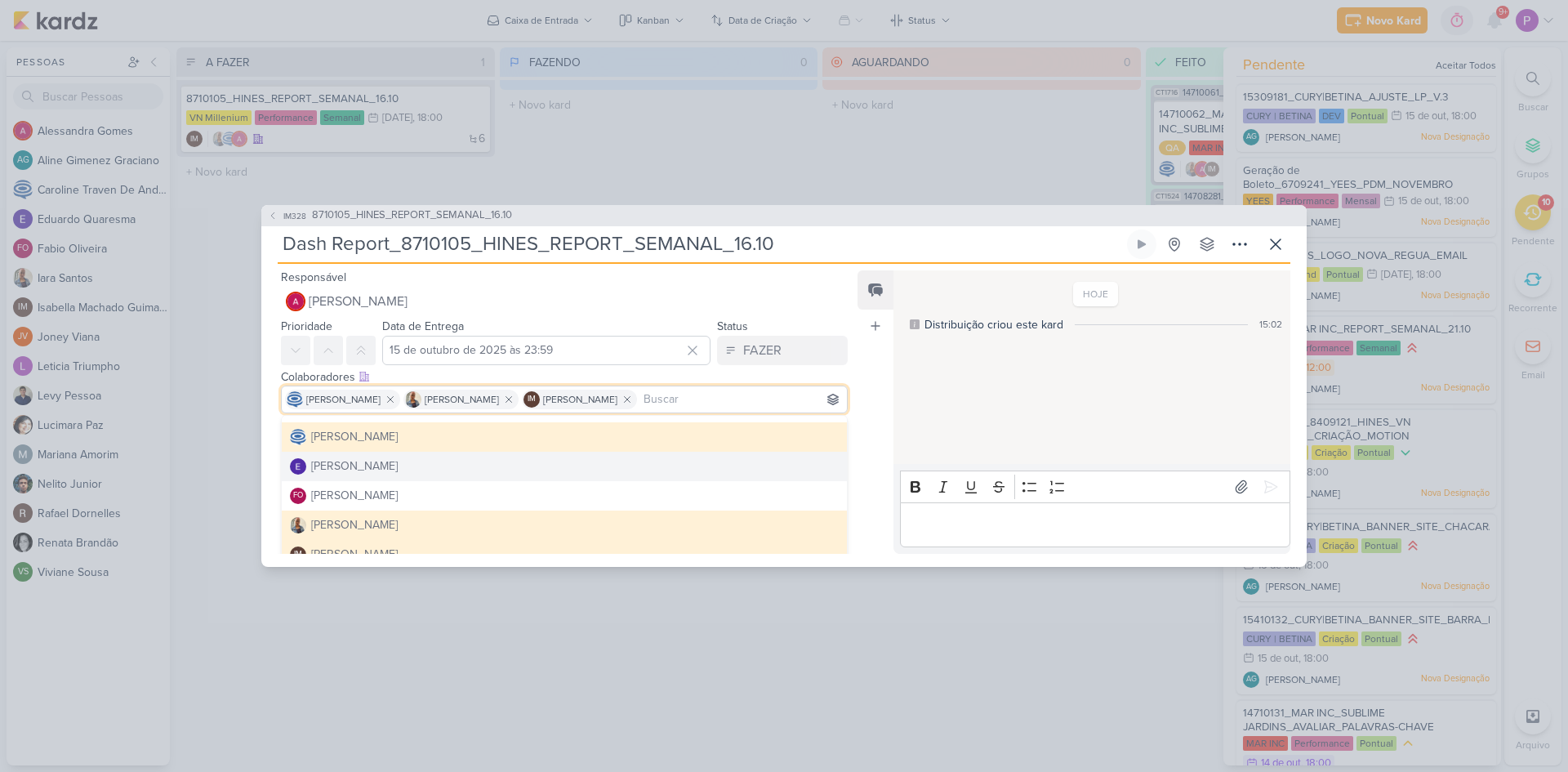
click at [876, 414] on div "Feed Atrelar email Solte o email para atrelar ao kard" at bounding box center [875, 412] width 36 height 283
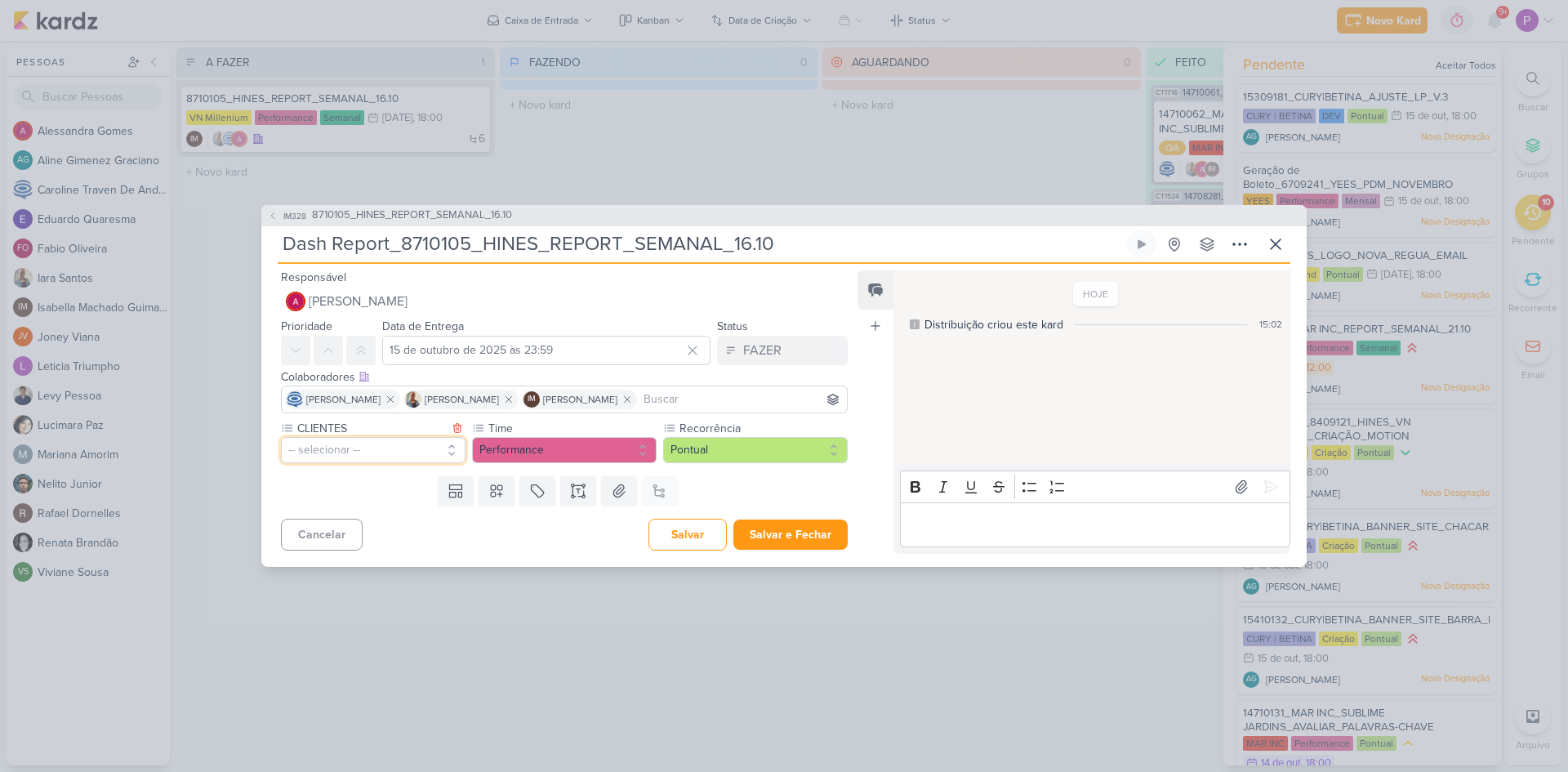
click at [305, 447] on button "-- selecionar --" at bounding box center [373, 450] width 184 height 26
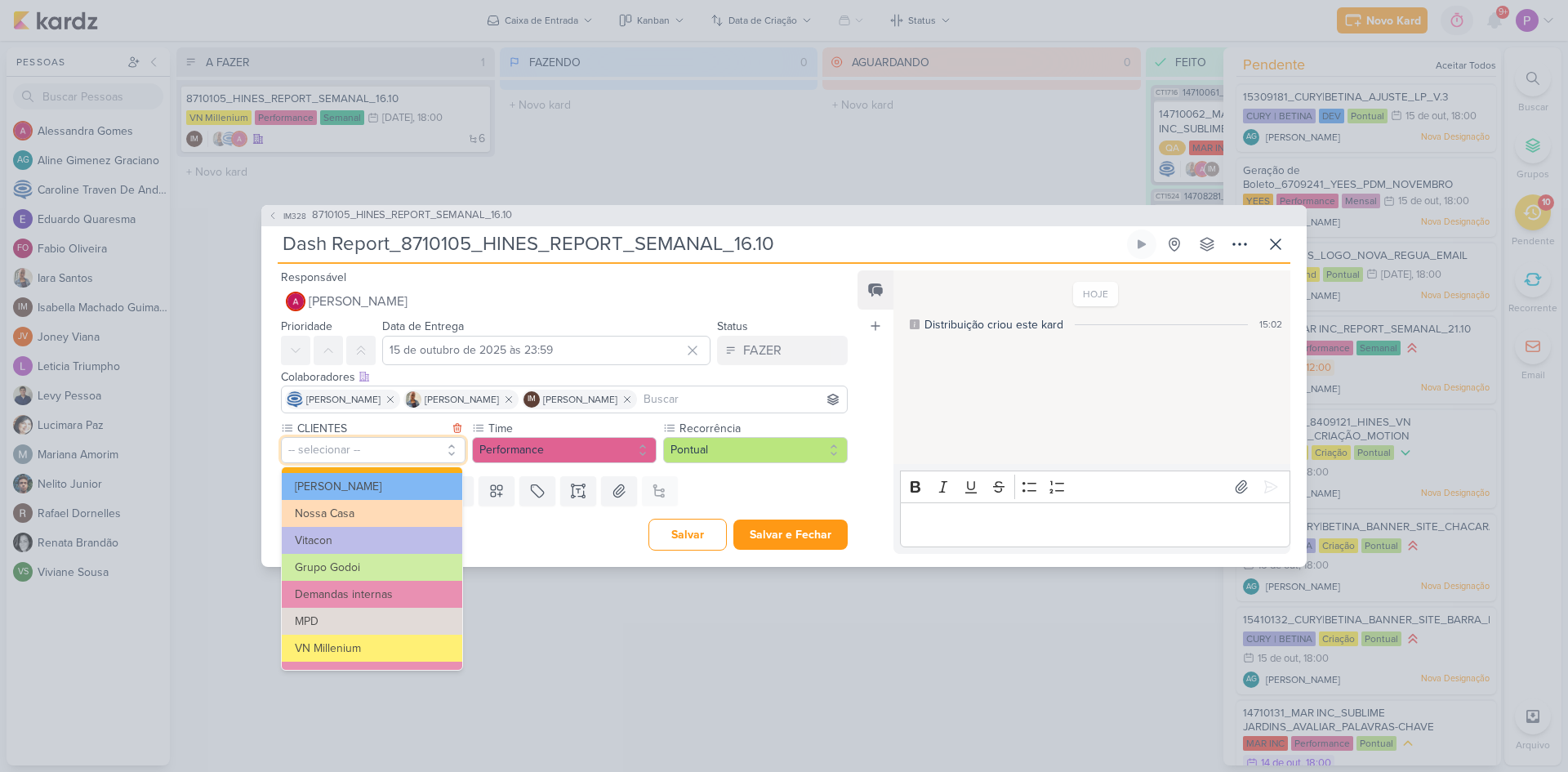
scroll to position [163, 0]
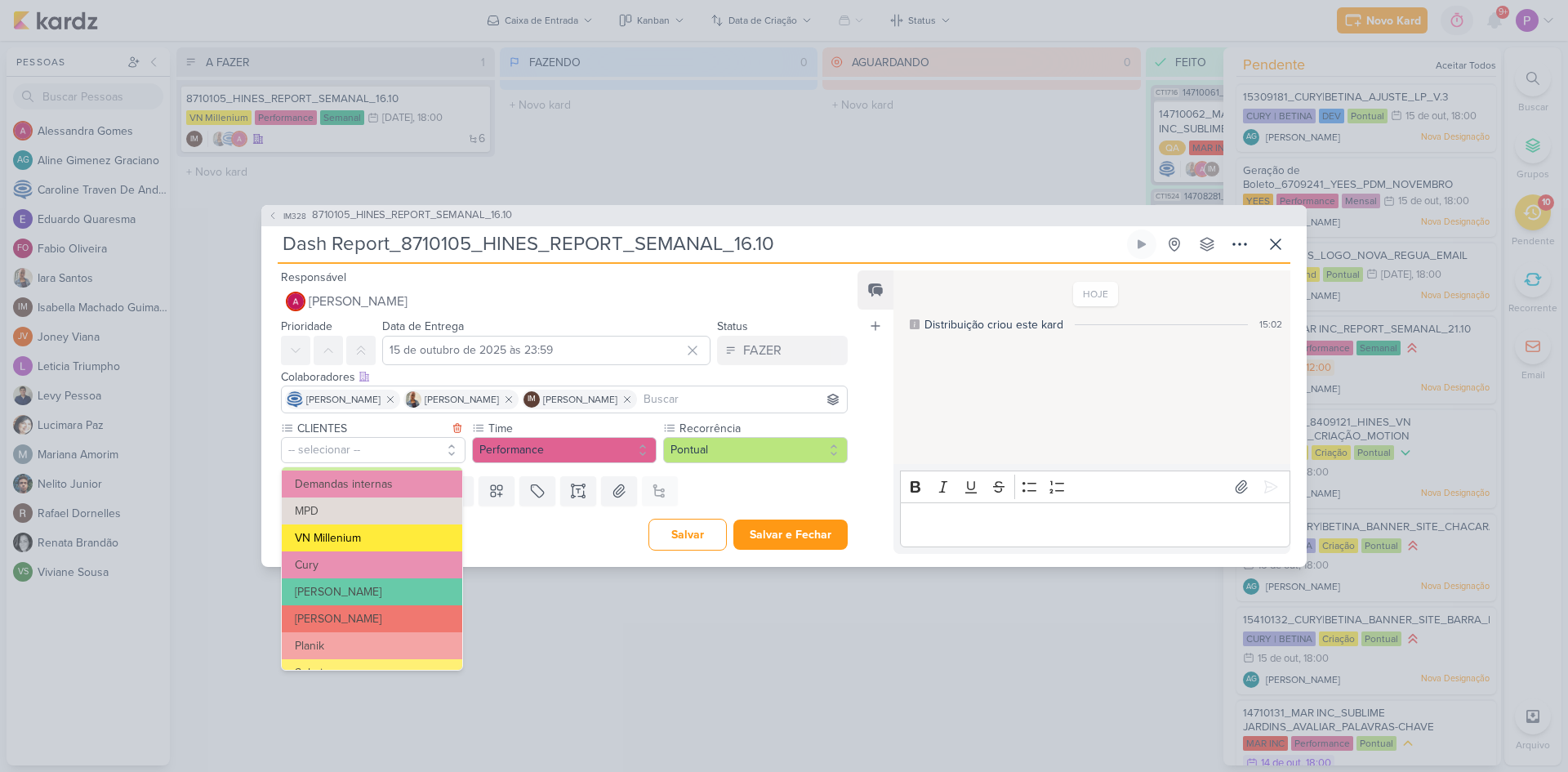
click at [353, 537] on button "VN Millenium" at bounding box center [372, 538] width 181 height 27
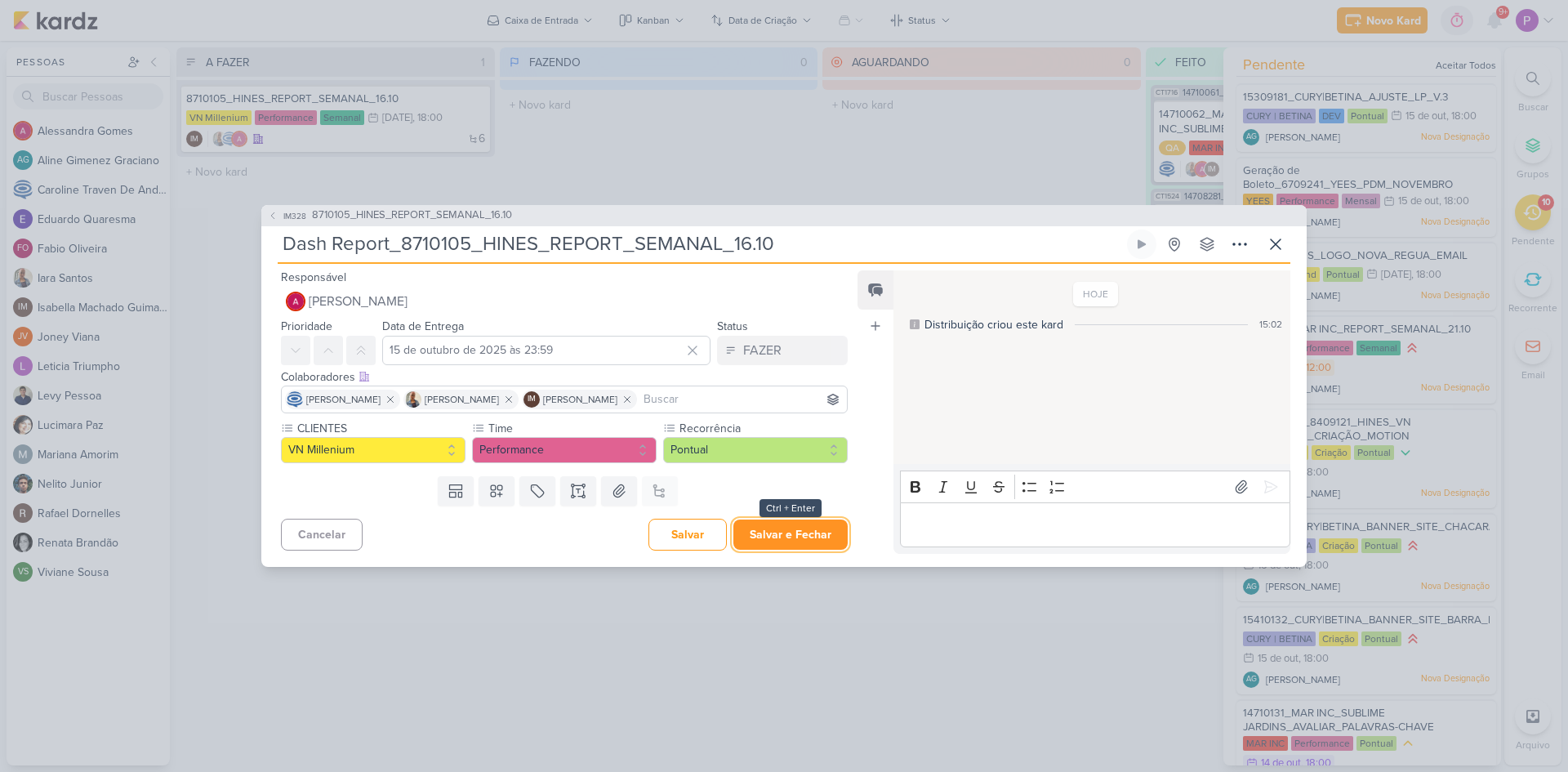
click at [798, 536] on button "Salvar e Fechar" at bounding box center [791, 534] width 114 height 30
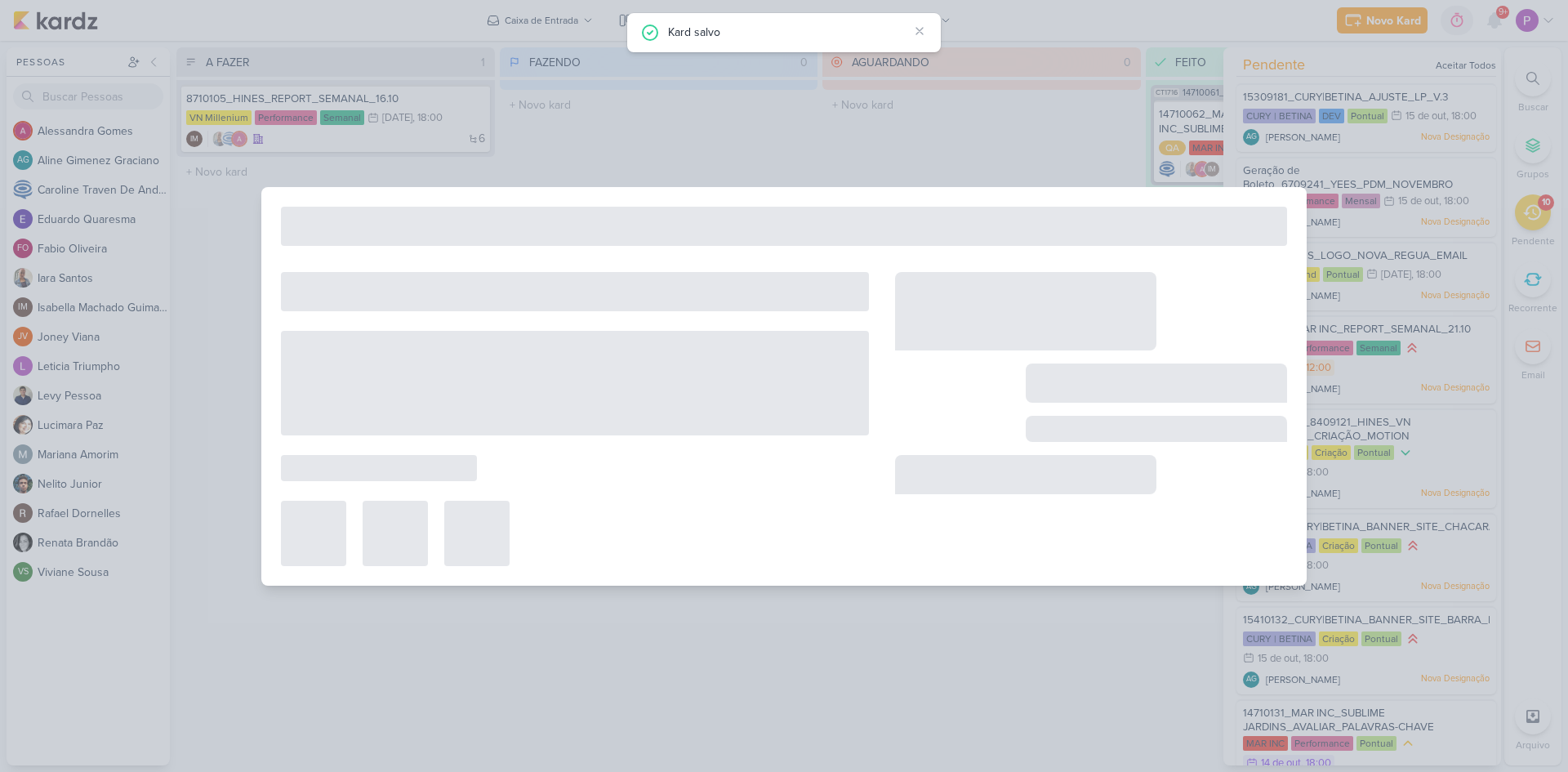
type input "8710105_HINES_REPORT_SEMANAL_16.10"
type input "16 de outubro de 2025 às 18:00"
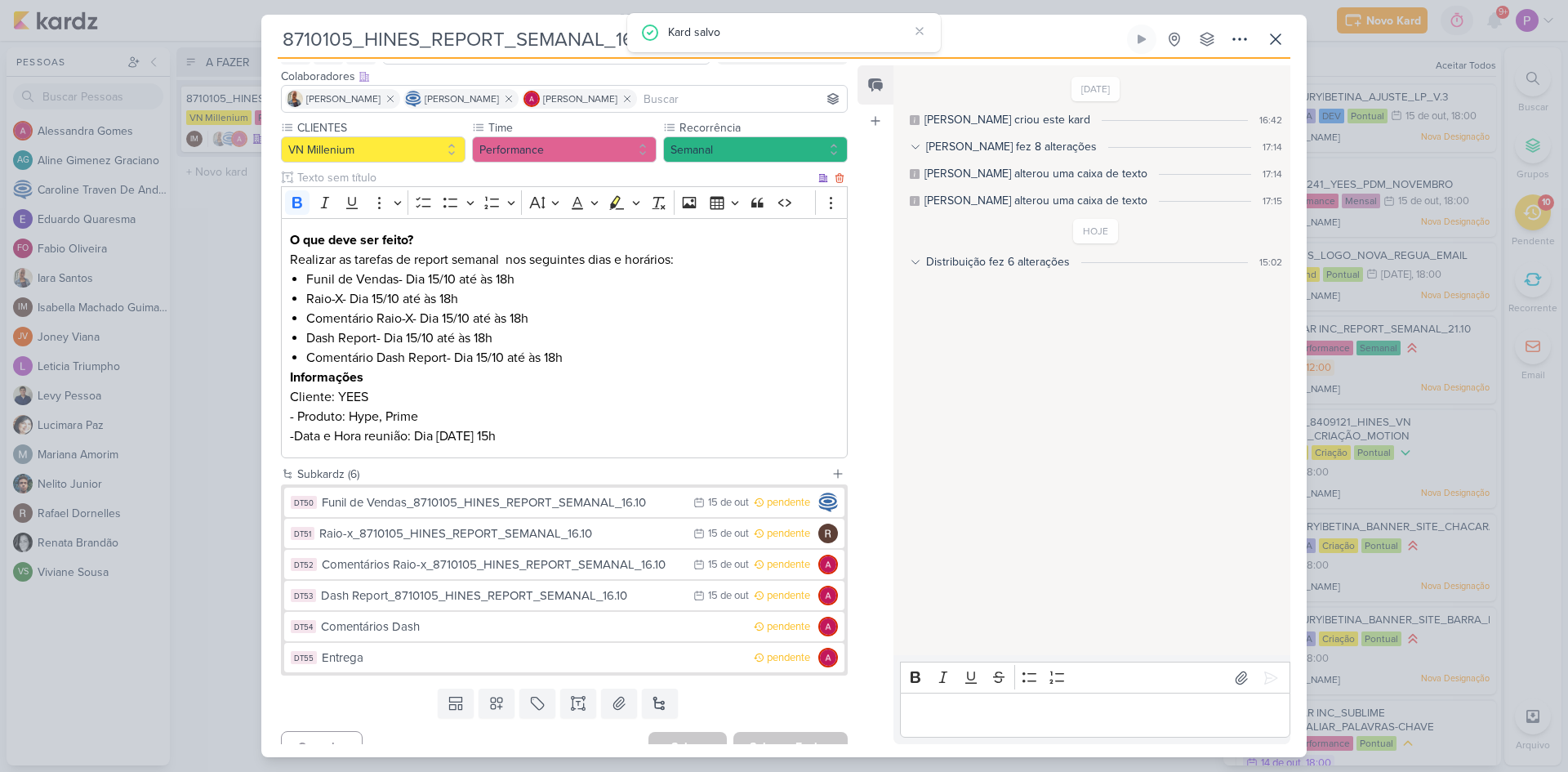
scroll to position [118, 0]
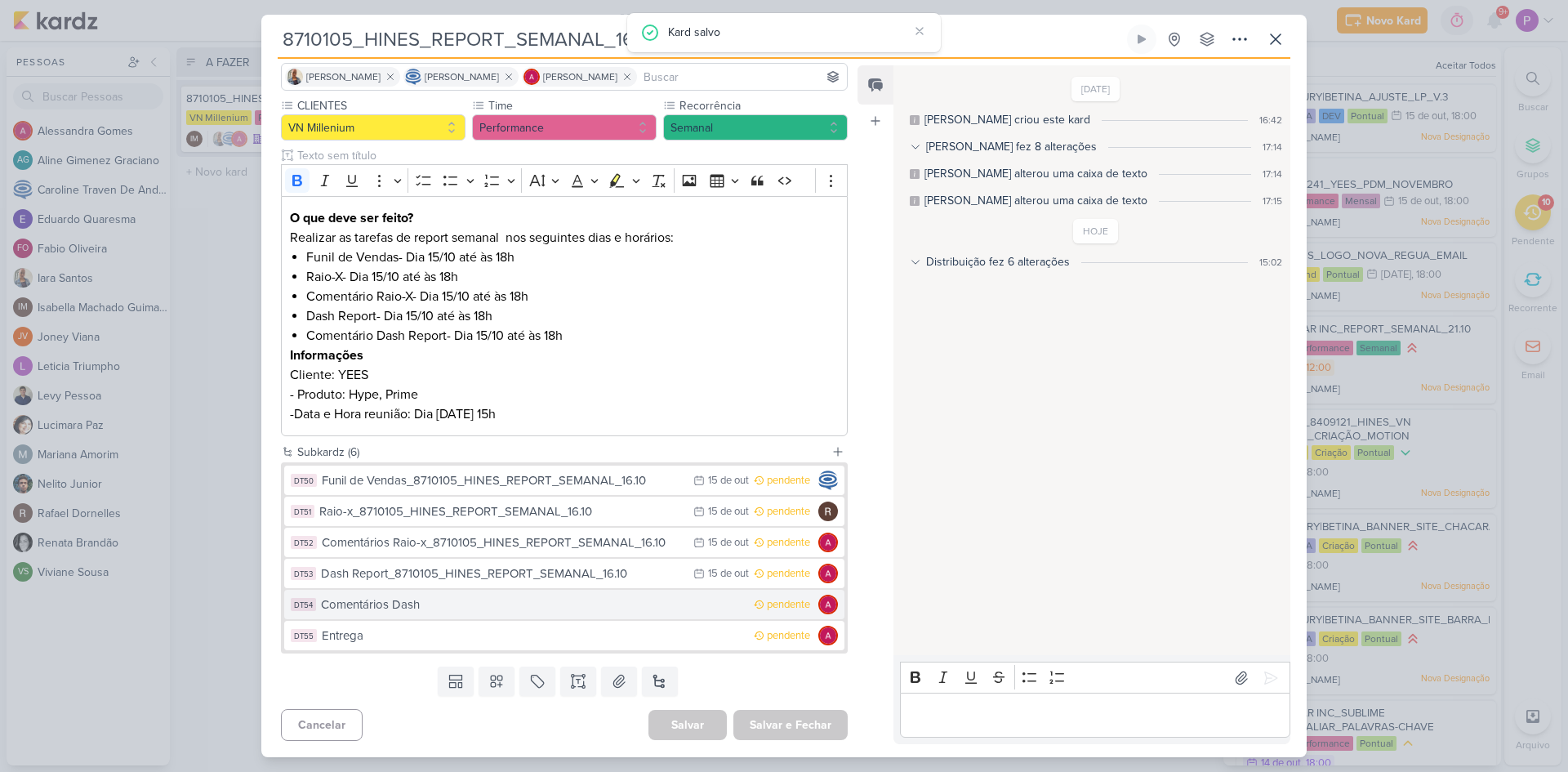
click at [440, 610] on div "Comentários Dash" at bounding box center [533, 605] width 425 height 19
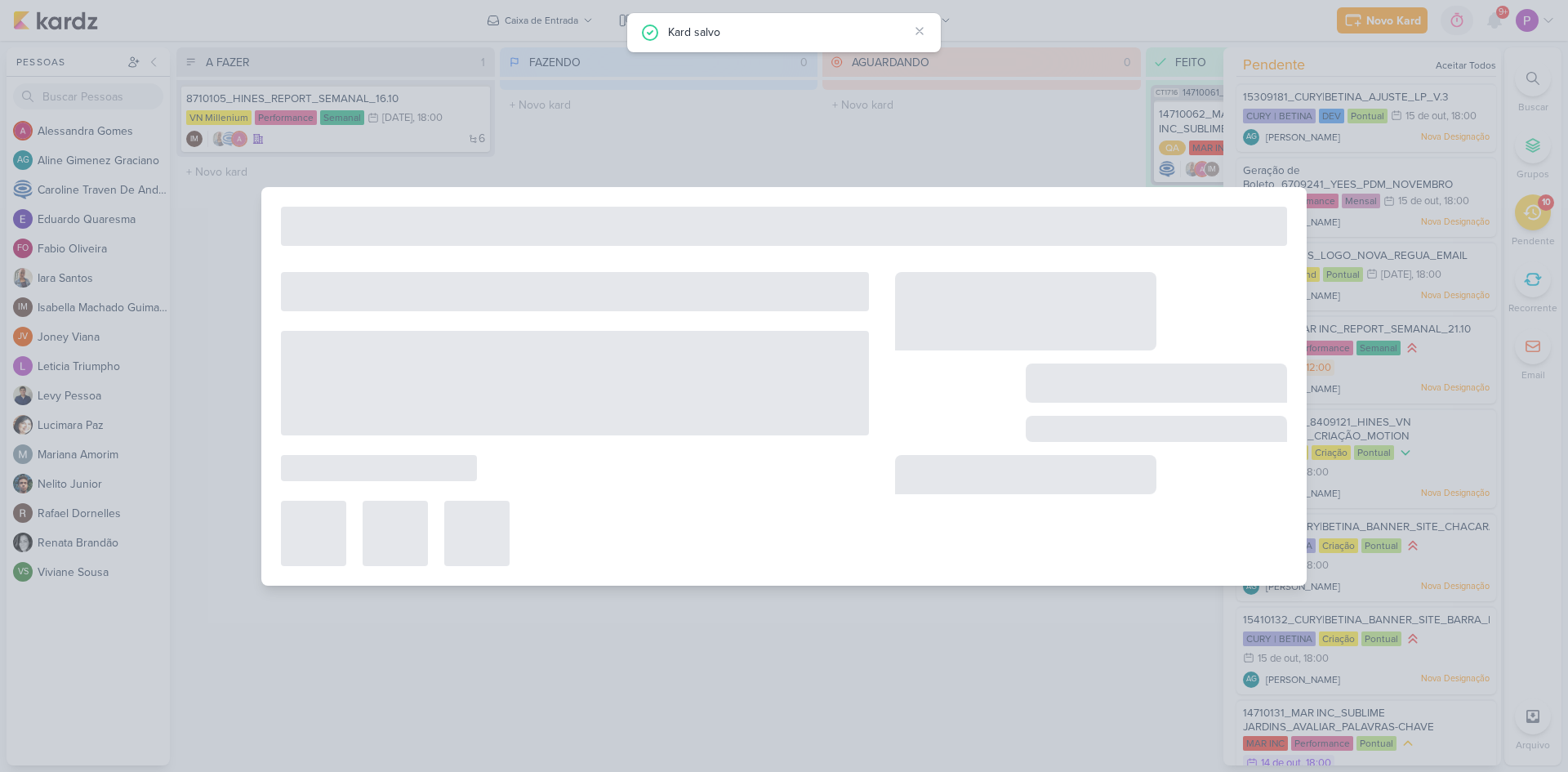
type input "Comentários Dash"
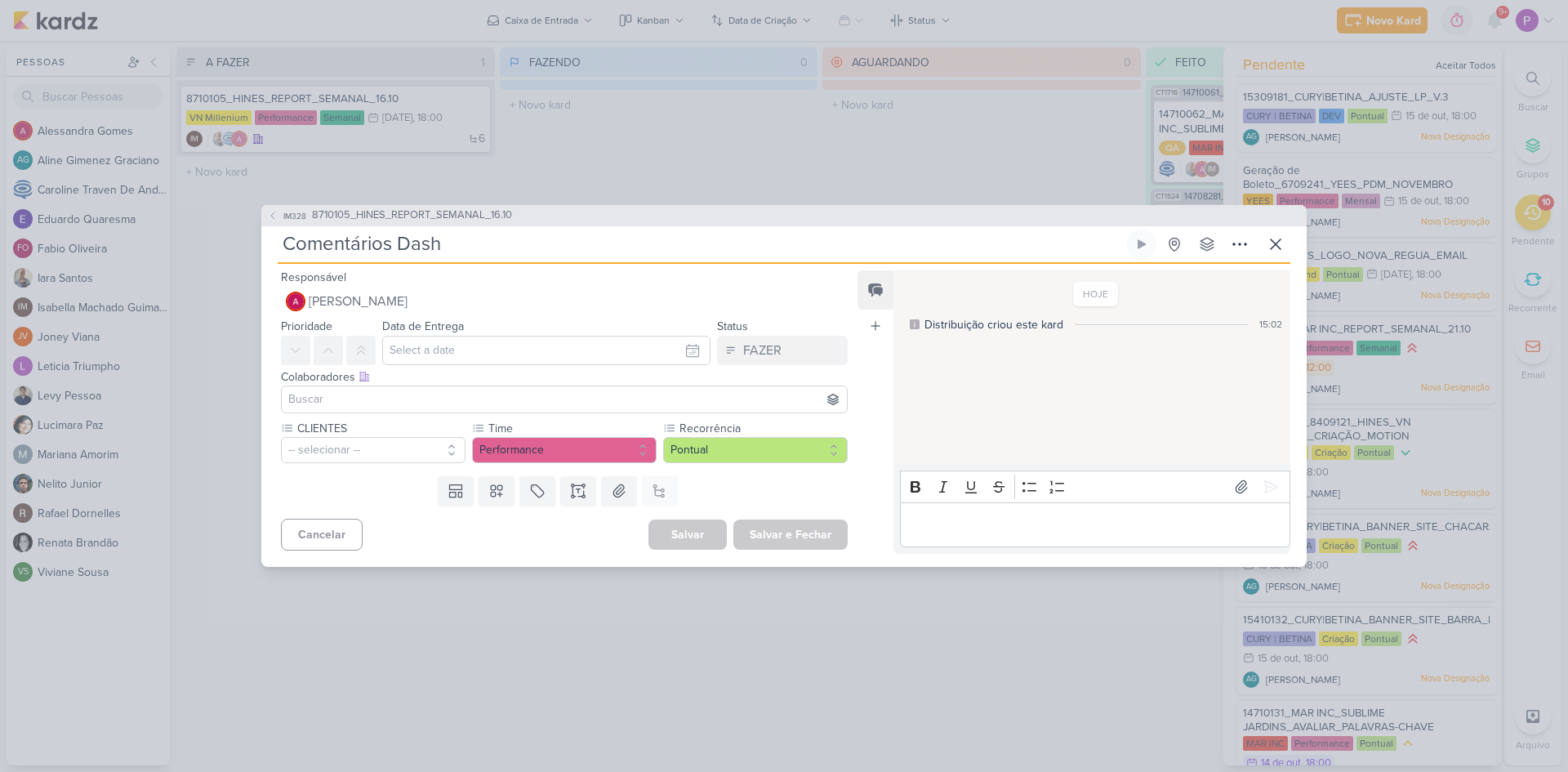
click at [488, 253] on input "Comentários Dash" at bounding box center [701, 244] width 846 height 29
paste input "8710105_HINES_REPORT_SEMANAL_16.10"
type input "Comentários Dash_8710105_HINES_REPORT_SEMANAL_16.10"
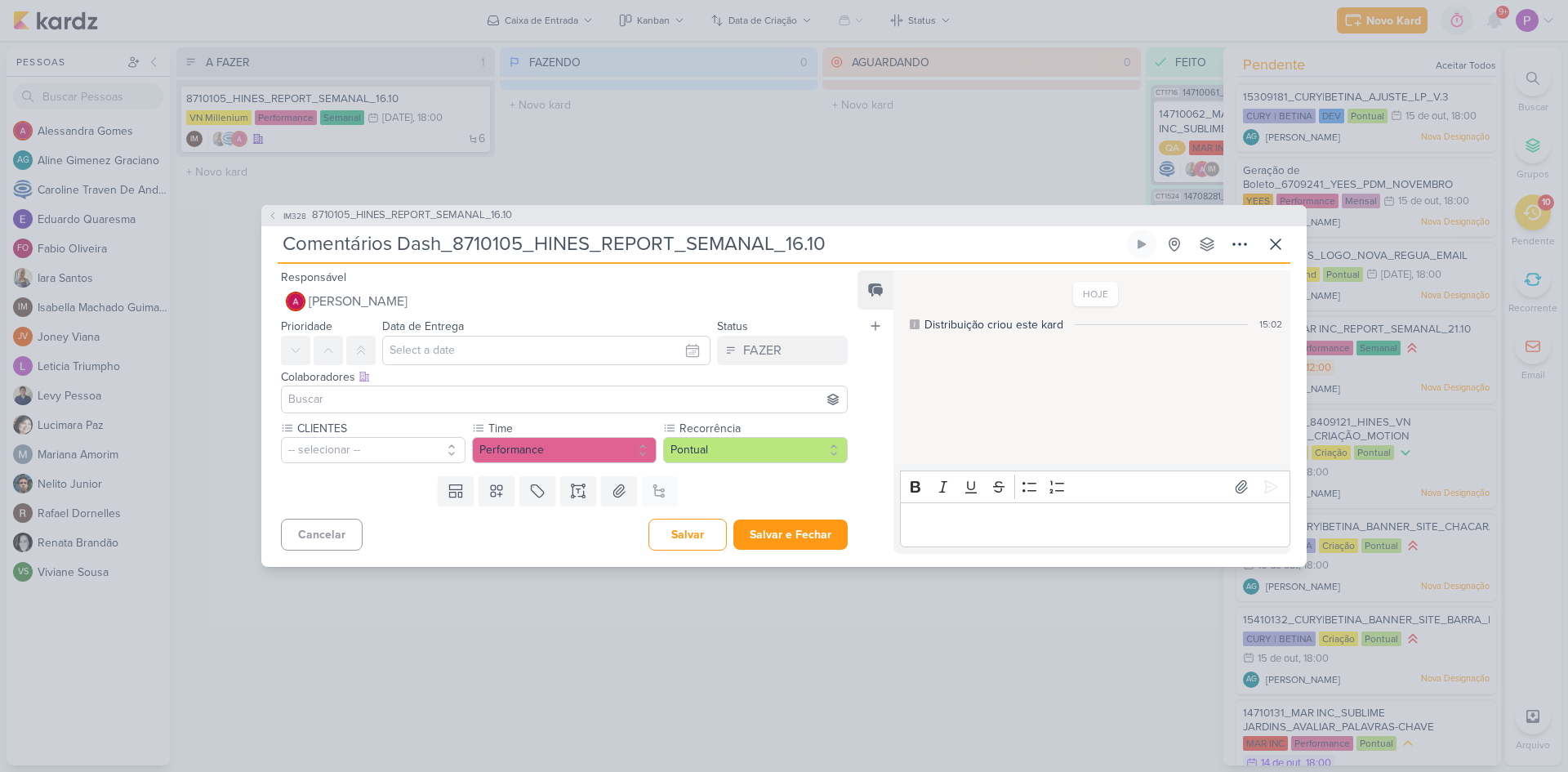
type input "Comentários Dash_8710105_HINES_REPORT_SEMANAL_16.10"
click at [440, 354] on input "text" at bounding box center [546, 350] width 329 height 29
click at [605, 479] on div "15" at bounding box center [612, 484] width 25 height 25
type input "15 de outubro de 2025 às 23:59"
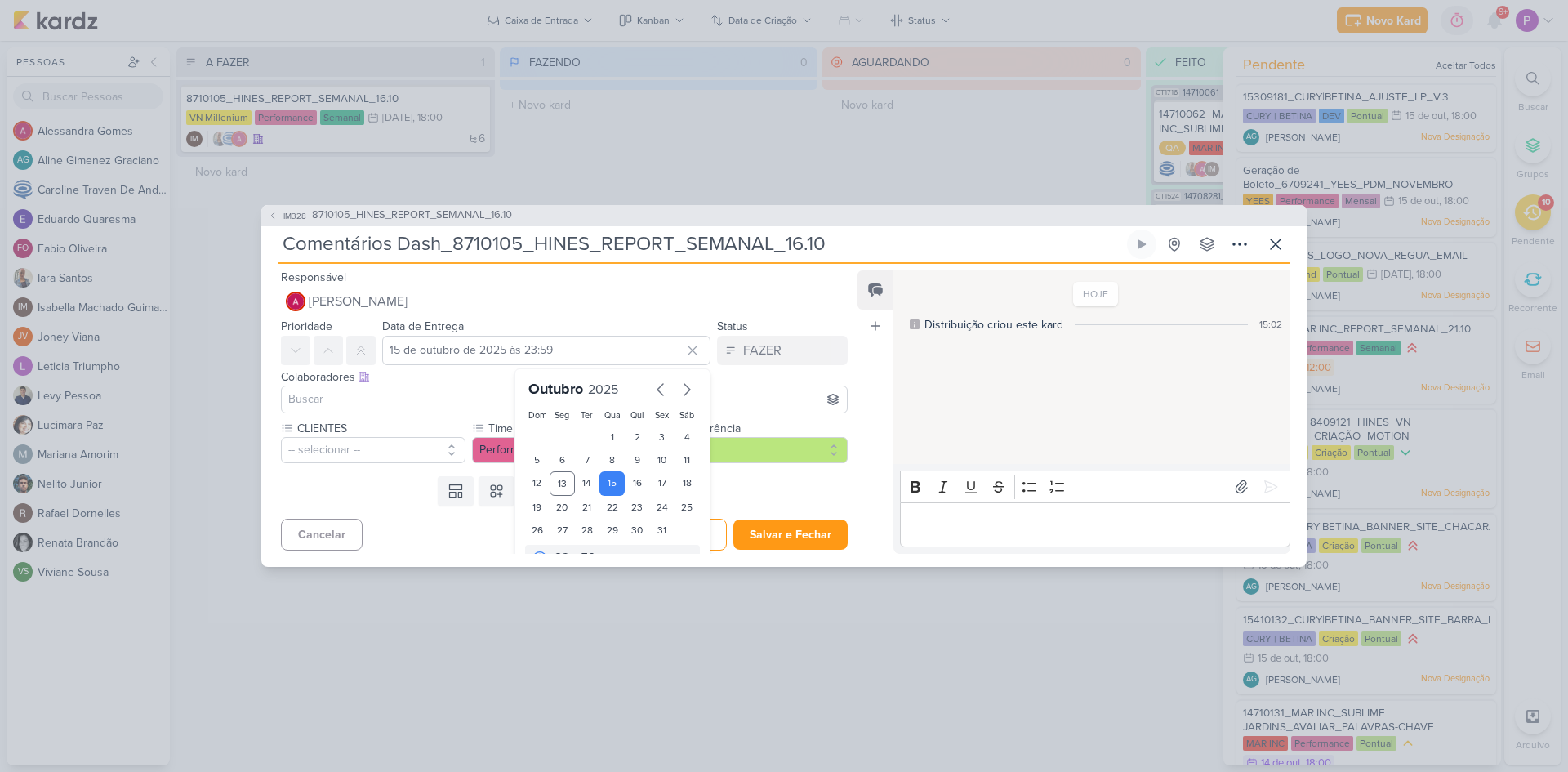
click at [414, 400] on input at bounding box center [564, 400] width 558 height 20
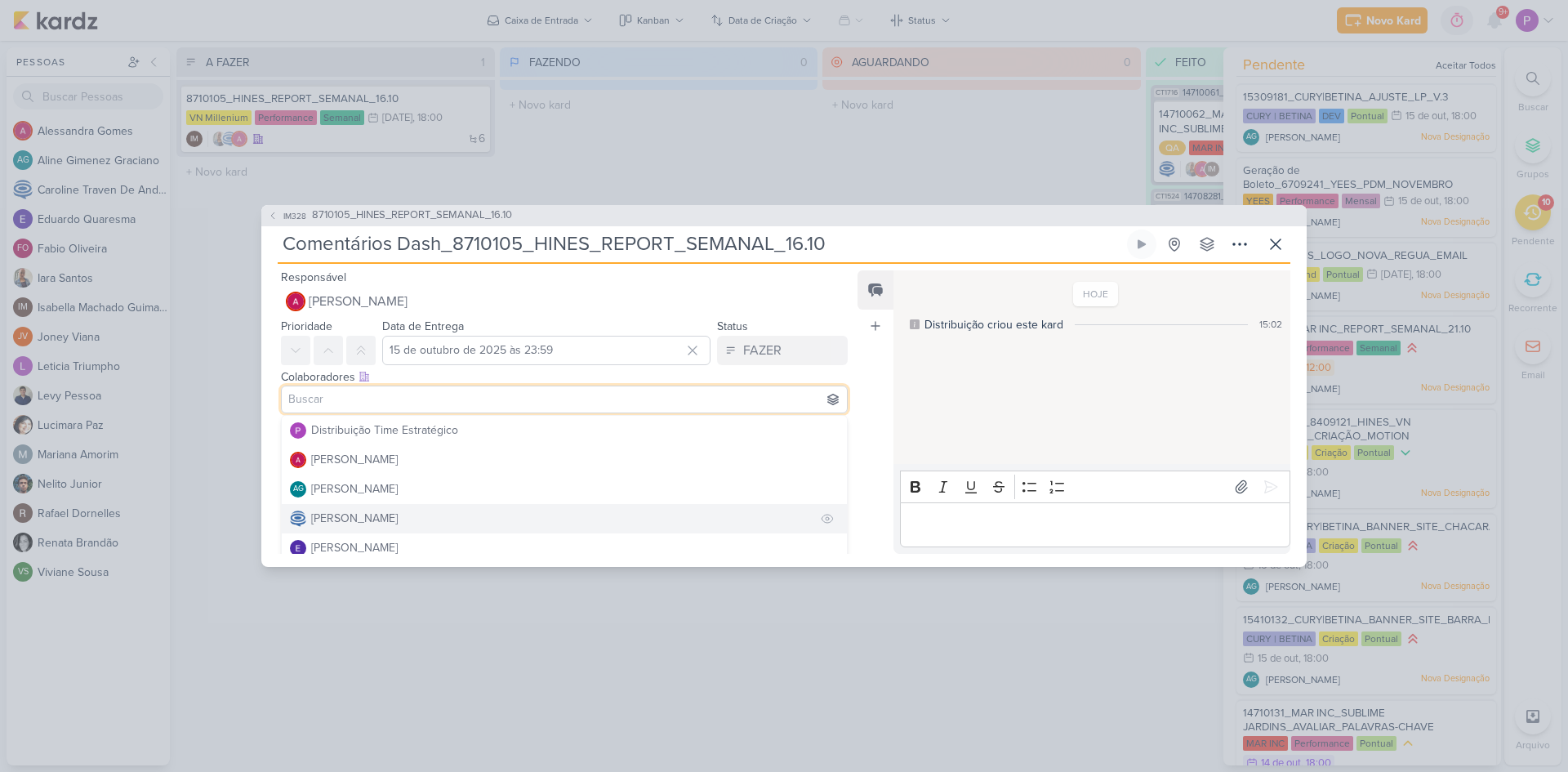
click at [379, 508] on button "[PERSON_NAME]" at bounding box center [565, 518] width 565 height 29
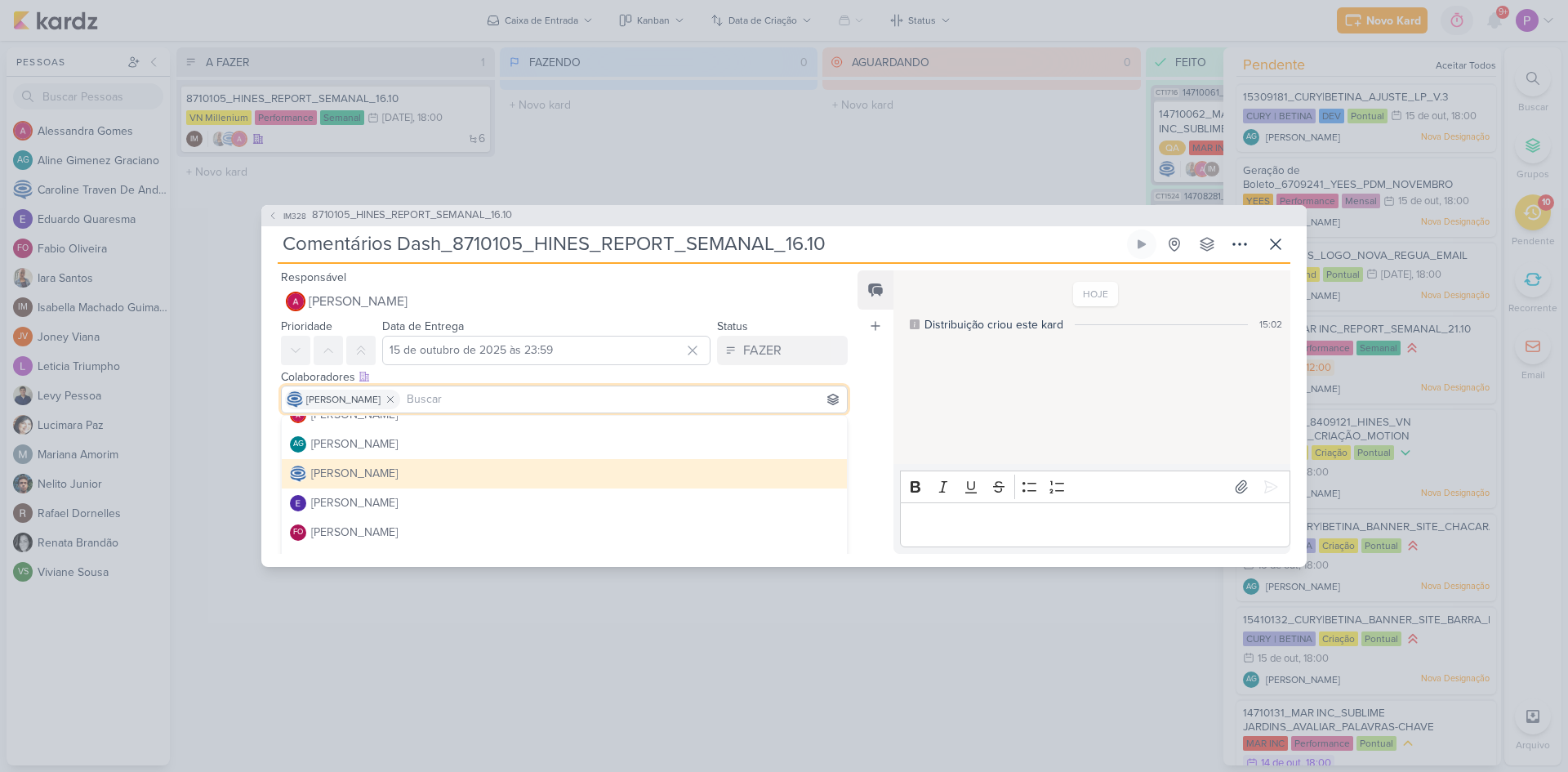
scroll to position [82, 0]
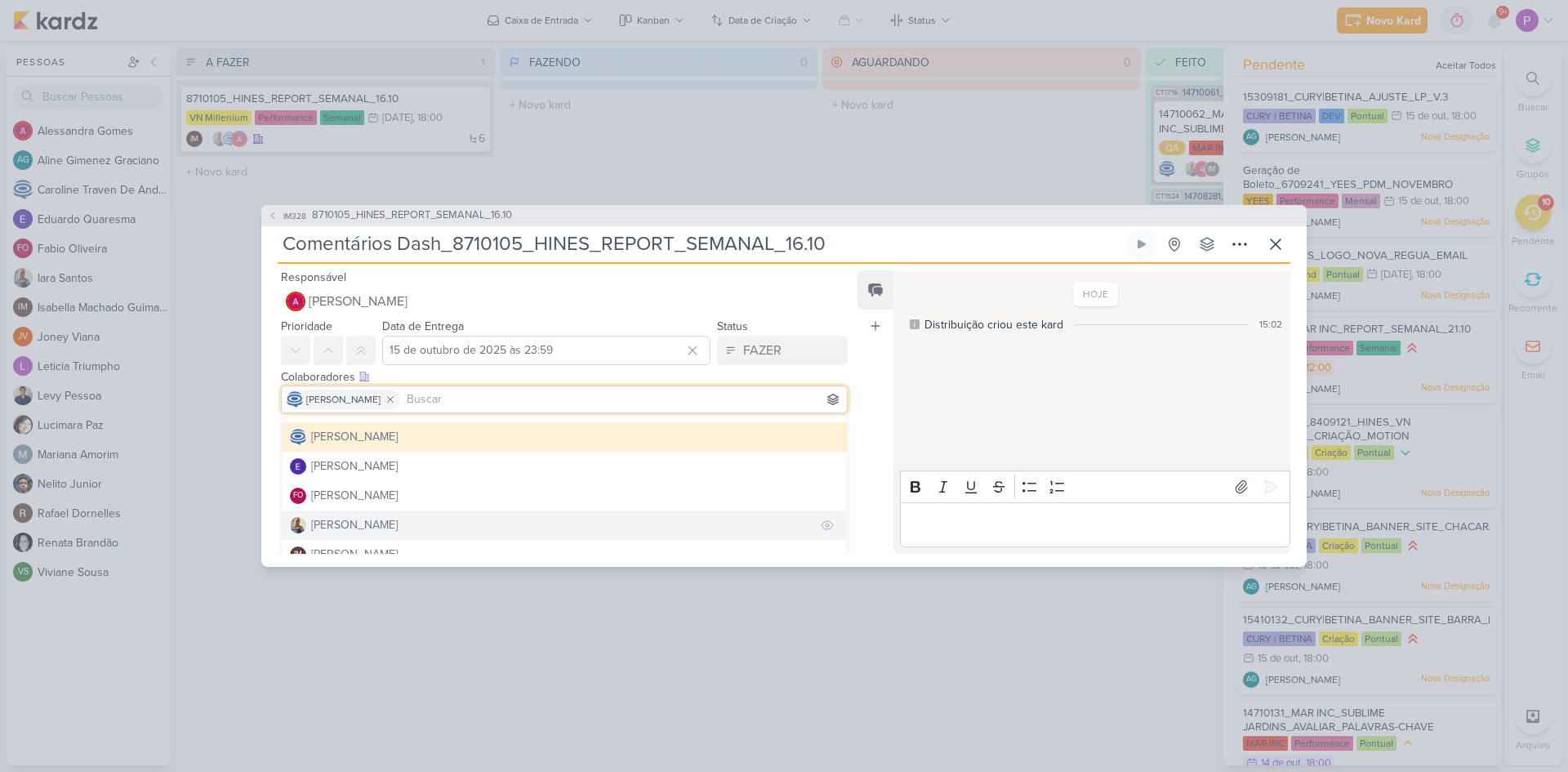
click at [378, 518] on button "[PERSON_NAME]" at bounding box center [565, 524] width 565 height 29
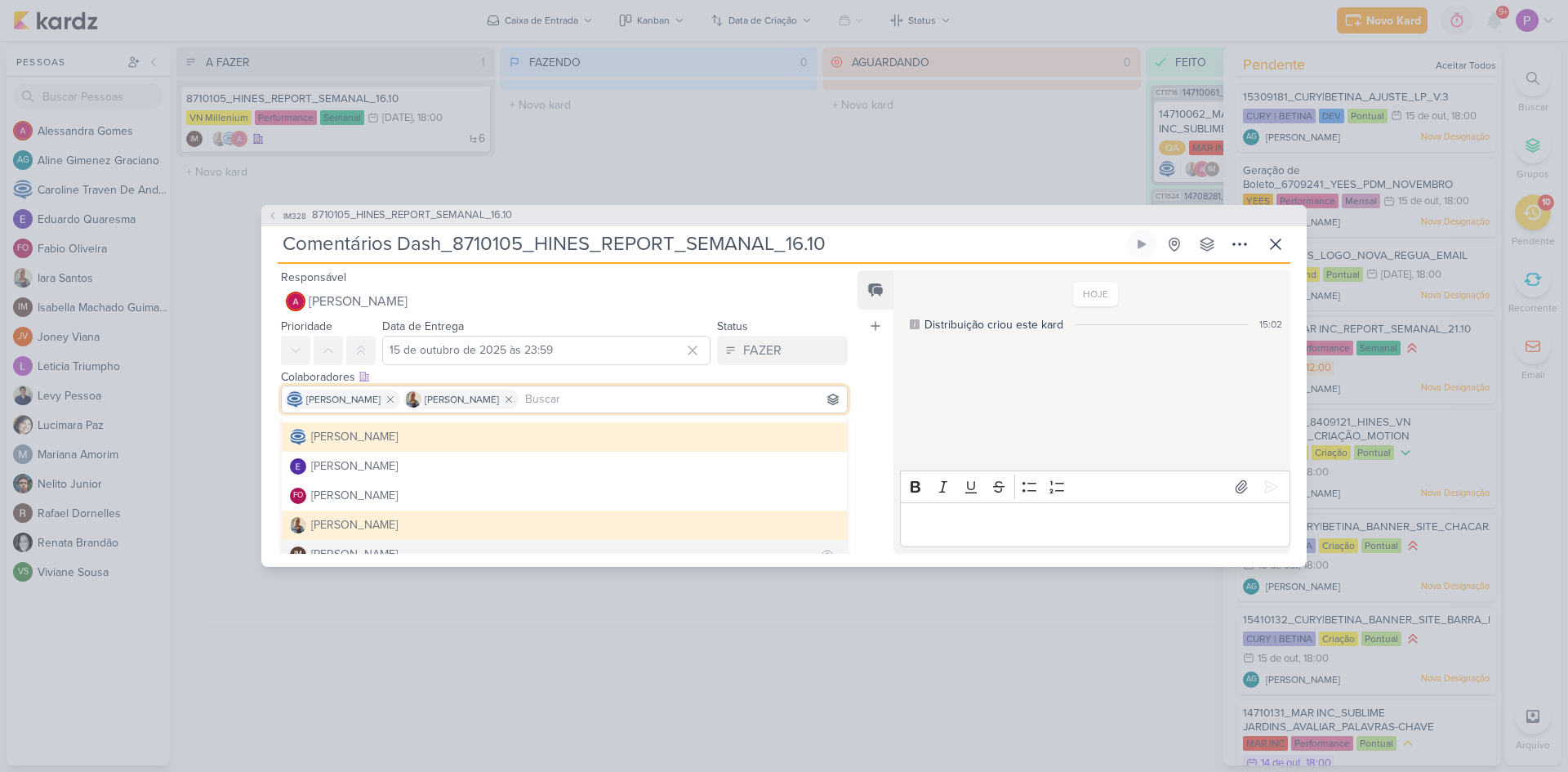
click at [374, 545] on button "IM [PERSON_NAME]" at bounding box center [565, 554] width 565 height 29
click at [865, 410] on div "Feed Atrelar email Solte o email para atrelar ao kard" at bounding box center [875, 412] width 36 height 283
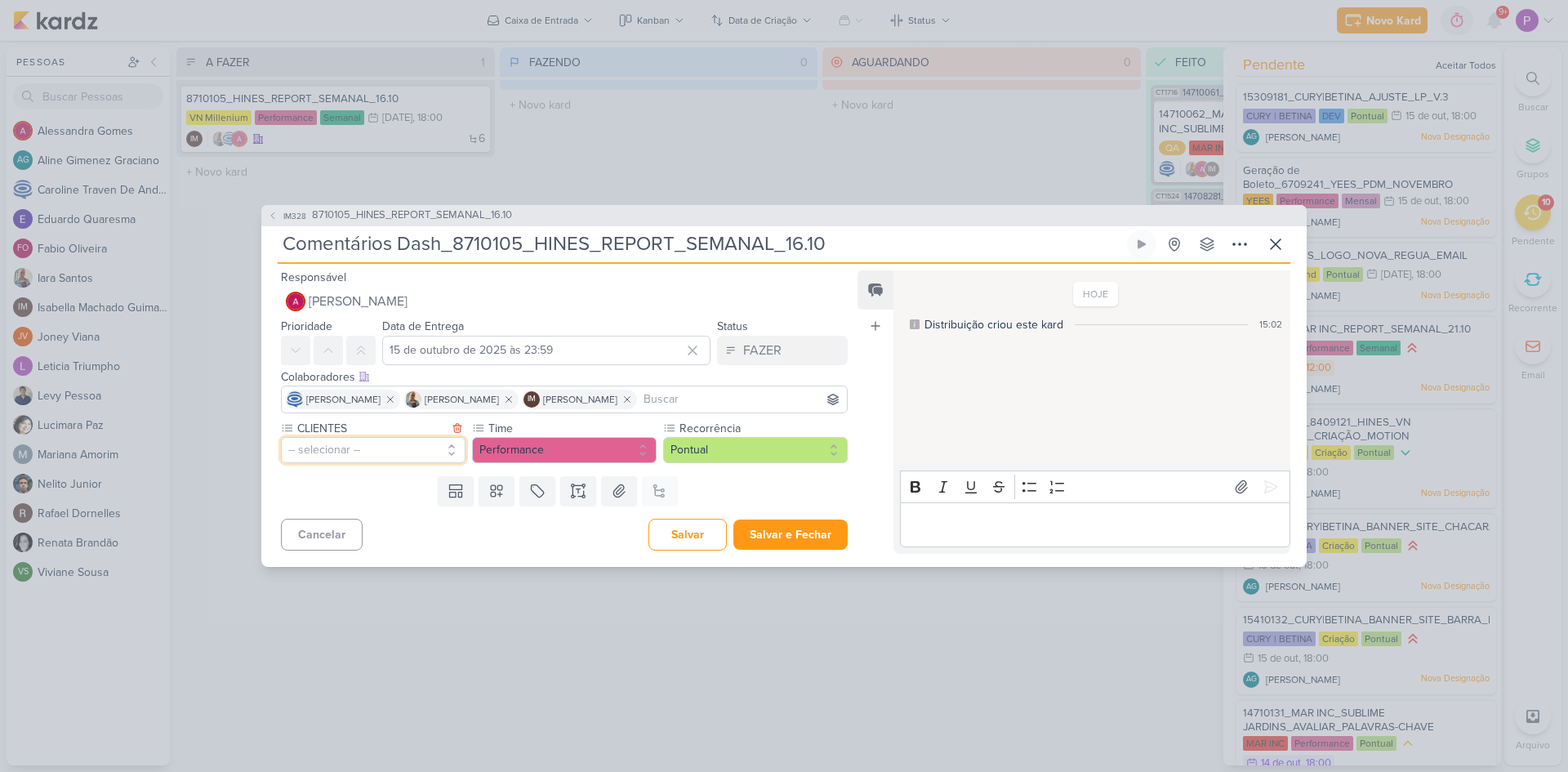
click at [378, 455] on button "-- selecionar --" at bounding box center [373, 450] width 184 height 26
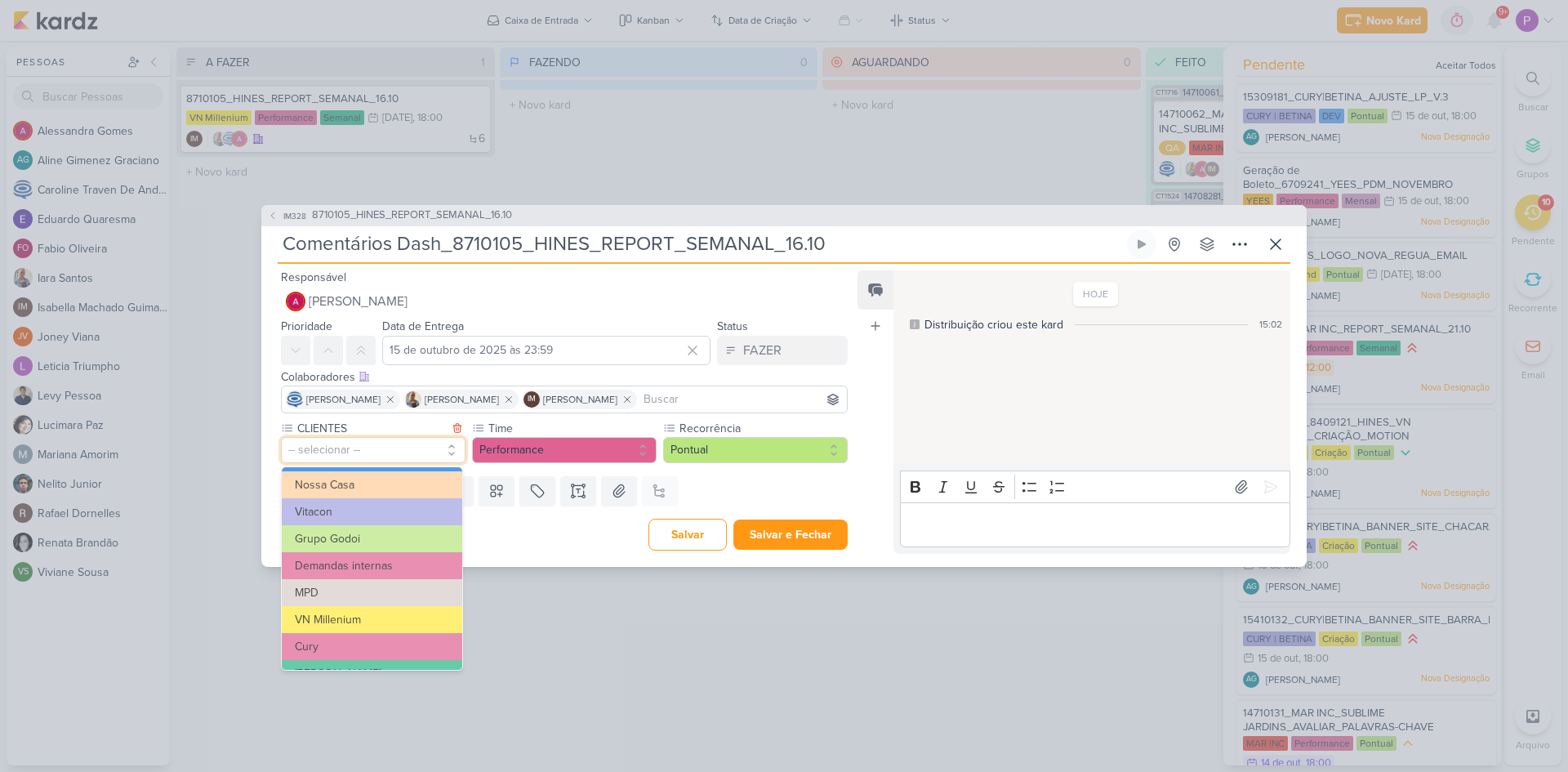
scroll to position [163, 0]
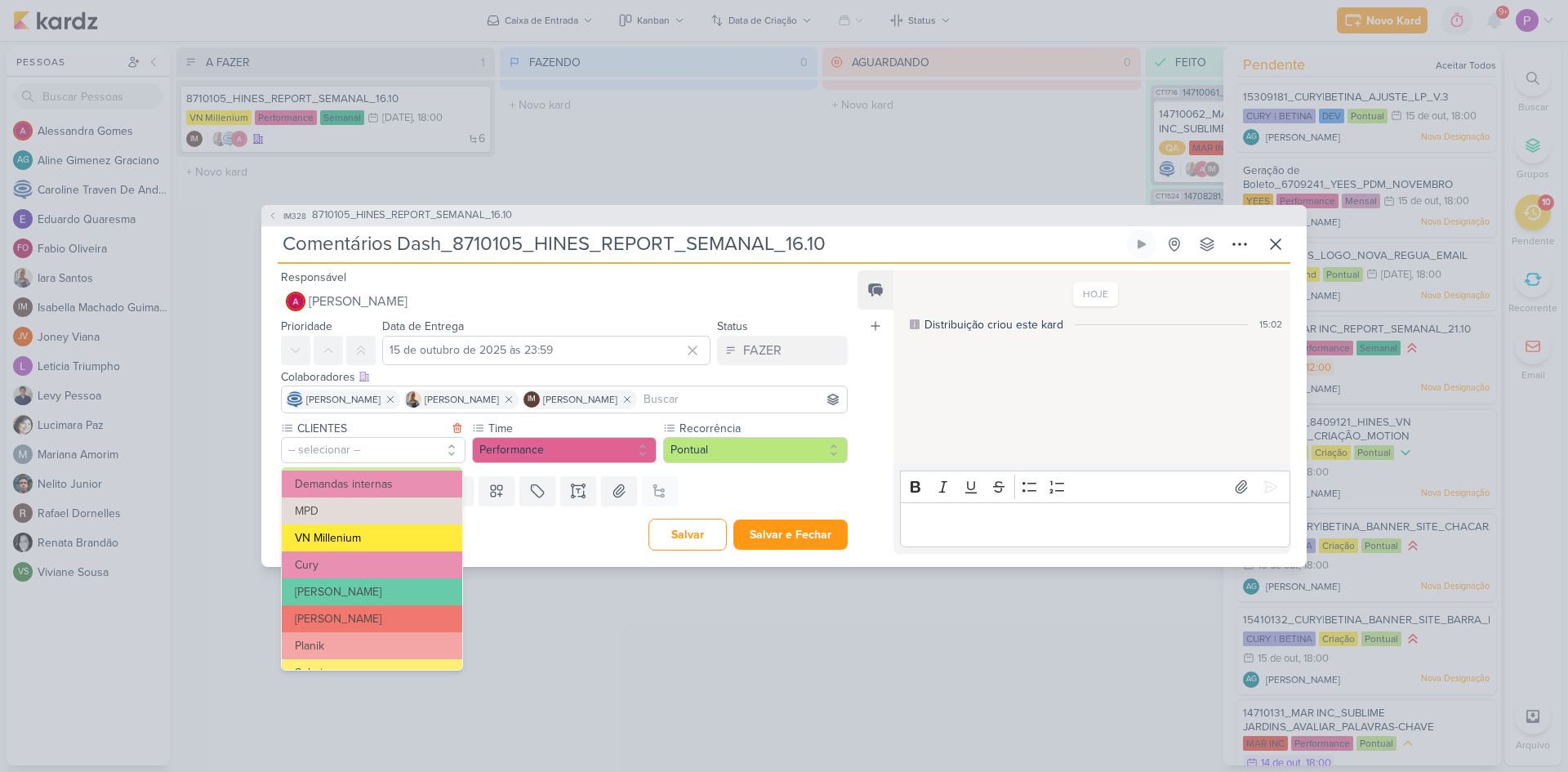
click at [361, 535] on button "VN Millenium" at bounding box center [372, 538] width 181 height 27
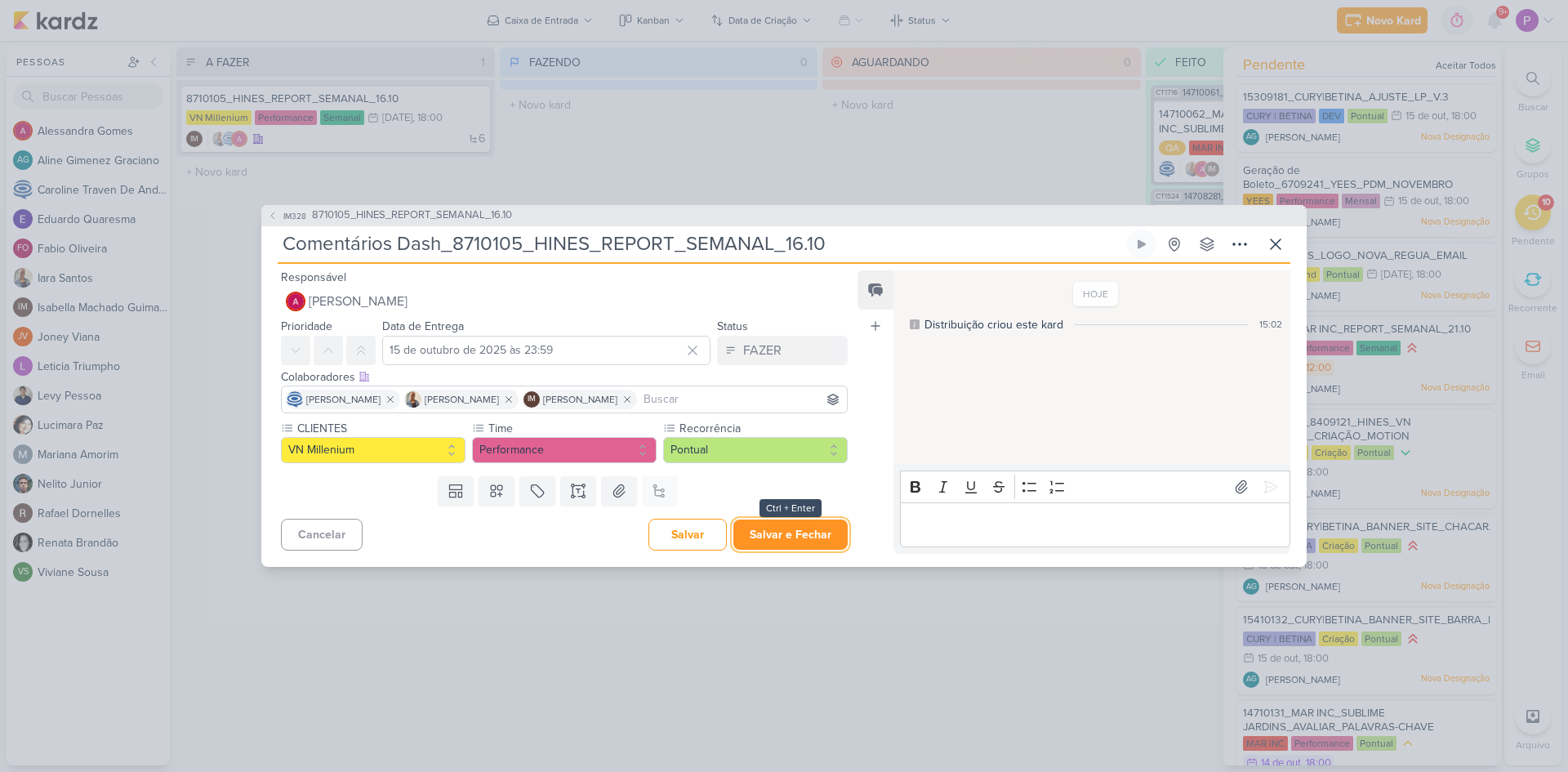
click at [805, 534] on button "Salvar e Fechar" at bounding box center [791, 534] width 114 height 30
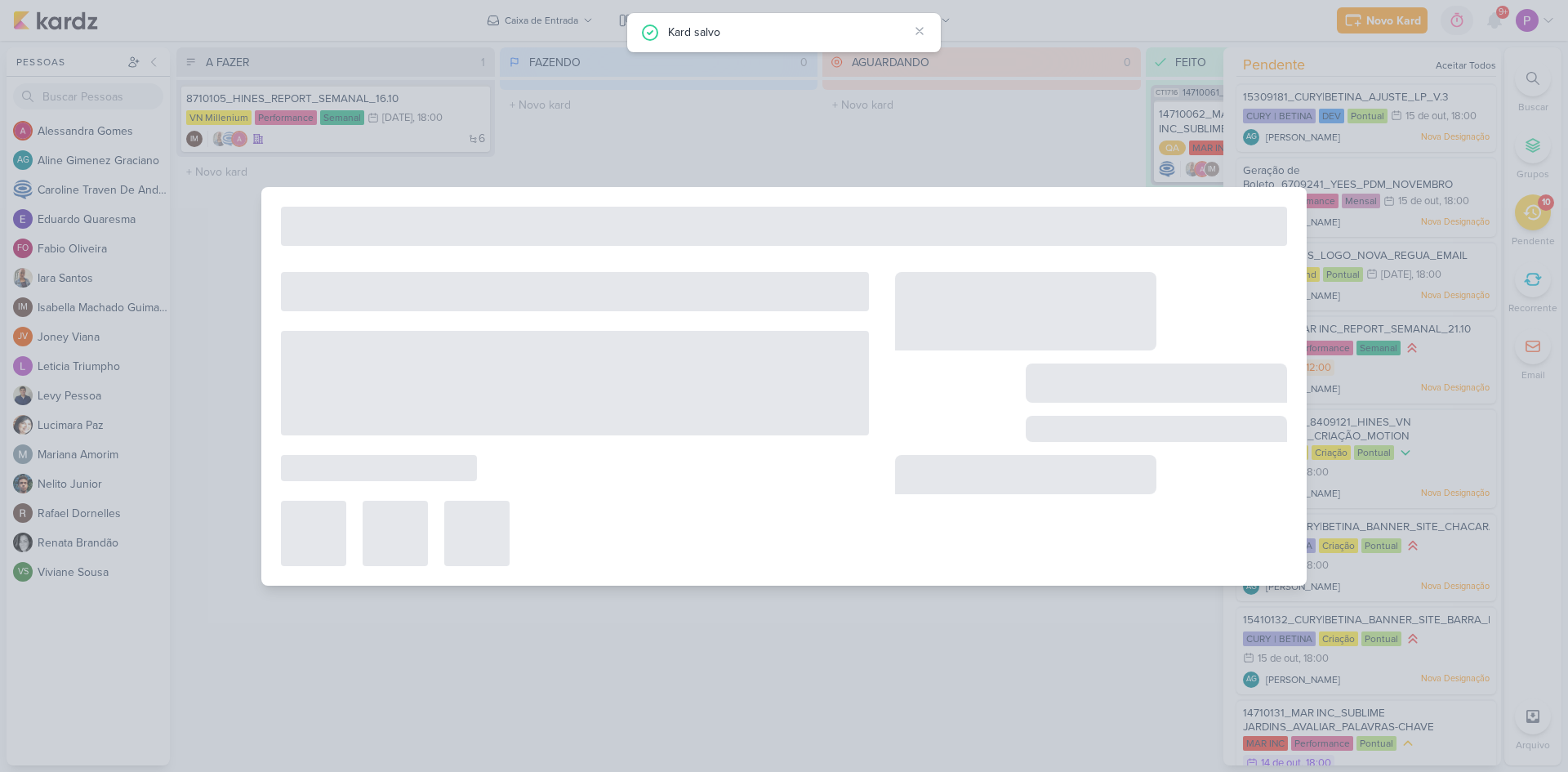
type input "8710105_HINES_REPORT_SEMANAL_16.10"
type input "16 de outubro de 2025 às 18:00"
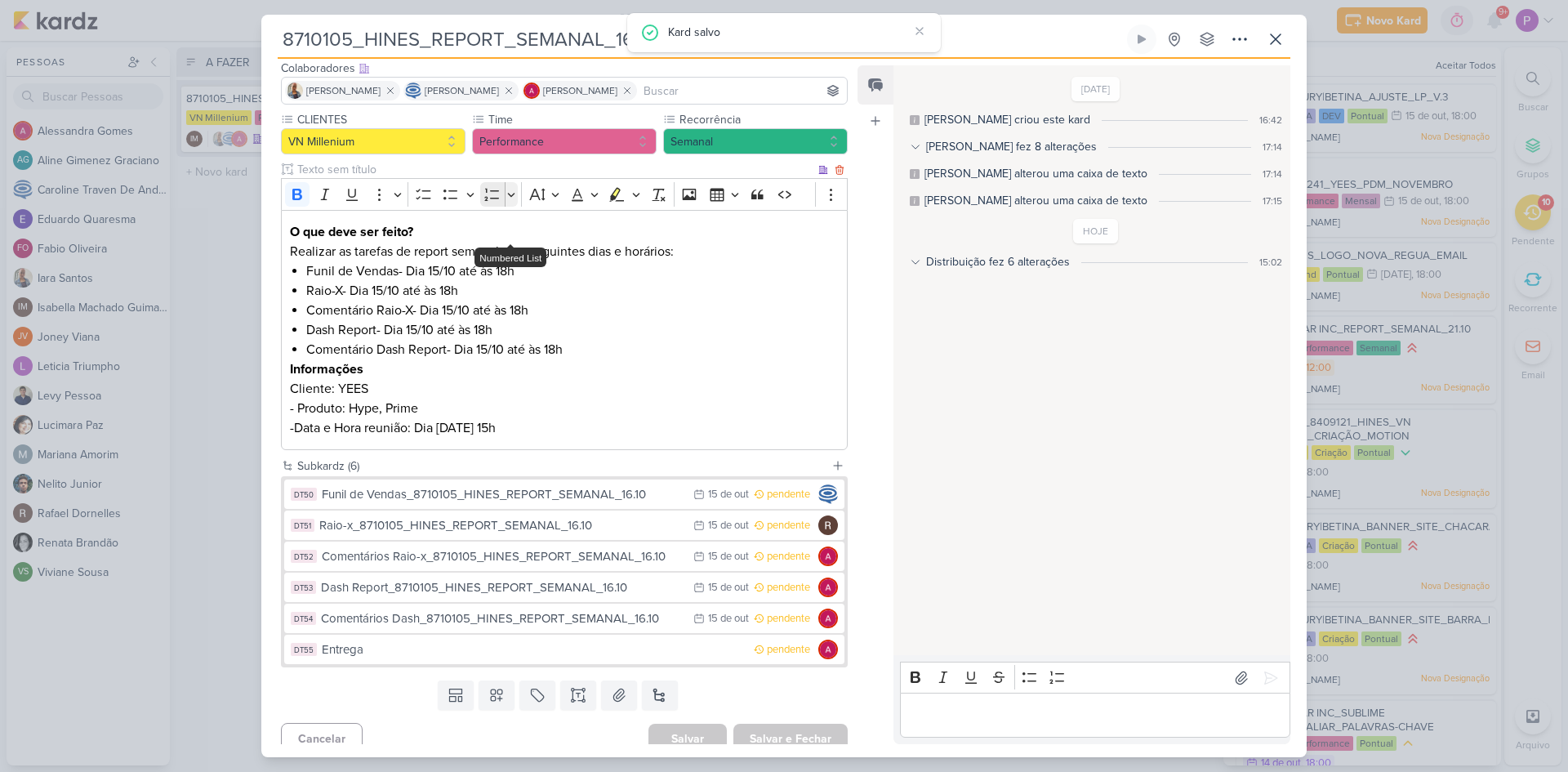
scroll to position [118, 0]
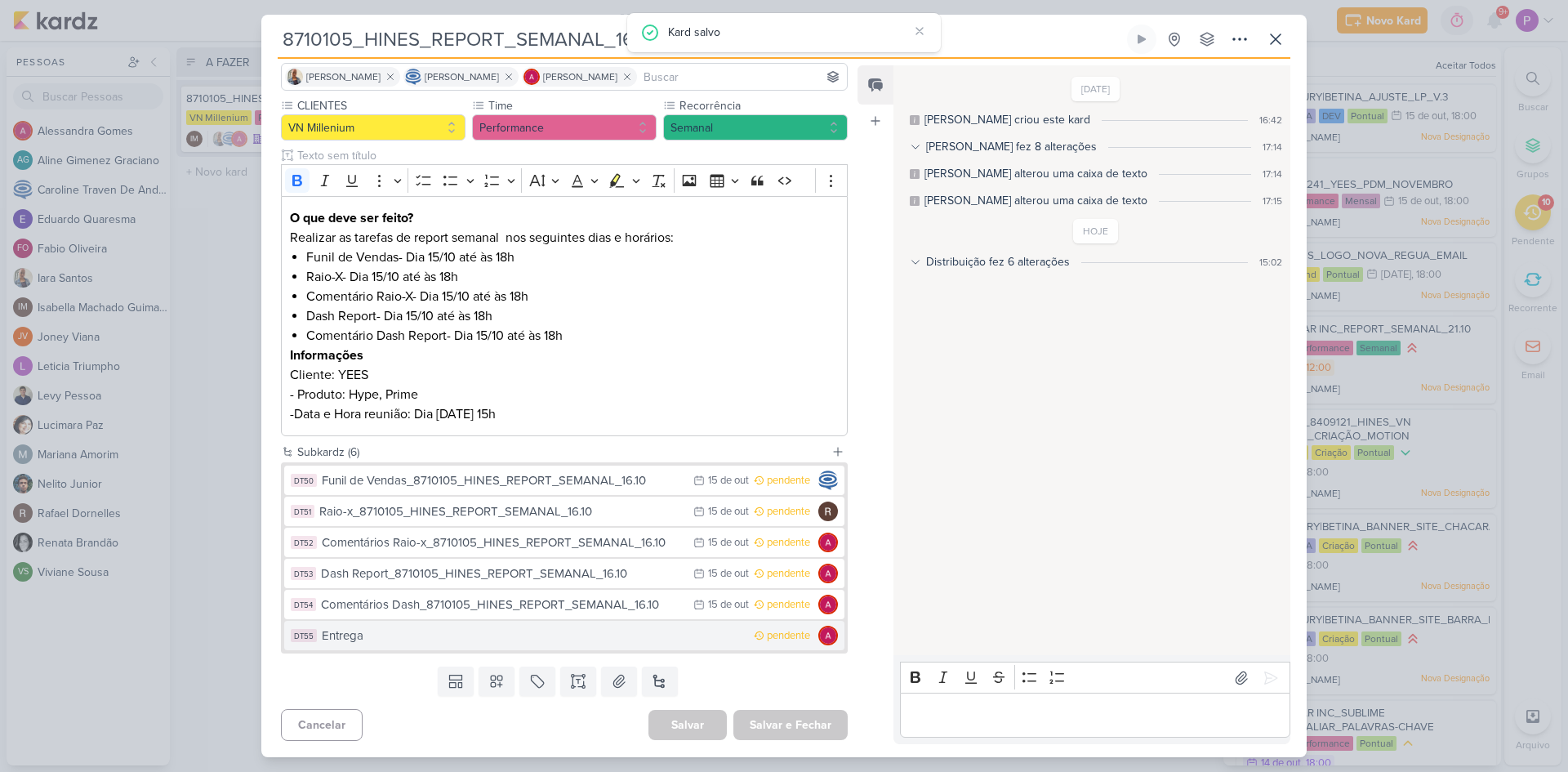
click at [500, 638] on div "Entrega" at bounding box center [533, 636] width 424 height 19
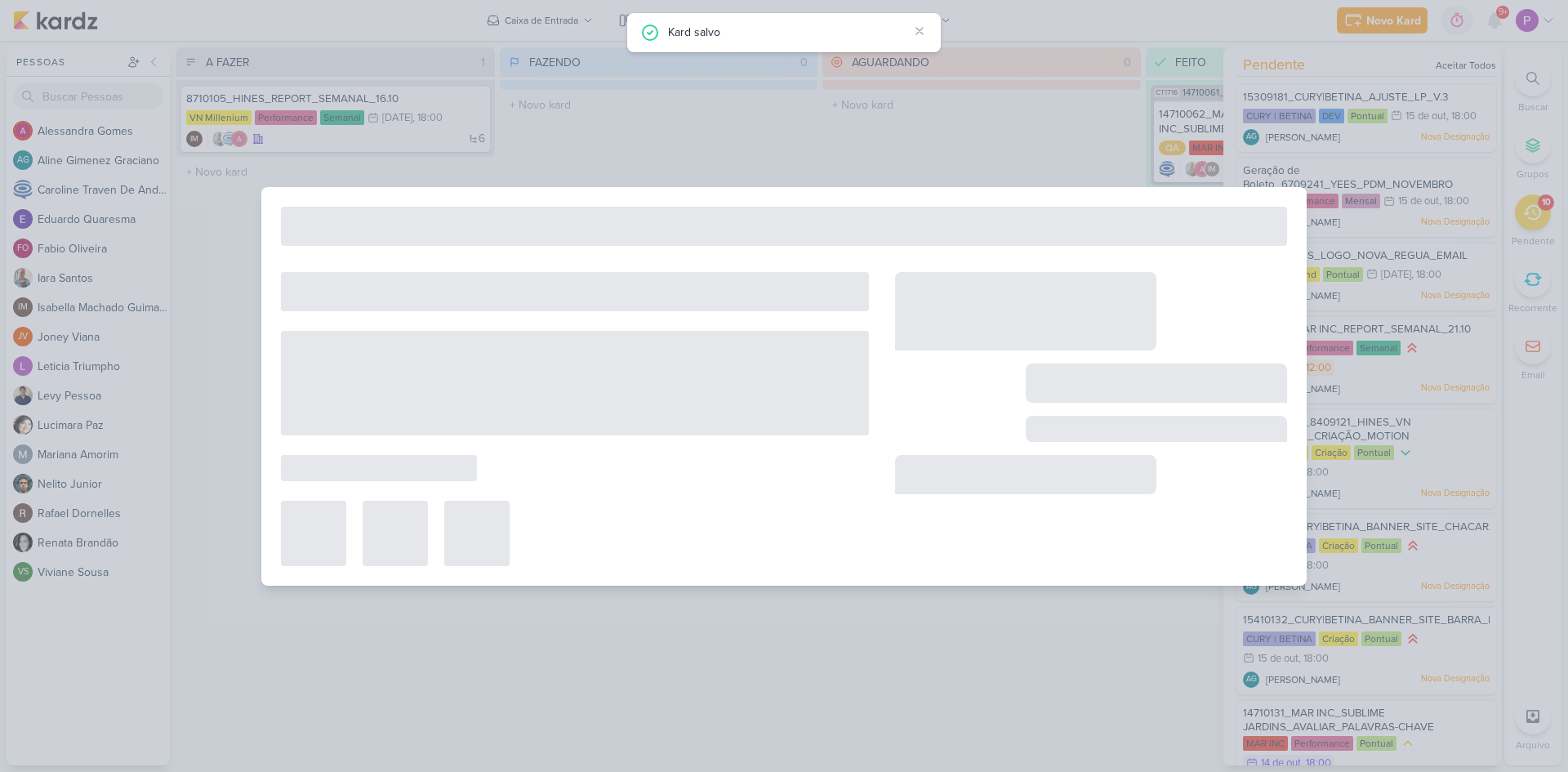
type input "Entrega"
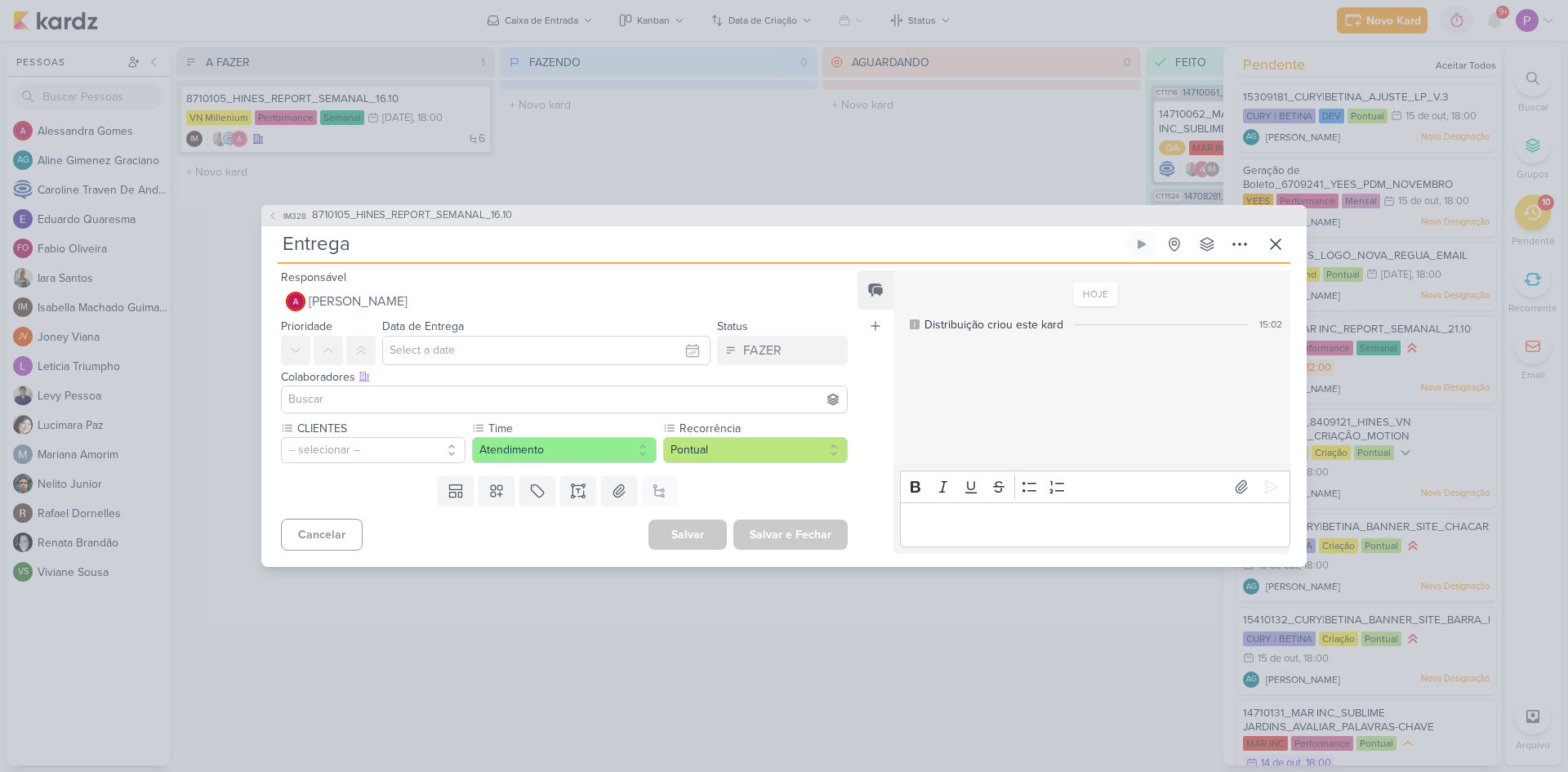
click at [463, 239] on input "Entrega" at bounding box center [701, 244] width 846 height 29
paste input "8710105_HINES_REPORT_SEMANAL_16.10"
type input "Entrega_8710105_HINES_REPORT_SEMANAL_16.10"
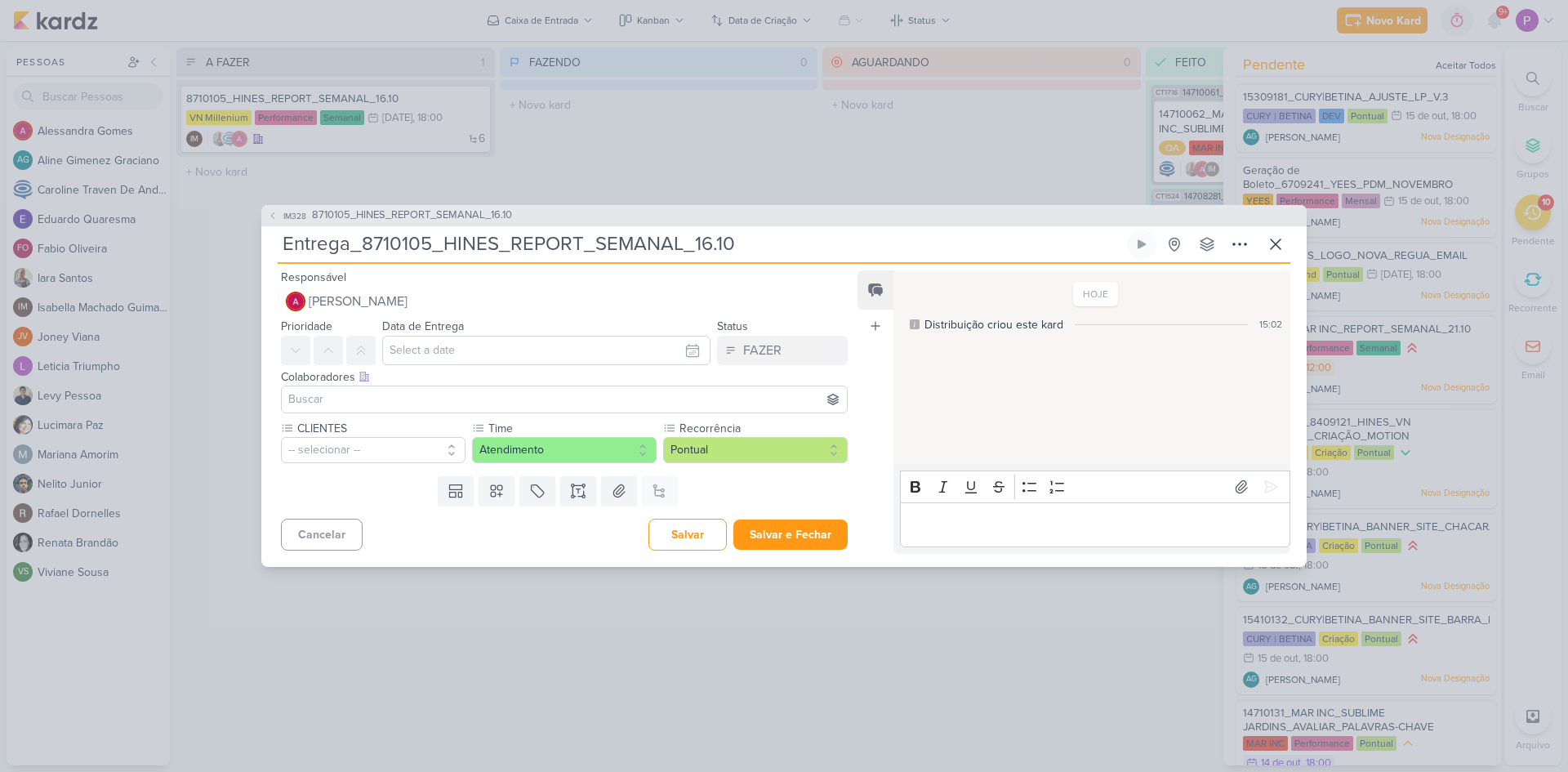
type input "Entrega_8710105_HINES_REPORT_SEMANAL_16.10"
click at [405, 358] on input "text" at bounding box center [546, 350] width 329 height 29
click at [628, 484] on div "16" at bounding box center [638, 484] width 25 height 25
type input "16 de outubro de 2025 às 23:59"
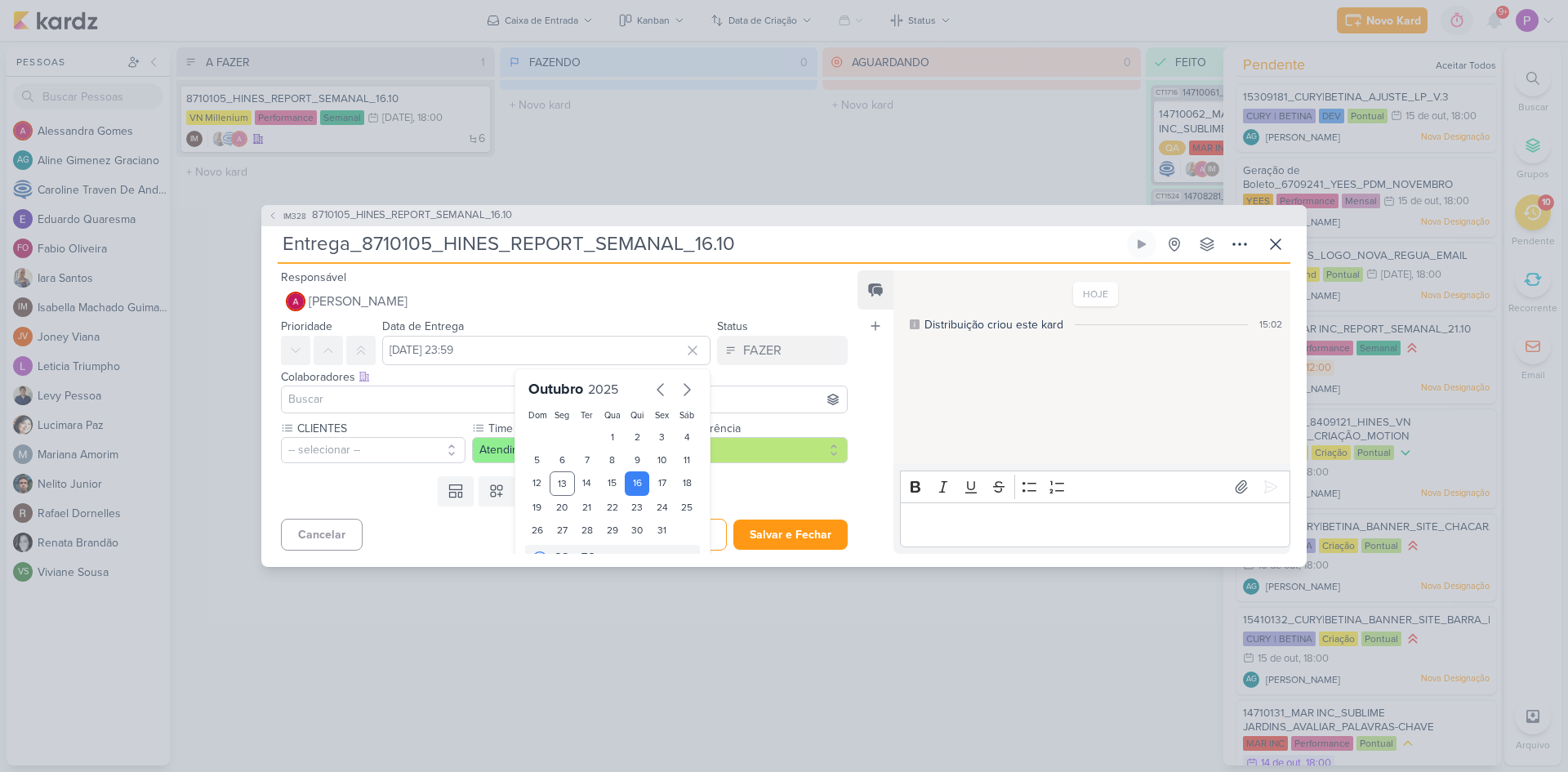
click at [374, 401] on input at bounding box center [564, 400] width 558 height 20
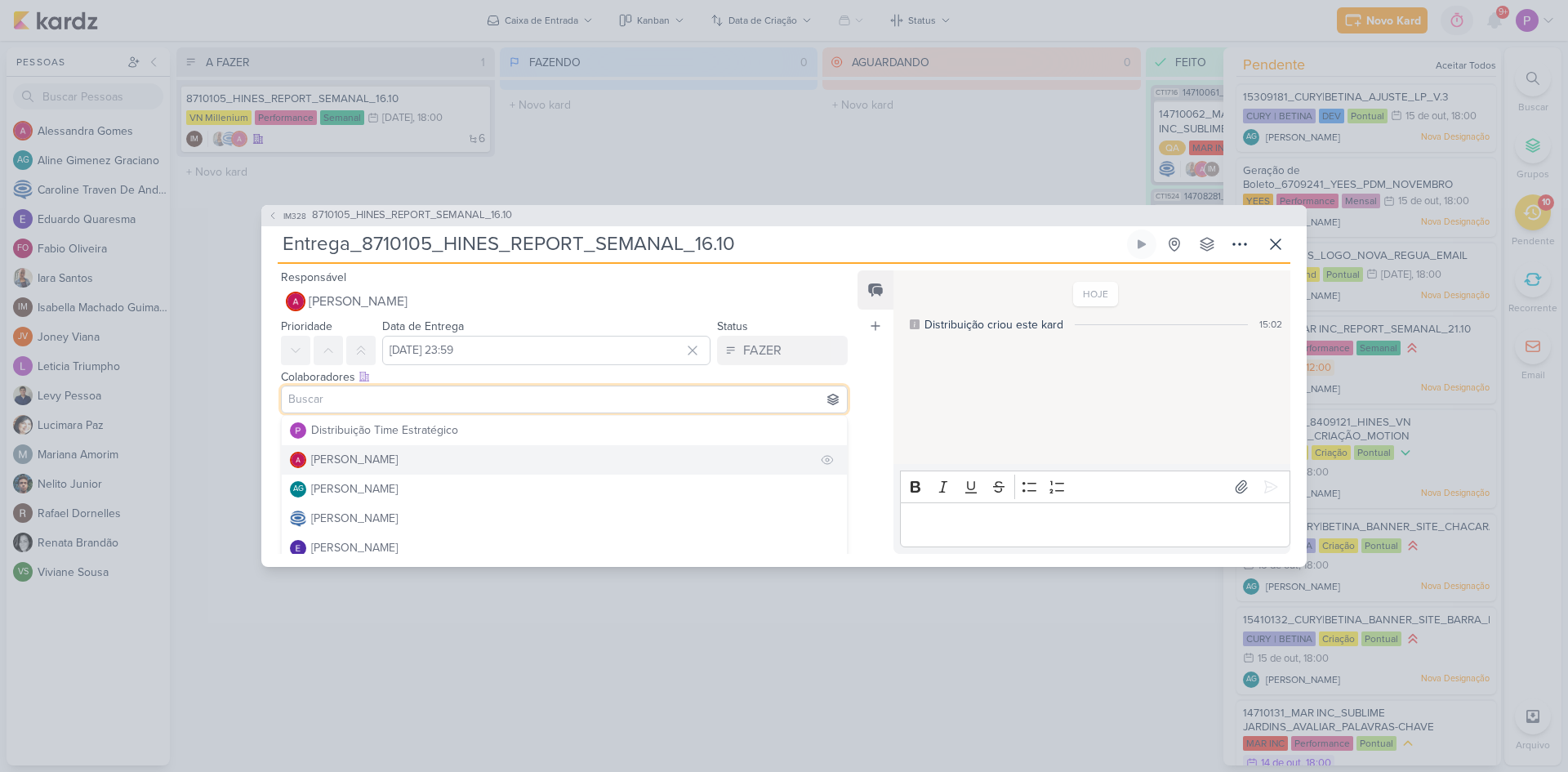
click at [385, 454] on div "[PERSON_NAME]" at bounding box center [354, 459] width 86 height 17
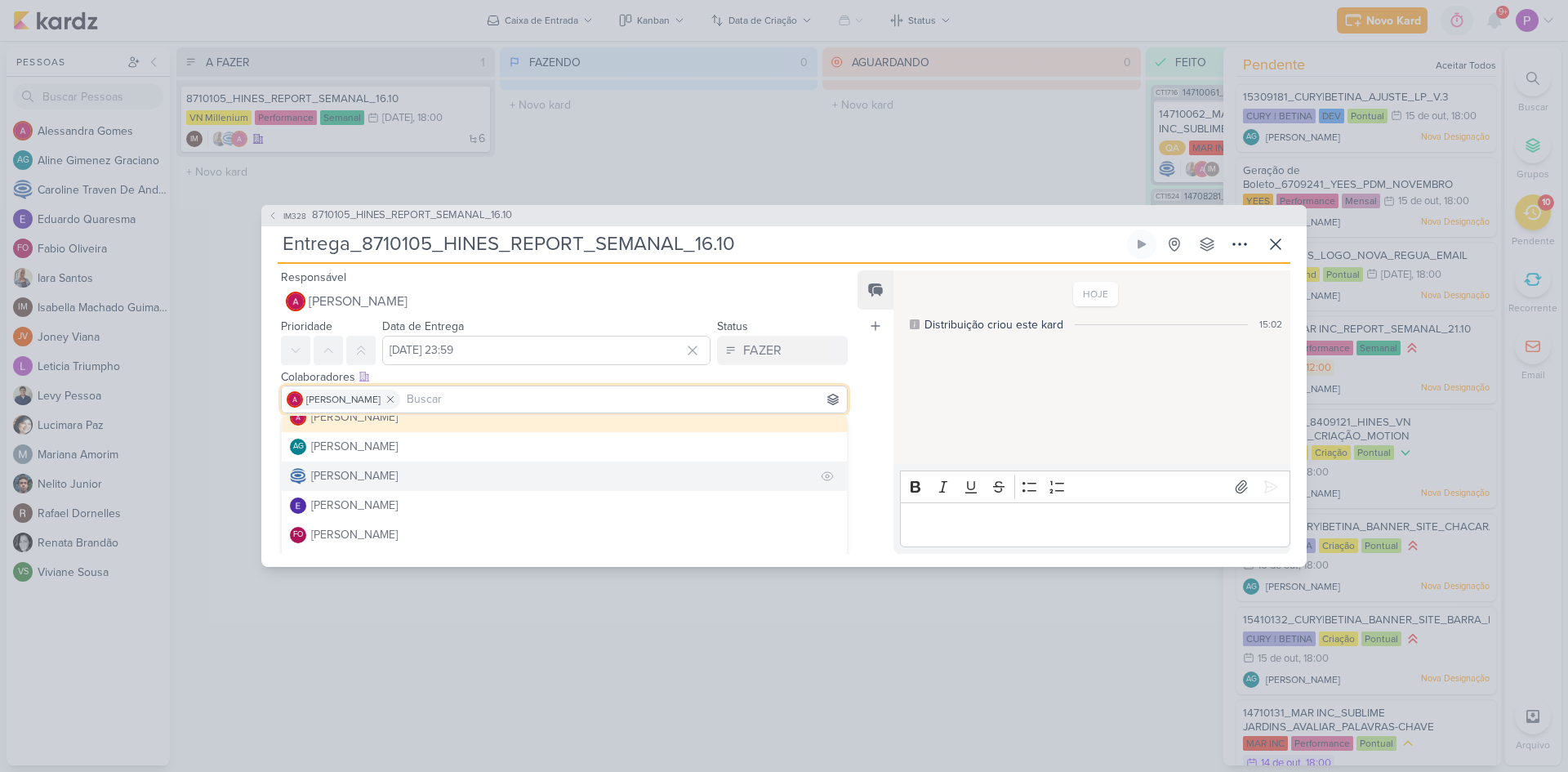
scroll to position [82, 0]
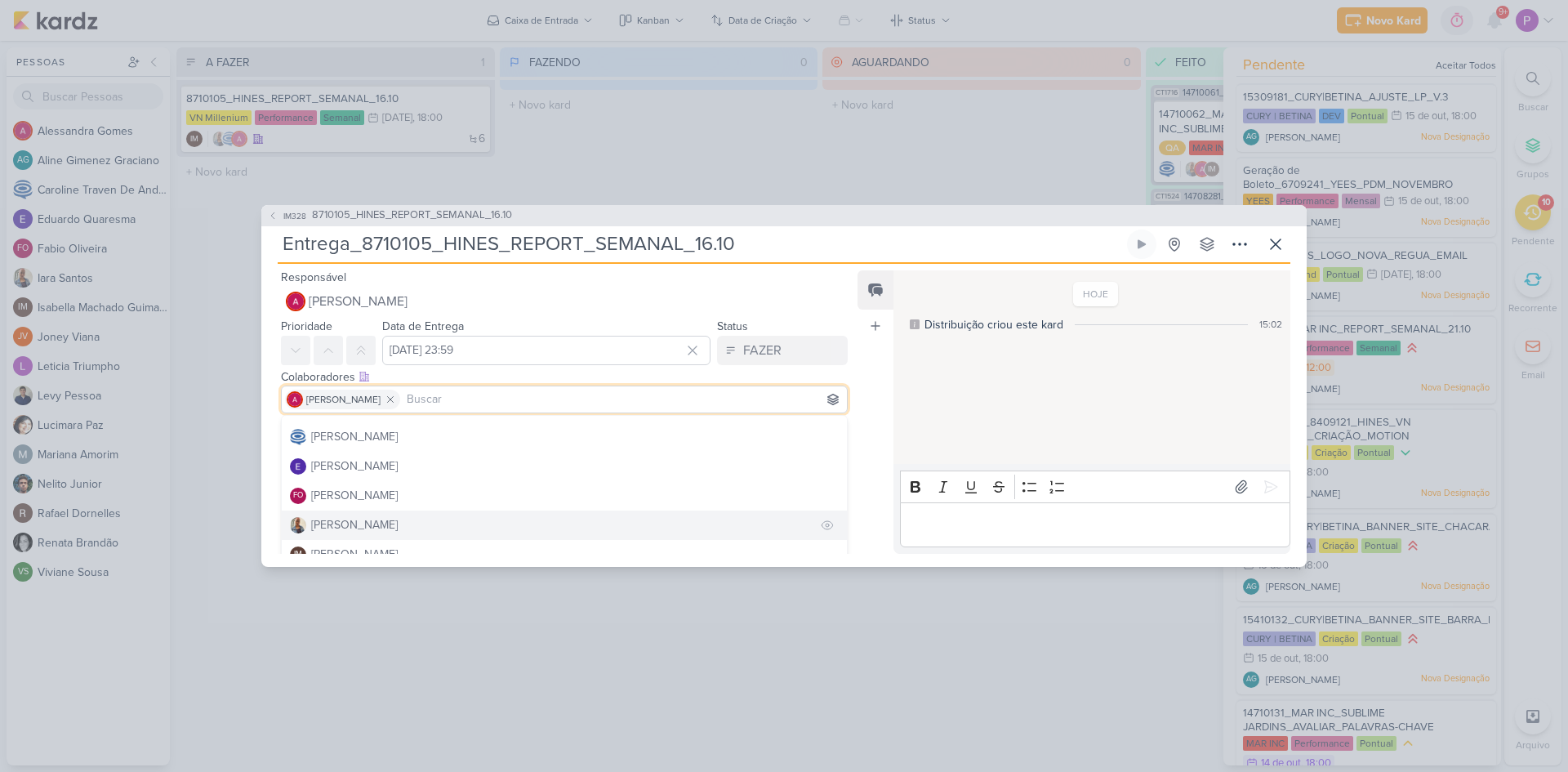
click at [339, 529] on div "[PERSON_NAME]" at bounding box center [354, 524] width 86 height 17
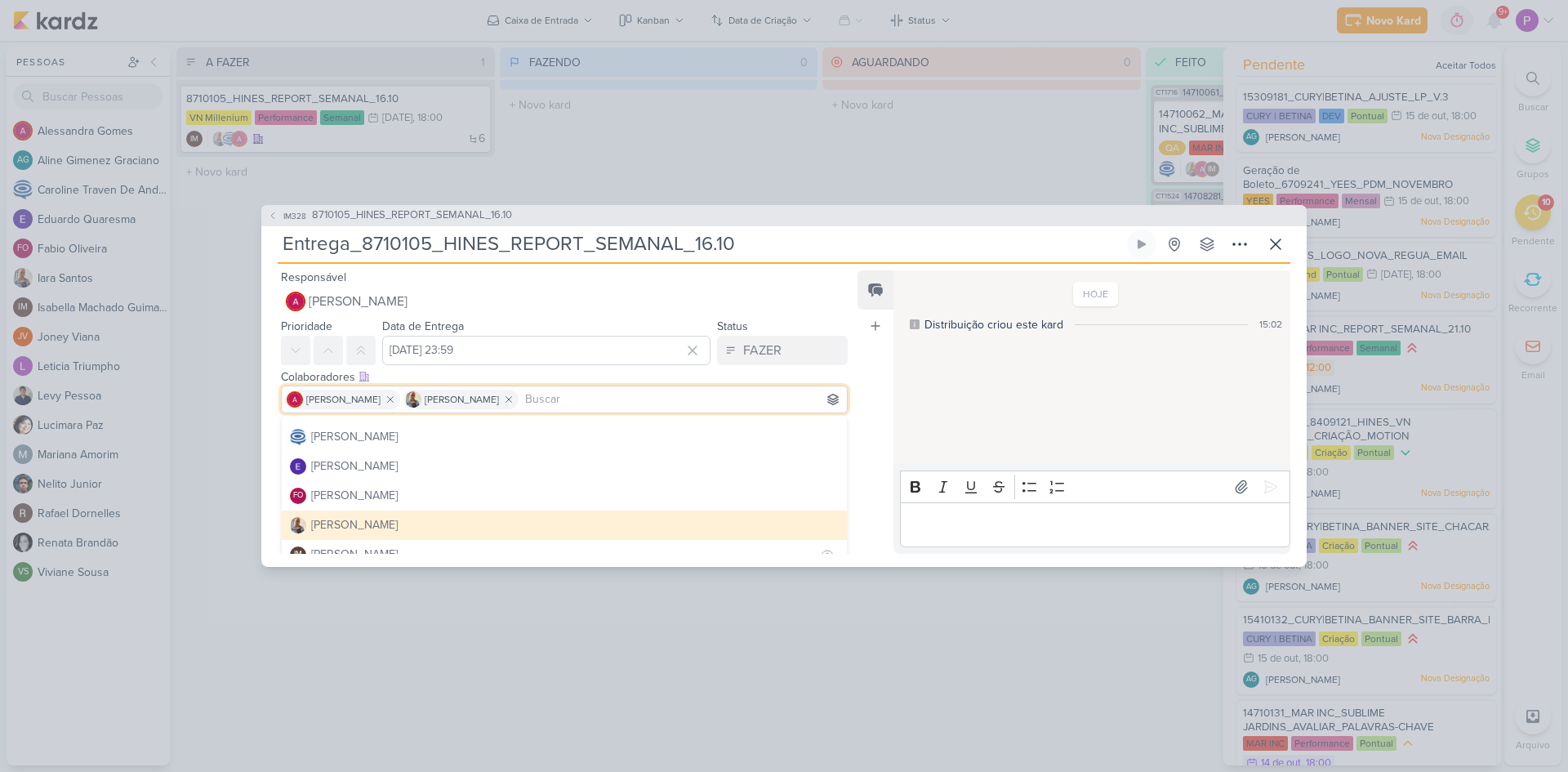
click at [341, 547] on div "[PERSON_NAME]" at bounding box center [354, 554] width 86 height 17
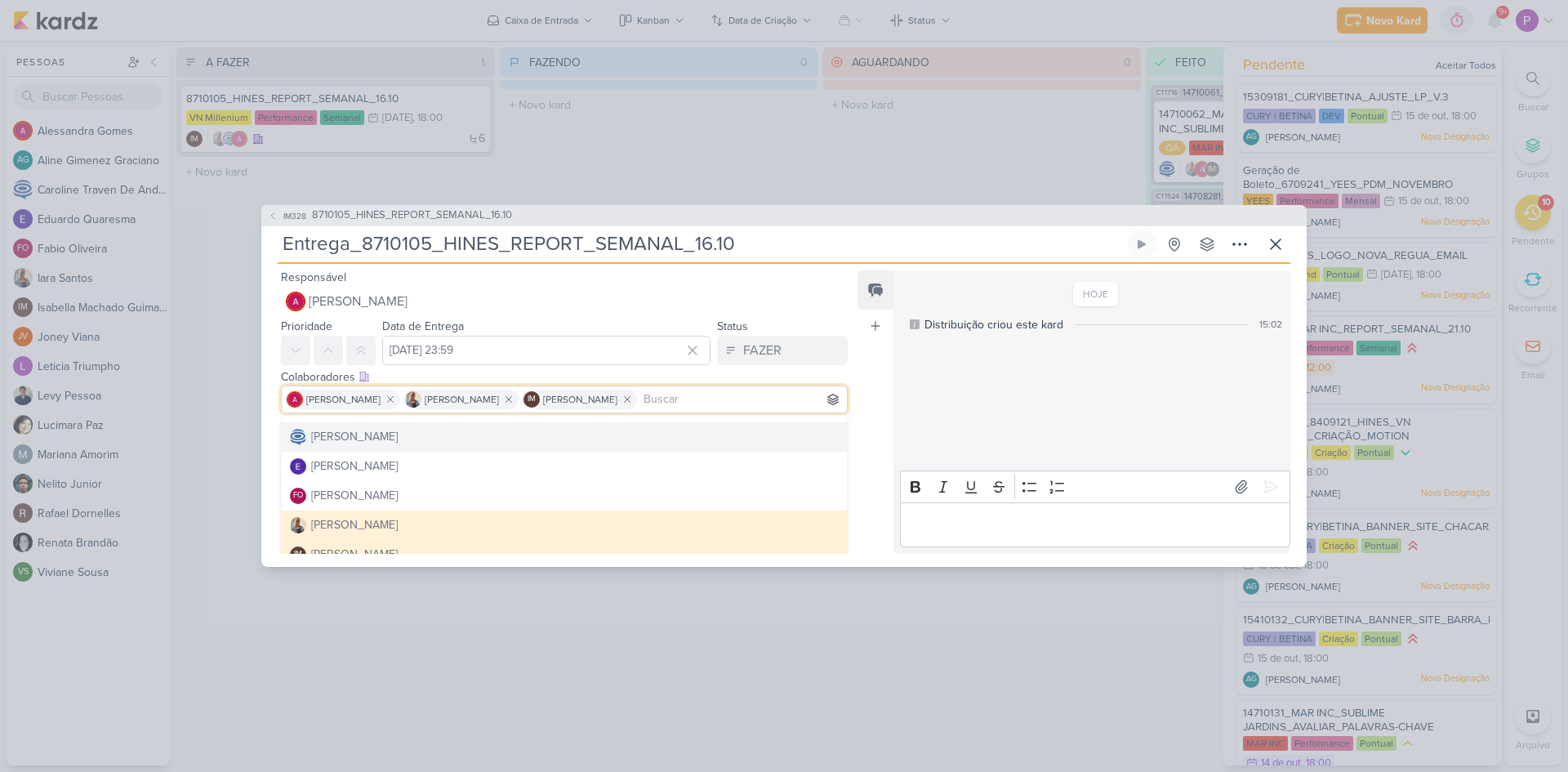
click at [867, 394] on div "Feed Atrelar email Solte o email para atrelar ao kard" at bounding box center [875, 412] width 36 height 283
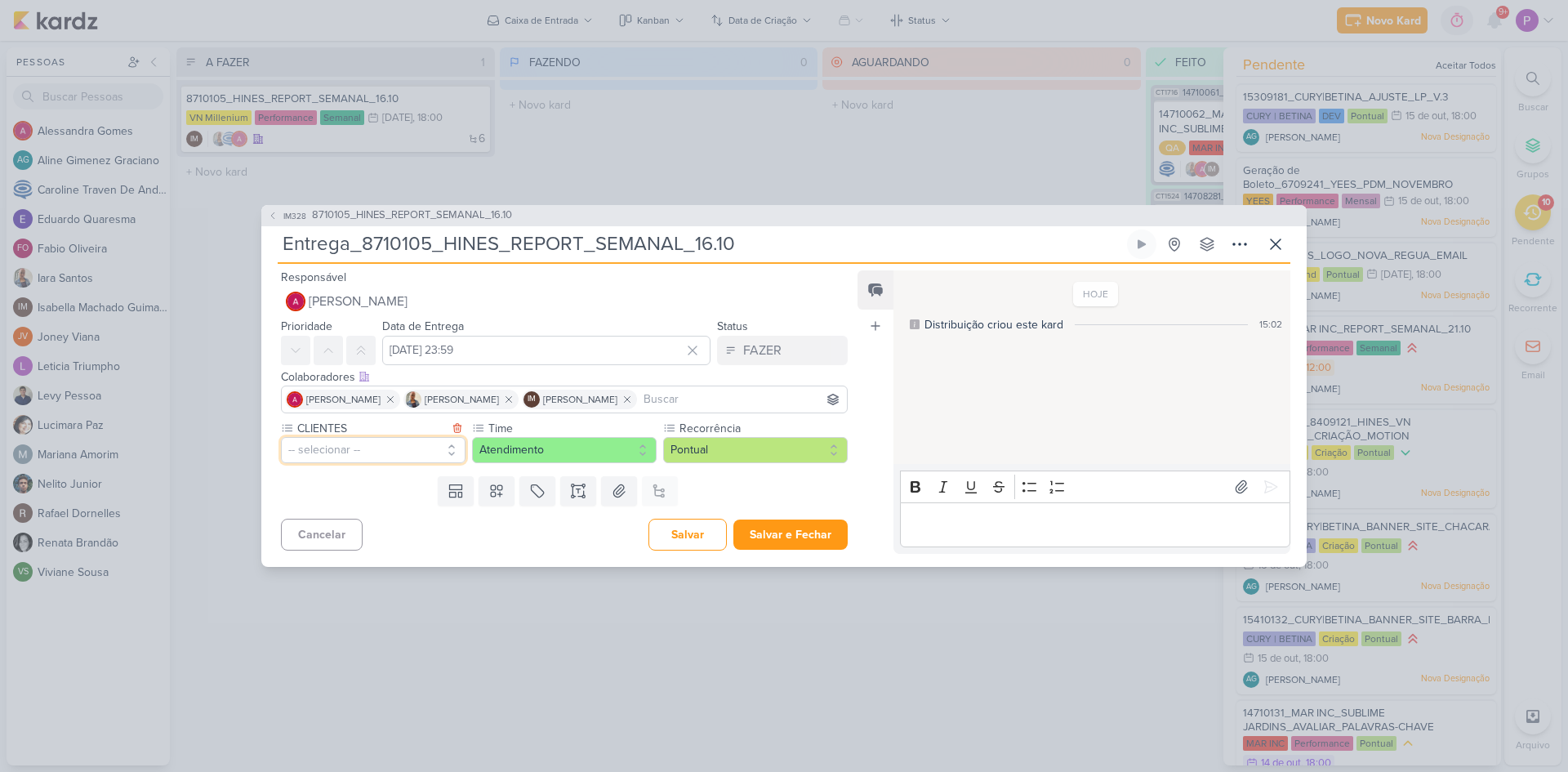
click at [378, 459] on button "-- selecionar --" at bounding box center [373, 450] width 184 height 26
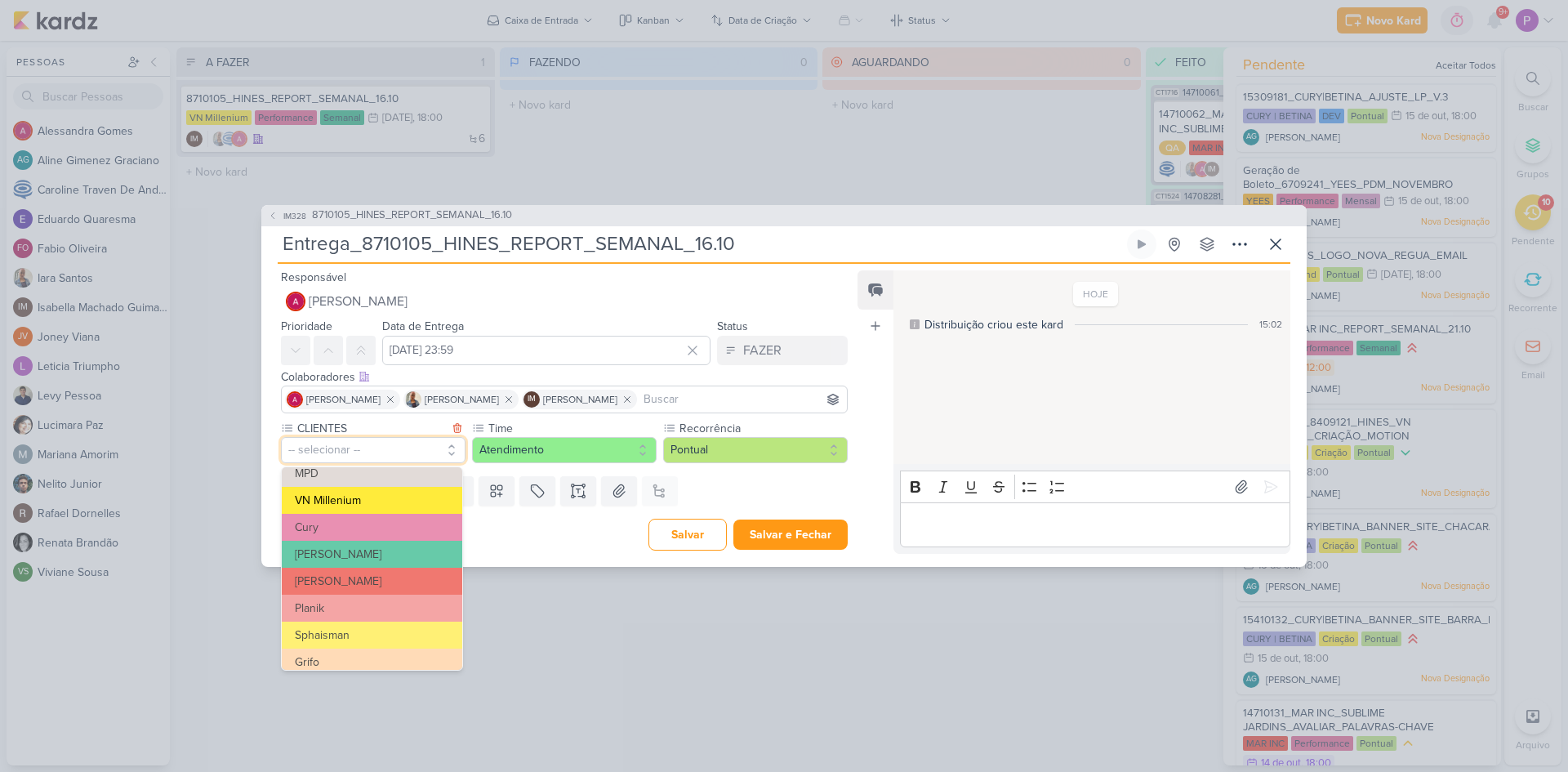
scroll to position [163, 0]
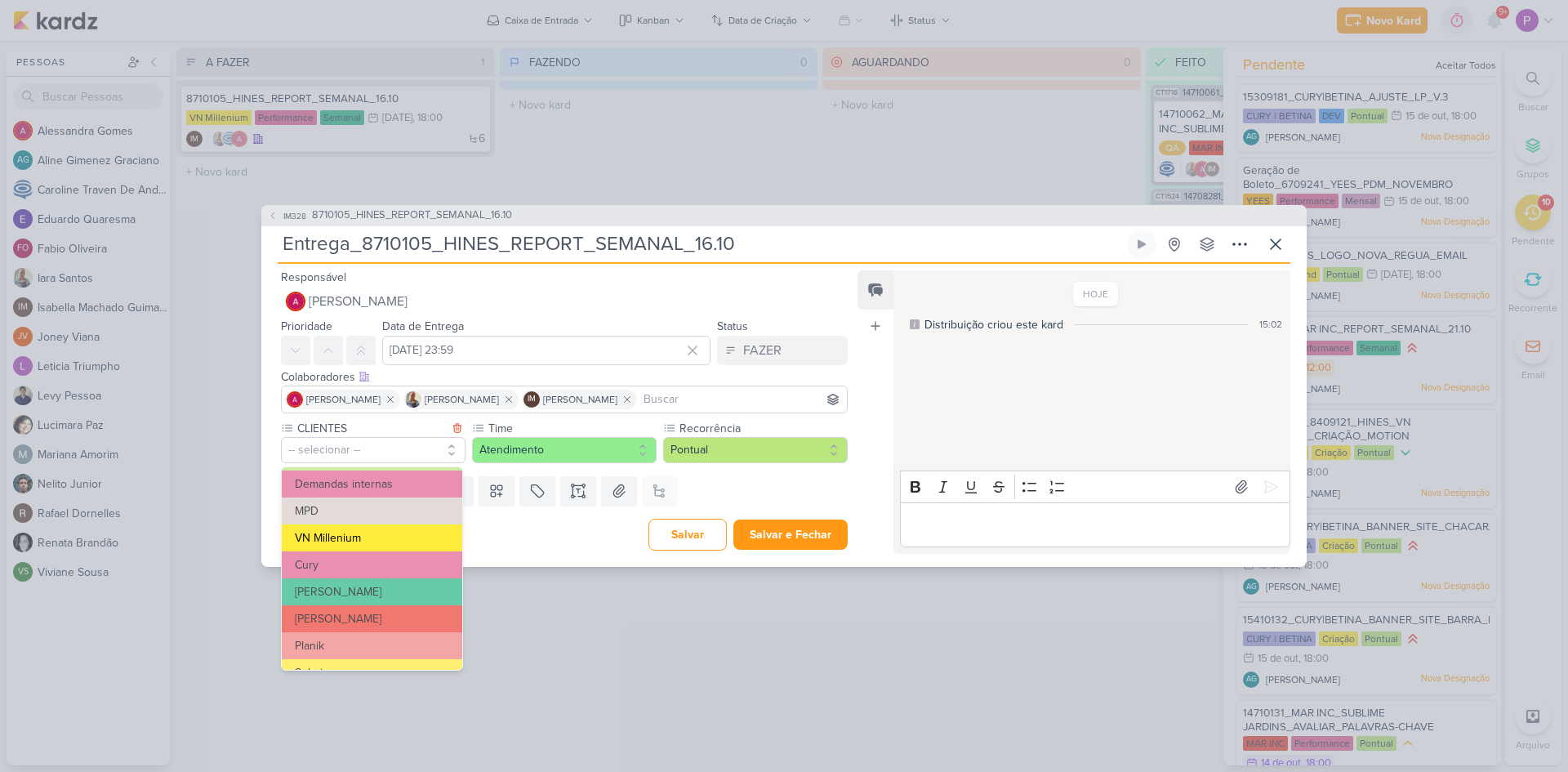
click at [342, 540] on button "VN Millenium" at bounding box center [372, 538] width 181 height 27
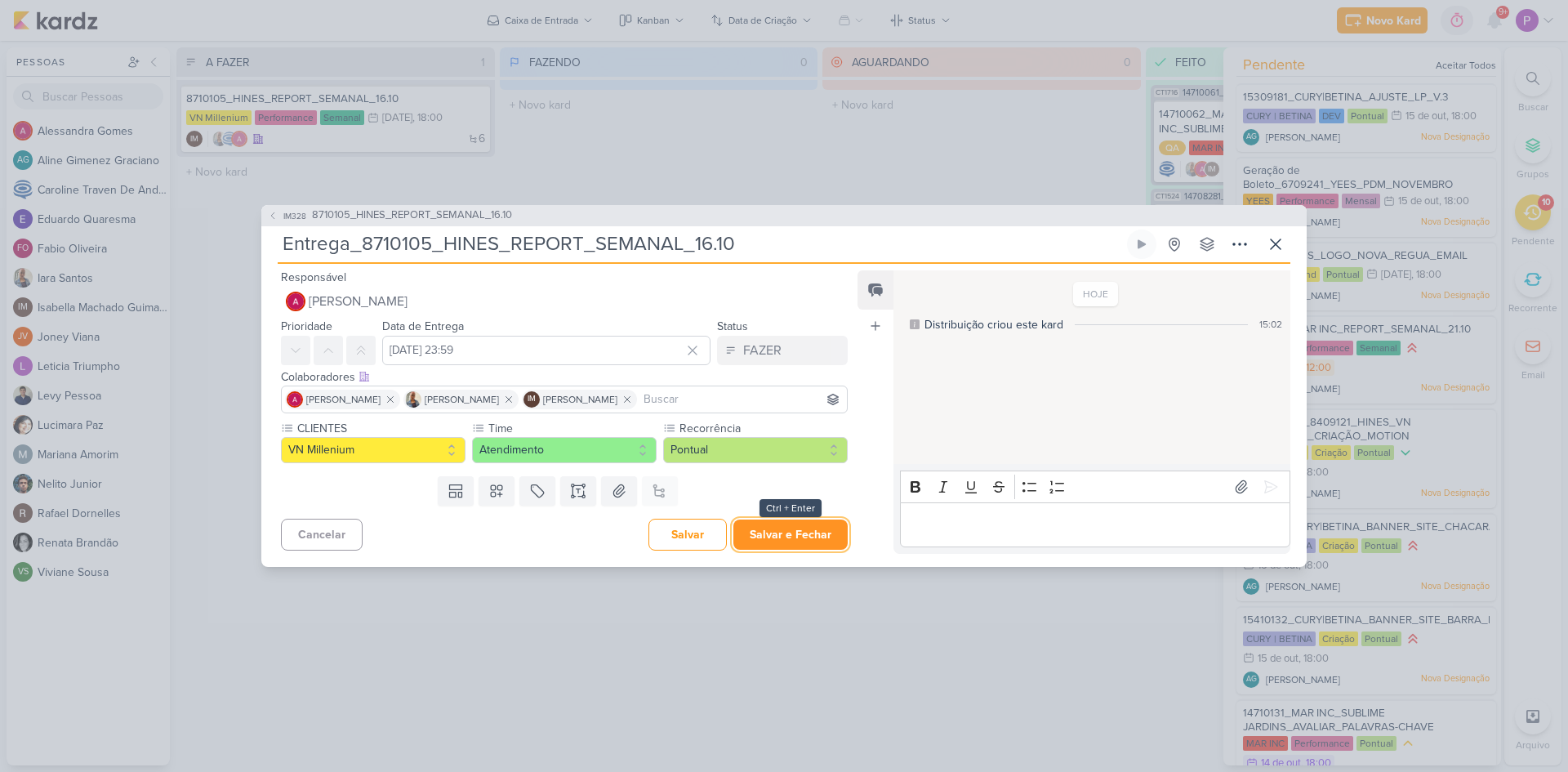
click at [784, 527] on button "Salvar e Fechar" at bounding box center [791, 534] width 114 height 30
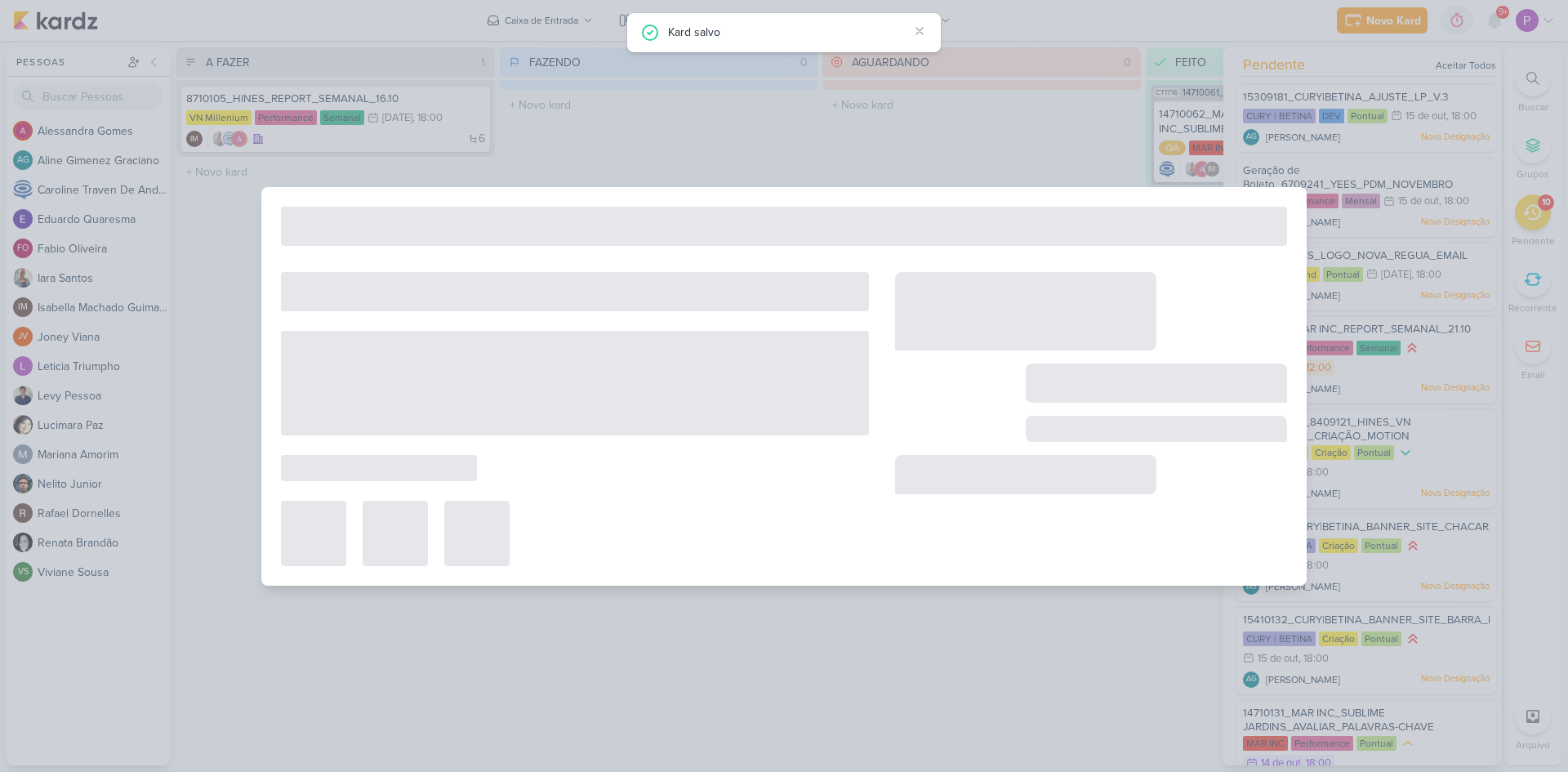
type input "8710105_HINES_REPORT_SEMANAL_16.10"
type input "16 de outubro de 2025 às 18:00"
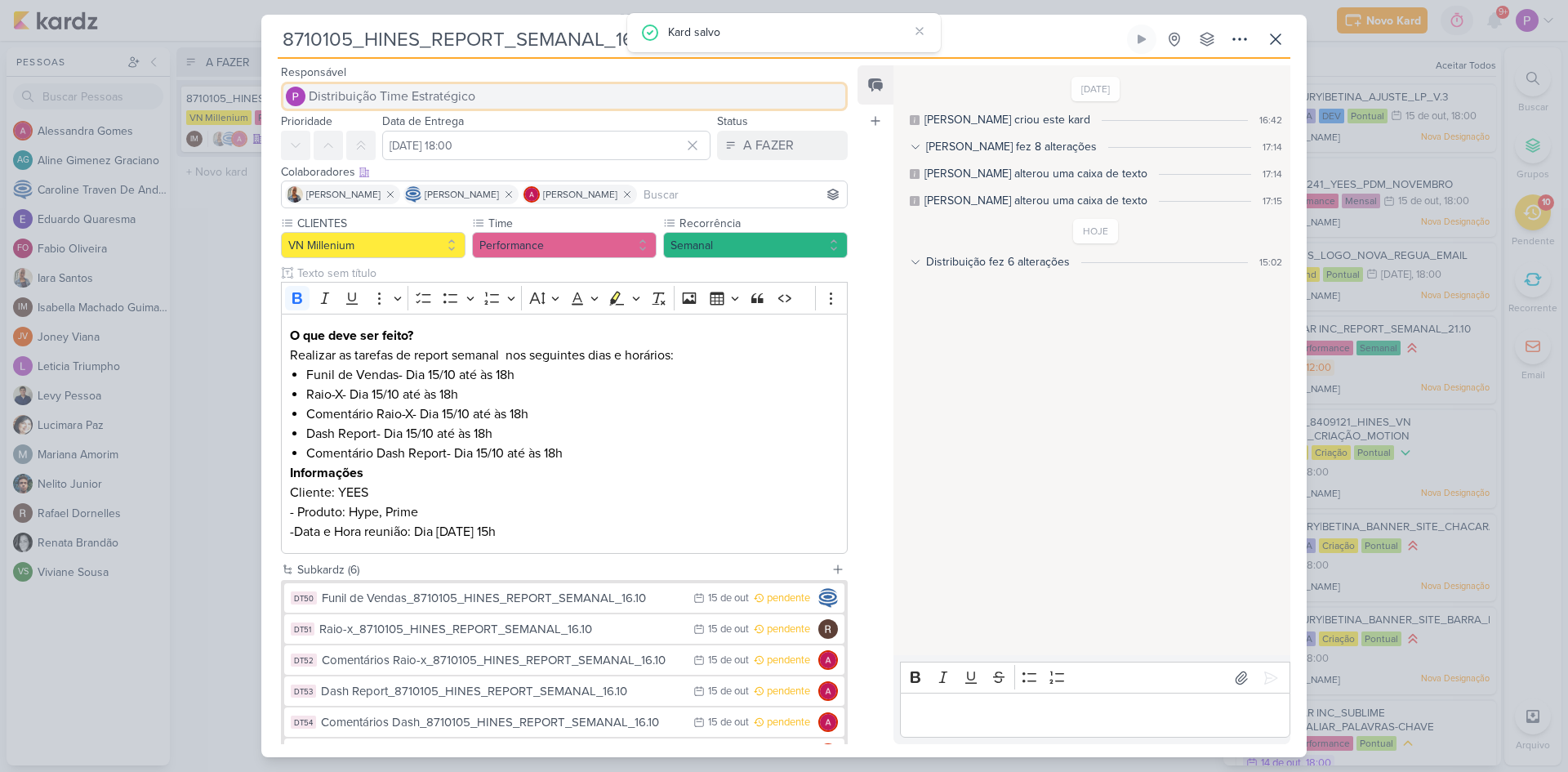
click at [400, 105] on span "Distribuição Time Estratégico" at bounding box center [392, 96] width 167 height 20
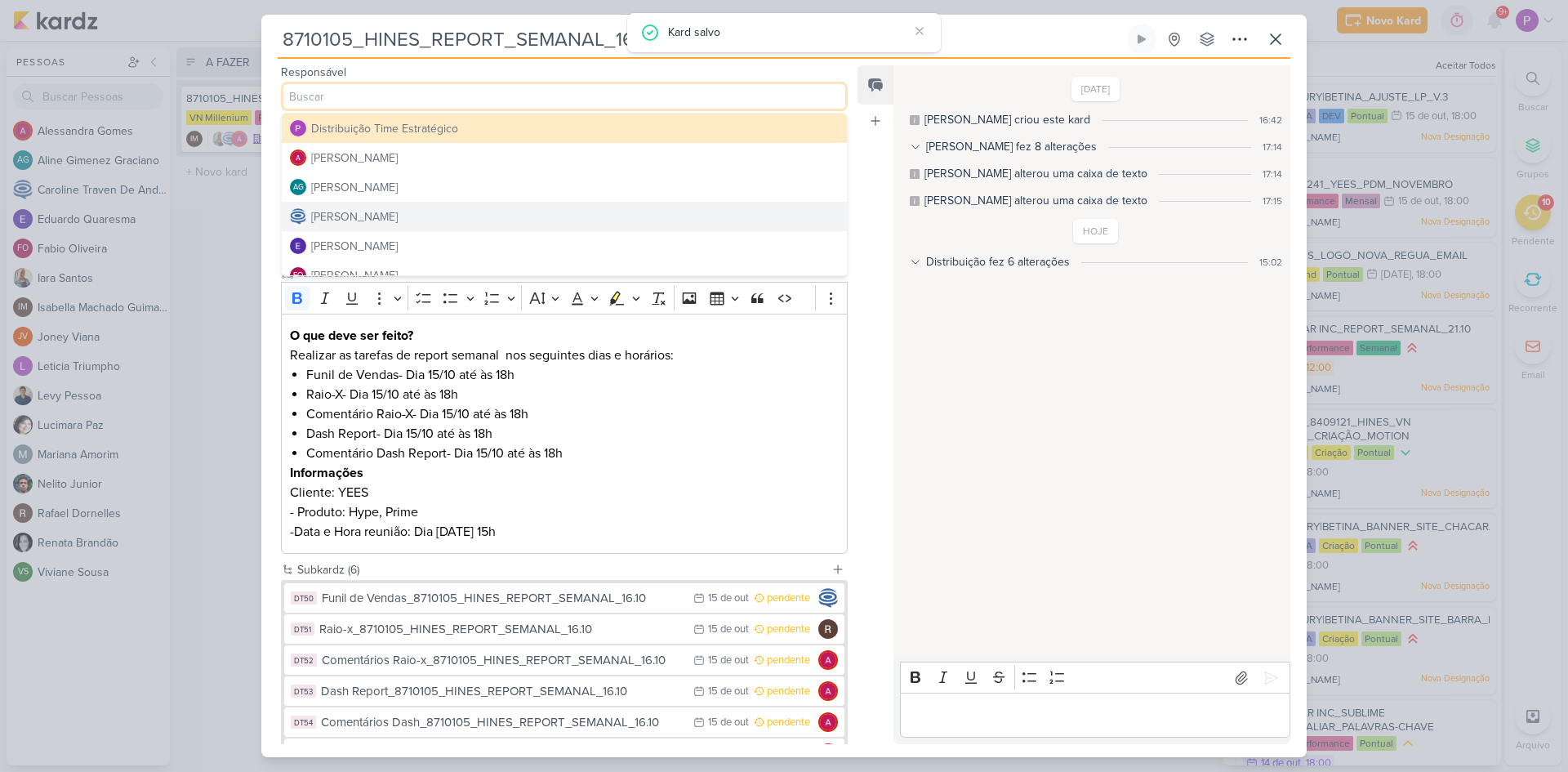
click at [398, 212] on div "[PERSON_NAME]" at bounding box center [354, 216] width 86 height 17
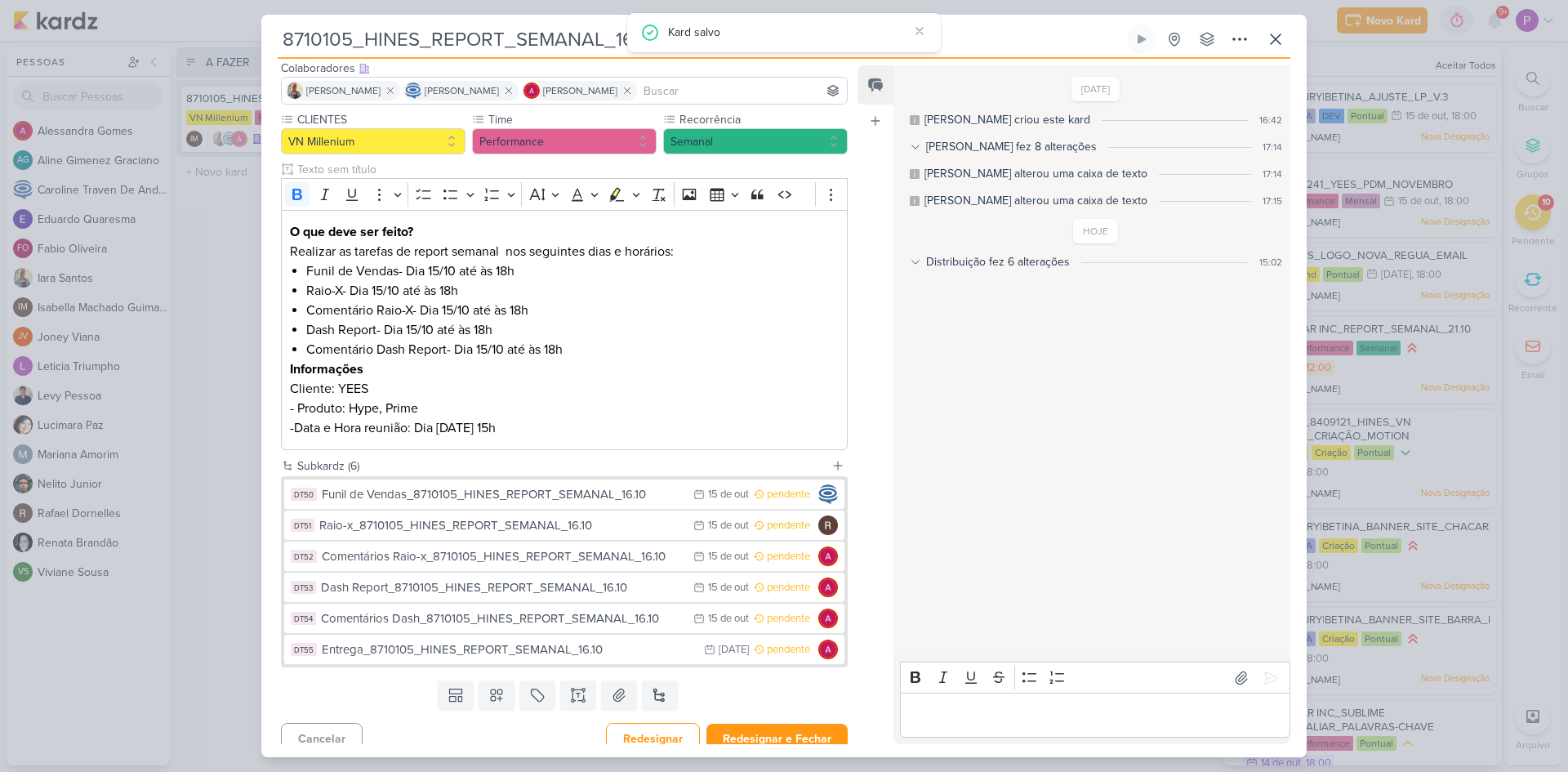
scroll to position [118, 0]
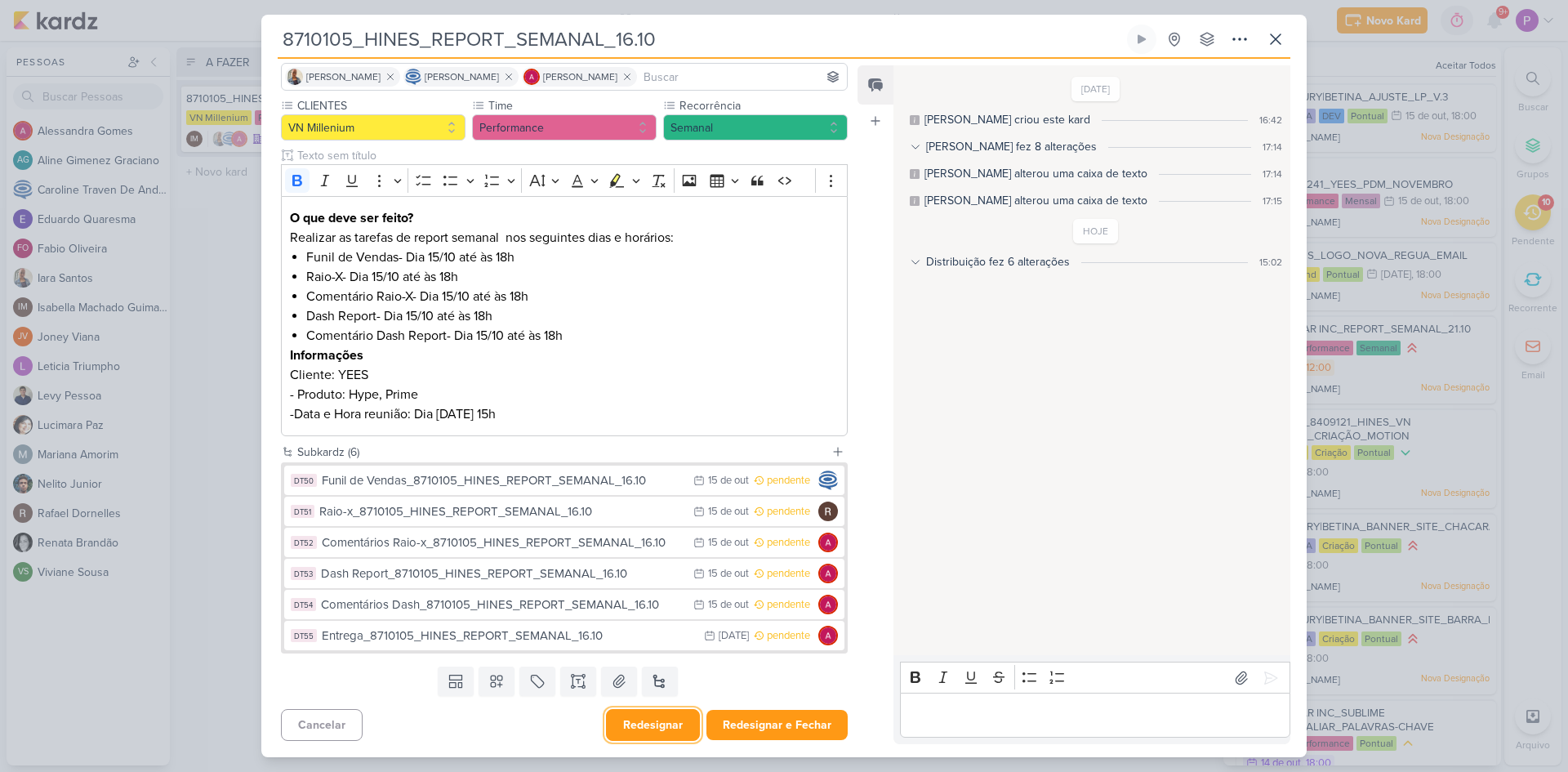
click at [644, 730] on button "Redesignar" at bounding box center [654, 725] width 94 height 32
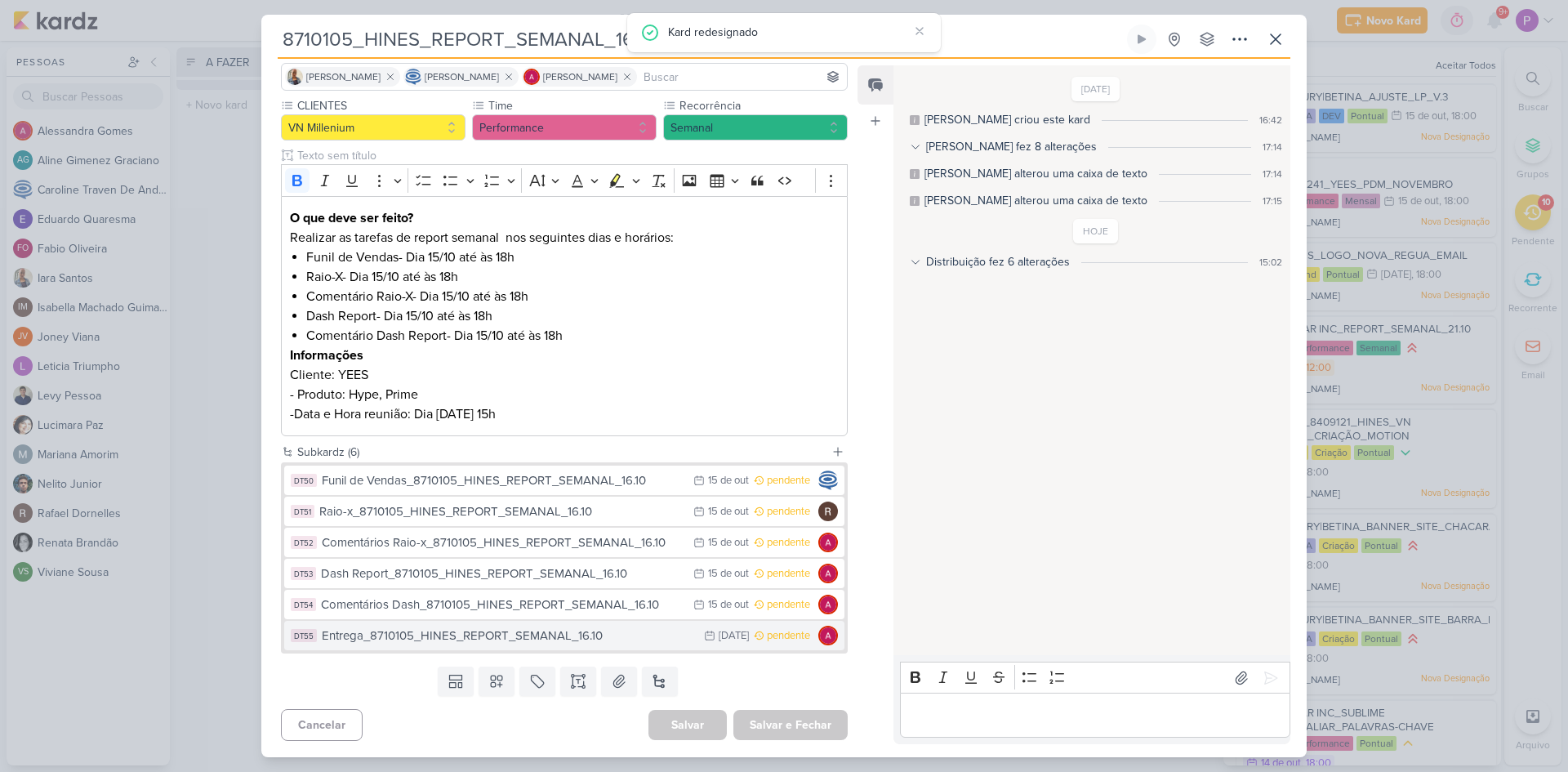
click at [567, 636] on div "Entrega_8710105_HINES_REPORT_SEMANAL_16.10" at bounding box center [508, 636] width 374 height 19
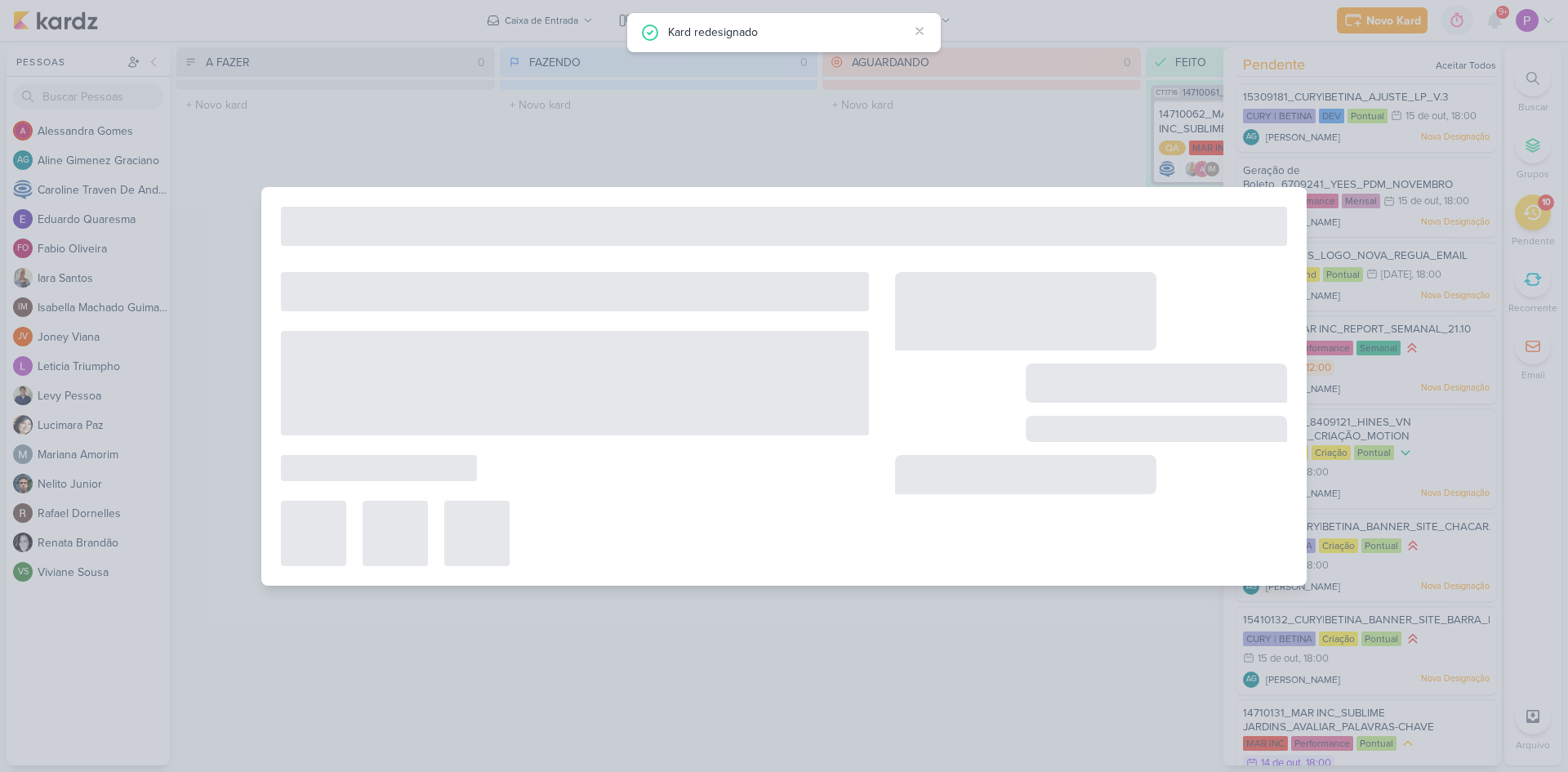
type input "Entrega_8710105_HINES_REPORT_SEMANAL_16.10"
type input "16 de outubro de 2025 às 23:59"
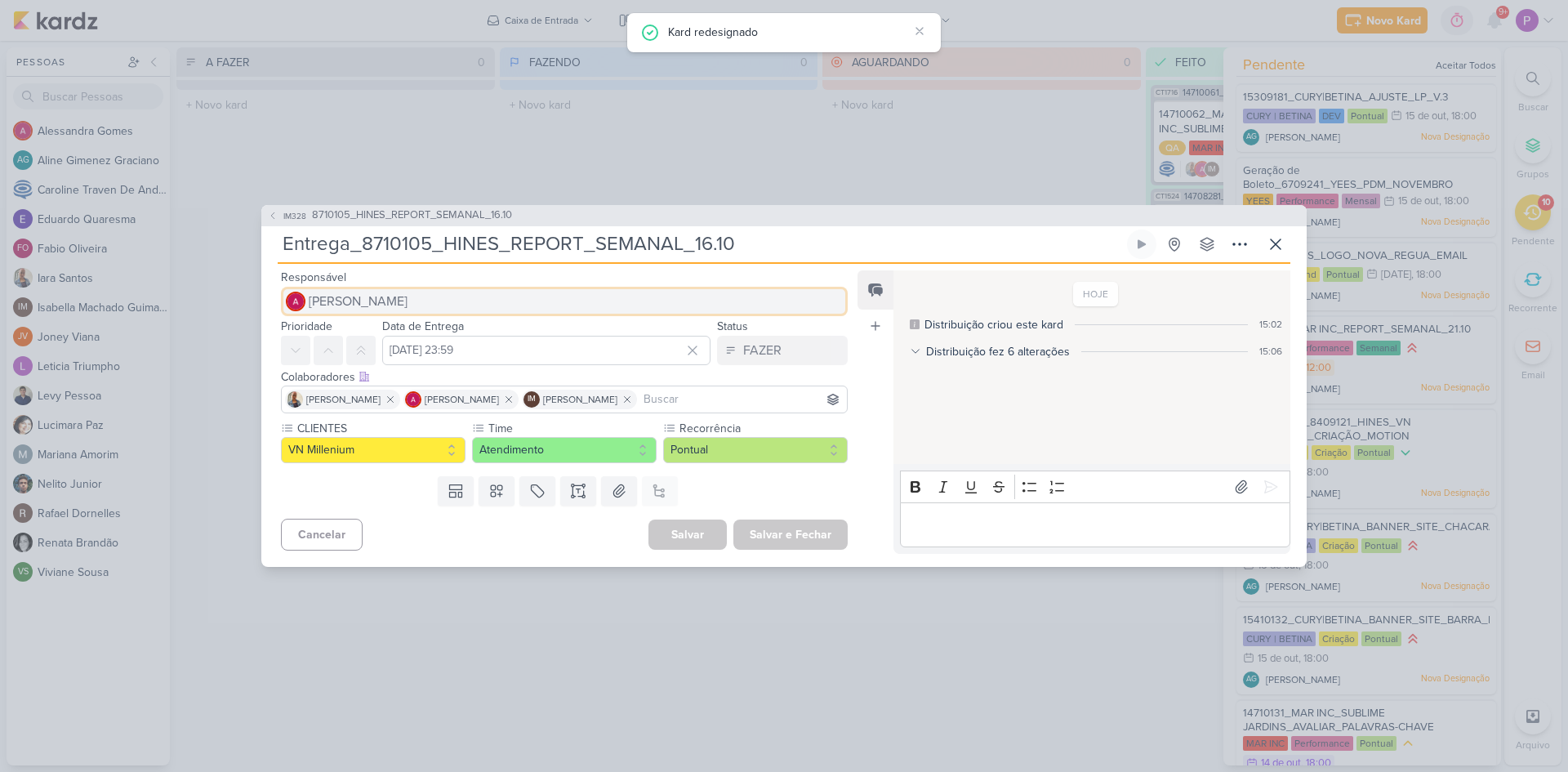
click at [386, 300] on span "[PERSON_NAME]" at bounding box center [358, 302] width 99 height 20
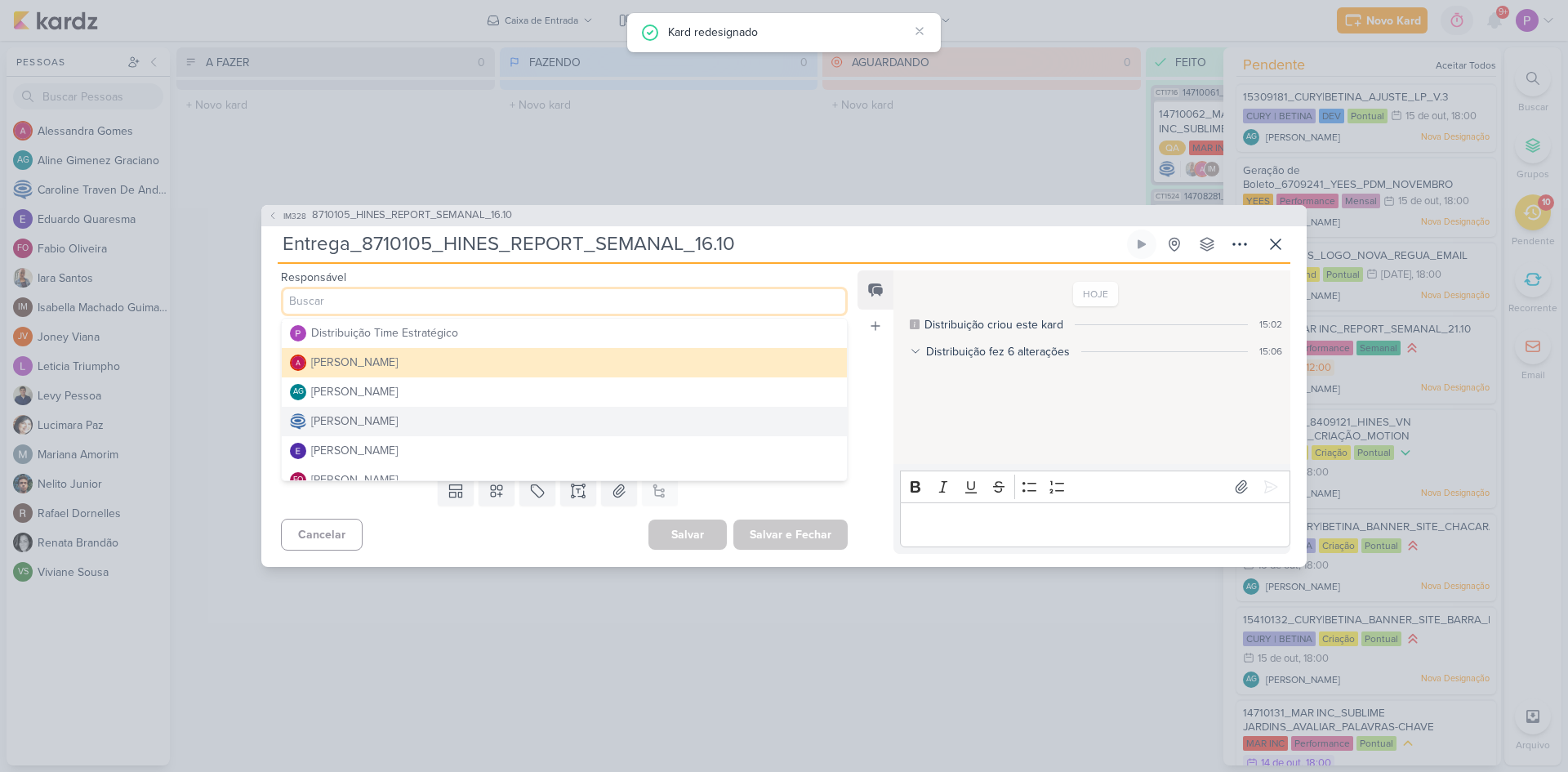
click at [381, 421] on div "[PERSON_NAME]" at bounding box center [354, 420] width 86 height 17
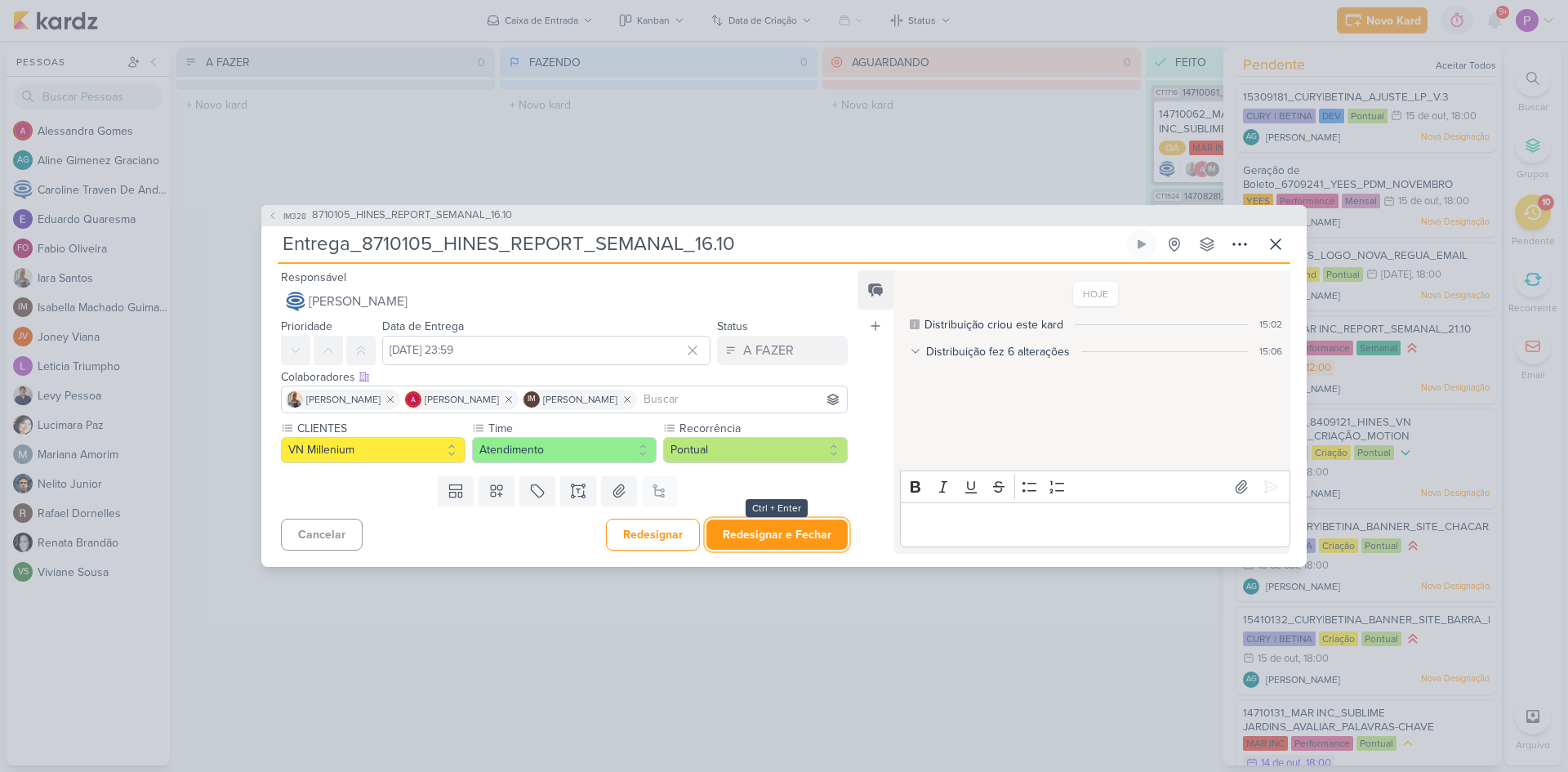
click at [791, 539] on button "Redesignar e Fechar" at bounding box center [777, 534] width 142 height 30
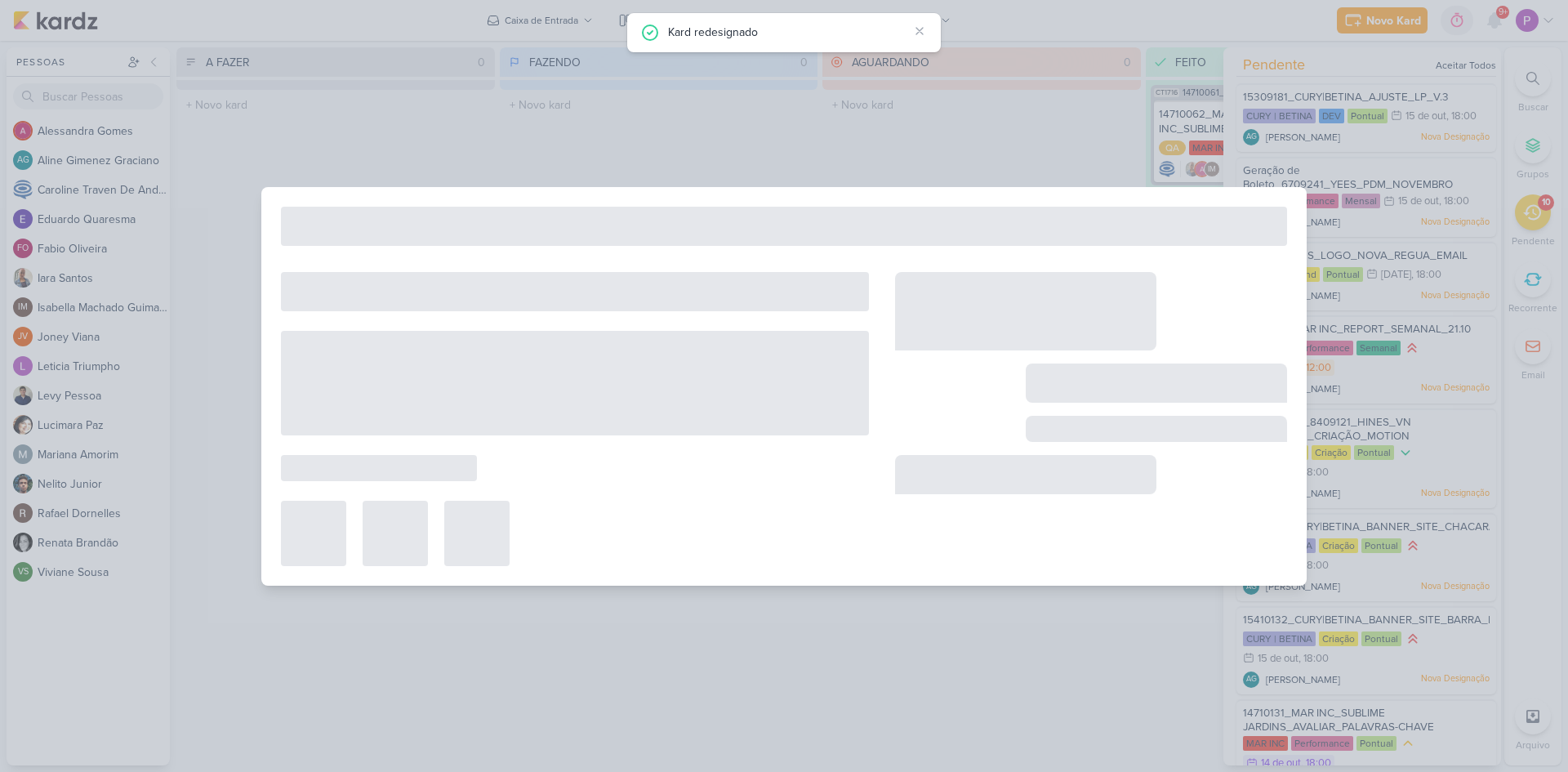
type input "8710105_HINES_REPORT_SEMANAL_16.10"
type input "16 de outubro de 2025 às 18:00"
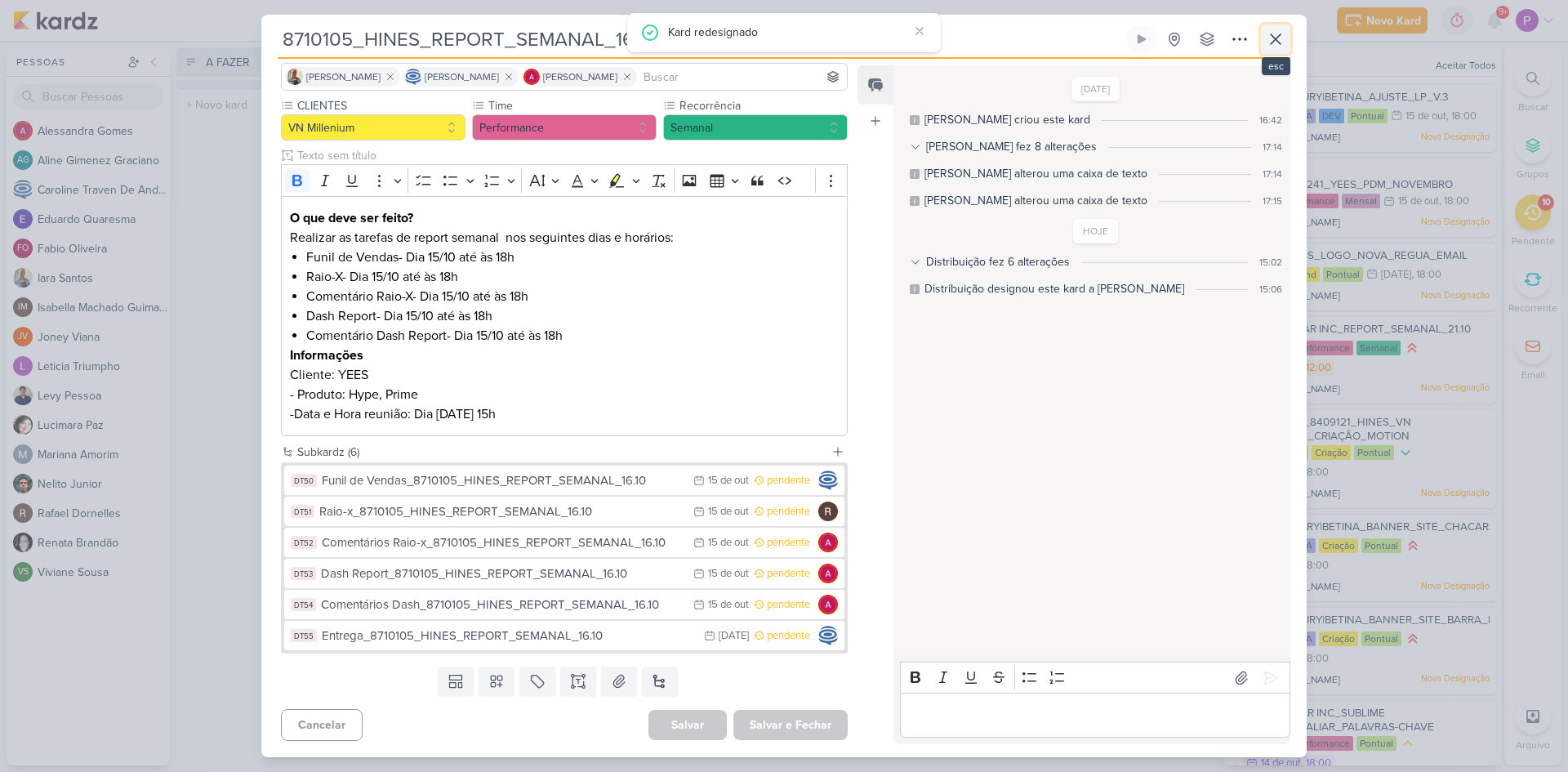
click at [1266, 44] on icon at bounding box center [1276, 39] width 20 height 20
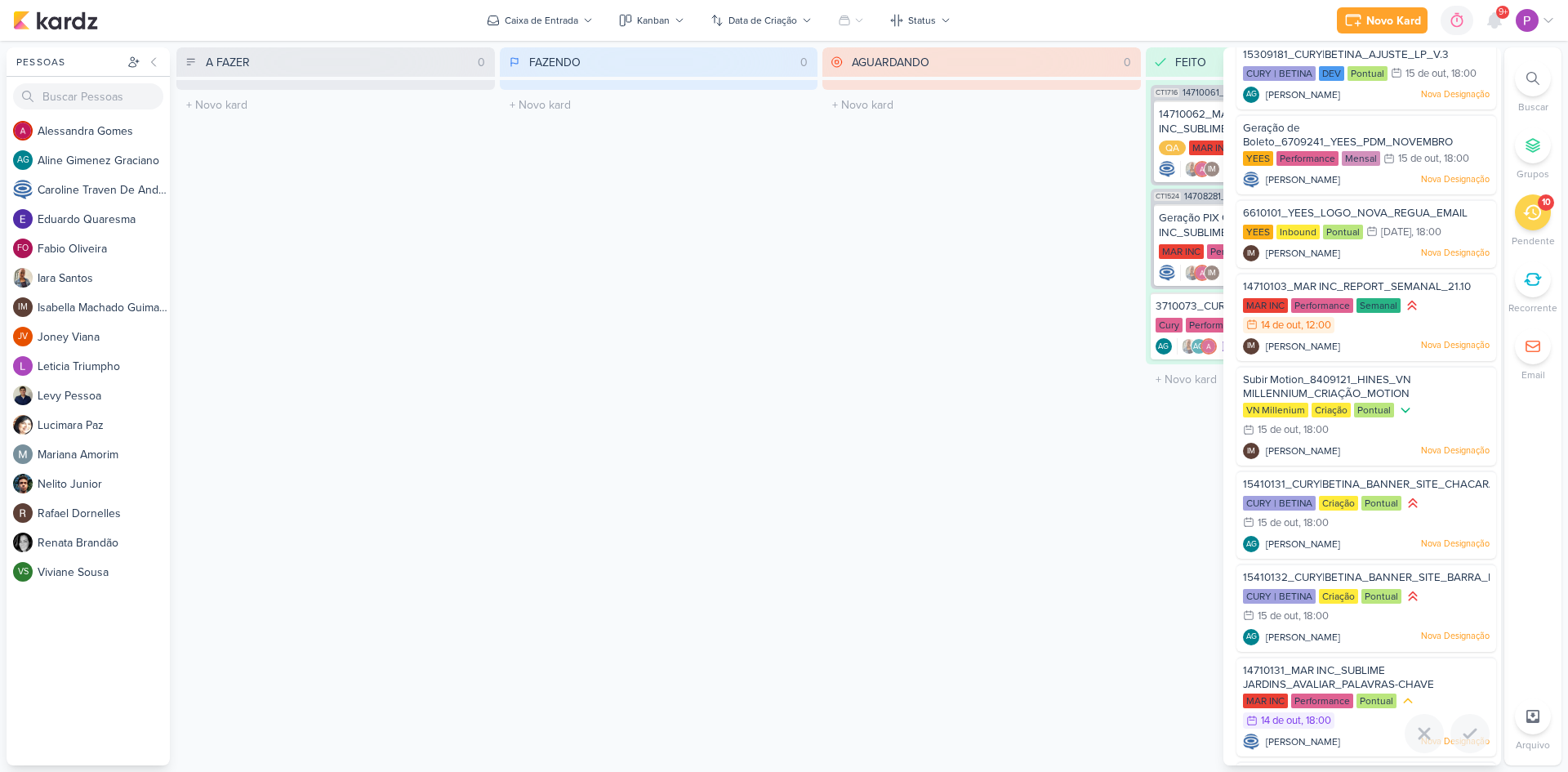
scroll to position [28, 0]
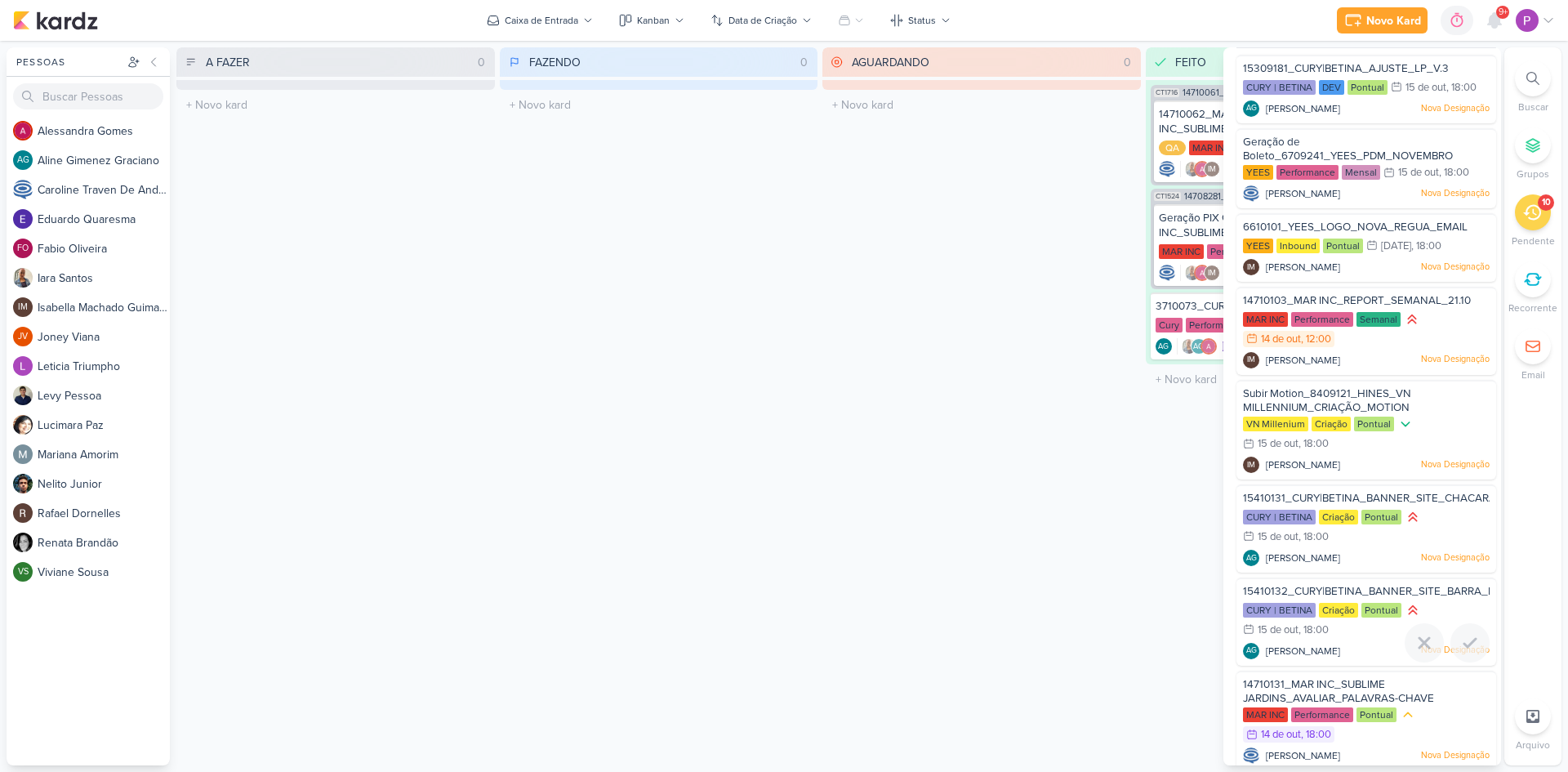
click at [1320, 585] on span "15410132_CURY|BETINA_BANNER_SITE_BARRA_FUNDA" at bounding box center [1384, 591] width 281 height 13
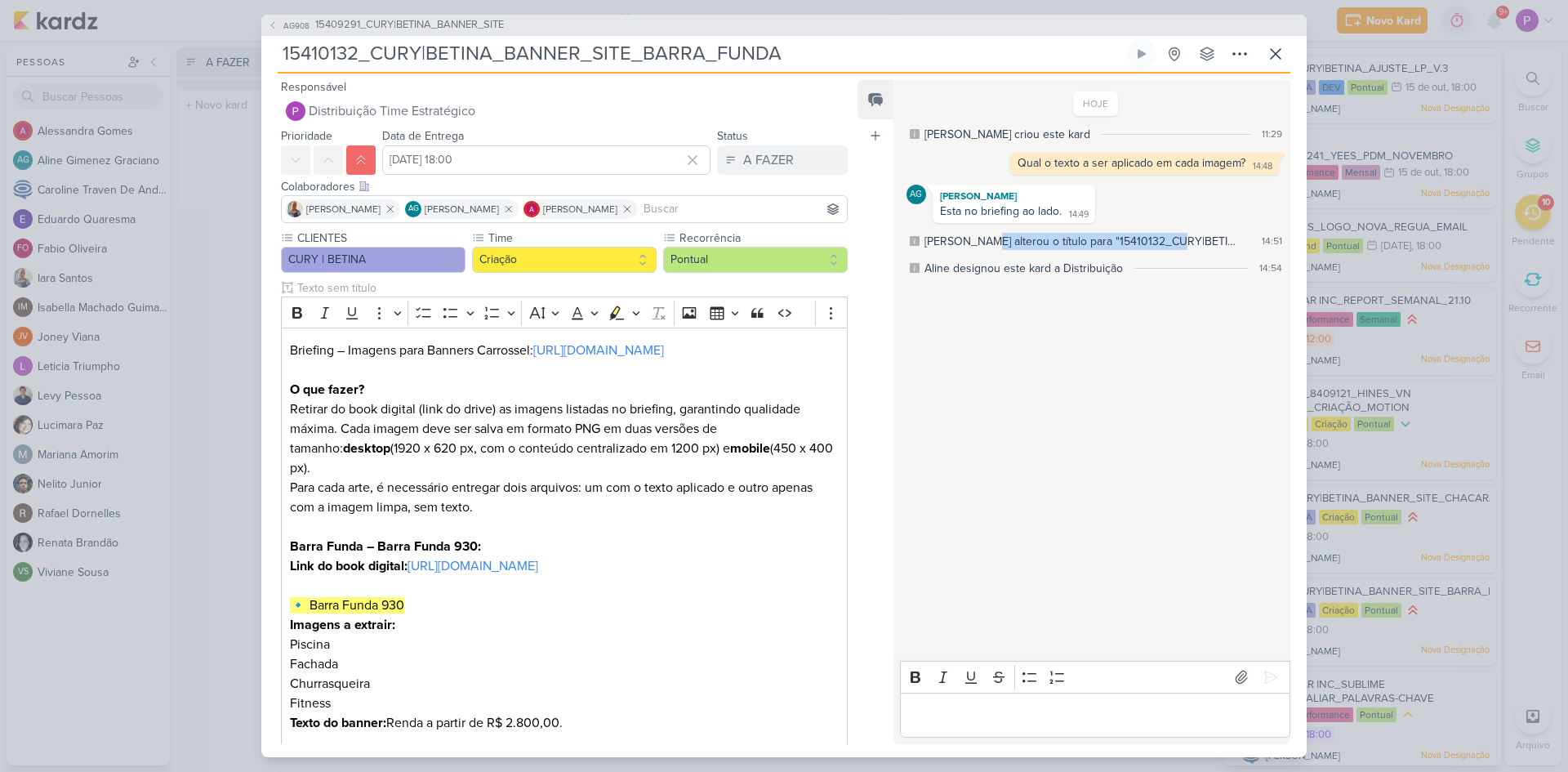
drag, startPoint x: 974, startPoint y: 237, endPoint x: 1174, endPoint y: 233, distance: 200.0
click at [1174, 233] on div "Aline alterou o título para "15410132_CURY|BETINA_BANNER_SITE_BARRA_FUNDA"" at bounding box center [1081, 240] width 314 height 17
drag, startPoint x: 1092, startPoint y: 267, endPoint x: 1105, endPoint y: 272, distance: 13.9
click at [1105, 272] on div "Aline designou este kard a Distribuição" at bounding box center [1023, 268] width 199 height 17
click at [863, 357] on div "Feed Atrelar email Solte o email para atrelar ao kard" at bounding box center [875, 412] width 36 height 664
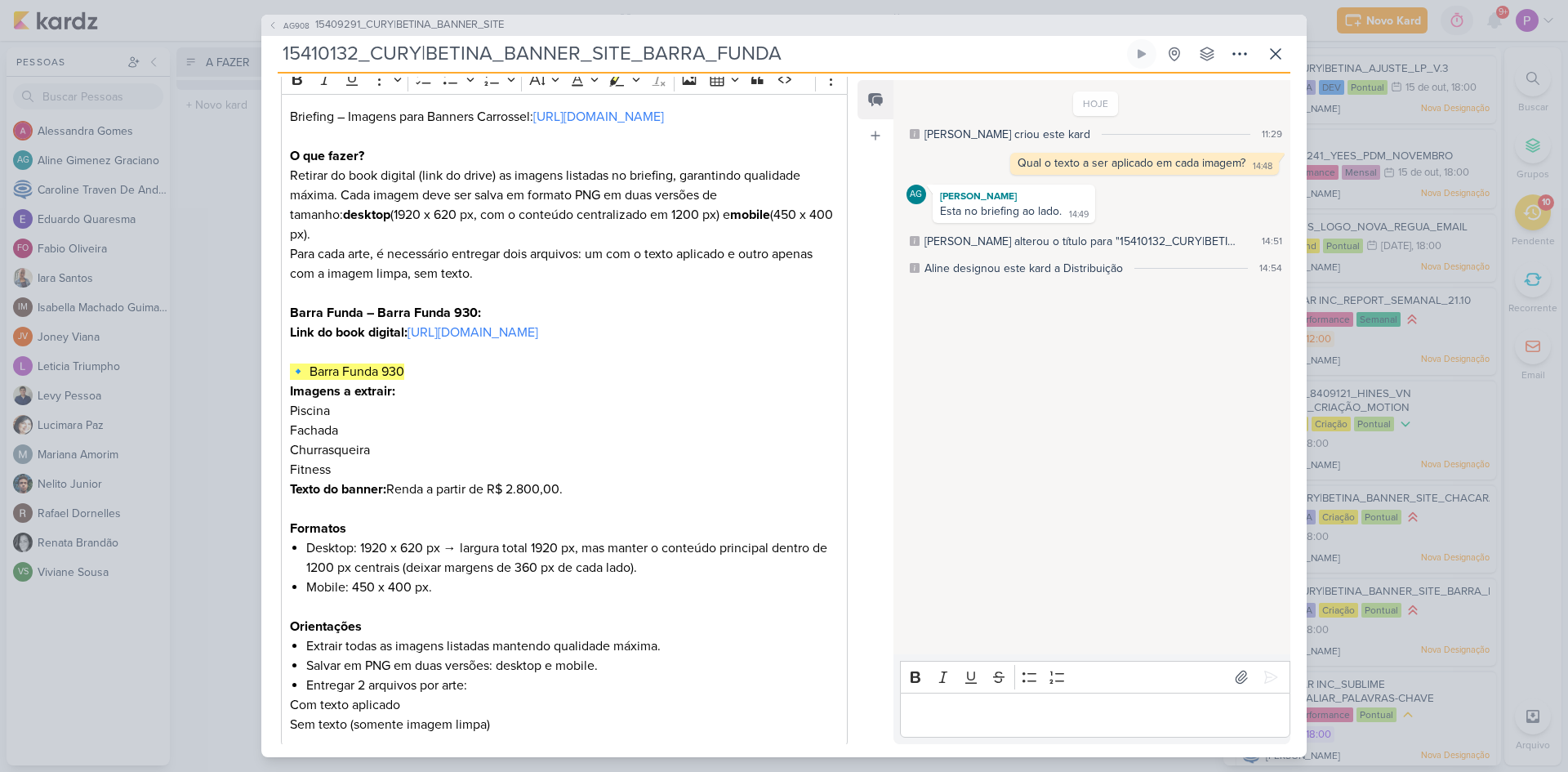
scroll to position [0, 0]
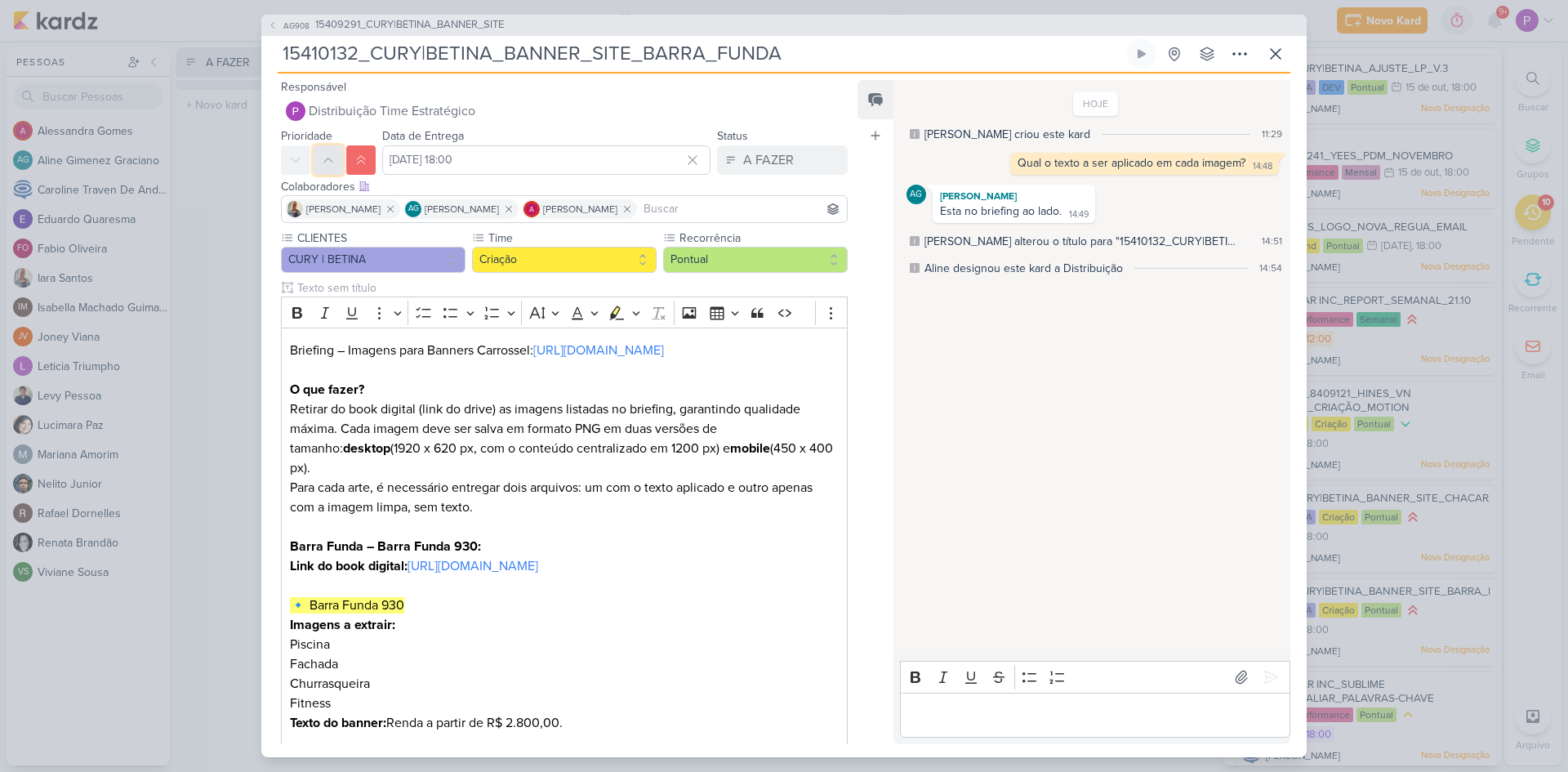
click at [332, 162] on icon at bounding box center [328, 159] width 8 height 4
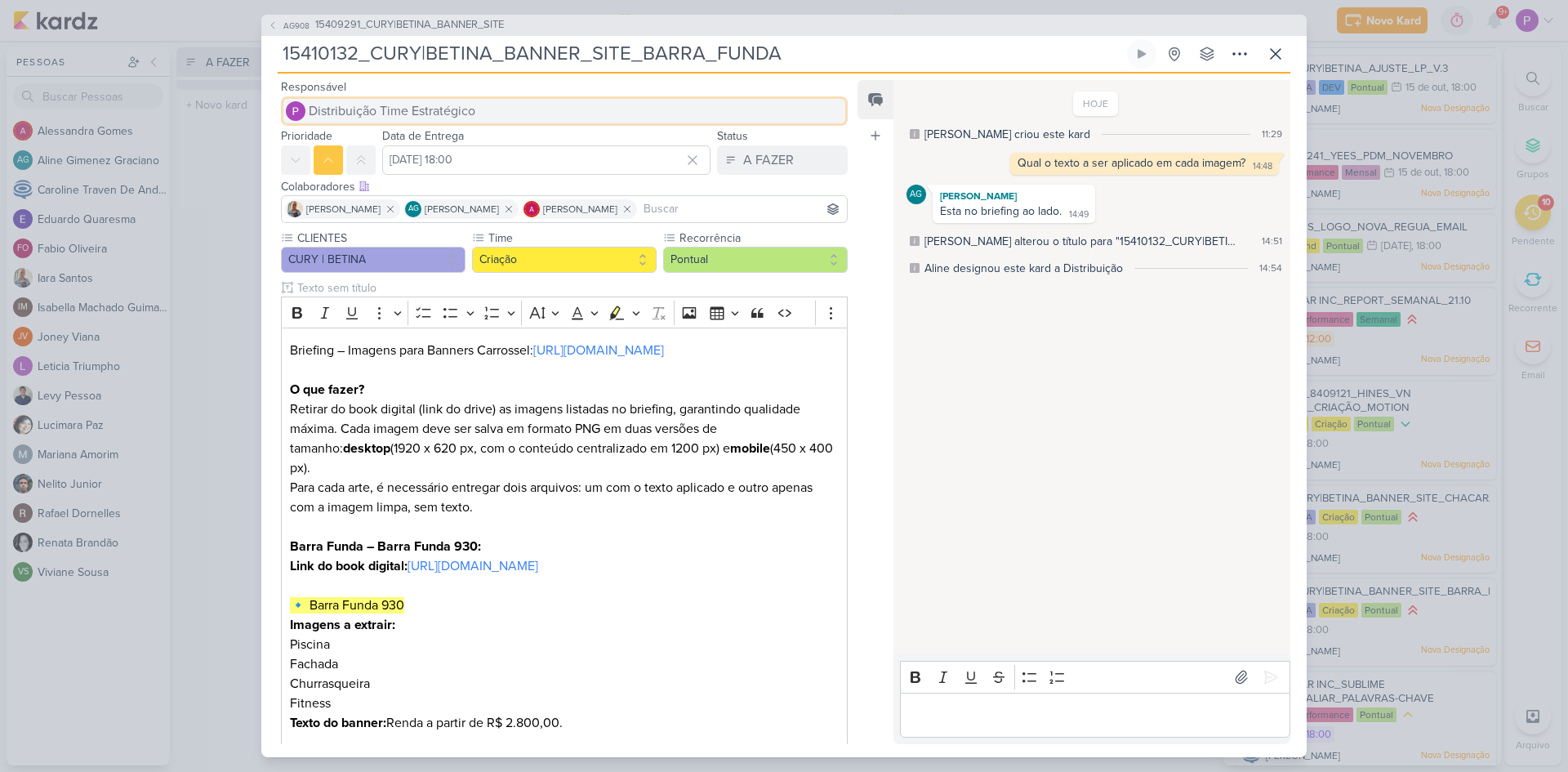
click at [508, 110] on button "Distribuição Time Estratégico" at bounding box center [565, 110] width 567 height 29
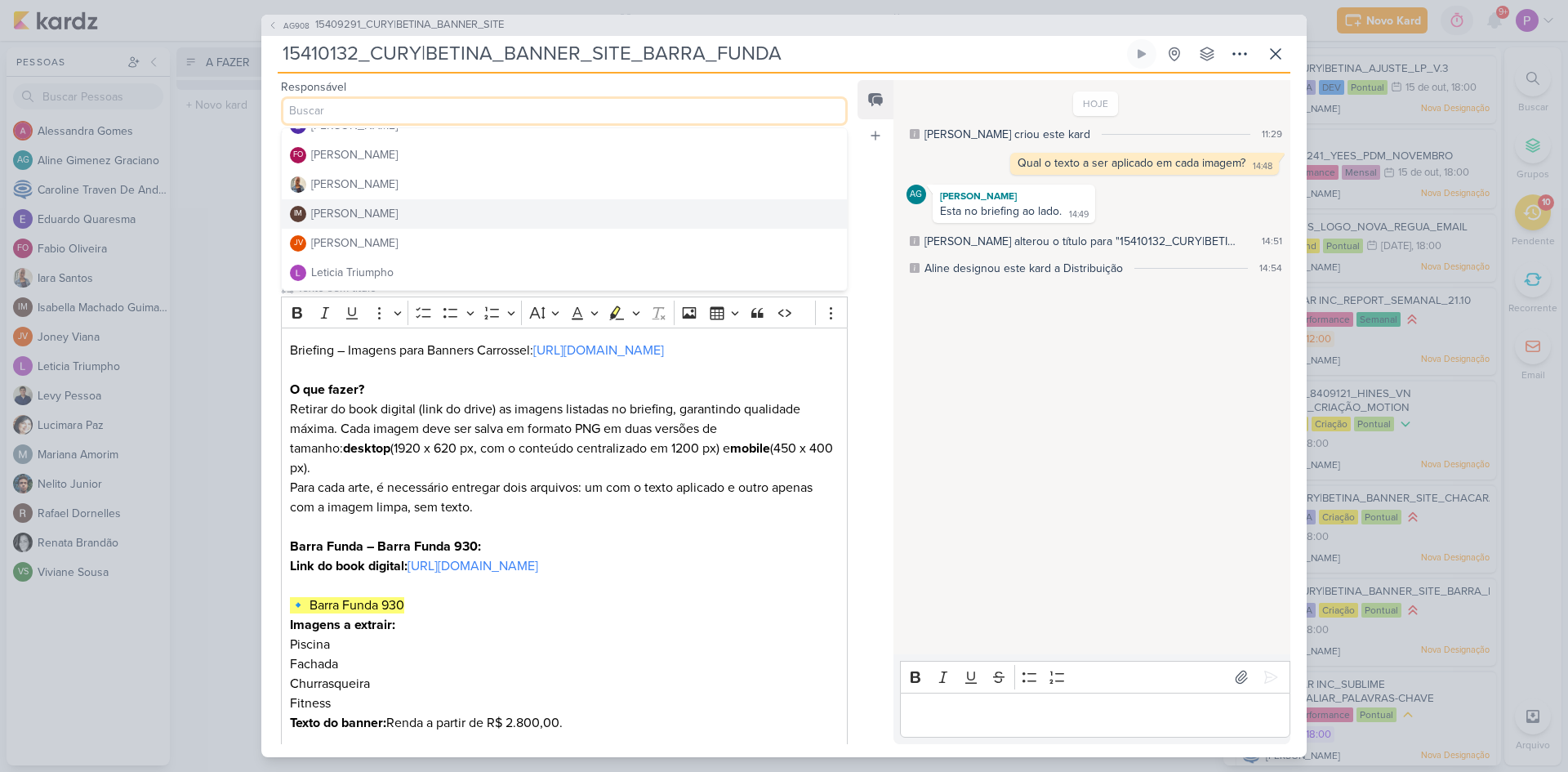
scroll to position [163, 0]
click at [384, 222] on button "JV Joney Viana" at bounding box center [565, 215] width 565 height 29
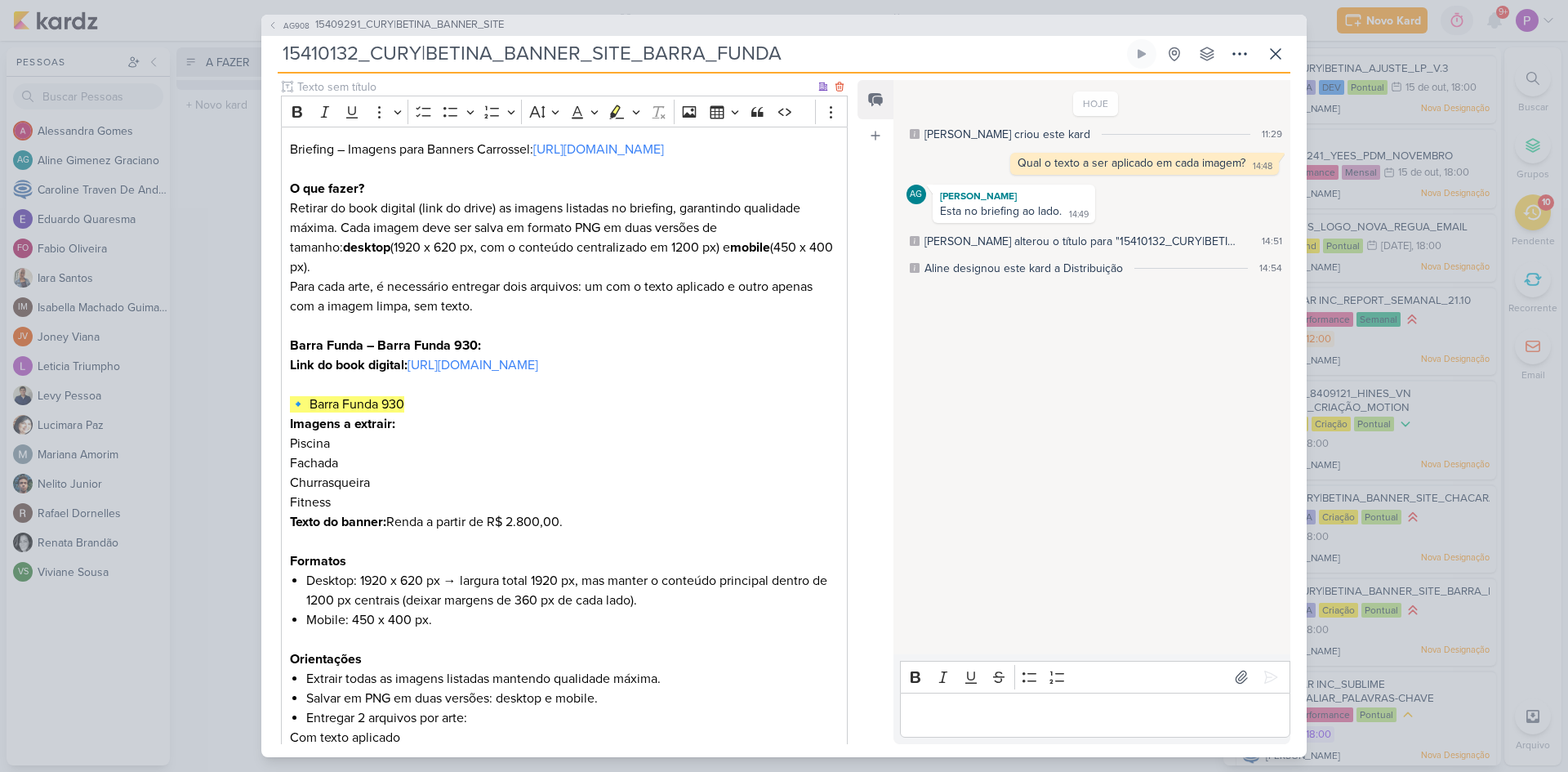
scroll to position [0, 0]
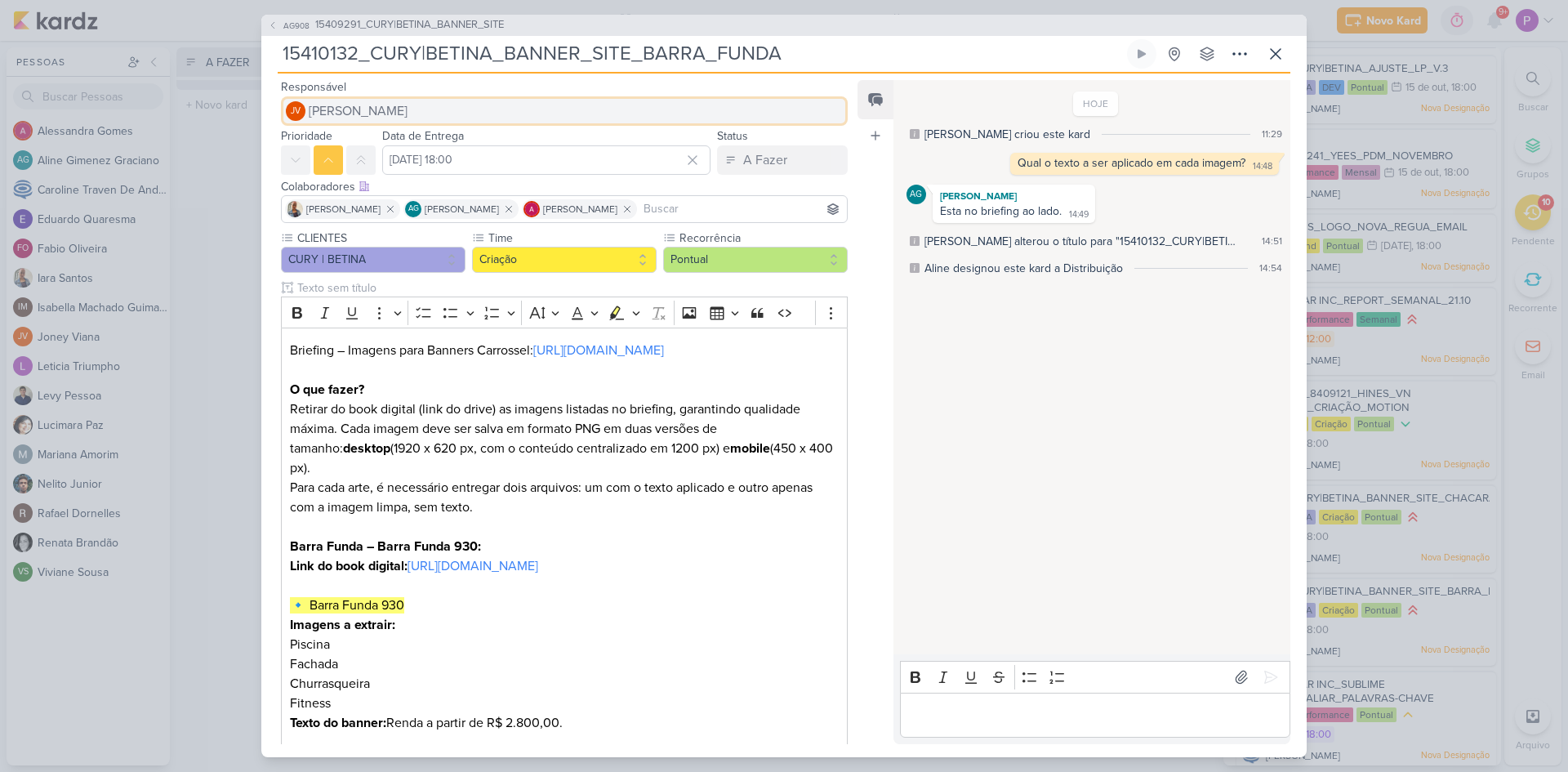
click at [341, 115] on span "[PERSON_NAME]" at bounding box center [358, 111] width 99 height 20
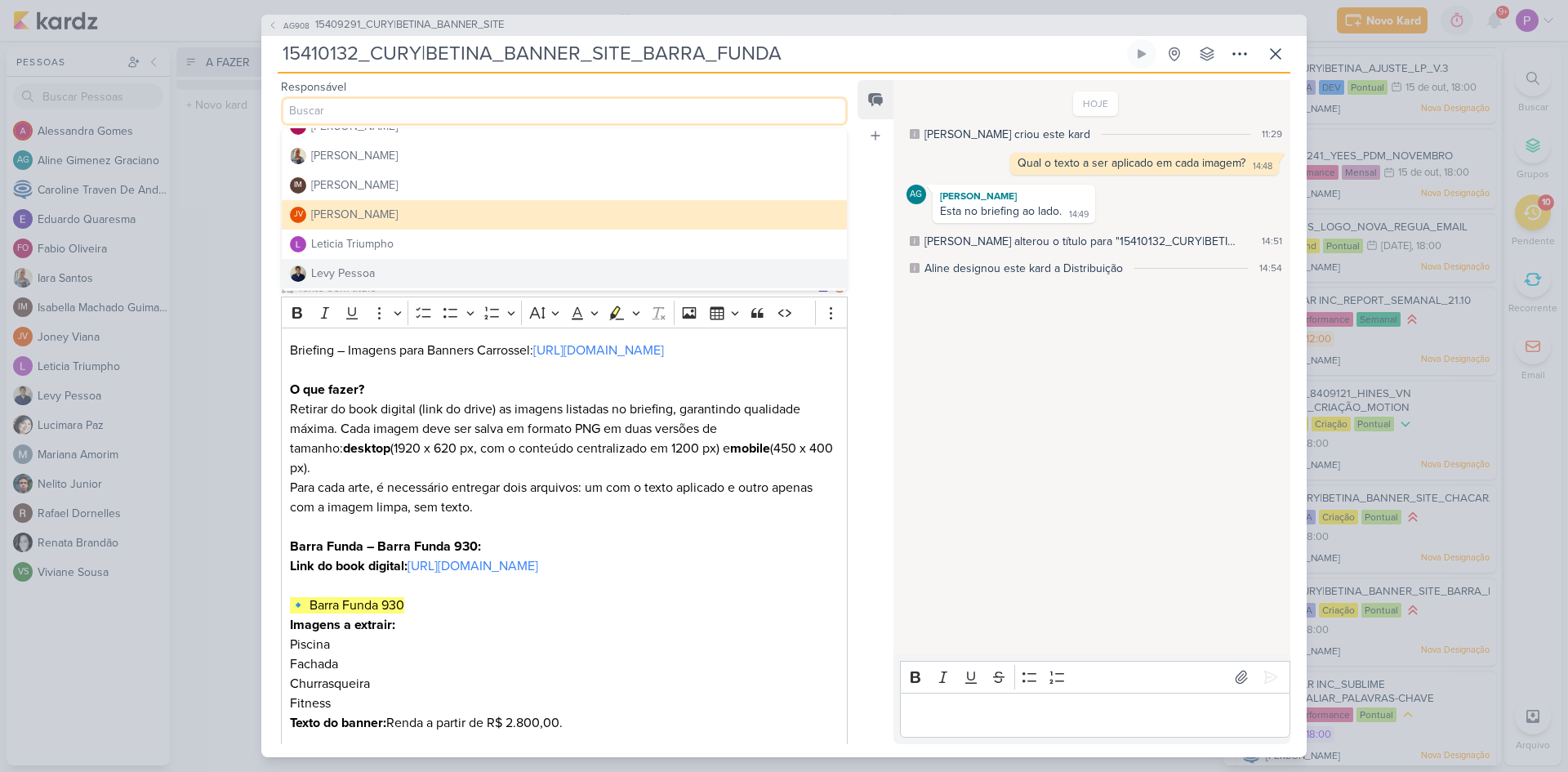
click at [746, 557] on p "Link do book digital: https://drive.google.com/drive/folders/1GIhI_N9Dq3x67ORSH…" at bounding box center [565, 566] width 548 height 20
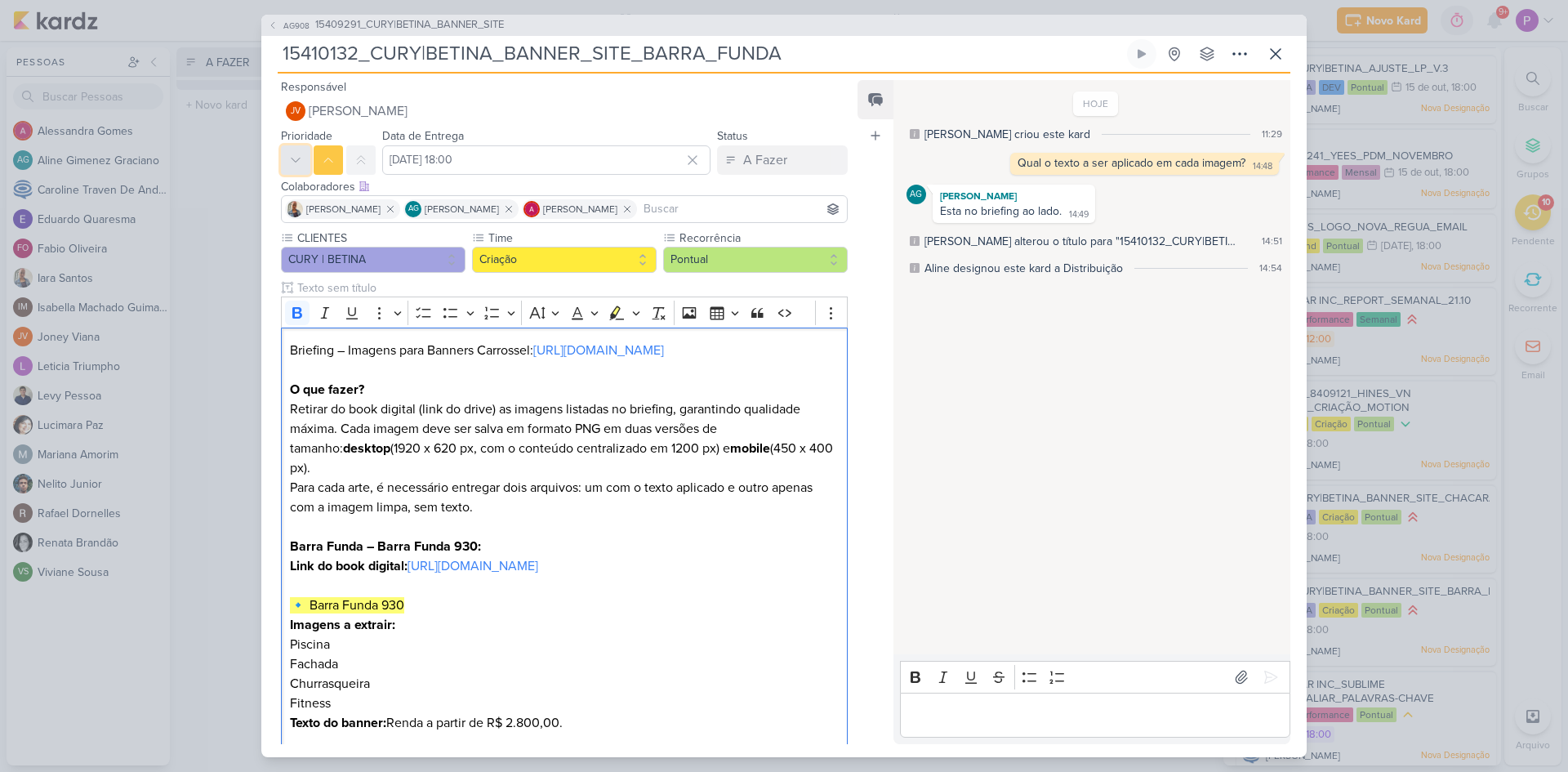
click at [295, 163] on icon at bounding box center [296, 159] width 13 height 13
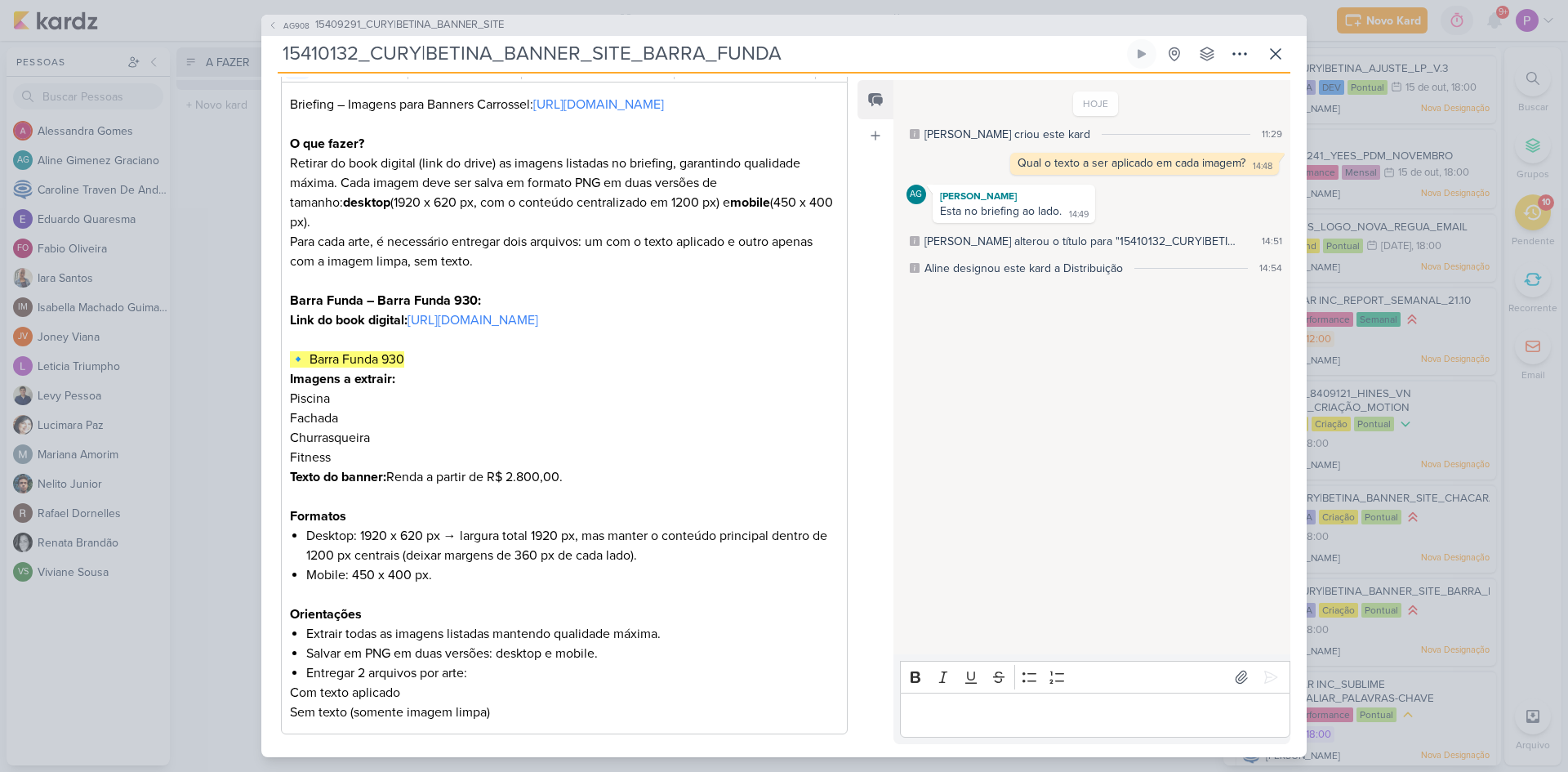
scroll to position [327, 0]
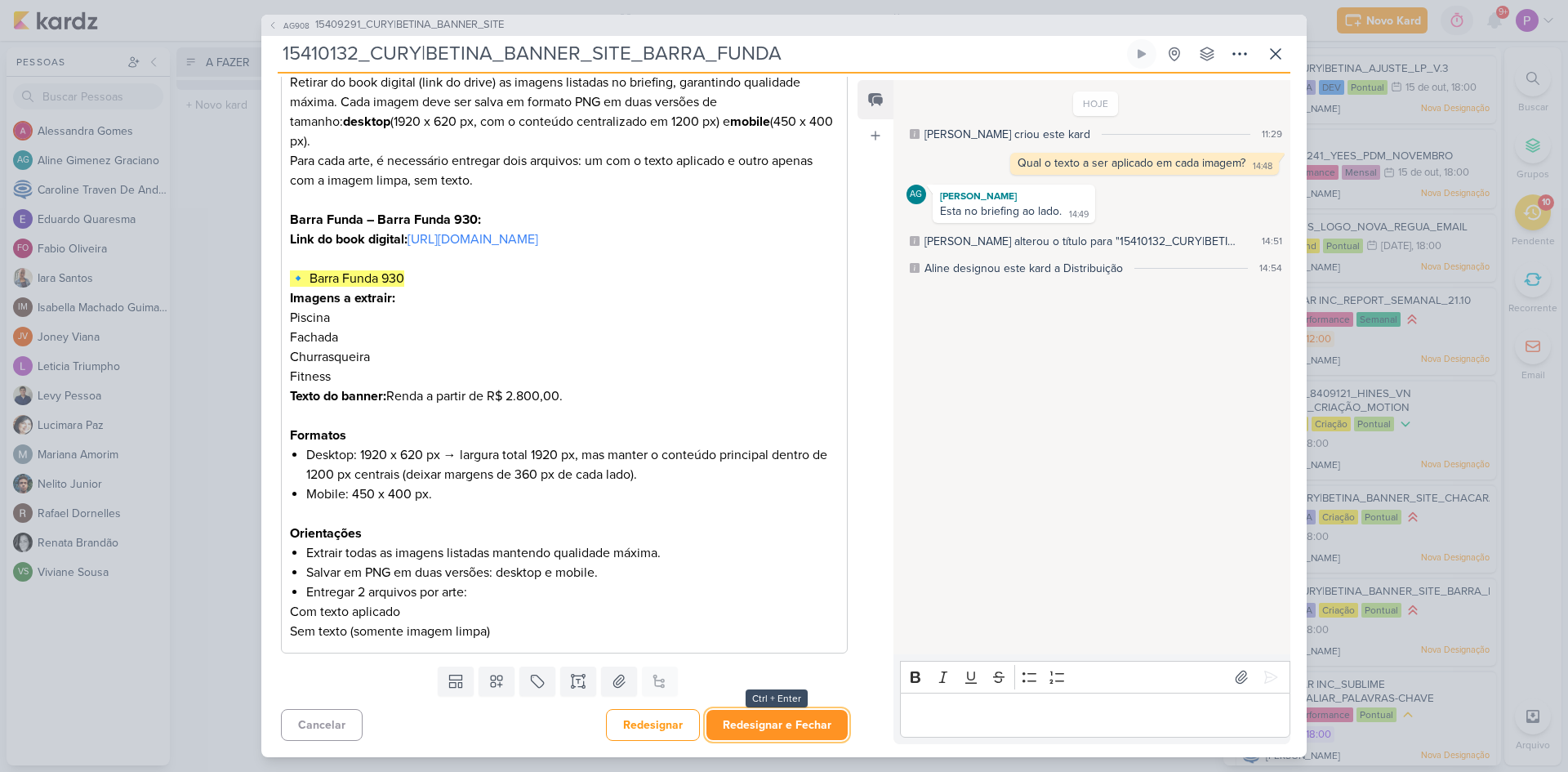
click at [748, 725] on button "Redesignar e Fechar" at bounding box center [777, 725] width 142 height 30
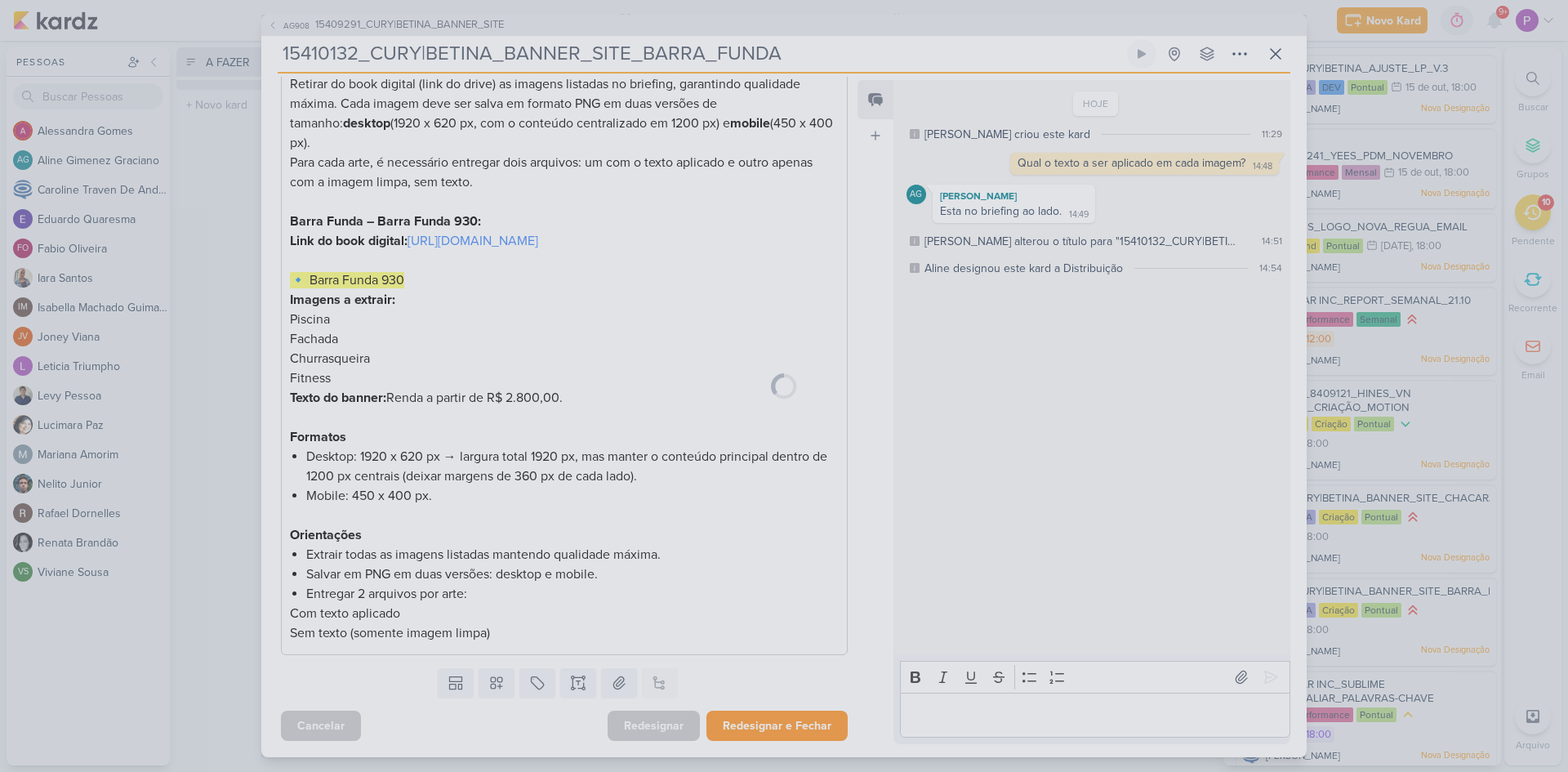
scroll to position [325, 0]
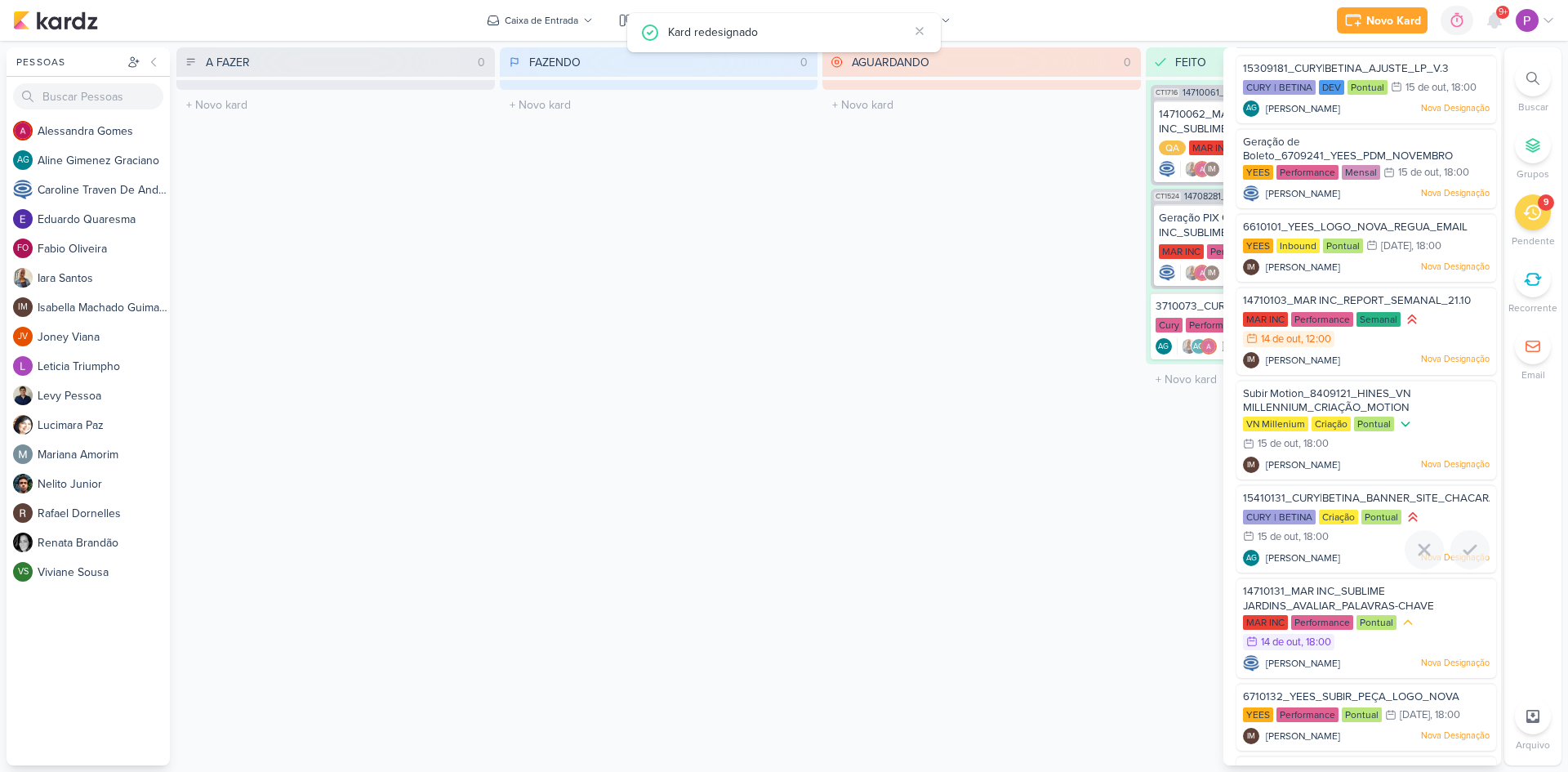
click at [1350, 497] on span "15410131_CURY|BETINA_BANNER_SITE_CHACARA_SANTO_ANTONIO" at bounding box center [1418, 498] width 352 height 13
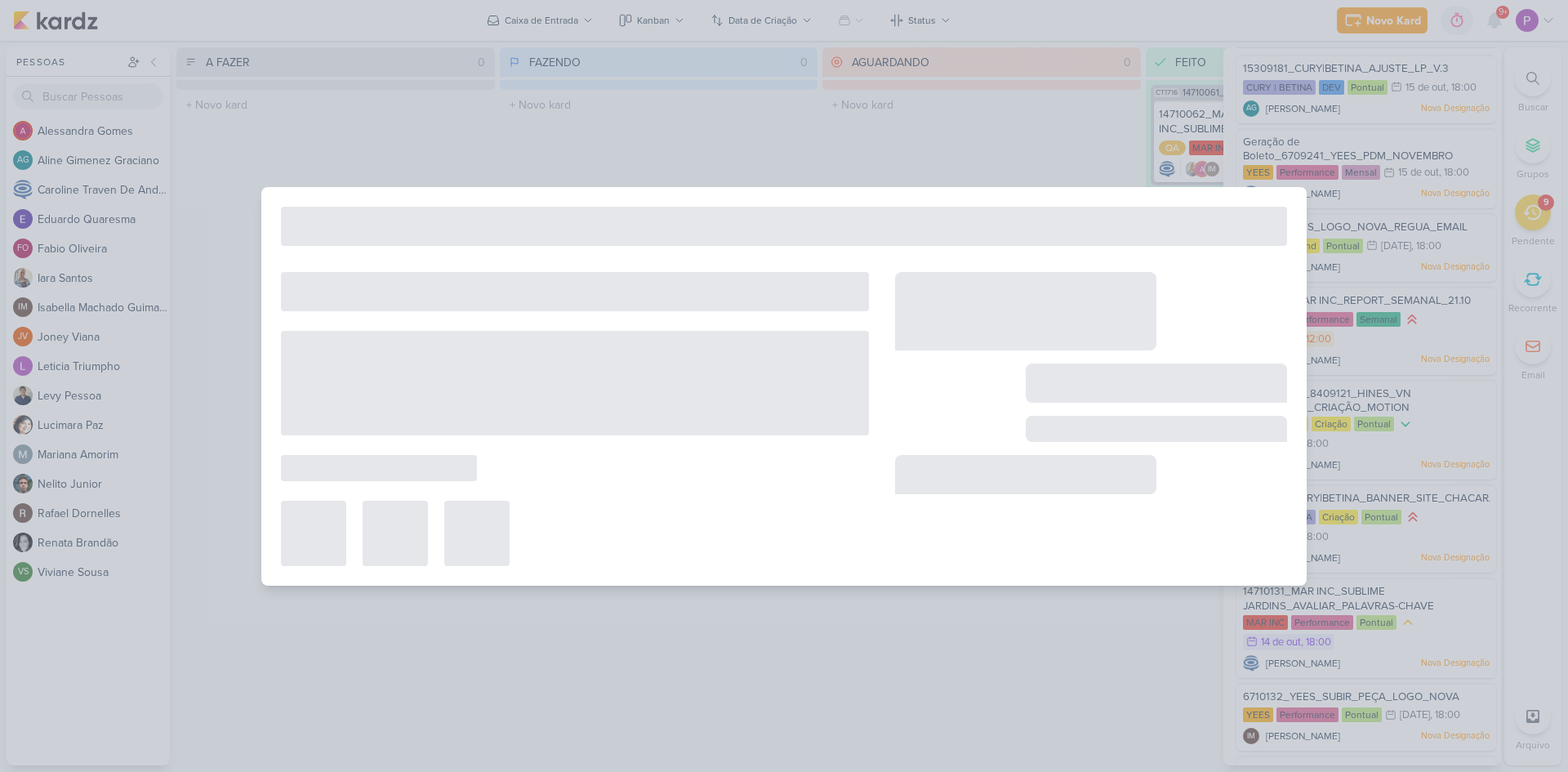
type input "15410131_CURY|BETINA_BANNER_SITE_CHACARA_SANTO_ANTONIO"
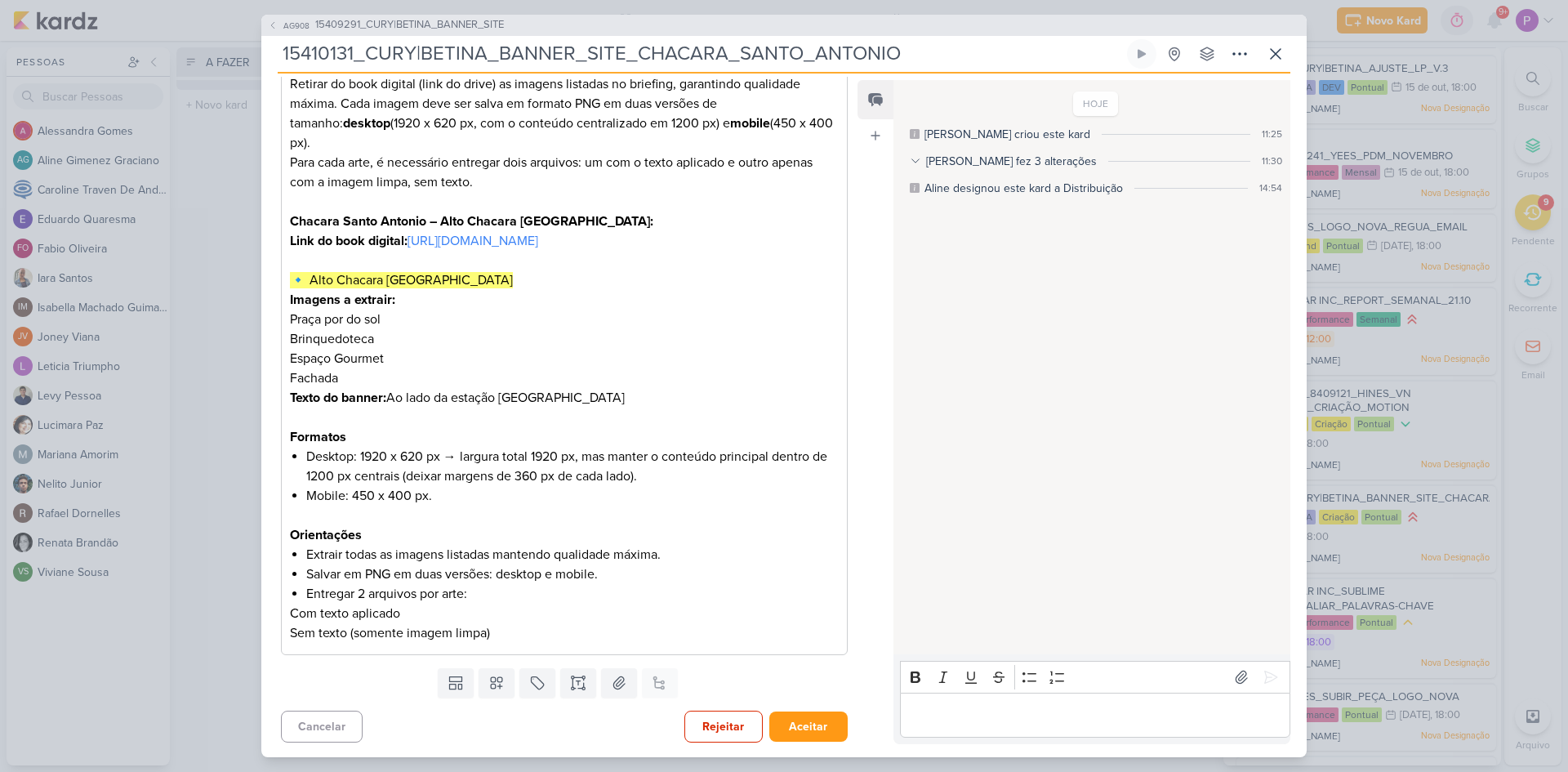
scroll to position [0, 0]
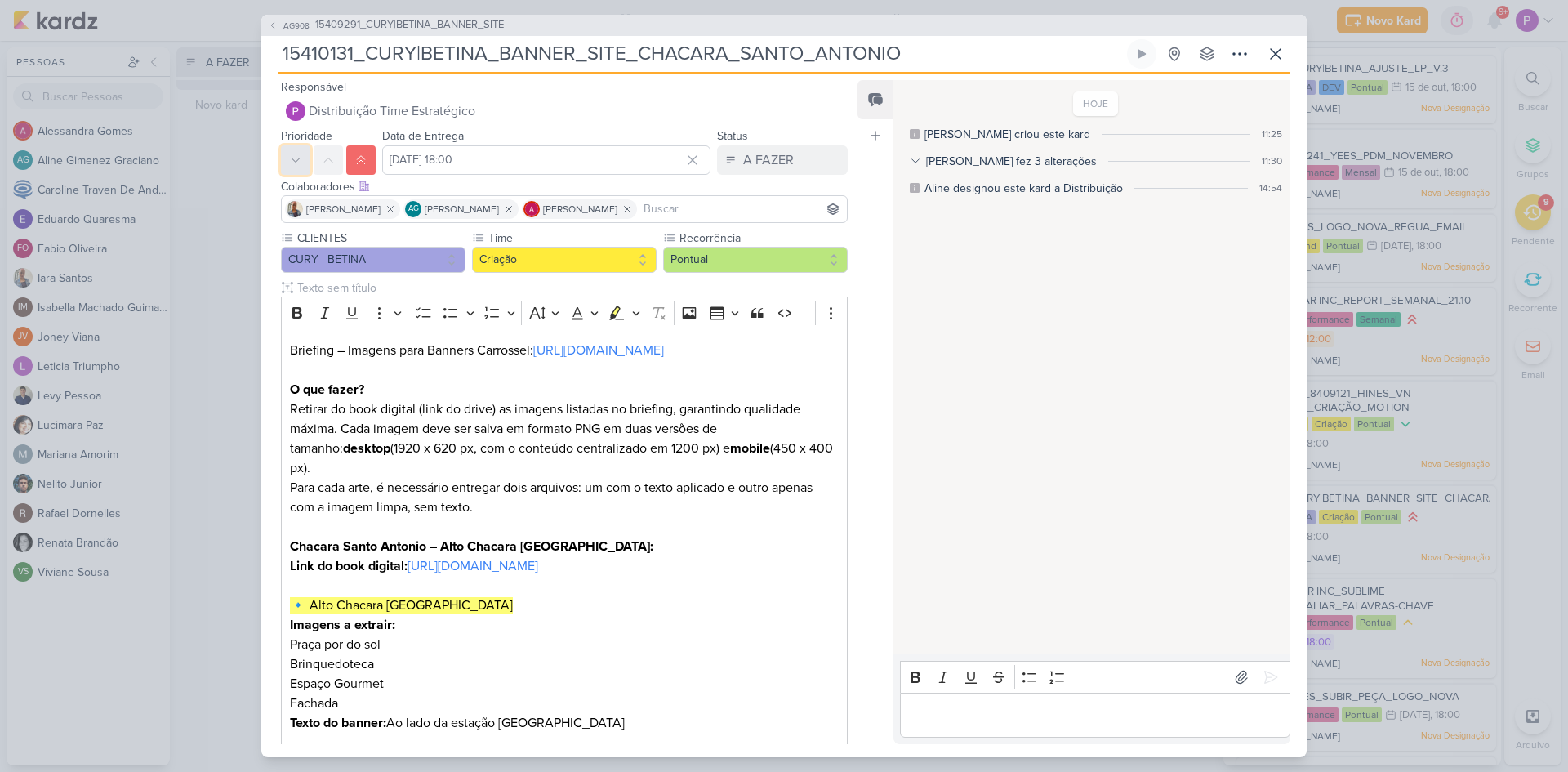
click at [296, 171] on button at bounding box center [296, 159] width 29 height 29
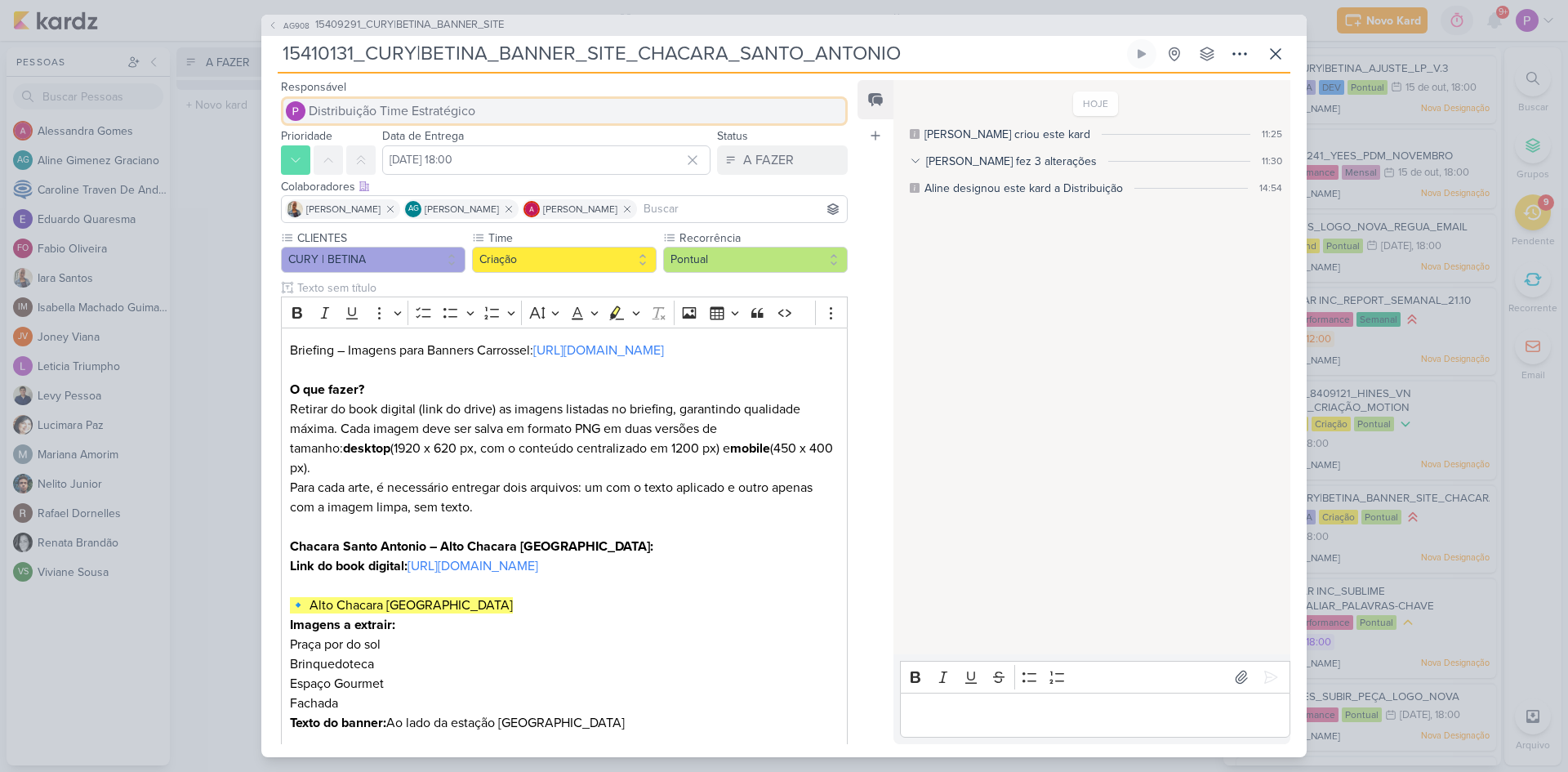
click at [479, 106] on button "Distribuição Time Estratégico" at bounding box center [565, 110] width 567 height 29
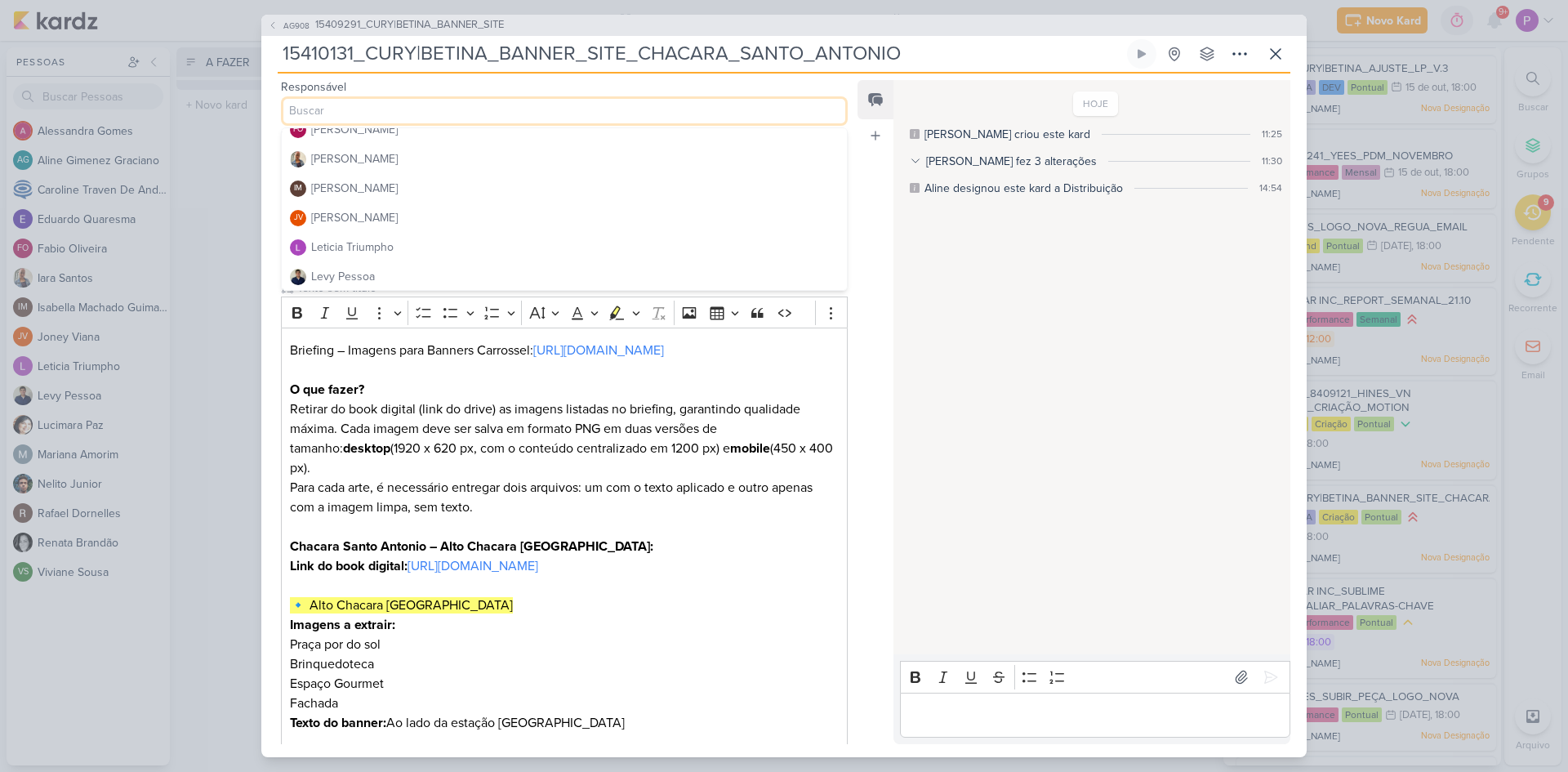
scroll to position [163, 0]
click at [373, 216] on button "JV Joney Viana" at bounding box center [565, 215] width 565 height 29
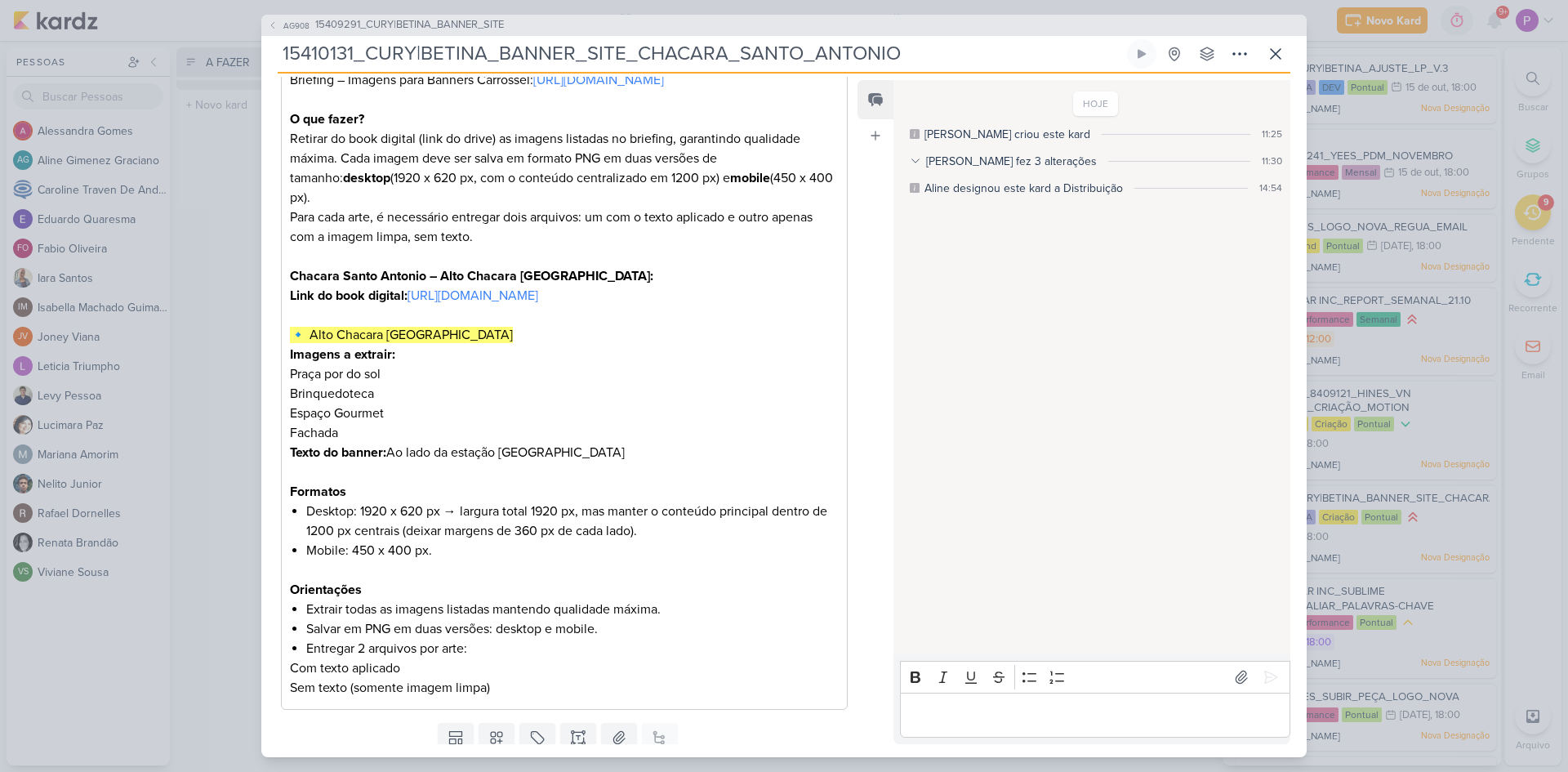
scroll to position [327, 0]
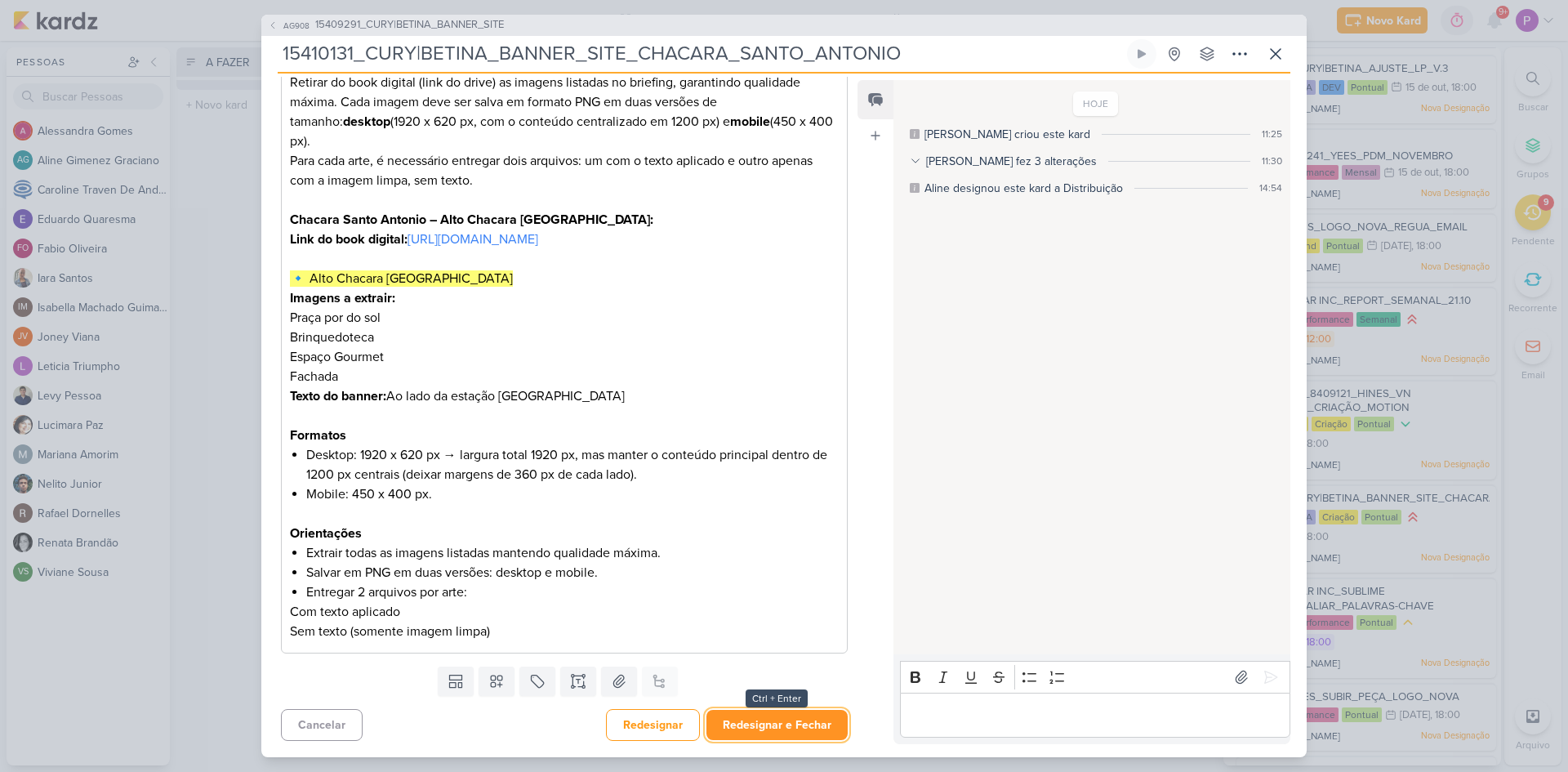
click at [781, 727] on button "Redesignar e Fechar" at bounding box center [777, 725] width 142 height 30
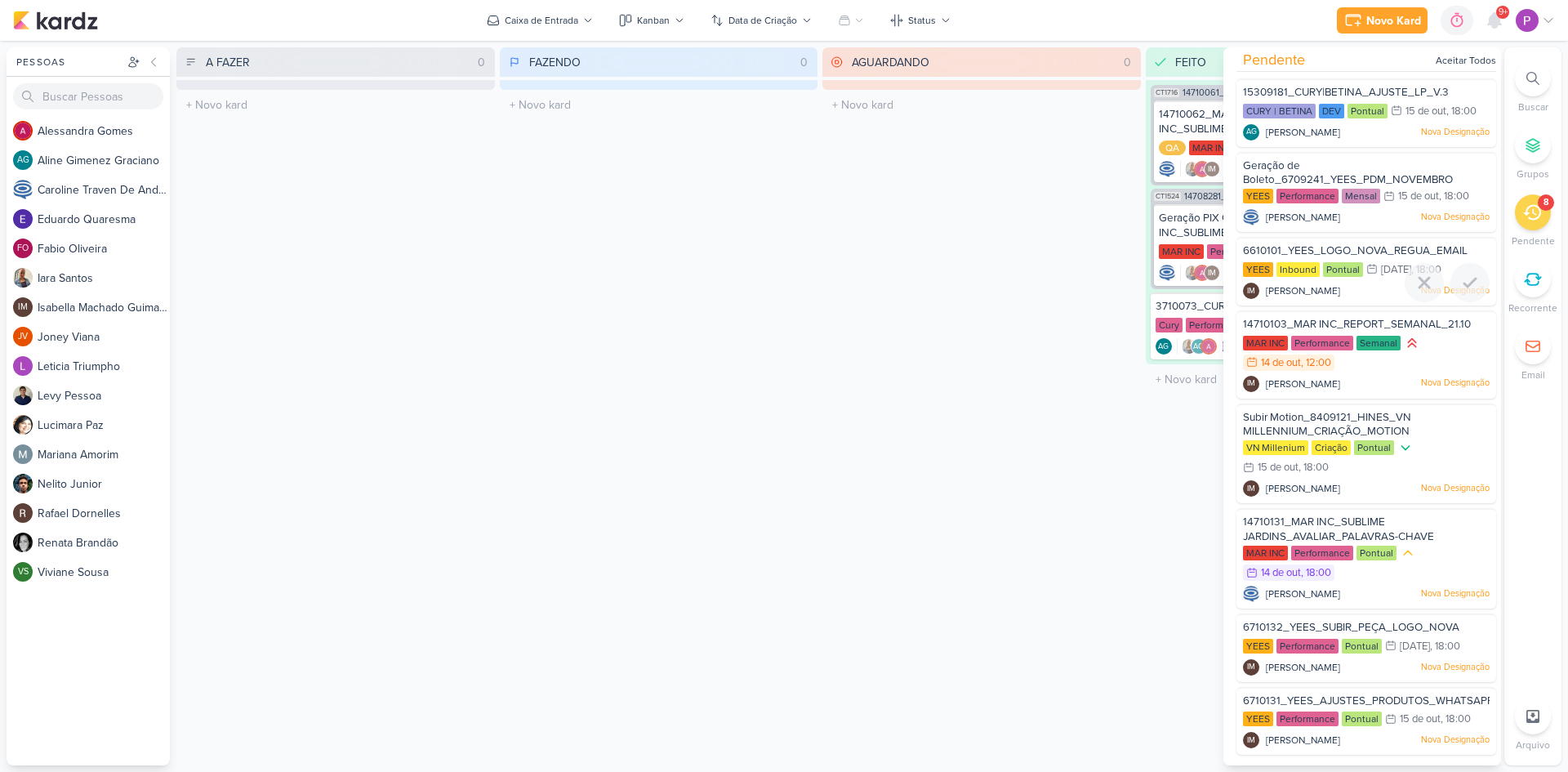
scroll to position [5, 0]
click at [1495, 25] on icon at bounding box center [1494, 20] width 13 height 15
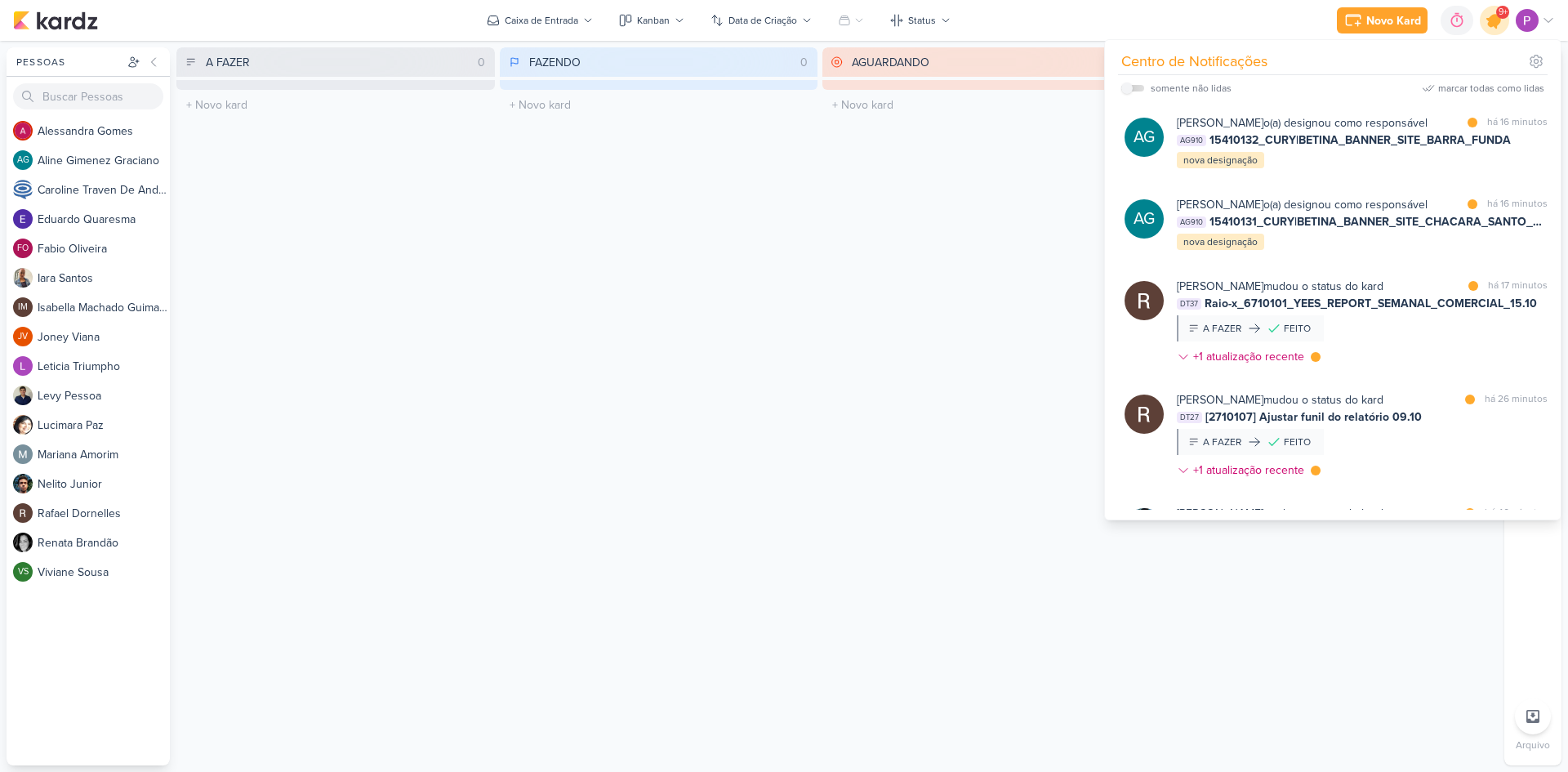
click at [1495, 25] on icon at bounding box center [1495, 20] width 20 height 20
